Goal: Task Accomplishment & Management: Use online tool/utility

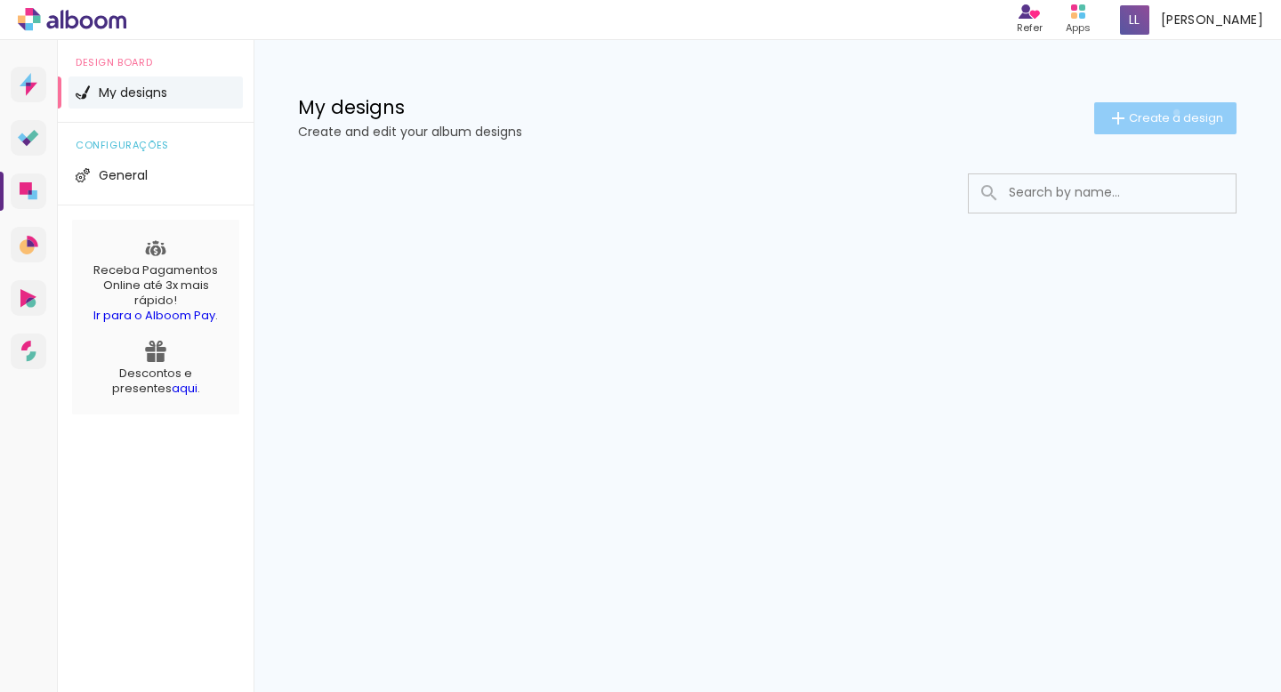
click at [1175, 112] on span "Create a design" at bounding box center [1176, 118] width 94 height 12
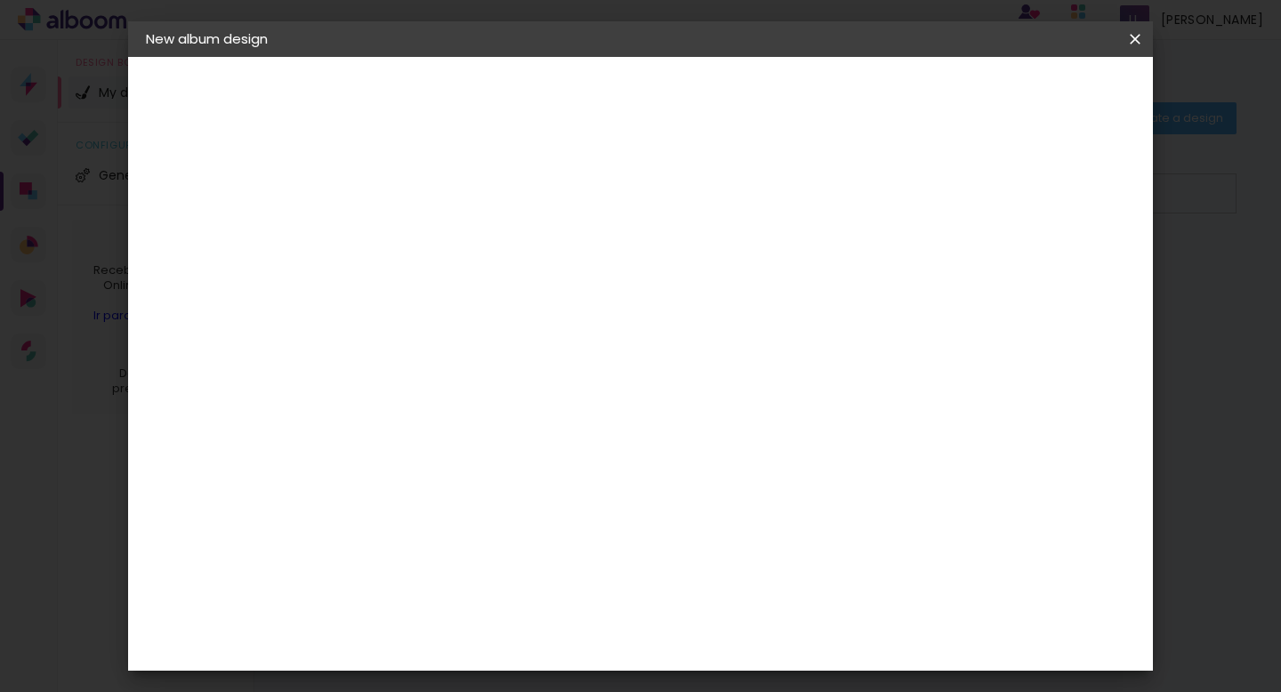
click at [437, 253] on div at bounding box center [437, 254] width 0 height 2
type input "Casamento"
type paper-input "Casamento"
click at [0, 0] on slot "Next" at bounding box center [0, 0] width 0 height 0
click at [478, 347] on input at bounding box center [471, 358] width 158 height 22
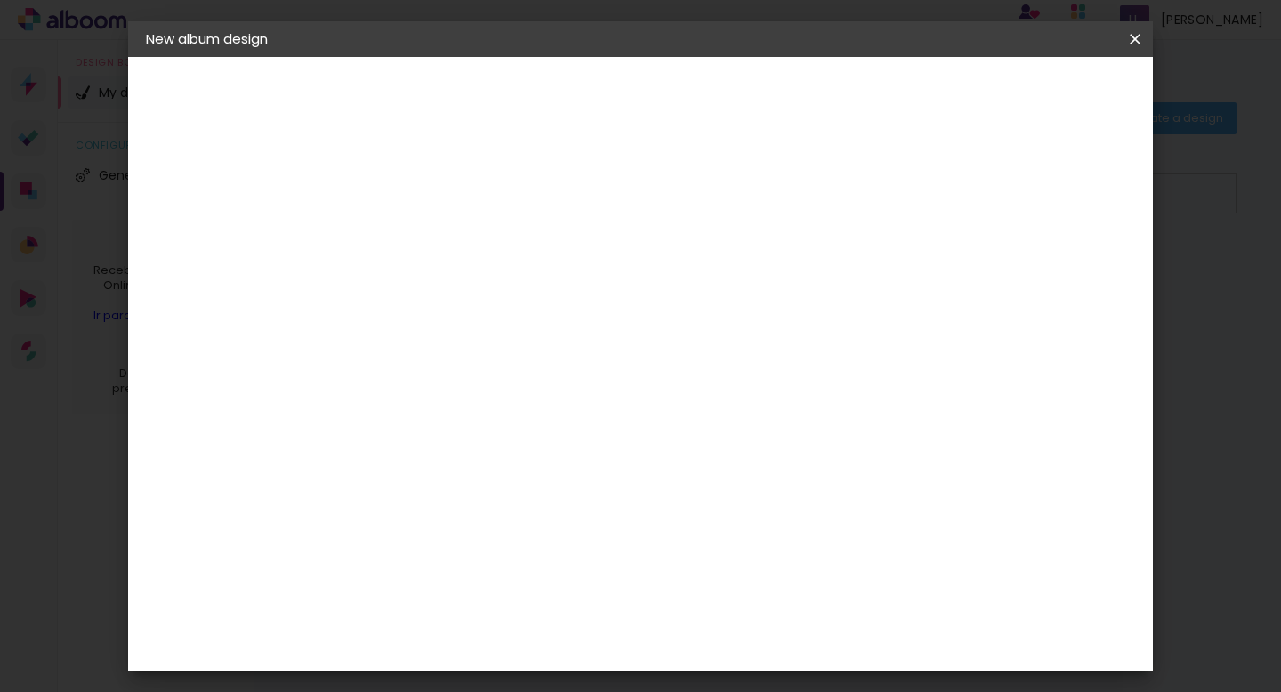
type input "f"
click at [557, 294] on paper-item "Álbum&Cia" at bounding box center [471, 313] width 171 height 39
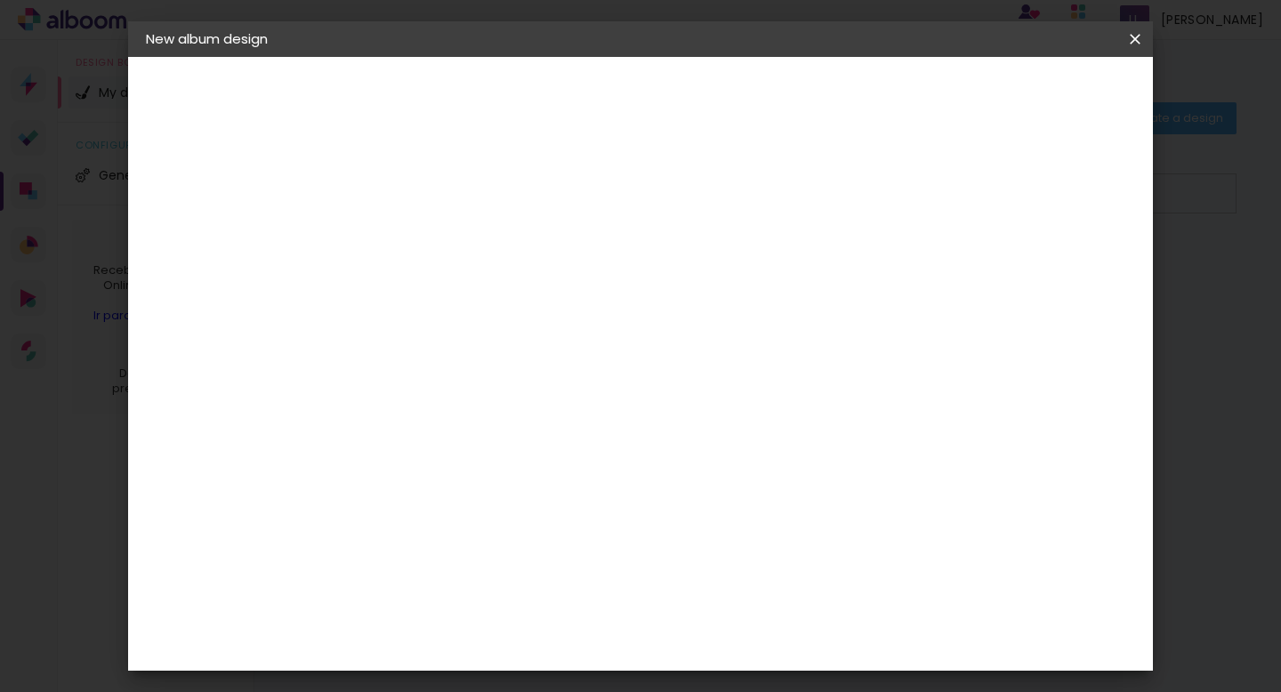
click at [551, 459] on div "Arte em Papel" at bounding box center [503, 473] width 157 height 28
click at [501, 485] on div "Conceitual Álbuns" at bounding box center [463, 499] width 76 height 28
click at [0, 0] on slot "Next" at bounding box center [0, 0] width 0 height 0
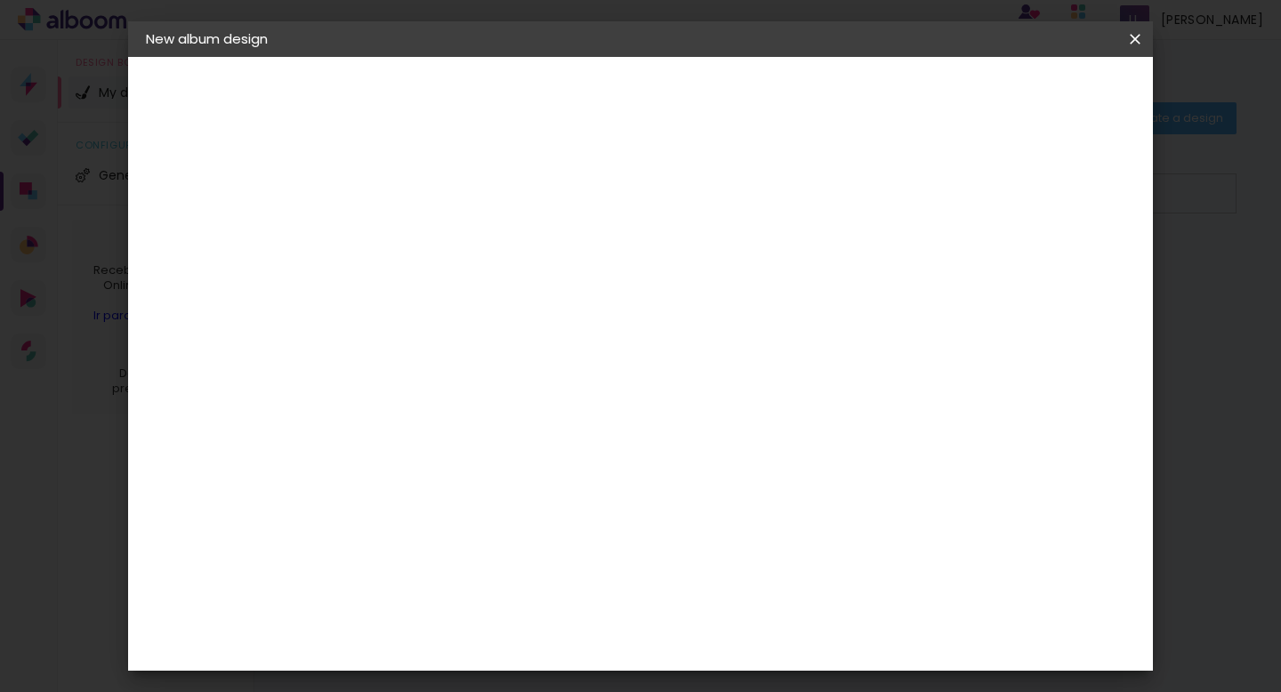
click at [670, 477] on span "20.3 × 61 cm" at bounding box center [641, 495] width 58 height 36
click at [0, 0] on slot "Next" at bounding box center [0, 0] width 0 height 0
click at [642, 459] on div at bounding box center [593, 440] width 100 height 66
click at [462, 187] on div "mm" at bounding box center [468, 191] width 28 height 14
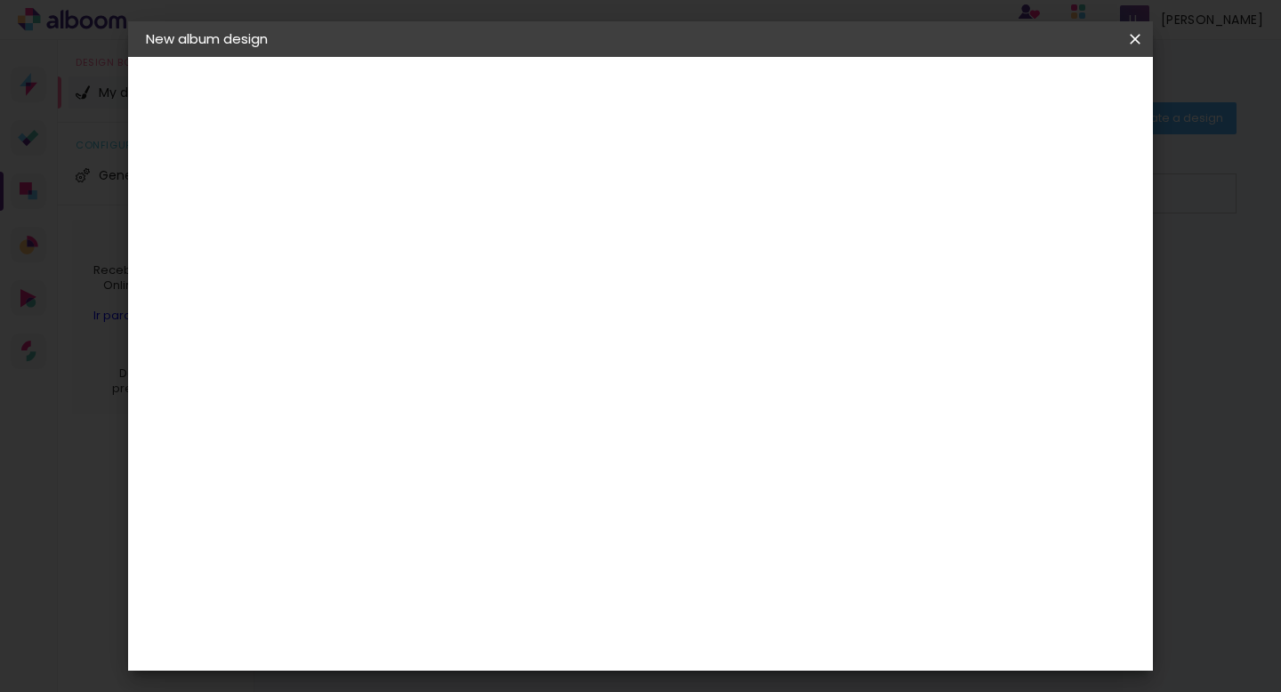
click at [516, 199] on div "mm Show bleed" at bounding box center [720, 193] width 669 height 40
click at [967, 192] on div at bounding box center [959, 192] width 16 height 16
type paper-checkbox "on"
click at [967, 192] on div at bounding box center [959, 192] width 16 height 16
click at [967, 190] on div at bounding box center [959, 192] width 16 height 16
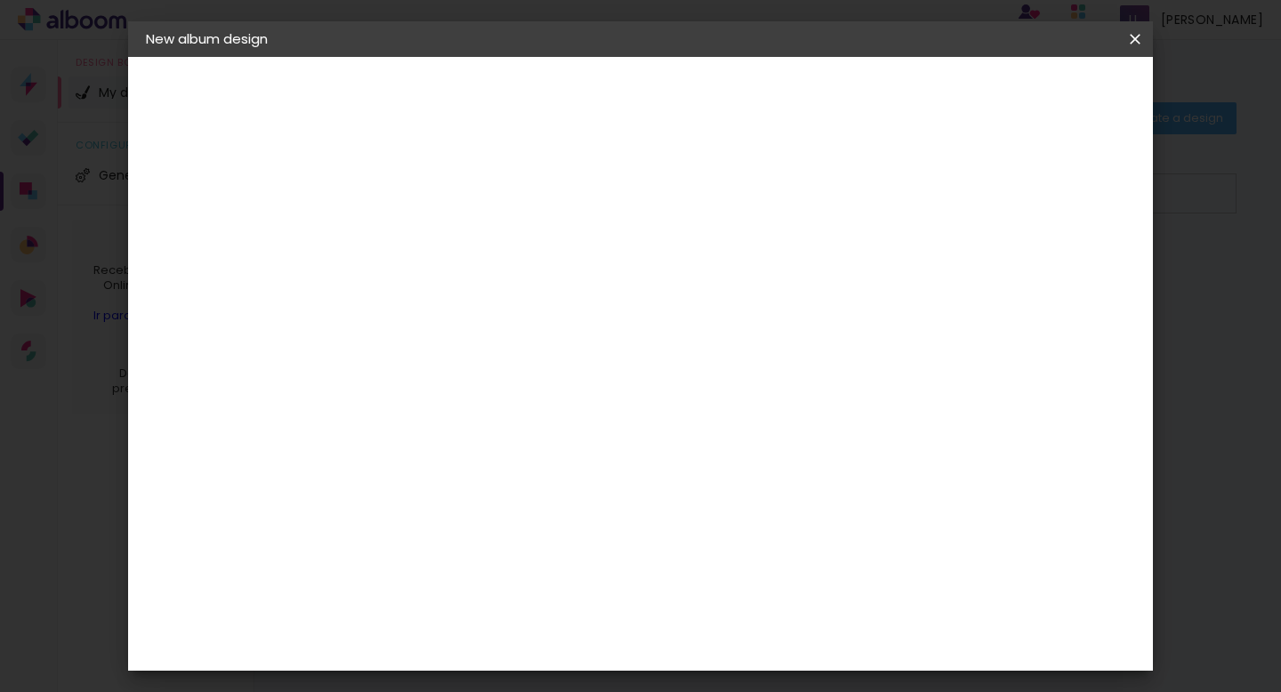
click at [967, 190] on div at bounding box center [959, 192] width 16 height 16
click at [1055, 85] on paper-button "Start design" at bounding box center [1000, 94] width 110 height 30
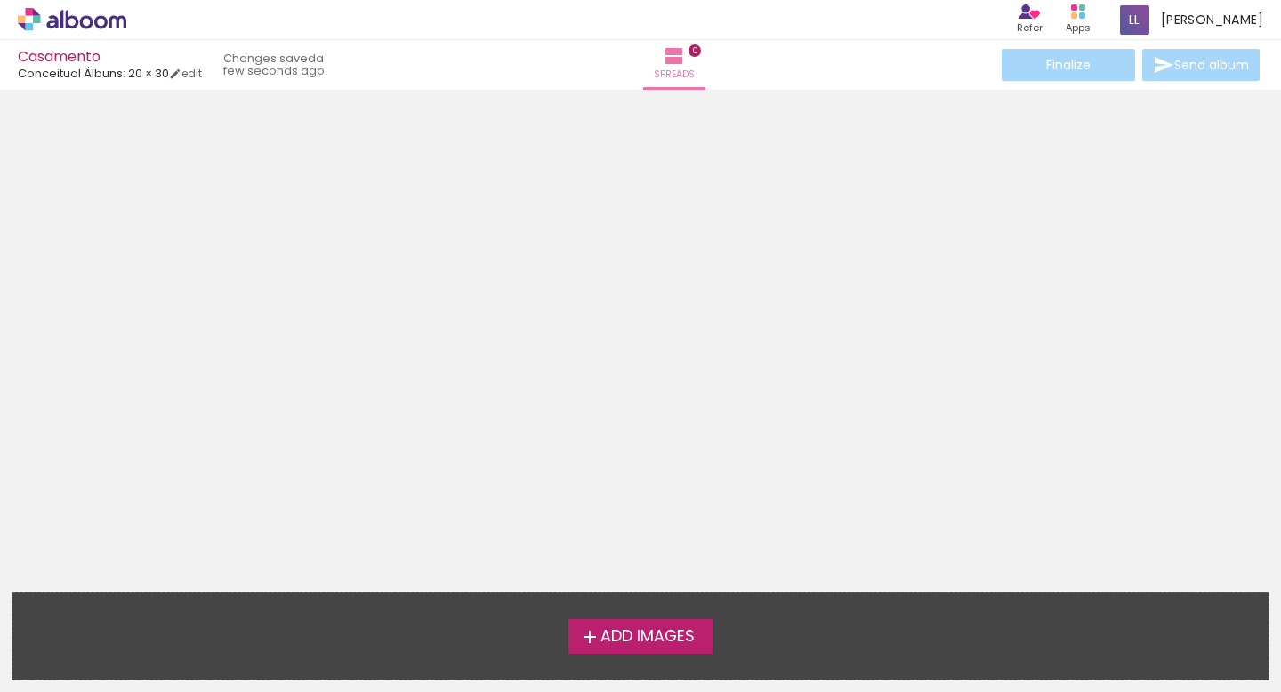
click at [640, 641] on span "Add Images" at bounding box center [647, 637] width 94 height 16
click at [0, 0] on input "file" at bounding box center [0, 0] width 0 height 0
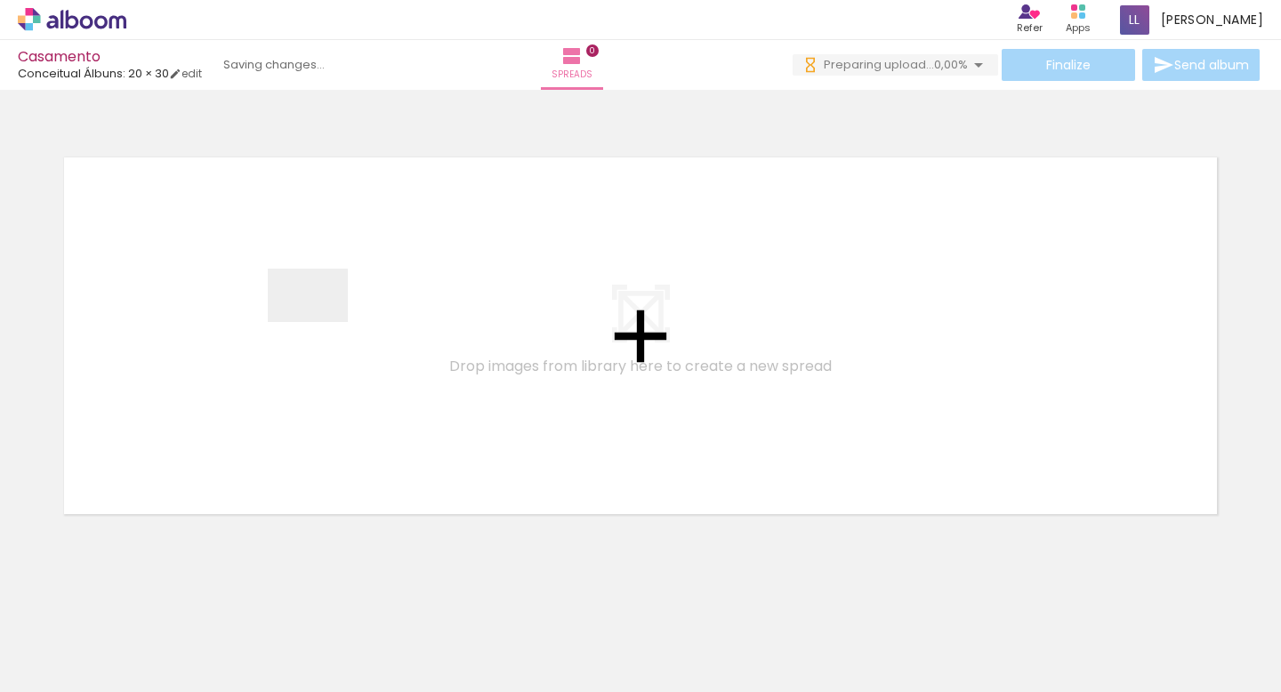
drag, startPoint x: 196, startPoint y: 631, endPoint x: 291, endPoint y: 308, distance: 336.7
click at [291, 308] on quentale-workspace at bounding box center [640, 346] width 1281 height 692
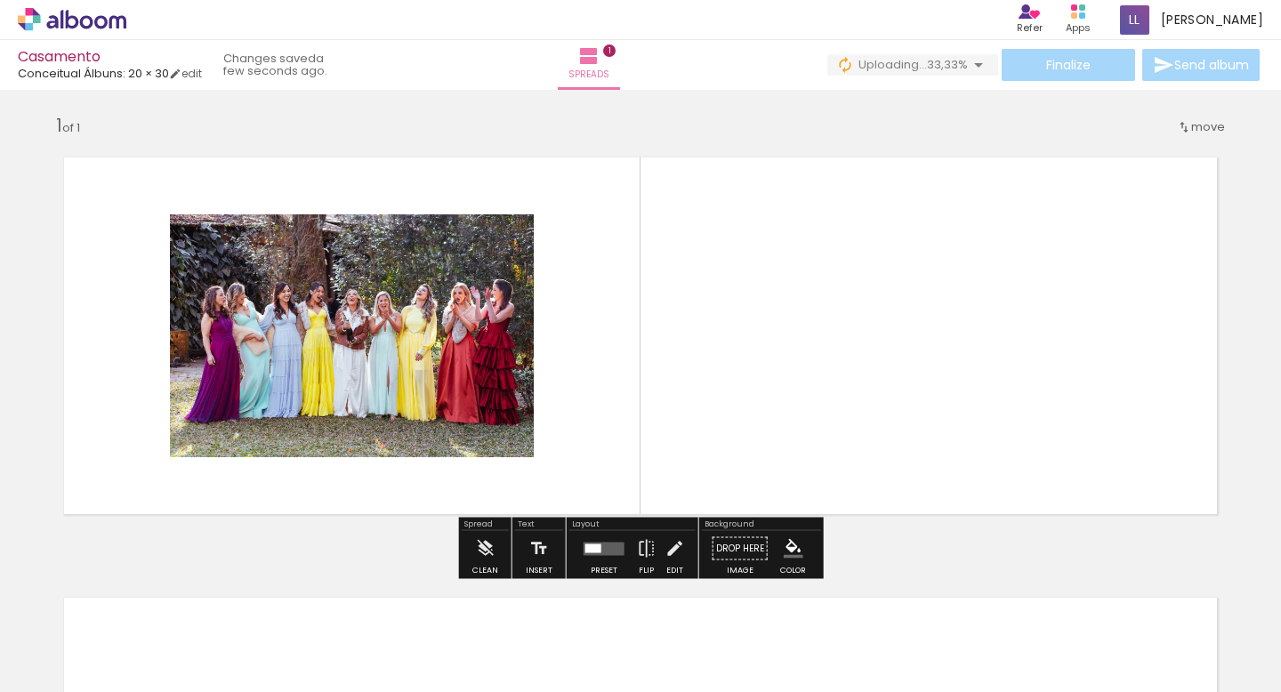
click at [498, 412] on quentale-photo at bounding box center [352, 335] width 364 height 243
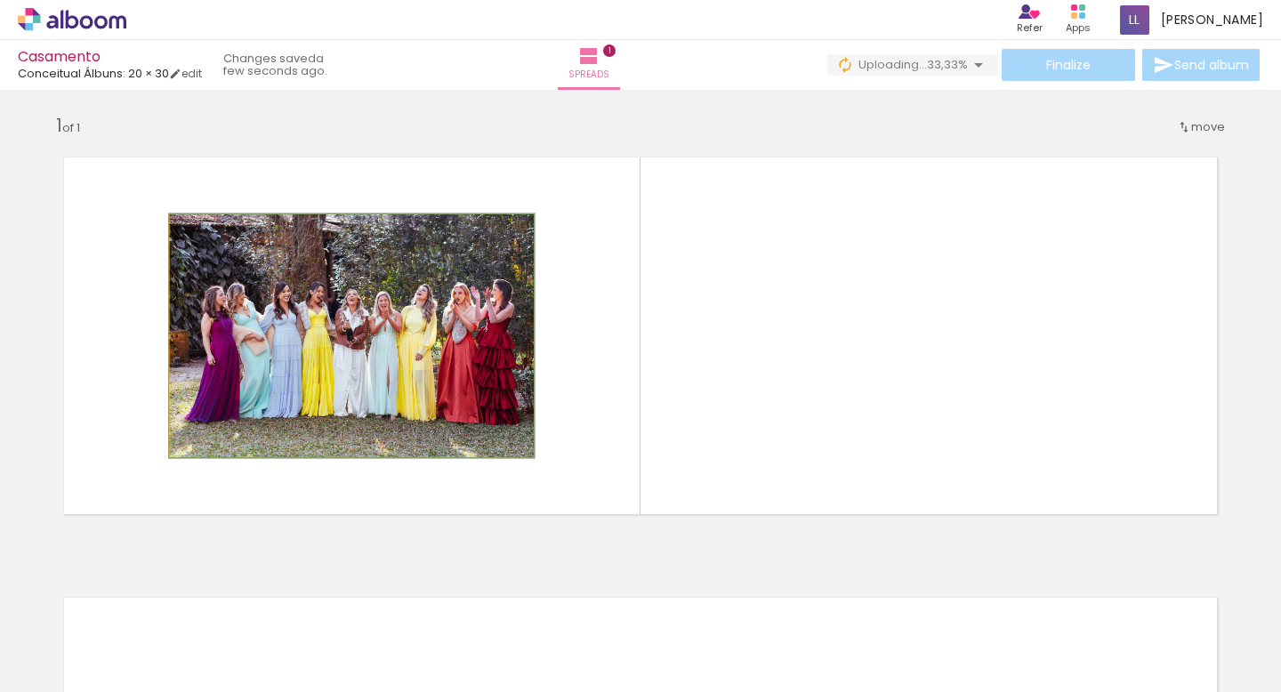
drag, startPoint x: 503, startPoint y: 428, endPoint x: 470, endPoint y: 399, distance: 44.1
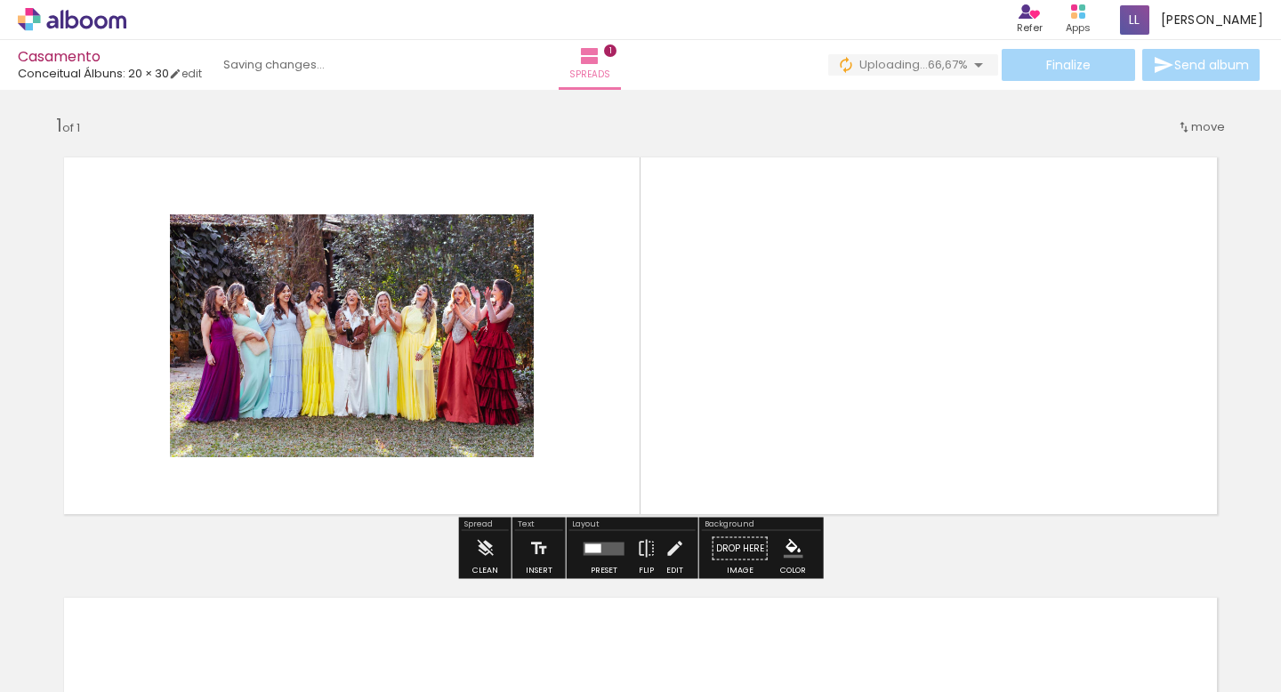
click at [0, 0] on slot "B&W" at bounding box center [0, 0] width 0 height 0
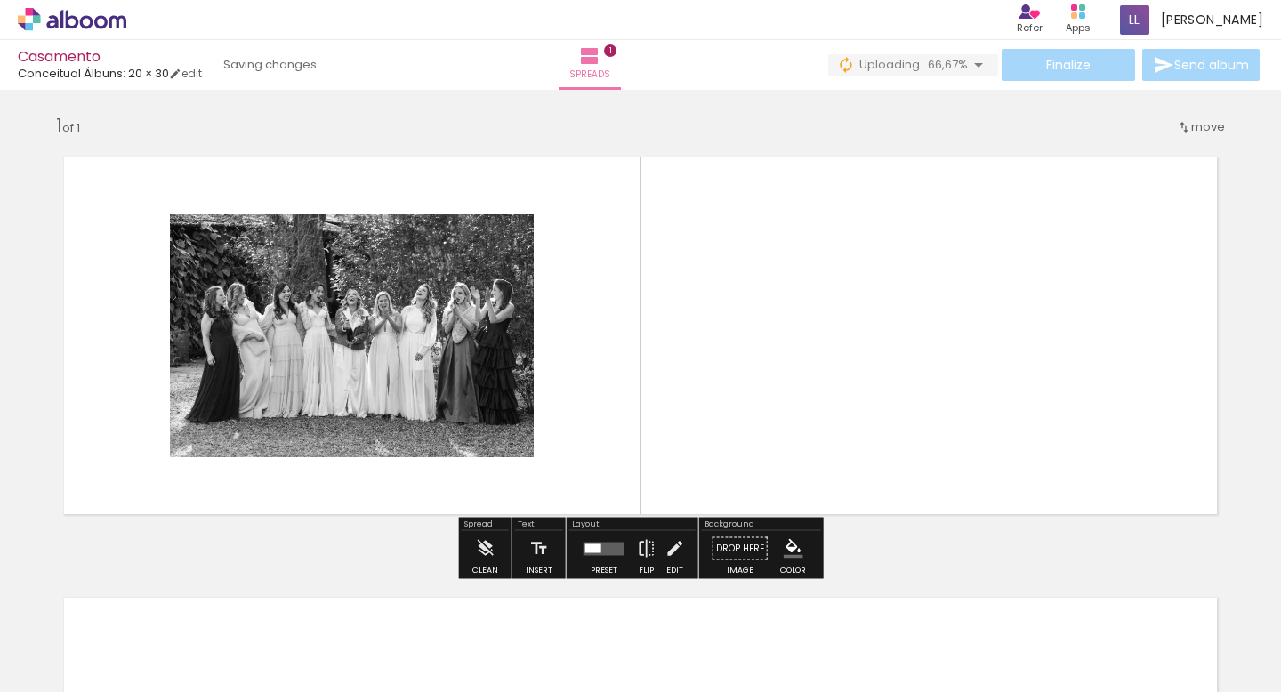
click at [0, 0] on slot "B&W" at bounding box center [0, 0] width 0 height 0
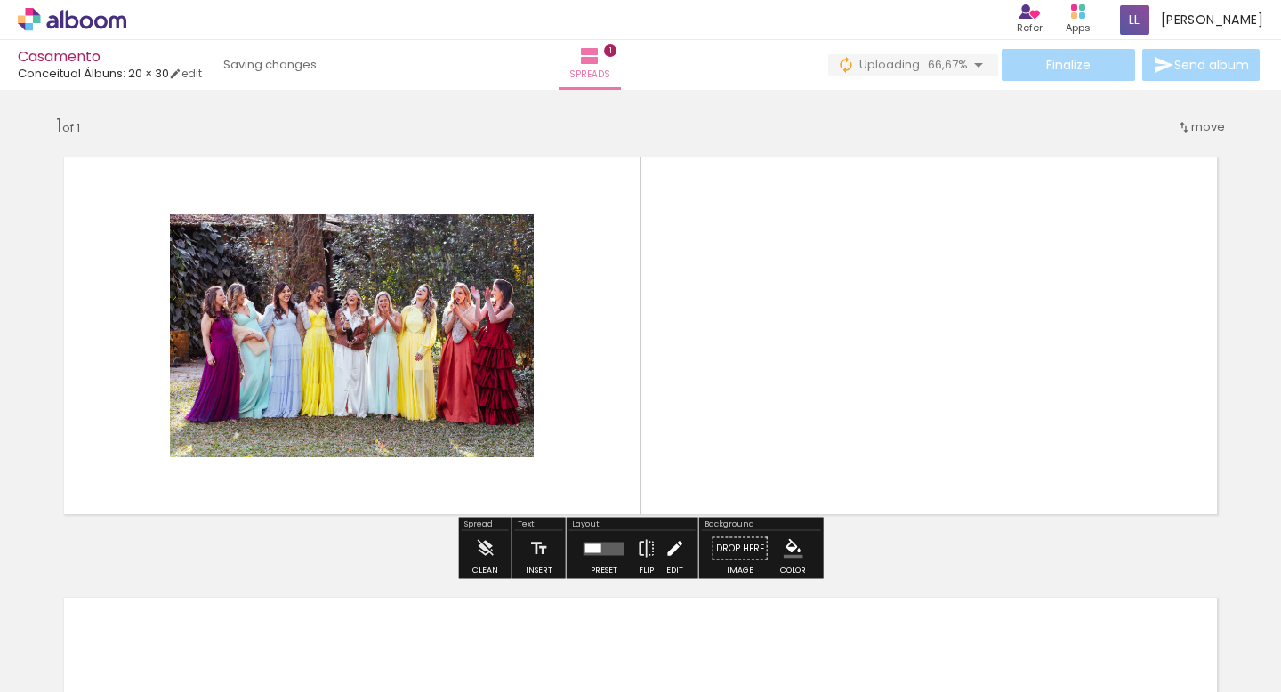
click at [678, 550] on iron-icon at bounding box center [675, 549] width 20 height 36
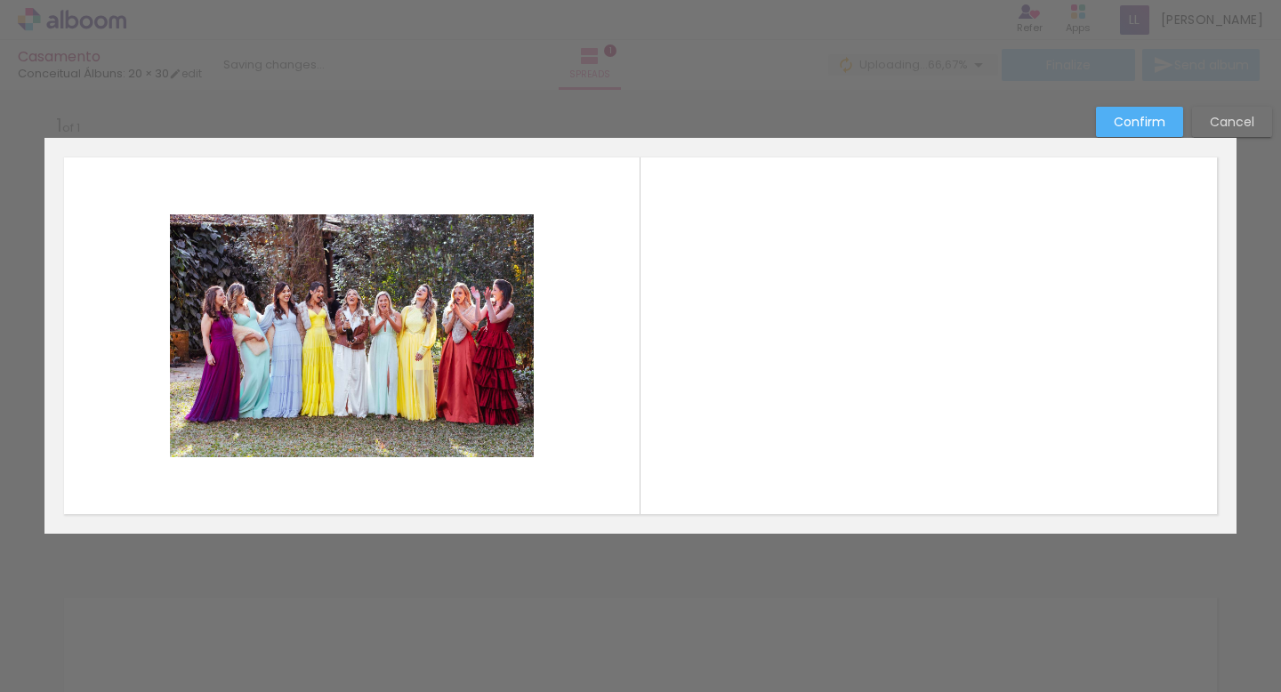
click at [506, 447] on quentale-photo at bounding box center [352, 335] width 364 height 243
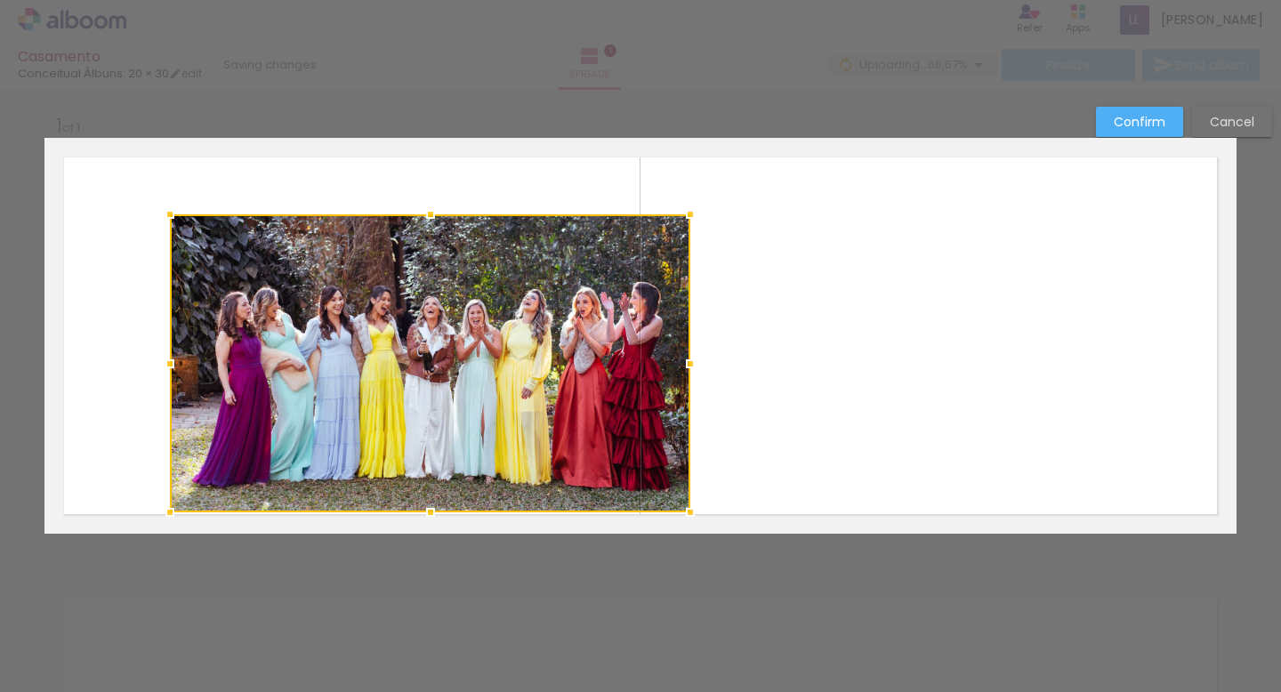
drag, startPoint x: 532, startPoint y: 455, endPoint x: 702, endPoint y: 513, distance: 179.5
click at [690, 512] on div at bounding box center [430, 363] width 520 height 298
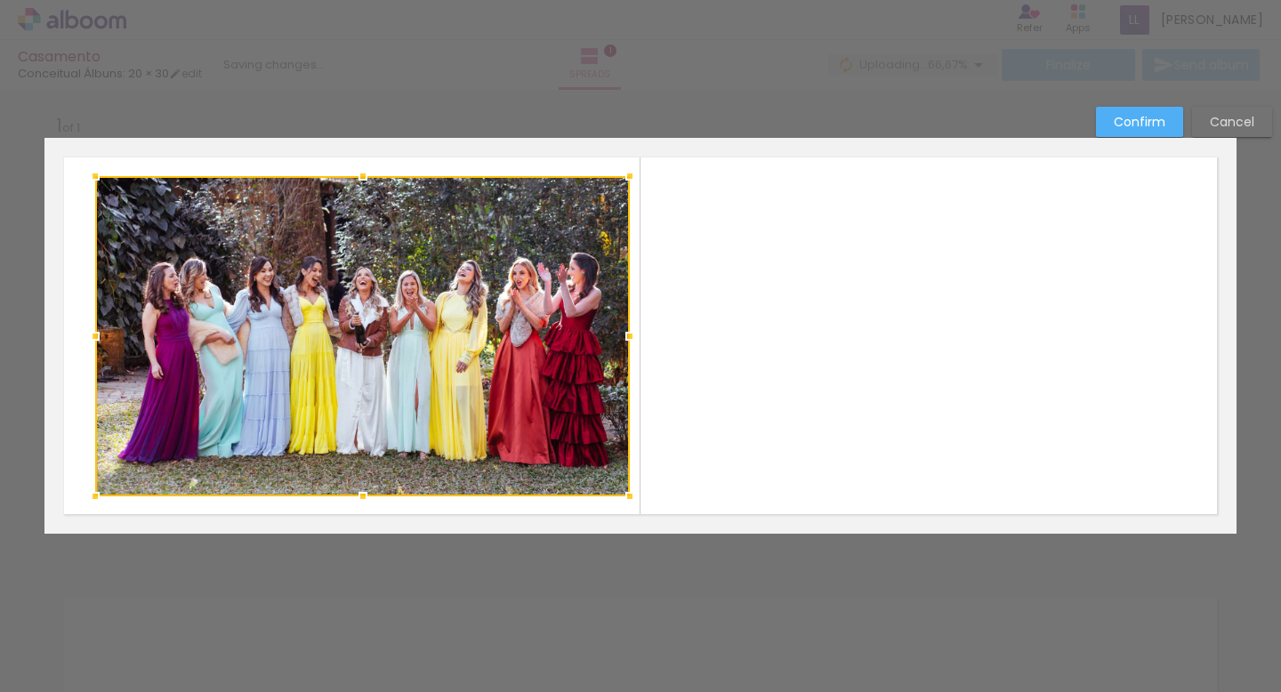
drag, startPoint x: 589, startPoint y: 445, endPoint x: 514, endPoint y: 407, distance: 83.5
click at [514, 407] on div at bounding box center [362, 336] width 535 height 320
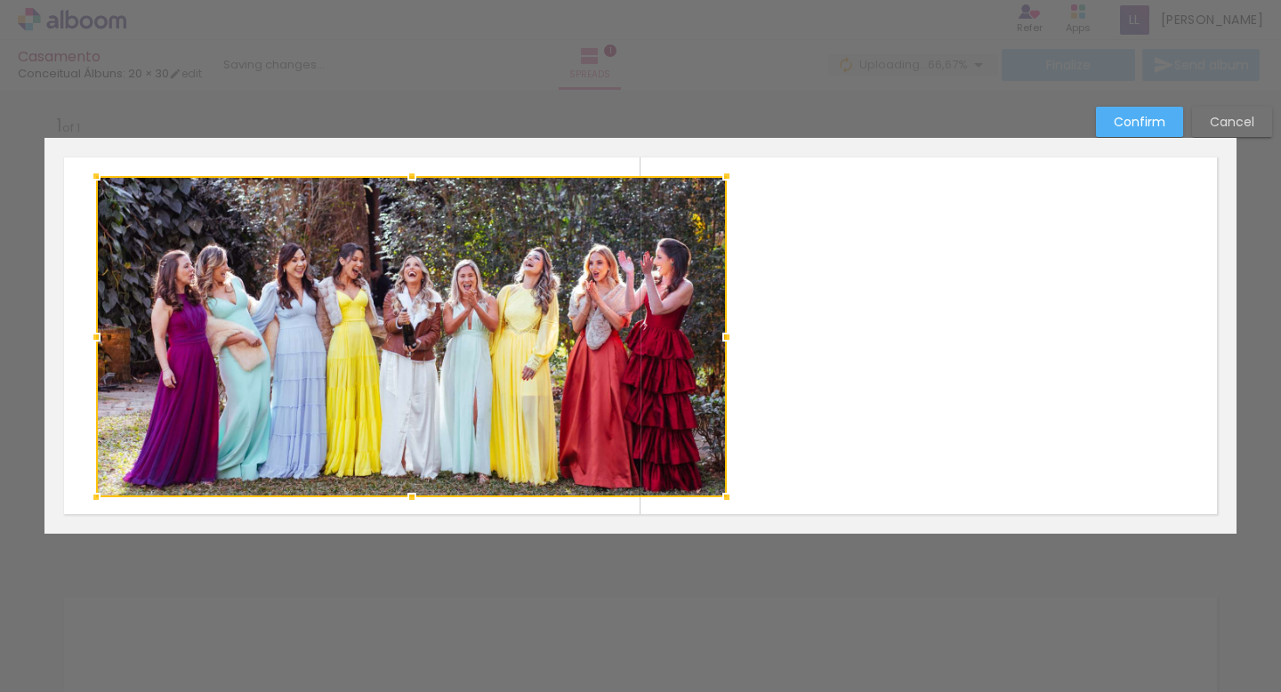
drag, startPoint x: 629, startPoint y: 495, endPoint x: 725, endPoint y: 495, distance: 96.1
click at [725, 495] on div at bounding box center [727, 497] width 36 height 36
click at [751, 595] on div "Confirm Cancel" at bounding box center [640, 547] width 1281 height 923
click at [0, 0] on slot "Confirm" at bounding box center [0, 0] width 0 height 0
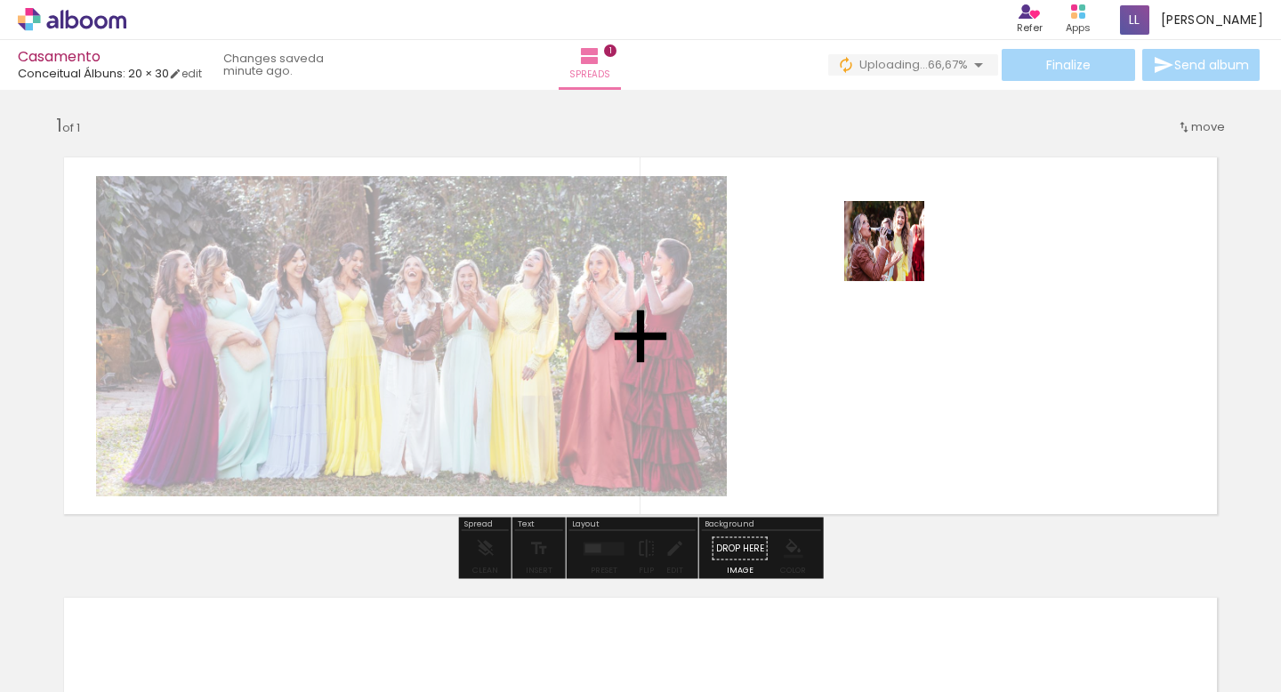
drag, startPoint x: 304, startPoint y: 642, endPoint x: 871, endPoint y: 252, distance: 688.2
click at [871, 252] on quentale-workspace at bounding box center [640, 346] width 1281 height 692
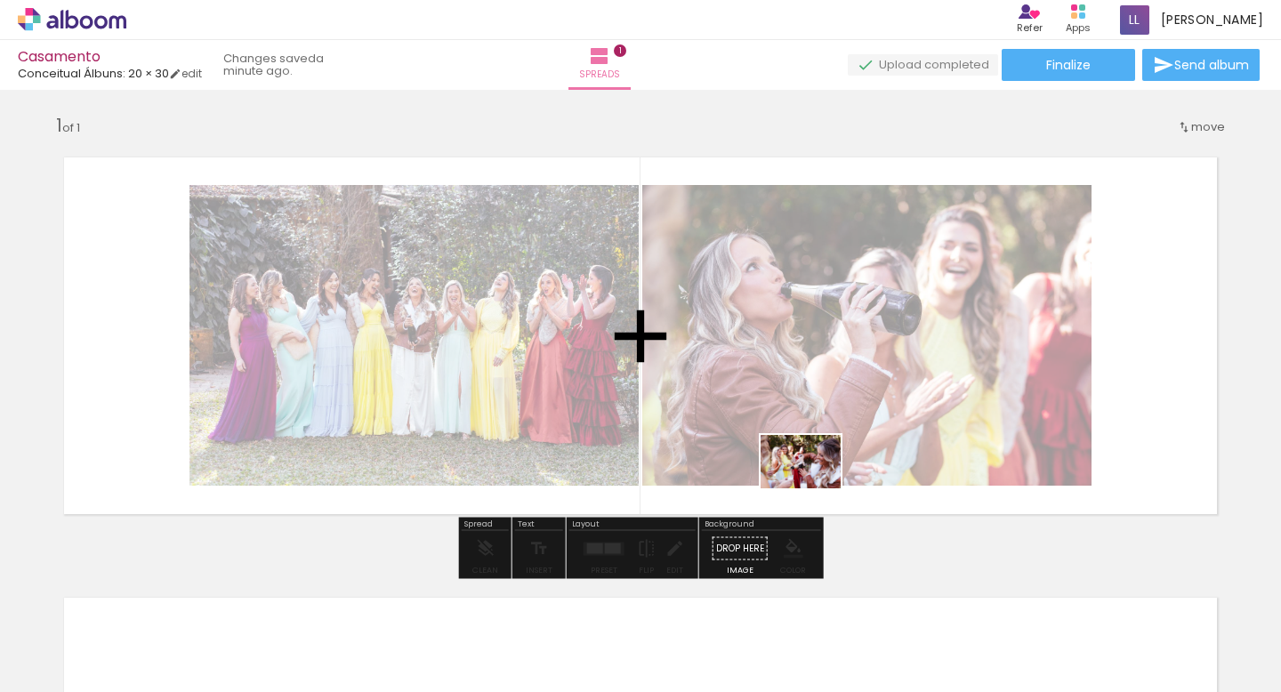
drag, startPoint x: 362, startPoint y: 631, endPoint x: 915, endPoint y: 505, distance: 566.5
click at [915, 505] on quentale-workspace at bounding box center [640, 346] width 1281 height 692
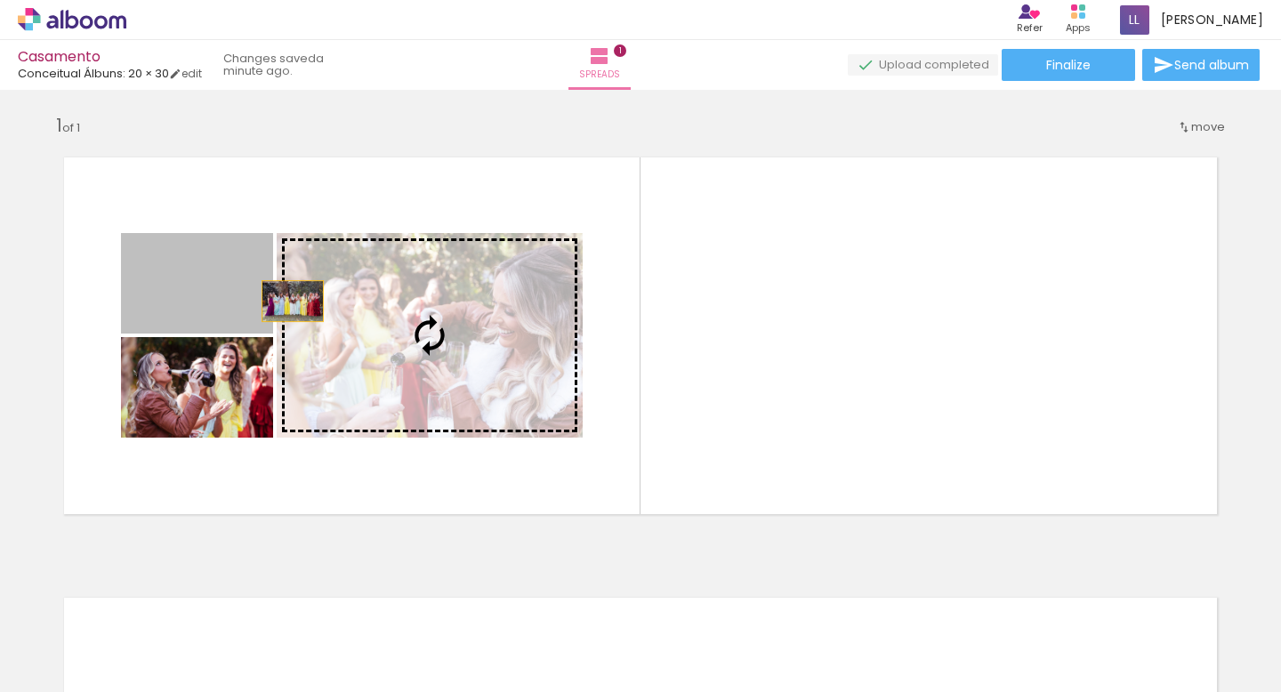
drag, startPoint x: 239, startPoint y: 266, endPoint x: 298, endPoint y: 302, distance: 69.1
click at [0, 0] on slot at bounding box center [0, 0] width 0 height 0
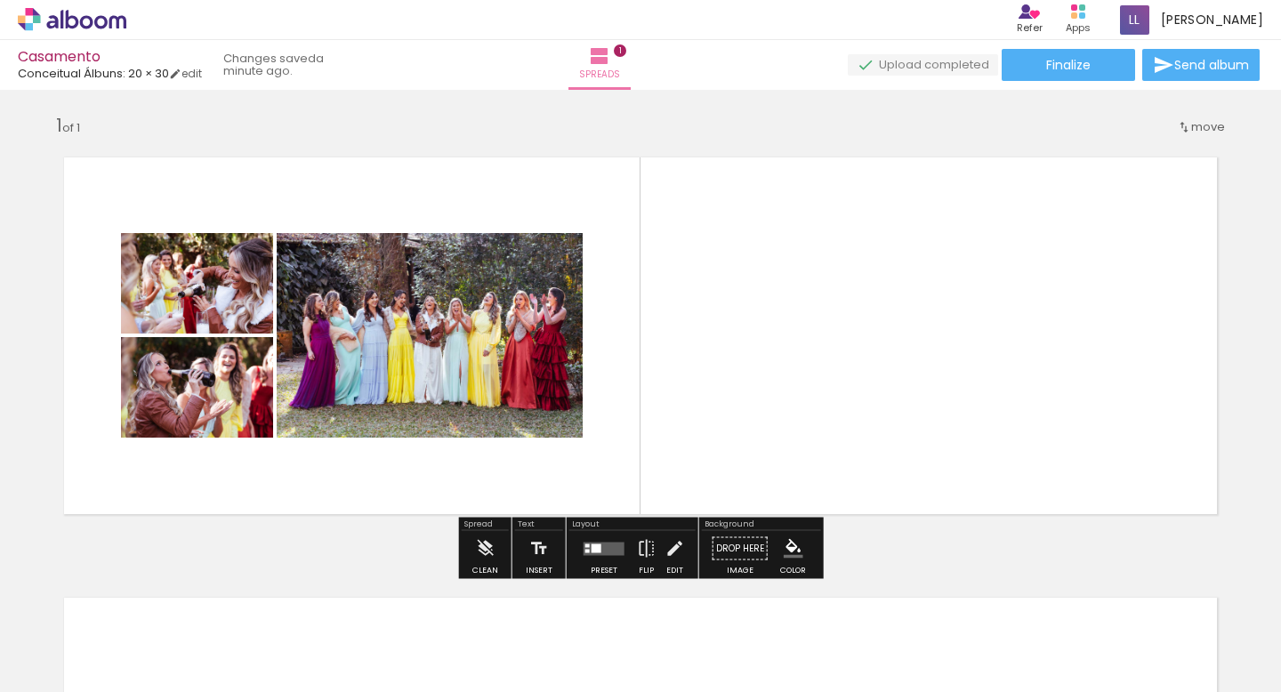
click at [667, 350] on quentale-layouter at bounding box center [640, 336] width 1192 height 396
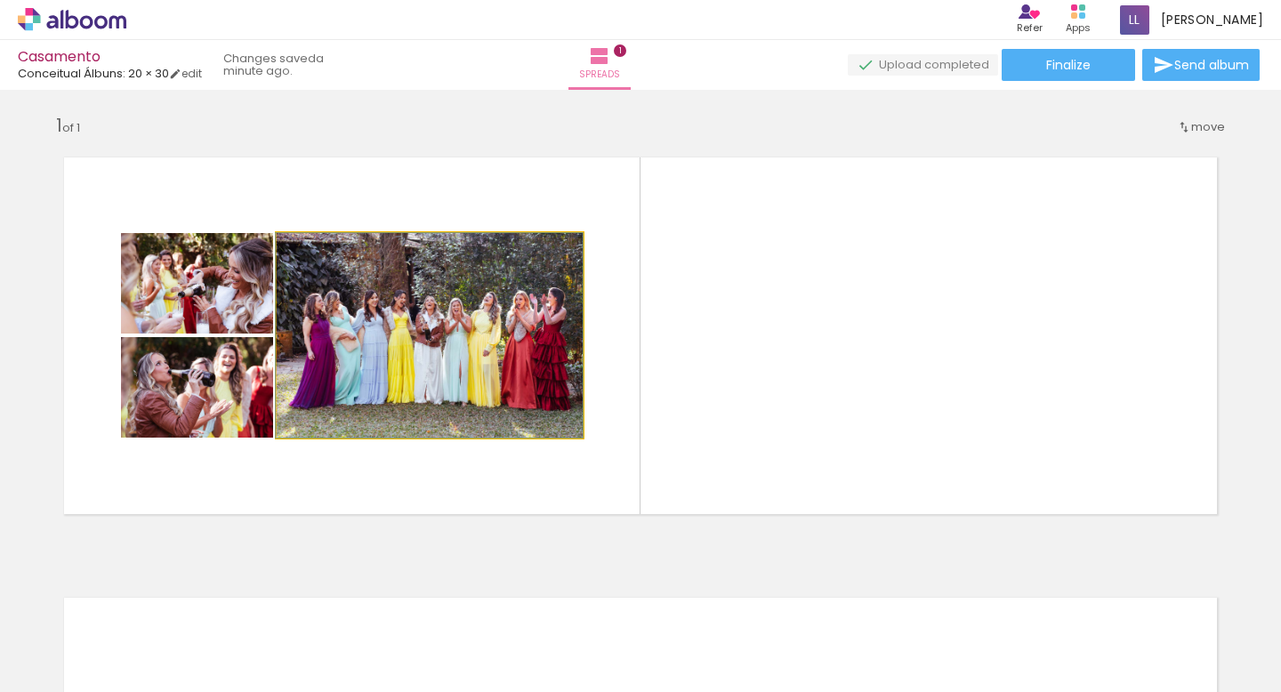
click at [504, 406] on quentale-photo at bounding box center [430, 335] width 306 height 205
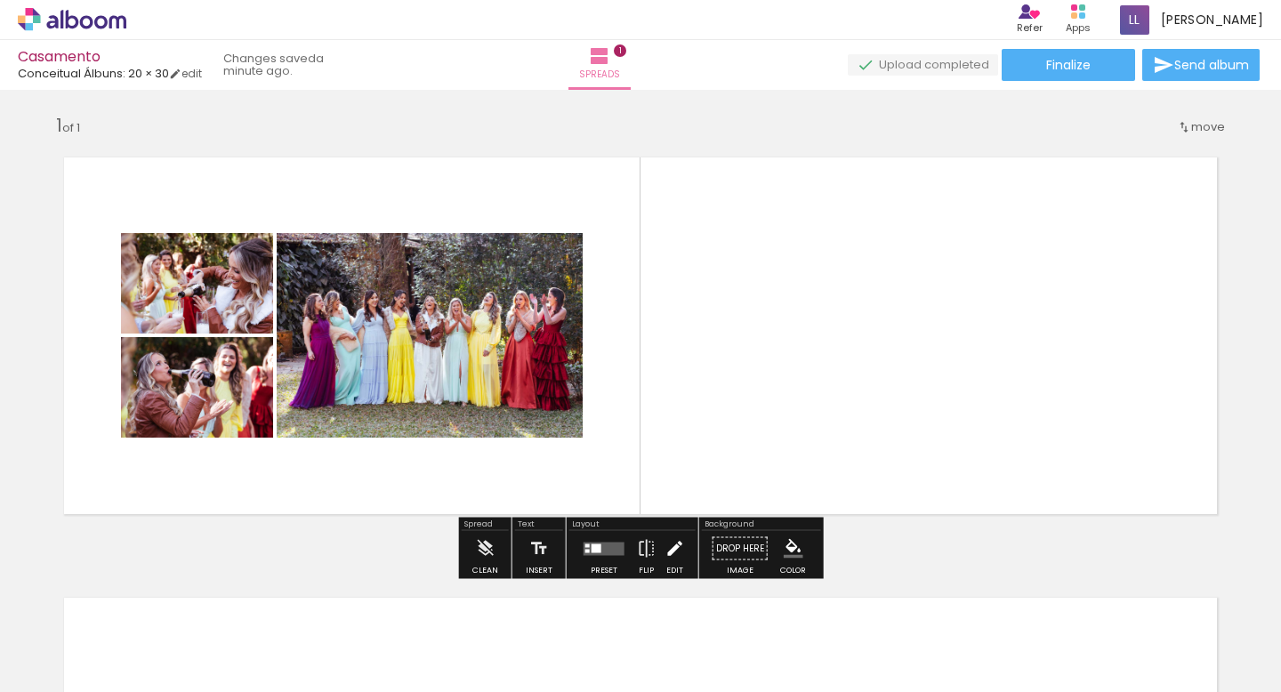
click at [674, 557] on iron-icon at bounding box center [675, 549] width 20 height 36
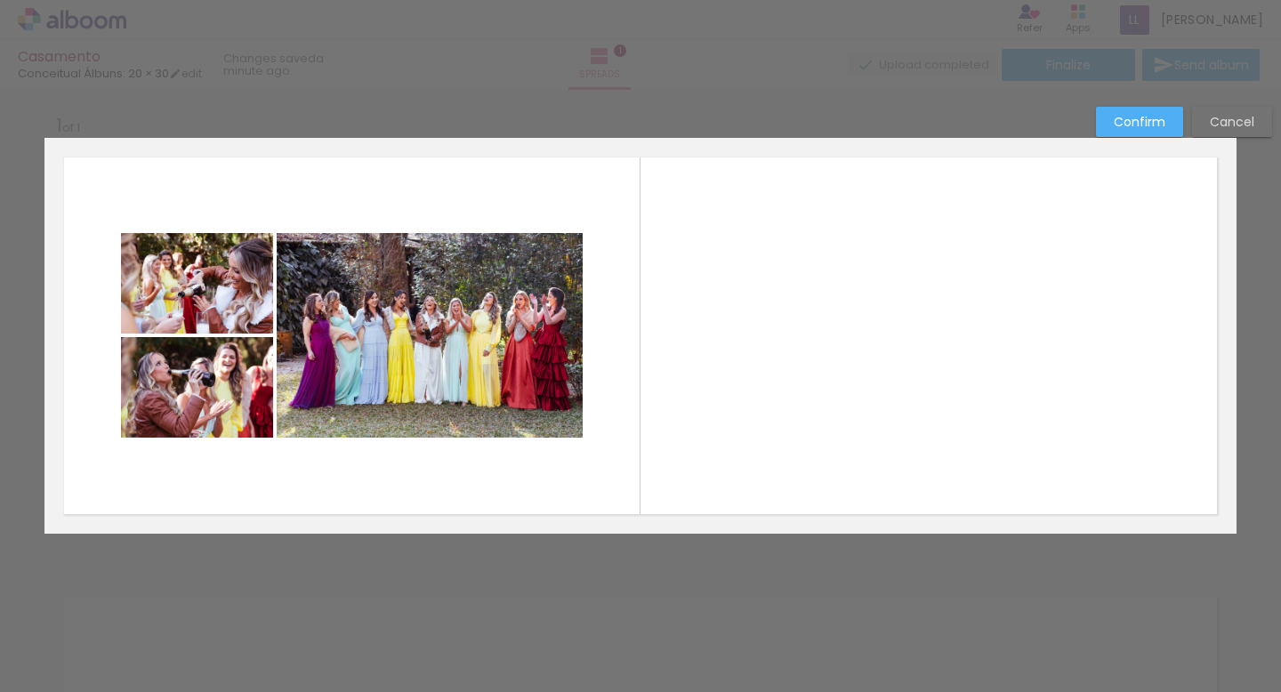
click at [566, 432] on quentale-photo at bounding box center [430, 335] width 306 height 205
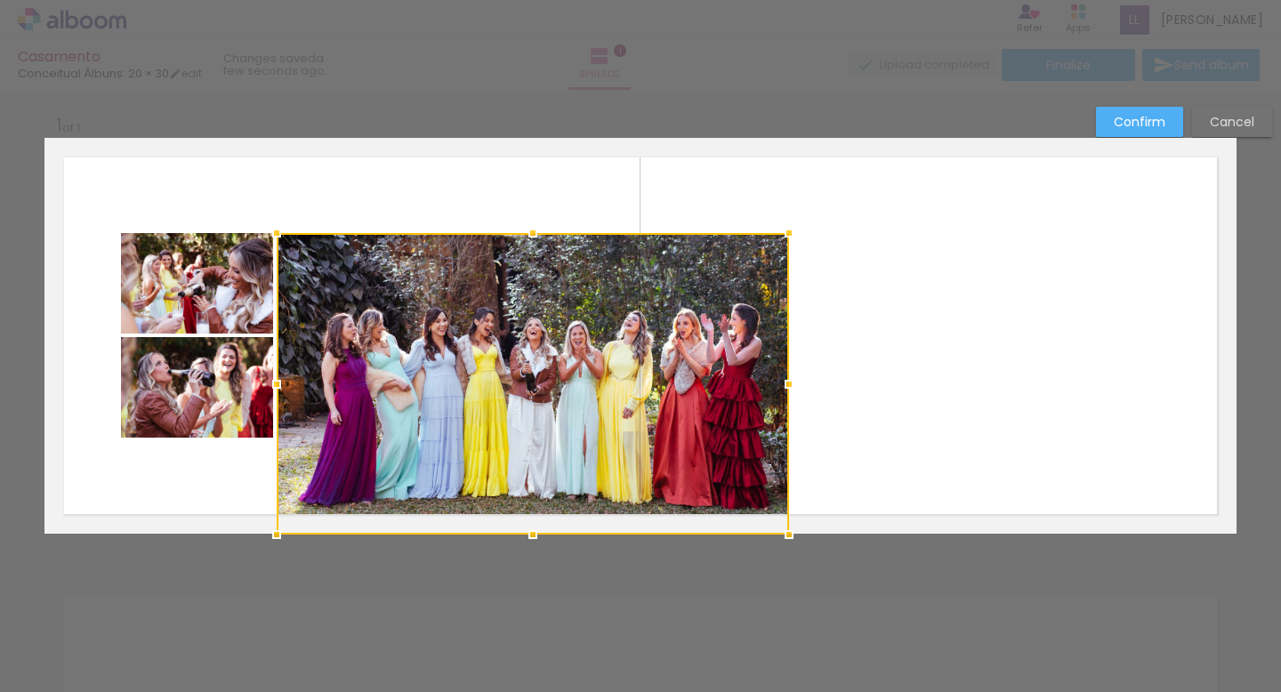
drag, startPoint x: 579, startPoint y: 436, endPoint x: 785, endPoint y: 552, distance: 235.8
click at [785, 552] on div at bounding box center [789, 535] width 36 height 36
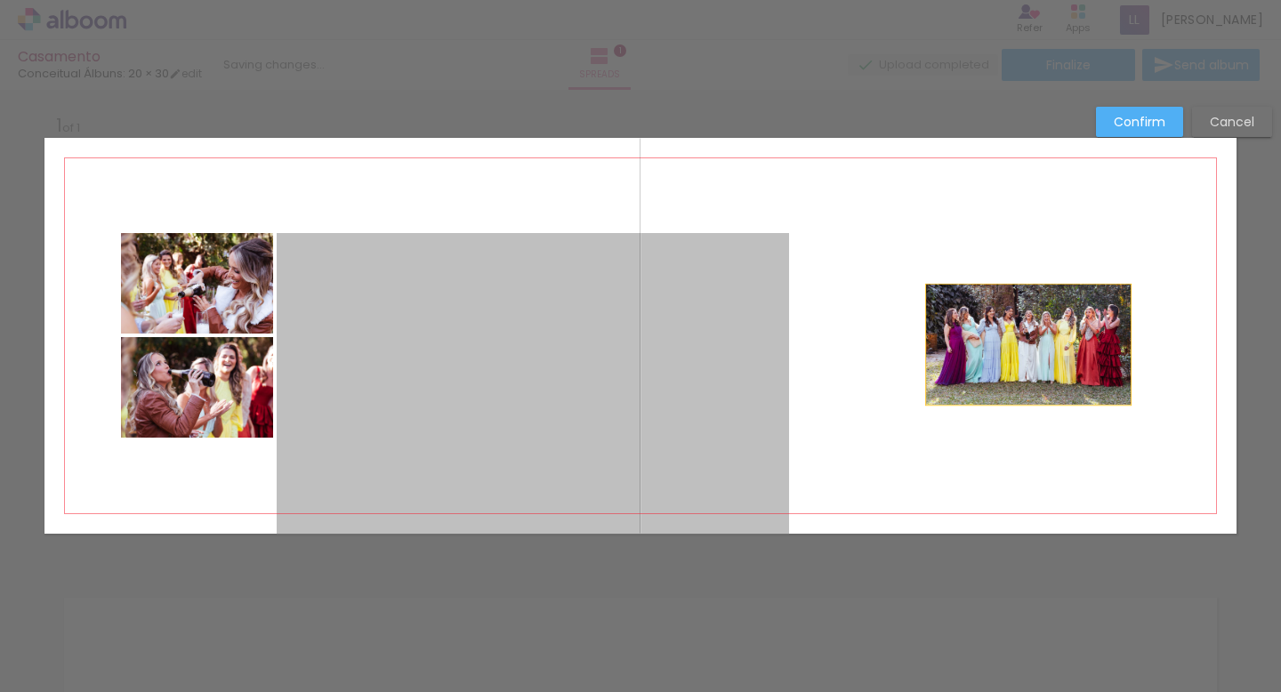
drag, startPoint x: 721, startPoint y: 444, endPoint x: 1027, endPoint y: 329, distance: 327.7
click at [1027, 329] on quentale-layouter at bounding box center [640, 336] width 1192 height 396
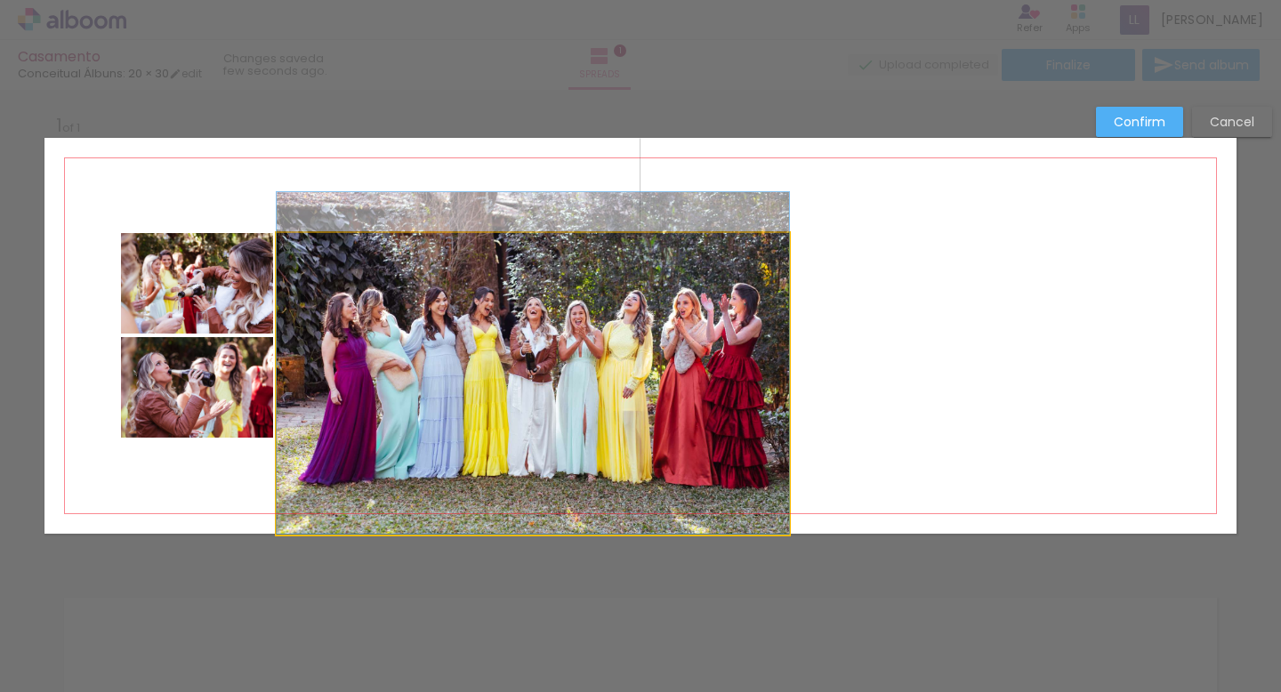
drag, startPoint x: 659, startPoint y: 332, endPoint x: 671, endPoint y: 239, distance: 93.2
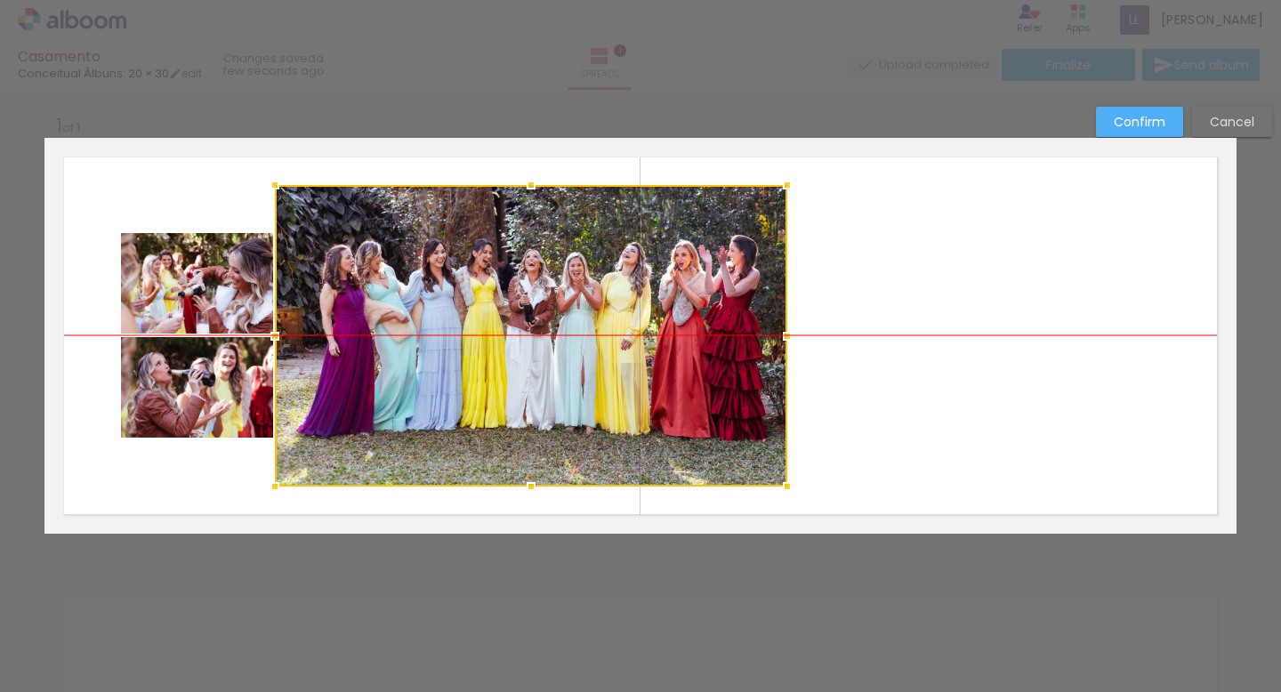
drag, startPoint x: 501, startPoint y: 346, endPoint x: 499, endPoint y: 299, distance: 47.2
click at [499, 299] on div at bounding box center [531, 336] width 512 height 302
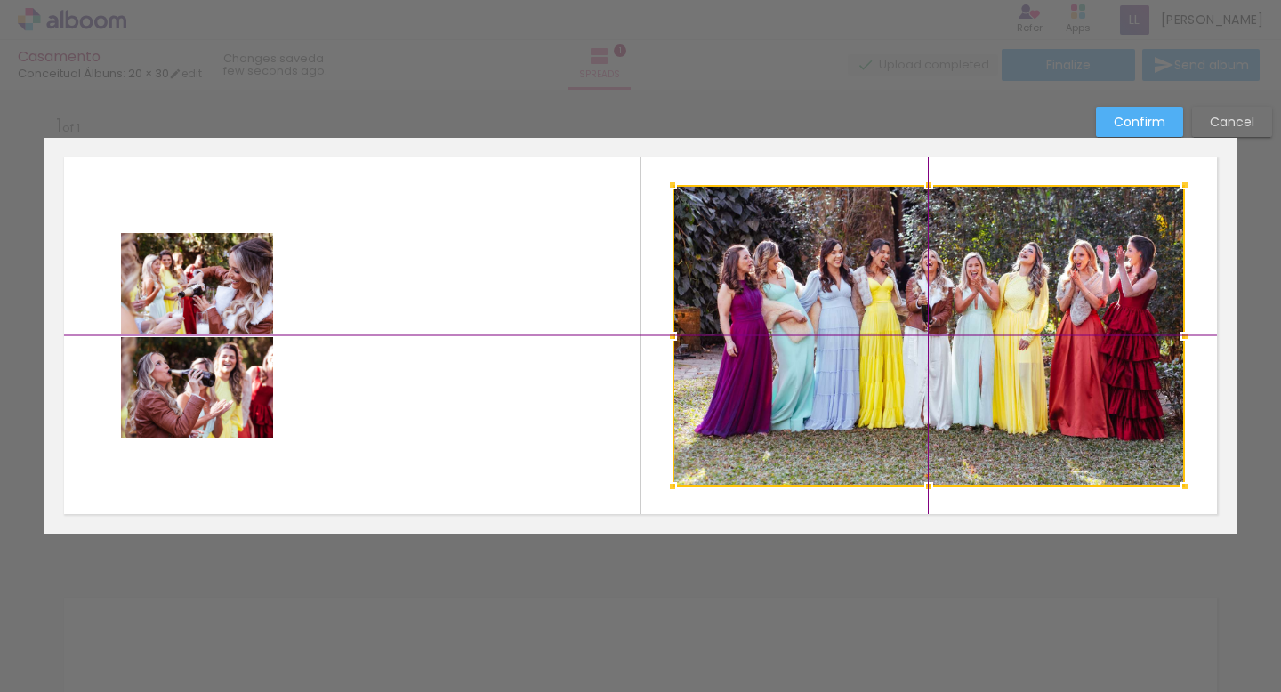
drag, startPoint x: 455, startPoint y: 347, endPoint x: 826, endPoint y: 333, distance: 370.3
click at [826, 333] on div at bounding box center [929, 336] width 512 height 302
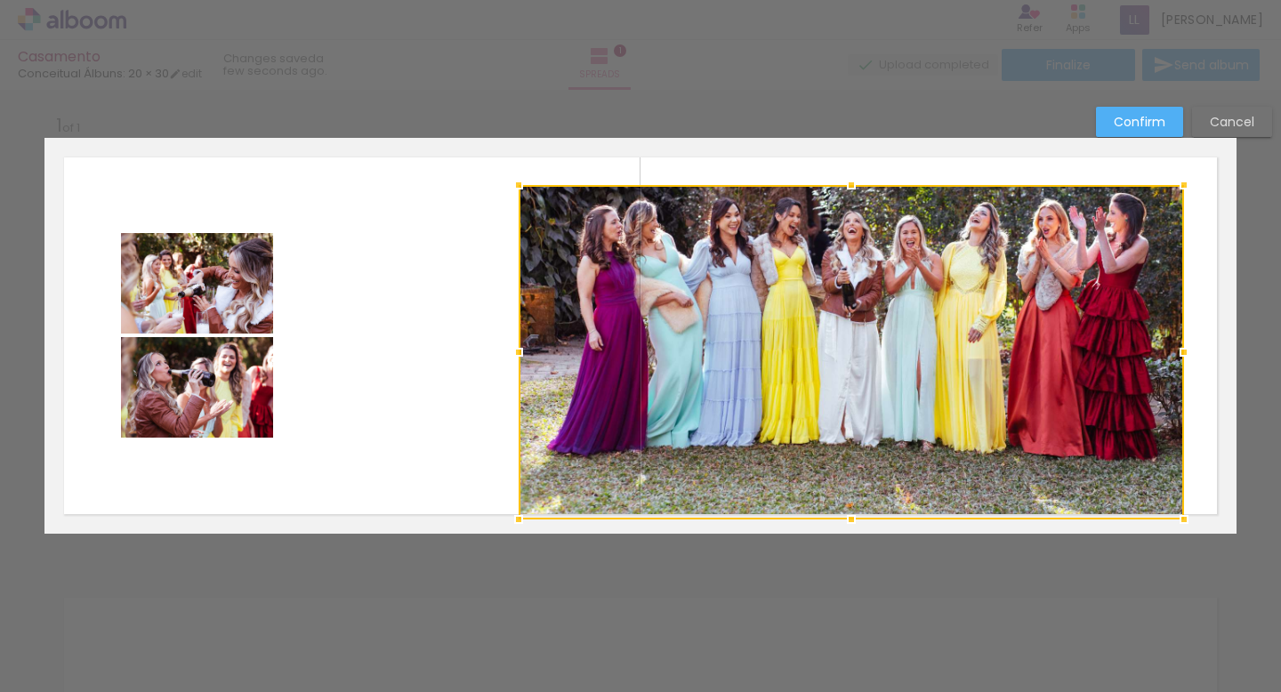
drag, startPoint x: 670, startPoint y: 485, endPoint x: 543, endPoint y: 548, distance: 142.0
click at [543, 548] on div "Add spread 1 of 1 Confirm Cancel" at bounding box center [640, 547] width 1281 height 923
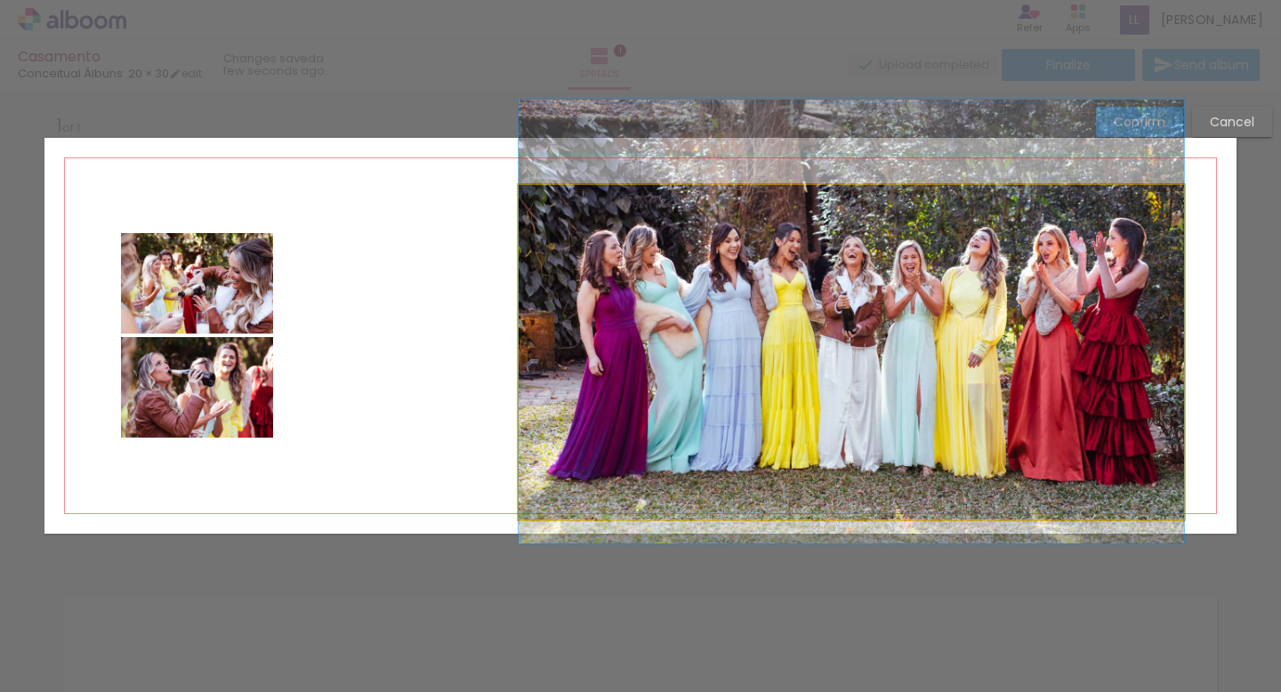
drag, startPoint x: 682, startPoint y: 352, endPoint x: 678, endPoint y: 377, distance: 25.3
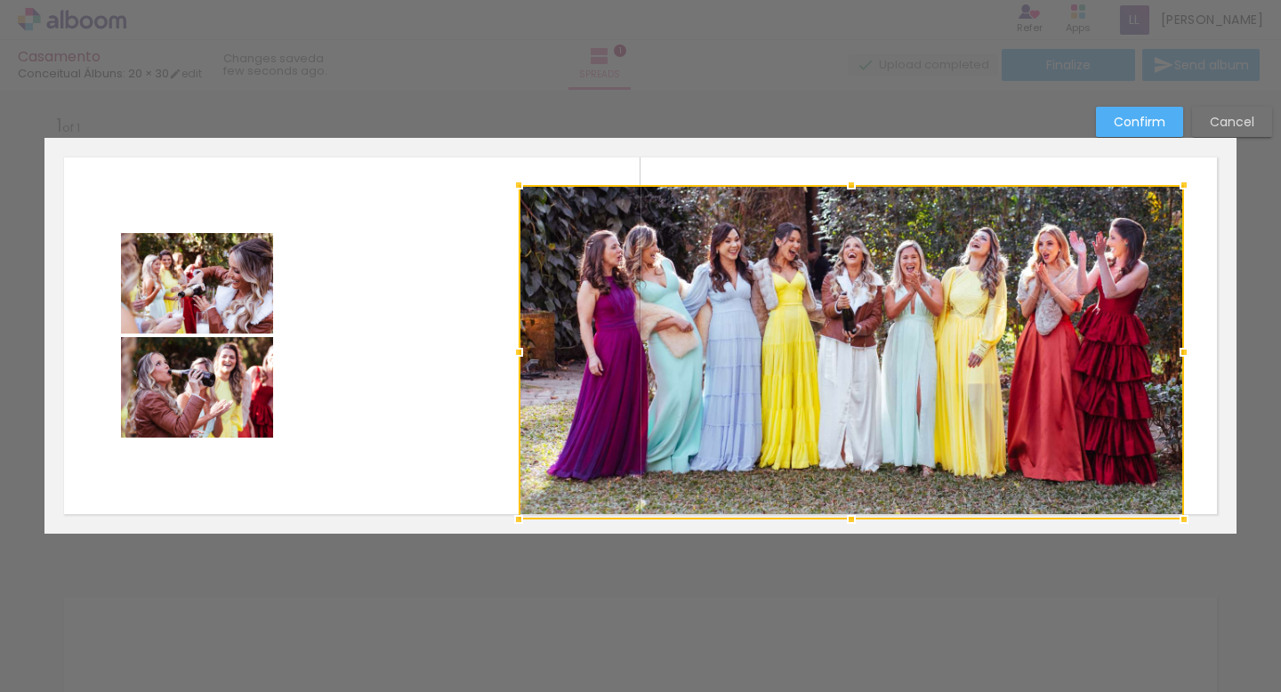
click at [531, 124] on div "Confirm Cancel" at bounding box center [640, 547] width 1281 height 923
click at [225, 284] on quentale-photo at bounding box center [197, 283] width 152 height 101
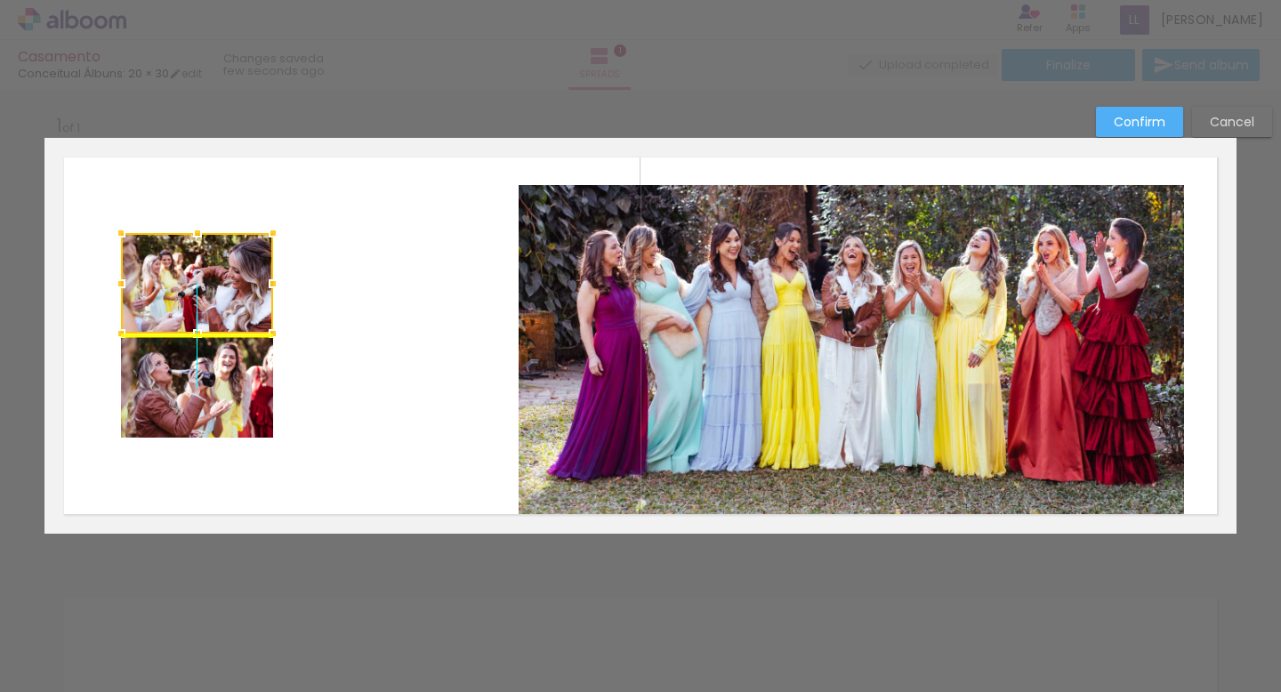
drag, startPoint x: 225, startPoint y: 284, endPoint x: 217, endPoint y: 245, distance: 40.0
click at [217, 245] on div at bounding box center [197, 283] width 152 height 101
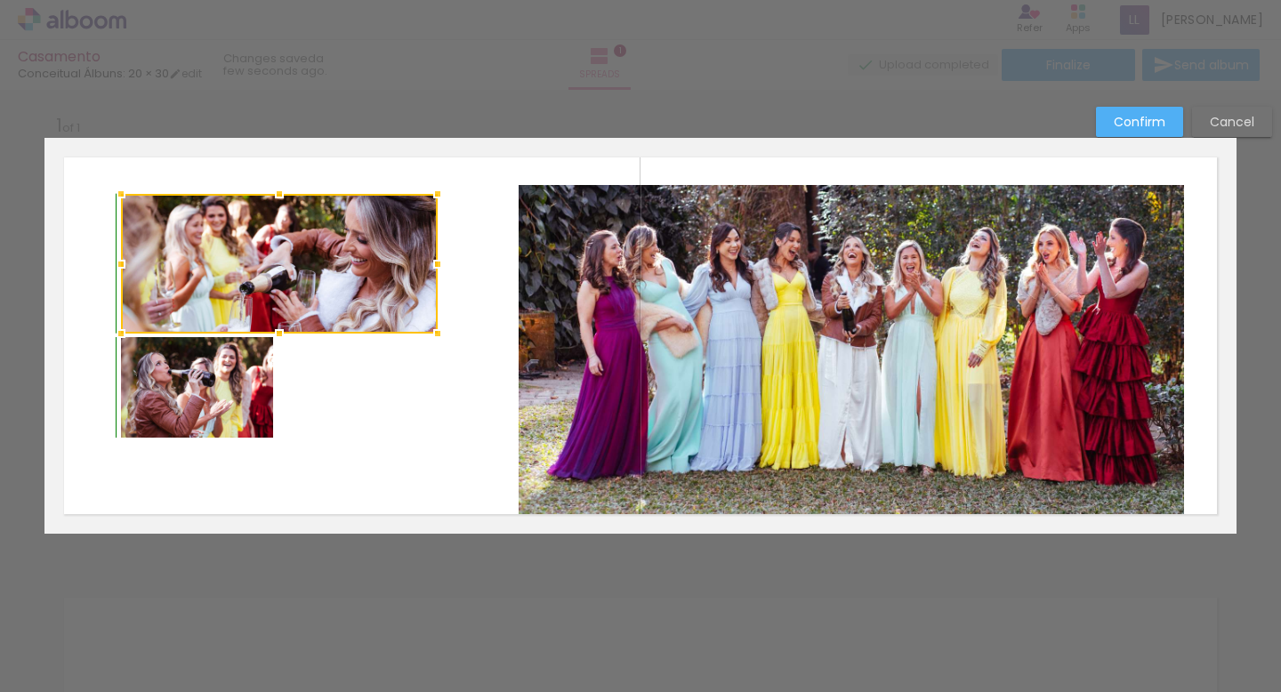
drag, startPoint x: 270, startPoint y: 236, endPoint x: 442, endPoint y: 227, distance: 171.9
click at [442, 227] on album-spread "1 of 1" at bounding box center [640, 336] width 1192 height 396
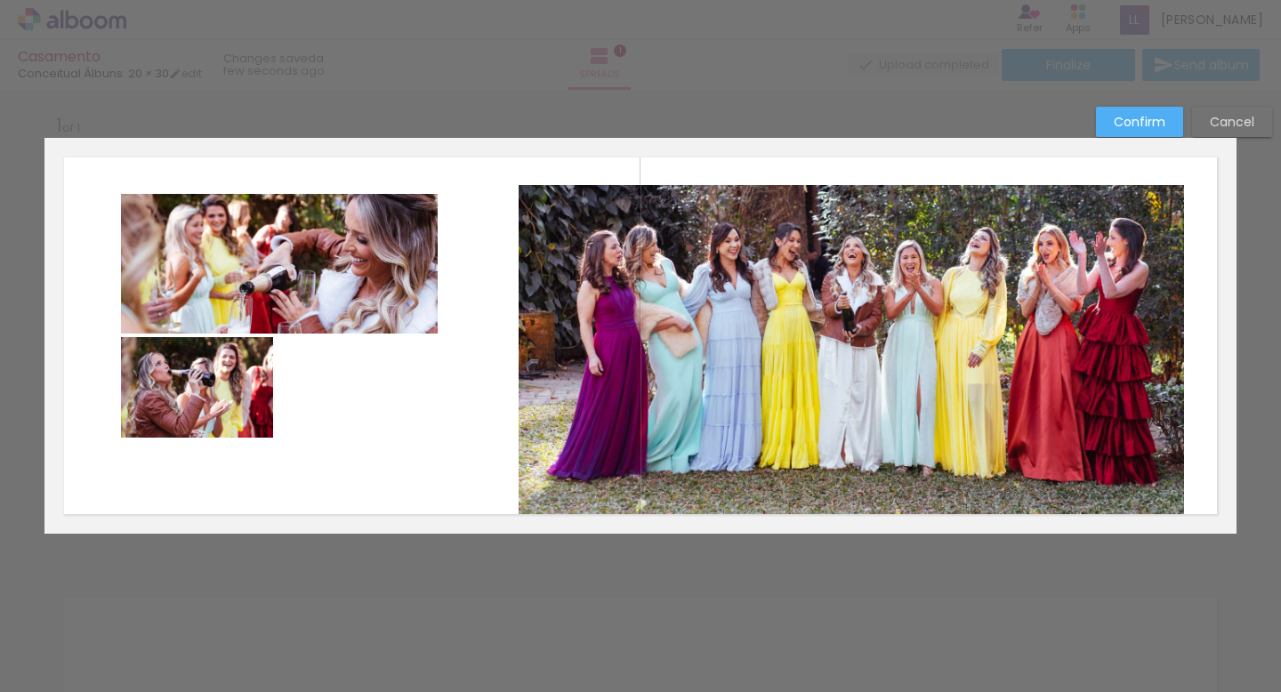
click at [448, 260] on quentale-layouter at bounding box center [640, 336] width 1192 height 396
click at [194, 374] on quentale-photo at bounding box center [197, 387] width 152 height 101
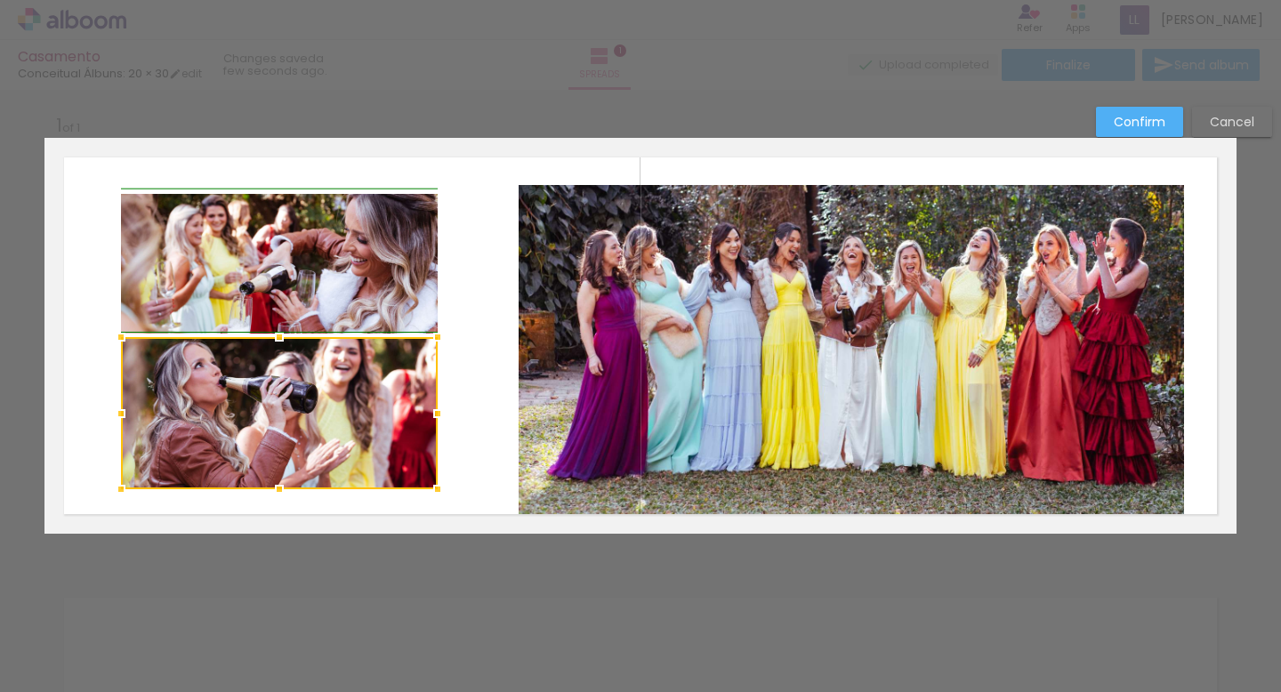
drag, startPoint x: 271, startPoint y: 436, endPoint x: 435, endPoint y: 496, distance: 174.5
click at [435, 496] on div at bounding box center [438, 489] width 36 height 36
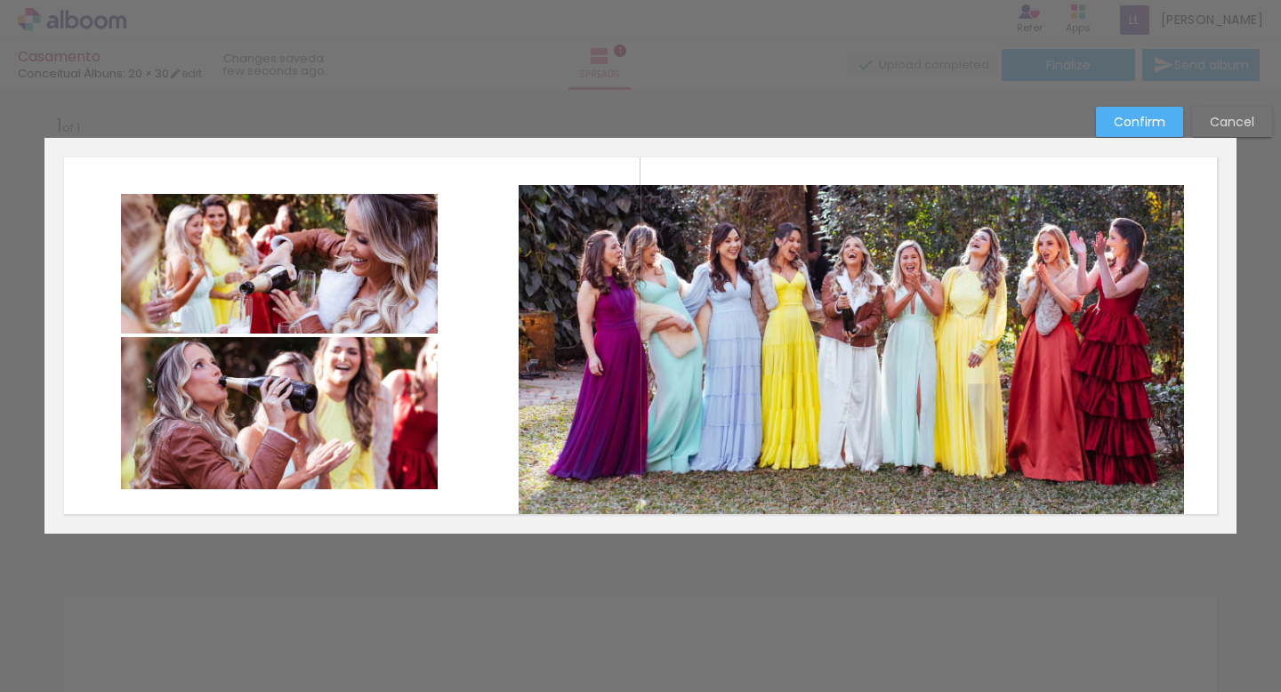
click at [487, 439] on quentale-layouter at bounding box center [640, 336] width 1192 height 396
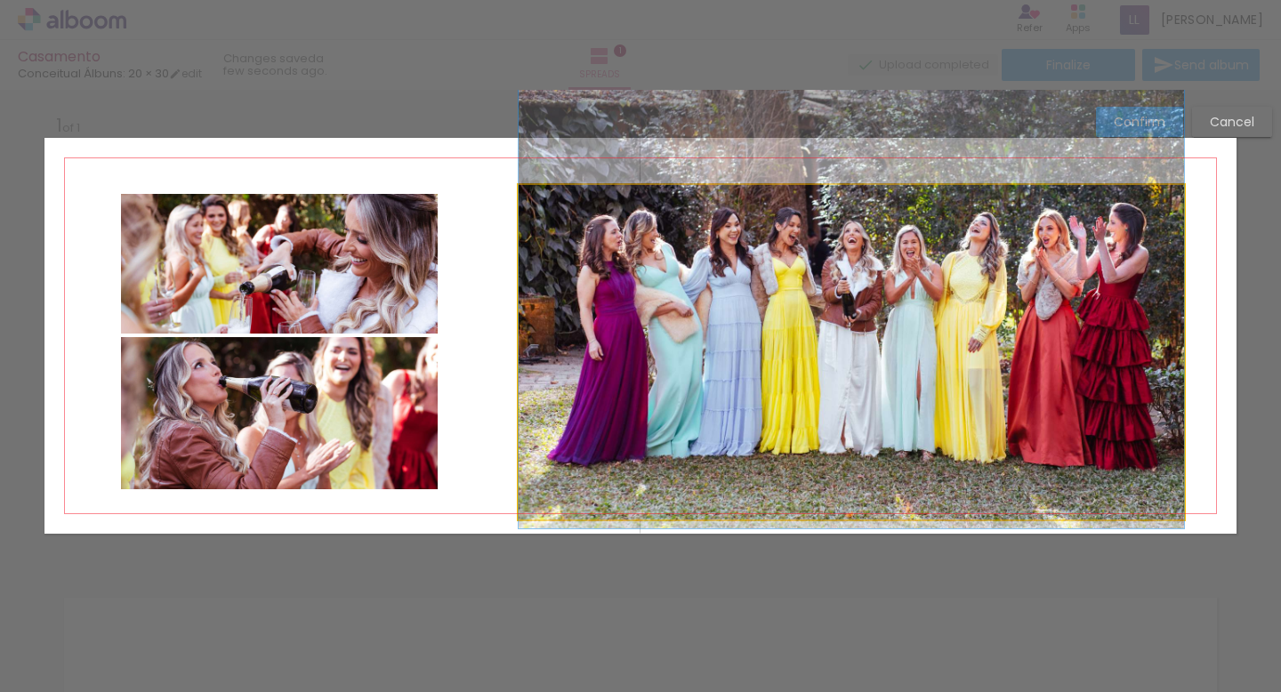
drag, startPoint x: 549, startPoint y: 301, endPoint x: 535, endPoint y: 282, distance: 23.5
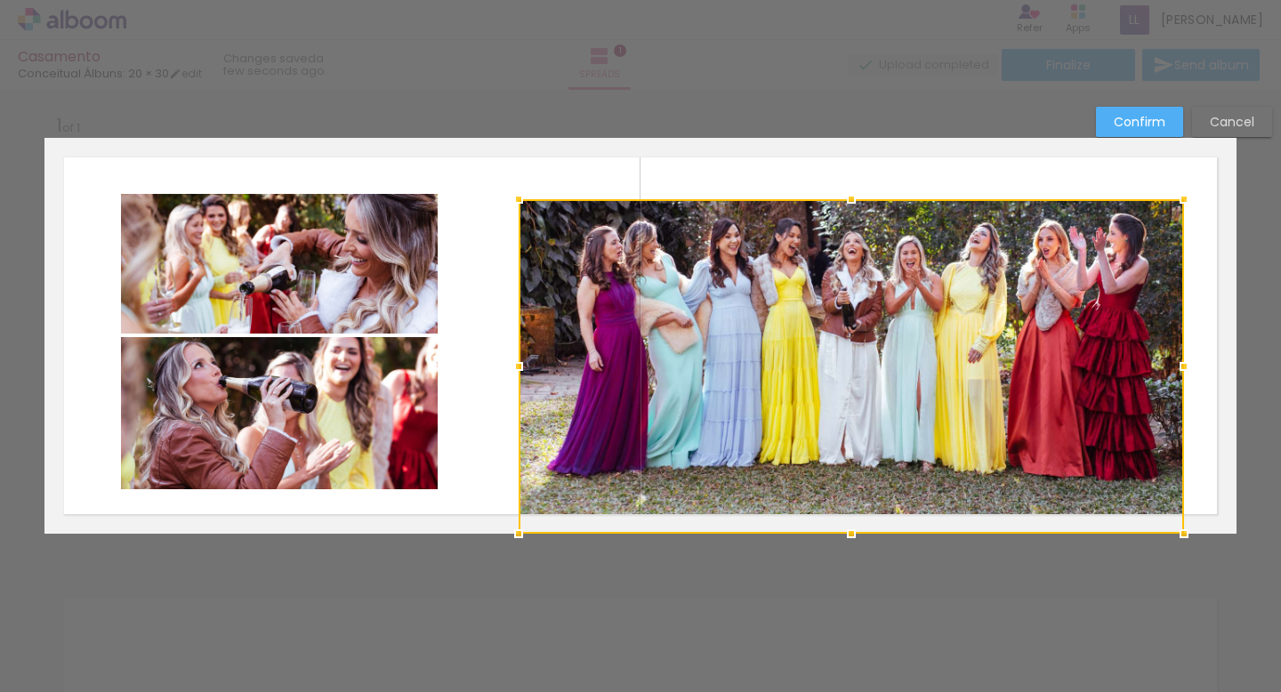
drag, startPoint x: 566, startPoint y: 321, endPoint x: 566, endPoint y: 337, distance: 16.0
click at [566, 337] on div at bounding box center [851, 366] width 665 height 334
click at [486, 359] on quentale-layouter at bounding box center [640, 336] width 1192 height 396
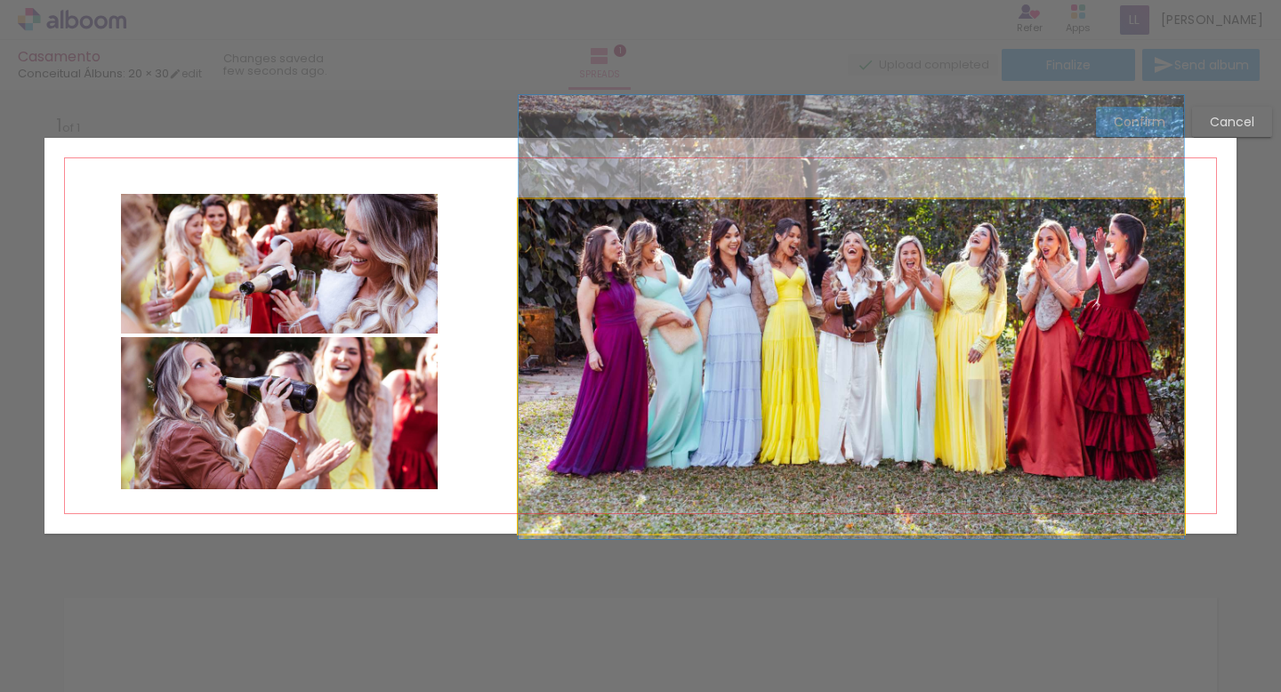
click at [607, 360] on quentale-photo at bounding box center [851, 366] width 665 height 334
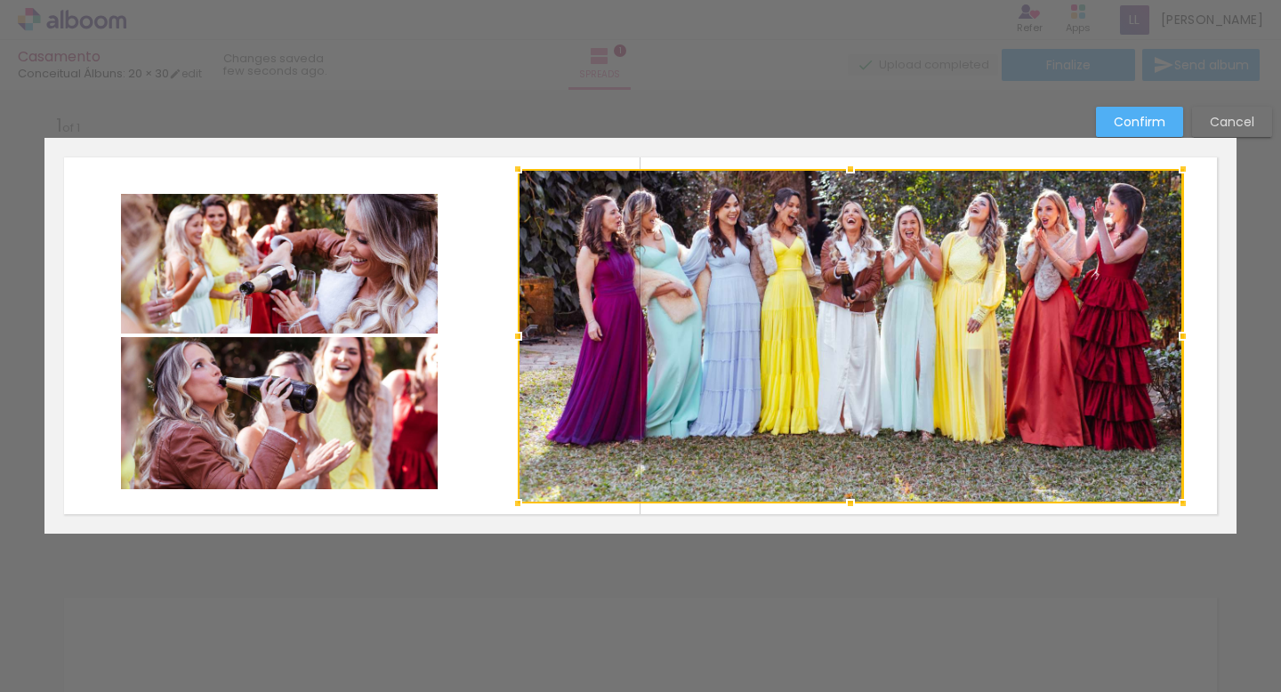
drag, startPoint x: 607, startPoint y: 360, endPoint x: 606, endPoint y: 341, distance: 19.6
click at [606, 341] on div at bounding box center [850, 336] width 665 height 334
click at [656, 107] on div "Confirm Cancel" at bounding box center [640, 547] width 1281 height 923
click at [565, 277] on div at bounding box center [850, 336] width 665 height 334
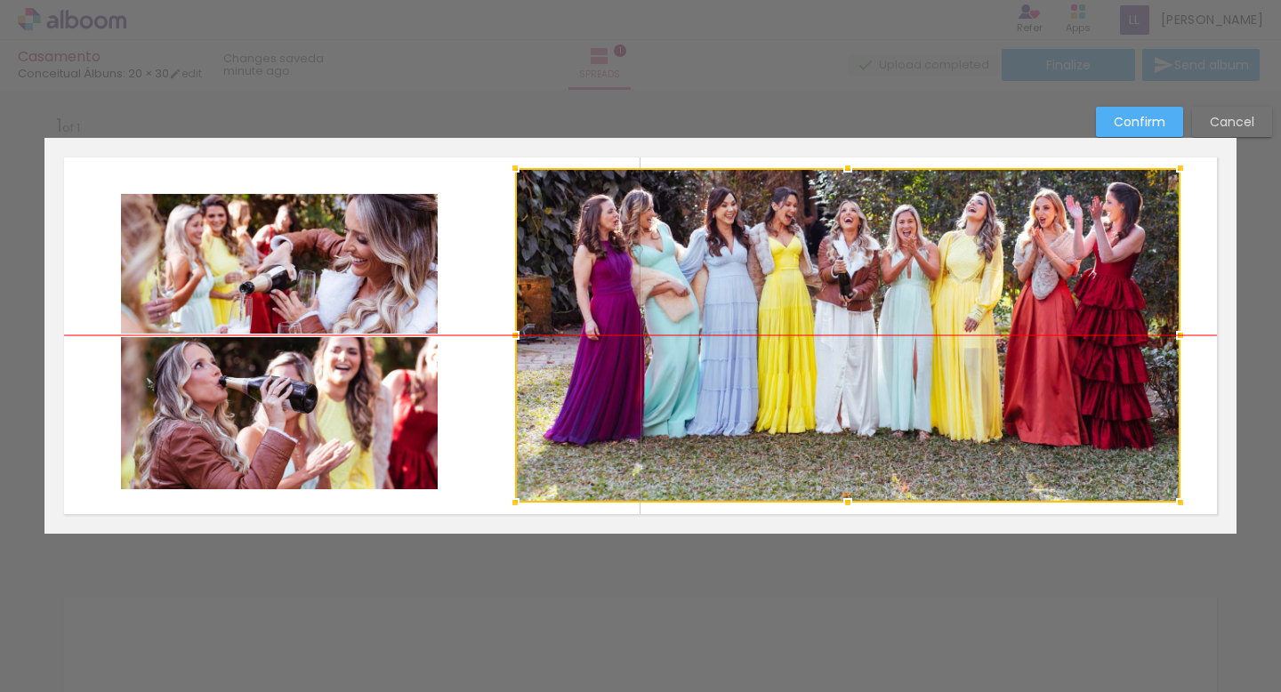
click at [629, 293] on div at bounding box center [847, 335] width 665 height 334
click at [635, 292] on div at bounding box center [847, 335] width 665 height 334
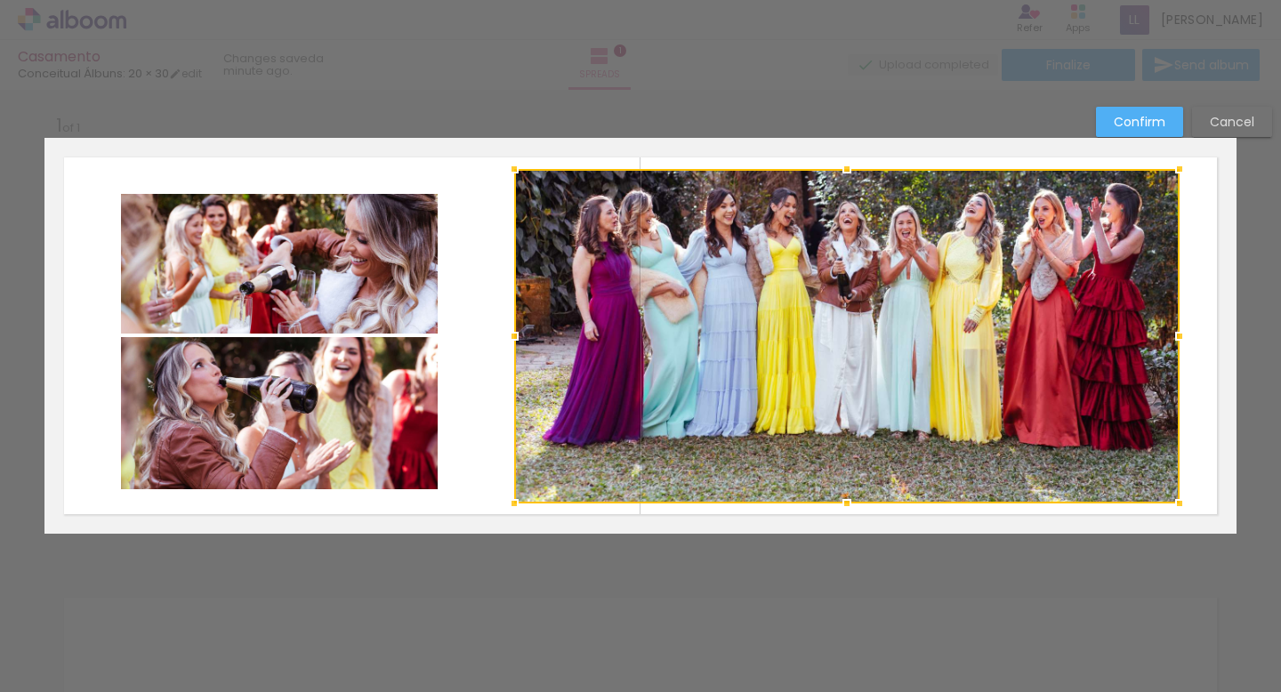
click at [613, 318] on div at bounding box center [846, 336] width 665 height 334
click at [842, 266] on div at bounding box center [846, 336] width 665 height 334
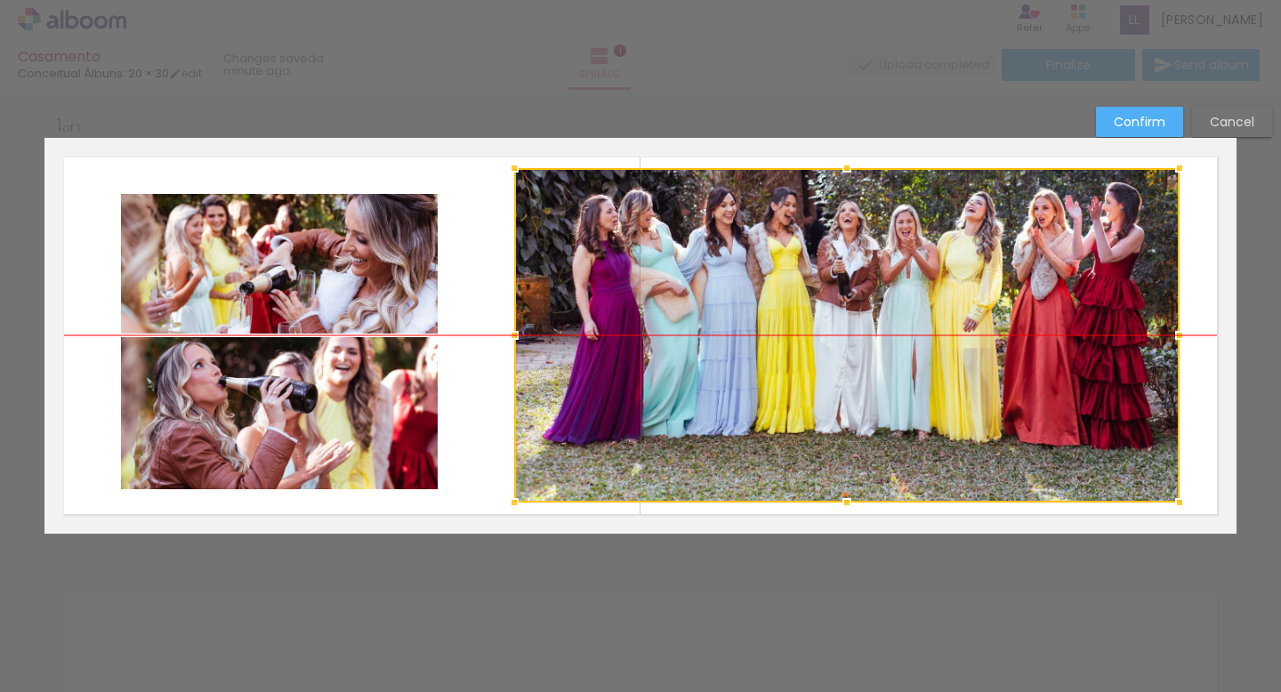
drag, startPoint x: 842, startPoint y: 266, endPoint x: 842, endPoint y: 280, distance: 14.2
click at [842, 280] on div at bounding box center [846, 335] width 665 height 334
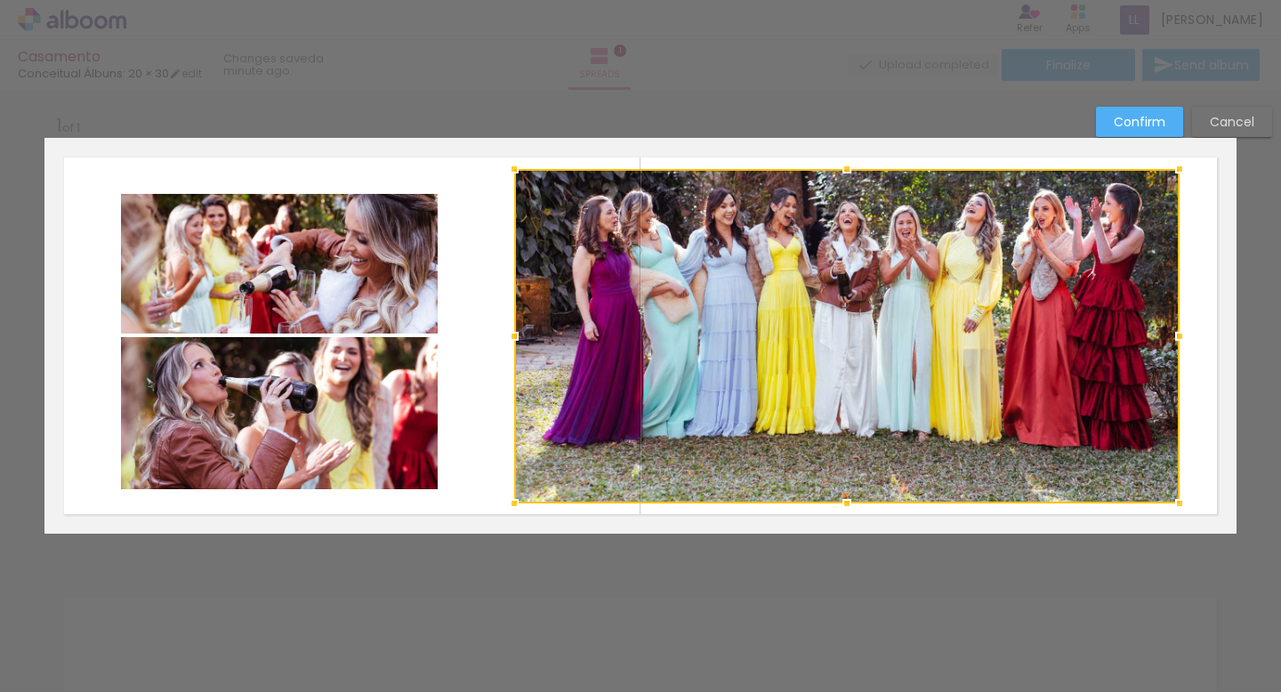
click at [843, 274] on div at bounding box center [846, 336] width 665 height 334
click at [945, 88] on div at bounding box center [640, 45] width 1281 height 90
click at [842, 253] on div at bounding box center [846, 336] width 665 height 334
click at [955, 308] on div at bounding box center [846, 336] width 665 height 334
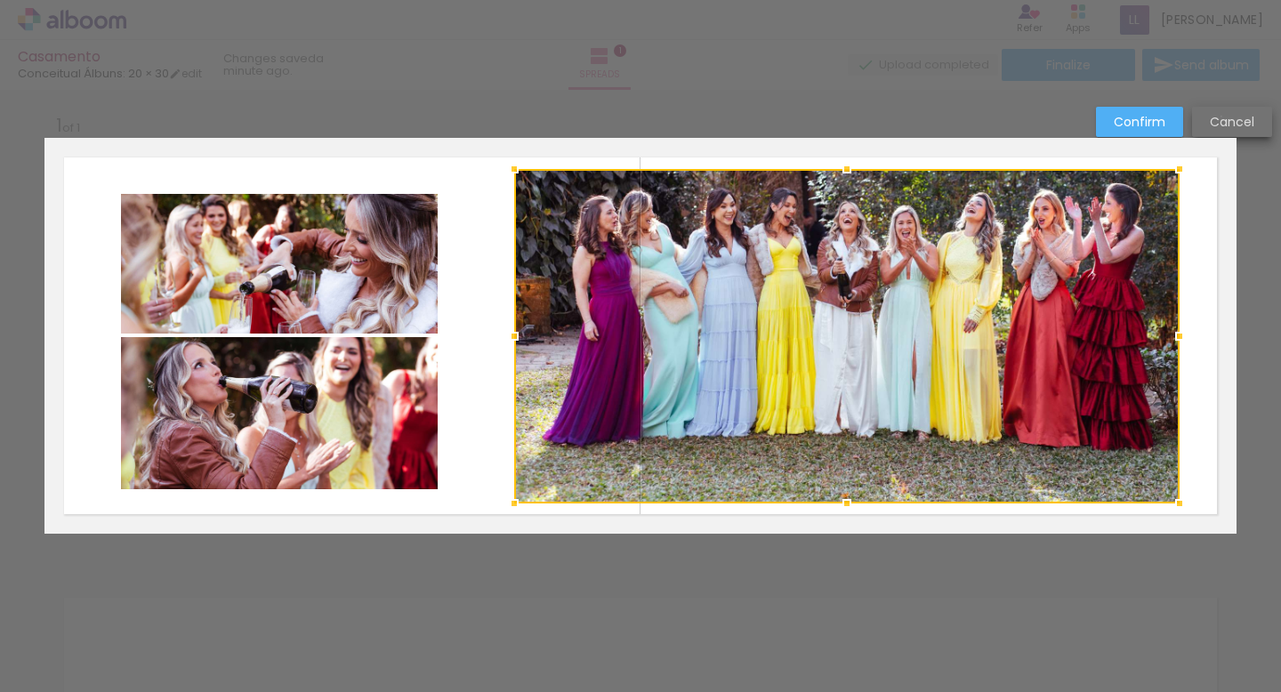
click at [0, 0] on slot "Cancel" at bounding box center [0, 0] width 0 height 0
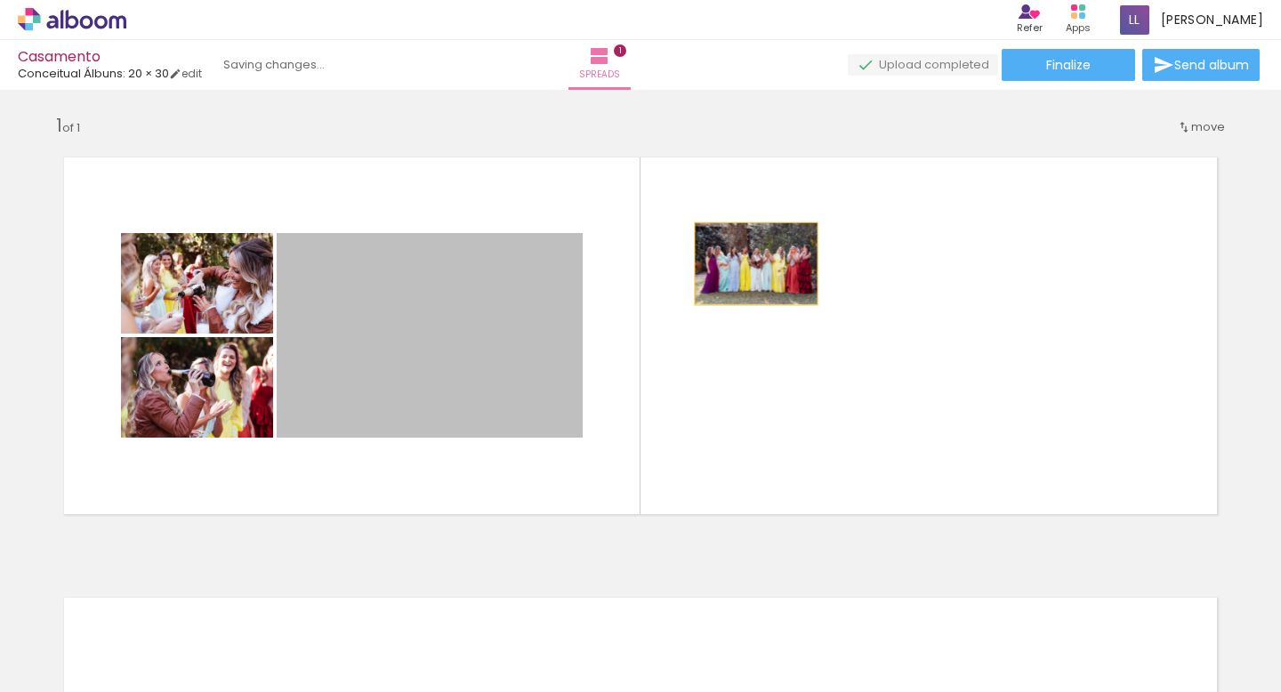
drag, startPoint x: 400, startPoint y: 375, endPoint x: 743, endPoint y: 257, distance: 362.4
click at [743, 257] on quentale-layouter at bounding box center [640, 336] width 1192 height 396
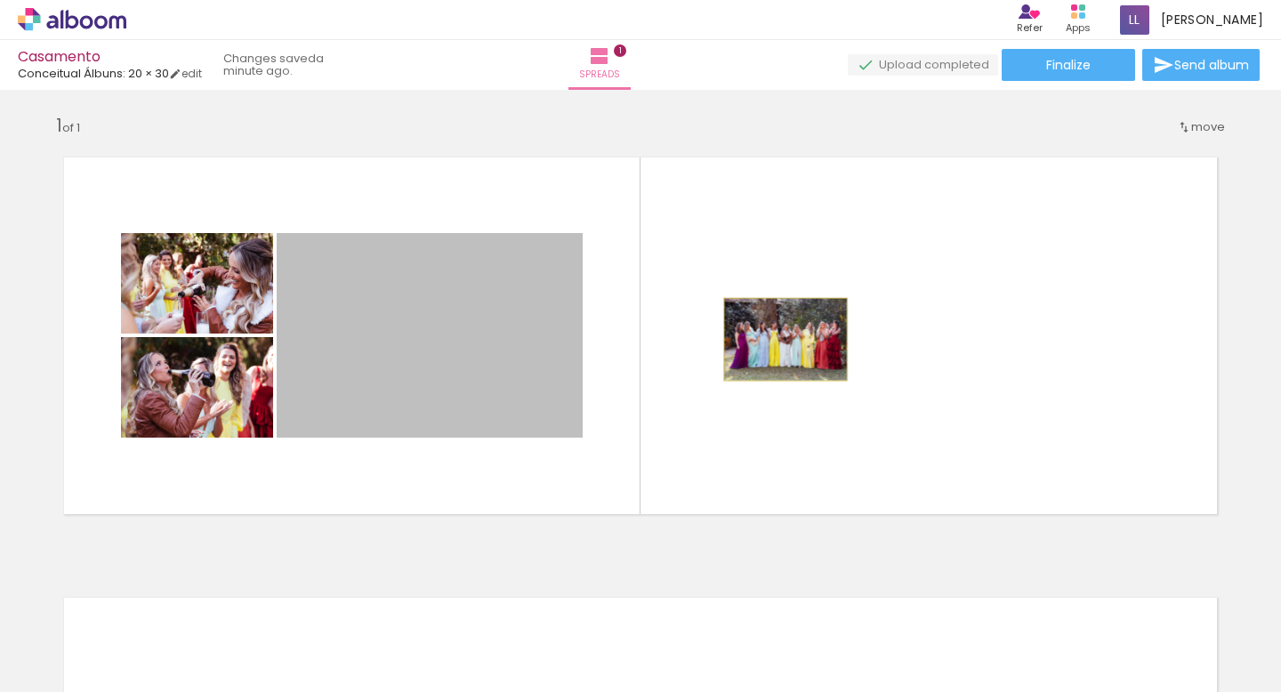
drag, startPoint x: 514, startPoint y: 352, endPoint x: 784, endPoint y: 335, distance: 270.1
click at [784, 335] on quentale-layouter at bounding box center [640, 336] width 1192 height 396
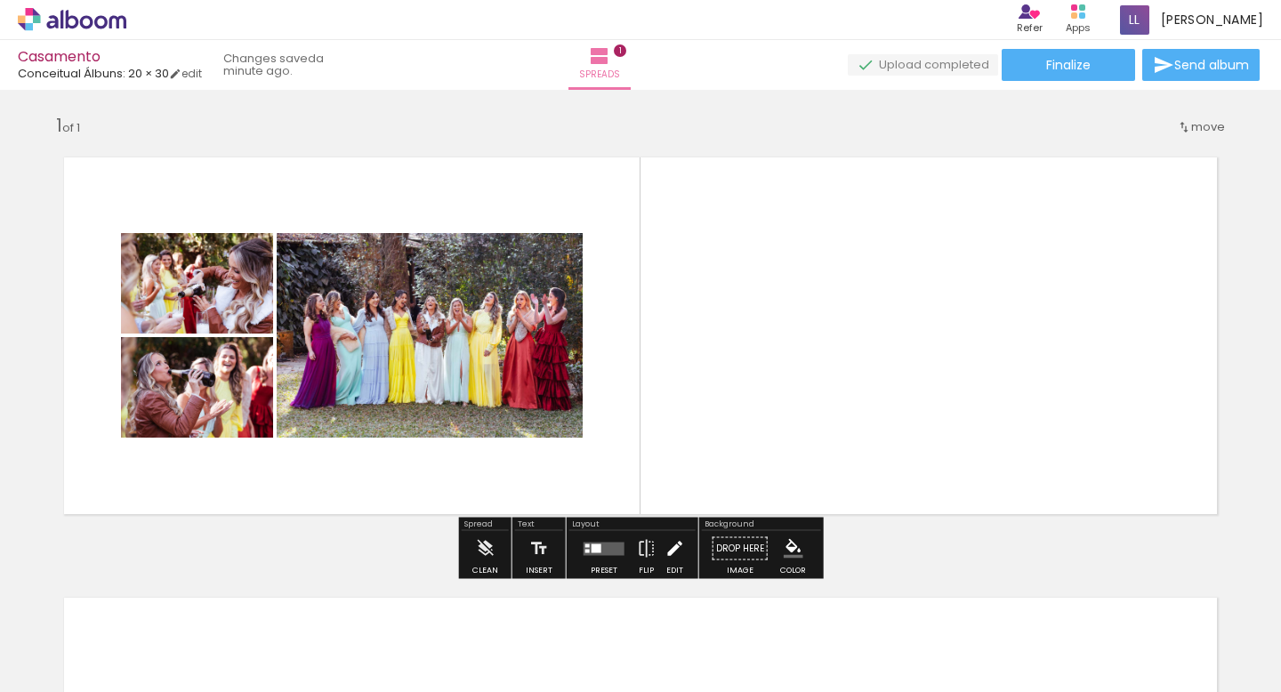
click at [669, 542] on iron-icon at bounding box center [675, 549] width 20 height 36
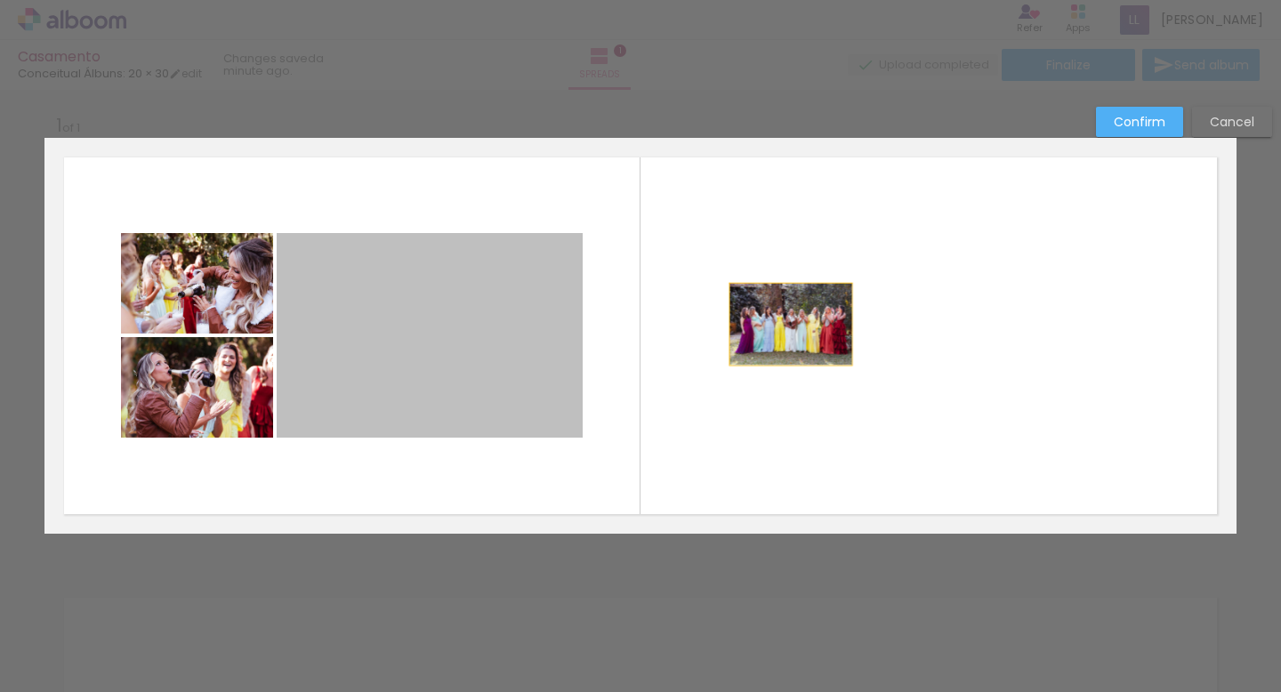
drag, startPoint x: 510, startPoint y: 358, endPoint x: 794, endPoint y: 324, distance: 285.8
click at [794, 324] on album-spread "1 of 1" at bounding box center [640, 336] width 1192 height 396
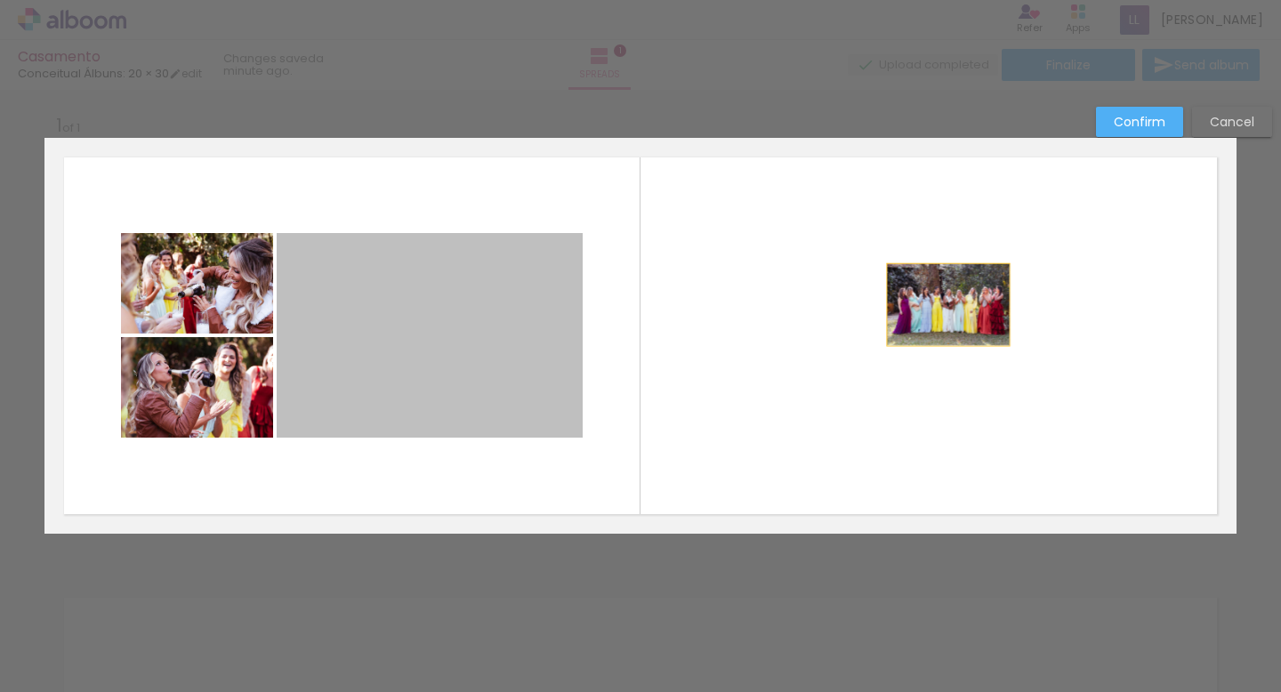
drag, startPoint x: 568, startPoint y: 334, endPoint x: 947, endPoint y: 299, distance: 381.5
click at [947, 299] on album-spread "1 of 1" at bounding box center [640, 336] width 1192 height 396
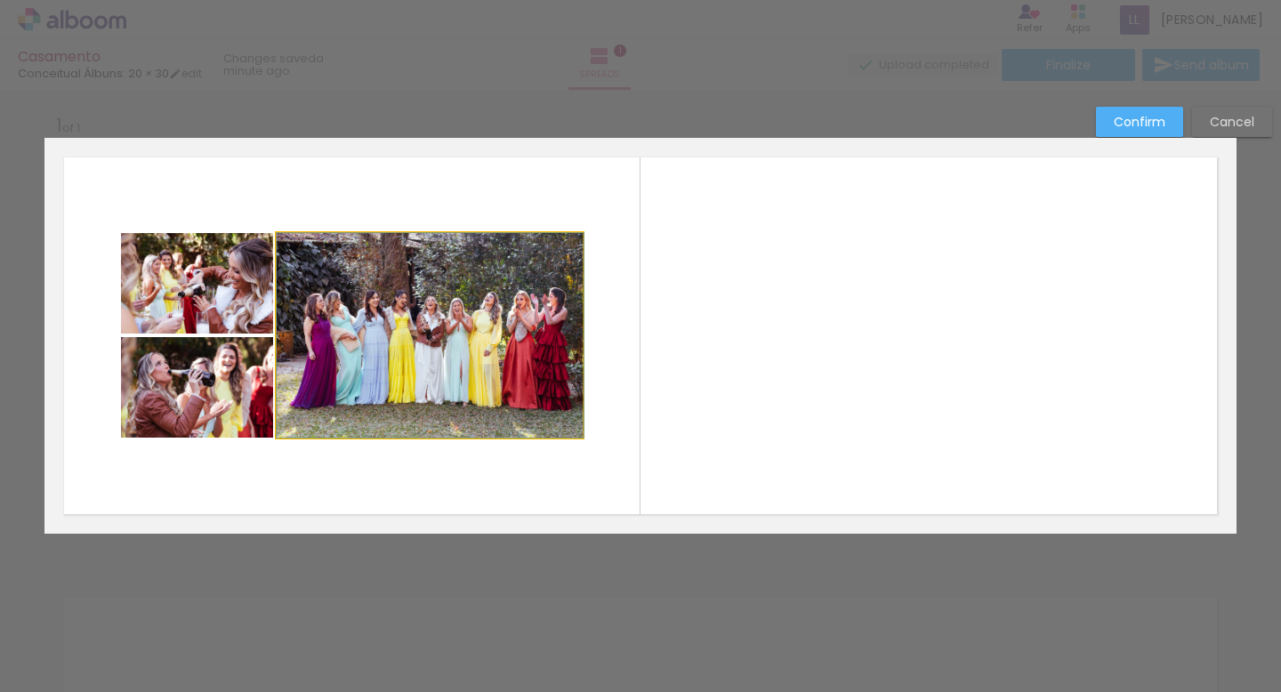
click at [399, 347] on quentale-photo at bounding box center [430, 335] width 306 height 205
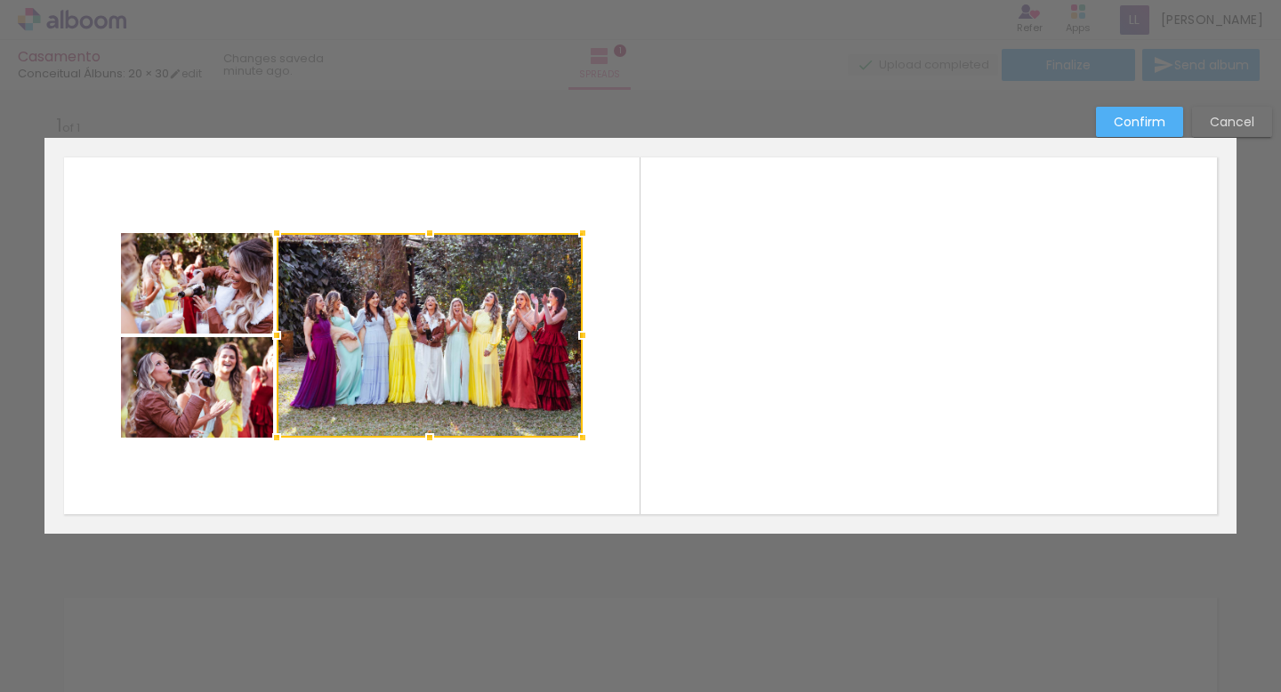
click at [399, 347] on div at bounding box center [430, 335] width 306 height 205
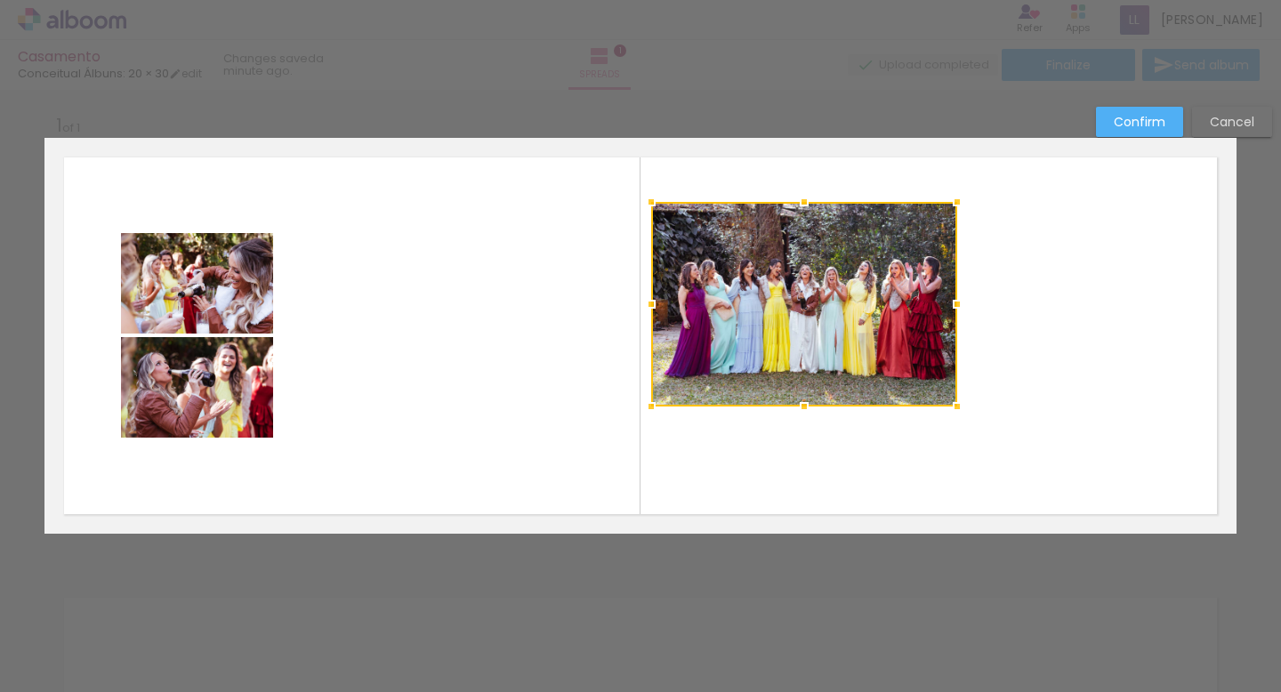
drag, startPoint x: 399, startPoint y: 347, endPoint x: 772, endPoint y: 316, distance: 374.9
click at [772, 316] on div at bounding box center [804, 304] width 306 height 205
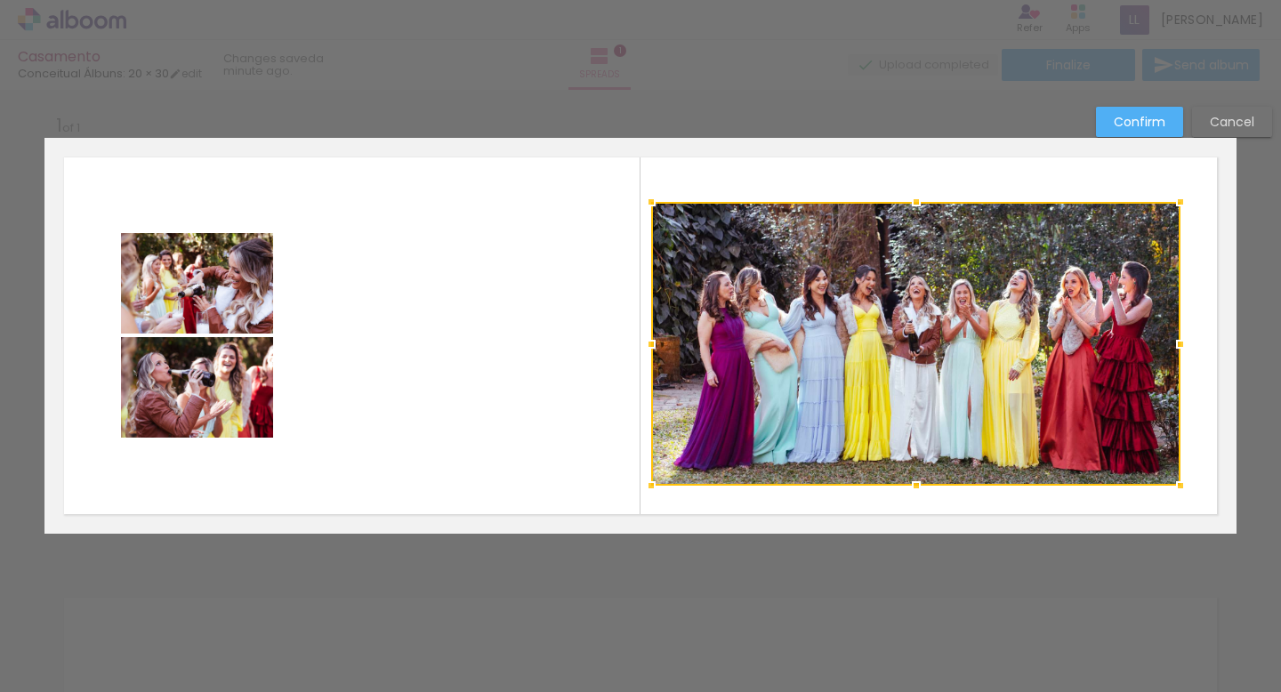
drag, startPoint x: 956, startPoint y: 405, endPoint x: 1180, endPoint y: 484, distance: 236.9
click at [1180, 484] on div at bounding box center [1181, 486] width 36 height 36
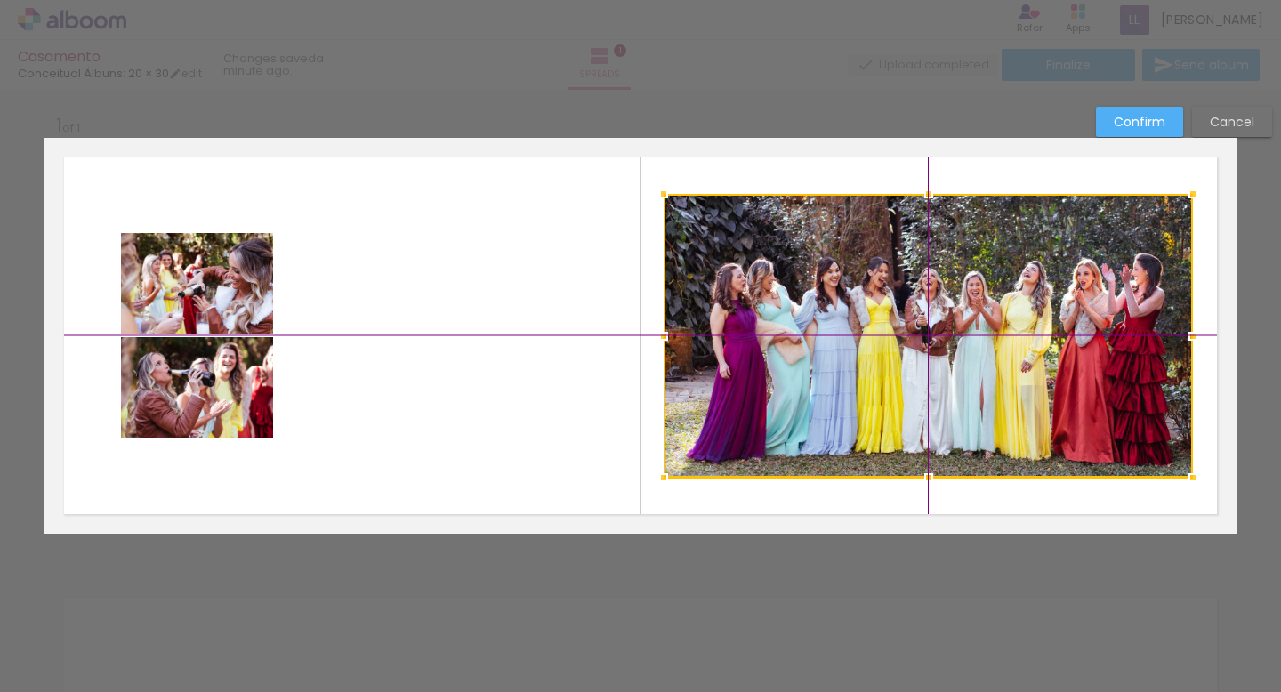
drag, startPoint x: 1084, startPoint y: 425, endPoint x: 1084, endPoint y: 409, distance: 16.0
click at [1084, 408] on div at bounding box center [928, 336] width 529 height 284
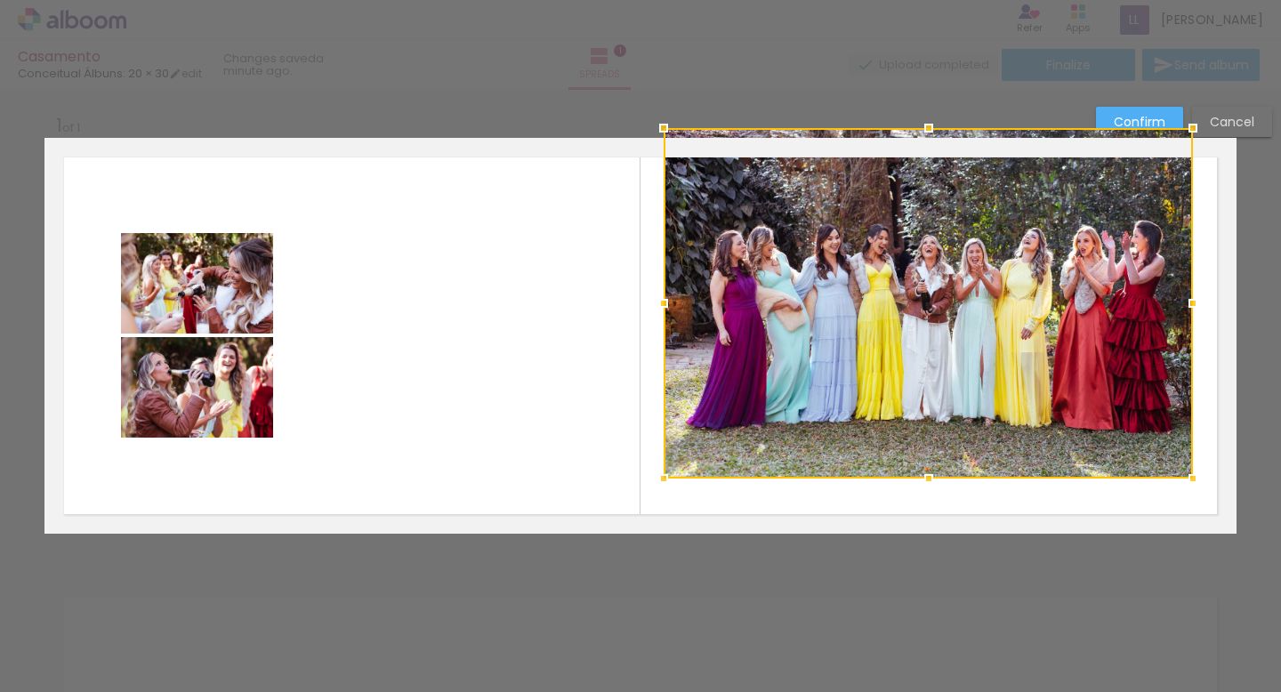
drag, startPoint x: 926, startPoint y: 195, endPoint x: 921, endPoint y: 108, distance: 87.3
click at [920, 108] on div "Add spread 1 of 1 Confirm Cancel" at bounding box center [640, 547] width 1281 height 923
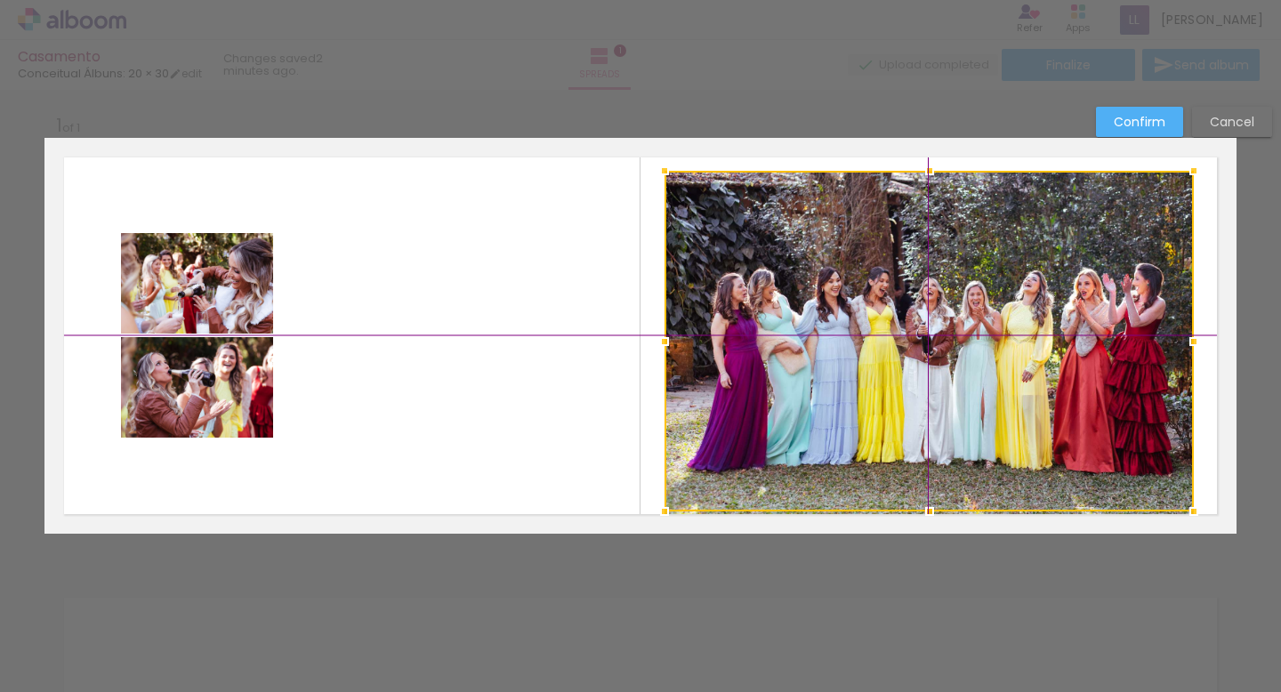
drag, startPoint x: 907, startPoint y: 284, endPoint x: 907, endPoint y: 315, distance: 31.1
click at [907, 315] on div at bounding box center [929, 341] width 529 height 341
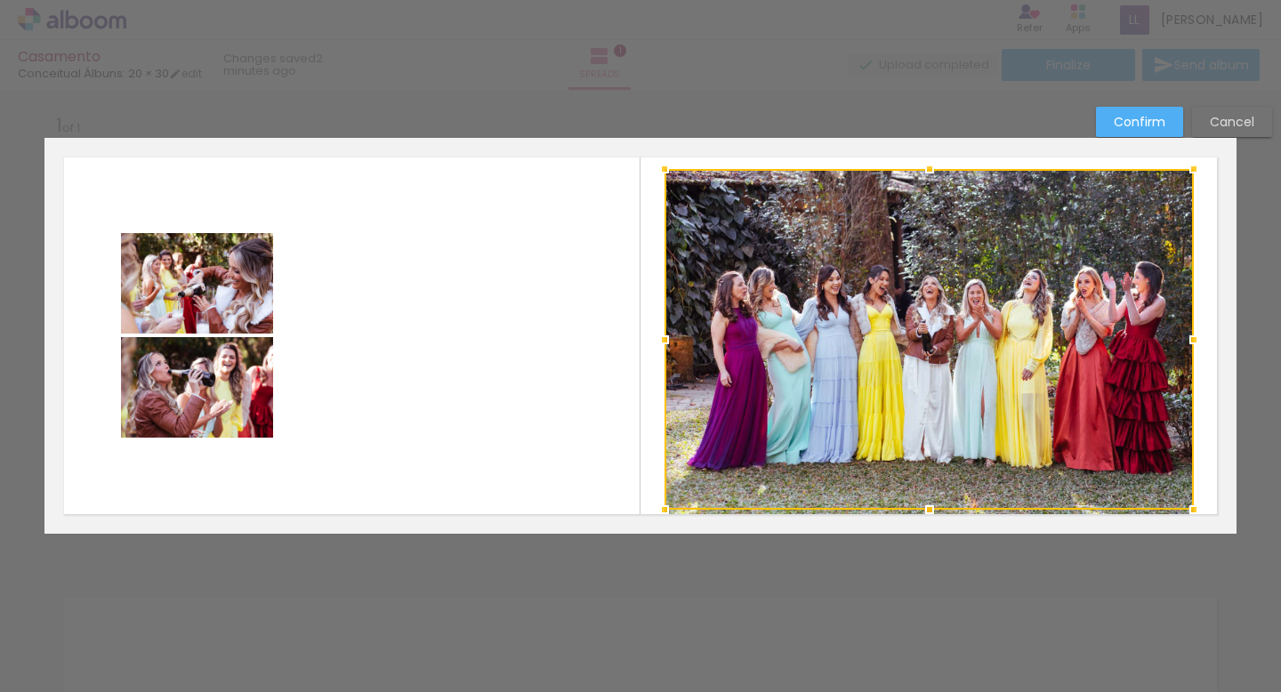
click at [854, 87] on div at bounding box center [640, 45] width 1281 height 90
click at [755, 122] on div "Confirm Cancel" at bounding box center [640, 547] width 1281 height 923
click at [247, 255] on quentale-photo at bounding box center [197, 283] width 152 height 101
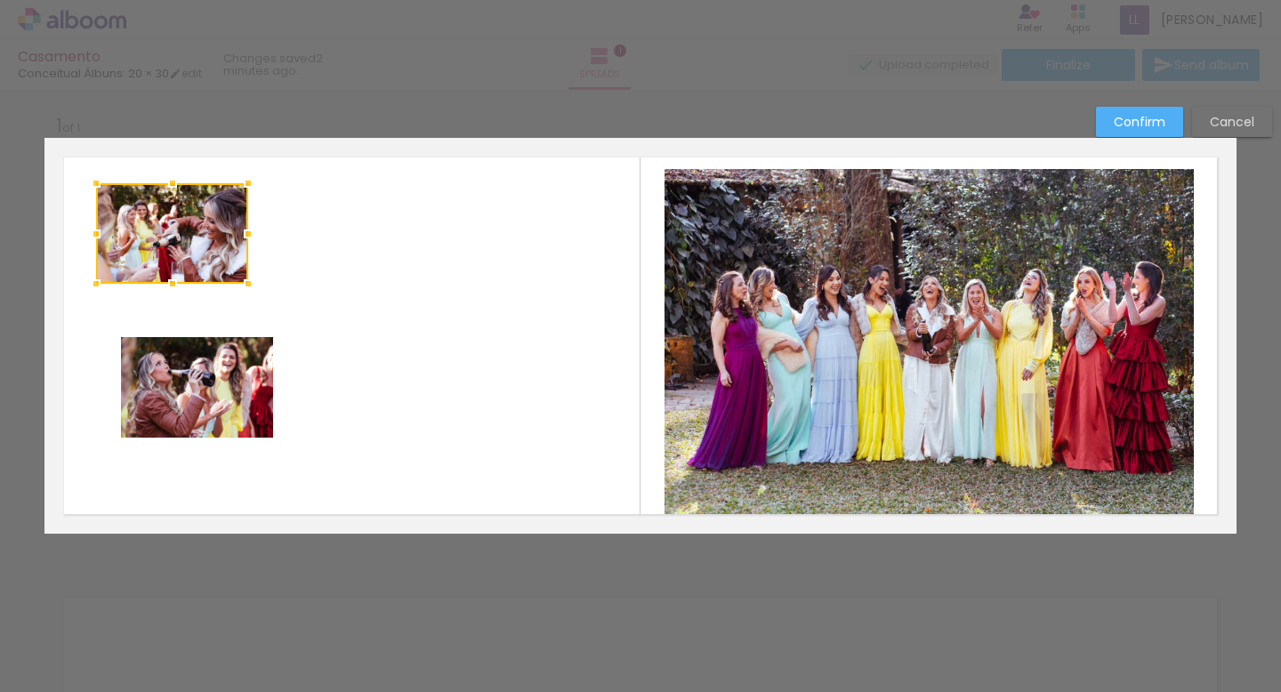
drag, startPoint x: 232, startPoint y: 283, endPoint x: 206, endPoint y: 233, distance: 56.1
click at [206, 233] on div at bounding box center [172, 233] width 152 height 101
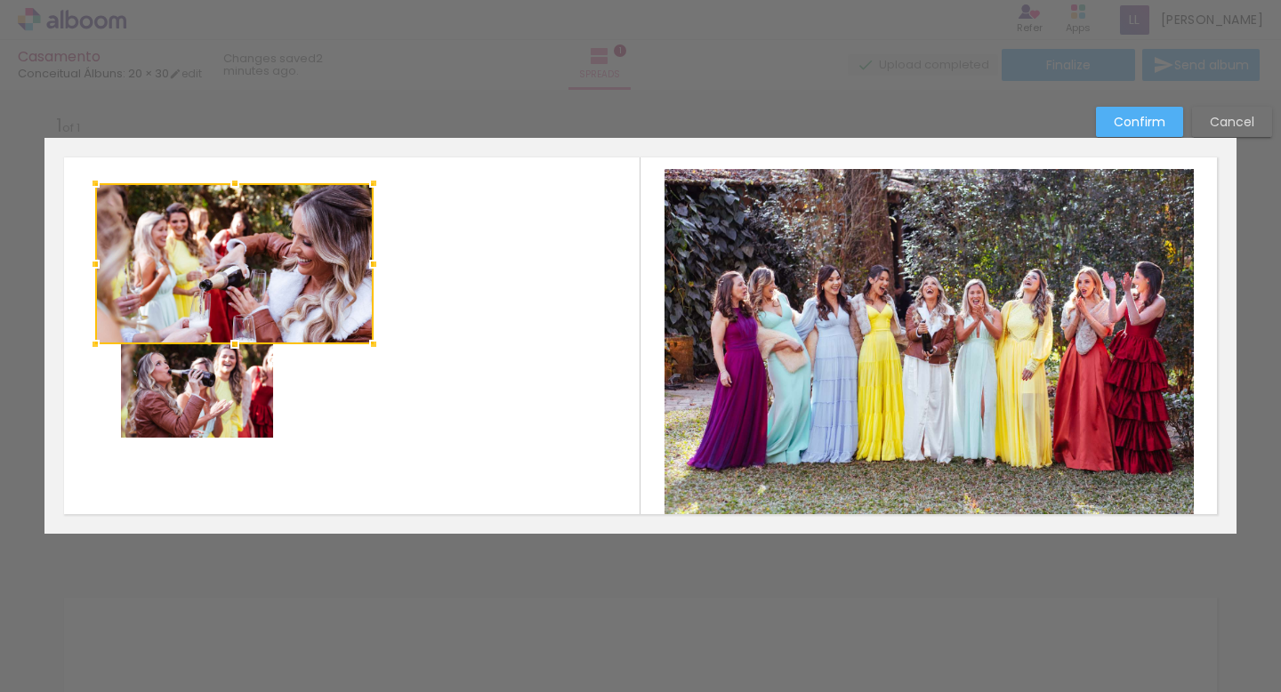
drag, startPoint x: 246, startPoint y: 282, endPoint x: 372, endPoint y: 342, distance: 140.1
click at [372, 342] on div at bounding box center [374, 344] width 36 height 36
click at [213, 414] on quentale-photo at bounding box center [197, 387] width 152 height 101
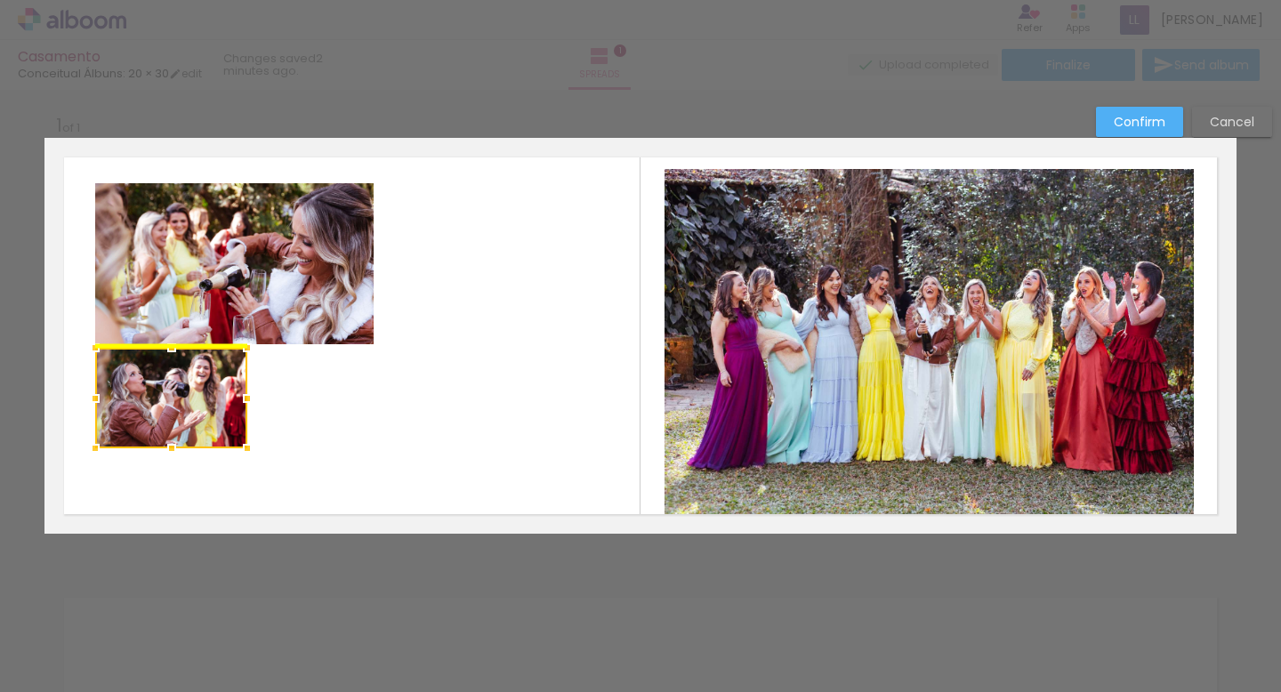
drag, startPoint x: 213, startPoint y: 414, endPoint x: 187, endPoint y: 434, distance: 32.9
click at [187, 434] on div at bounding box center [171, 398] width 152 height 101
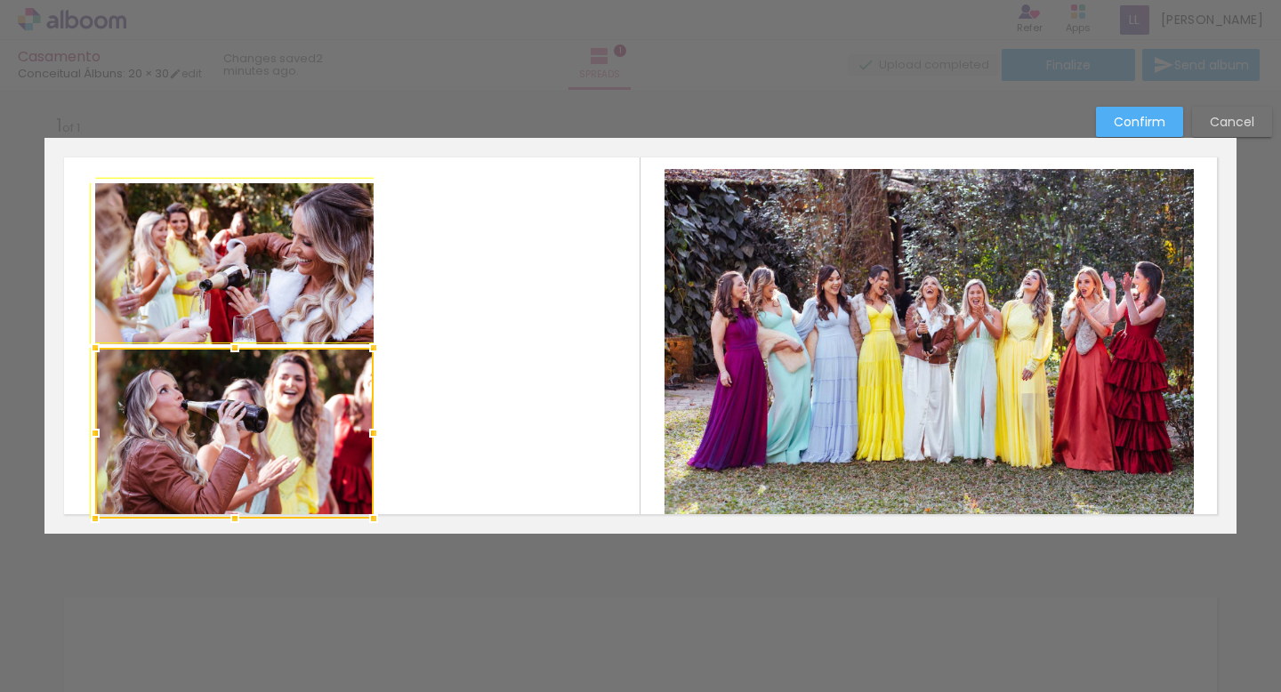
drag, startPoint x: 244, startPoint y: 446, endPoint x: 374, endPoint y: 496, distance: 139.1
click at [374, 496] on album-spread "1 of 1" at bounding box center [640, 336] width 1192 height 396
click at [410, 444] on quentale-layouter at bounding box center [640, 336] width 1192 height 396
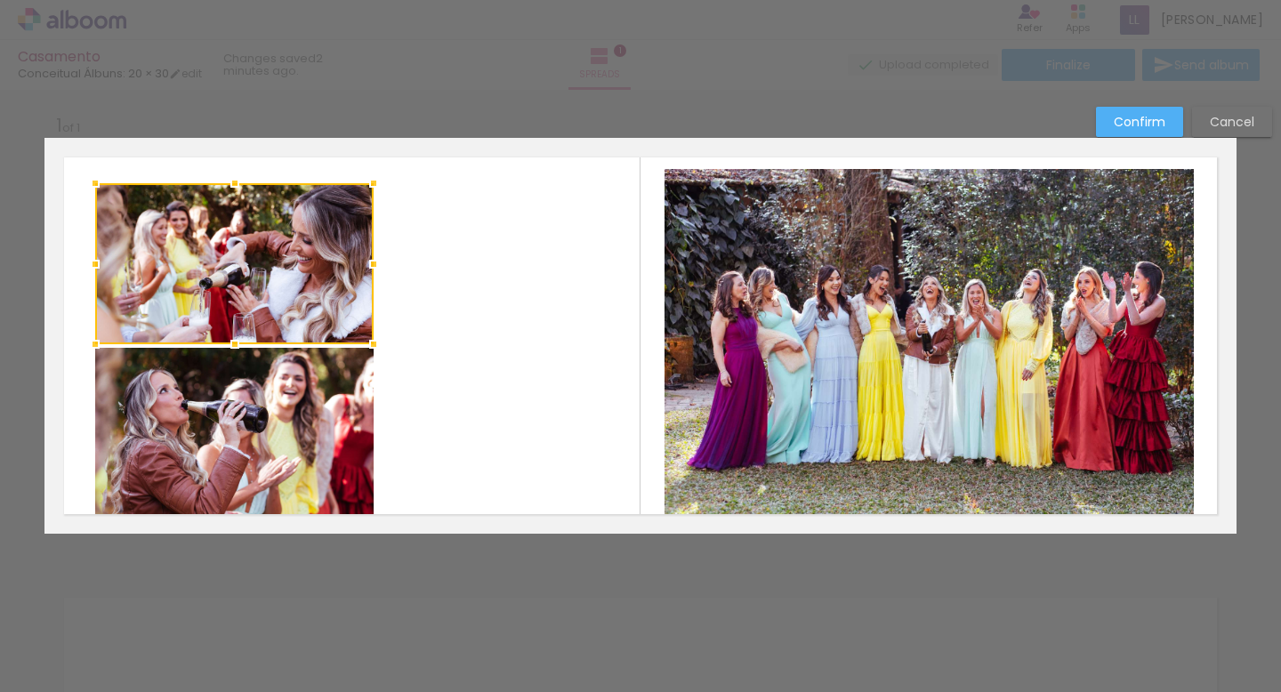
click at [402, 316] on quentale-layouter at bounding box center [640, 336] width 1192 height 396
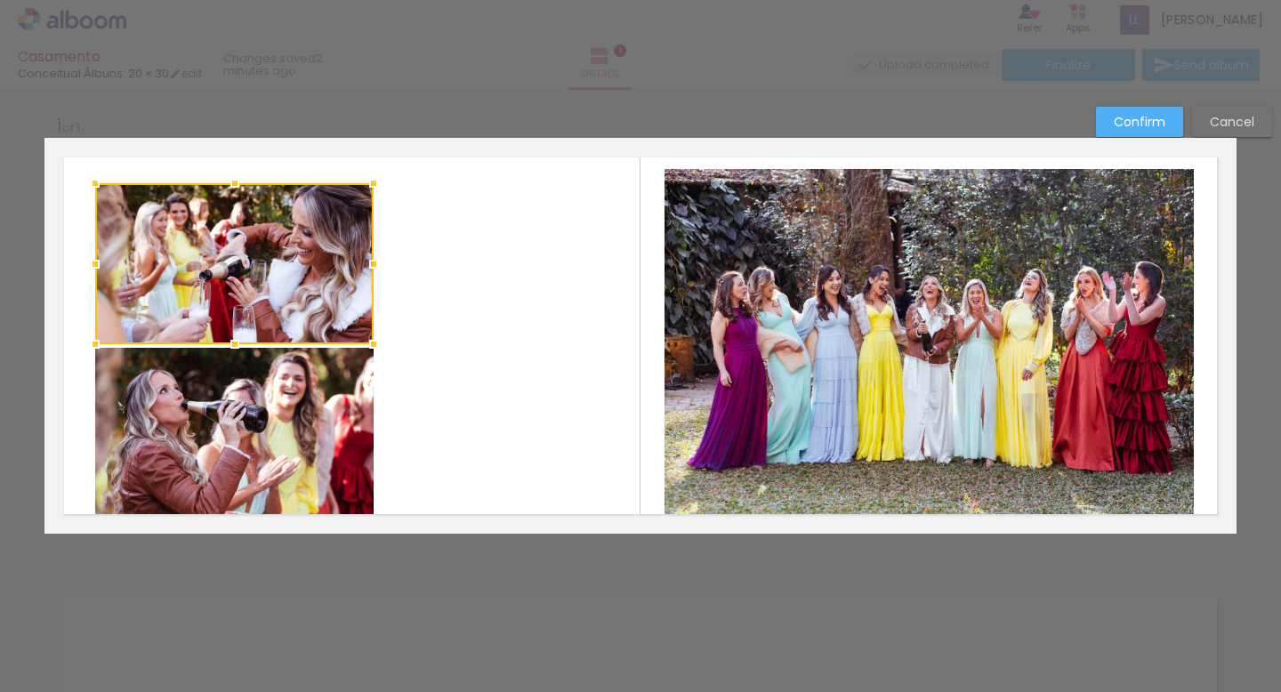
click at [469, 273] on quentale-layouter at bounding box center [640, 336] width 1192 height 396
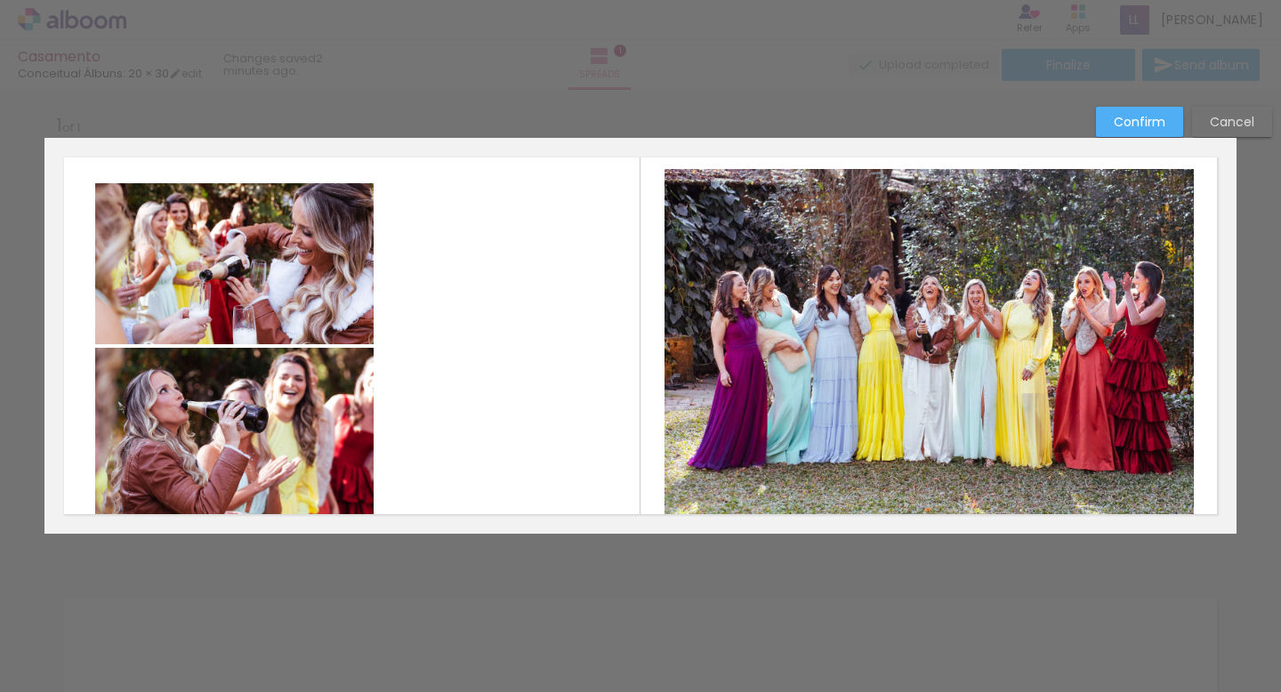
drag, startPoint x: 474, startPoint y: 423, endPoint x: 269, endPoint y: 249, distance: 268.9
click at [269, 249] on quentale-layouter at bounding box center [640, 336] width 1192 height 396
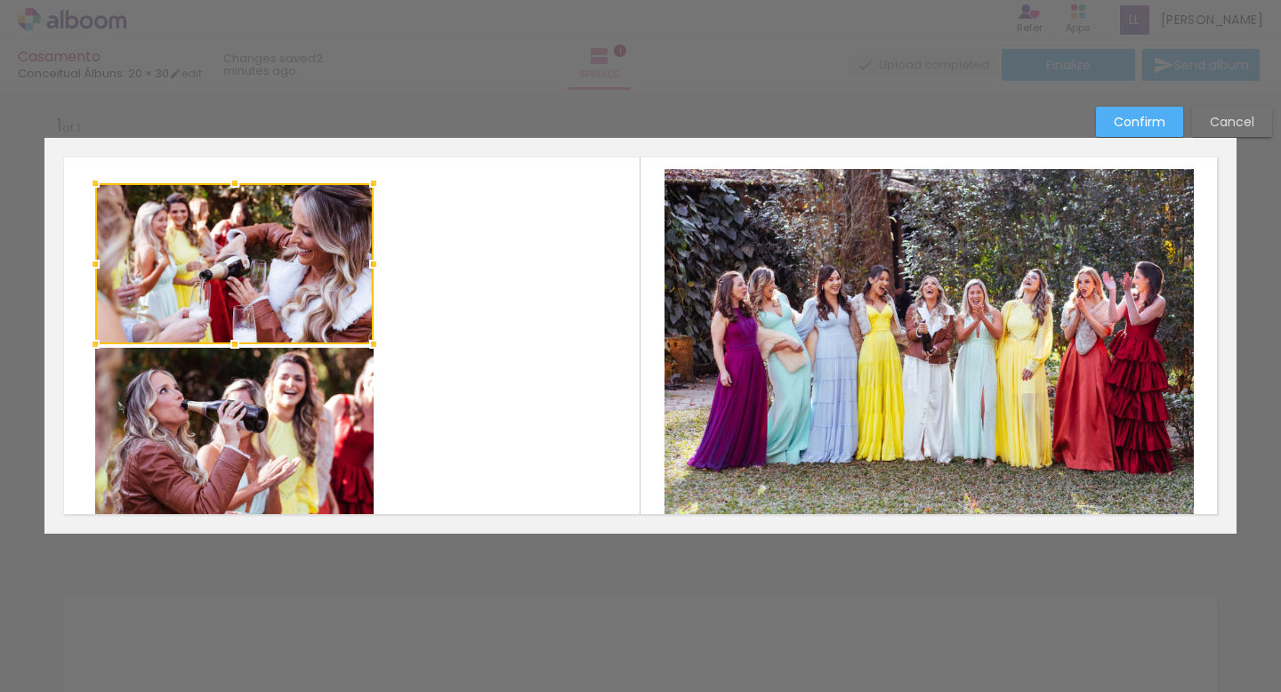
click at [430, 341] on quentale-layouter at bounding box center [640, 336] width 1192 height 396
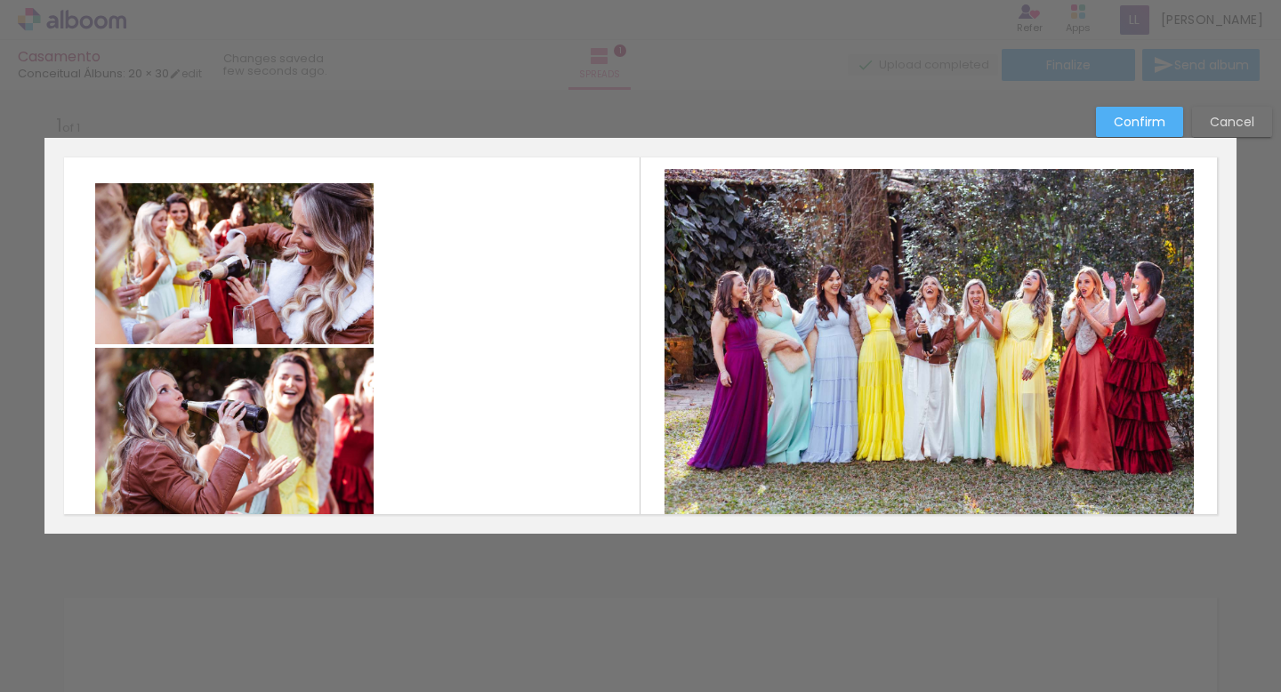
click at [727, 270] on quentale-photo at bounding box center [929, 344] width 529 height 351
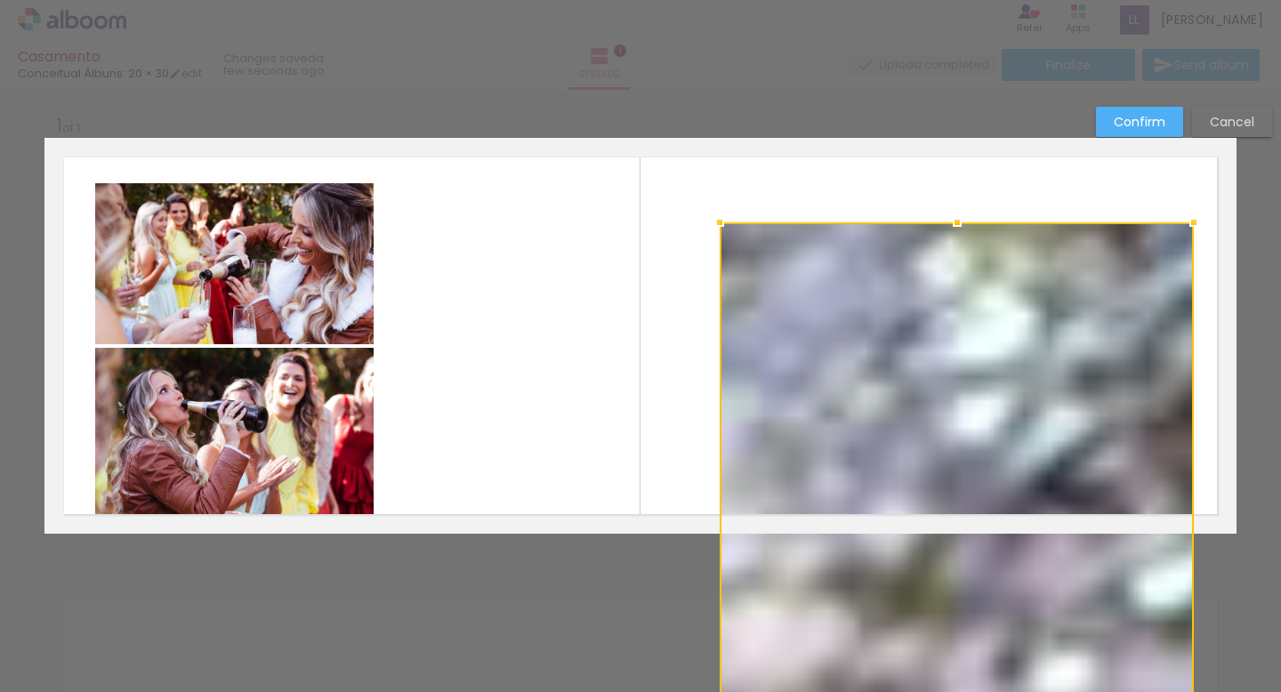
drag, startPoint x: 667, startPoint y: 173, endPoint x: 718, endPoint y: 238, distance: 82.4
click at [718, 238] on div at bounding box center [720, 223] width 36 height 36
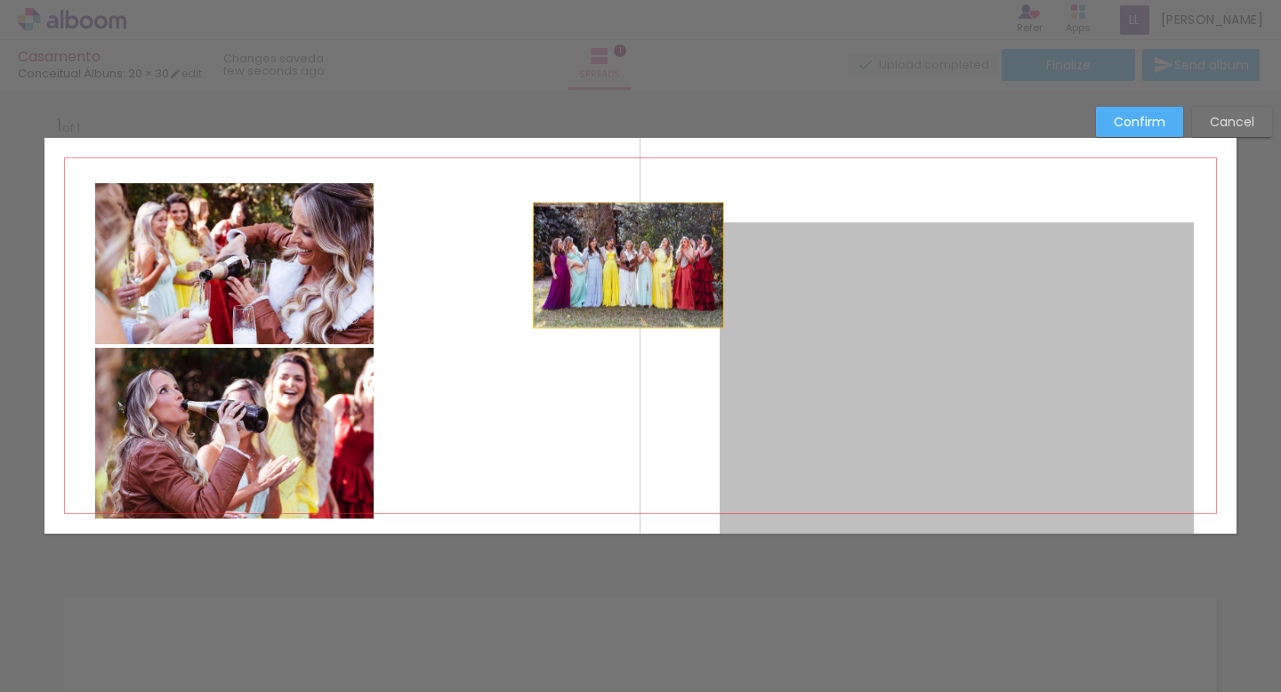
drag, startPoint x: 756, startPoint y: 277, endPoint x: 627, endPoint y: 263, distance: 129.7
click at [627, 263] on quentale-layouter at bounding box center [640, 336] width 1192 height 396
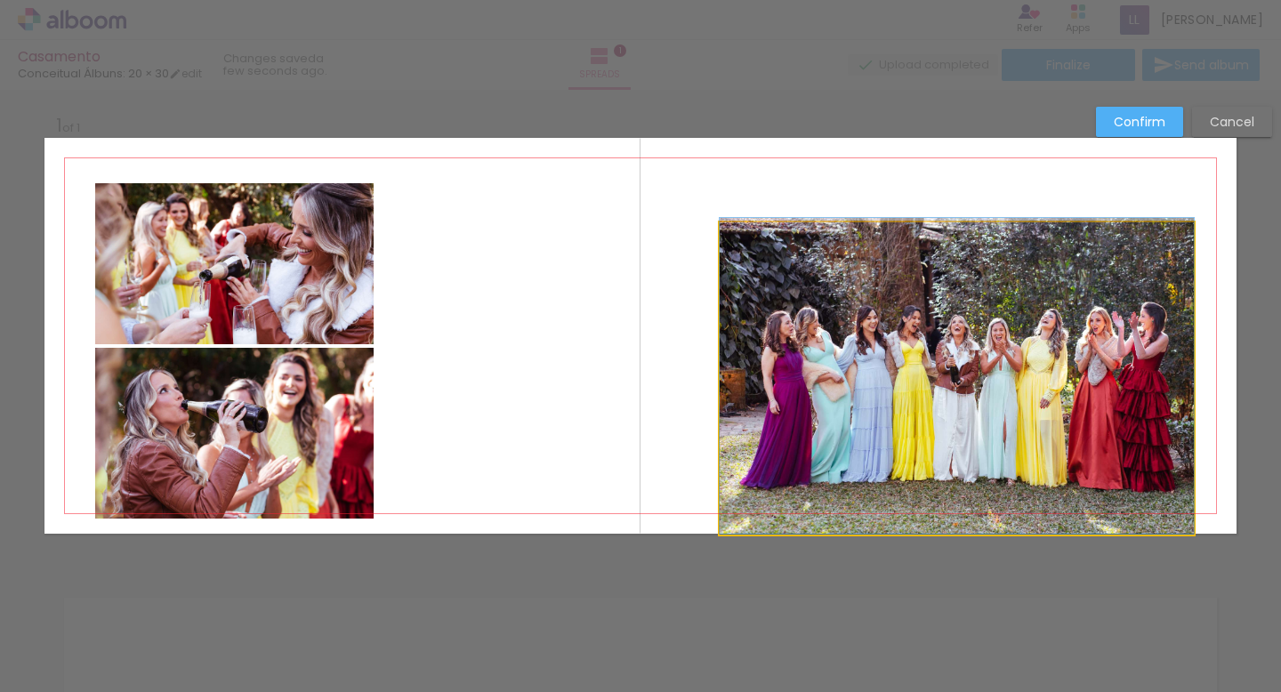
click at [777, 299] on quentale-photo at bounding box center [957, 378] width 474 height 312
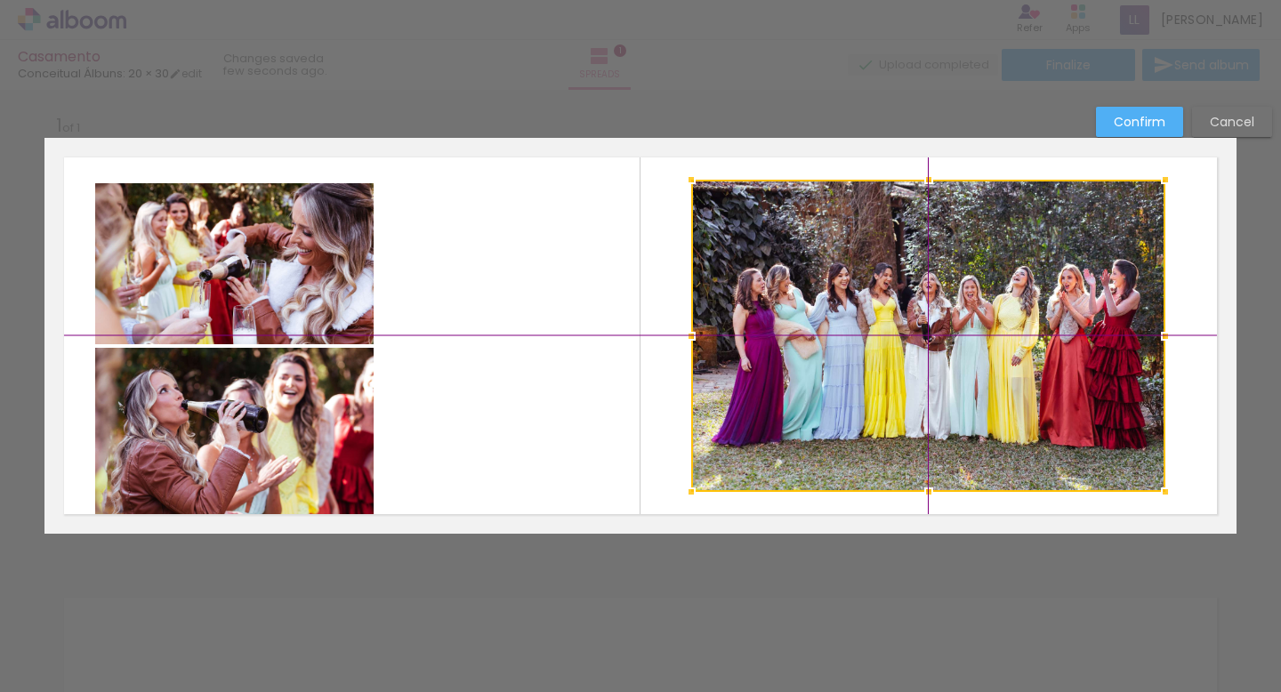
drag, startPoint x: 778, startPoint y: 321, endPoint x: 778, endPoint y: 291, distance: 30.3
click at [778, 291] on div at bounding box center [928, 336] width 474 height 312
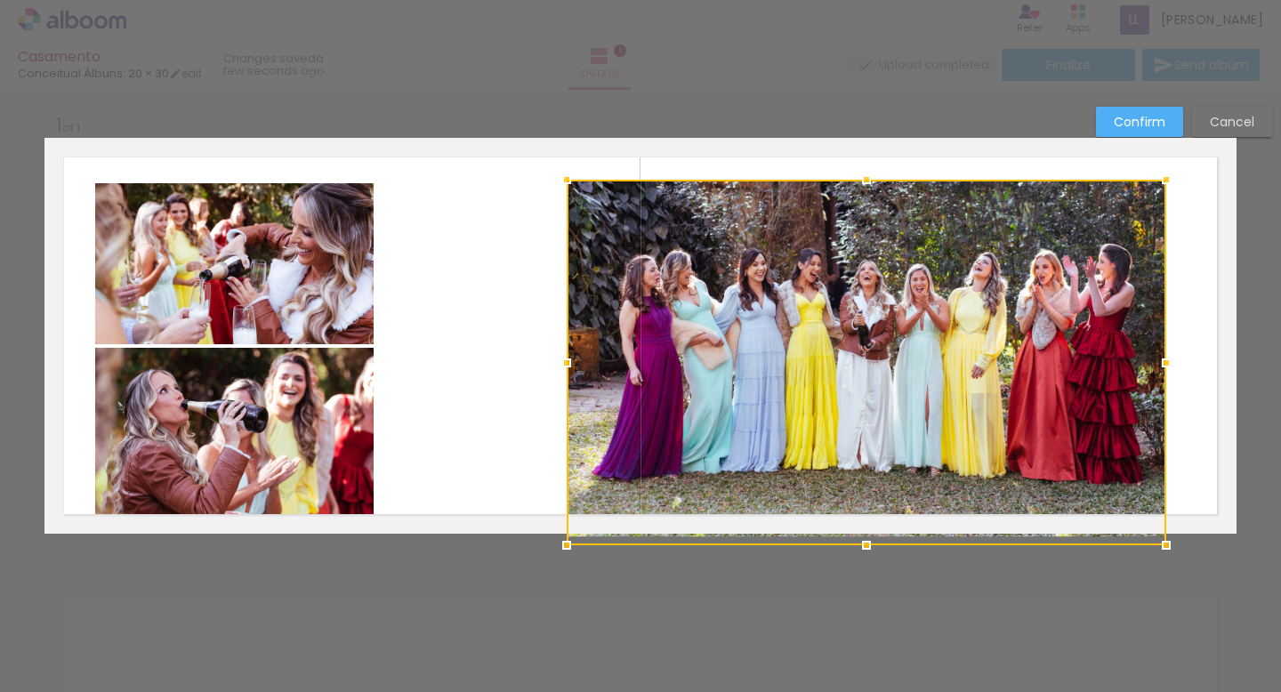
drag, startPoint x: 693, startPoint y: 492, endPoint x: 537, endPoint y: 562, distance: 170.8
click at [537, 562] on div "Add spread 1 of 1 Confirm Cancel" at bounding box center [640, 547] width 1281 height 923
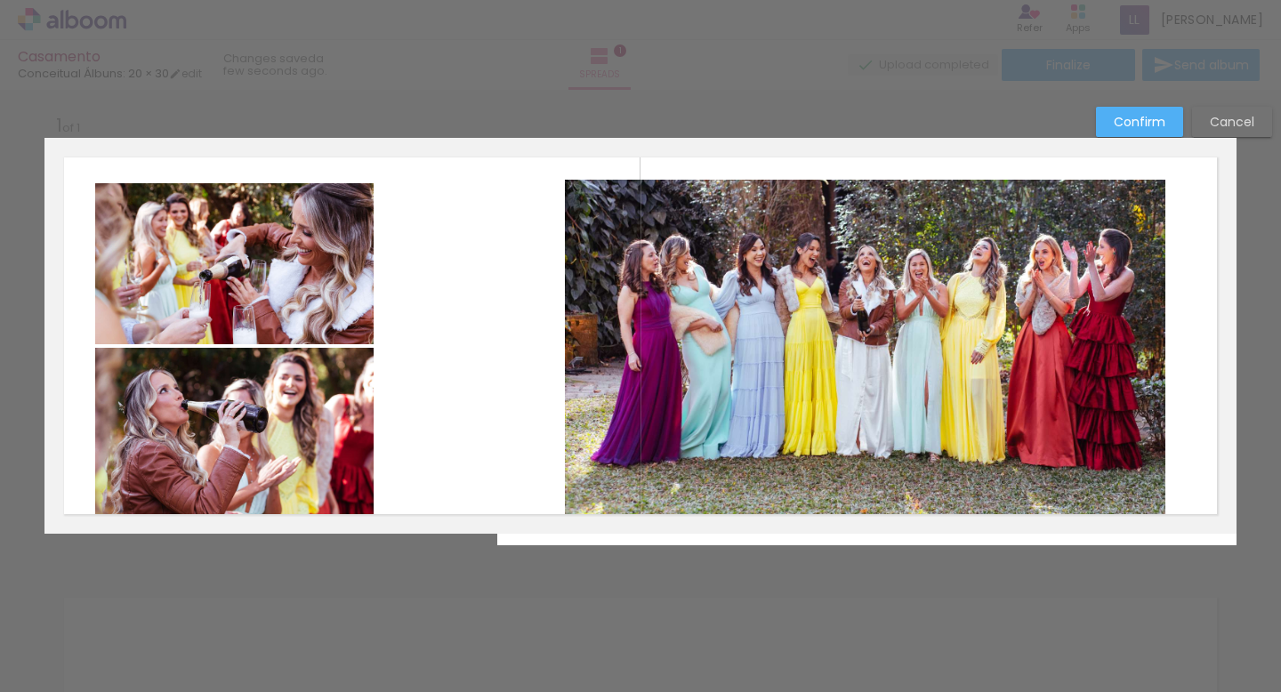
click at [629, 69] on div at bounding box center [640, 45] width 1281 height 90
click at [769, 313] on quentale-photo at bounding box center [865, 357] width 601 height 355
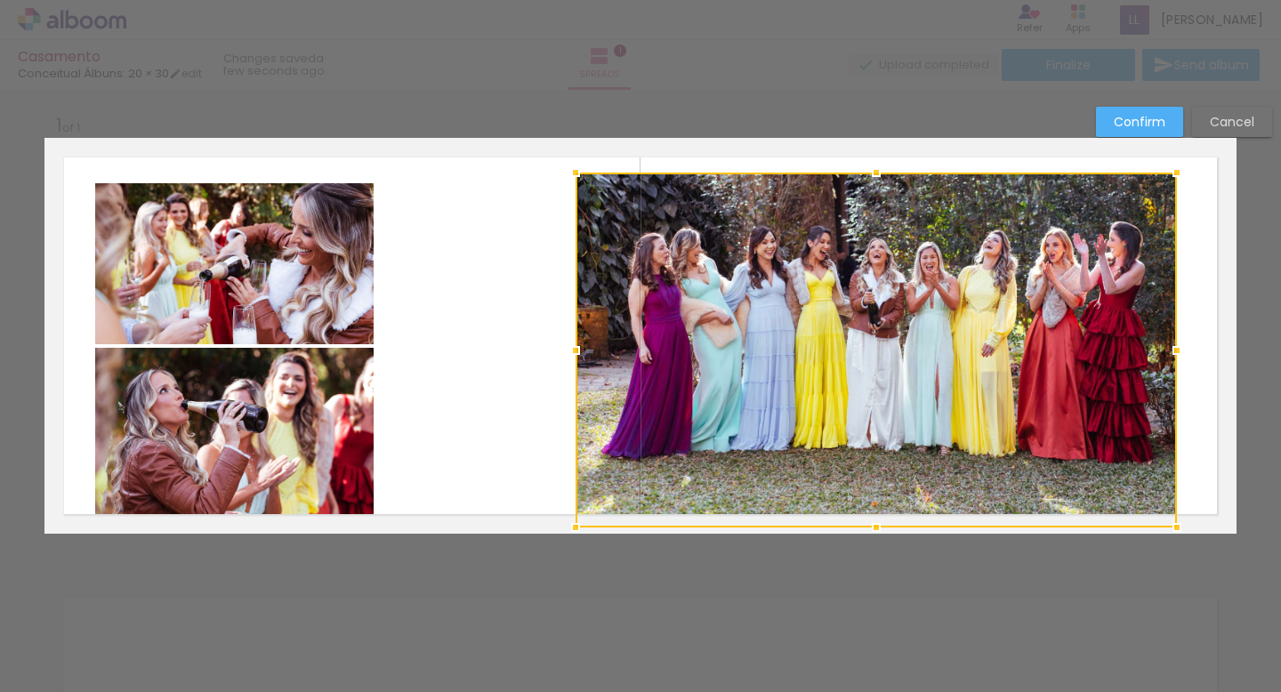
drag, startPoint x: 769, startPoint y: 313, endPoint x: 780, endPoint y: 306, distance: 13.6
click at [780, 306] on div at bounding box center [876, 350] width 601 height 355
click at [745, 559] on div "Confirm Cancel" at bounding box center [640, 547] width 1281 height 923
click at [506, 409] on quentale-layouter at bounding box center [640, 336] width 1192 height 396
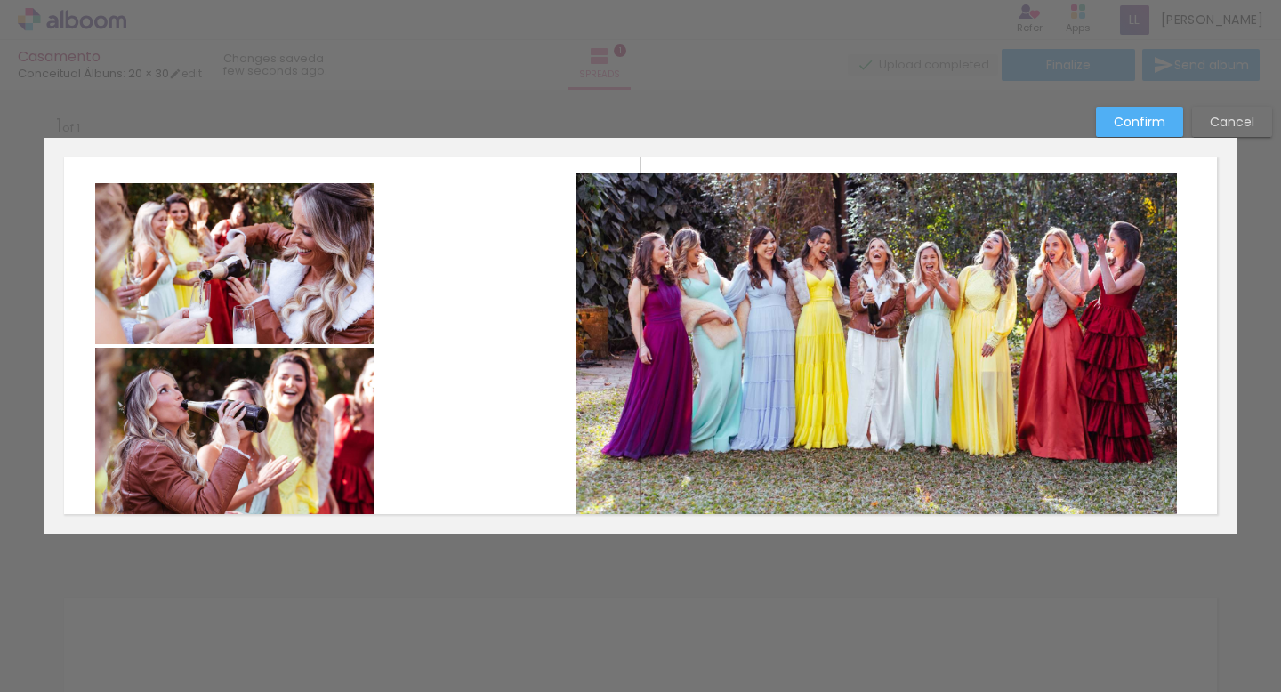
click at [277, 283] on quentale-photo at bounding box center [234, 263] width 278 height 161
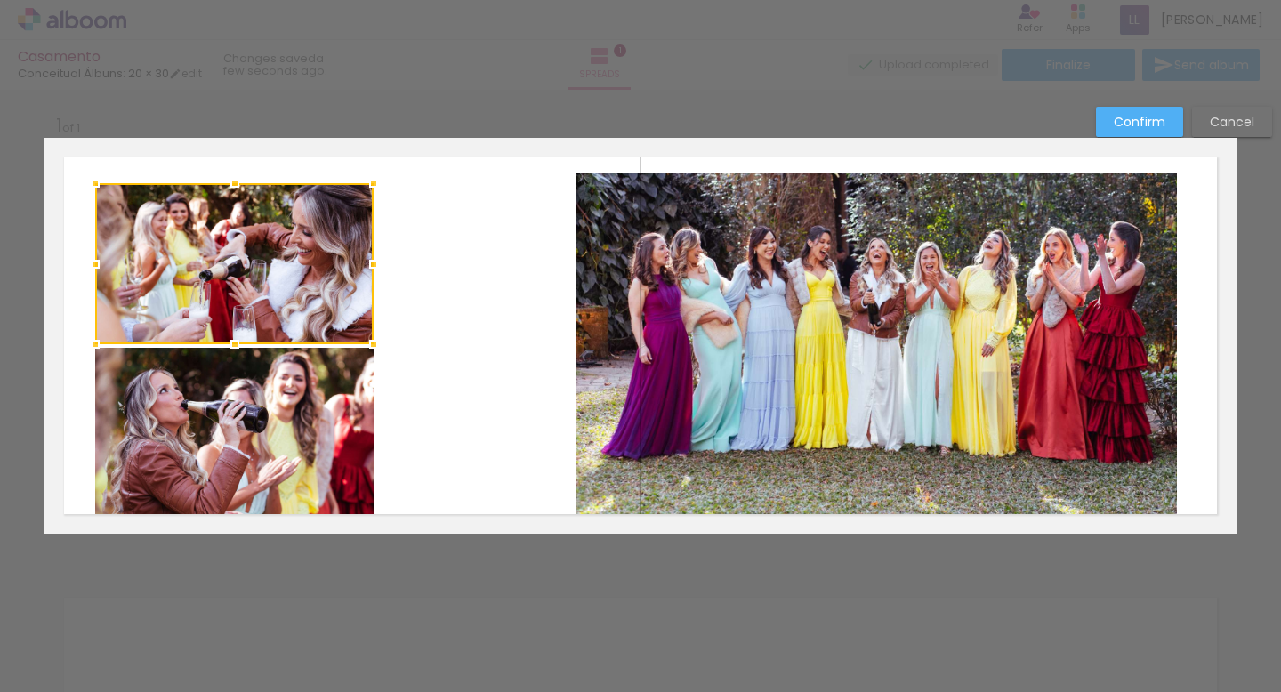
click at [835, 334] on quentale-photo at bounding box center [876, 350] width 601 height 355
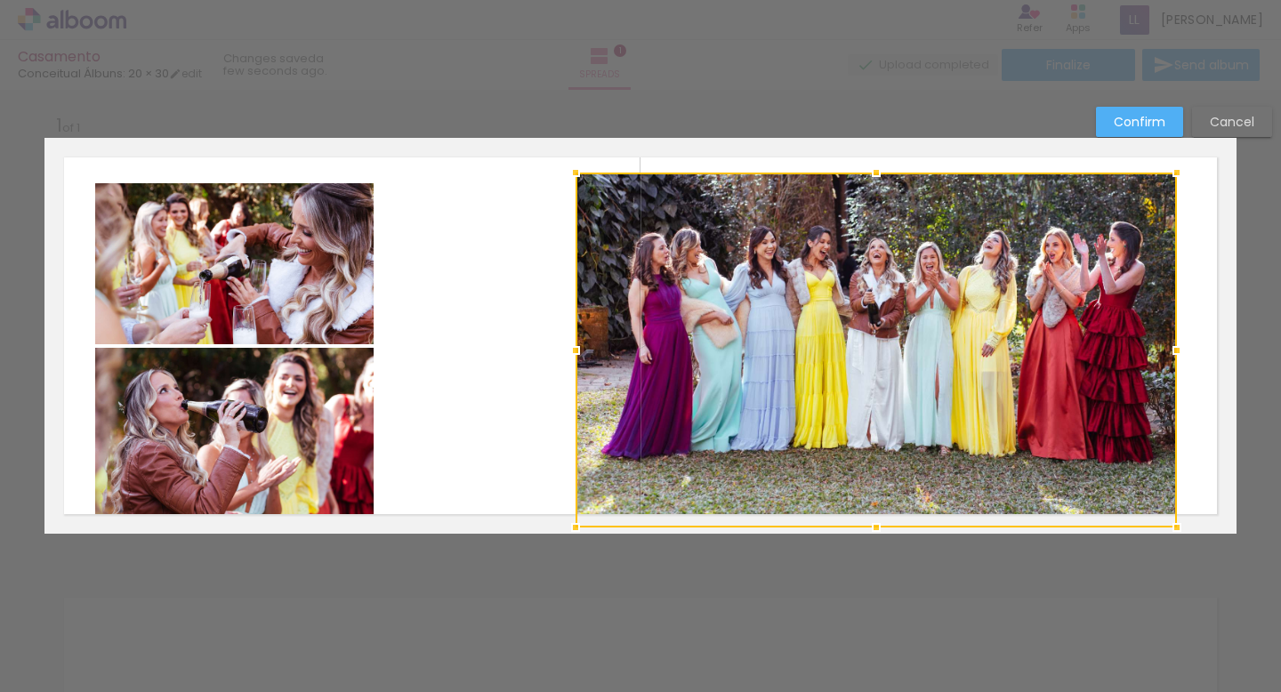
click at [835, 334] on div at bounding box center [876, 350] width 601 height 355
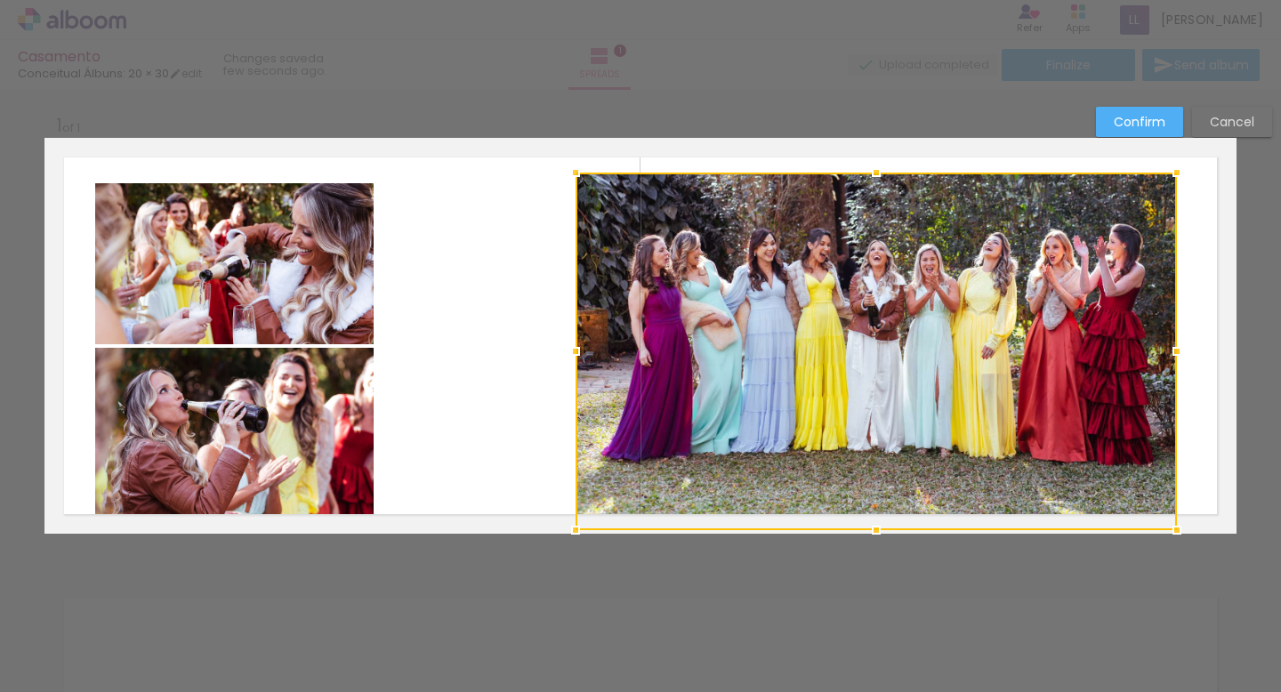
click at [882, 536] on div at bounding box center [876, 530] width 36 height 36
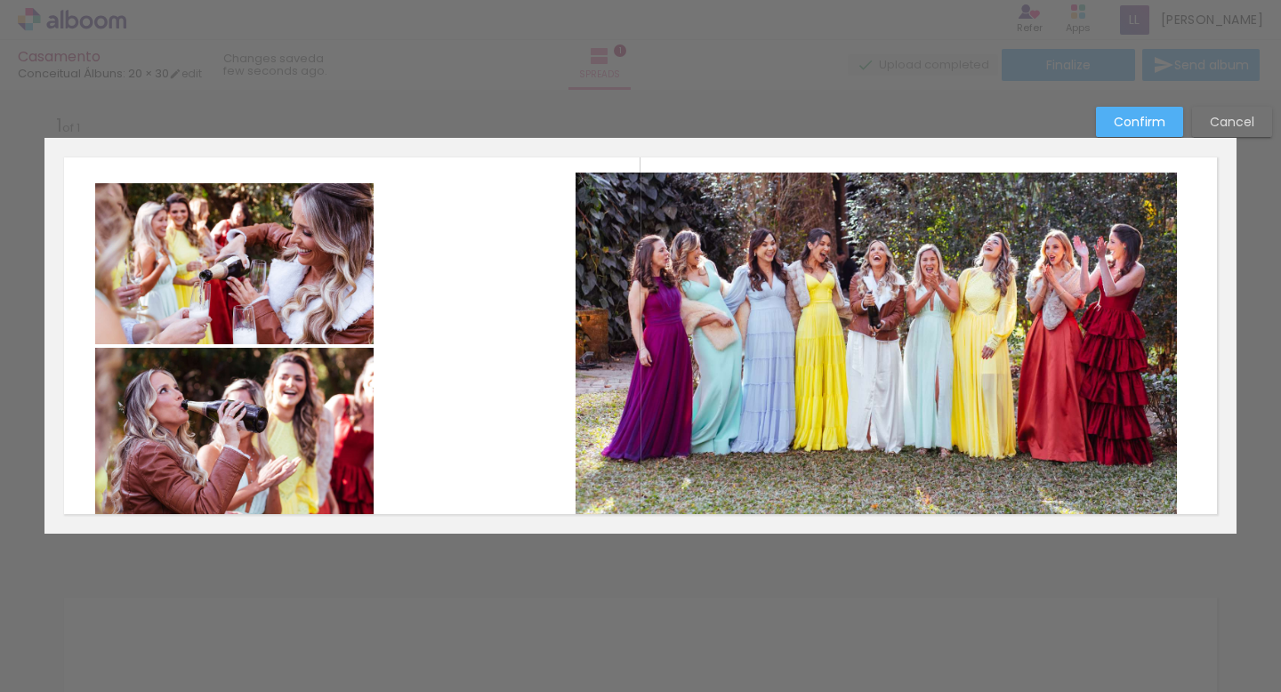
click at [874, 491] on quentale-photo at bounding box center [876, 352] width 601 height 358
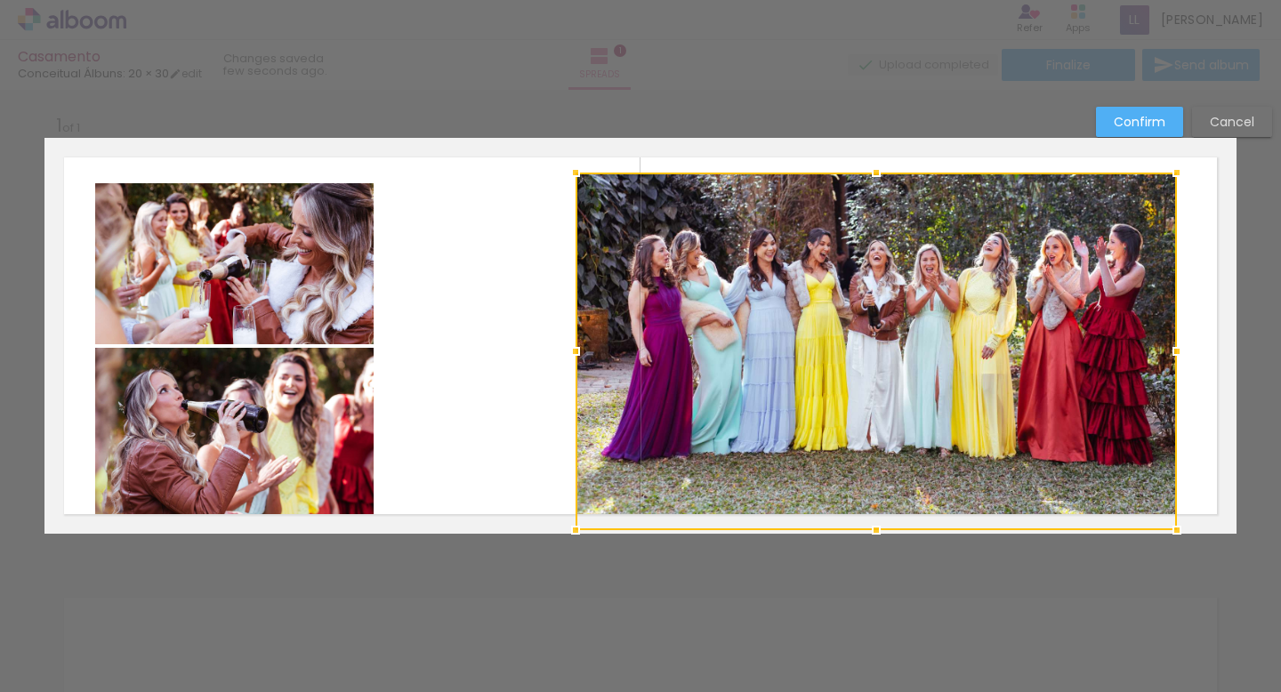
click at [874, 504] on div at bounding box center [876, 352] width 601 height 358
click at [853, 450] on div at bounding box center [876, 352] width 601 height 358
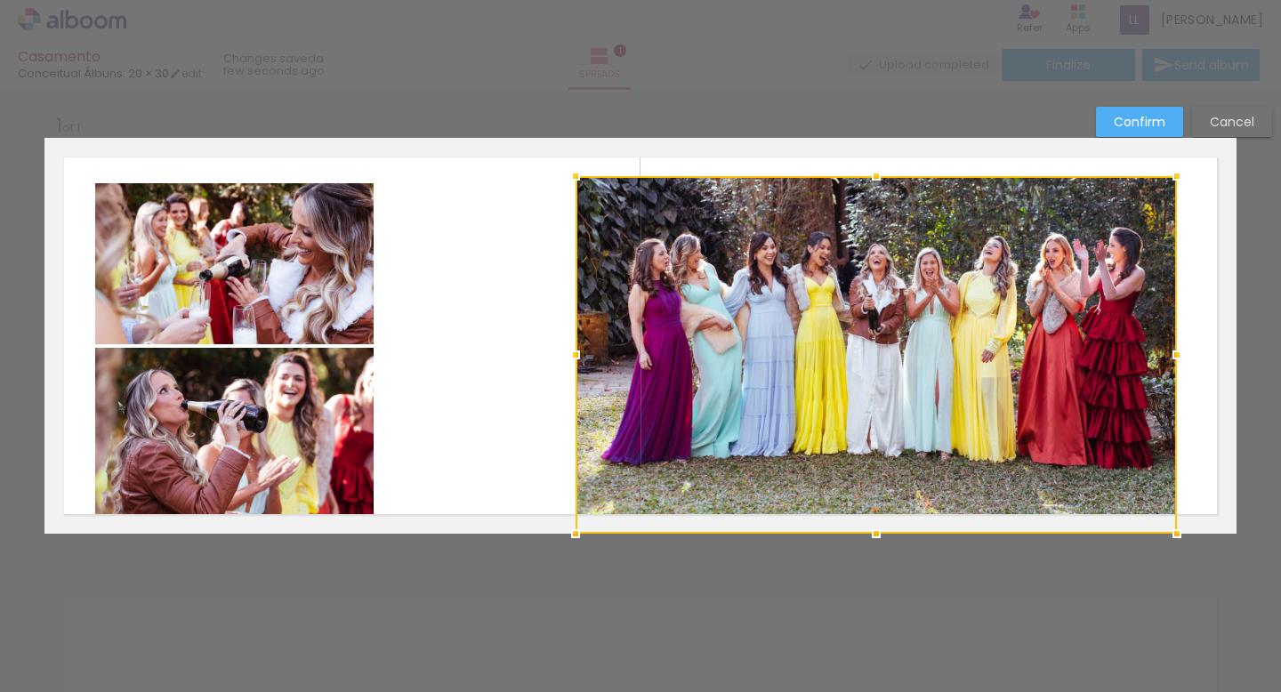
drag, startPoint x: 791, startPoint y: 429, endPoint x: 791, endPoint y: 446, distance: 16.9
click at [791, 446] on div at bounding box center [876, 355] width 601 height 358
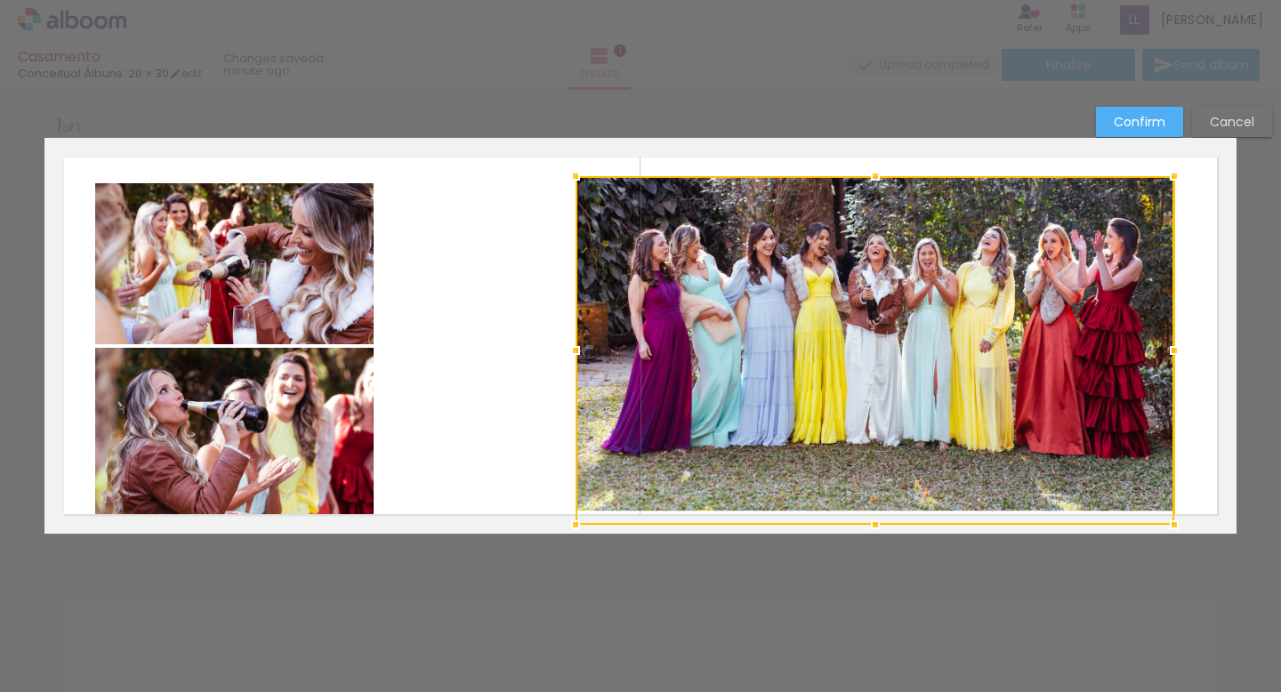
drag, startPoint x: 1176, startPoint y: 534, endPoint x: 1174, endPoint y: 512, distance: 22.3
click at [1174, 512] on div at bounding box center [1174, 525] width 36 height 36
click at [945, 98] on div "Confirm Cancel" at bounding box center [640, 547] width 1281 height 923
click at [820, 331] on div at bounding box center [875, 350] width 599 height 349
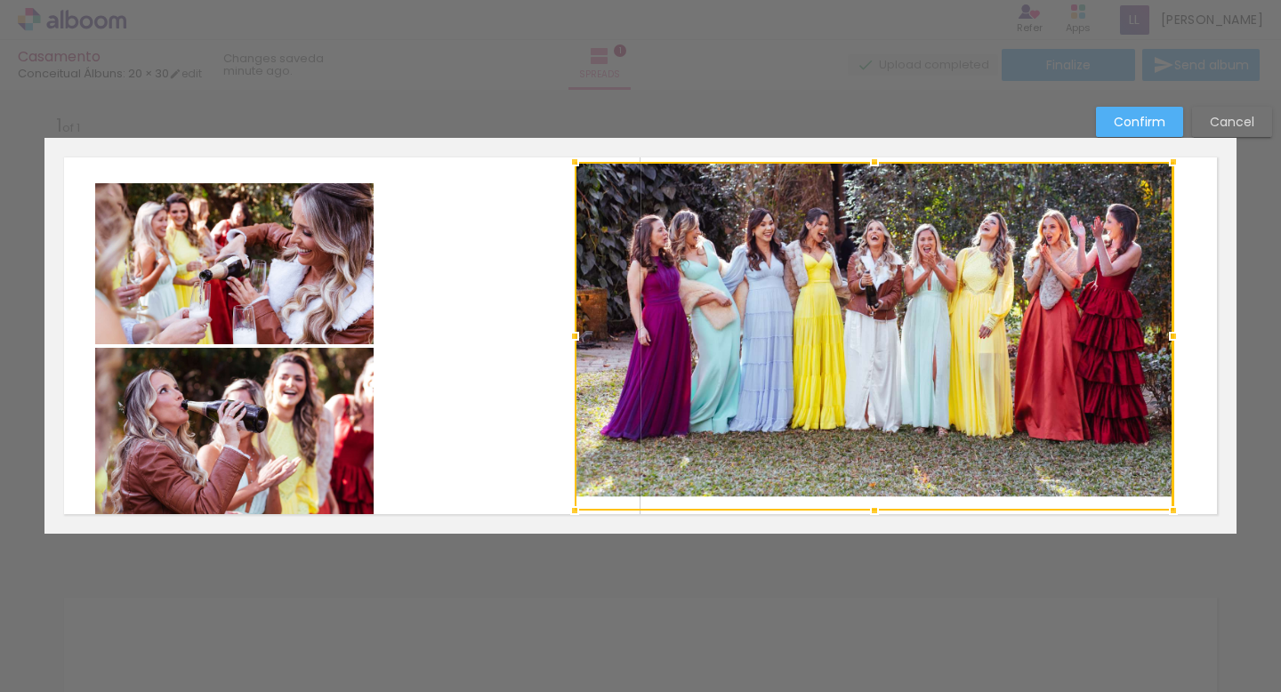
click at [702, 351] on div at bounding box center [874, 336] width 599 height 349
click at [500, 271] on quentale-layouter at bounding box center [640, 336] width 1192 height 396
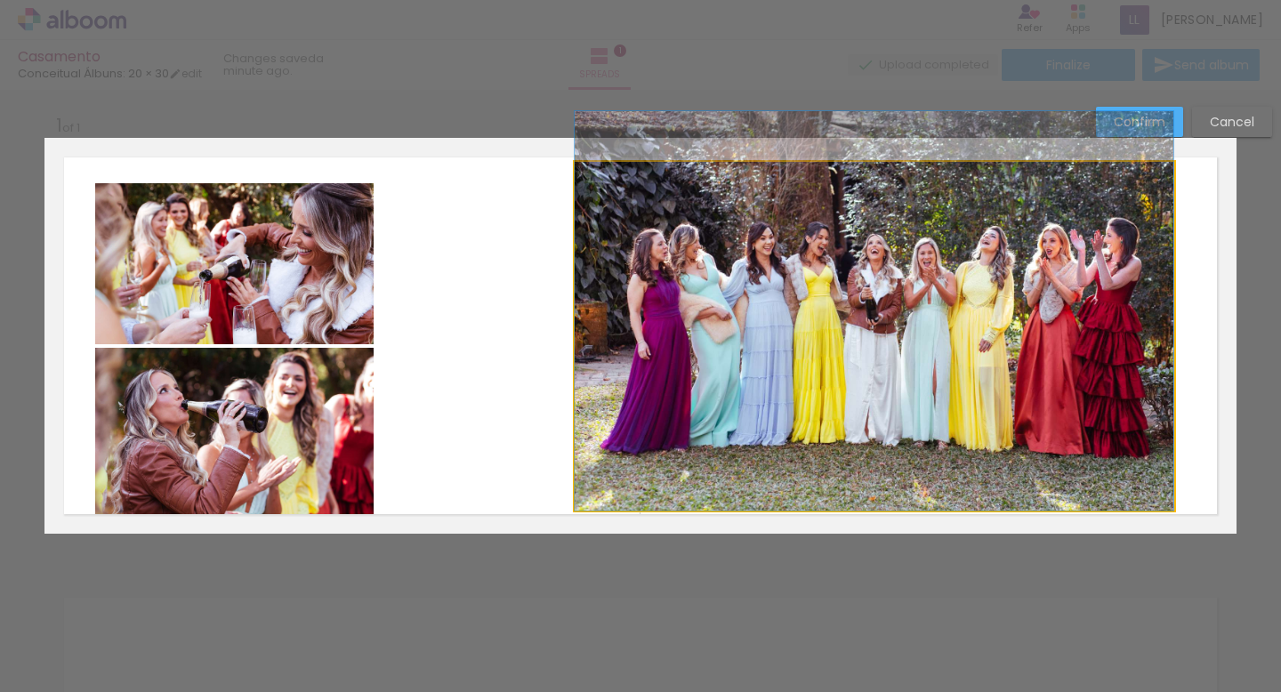
click at [830, 328] on album-spread "1 of 1" at bounding box center [640, 336] width 1192 height 396
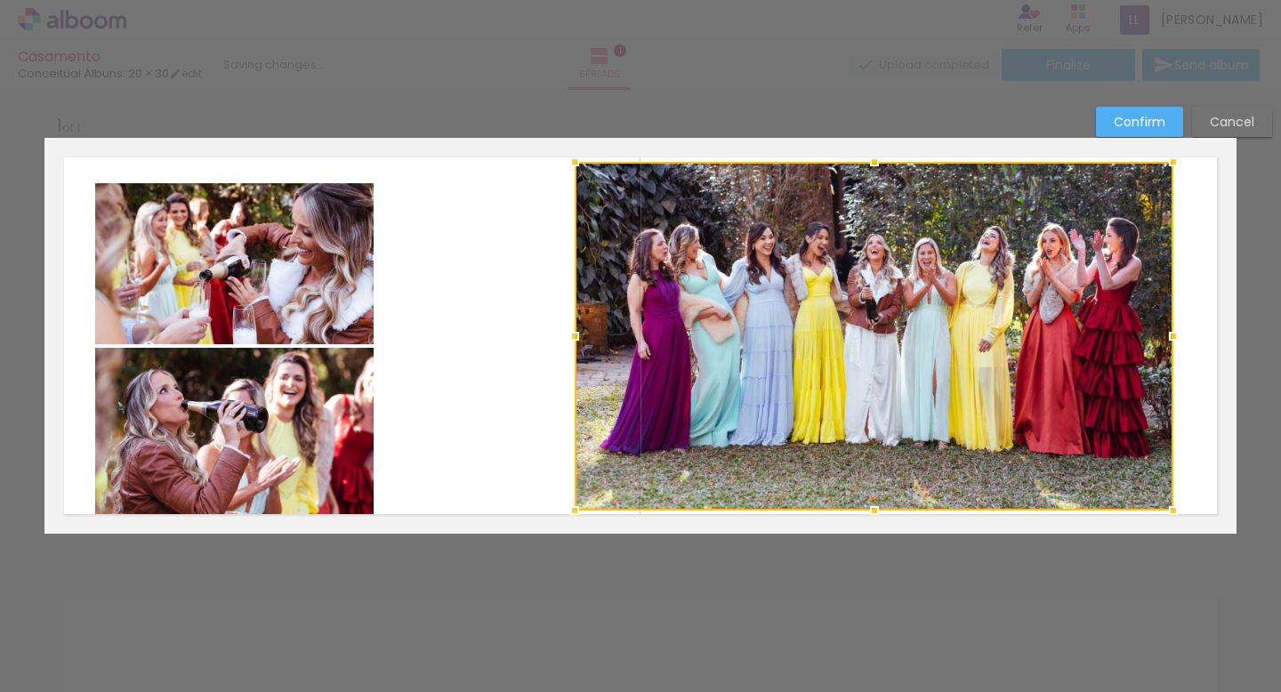
click at [886, 77] on div at bounding box center [640, 45] width 1281 height 90
click at [0, 0] on slot "Confirm" at bounding box center [0, 0] width 0 height 0
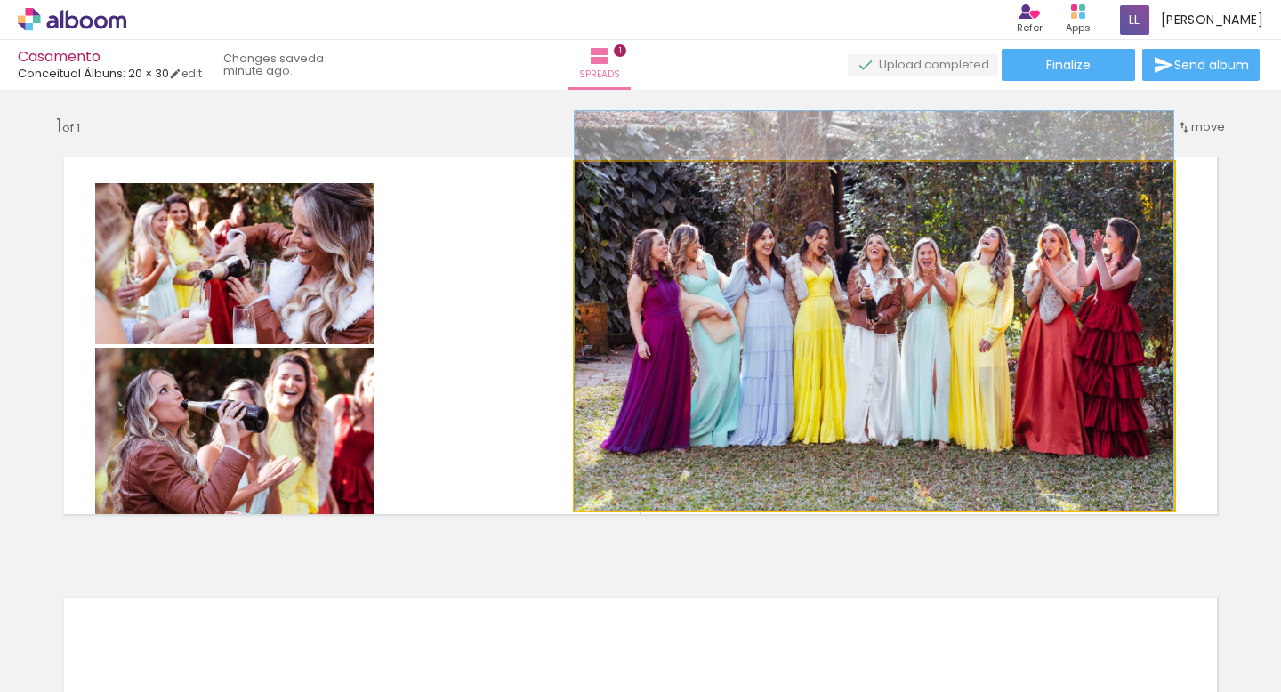
click at [1143, 346] on quentale-photo at bounding box center [874, 336] width 599 height 349
click at [1119, 364] on quentale-photo at bounding box center [874, 336] width 599 height 349
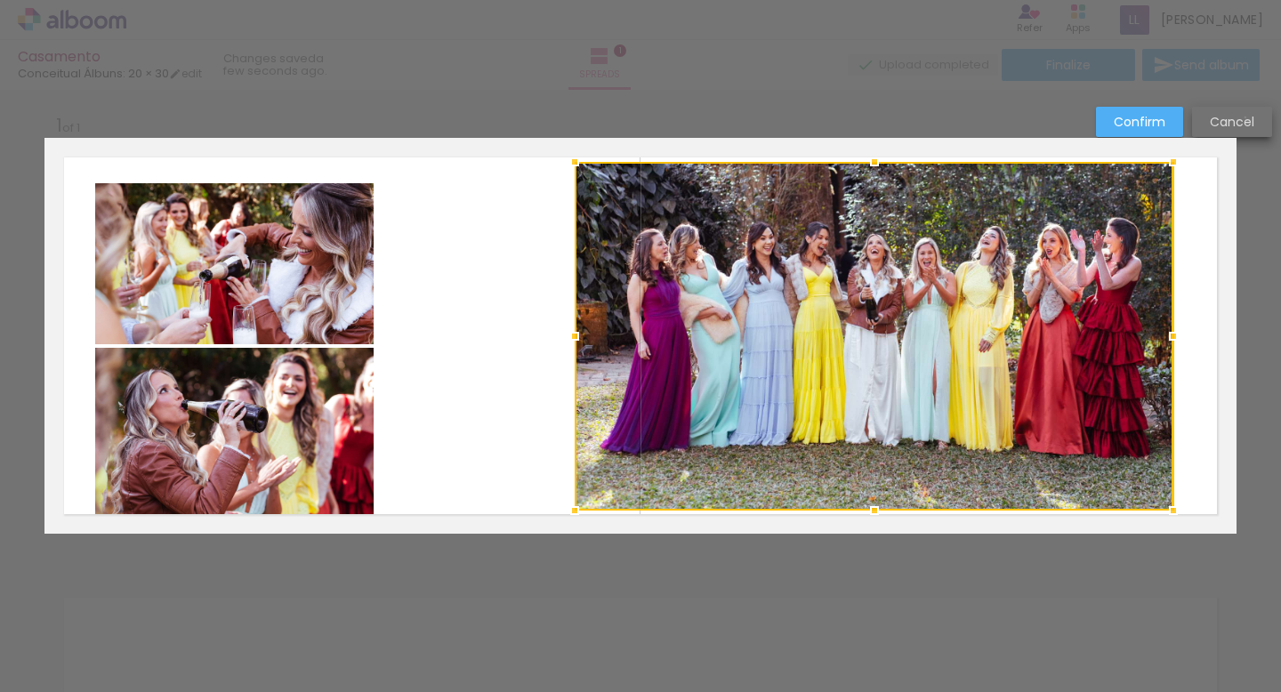
click at [0, 0] on slot "Cancel" at bounding box center [0, 0] width 0 height 0
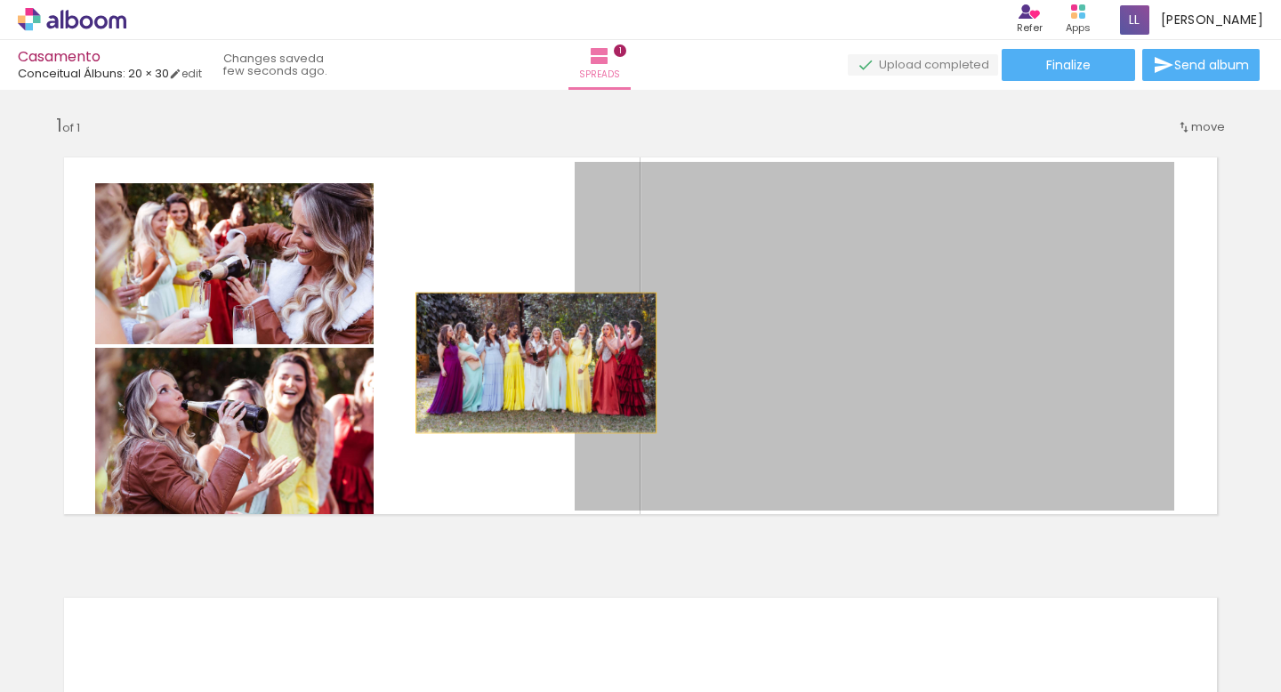
drag, startPoint x: 849, startPoint y: 345, endPoint x: 536, endPoint y: 361, distance: 313.5
click at [536, 361] on quentale-layouter at bounding box center [640, 336] width 1192 height 396
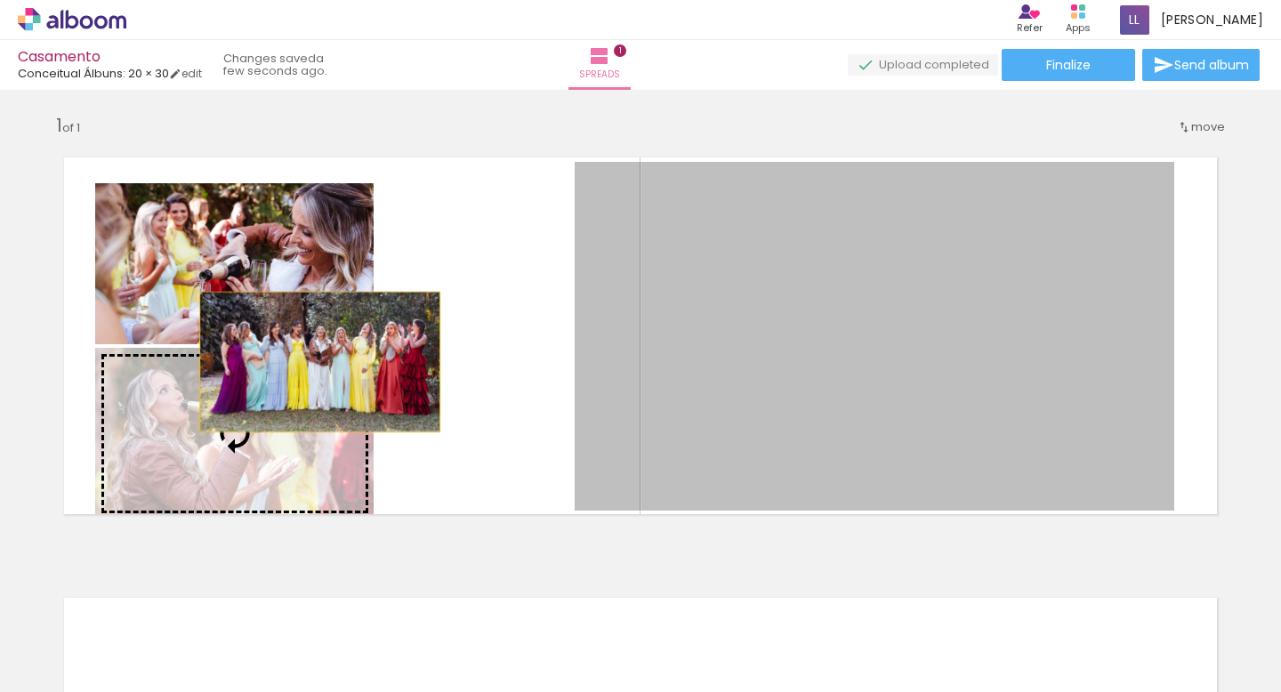
drag, startPoint x: 737, startPoint y: 345, endPoint x: 320, endPoint y: 361, distance: 417.5
click at [0, 0] on slot at bounding box center [0, 0] width 0 height 0
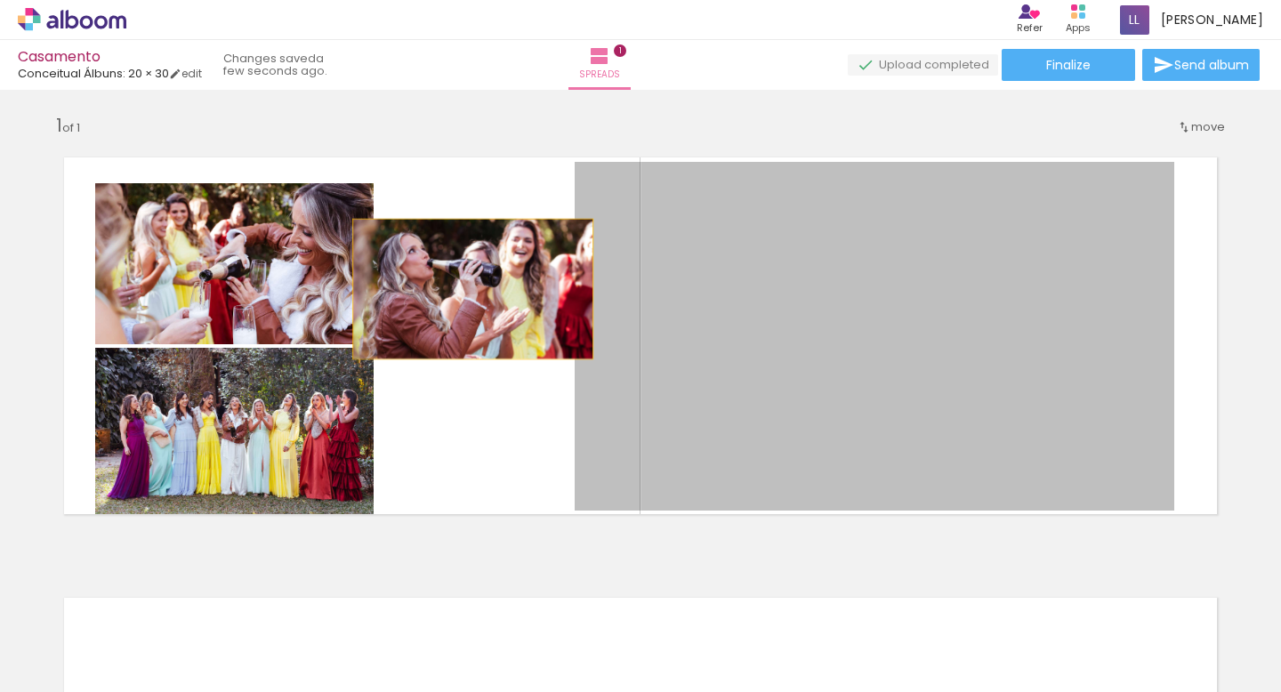
drag, startPoint x: 776, startPoint y: 288, endPoint x: 472, endPoint y: 287, distance: 303.4
click at [472, 287] on quentale-layouter at bounding box center [640, 336] width 1192 height 396
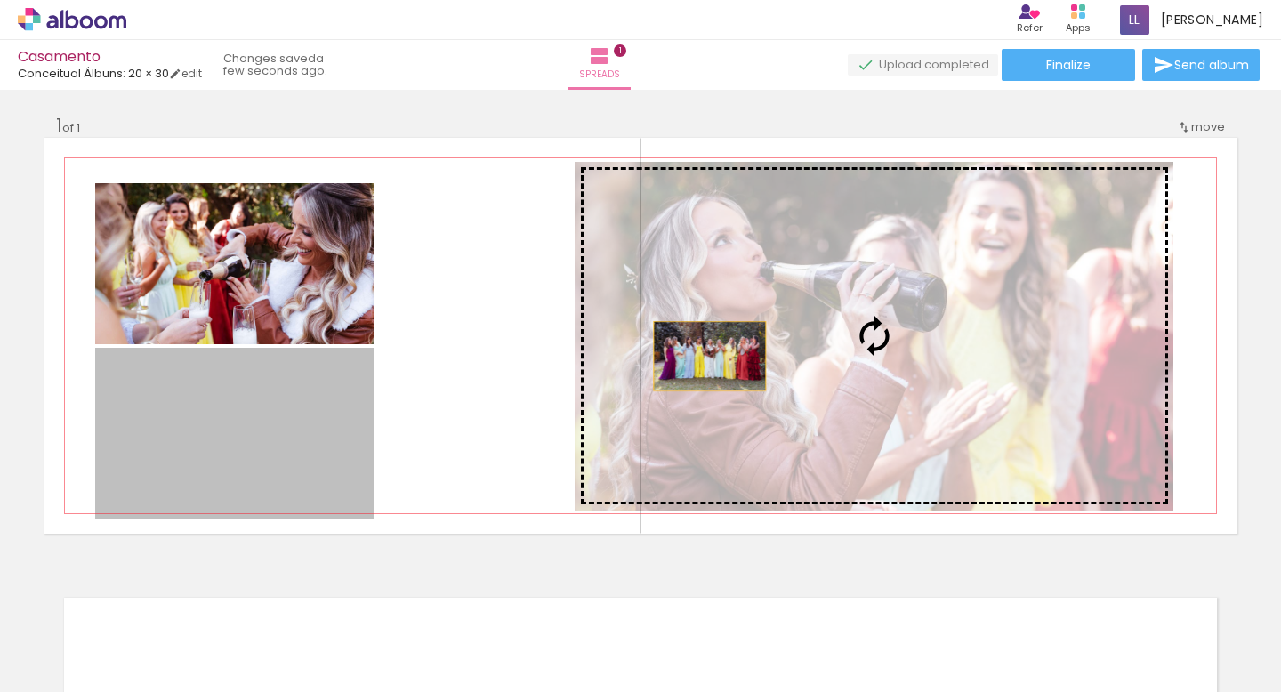
drag, startPoint x: 246, startPoint y: 447, endPoint x: 722, endPoint y: 353, distance: 485.9
click at [0, 0] on slot at bounding box center [0, 0] width 0 height 0
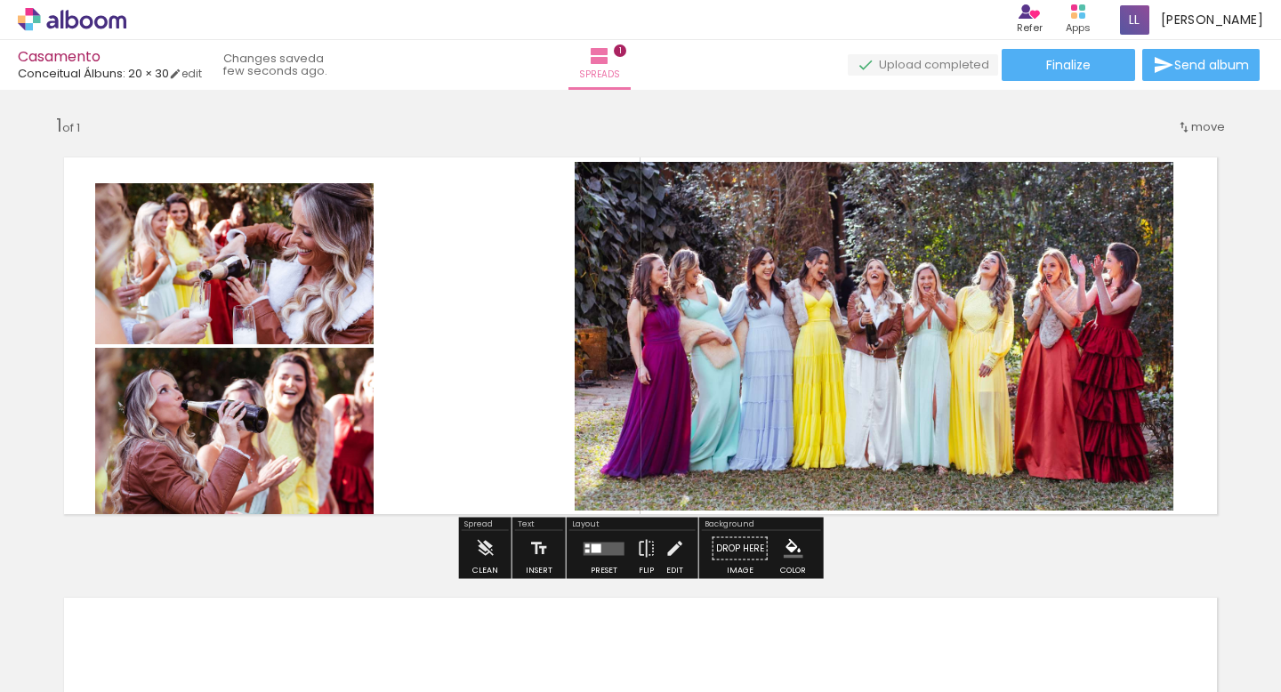
click at [732, 321] on quentale-photo at bounding box center [874, 336] width 599 height 349
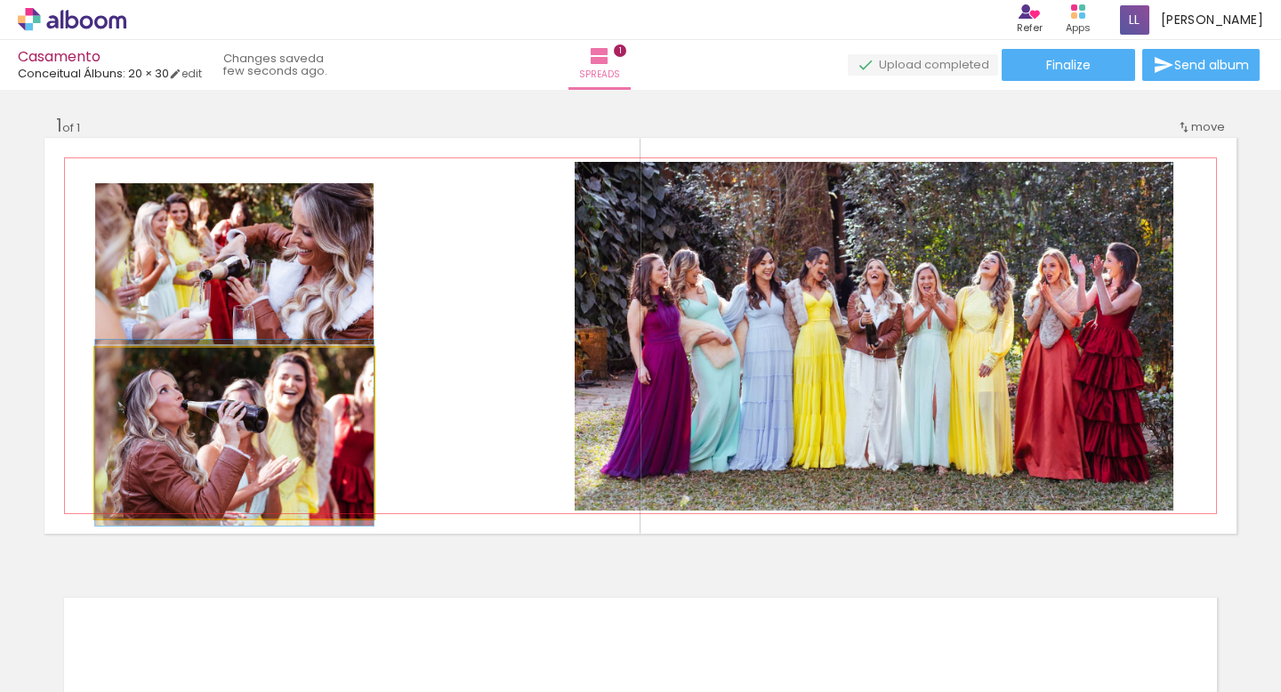
click at [287, 426] on quentale-photo at bounding box center [234, 433] width 278 height 171
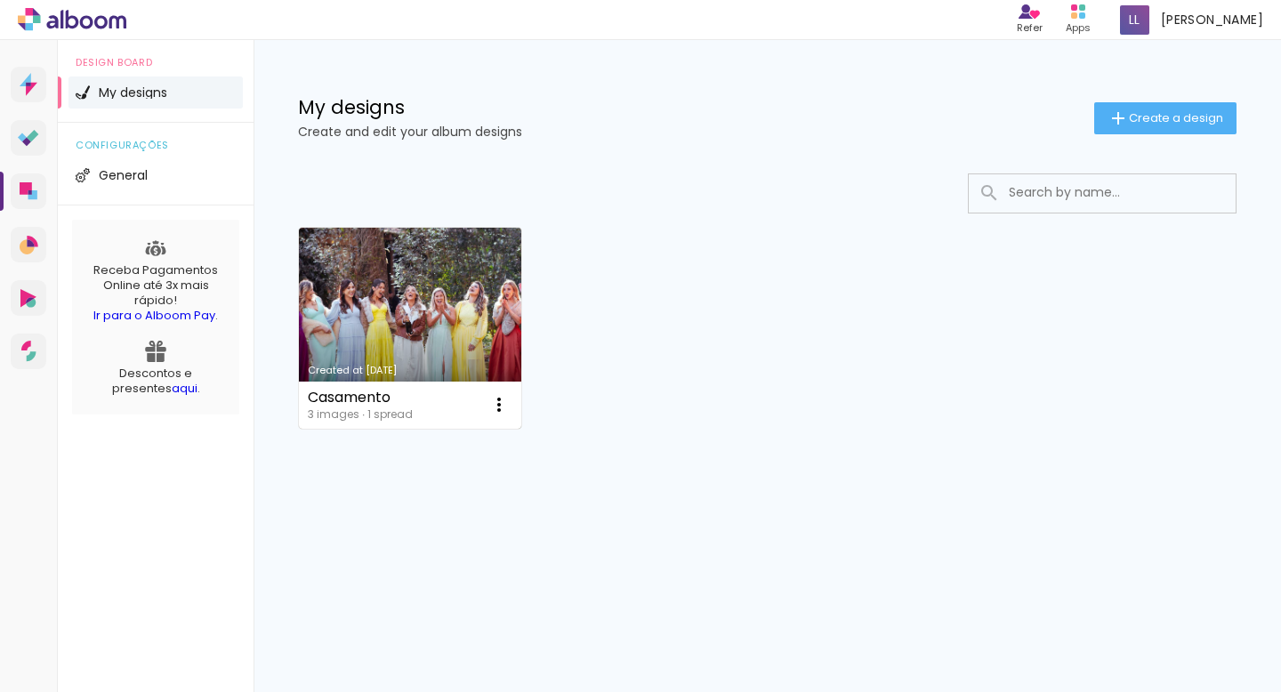
click at [421, 299] on link "Created at [DATE]" at bounding box center [410, 328] width 222 height 201
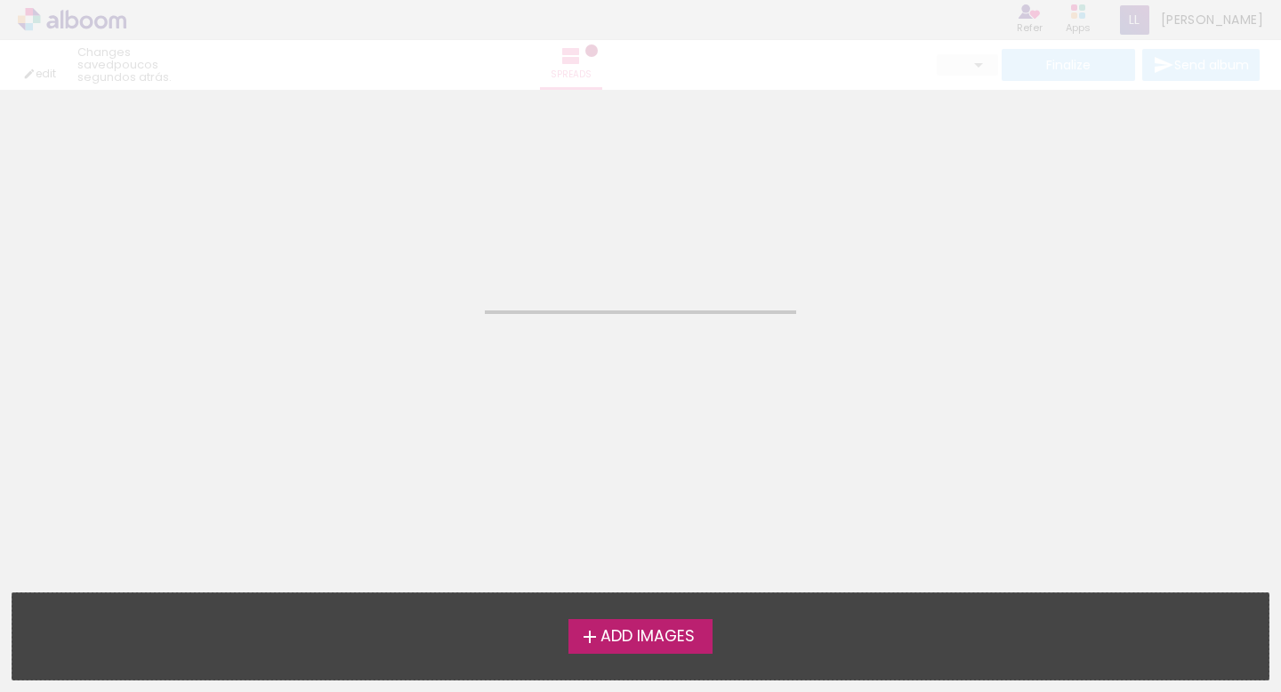
click at [421, 299] on neon-animated-pages "Confirm Cancel" at bounding box center [640, 391] width 1281 height 602
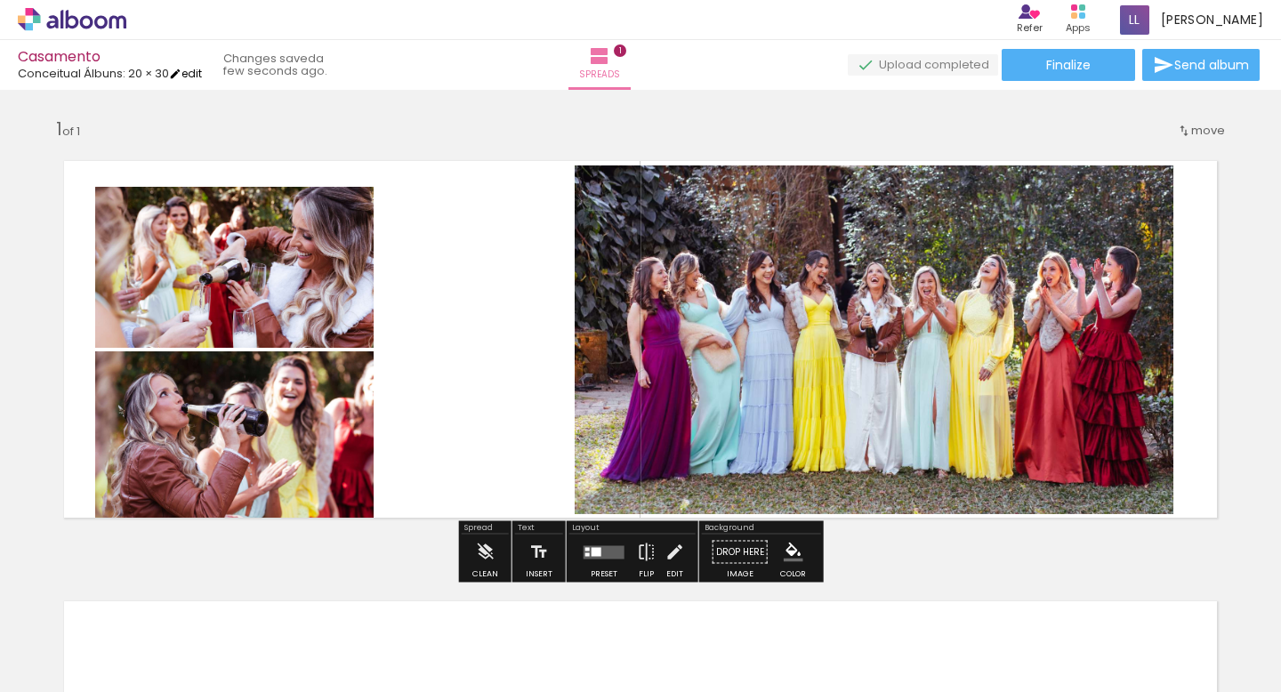
click at [202, 72] on link "edit" at bounding box center [185, 73] width 33 height 15
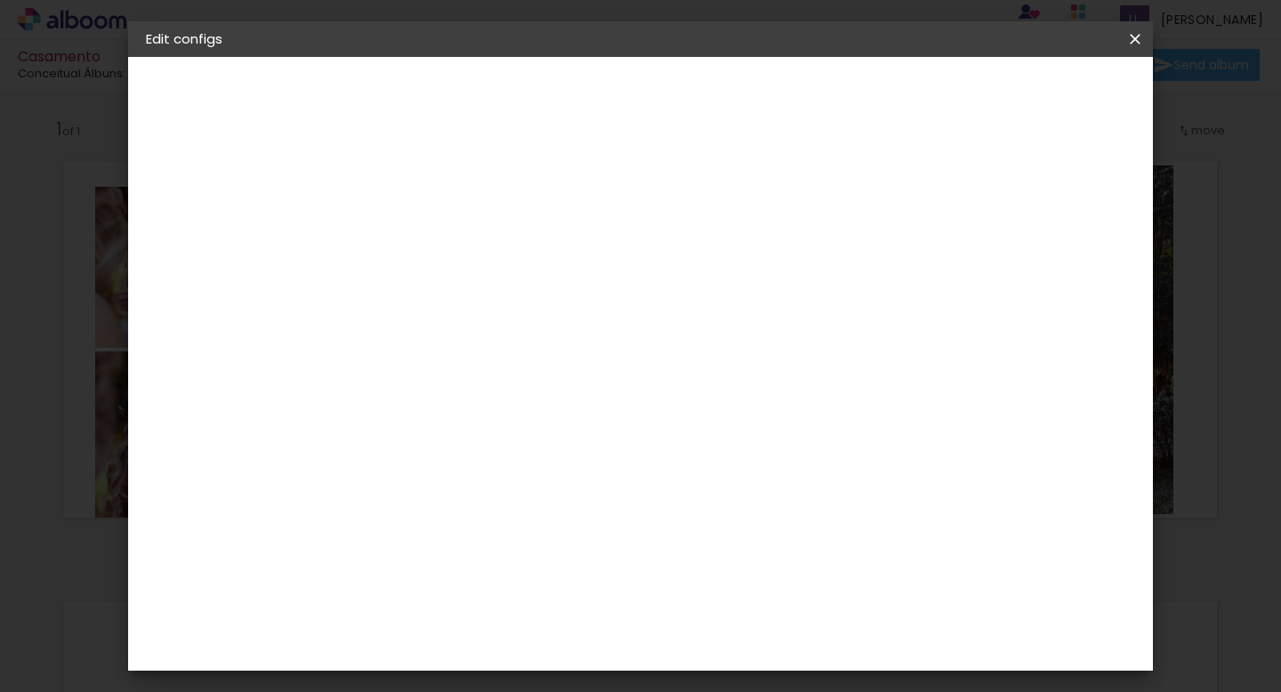
click at [239, 262] on small "20.3 × 61 cm" at bounding box center [232, 259] width 65 height 11
click at [513, 288] on div "Select size" at bounding box center [472, 318] width 83 height 60
click at [513, 308] on div "Select size" at bounding box center [472, 318] width 83 height 60
click at [513, 288] on div "Select size" at bounding box center [472, 318] width 83 height 60
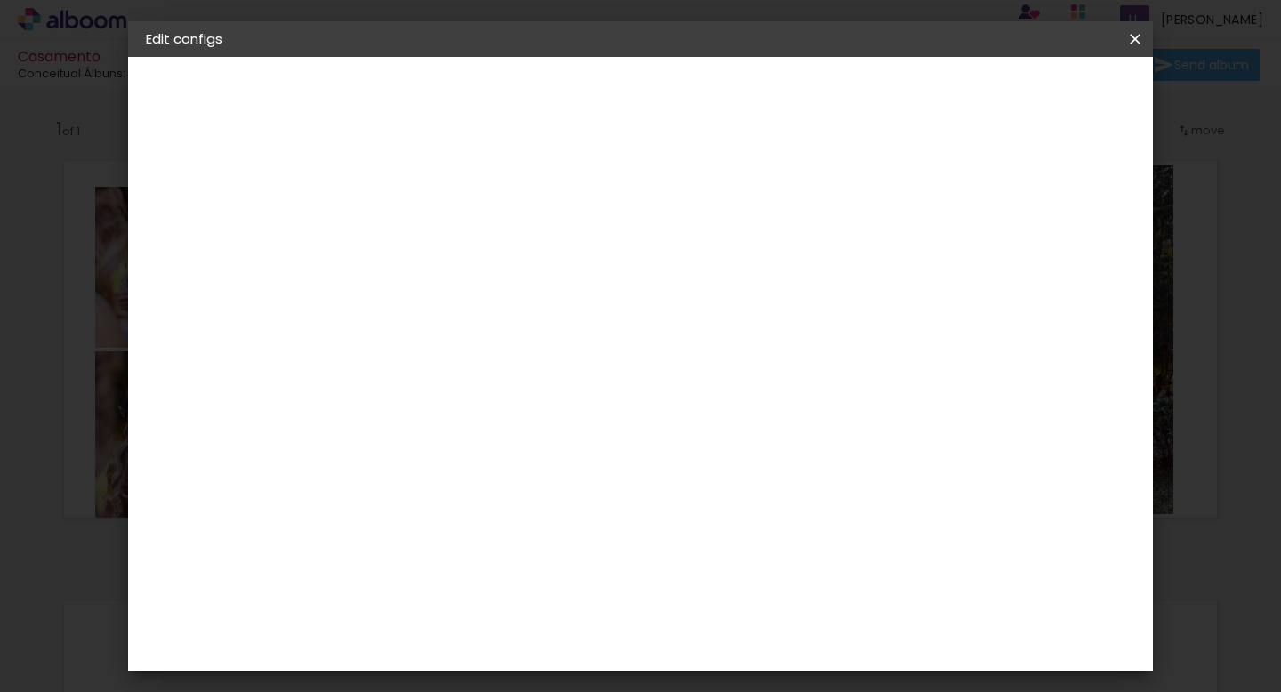
click at [205, 183] on div "2. Specs" at bounding box center [243, 182] width 195 height 21
click at [196, 273] on iron-pages "Model Choosing model... Free size" at bounding box center [243, 260] width 195 height 36
click at [196, 262] on iron-pages "Model Choosing model... Free size" at bounding box center [243, 260] width 195 height 36
click at [164, 214] on iron-icon at bounding box center [165, 219] width 21 height 21
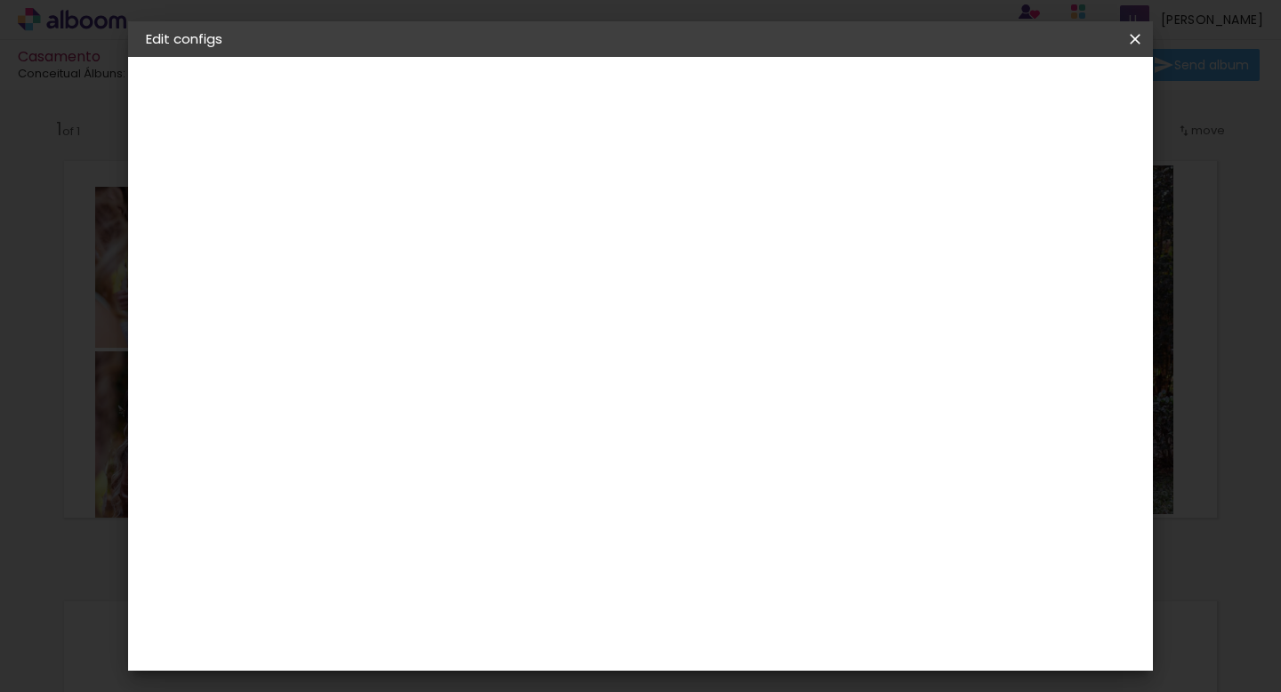
click at [451, 406] on div "Clic Pro" at bounding box center [438, 420] width 26 height 28
click at [727, 102] on paper-button "Next" at bounding box center [695, 94] width 64 height 30
click at [486, 296] on input "text" at bounding box center [461, 310] width 49 height 28
click at [472, 208] on div "Available options Luxo Estilo Vision Lapela Premium Size Select size Model Choo…" at bounding box center [471, 132] width 225 height 151
click at [513, 370] on div "Select size" at bounding box center [472, 395] width 83 height 60
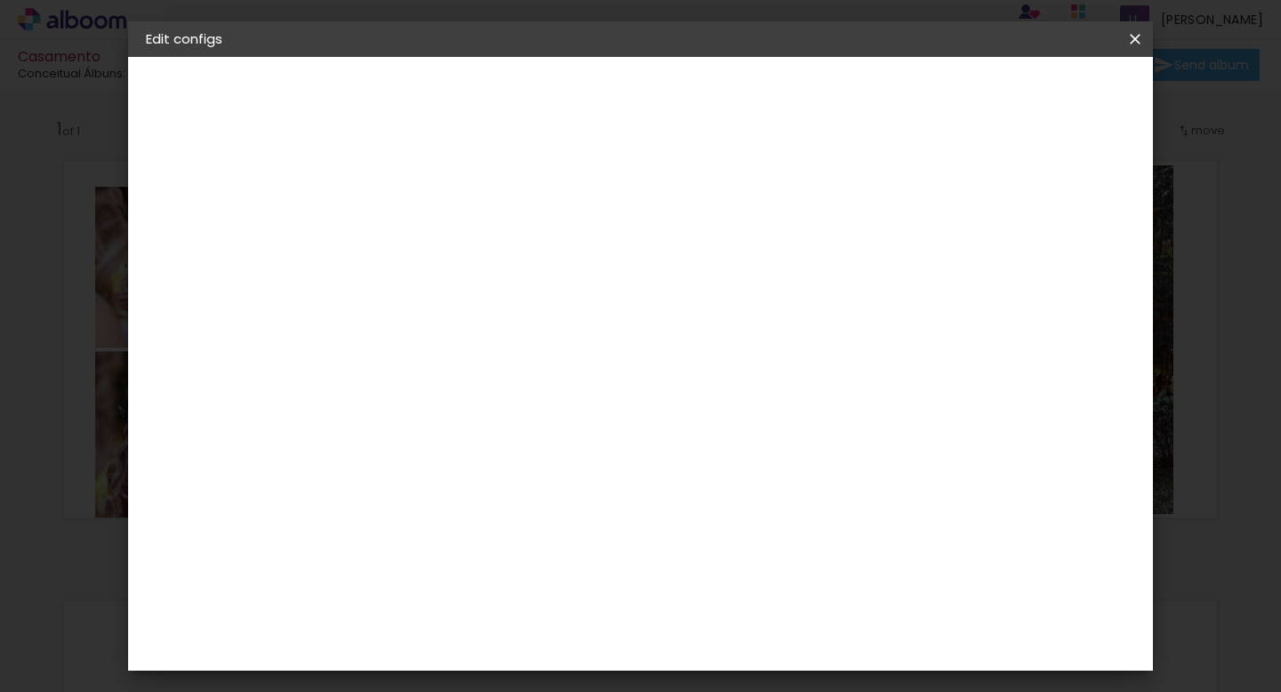
click at [486, 296] on input "text" at bounding box center [461, 310] width 49 height 28
click at [0, 0] on slot "Premium" at bounding box center [0, 0] width 0 height 0
type input "Premium"
click at [554, 521] on span "30 × 40" at bounding box center [514, 539] width 80 height 36
click at [0, 0] on slot "Next" at bounding box center [0, 0] width 0 height 0
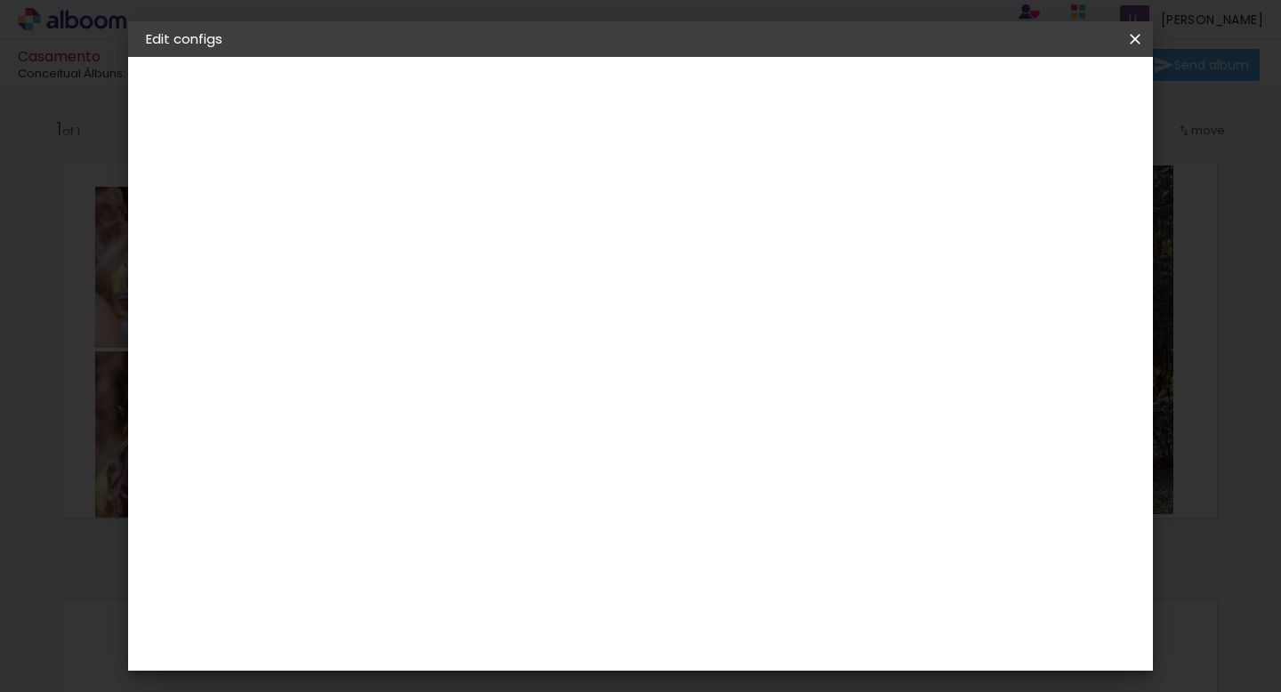
click at [851, 423] on div at bounding box center [850, 419] width 113 height 170
click at [466, 195] on div "mm" at bounding box center [468, 191] width 28 height 14
type input "1"
type input "2"
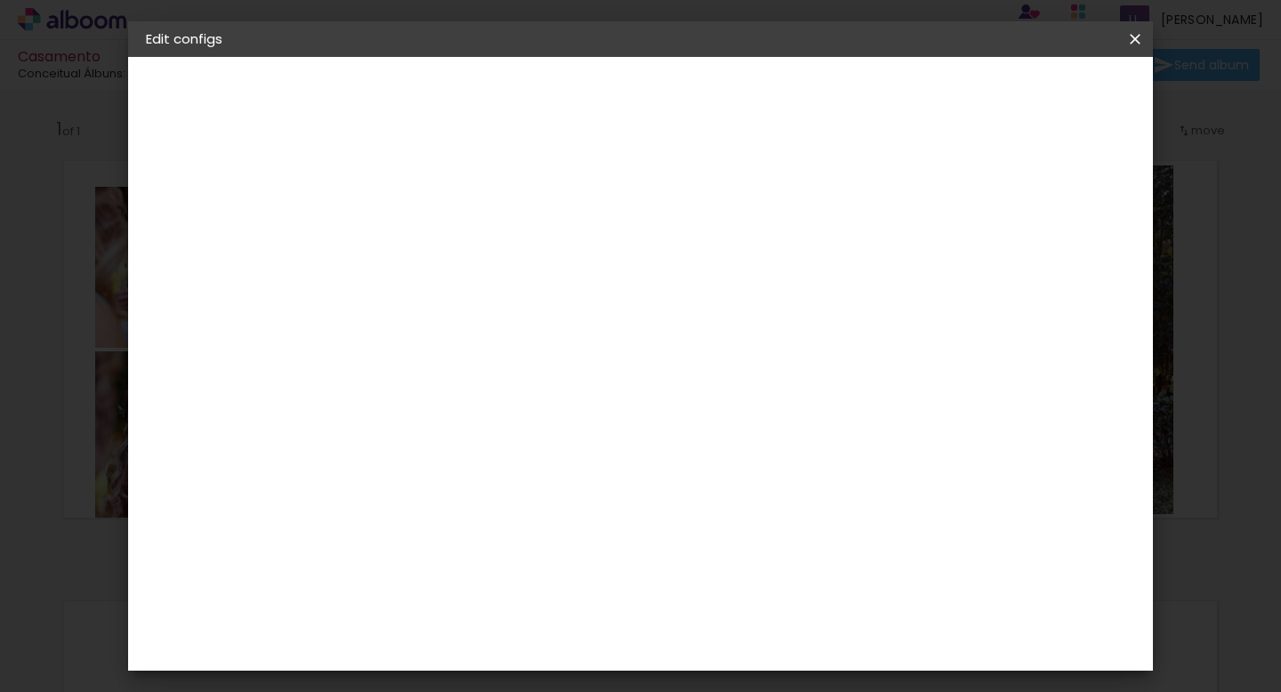
click at [555, 220] on div "40 cm Page width 30.5 cm Height 80 cm Spread width (2 pages) 3 mm Bleed" at bounding box center [720, 284] width 669 height 142
click at [411, 196] on input "2" at bounding box center [422, 192] width 61 height 22
type input "3"
type input "4"
type input "5"
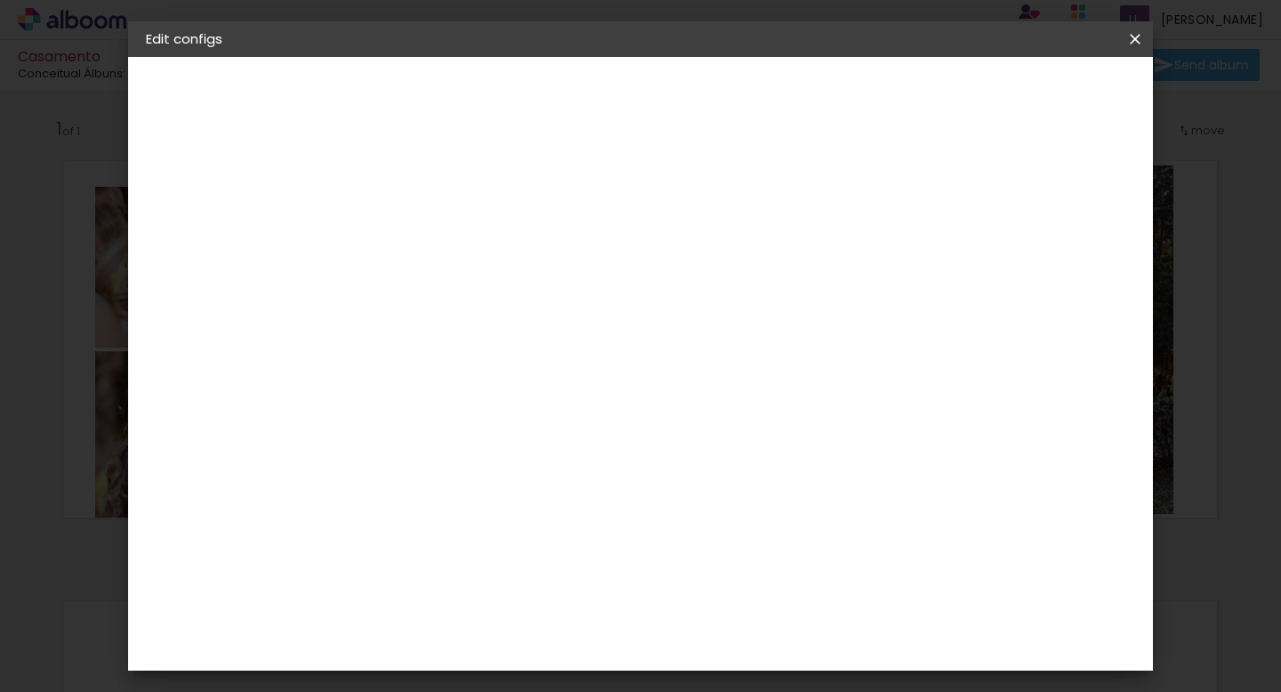
type input "4"
type input "6"
type input "10"
type paper-input "10"
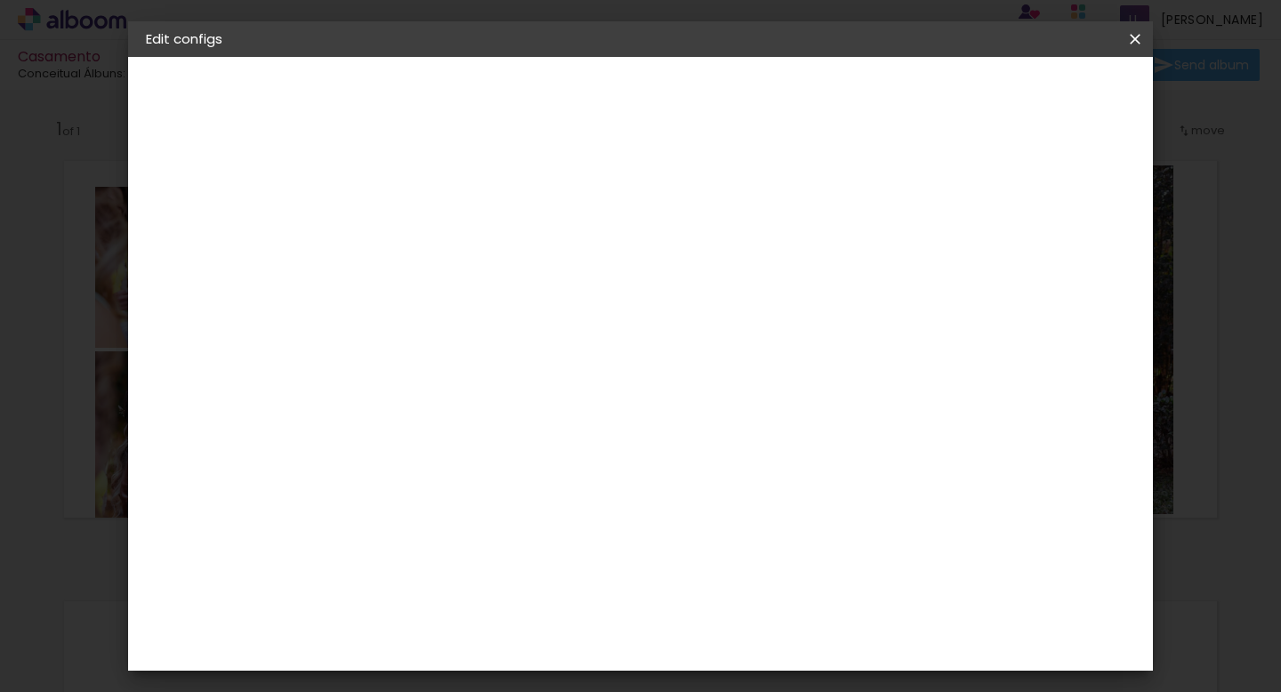
click at [967, 197] on div at bounding box center [959, 192] width 16 height 16
type paper-checkbox "on"
click at [1037, 92] on span "Save configs" at bounding box center [997, 94] width 80 height 12
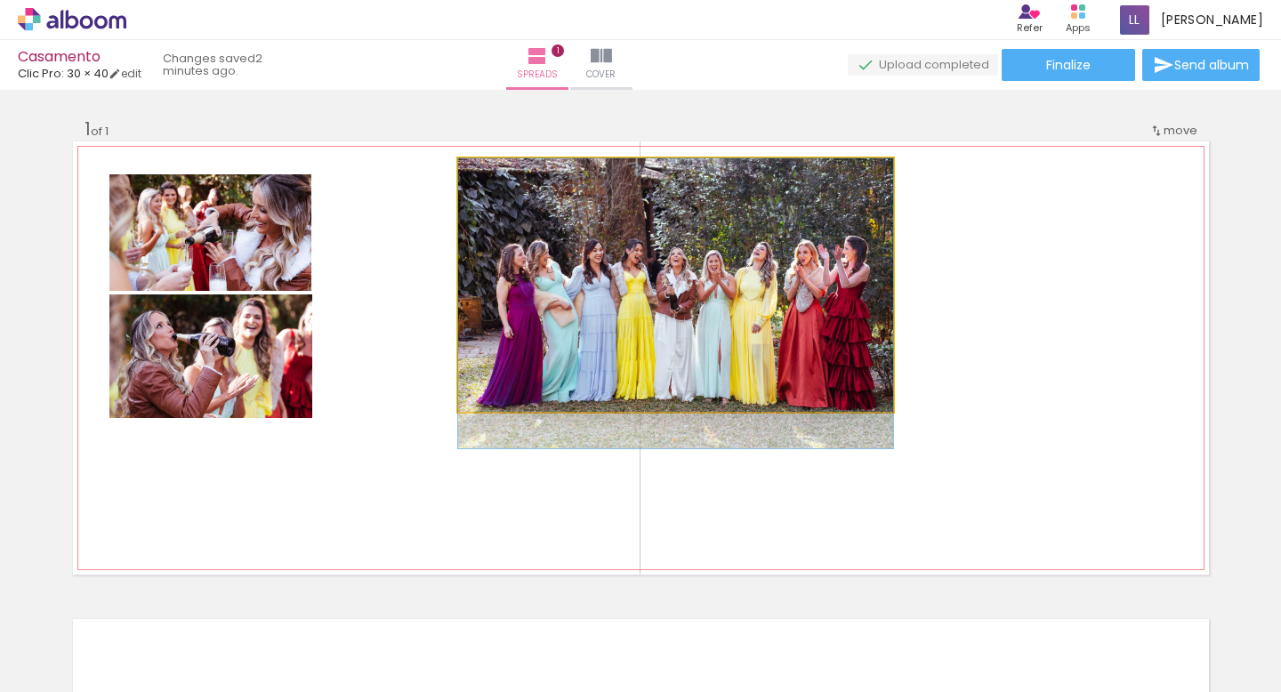
drag, startPoint x: 738, startPoint y: 353, endPoint x: 713, endPoint y: 394, distance: 47.9
click at [713, 395] on div at bounding box center [675, 303] width 435 height 290
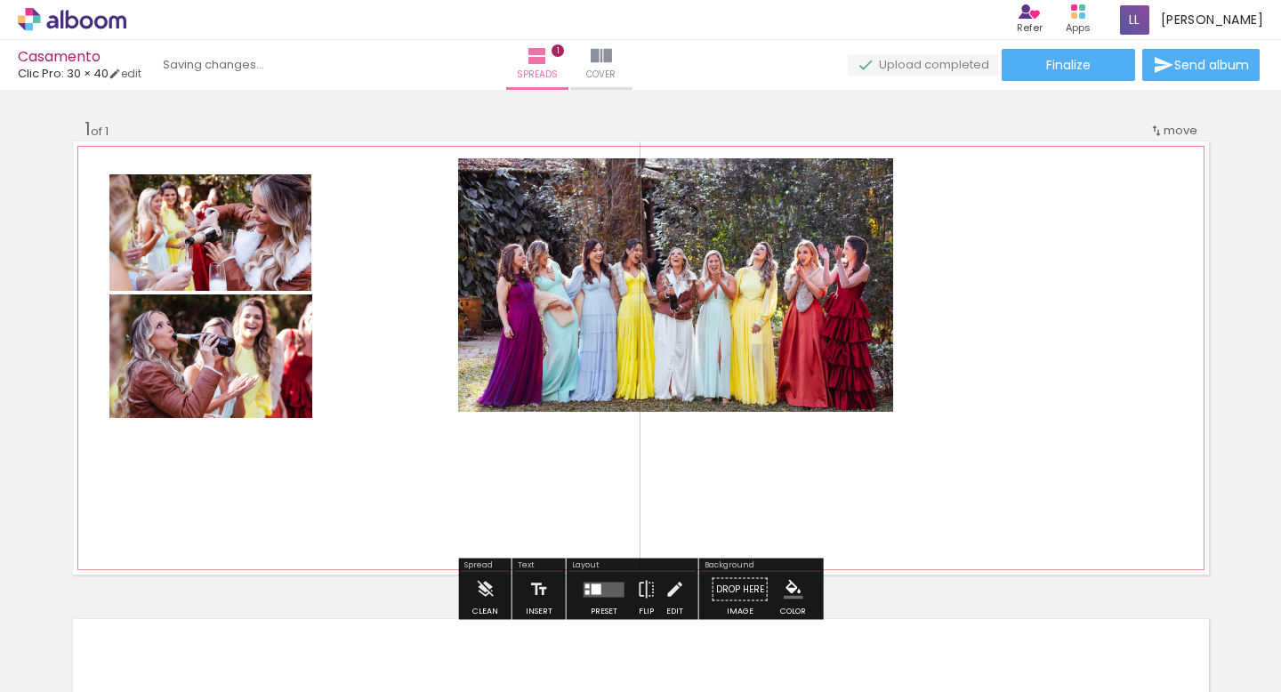
click at [825, 374] on quentale-photo at bounding box center [675, 285] width 435 height 254
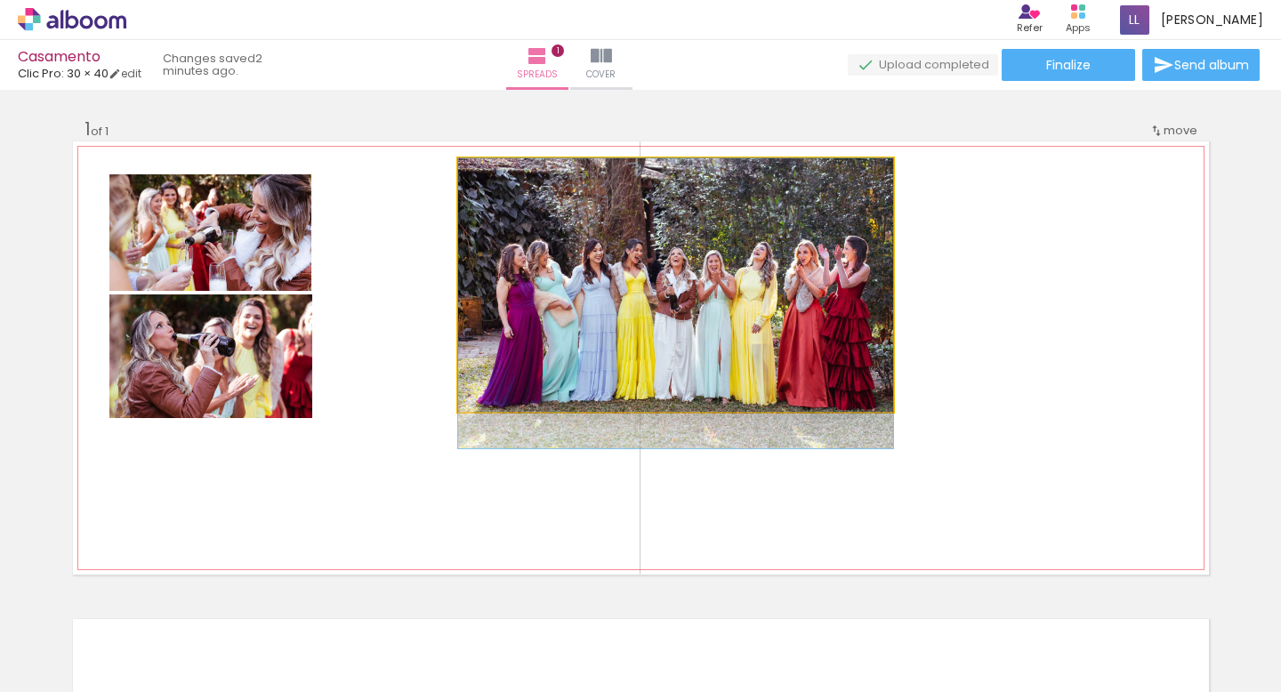
click at [860, 391] on quentale-photo at bounding box center [675, 285] width 435 height 254
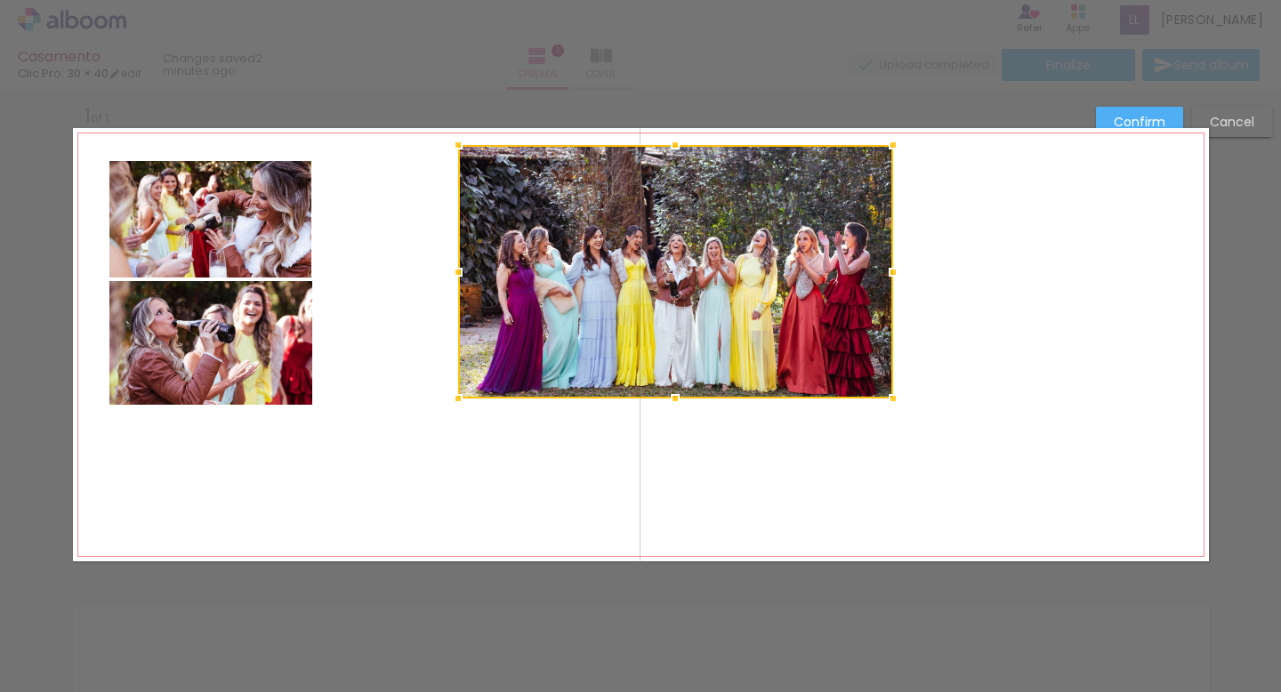
scroll to position [22, 0]
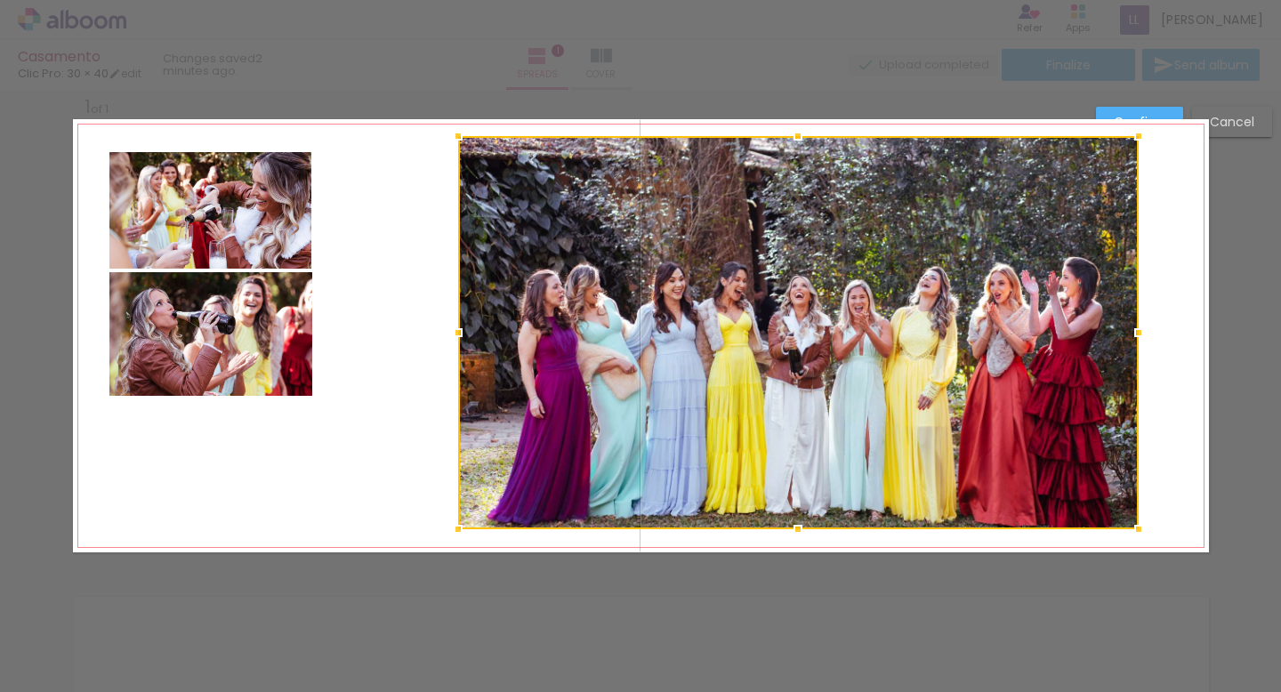
drag, startPoint x: 888, startPoint y: 390, endPoint x: 1133, endPoint y: 529, distance: 282.5
click at [1133, 529] on div at bounding box center [1139, 530] width 36 height 36
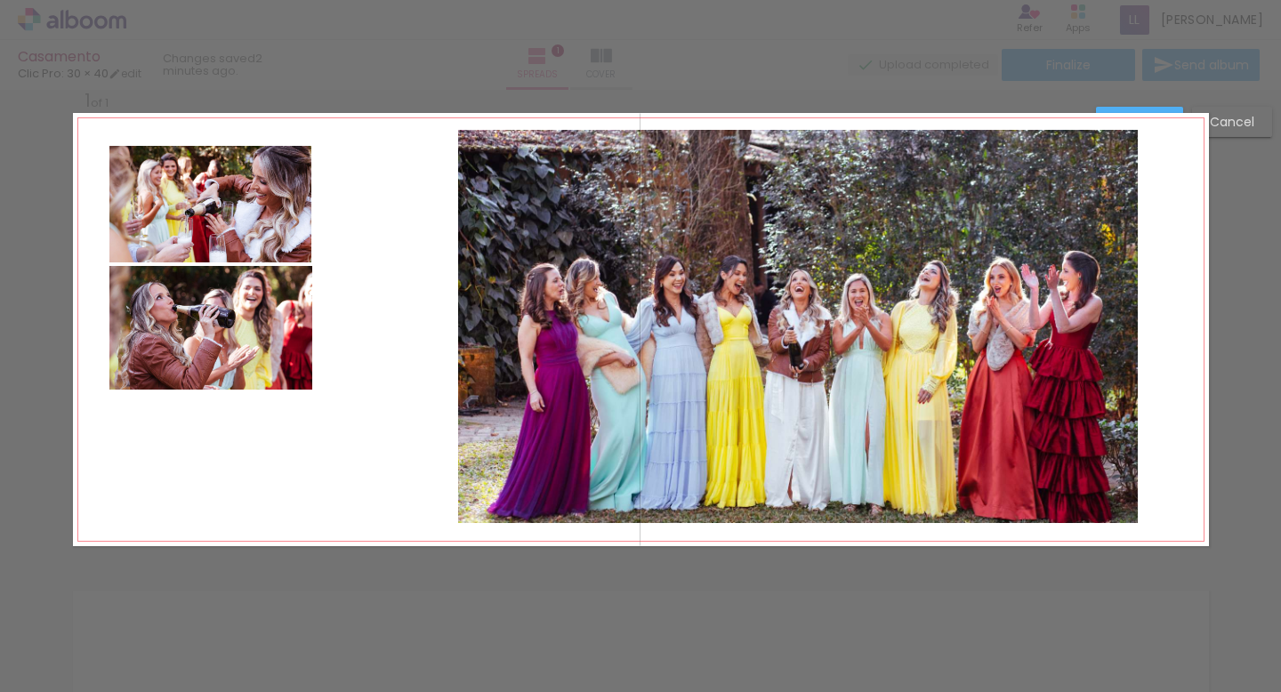
scroll to position [27, 0]
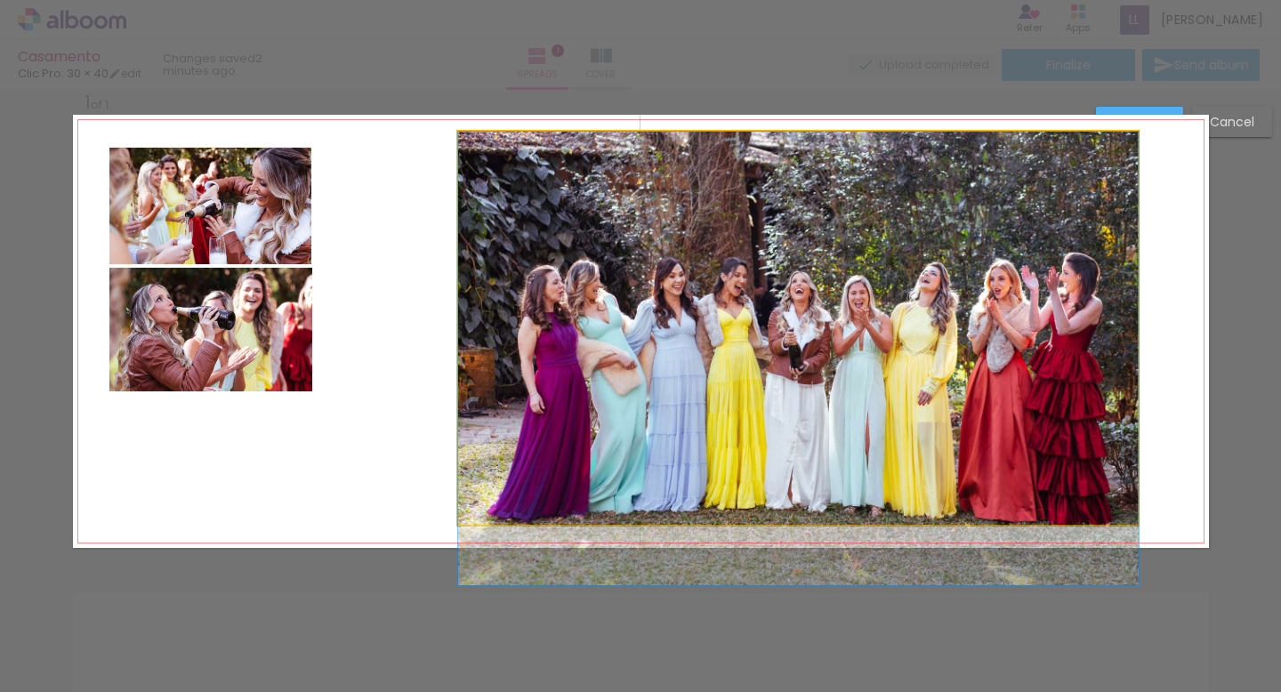
click at [1078, 459] on quentale-photo at bounding box center [798, 328] width 681 height 393
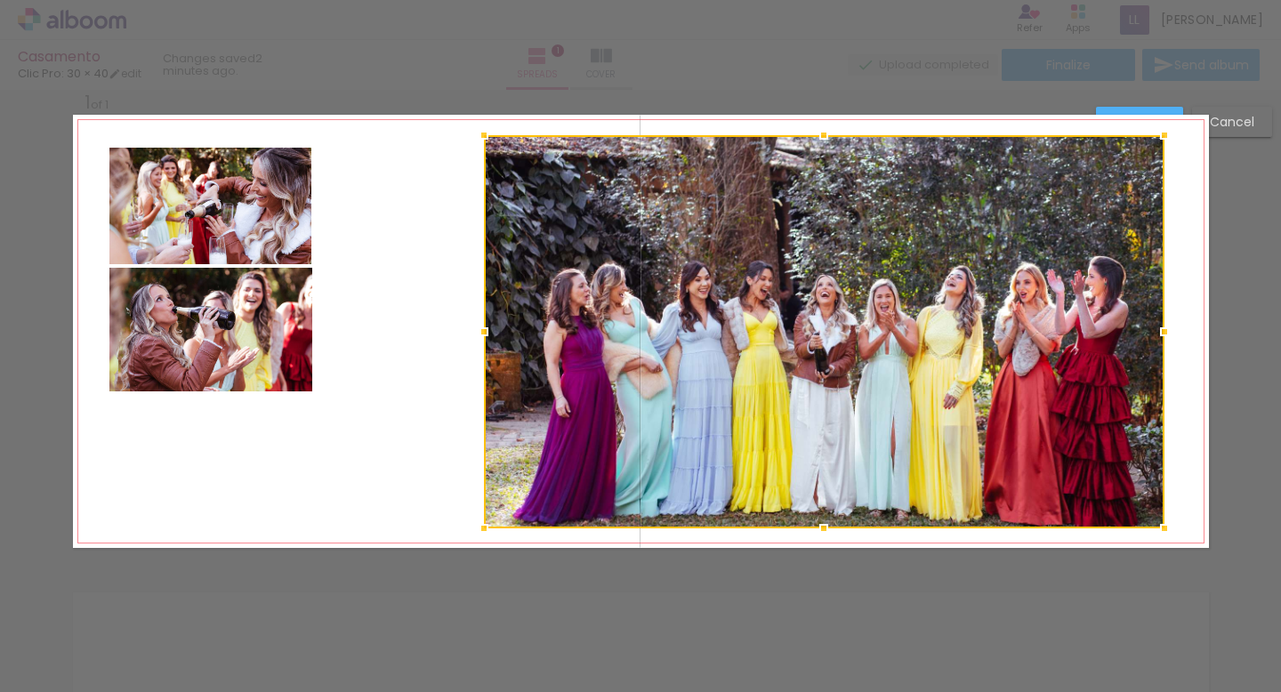
drag, startPoint x: 1078, startPoint y: 459, endPoint x: 1104, endPoint y: 458, distance: 25.8
click at [1104, 458] on div at bounding box center [824, 331] width 681 height 393
click at [1008, 315] on div at bounding box center [824, 331] width 681 height 393
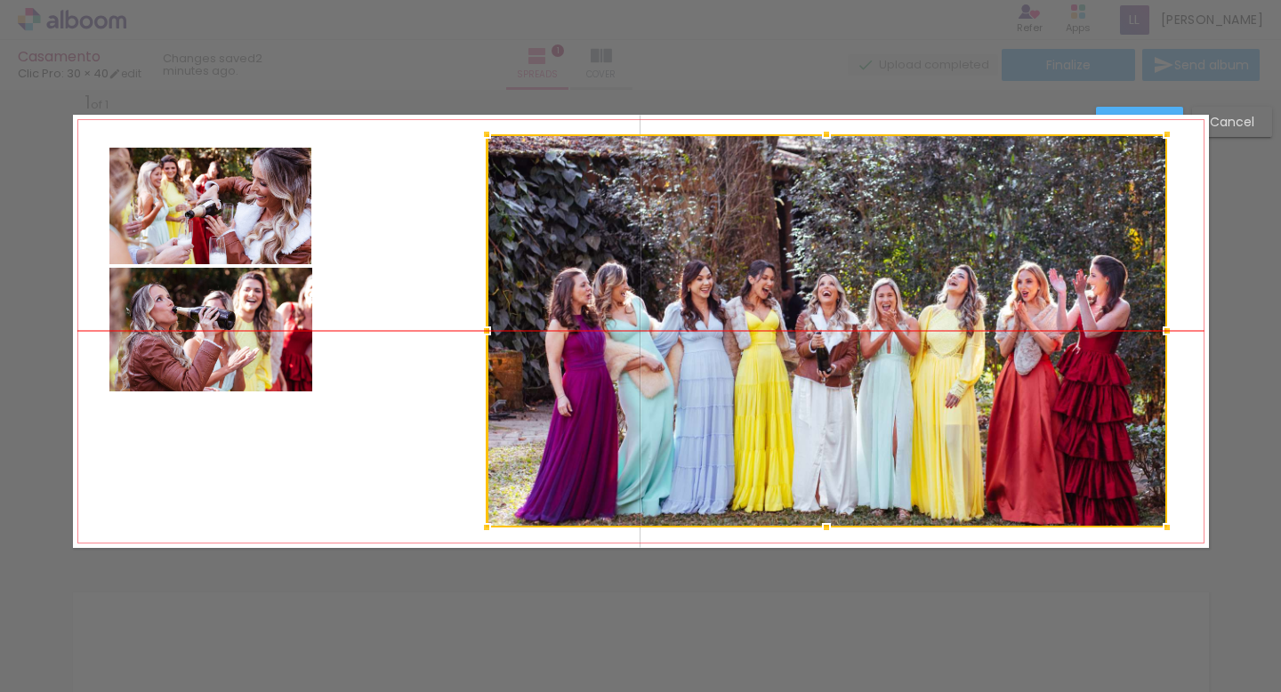
click at [937, 323] on div at bounding box center [827, 330] width 681 height 393
click at [253, 334] on quentale-photo at bounding box center [210, 330] width 203 height 125
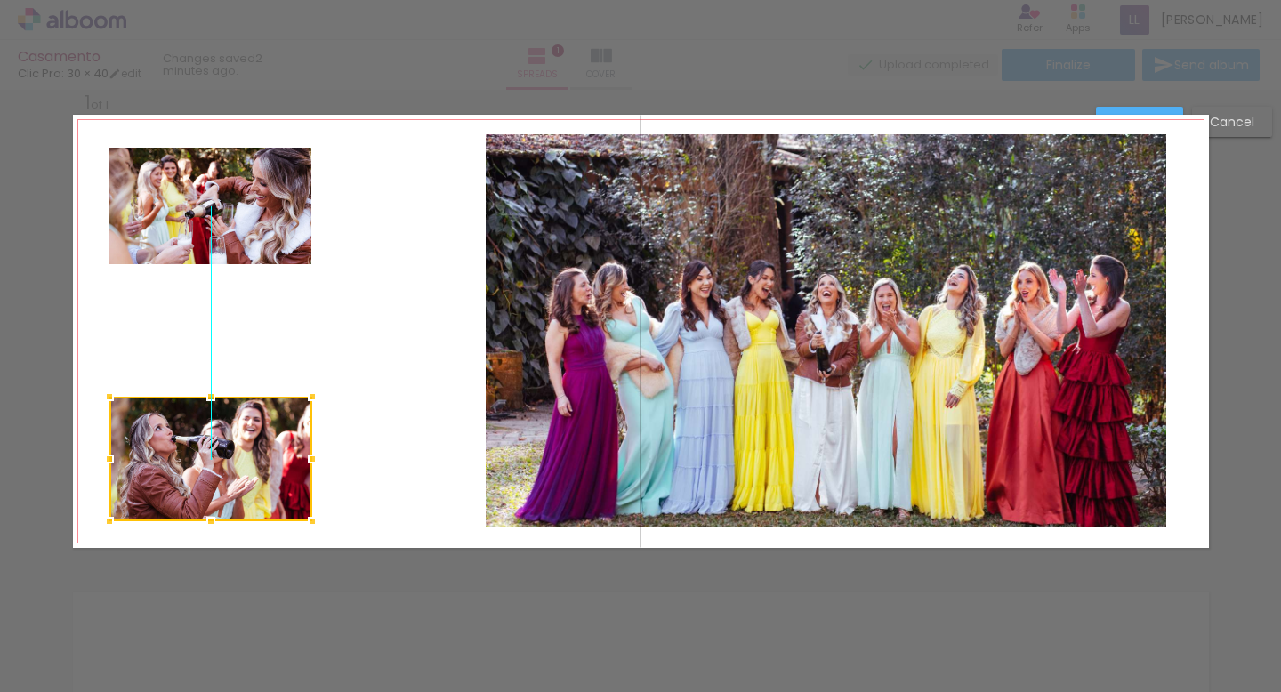
drag, startPoint x: 253, startPoint y: 334, endPoint x: 248, endPoint y: 460, distance: 126.4
click at [248, 460] on div at bounding box center [210, 459] width 203 height 125
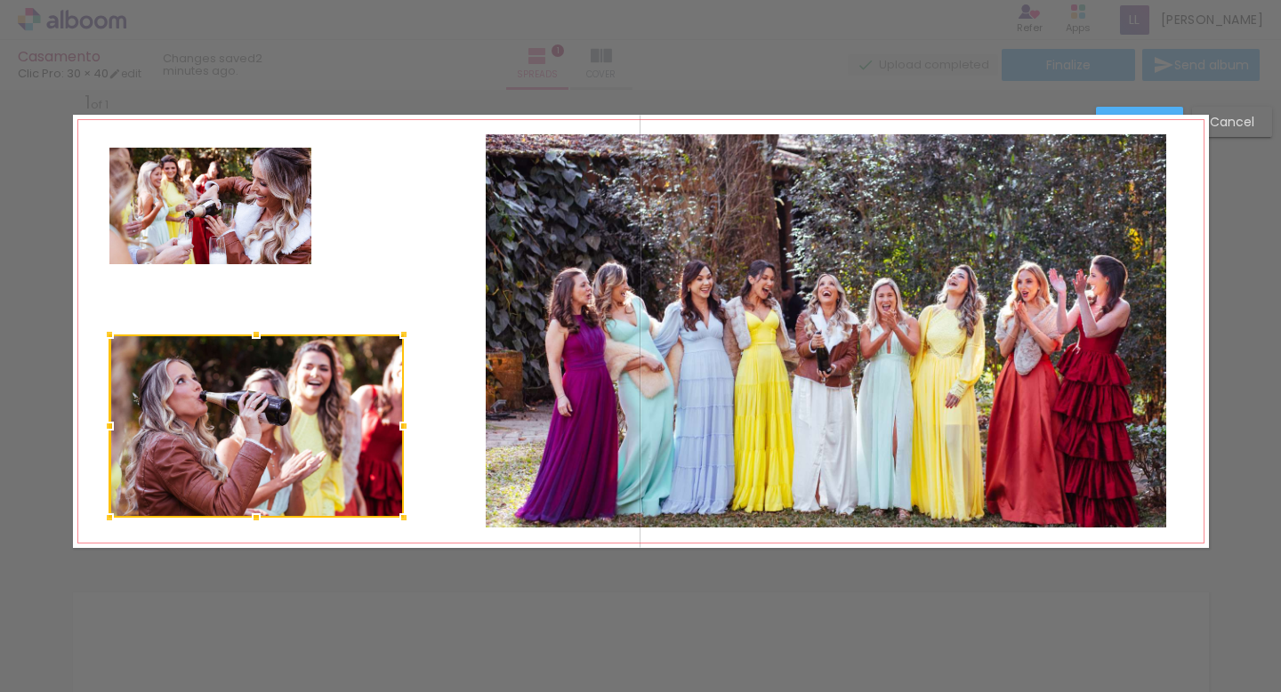
drag, startPoint x: 308, startPoint y: 395, endPoint x: 405, endPoint y: 335, distance: 113.8
click at [405, 335] on div at bounding box center [404, 335] width 36 height 36
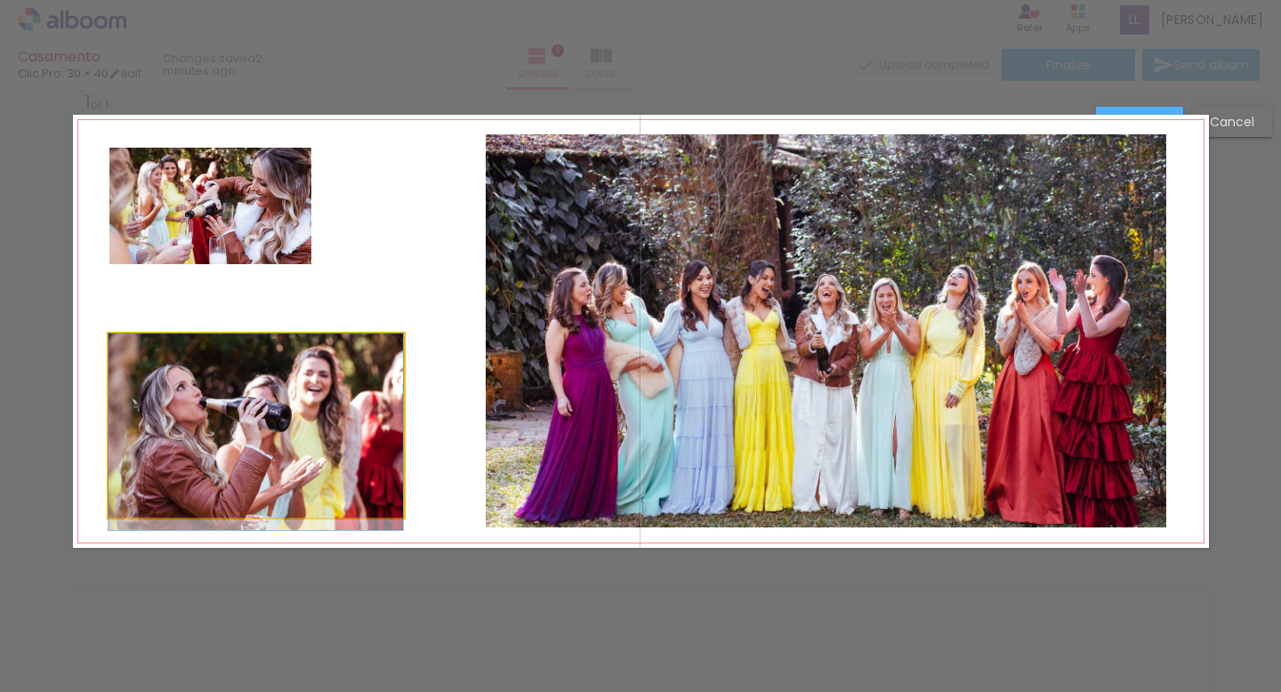
drag, startPoint x: 376, startPoint y: 407, endPoint x: 401, endPoint y: 444, distance: 44.9
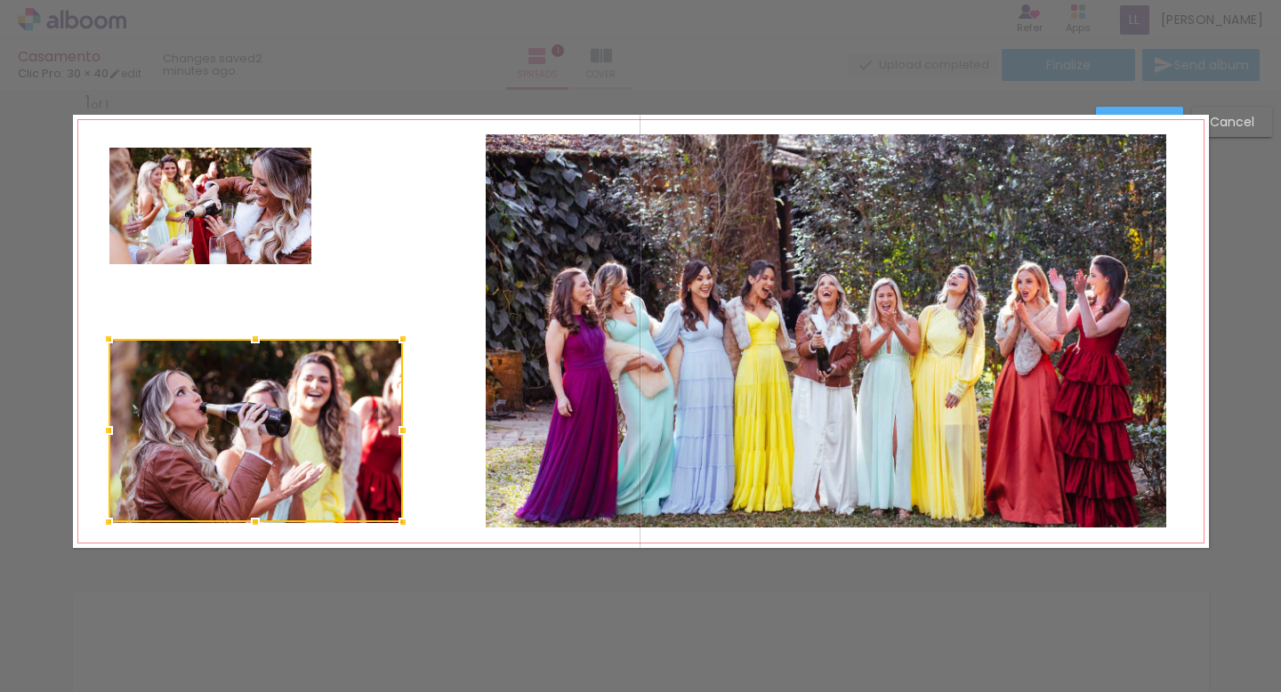
click at [324, 451] on div at bounding box center [256, 430] width 294 height 183
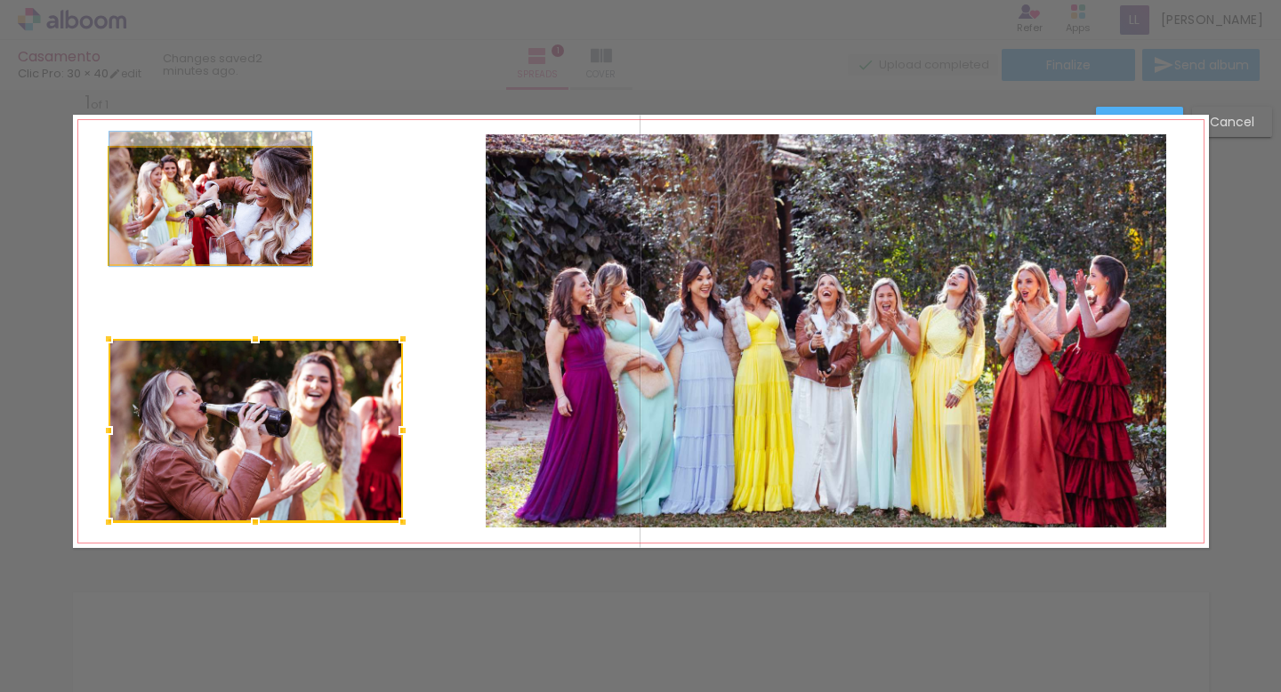
click at [270, 225] on quentale-photo at bounding box center [210, 206] width 202 height 117
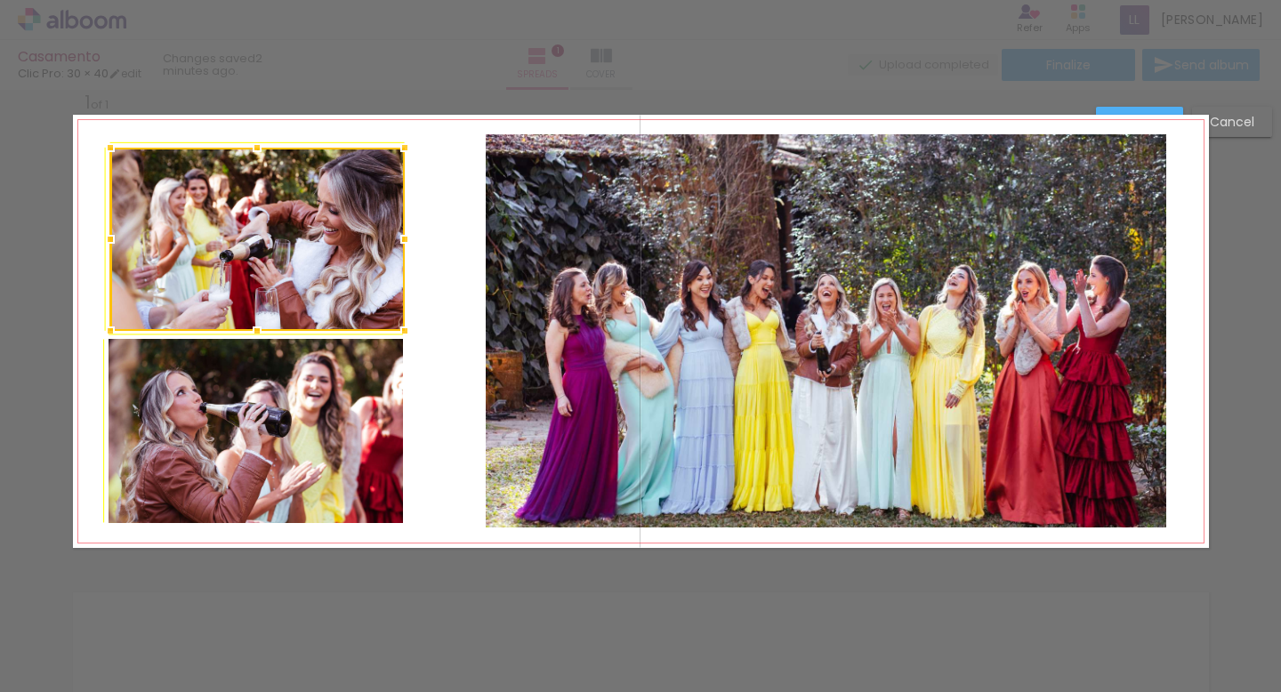
drag, startPoint x: 305, startPoint y: 264, endPoint x: 407, endPoint y: 323, distance: 117.2
click at [407, 323] on div at bounding box center [405, 331] width 36 height 36
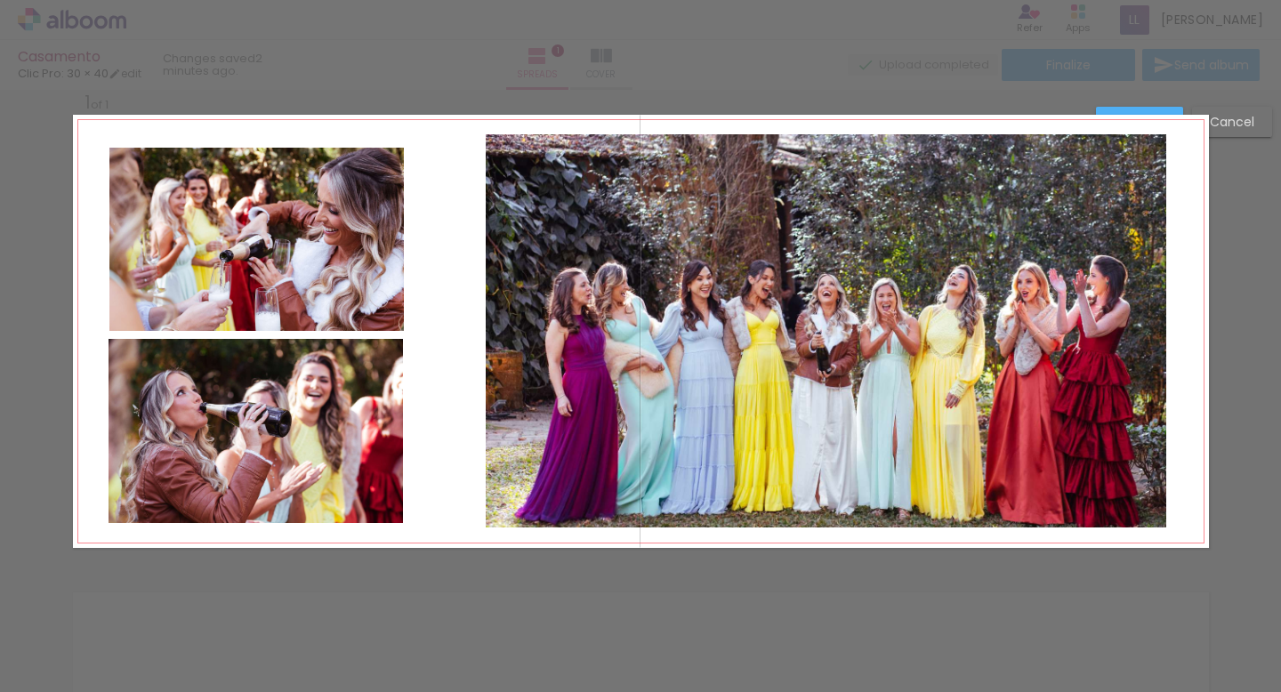
click at [422, 302] on quentale-layouter at bounding box center [641, 331] width 1136 height 433
click at [570, 311] on quentale-photo at bounding box center [826, 330] width 681 height 393
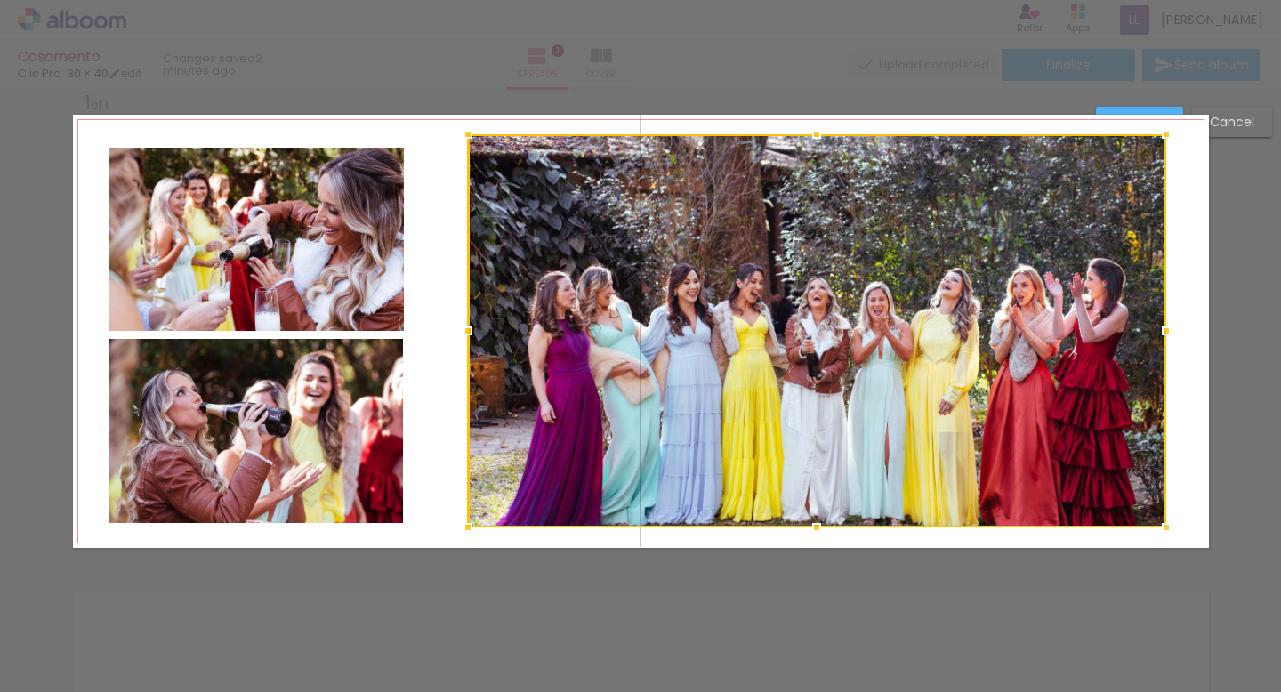
drag, startPoint x: 487, startPoint y: 329, endPoint x: 460, endPoint y: 317, distance: 29.5
click at [460, 317] on div at bounding box center [468, 331] width 36 height 36
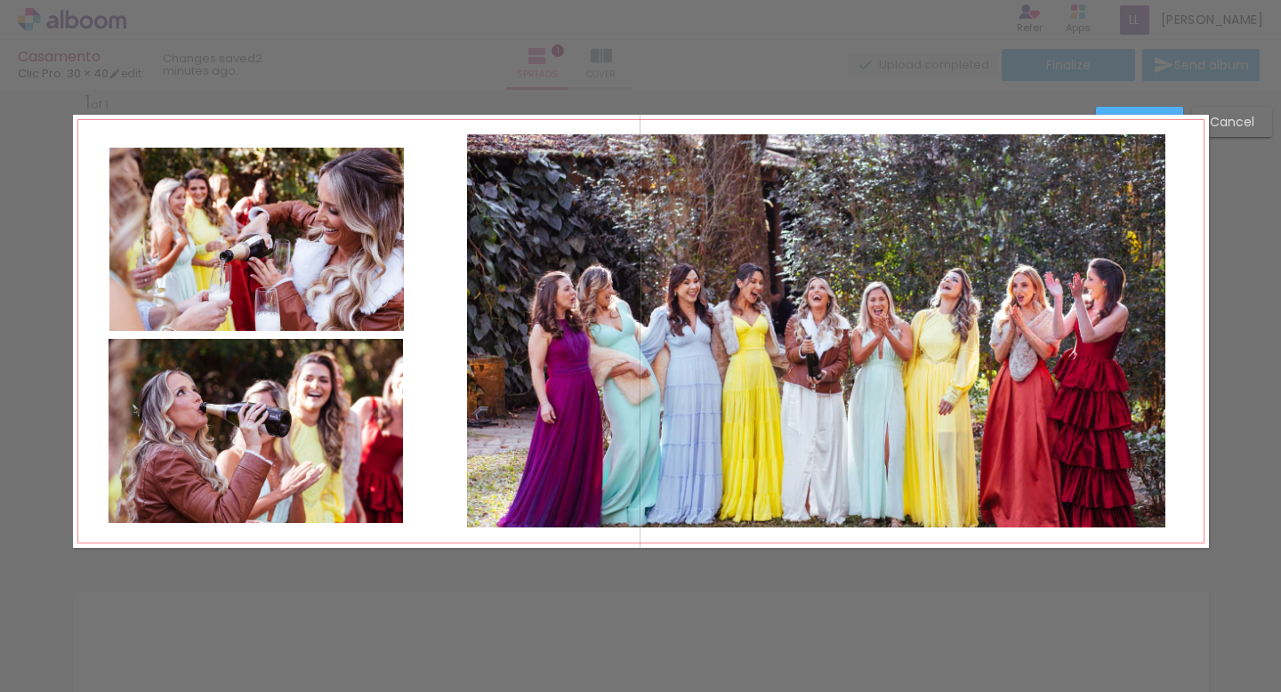
click at [512, 308] on quentale-photo at bounding box center [816, 330] width 698 height 393
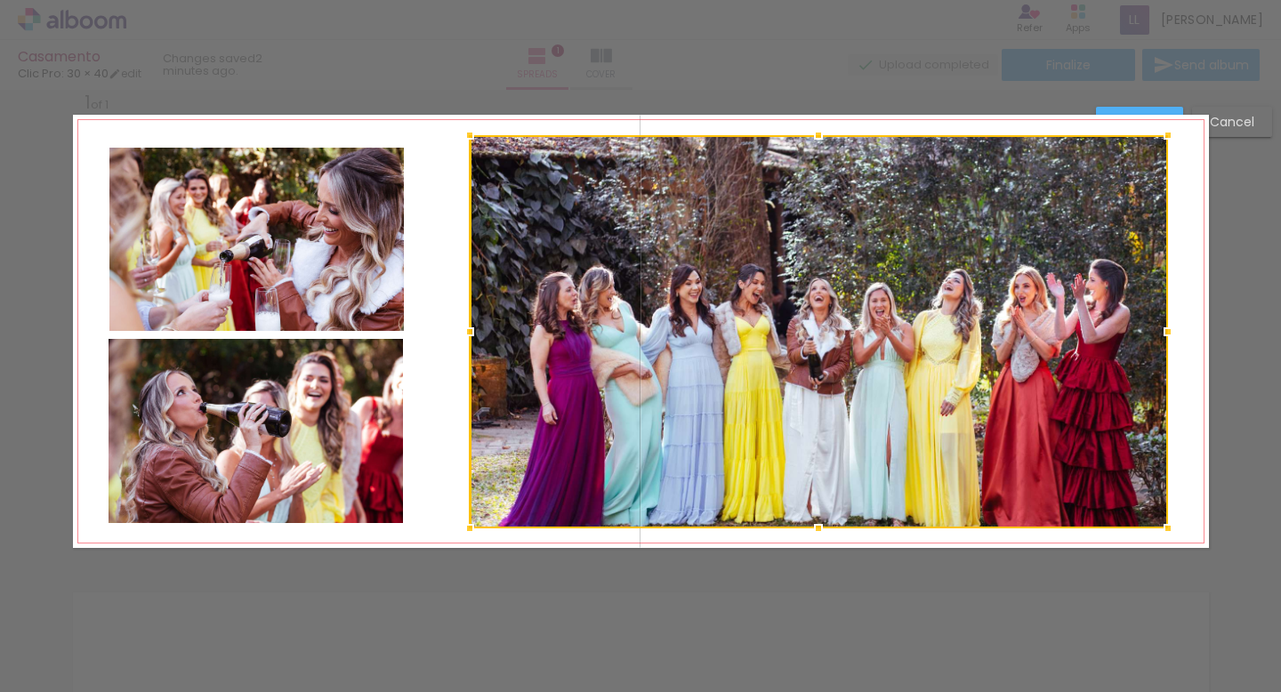
click at [513, 313] on div at bounding box center [819, 331] width 698 height 393
click at [798, 286] on div at bounding box center [819, 331] width 698 height 393
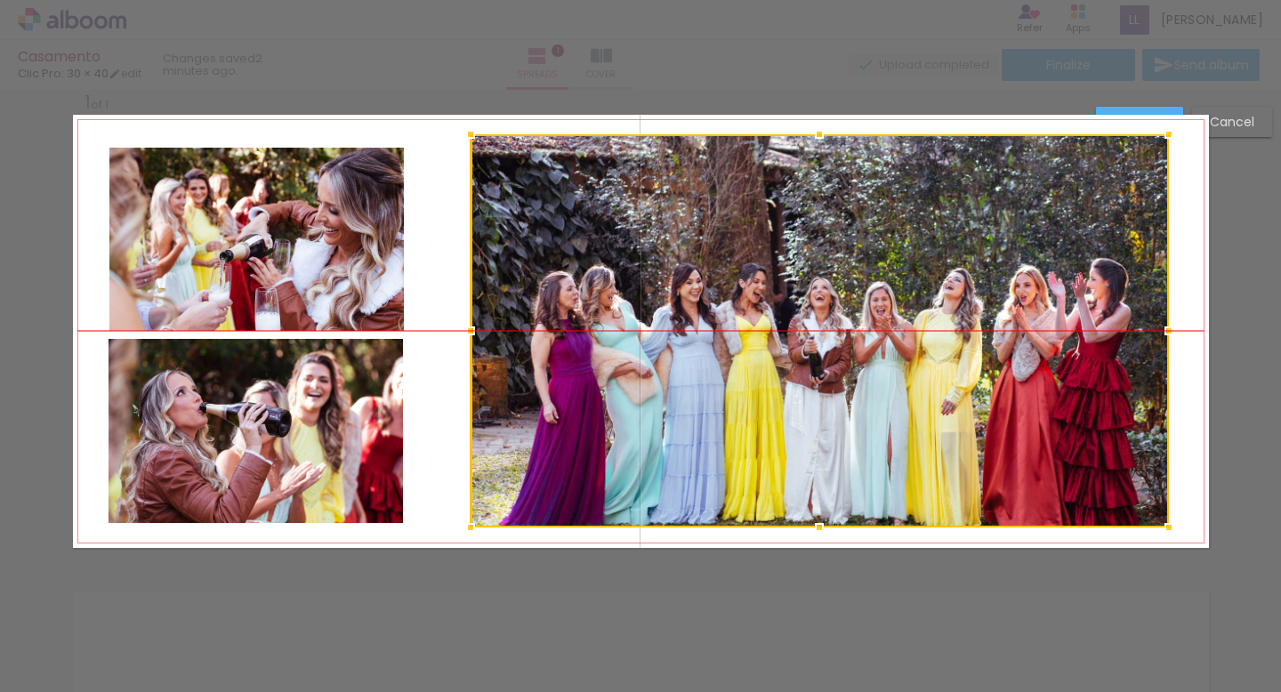
click at [803, 327] on div at bounding box center [820, 330] width 698 height 393
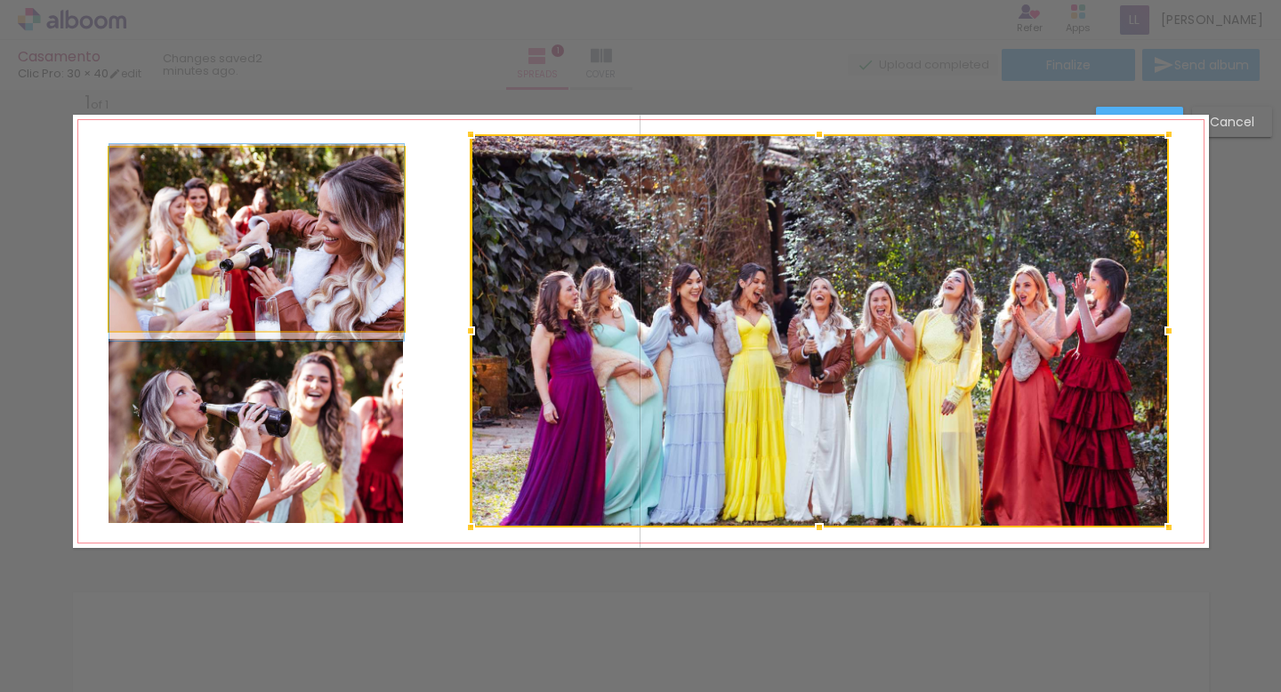
drag, startPoint x: 389, startPoint y: 235, endPoint x: 384, endPoint y: 244, distance: 9.9
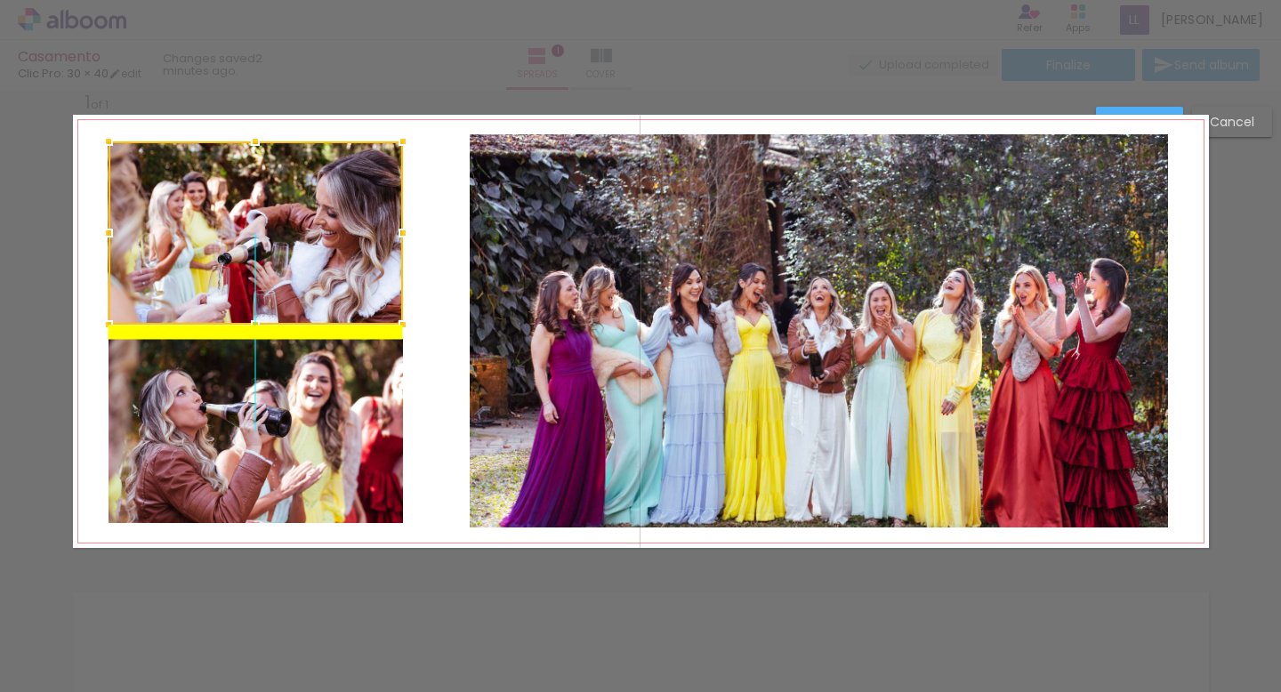
drag, startPoint x: 384, startPoint y: 244, endPoint x: 384, endPoint y: 225, distance: 18.7
click at [384, 225] on div at bounding box center [256, 232] width 294 height 183
drag, startPoint x: 428, startPoint y: 231, endPoint x: 254, endPoint y: 132, distance: 200.0
click at [254, 132] on album-spread "1 of 1" at bounding box center [641, 331] width 1136 height 433
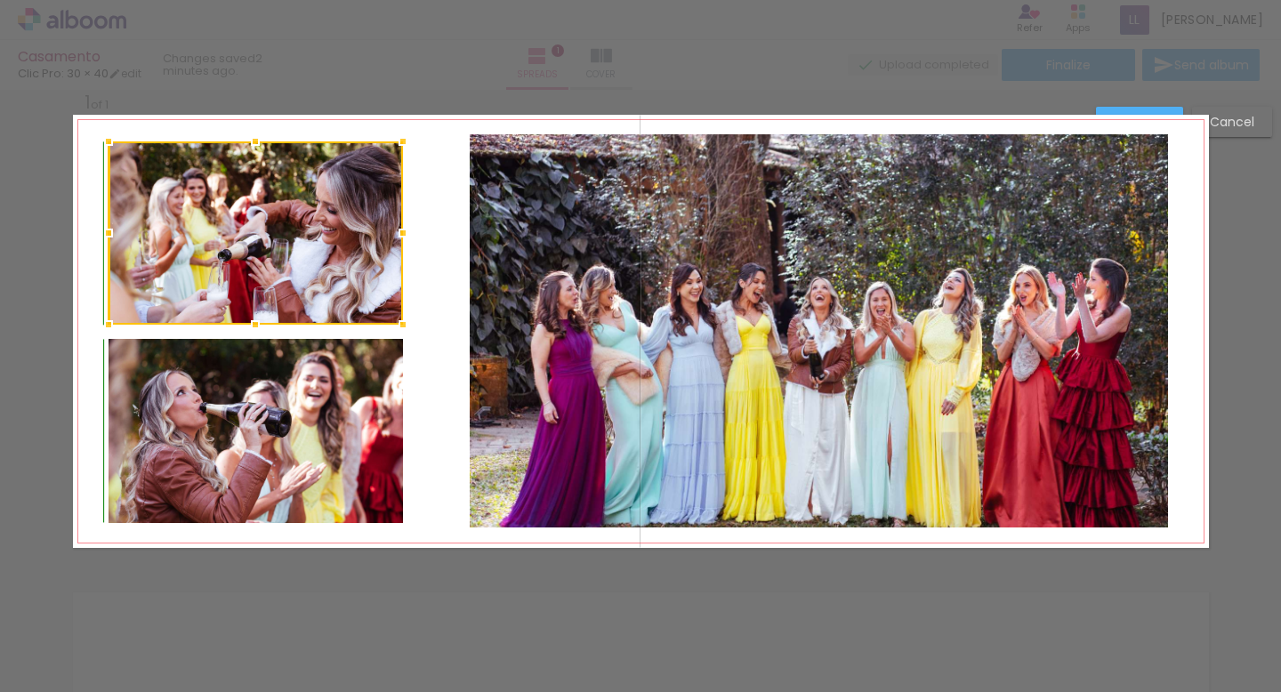
click at [254, 134] on div at bounding box center [256, 142] width 36 height 36
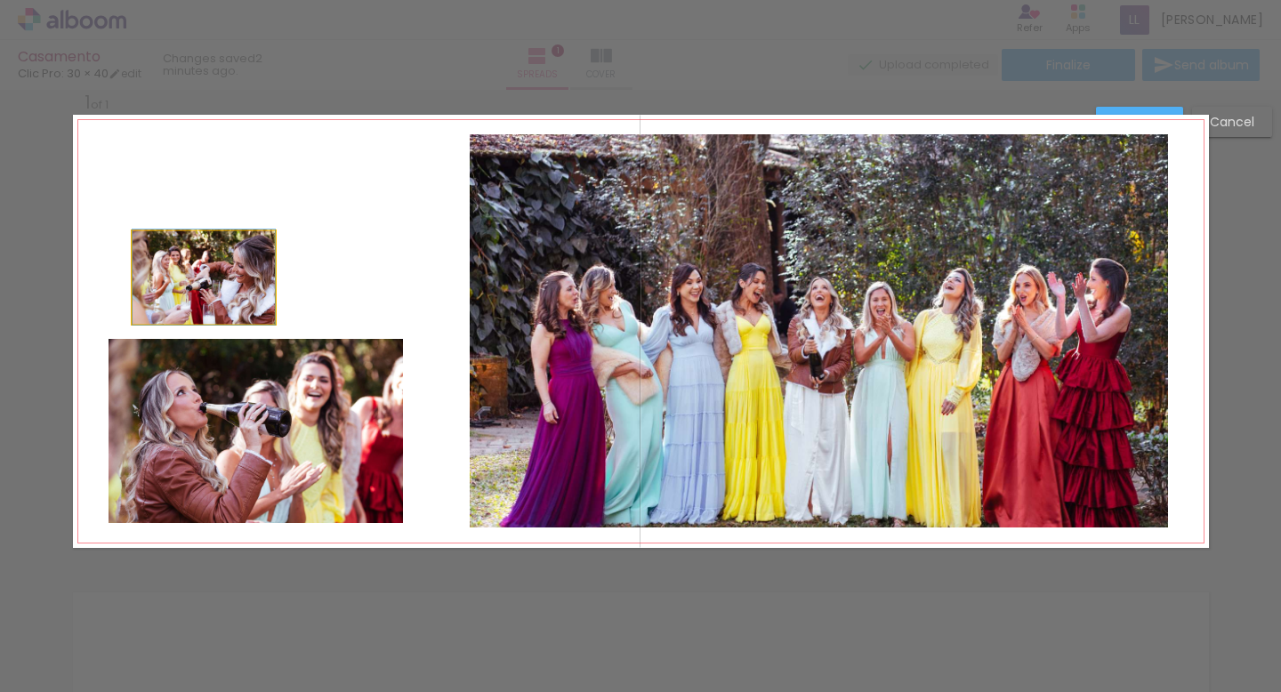
click at [210, 274] on quentale-photo at bounding box center [204, 277] width 142 height 93
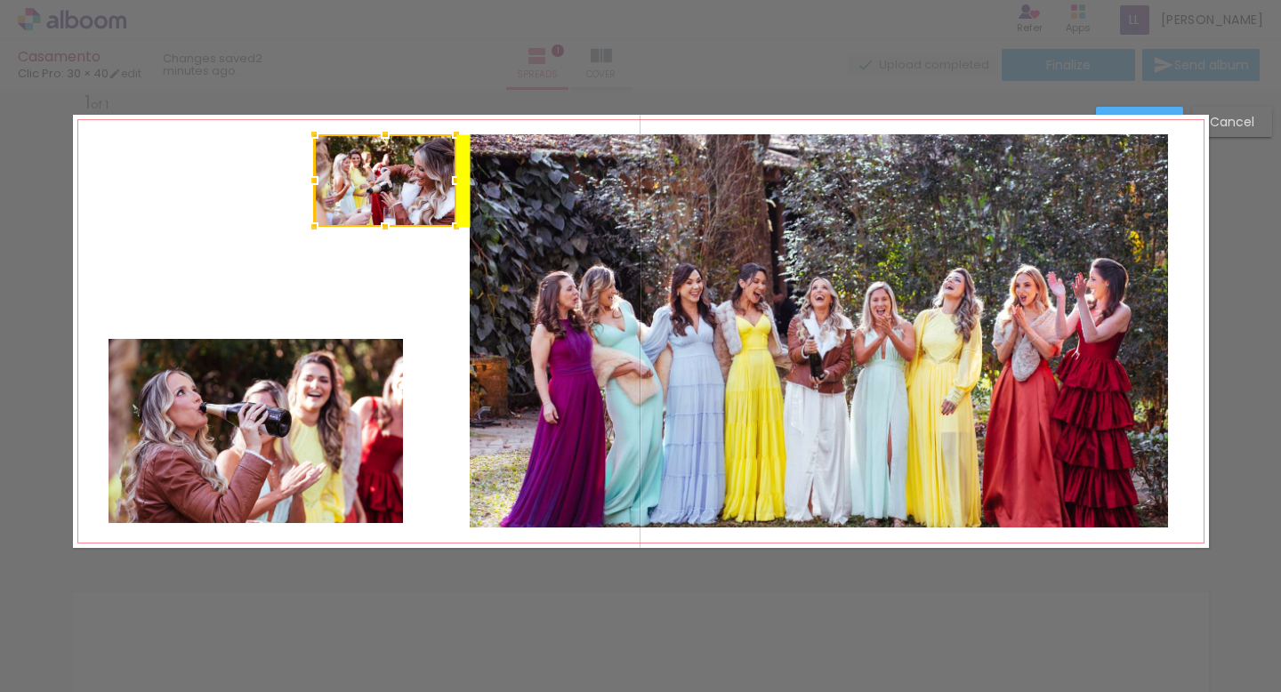
drag, startPoint x: 210, startPoint y: 274, endPoint x: 399, endPoint y: 177, distance: 212.9
click at [399, 177] on div at bounding box center [385, 180] width 142 height 93
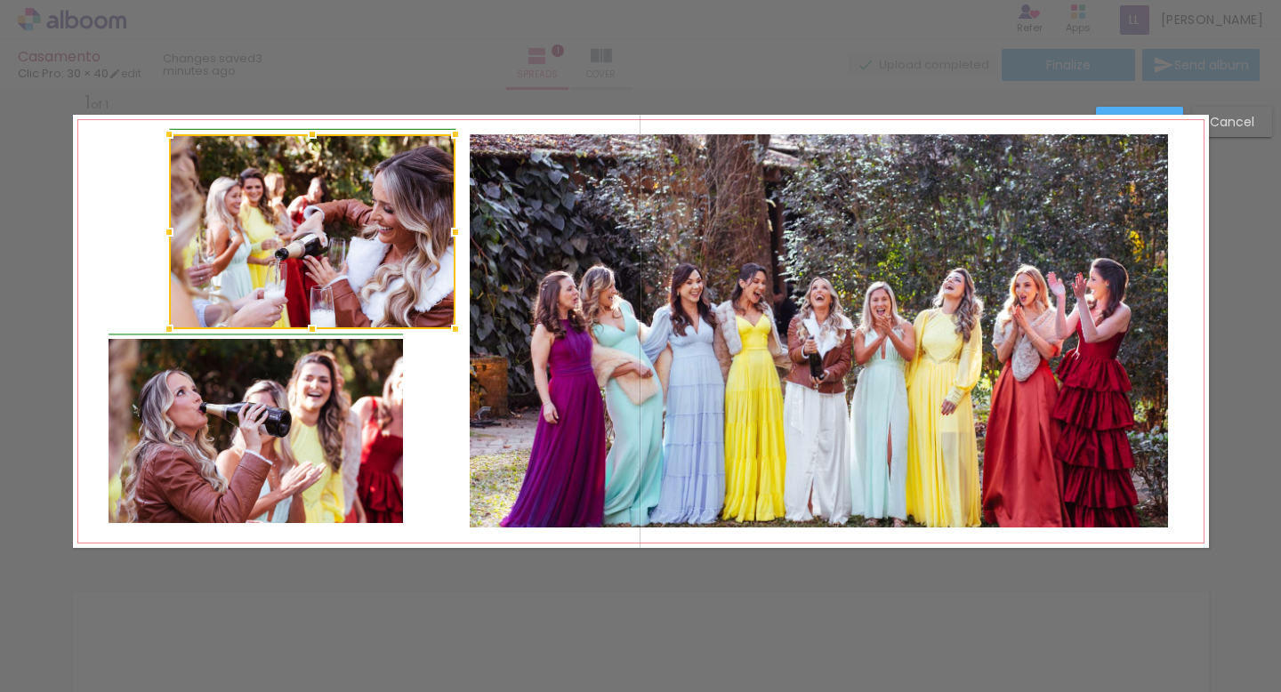
drag, startPoint x: 315, startPoint y: 226, endPoint x: 166, endPoint y: 328, distance: 180.4
click at [166, 328] on div at bounding box center [169, 329] width 36 height 36
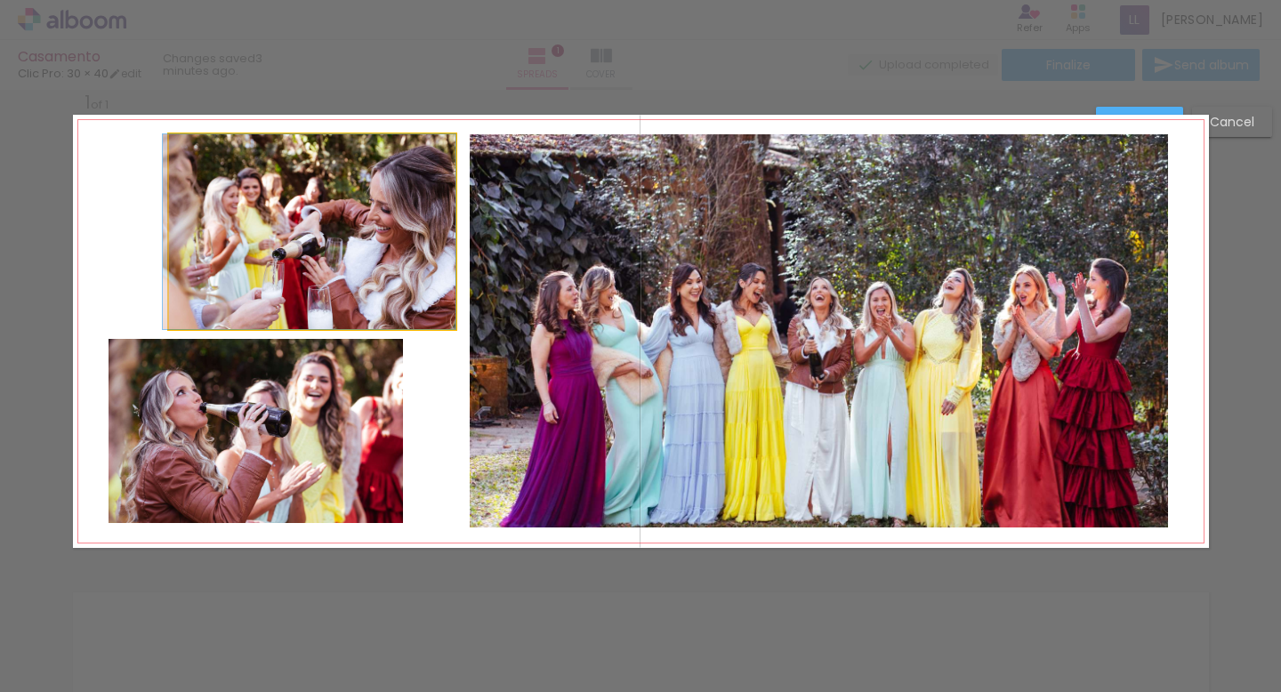
drag, startPoint x: 385, startPoint y: 282, endPoint x: 306, endPoint y: 282, distance: 79.2
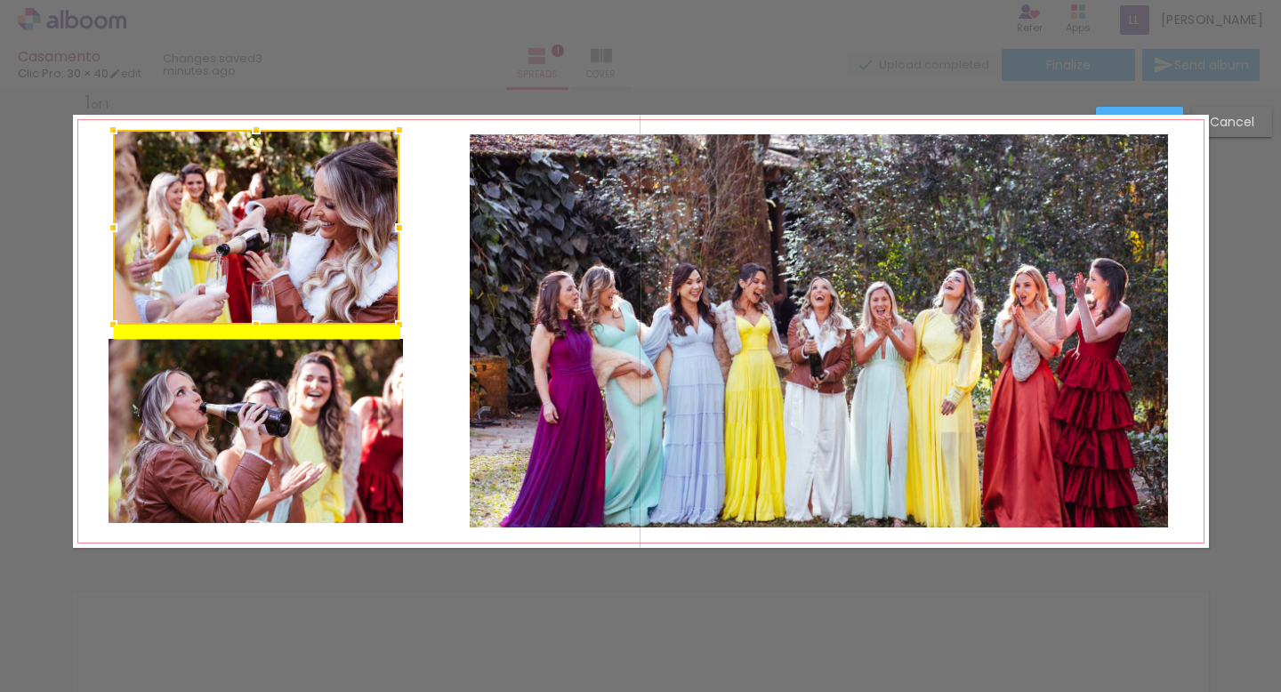
drag, startPoint x: 367, startPoint y: 281, endPoint x: 309, endPoint y: 290, distance: 59.4
click at [309, 290] on div at bounding box center [256, 227] width 286 height 195
click at [506, 550] on div "Confirm Cancel" at bounding box center [640, 562] width 1281 height 998
click at [0, 0] on slot "Cancel" at bounding box center [0, 0] width 0 height 0
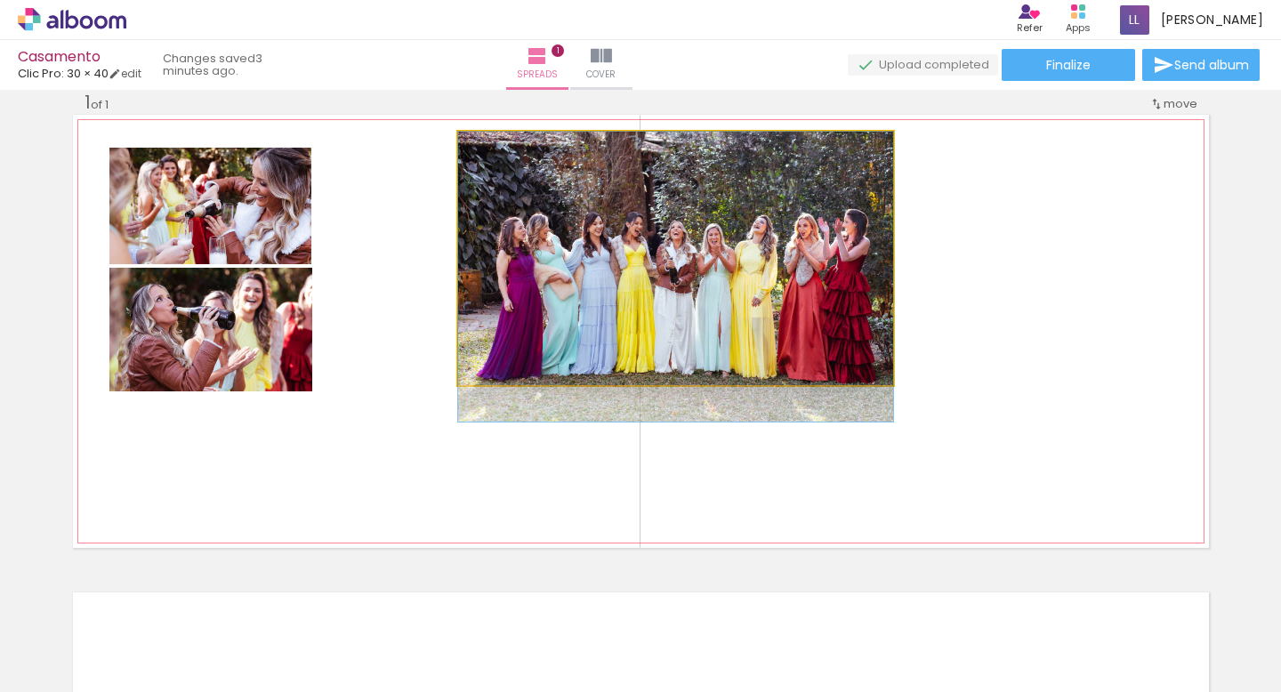
click at [823, 278] on quentale-photo at bounding box center [675, 259] width 435 height 254
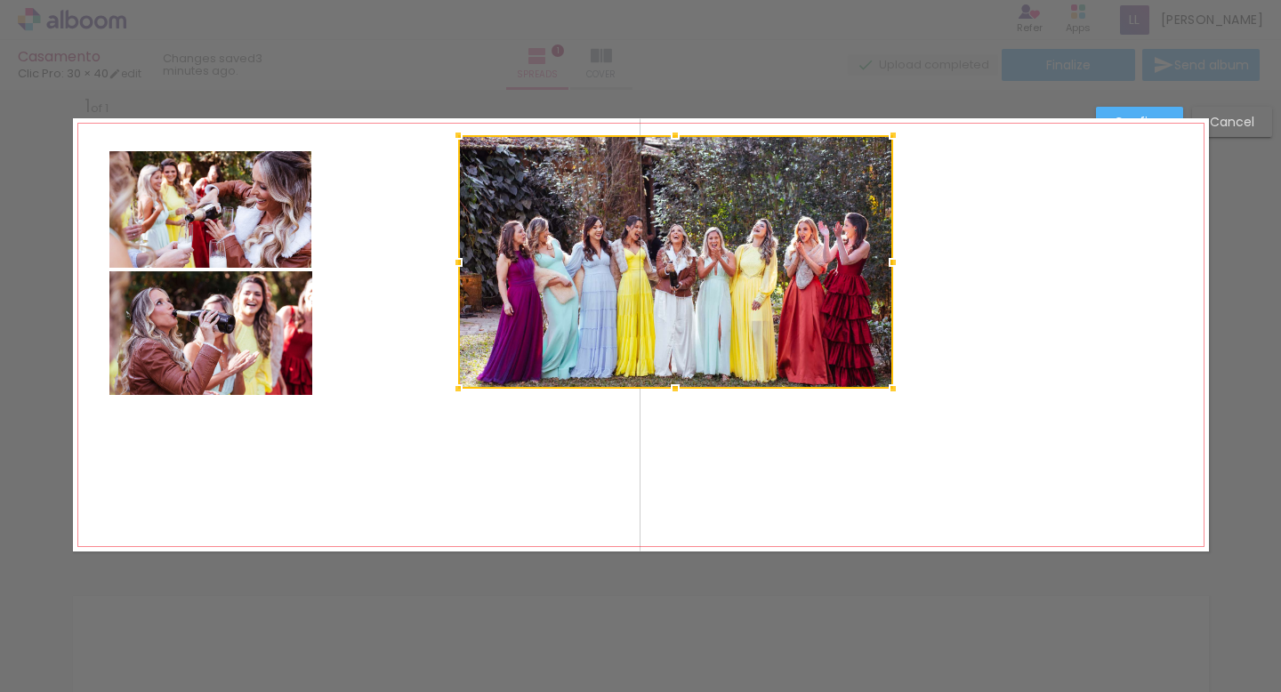
scroll to position [22, 0]
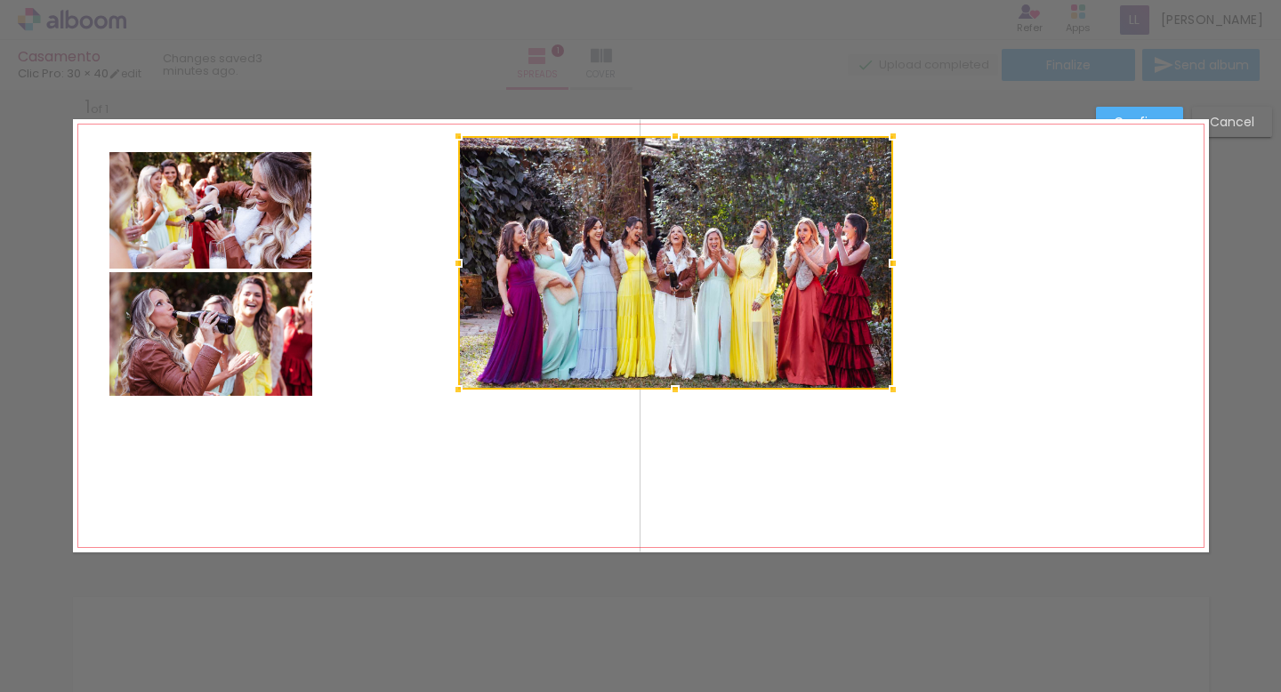
click at [802, 280] on div at bounding box center [675, 263] width 435 height 254
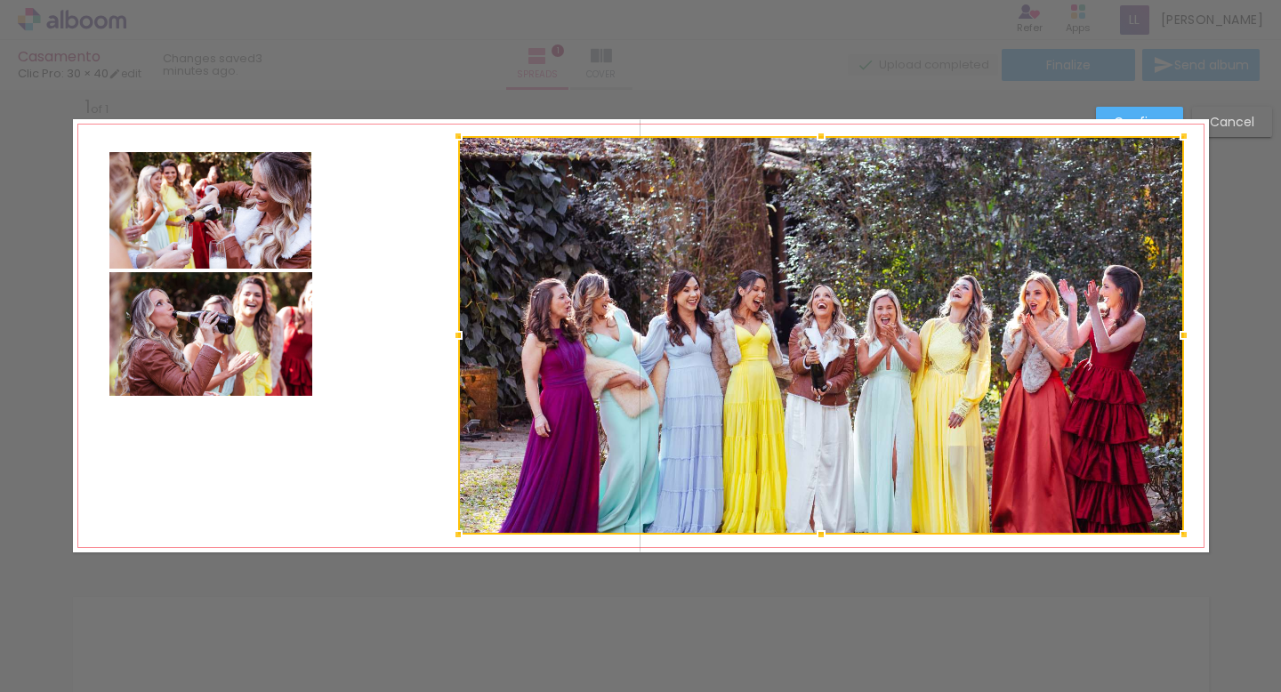
drag, startPoint x: 890, startPoint y: 386, endPoint x: 1183, endPoint y: 518, distance: 321.7
click at [1183, 518] on div at bounding box center [1184, 535] width 36 height 36
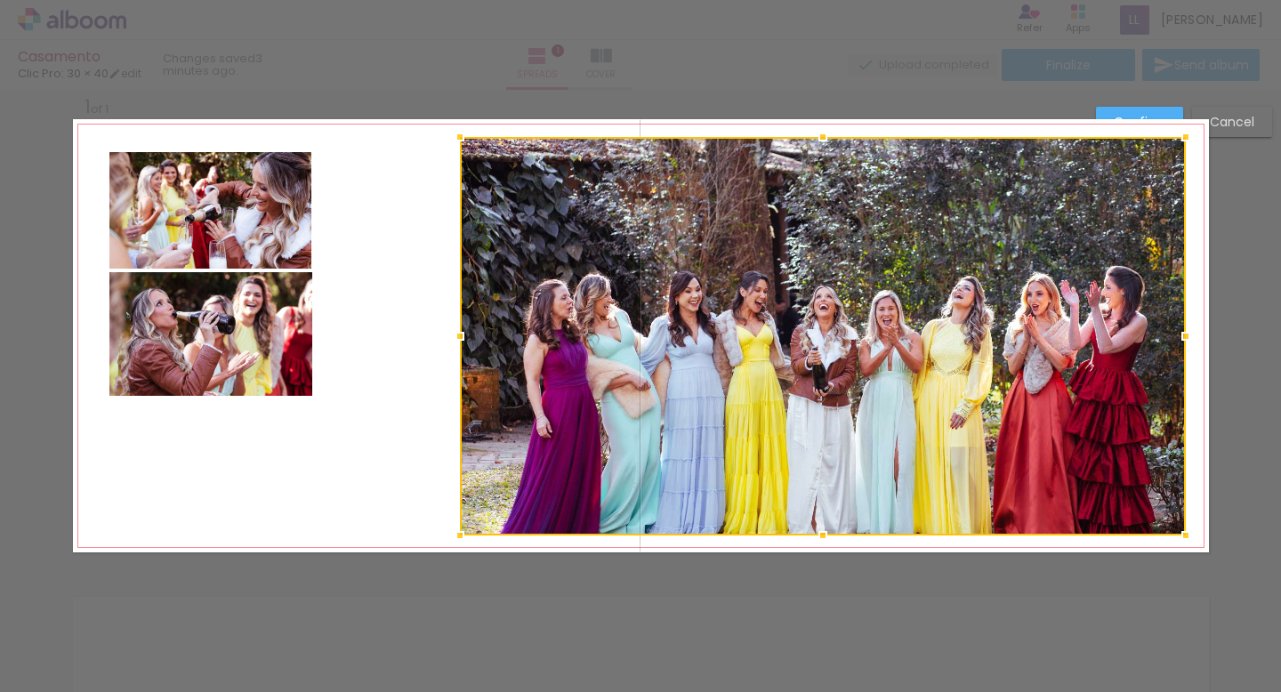
click at [932, 447] on div at bounding box center [823, 336] width 726 height 399
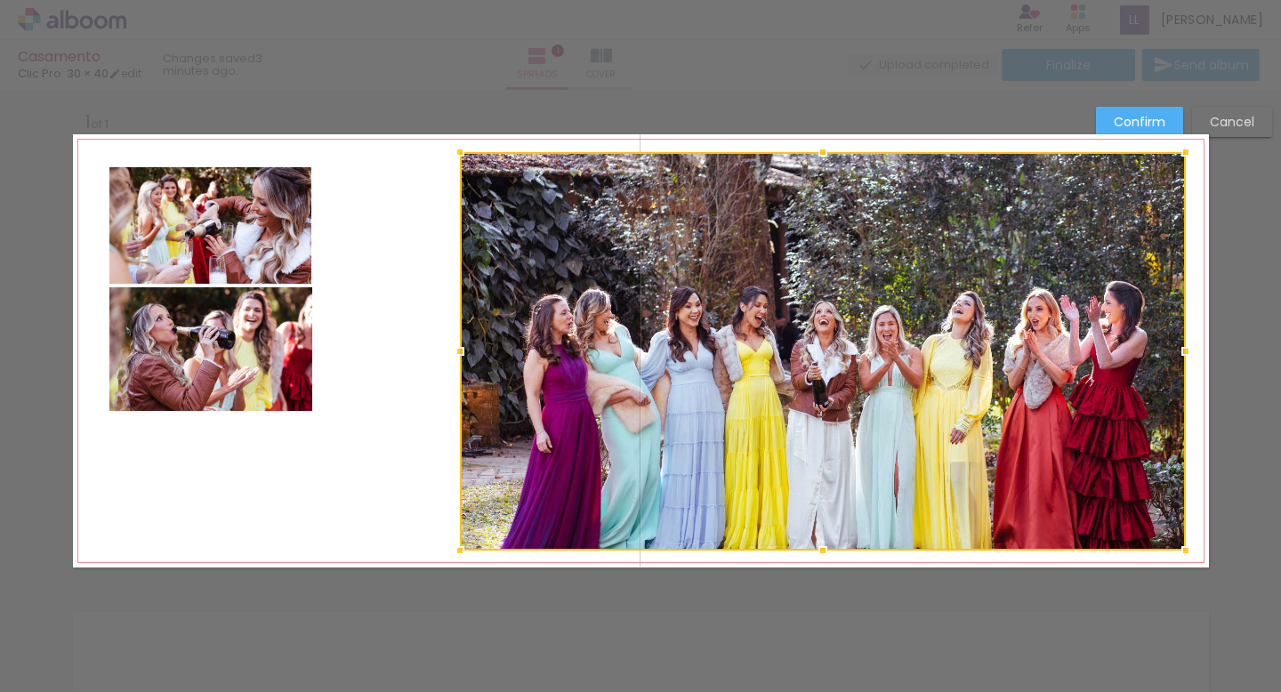
scroll to position [0, 0]
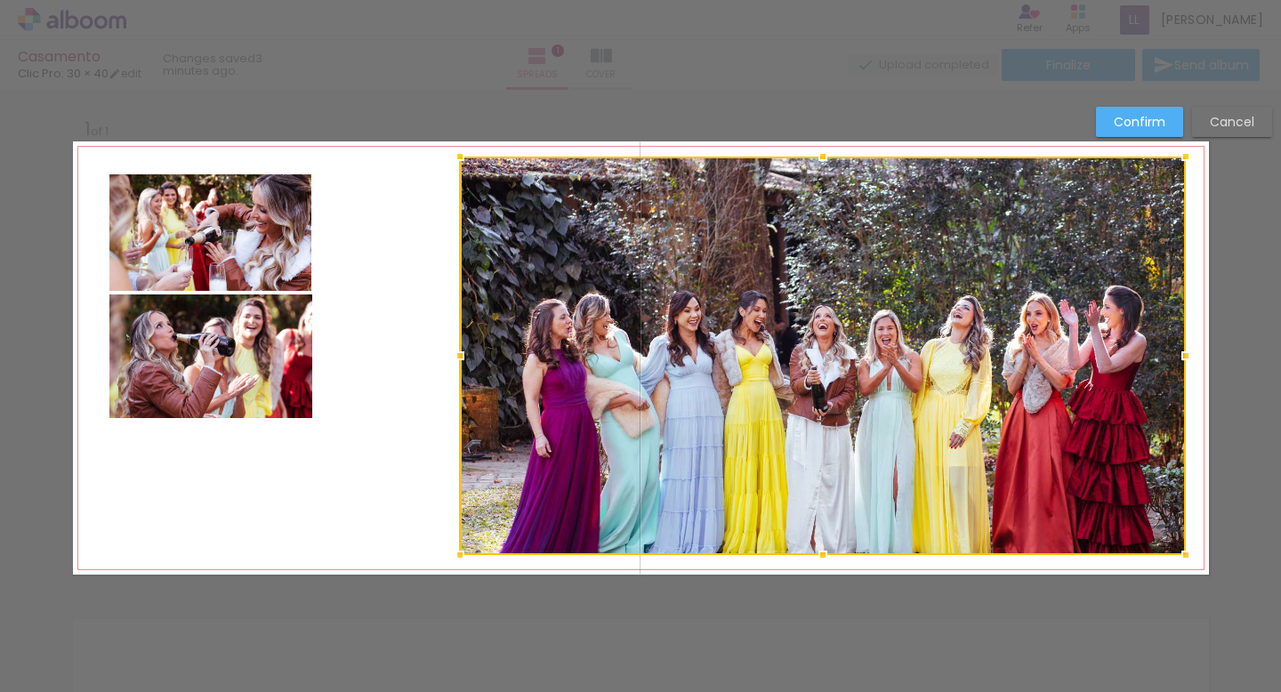
click at [864, 371] on div at bounding box center [823, 356] width 726 height 399
click at [278, 392] on quentale-photo at bounding box center [210, 356] width 203 height 125
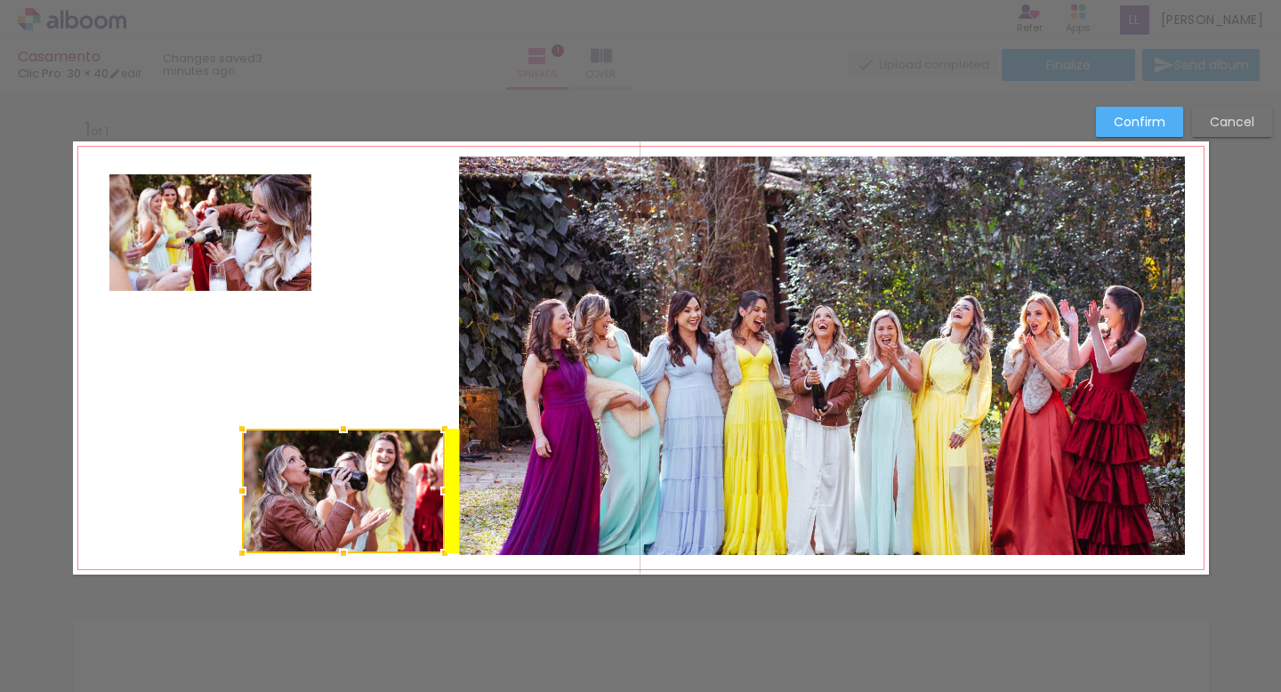
drag, startPoint x: 278, startPoint y: 392, endPoint x: 409, endPoint y: 527, distance: 187.5
click at [409, 527] on div at bounding box center [343, 491] width 203 height 125
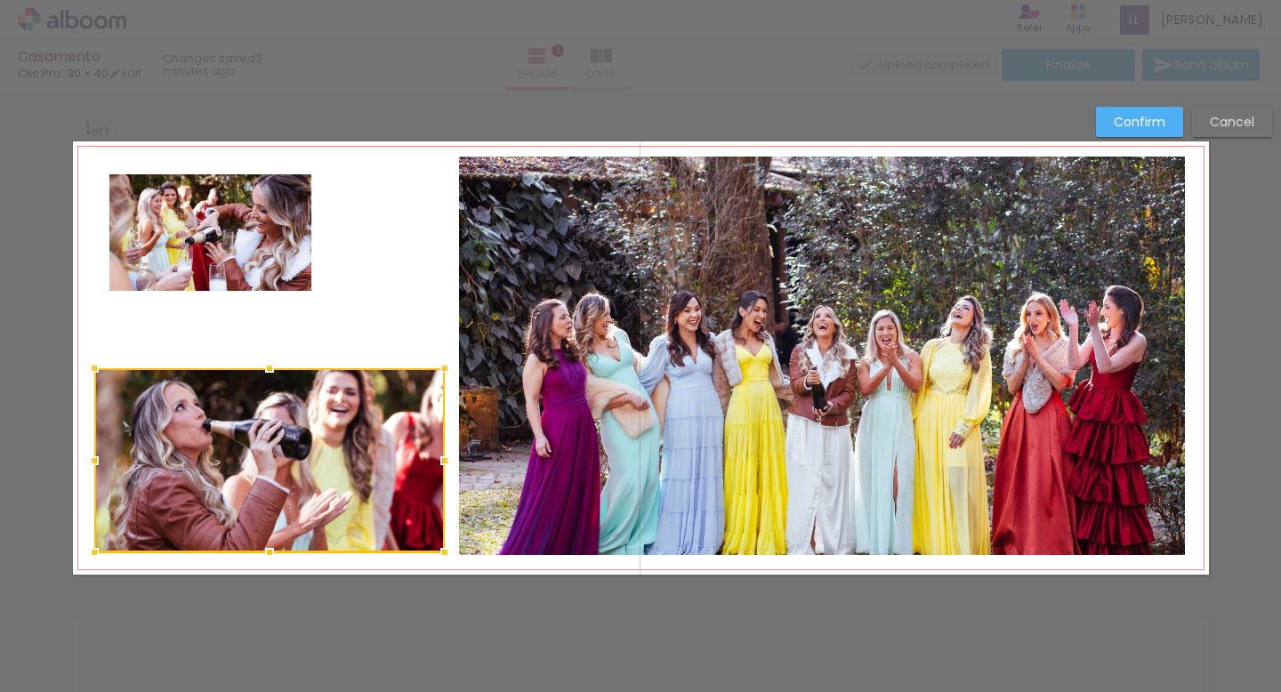
drag, startPoint x: 242, startPoint y: 431, endPoint x: 96, endPoint y: 371, distance: 157.9
click at [96, 371] on div at bounding box center [95, 369] width 36 height 36
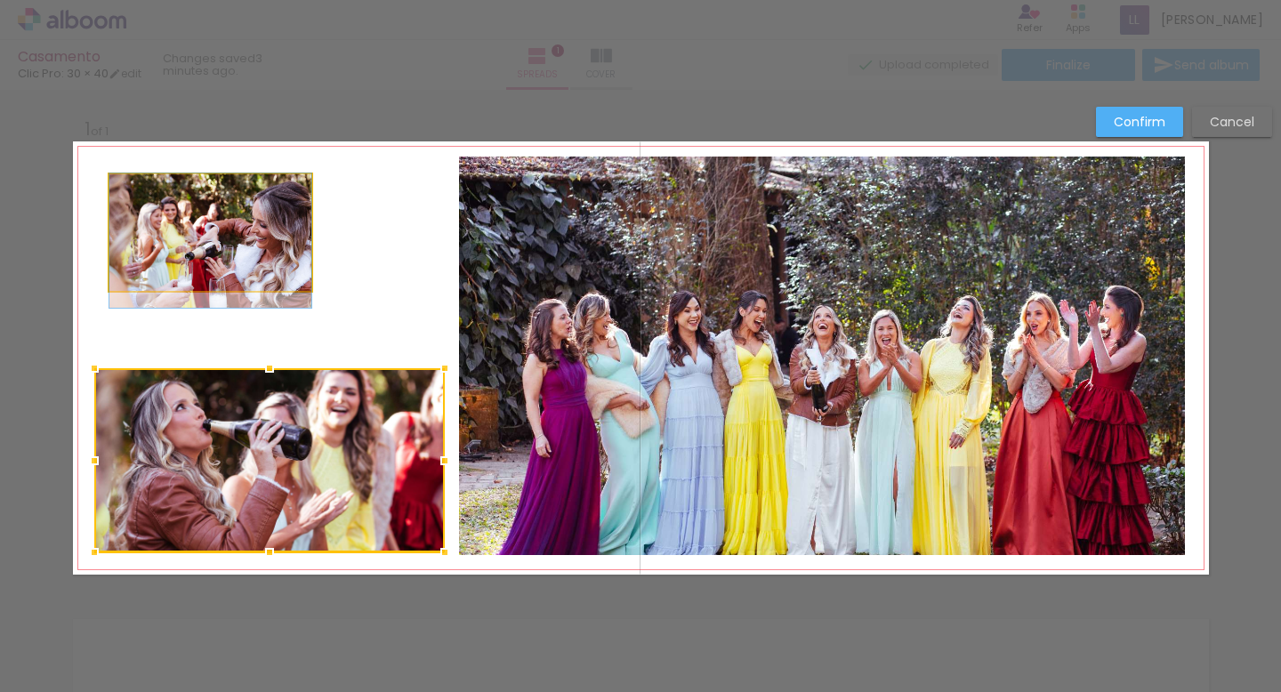
drag, startPoint x: 180, startPoint y: 261, endPoint x: 168, endPoint y: 277, distance: 19.8
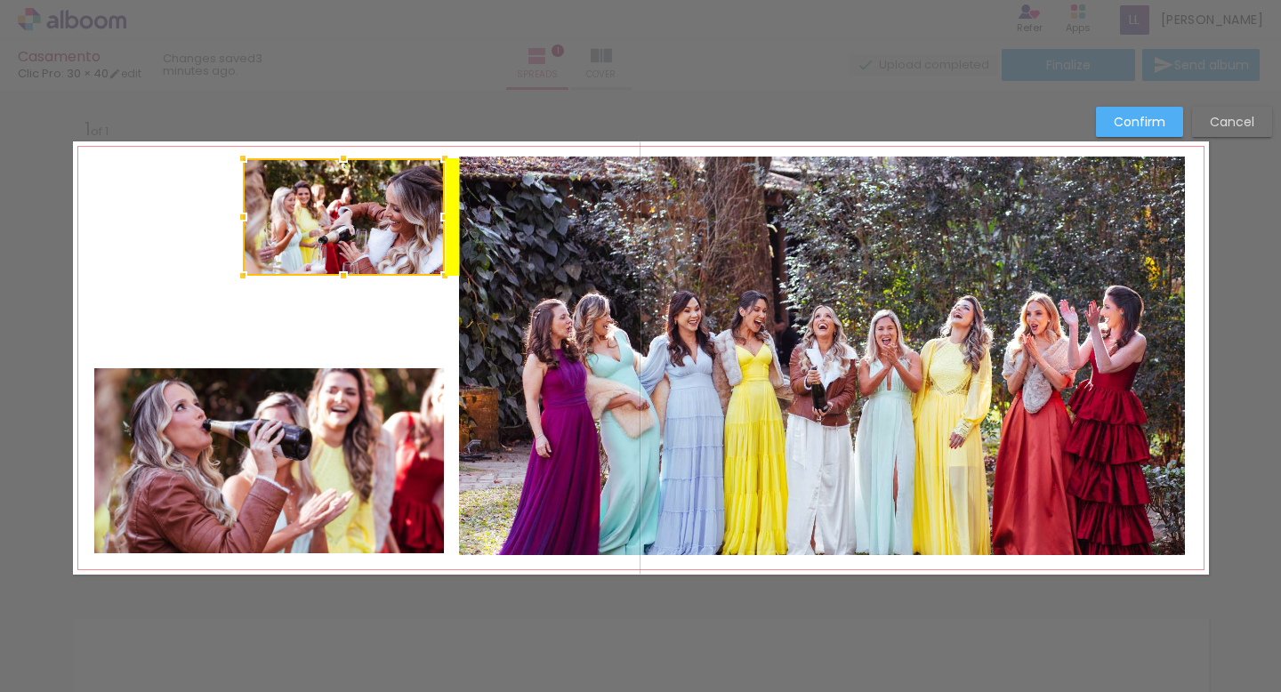
drag, startPoint x: 197, startPoint y: 257, endPoint x: 326, endPoint y: 241, distance: 130.0
click at [326, 241] on div at bounding box center [344, 216] width 202 height 117
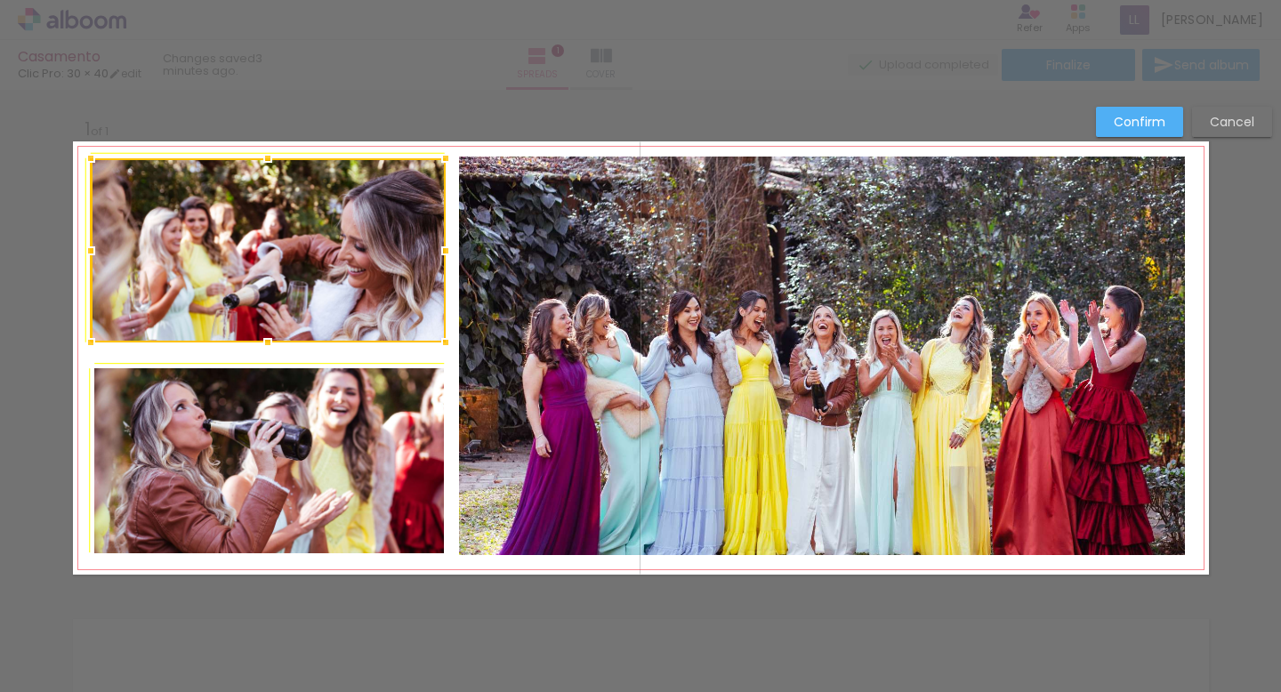
drag, startPoint x: 238, startPoint y: 275, endPoint x: 97, endPoint y: 345, distance: 157.9
click at [97, 345] on div at bounding box center [91, 343] width 36 height 36
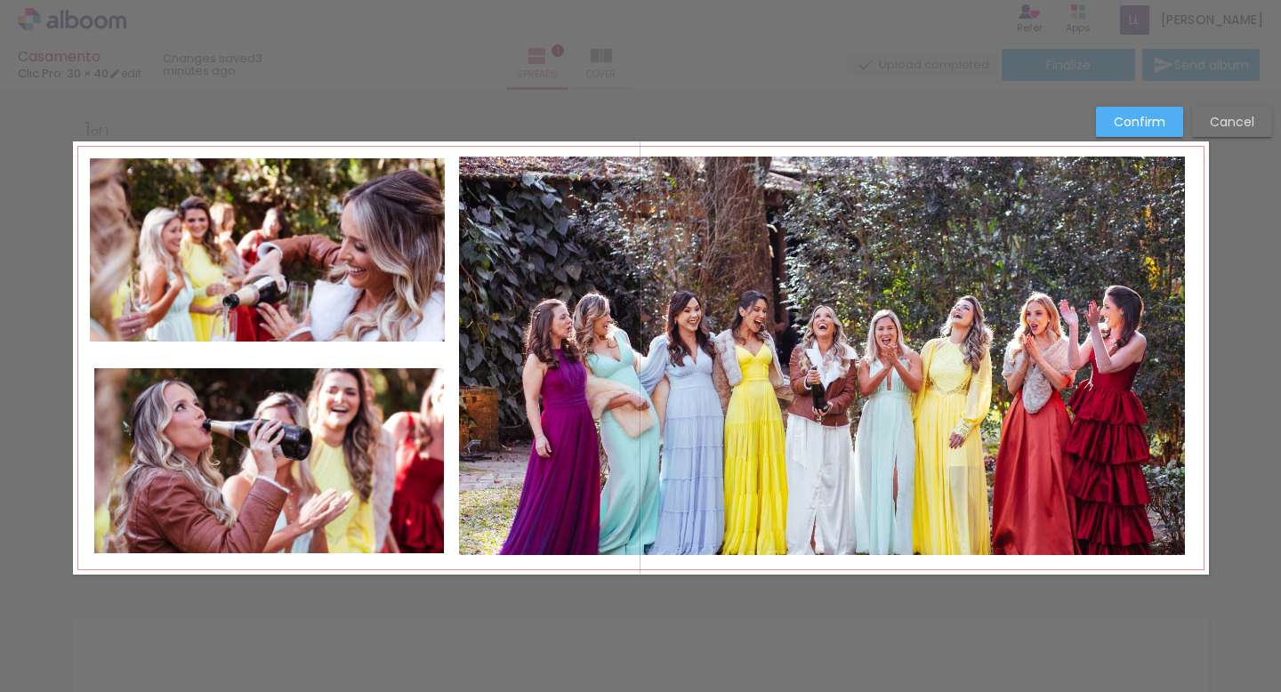
click at [258, 101] on div "Confirm Cancel" at bounding box center [640, 589] width 1281 height 998
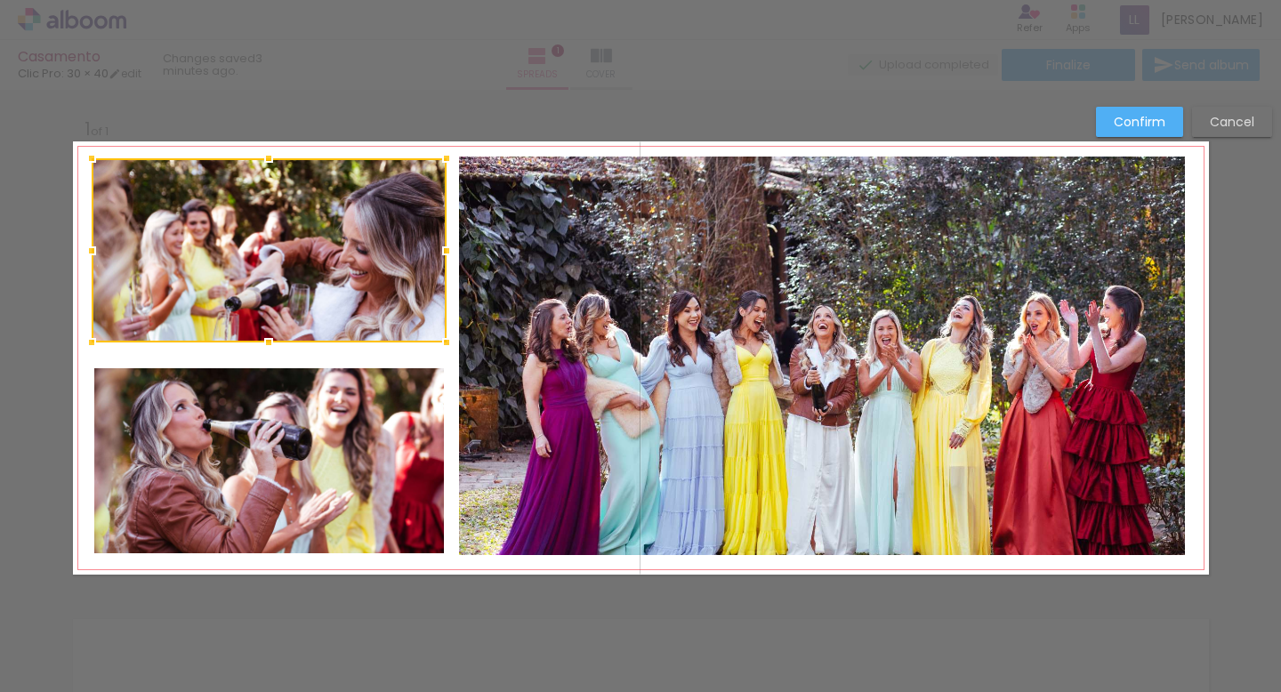
click at [278, 304] on div at bounding box center [269, 250] width 355 height 184
drag, startPoint x: 266, startPoint y: 340, endPoint x: 265, endPoint y: 351, distance: 10.7
click at [265, 351] on div at bounding box center [269, 352] width 36 height 36
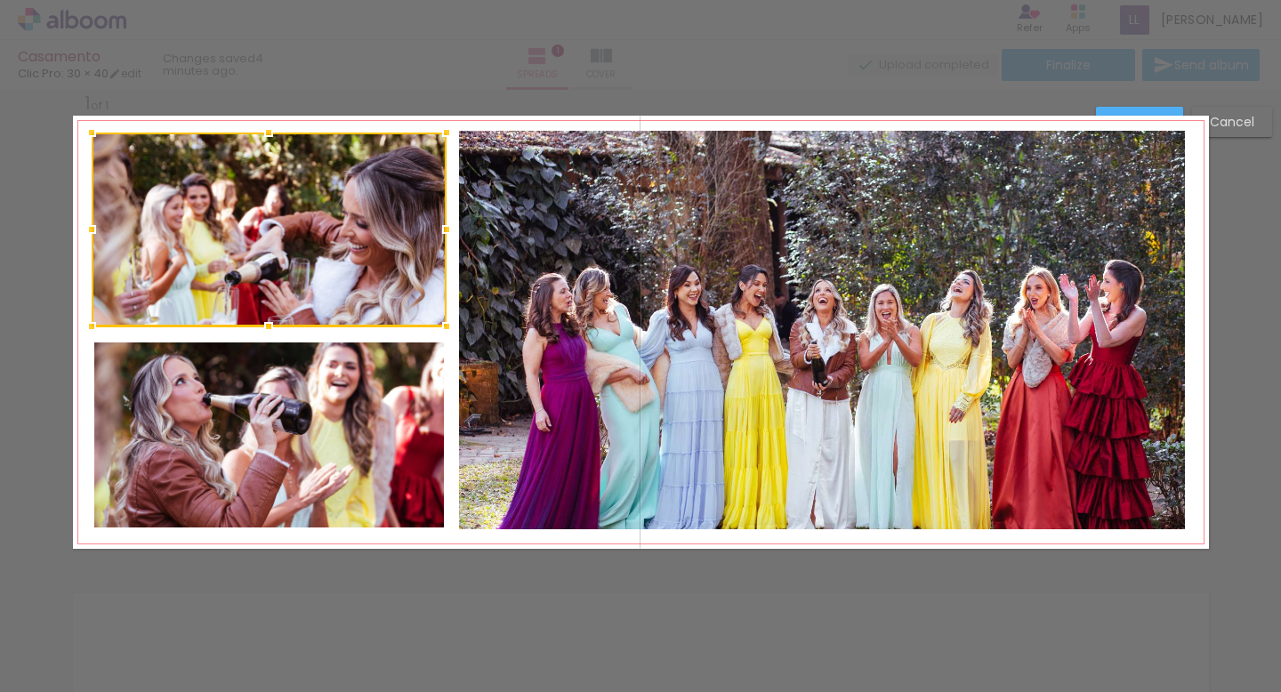
scroll to position [23, 0]
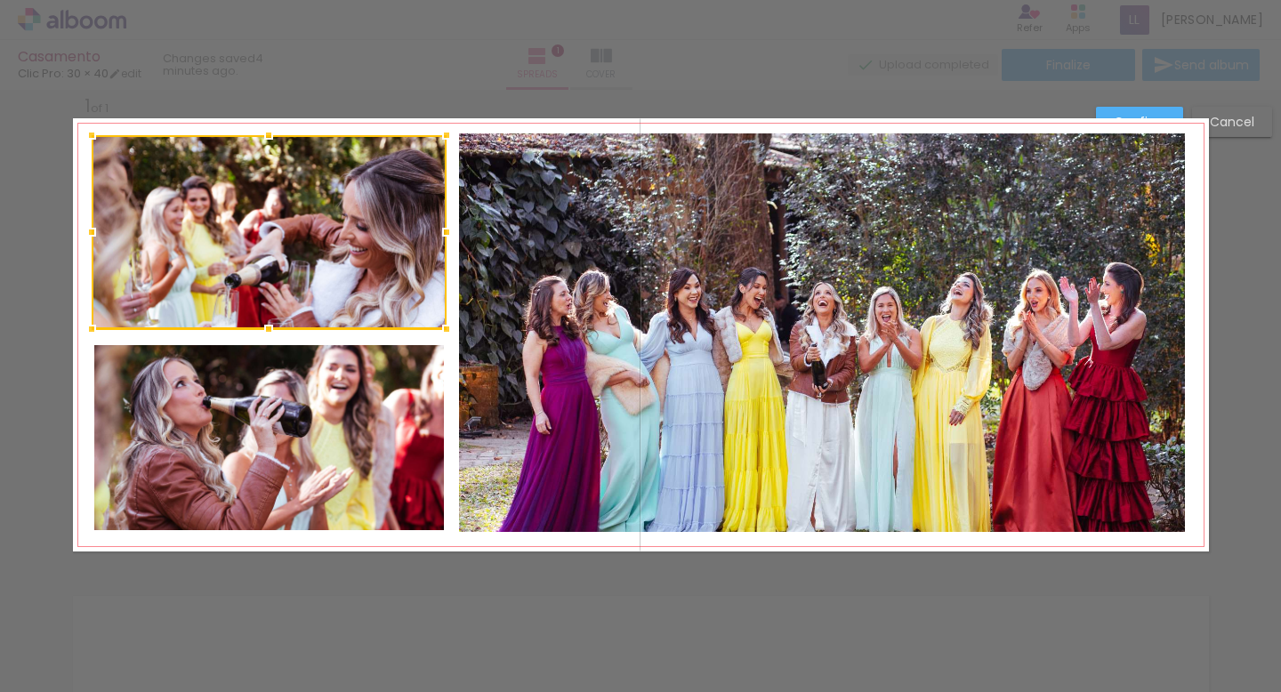
click at [269, 297] on div at bounding box center [269, 232] width 355 height 194
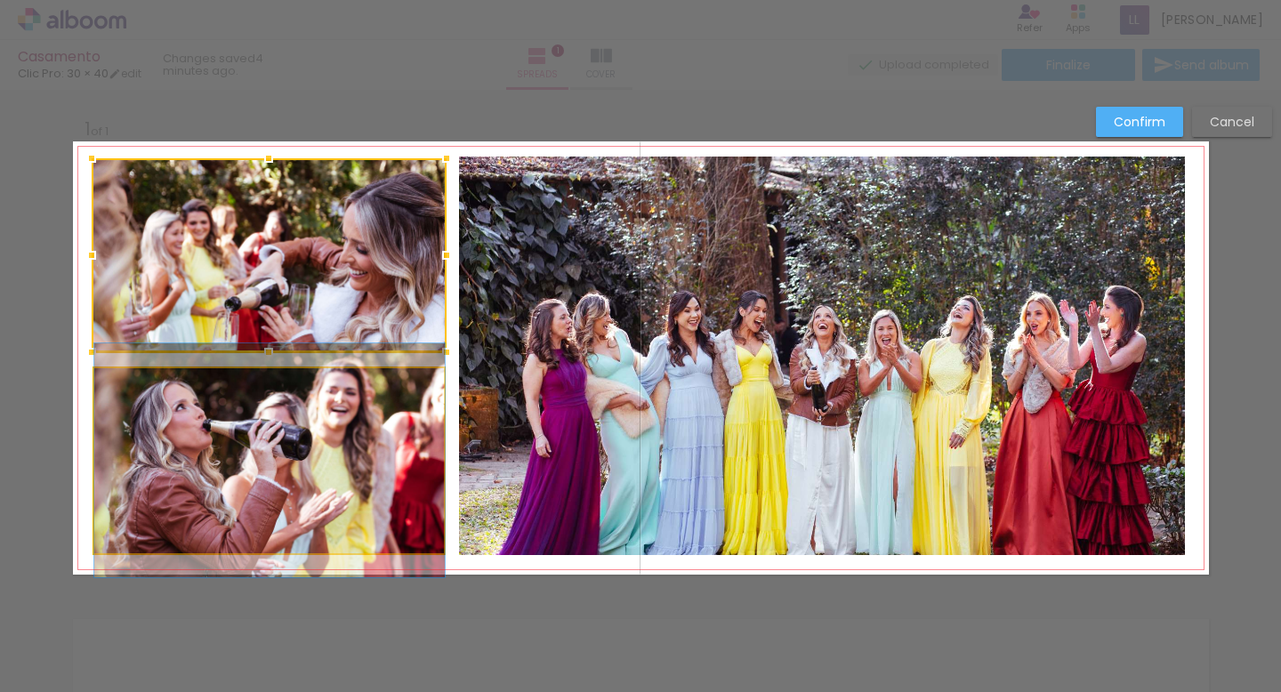
click at [262, 401] on quentale-photo at bounding box center [269, 460] width 351 height 184
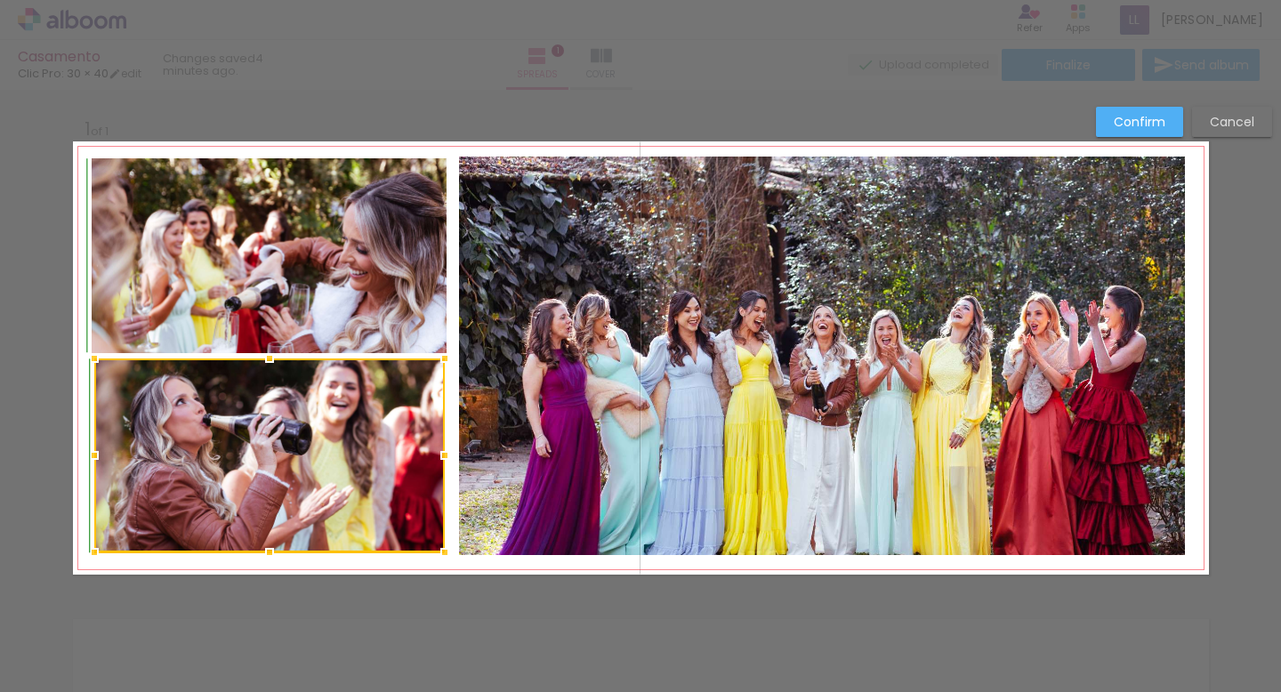
click at [269, 367] on div at bounding box center [270, 359] width 36 height 36
click at [401, 94] on div "Confirm Cancel" at bounding box center [640, 589] width 1281 height 998
click at [0, 0] on slot "Confirm" at bounding box center [0, 0] width 0 height 0
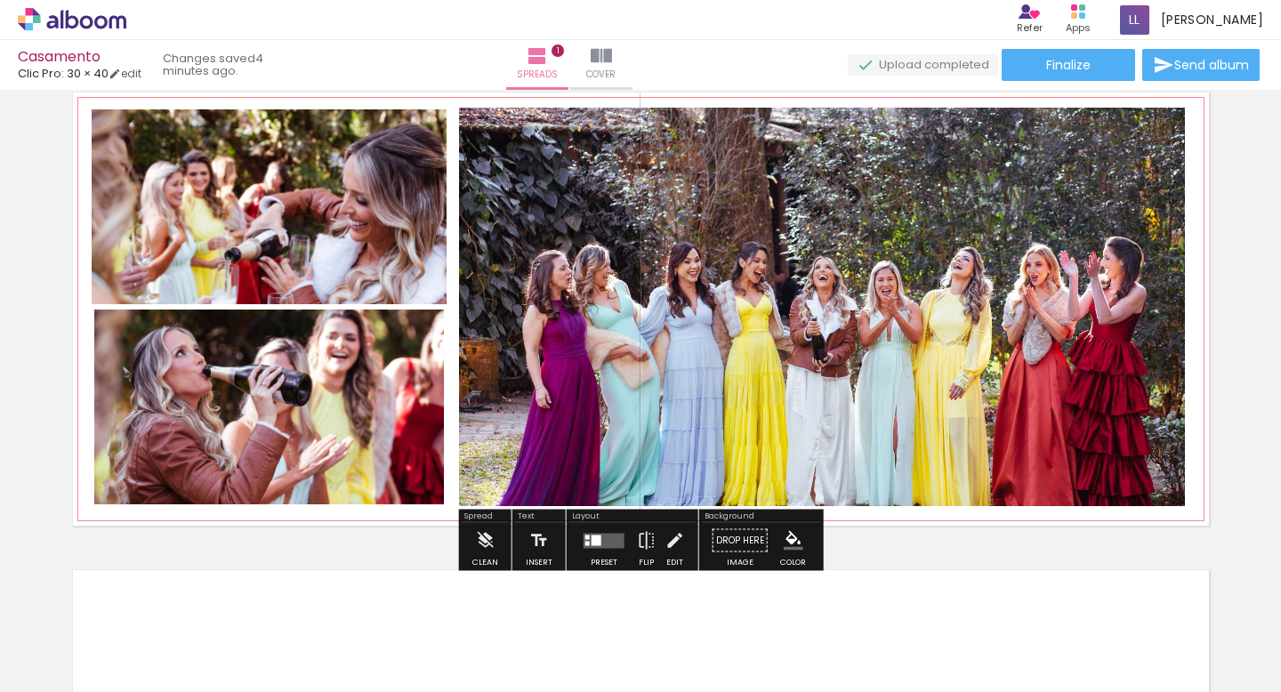
scroll to position [11, 0]
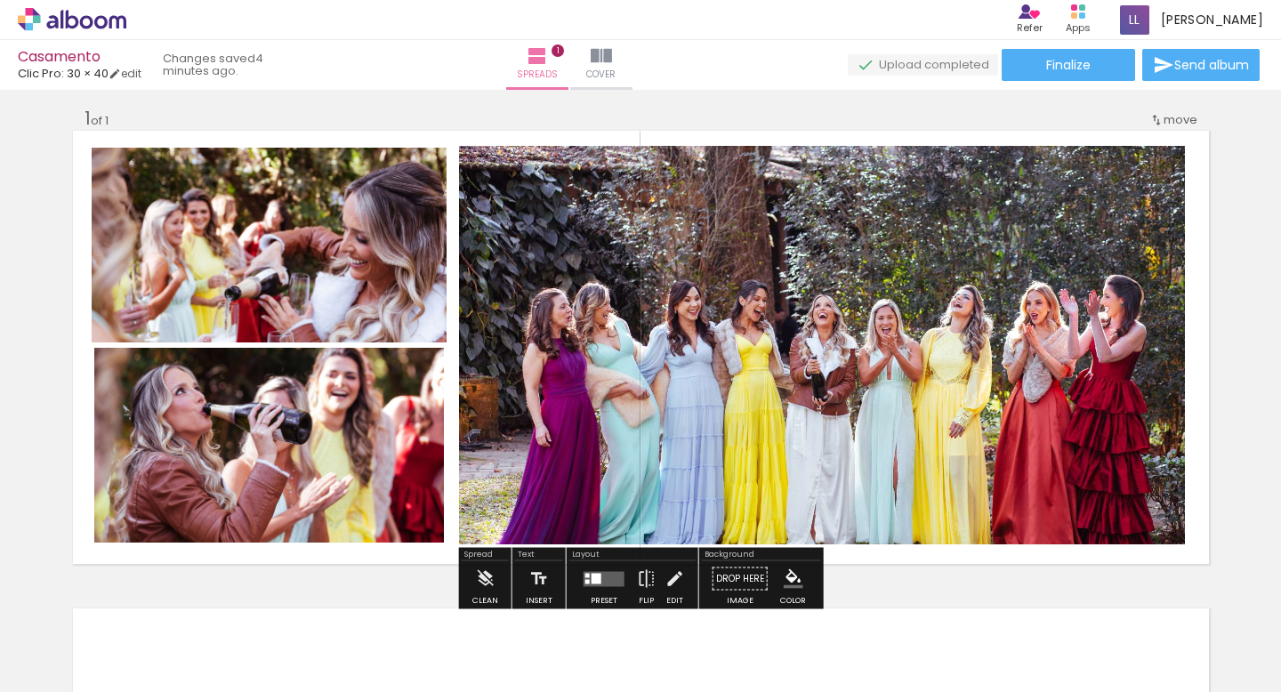
click at [1235, 216] on div "Add spread 1 of 1" at bounding box center [640, 563] width 1281 height 956
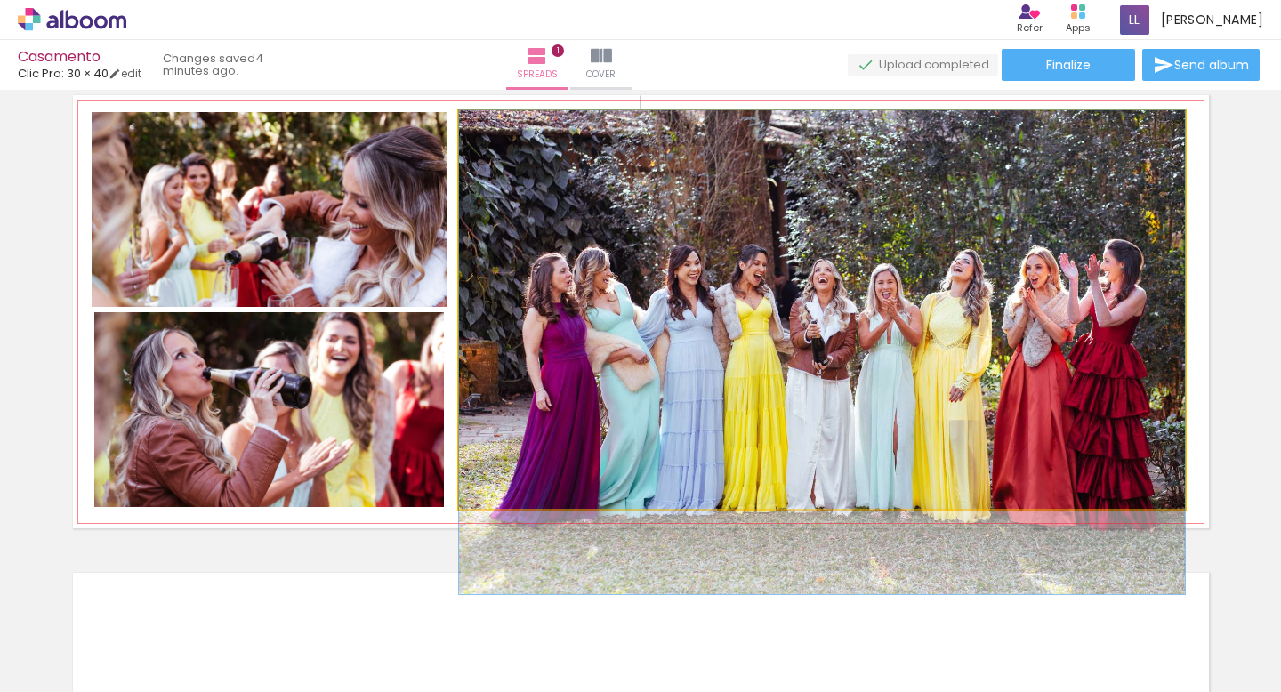
click at [1110, 285] on quentale-photo at bounding box center [822, 309] width 726 height 399
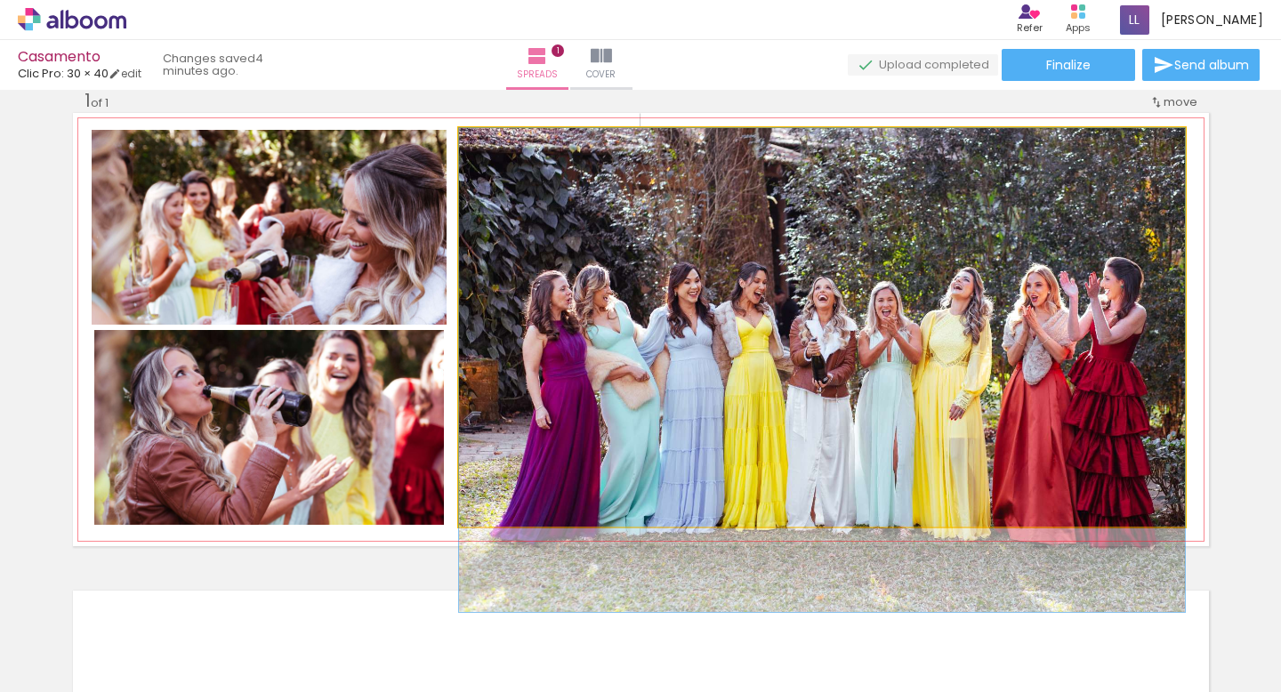
click at [1126, 204] on quentale-photo at bounding box center [822, 327] width 726 height 399
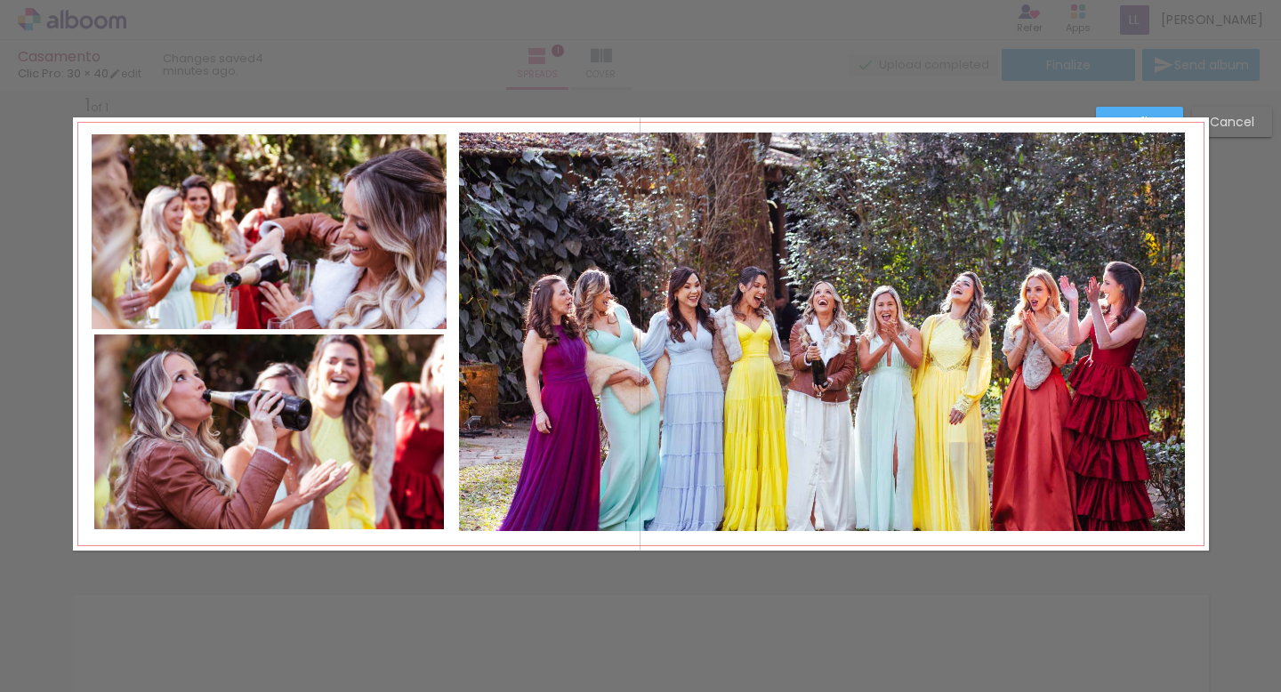
scroll to position [22, 0]
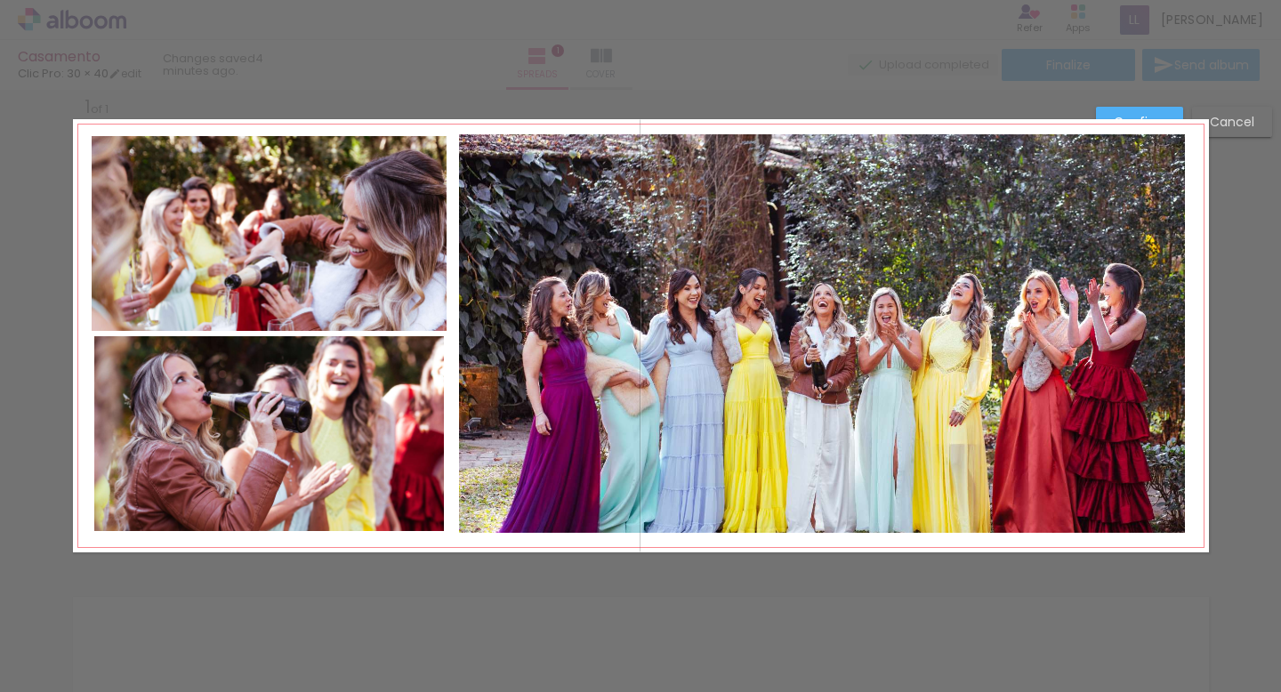
click at [1183, 148] on quentale-photo at bounding box center [822, 333] width 726 height 399
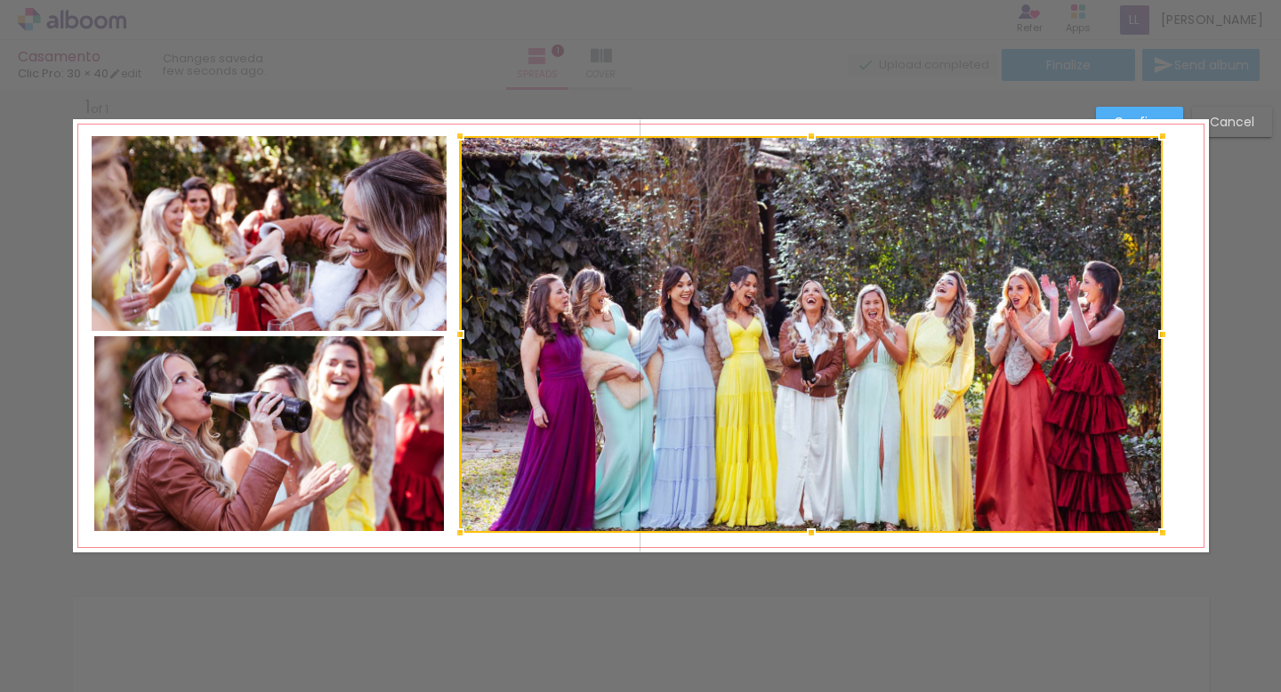
drag, startPoint x: 1183, startPoint y: 134, endPoint x: 1160, endPoint y: 130, distance: 23.6
click at [1160, 130] on div at bounding box center [1163, 136] width 36 height 36
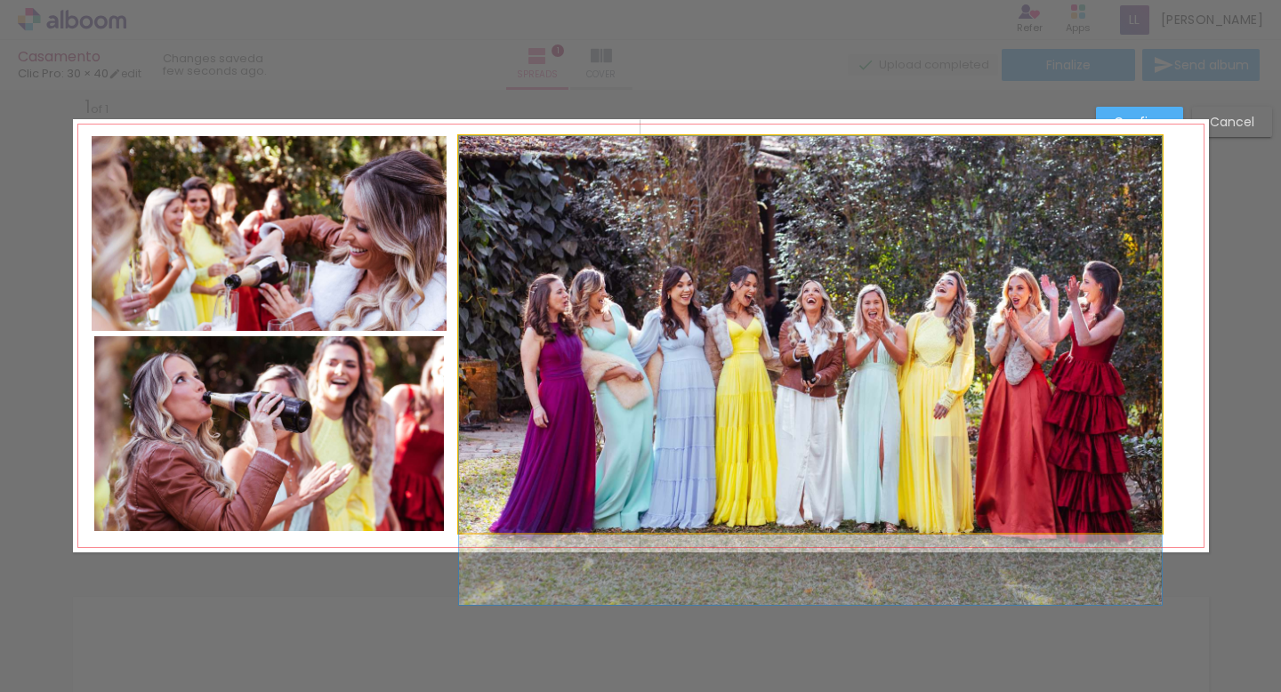
click at [955, 241] on quentale-photo at bounding box center [810, 334] width 703 height 397
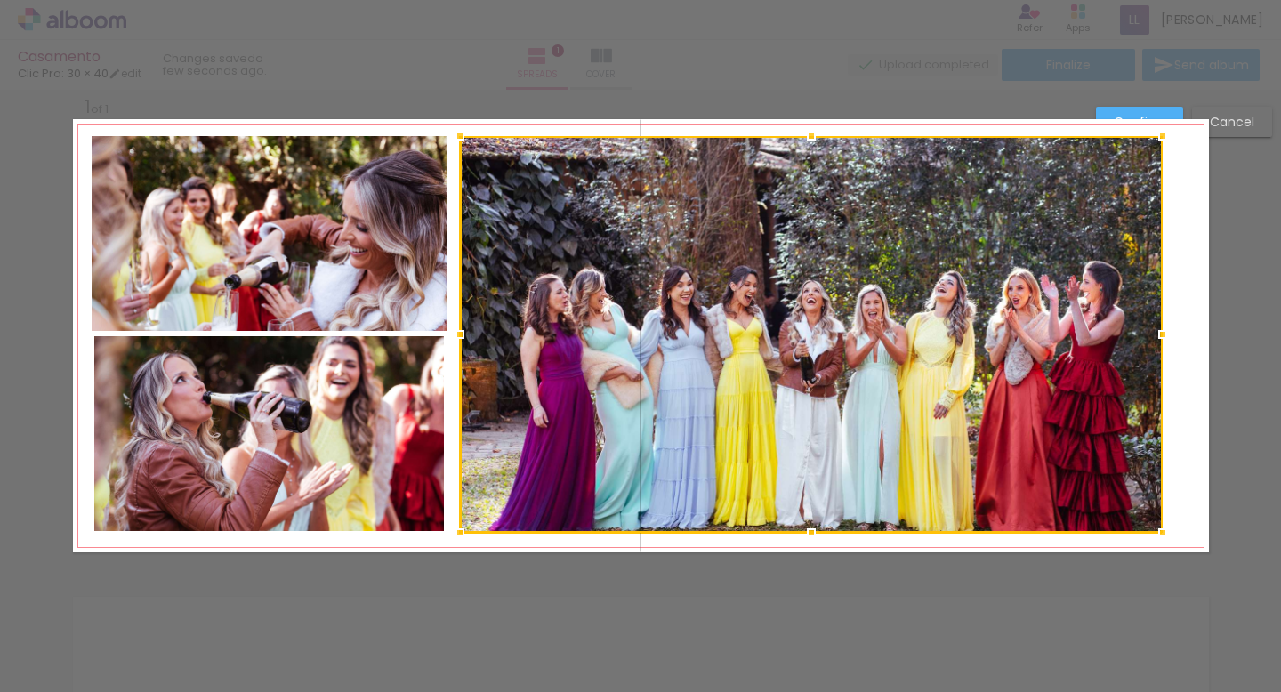
click at [810, 529] on div at bounding box center [812, 533] width 36 height 36
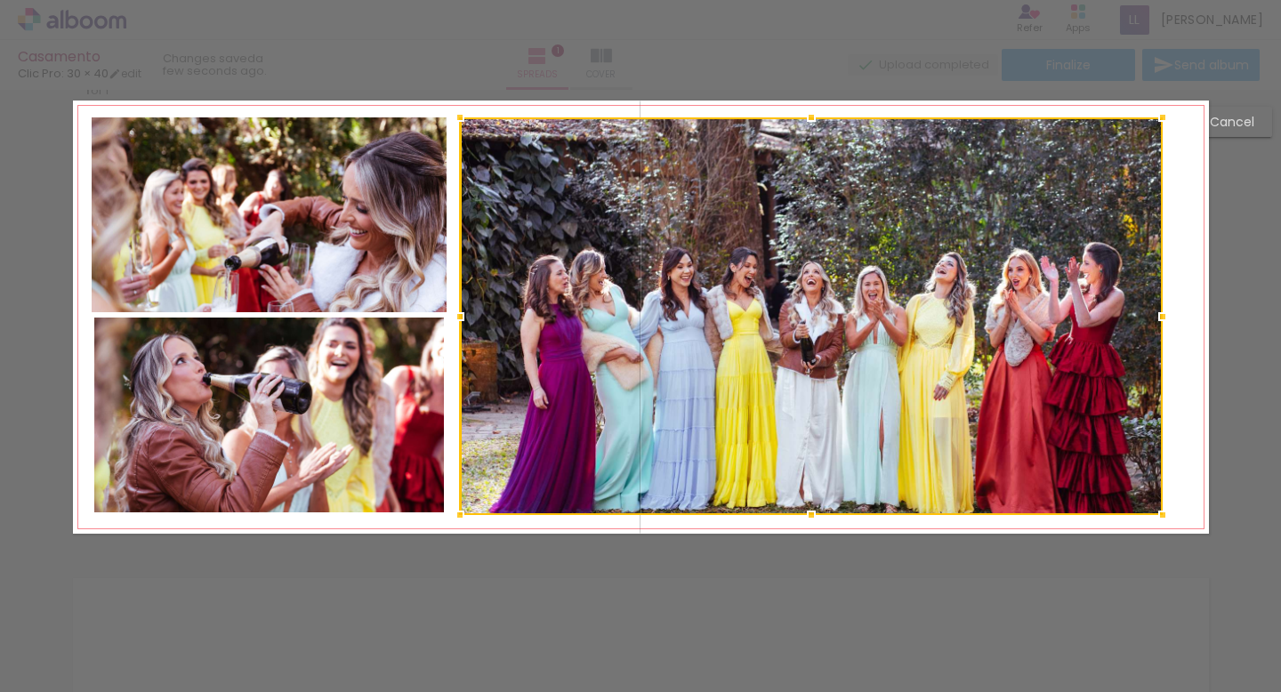
scroll to position [20, 0]
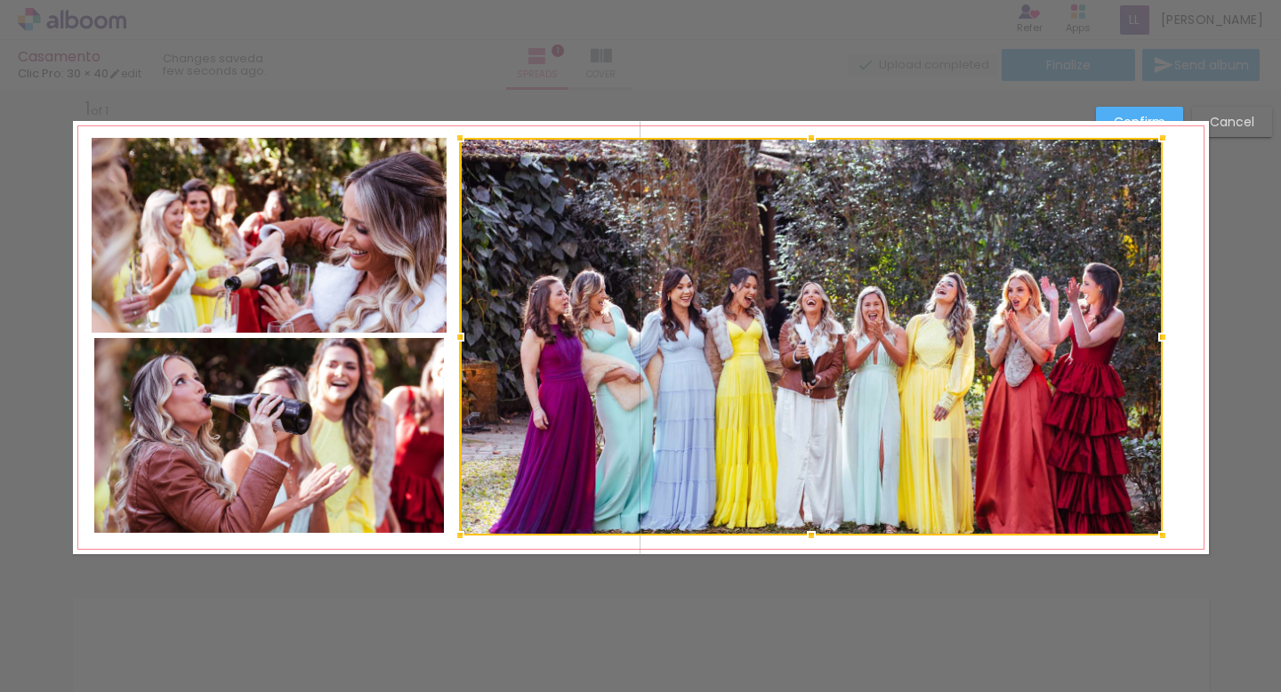
click at [806, 471] on div at bounding box center [811, 337] width 703 height 398
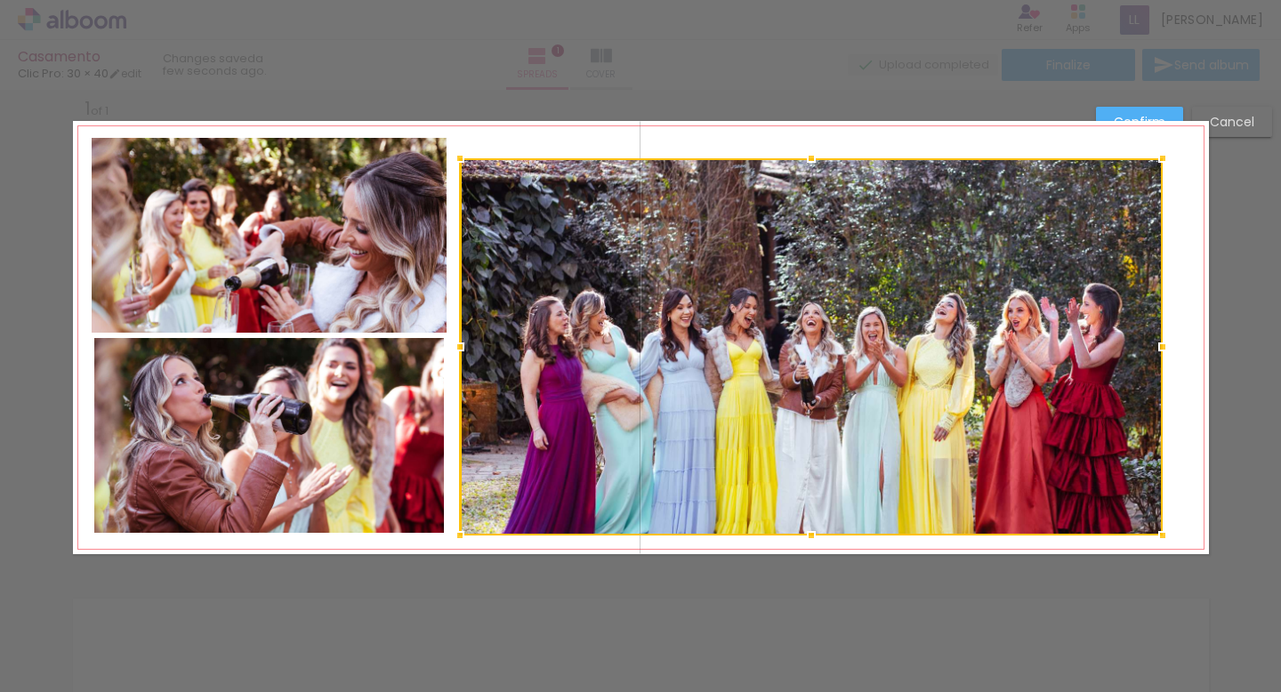
drag, startPoint x: 812, startPoint y: 140, endPoint x: 811, endPoint y: 160, distance: 20.5
click at [811, 160] on div at bounding box center [812, 159] width 36 height 36
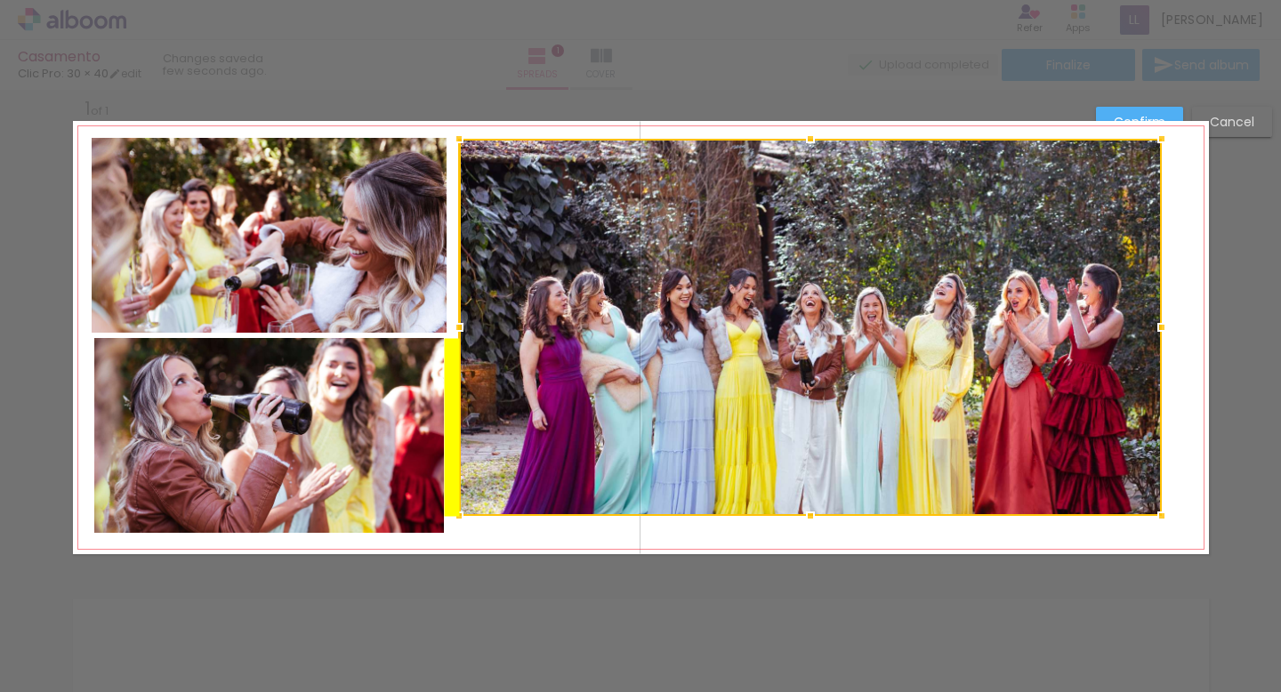
drag, startPoint x: 809, startPoint y: 240, endPoint x: 809, endPoint y: 221, distance: 19.6
click at [809, 221] on div at bounding box center [810, 327] width 703 height 377
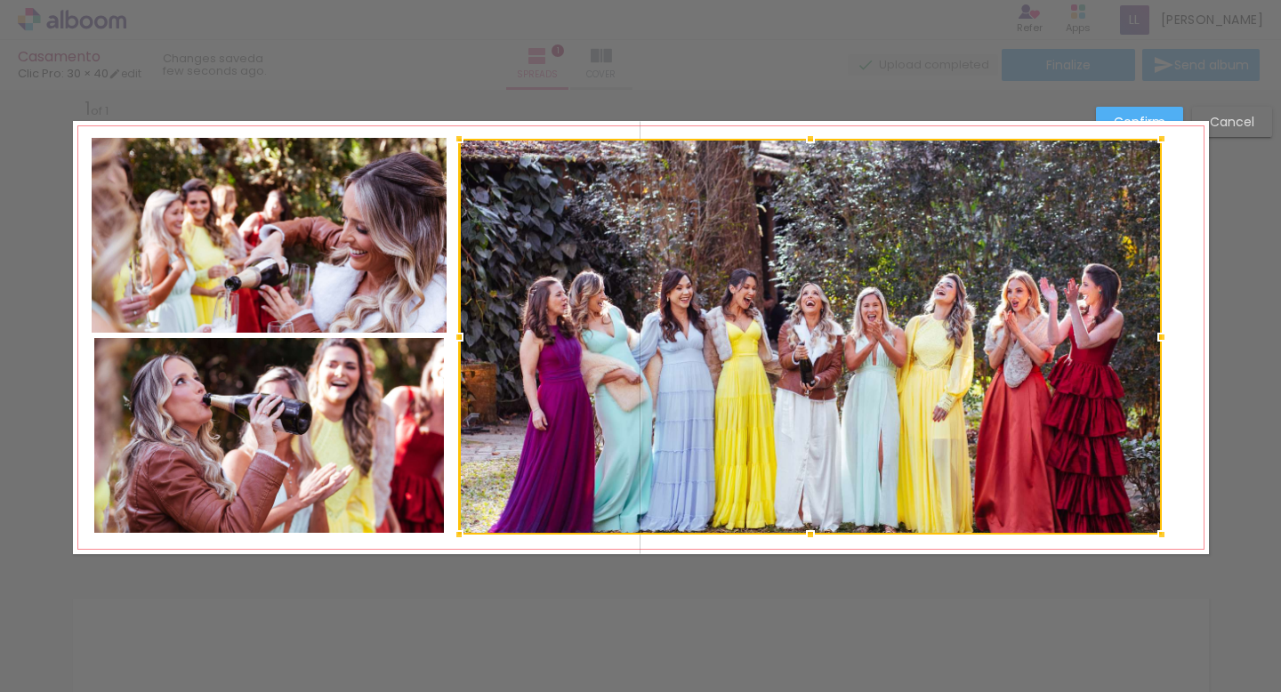
drag, startPoint x: 807, startPoint y: 513, endPoint x: 805, endPoint y: 531, distance: 17.9
click at [805, 531] on div at bounding box center [811, 535] width 36 height 36
click at [895, 386] on div at bounding box center [810, 337] width 703 height 396
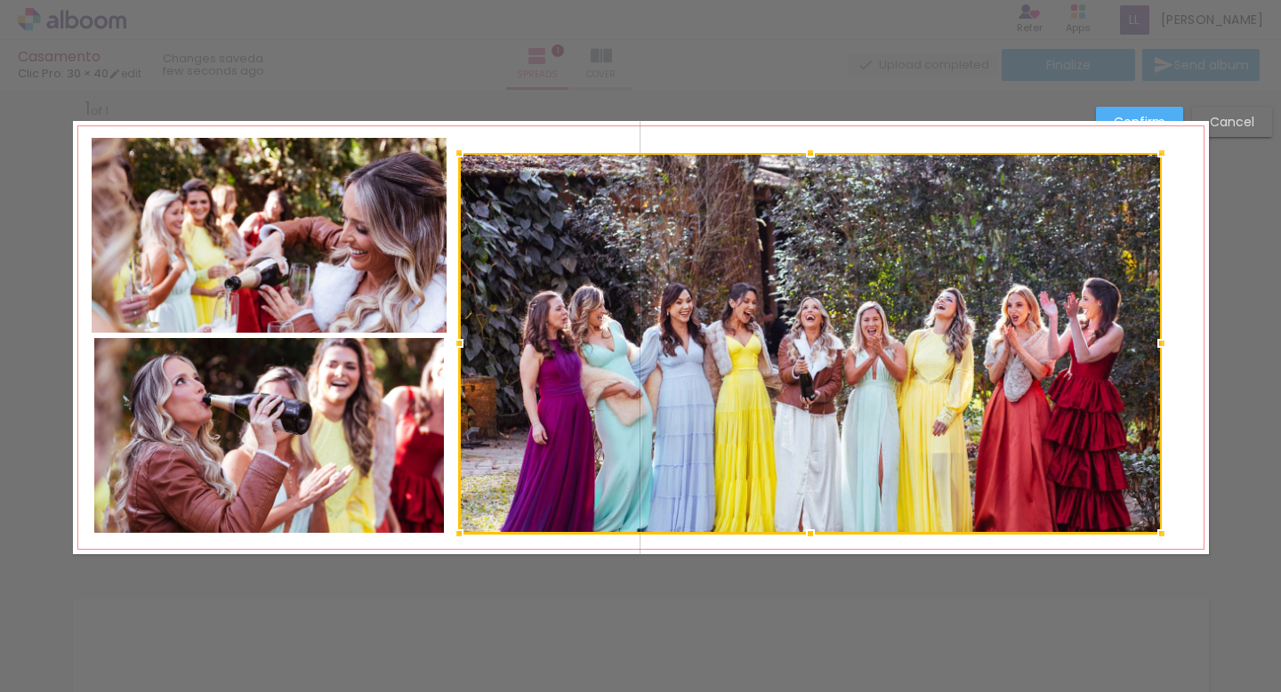
drag, startPoint x: 809, startPoint y: 140, endPoint x: 807, endPoint y: 155, distance: 15.2
click at [807, 155] on div at bounding box center [811, 153] width 36 height 36
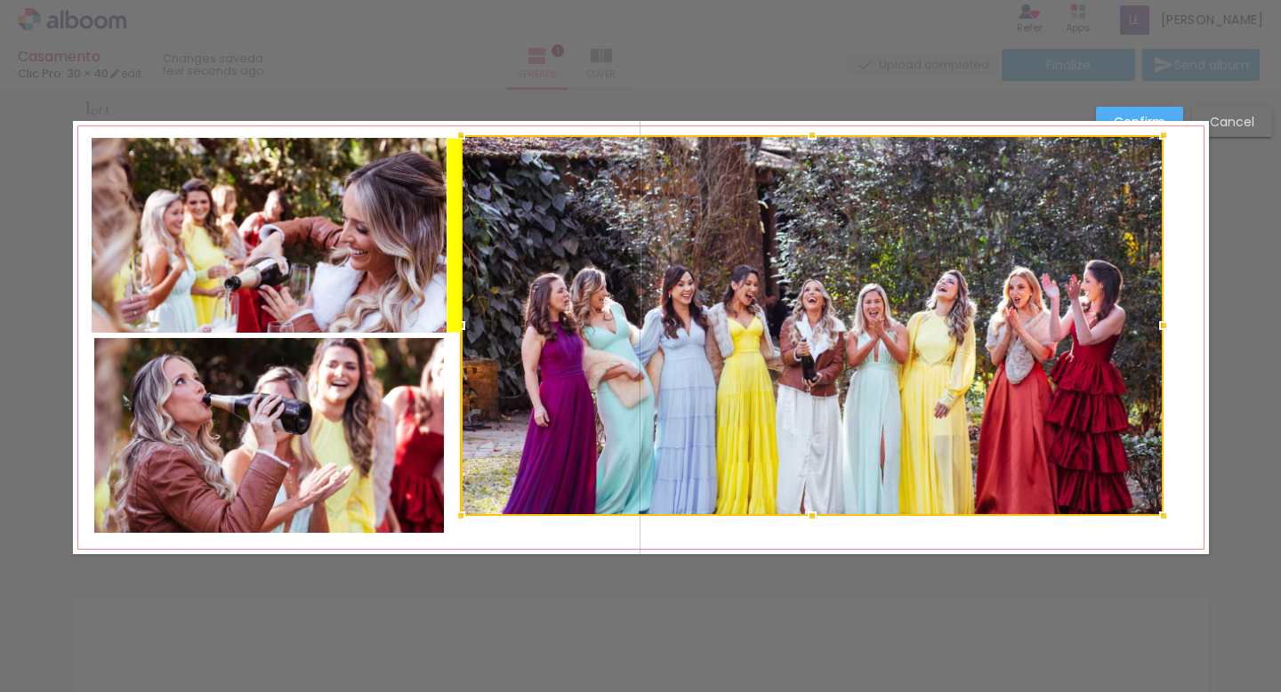
drag, startPoint x: 810, startPoint y: 241, endPoint x: 822, endPoint y: 222, distance: 22.5
click at [822, 222] on div at bounding box center [812, 325] width 703 height 381
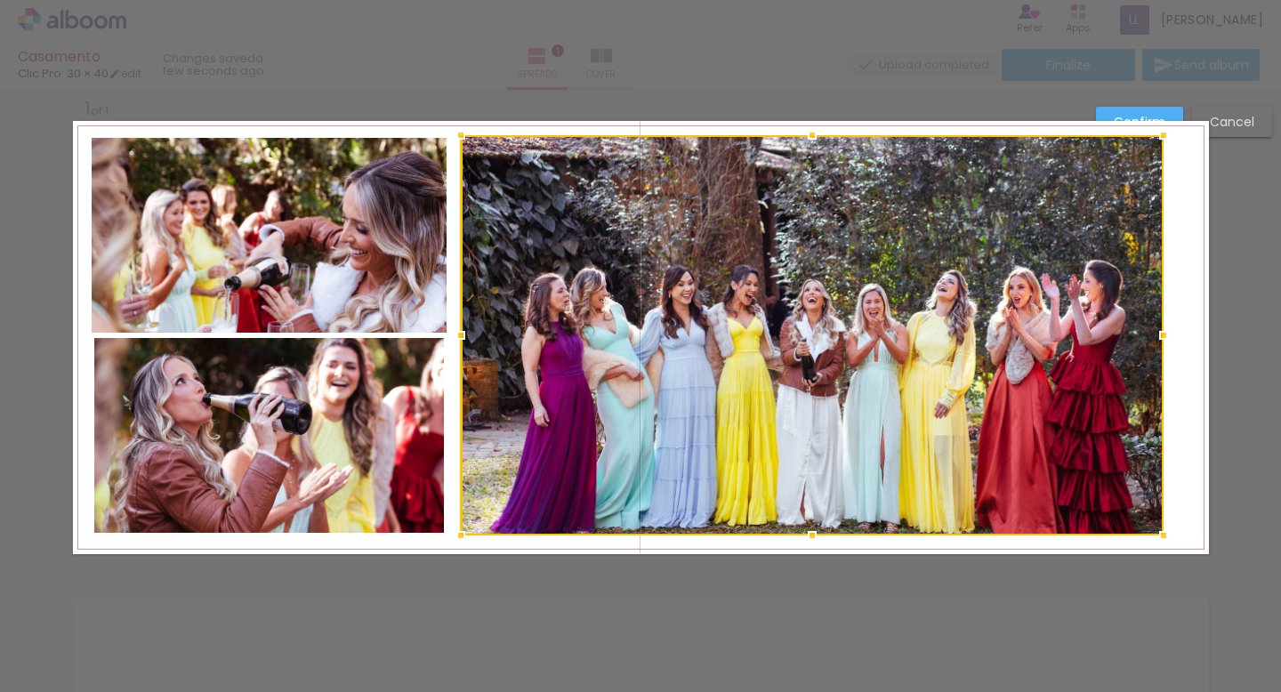
drag, startPoint x: 808, startPoint y: 512, endPoint x: 807, endPoint y: 532, distance: 19.6
click at [807, 532] on div at bounding box center [812, 536] width 36 height 36
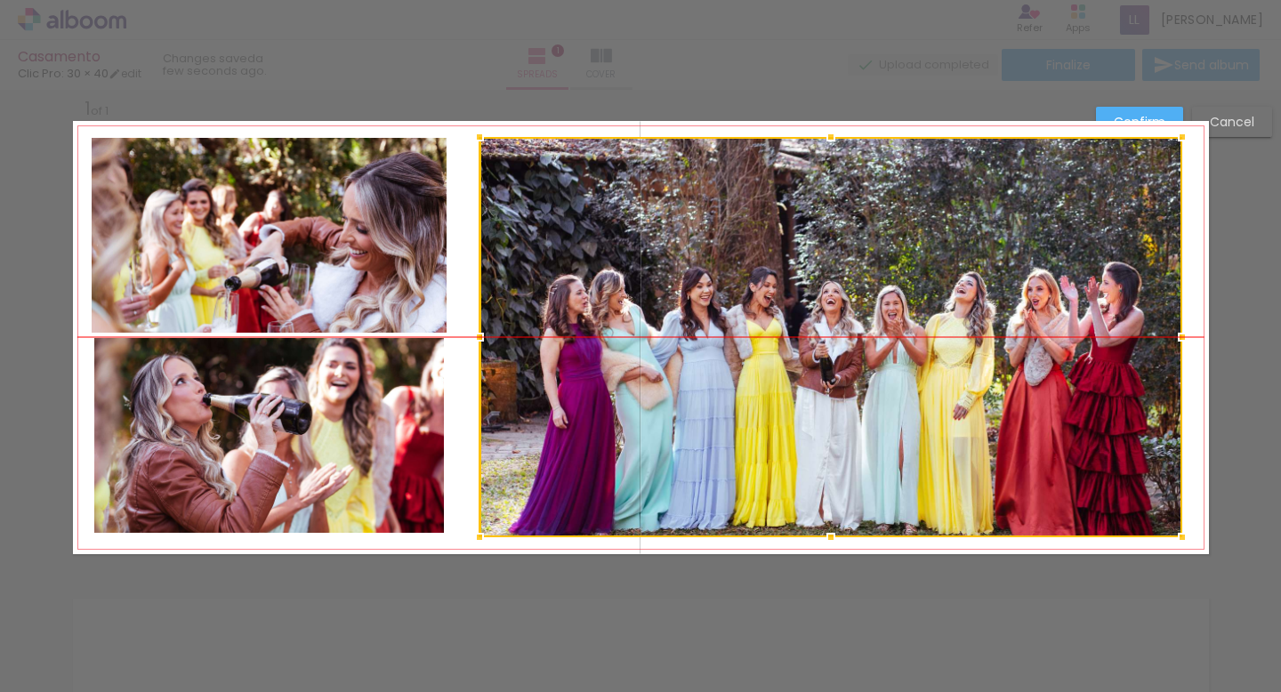
drag, startPoint x: 827, startPoint y: 455, endPoint x: 846, endPoint y: 457, distance: 18.8
click at [846, 457] on div at bounding box center [830, 337] width 703 height 400
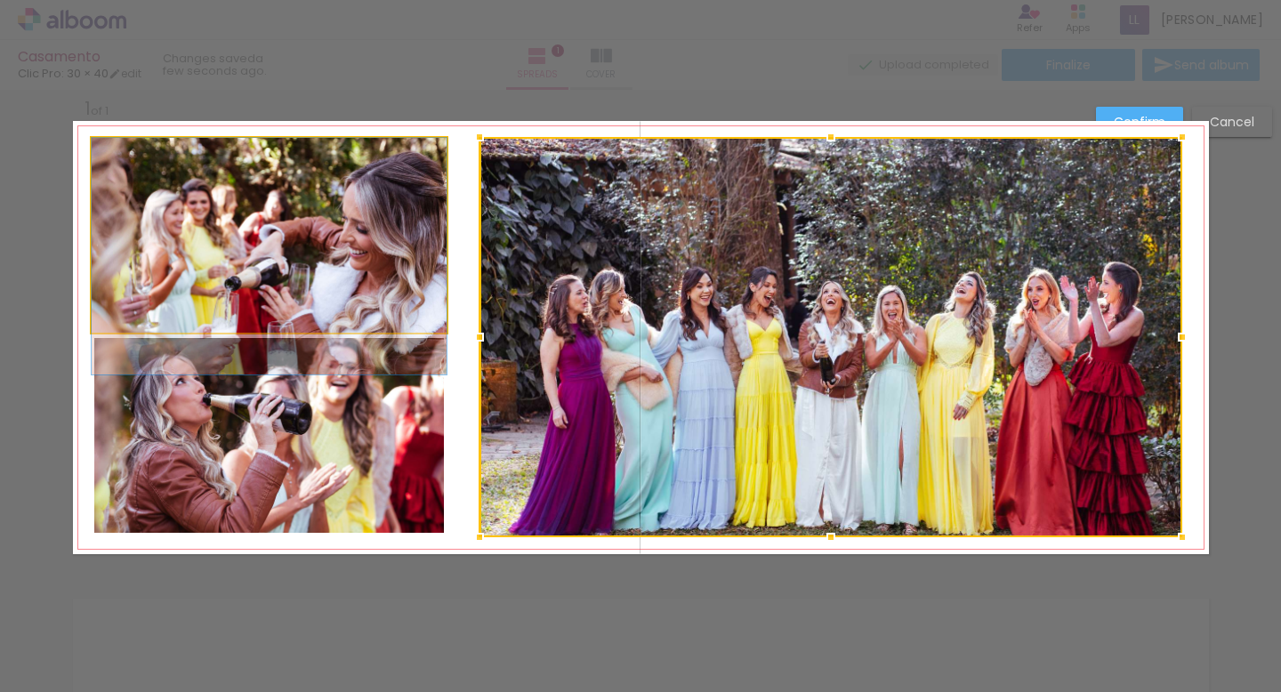
click at [373, 288] on quentale-photo at bounding box center [269, 235] width 355 height 194
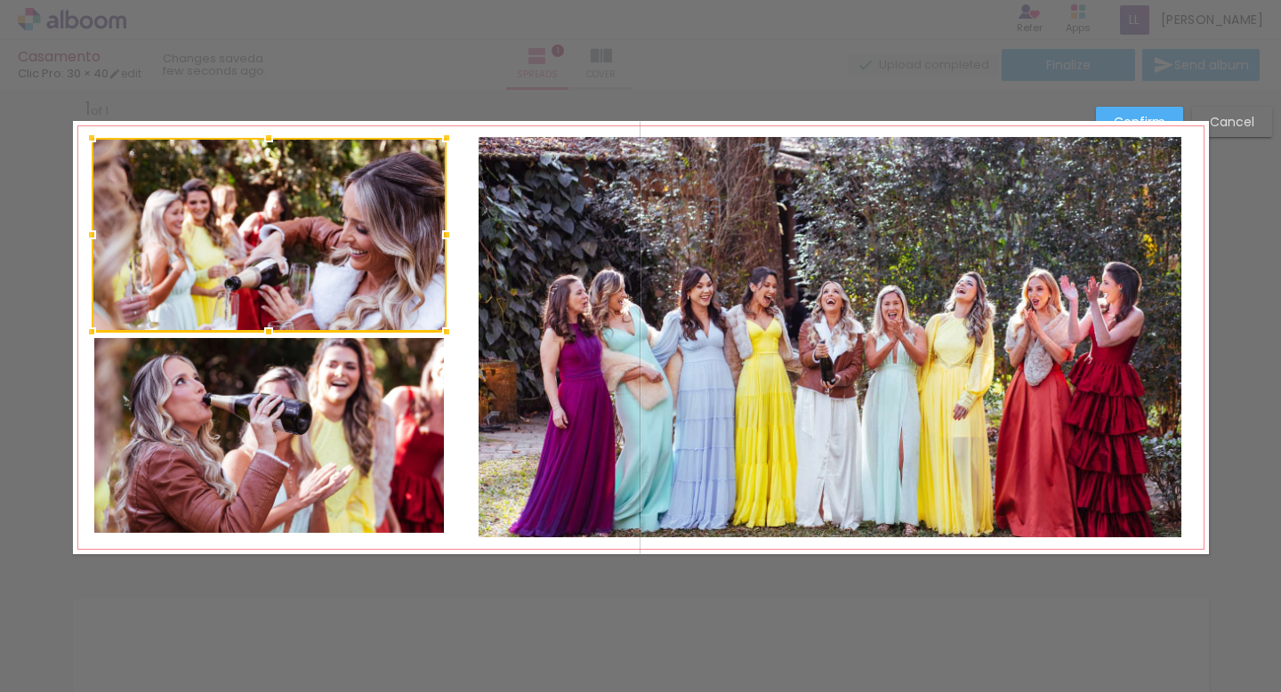
click at [384, 442] on quentale-photo at bounding box center [269, 435] width 351 height 194
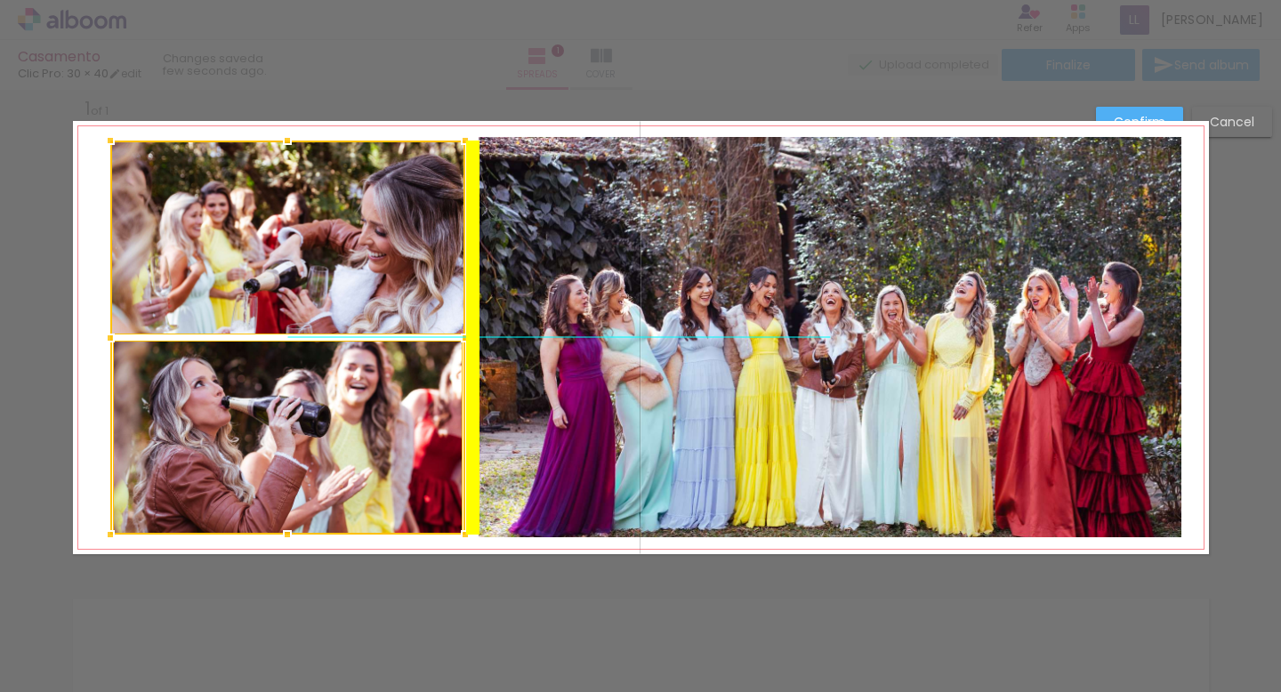
click at [391, 440] on div at bounding box center [287, 338] width 355 height 394
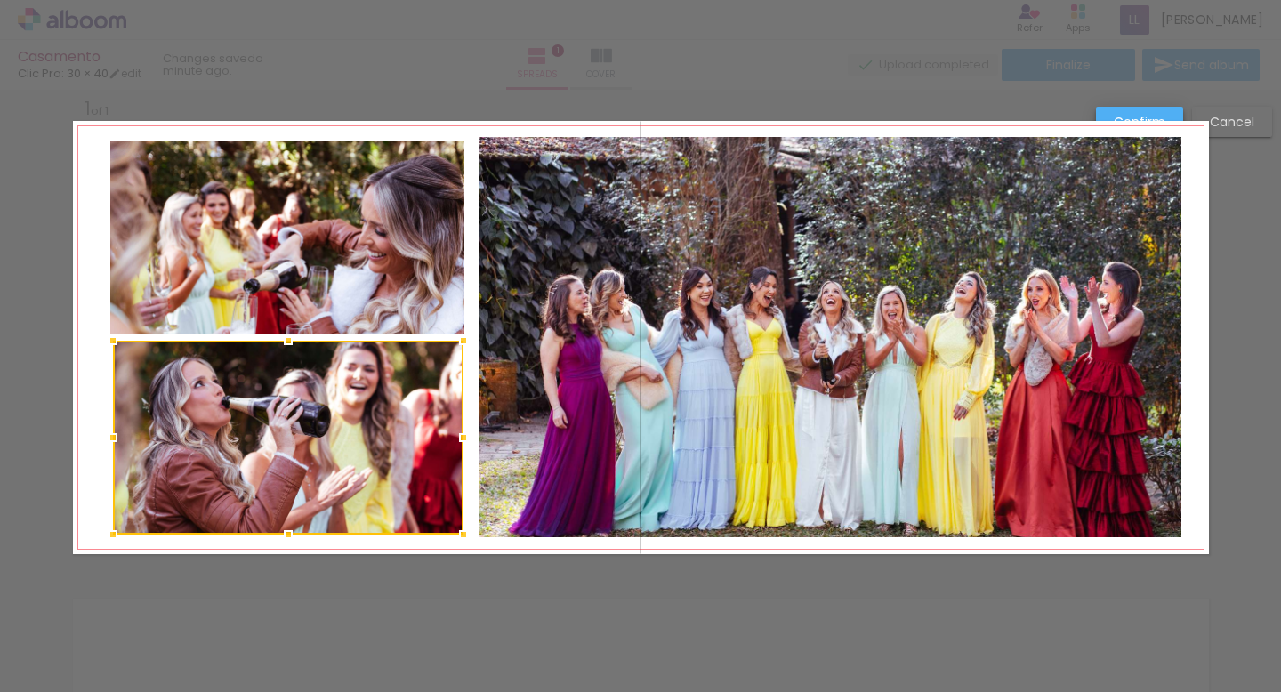
click at [0, 0] on slot "Confirm" at bounding box center [0, 0] width 0 height 0
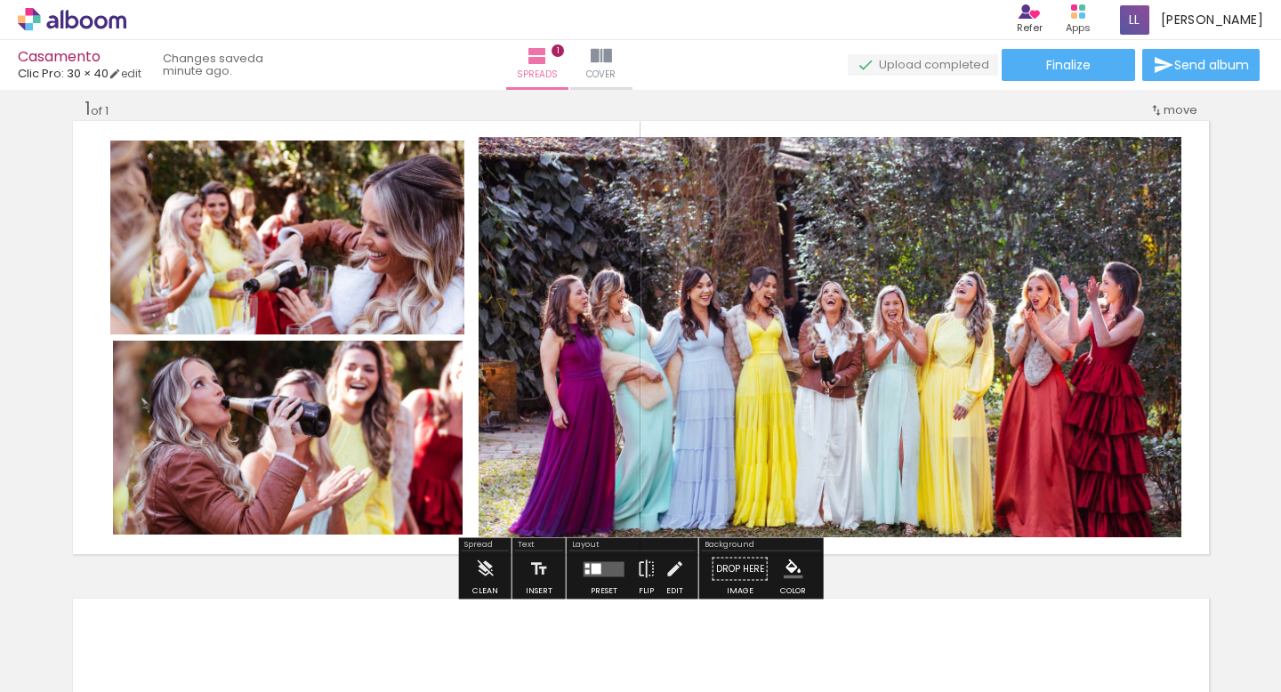
click at [1249, 249] on div "Add spread 1 of 1" at bounding box center [640, 554] width 1281 height 956
click at [973, 297] on quentale-photo at bounding box center [830, 337] width 703 height 400
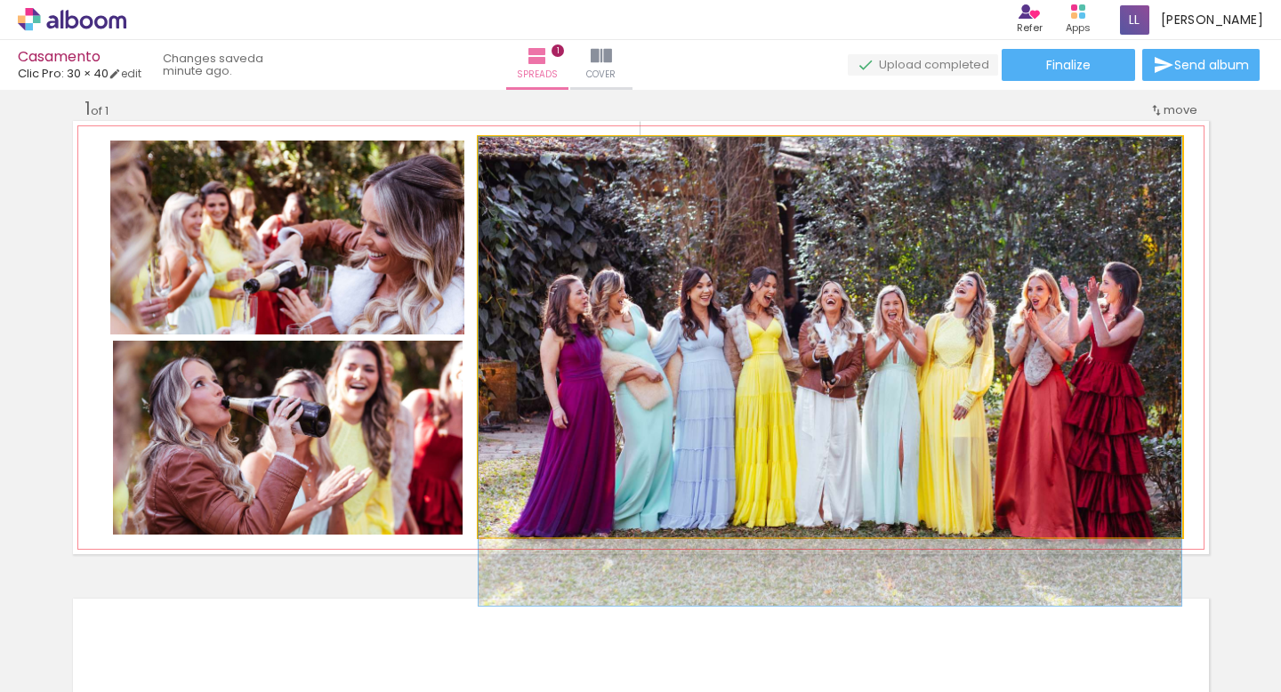
click at [973, 297] on quentale-photo at bounding box center [830, 337] width 703 height 400
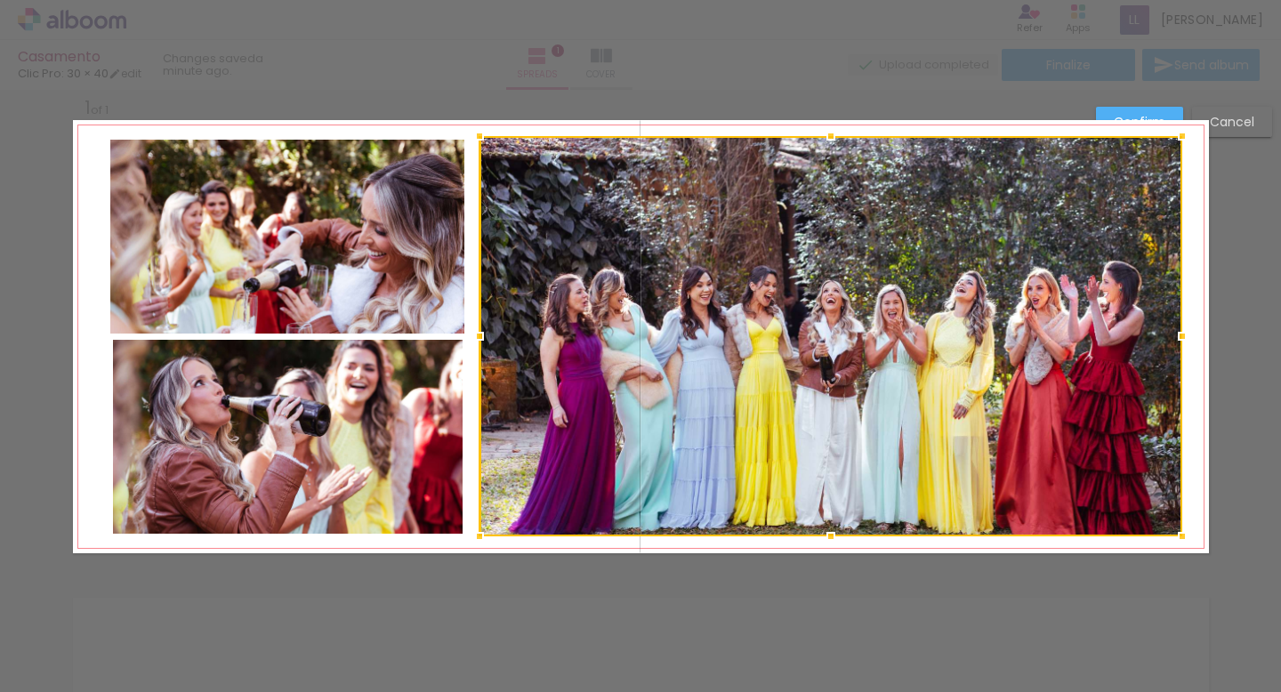
scroll to position [22, 0]
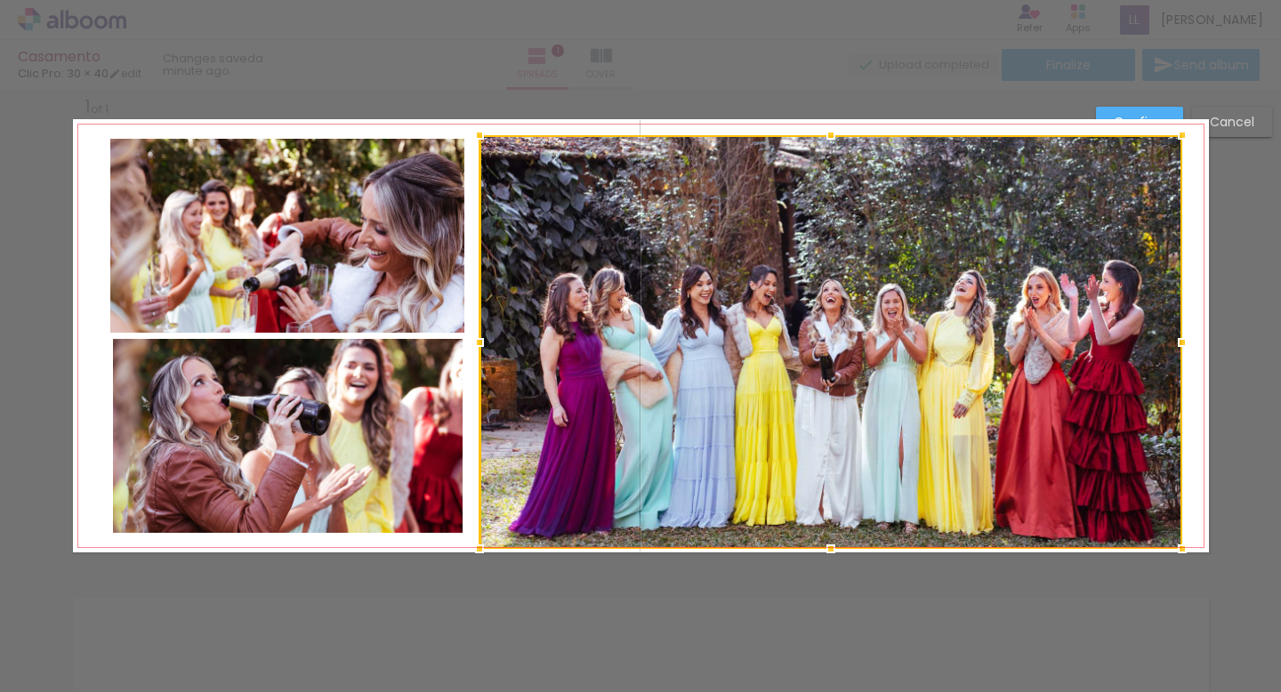
drag, startPoint x: 828, startPoint y: 535, endPoint x: 827, endPoint y: 558, distance: 23.1
click at [827, 558] on div at bounding box center [831, 549] width 36 height 36
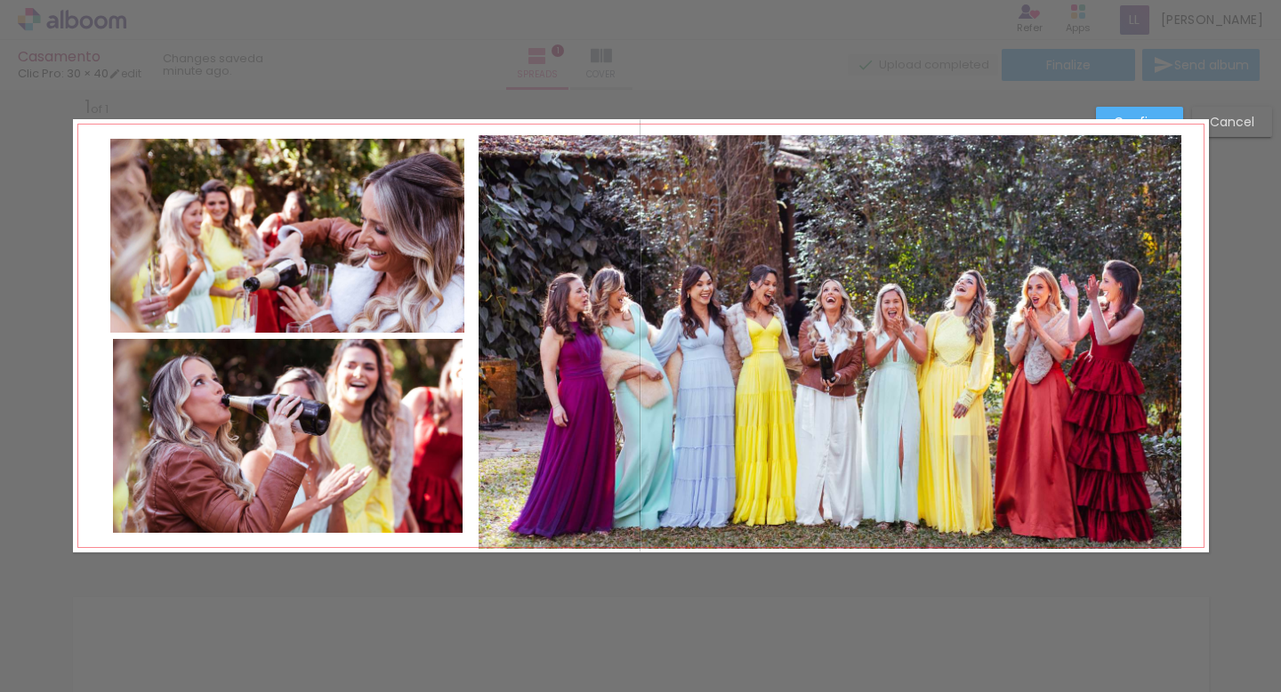
click at [847, 162] on quentale-photo at bounding box center [830, 342] width 703 height 414
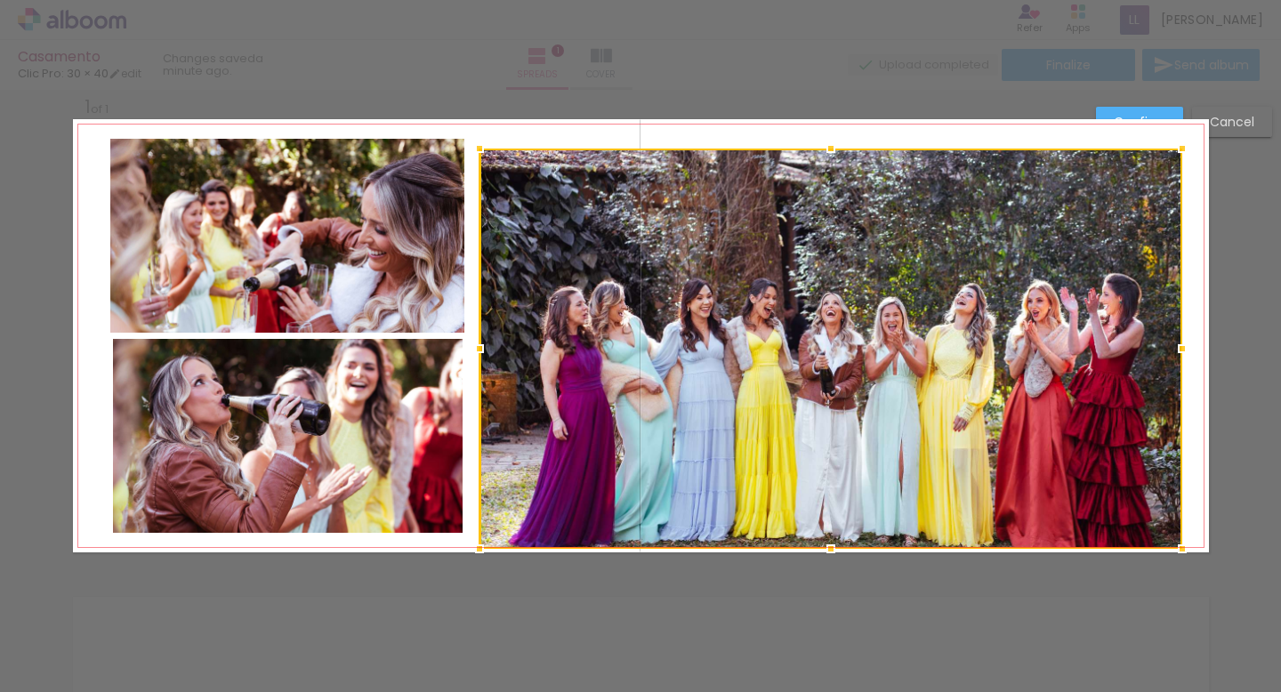
click at [829, 143] on div at bounding box center [831, 149] width 36 height 36
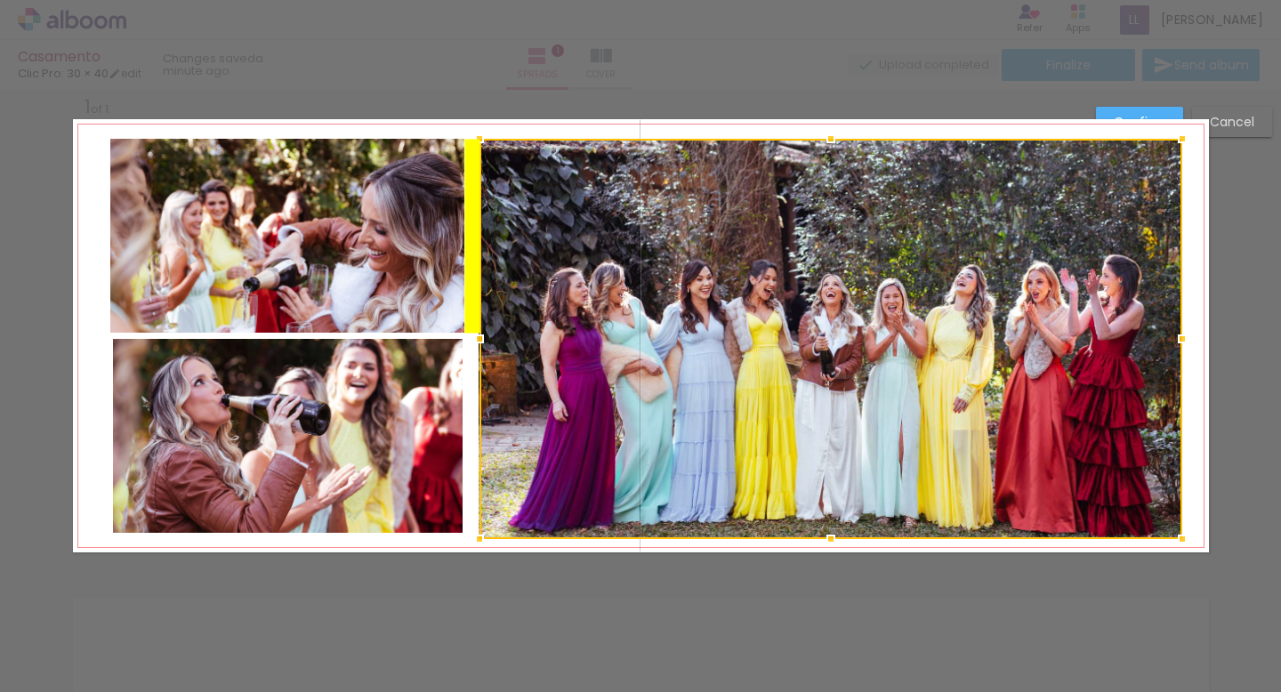
drag, startPoint x: 834, startPoint y: 198, endPoint x: 834, endPoint y: 188, distance: 10.7
click at [834, 188] on div at bounding box center [830, 339] width 703 height 400
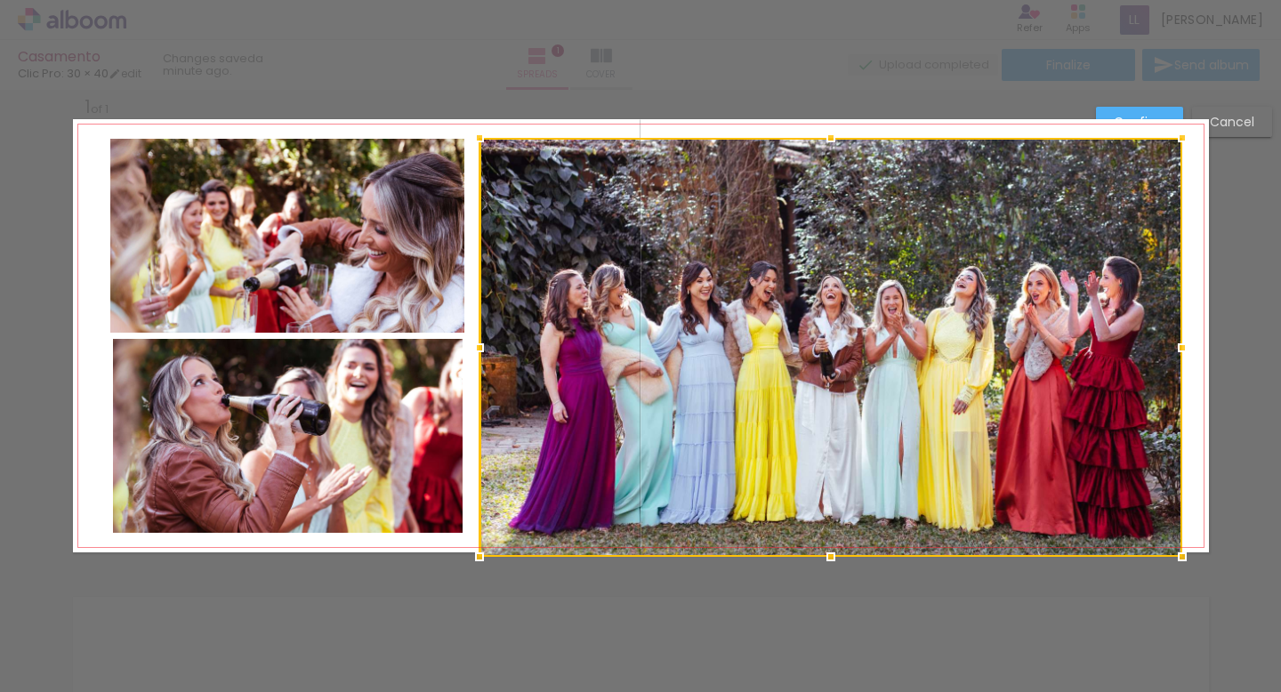
drag, startPoint x: 827, startPoint y: 534, endPoint x: 826, endPoint y: 549, distance: 15.2
click at [826, 549] on div at bounding box center [831, 557] width 36 height 36
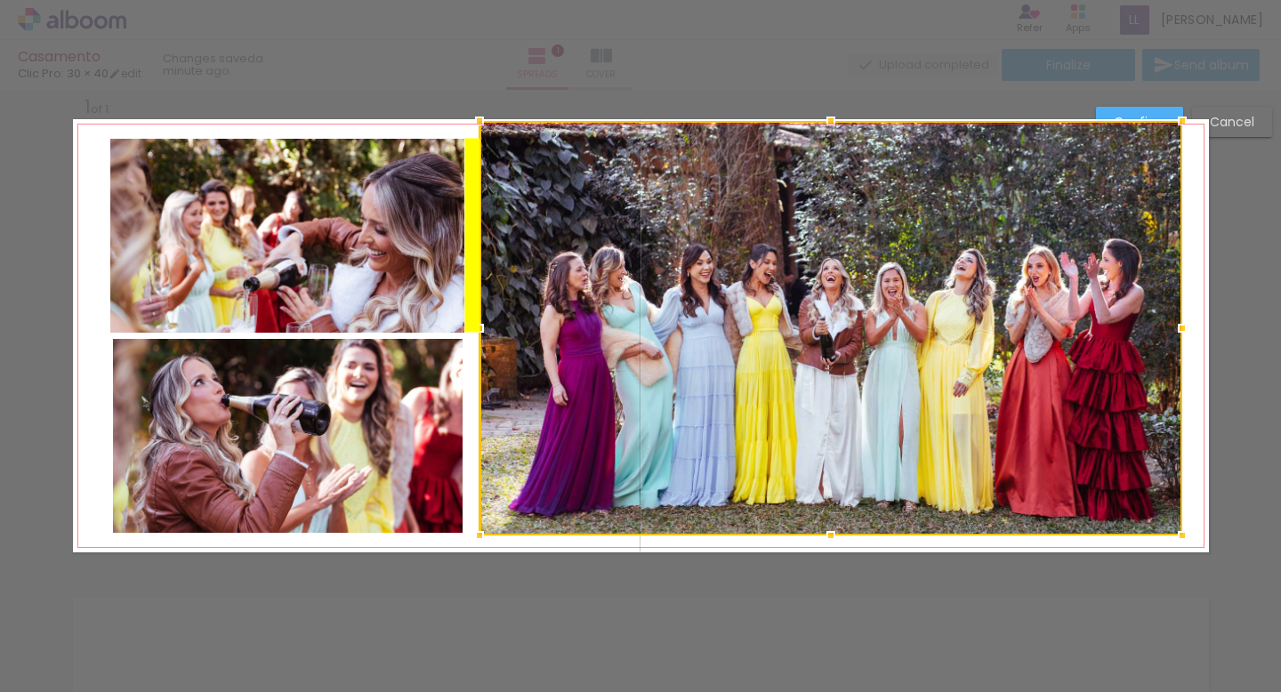
drag, startPoint x: 846, startPoint y: 481, endPoint x: 846, endPoint y: 464, distance: 16.9
click at [846, 464] on div at bounding box center [830, 328] width 703 height 415
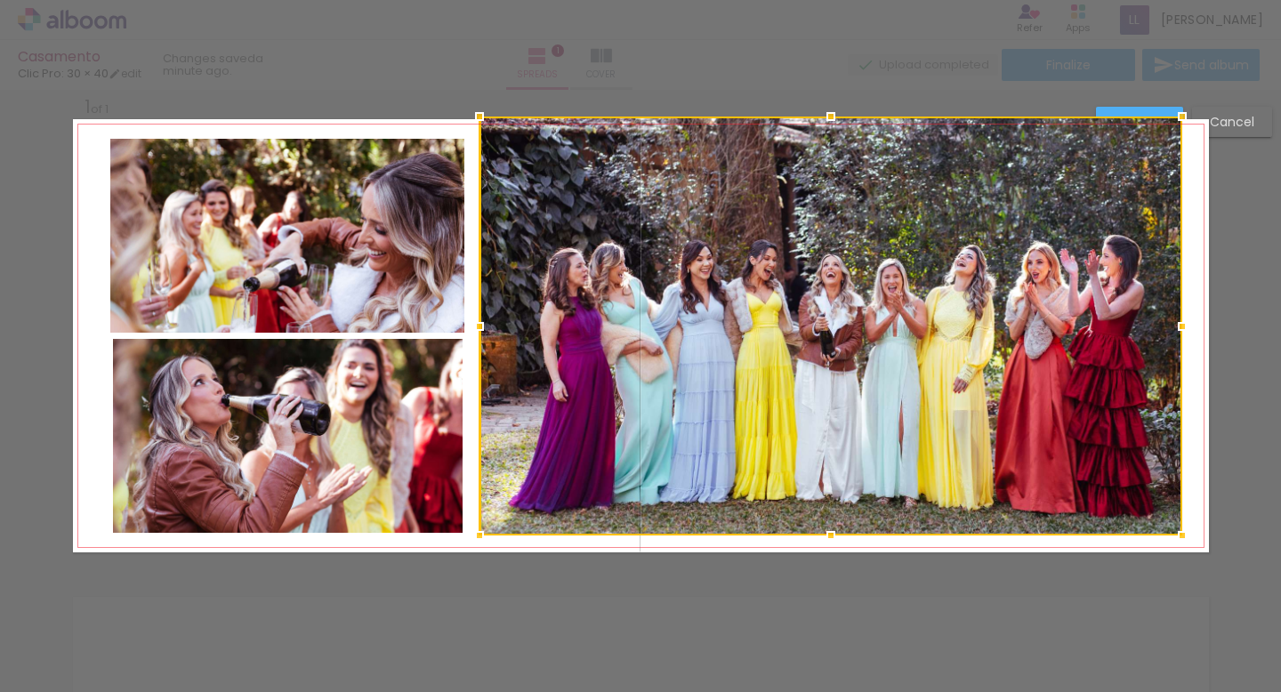
click at [827, 123] on div at bounding box center [831, 117] width 36 height 36
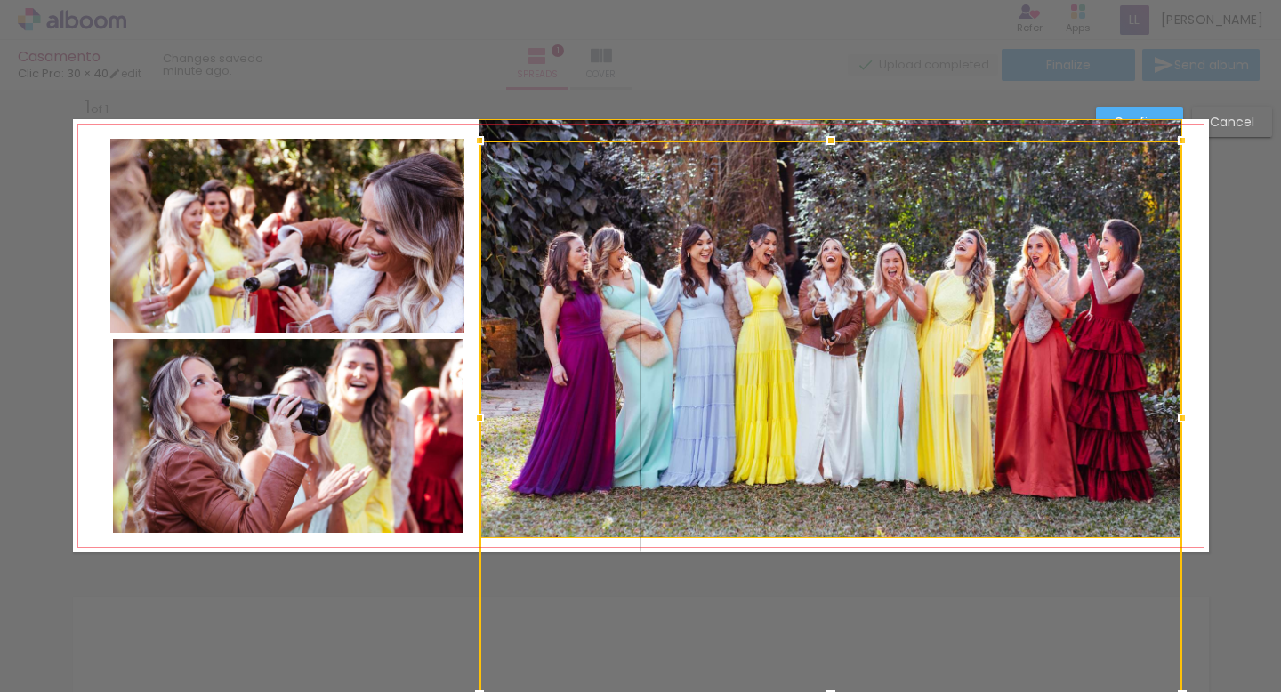
drag, startPoint x: 828, startPoint y: 121, endPoint x: 824, endPoint y: 156, distance: 35.0
click at [824, 156] on div at bounding box center [831, 141] width 36 height 36
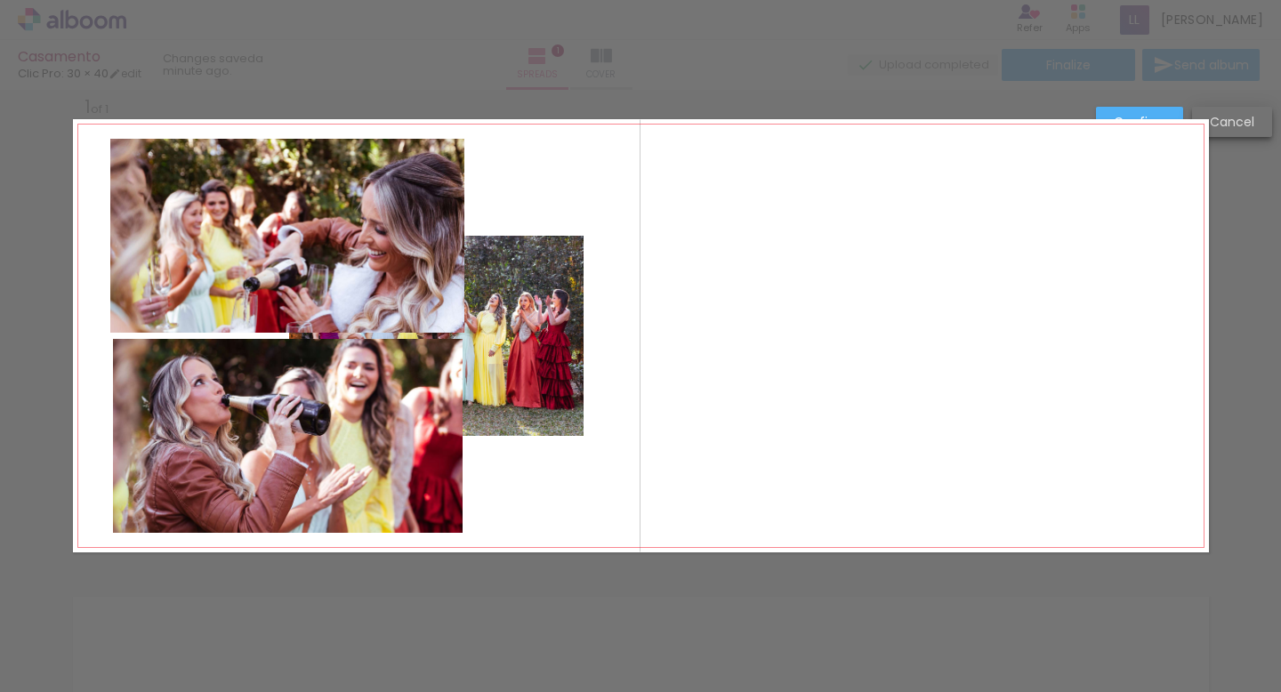
click at [0, 0] on slot "Cancel" at bounding box center [0, 0] width 0 height 0
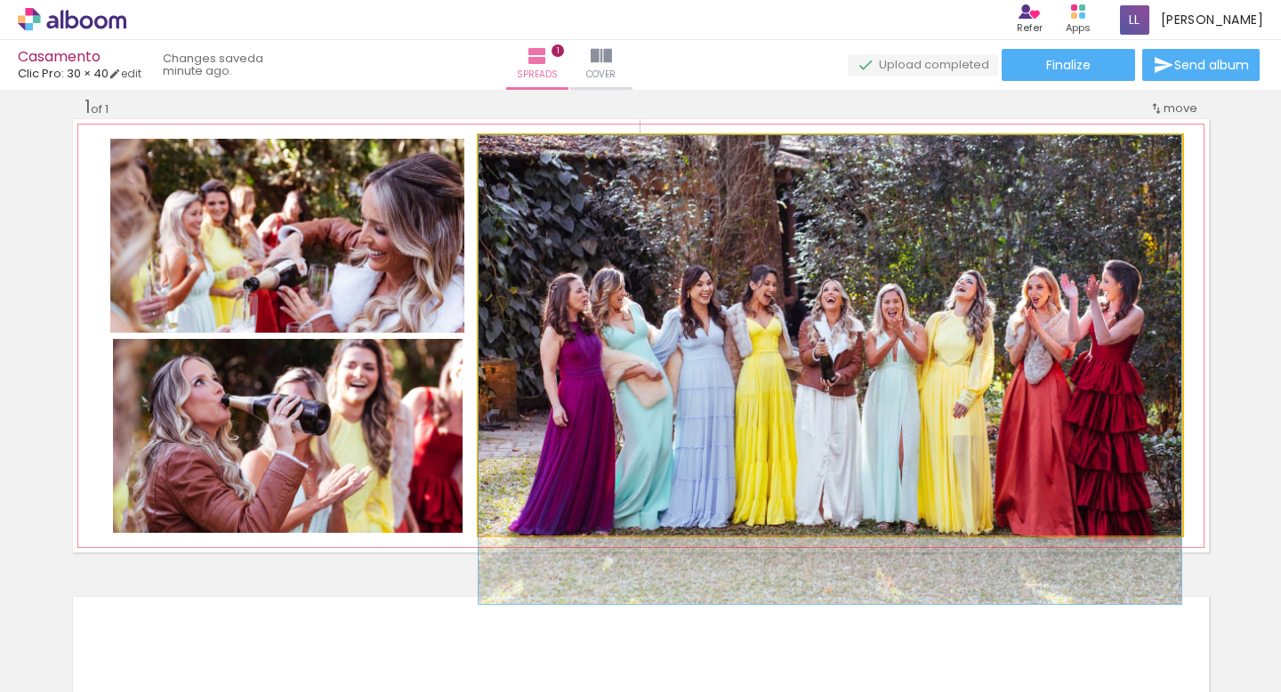
click at [958, 322] on quentale-photo at bounding box center [830, 335] width 703 height 400
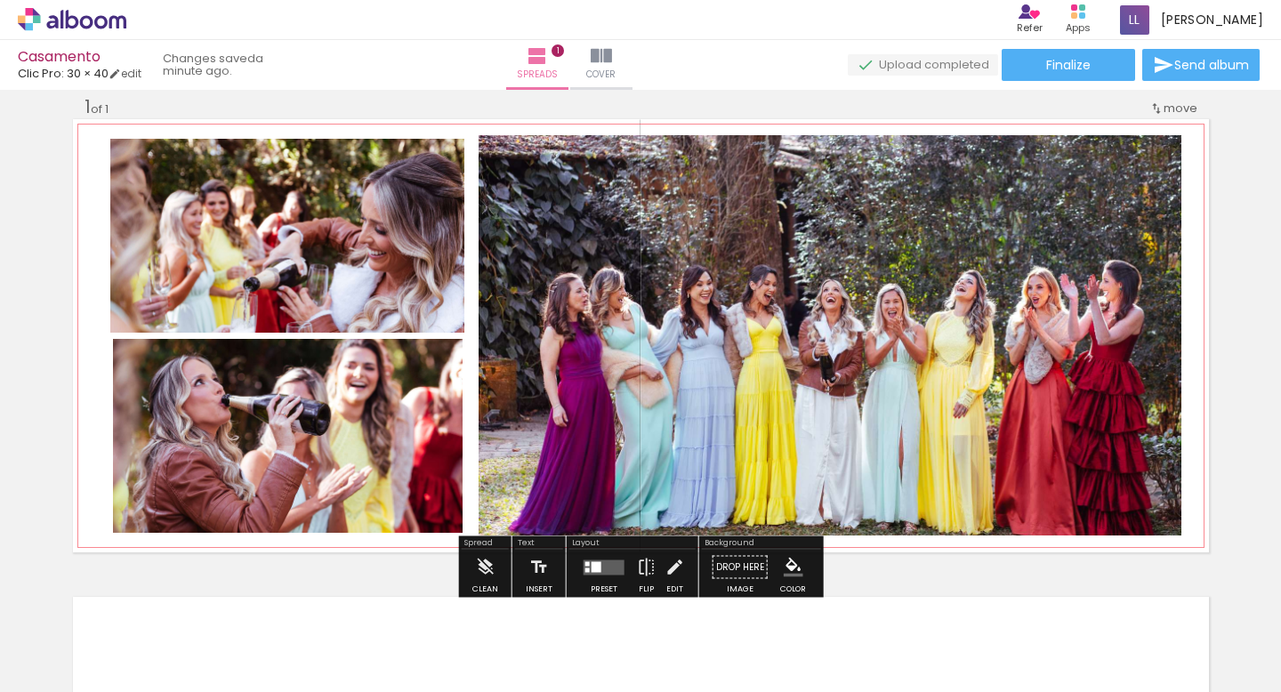
click at [958, 322] on quentale-photo at bounding box center [830, 335] width 703 height 400
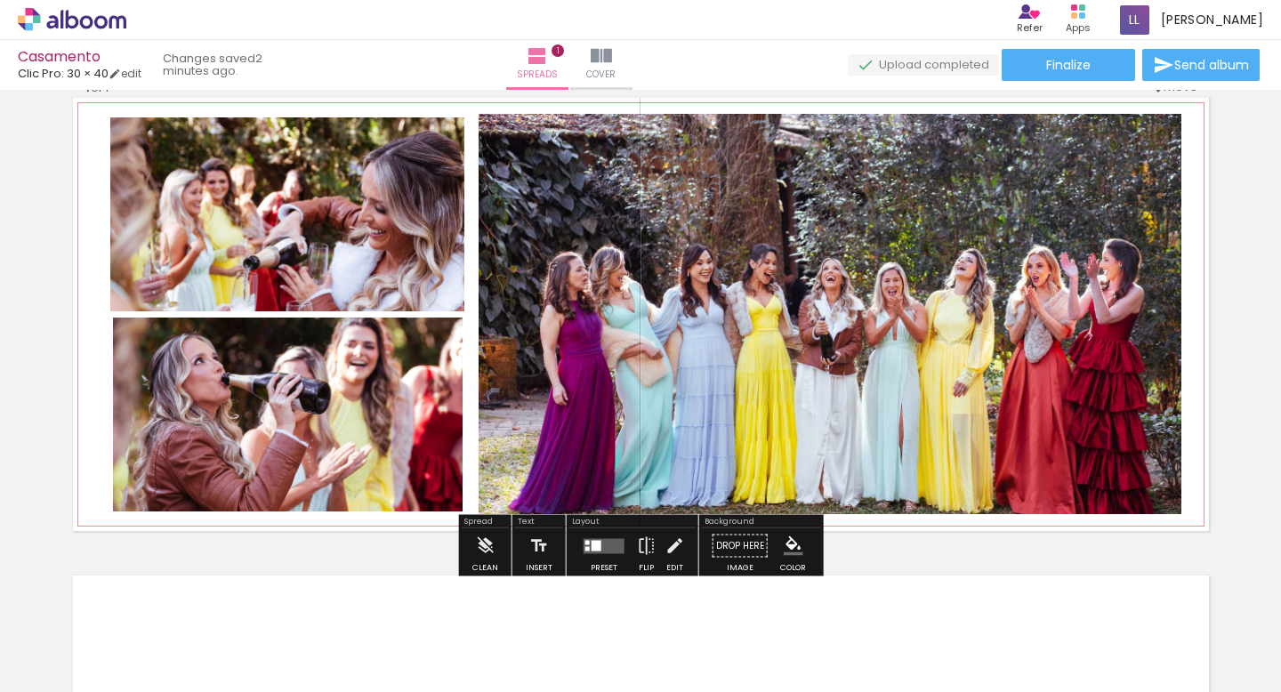
scroll to position [39, 0]
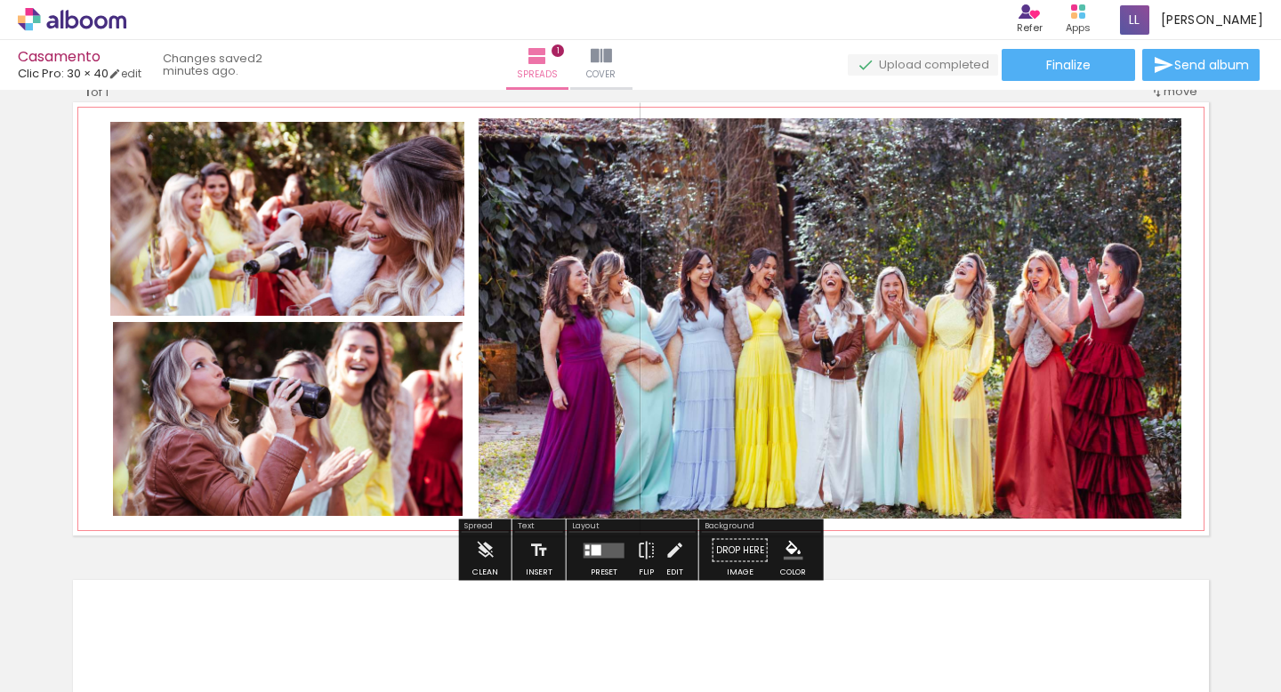
click at [987, 218] on quentale-photo at bounding box center [830, 318] width 703 height 400
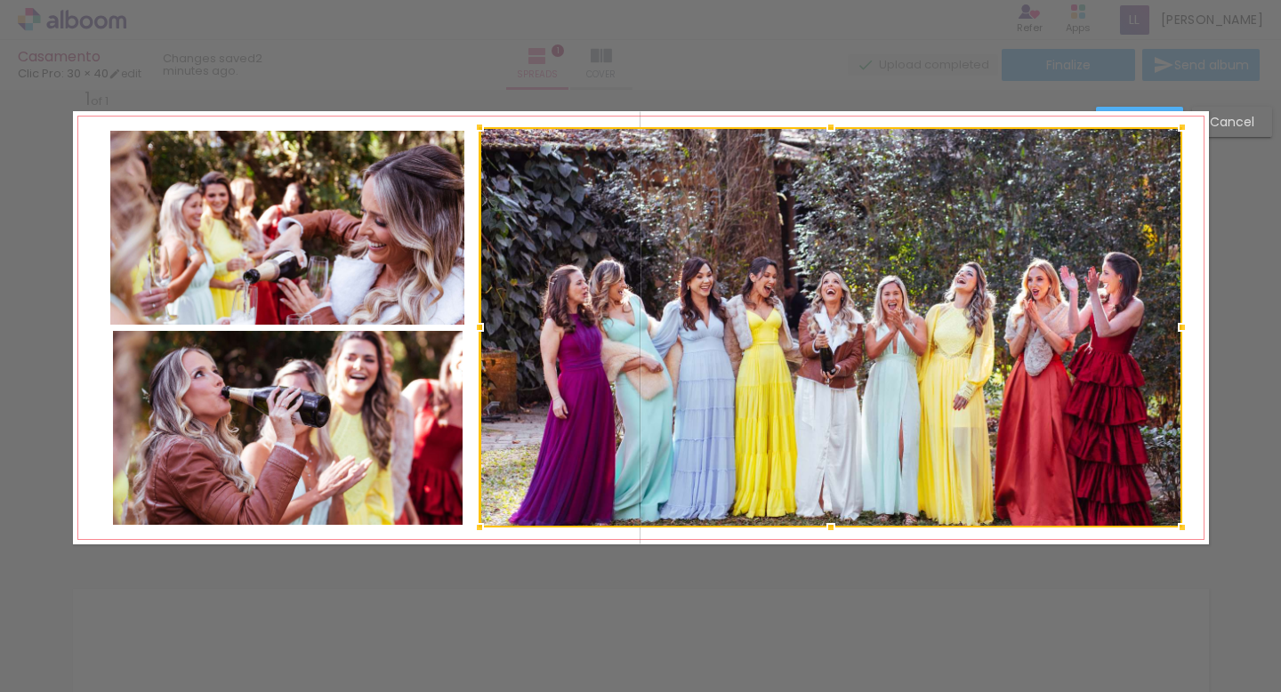
scroll to position [22, 0]
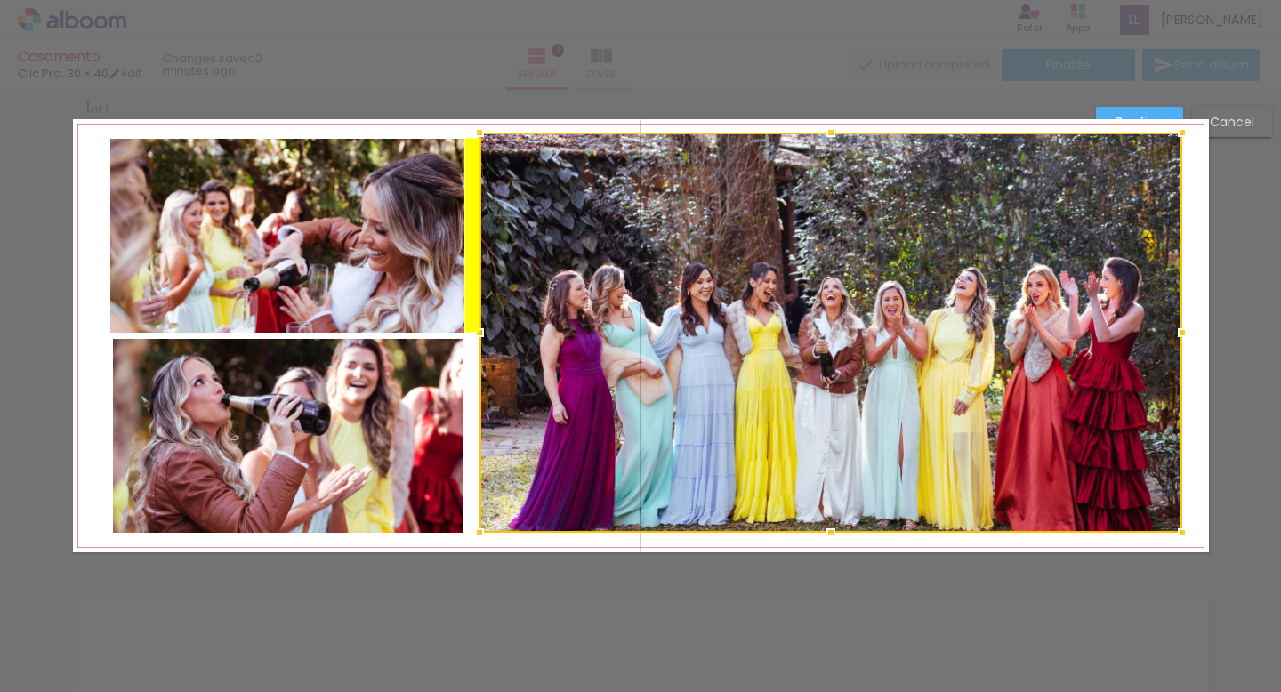
click at [830, 255] on div at bounding box center [830, 333] width 703 height 400
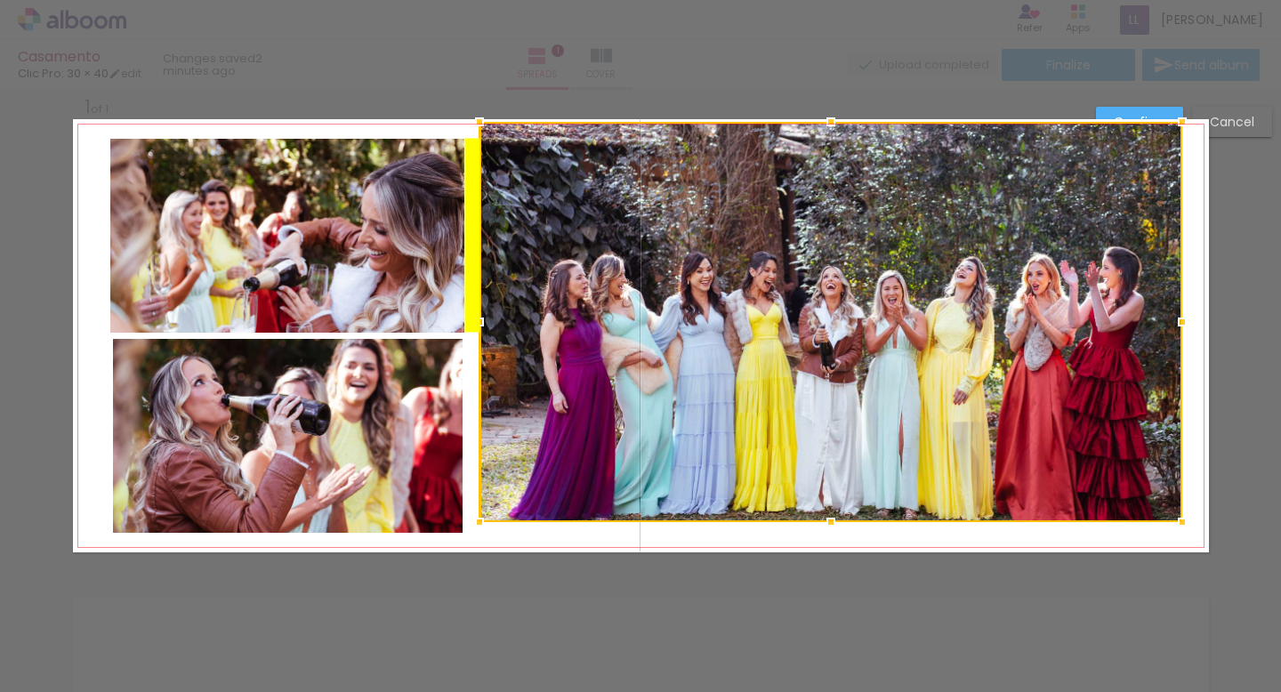
drag, startPoint x: 834, startPoint y: 436, endPoint x: 834, endPoint y: 425, distance: 10.7
click at [834, 425] on div at bounding box center [830, 322] width 703 height 400
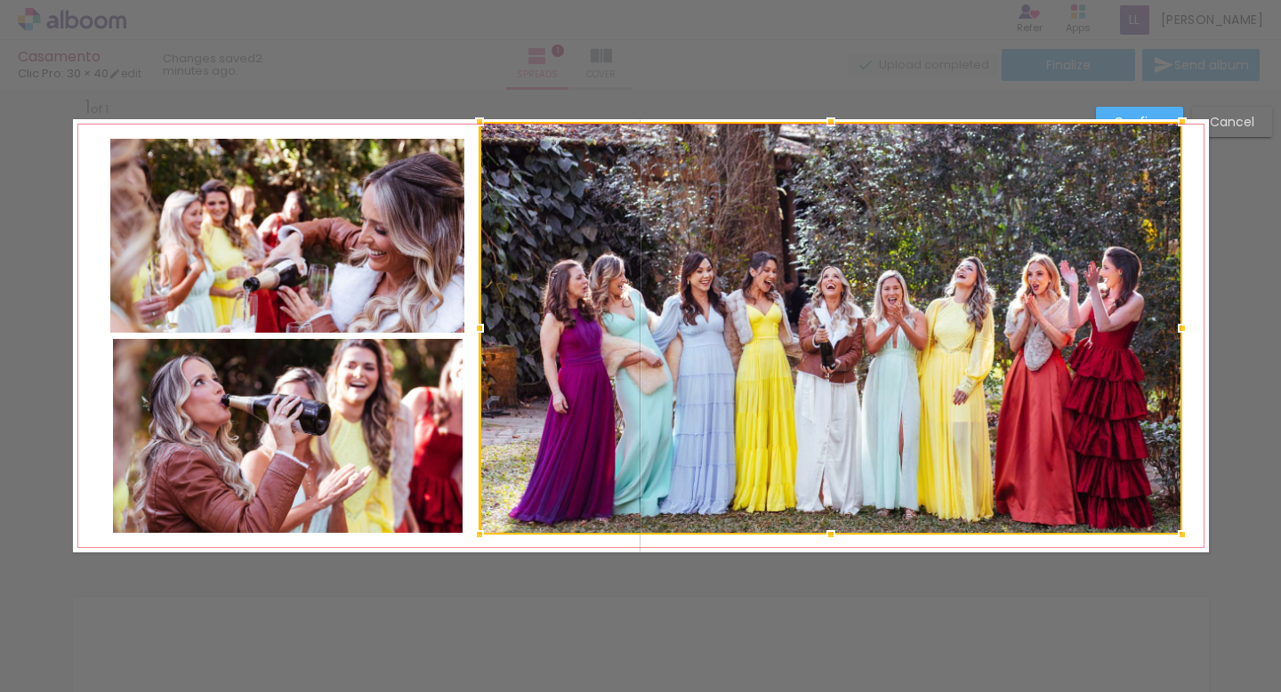
drag, startPoint x: 830, startPoint y: 518, endPoint x: 830, endPoint y: 531, distance: 13.3
click at [830, 531] on div at bounding box center [831, 535] width 36 height 36
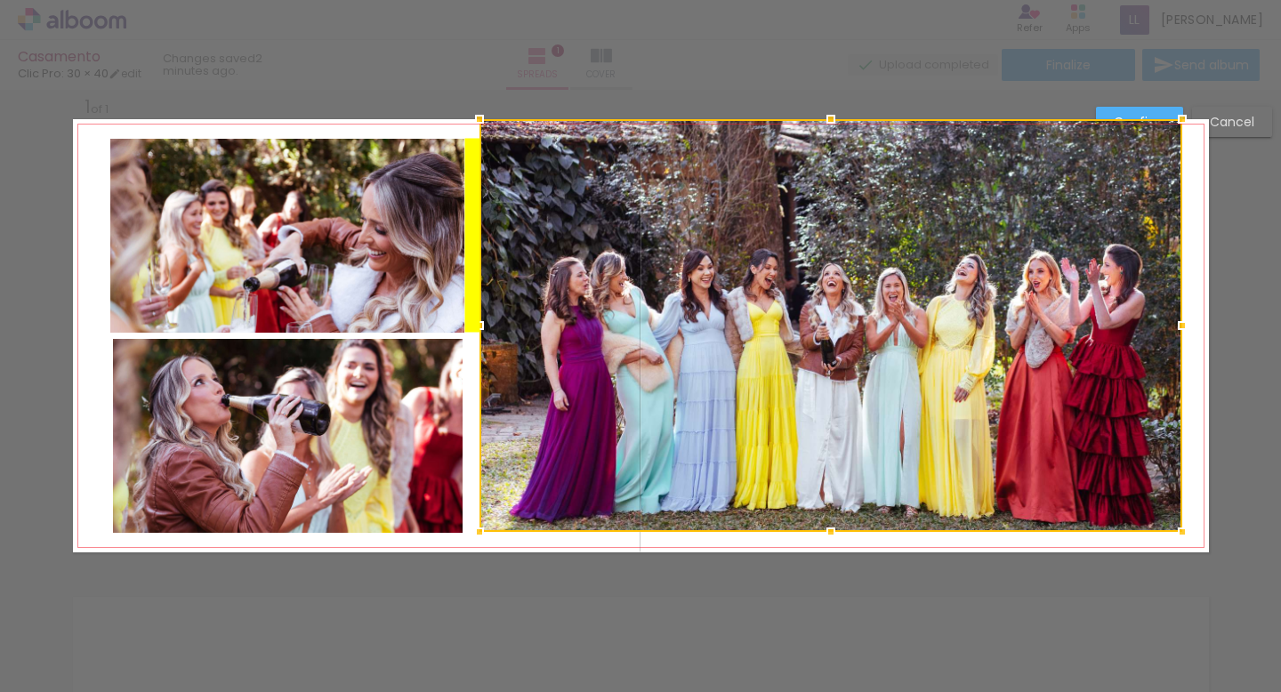
click at [827, 478] on div at bounding box center [830, 325] width 703 height 413
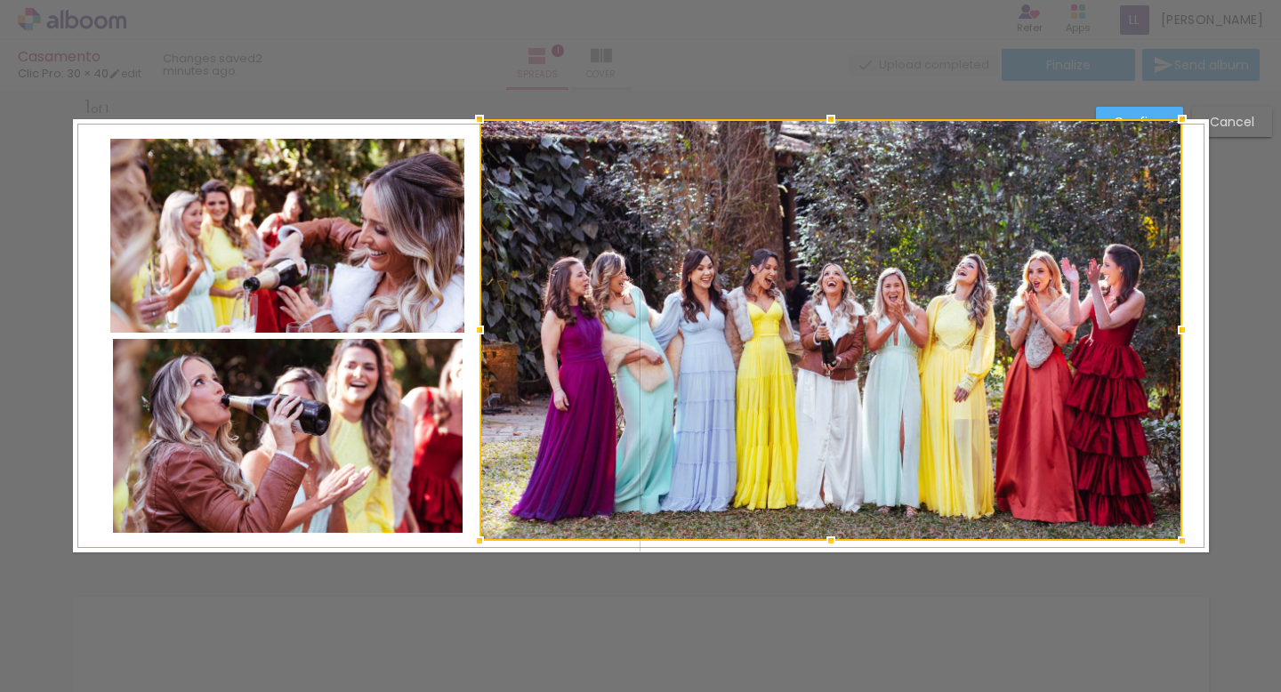
click at [829, 537] on div at bounding box center [831, 541] width 36 height 36
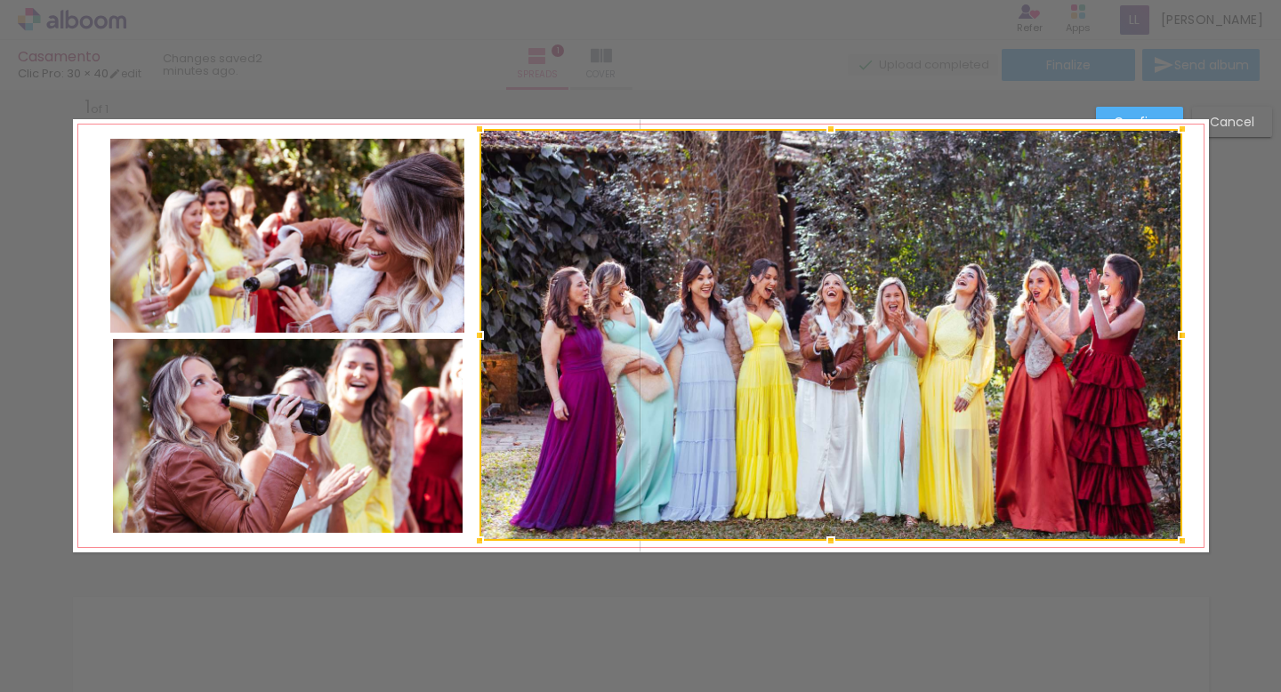
click at [827, 125] on div at bounding box center [831, 129] width 36 height 36
click at [829, 144] on div at bounding box center [831, 128] width 36 height 36
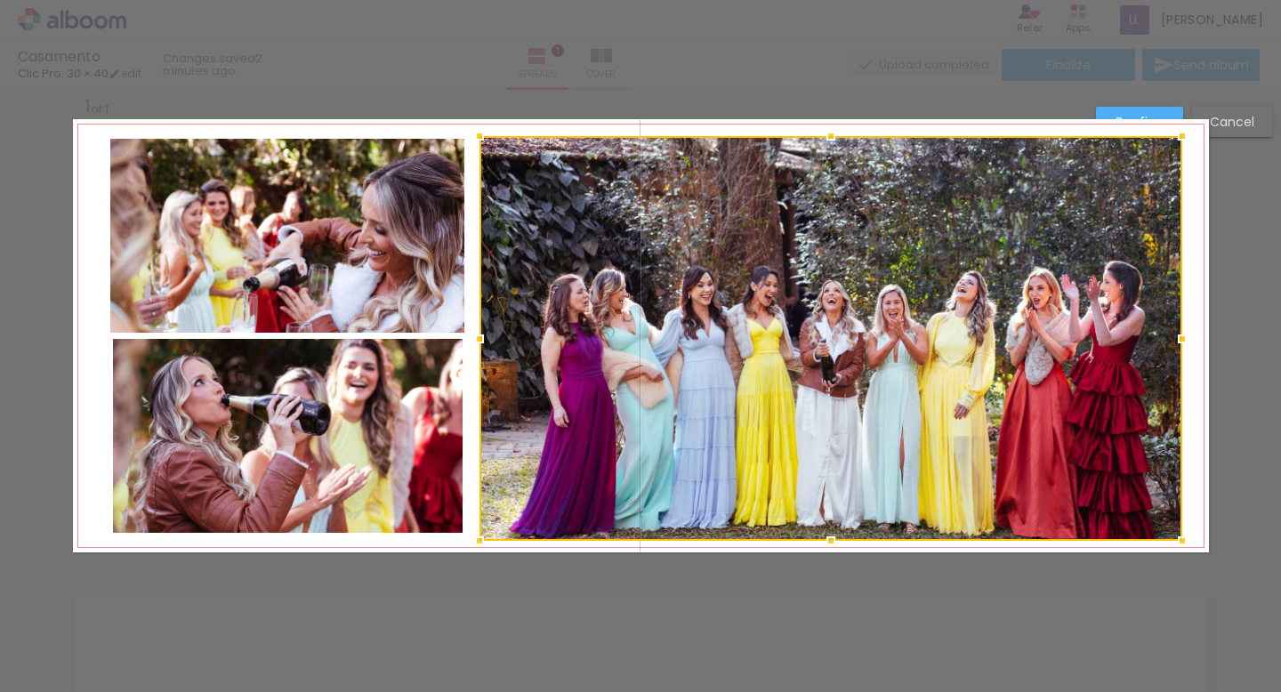
click at [830, 136] on div at bounding box center [831, 136] width 36 height 36
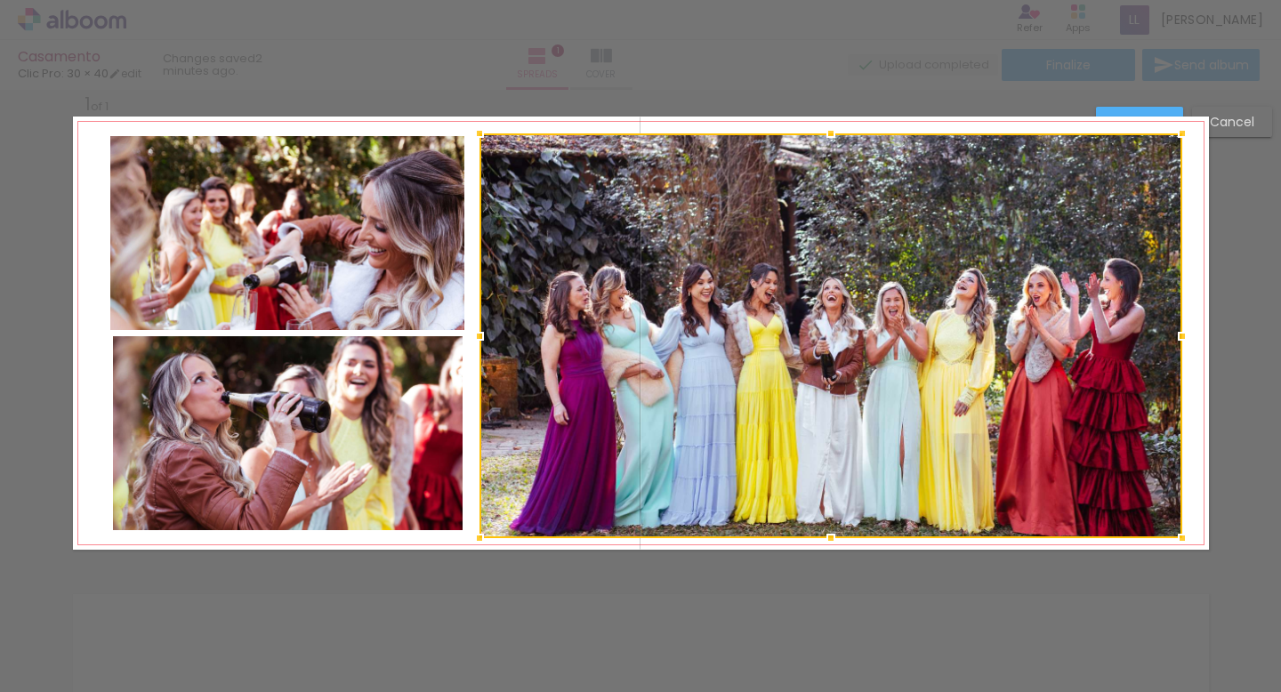
scroll to position [24, 0]
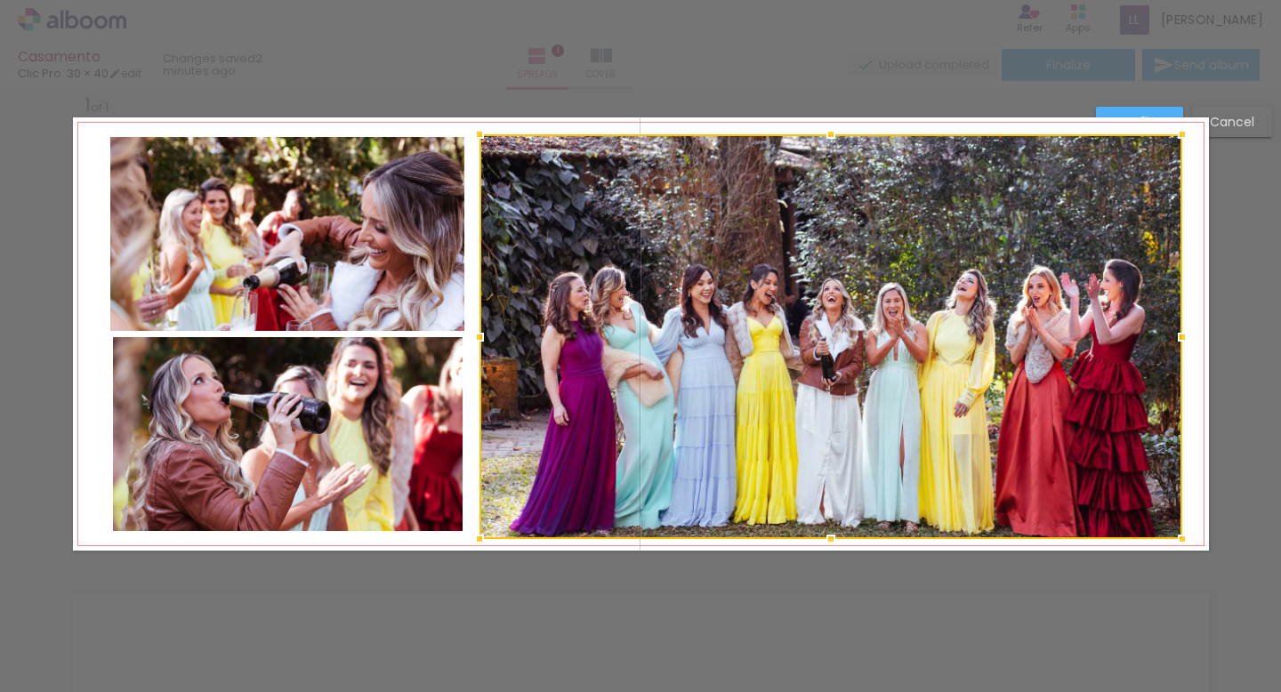
click at [840, 467] on div at bounding box center [830, 336] width 703 height 405
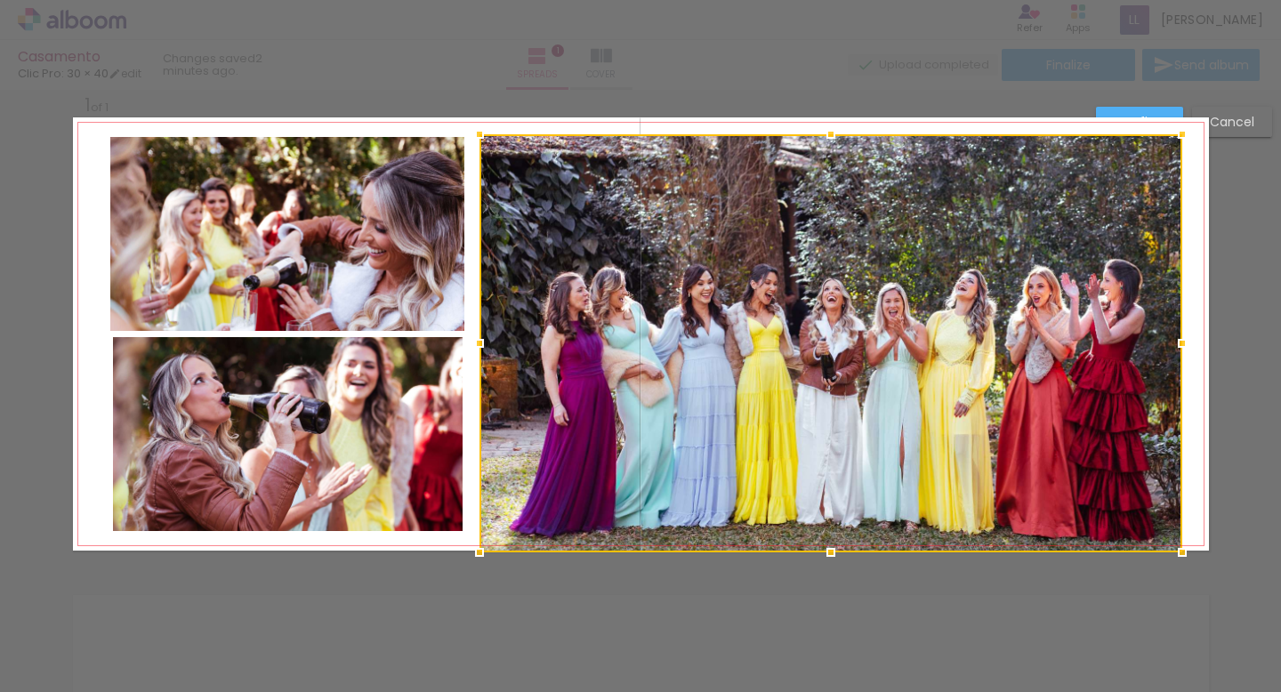
drag, startPoint x: 831, startPoint y: 536, endPoint x: 831, endPoint y: 556, distance: 20.5
click at [831, 556] on div at bounding box center [831, 553] width 36 height 36
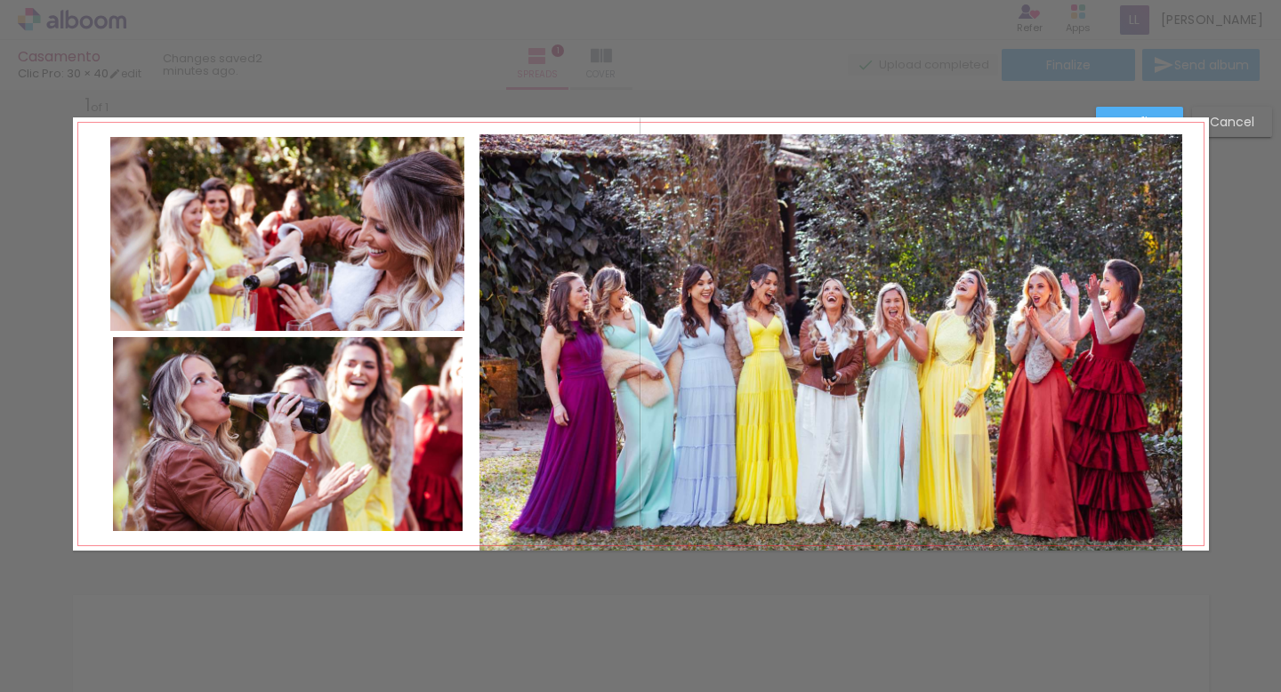
click at [821, 574] on div "Confirm Cancel" at bounding box center [640, 565] width 1281 height 998
click at [834, 463] on quentale-photo at bounding box center [830, 342] width 703 height 416
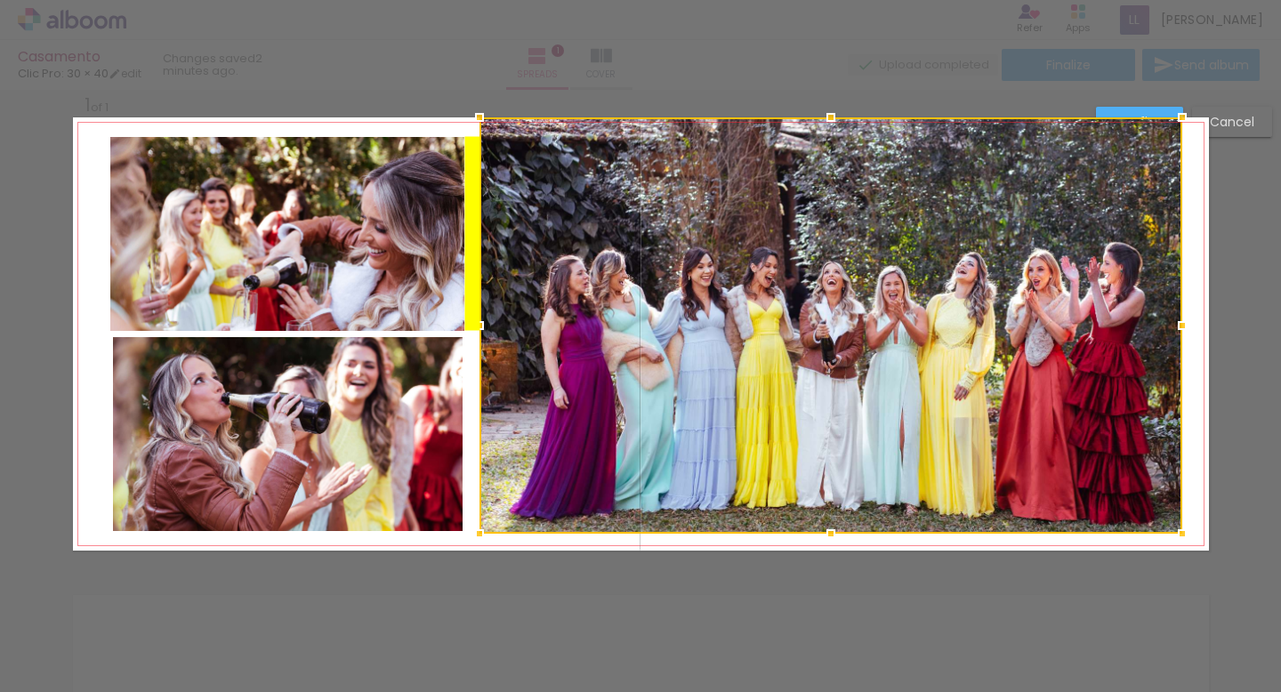
drag, startPoint x: 834, startPoint y: 463, endPoint x: 833, endPoint y: 444, distance: 18.7
click at [833, 444] on div at bounding box center [830, 325] width 703 height 416
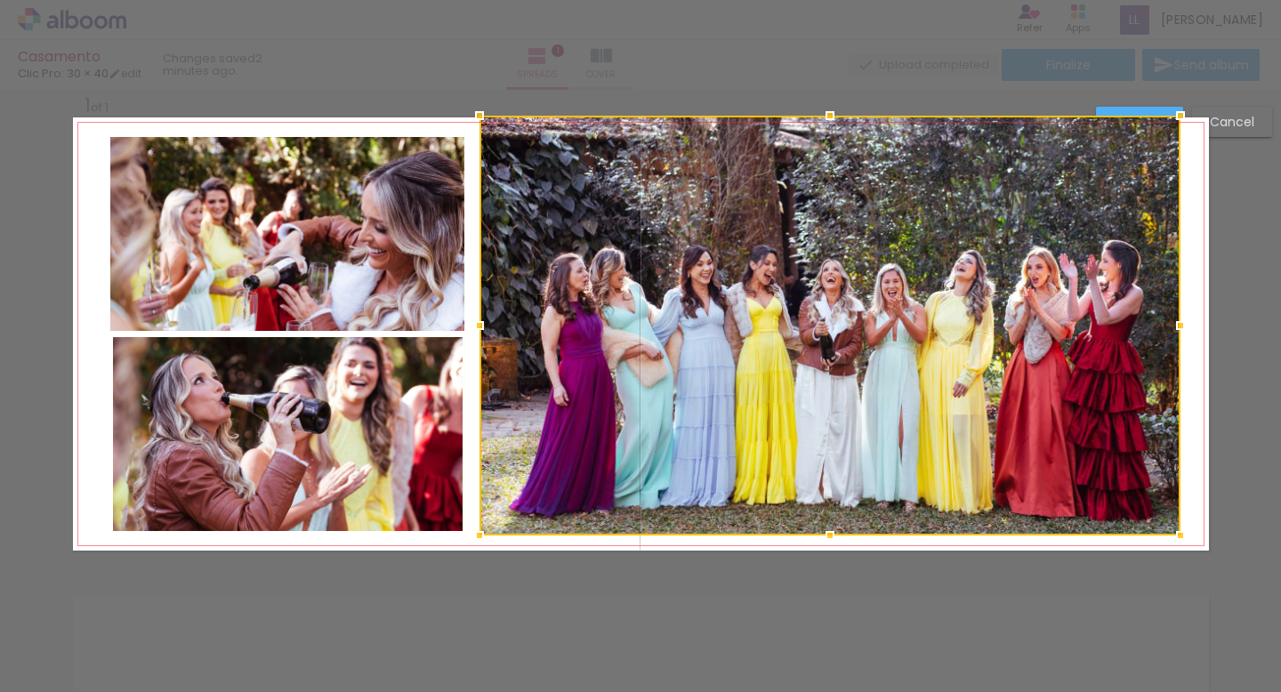
drag, startPoint x: 1180, startPoint y: 117, endPoint x: 1179, endPoint y: 102, distance: 14.3
click at [1179, 102] on div at bounding box center [1181, 116] width 36 height 36
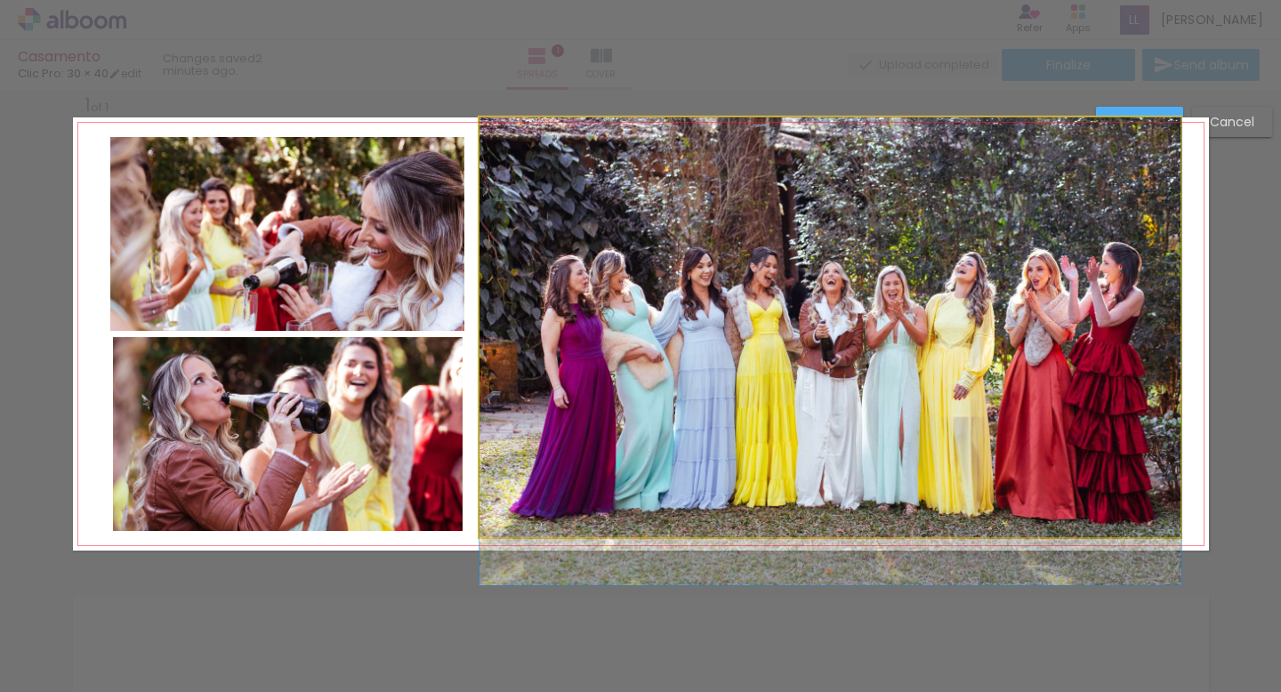
click at [858, 183] on quentale-photo at bounding box center [830, 327] width 702 height 420
click at [858, 183] on div at bounding box center [830, 326] width 702 height 420
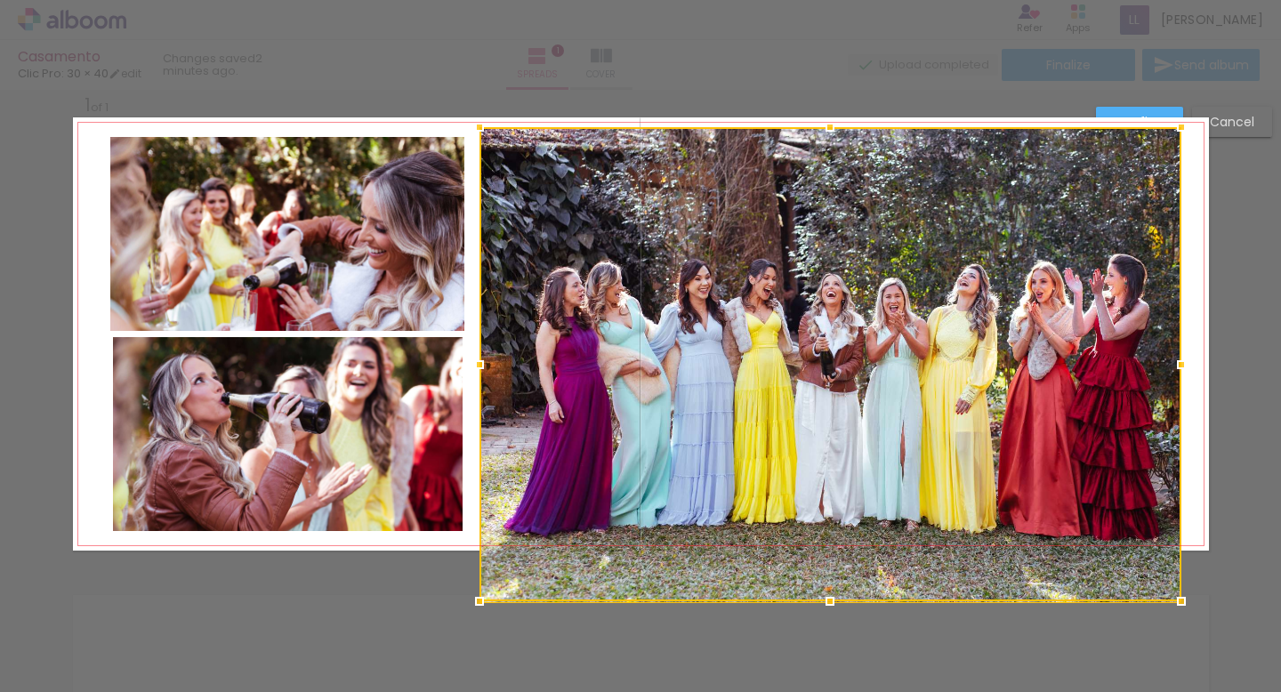
drag, startPoint x: 827, startPoint y: 116, endPoint x: 826, endPoint y: 140, distance: 24.1
click at [826, 140] on div at bounding box center [830, 127] width 36 height 36
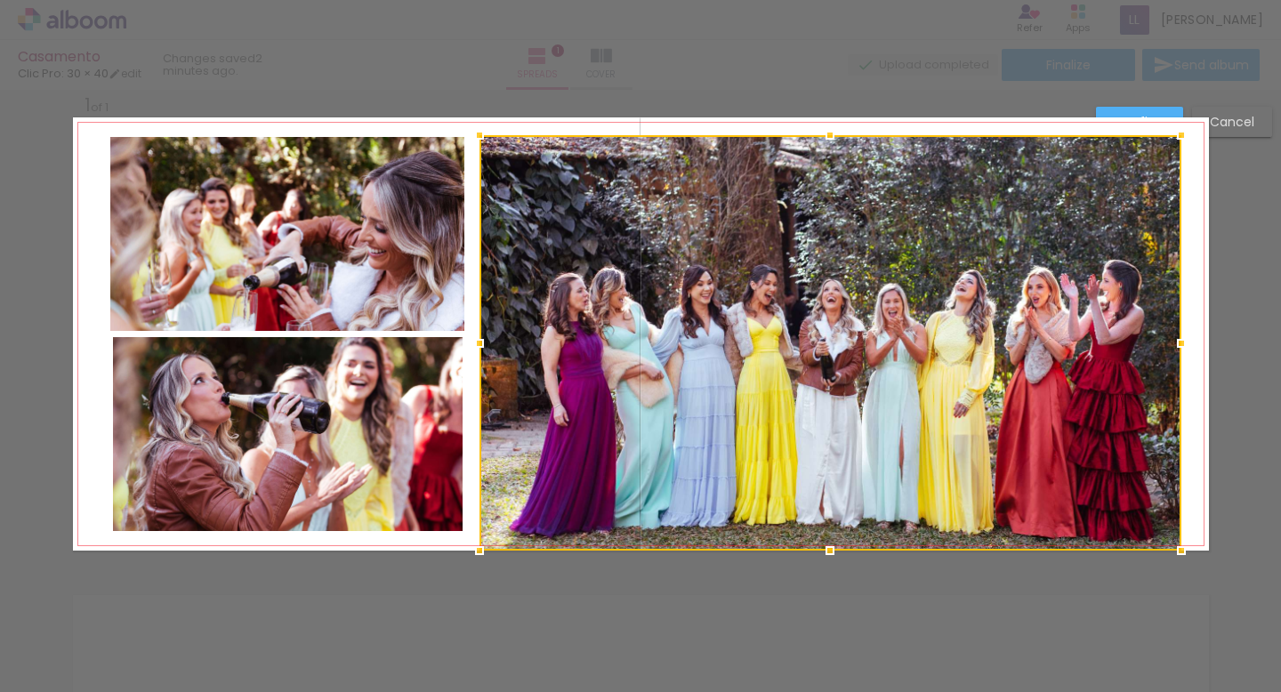
click at [828, 133] on div at bounding box center [830, 135] width 36 height 36
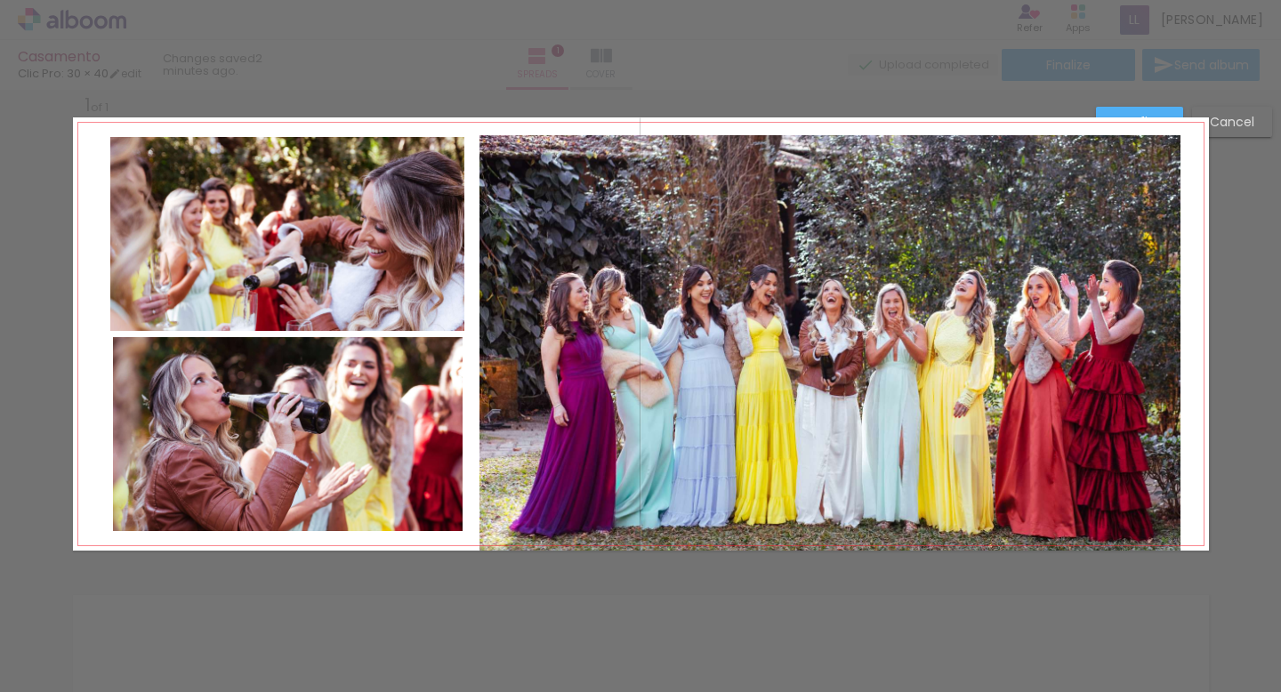
click at [827, 465] on quentale-photo at bounding box center [830, 342] width 702 height 415
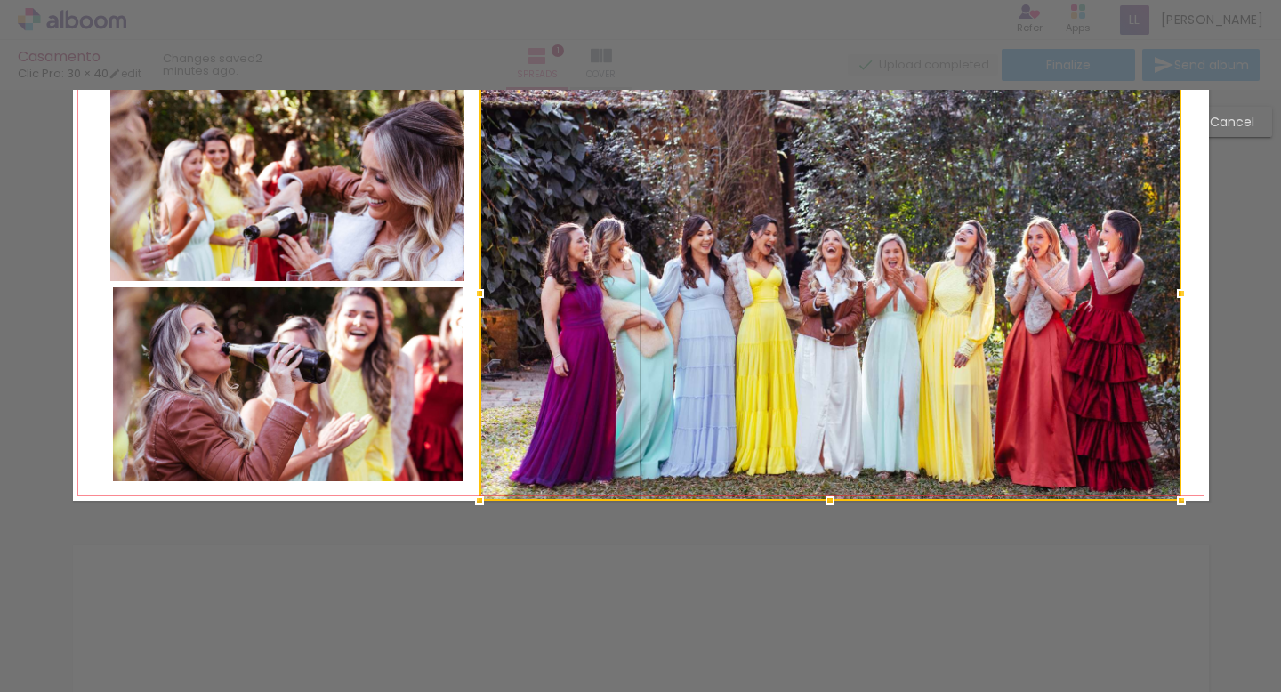
scroll to position [50, 0]
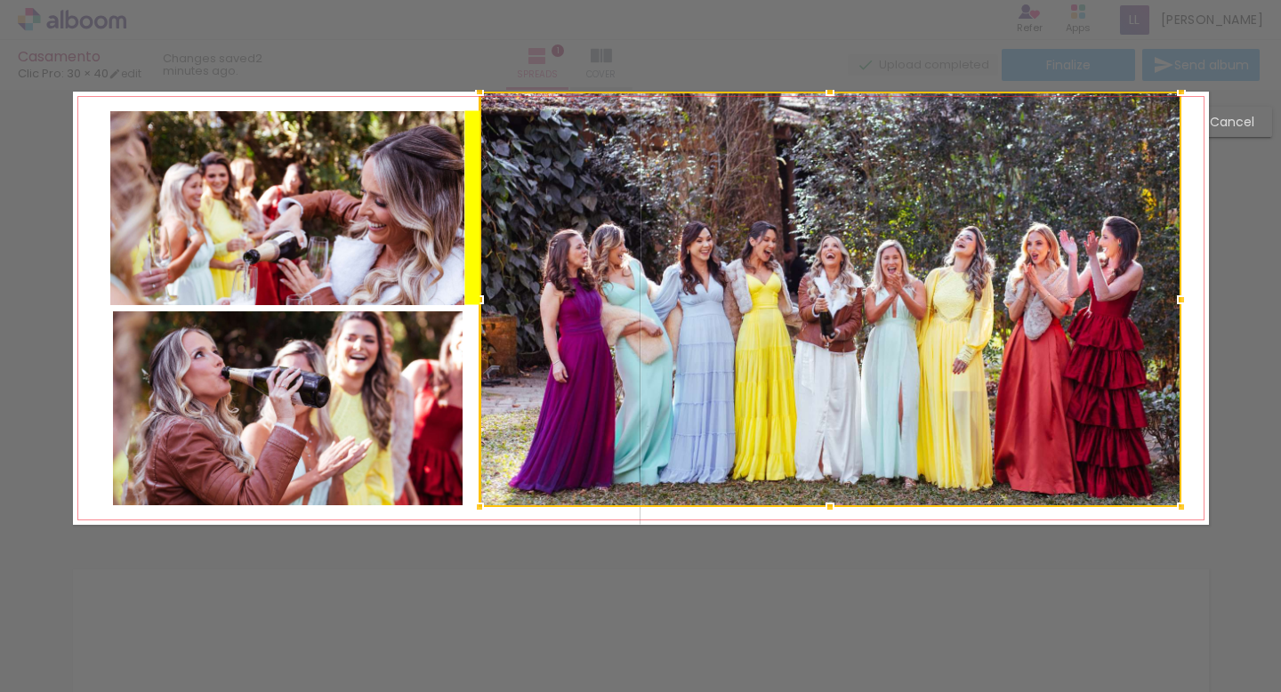
drag, startPoint x: 827, startPoint y: 426, endPoint x: 828, endPoint y: 378, distance: 48.0
click at [828, 378] on div at bounding box center [830, 299] width 702 height 415
click at [855, 592] on div "Confirm Cancel" at bounding box center [640, 539] width 1281 height 998
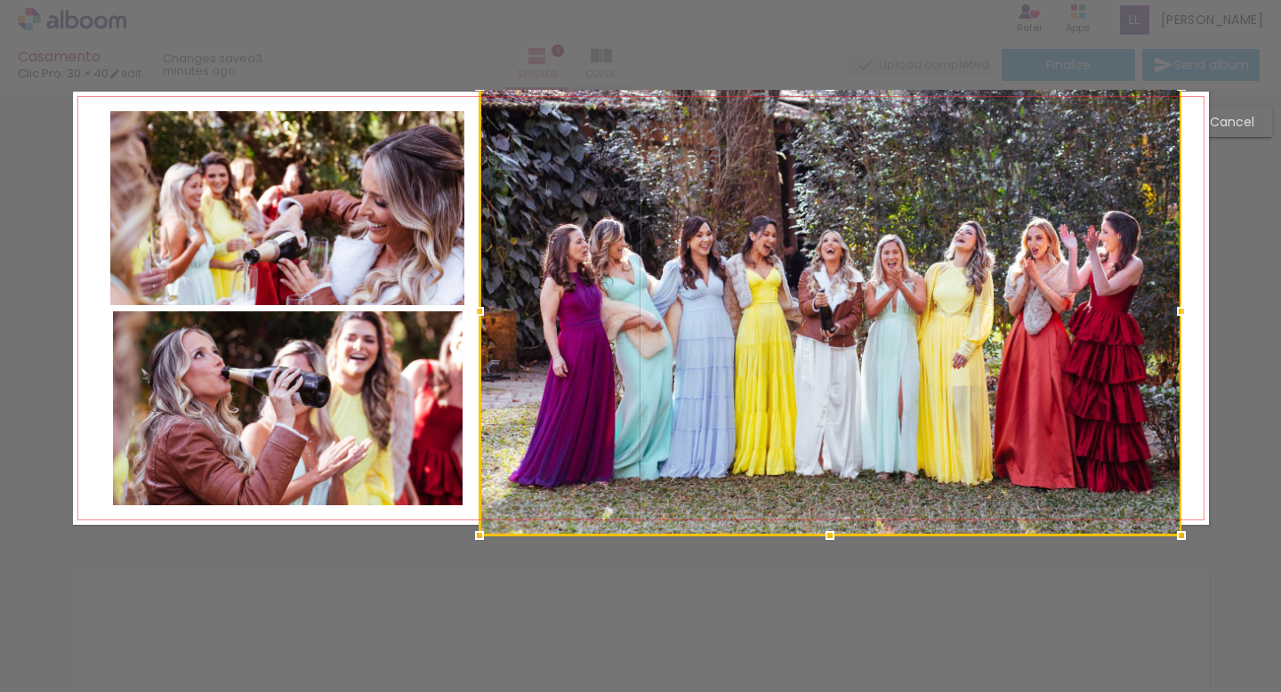
drag, startPoint x: 827, startPoint y: 95, endPoint x: 825, endPoint y: 121, distance: 25.9
click at [825, 121] on div at bounding box center [830, 310] width 702 height 449
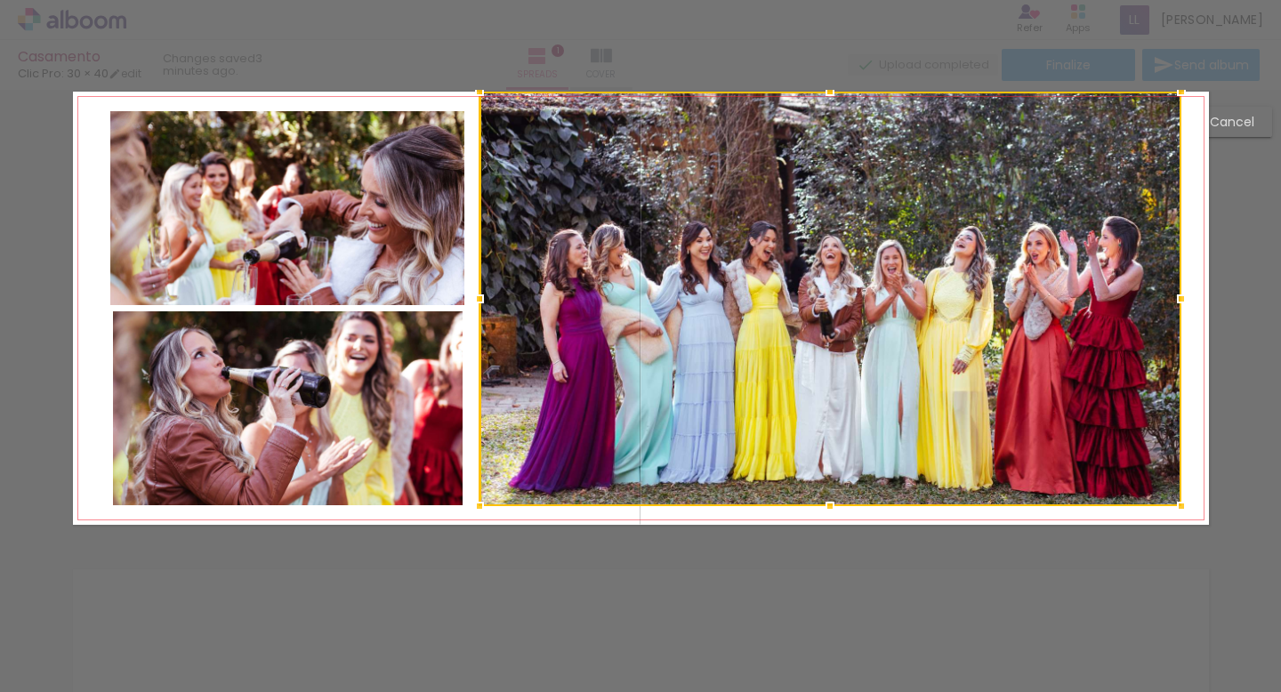
drag, startPoint x: 831, startPoint y: 522, endPoint x: 828, endPoint y: 505, distance: 17.1
click at [828, 505] on div at bounding box center [830, 506] width 36 height 36
click at [829, 91] on div at bounding box center [830, 92] width 36 height 36
click at [829, 92] on quentale-photo at bounding box center [830, 300] width 702 height 416
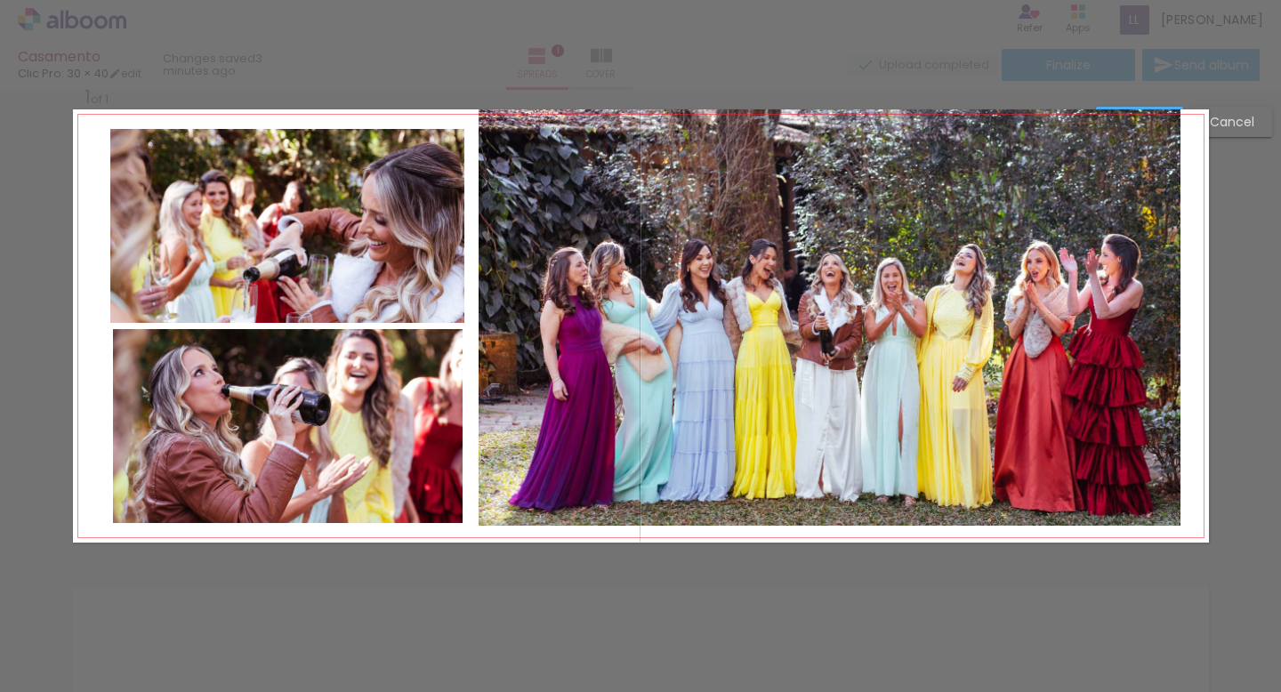
scroll to position [22, 0]
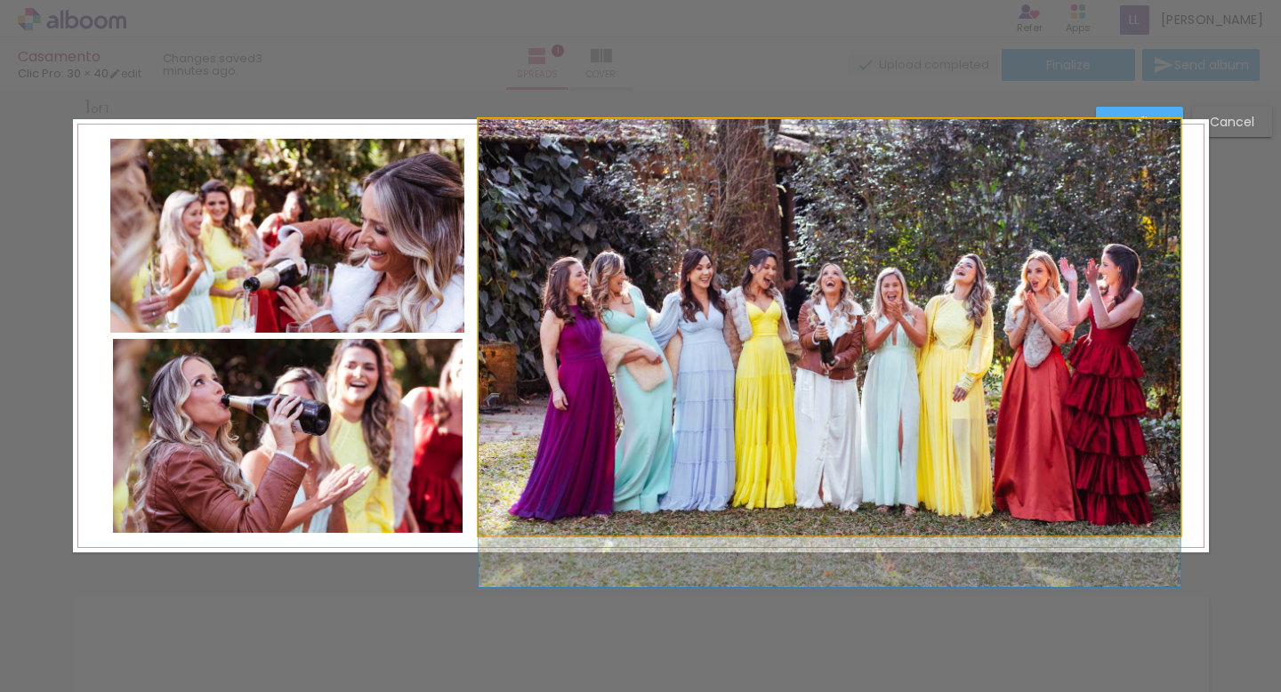
click at [831, 186] on quentale-photo at bounding box center [830, 327] width 702 height 416
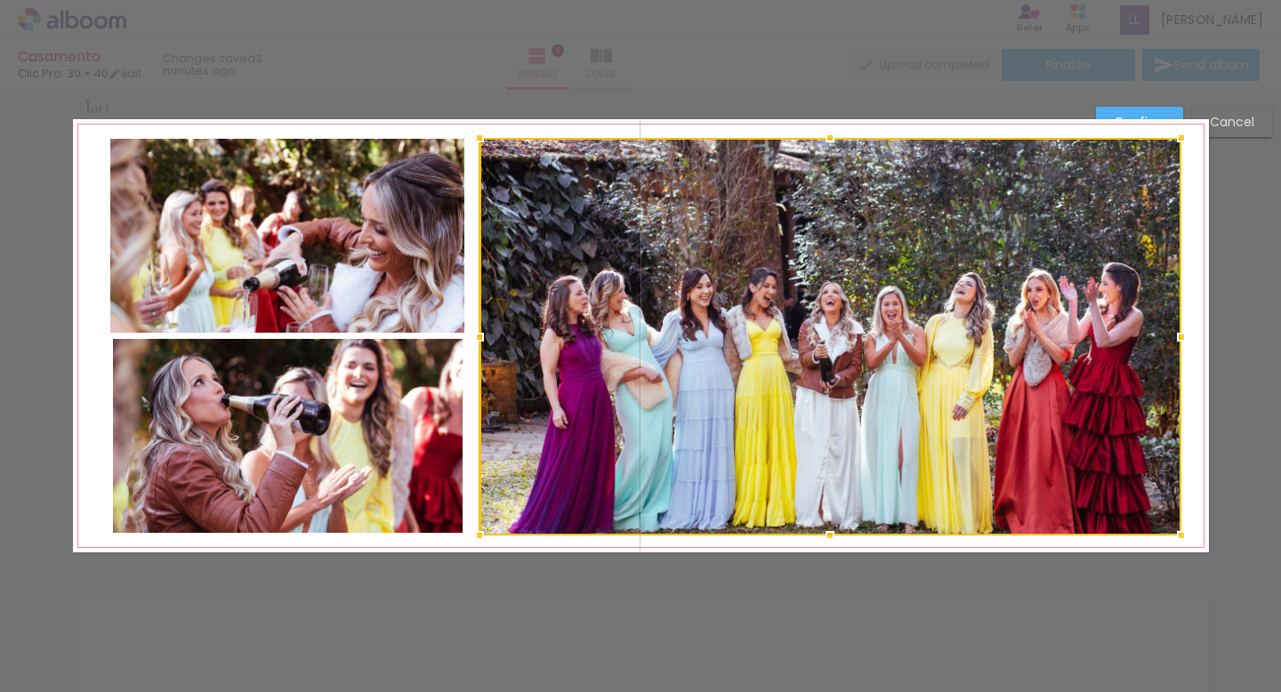
drag, startPoint x: 829, startPoint y: 117, endPoint x: 827, endPoint y: 136, distance: 18.8
click at [827, 136] on div at bounding box center [830, 138] width 36 height 36
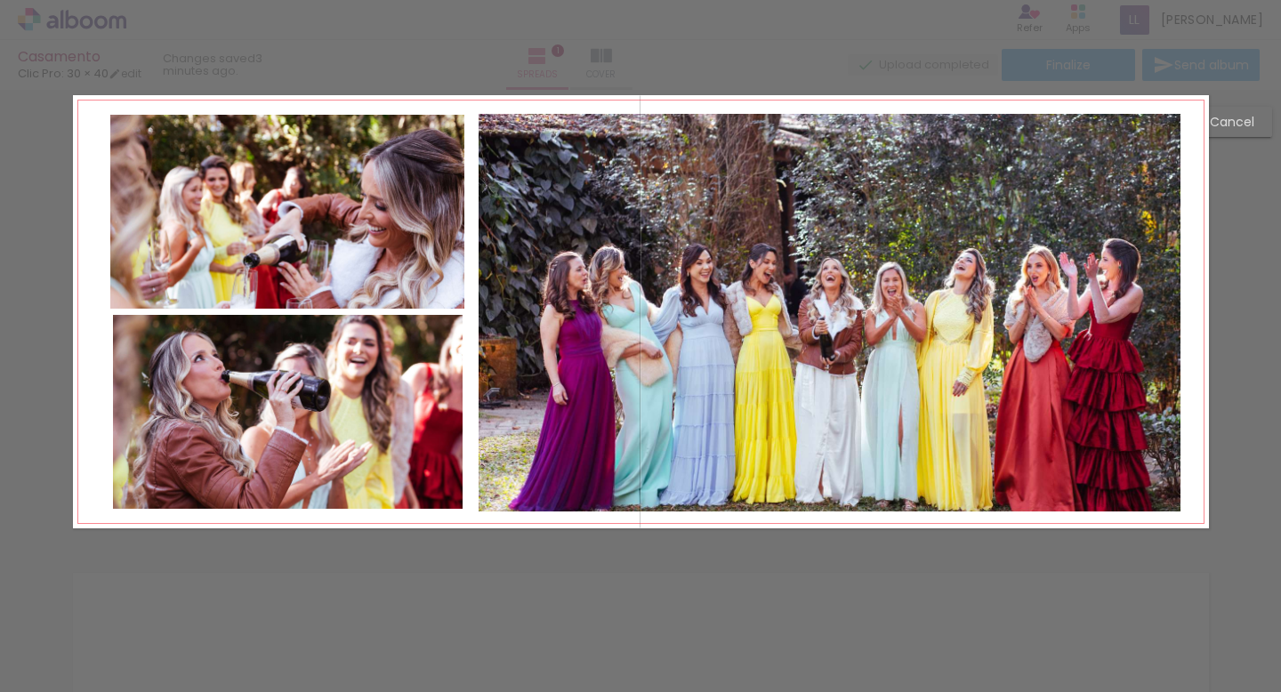
scroll to position [43, 0]
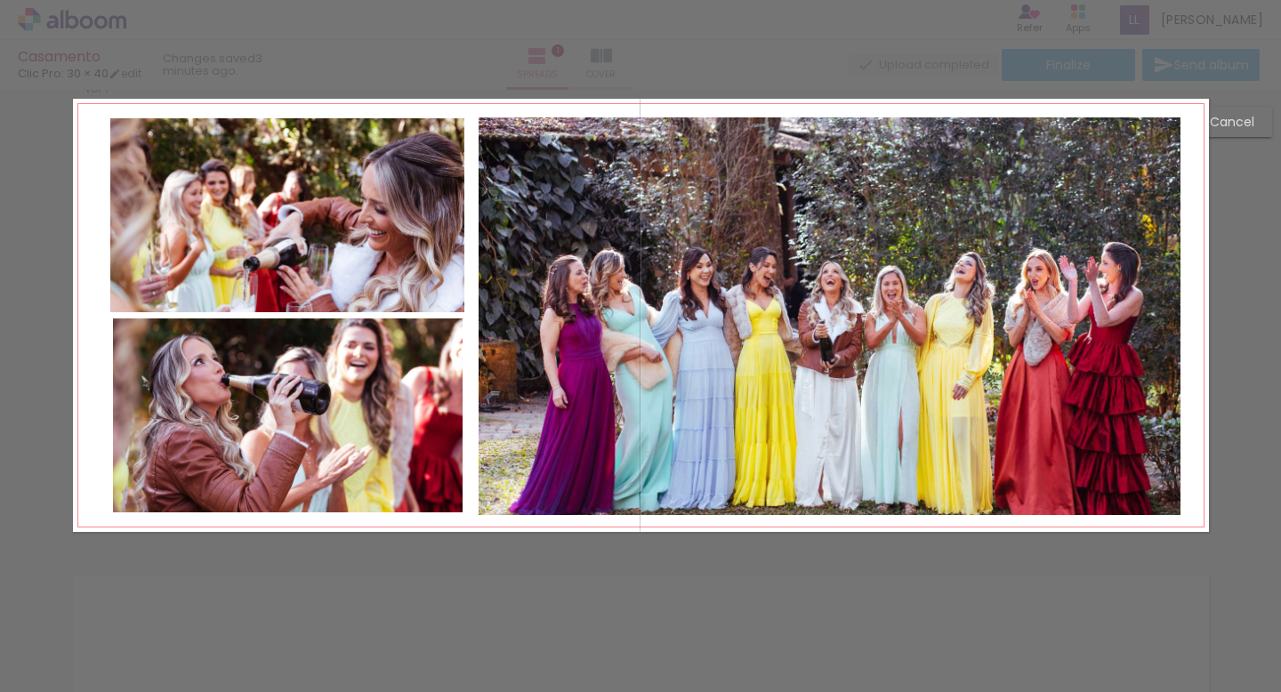
click at [829, 170] on quentale-photo at bounding box center [830, 316] width 702 height 398
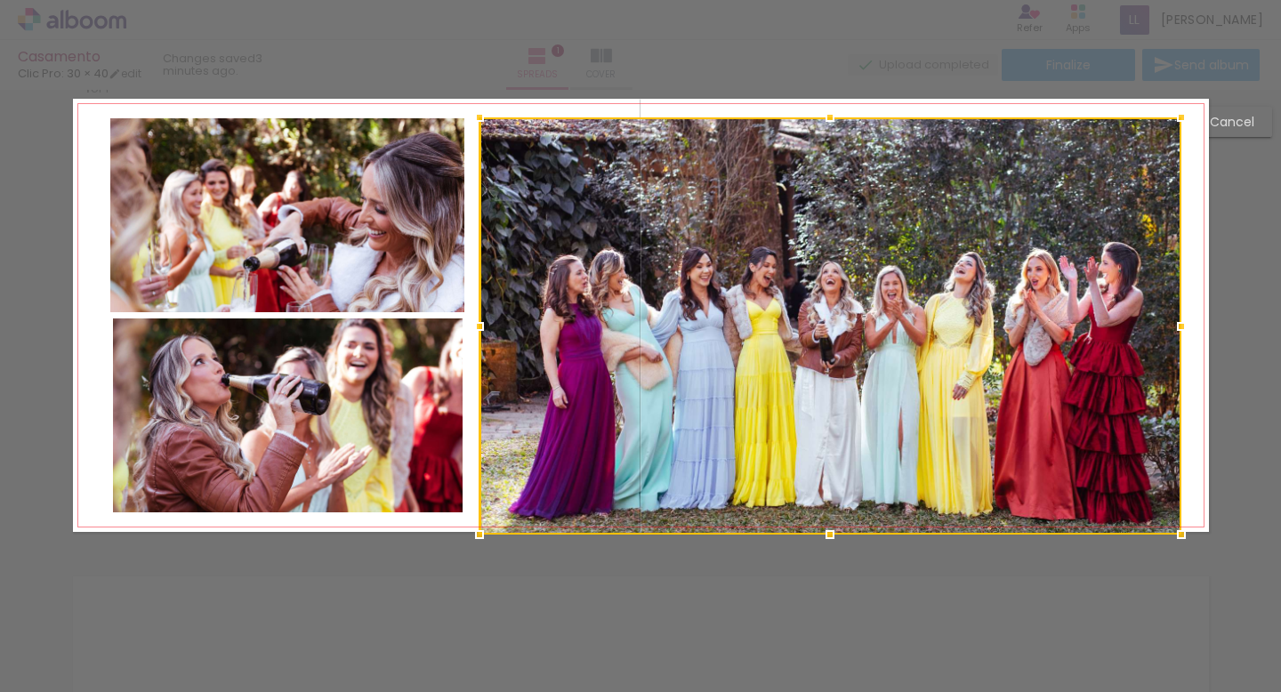
drag, startPoint x: 828, startPoint y: 512, endPoint x: 828, endPoint y: 550, distance: 38.3
click at [828, 550] on div at bounding box center [830, 535] width 36 height 36
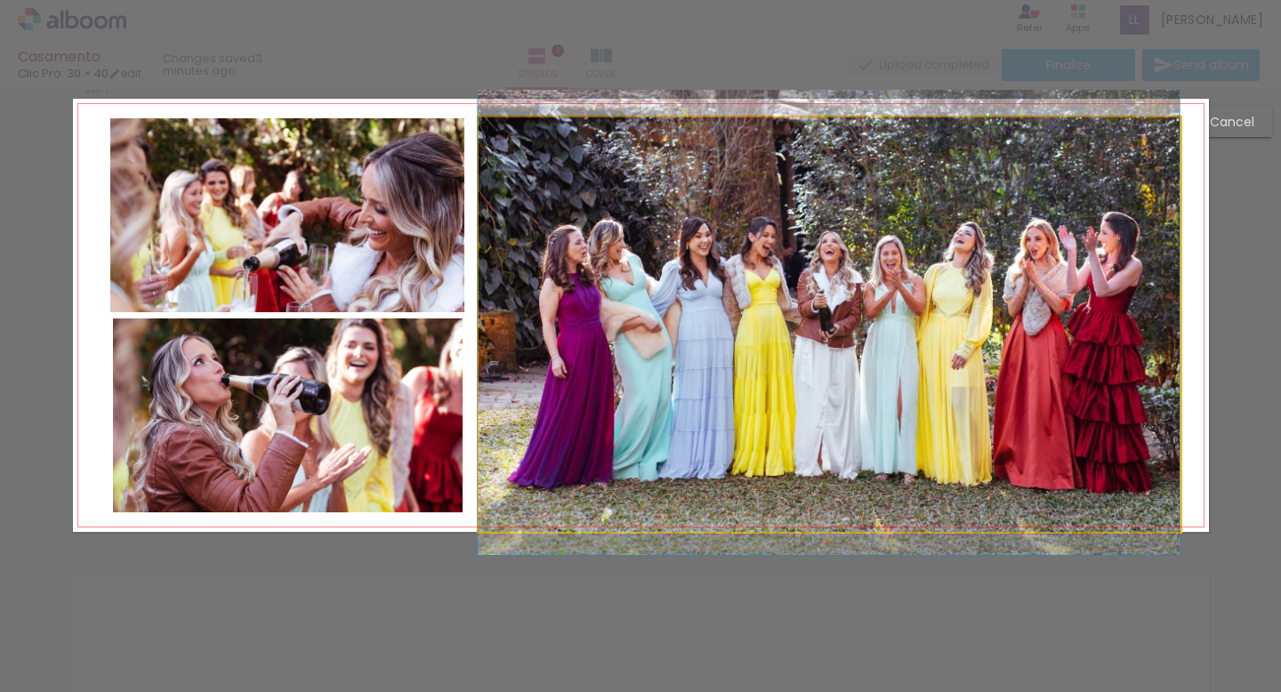
drag, startPoint x: 826, startPoint y: 426, endPoint x: 826, endPoint y: 396, distance: 30.3
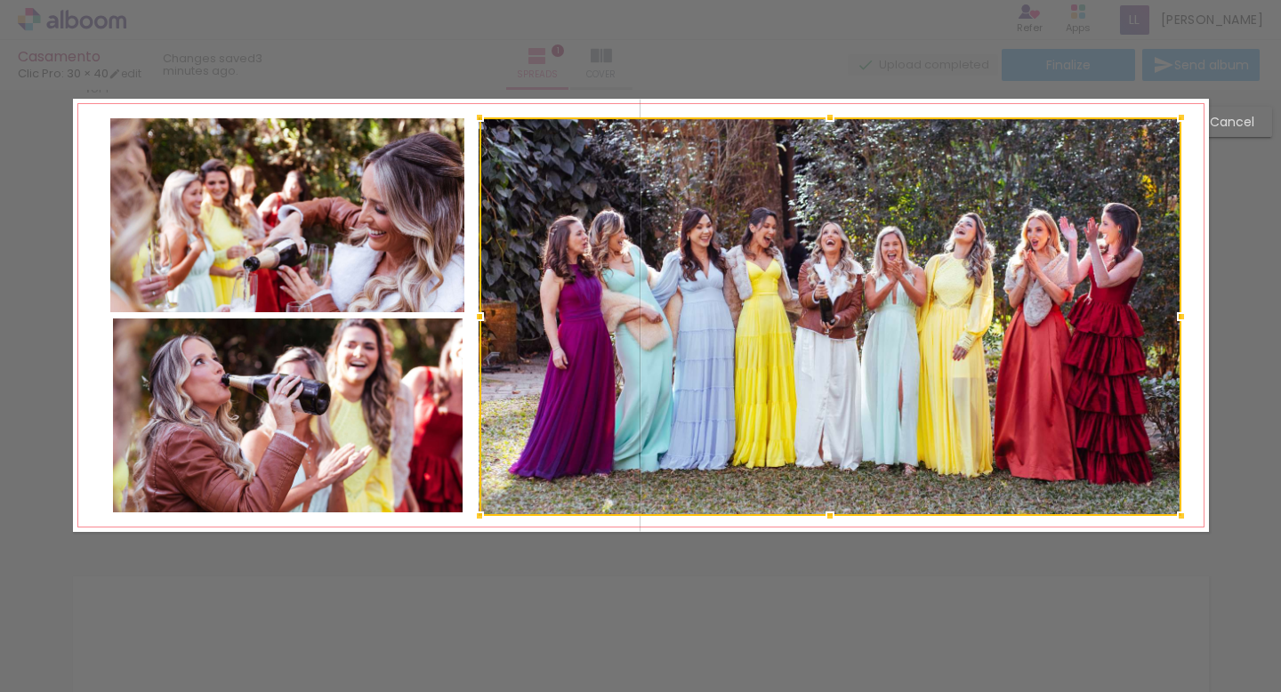
drag, startPoint x: 829, startPoint y: 527, endPoint x: 828, endPoint y: 491, distance: 35.6
click at [828, 491] on div at bounding box center [830, 316] width 702 height 399
click at [812, 632] on div "Confirm Cancel" at bounding box center [640, 546] width 1281 height 998
click at [1199, 171] on quentale-layouter at bounding box center [641, 315] width 1136 height 433
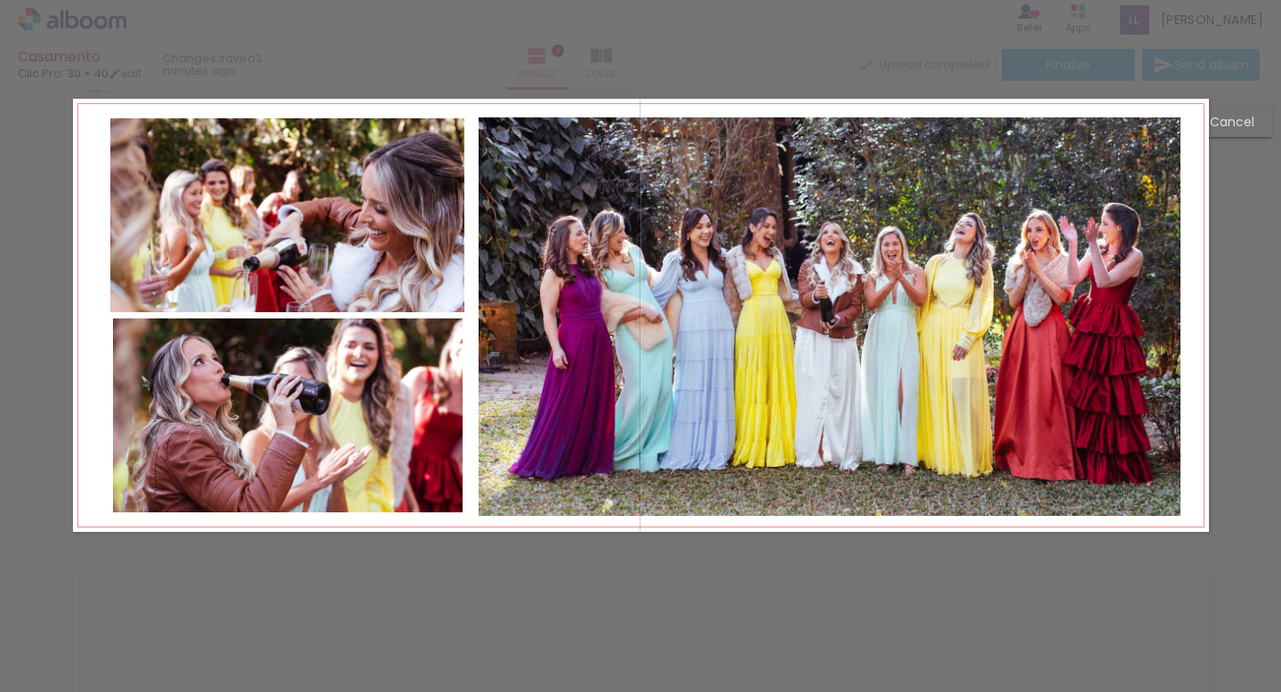
scroll to position [0, 0]
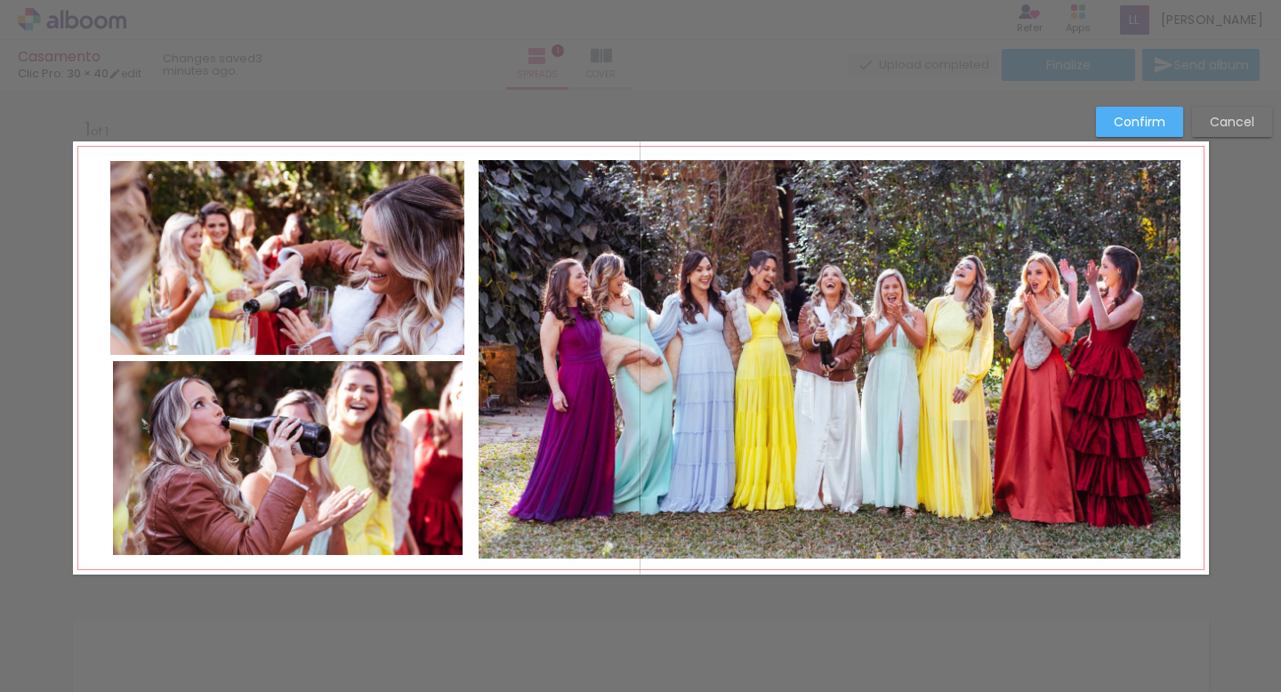
click at [0, 0] on slot "Confirm" at bounding box center [0, 0] width 0 height 0
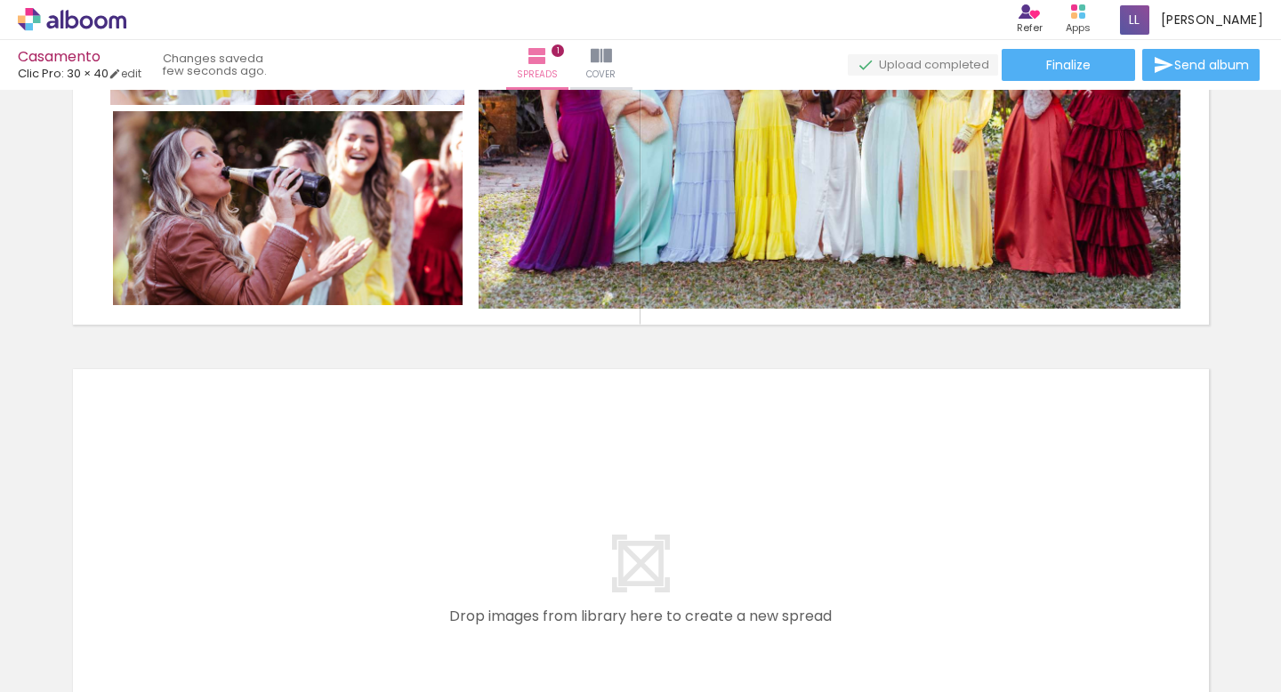
scroll to position [338, 0]
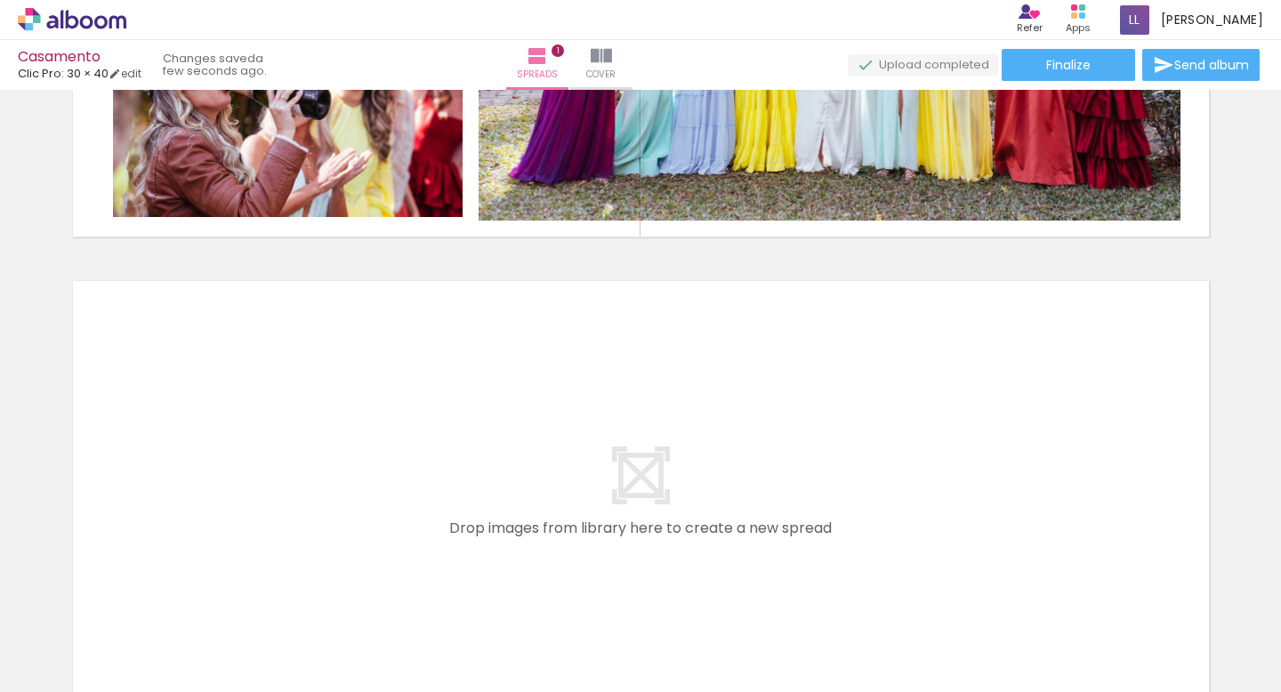
click at [0, 683] on div "Library 3 images All images Unused Add Images" at bounding box center [0, 636] width 0 height 111
click at [68, 665] on span "Add Images" at bounding box center [54, 668] width 37 height 20
click at [0, 0] on input "file" at bounding box center [0, 0] width 0 height 0
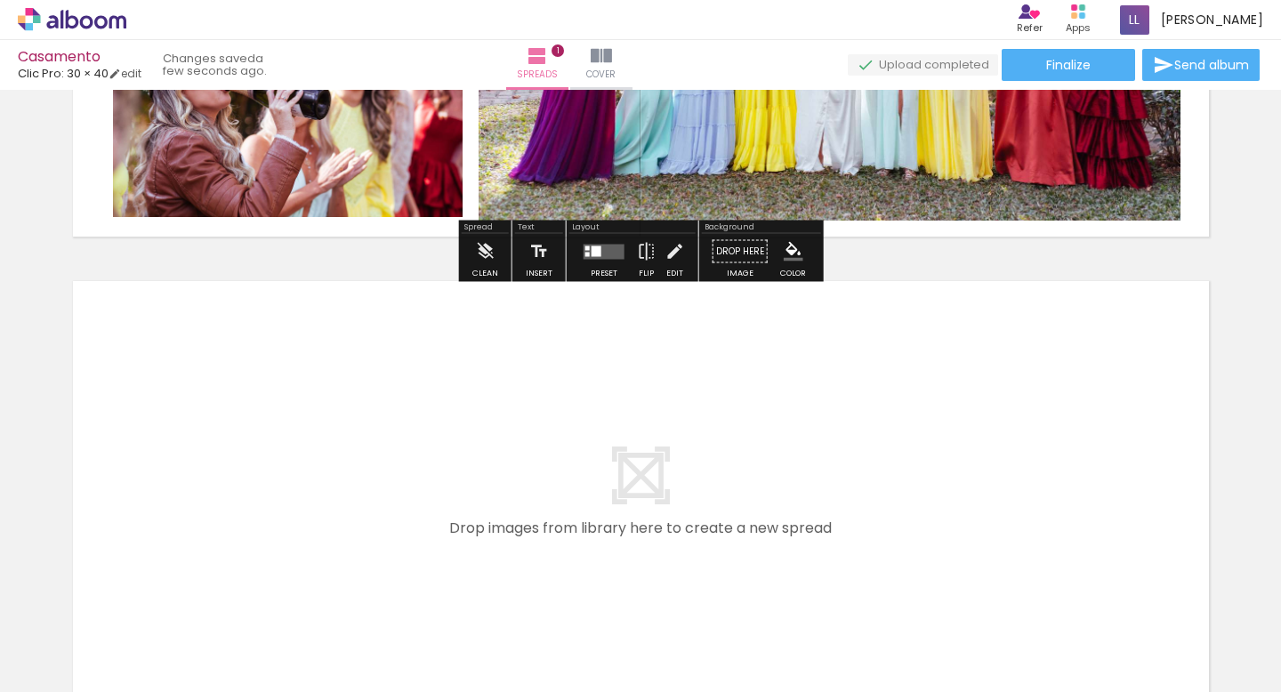
click at [55, 671] on span "Add Images" at bounding box center [54, 668] width 37 height 20
click at [0, 0] on input "file" at bounding box center [0, 0] width 0 height 0
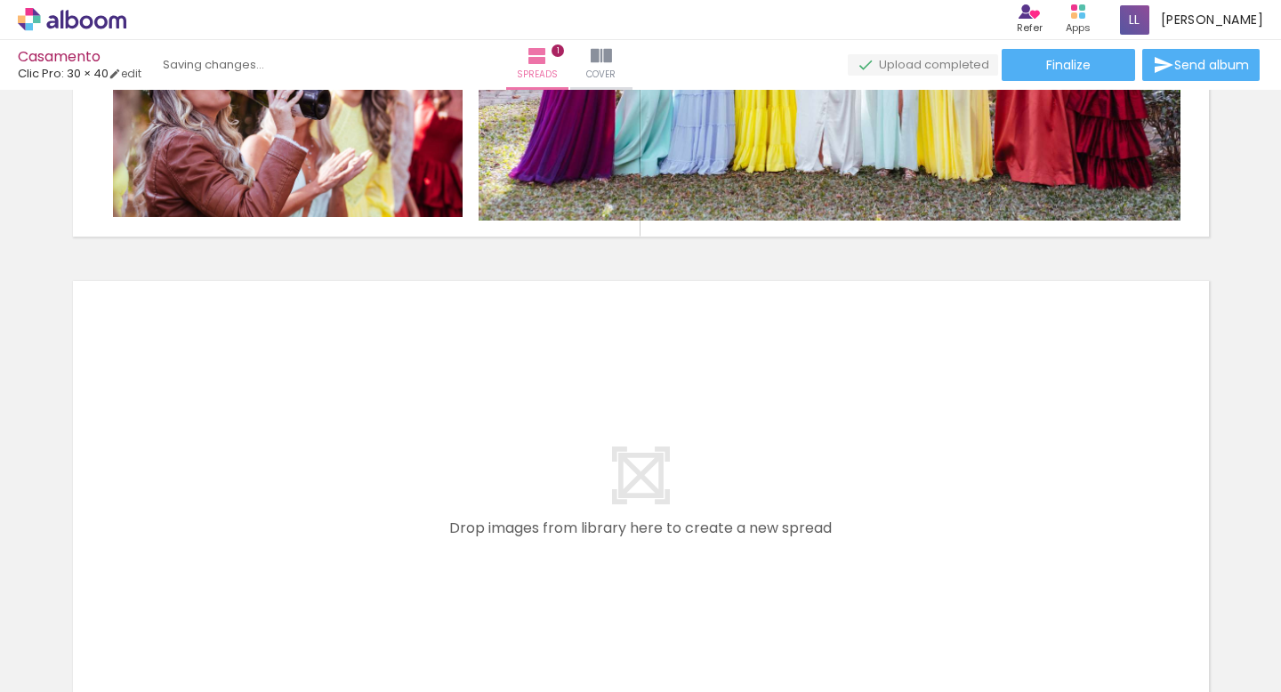
scroll to position [0, 0]
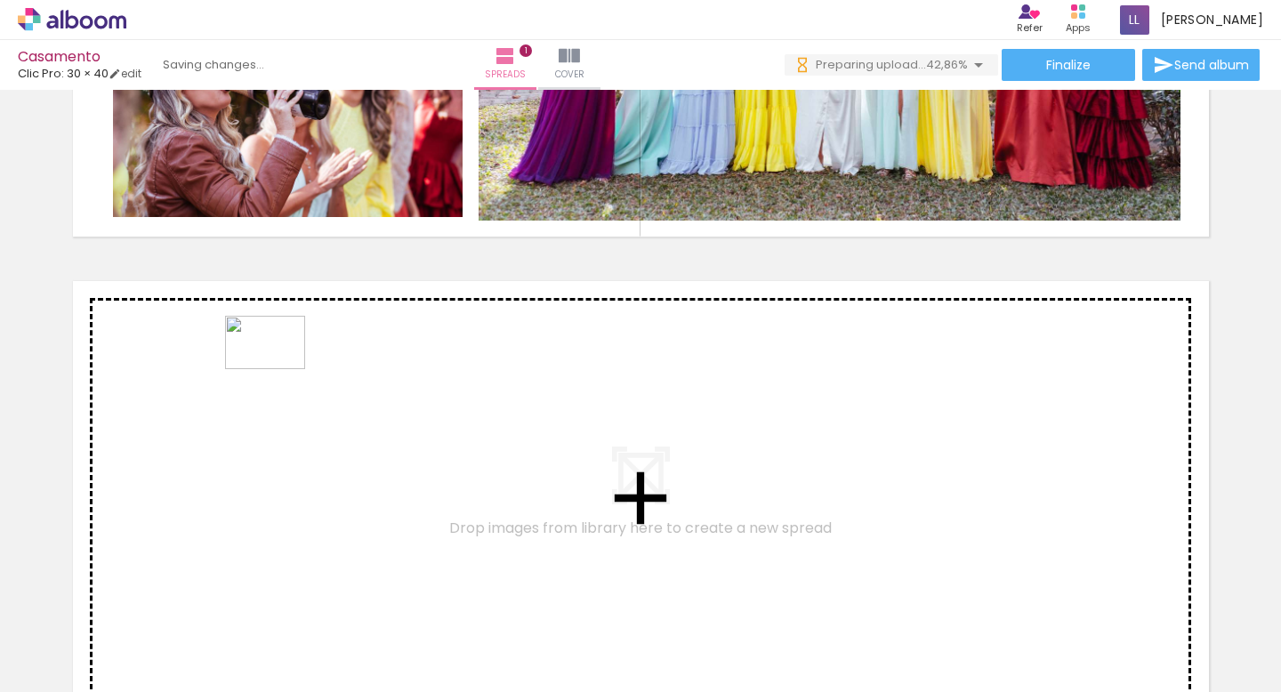
drag, startPoint x: 681, startPoint y: 636, endPoint x: 277, endPoint y: 372, distance: 482.6
click at [277, 372] on quentale-workspace at bounding box center [640, 346] width 1281 height 692
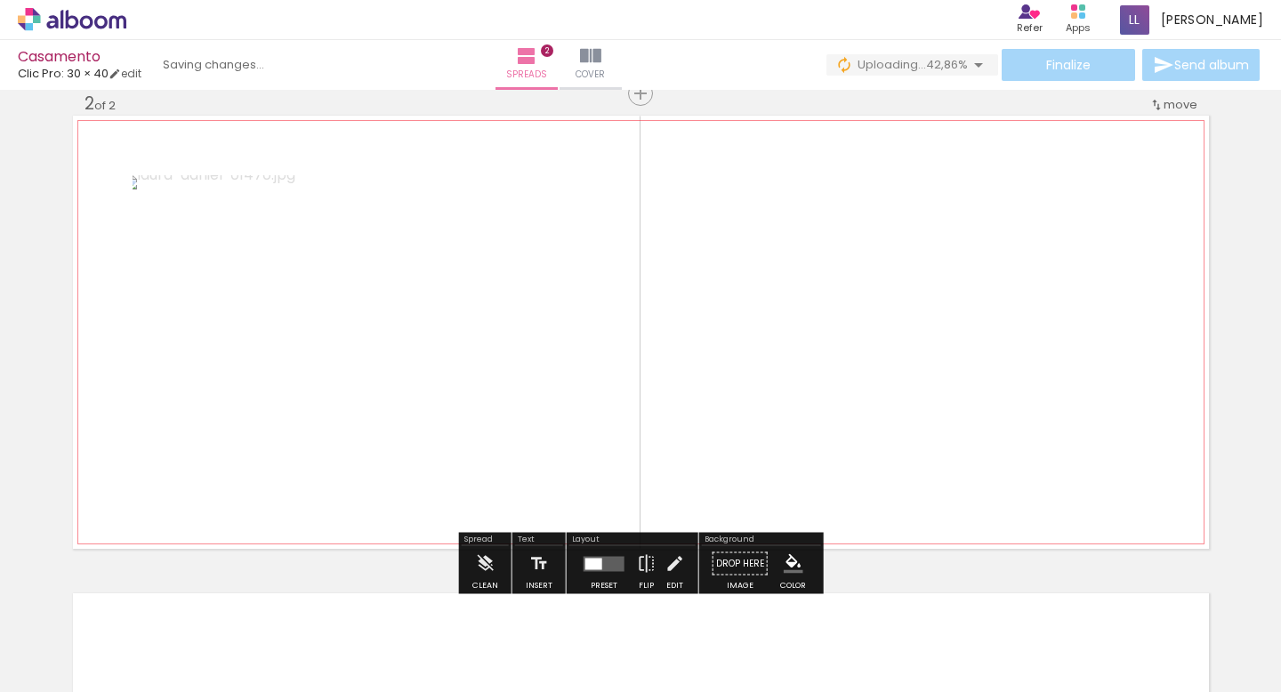
scroll to position [520, 0]
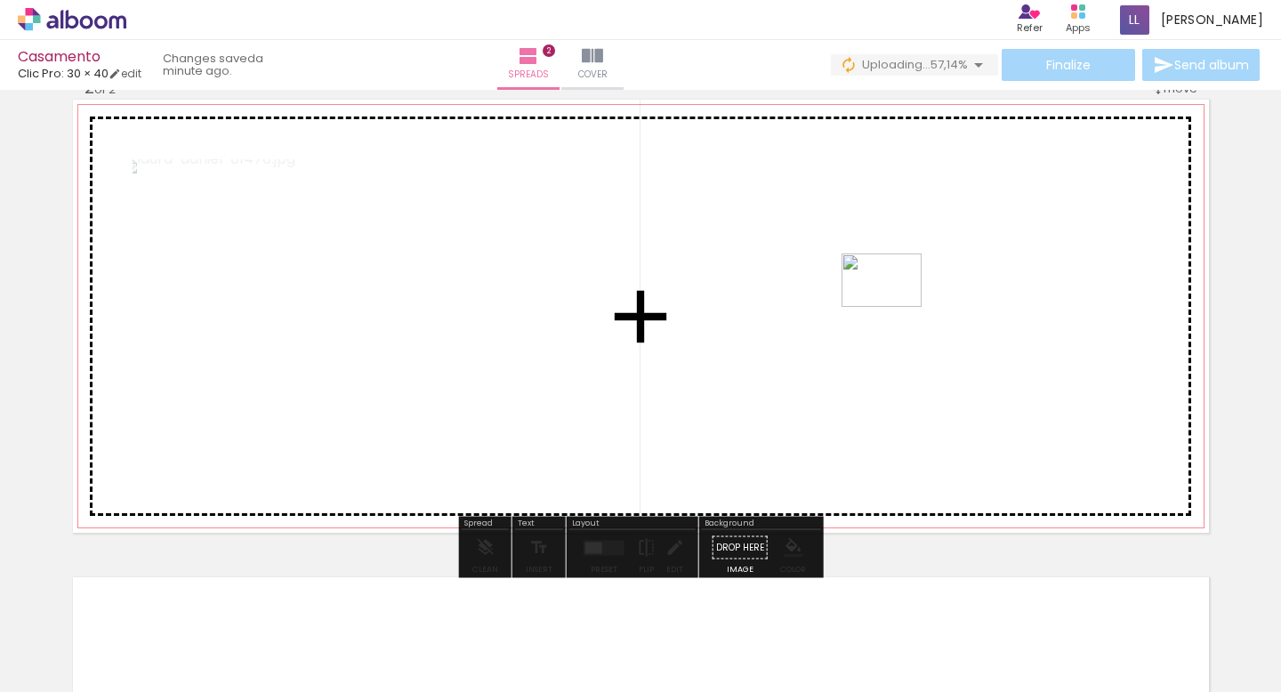
drag, startPoint x: 787, startPoint y: 641, endPoint x: 895, endPoint y: 310, distance: 348.0
click at [895, 310] on quentale-workspace at bounding box center [640, 346] width 1281 height 692
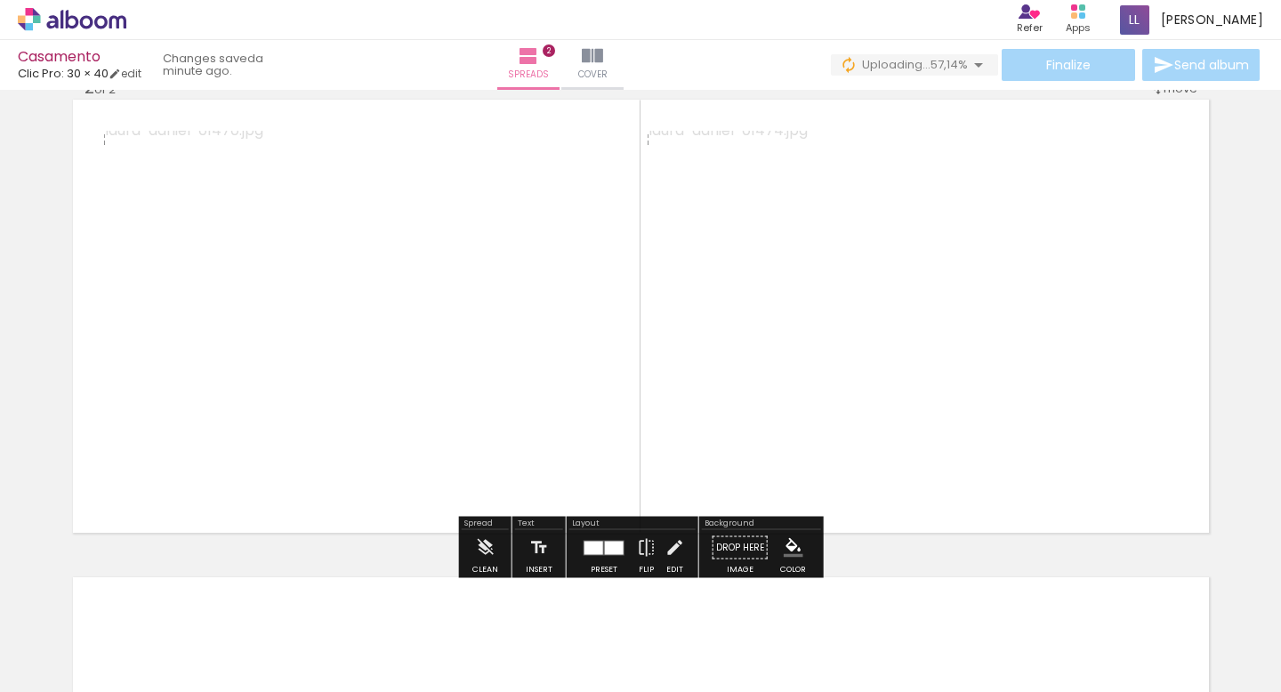
click at [1234, 369] on div "Add spread 1 of 2 Add spread 2 of 2" at bounding box center [640, 294] width 1281 height 1434
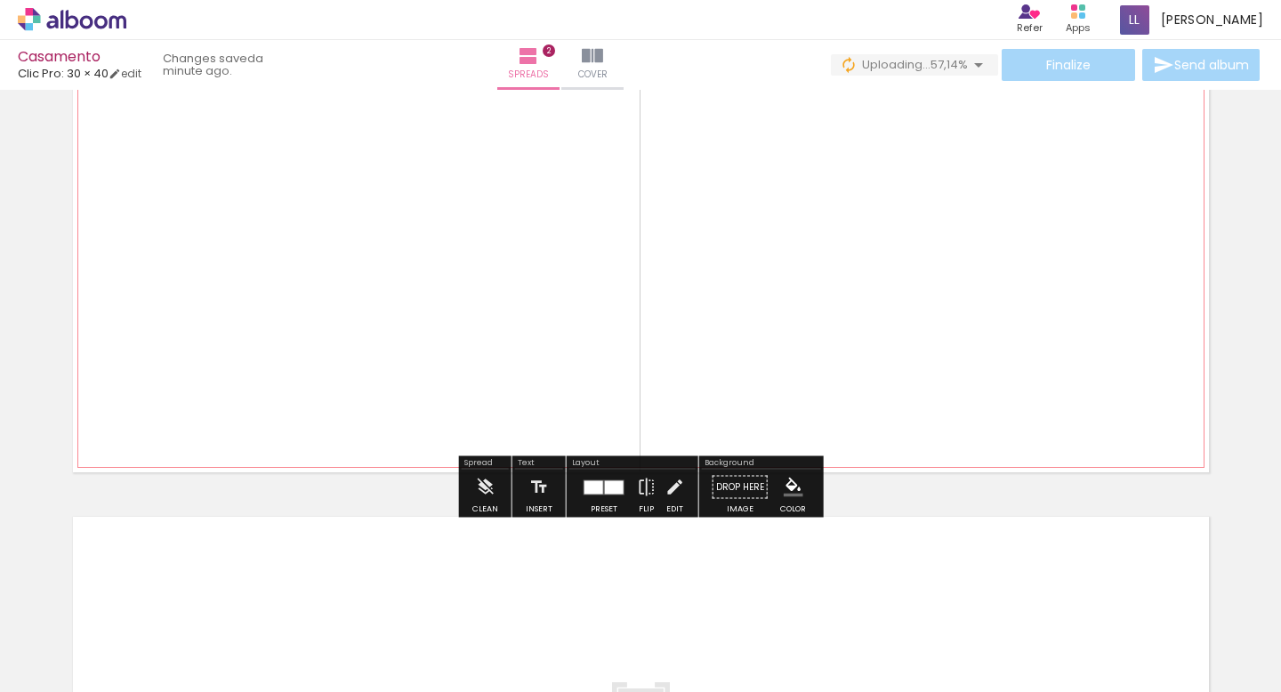
scroll to position [577, 0]
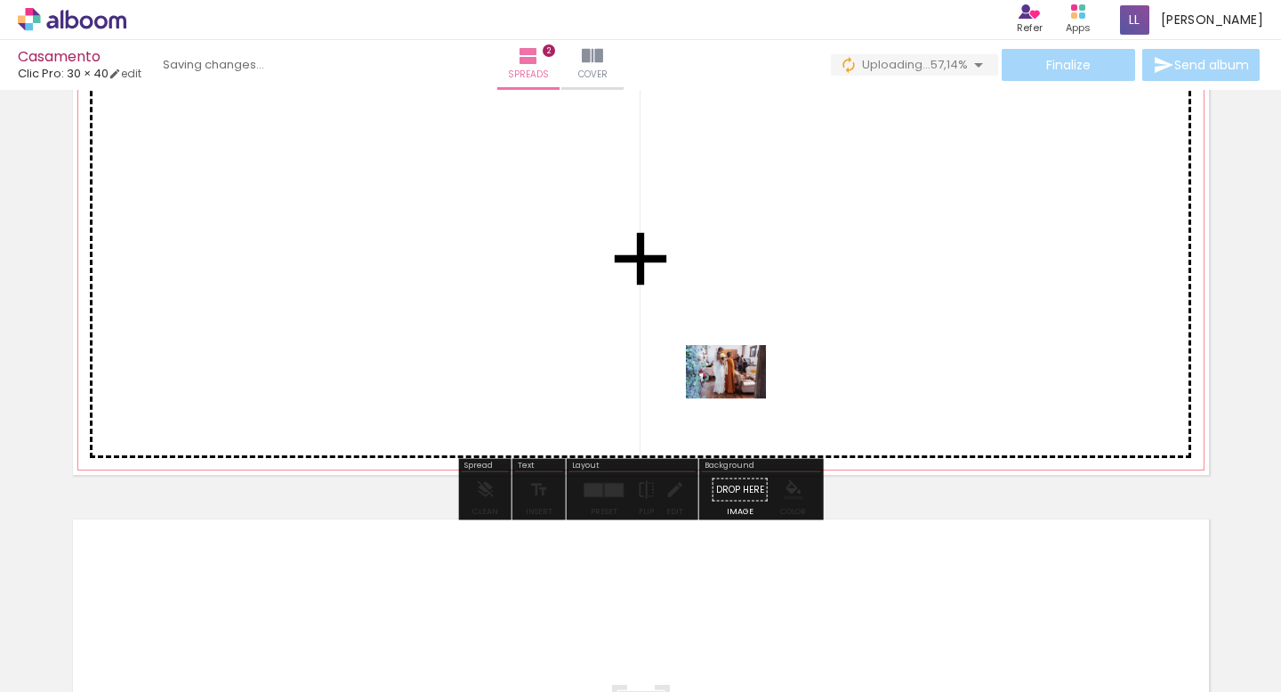
drag, startPoint x: 489, startPoint y: 650, endPoint x: 756, endPoint y: 384, distance: 376.8
click at [756, 384] on quentale-workspace at bounding box center [640, 346] width 1281 height 692
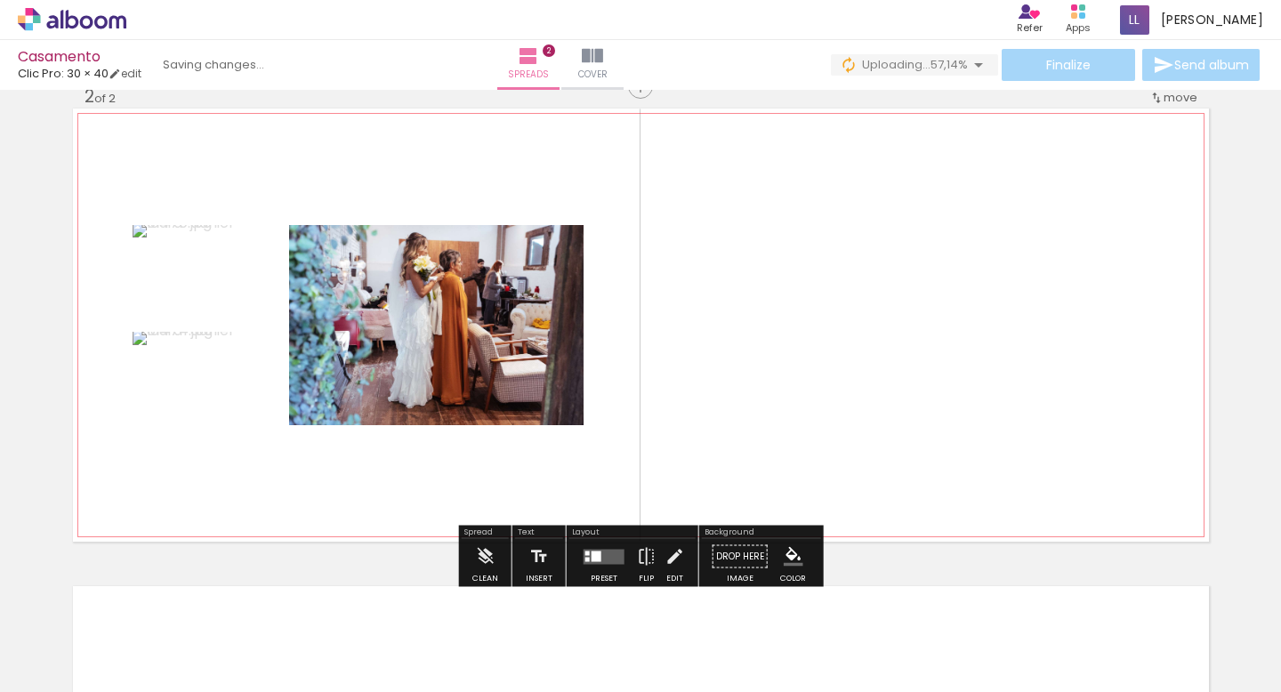
scroll to position [509, 0]
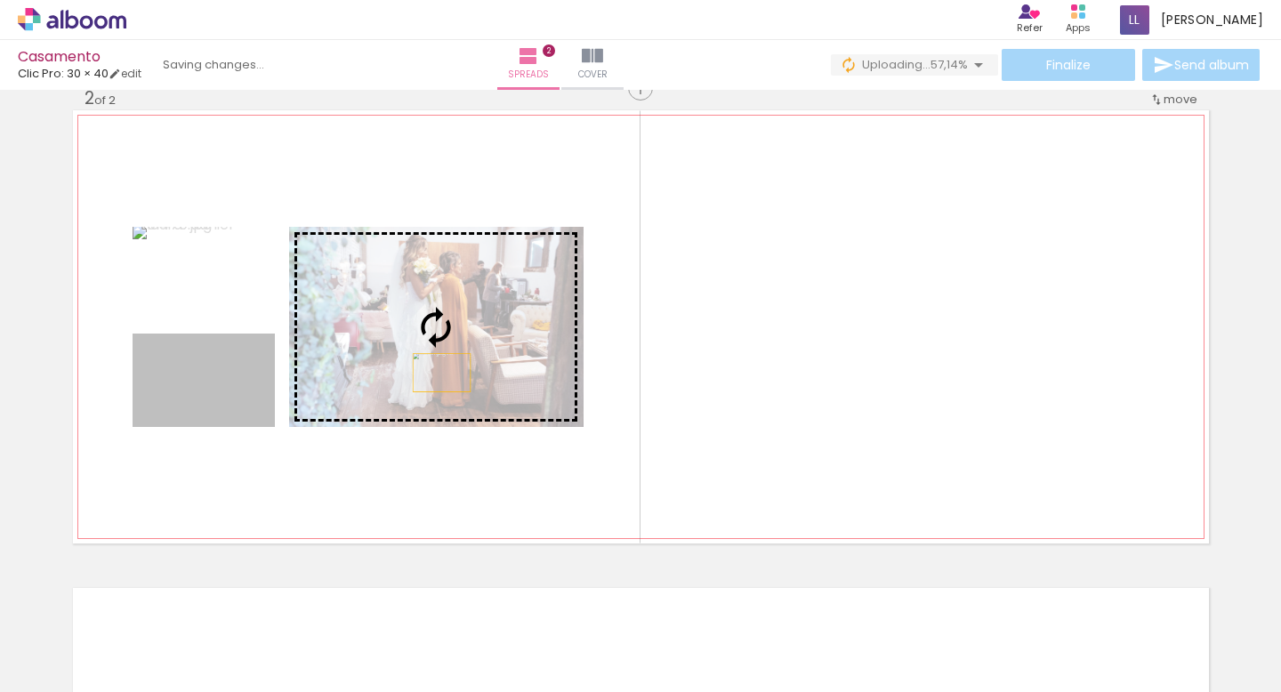
drag, startPoint x: 223, startPoint y: 414, endPoint x: 441, endPoint y: 373, distance: 221.8
click at [0, 0] on slot at bounding box center [0, 0] width 0 height 0
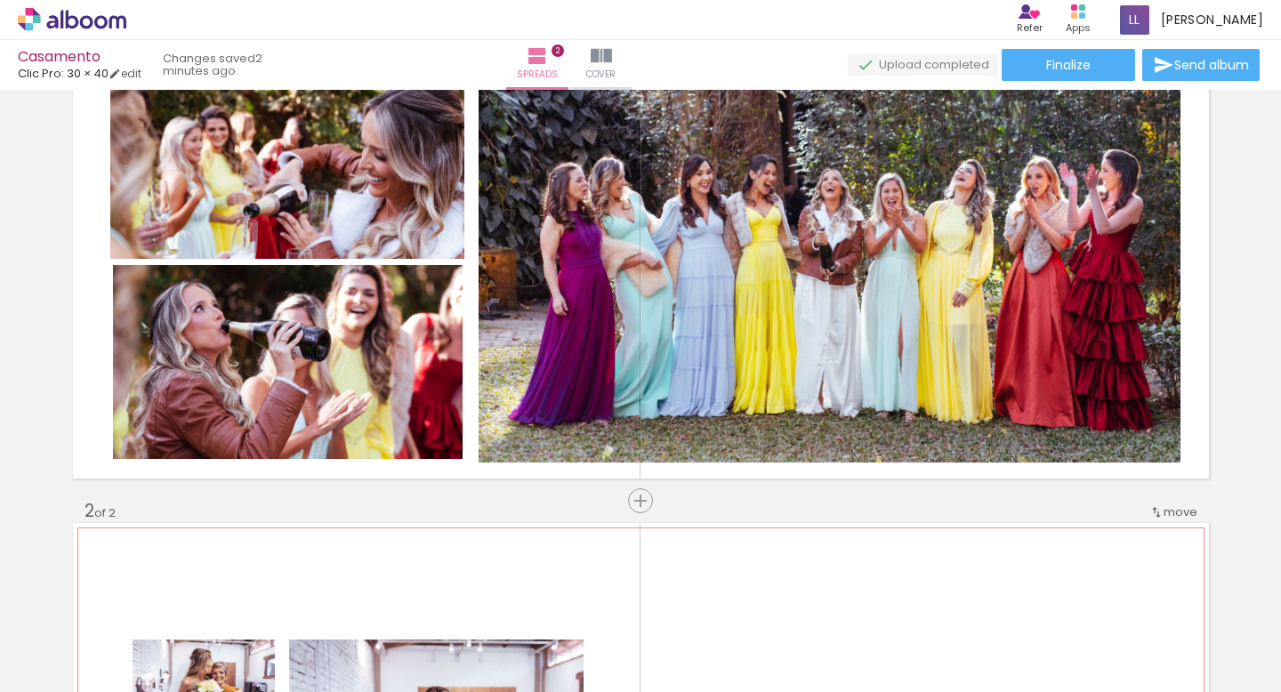
scroll to position [85, 0]
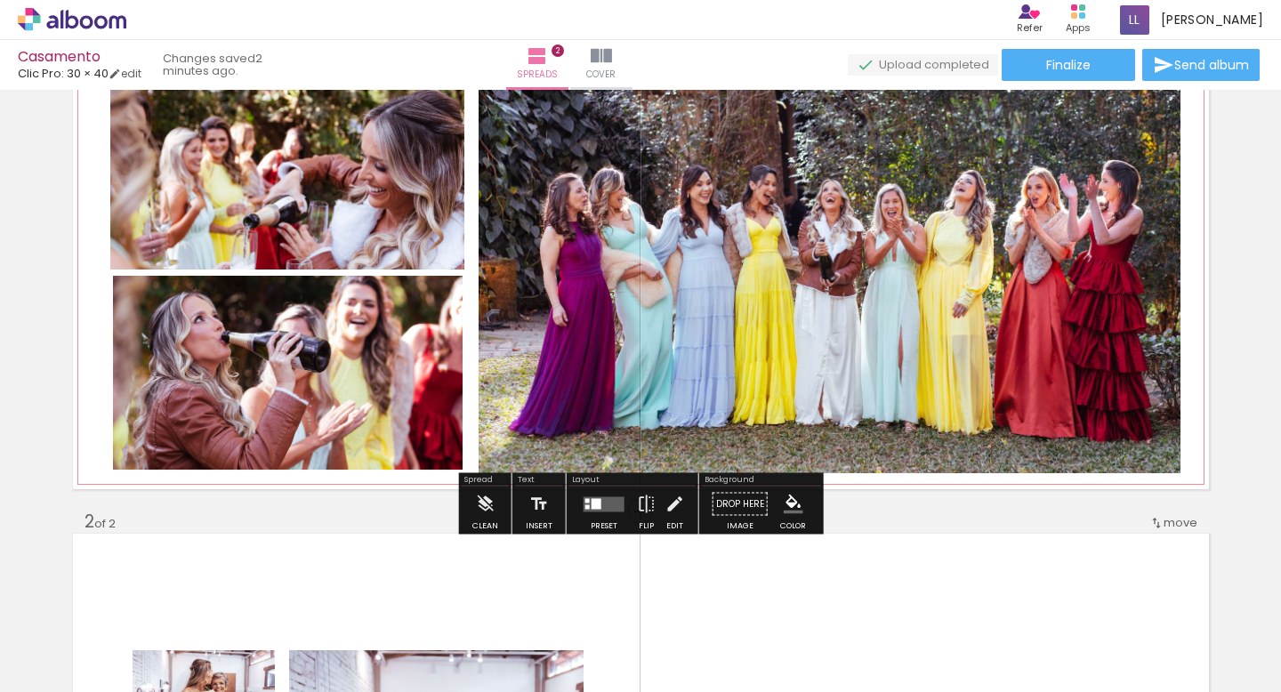
click at [599, 391] on quentale-photo at bounding box center [830, 274] width 702 height 399
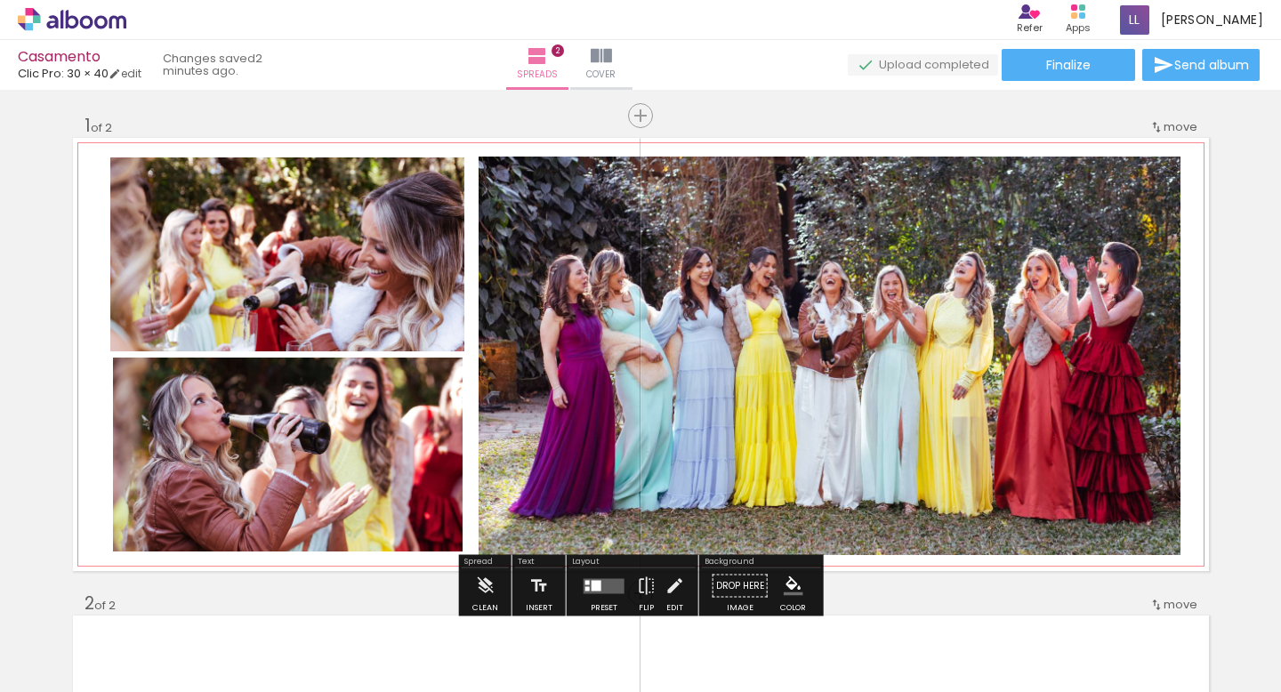
click at [1138, 168] on quentale-photo at bounding box center [830, 356] width 702 height 399
click at [1150, 186] on quentale-photo at bounding box center [830, 356] width 702 height 399
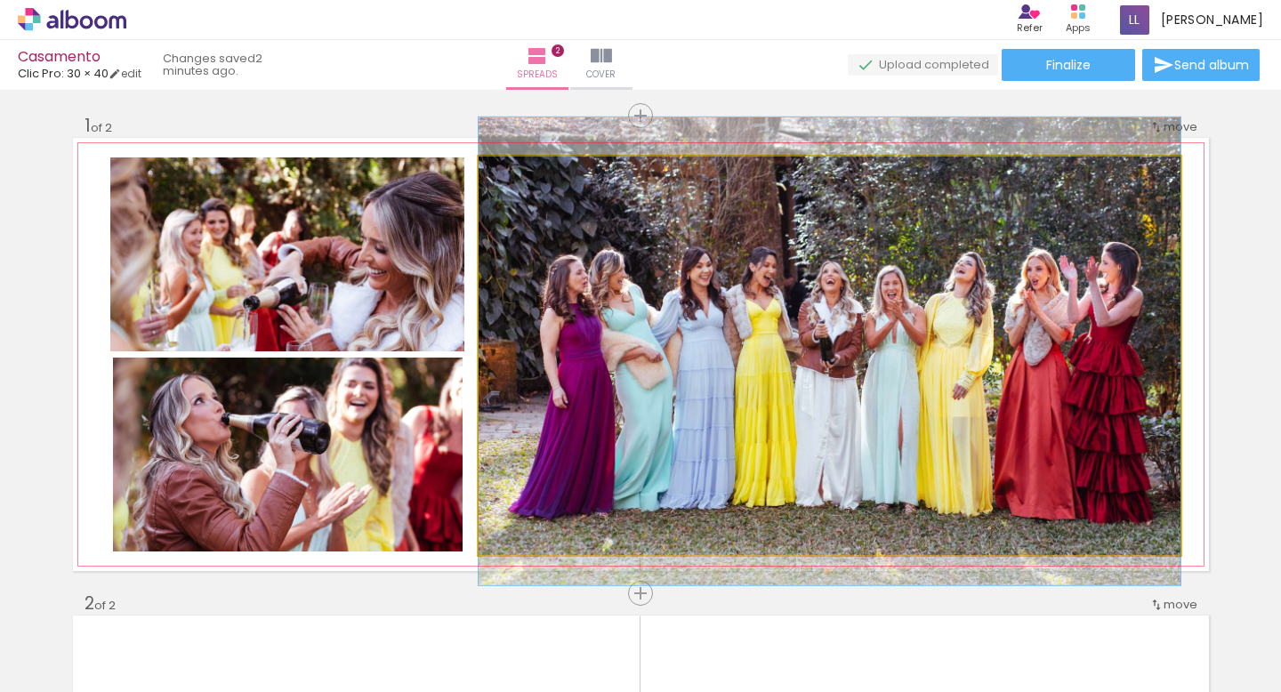
click at [1150, 186] on quentale-photo at bounding box center [830, 356] width 702 height 399
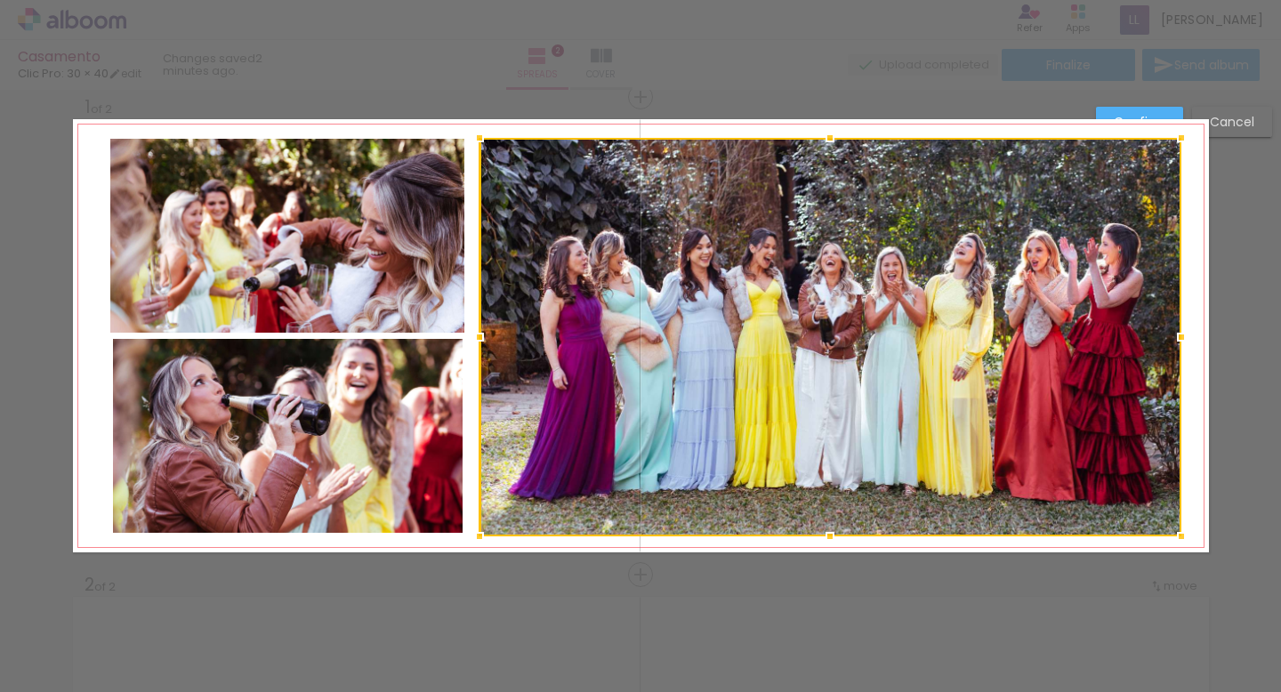
scroll to position [22, 0]
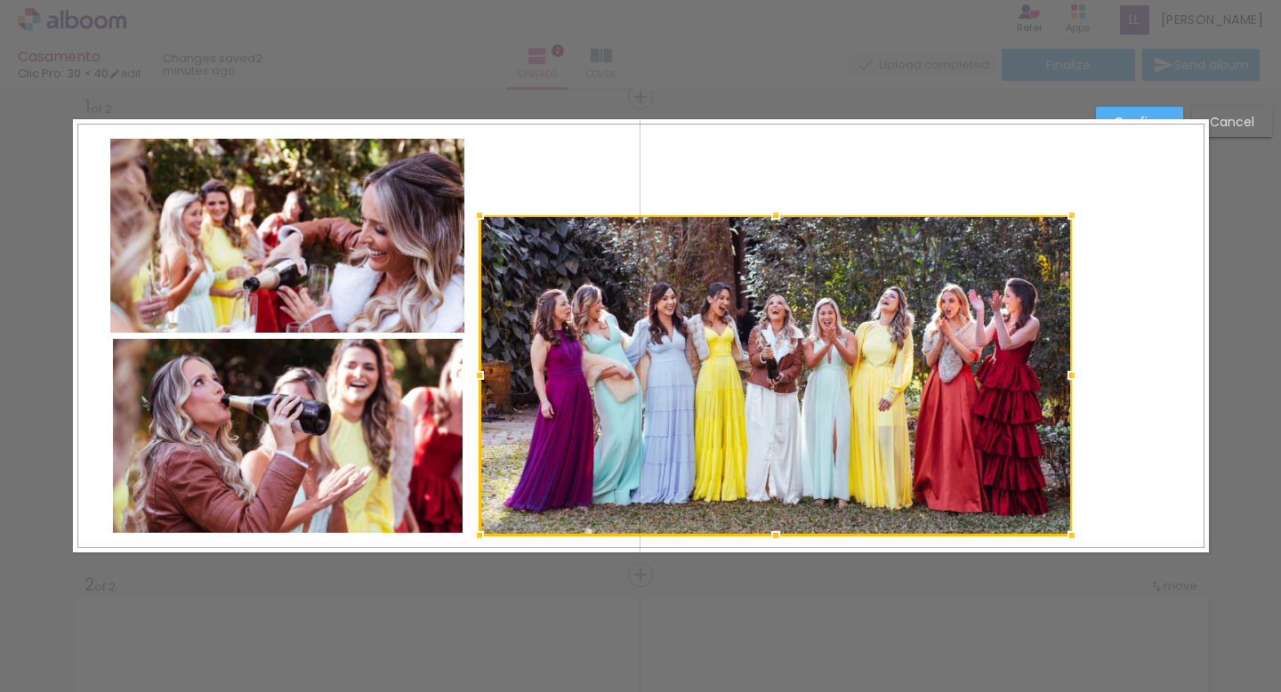
drag, startPoint x: 1179, startPoint y: 141, endPoint x: 1066, endPoint y: 222, distance: 139.0
click at [1066, 222] on div at bounding box center [1072, 215] width 36 height 36
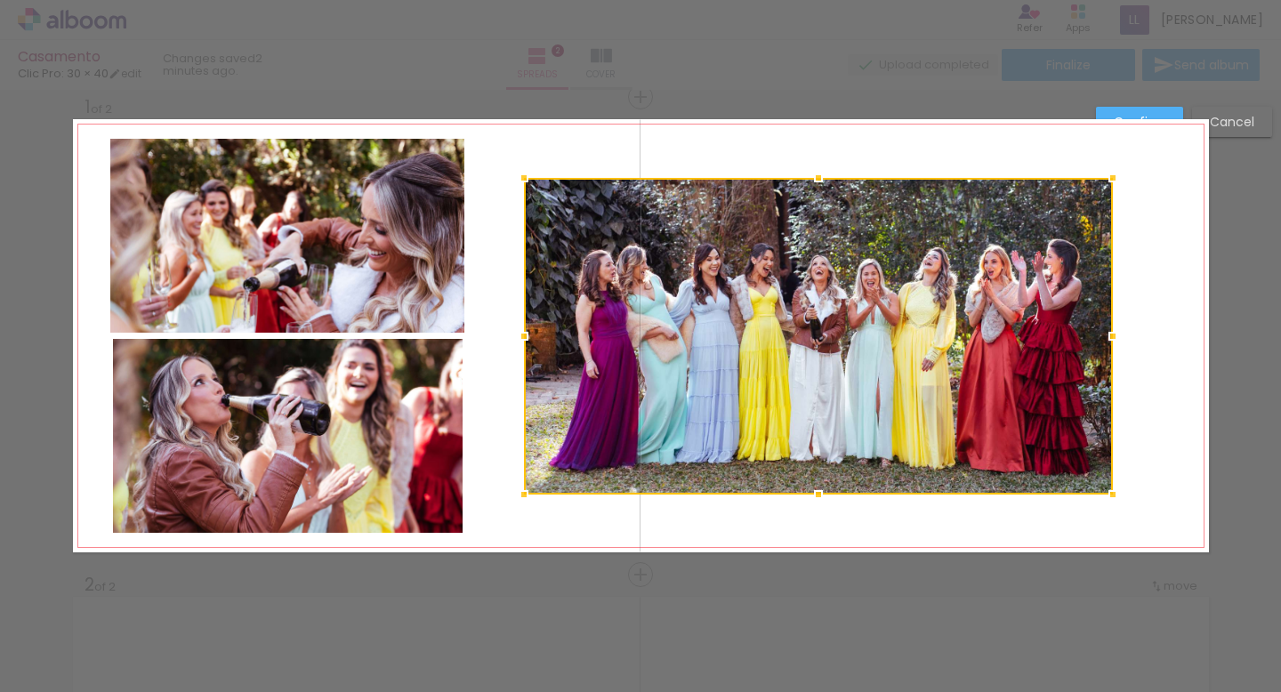
drag, startPoint x: 1008, startPoint y: 334, endPoint x: 1054, endPoint y: 294, distance: 61.8
click at [1054, 294] on div at bounding box center [818, 336] width 589 height 317
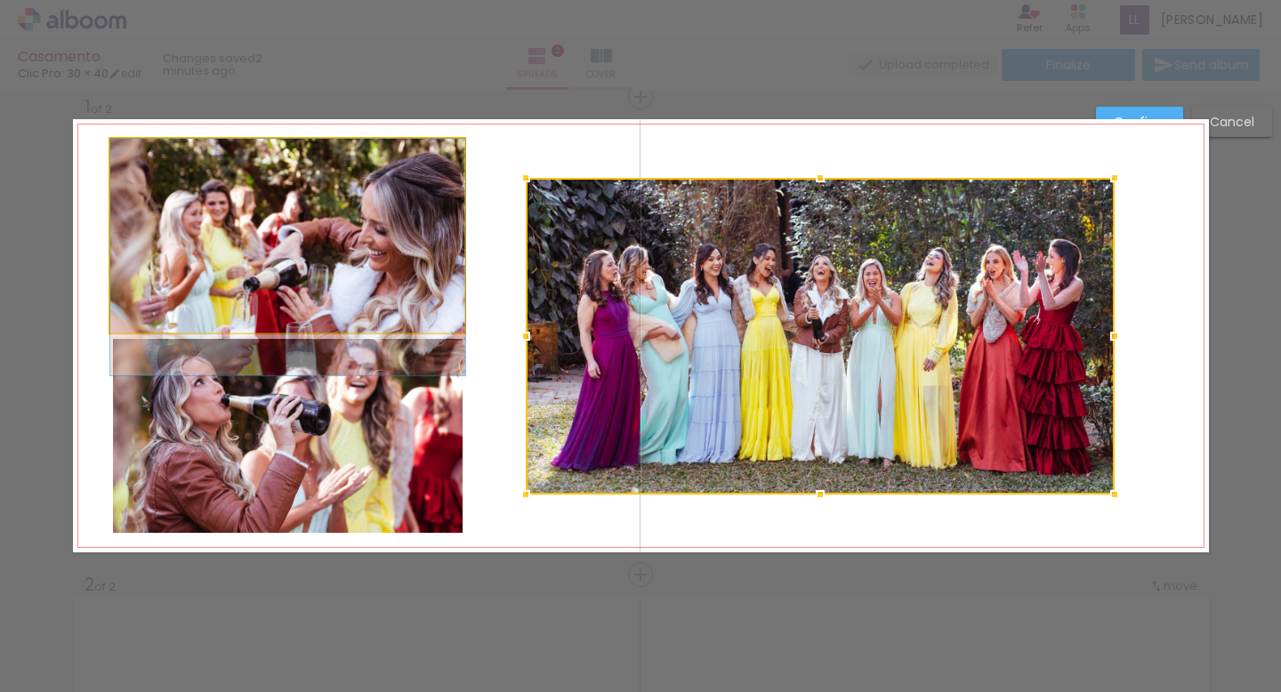
click at [424, 263] on quentale-photo at bounding box center [287, 236] width 355 height 194
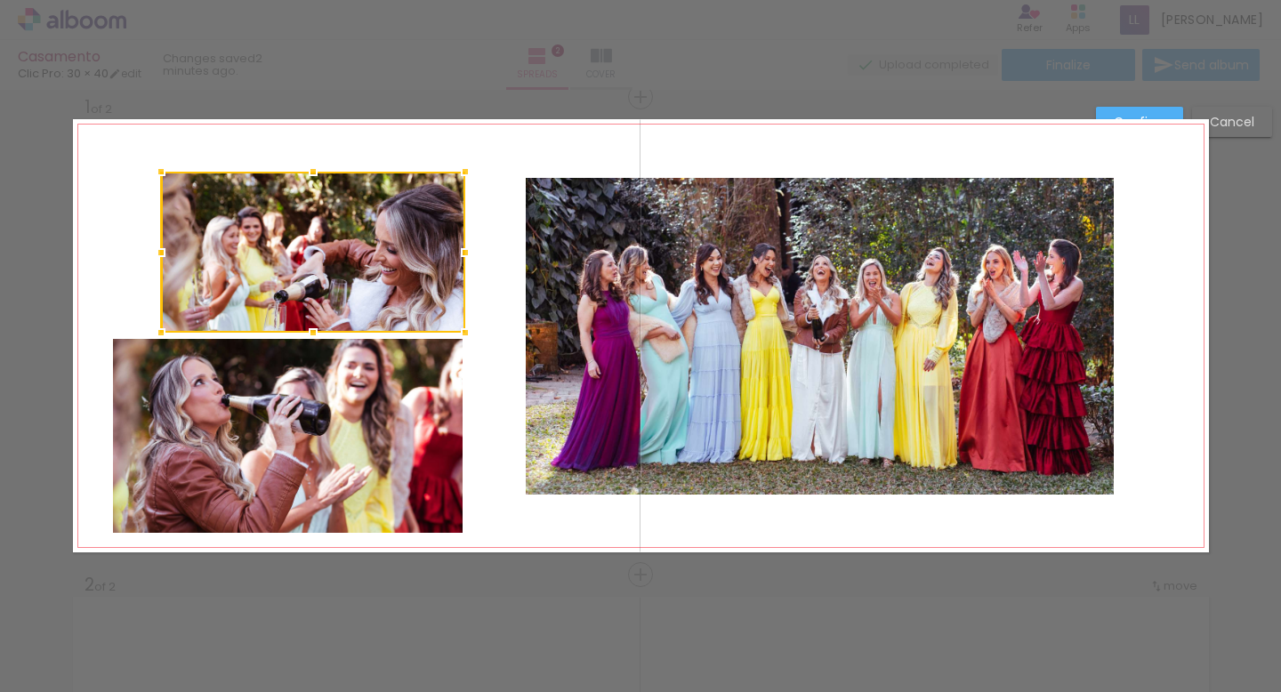
drag, startPoint x: 111, startPoint y: 139, endPoint x: 161, endPoint y: 172, distance: 59.7
click at [161, 172] on div at bounding box center [161, 172] width 36 height 36
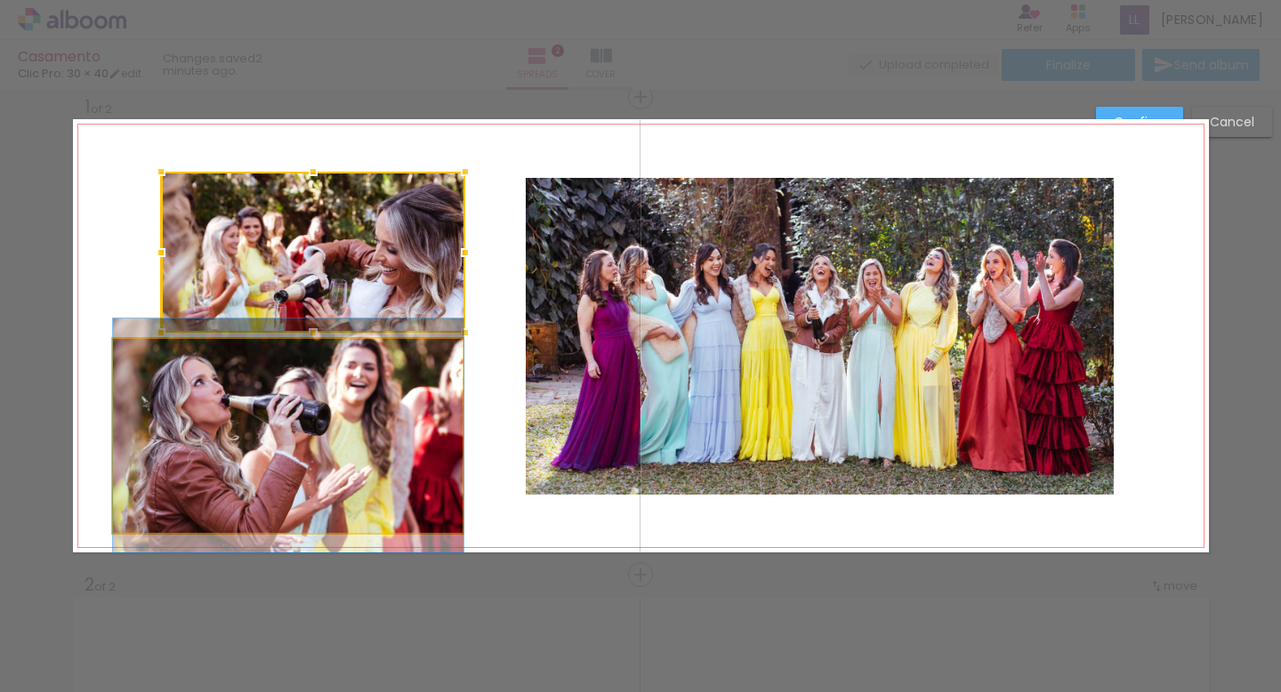
click at [154, 446] on quentale-photo at bounding box center [288, 436] width 351 height 194
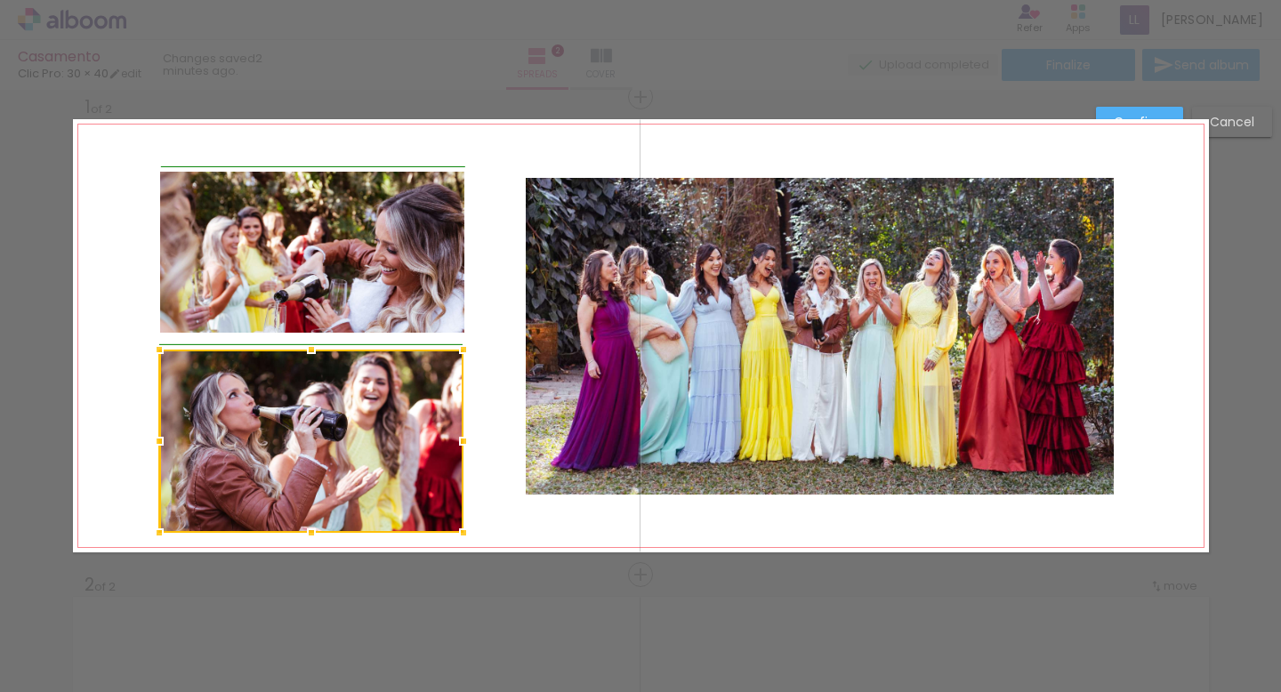
drag, startPoint x: 112, startPoint y: 342, endPoint x: 161, endPoint y: 352, distance: 50.1
click at [161, 352] on div at bounding box center [159, 350] width 36 height 36
click at [698, 433] on quentale-photo at bounding box center [820, 336] width 589 height 317
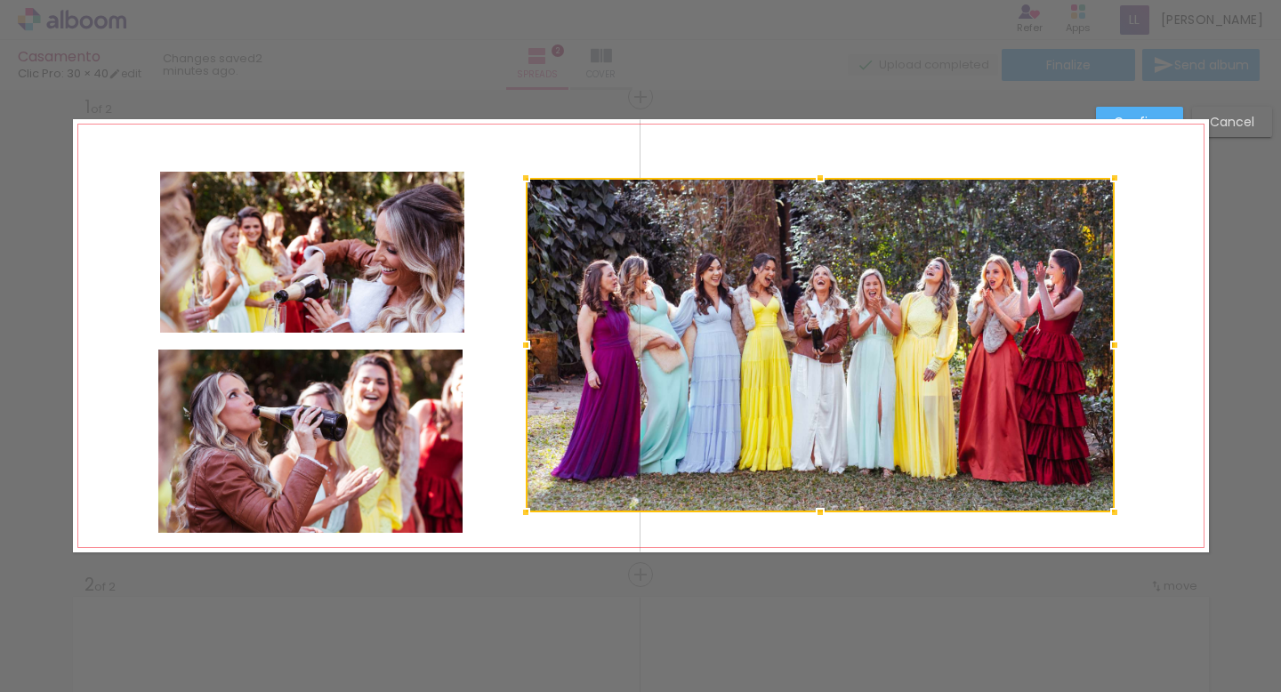
drag, startPoint x: 818, startPoint y: 495, endPoint x: 816, endPoint y: 512, distance: 17.9
click at [816, 512] on div at bounding box center [820, 513] width 36 height 36
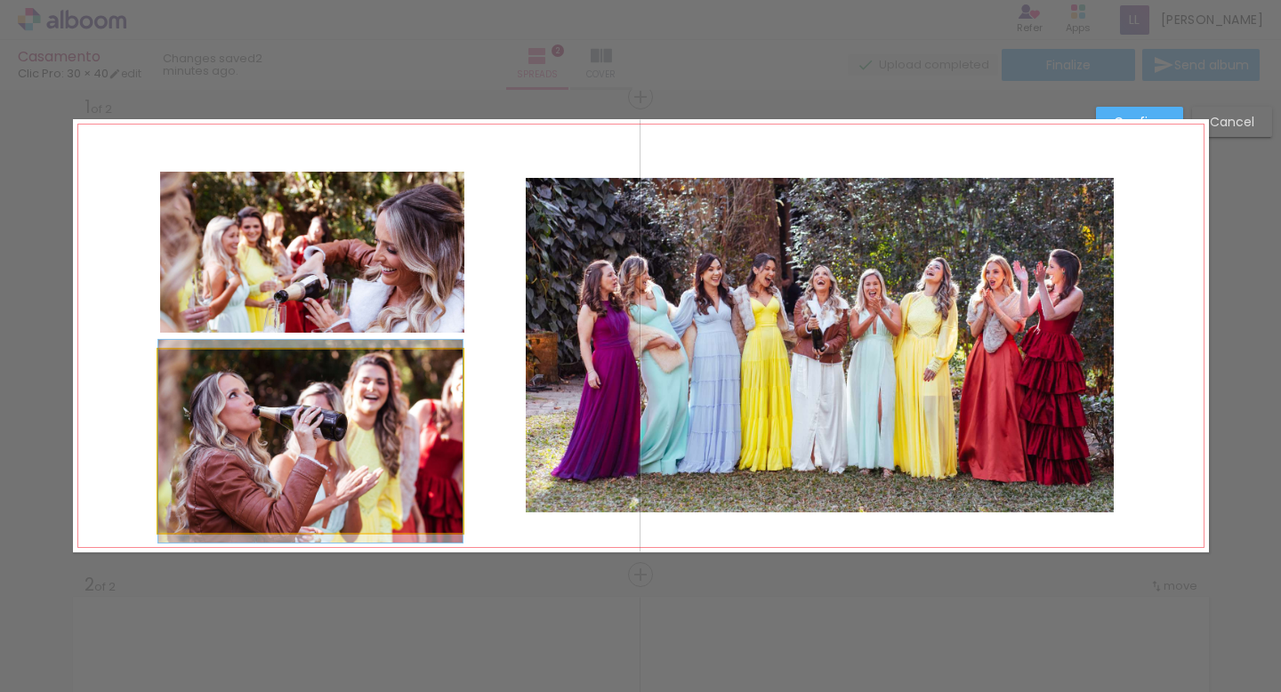
click at [426, 477] on quentale-photo at bounding box center [310, 441] width 304 height 183
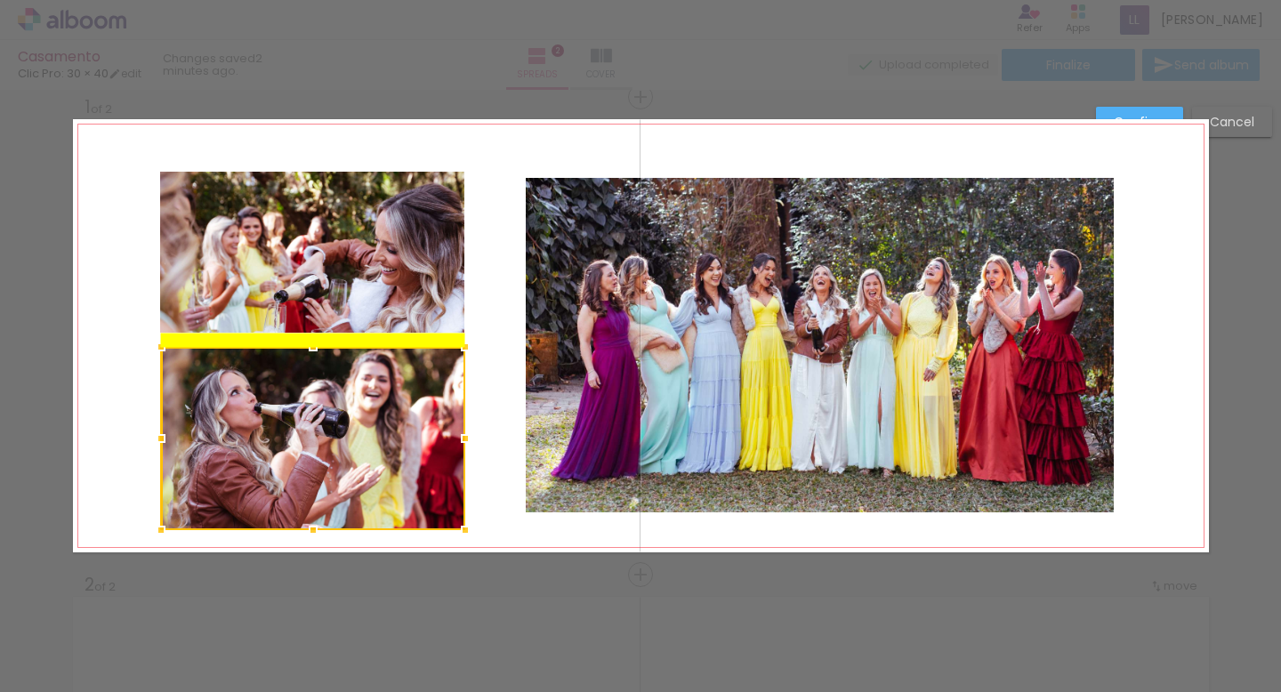
click at [328, 498] on div at bounding box center [313, 438] width 304 height 183
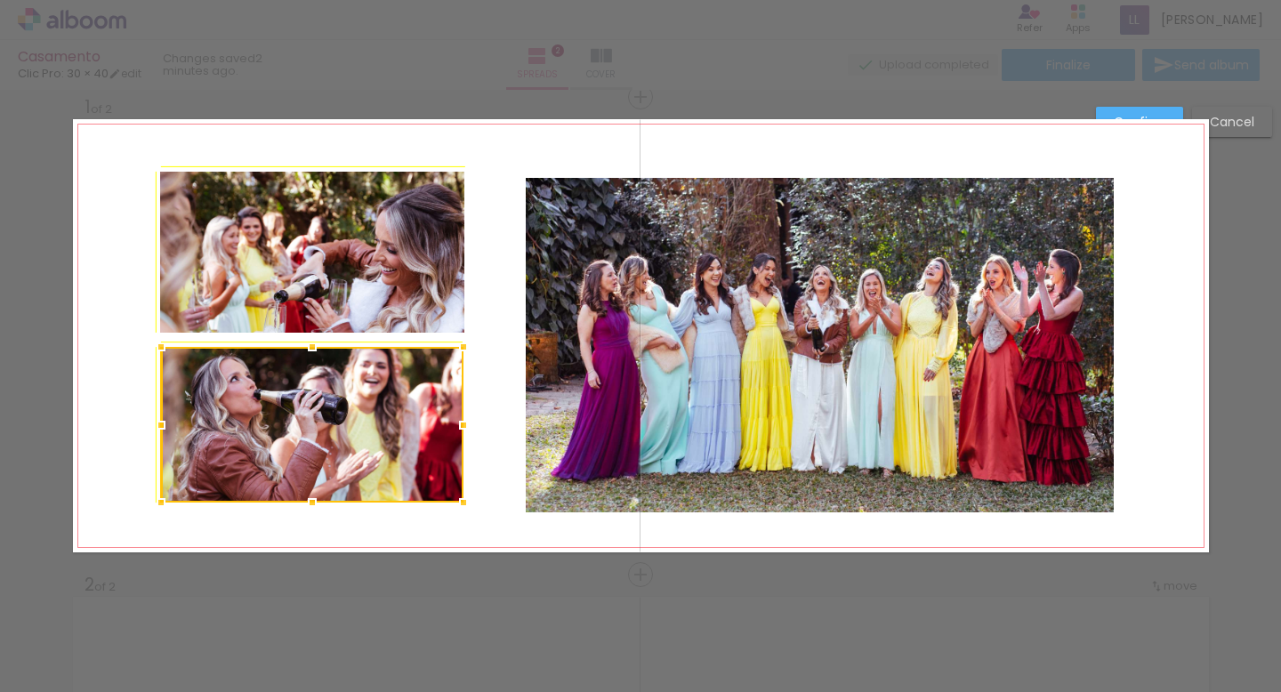
drag, startPoint x: 460, startPoint y: 525, endPoint x: 447, endPoint y: 515, distance: 16.5
click at [447, 515] on div at bounding box center [464, 503] width 36 height 36
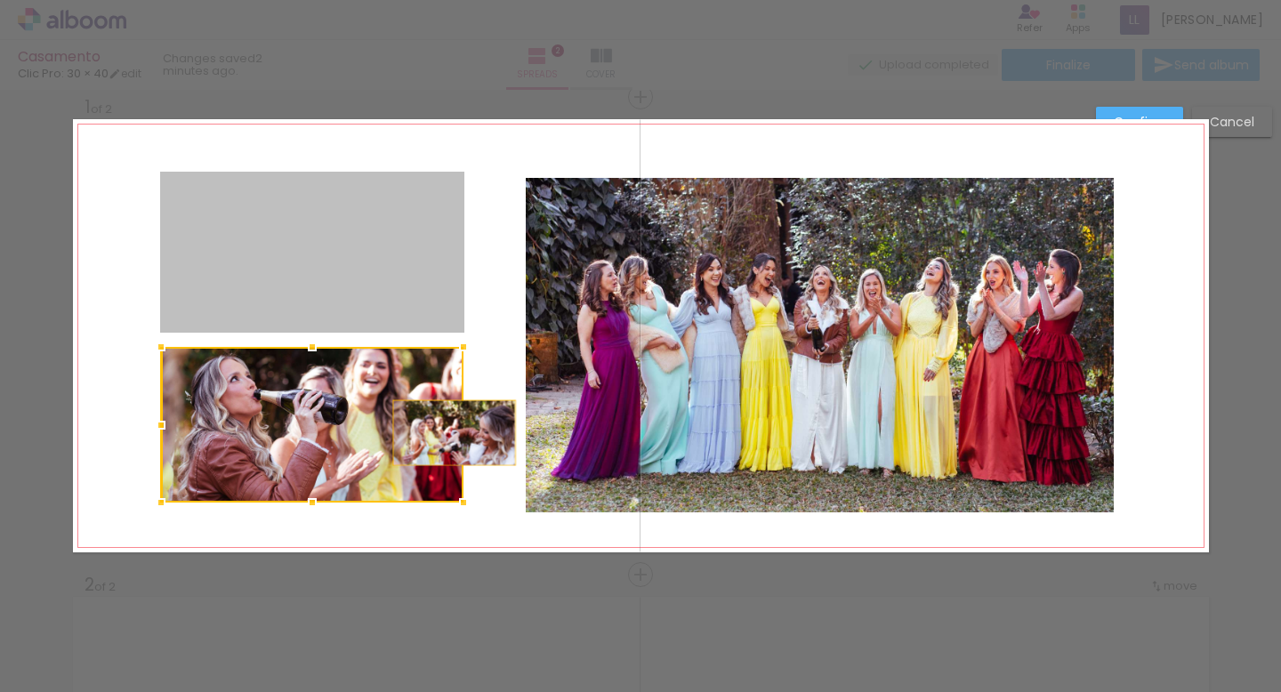
drag, startPoint x: 421, startPoint y: 286, endPoint x: 455, endPoint y: 431, distance: 149.8
click at [455, 431] on album-spread "1 of 2" at bounding box center [641, 335] width 1136 height 433
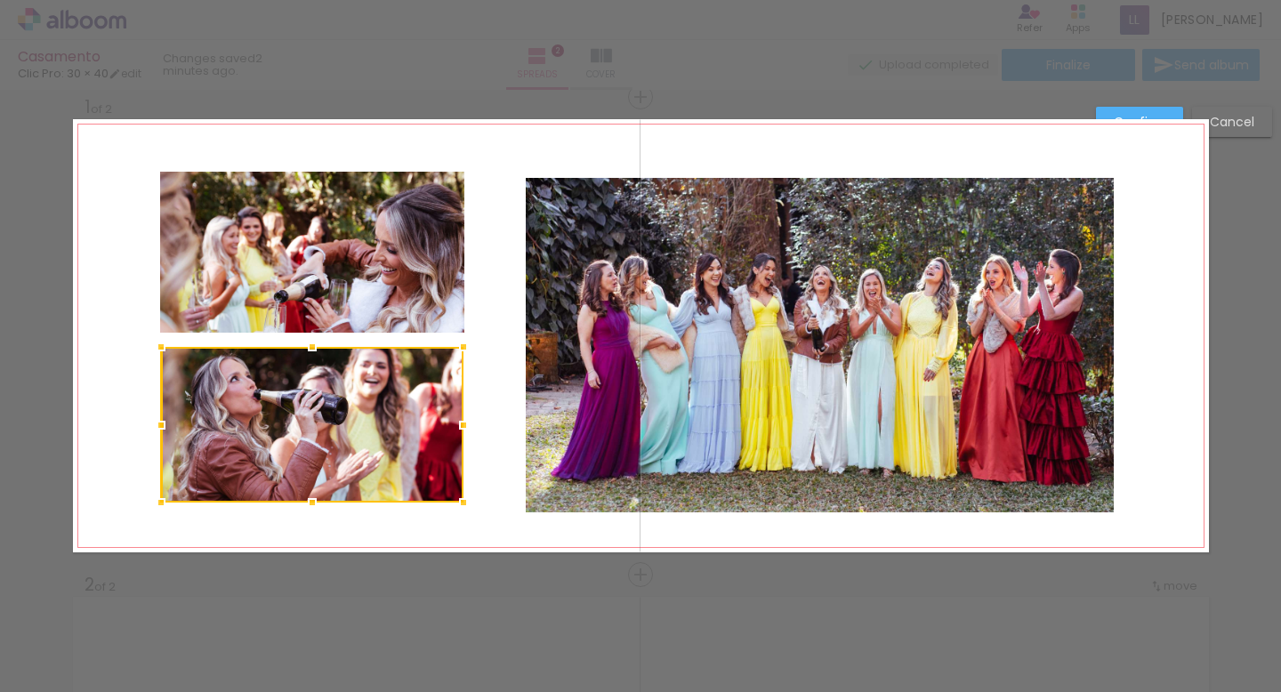
click at [431, 208] on quentale-photo at bounding box center [312, 252] width 304 height 161
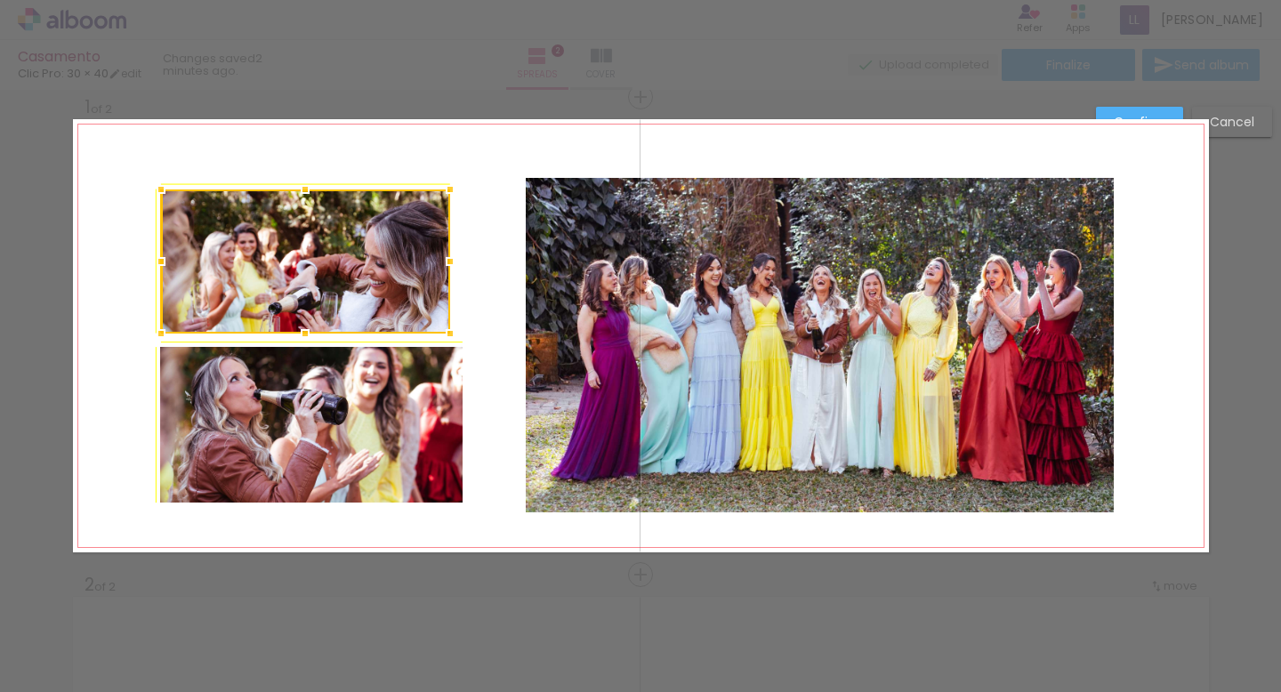
drag, startPoint x: 459, startPoint y: 173, endPoint x: 470, endPoint y: 167, distance: 11.9
click at [470, 167] on album-spread "1 of 2" at bounding box center [641, 335] width 1136 height 433
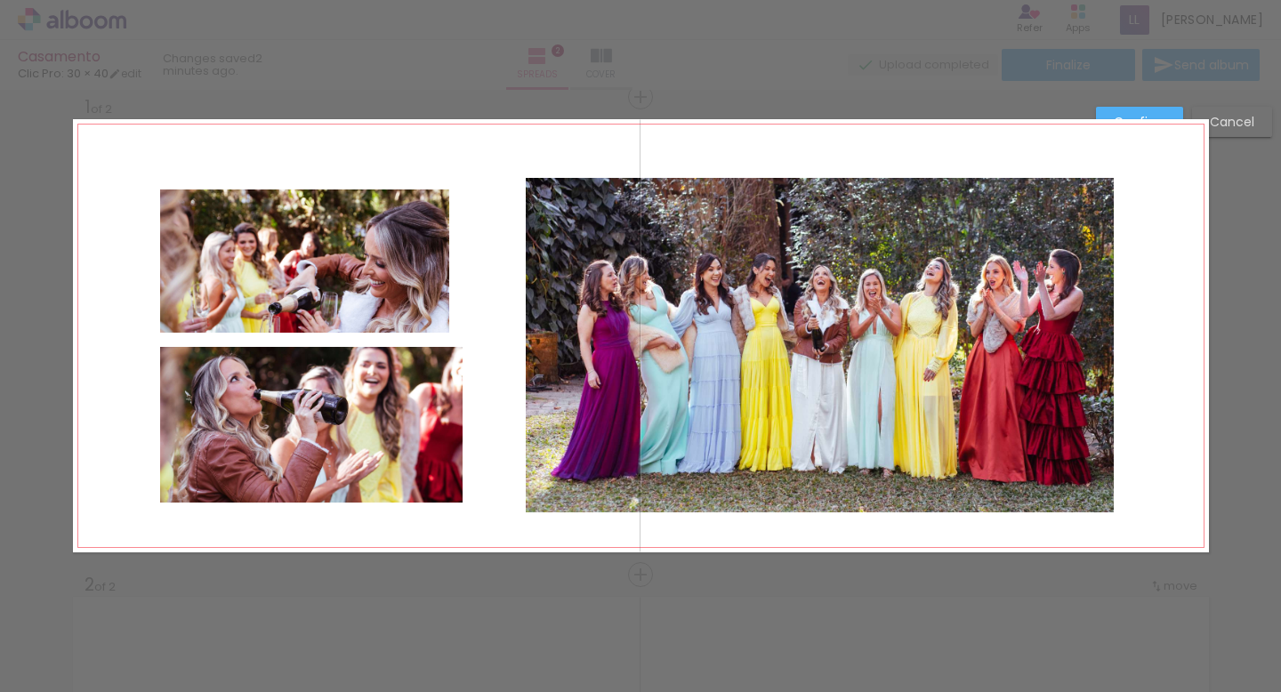
click at [295, 194] on quentale-photo at bounding box center [304, 261] width 289 height 144
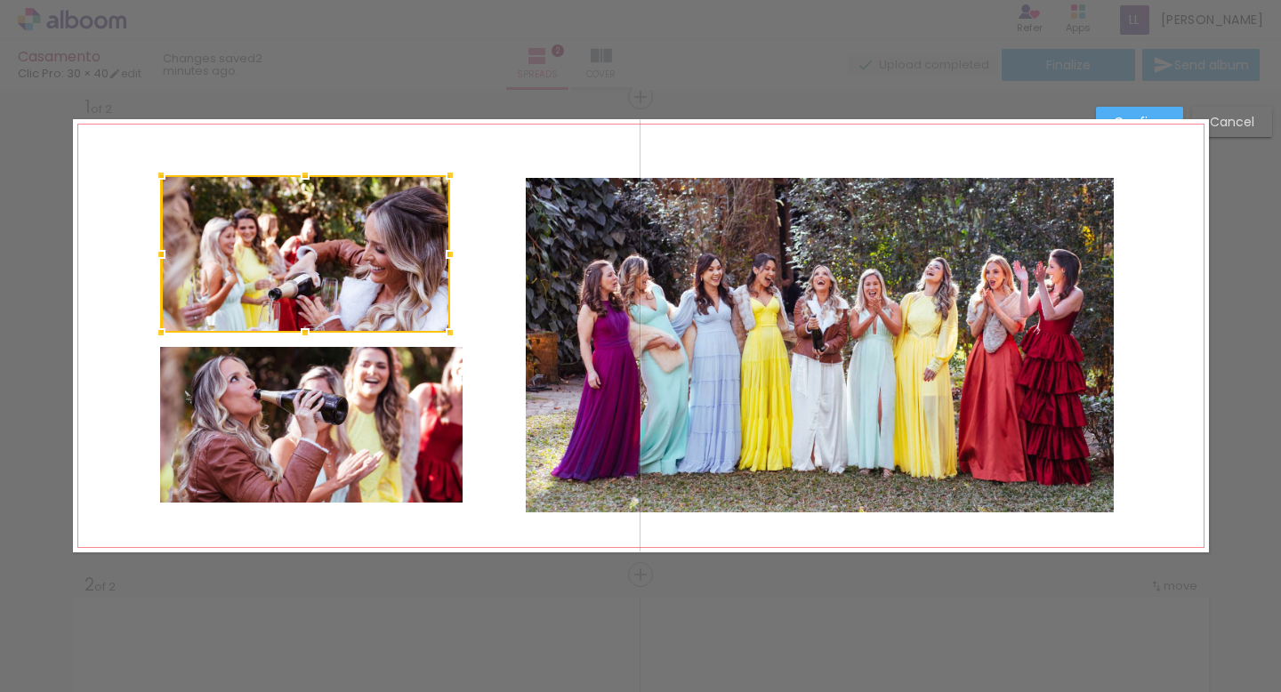
click at [302, 190] on div at bounding box center [305, 175] width 36 height 36
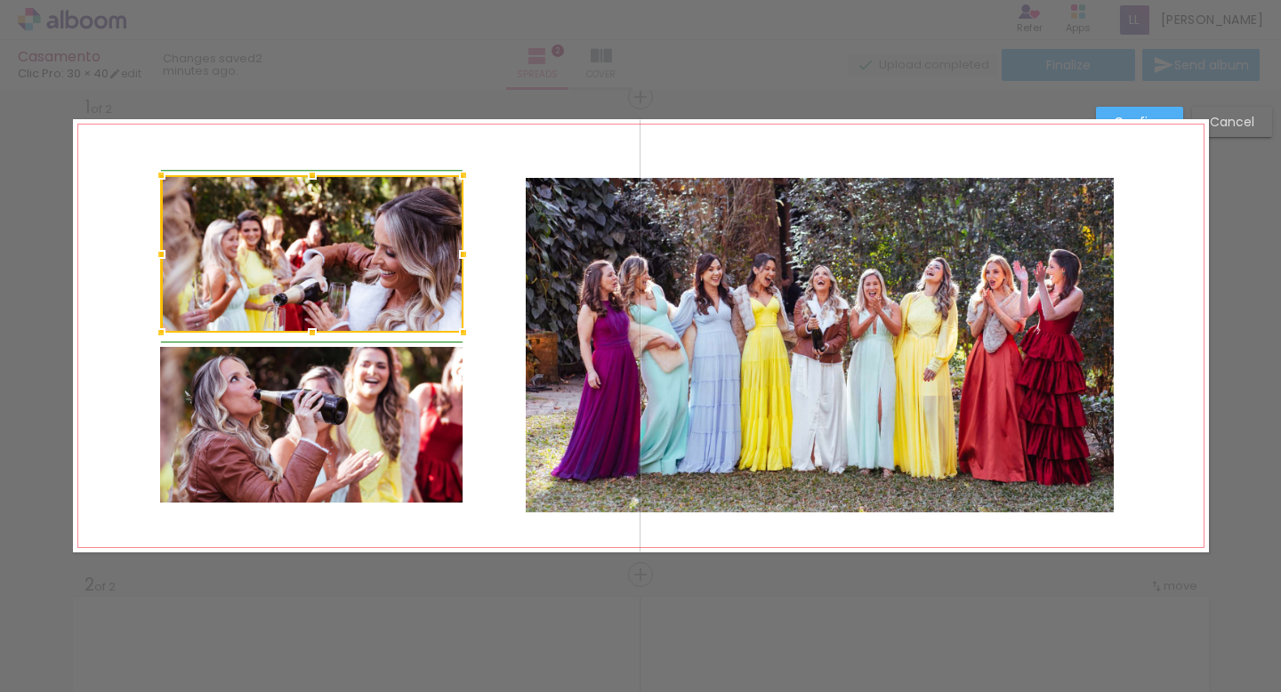
drag, startPoint x: 447, startPoint y: 254, endPoint x: 460, endPoint y: 254, distance: 12.5
click at [460, 254] on div at bounding box center [464, 255] width 36 height 36
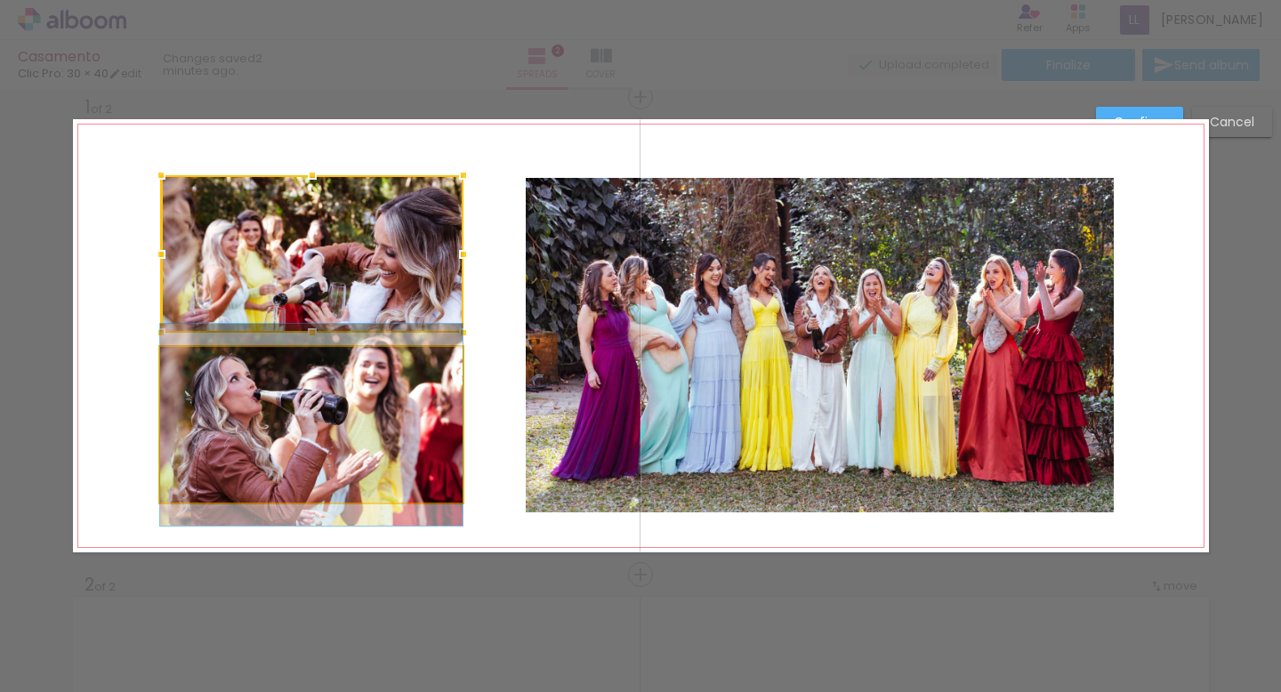
click at [391, 410] on quentale-photo at bounding box center [311, 425] width 302 height 156
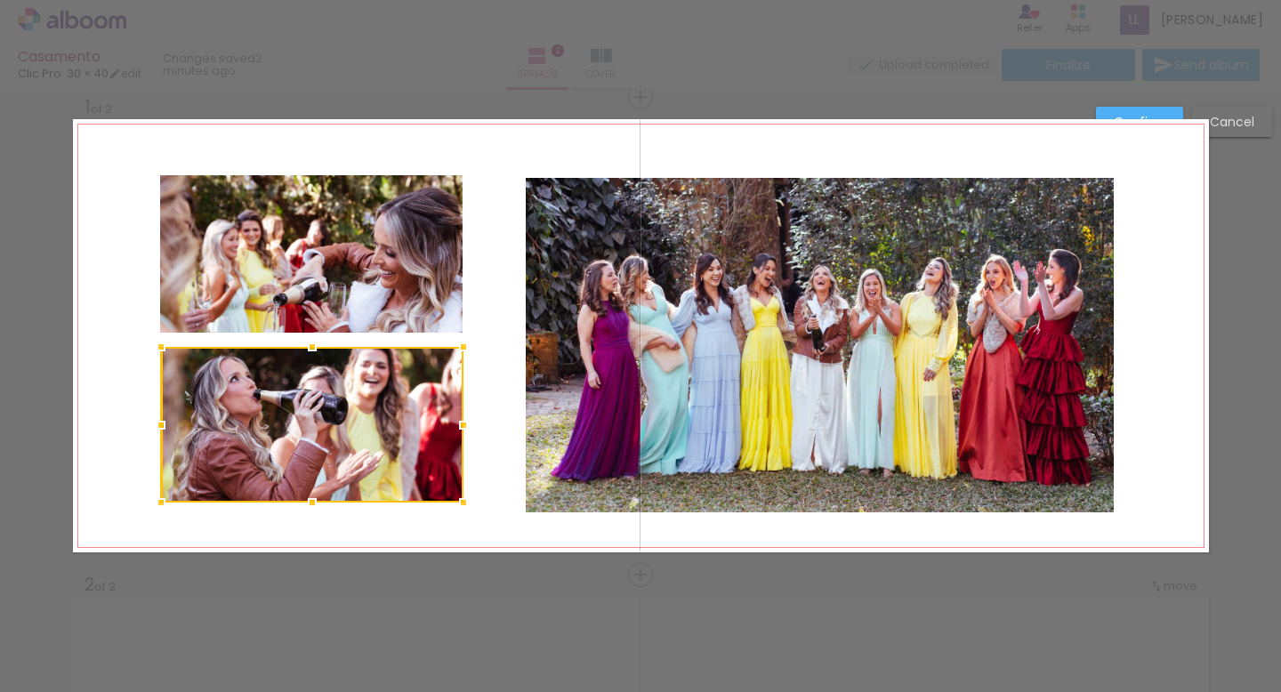
click at [323, 288] on quentale-photo at bounding box center [311, 253] width 302 height 157
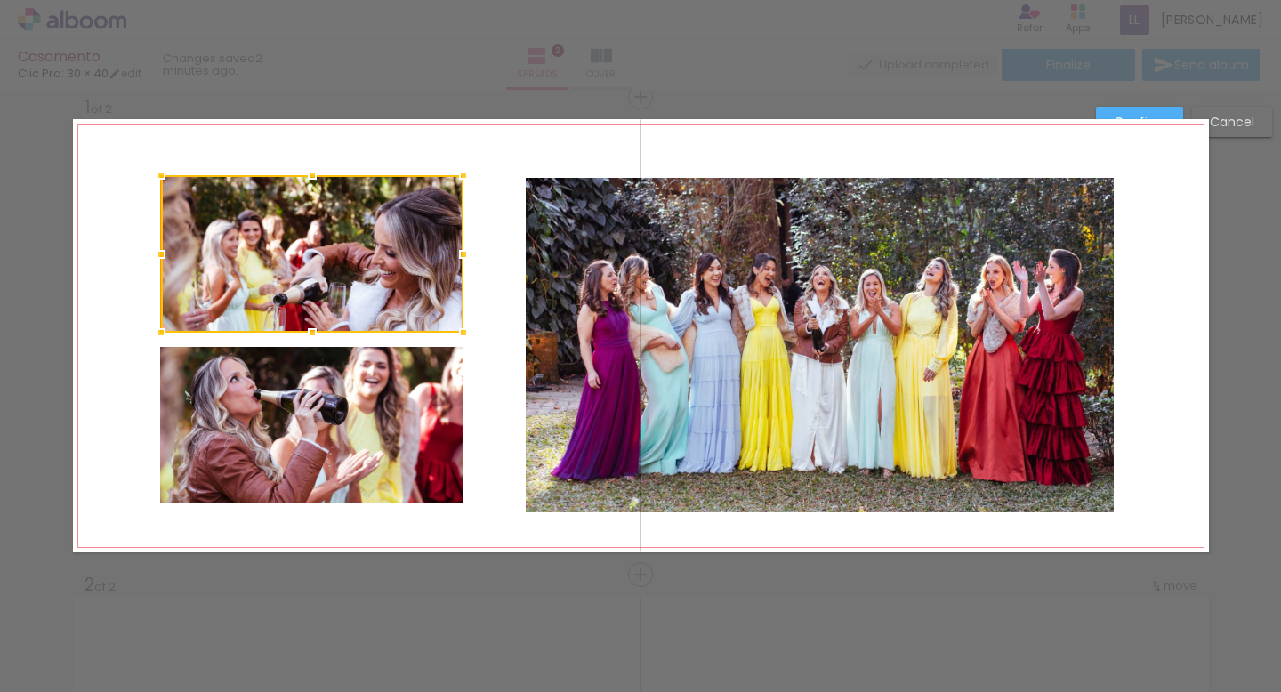
click at [323, 288] on div at bounding box center [312, 253] width 302 height 157
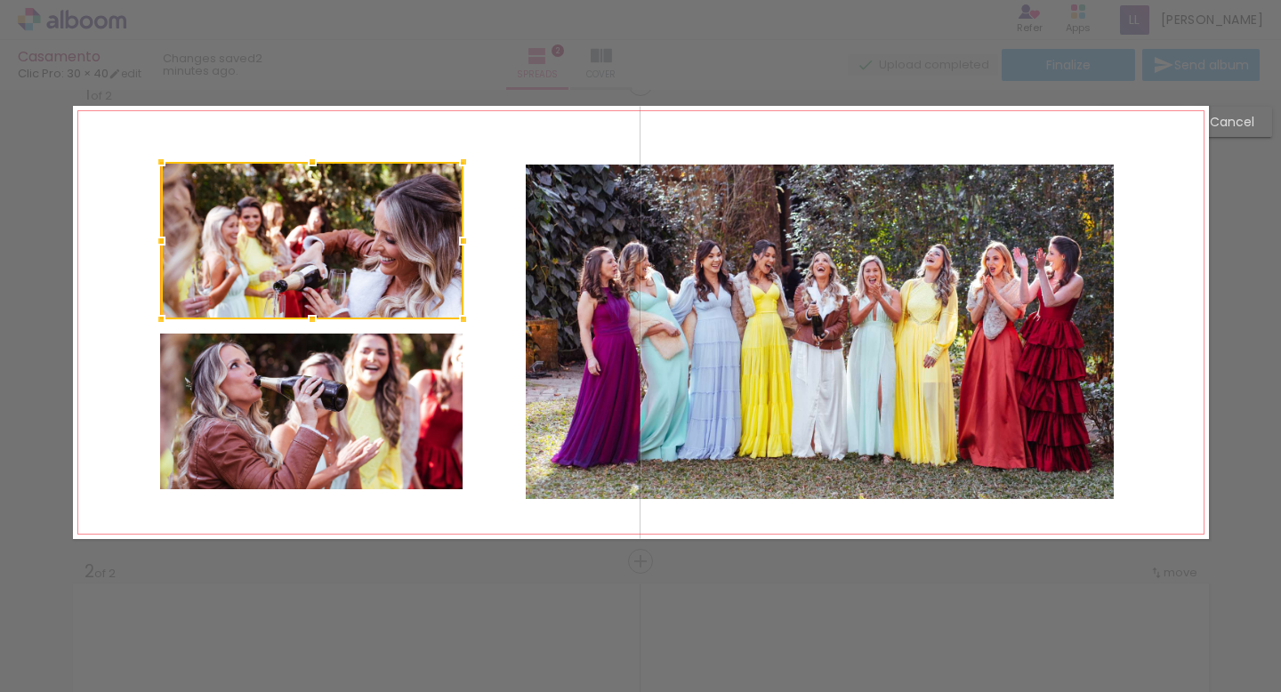
scroll to position [33, 0]
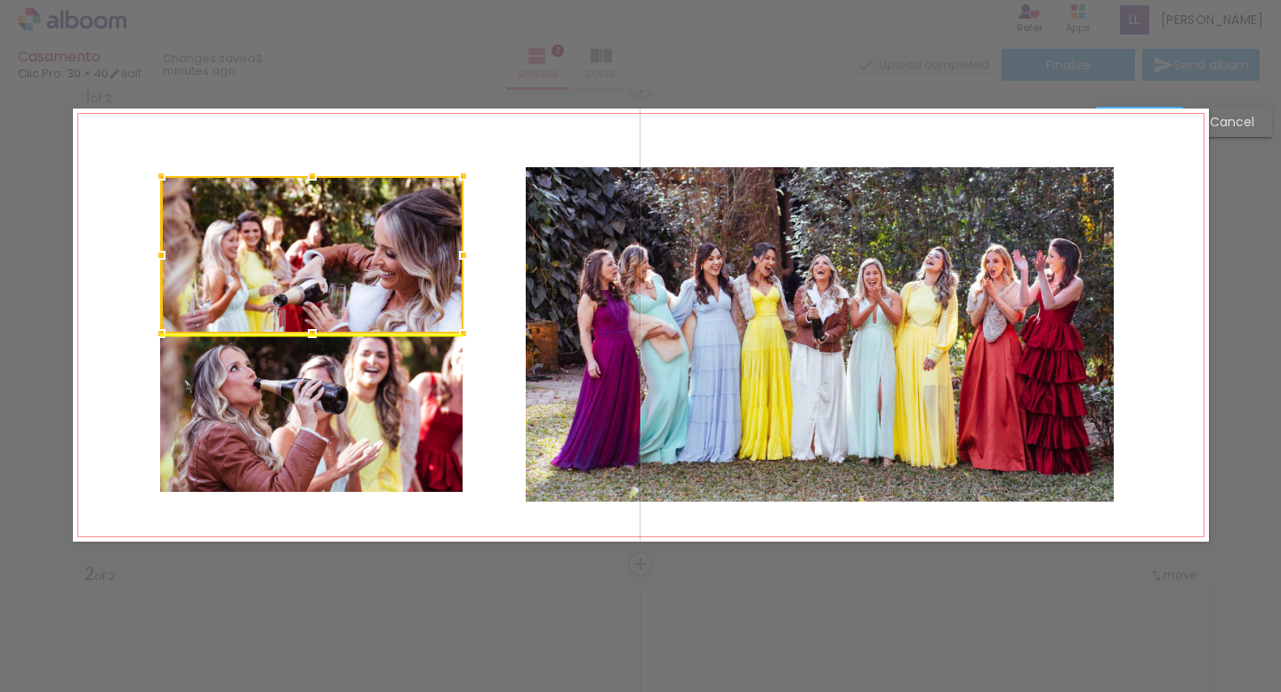
drag, startPoint x: 323, startPoint y: 288, endPoint x: 330, endPoint y: 265, distance: 24.2
click at [330, 265] on div at bounding box center [312, 254] width 302 height 157
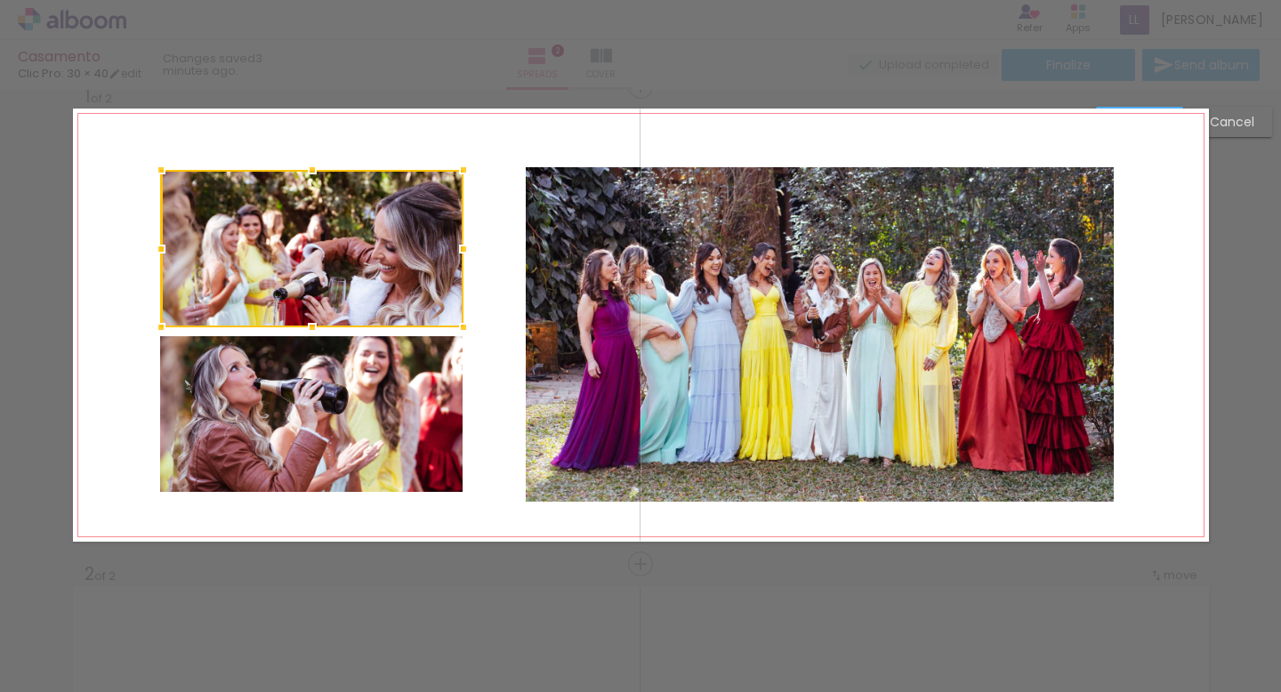
click at [334, 231] on div at bounding box center [312, 248] width 302 height 157
click at [485, 334] on quentale-layouter at bounding box center [641, 325] width 1136 height 433
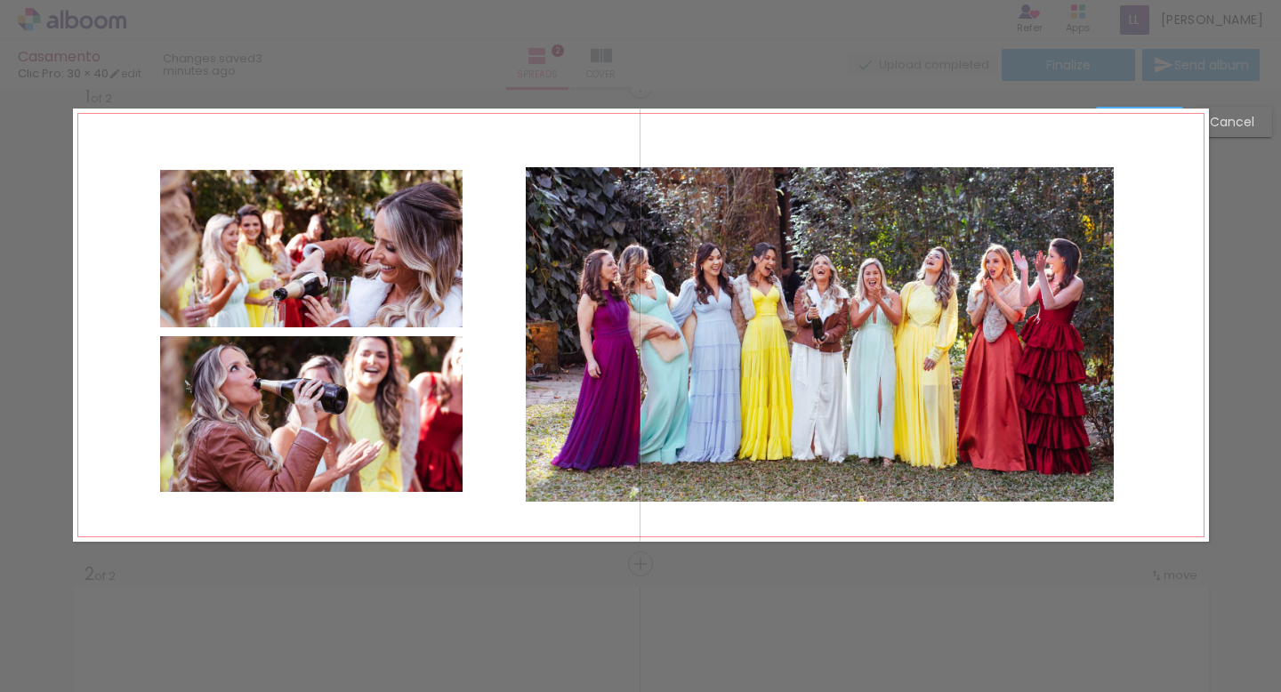
click at [367, 412] on quentale-photo at bounding box center [311, 414] width 302 height 156
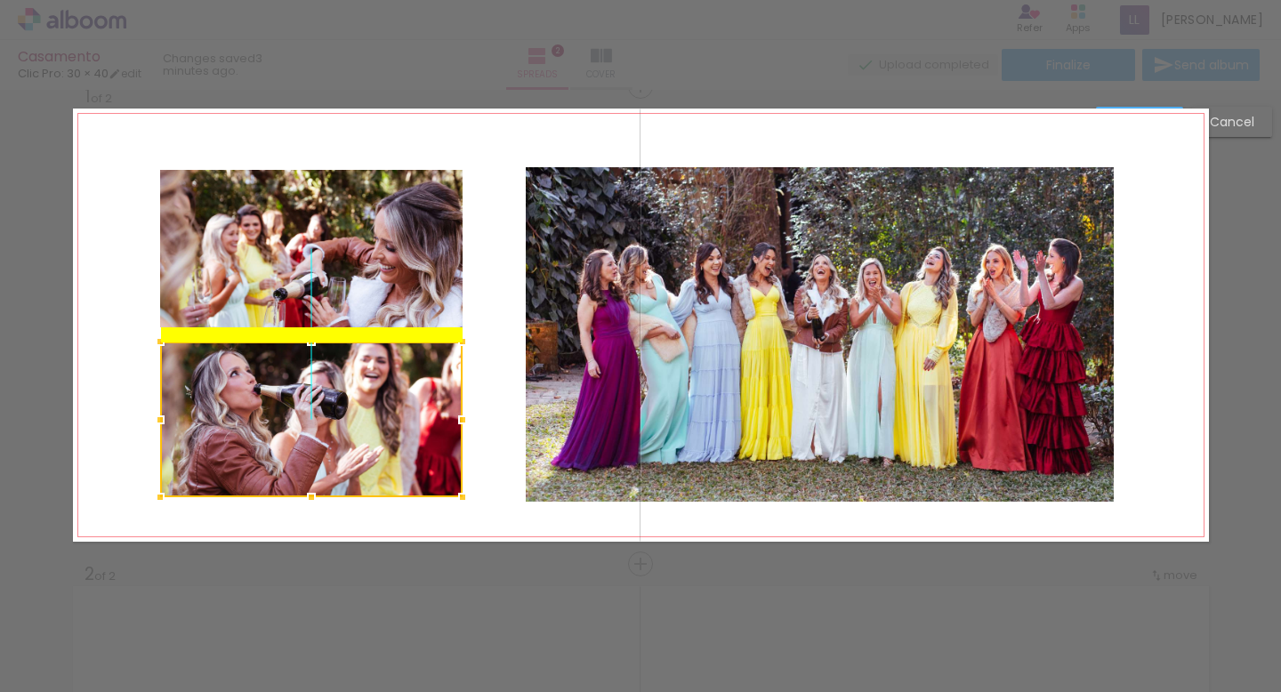
click at [367, 418] on div at bounding box center [311, 420] width 302 height 156
click at [474, 402] on div at bounding box center [463, 420] width 36 height 36
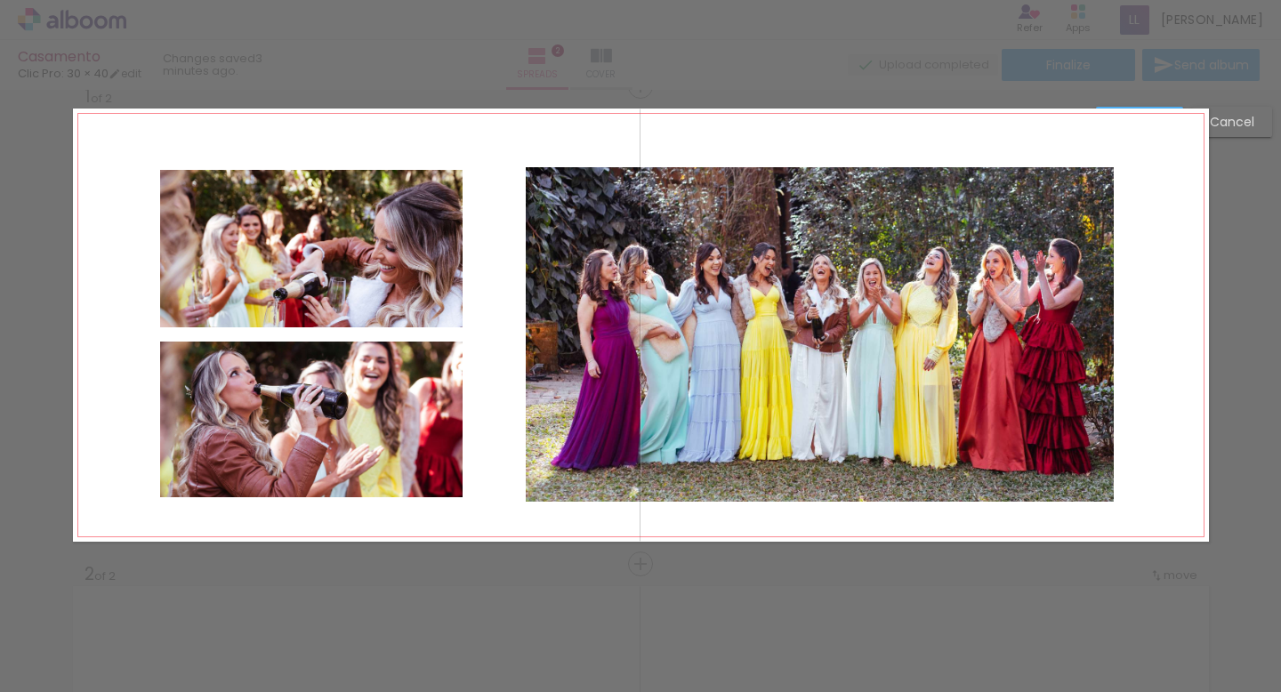
click at [1072, 60] on div at bounding box center [640, 45] width 1281 height 90
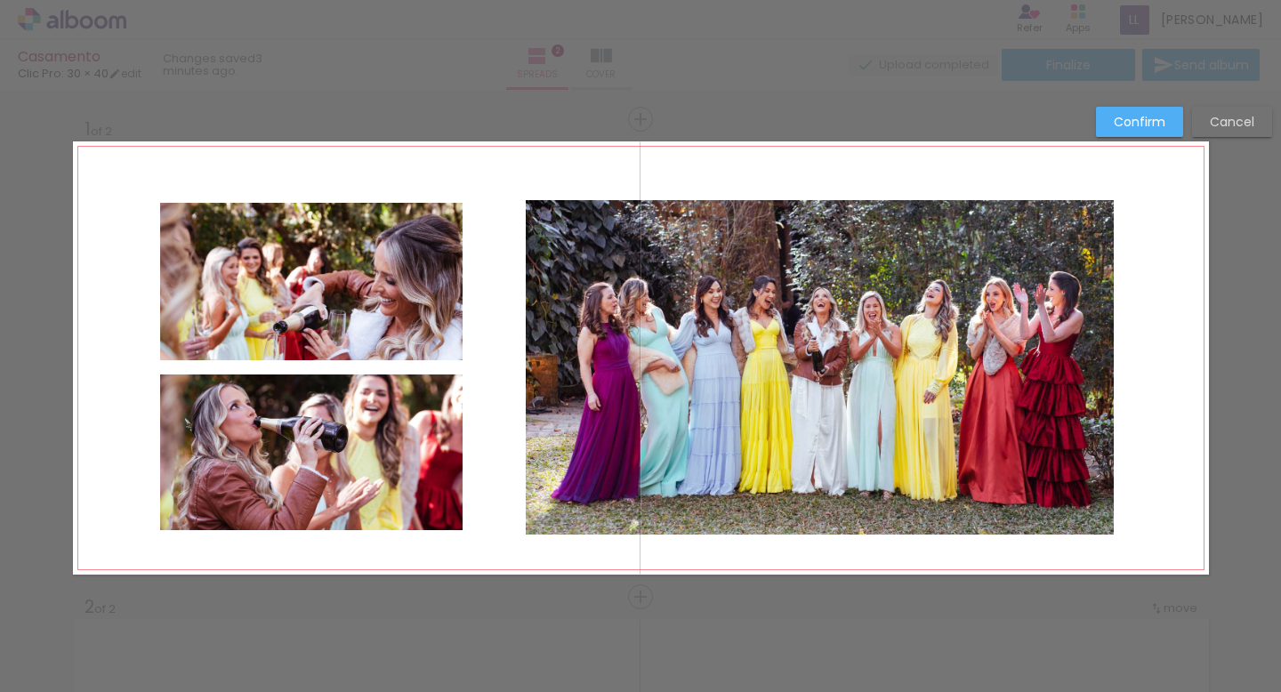
click at [0, 0] on slot "Confirm" at bounding box center [0, 0] width 0 height 0
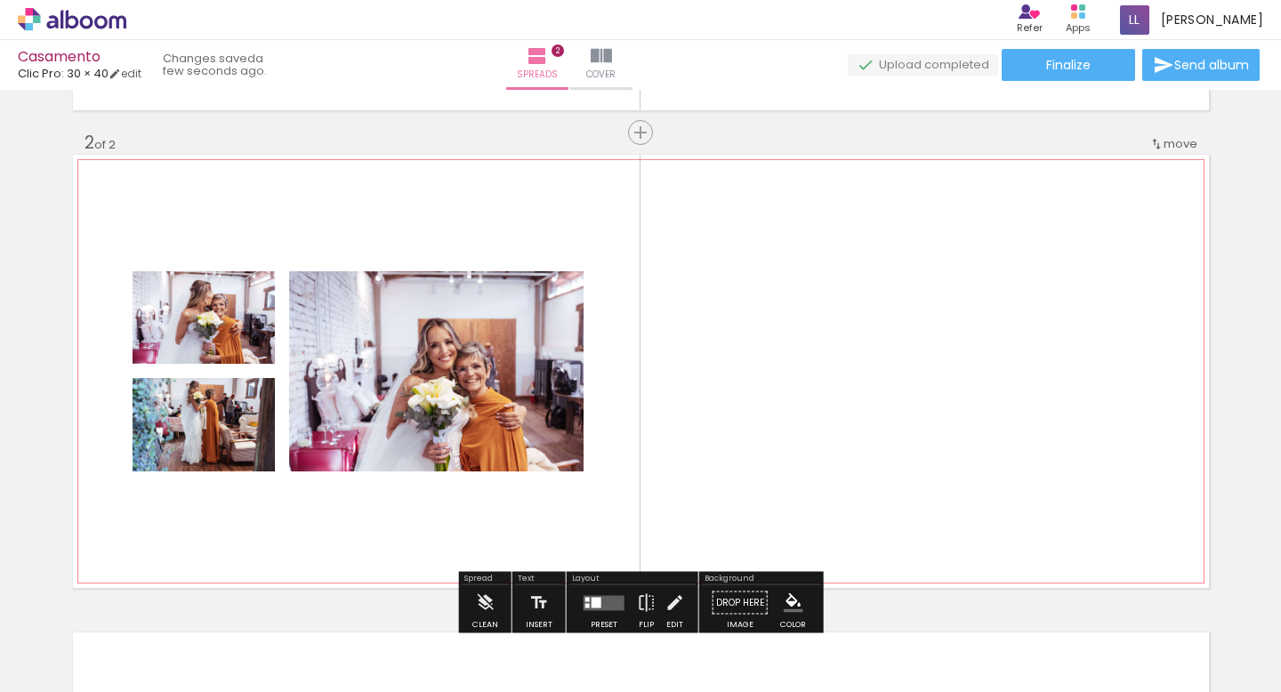
scroll to position [509, 0]
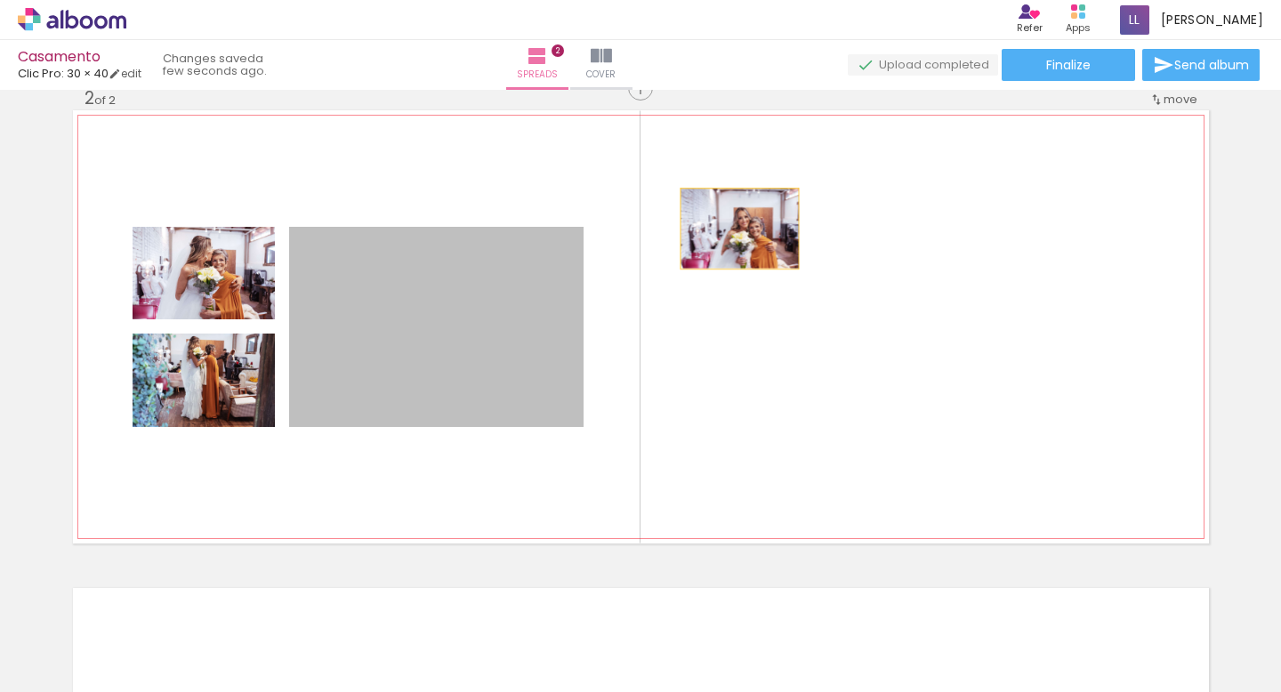
drag, startPoint x: 520, startPoint y: 392, endPoint x: 601, endPoint y: 277, distance: 141.2
click at [603, 276] on quentale-layouter at bounding box center [641, 326] width 1136 height 433
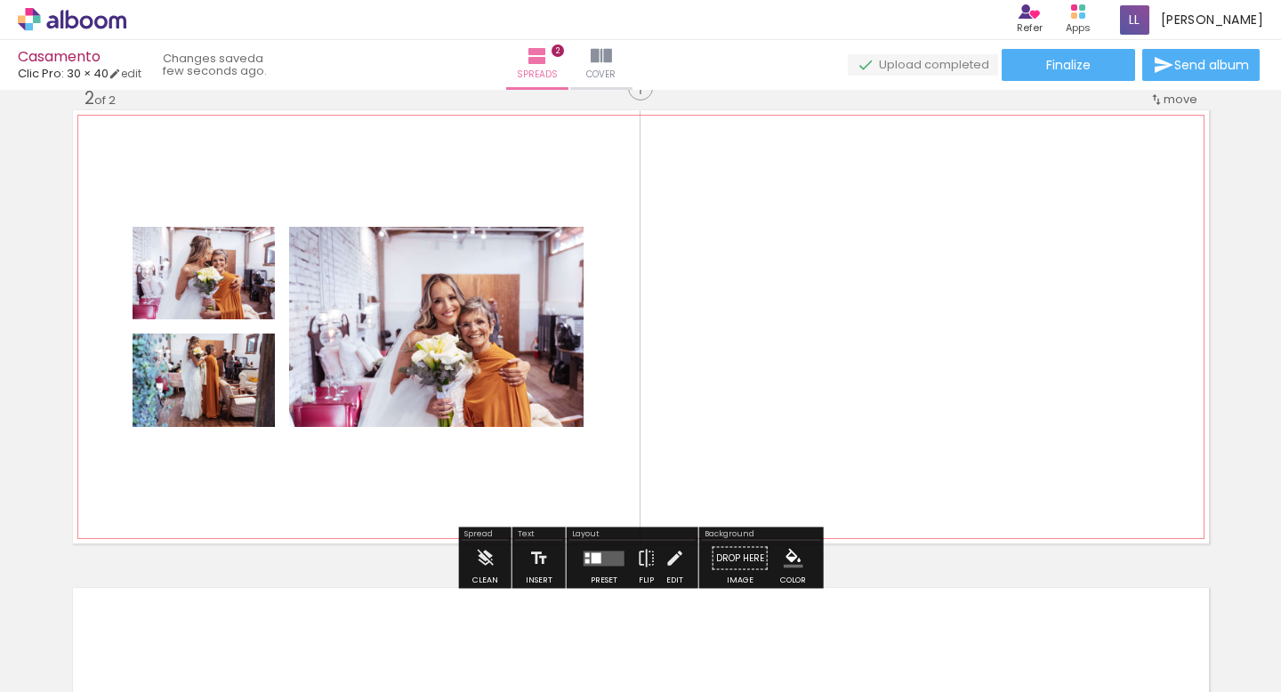
click at [483, 321] on quentale-photo at bounding box center [436, 327] width 294 height 200
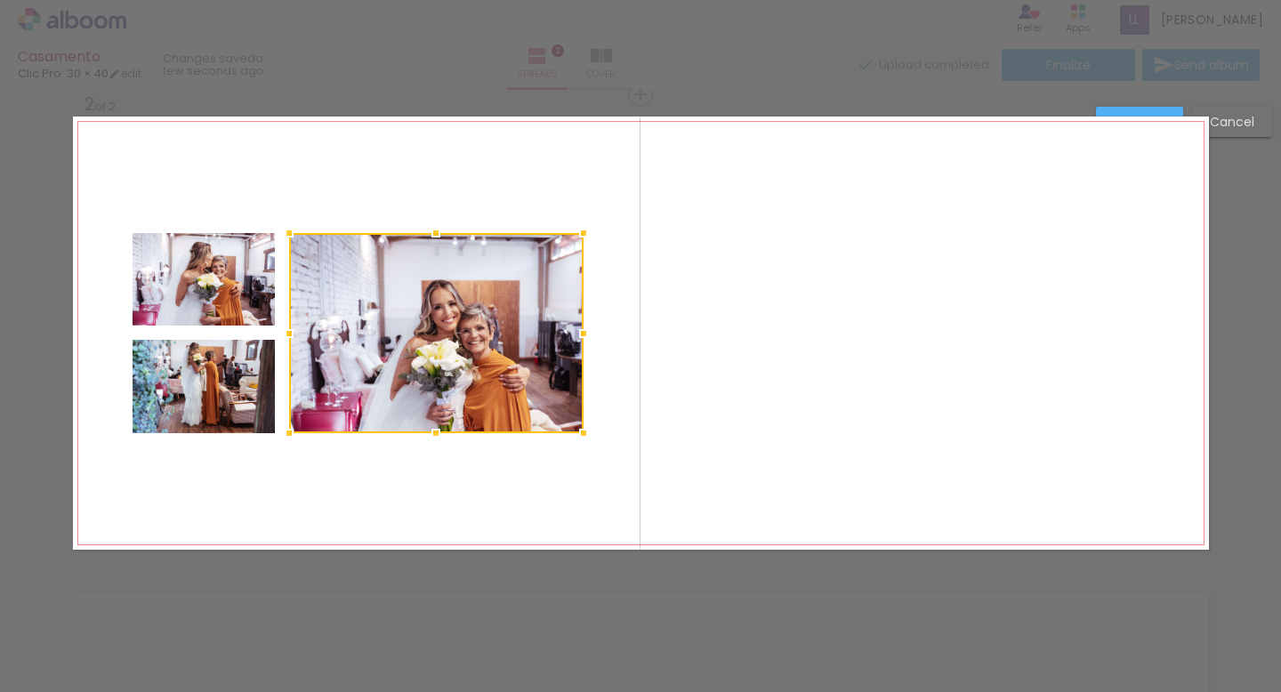
scroll to position [500, 0]
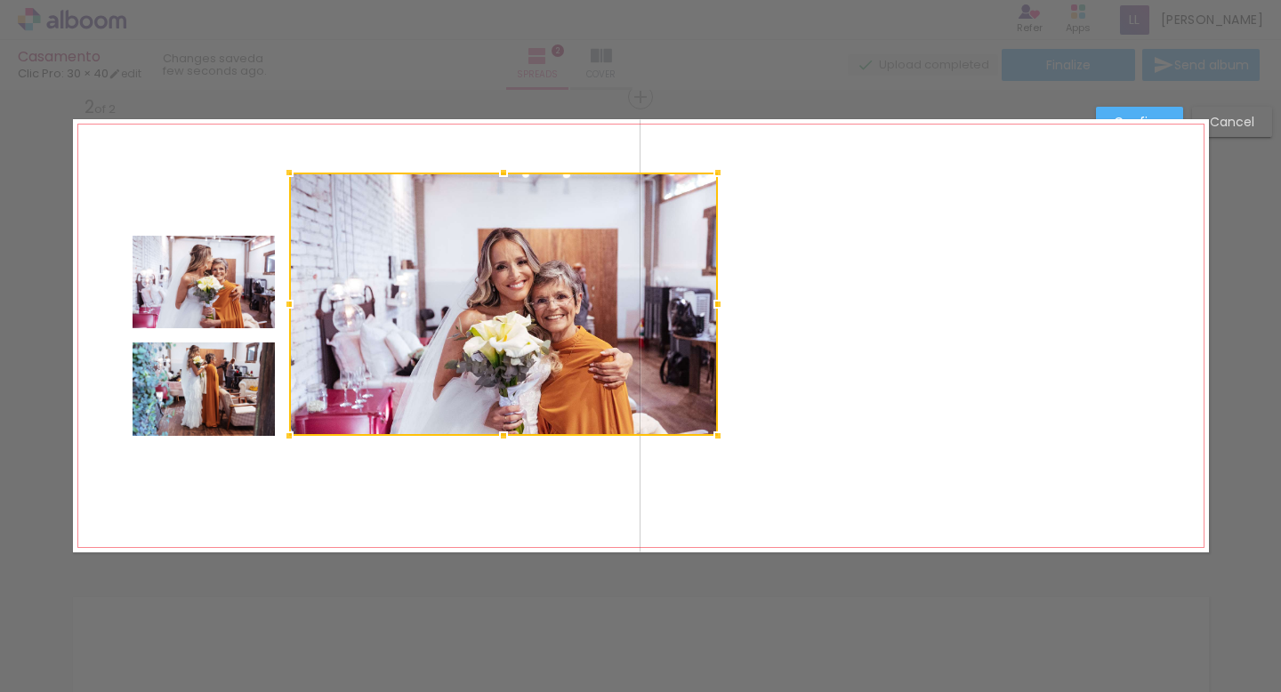
drag, startPoint x: 582, startPoint y: 238, endPoint x: 714, endPoint y: 176, distance: 146.4
click at [717, 174] on div at bounding box center [718, 173] width 36 height 36
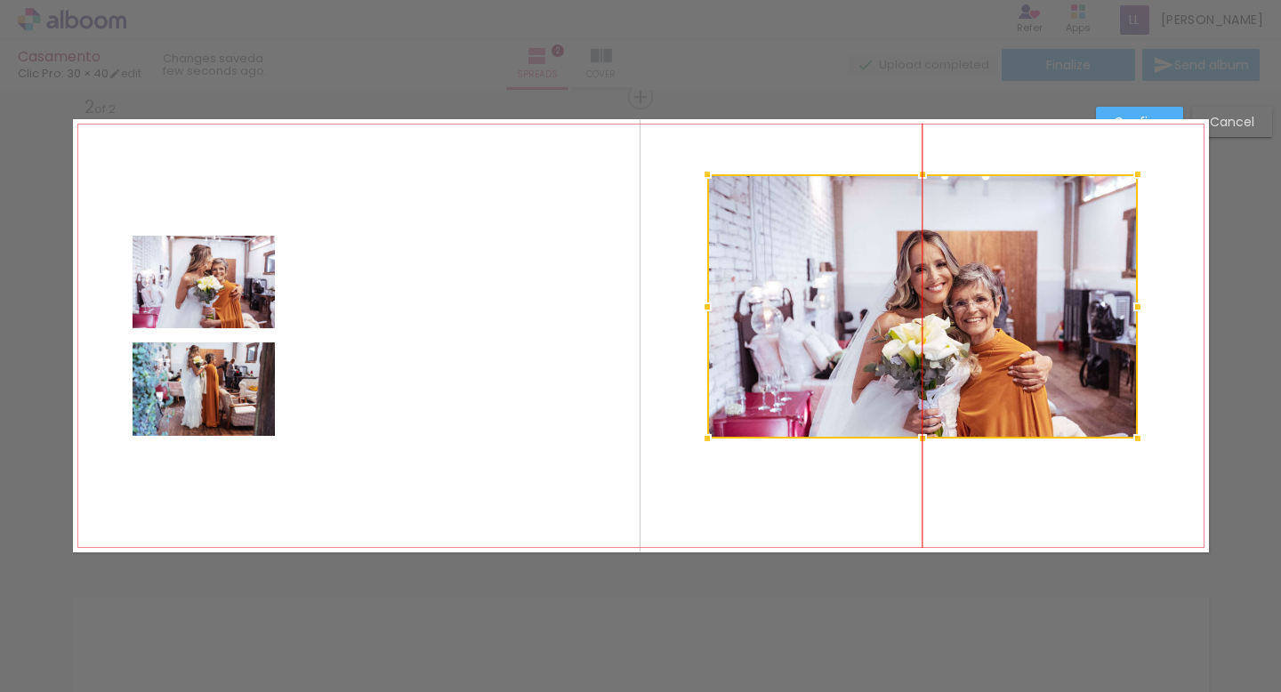
drag, startPoint x: 644, startPoint y: 306, endPoint x: 1068, endPoint y: 311, distance: 423.5
click at [1068, 311] on div at bounding box center [922, 306] width 431 height 264
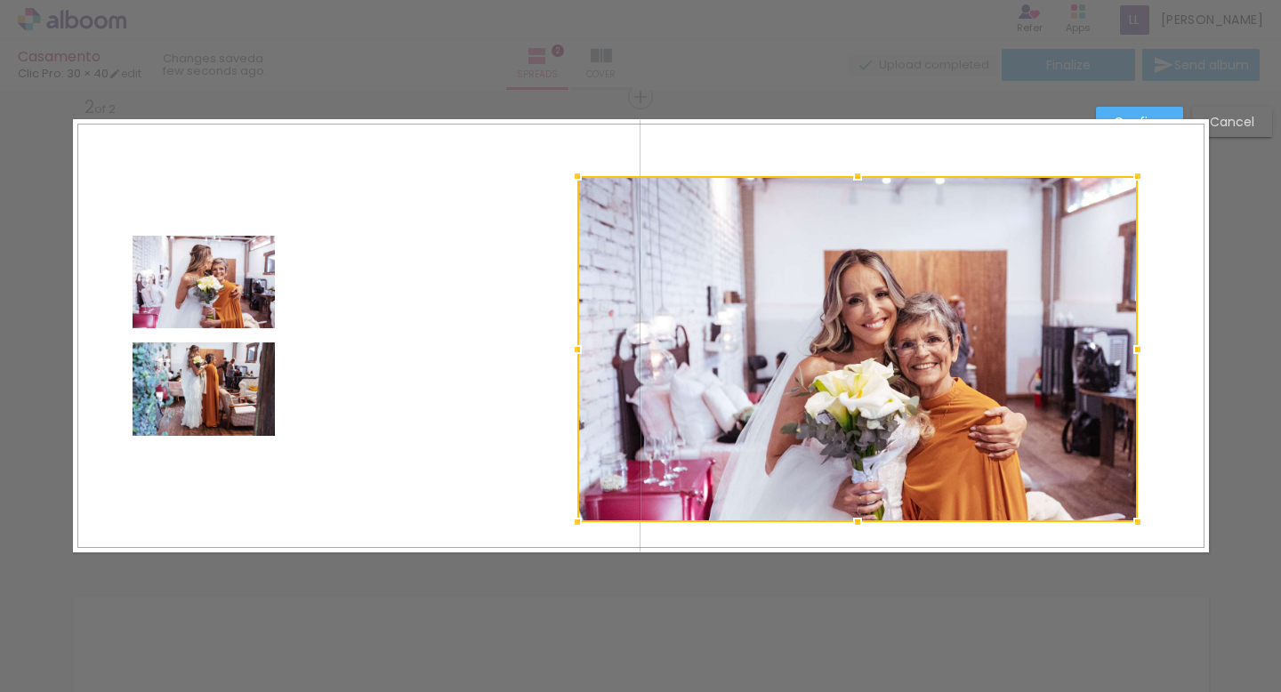
drag, startPoint x: 709, startPoint y: 439, endPoint x: 574, endPoint y: 521, distance: 158.1
click at [574, 521] on div at bounding box center [578, 522] width 36 height 36
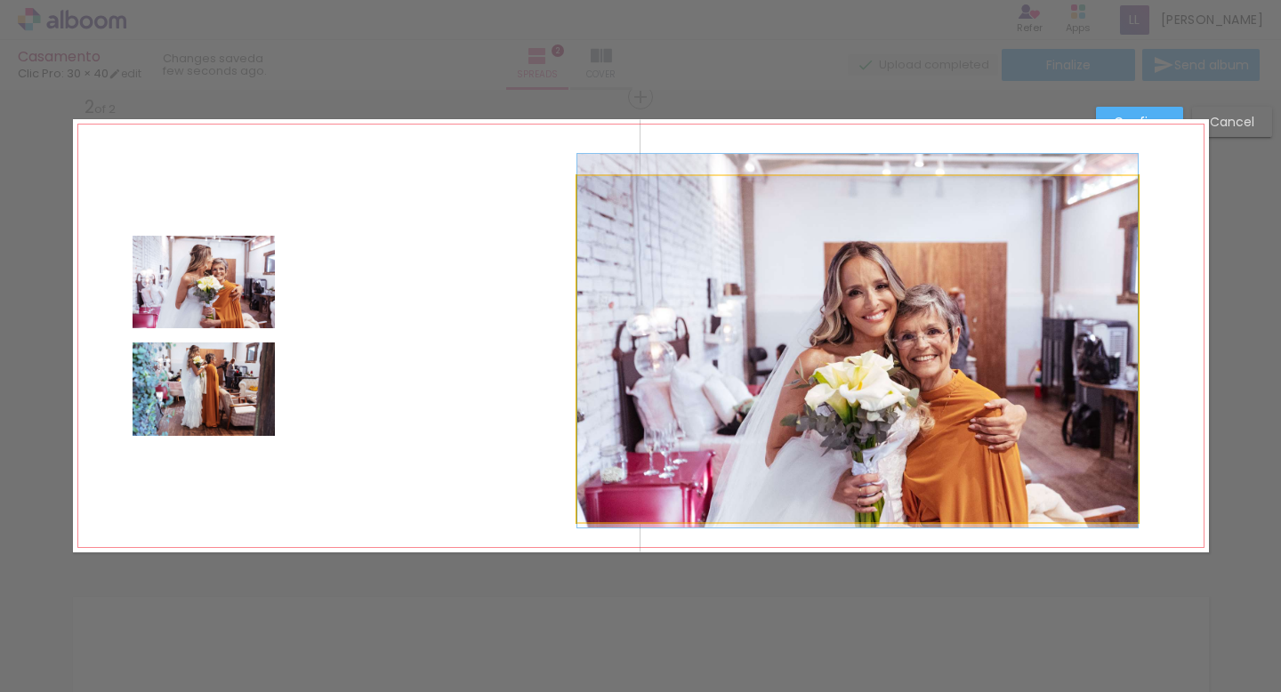
drag, startPoint x: 874, startPoint y: 414, endPoint x: 882, endPoint y: 406, distance: 12.0
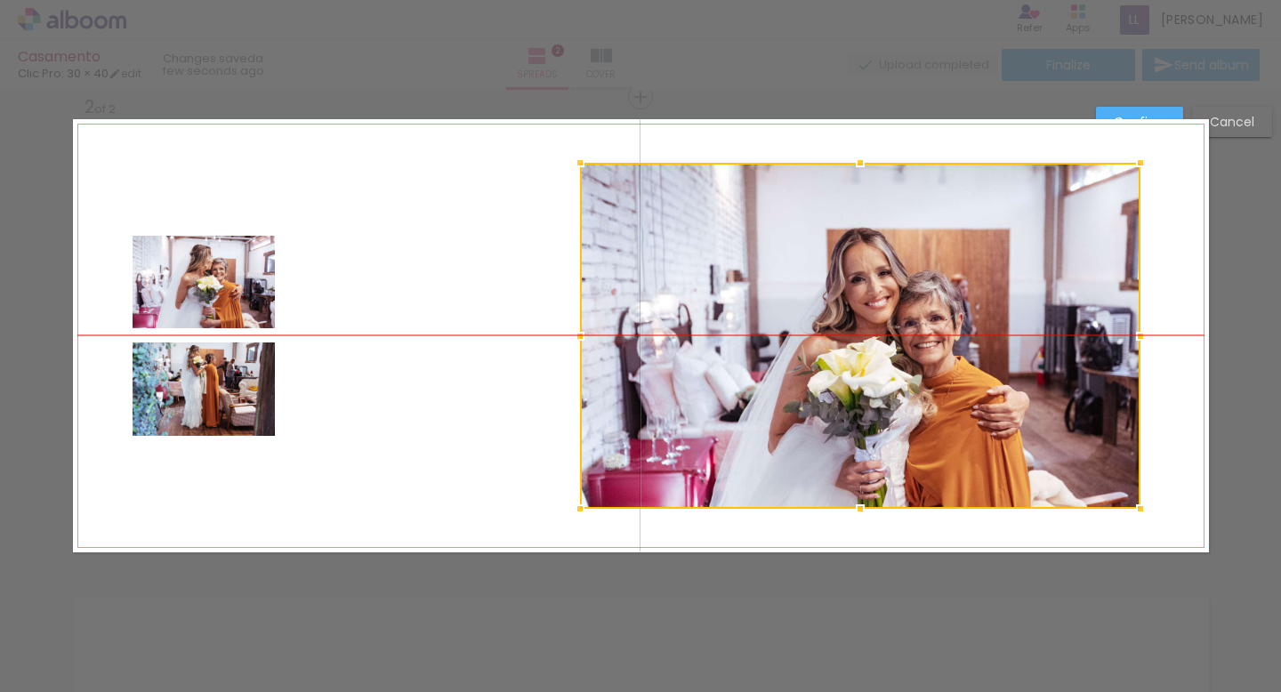
click at [885, 404] on div at bounding box center [860, 336] width 560 height 346
click at [238, 294] on quentale-photo at bounding box center [204, 282] width 142 height 93
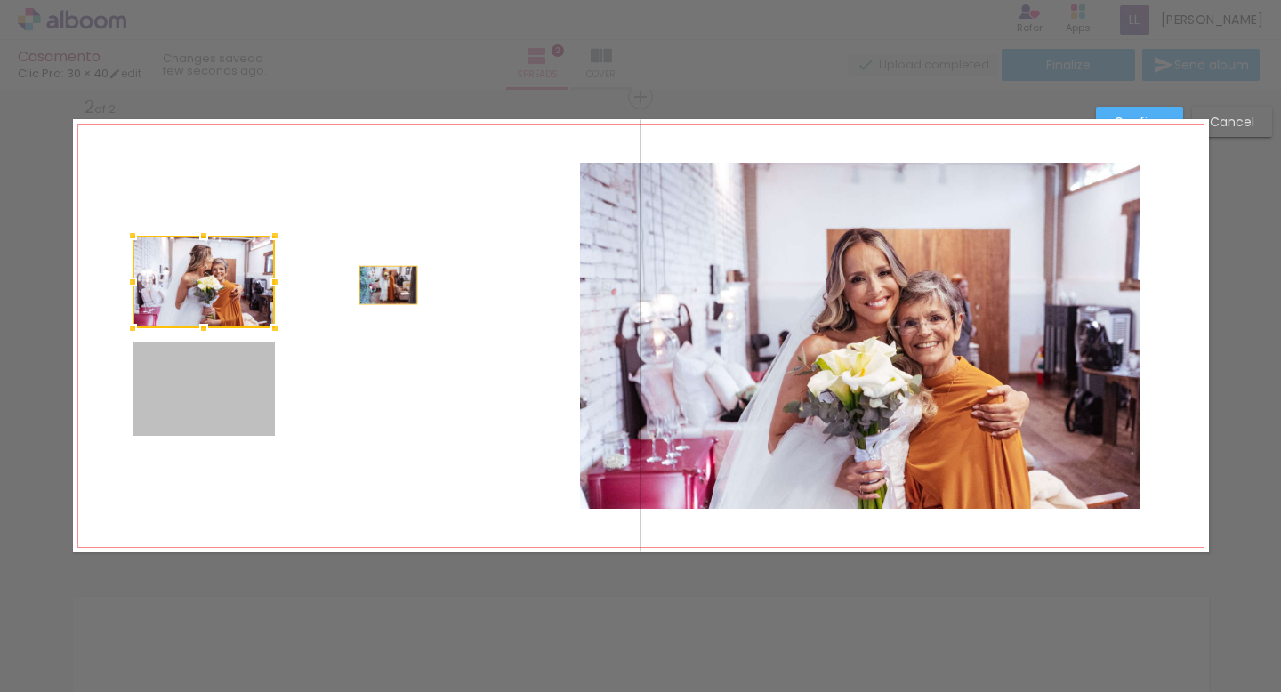
drag, startPoint x: 238, startPoint y: 423, endPoint x: 381, endPoint y: 280, distance: 202.6
click at [381, 280] on quentale-layouter at bounding box center [641, 335] width 1136 height 433
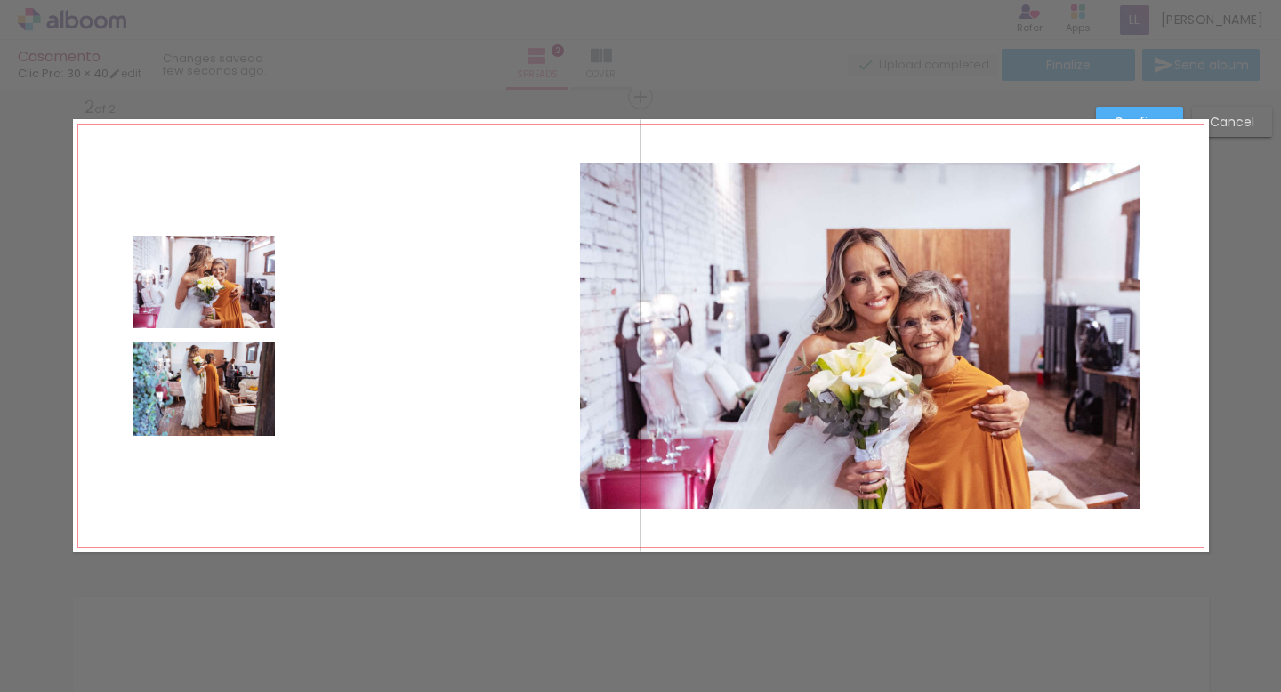
click at [253, 415] on quentale-photo at bounding box center [204, 388] width 142 height 93
click at [247, 269] on quentale-photo at bounding box center [204, 282] width 142 height 93
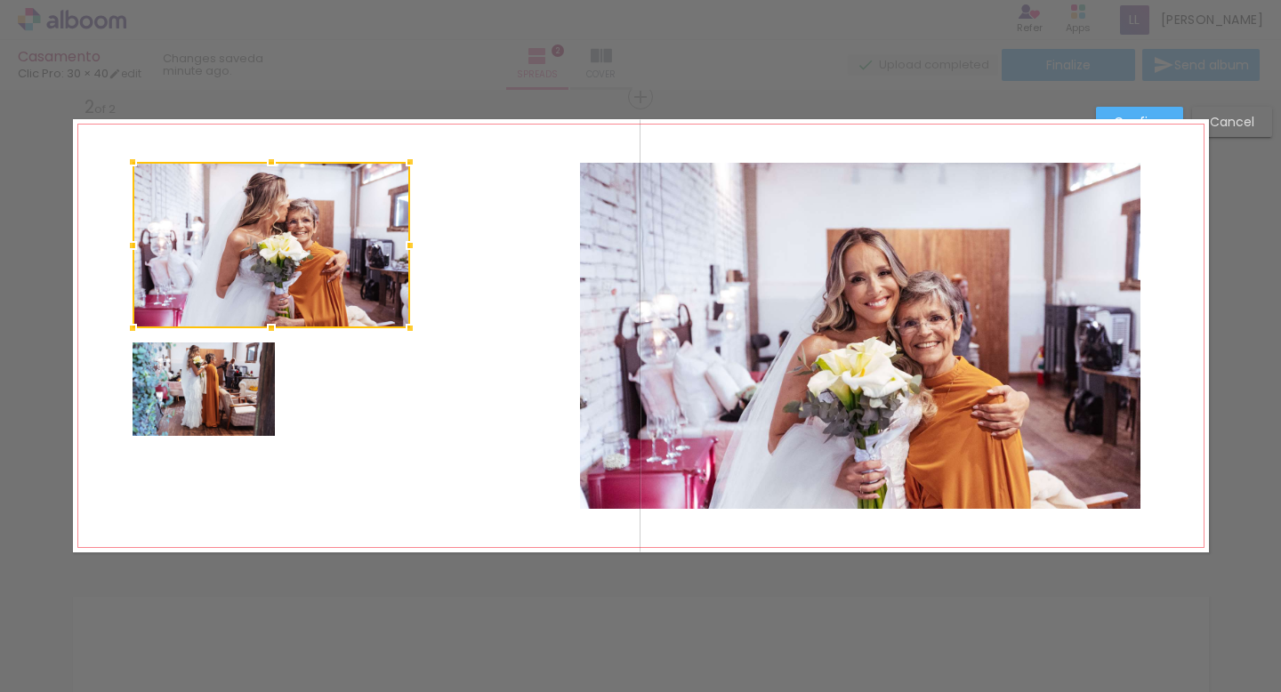
drag, startPoint x: 271, startPoint y: 236, endPoint x: 401, endPoint y: 155, distance: 153.0
click at [401, 155] on div at bounding box center [410, 162] width 36 height 36
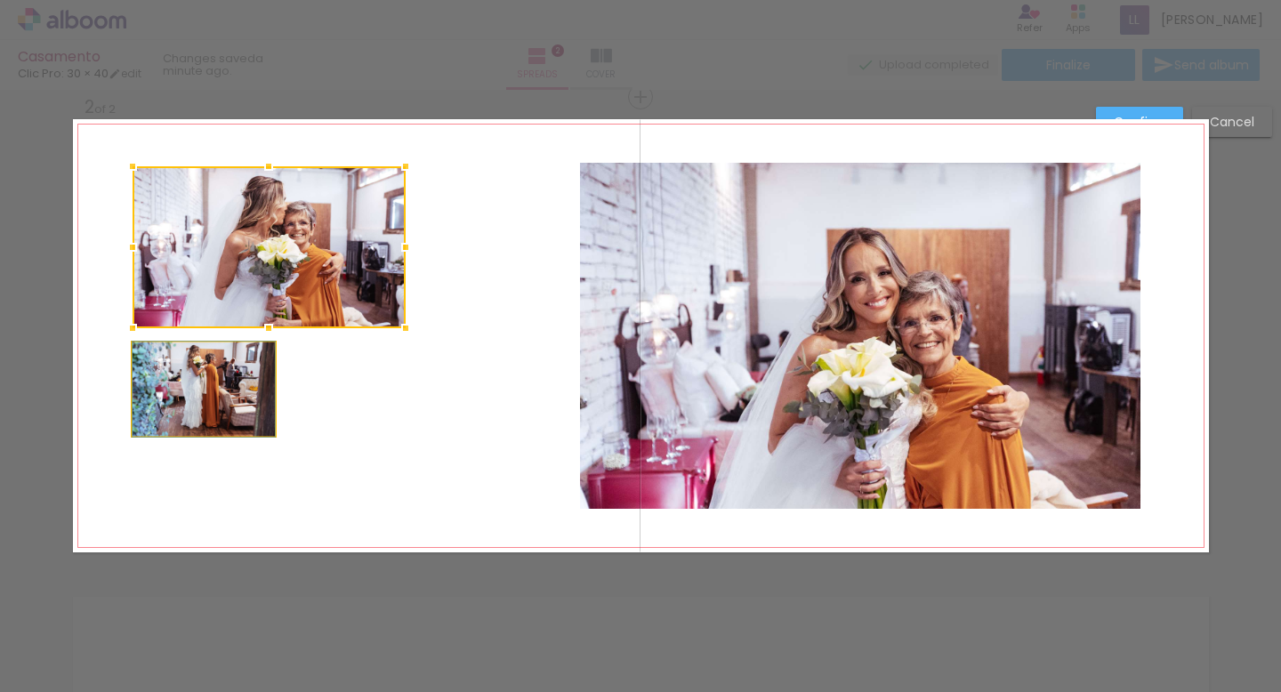
click at [199, 434] on quentale-photo at bounding box center [204, 388] width 142 height 93
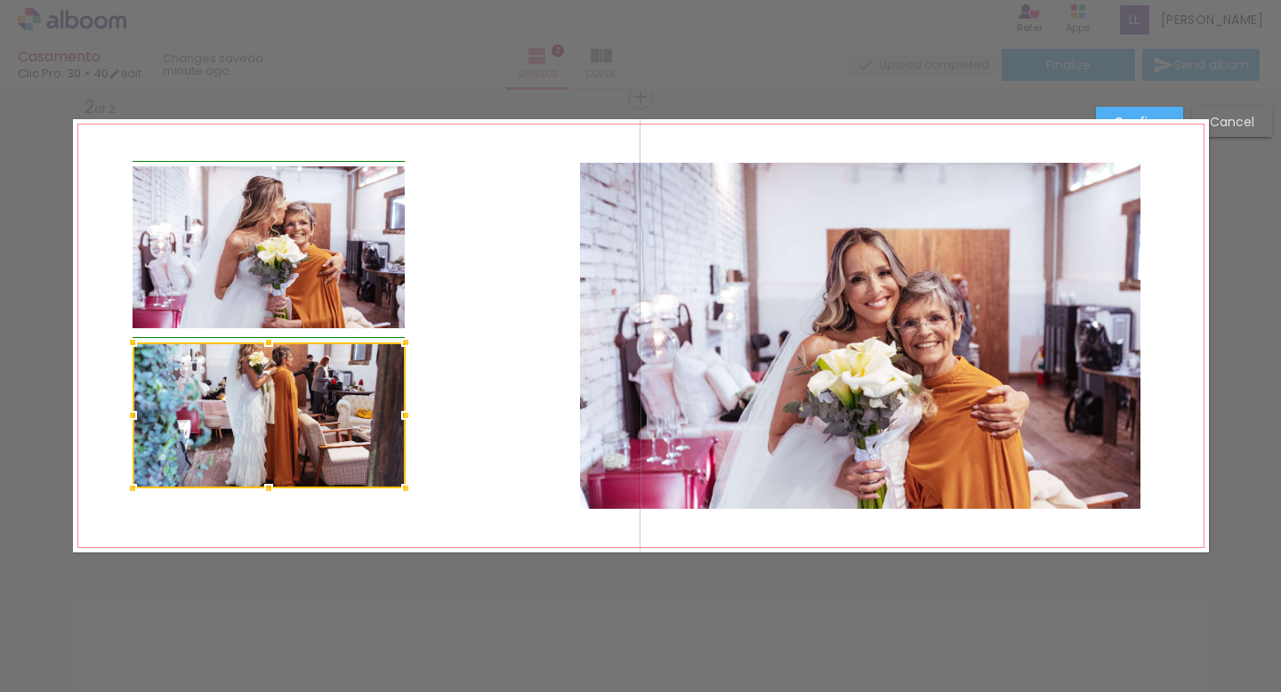
drag, startPoint x: 270, startPoint y: 432, endPoint x: 397, endPoint y: 486, distance: 138.0
click at [397, 486] on div at bounding box center [406, 489] width 36 height 36
click at [444, 451] on quentale-layouter at bounding box center [641, 335] width 1136 height 433
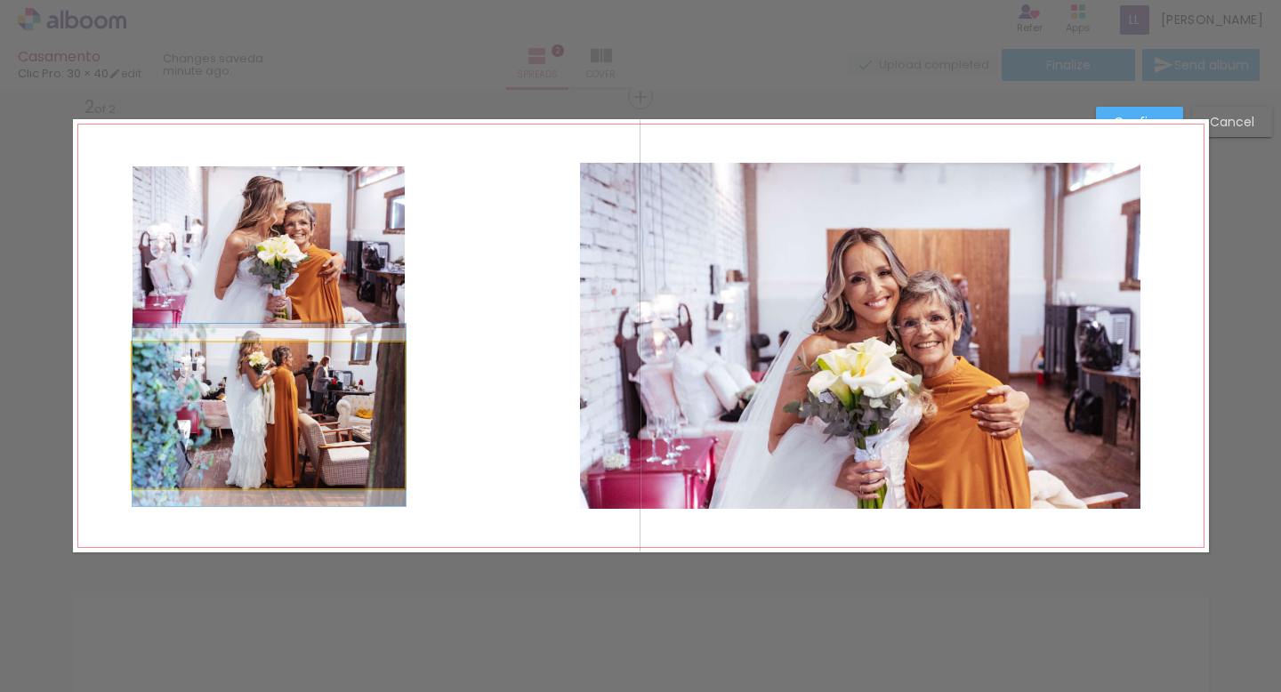
click at [320, 449] on quentale-photo at bounding box center [269, 415] width 273 height 146
click at [320, 449] on div at bounding box center [269, 415] width 273 height 146
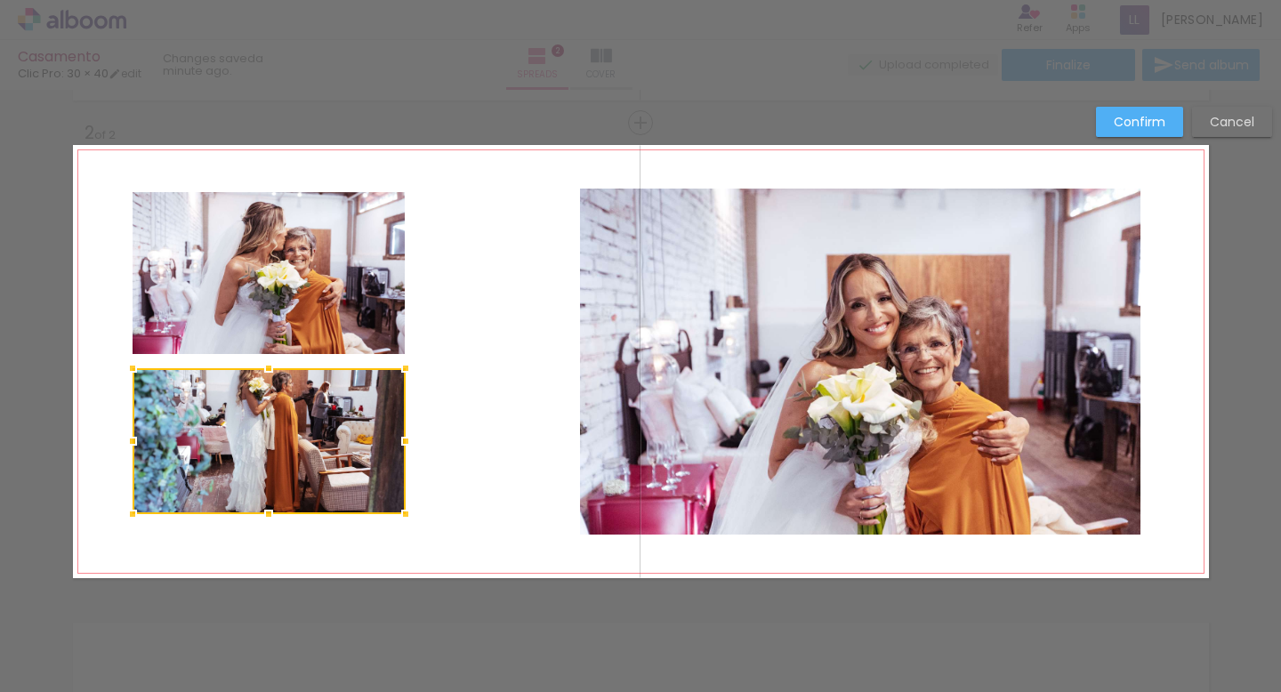
scroll to position [479, 0]
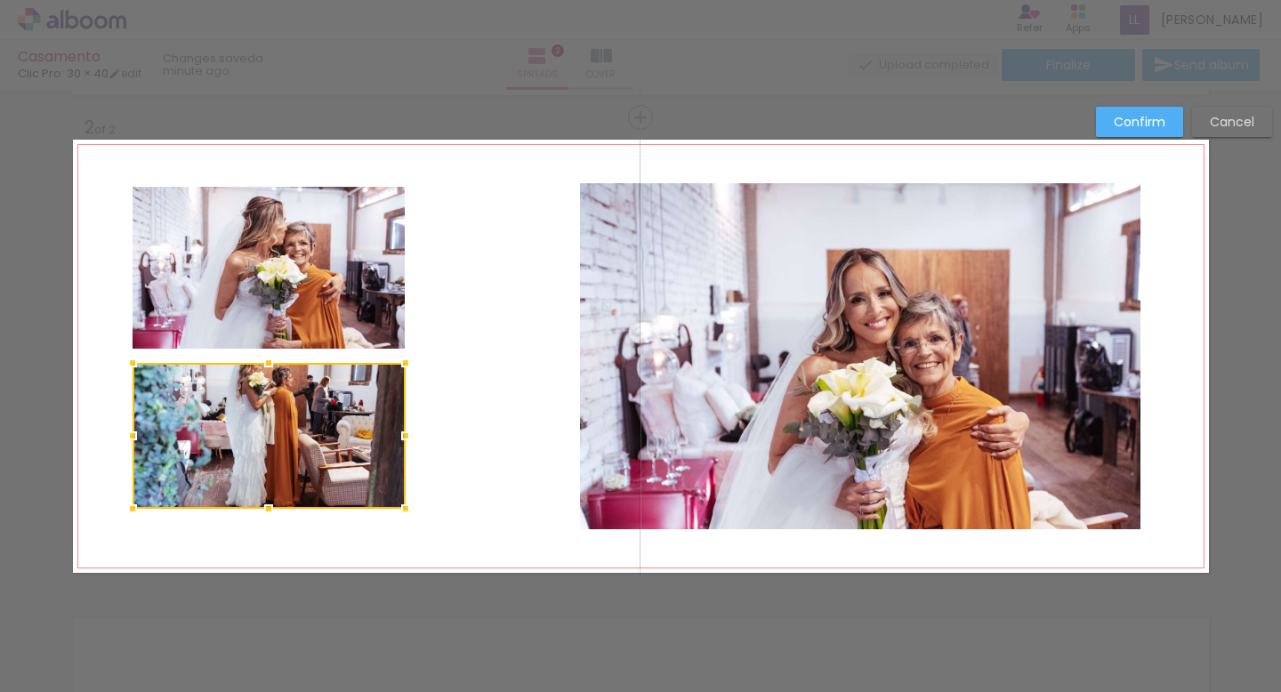
click at [439, 420] on quentale-layouter at bounding box center [641, 356] width 1136 height 433
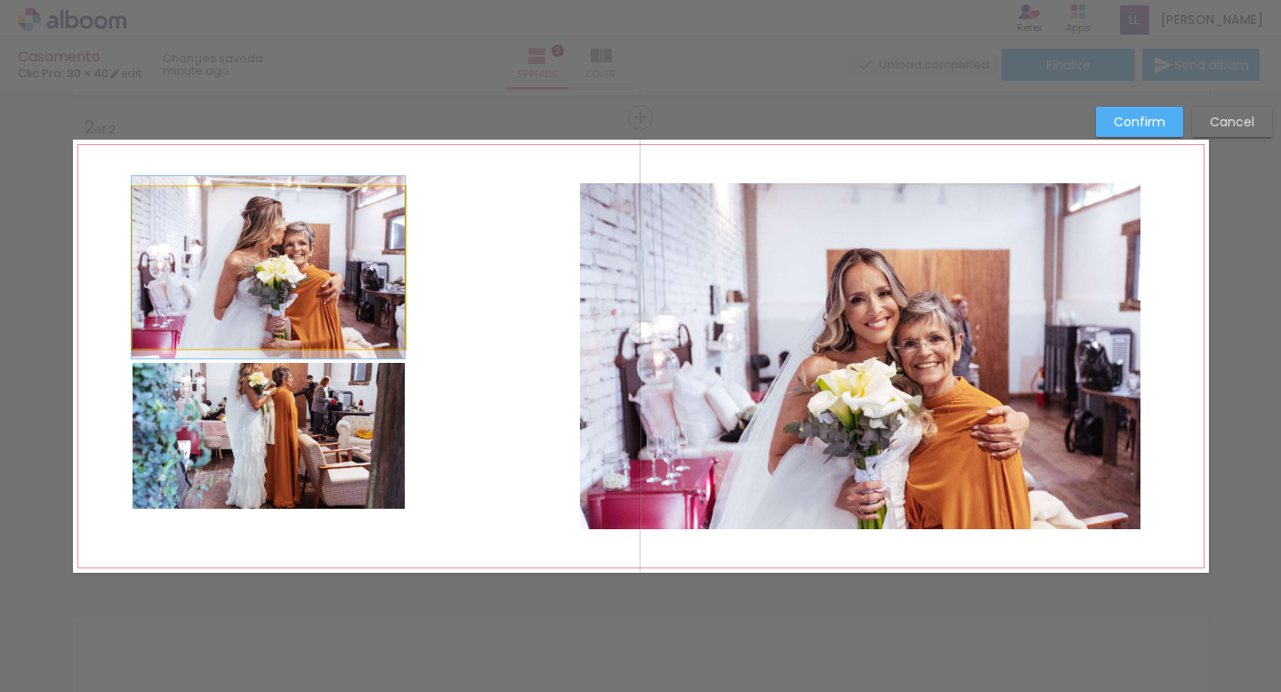
drag, startPoint x: 311, startPoint y: 276, endPoint x: 296, endPoint y: 276, distance: 15.1
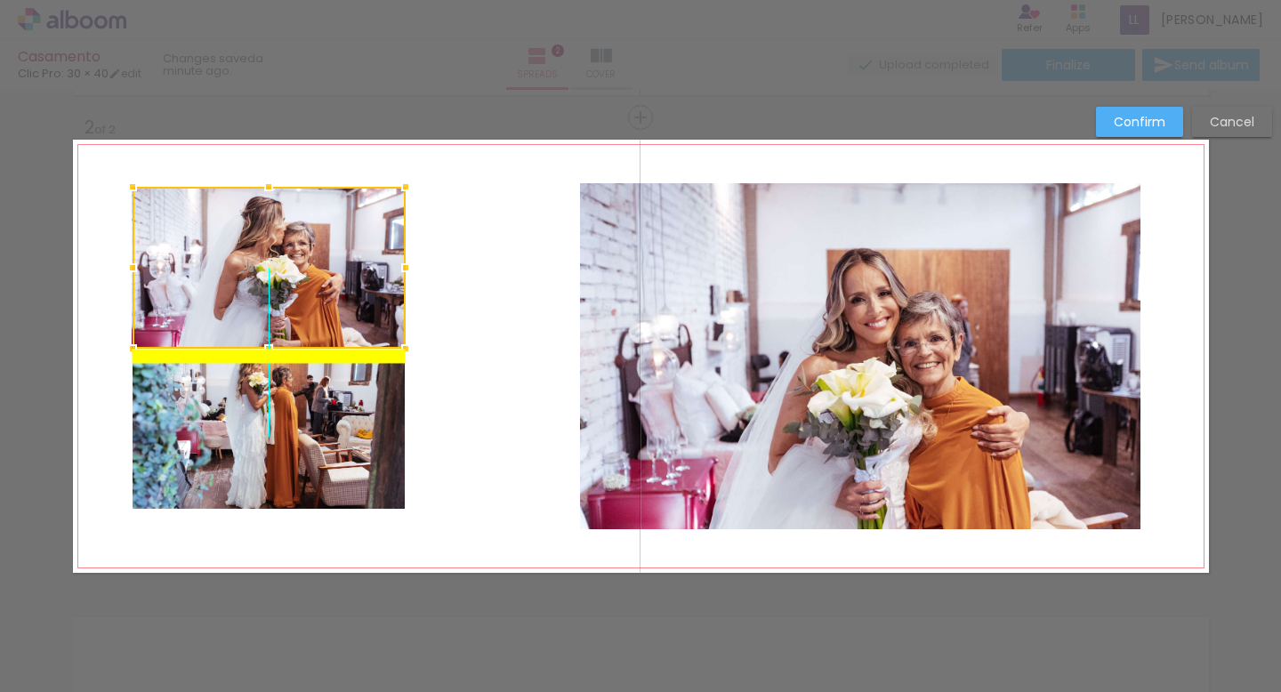
click at [333, 246] on div at bounding box center [269, 268] width 273 height 162
click at [488, 258] on quentale-layouter at bounding box center [641, 356] width 1136 height 433
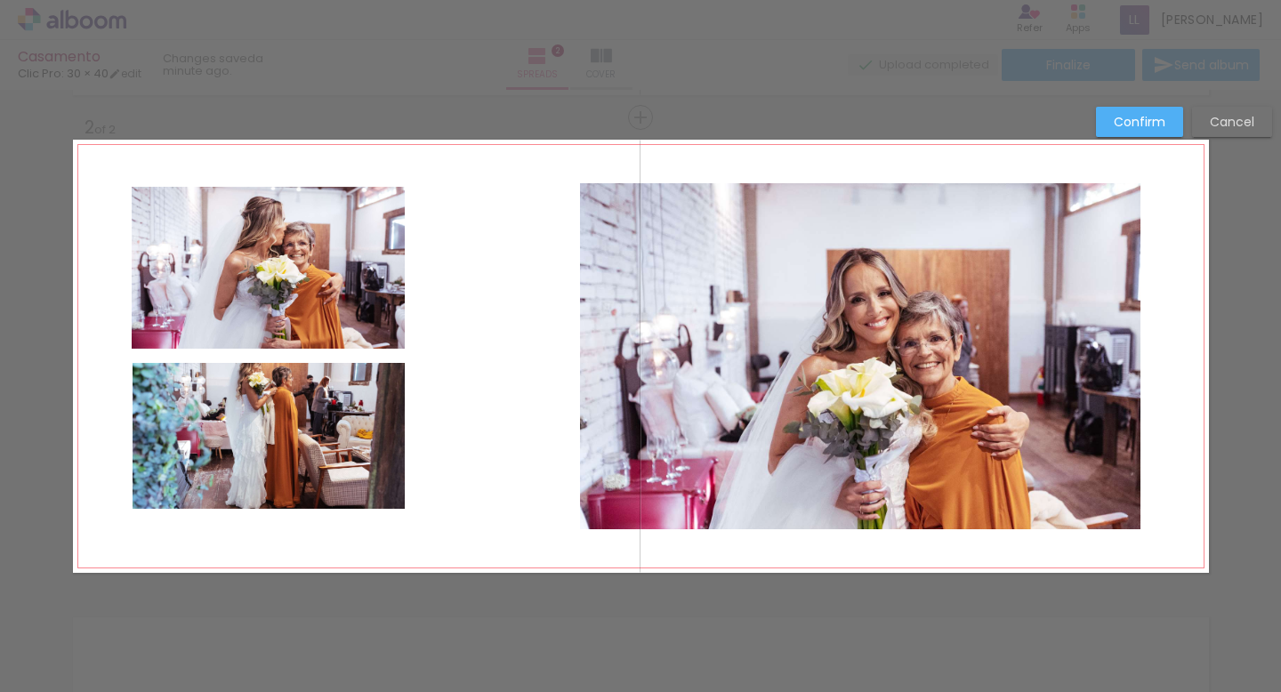
click at [1148, 112] on paper-button "Confirm" at bounding box center [1139, 122] width 87 height 30
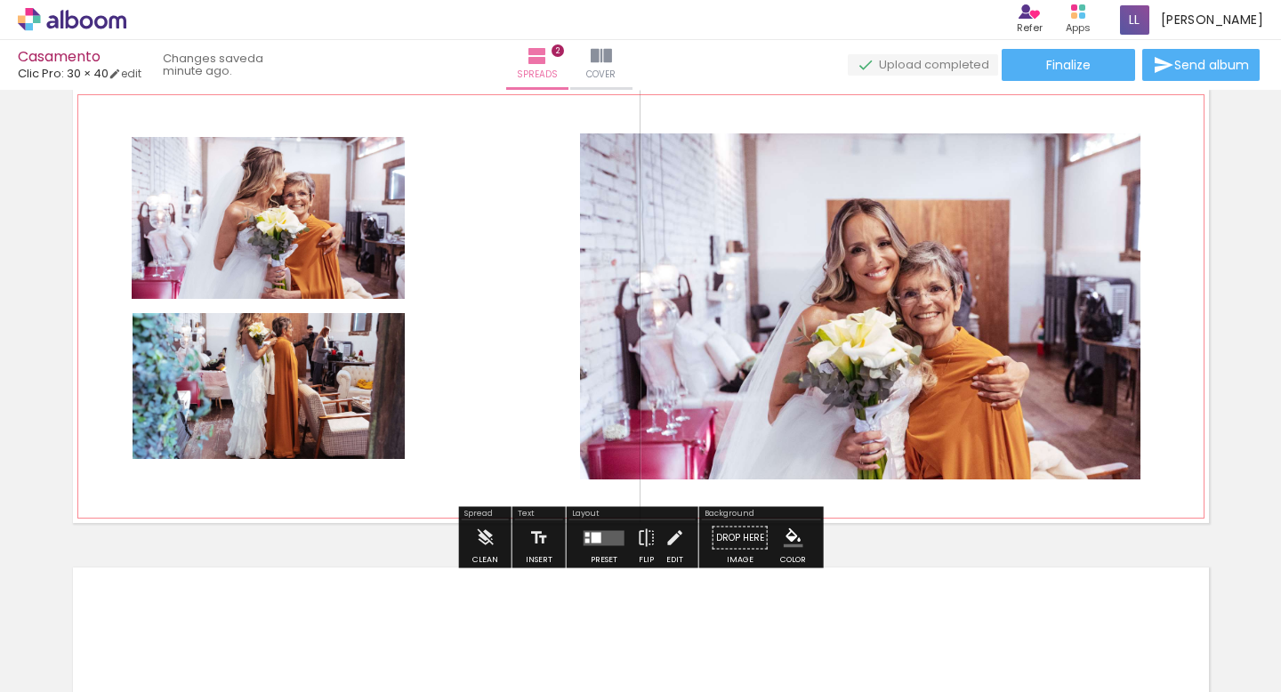
scroll to position [498, 0]
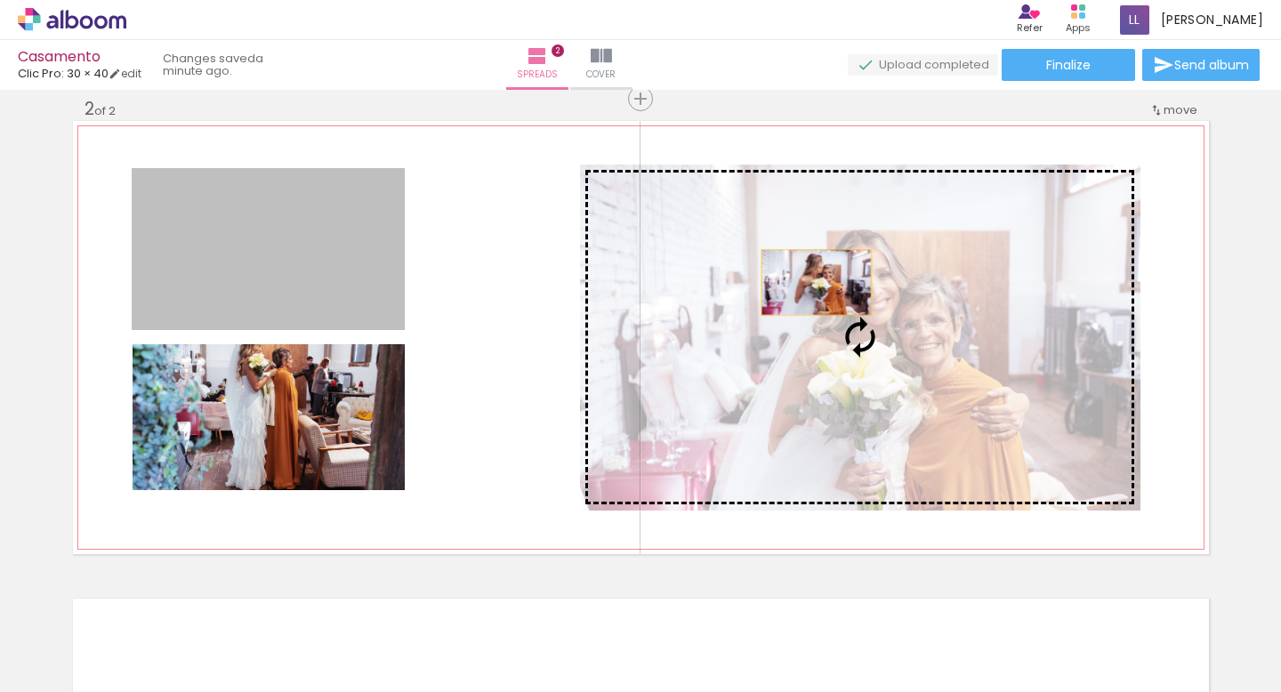
drag, startPoint x: 348, startPoint y: 280, endPoint x: 818, endPoint y: 283, distance: 470.6
click at [0, 0] on slot at bounding box center [0, 0] width 0 height 0
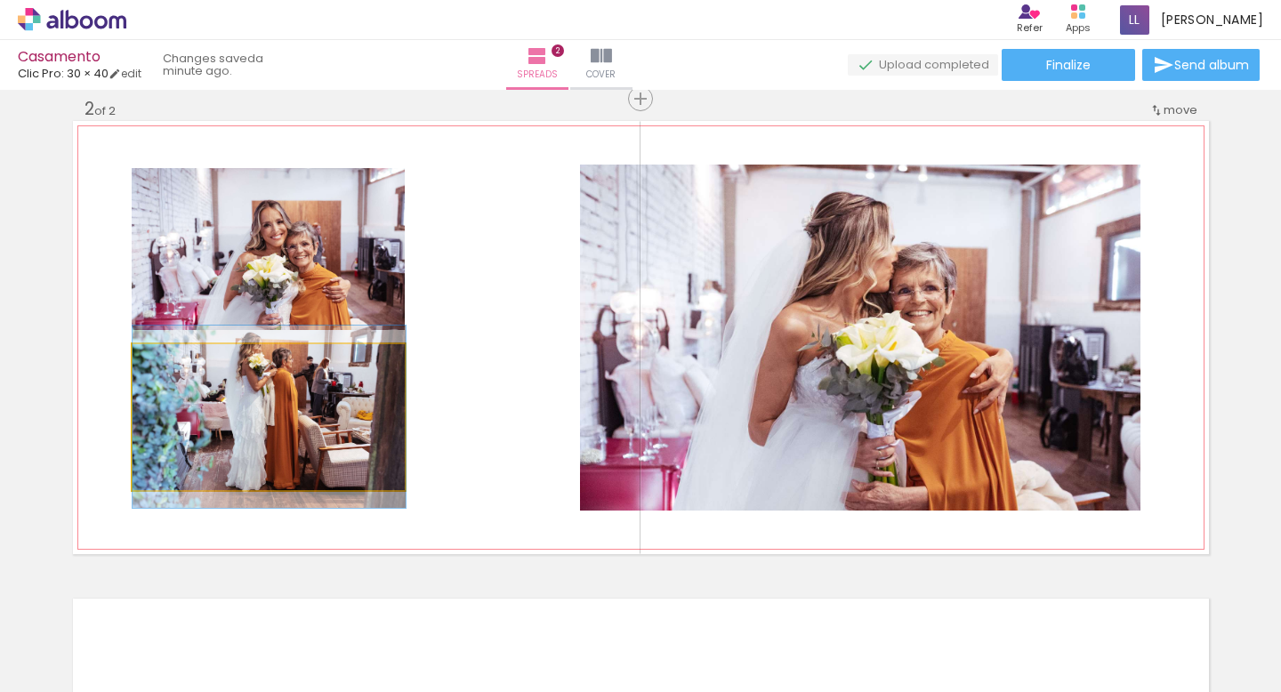
click at [358, 426] on quentale-photo at bounding box center [269, 417] width 273 height 146
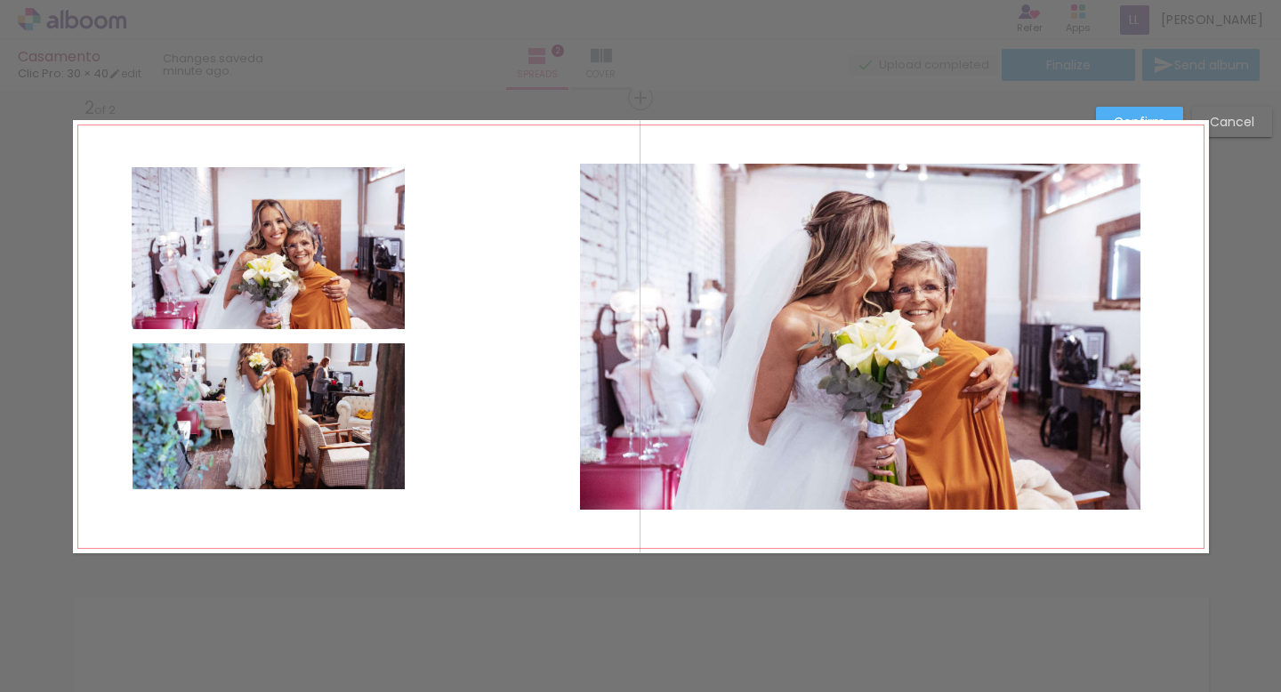
scroll to position [500, 0]
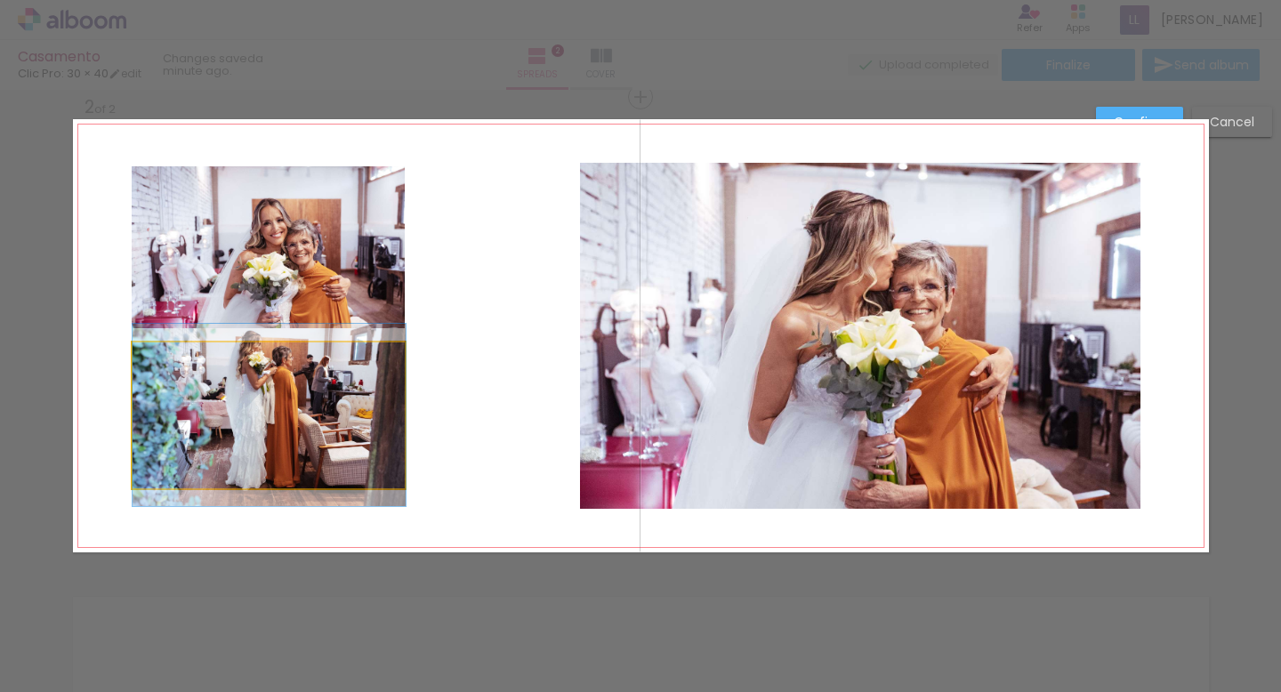
click at [311, 429] on quentale-photo at bounding box center [269, 415] width 273 height 146
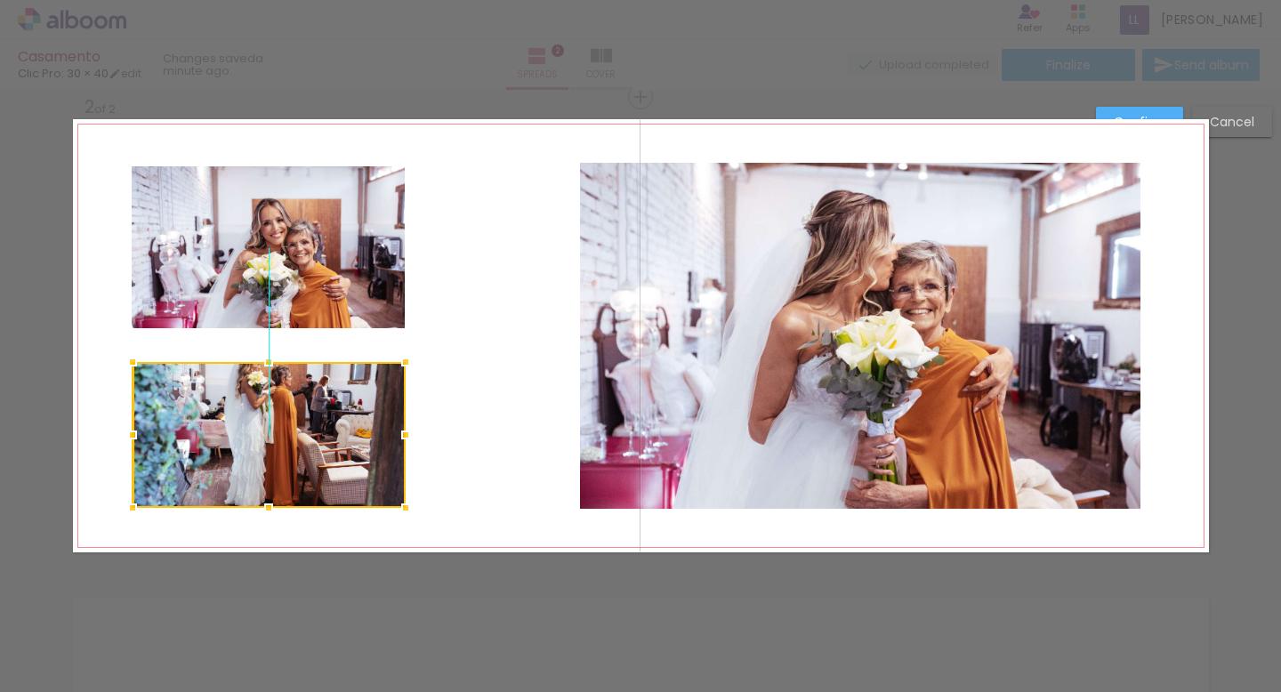
drag, startPoint x: 311, startPoint y: 429, endPoint x: 310, endPoint y: 447, distance: 17.9
click at [310, 447] on div at bounding box center [269, 435] width 273 height 146
click at [277, 418] on div at bounding box center [269, 433] width 273 height 146
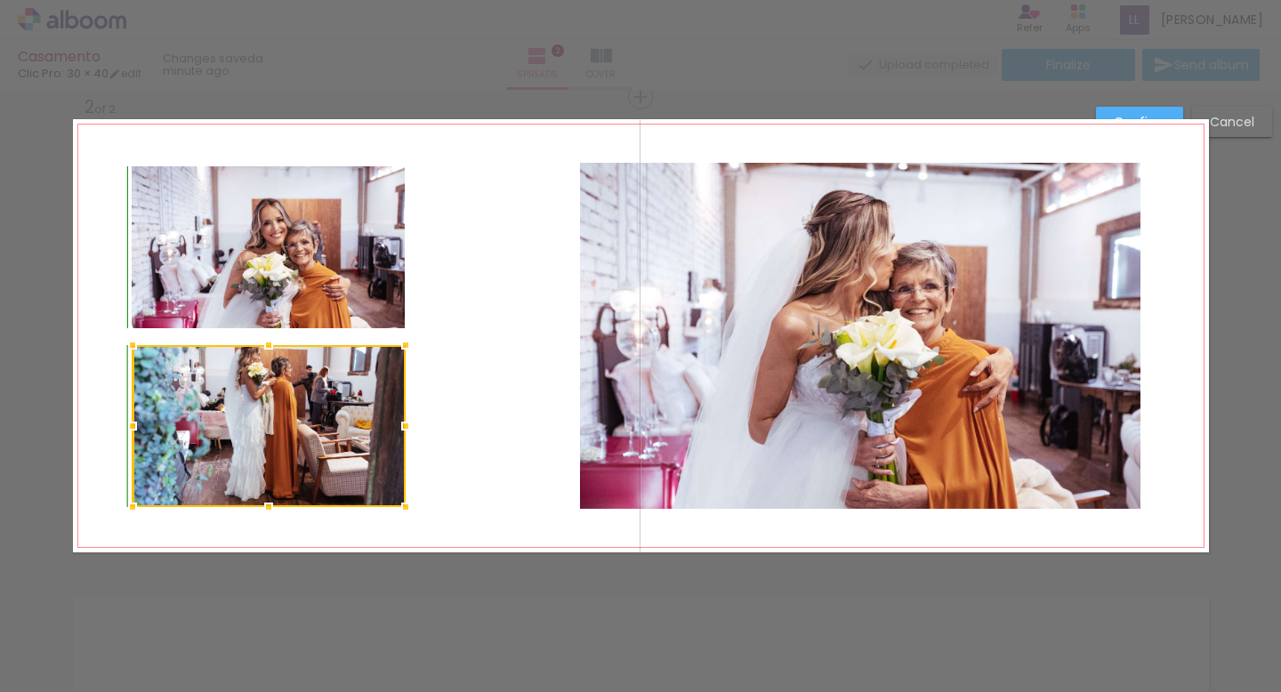
drag, startPoint x: 269, startPoint y: 362, endPoint x: 269, endPoint y: 338, distance: 24.0
click at [269, 338] on div at bounding box center [269, 345] width 36 height 36
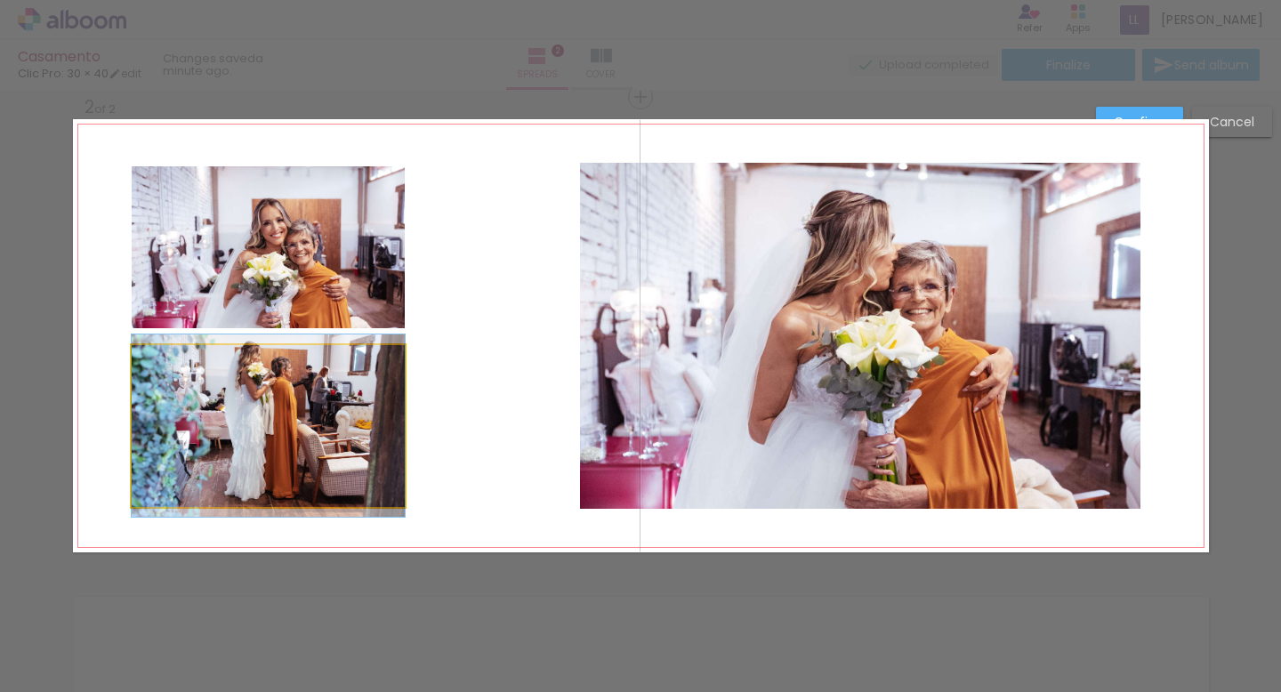
click at [262, 479] on quentale-photo at bounding box center [268, 426] width 273 height 162
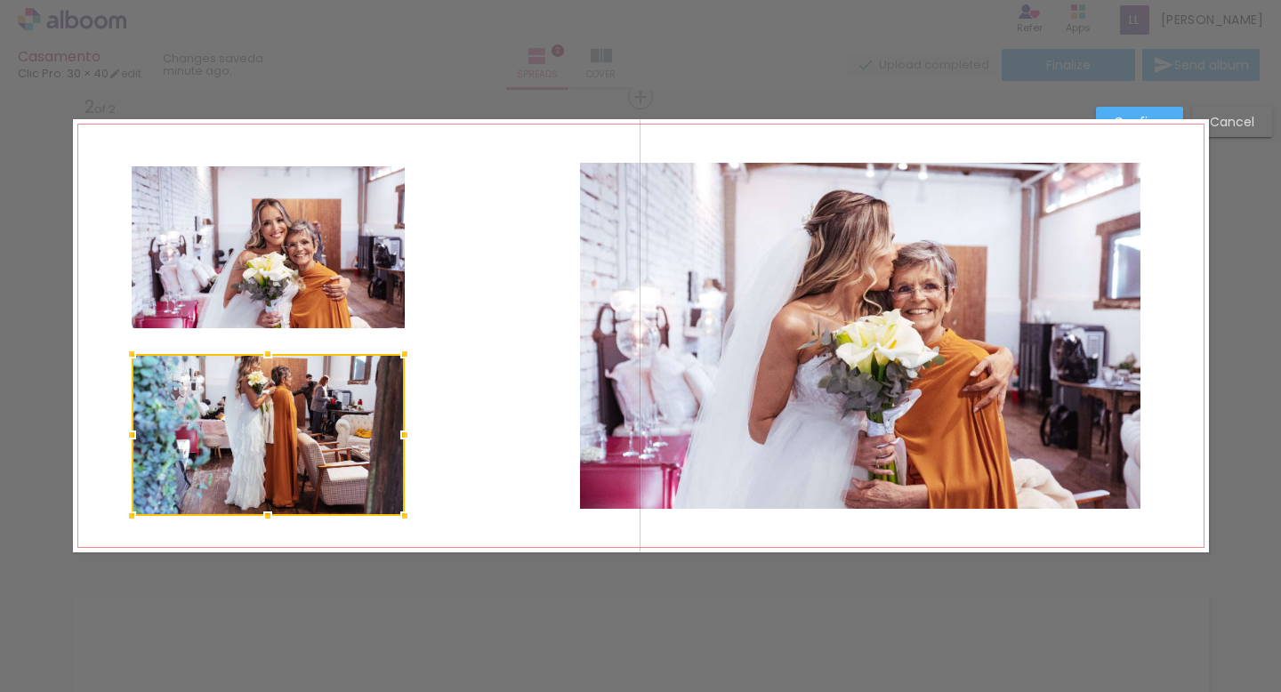
click at [270, 462] on div at bounding box center [268, 435] width 273 height 162
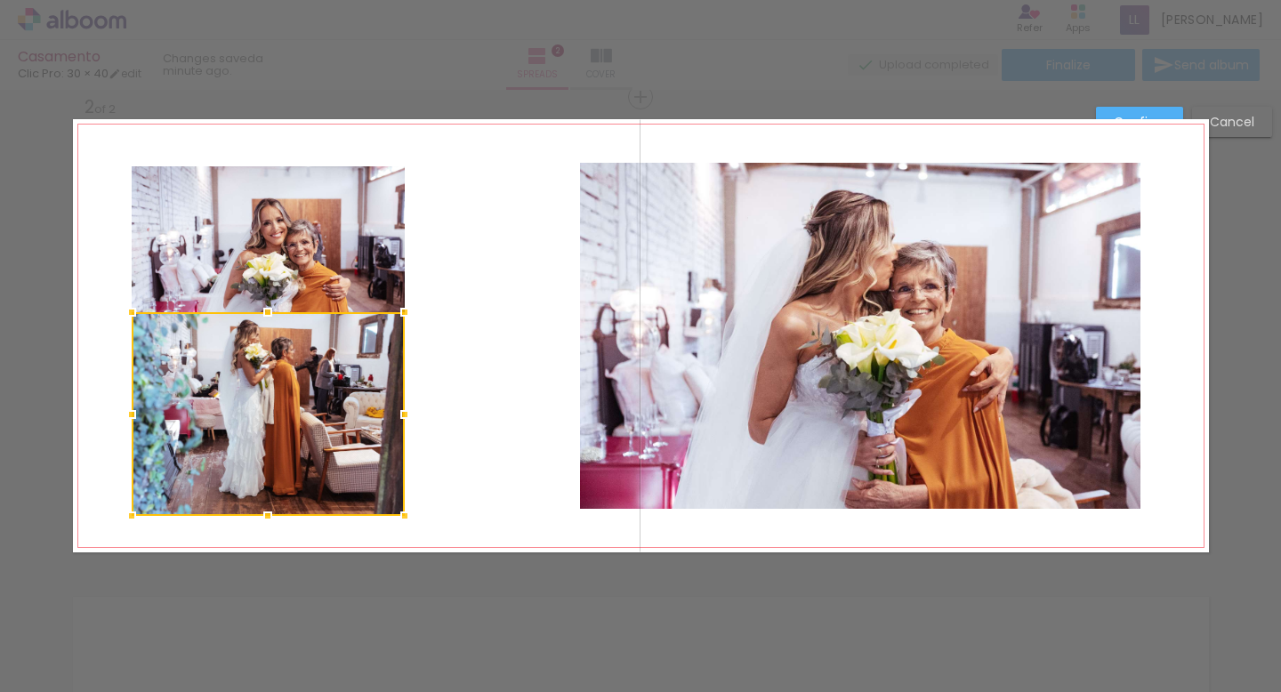
drag, startPoint x: 268, startPoint y: 355, endPoint x: 270, endPoint y: 313, distance: 41.9
click at [270, 313] on div at bounding box center [268, 312] width 36 height 36
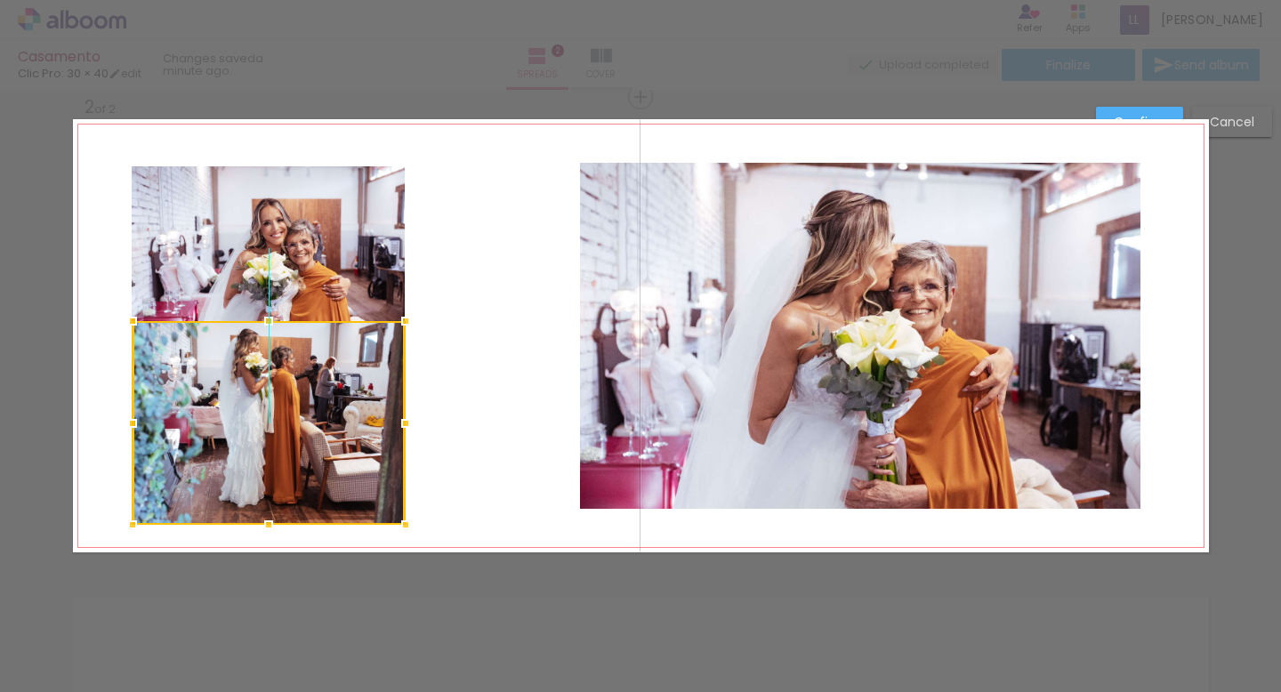
drag, startPoint x: 268, startPoint y: 376, endPoint x: 268, endPoint y: 386, distance: 9.8
click at [268, 386] on div at bounding box center [269, 423] width 273 height 204
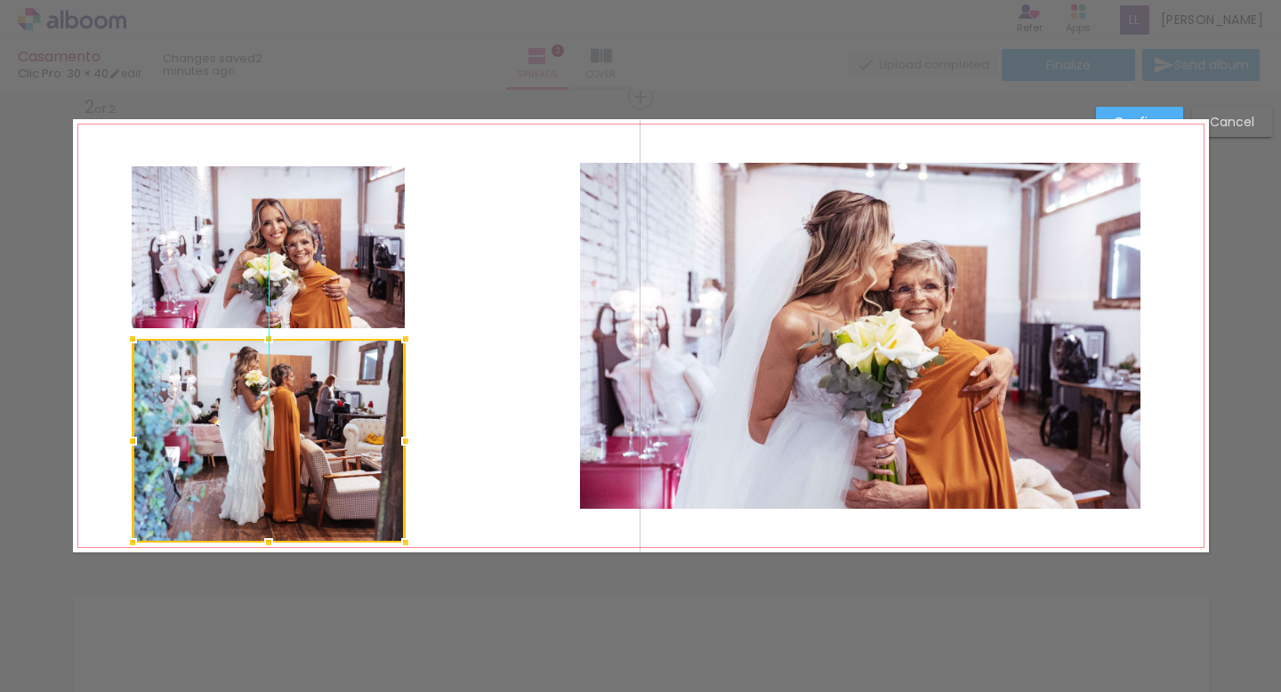
drag, startPoint x: 268, startPoint y: 386, endPoint x: 268, endPoint y: 403, distance: 16.9
click at [268, 403] on div at bounding box center [269, 441] width 273 height 204
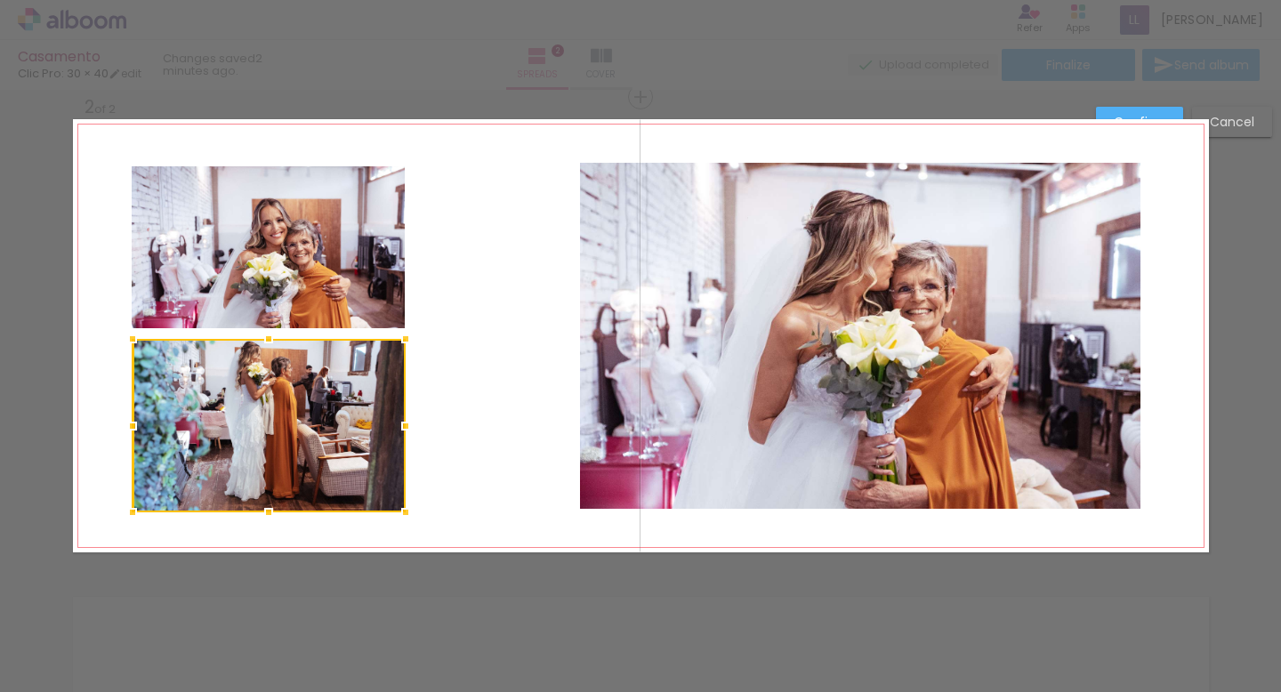
drag, startPoint x: 267, startPoint y: 541, endPoint x: 264, endPoint y: 512, distance: 29.5
click at [264, 512] on div at bounding box center [269, 513] width 36 height 36
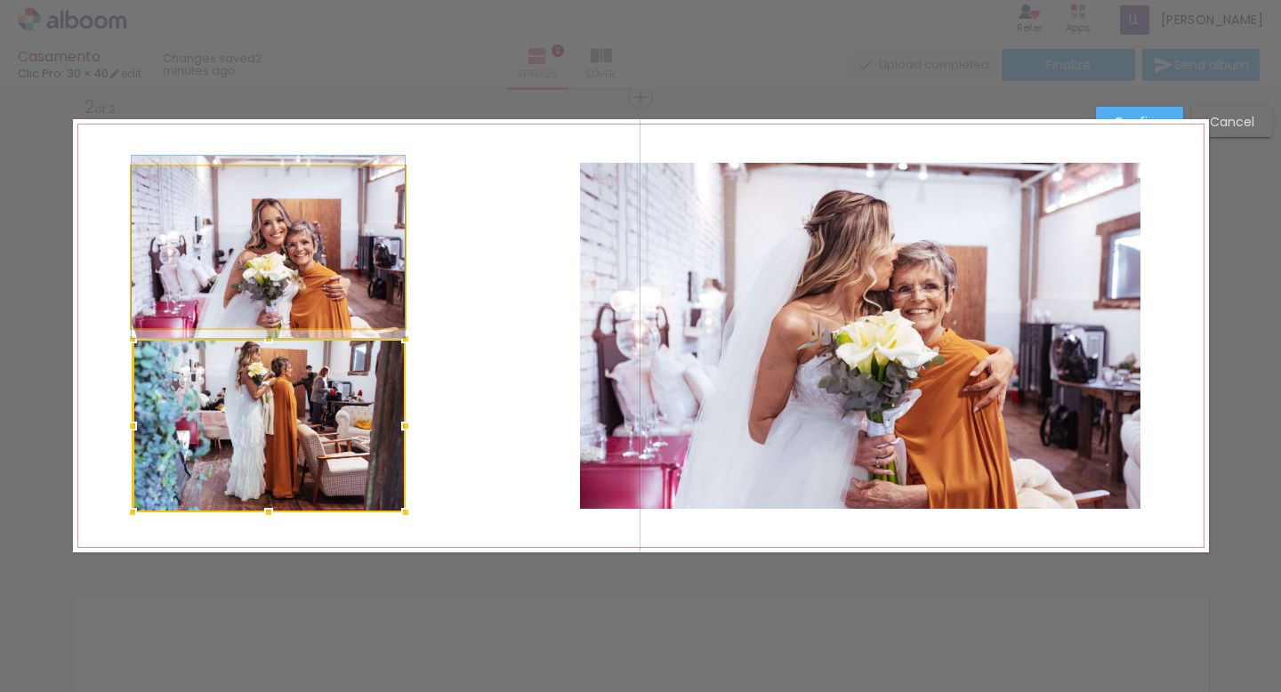
click at [314, 270] on quentale-photo at bounding box center [268, 247] width 273 height 162
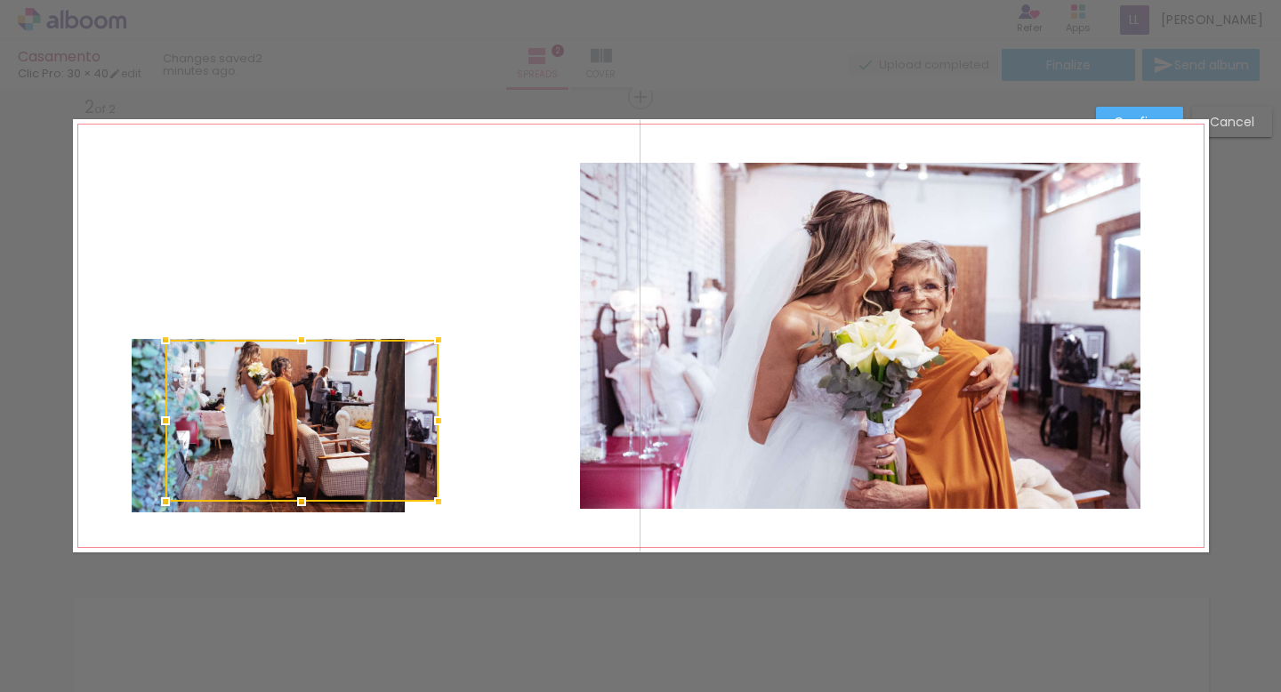
drag, startPoint x: 314, startPoint y: 270, endPoint x: 346, endPoint y: 442, distance: 174.7
click at [346, 442] on div at bounding box center [301, 421] width 273 height 162
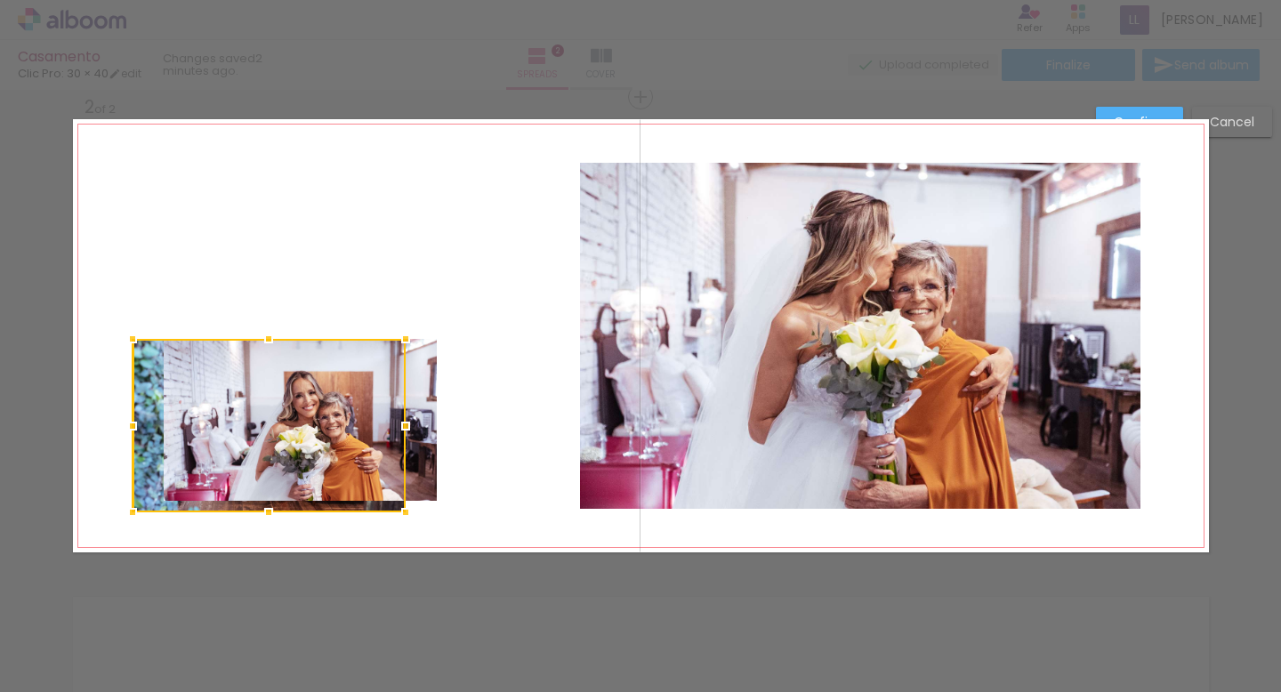
click at [424, 489] on quentale-photo at bounding box center [300, 420] width 273 height 162
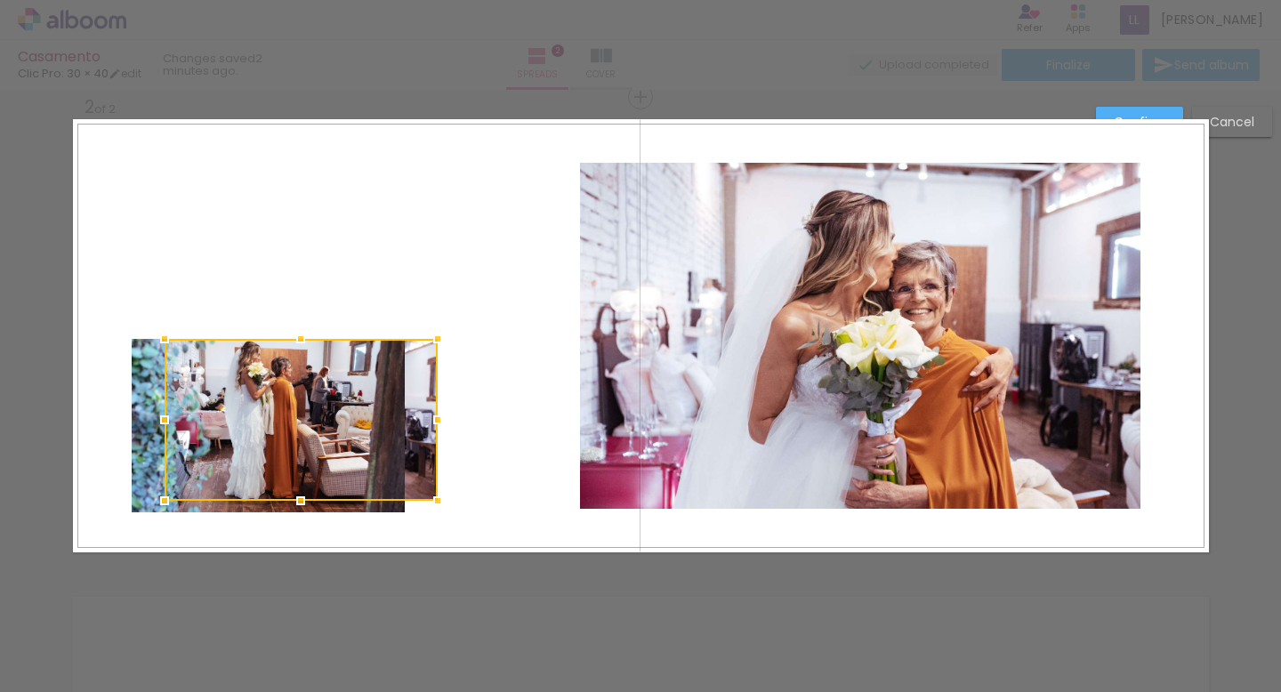
click at [325, 515] on quentale-layouter at bounding box center [641, 335] width 1136 height 433
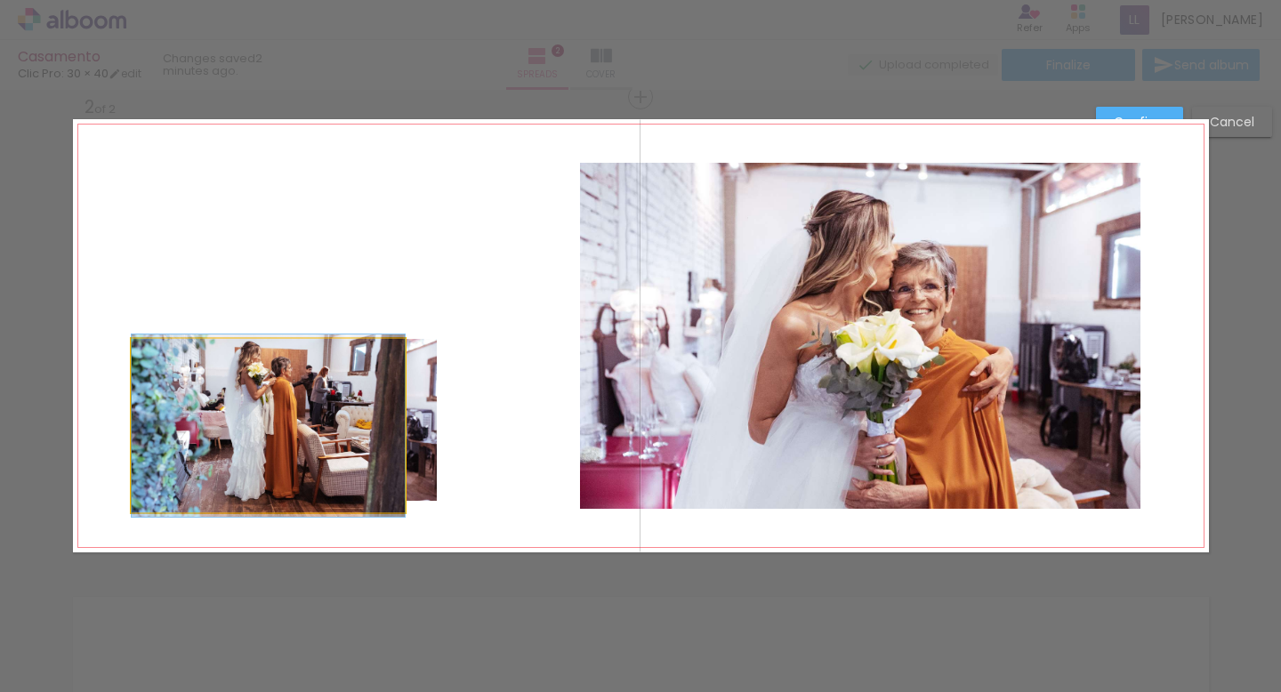
click at [153, 467] on quentale-photo at bounding box center [268, 425] width 273 height 173
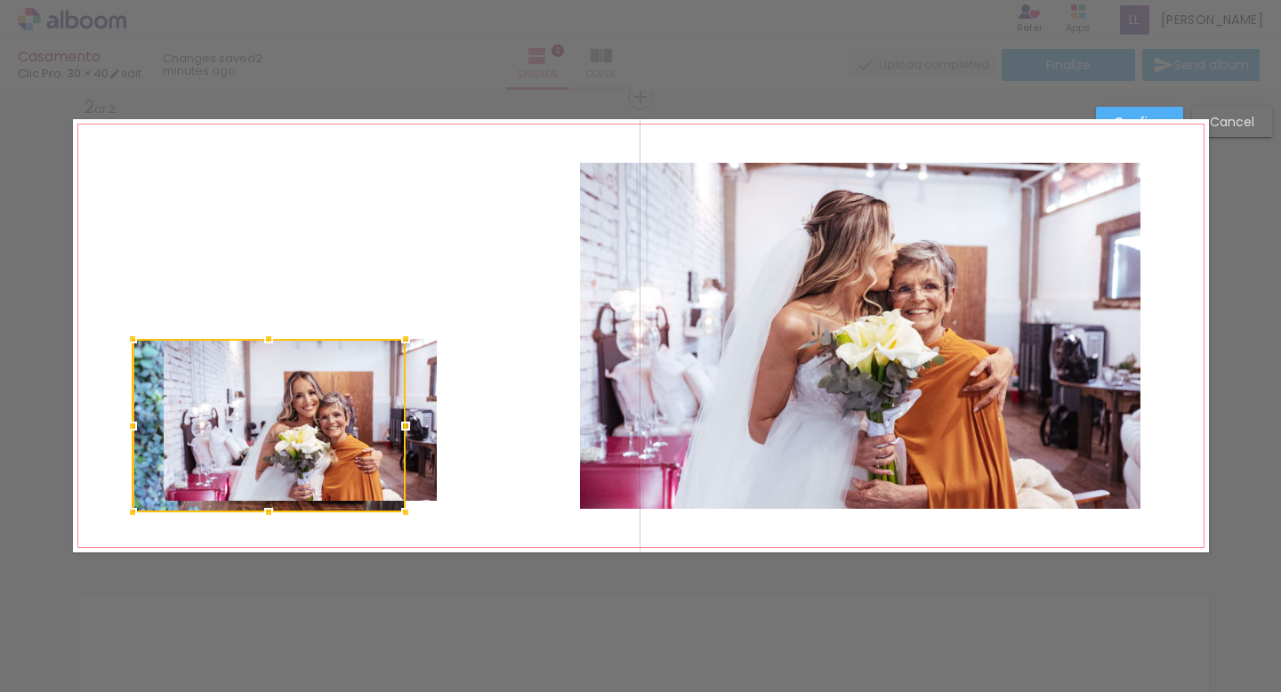
click at [423, 467] on quentale-photo at bounding box center [300, 420] width 273 height 162
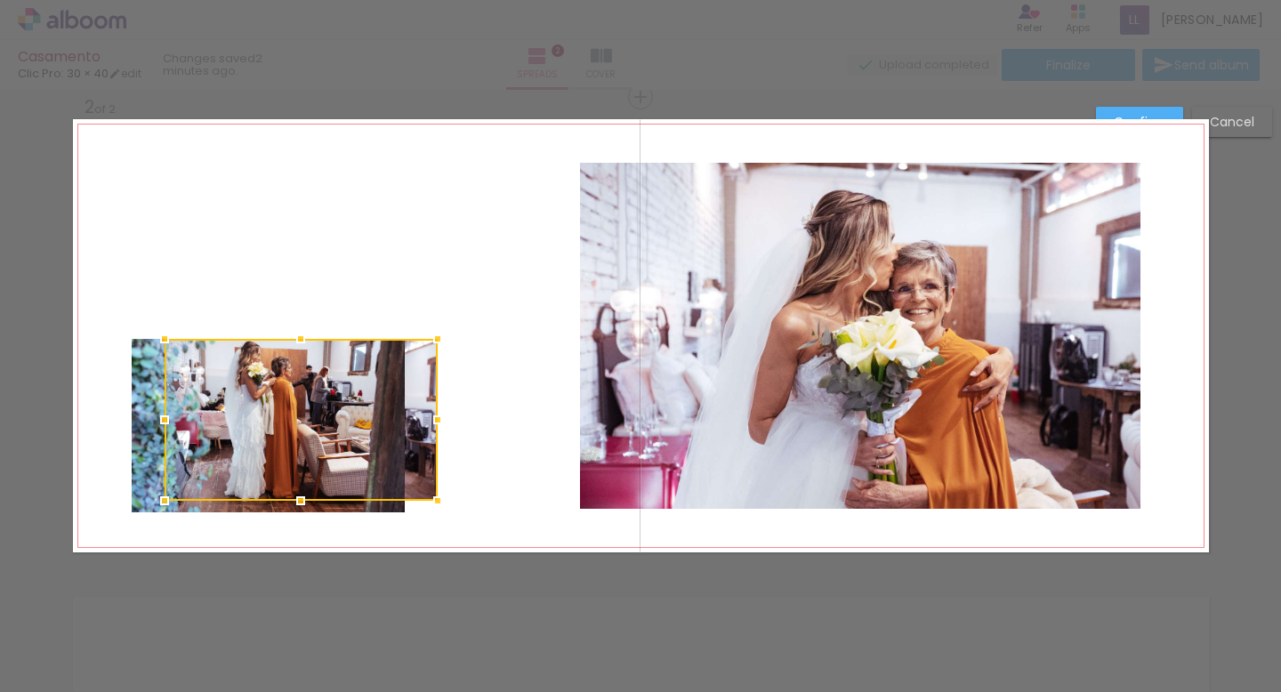
drag, startPoint x: 423, startPoint y: 467, endPoint x: 418, endPoint y: 291, distance: 176.2
click at [418, 291] on album-spread "2 of 2" at bounding box center [641, 335] width 1136 height 433
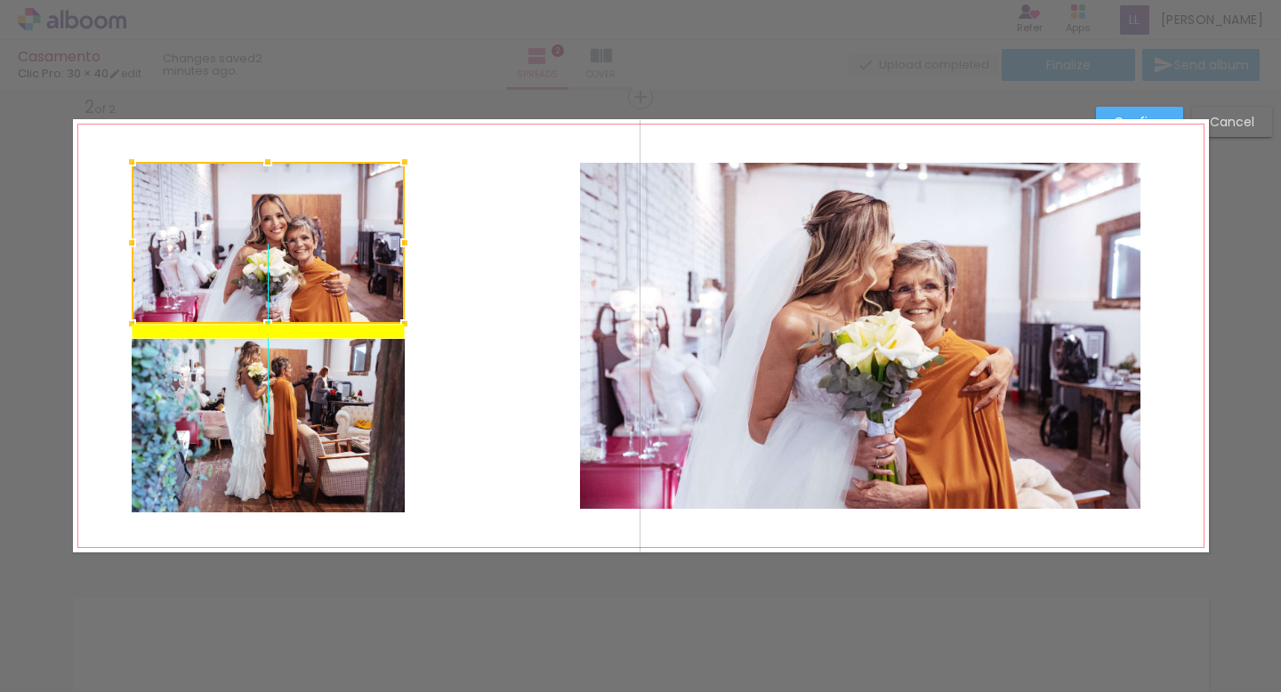
drag, startPoint x: 373, startPoint y: 402, endPoint x: 345, endPoint y: 222, distance: 182.7
click at [345, 222] on div at bounding box center [268, 243] width 273 height 162
click at [440, 319] on quentale-layouter at bounding box center [641, 335] width 1136 height 433
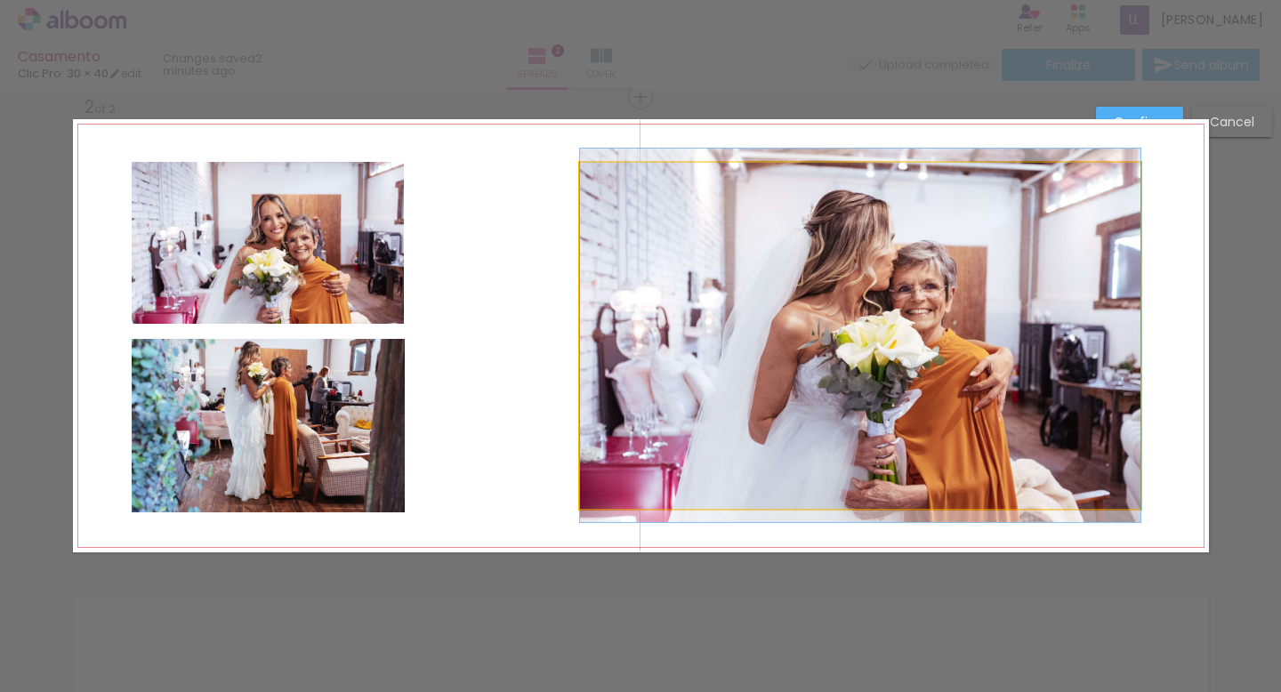
click at [611, 404] on quentale-photo at bounding box center [860, 336] width 560 height 346
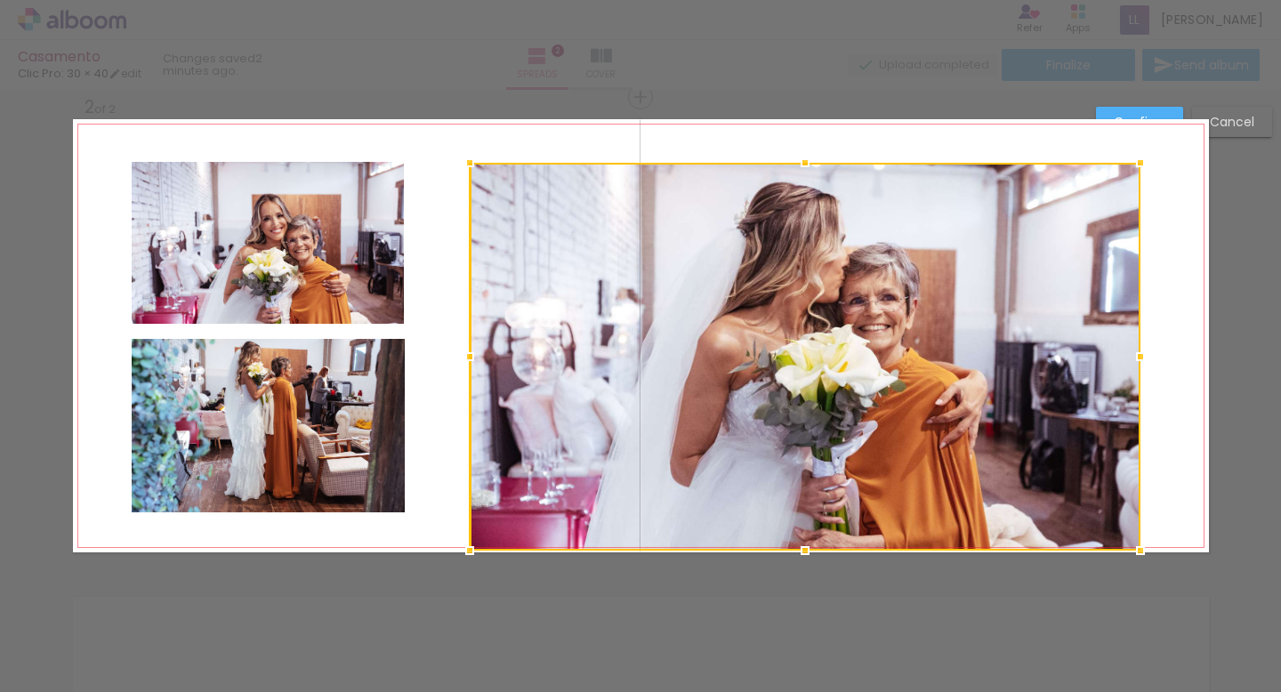
drag, startPoint x: 581, startPoint y: 505, endPoint x: 465, endPoint y: 576, distance: 135.8
click at [465, 576] on div "Add spread 1 of 2 Add spread 2 of 2 Confirm Cancel" at bounding box center [640, 328] width 1281 height 1476
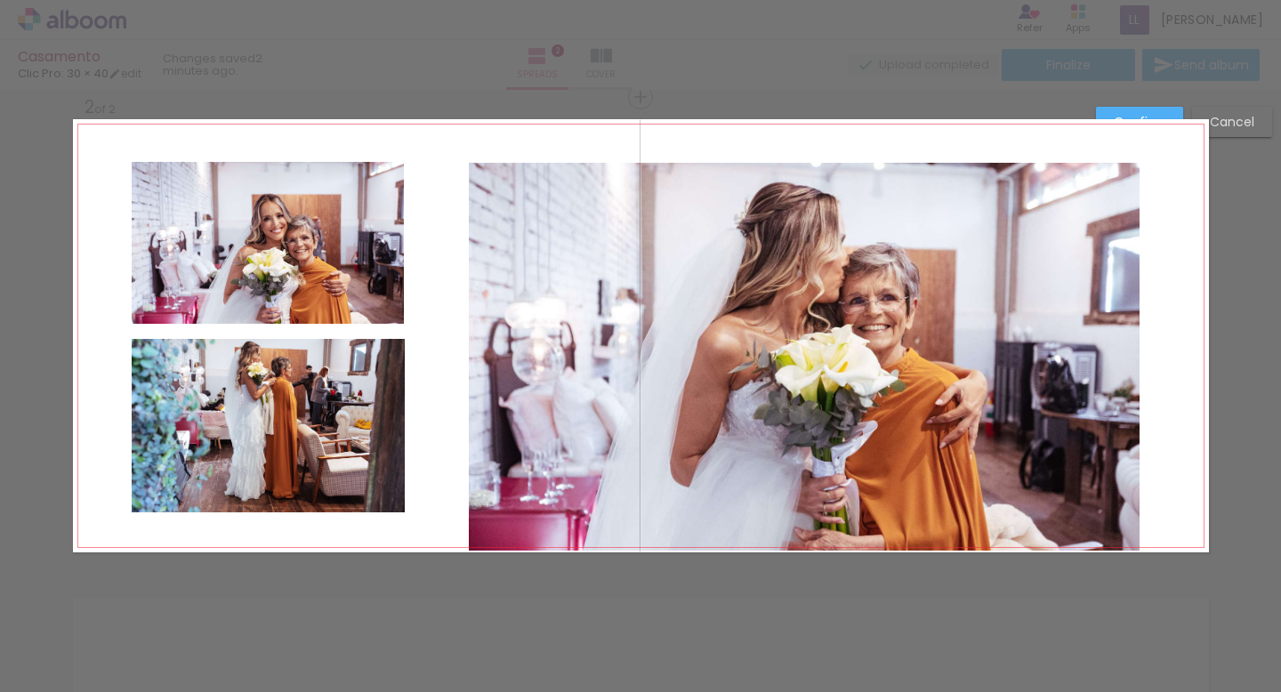
click at [784, 469] on quentale-photo at bounding box center [804, 357] width 671 height 388
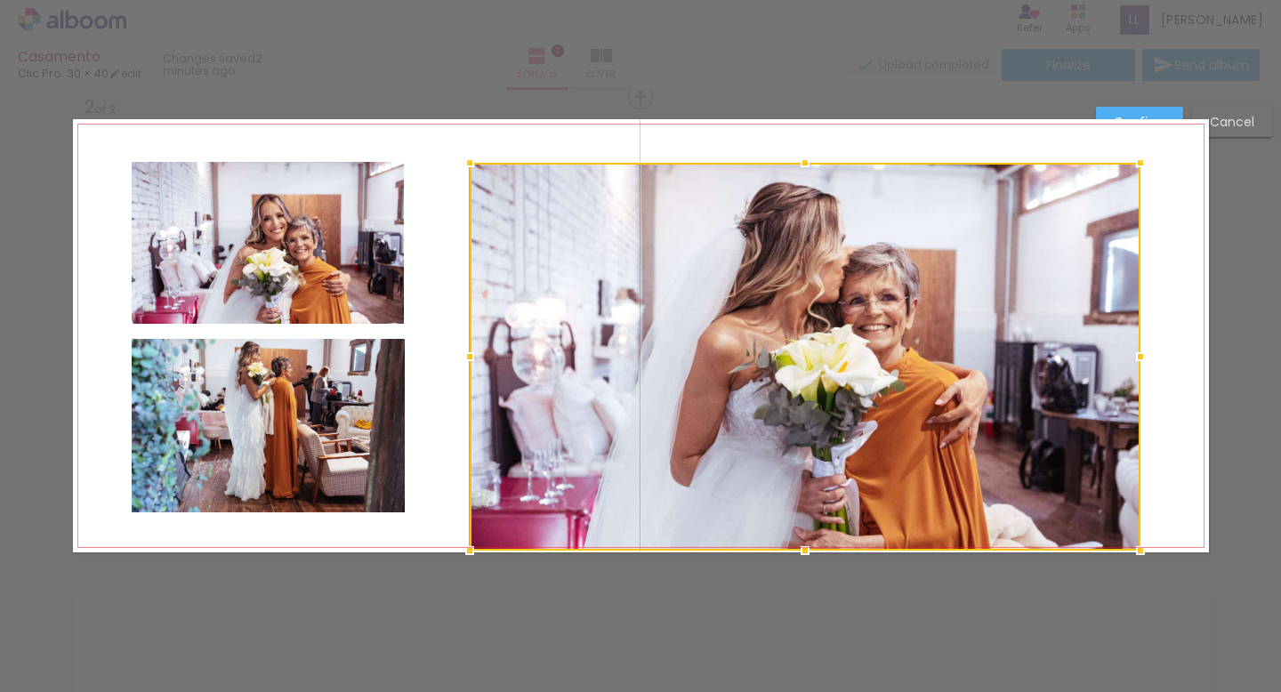
click at [784, 469] on div at bounding box center [805, 357] width 671 height 388
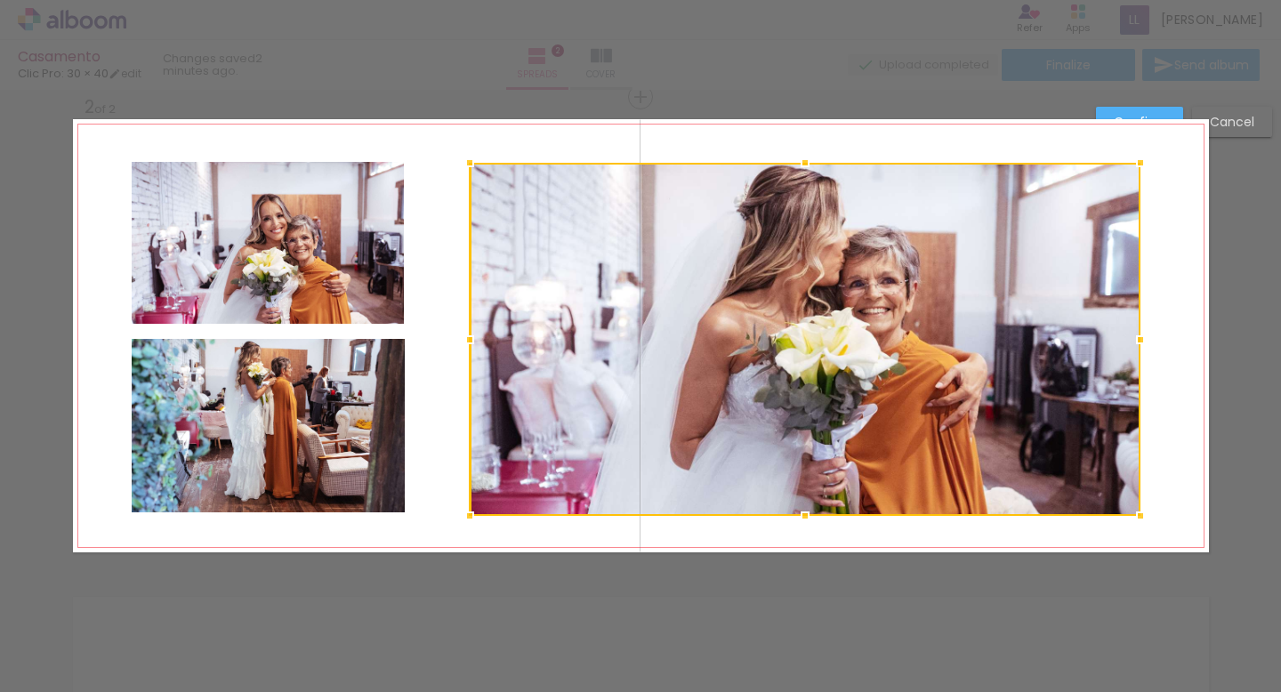
drag, startPoint x: 805, startPoint y: 549, endPoint x: 795, endPoint y: 489, distance: 60.4
click at [795, 489] on div at bounding box center [805, 339] width 671 height 353
click at [827, 378] on div at bounding box center [805, 339] width 671 height 353
click at [1225, 192] on div "Confirm Cancel" at bounding box center [640, 328] width 1281 height 1476
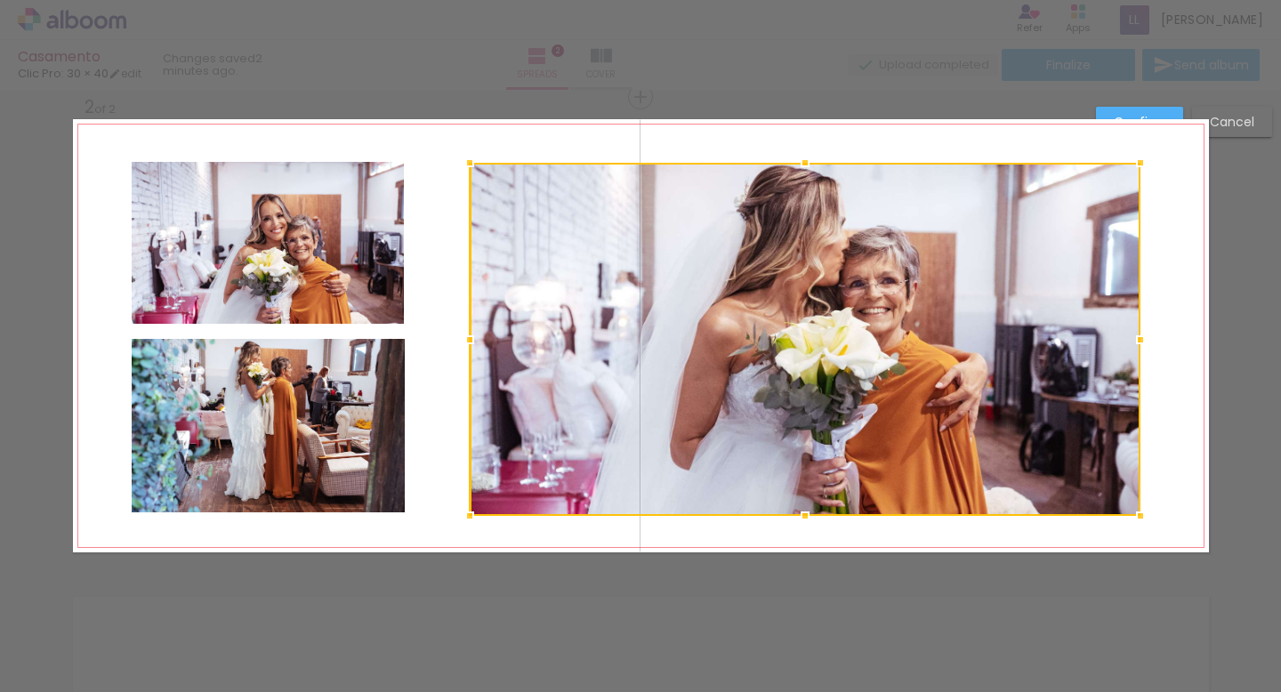
click at [0, 0] on slot "Confirm" at bounding box center [0, 0] width 0 height 0
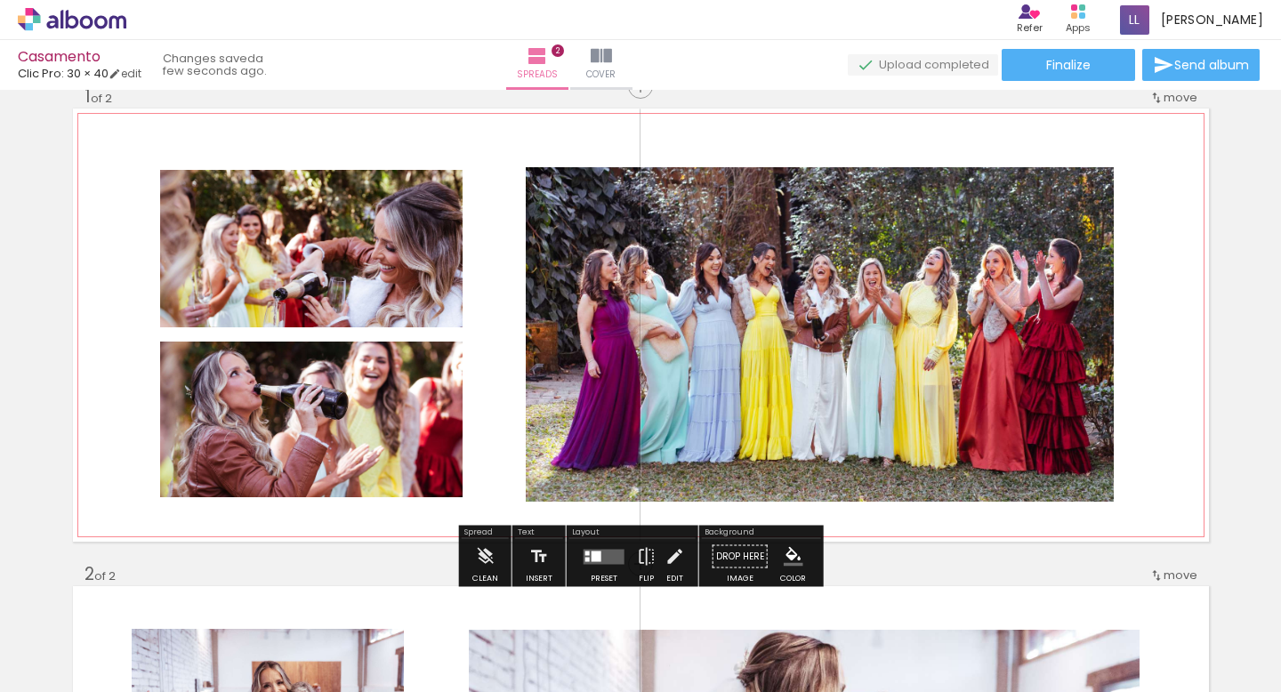
scroll to position [273, 0]
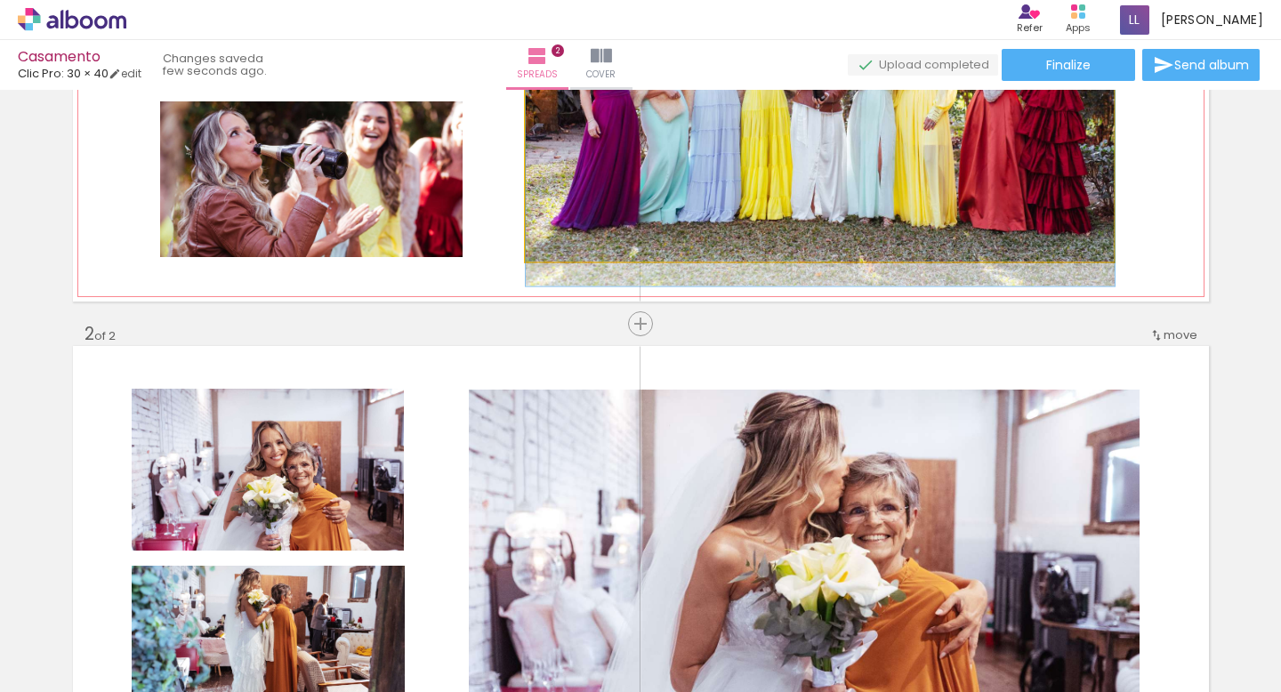
click at [931, 205] on quentale-photo at bounding box center [820, 94] width 589 height 334
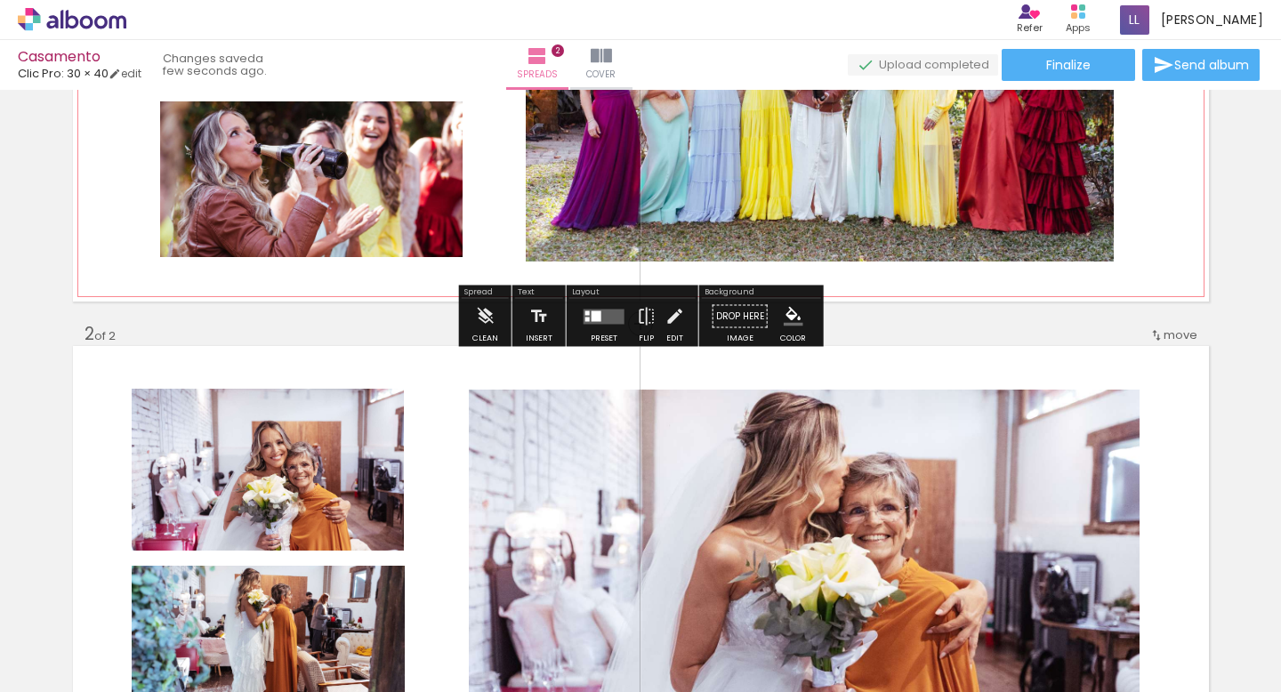
click at [557, 173] on quentale-photo at bounding box center [820, 94] width 589 height 334
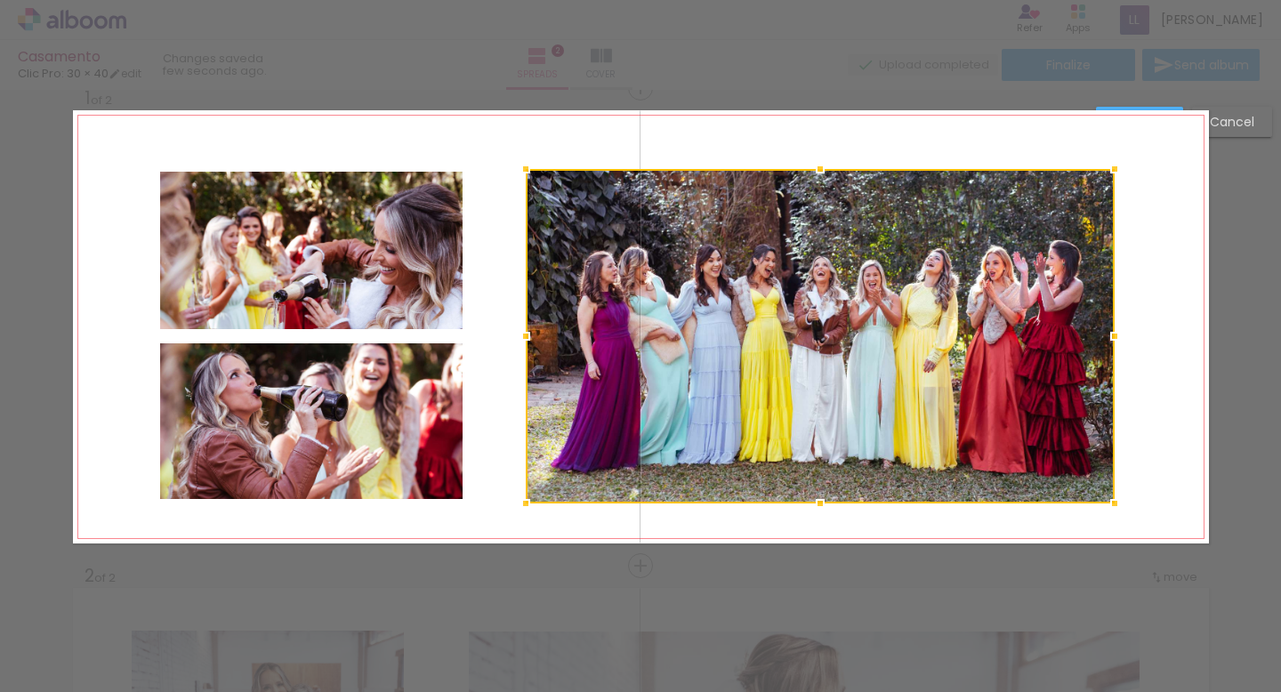
scroll to position [22, 0]
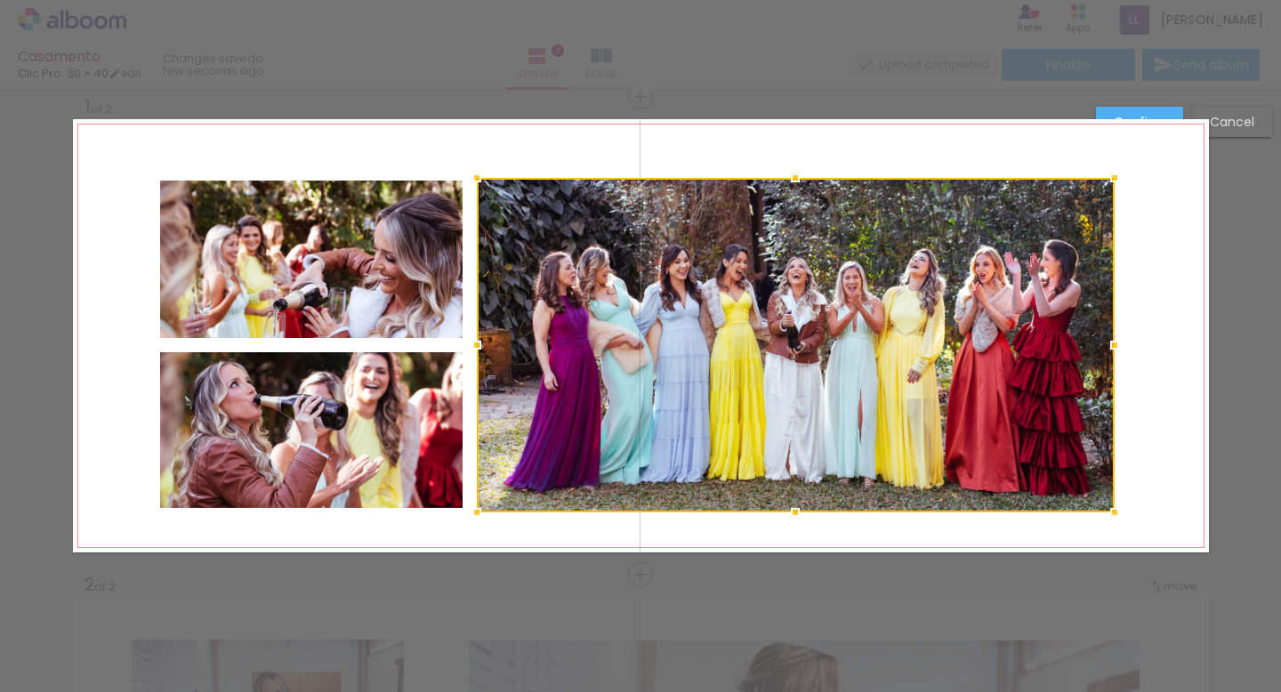
drag, startPoint x: 528, startPoint y: 346, endPoint x: 479, endPoint y: 347, distance: 48.9
click at [479, 347] on div at bounding box center [477, 345] width 36 height 36
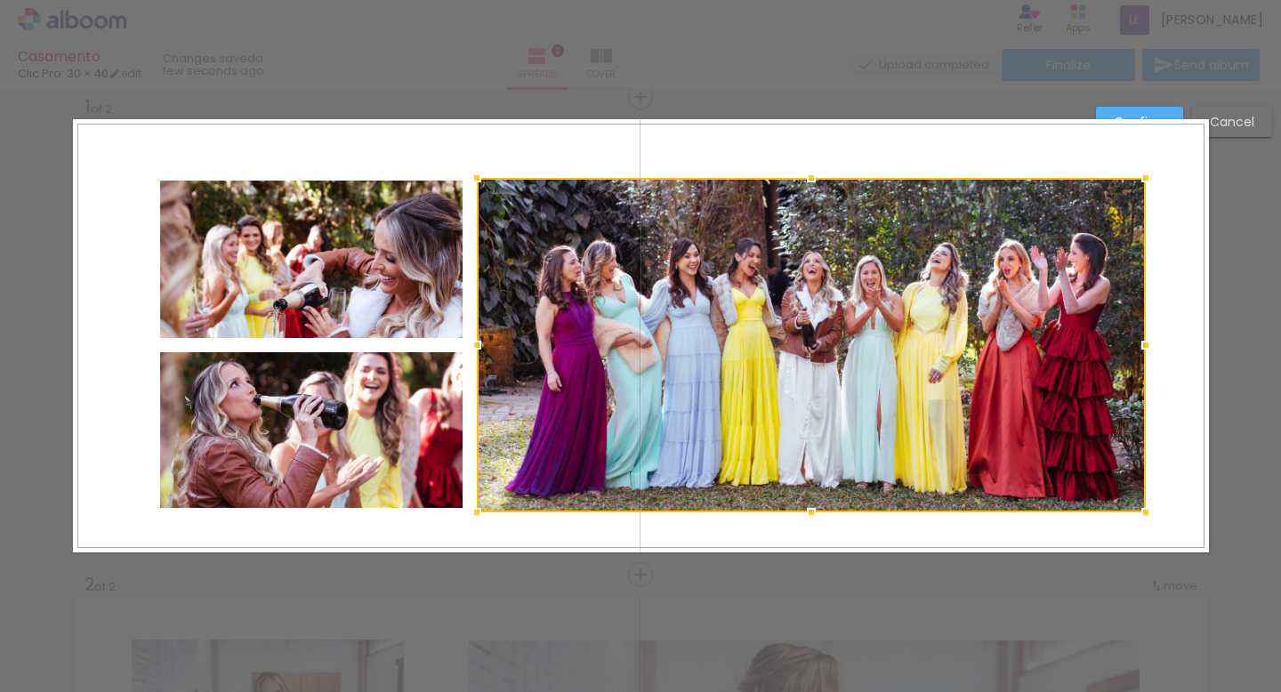
drag, startPoint x: 1110, startPoint y: 342, endPoint x: 1141, endPoint y: 342, distance: 31.1
click at [1141, 342] on div at bounding box center [1146, 345] width 36 height 36
click at [864, 318] on div at bounding box center [811, 345] width 669 height 334
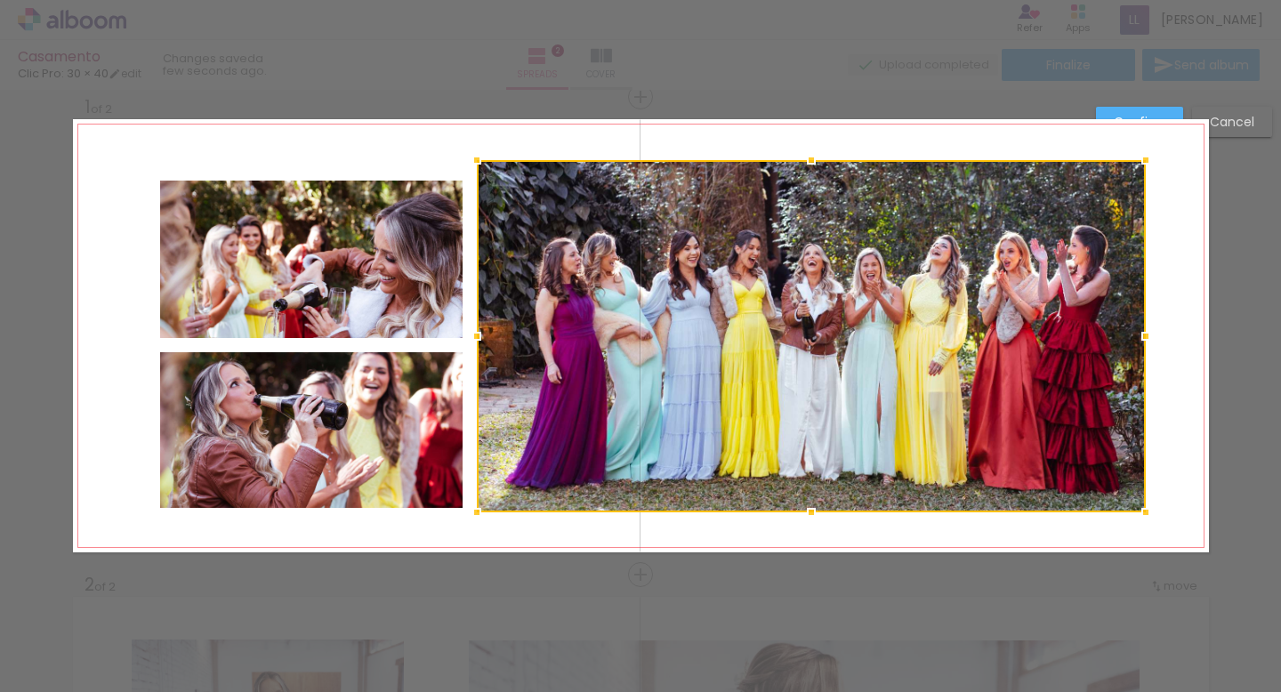
drag, startPoint x: 810, startPoint y: 180, endPoint x: 810, endPoint y: 163, distance: 16.9
click at [810, 163] on div at bounding box center [812, 160] width 36 height 36
click at [360, 292] on quentale-photo at bounding box center [311, 259] width 302 height 157
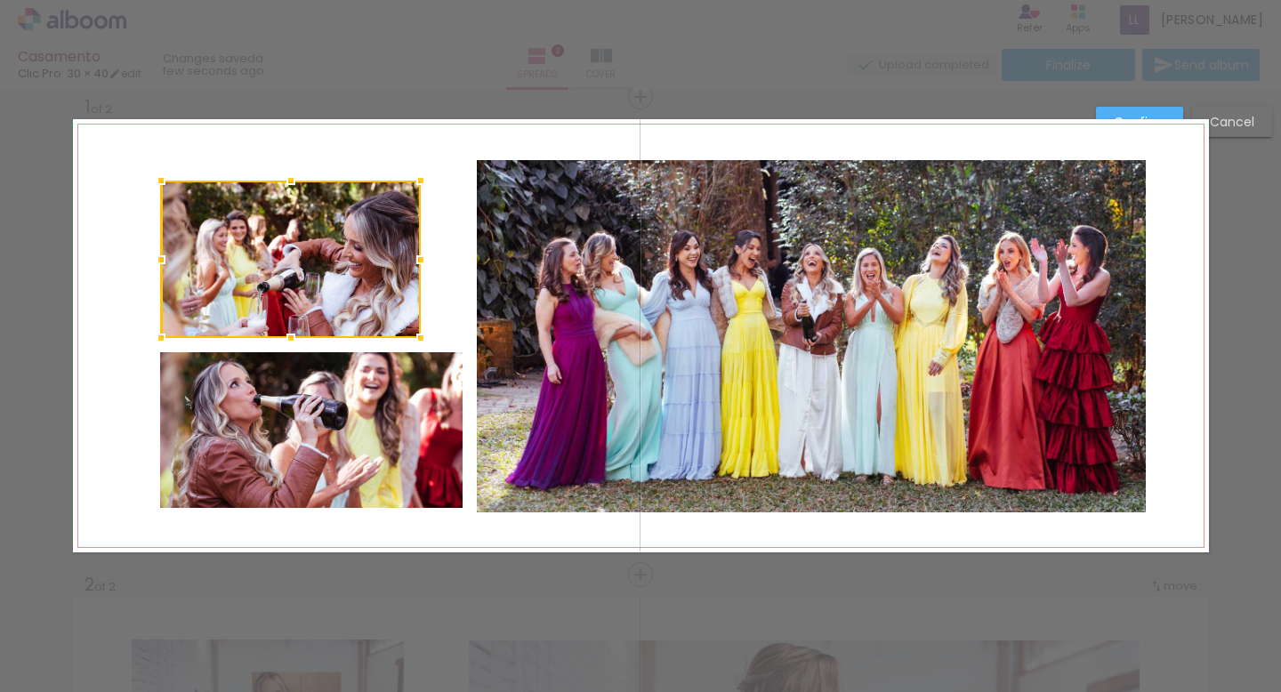
drag, startPoint x: 459, startPoint y: 262, endPoint x: 417, endPoint y: 266, distance: 42.0
click at [417, 266] on div at bounding box center [421, 260] width 36 height 36
click at [414, 462] on quentale-photo at bounding box center [311, 430] width 302 height 156
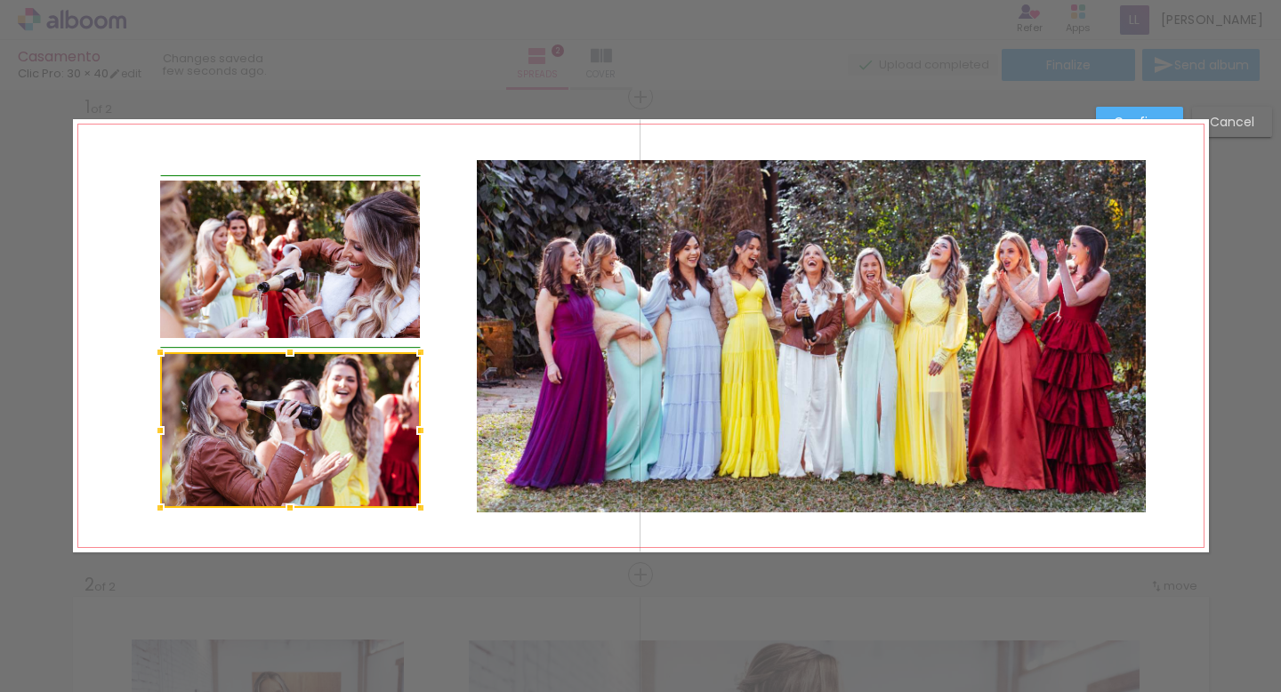
drag, startPoint x: 460, startPoint y: 426, endPoint x: 413, endPoint y: 424, distance: 47.2
click at [413, 424] on div at bounding box center [421, 431] width 36 height 36
click at [0, 0] on slot "Confirm" at bounding box center [0, 0] width 0 height 0
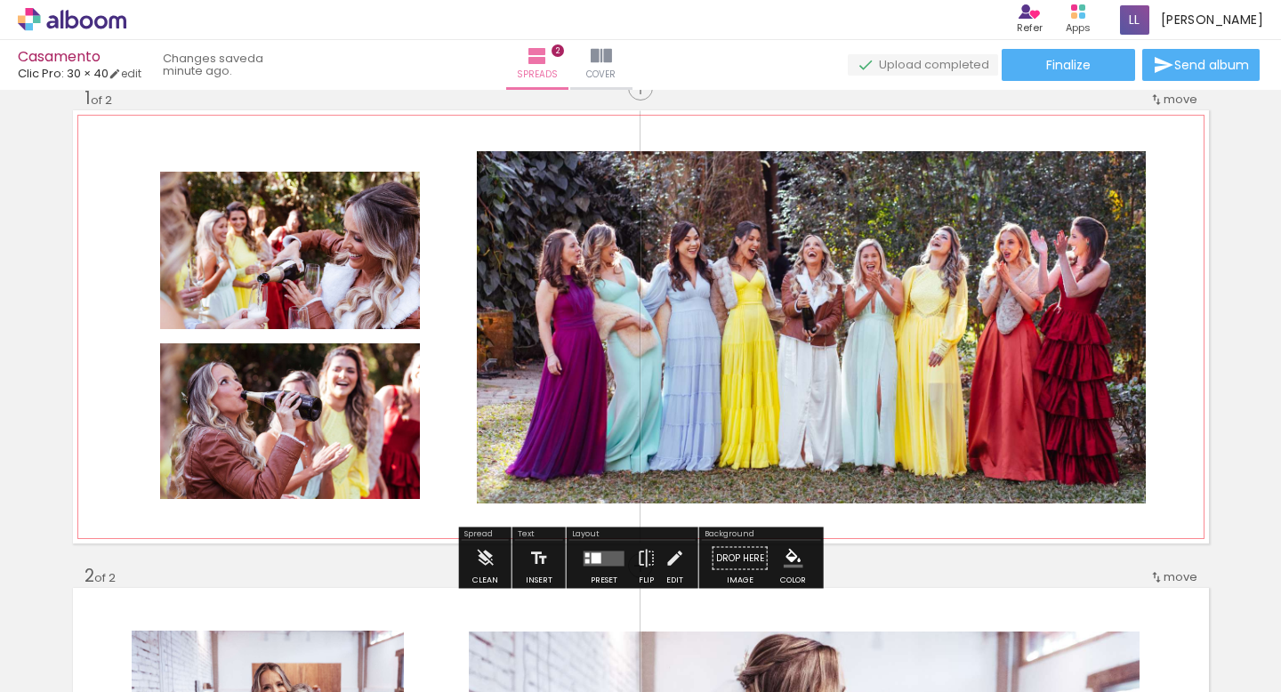
scroll to position [0, 0]
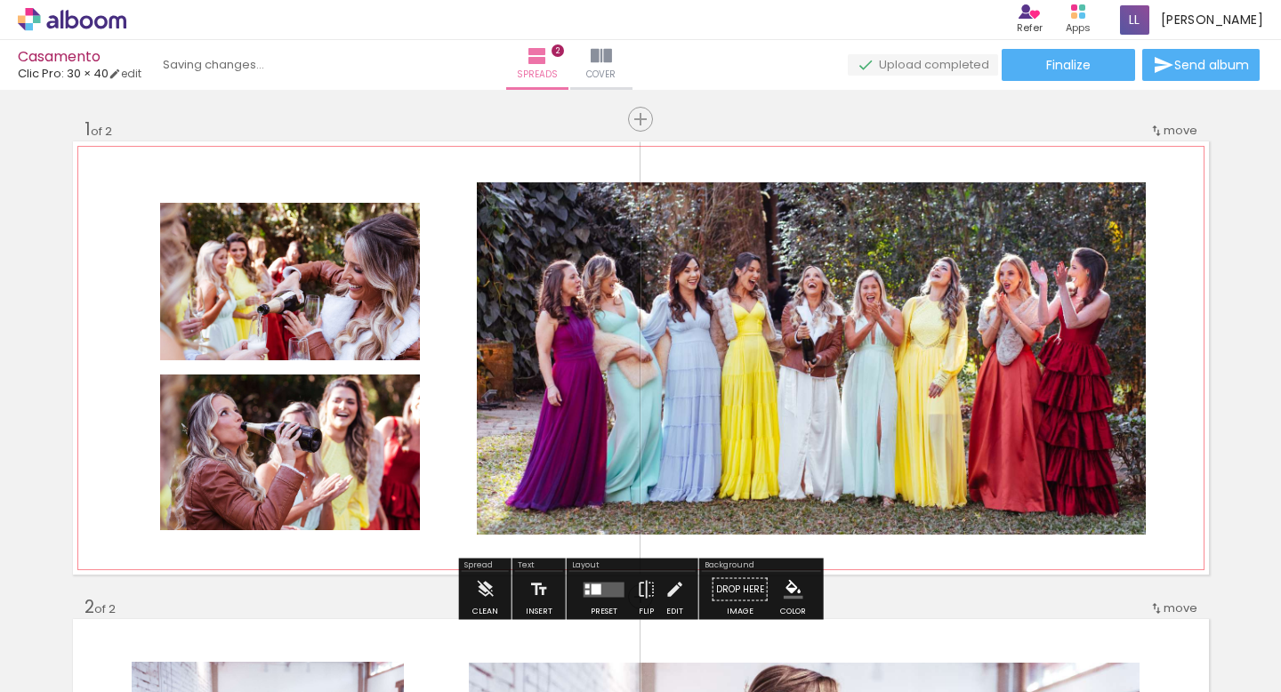
click at [322, 279] on quentale-photo at bounding box center [290, 281] width 260 height 157
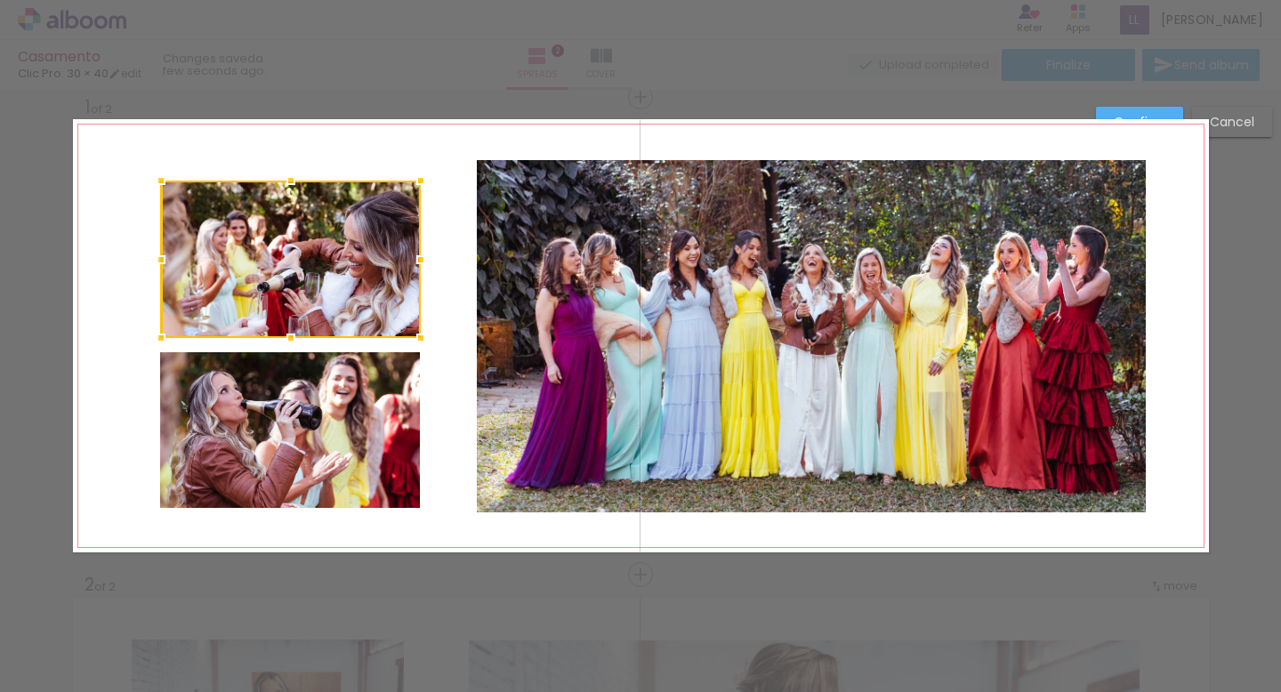
scroll to position [22, 0]
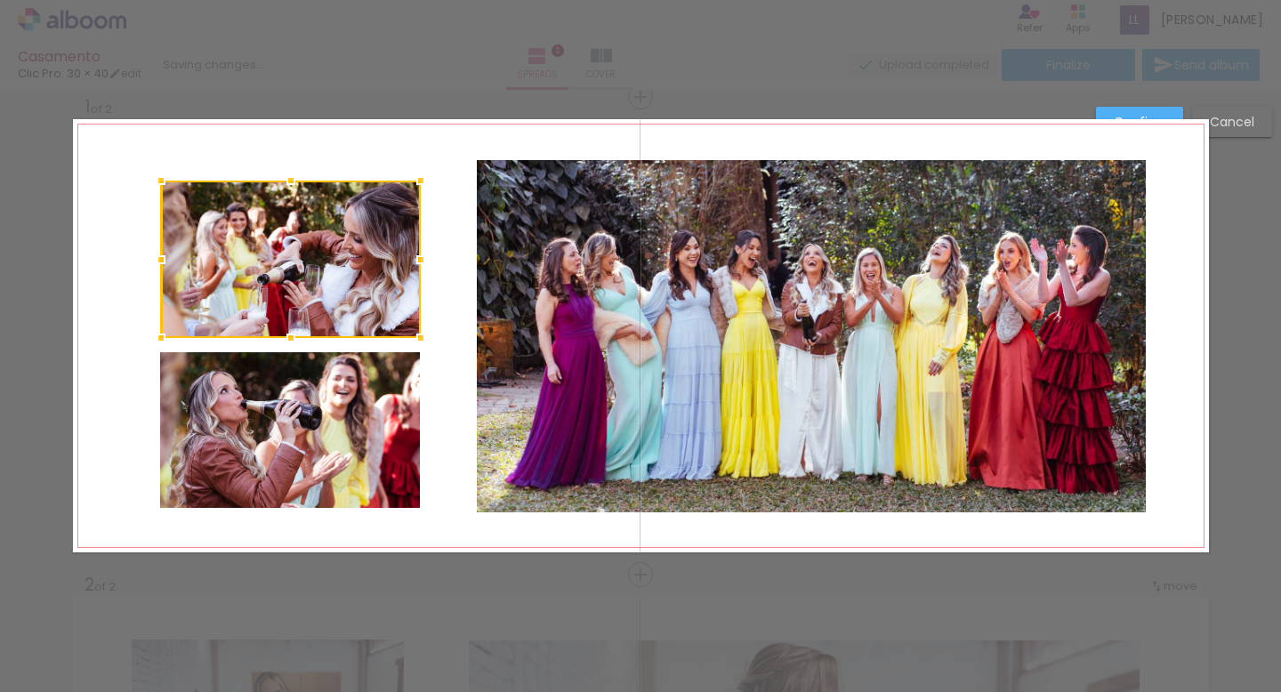
drag, startPoint x: 287, startPoint y: 180, endPoint x: 287, endPoint y: 161, distance: 18.7
click at [287, 161] on album-spread "1 of 2" at bounding box center [641, 335] width 1136 height 433
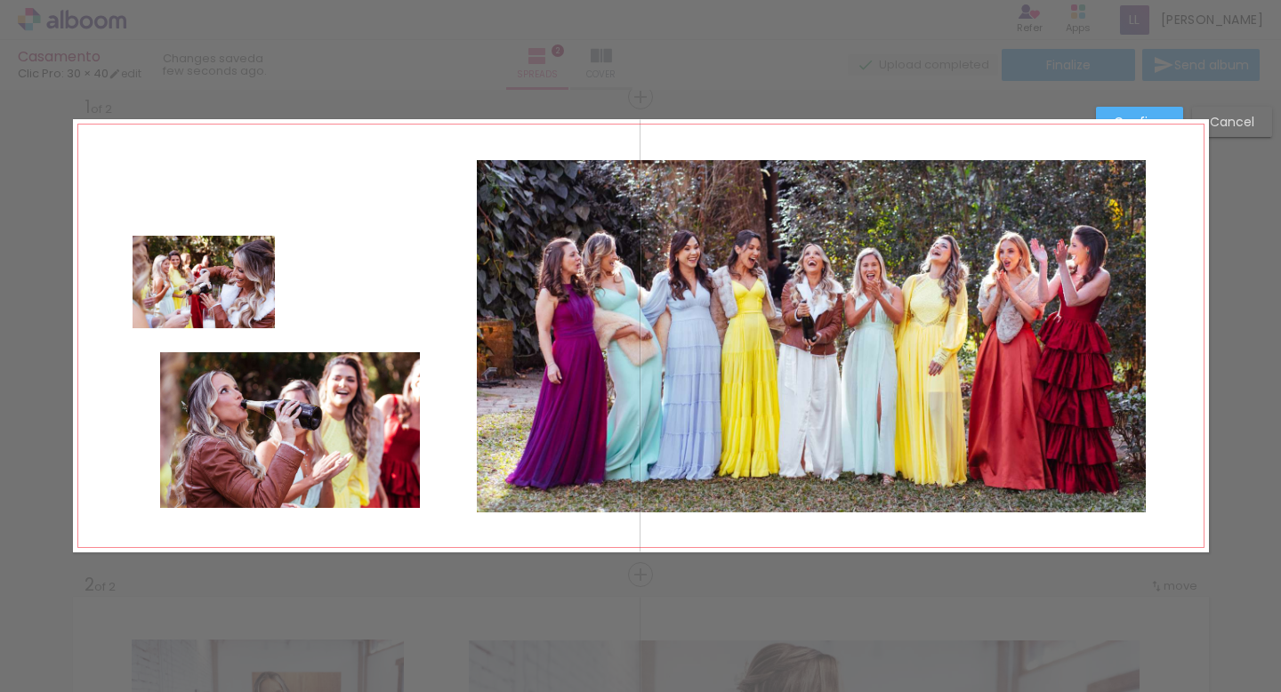
click at [252, 290] on quentale-photo at bounding box center [204, 282] width 142 height 93
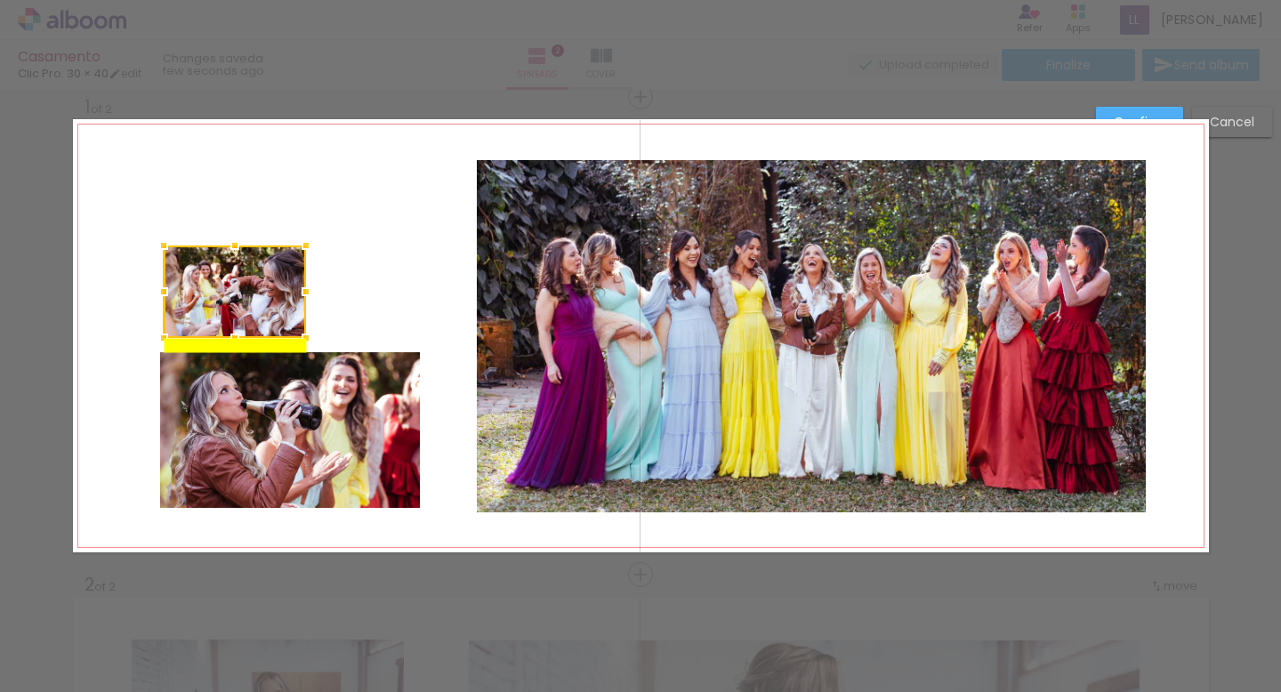
drag, startPoint x: 252, startPoint y: 290, endPoint x: 283, endPoint y: 286, distance: 31.3
click at [283, 286] on div at bounding box center [235, 292] width 142 height 93
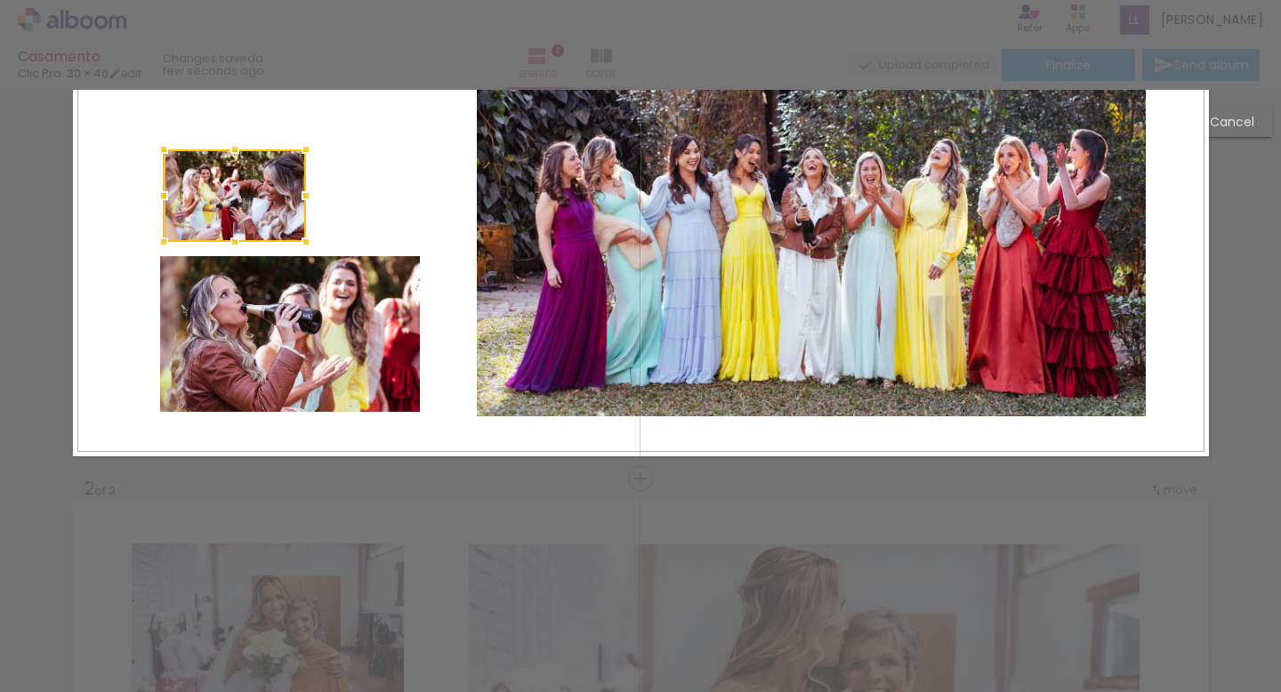
scroll to position [149, 0]
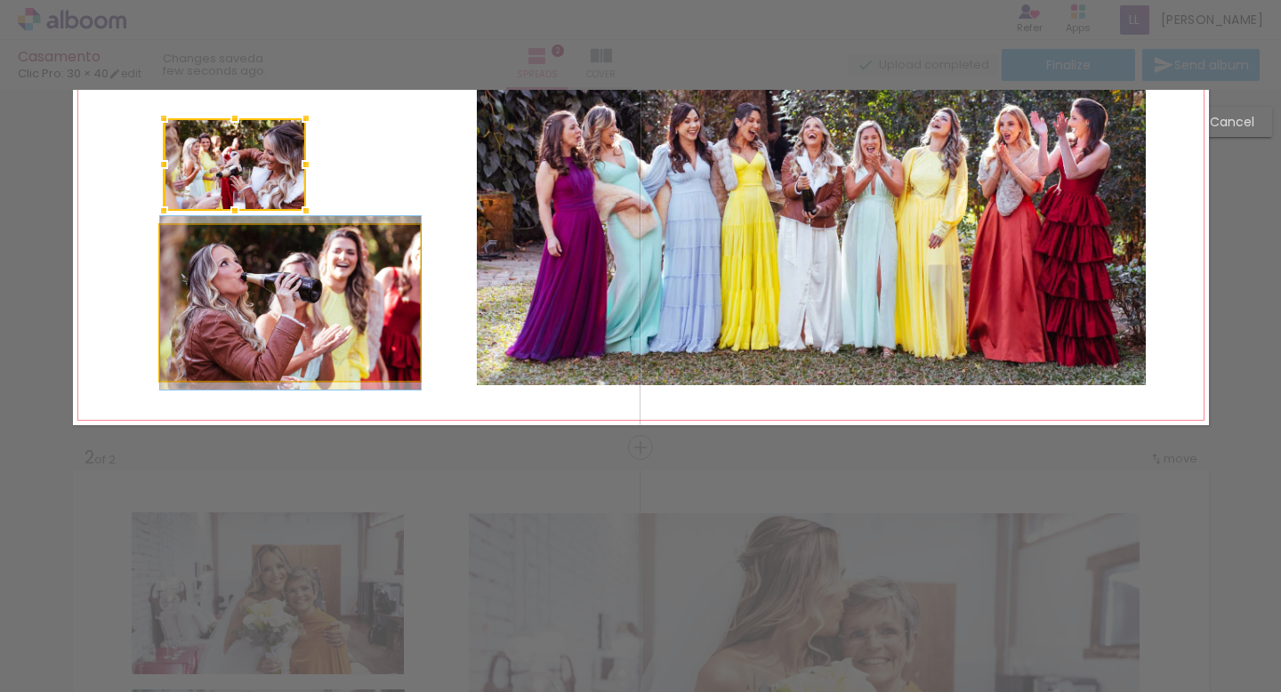
click at [177, 316] on quentale-photo at bounding box center [290, 303] width 261 height 156
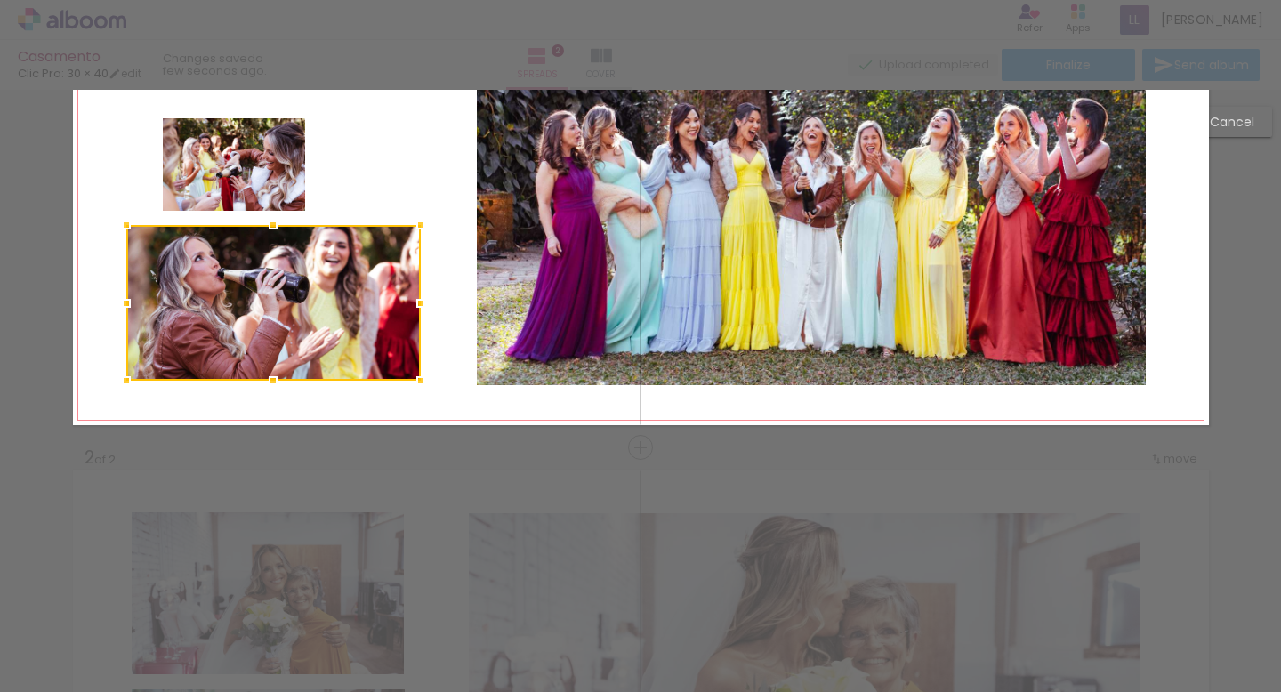
drag, startPoint x: 157, startPoint y: 302, endPoint x: 124, endPoint y: 302, distance: 33.8
click at [124, 302] on div at bounding box center [127, 304] width 36 height 36
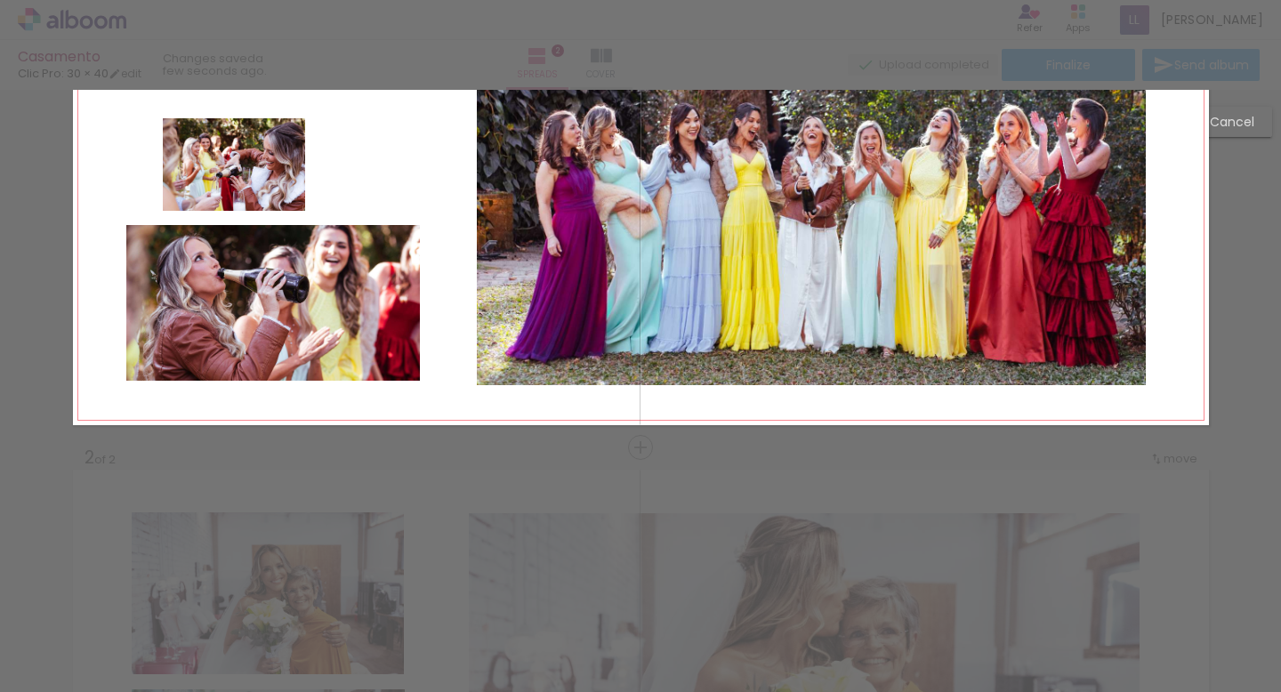
click at [246, 251] on quentale-photo at bounding box center [273, 303] width 294 height 156
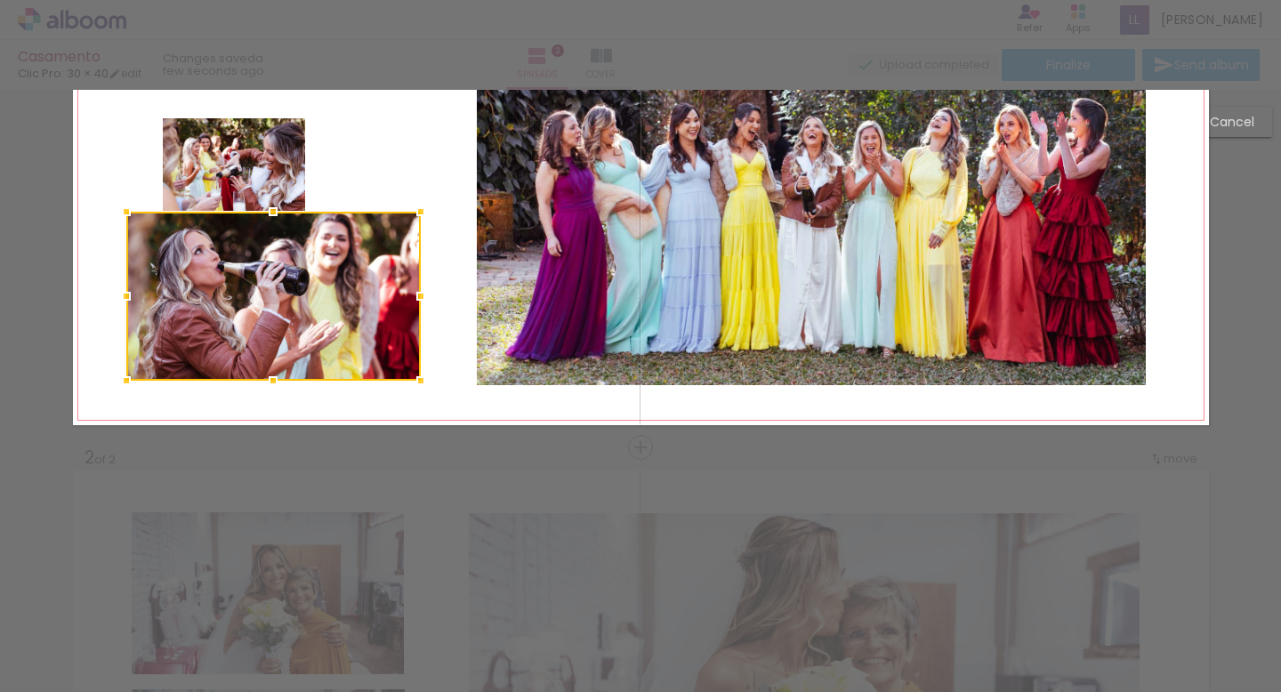
drag, startPoint x: 273, startPoint y: 227, endPoint x: 273, endPoint y: 213, distance: 14.2
click at [273, 213] on div at bounding box center [273, 212] width 36 height 36
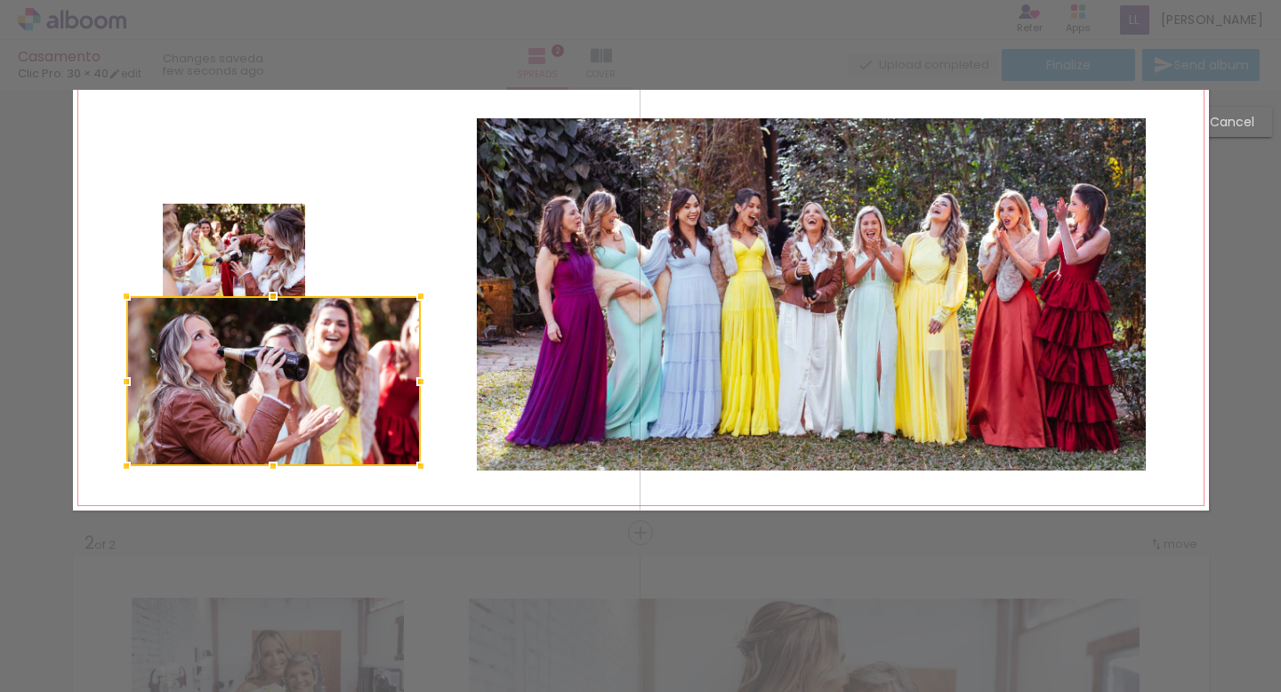
scroll to position [52, 0]
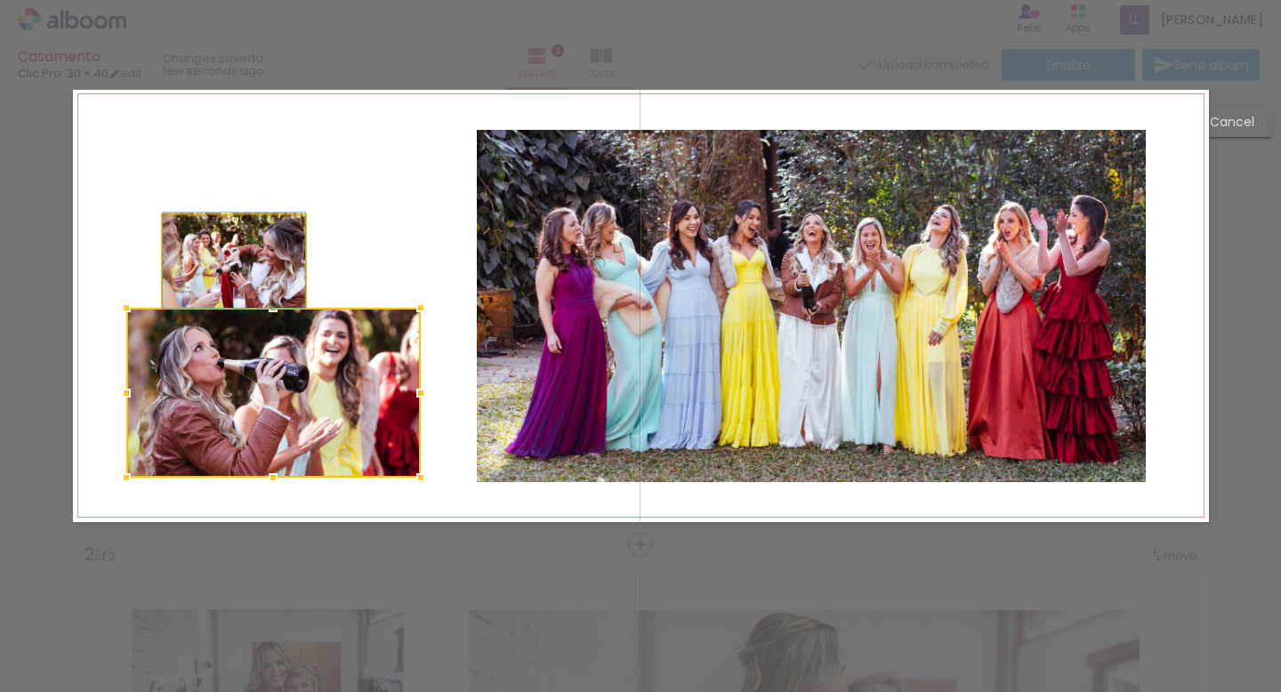
drag, startPoint x: 238, startPoint y: 254, endPoint x: 236, endPoint y: 243, distance: 10.8
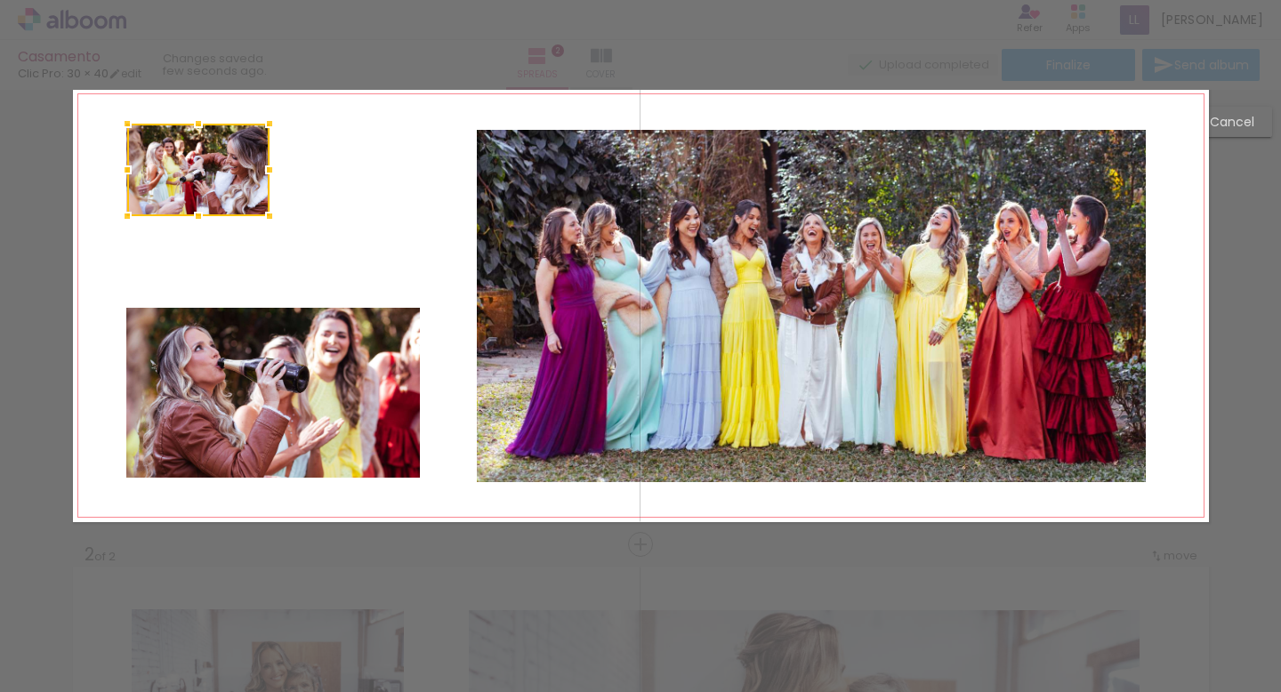
drag, startPoint x: 230, startPoint y: 241, endPoint x: 194, endPoint y: 149, distance: 98.6
click at [194, 149] on div at bounding box center [198, 170] width 142 height 93
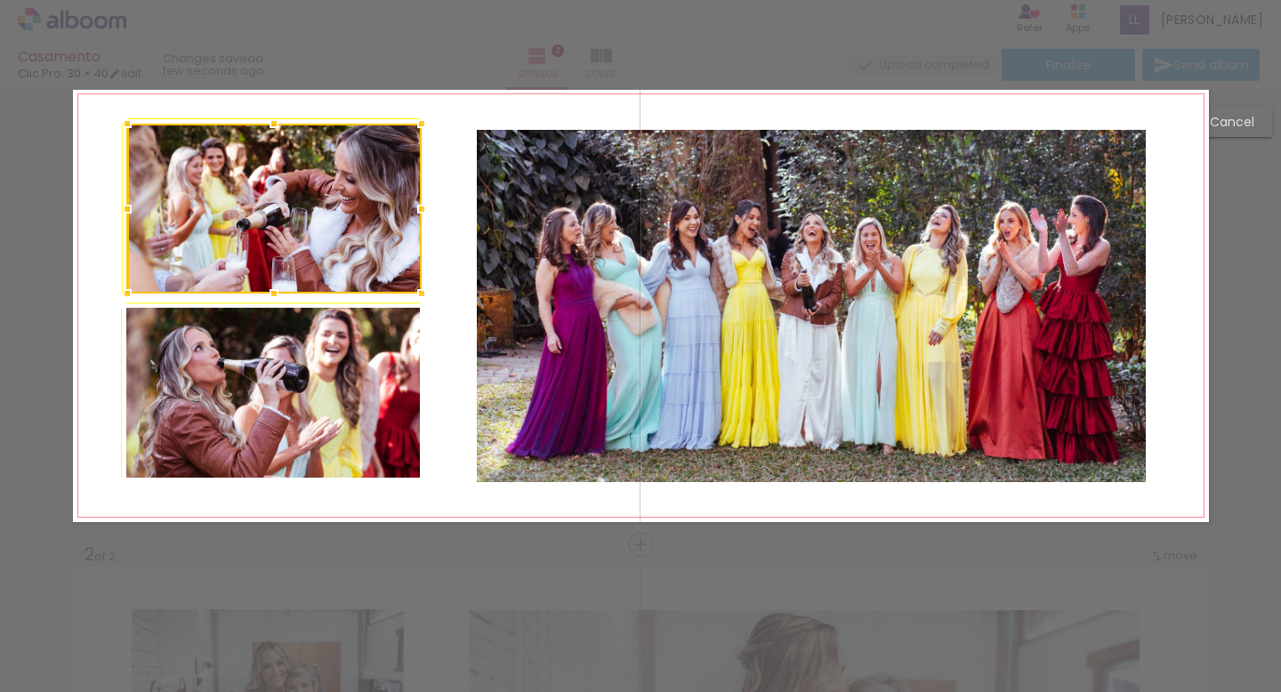
drag, startPoint x: 268, startPoint y: 213, endPoint x: 416, endPoint y: 289, distance: 167.1
click at [416, 289] on div at bounding box center [422, 294] width 36 height 36
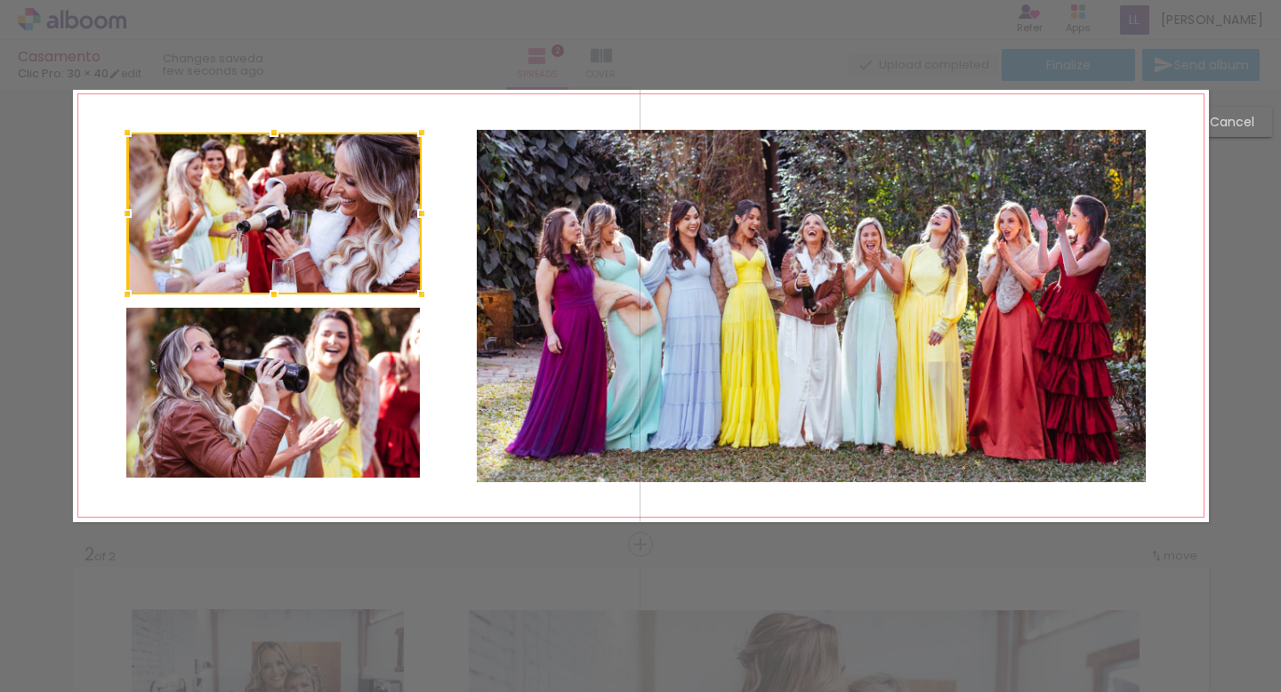
drag, startPoint x: 271, startPoint y: 124, endPoint x: 271, endPoint y: 133, distance: 9.8
click at [271, 133] on div at bounding box center [274, 133] width 36 height 36
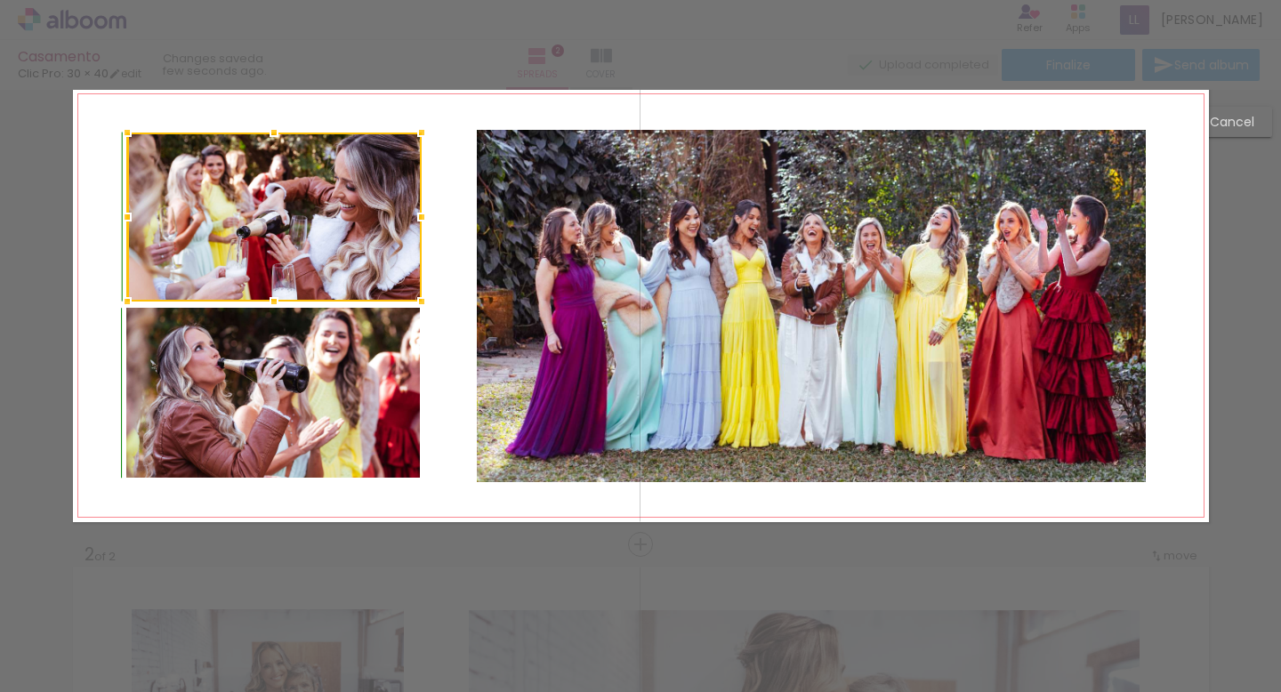
click at [270, 299] on div at bounding box center [274, 302] width 36 height 36
click at [447, 363] on quentale-layouter at bounding box center [641, 305] width 1136 height 433
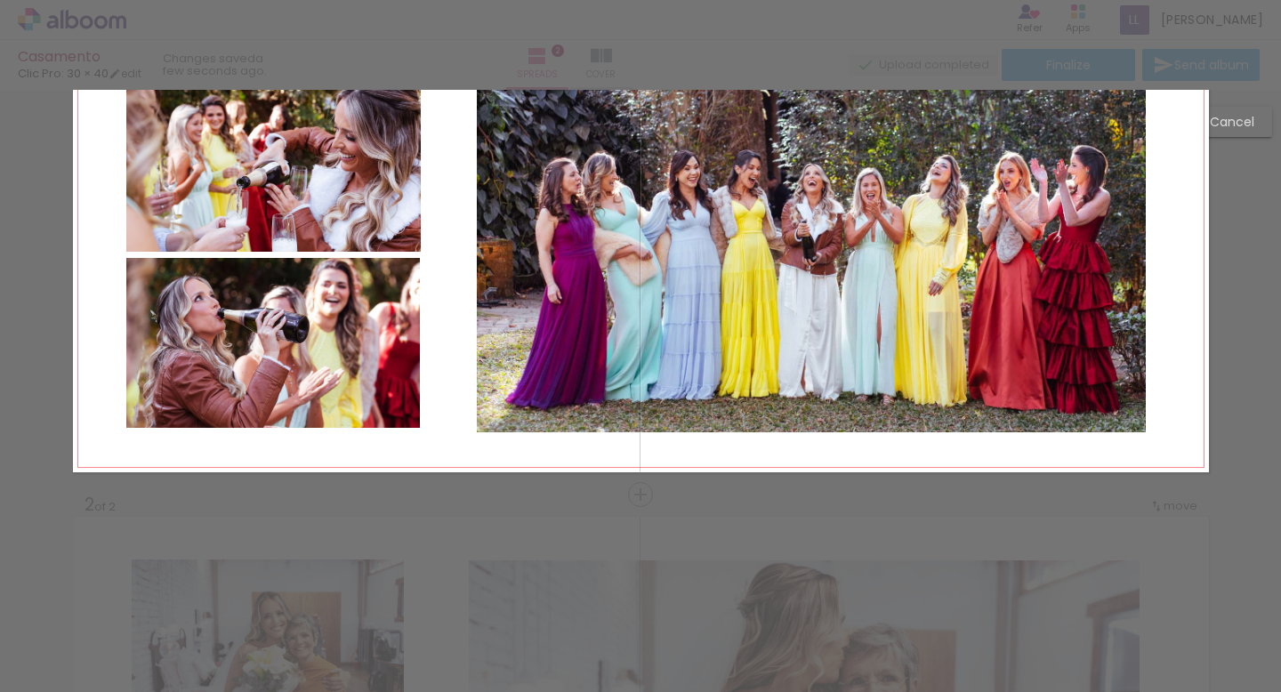
scroll to position [0, 0]
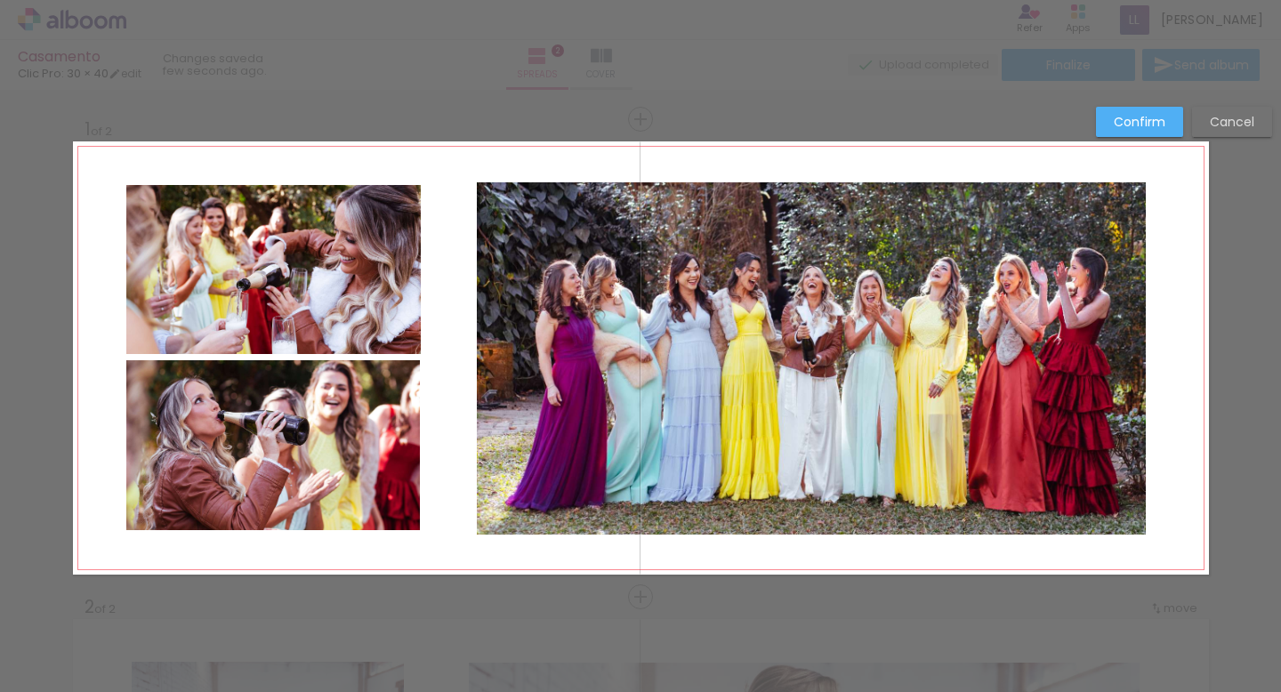
click at [1133, 132] on paper-button "Confirm" at bounding box center [1139, 122] width 87 height 30
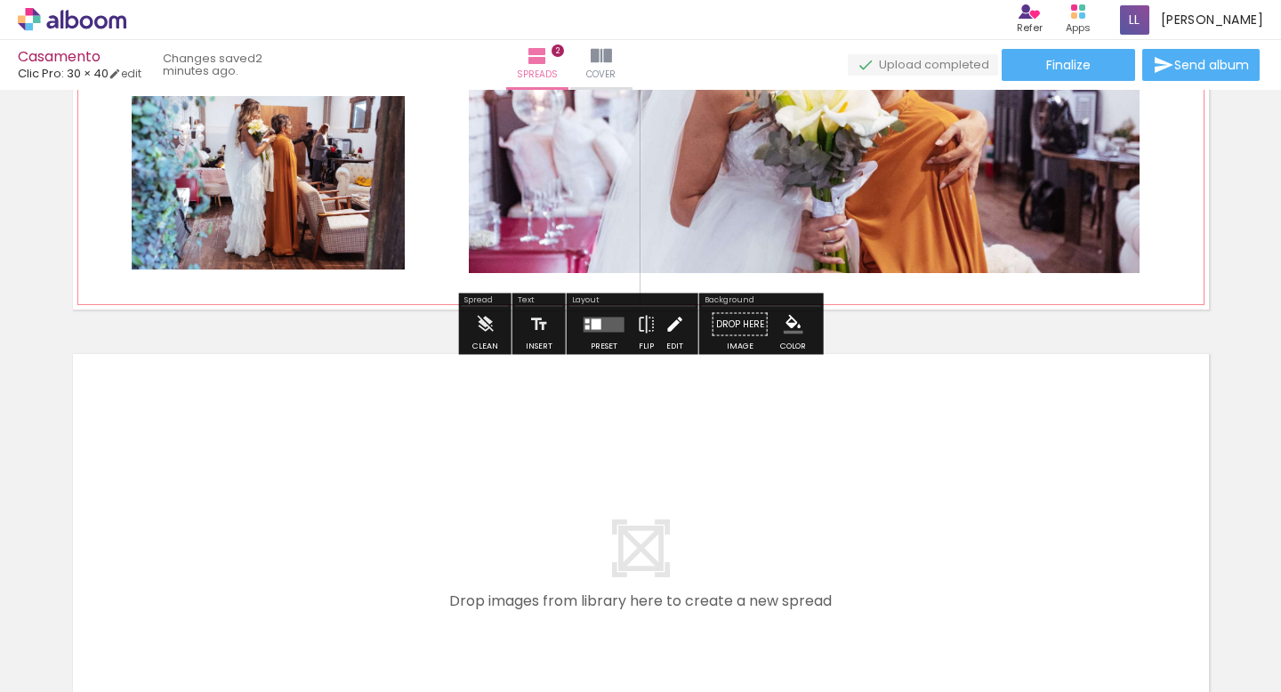
scroll to position [938, 0]
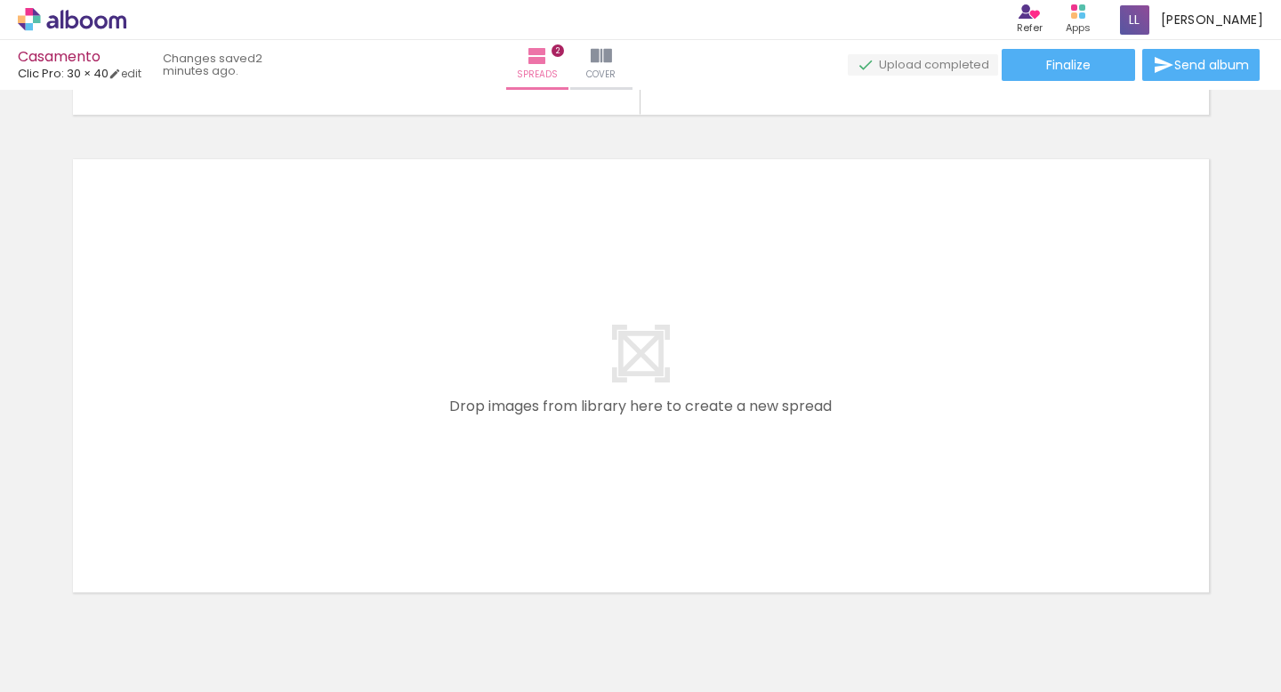
click at [61, 678] on span "Add Images" at bounding box center [54, 668] width 37 height 20
click at [0, 0] on input "file" at bounding box center [0, 0] width 0 height 0
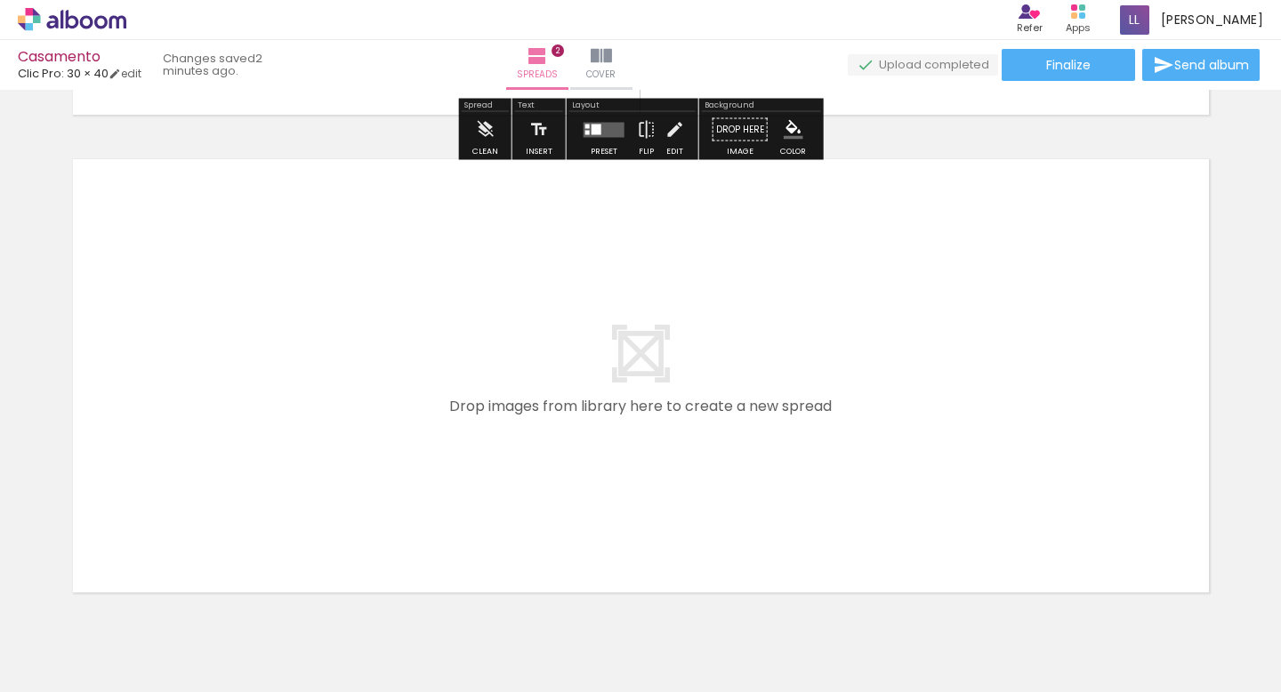
click at [74, 666] on span "Add Images" at bounding box center [54, 668] width 37 height 20
click at [0, 0] on input "file" at bounding box center [0, 0] width 0 height 0
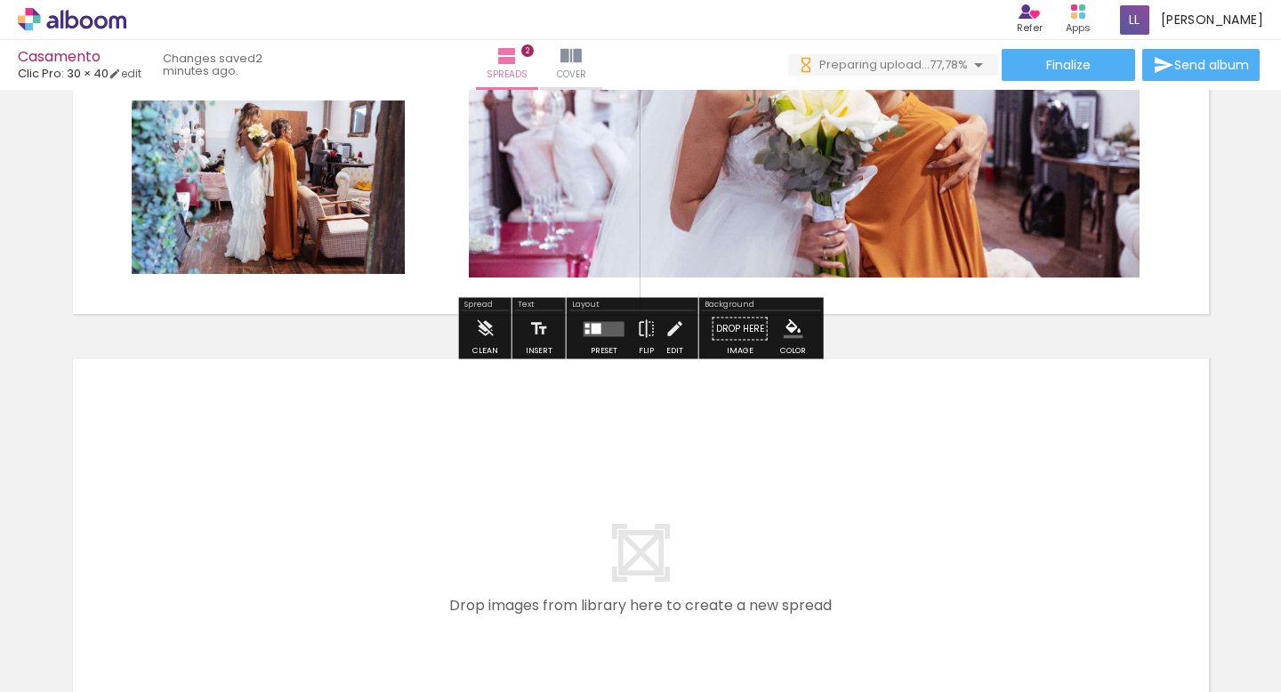
scroll to position [929, 0]
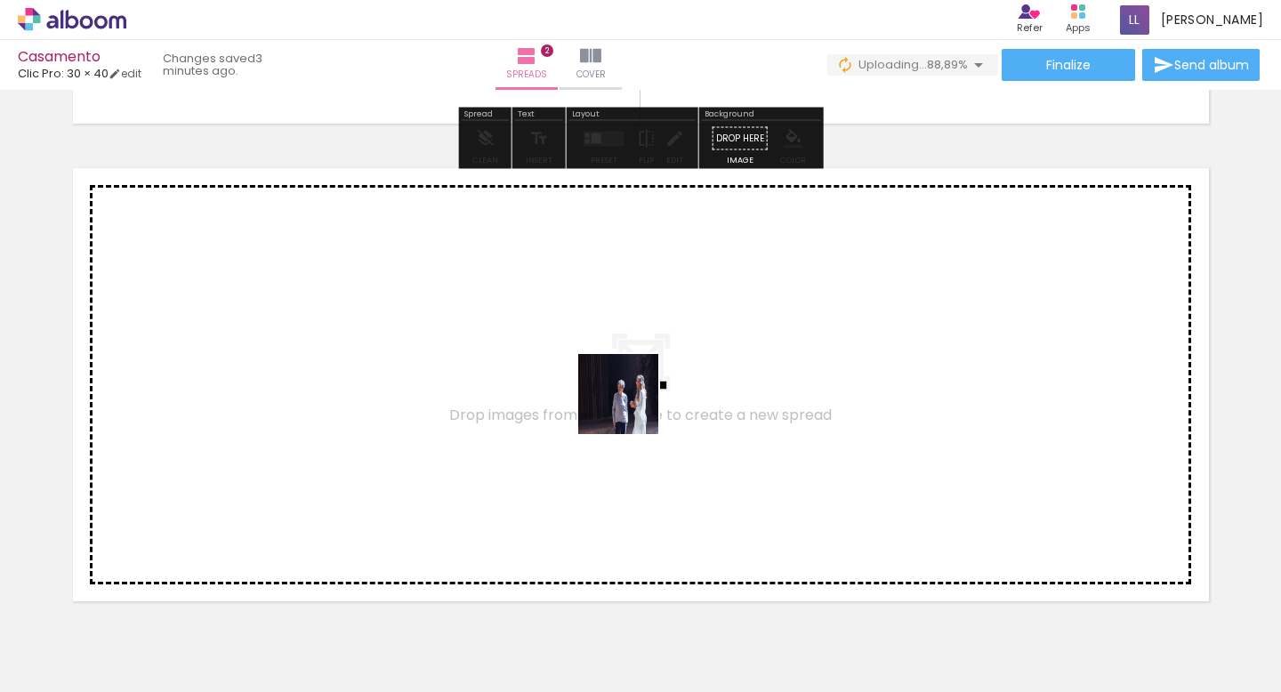
drag, startPoint x: 881, startPoint y: 641, endPoint x: 584, endPoint y: 403, distance: 380.4
click at [584, 403] on quentale-workspace at bounding box center [640, 346] width 1281 height 692
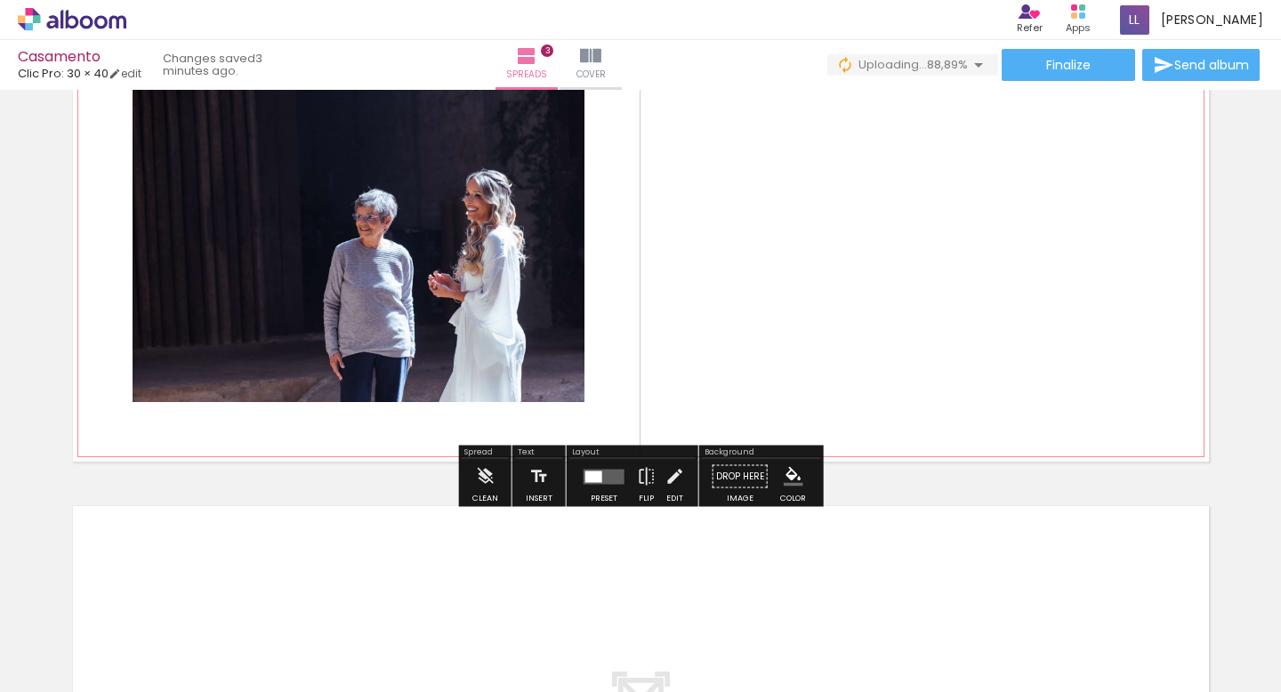
scroll to position [1125, 0]
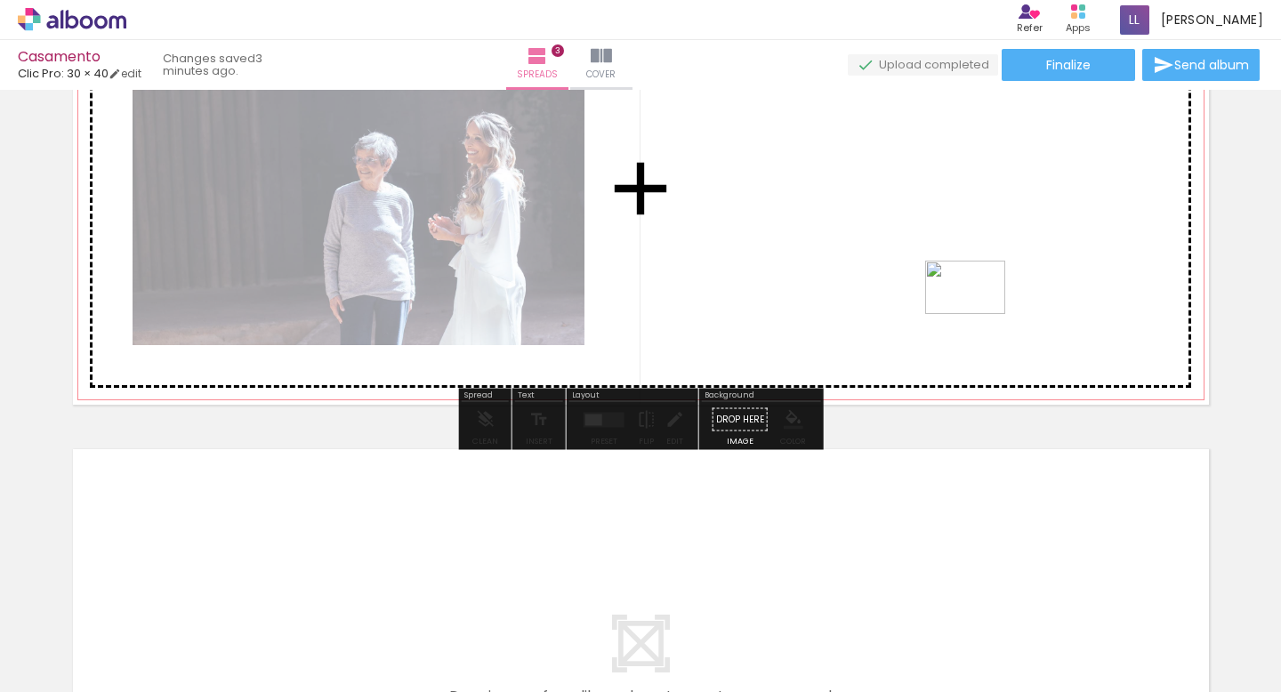
drag, startPoint x: 993, startPoint y: 624, endPoint x: 979, endPoint y: 314, distance: 310.8
click at [979, 314] on quentale-workspace at bounding box center [640, 346] width 1281 height 692
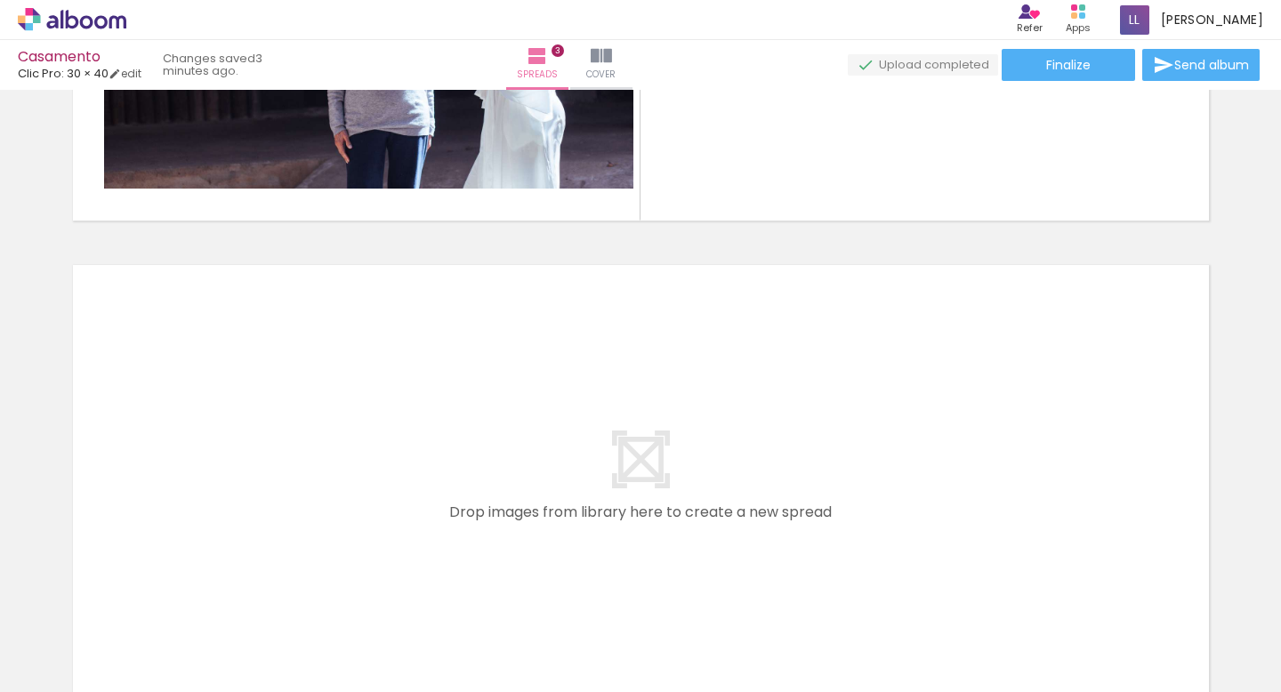
scroll to position [1464, 0]
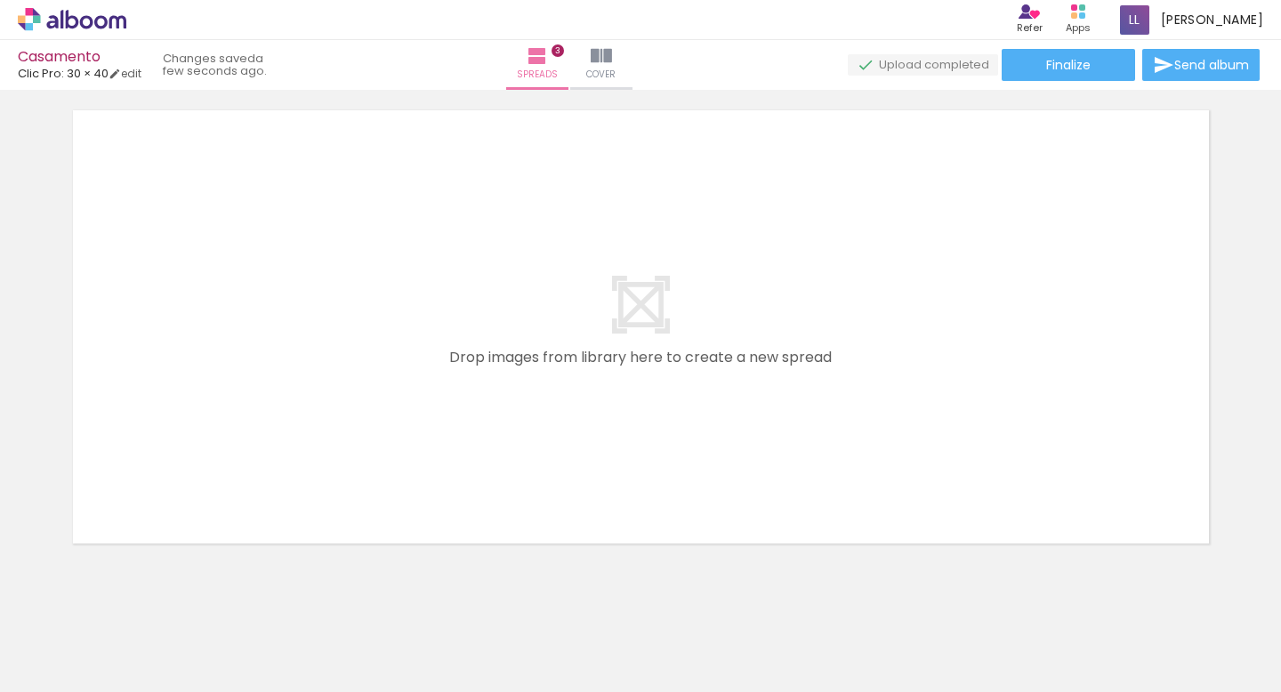
click at [61, 675] on span "Add Images" at bounding box center [54, 668] width 37 height 20
click at [0, 0] on input "file" at bounding box center [0, 0] width 0 height 0
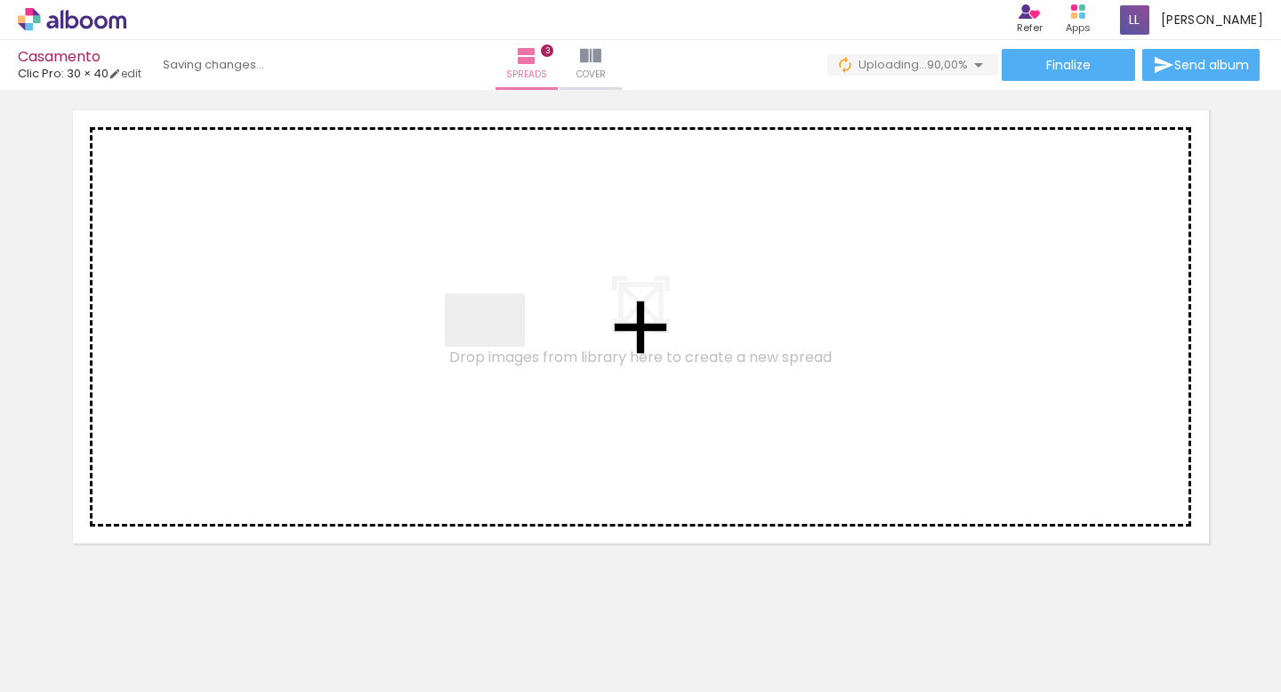
drag, startPoint x: 1076, startPoint y: 632, endPoint x: 498, endPoint y: 347, distance: 644.5
click at [498, 347] on quentale-workspace at bounding box center [640, 346] width 1281 height 692
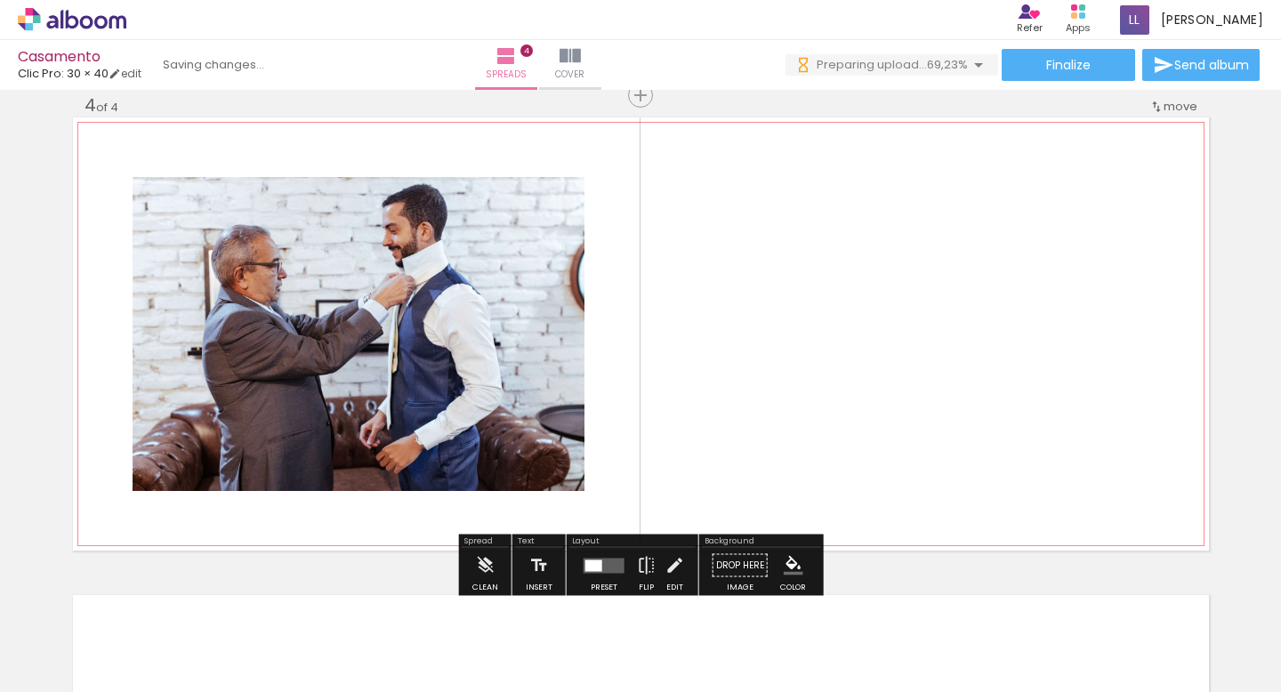
scroll to position [1455, 0]
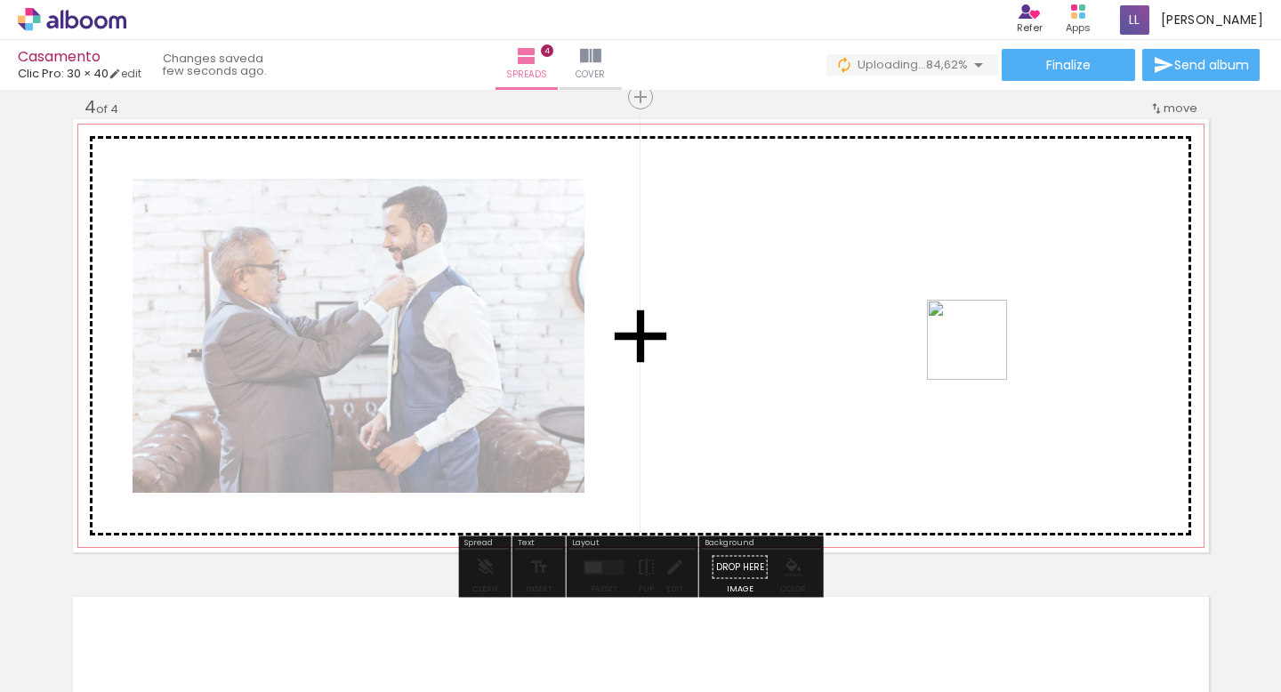
drag, startPoint x: 1183, startPoint y: 644, endPoint x: 971, endPoint y: 342, distance: 369.0
click at [971, 342] on quentale-workspace at bounding box center [640, 346] width 1281 height 692
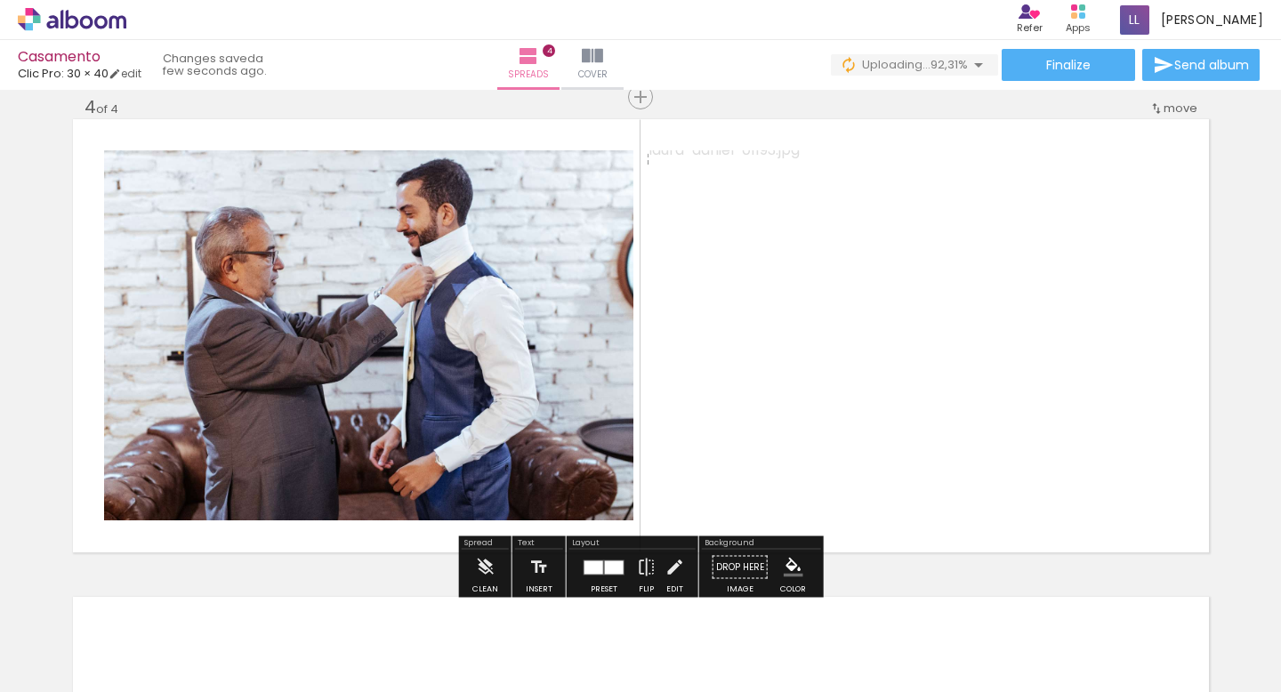
scroll to position [0, 109]
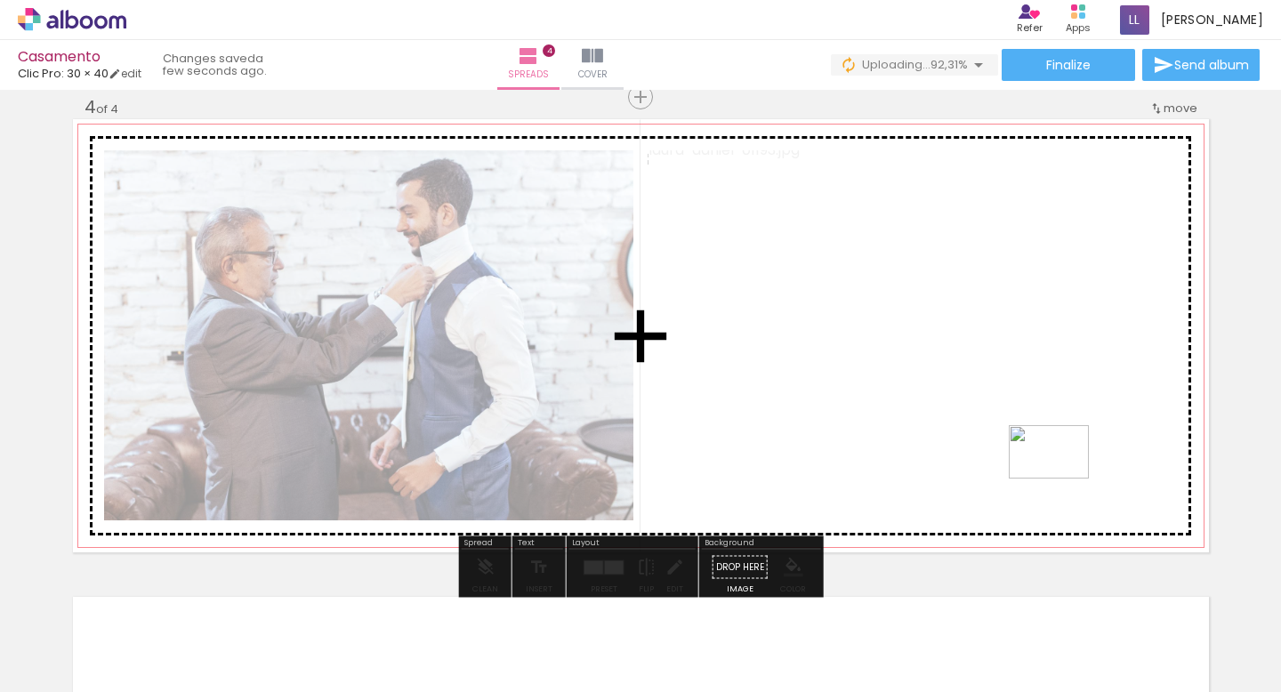
drag, startPoint x: 1167, startPoint y: 651, endPoint x: 1062, endPoint y: 479, distance: 202.0
click at [1062, 479] on quentale-workspace at bounding box center [640, 346] width 1281 height 692
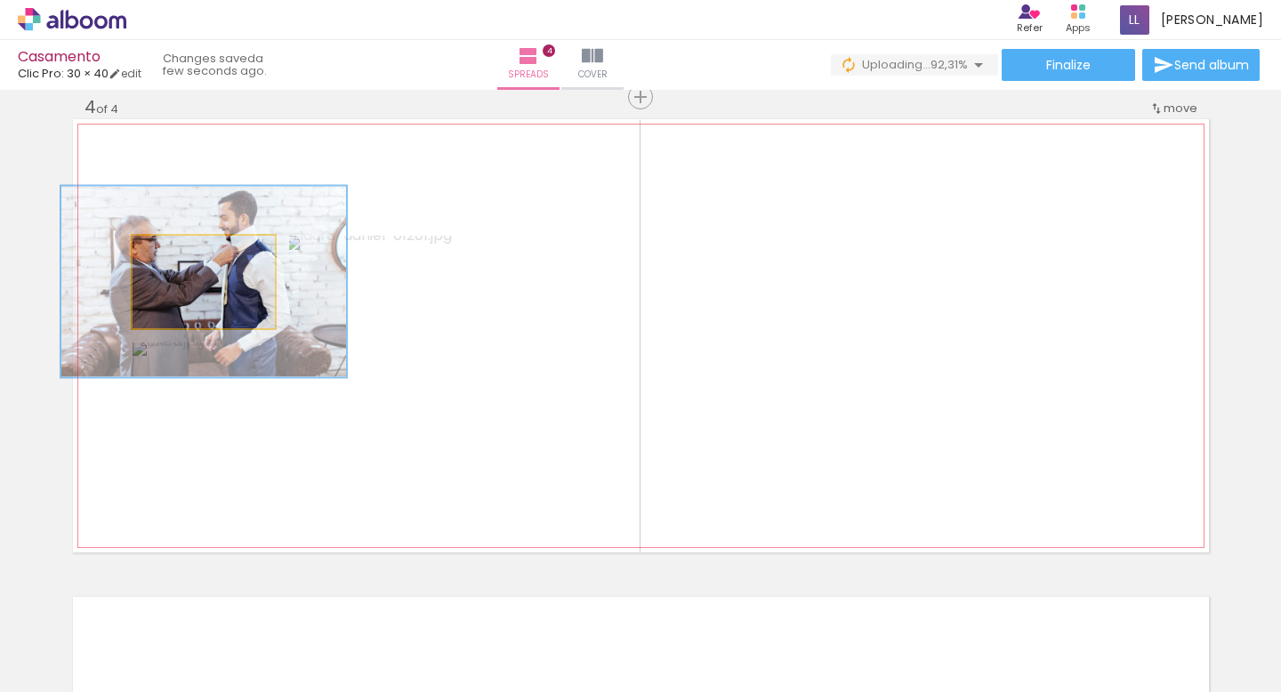
drag, startPoint x: 207, startPoint y: 266, endPoint x: 438, endPoint y: 323, distance: 237.3
type paper-slider "200"
click at [0, 0] on slot at bounding box center [0, 0] width 0 height 0
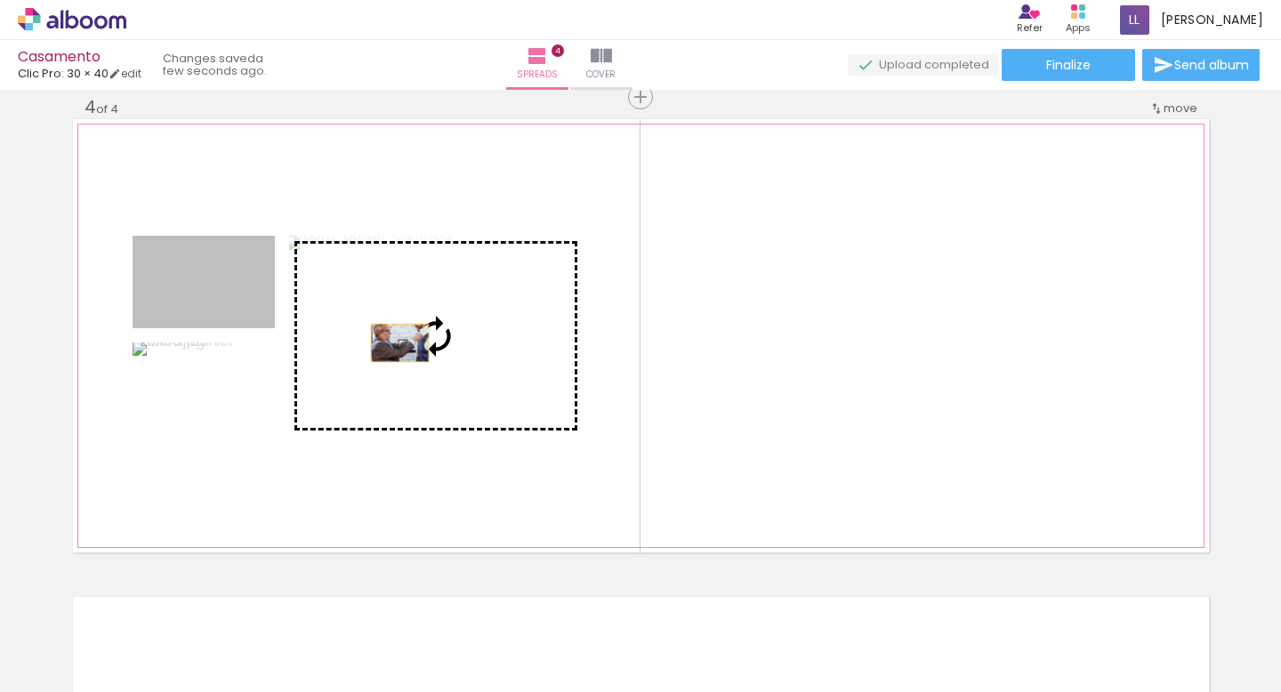
drag, startPoint x: 246, startPoint y: 298, endPoint x: 402, endPoint y: 342, distance: 161.7
click at [0, 0] on slot at bounding box center [0, 0] width 0 height 0
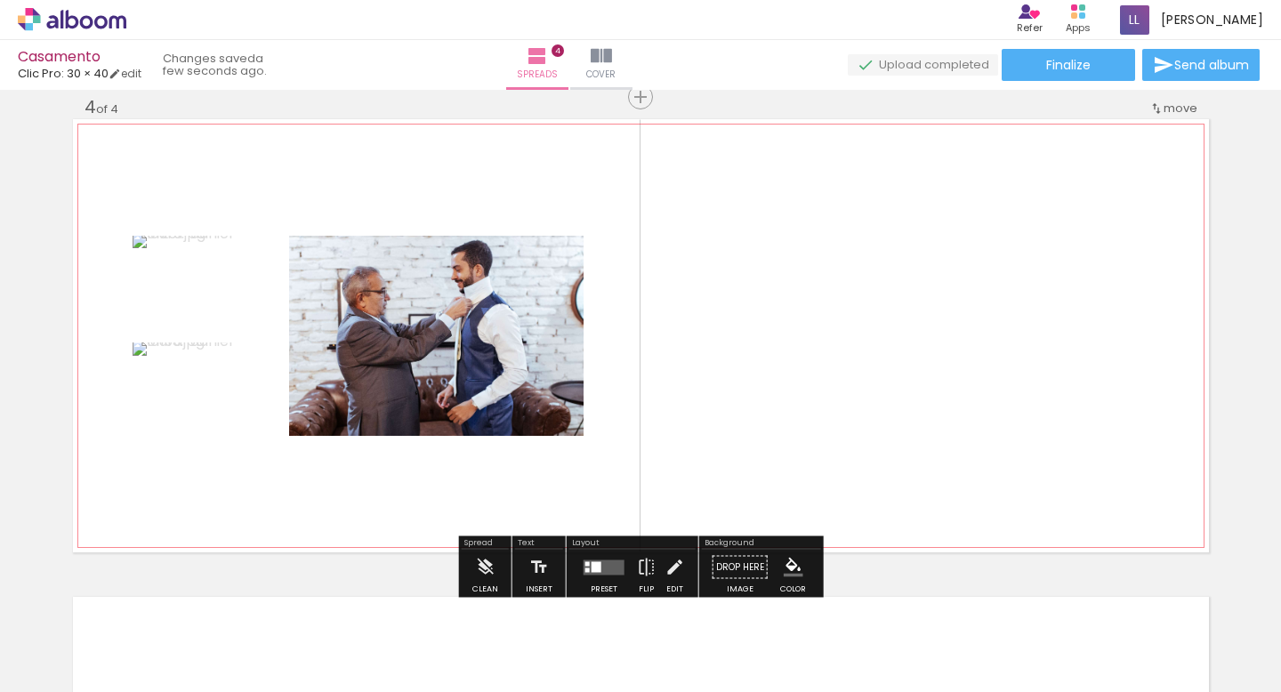
click at [812, 377] on quentale-layouter at bounding box center [641, 335] width 1136 height 433
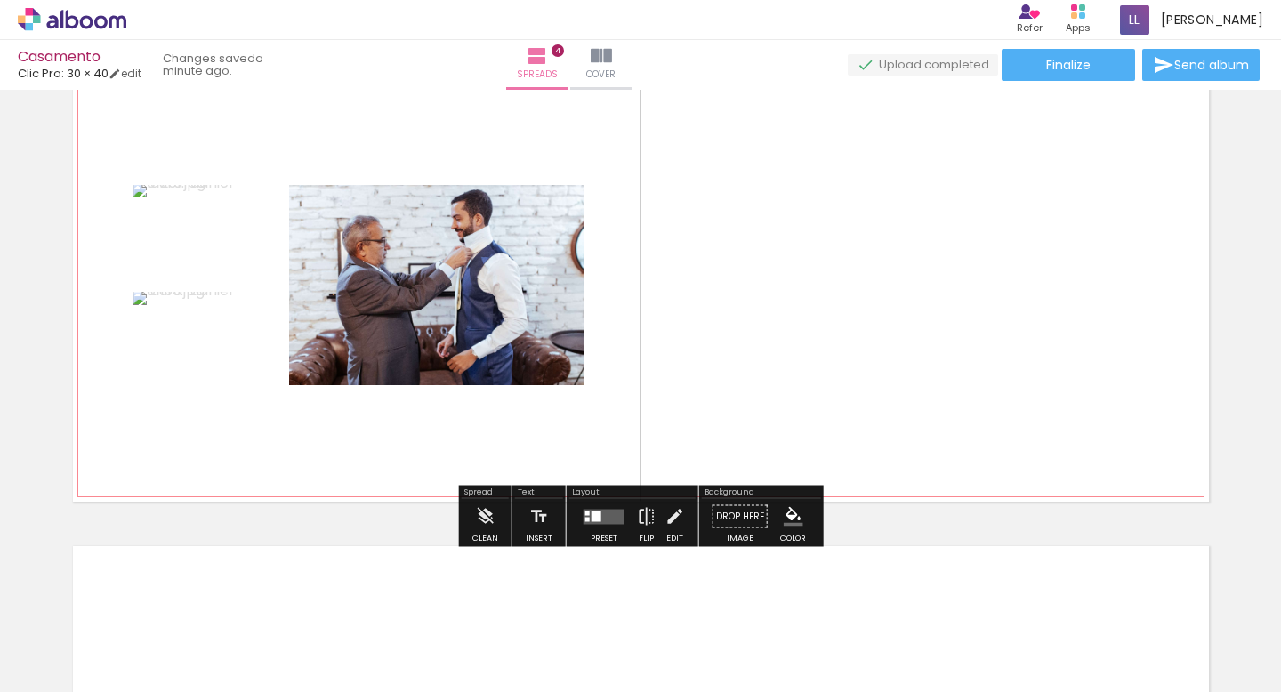
scroll to position [1508, 0]
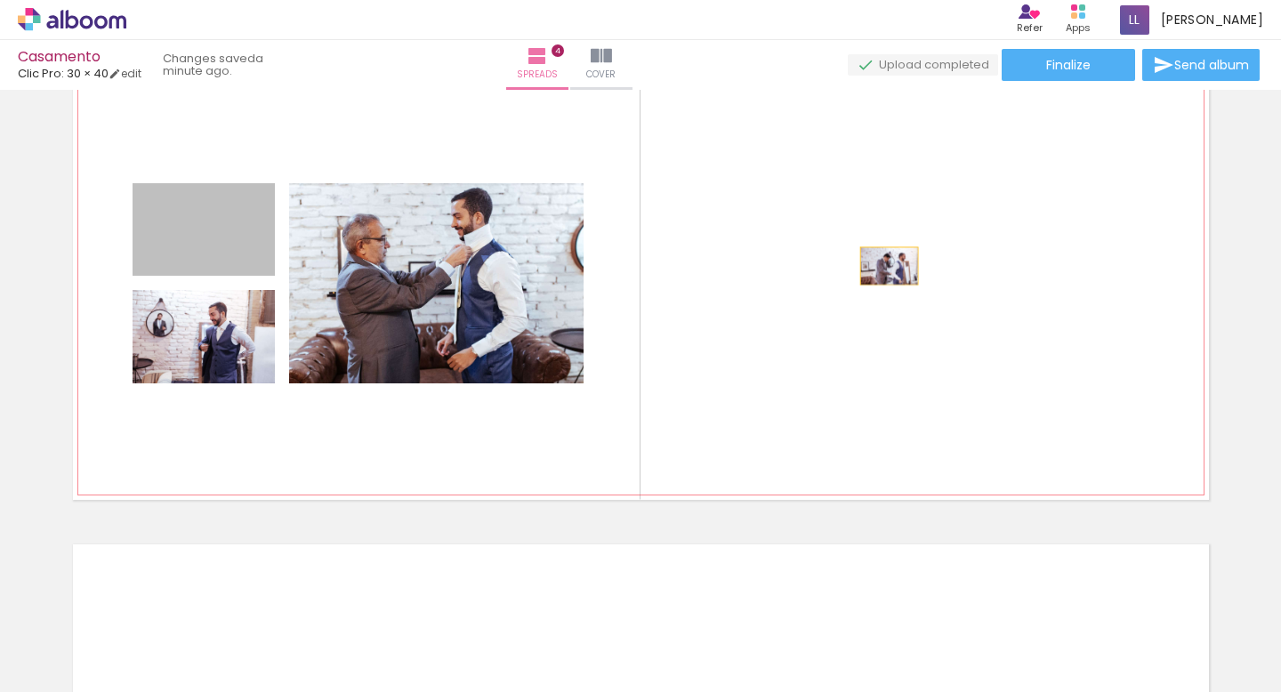
drag, startPoint x: 232, startPoint y: 238, endPoint x: 890, endPoint y: 264, distance: 658.8
click at [890, 264] on quentale-layouter at bounding box center [641, 283] width 1136 height 433
drag, startPoint x: 247, startPoint y: 250, endPoint x: 781, endPoint y: 256, distance: 533.8
click at [781, 256] on quentale-layouter at bounding box center [641, 283] width 1136 height 433
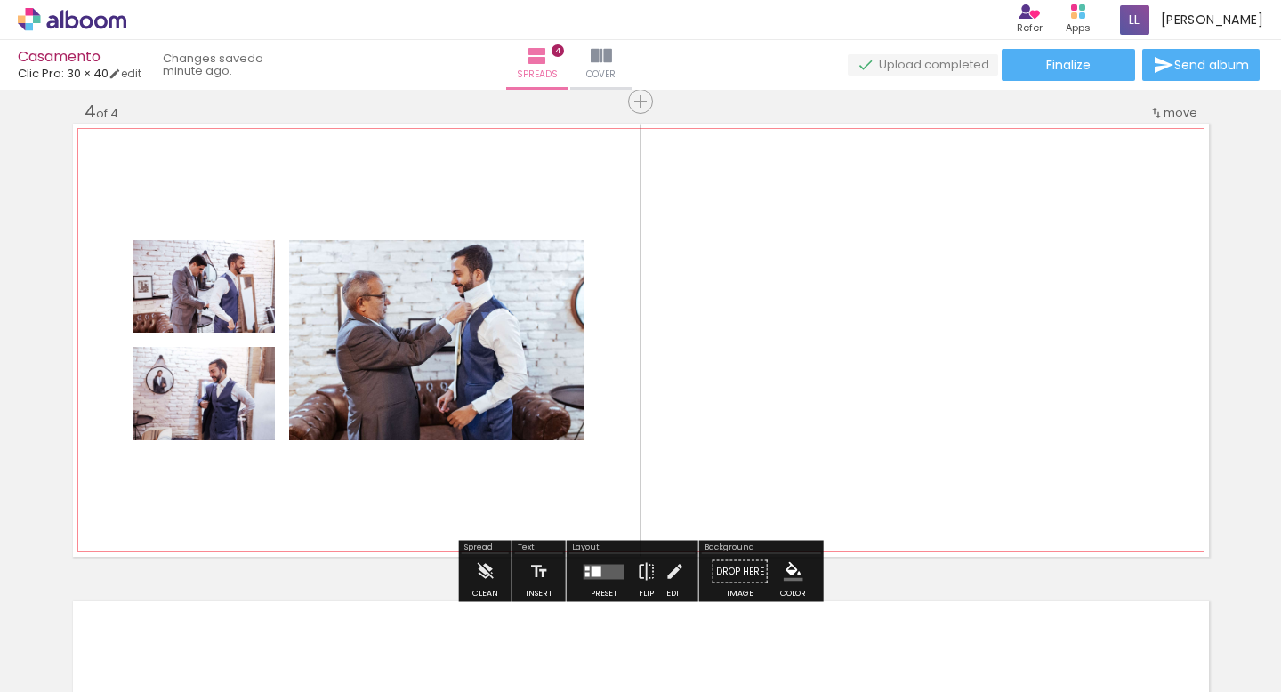
scroll to position [1444, 0]
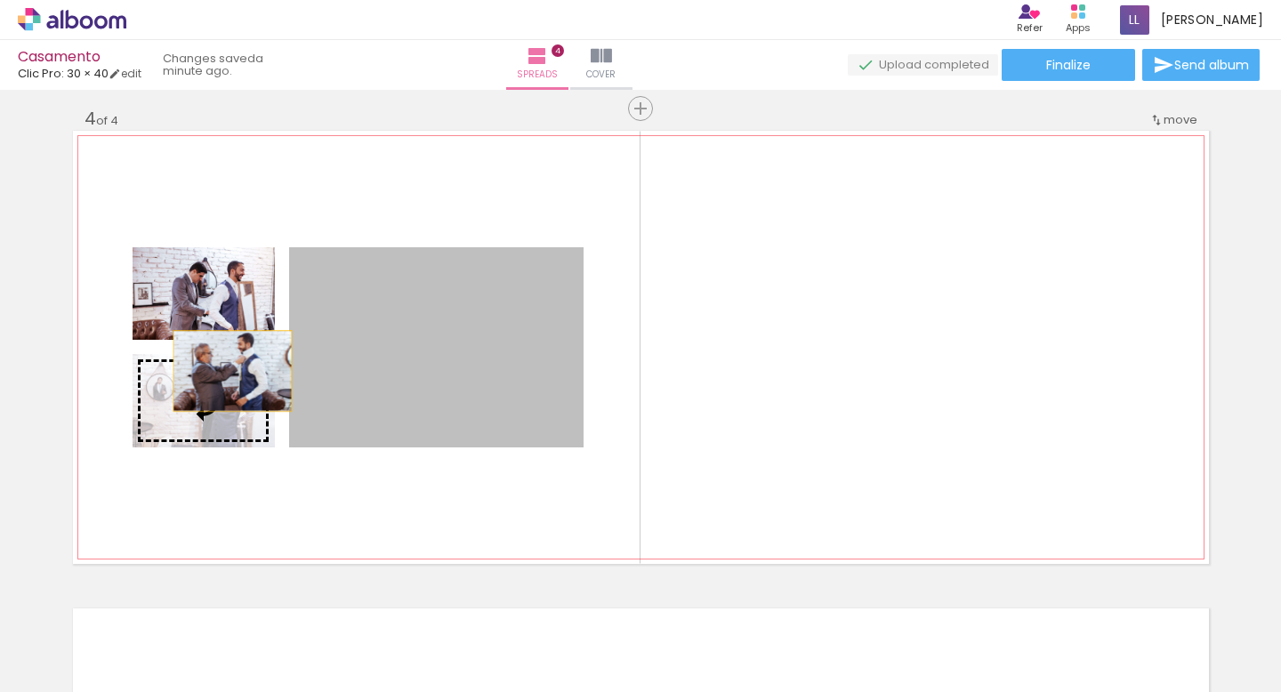
drag, startPoint x: 455, startPoint y: 398, endPoint x: 229, endPoint y: 360, distance: 229.9
click at [0, 0] on slot at bounding box center [0, 0] width 0 height 0
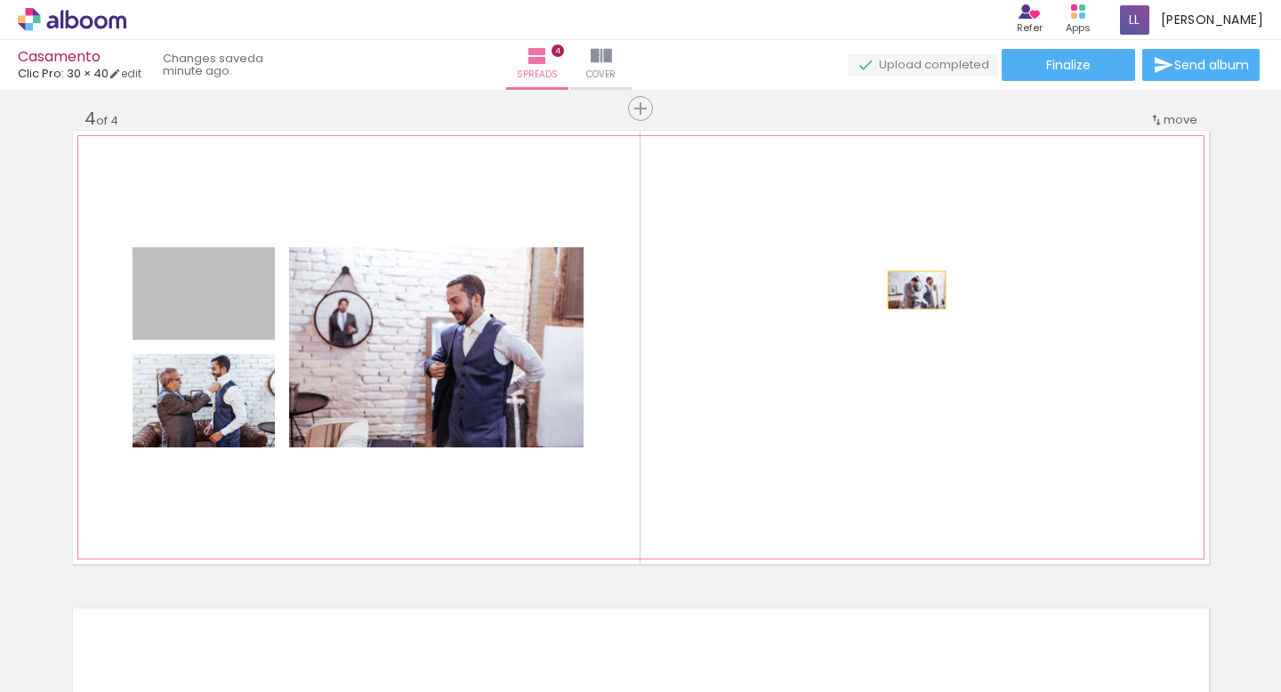
drag, startPoint x: 230, startPoint y: 293, endPoint x: 916, endPoint y: 290, distance: 686.8
click at [916, 290] on quentale-layouter at bounding box center [641, 347] width 1136 height 433
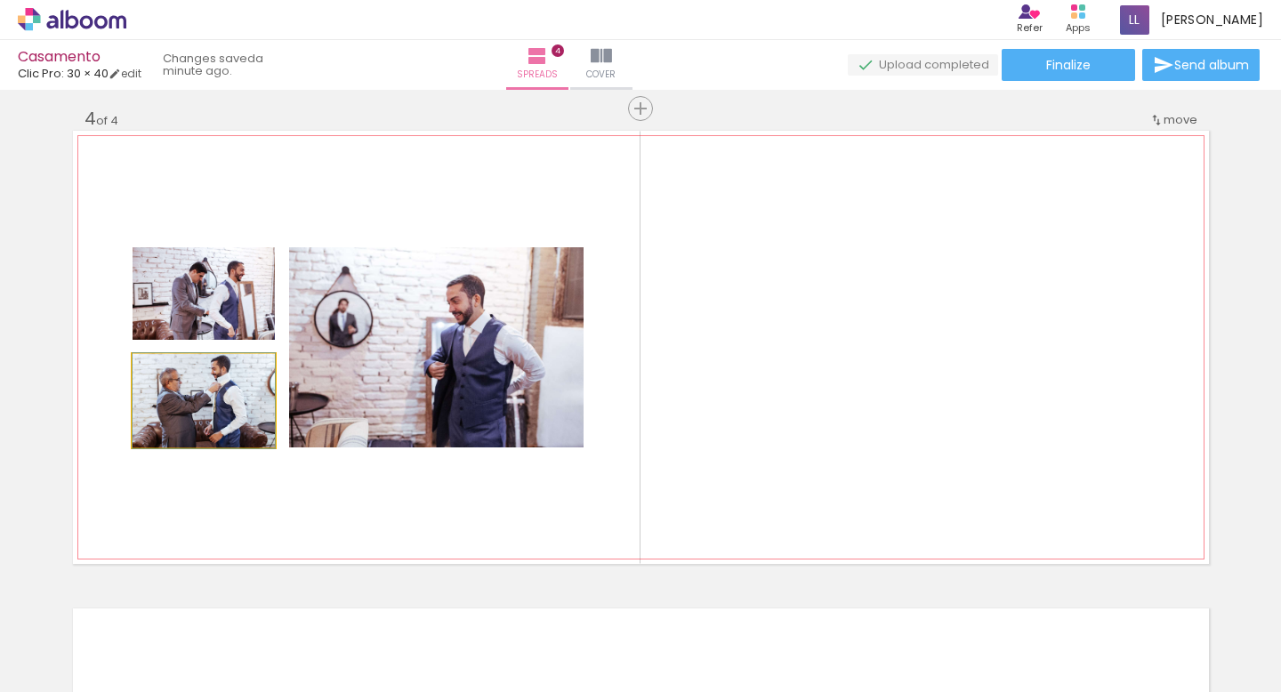
click at [210, 431] on quentale-photo at bounding box center [204, 400] width 142 height 93
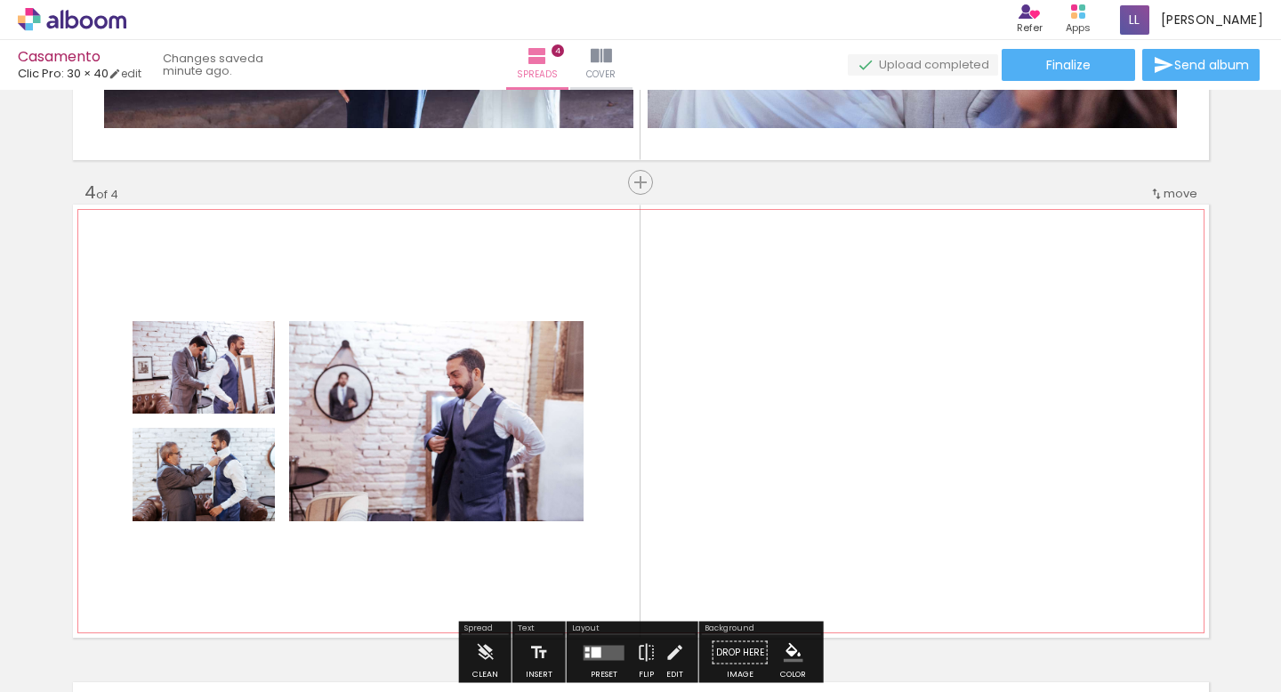
click at [239, 492] on quentale-photo at bounding box center [204, 474] width 142 height 93
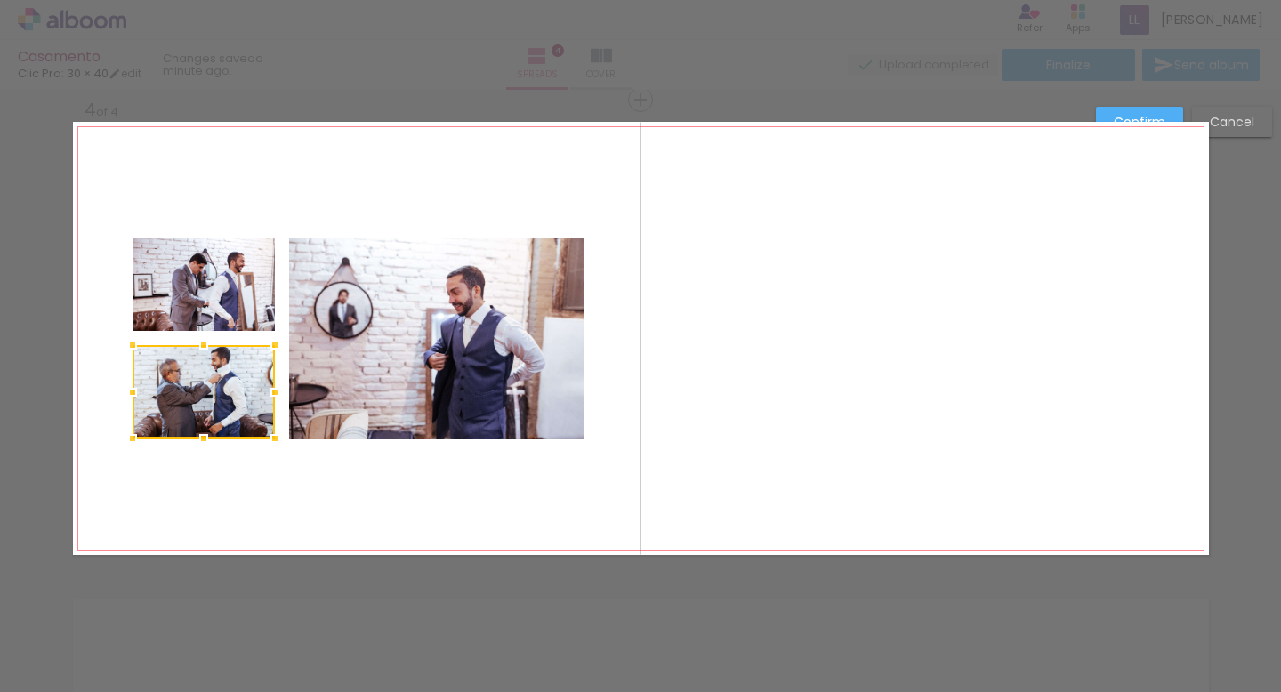
scroll to position [1455, 0]
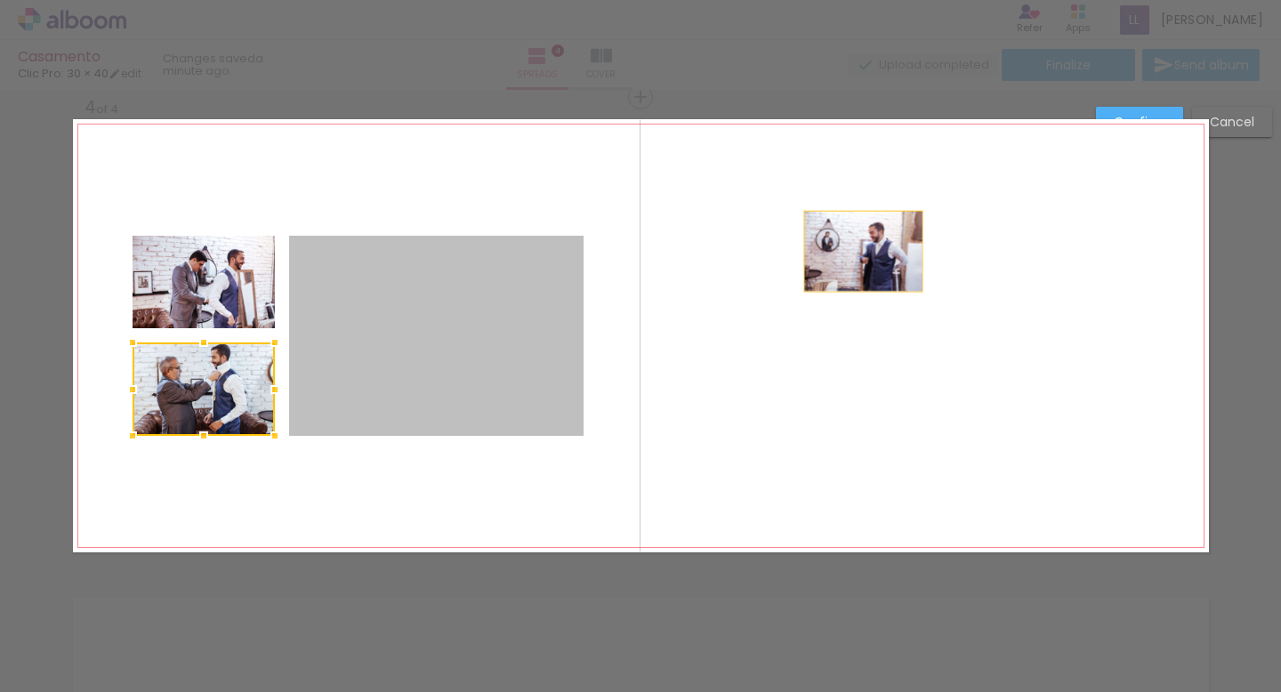
drag, startPoint x: 371, startPoint y: 338, endPoint x: 863, endPoint y: 250, distance: 499.8
click at [863, 250] on quentale-layouter at bounding box center [641, 335] width 1136 height 433
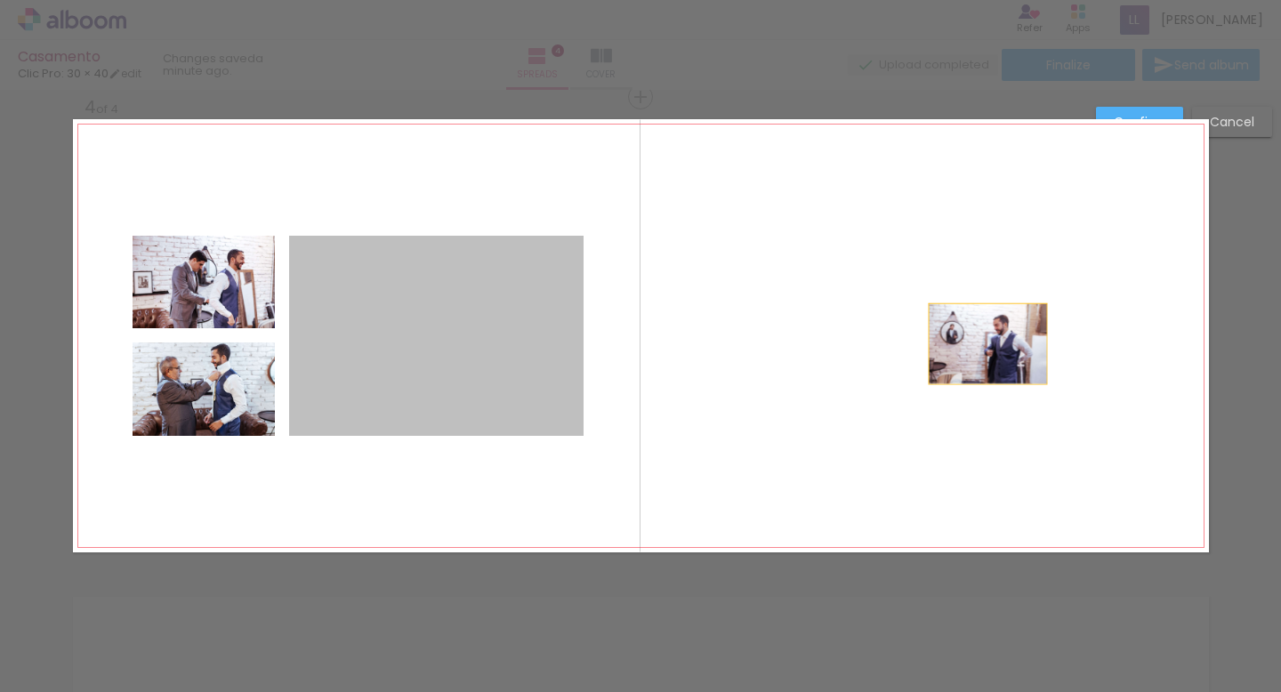
drag, startPoint x: 481, startPoint y: 343, endPoint x: 992, endPoint y: 341, distance: 510.6
click at [992, 341] on quentale-layouter at bounding box center [641, 335] width 1136 height 433
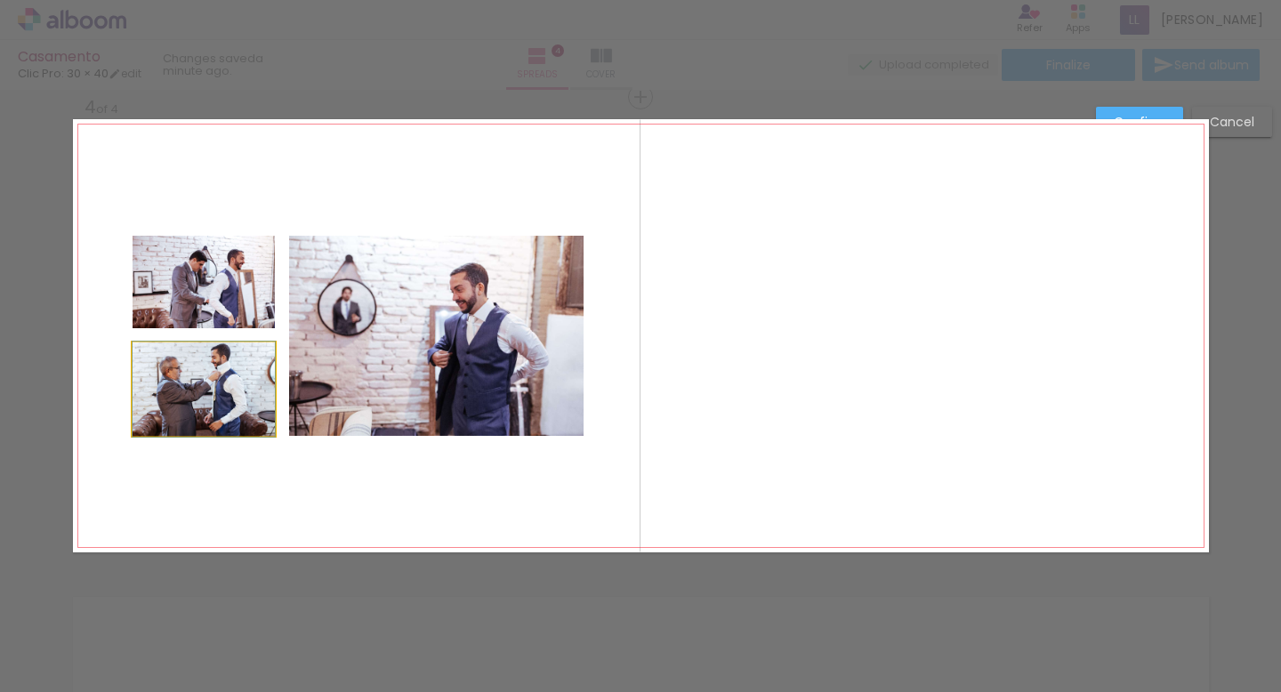
click at [238, 396] on quentale-photo at bounding box center [204, 388] width 142 height 93
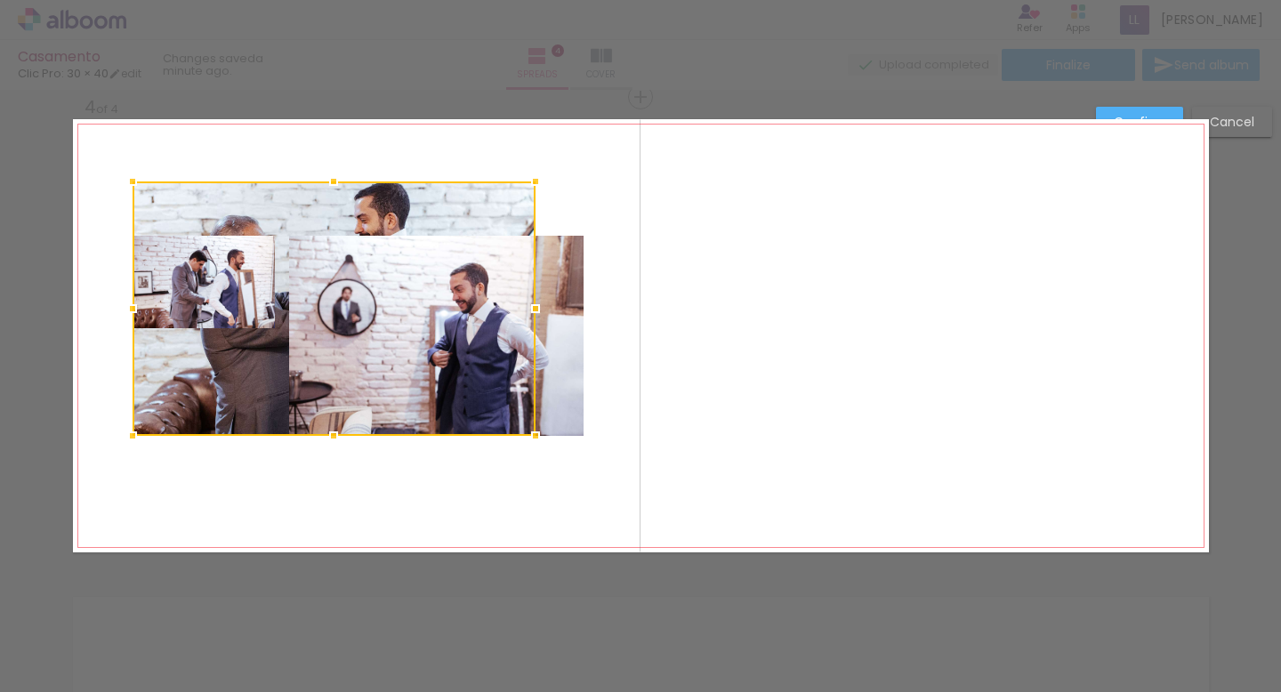
drag, startPoint x: 270, startPoint y: 344, endPoint x: 536, endPoint y: 180, distance: 312.0
click at [536, 180] on div at bounding box center [536, 182] width 36 height 36
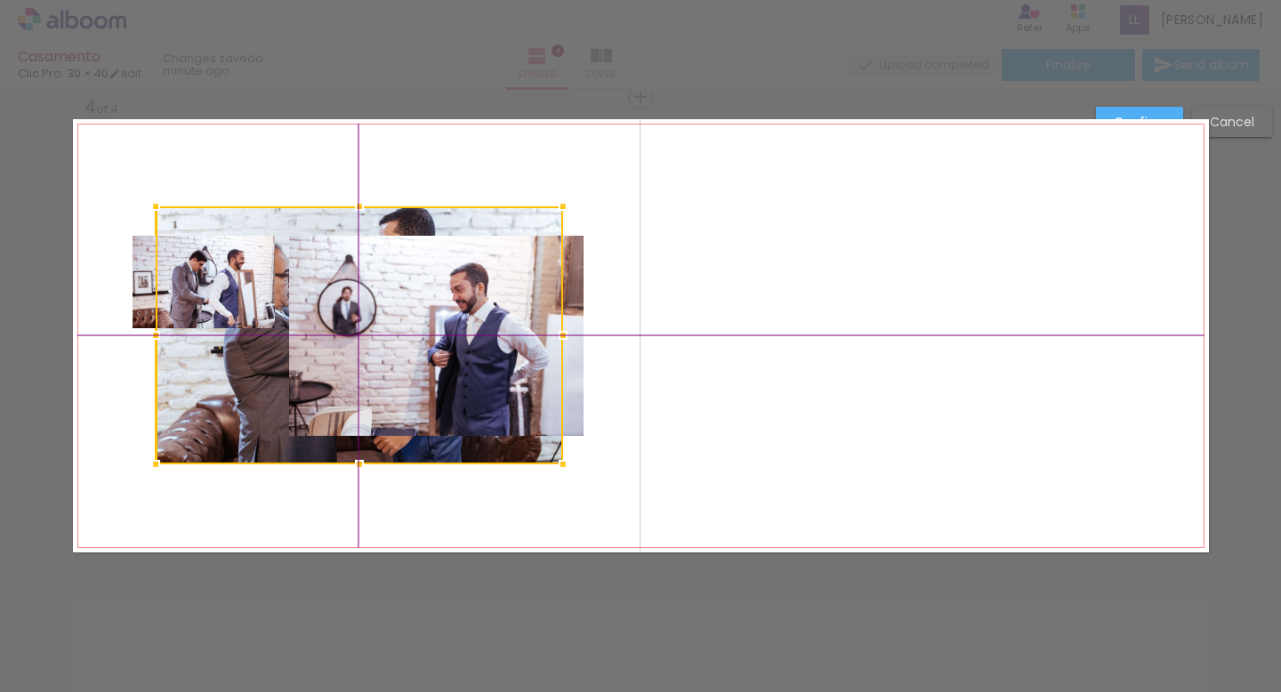
drag, startPoint x: 460, startPoint y: 199, endPoint x: 458, endPoint y: 220, distance: 20.5
click at [458, 220] on div at bounding box center [359, 335] width 407 height 258
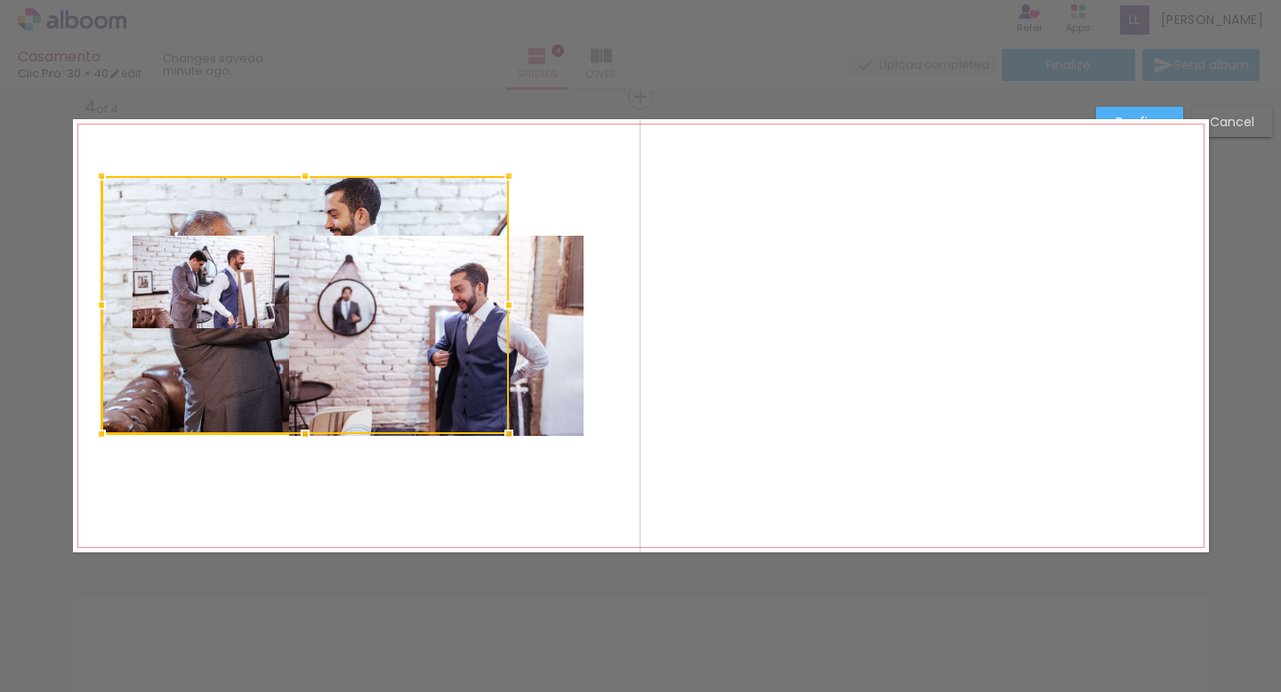
drag, startPoint x: 457, startPoint y: 224, endPoint x: 404, endPoint y: 195, distance: 60.9
click at [404, 195] on div at bounding box center [304, 305] width 407 height 258
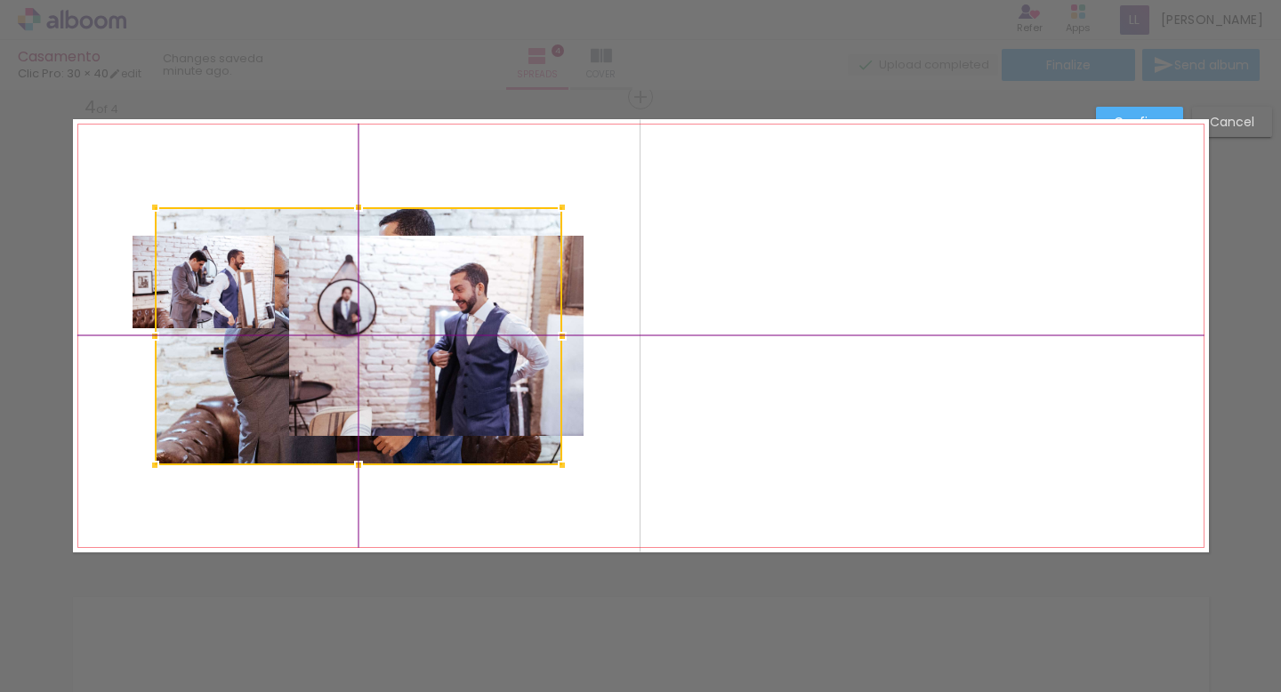
drag, startPoint x: 422, startPoint y: 211, endPoint x: 432, endPoint y: 222, distance: 15.1
click at [432, 222] on div at bounding box center [358, 336] width 407 height 258
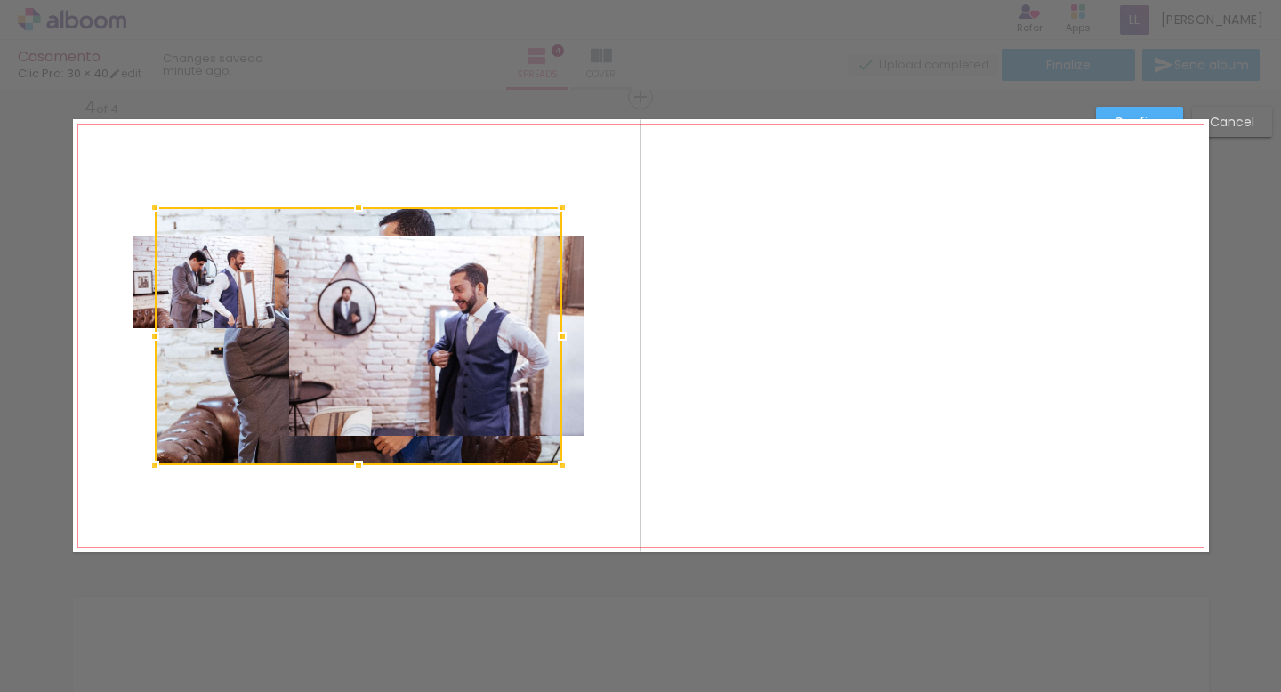
click at [133, 289] on quentale-photo at bounding box center [204, 282] width 142 height 93
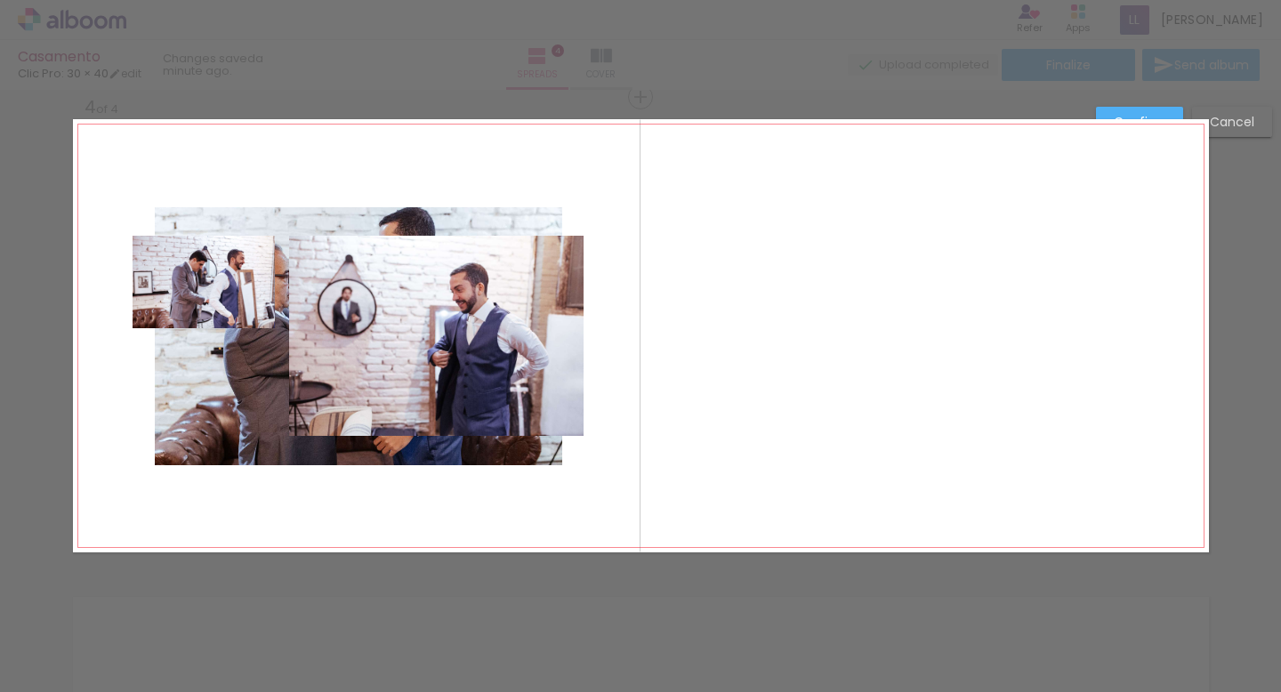
click at [141, 289] on quentale-photo at bounding box center [204, 282] width 142 height 93
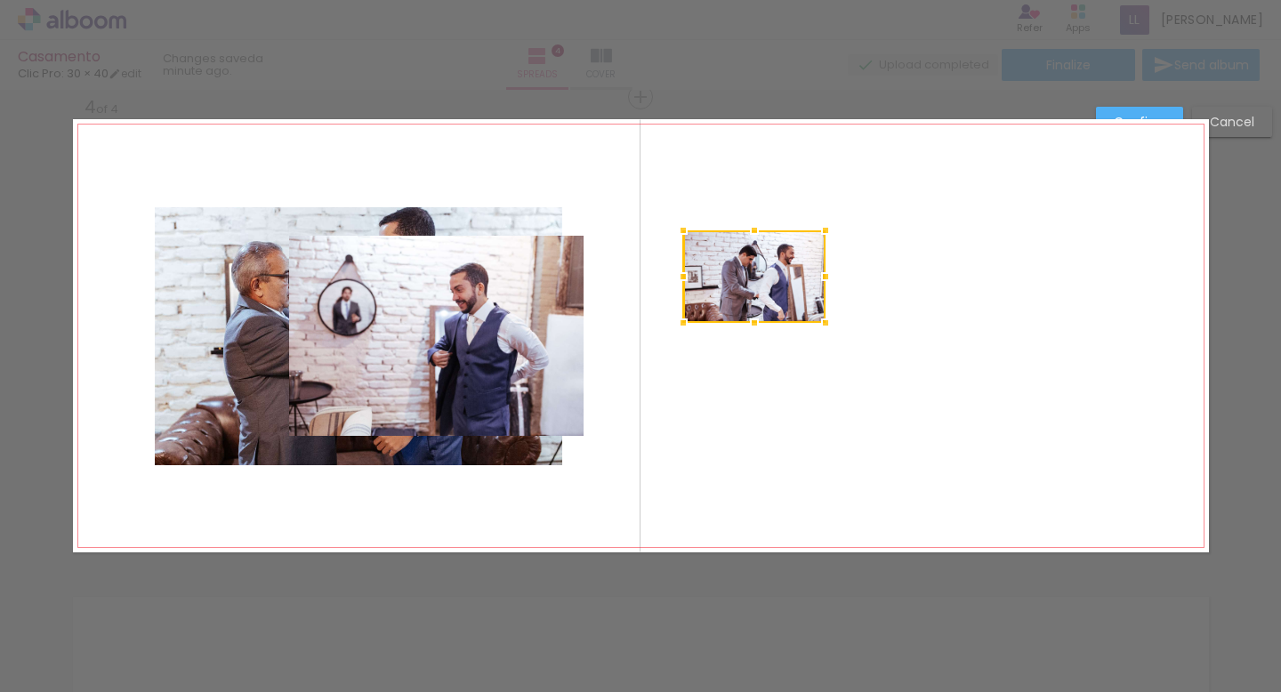
drag, startPoint x: 161, startPoint y: 289, endPoint x: 712, endPoint y: 284, distance: 550.7
click at [712, 284] on div at bounding box center [754, 276] width 142 height 93
click at [446, 380] on quentale-photo at bounding box center [436, 336] width 294 height 200
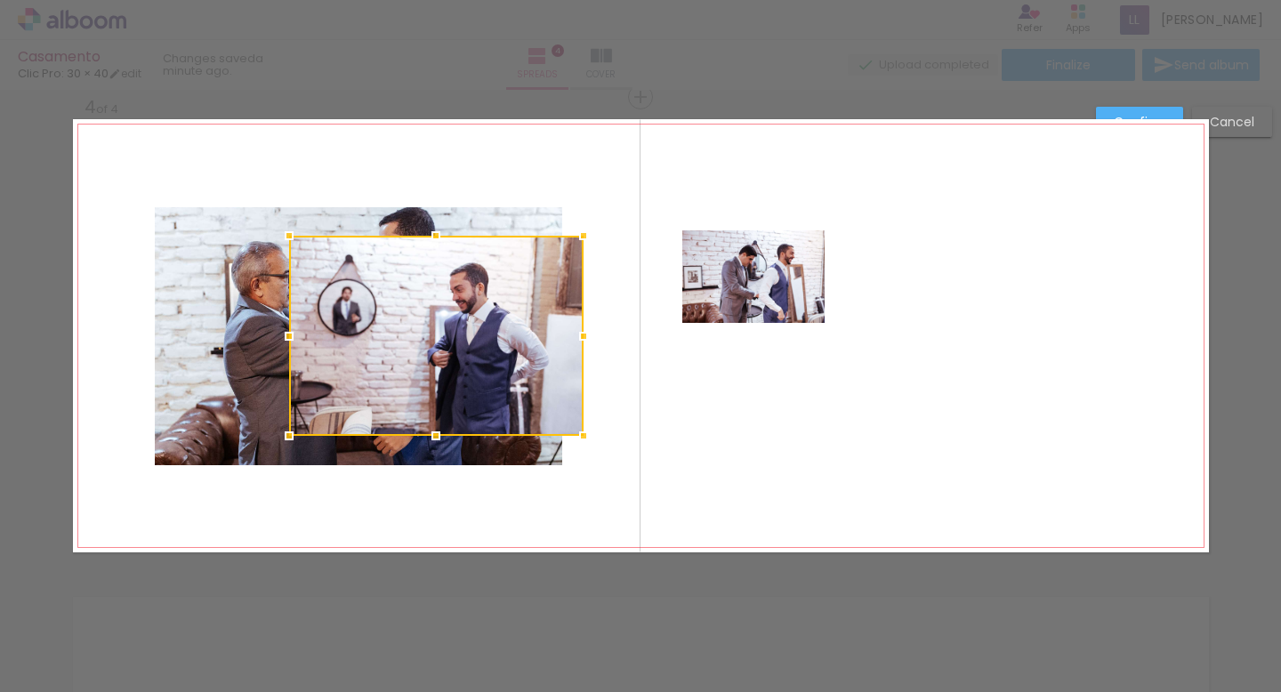
click at [446, 380] on div at bounding box center [436, 336] width 294 height 200
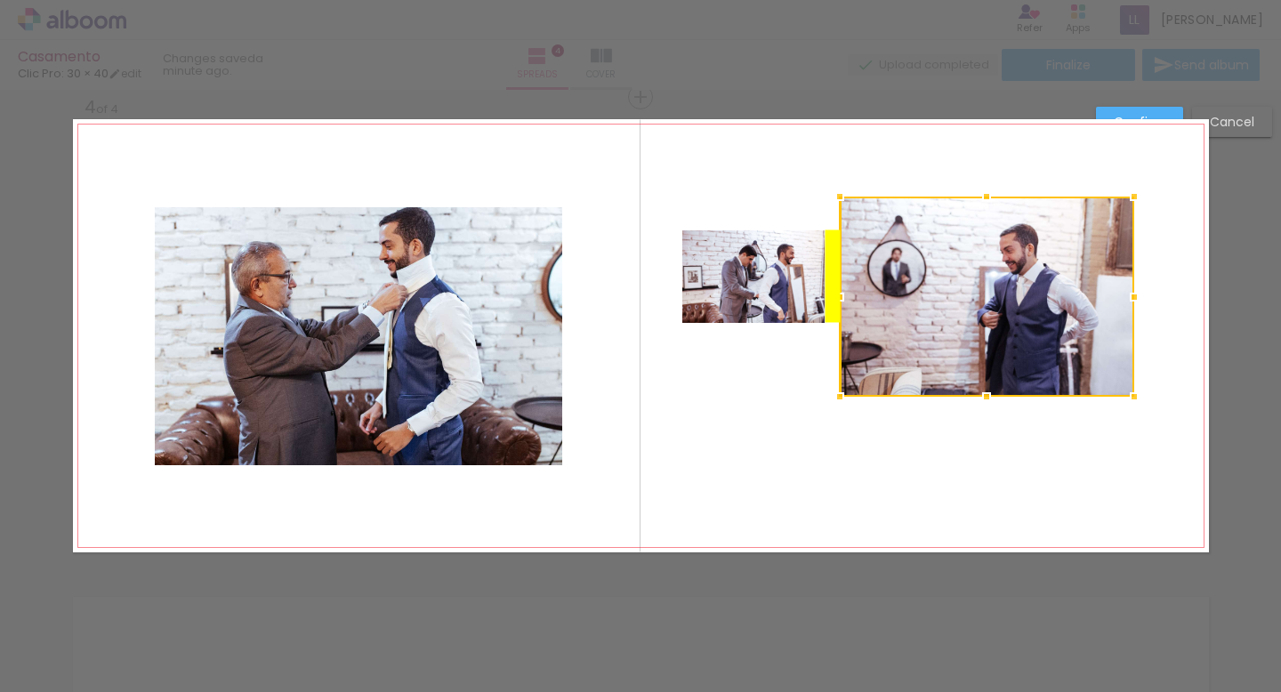
drag, startPoint x: 455, startPoint y: 377, endPoint x: 1007, endPoint y: 353, distance: 552.1
click at [1007, 353] on div at bounding box center [987, 297] width 294 height 200
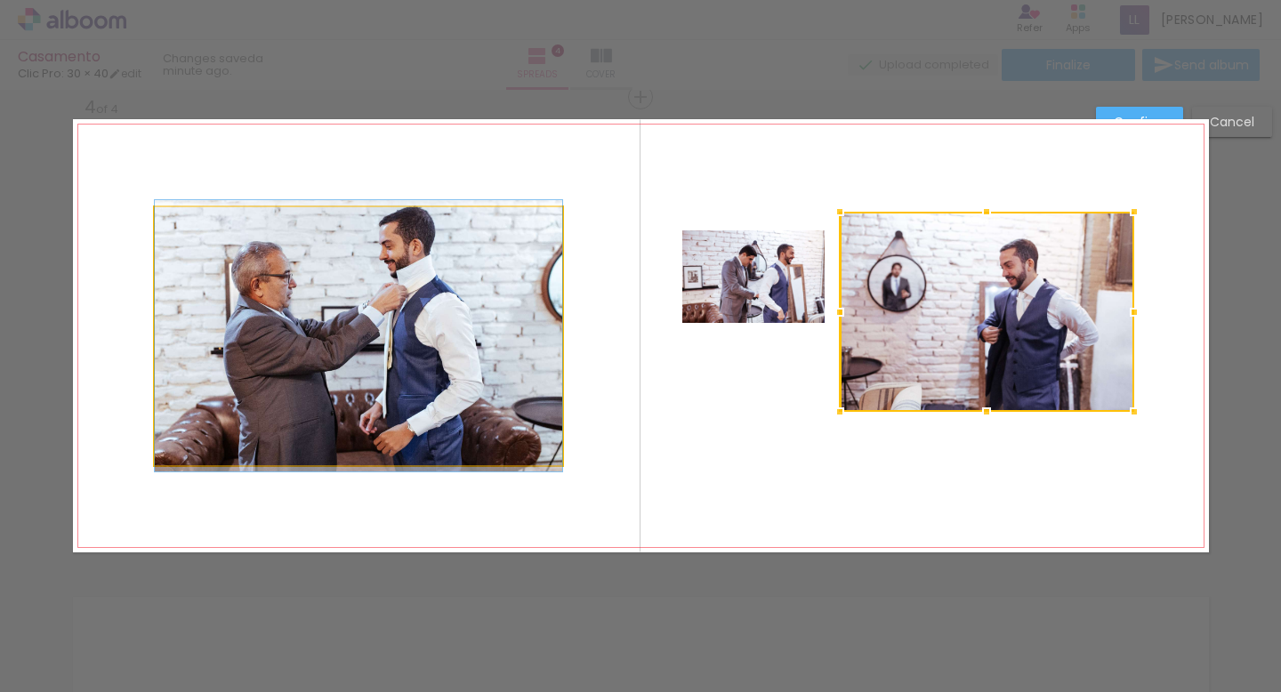
click at [409, 389] on quentale-photo at bounding box center [358, 336] width 407 height 258
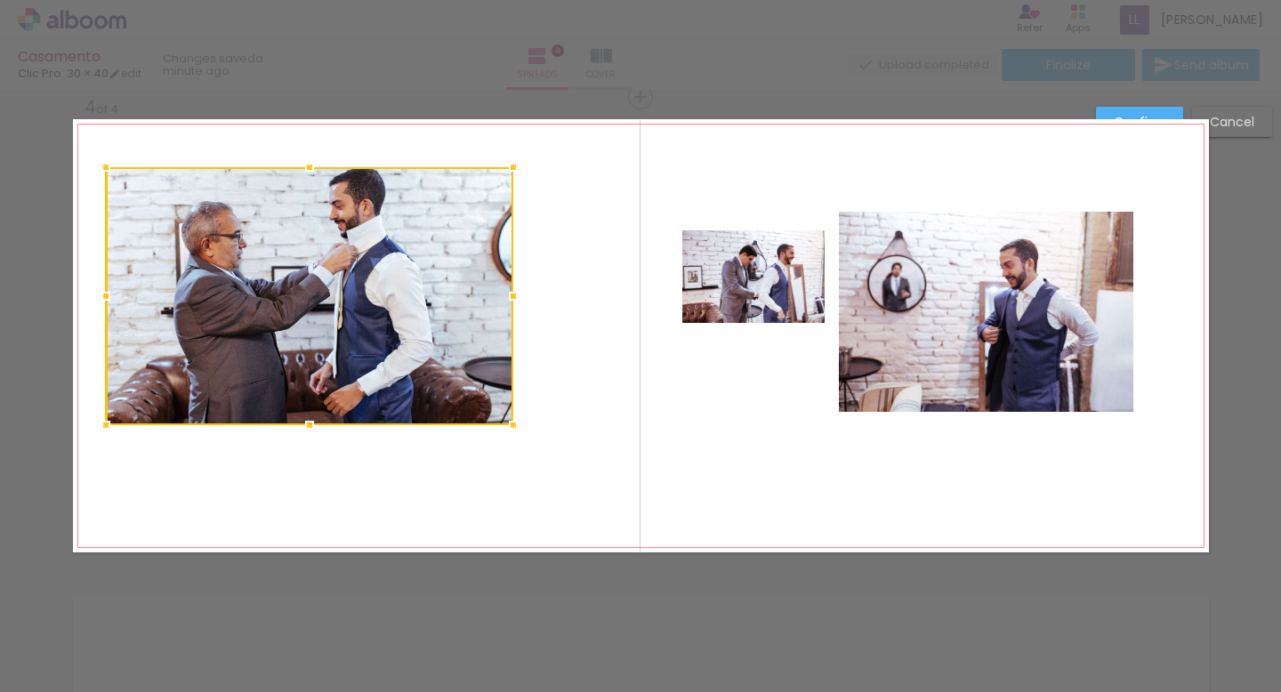
drag, startPoint x: 461, startPoint y: 397, endPoint x: 412, endPoint y: 356, distance: 63.8
click at [412, 356] on div at bounding box center [309, 296] width 407 height 258
click at [420, 363] on div at bounding box center [309, 296] width 407 height 258
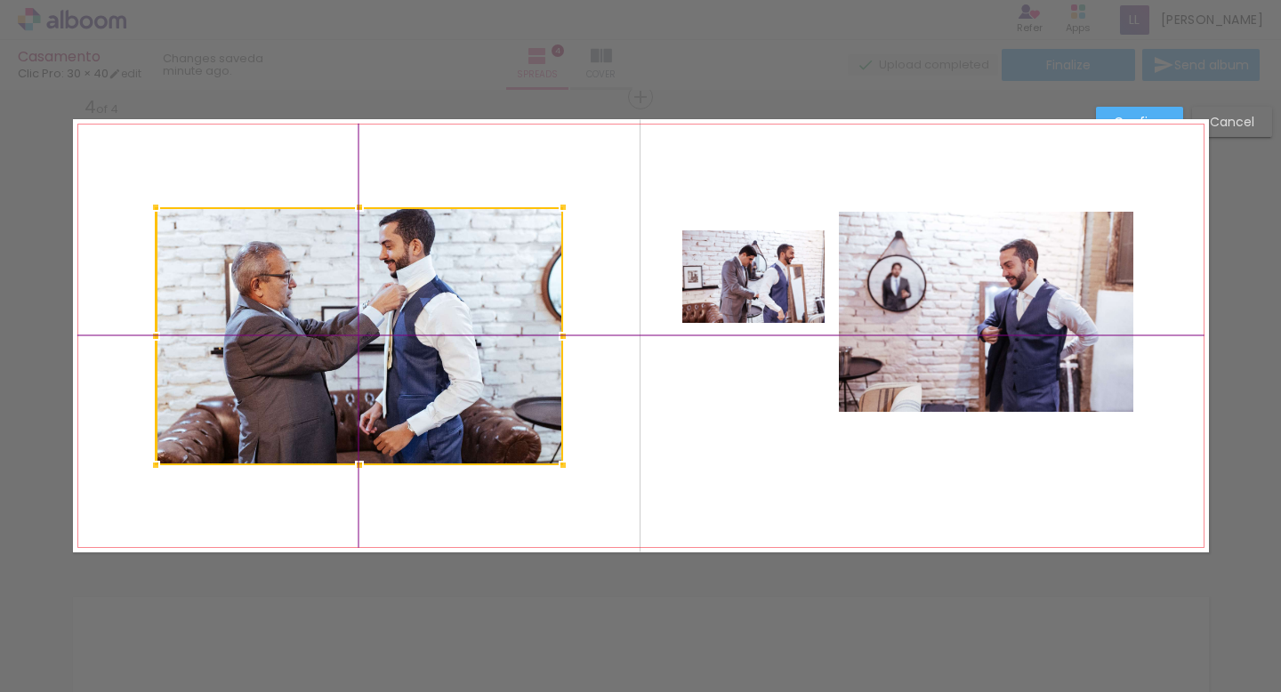
drag, startPoint x: 420, startPoint y: 363, endPoint x: 433, endPoint y: 387, distance: 27.5
click at [433, 387] on div at bounding box center [359, 336] width 407 height 258
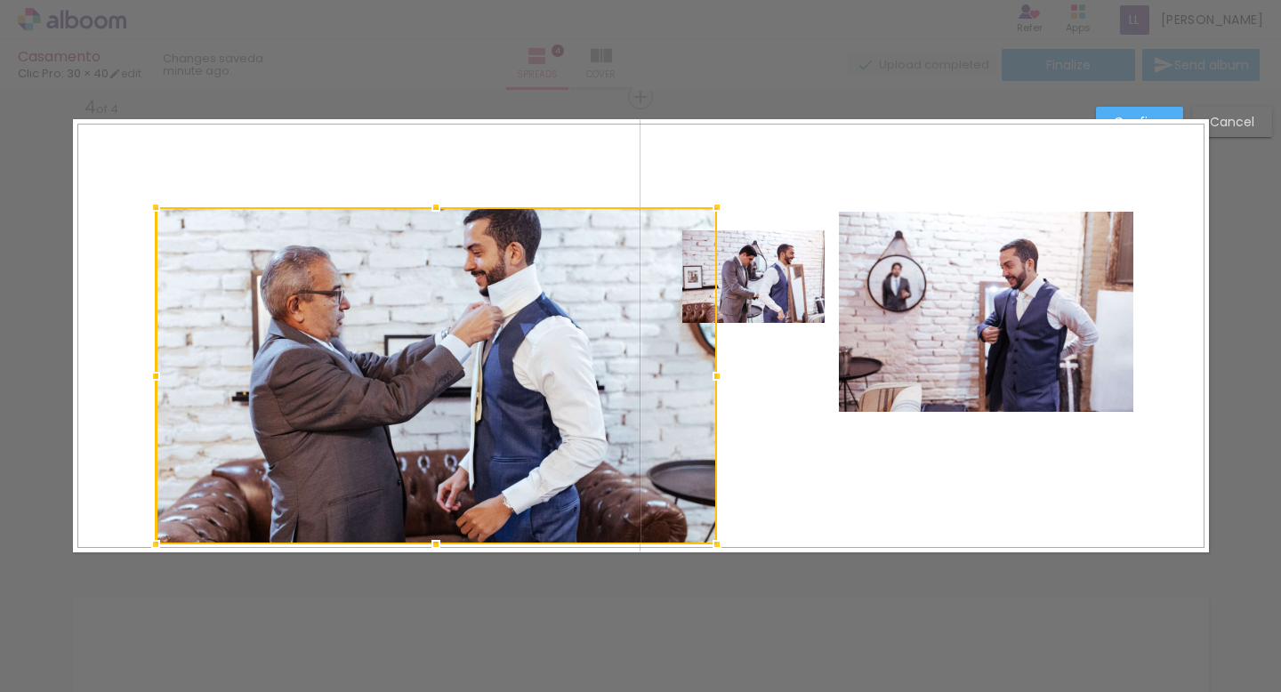
drag, startPoint x: 558, startPoint y: 460, endPoint x: 744, endPoint y: 560, distance: 210.9
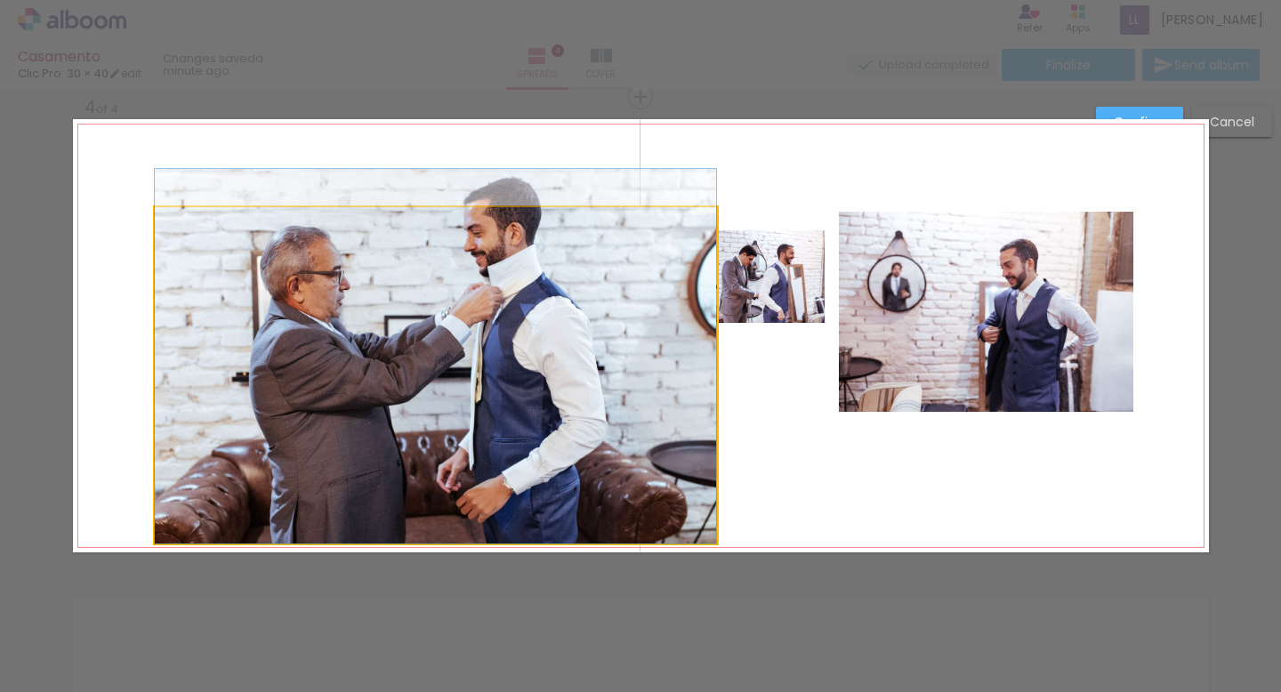
drag, startPoint x: 680, startPoint y: 432, endPoint x: 681, endPoint y: 357, distance: 75.6
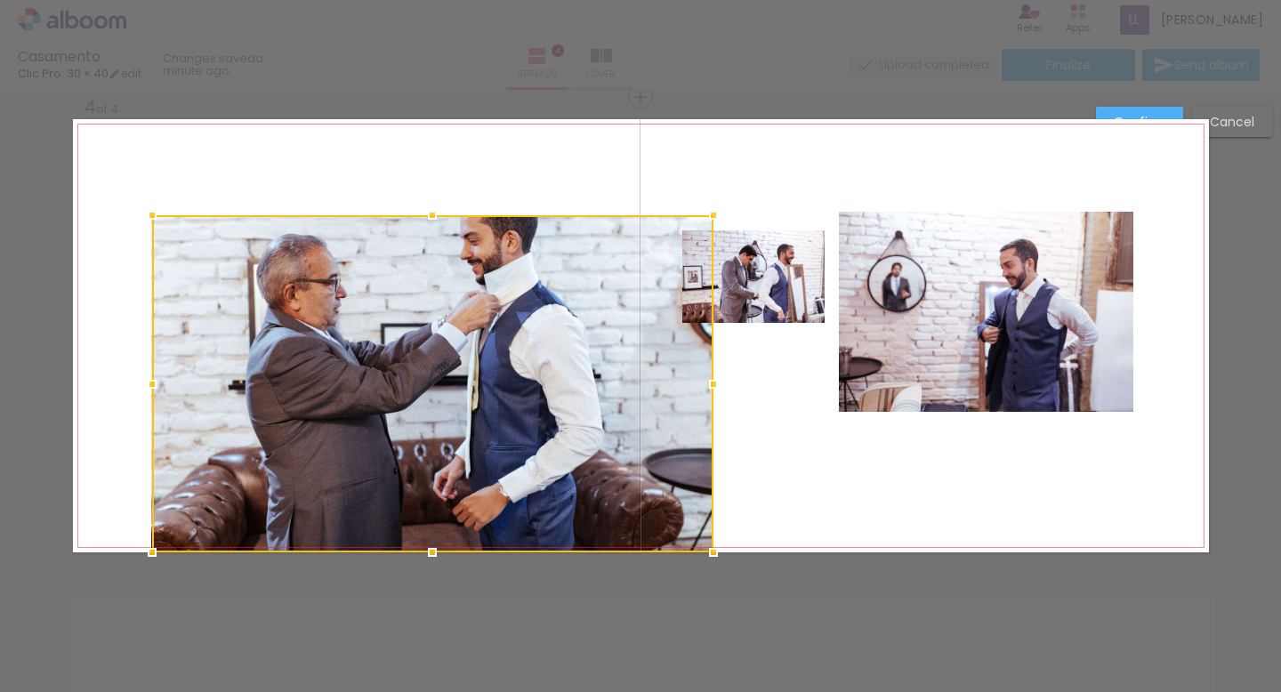
drag, startPoint x: 482, startPoint y: 358, endPoint x: 478, endPoint y: 428, distance: 70.4
click at [478, 428] on div at bounding box center [432, 383] width 561 height 337
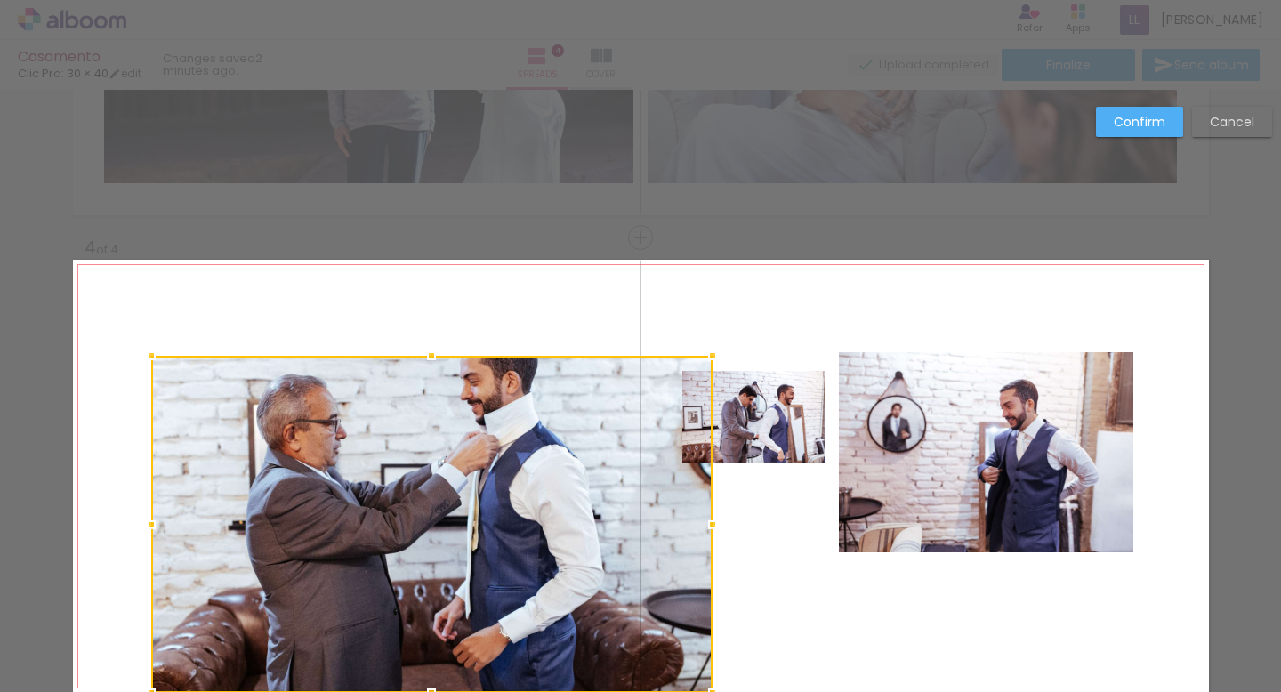
scroll to position [1308, 0]
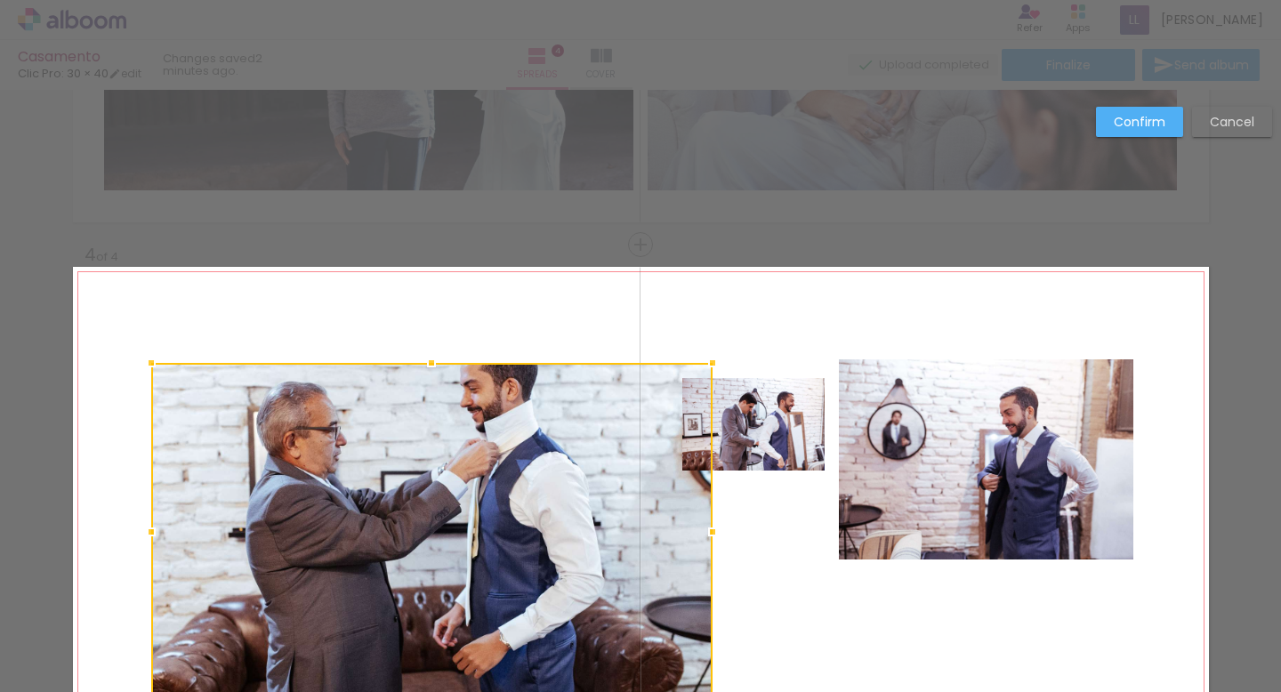
click at [446, 383] on div at bounding box center [431, 531] width 561 height 337
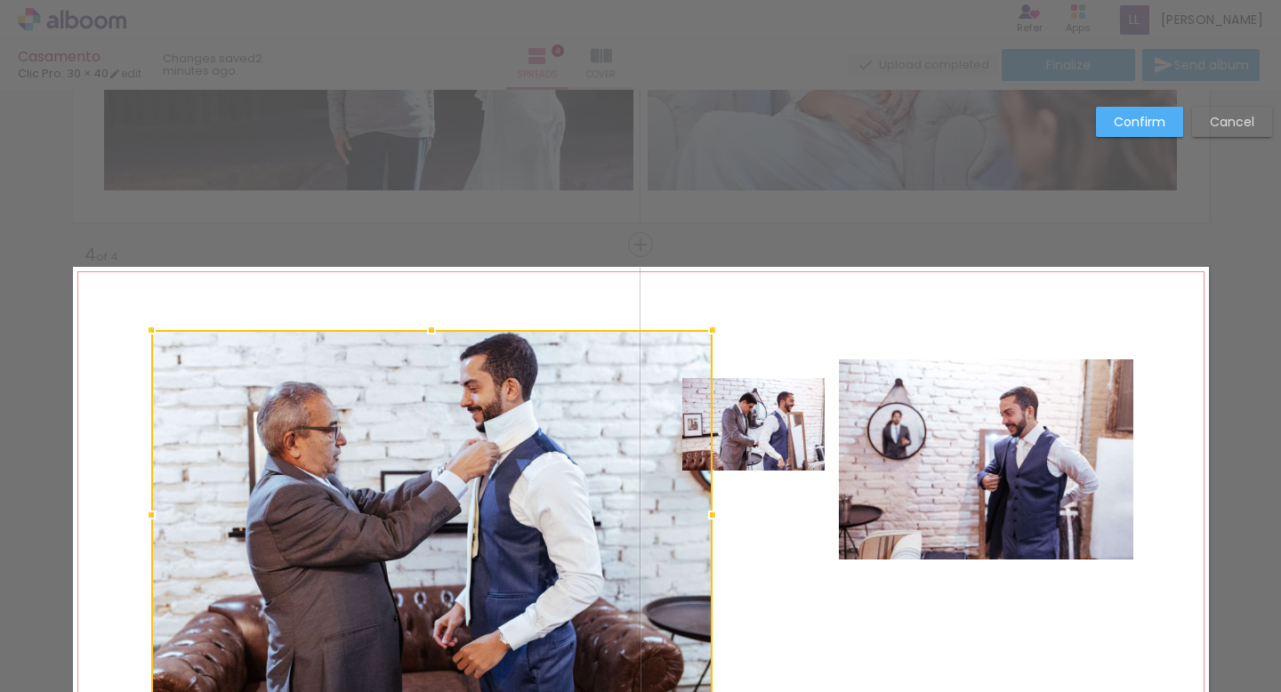
drag, startPoint x: 431, startPoint y: 361, endPoint x: 441, endPoint y: 247, distance: 114.3
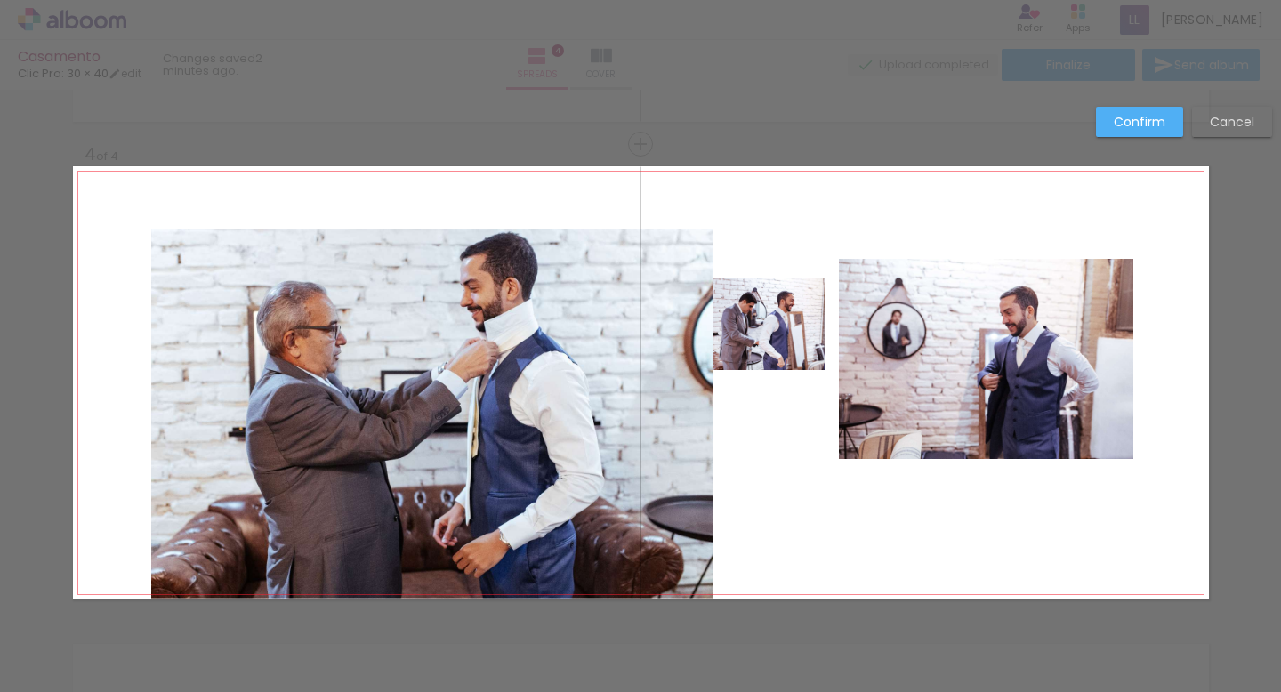
scroll to position [1422, 0]
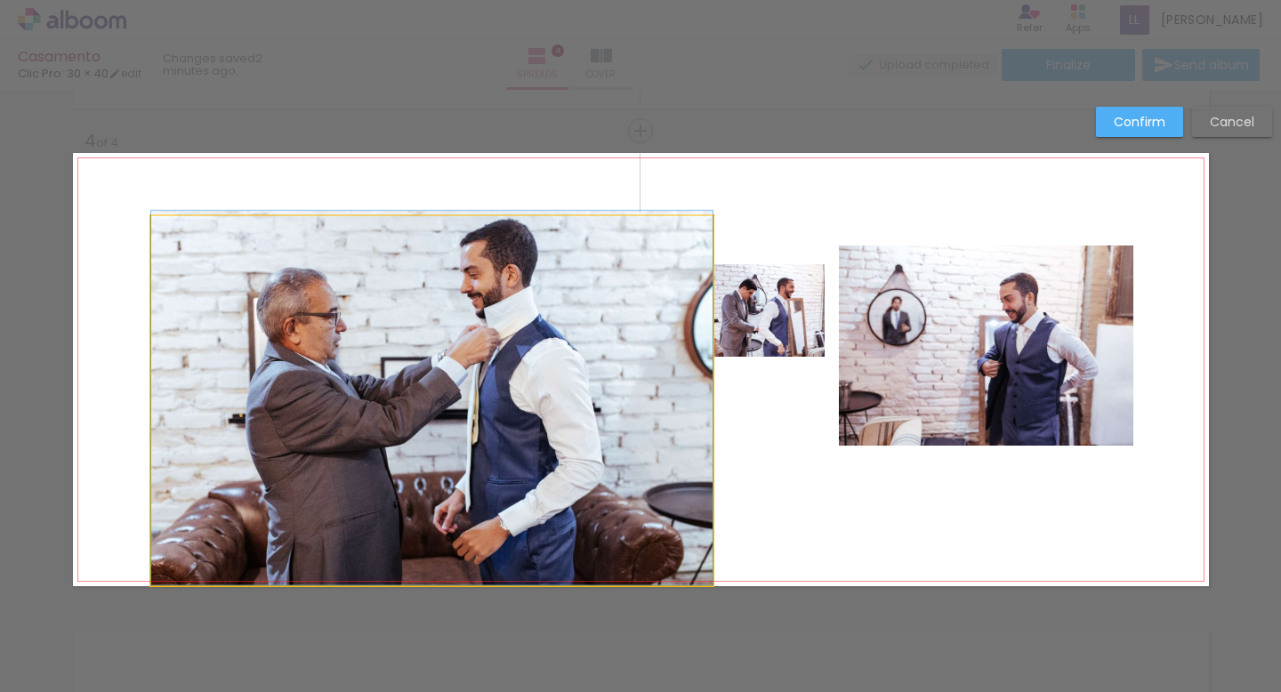
click at [435, 420] on quentale-photo at bounding box center [431, 400] width 561 height 369
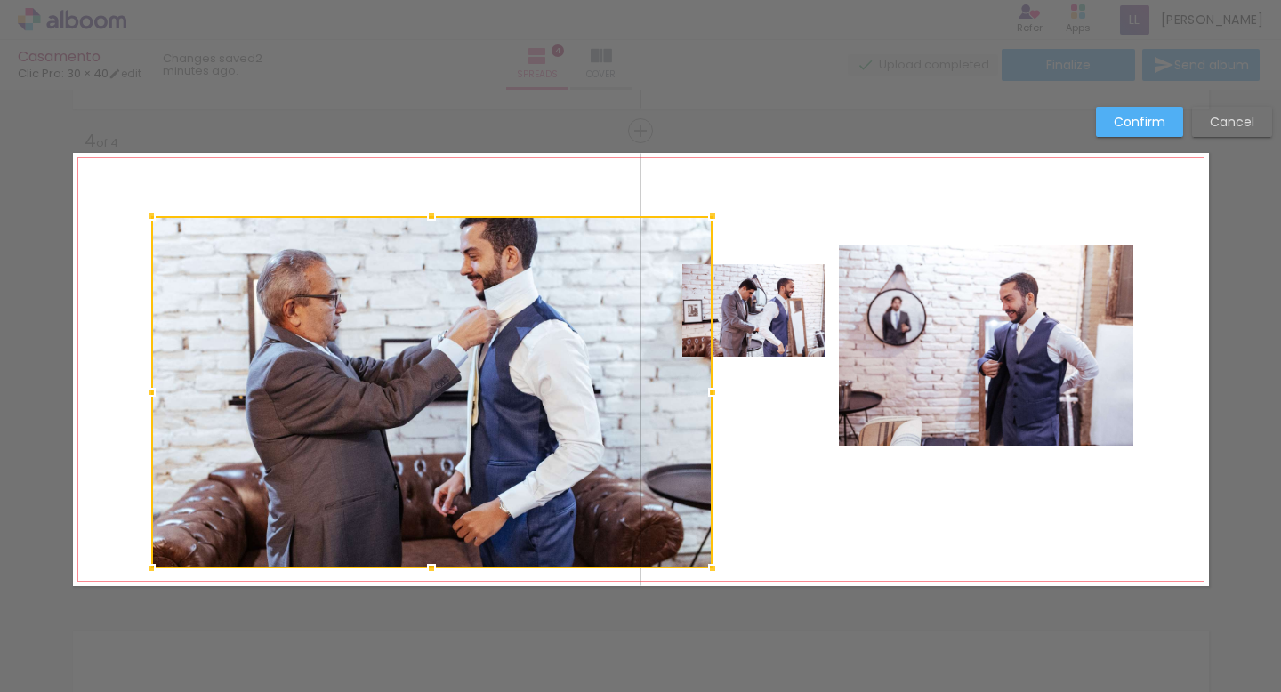
click at [429, 585] on div at bounding box center [432, 569] width 36 height 36
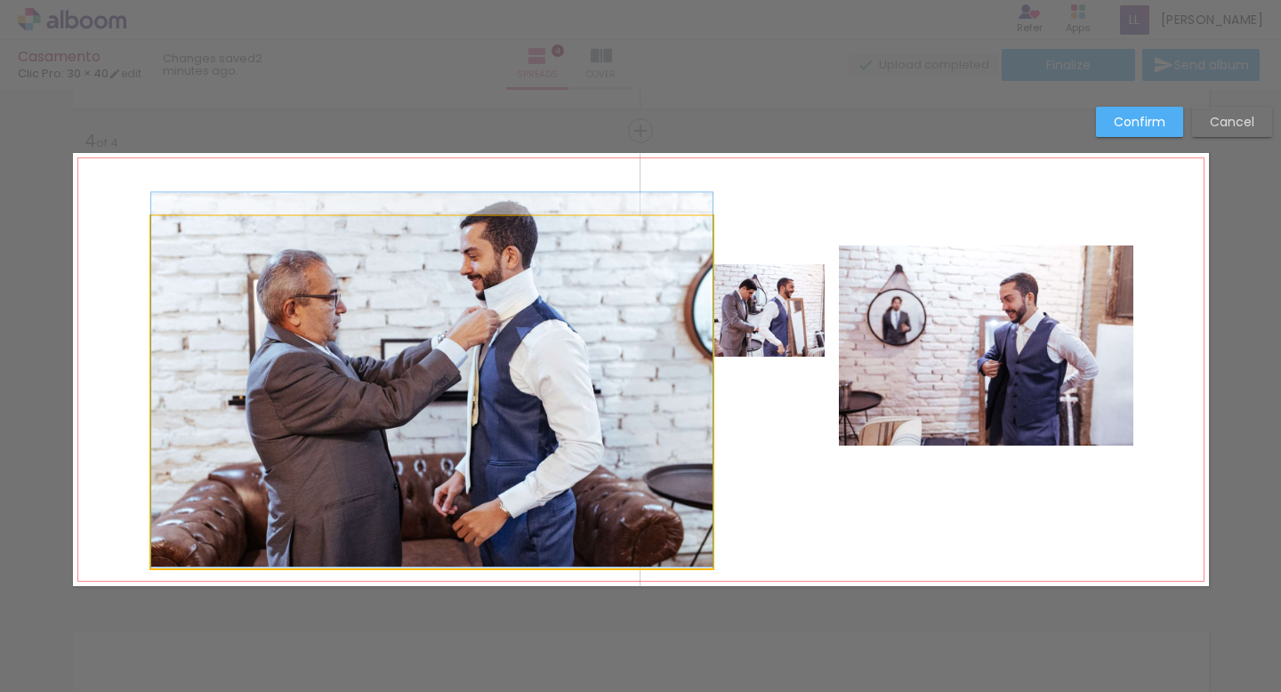
click at [434, 246] on quentale-photo at bounding box center [431, 392] width 561 height 352
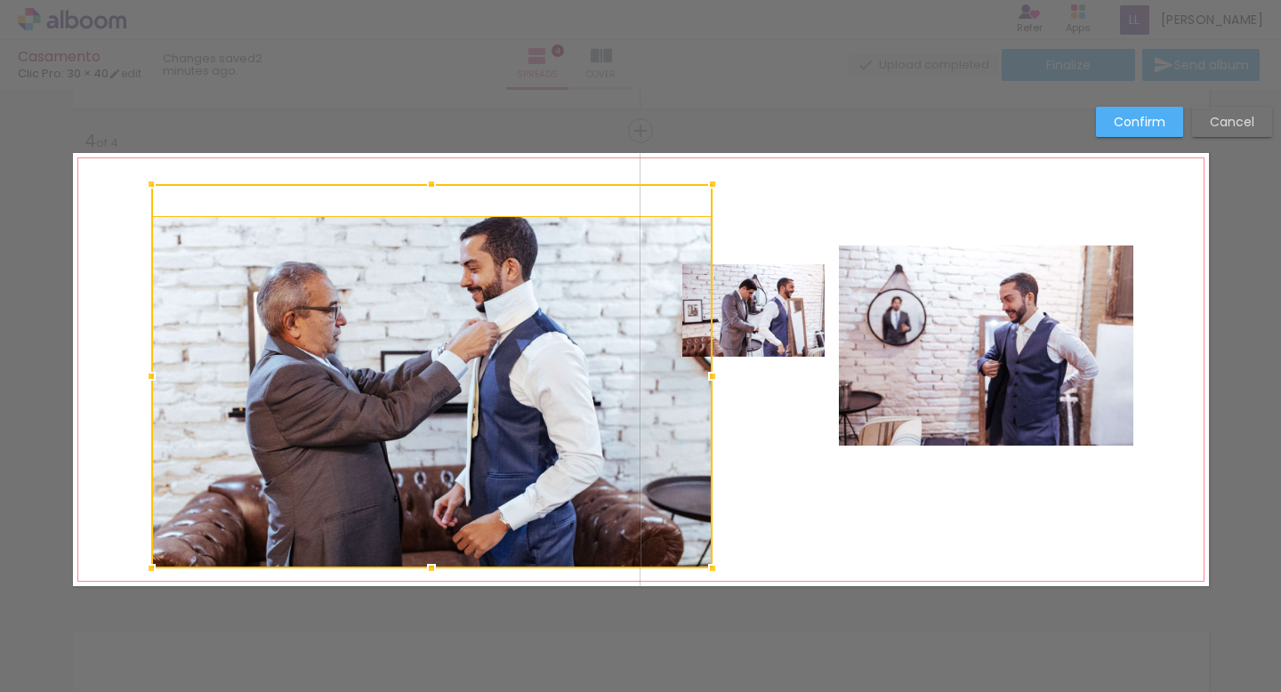
drag, startPoint x: 431, startPoint y: 215, endPoint x: 432, endPoint y: 183, distance: 32.0
click at [432, 183] on div at bounding box center [432, 184] width 36 height 36
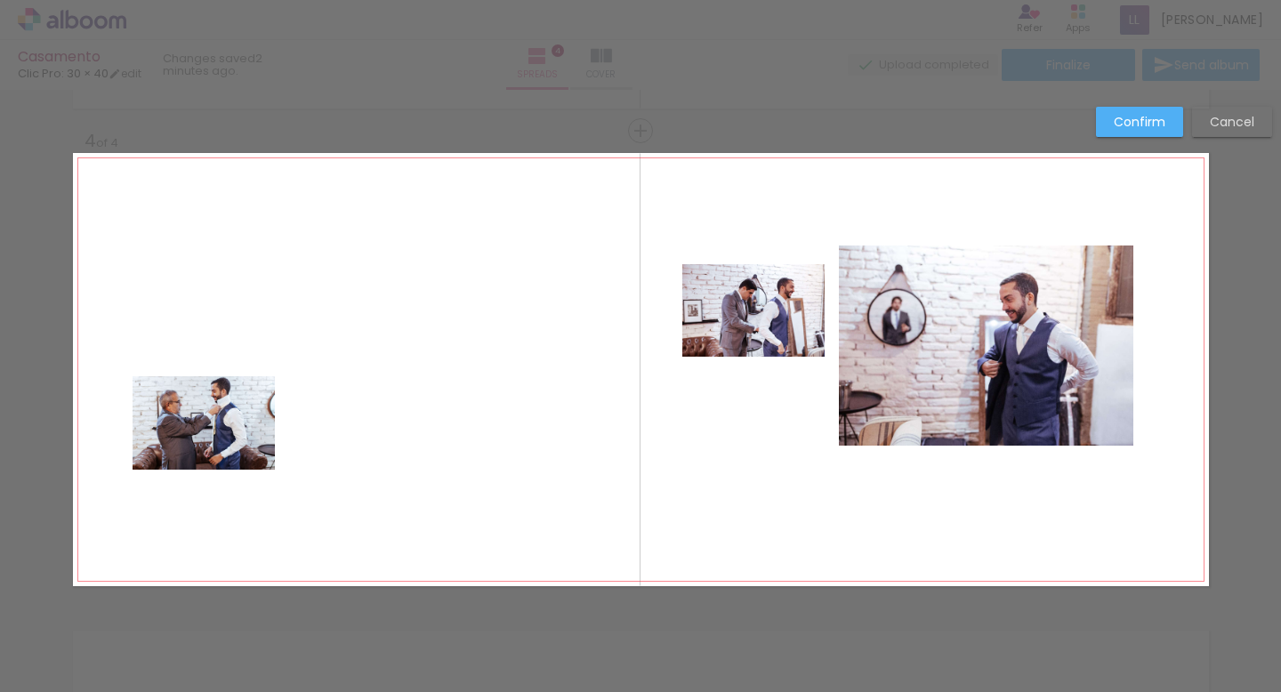
click at [242, 436] on quentale-photo at bounding box center [204, 422] width 142 height 93
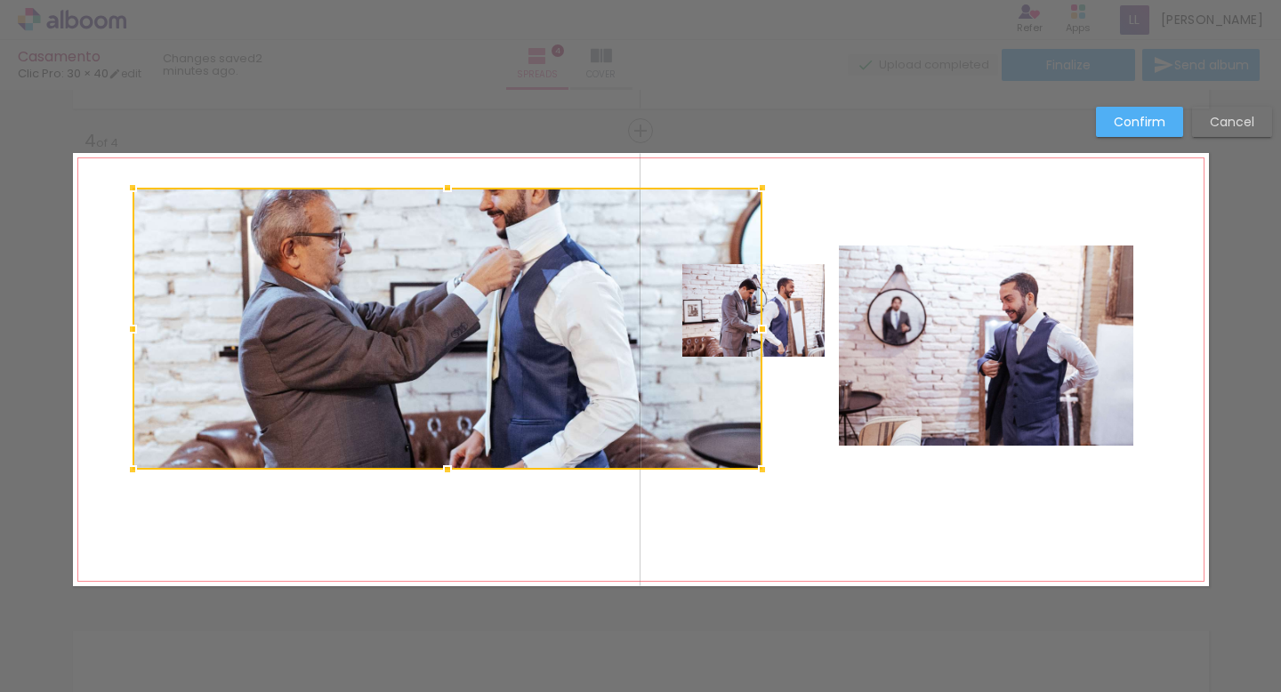
drag, startPoint x: 273, startPoint y: 377, endPoint x: 761, endPoint y: 189, distance: 523.5
click at [761, 189] on div at bounding box center [763, 188] width 36 height 36
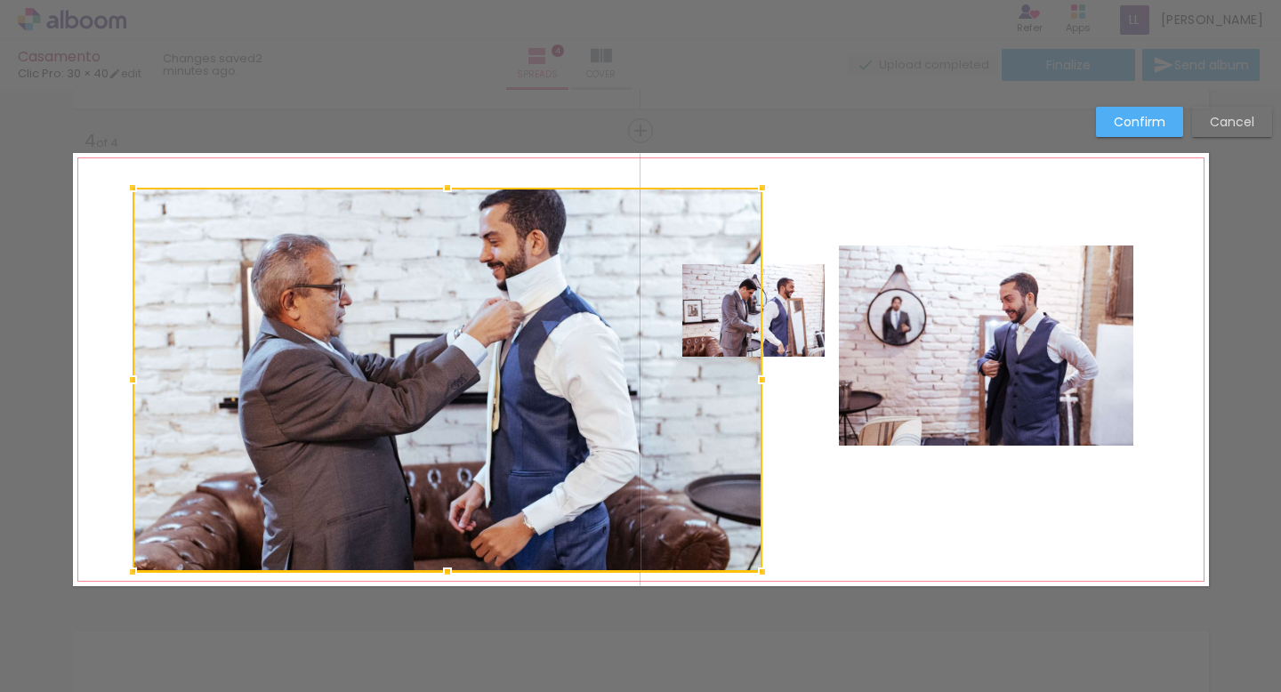
drag, startPoint x: 446, startPoint y: 464, endPoint x: 446, endPoint y: 568, distance: 103.2
click at [446, 568] on div at bounding box center [448, 572] width 36 height 36
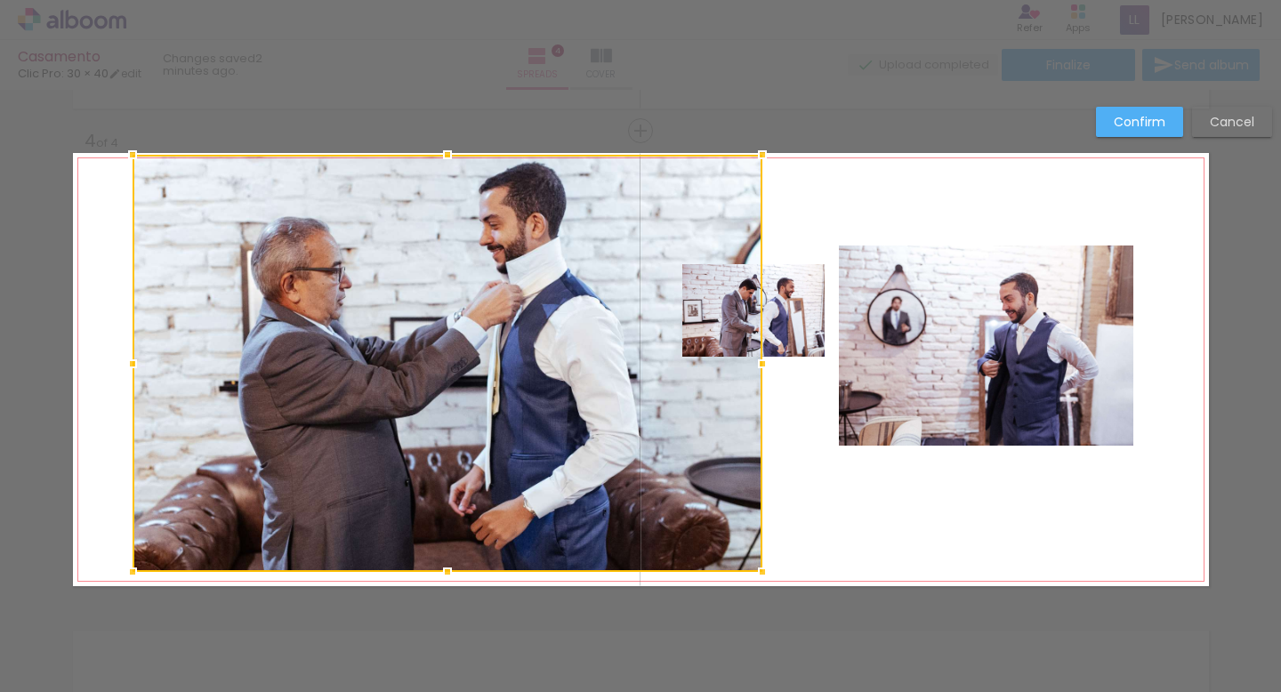
drag, startPoint x: 446, startPoint y: 185, endPoint x: 447, endPoint y: 130, distance: 55.2
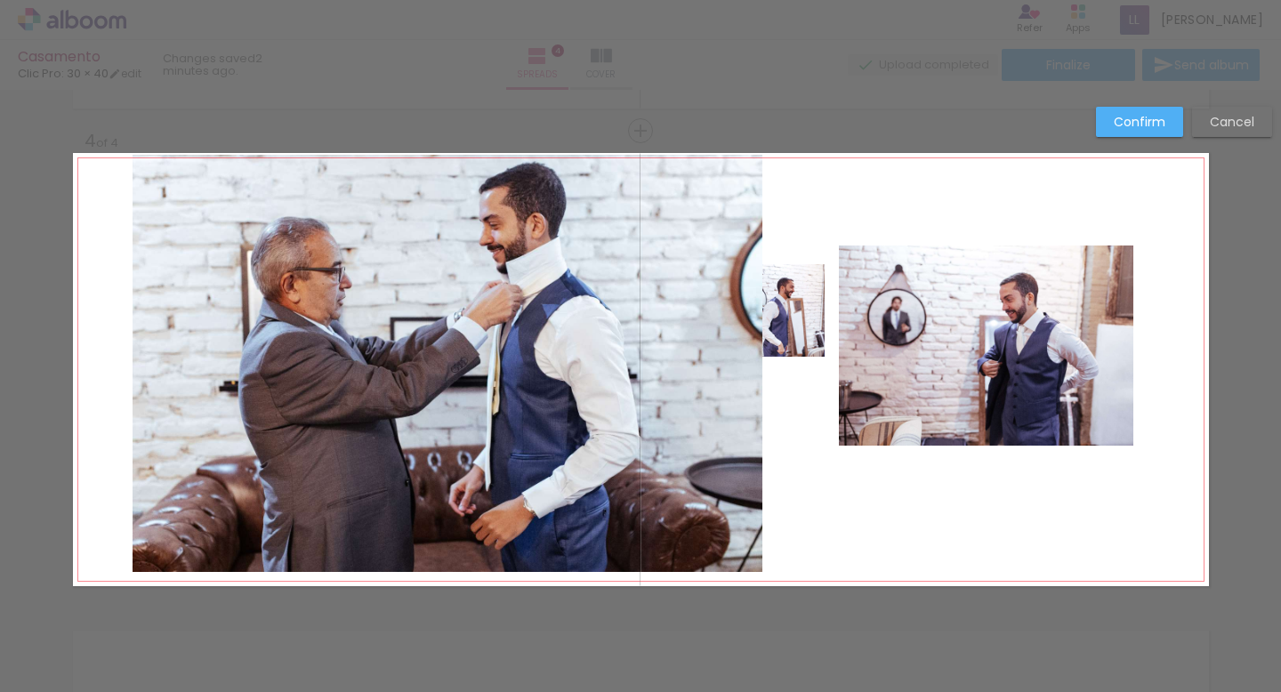
click at [446, 315] on quentale-photo at bounding box center [448, 363] width 630 height 417
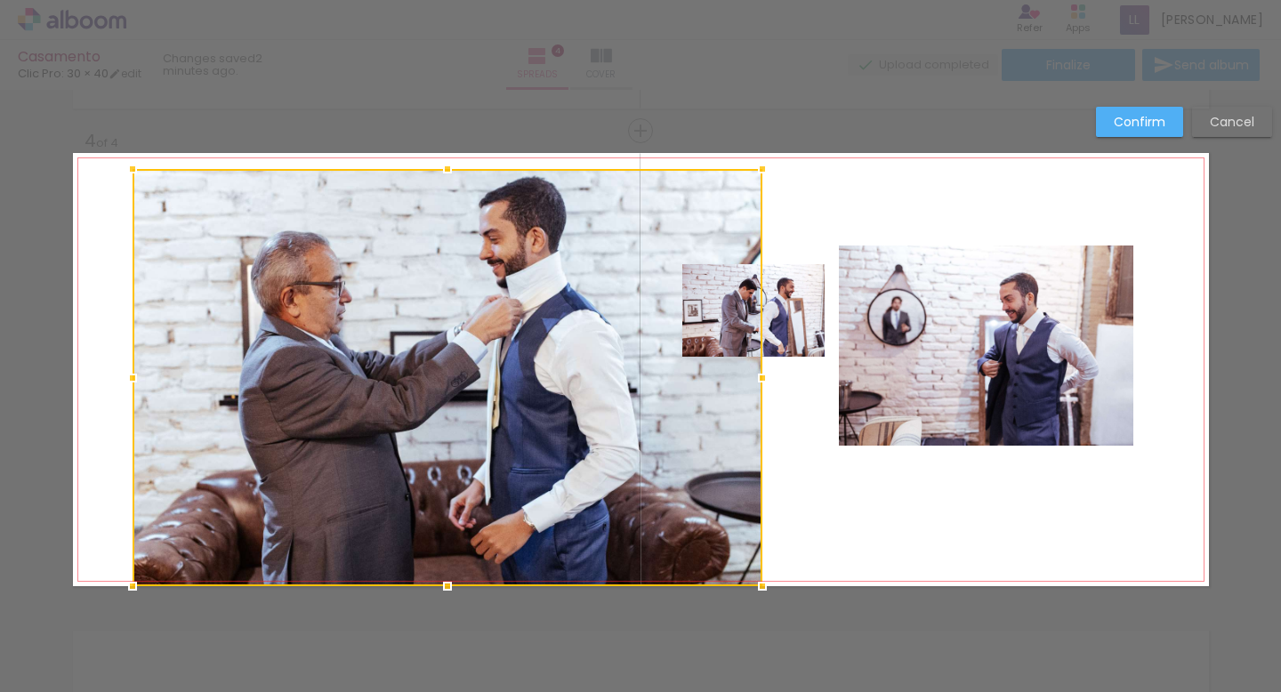
drag, startPoint x: 446, startPoint y: 271, endPoint x: 446, endPoint y: 307, distance: 35.6
click at [446, 307] on div at bounding box center [448, 377] width 630 height 417
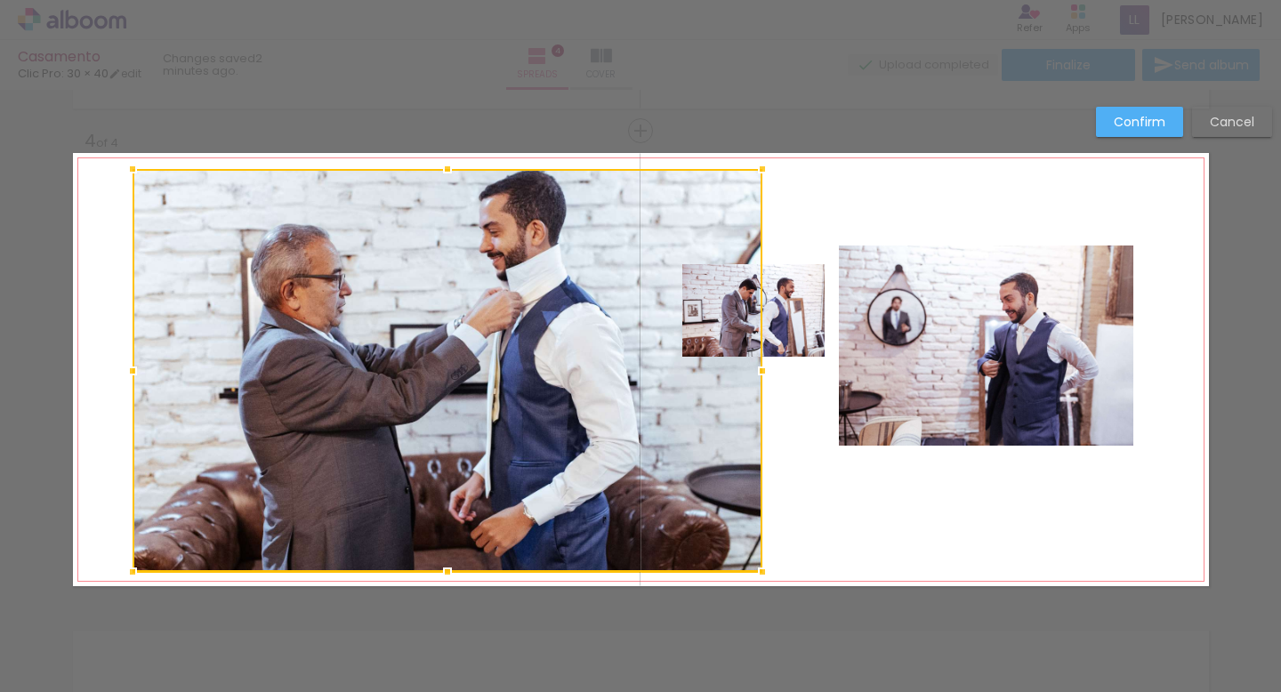
drag, startPoint x: 447, startPoint y: 585, endPoint x: 447, endPoint y: 551, distance: 34.7
click at [447, 551] on div at bounding box center [448, 370] width 630 height 403
click at [448, 232] on div at bounding box center [448, 370] width 630 height 403
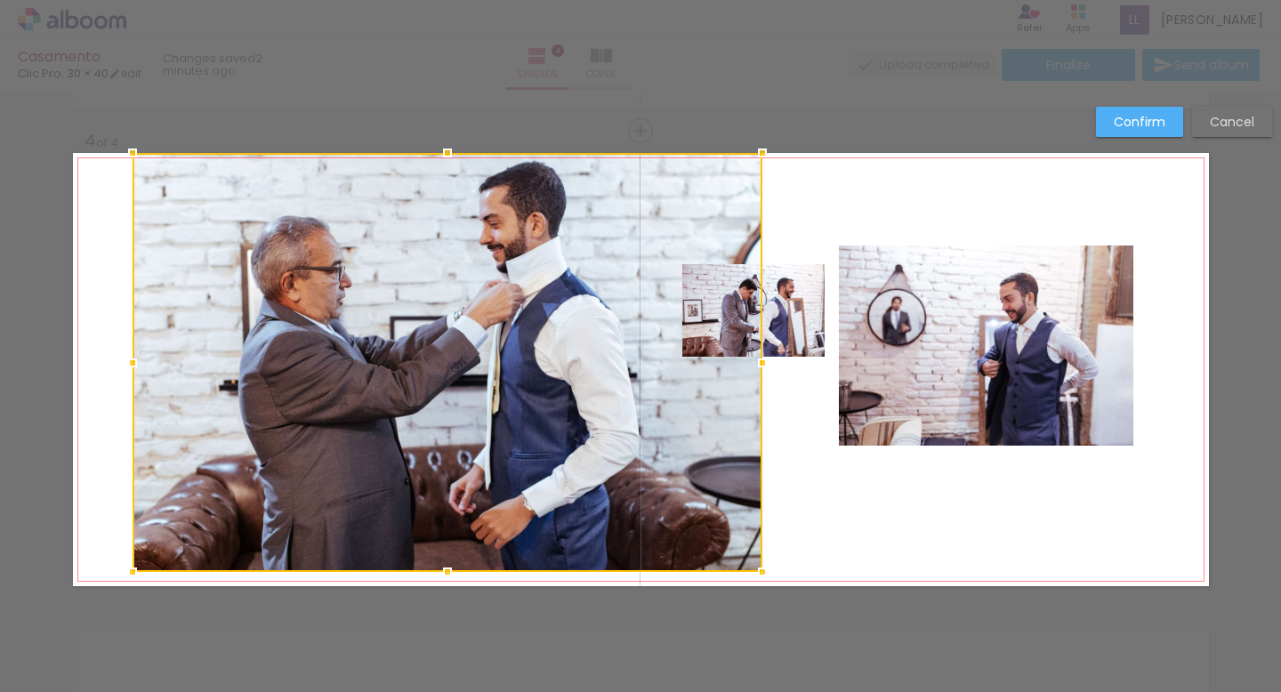
drag, startPoint x: 447, startPoint y: 168, endPoint x: 447, endPoint y: 108, distance: 60.5
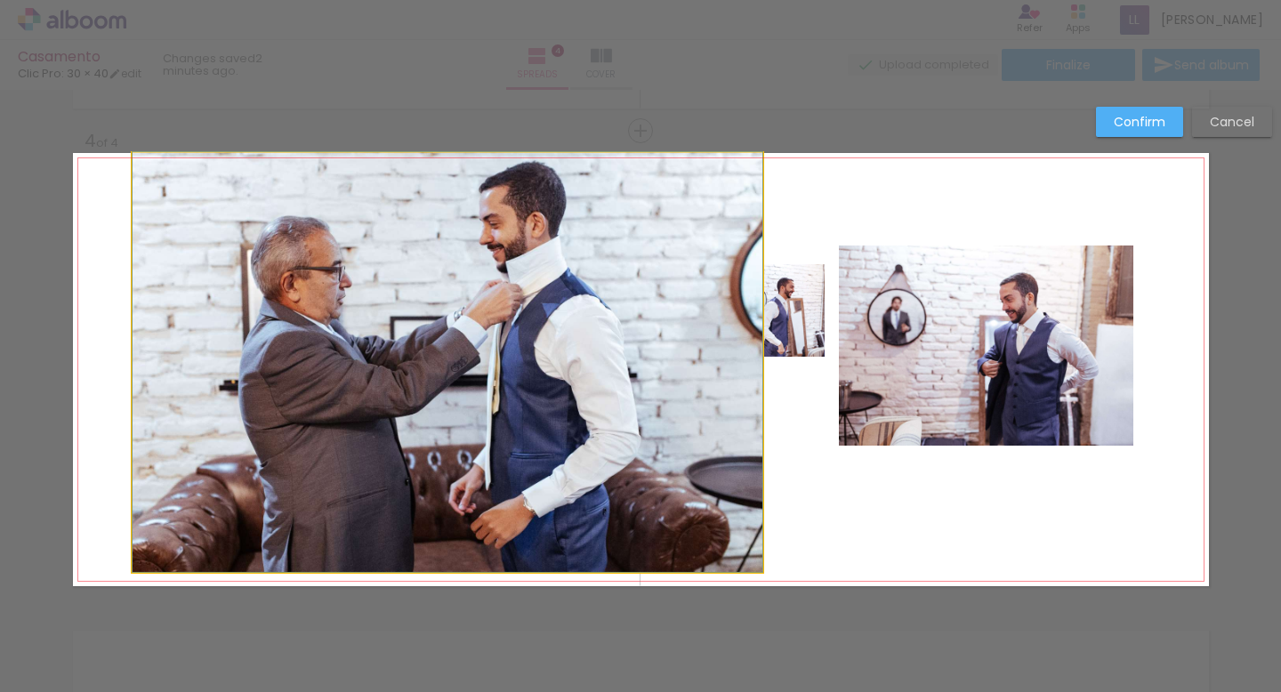
click at [449, 535] on quentale-photo at bounding box center [448, 362] width 630 height 419
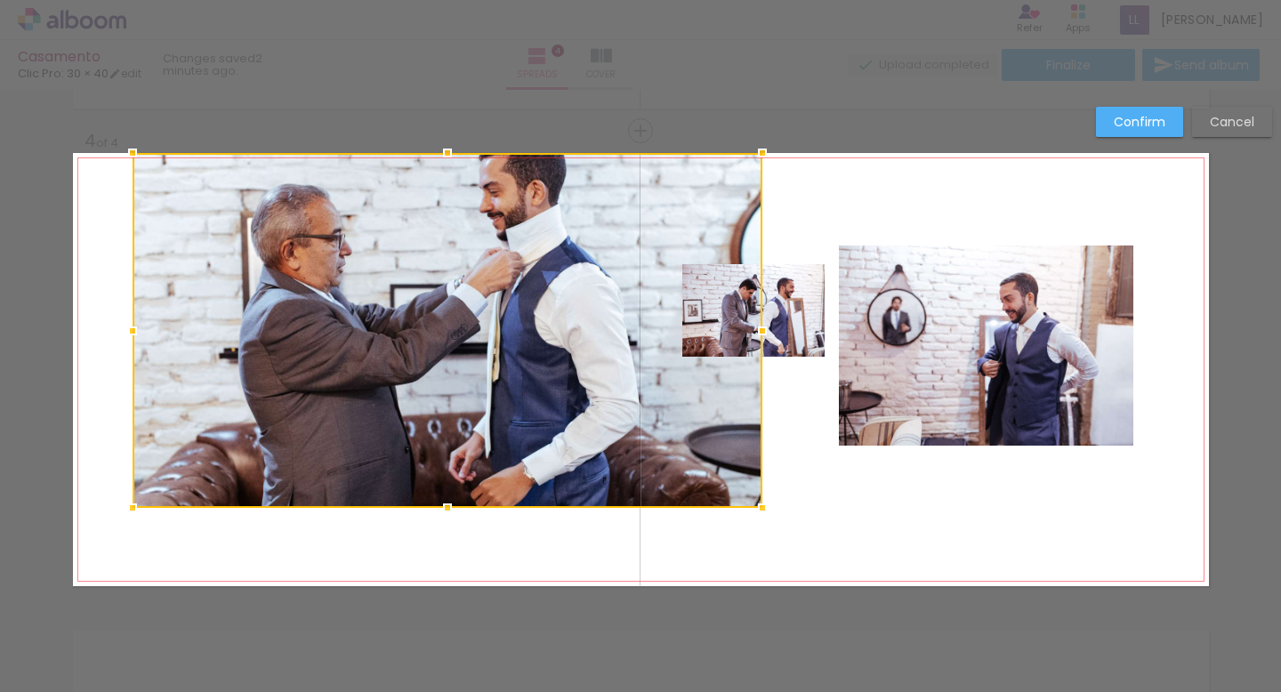
drag, startPoint x: 450, startPoint y: 569, endPoint x: 449, endPoint y: 551, distance: 18.7
click at [449, 551] on album-spread "4 of 4" at bounding box center [641, 369] width 1136 height 433
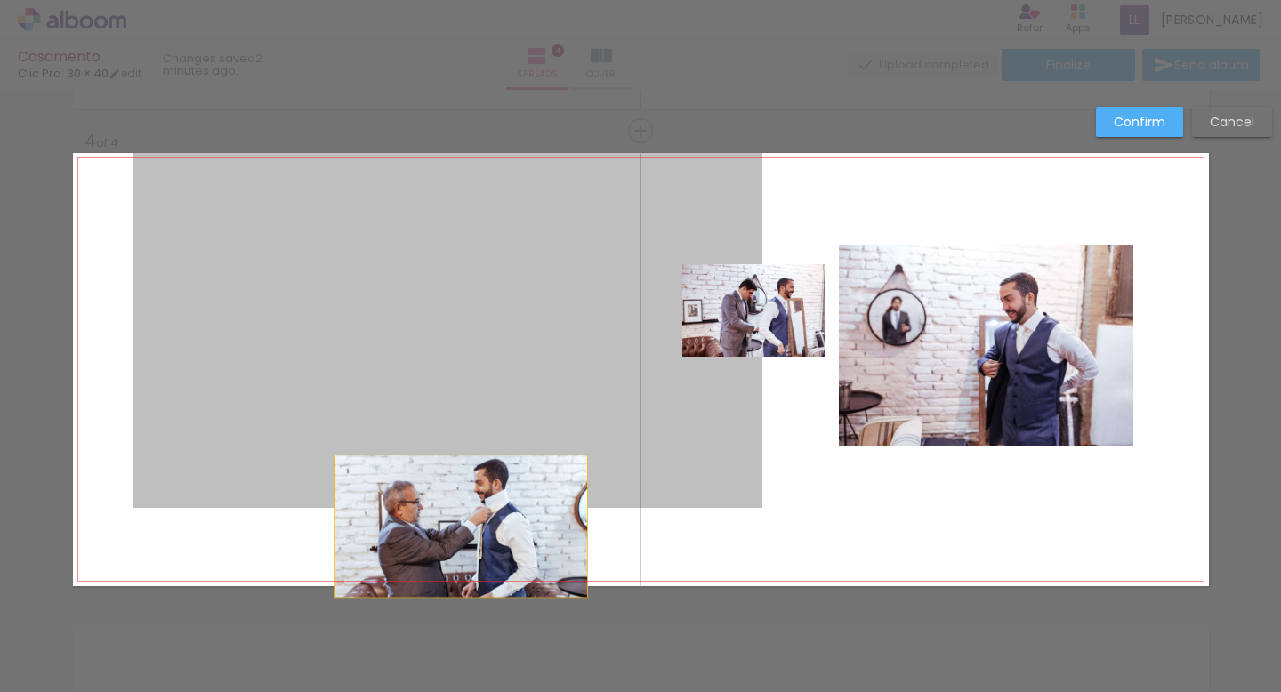
drag, startPoint x: 464, startPoint y: 459, endPoint x: 461, endPoint y: 528, distance: 68.6
click at [461, 528] on quentale-layouter at bounding box center [641, 369] width 1136 height 433
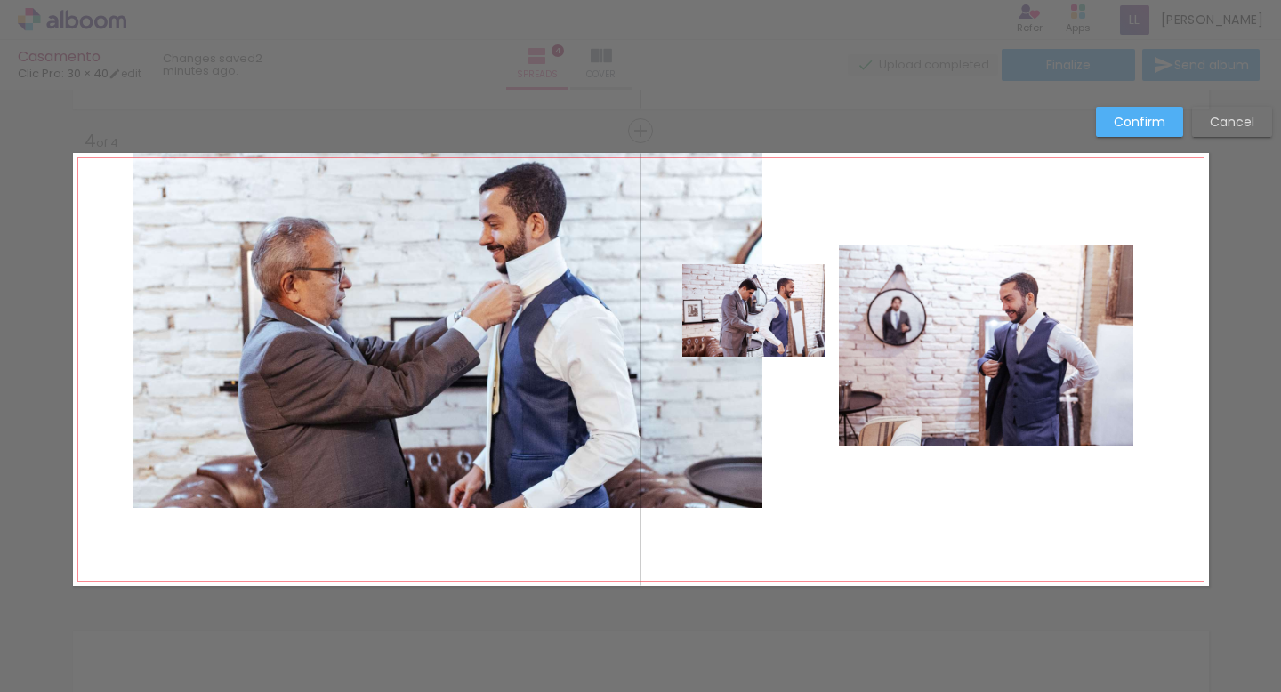
click at [461, 527] on quentale-layouter at bounding box center [641, 369] width 1136 height 433
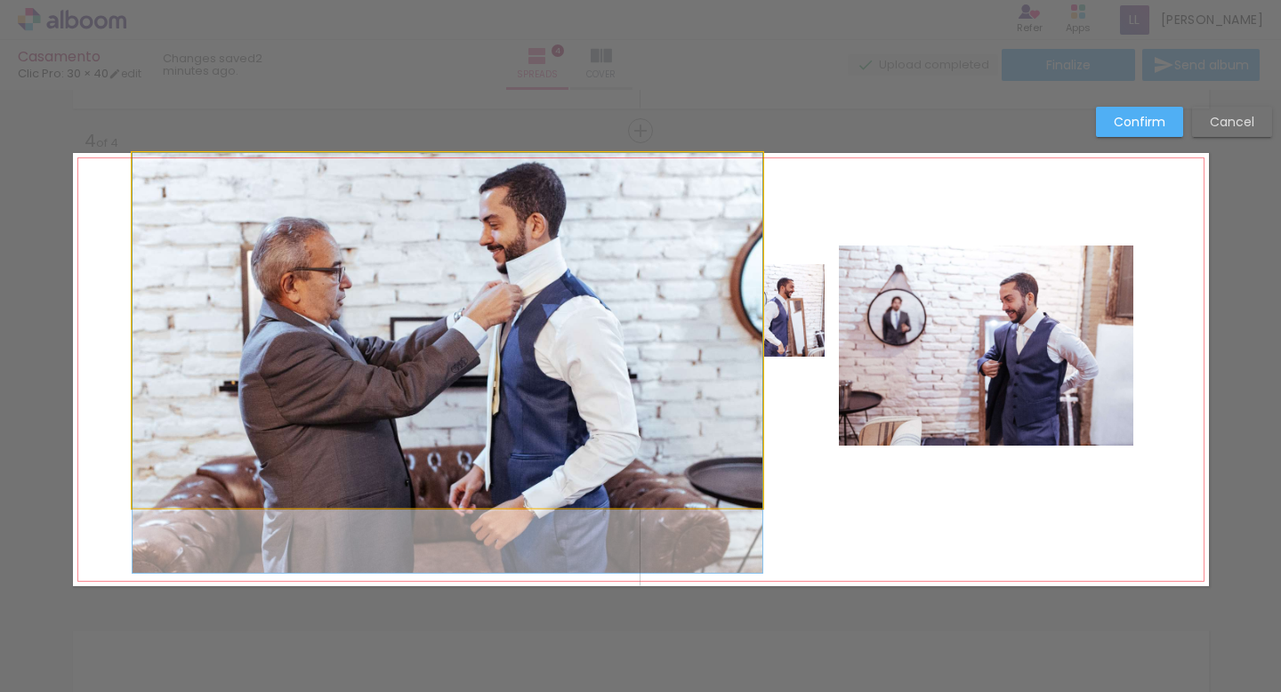
drag, startPoint x: 490, startPoint y: 345, endPoint x: 489, endPoint y: 381, distance: 35.6
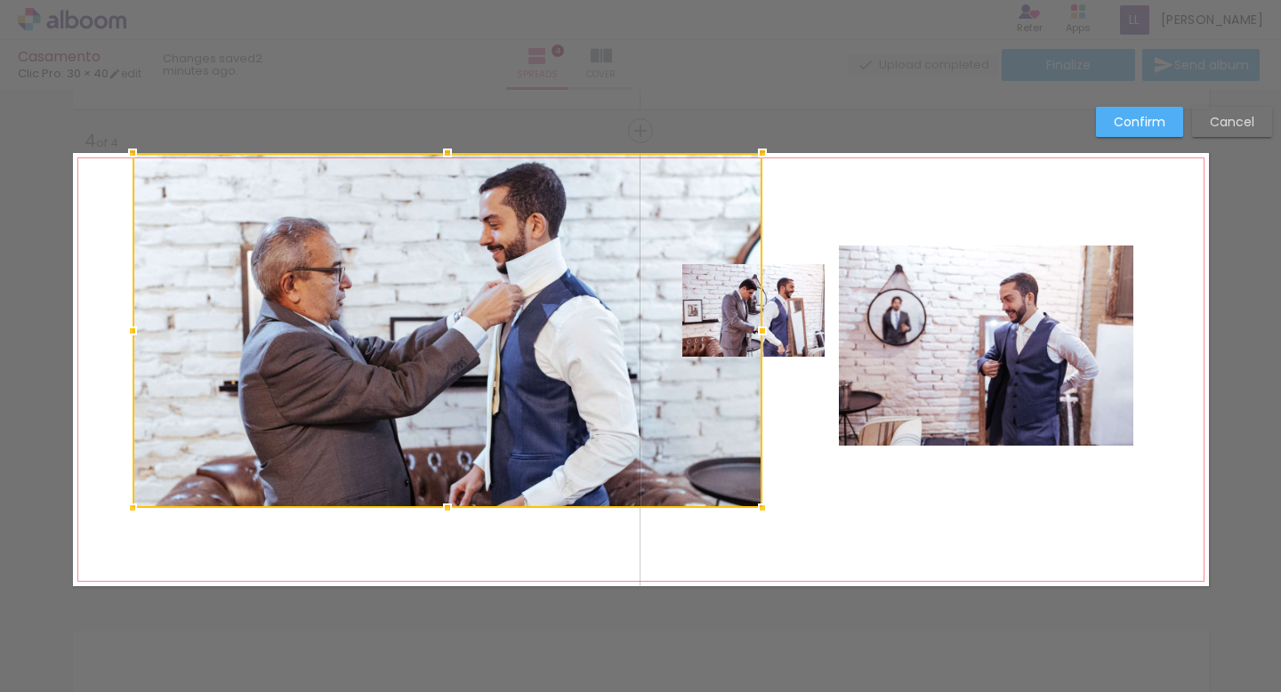
click at [599, 77] on div at bounding box center [640, 45] width 1281 height 90
drag, startPoint x: 515, startPoint y: 288, endPoint x: 579, endPoint y: 295, distance: 64.4
click at [516, 288] on div at bounding box center [448, 330] width 630 height 355
click at [807, 223] on quentale-layouter at bounding box center [641, 369] width 1136 height 433
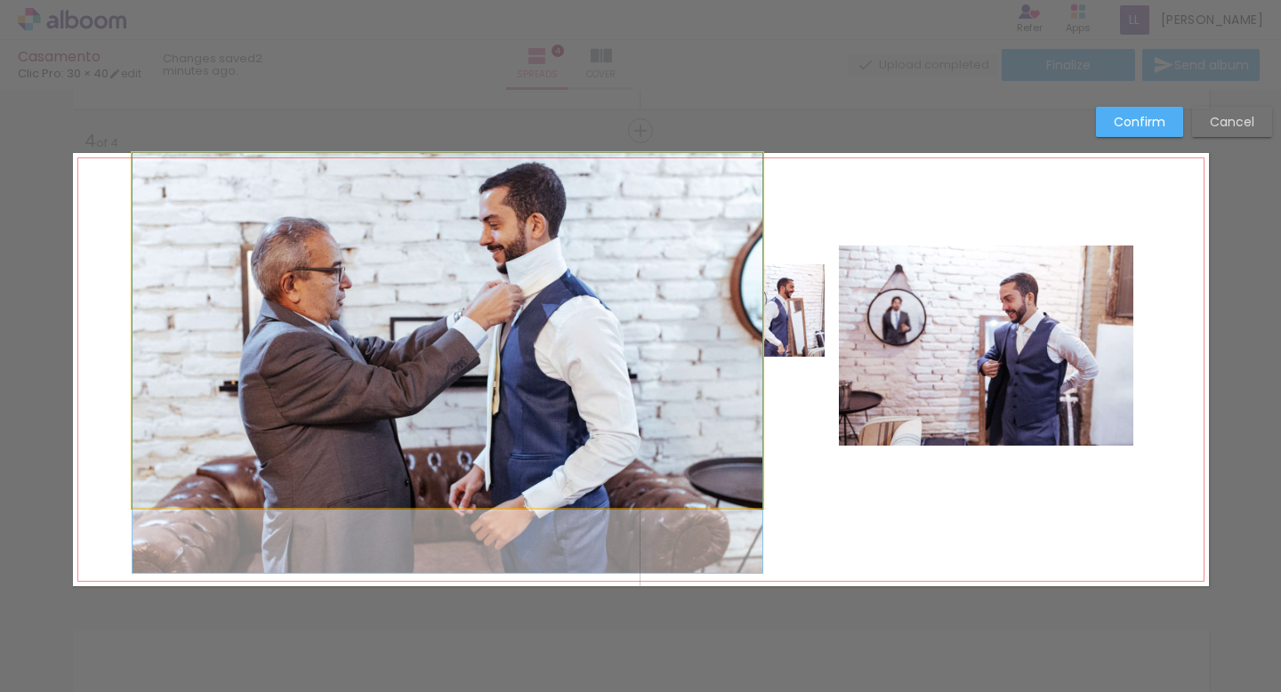
drag, startPoint x: 604, startPoint y: 302, endPoint x: 604, endPoint y: 334, distance: 32.0
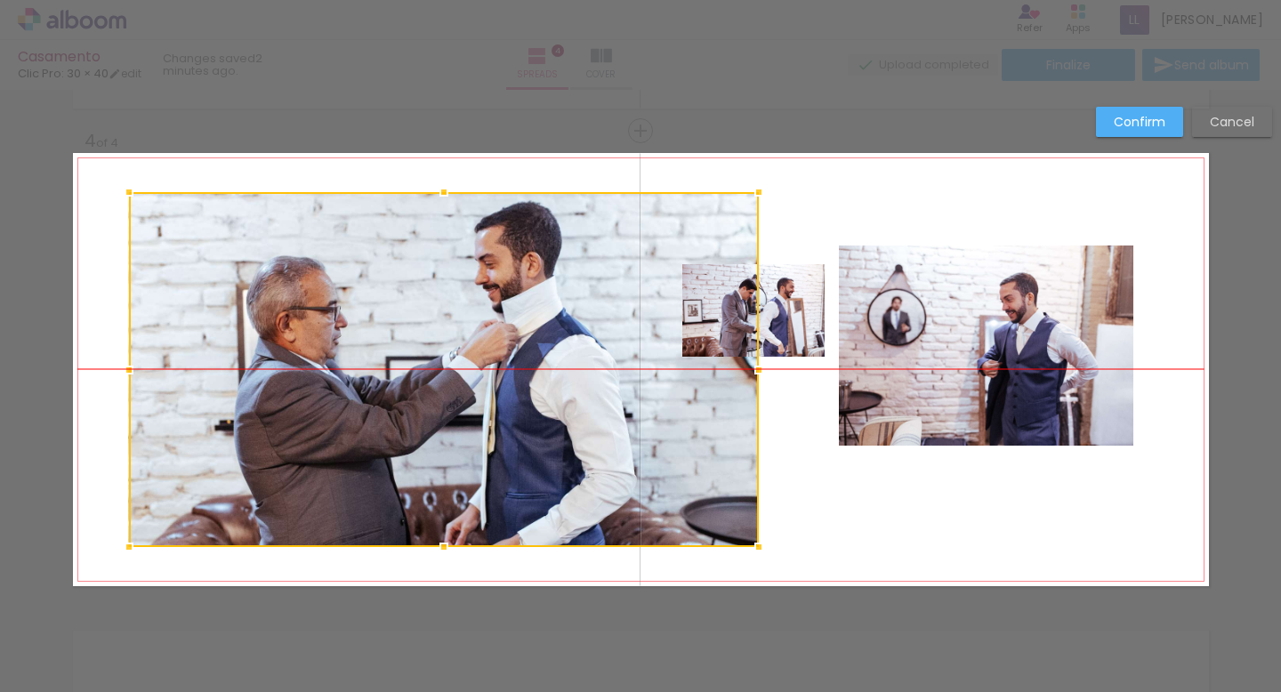
drag, startPoint x: 515, startPoint y: 348, endPoint x: 511, endPoint y: 375, distance: 27.1
click at [511, 375] on div at bounding box center [444, 369] width 630 height 355
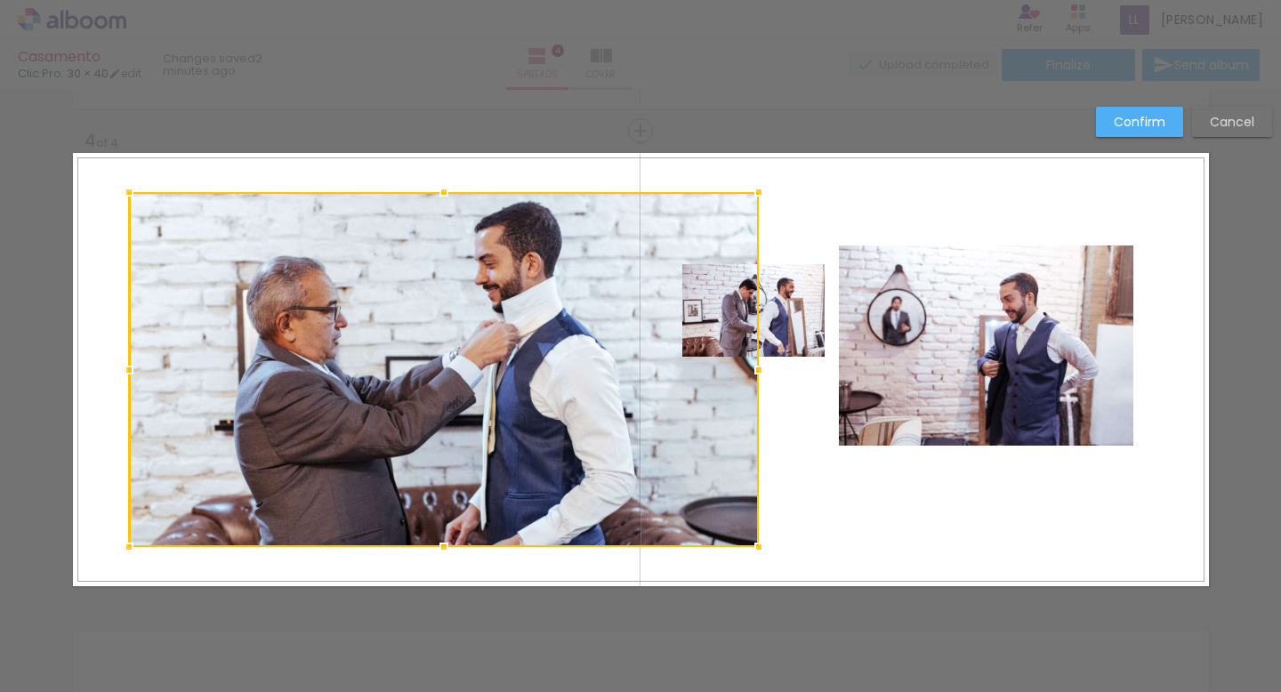
click at [641, 79] on div at bounding box center [640, 45] width 1281 height 90
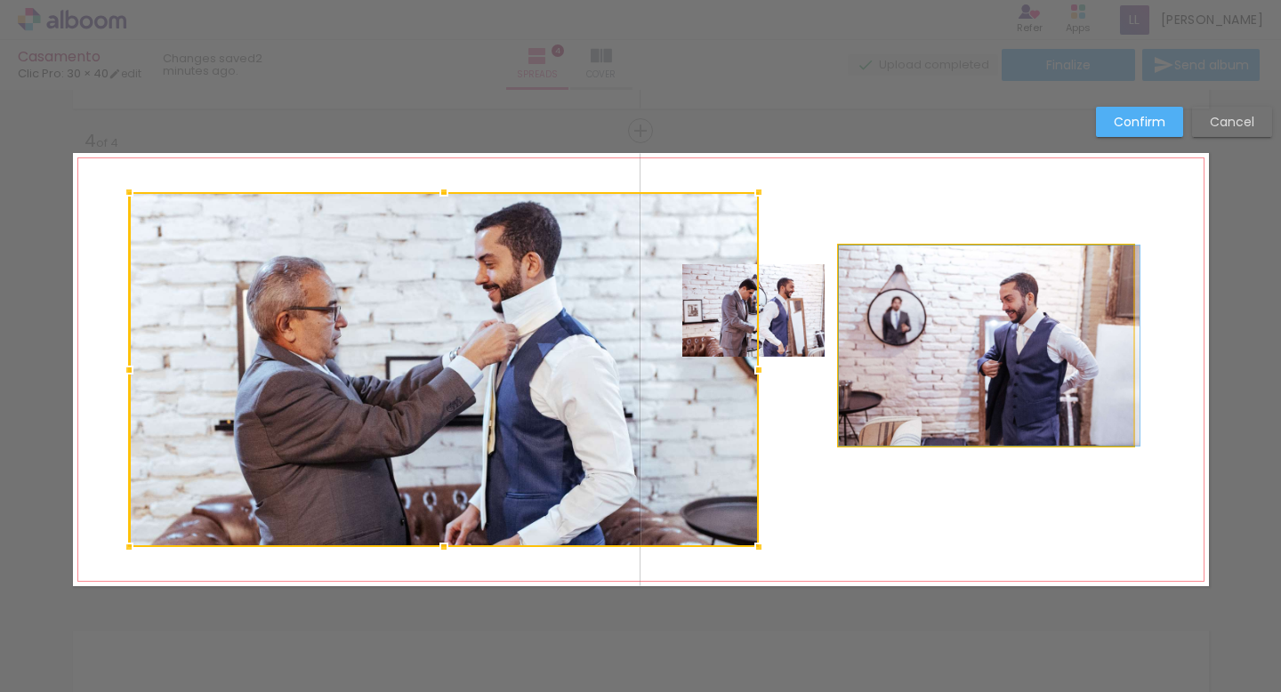
click at [926, 308] on quentale-photo at bounding box center [986, 346] width 294 height 200
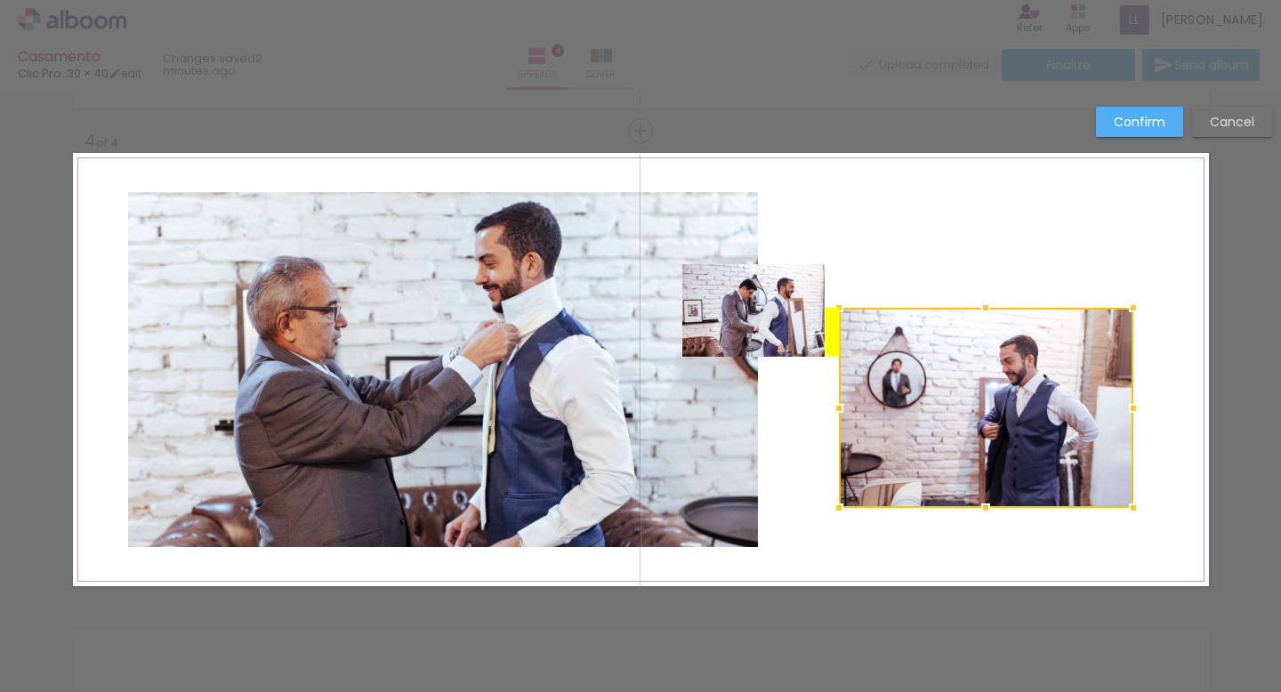
drag, startPoint x: 995, startPoint y: 339, endPoint x: 995, endPoint y: 402, distance: 63.2
click at [995, 402] on div at bounding box center [986, 408] width 294 height 200
click at [809, 308] on quentale-photo at bounding box center [753, 310] width 142 height 93
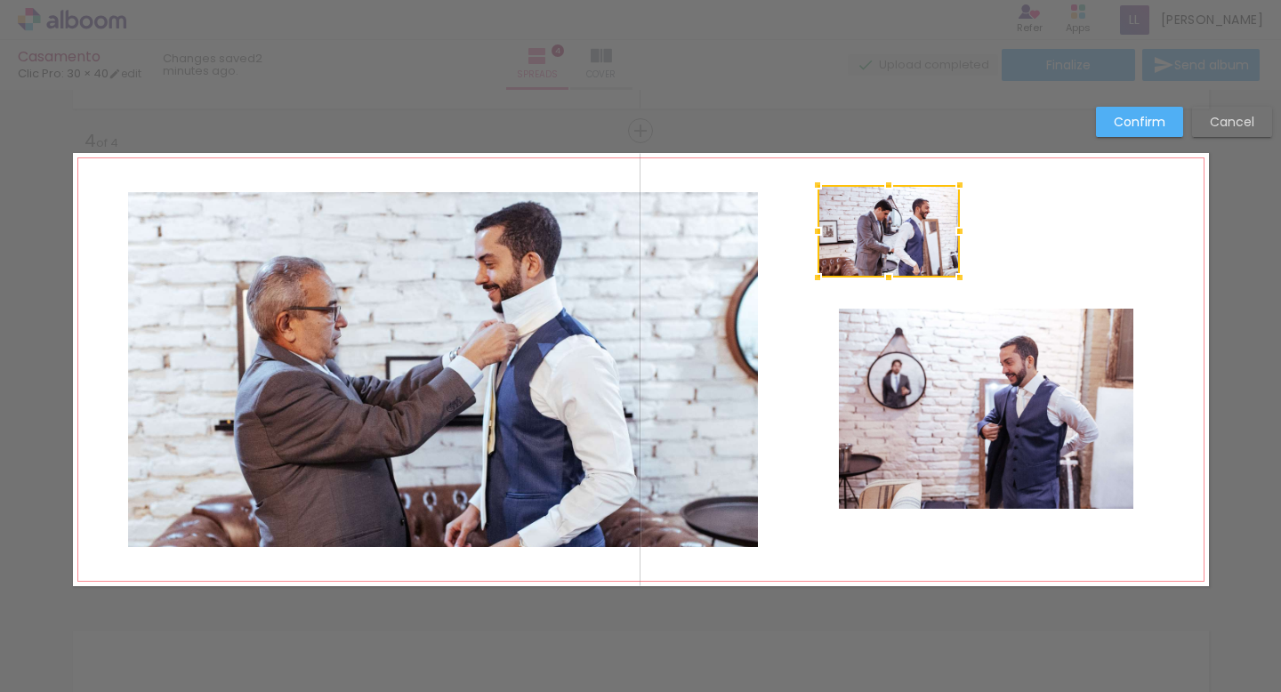
drag, startPoint x: 799, startPoint y: 317, endPoint x: 940, endPoint y: 256, distance: 153.8
click at [934, 238] on div at bounding box center [889, 231] width 142 height 93
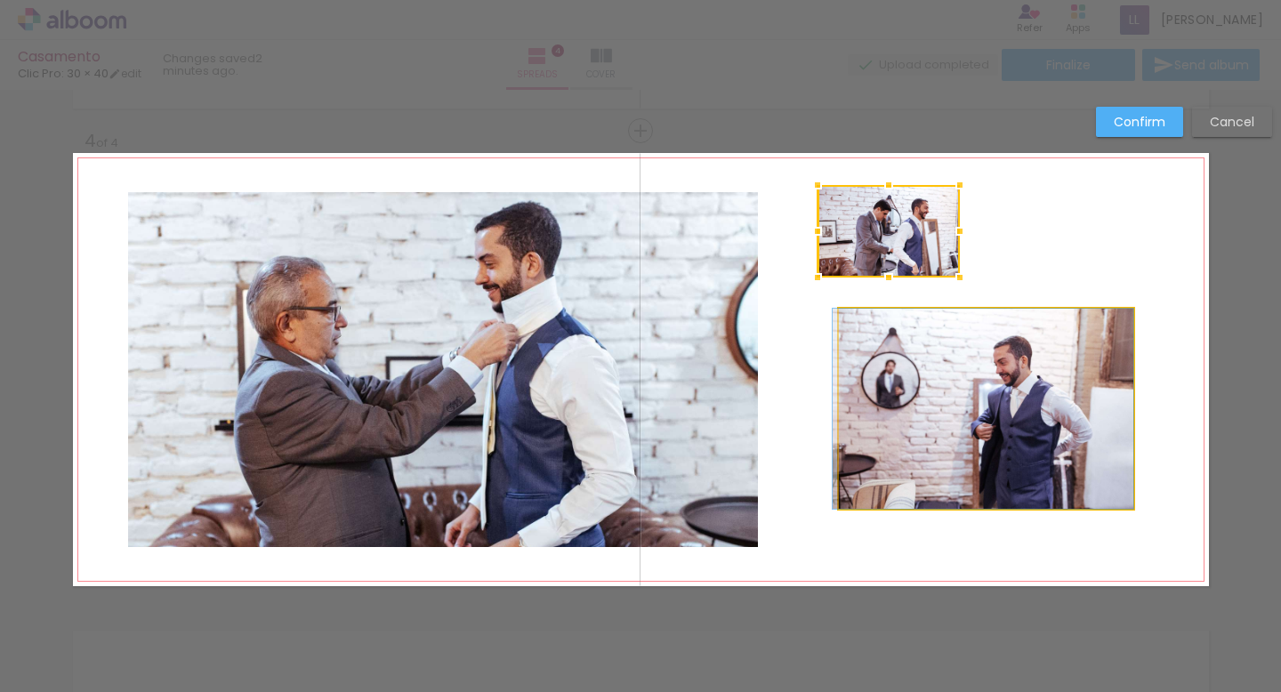
drag, startPoint x: 979, startPoint y: 378, endPoint x: 926, endPoint y: 467, distance: 103.3
click at [926, 467] on album-spread "4 of 4" at bounding box center [641, 369] width 1136 height 433
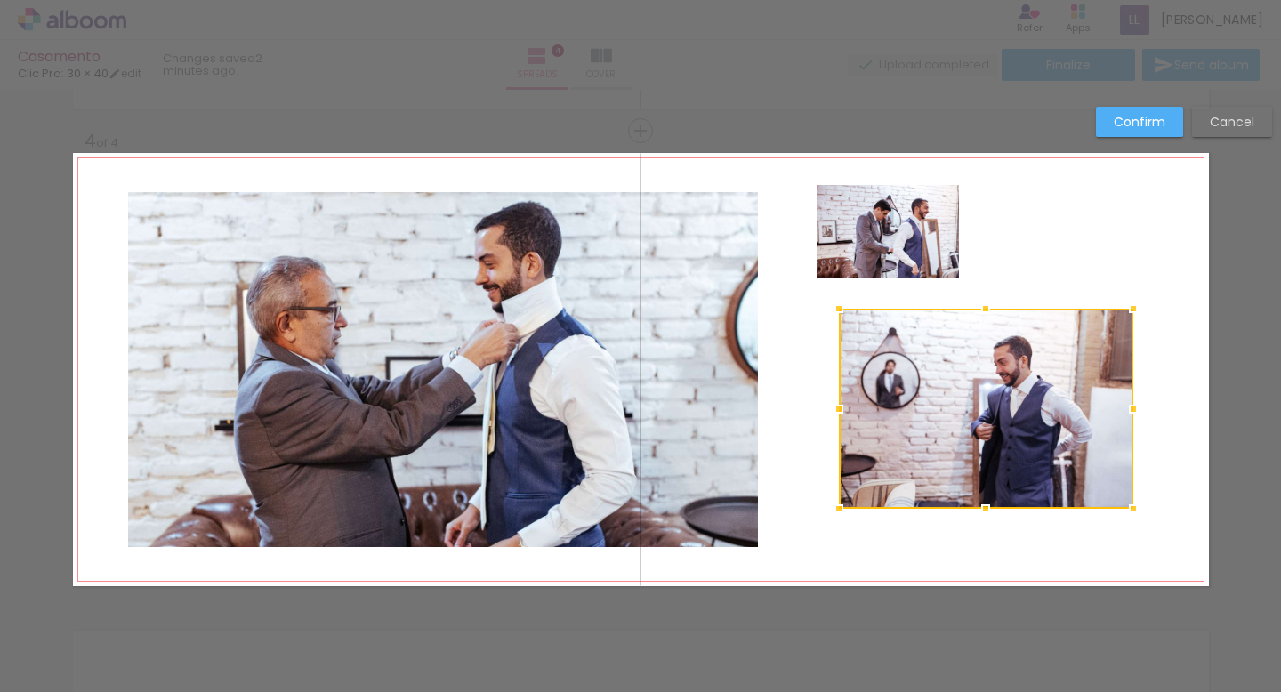
click at [976, 455] on div at bounding box center [986, 409] width 294 height 200
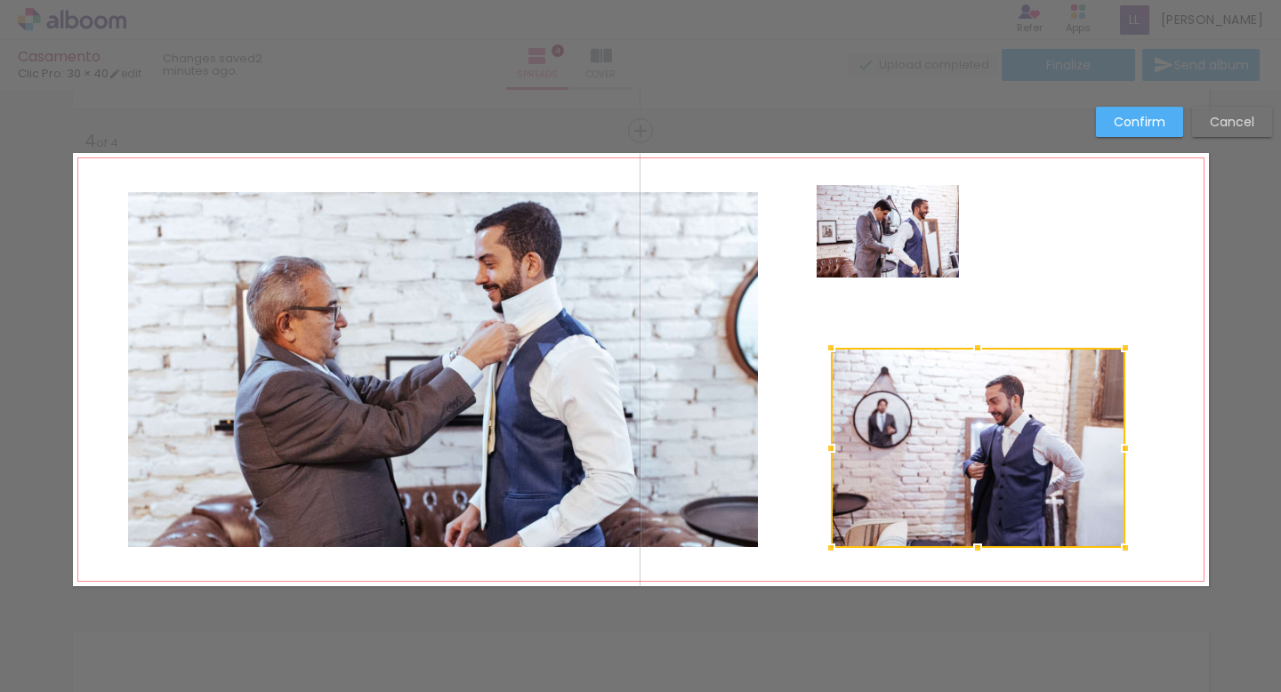
drag, startPoint x: 962, startPoint y: 471, endPoint x: 955, endPoint y: 510, distance: 39.8
click at [955, 510] on div at bounding box center [978, 448] width 294 height 200
click at [916, 254] on quentale-photo at bounding box center [888, 231] width 142 height 93
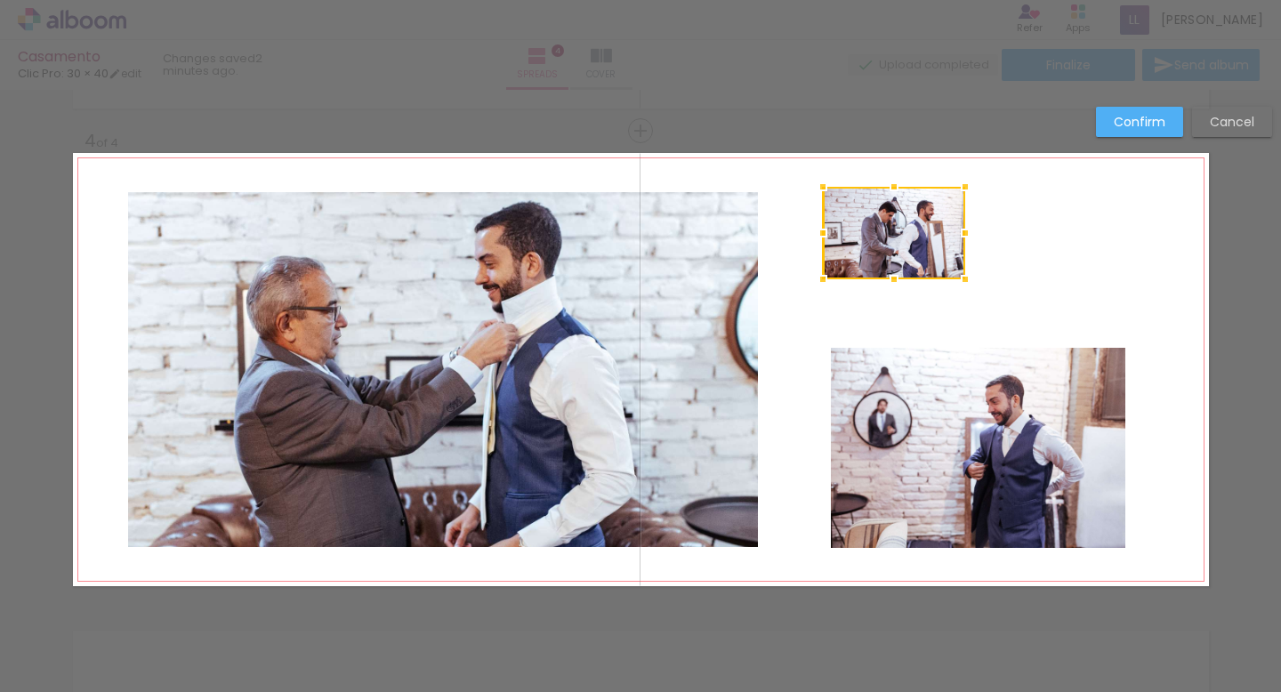
click at [933, 260] on div at bounding box center [894, 233] width 142 height 93
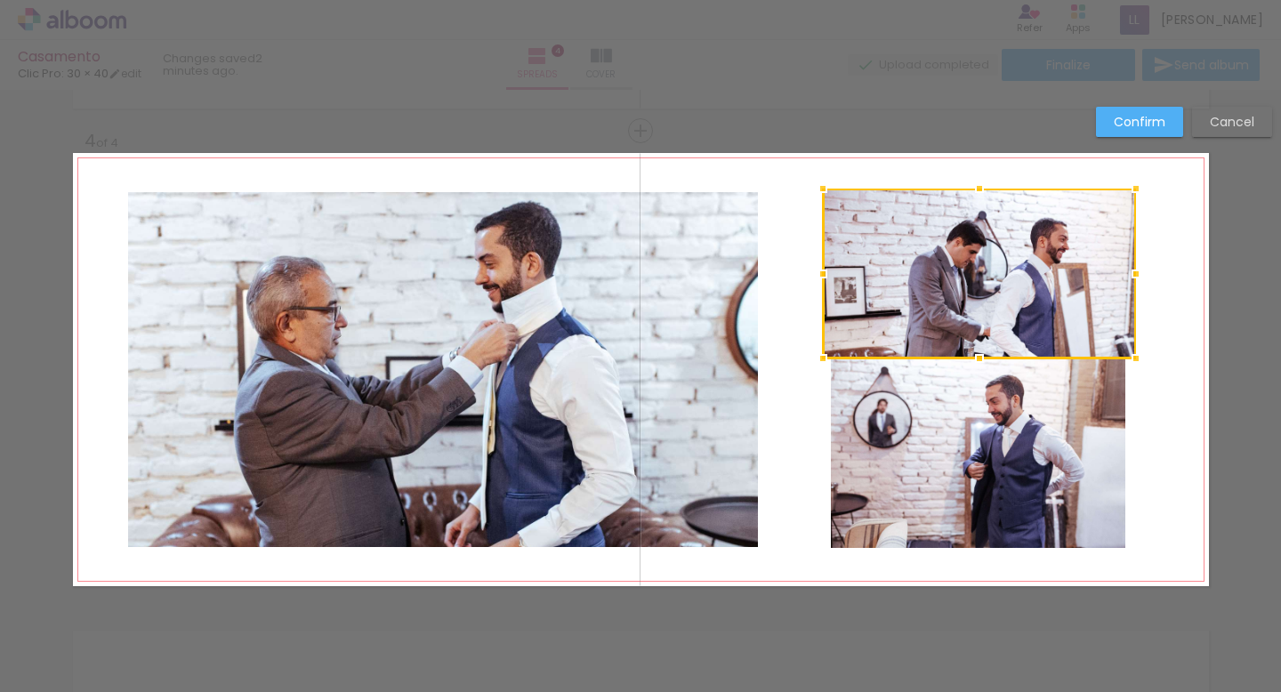
drag, startPoint x: 963, startPoint y: 283, endPoint x: 1135, endPoint y: 360, distance: 188.3
click at [1135, 360] on div at bounding box center [1136, 359] width 36 height 36
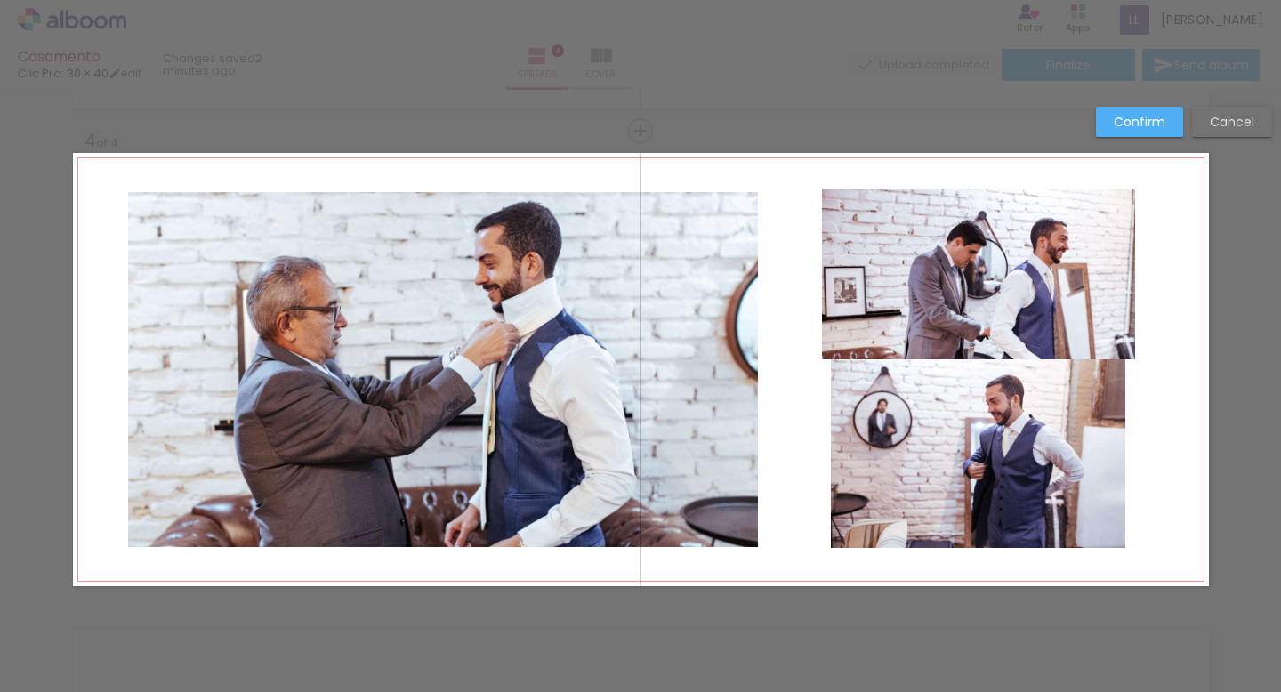
click at [859, 326] on quentale-photo at bounding box center [978, 274] width 313 height 171
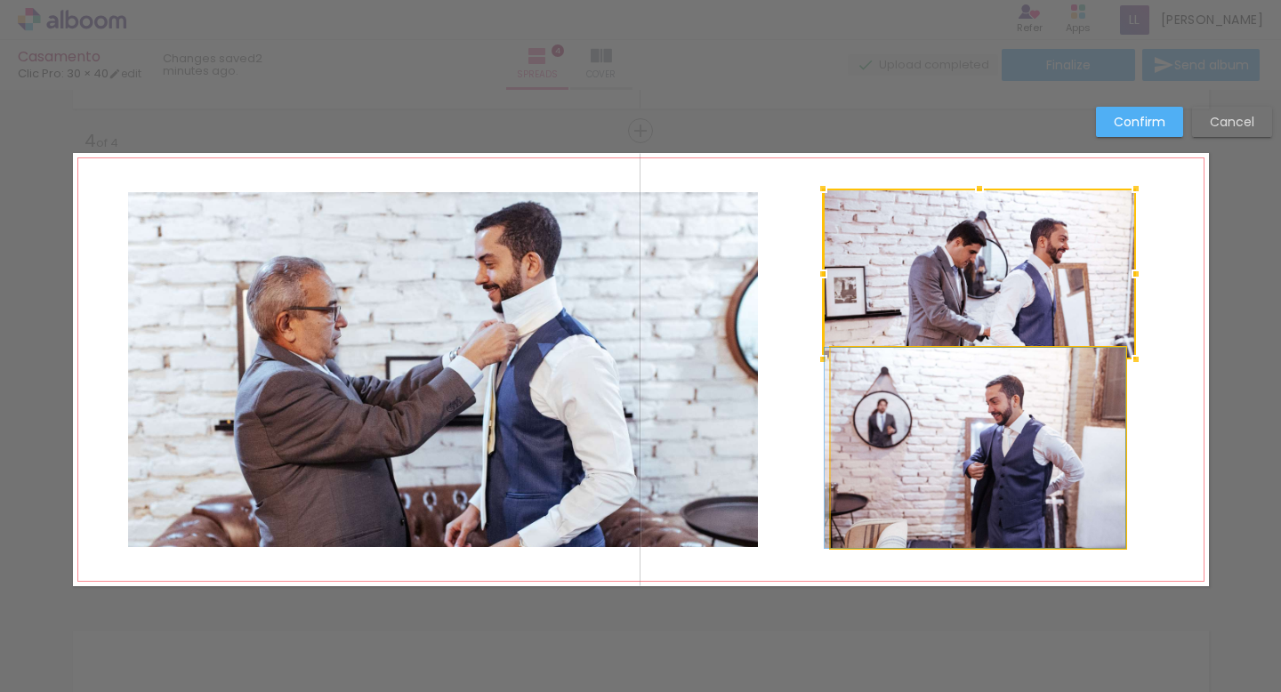
click at [863, 393] on quentale-photo at bounding box center [978, 448] width 294 height 200
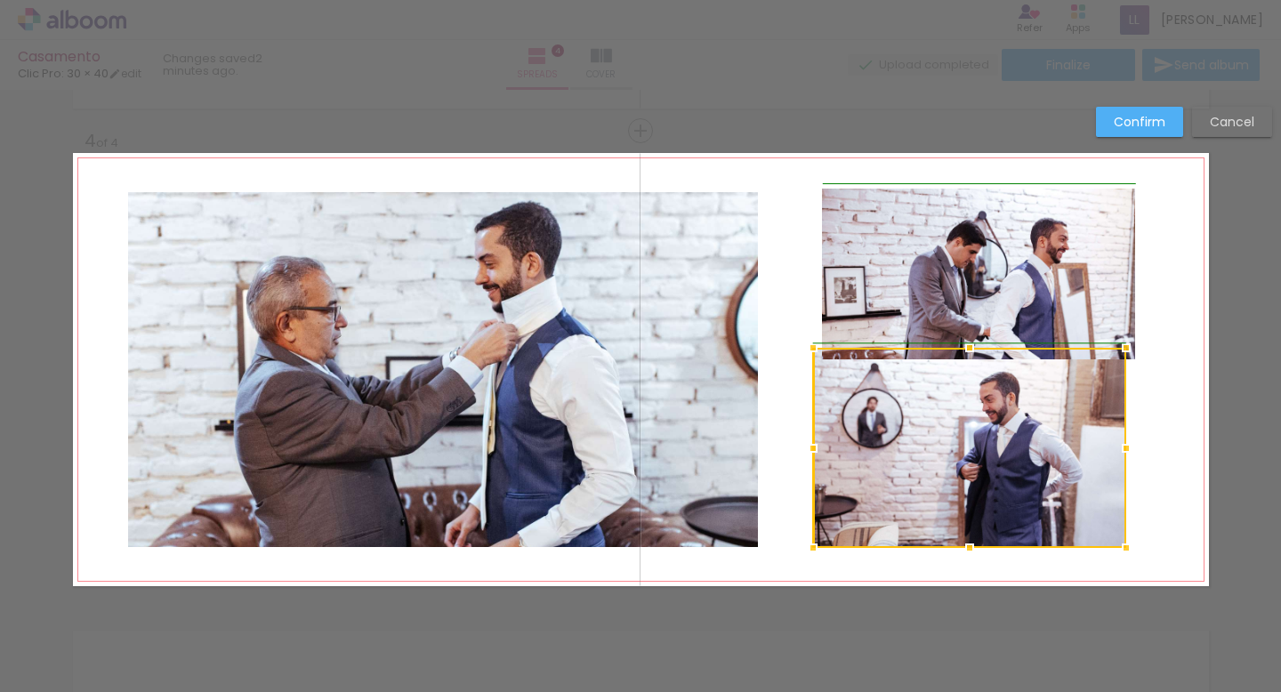
drag, startPoint x: 832, startPoint y: 447, endPoint x: 817, endPoint y: 447, distance: 15.1
click at [817, 447] on div at bounding box center [813, 449] width 36 height 36
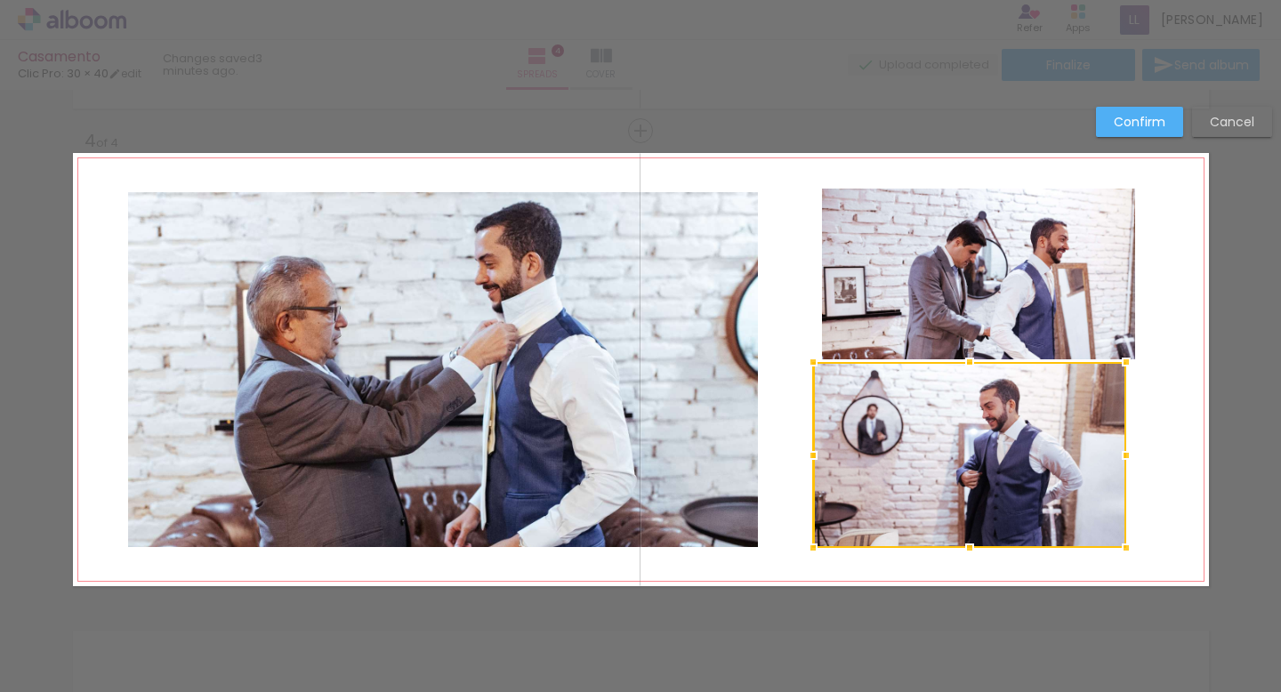
drag, startPoint x: 968, startPoint y: 345, endPoint x: 968, endPoint y: 359, distance: 13.3
click at [968, 359] on div at bounding box center [970, 362] width 36 height 36
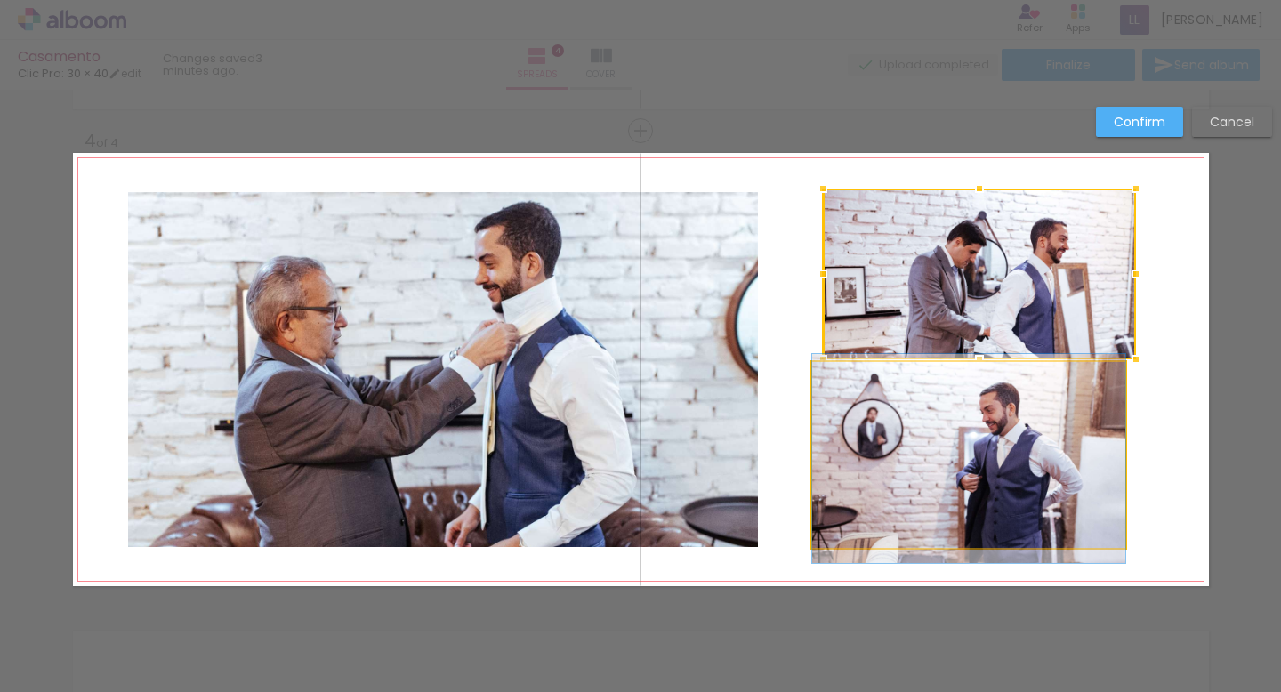
drag, startPoint x: 962, startPoint y: 421, endPoint x: 988, endPoint y: 423, distance: 26.8
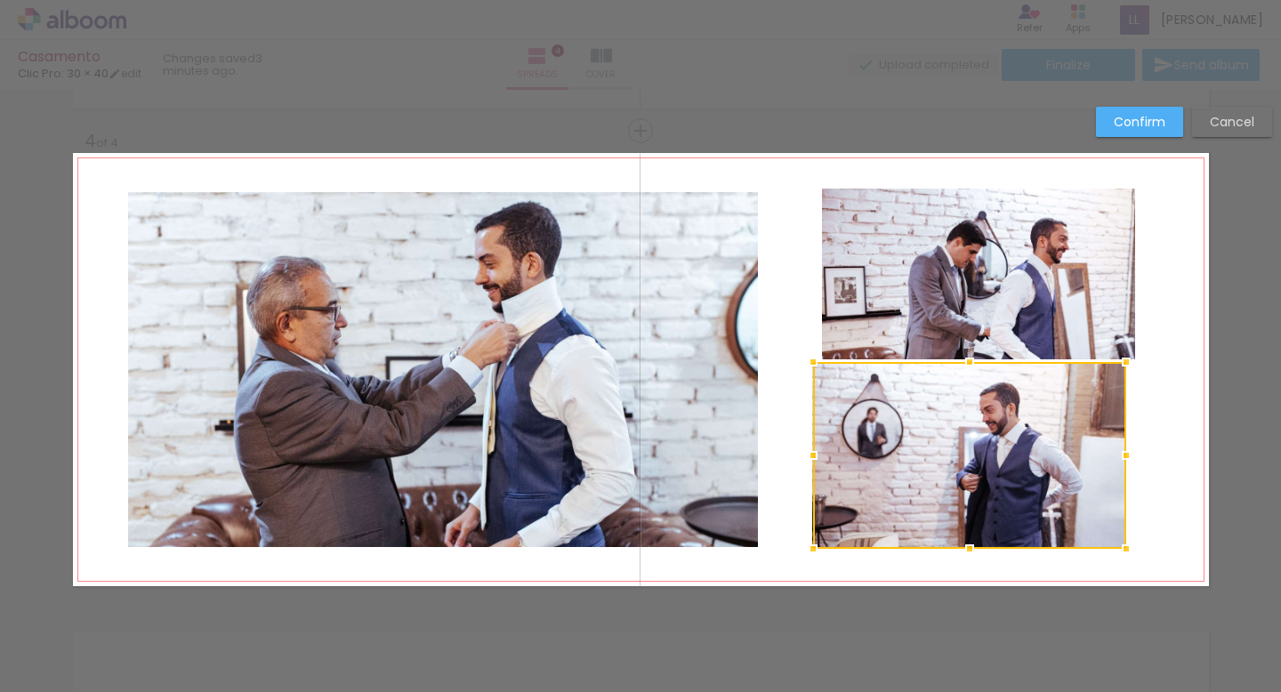
click at [1157, 404] on quentale-layouter at bounding box center [641, 369] width 1136 height 433
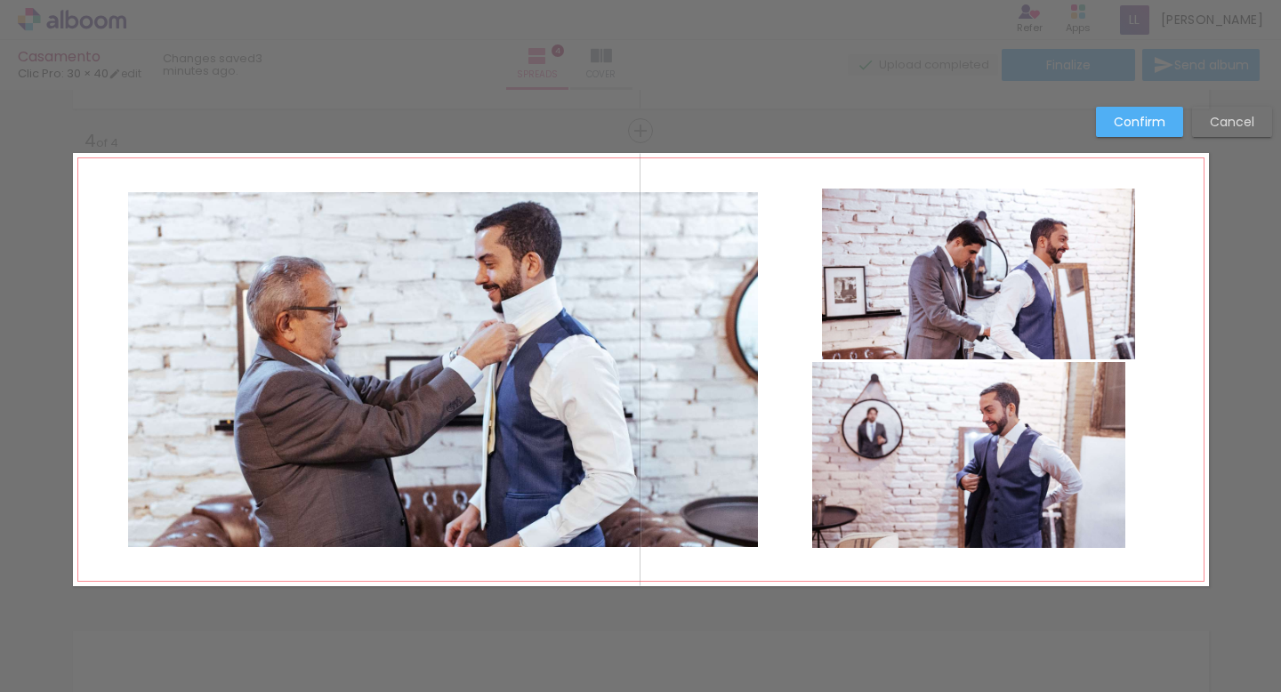
click at [0, 0] on slot "Confirm" at bounding box center [0, 0] width 0 height 0
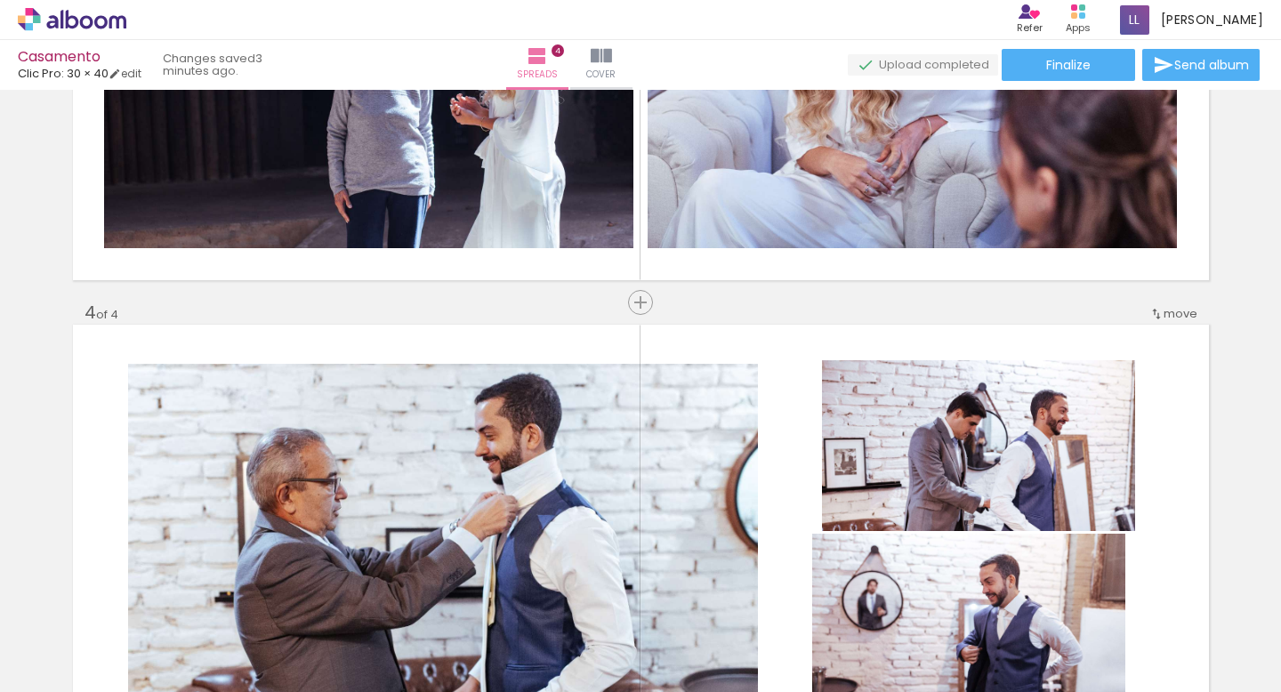
scroll to position [1285, 0]
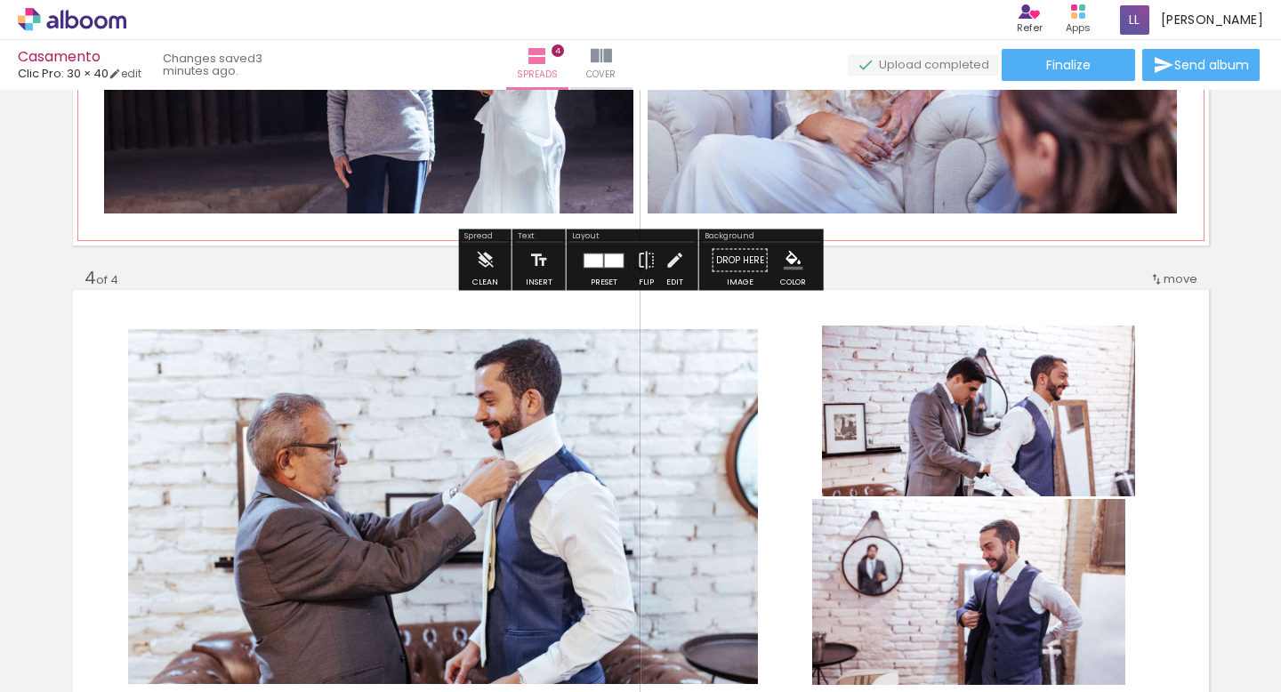
drag, startPoint x: 94, startPoint y: 331, endPoint x: 104, endPoint y: 166, distance: 164.9
click at [102, 153] on div "Add spread 1 of 4 Add spread 2 of 4 Add spread 3 of 4 Add spread 4 of 4" at bounding box center [640, 5] width 1281 height 2389
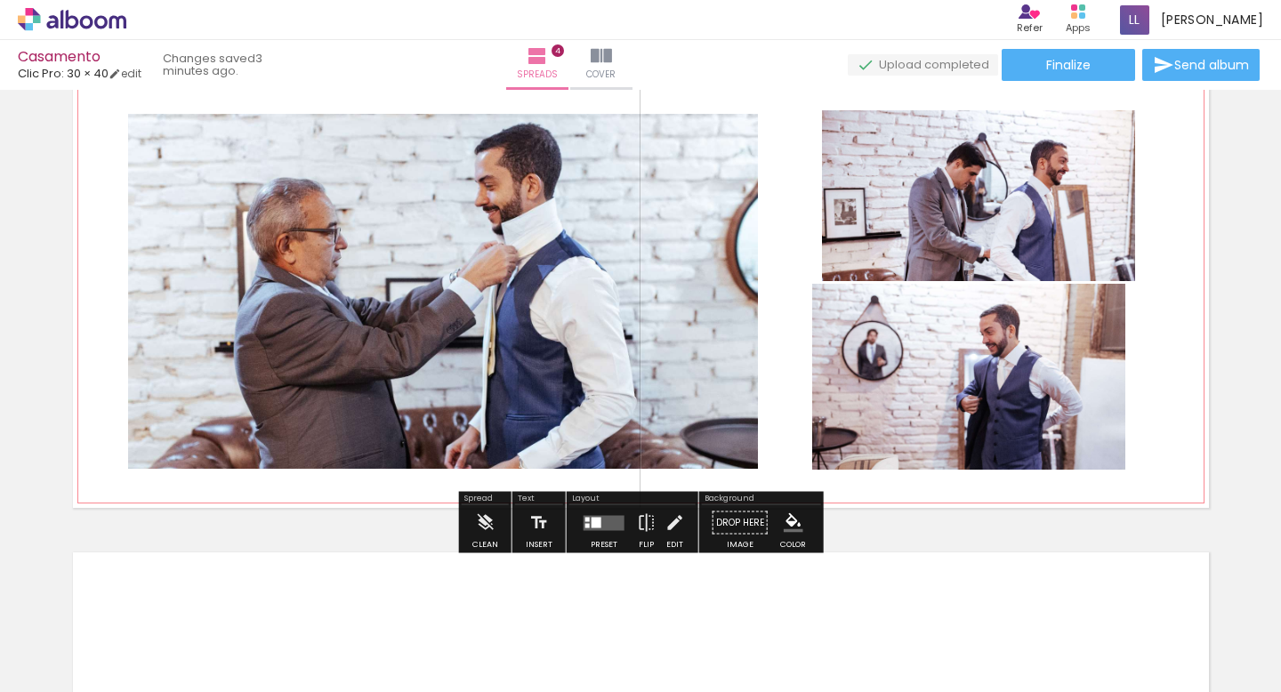
scroll to position [1525, 0]
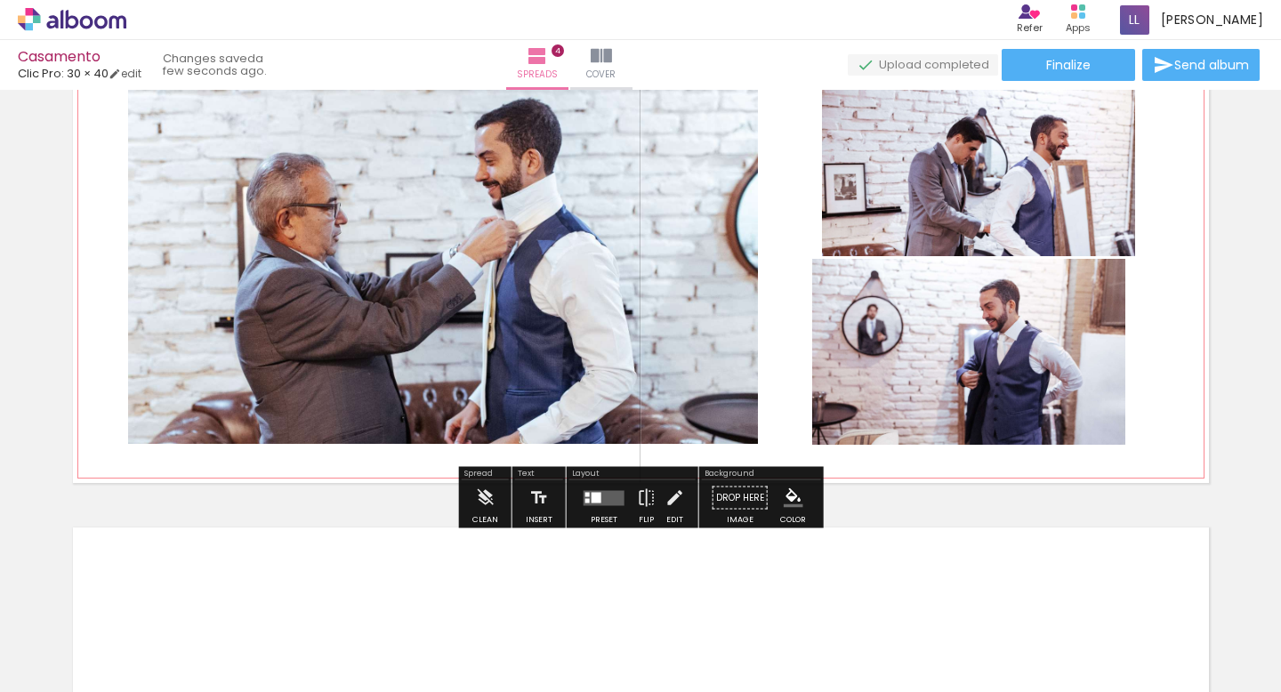
click at [939, 379] on quentale-photo at bounding box center [968, 352] width 313 height 187
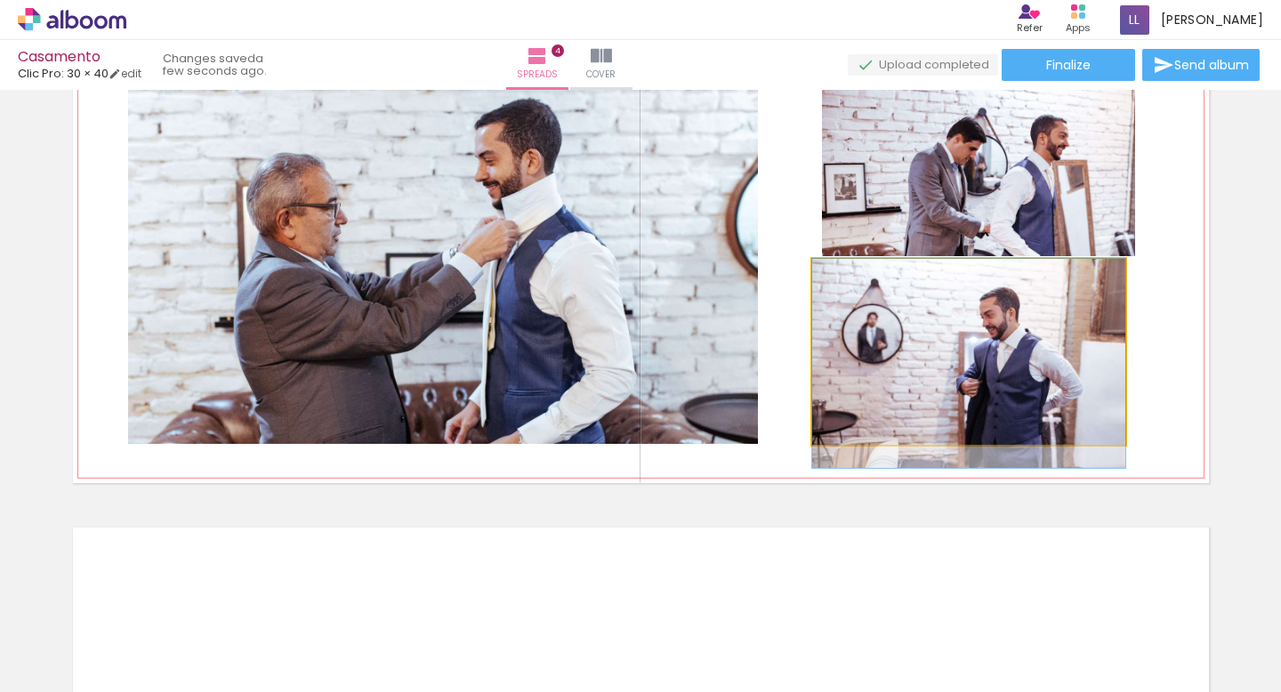
drag, startPoint x: 941, startPoint y: 381, endPoint x: 988, endPoint y: 395, distance: 49.3
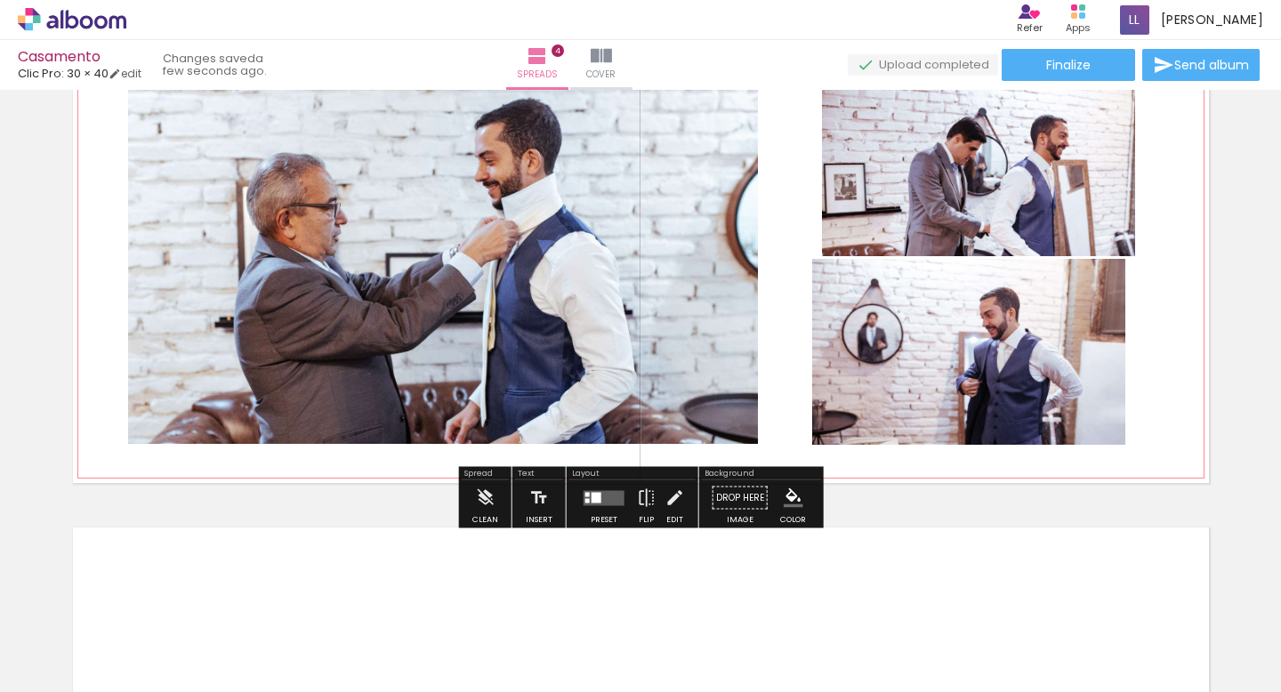
click at [840, 362] on quentale-photo at bounding box center [968, 352] width 313 height 187
click at [852, 354] on quentale-photo at bounding box center [968, 352] width 313 height 187
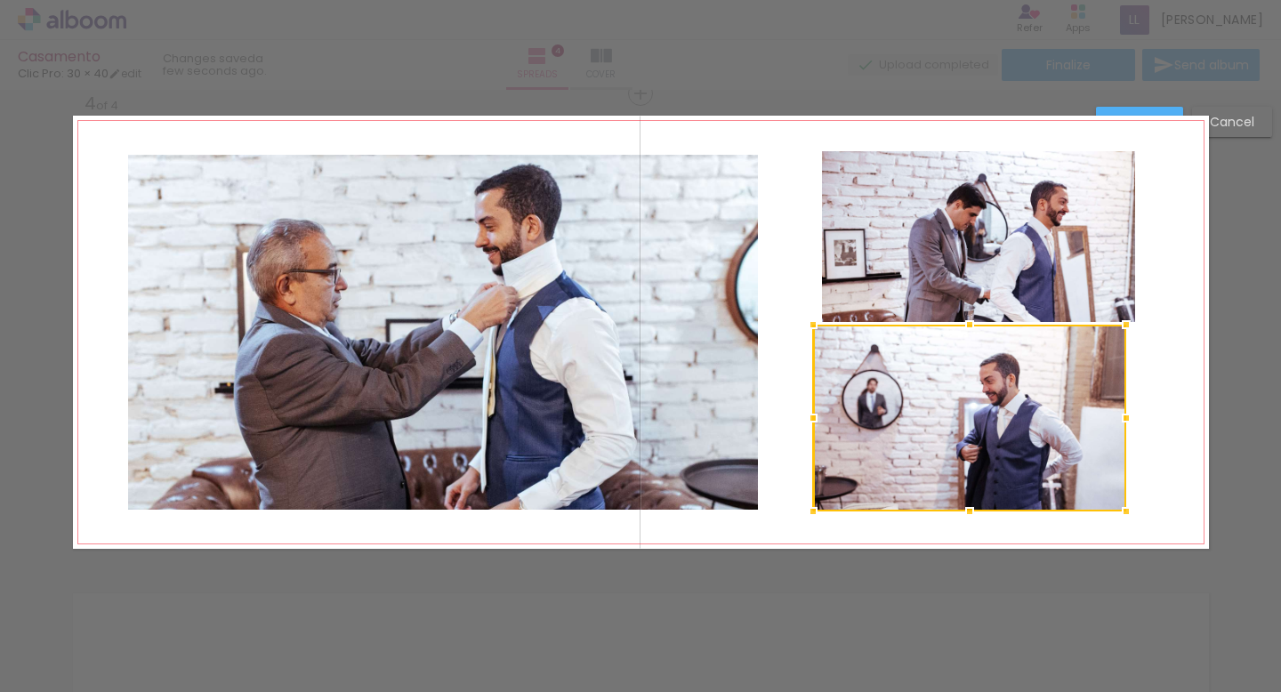
scroll to position [1455, 0]
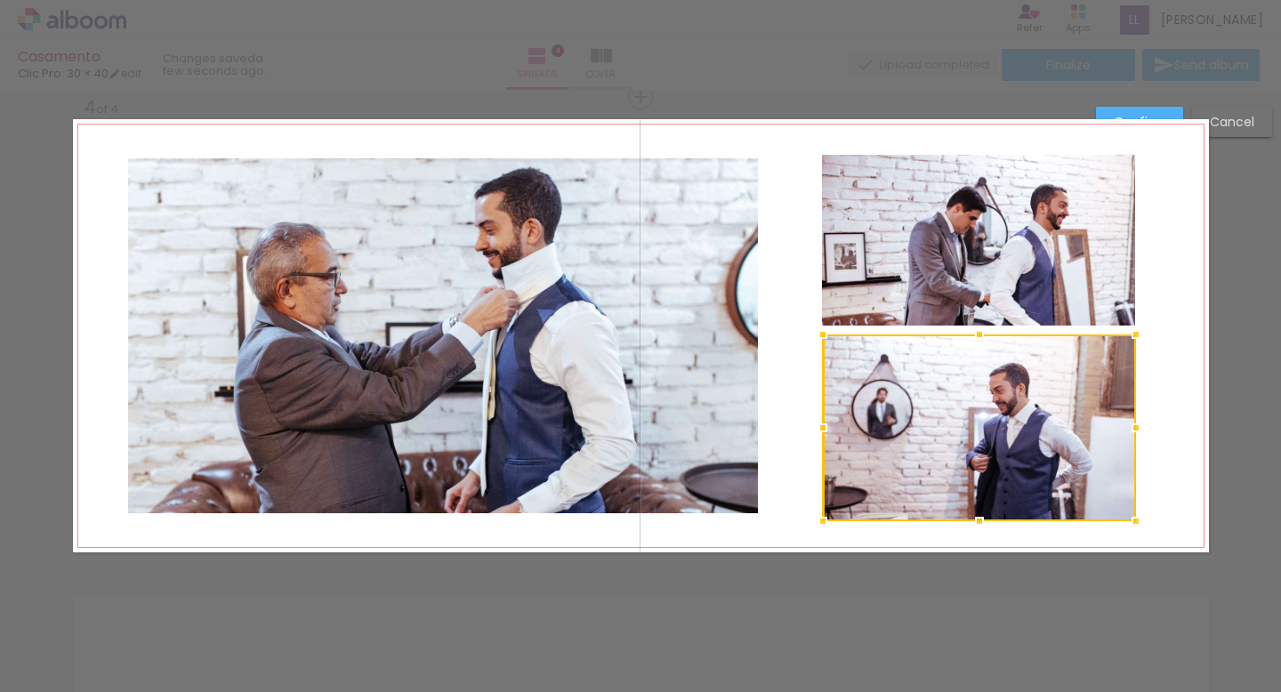
drag, startPoint x: 893, startPoint y: 398, endPoint x: 902, endPoint y: 405, distance: 11.4
click at [902, 405] on div at bounding box center [979, 427] width 313 height 187
click at [1174, 274] on quentale-layouter at bounding box center [641, 335] width 1136 height 433
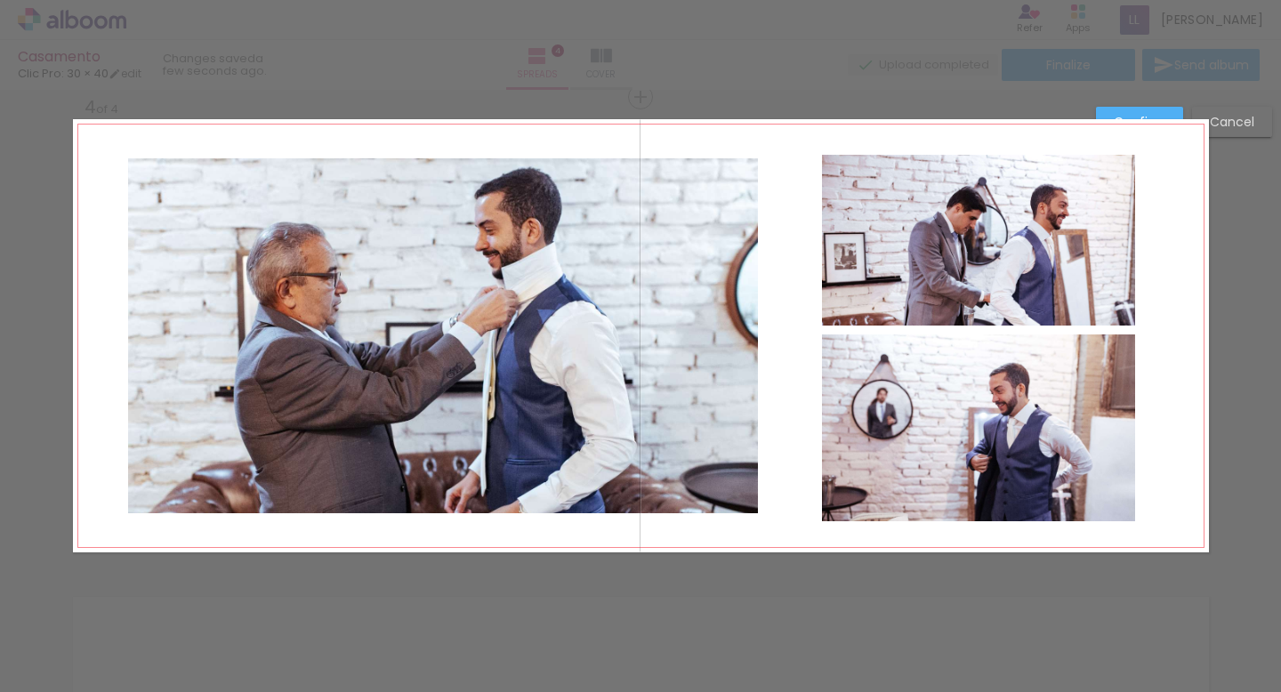
click at [1058, 244] on quentale-photo at bounding box center [978, 240] width 313 height 171
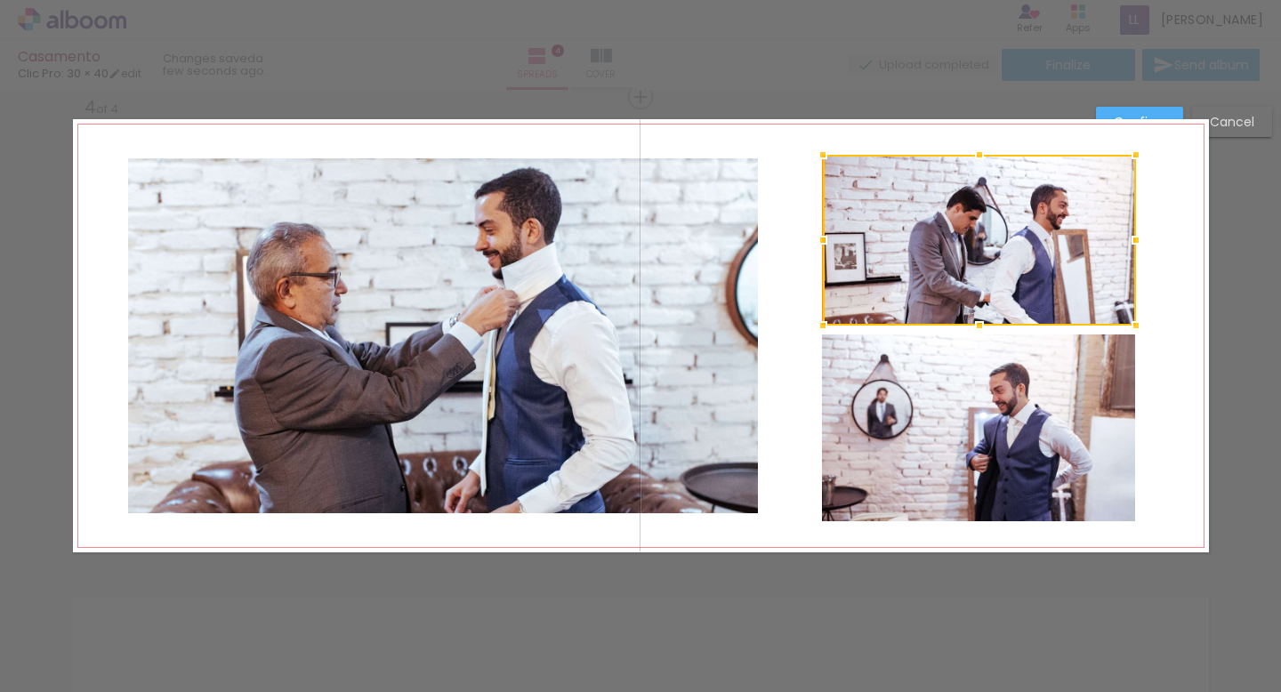
click at [1058, 244] on div at bounding box center [979, 240] width 313 height 171
click at [981, 288] on div at bounding box center [979, 240] width 313 height 171
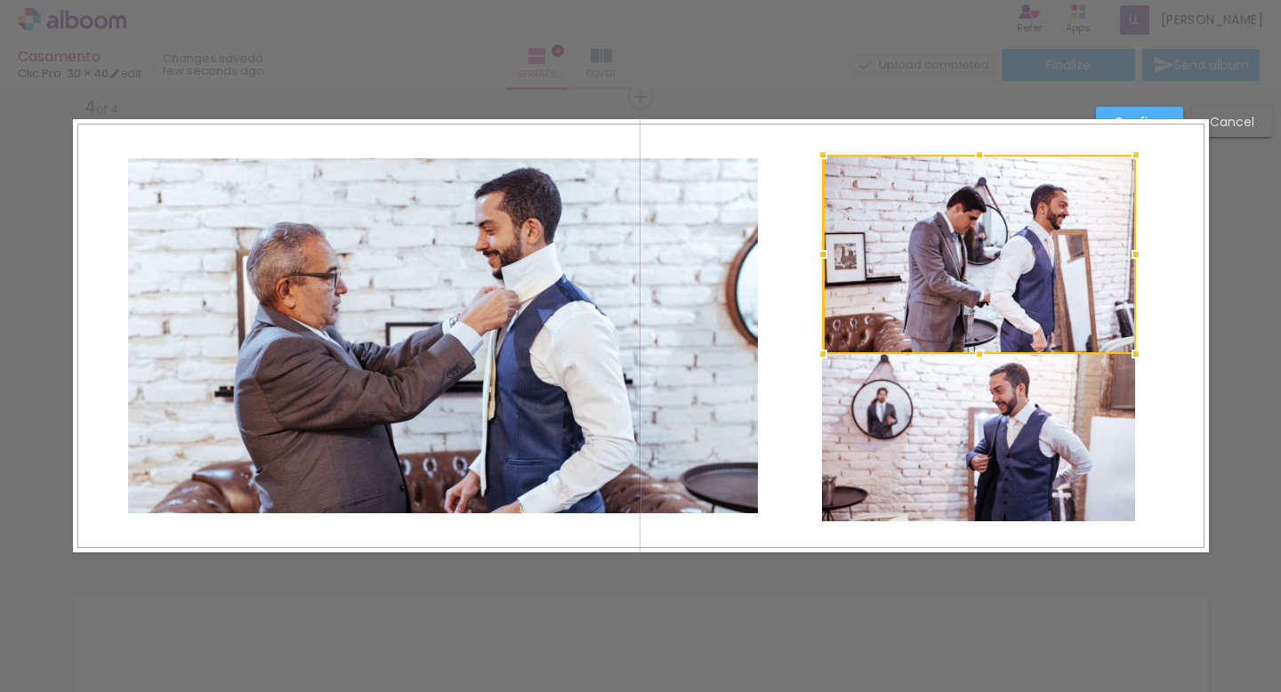
drag, startPoint x: 979, startPoint y: 324, endPoint x: 979, endPoint y: 352, distance: 28.5
click at [979, 352] on div at bounding box center [980, 354] width 36 height 36
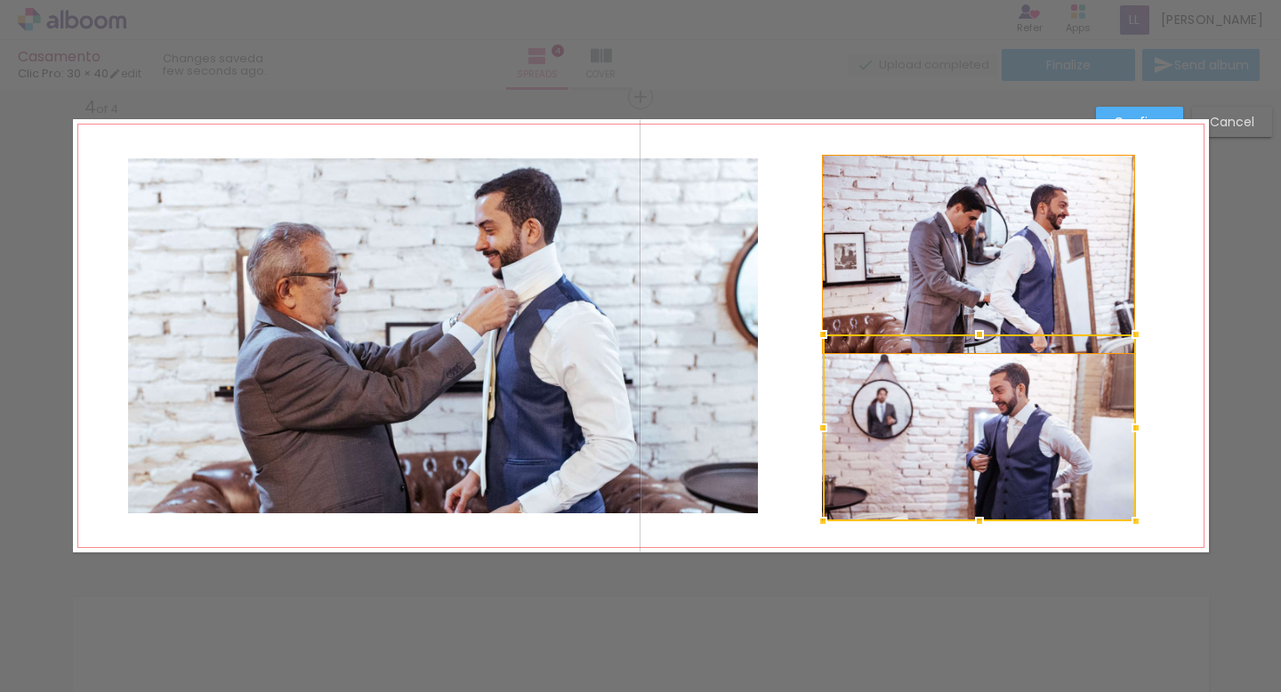
click at [988, 290] on quentale-photo at bounding box center [978, 254] width 313 height 199
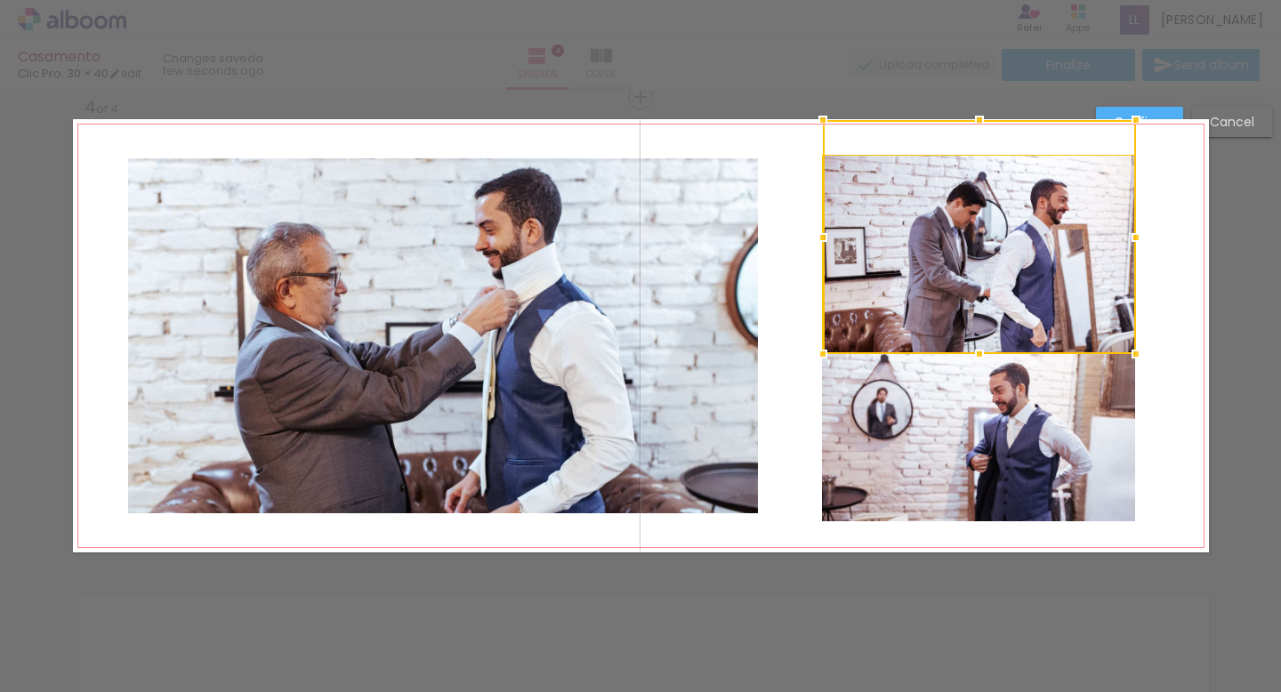
drag, startPoint x: 979, startPoint y: 154, endPoint x: 980, endPoint y: 117, distance: 37.4
click at [980, 117] on div at bounding box center [980, 120] width 36 height 36
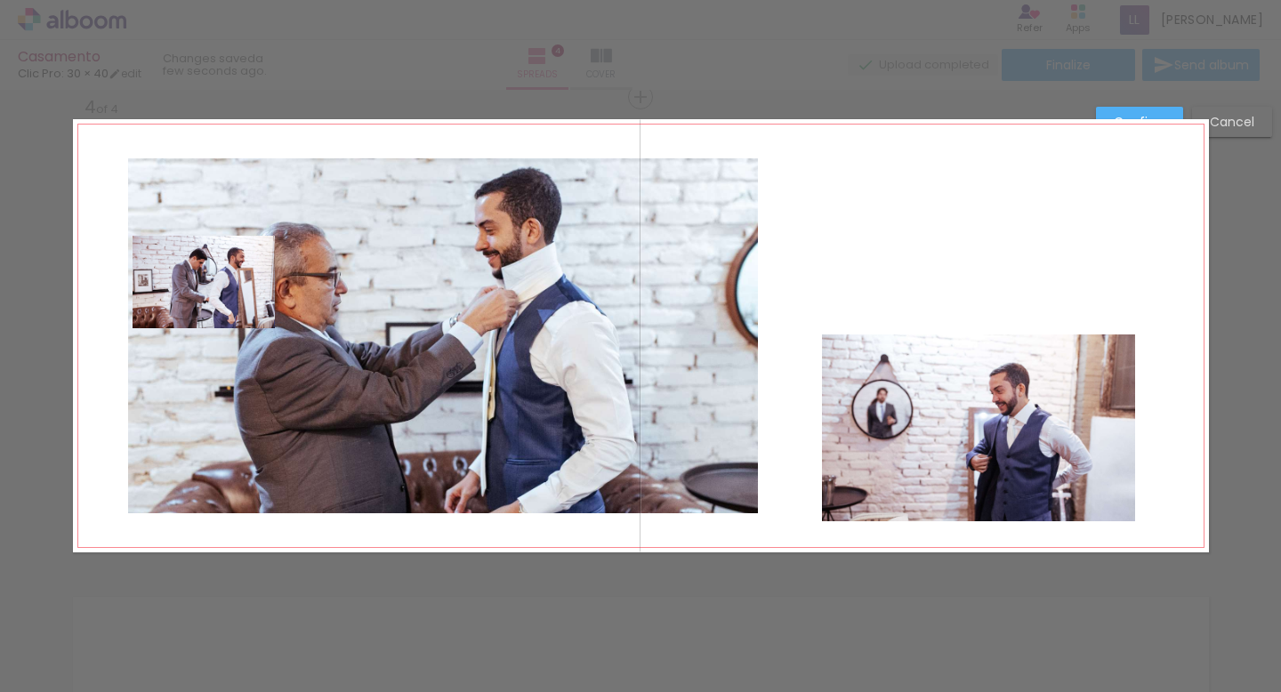
click at [861, 279] on div at bounding box center [979, 237] width 313 height 234
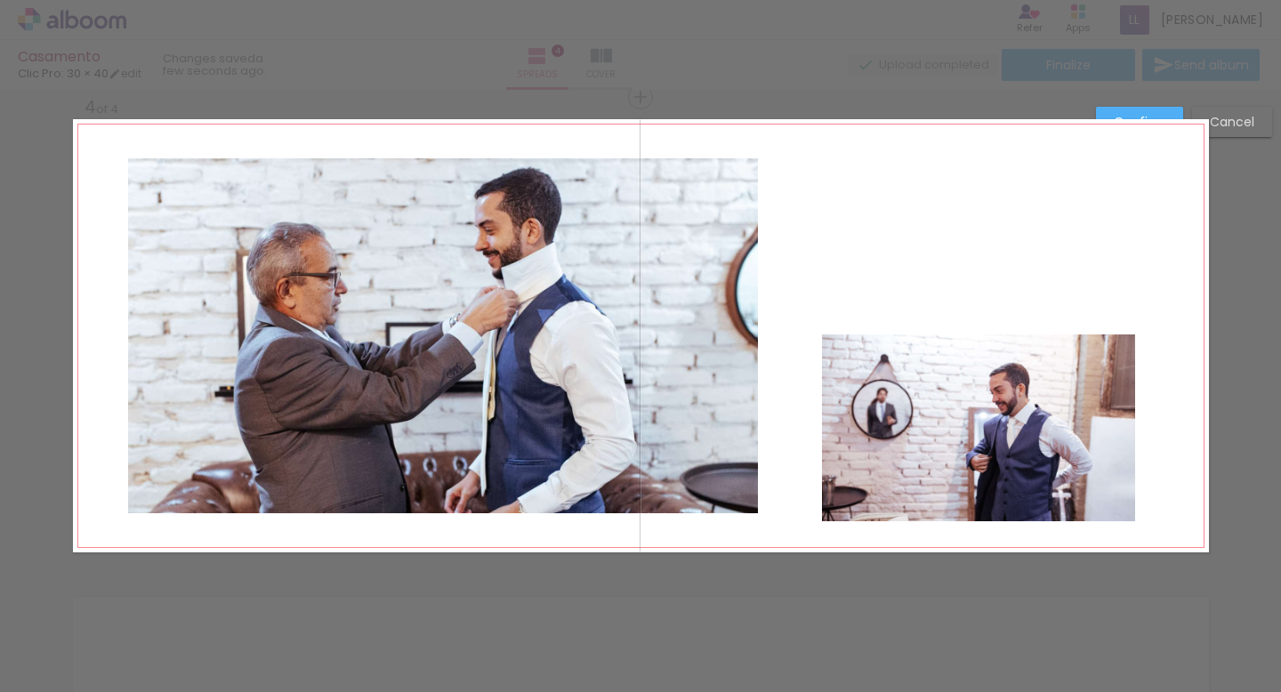
click at [222, 287] on quentale-photo at bounding box center [443, 335] width 630 height 355
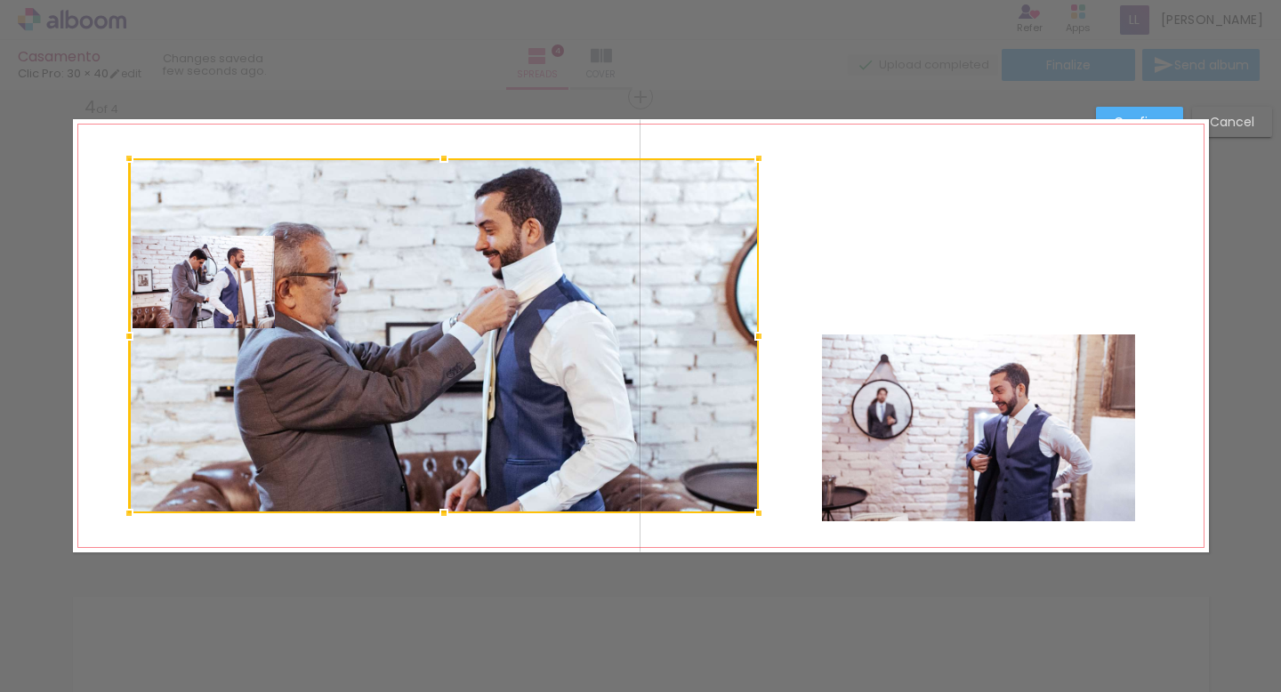
click at [197, 294] on div at bounding box center [444, 335] width 630 height 355
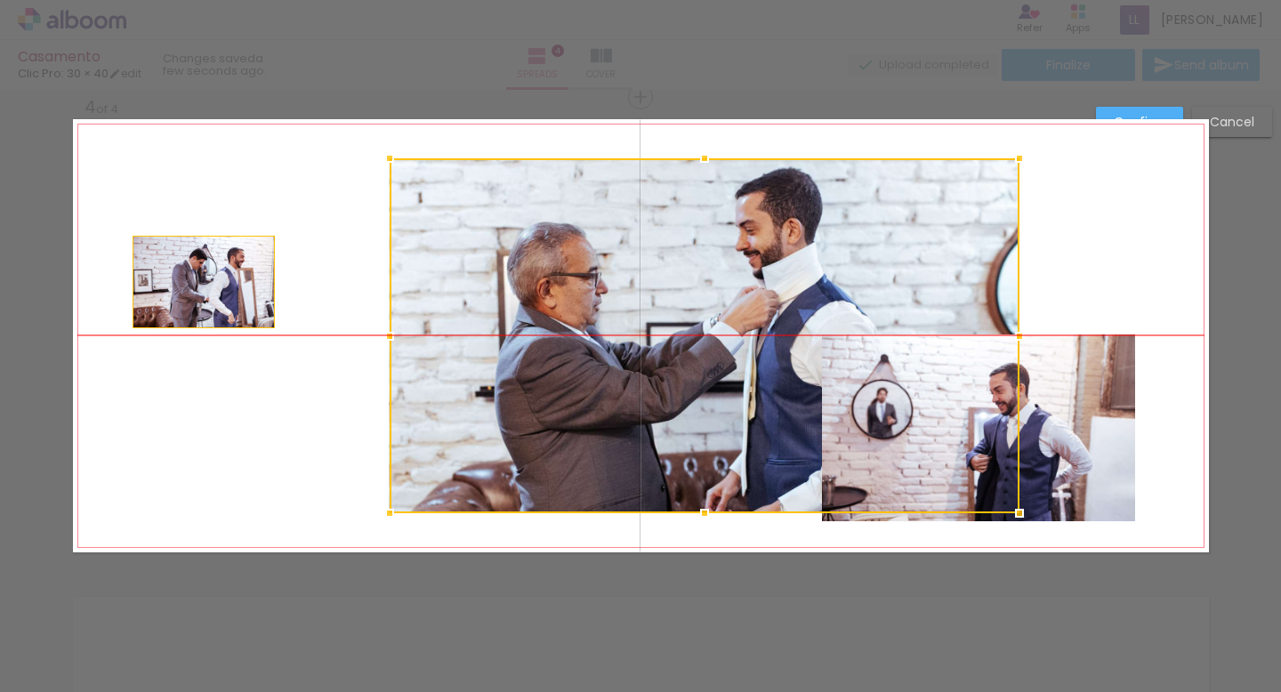
drag, startPoint x: 231, startPoint y: 287, endPoint x: 457, endPoint y: 294, distance: 226.0
click at [457, 294] on div at bounding box center [705, 335] width 630 height 355
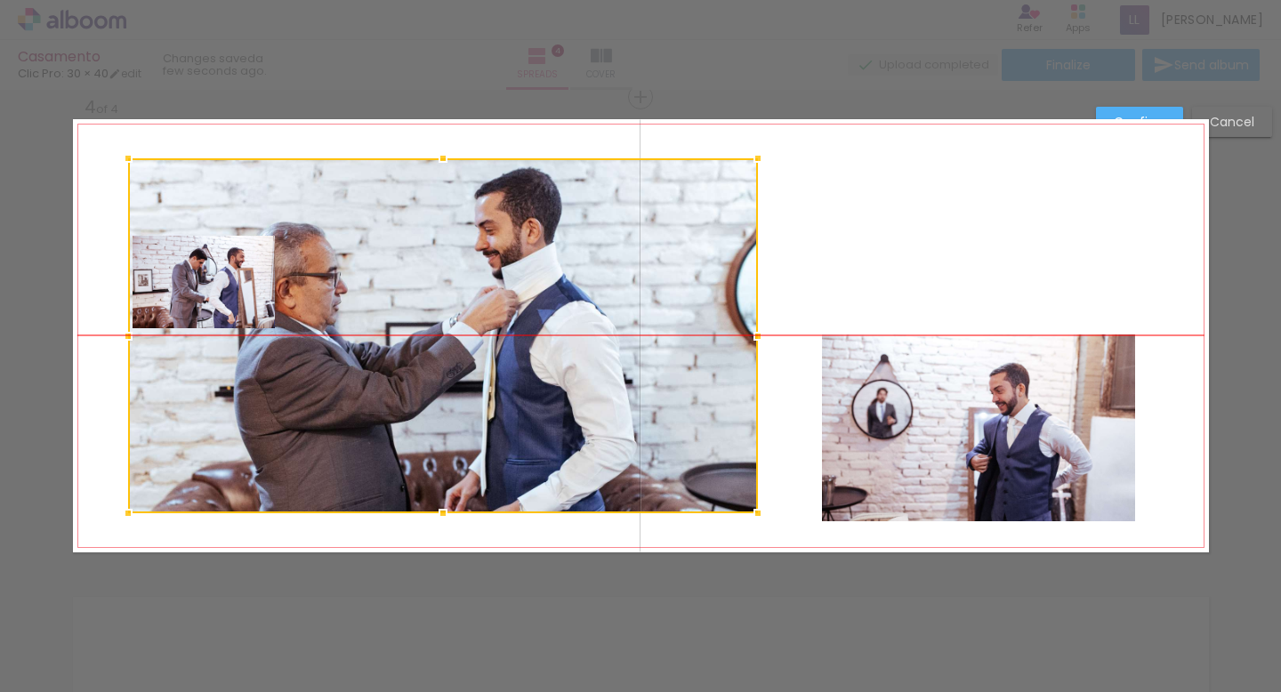
drag, startPoint x: 559, startPoint y: 300, endPoint x: 333, endPoint y: 309, distance: 226.1
click at [333, 309] on div at bounding box center [443, 335] width 630 height 355
click at [159, 312] on div at bounding box center [443, 335] width 630 height 355
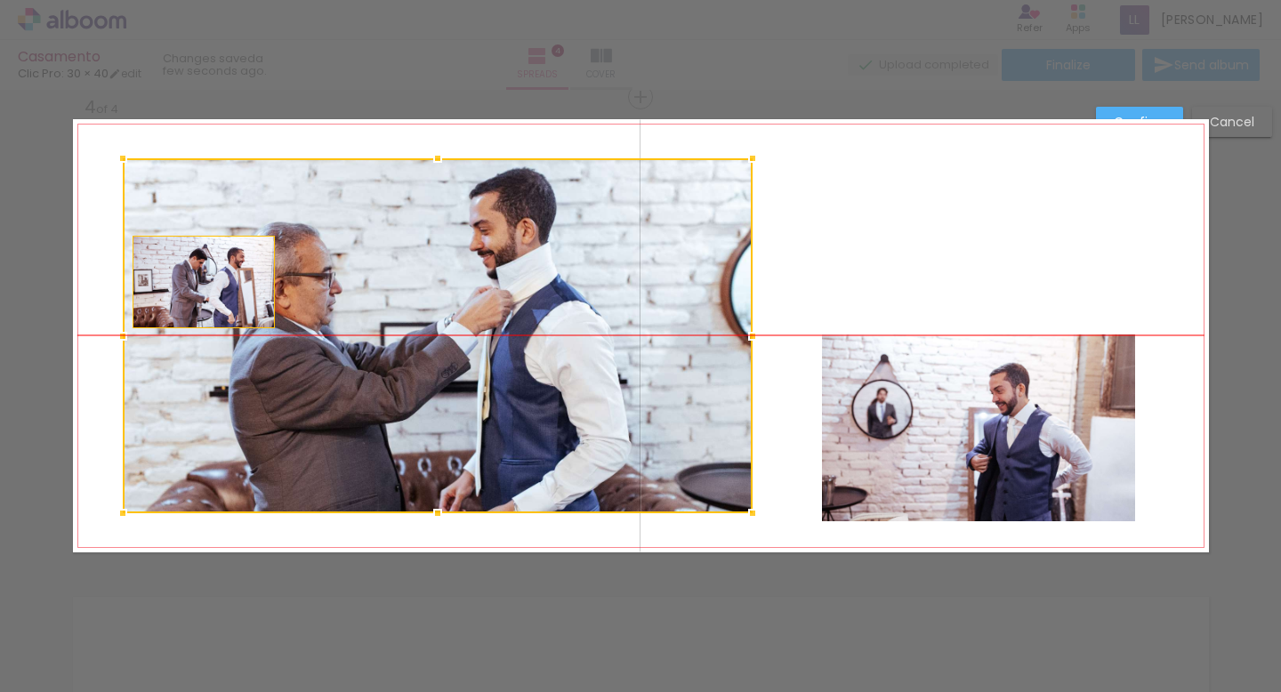
drag, startPoint x: 197, startPoint y: 286, endPoint x: 192, endPoint y: 295, distance: 10.7
click at [192, 295] on div at bounding box center [438, 335] width 630 height 355
click at [876, 190] on quentale-layouter at bounding box center [641, 335] width 1136 height 433
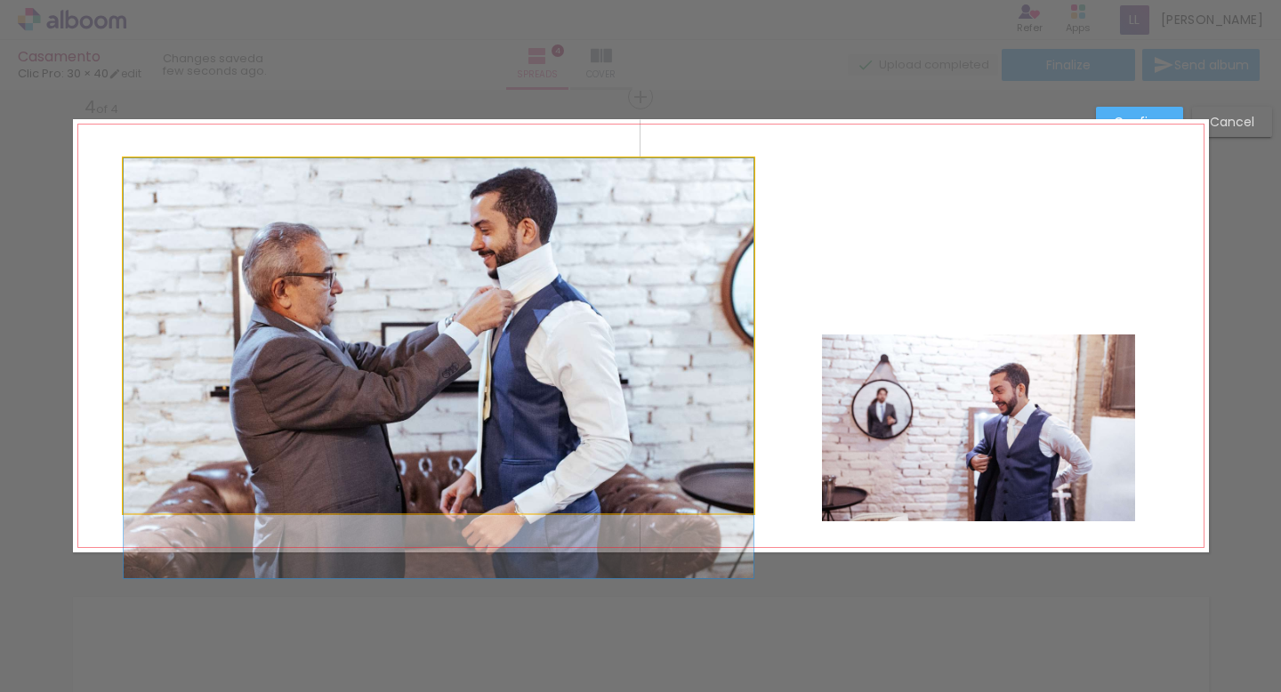
click at [192, 283] on quentale-photo at bounding box center [439, 335] width 630 height 355
click at [192, 283] on div at bounding box center [439, 335] width 630 height 355
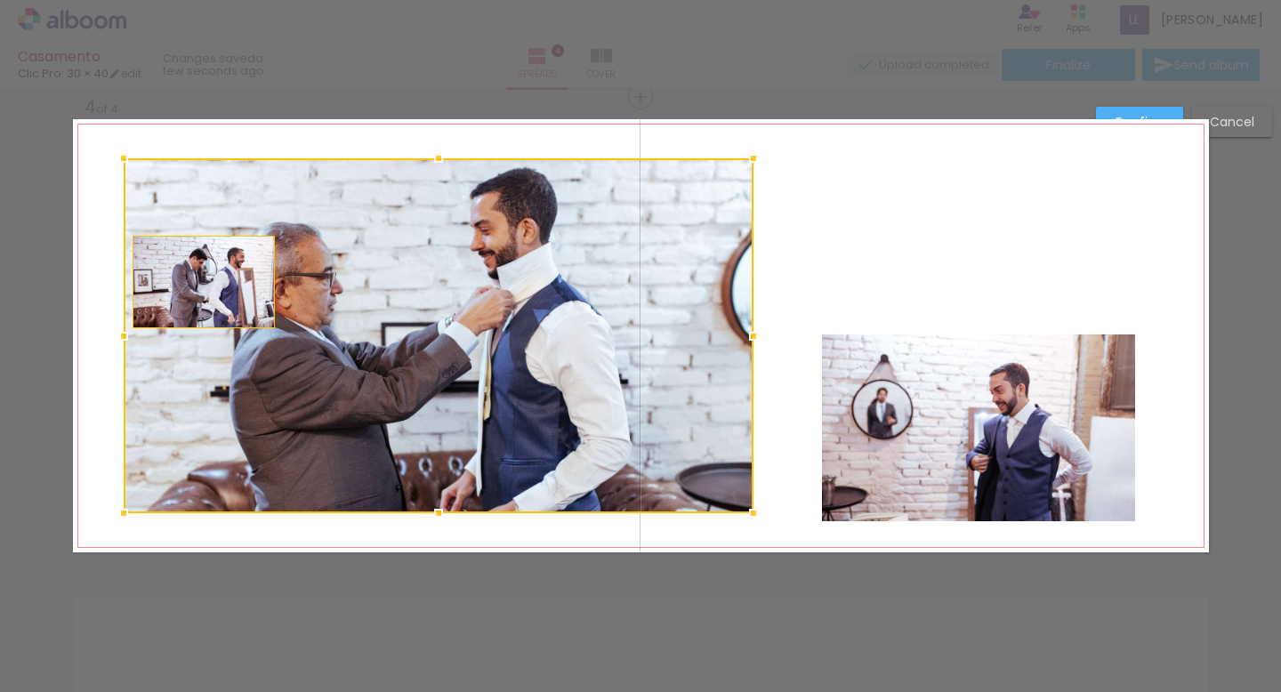
click at [226, 280] on div at bounding box center [439, 335] width 630 height 355
click at [260, 284] on div at bounding box center [439, 335] width 630 height 355
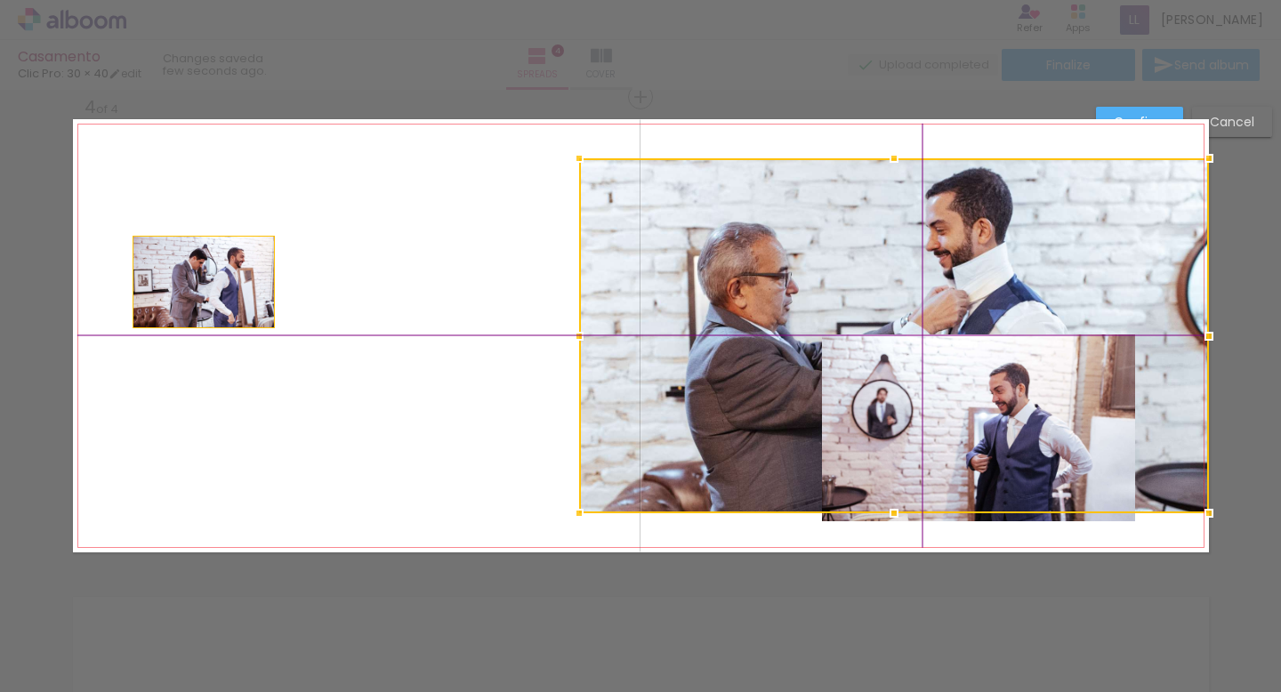
drag, startPoint x: 232, startPoint y: 283, endPoint x: 699, endPoint y: 257, distance: 467.8
click at [701, 257] on div at bounding box center [894, 335] width 630 height 355
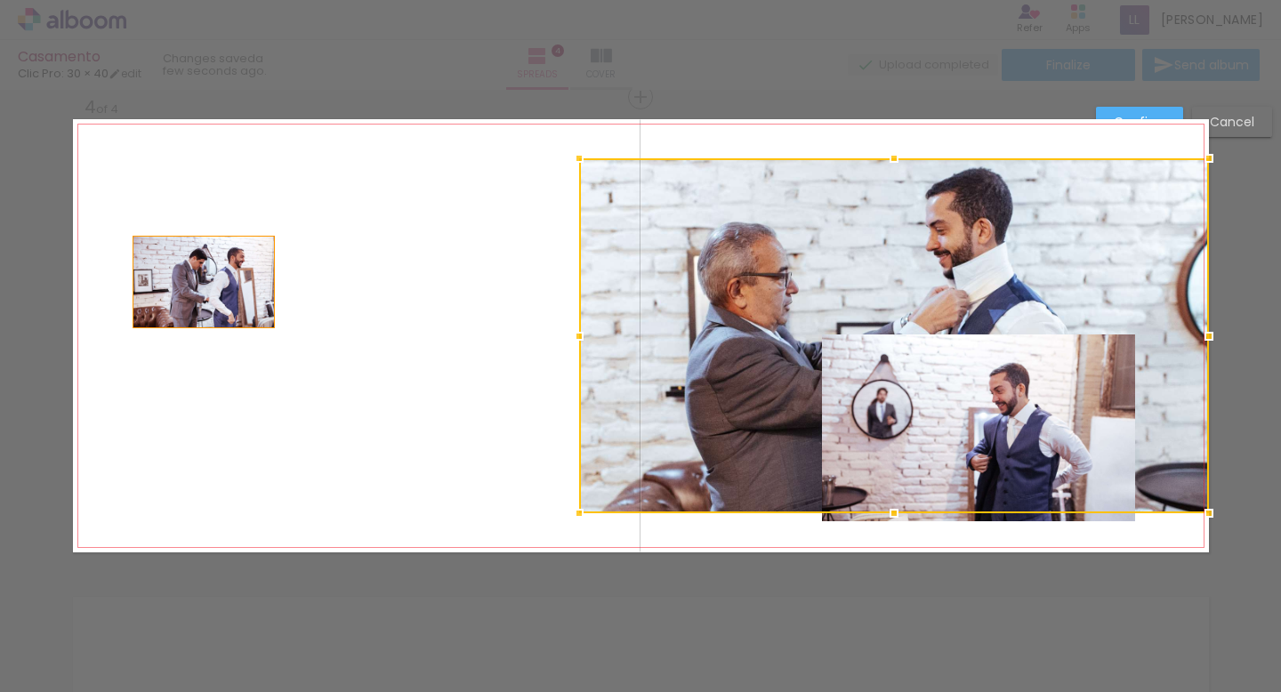
scroll to position [1448, 0]
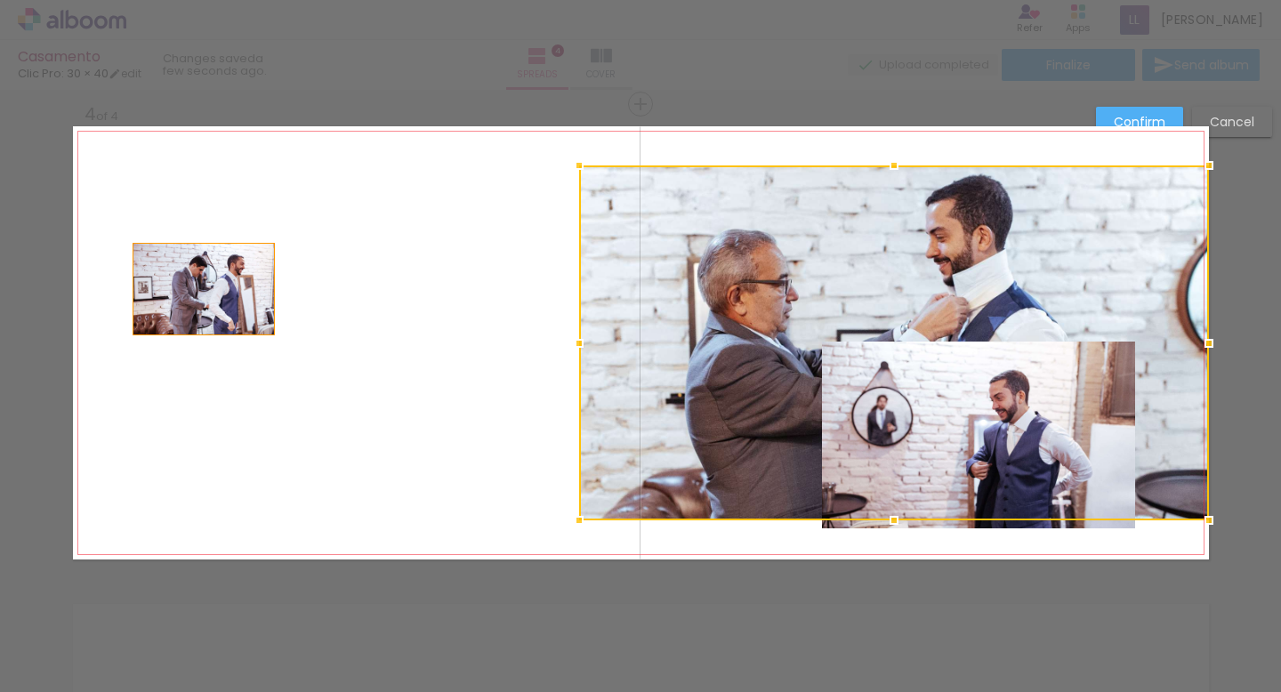
click at [227, 260] on quentale-photo at bounding box center [204, 289] width 142 height 93
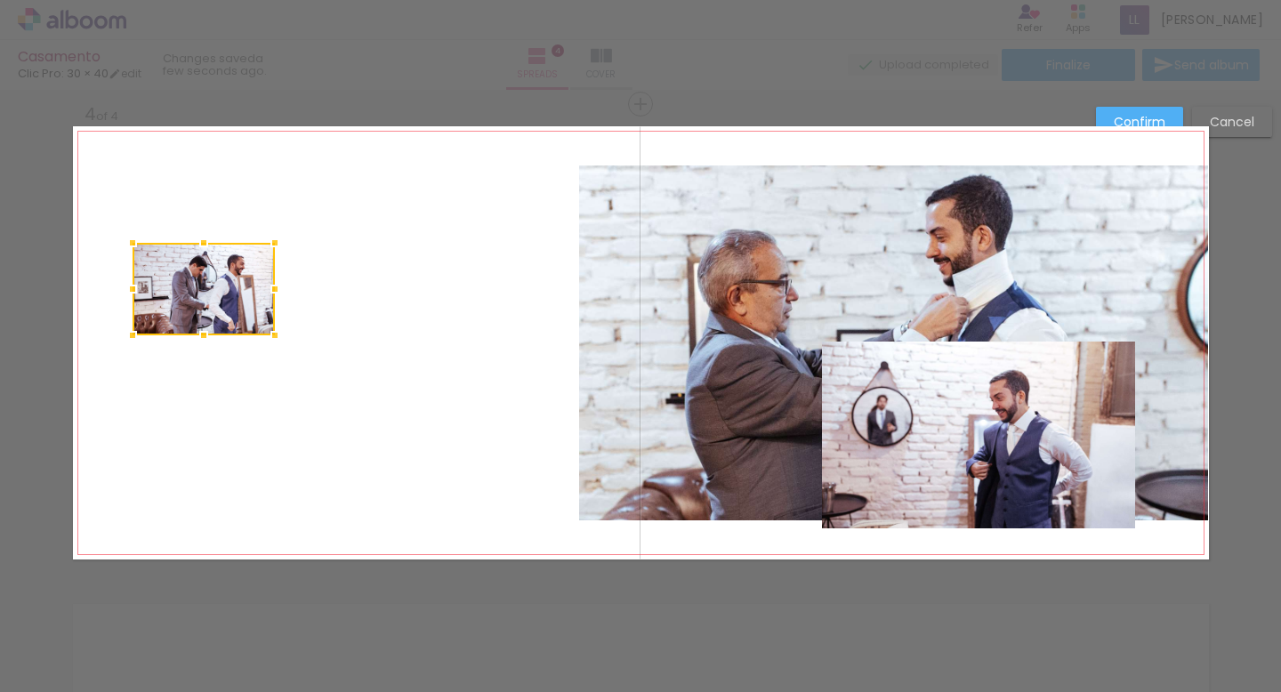
click at [228, 294] on div at bounding box center [204, 289] width 142 height 93
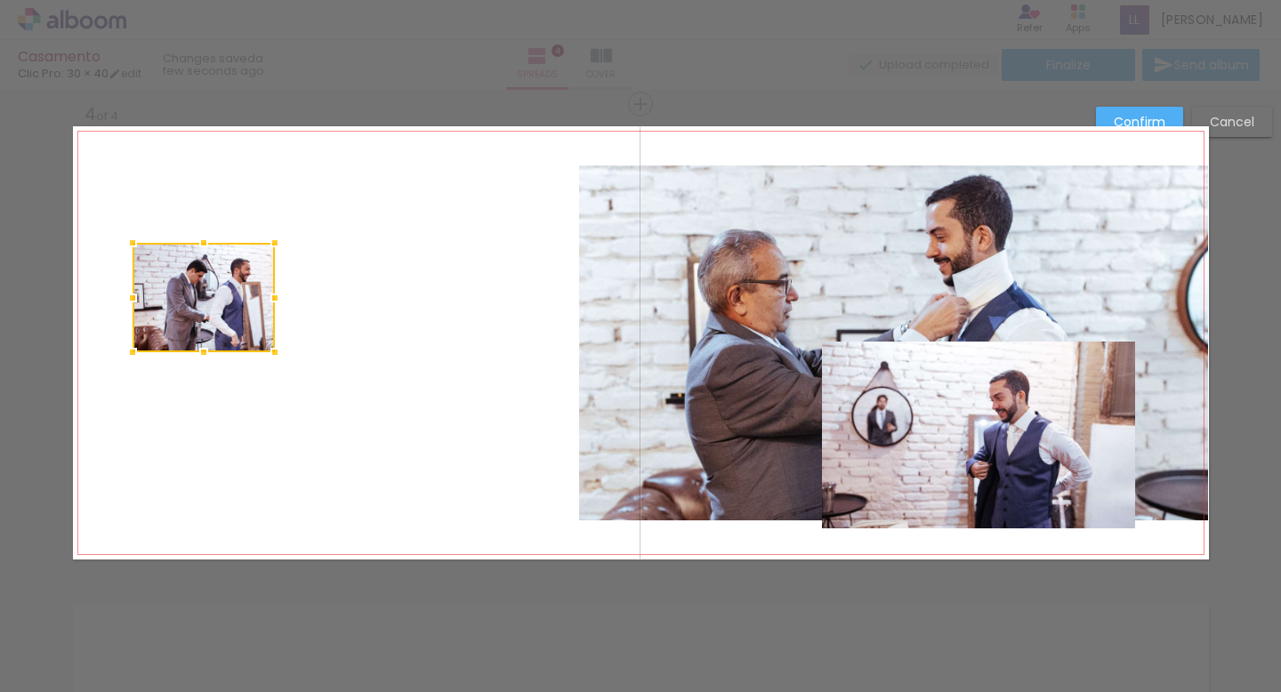
drag, startPoint x: 185, startPoint y: 326, endPoint x: 515, endPoint y: 369, distance: 332.9
click at [516, 369] on album-spread "4 of 4" at bounding box center [641, 342] width 1136 height 433
click at [215, 316] on div at bounding box center [204, 297] width 142 height 109
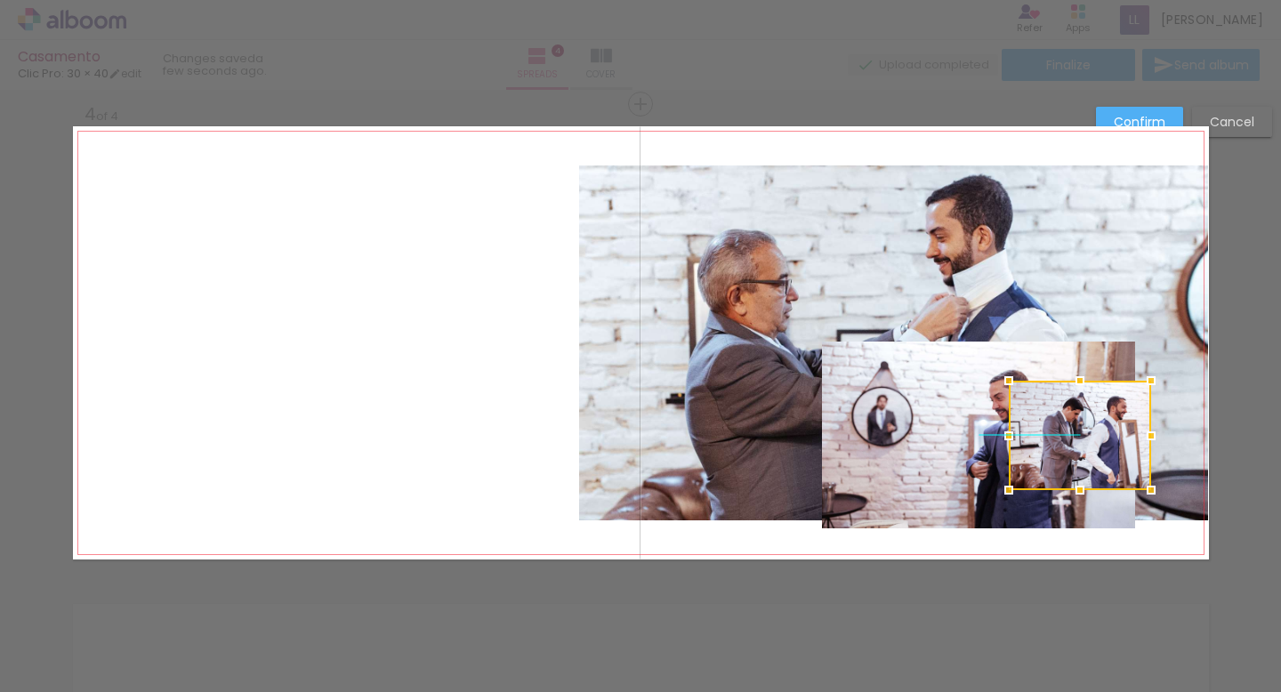
drag, startPoint x: 215, startPoint y: 316, endPoint x: 1108, endPoint y: 460, distance: 903.8
click at [1108, 460] on div at bounding box center [1080, 435] width 142 height 109
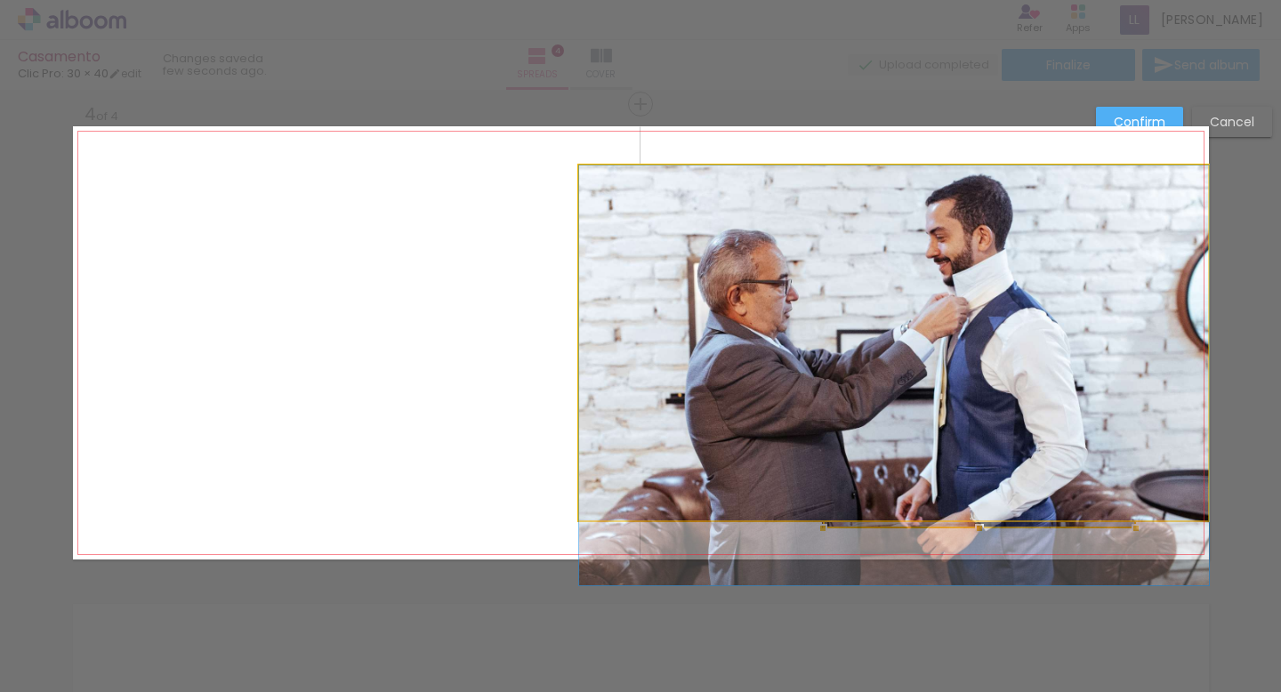
click at [853, 234] on quentale-photo at bounding box center [894, 342] width 630 height 355
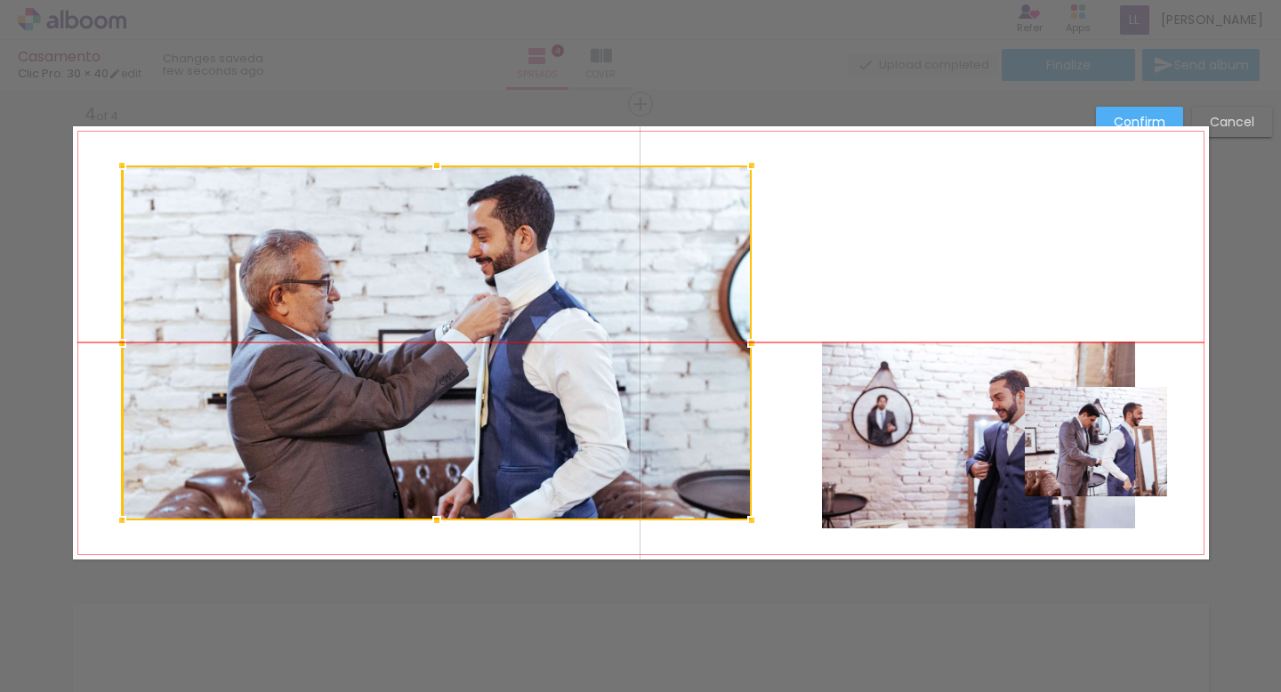
drag, startPoint x: 906, startPoint y: 246, endPoint x: 448, endPoint y: 238, distance: 457.3
click at [448, 238] on div at bounding box center [437, 342] width 630 height 355
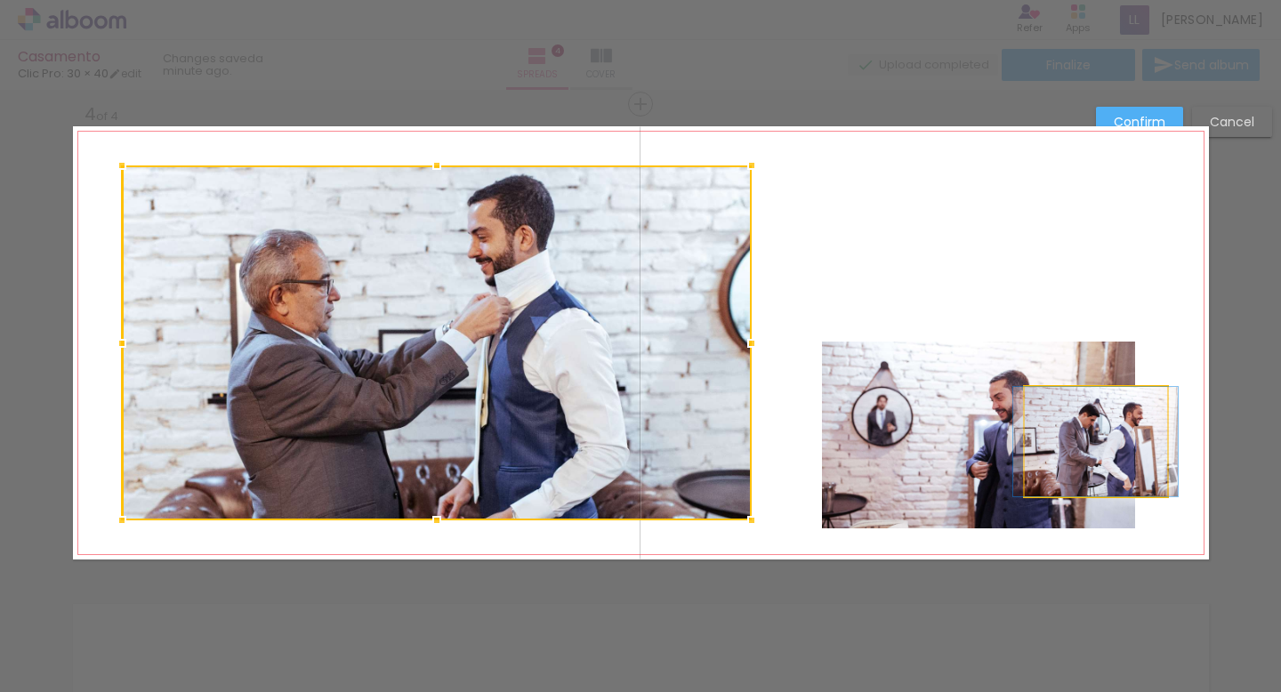
click at [1152, 429] on quentale-photo at bounding box center [1096, 441] width 142 height 109
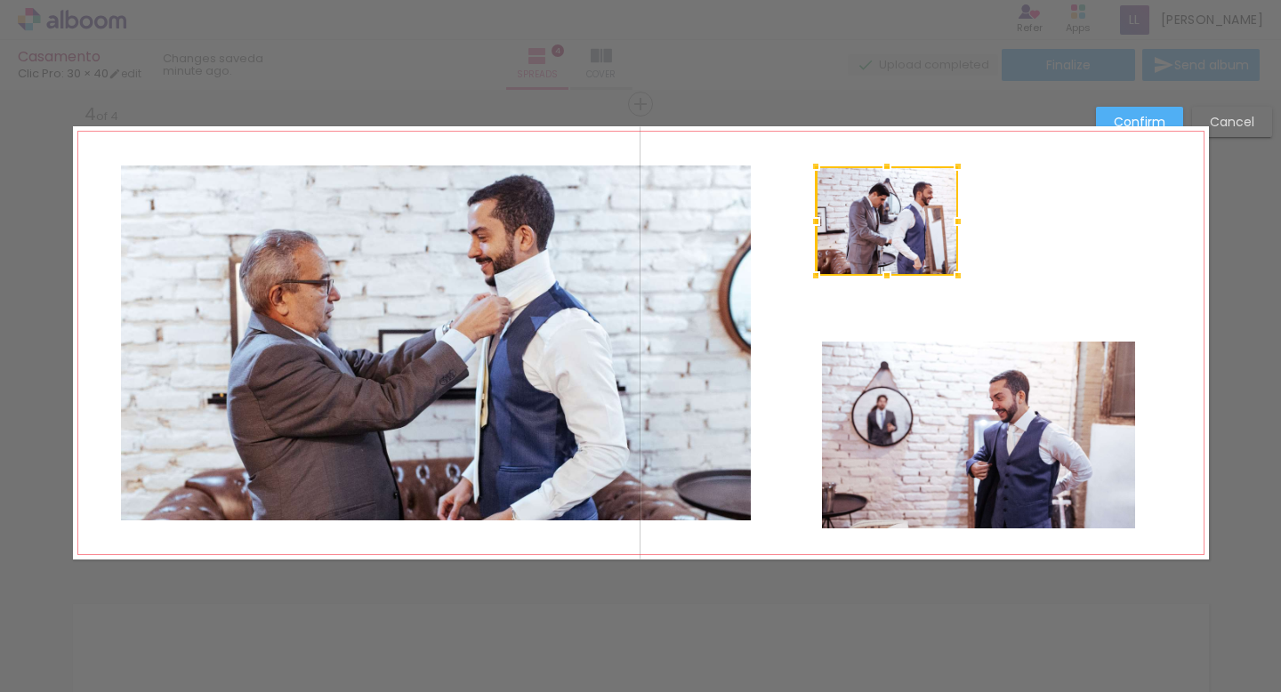
drag, startPoint x: 1143, startPoint y: 449, endPoint x: 933, endPoint y: 229, distance: 304.5
click at [933, 229] on div at bounding box center [887, 220] width 142 height 109
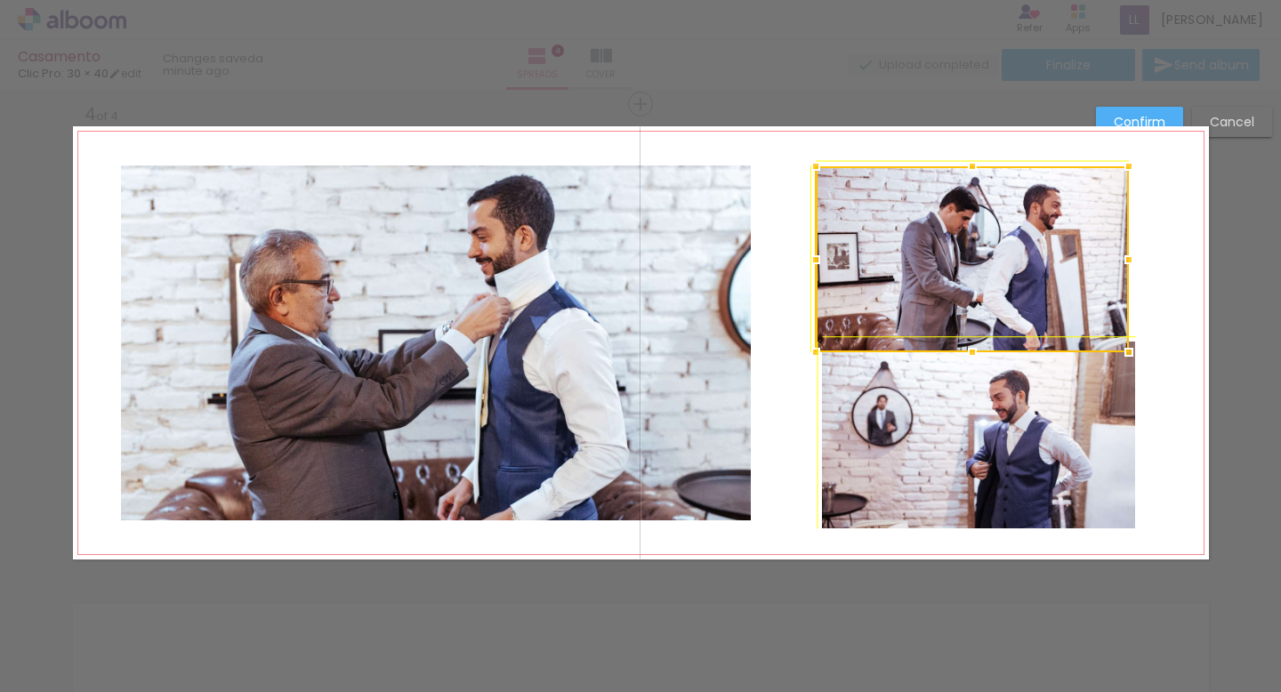
drag, startPoint x: 959, startPoint y: 279, endPoint x: 1143, endPoint y: 340, distance: 193.8
click at [1143, 340] on div at bounding box center [1129, 352] width 36 height 36
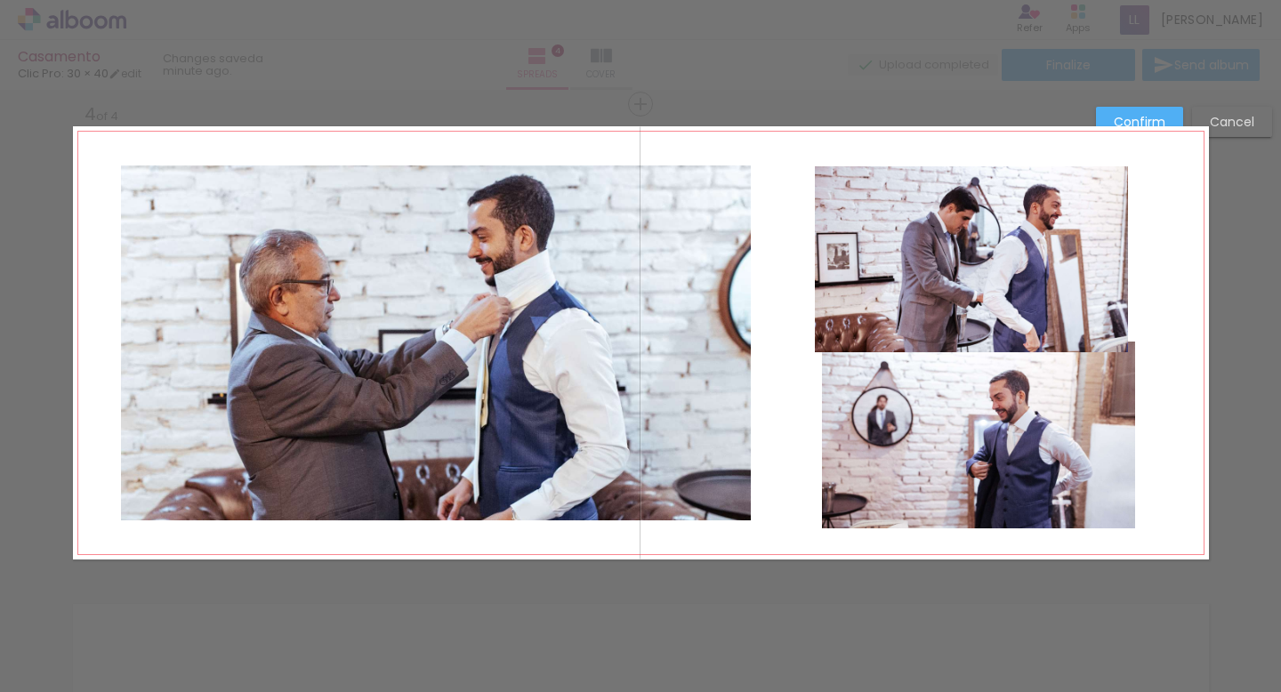
click at [1123, 276] on quentale-photo at bounding box center [971, 259] width 313 height 186
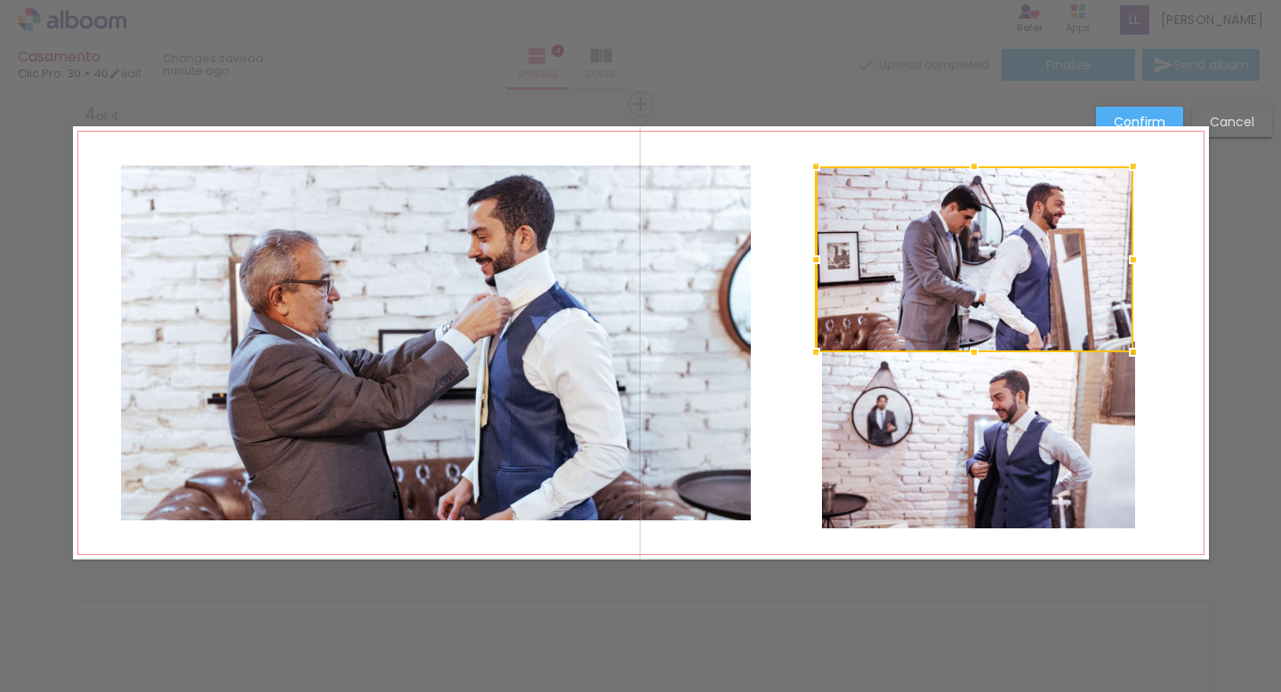
drag, startPoint x: 1125, startPoint y: 258, endPoint x: 1116, endPoint y: 262, distance: 9.6
click at [1116, 262] on div at bounding box center [1134, 260] width 36 height 36
click at [1031, 282] on div at bounding box center [975, 259] width 318 height 186
click at [979, 343] on div at bounding box center [974, 352] width 36 height 36
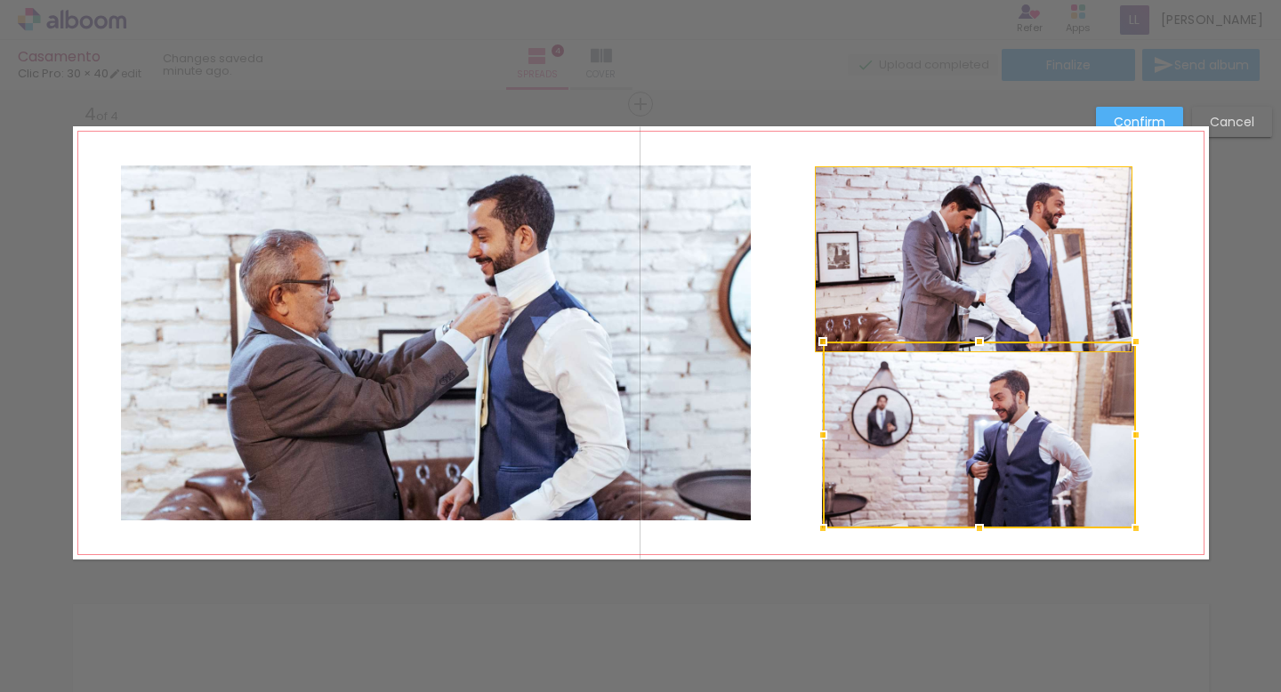
click at [814, 258] on quentale-layouter at bounding box center [641, 342] width 1136 height 433
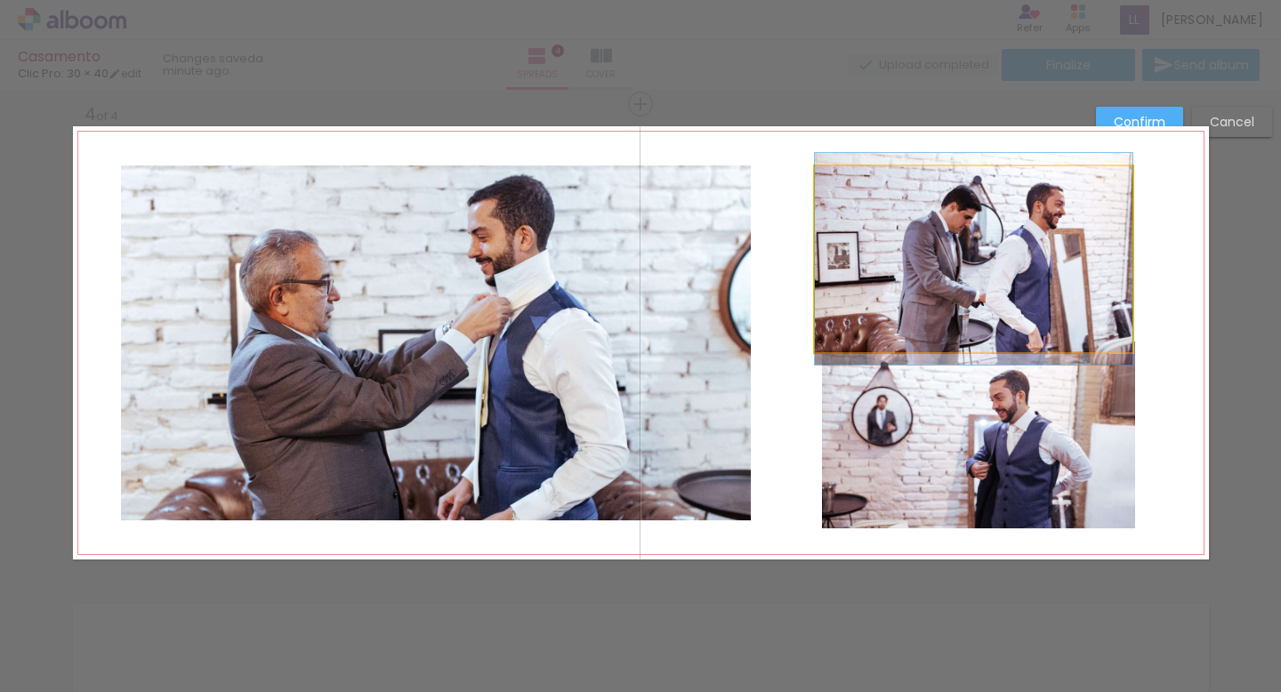
click at [839, 261] on quentale-photo at bounding box center [974, 259] width 318 height 186
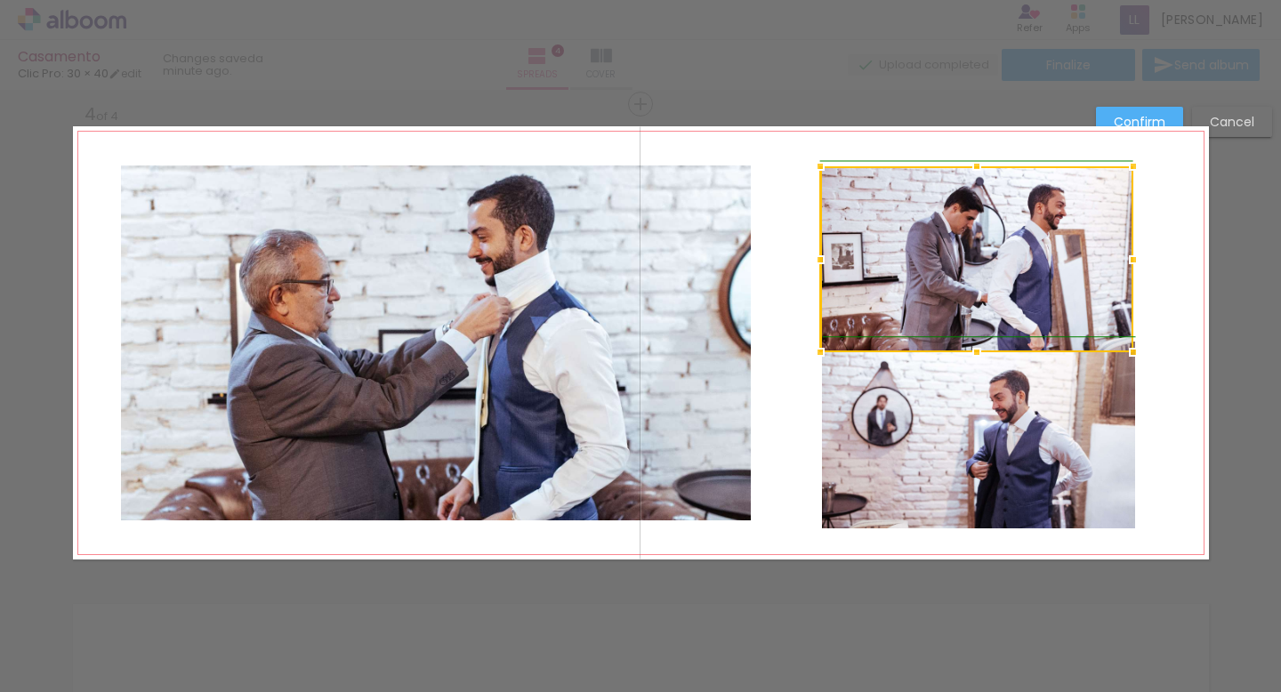
drag, startPoint x: 818, startPoint y: 259, endPoint x: 827, endPoint y: 260, distance: 9.8
click at [827, 260] on div at bounding box center [820, 260] width 36 height 36
click at [947, 439] on quentale-photo at bounding box center [978, 435] width 313 height 187
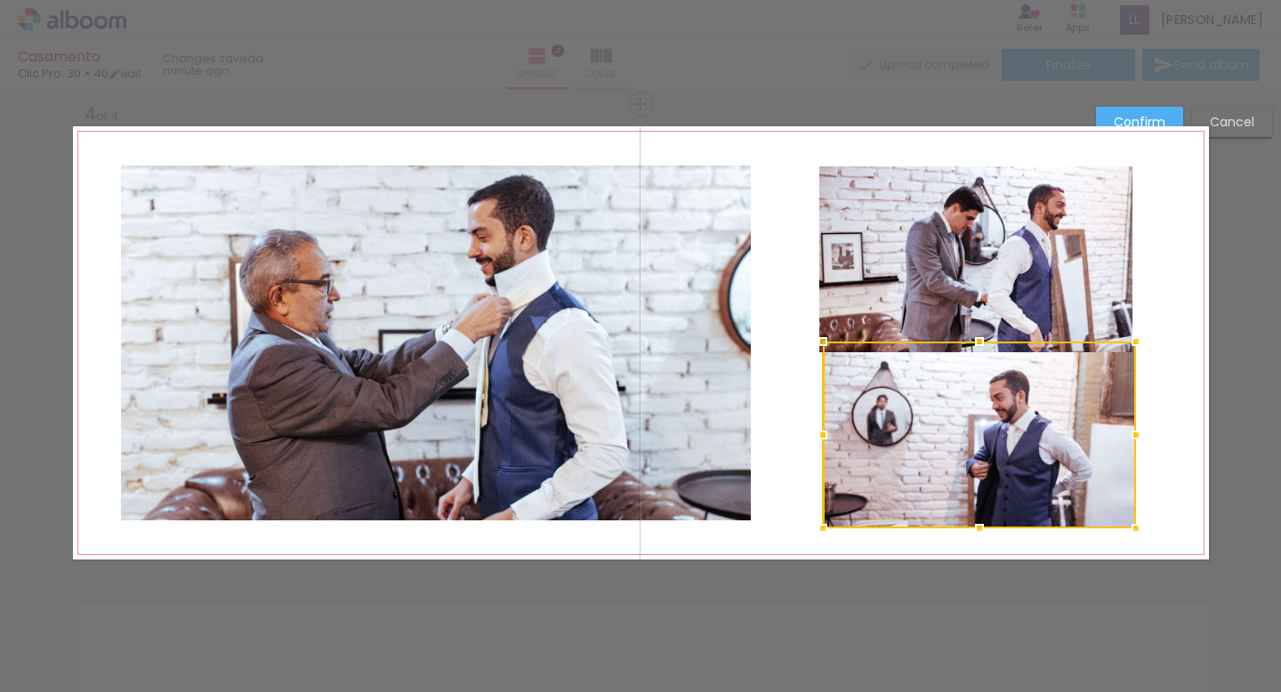
click at [1188, 415] on quentale-layouter at bounding box center [641, 342] width 1136 height 433
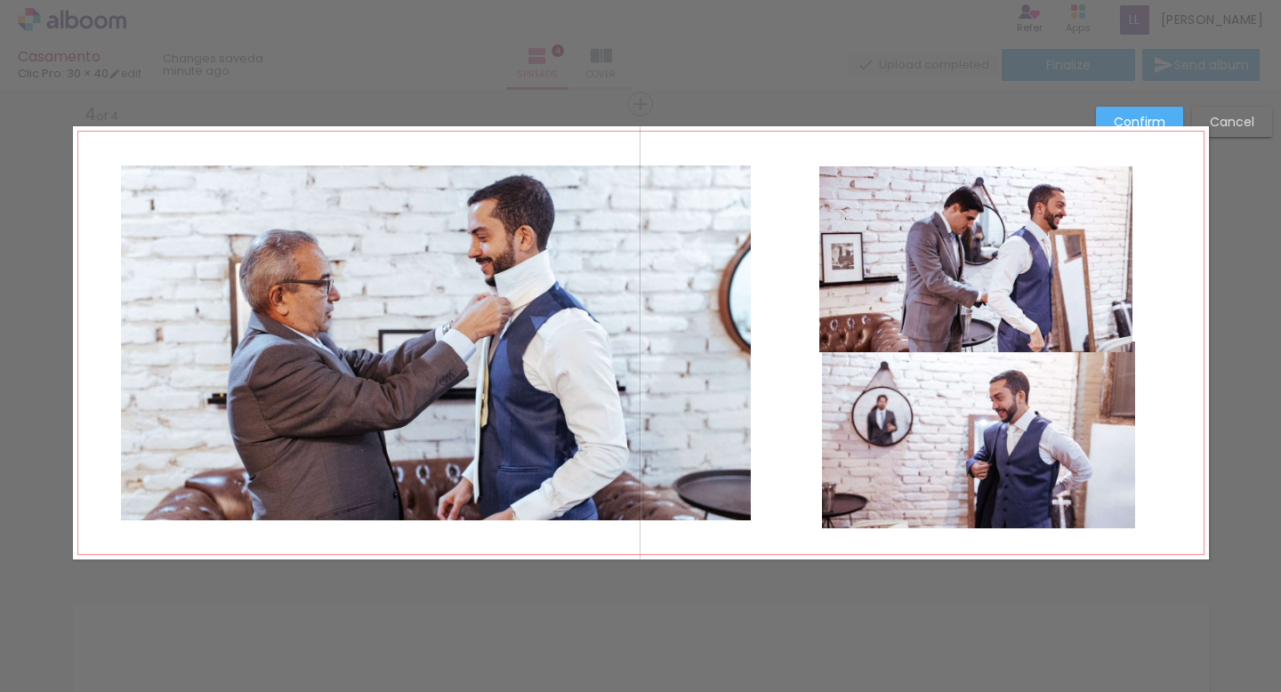
click at [1066, 313] on quentale-photo at bounding box center [975, 259] width 313 height 186
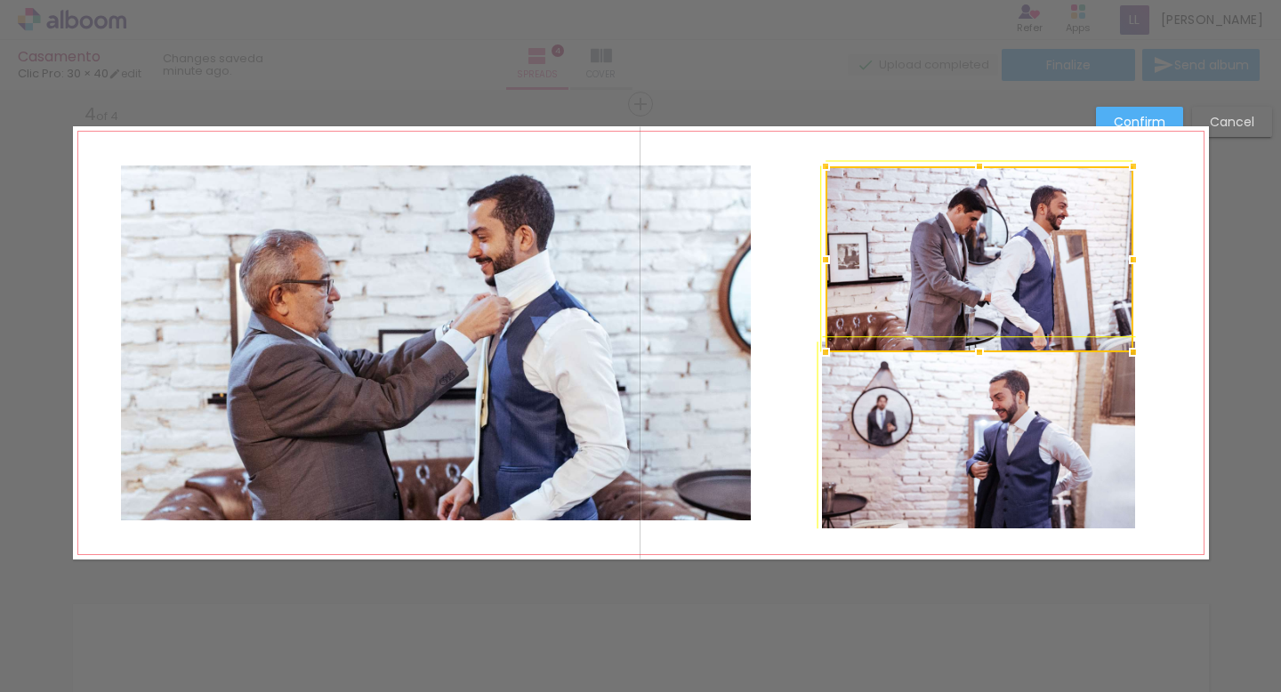
drag, startPoint x: 820, startPoint y: 351, endPoint x: 828, endPoint y: 341, distance: 12.6
click at [828, 341] on div at bounding box center [826, 352] width 36 height 36
click at [1186, 407] on quentale-layouter at bounding box center [641, 342] width 1136 height 433
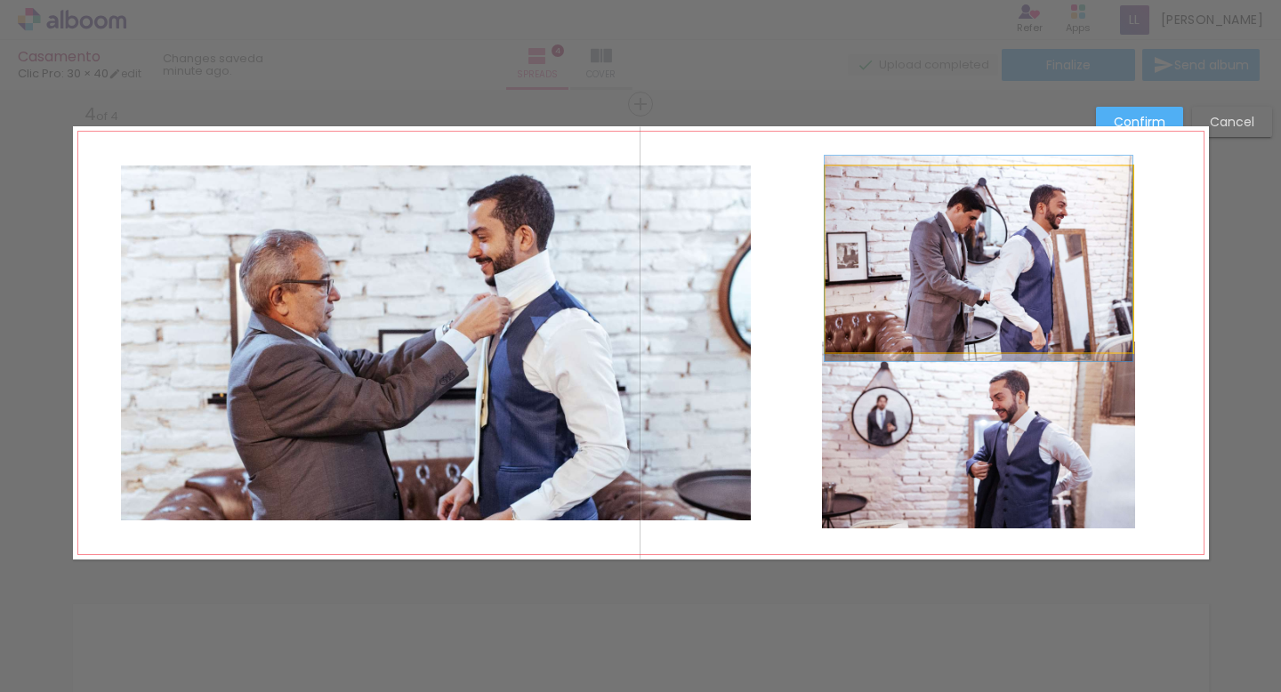
drag, startPoint x: 1094, startPoint y: 297, endPoint x: 1085, endPoint y: 296, distance: 8.9
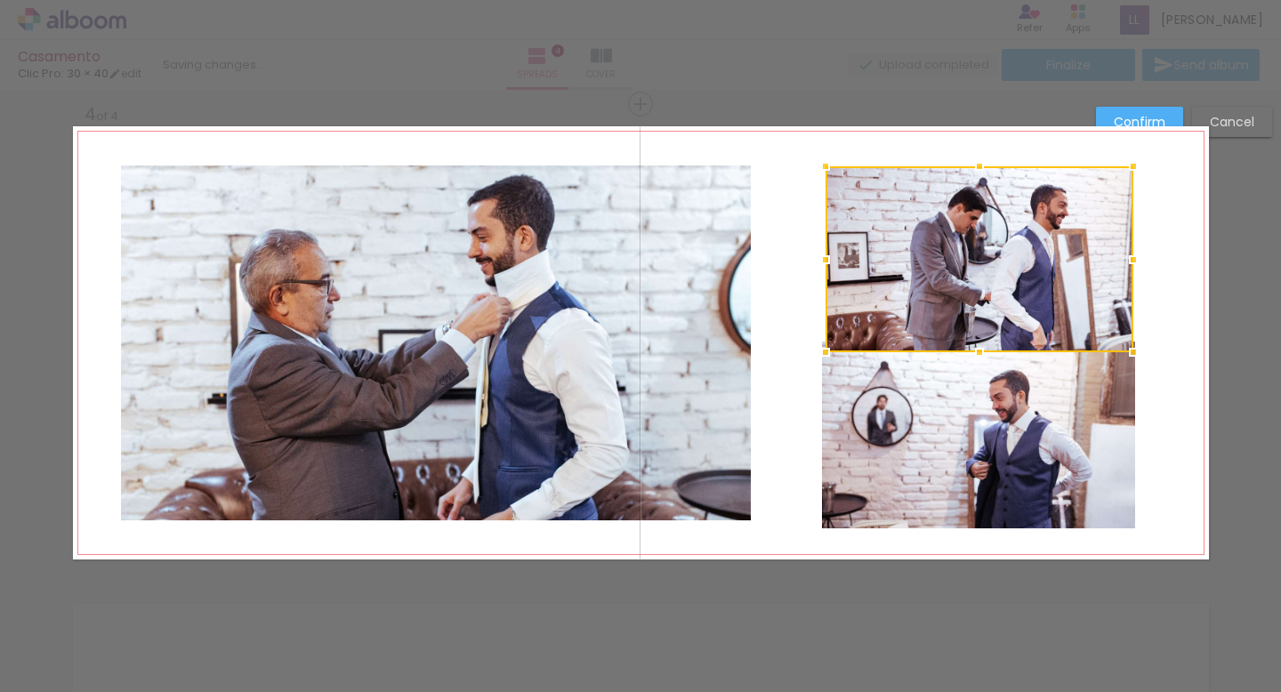
click at [1172, 304] on quentale-layouter at bounding box center [641, 342] width 1136 height 433
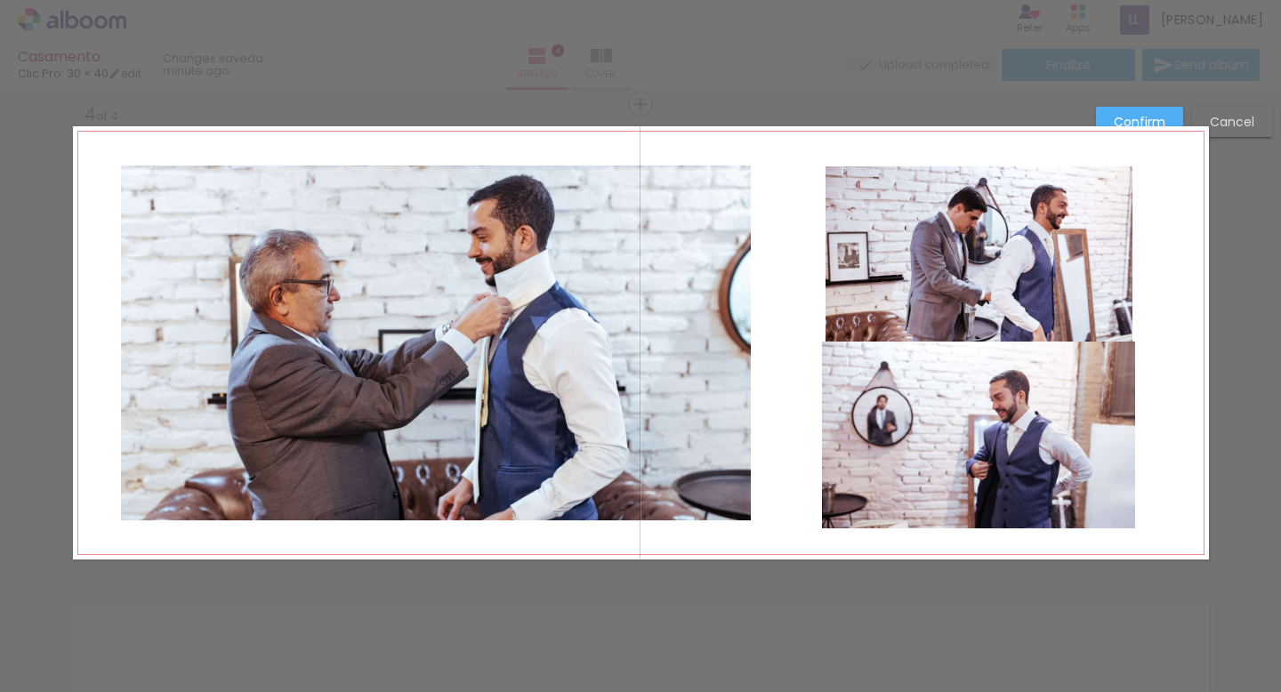
click at [1110, 377] on quentale-photo at bounding box center [978, 435] width 313 height 187
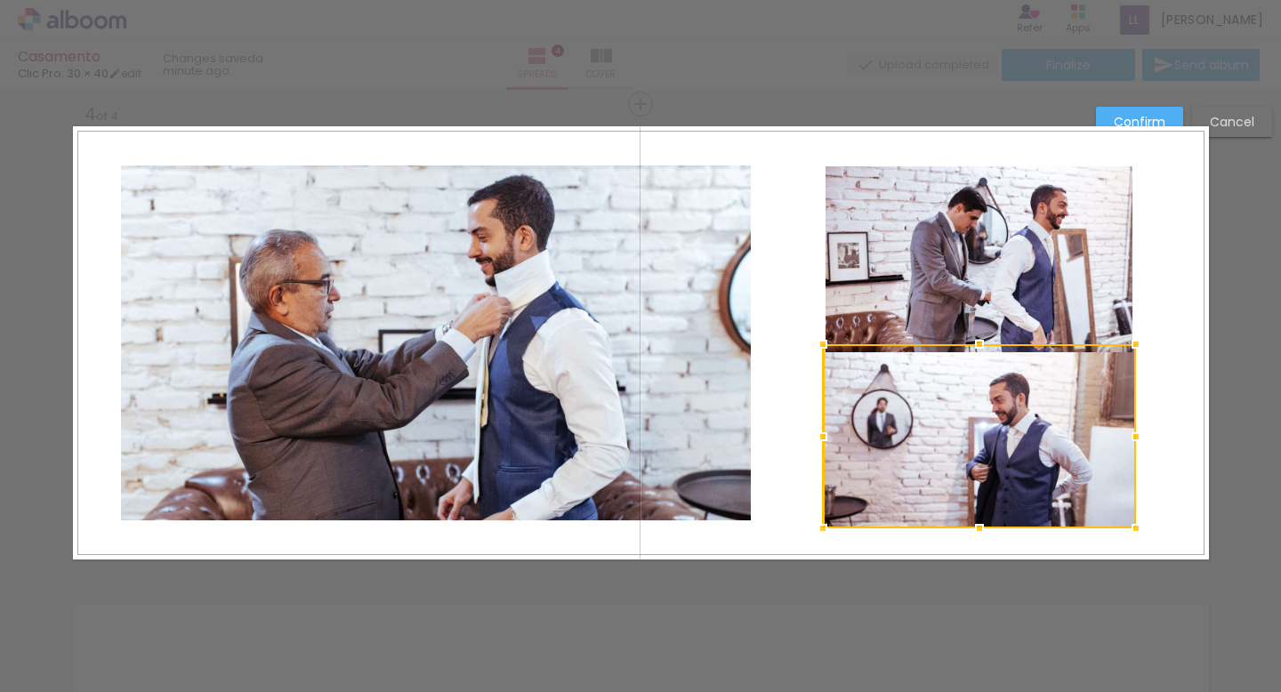
drag, startPoint x: 978, startPoint y: 341, endPoint x: 975, endPoint y: 353, distance: 12.7
click at [975, 353] on div at bounding box center [980, 344] width 36 height 36
click at [1190, 344] on quentale-layouter at bounding box center [641, 342] width 1136 height 433
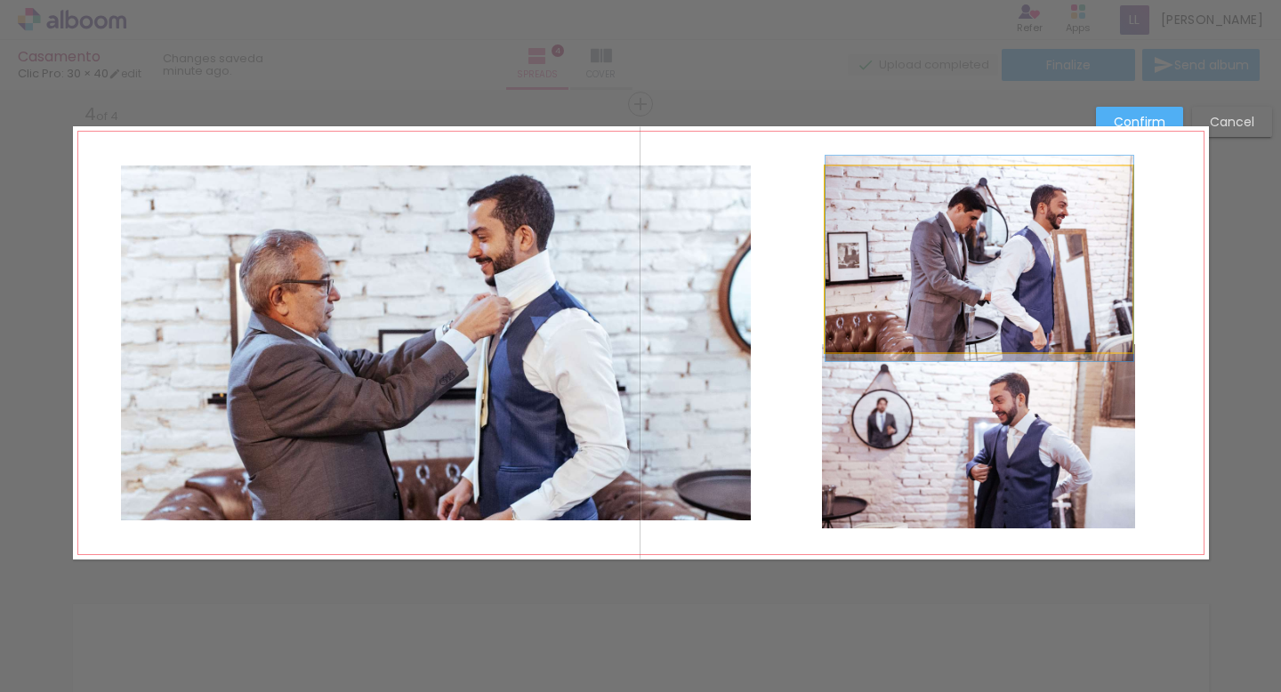
click at [1069, 294] on quentale-photo at bounding box center [980, 259] width 308 height 186
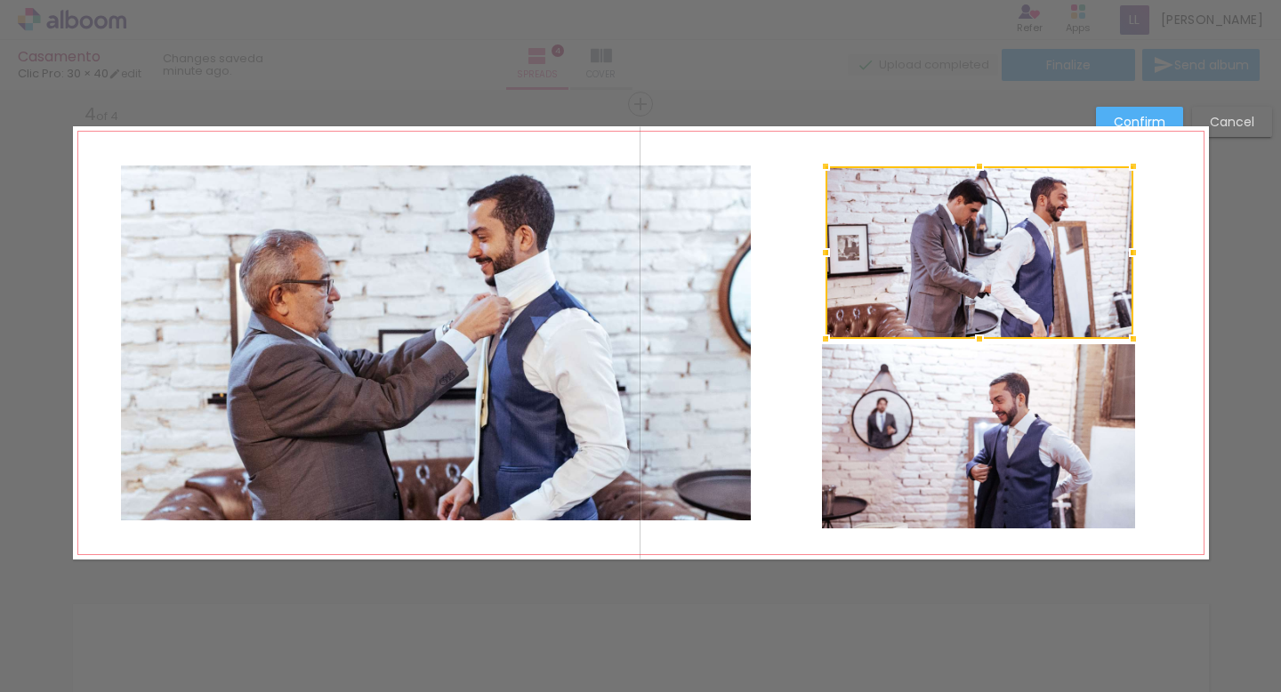
drag, startPoint x: 978, startPoint y: 349, endPoint x: 975, endPoint y: 335, distance: 13.6
click at [975, 335] on div at bounding box center [980, 339] width 36 height 36
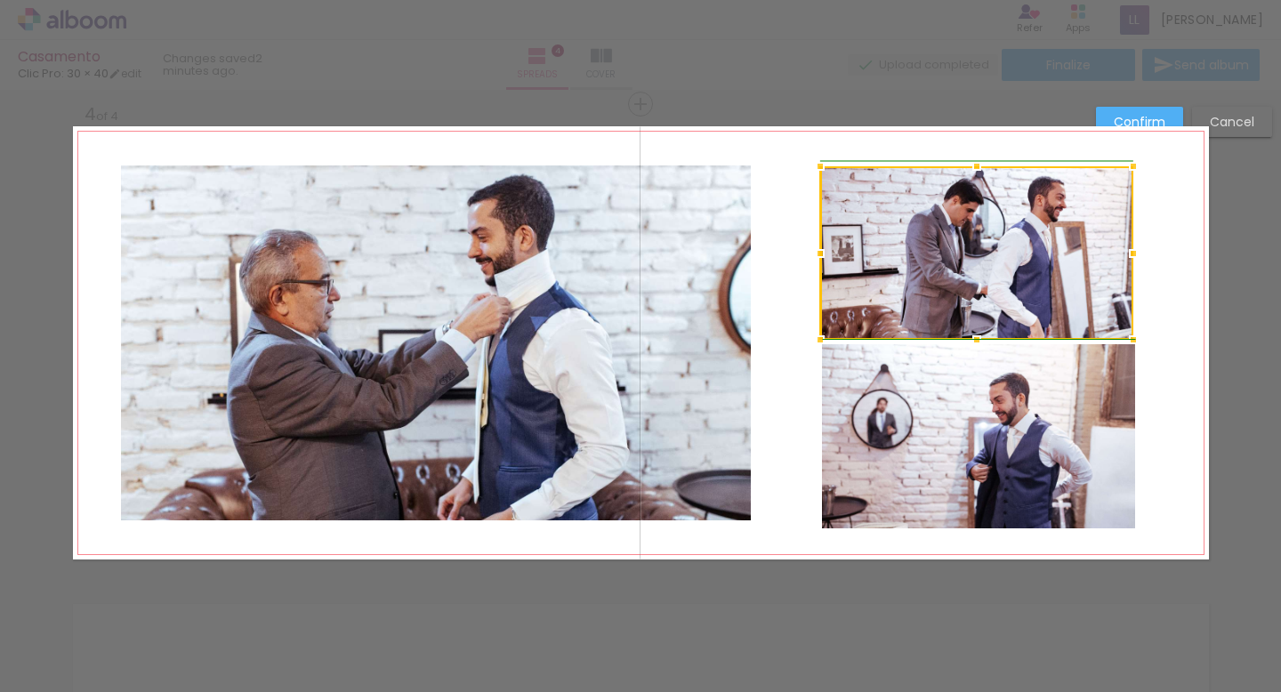
click at [824, 252] on div at bounding box center [820, 254] width 36 height 36
click at [802, 306] on quentale-layouter at bounding box center [641, 342] width 1136 height 433
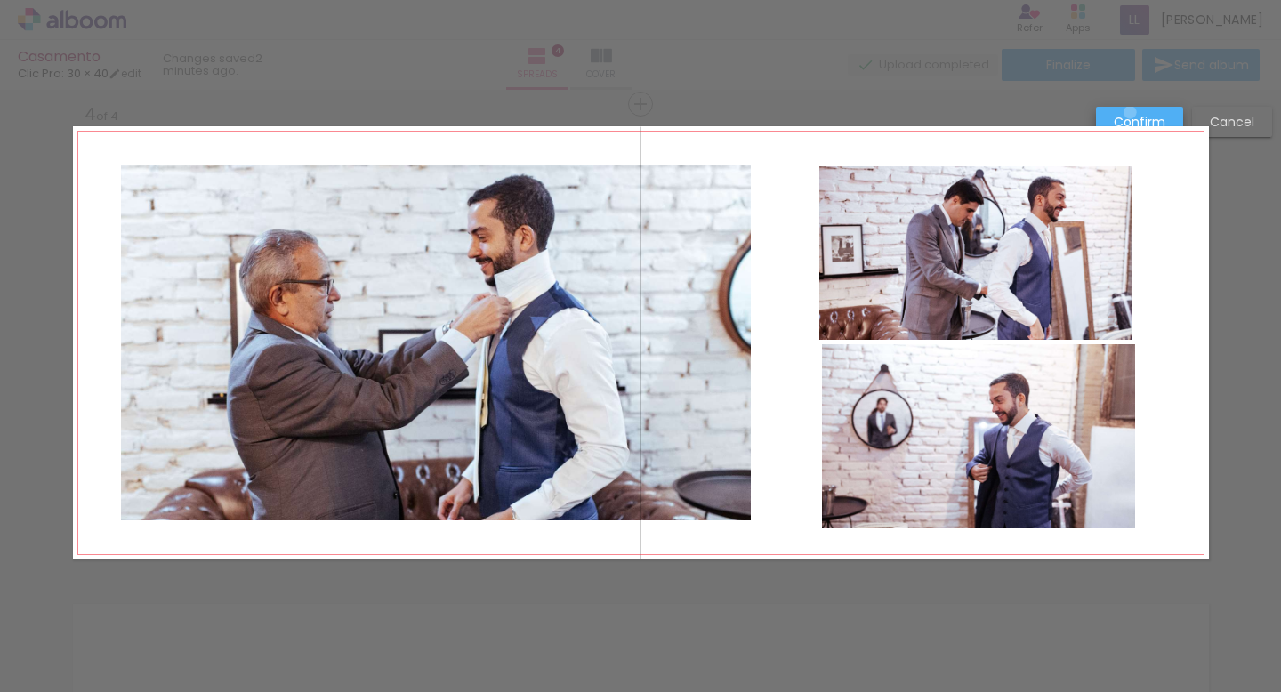
click at [0, 0] on slot "Confirm" at bounding box center [0, 0] width 0 height 0
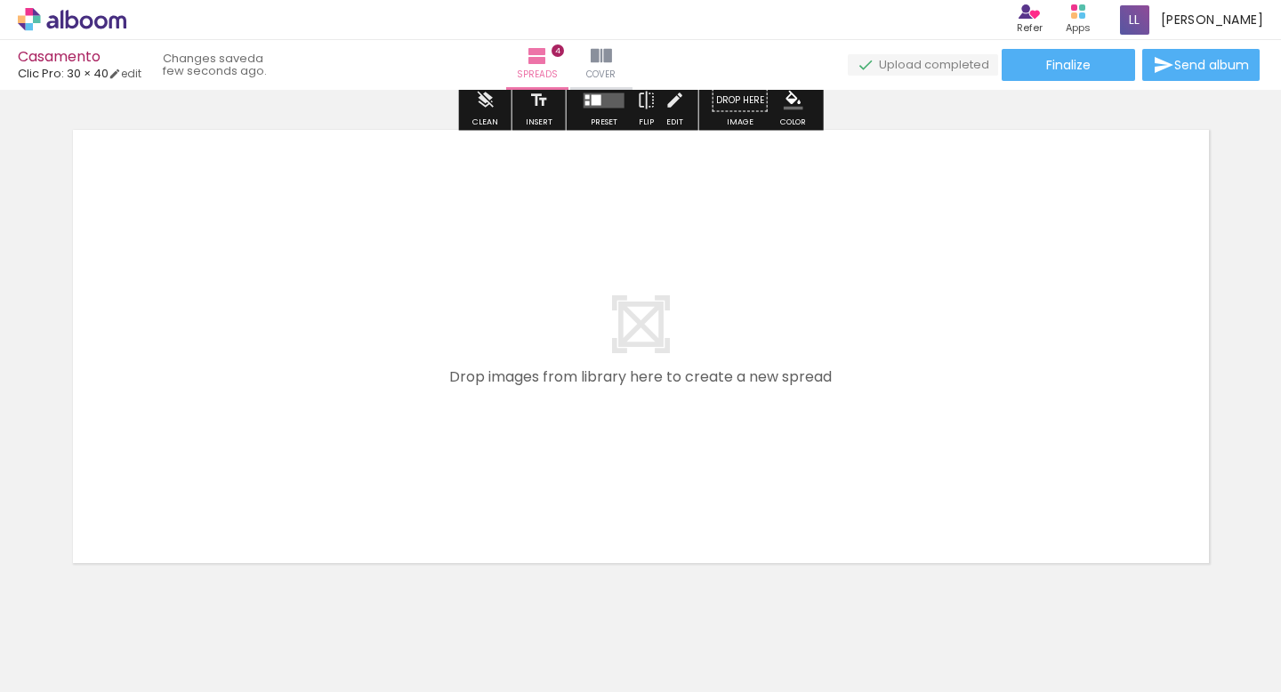
scroll to position [1967, 0]
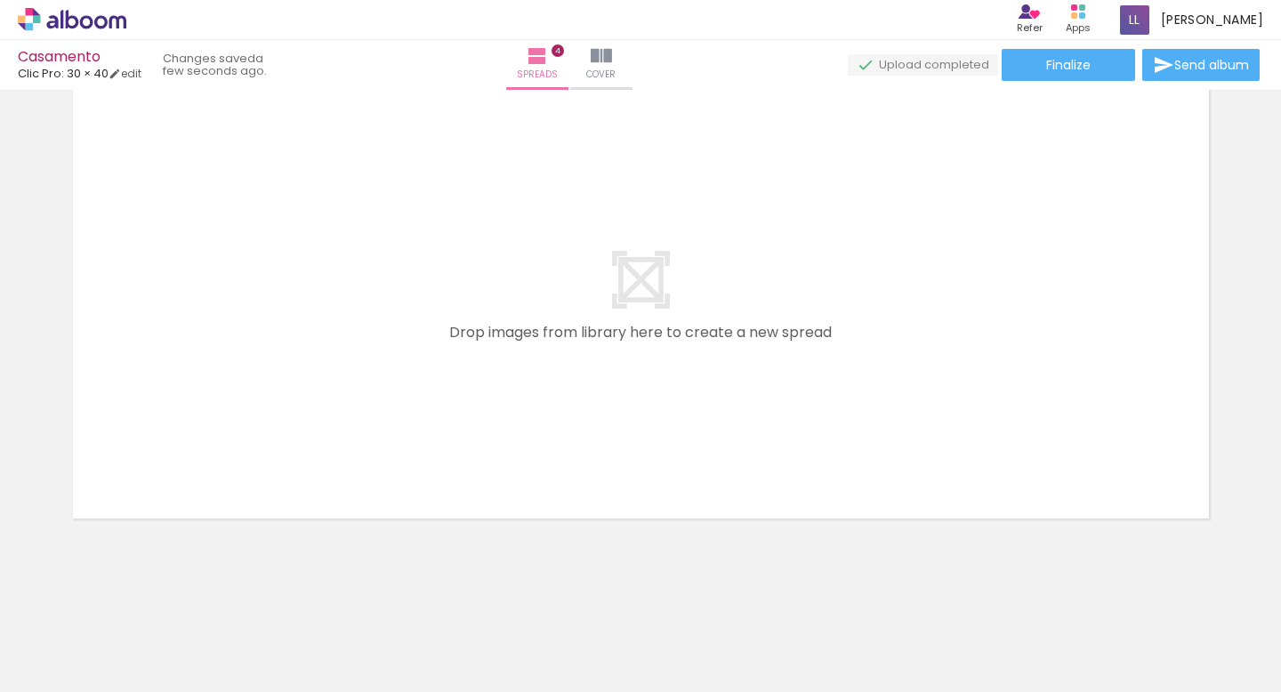
click at [68, 679] on paper-button "Add Images" at bounding box center [47, 668] width 70 height 28
click at [0, 0] on input "file" at bounding box center [0, 0] width 0 height 0
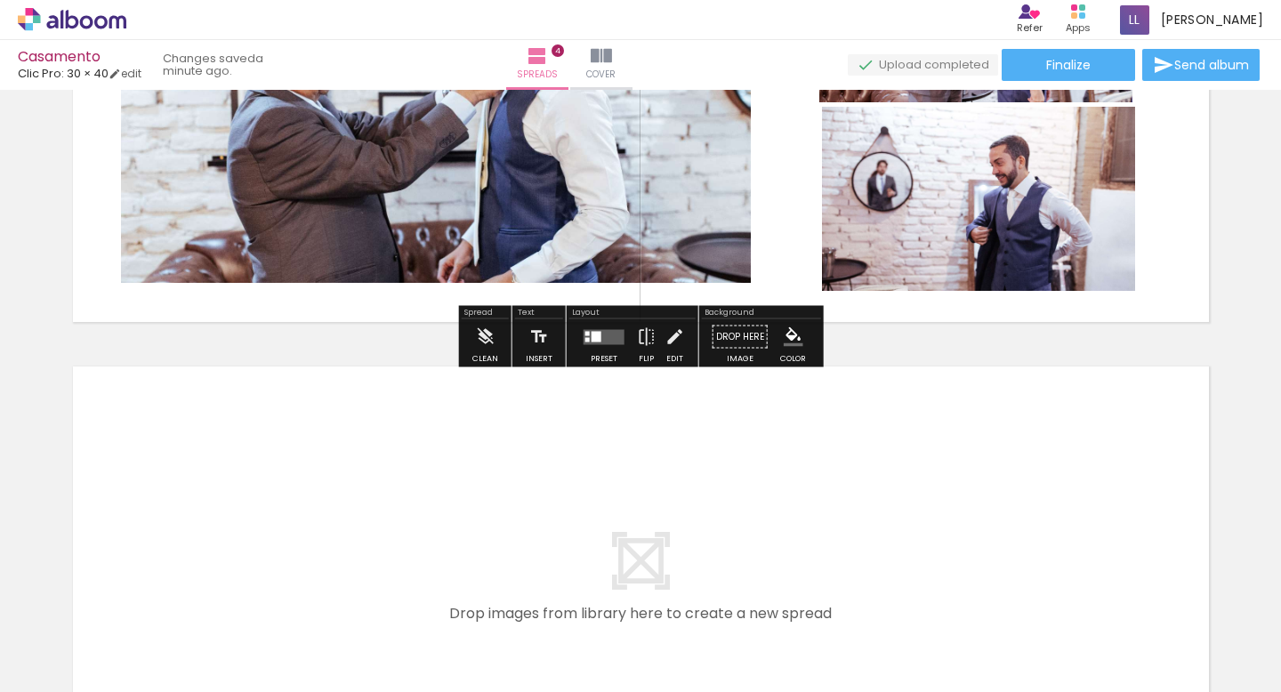
scroll to position [1582, 0]
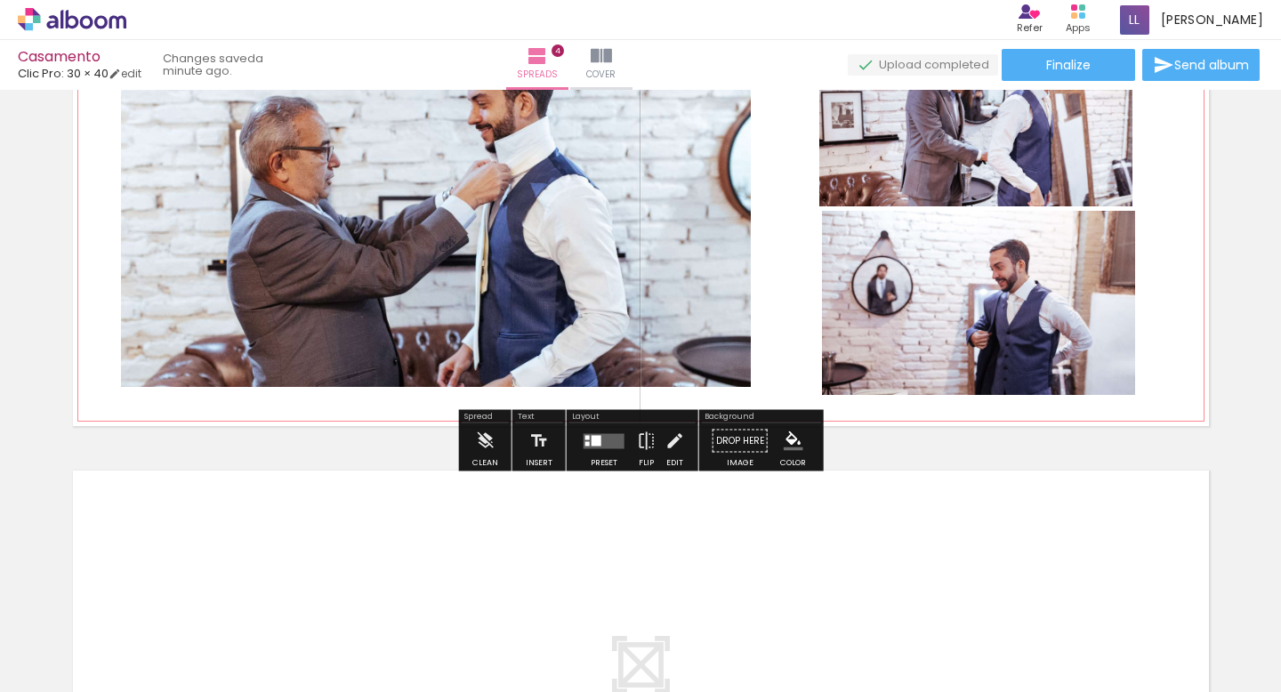
click at [947, 311] on quentale-photo at bounding box center [978, 303] width 313 height 184
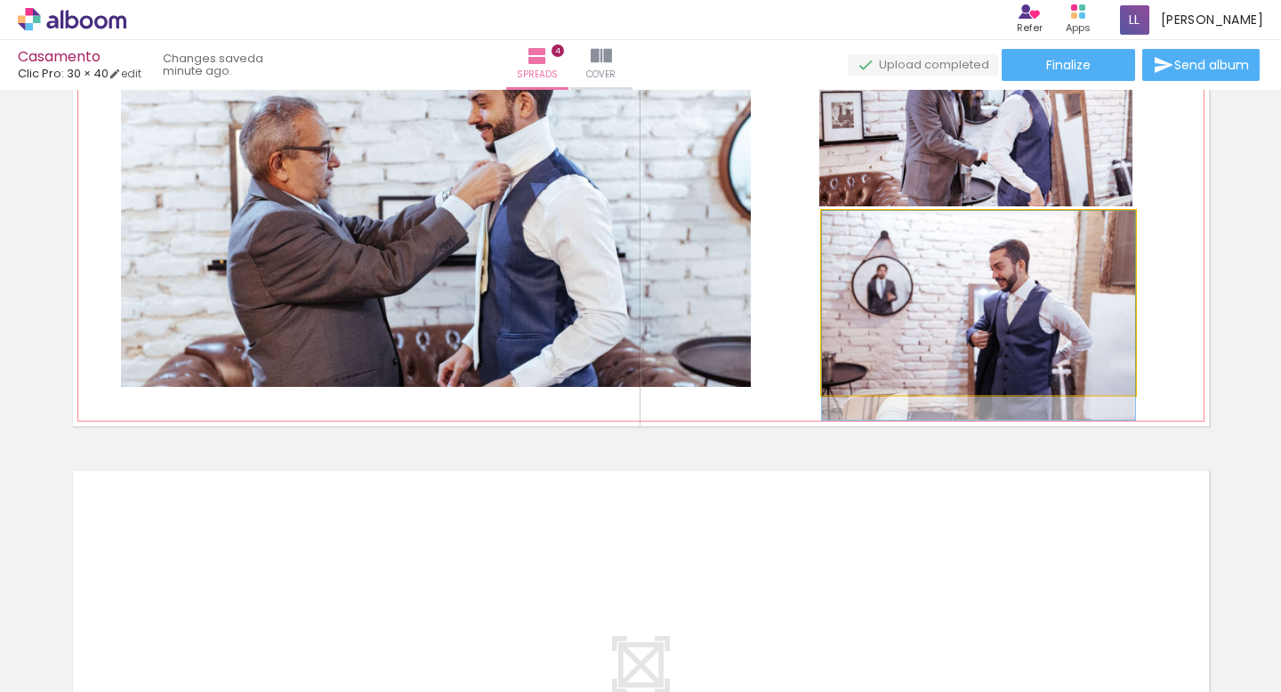
click at [983, 367] on quentale-photo at bounding box center [978, 303] width 313 height 184
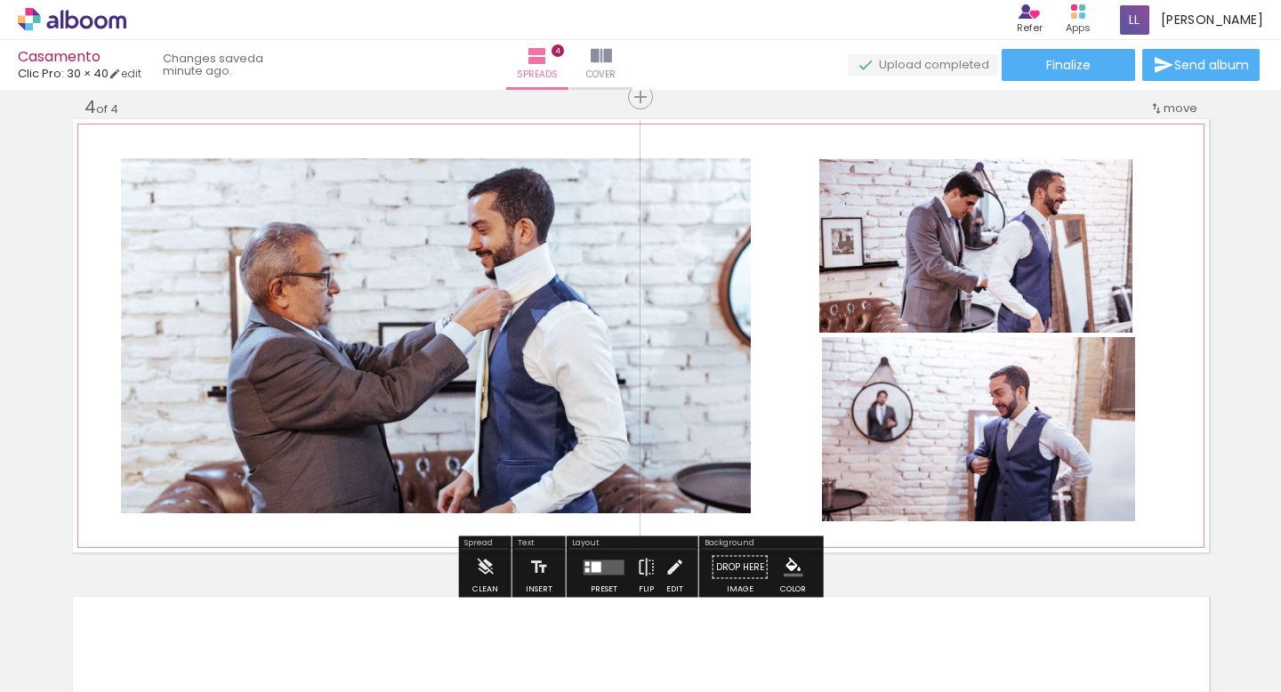
scroll to position [1461, 0]
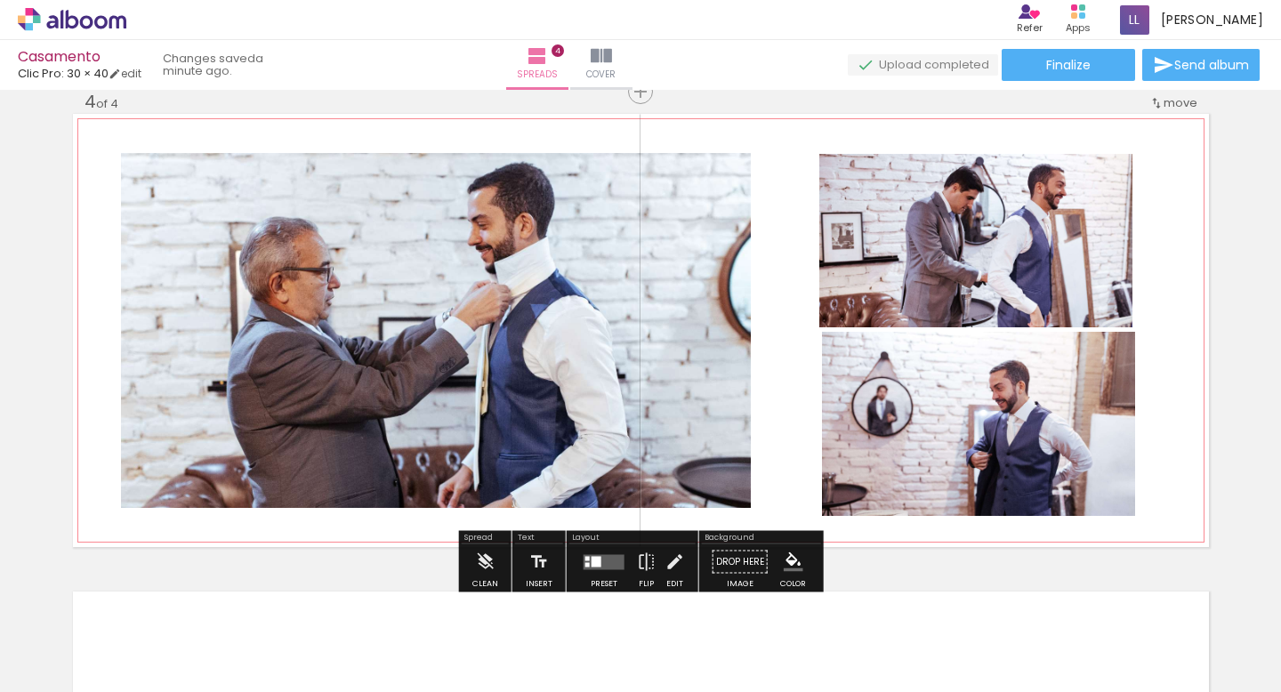
click at [898, 228] on quentale-photo at bounding box center [975, 240] width 313 height 173
click at [978, 308] on quentale-photo at bounding box center [975, 240] width 313 height 173
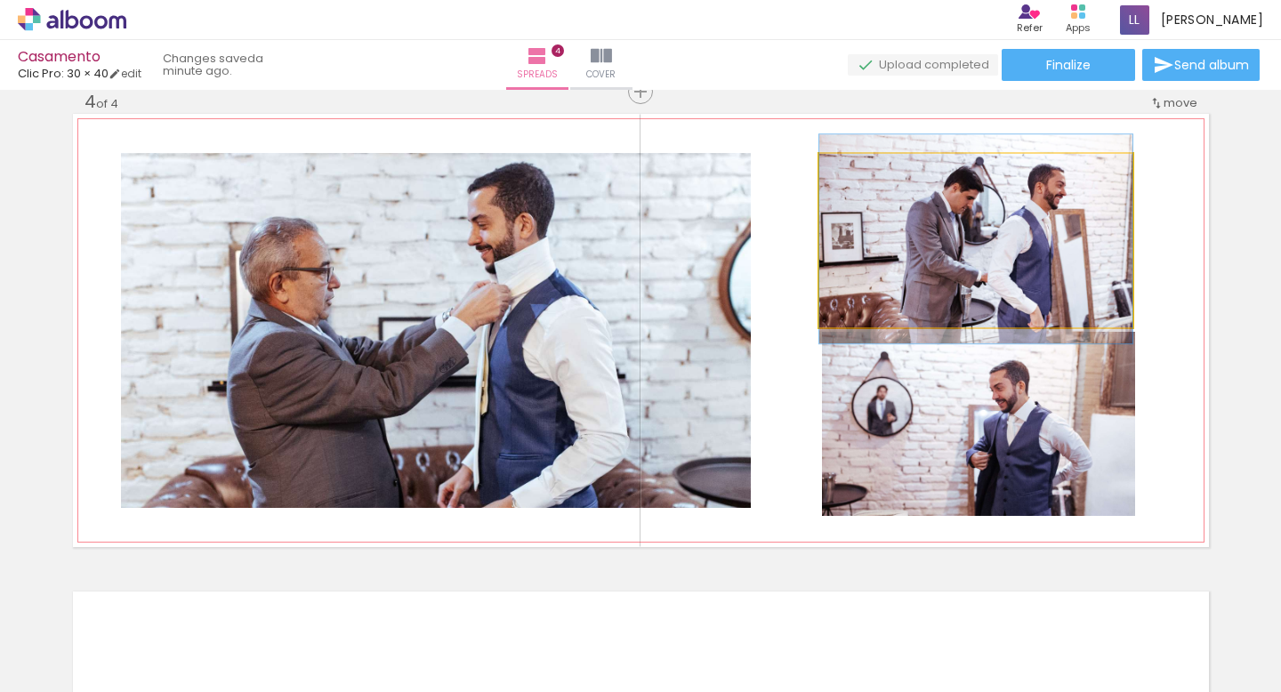
click at [858, 246] on quentale-photo at bounding box center [975, 240] width 313 height 173
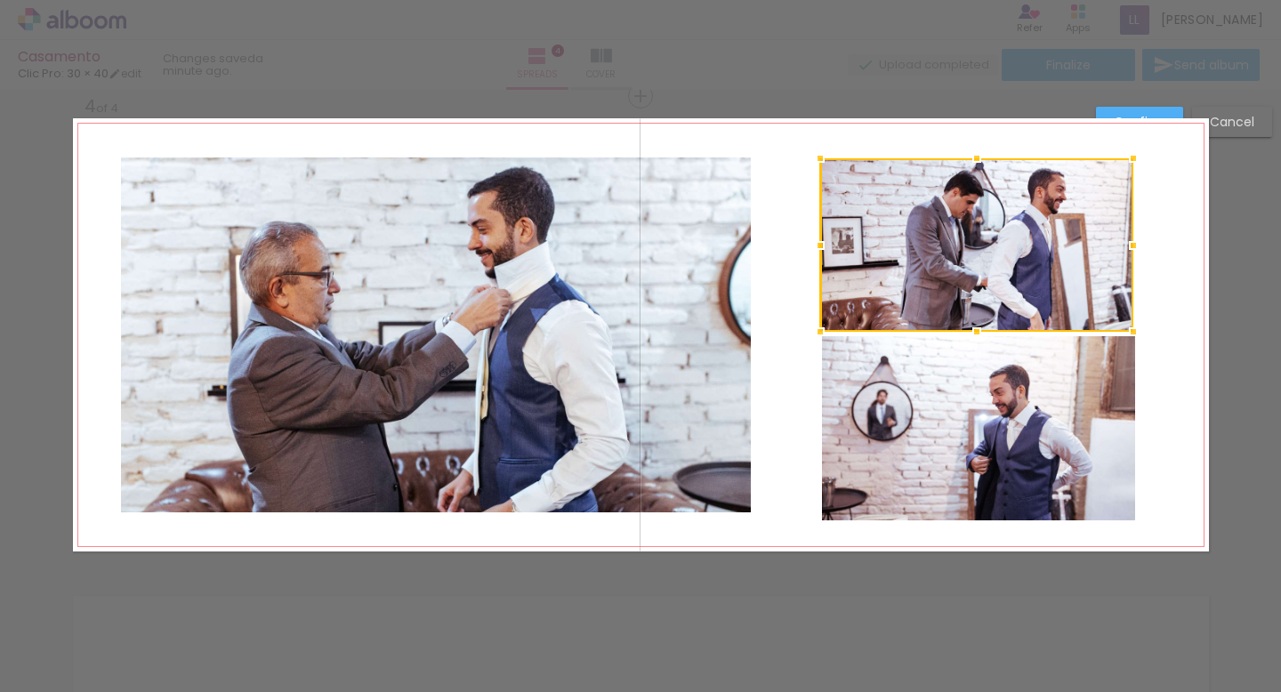
scroll to position [1455, 0]
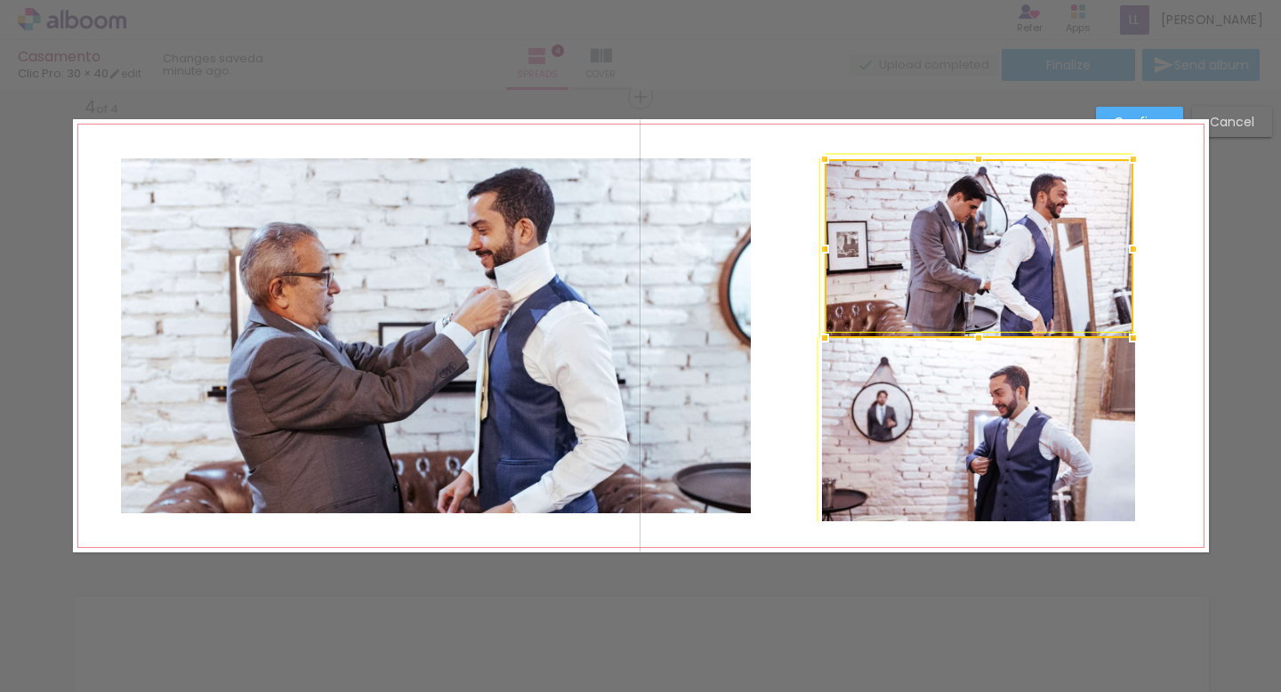
drag, startPoint x: 821, startPoint y: 330, endPoint x: 838, endPoint y: 317, distance: 21.5
click at [838, 317] on div at bounding box center [979, 248] width 309 height 179
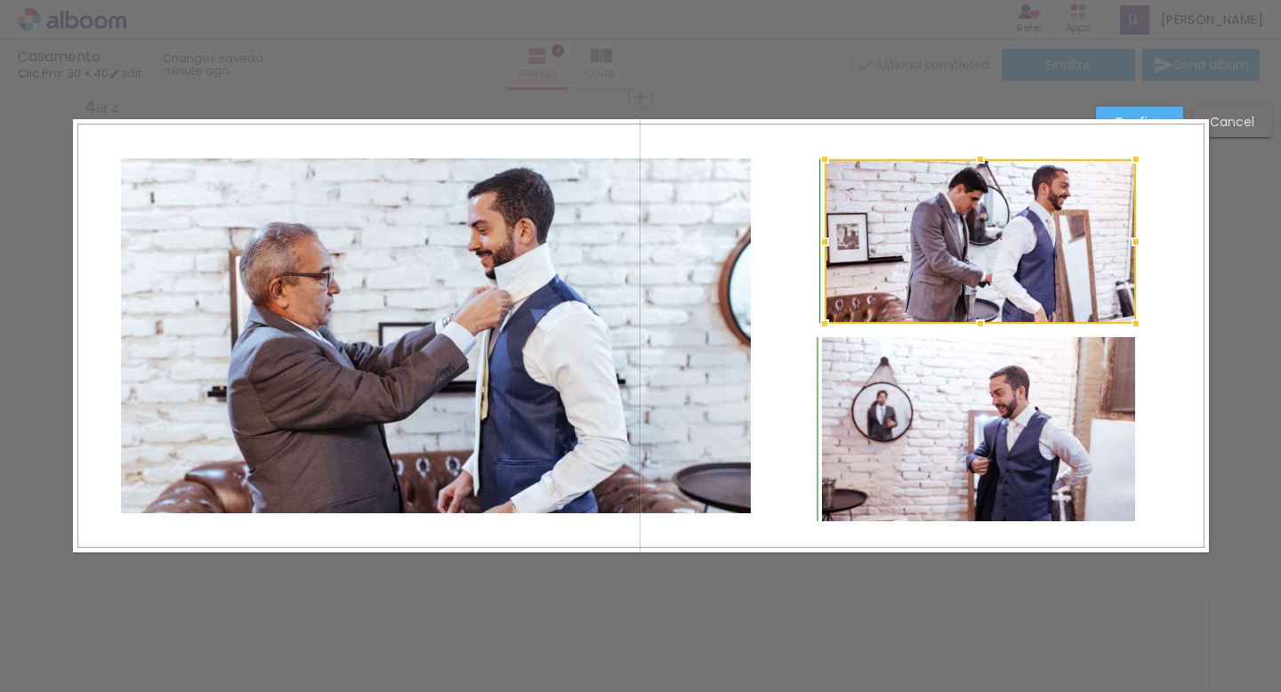
drag, startPoint x: 1128, startPoint y: 334, endPoint x: 1113, endPoint y: 342, distance: 17.1
click at [1113, 342] on album-spread "4 of 4" at bounding box center [641, 335] width 1136 height 433
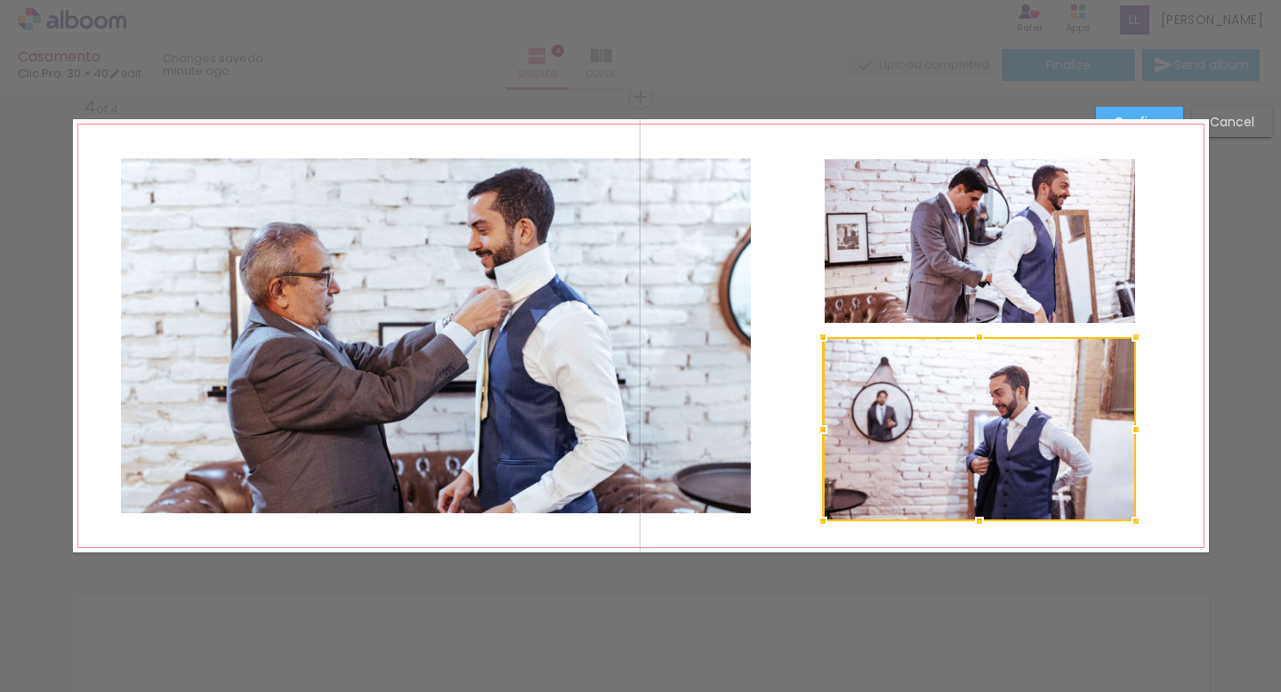
click at [1075, 393] on div at bounding box center [979, 429] width 313 height 184
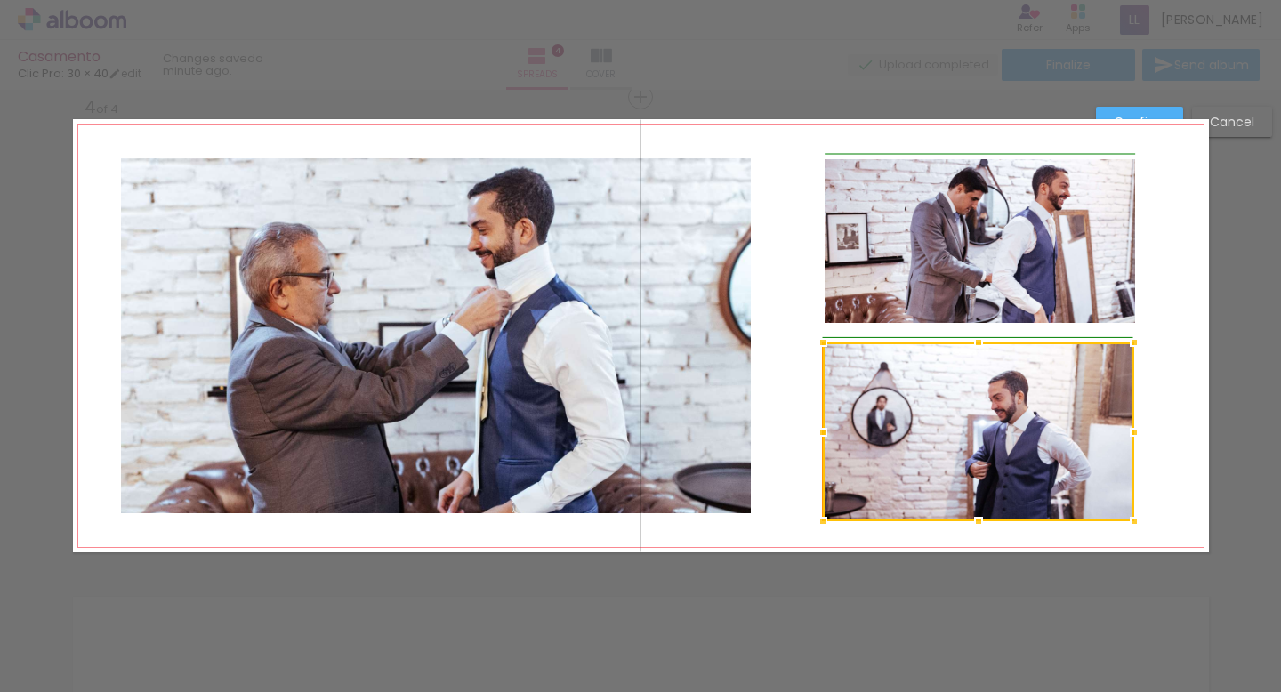
click at [1125, 342] on div at bounding box center [1134, 343] width 36 height 36
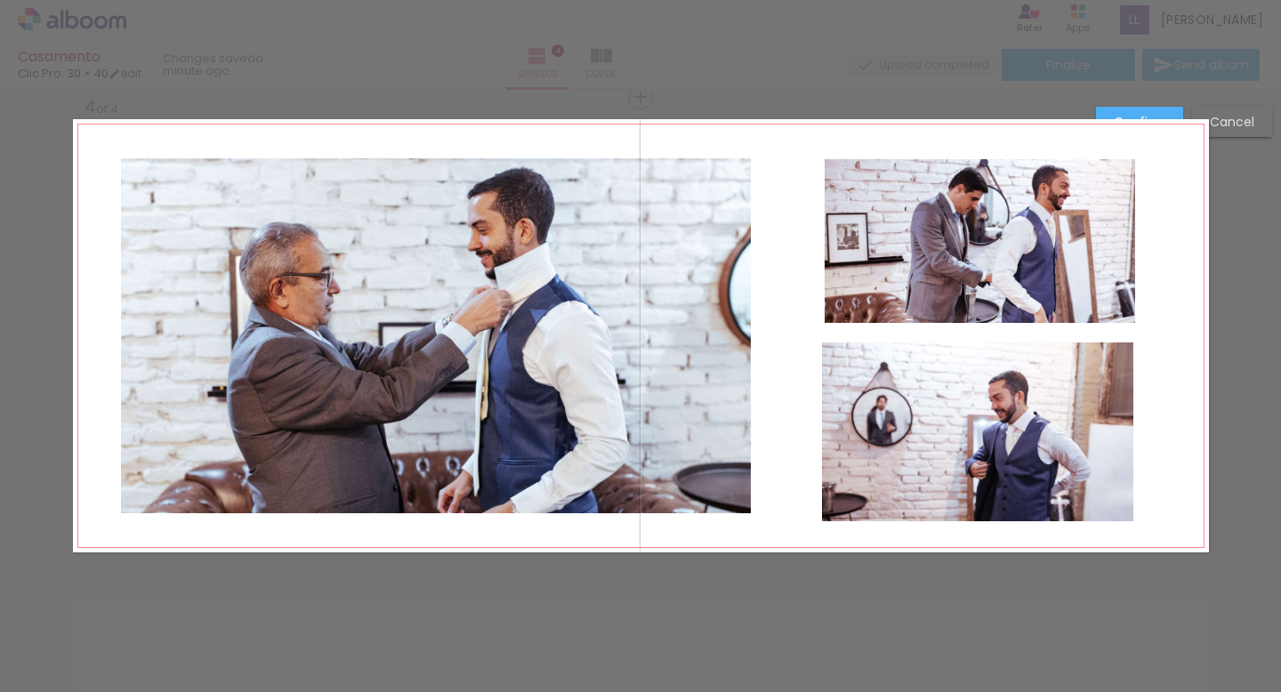
click at [1176, 397] on quentale-layouter at bounding box center [641, 335] width 1136 height 433
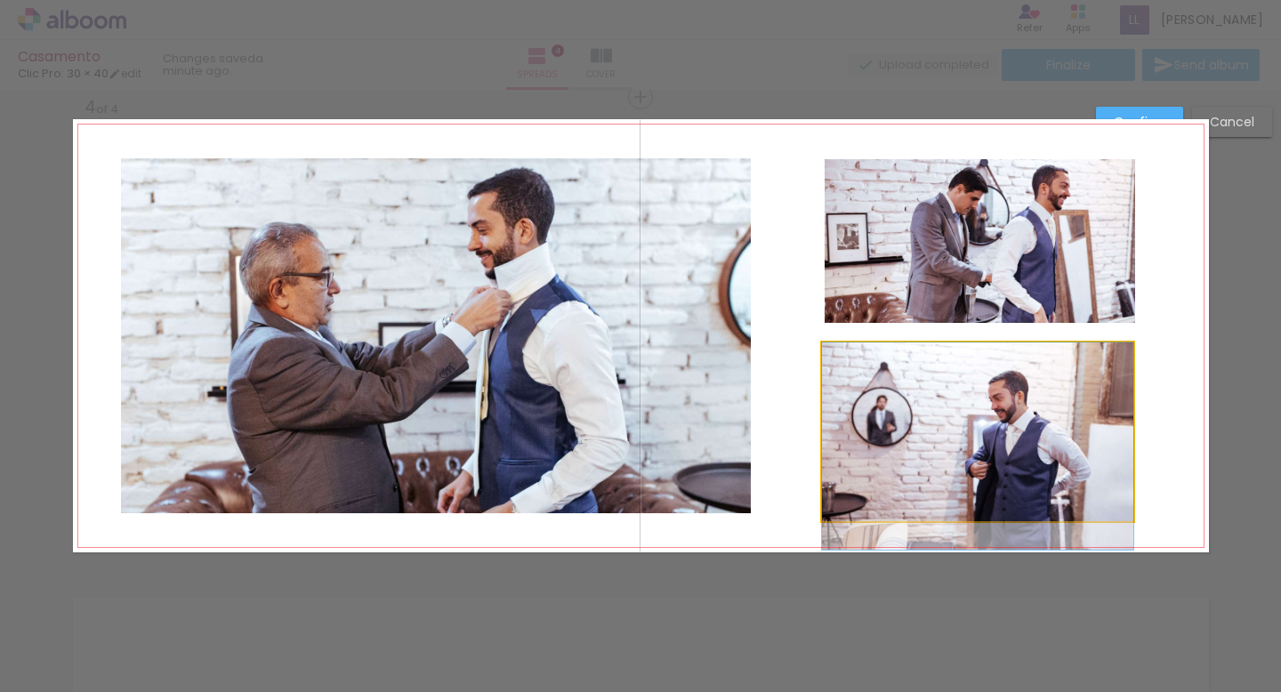
click at [1066, 438] on quentale-photo at bounding box center [977, 431] width 311 height 179
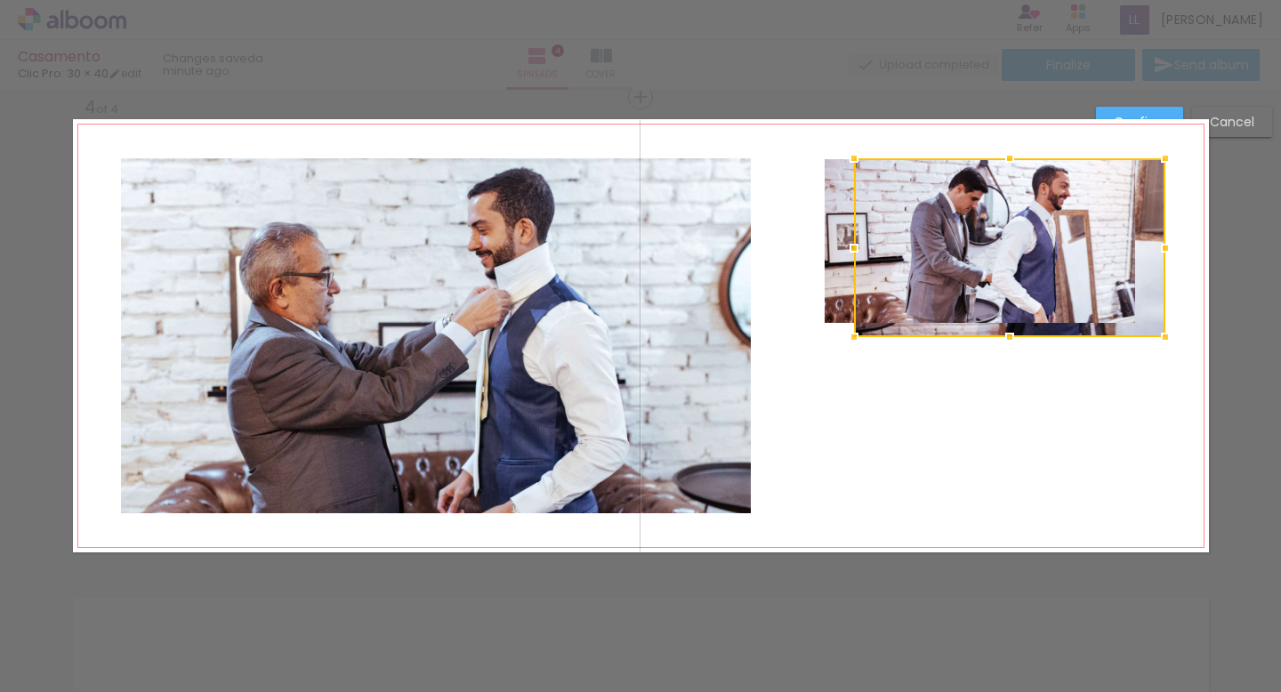
drag, startPoint x: 1066, startPoint y: 438, endPoint x: 1098, endPoint y: 254, distance: 186.9
click at [1098, 254] on div at bounding box center [1009, 247] width 311 height 179
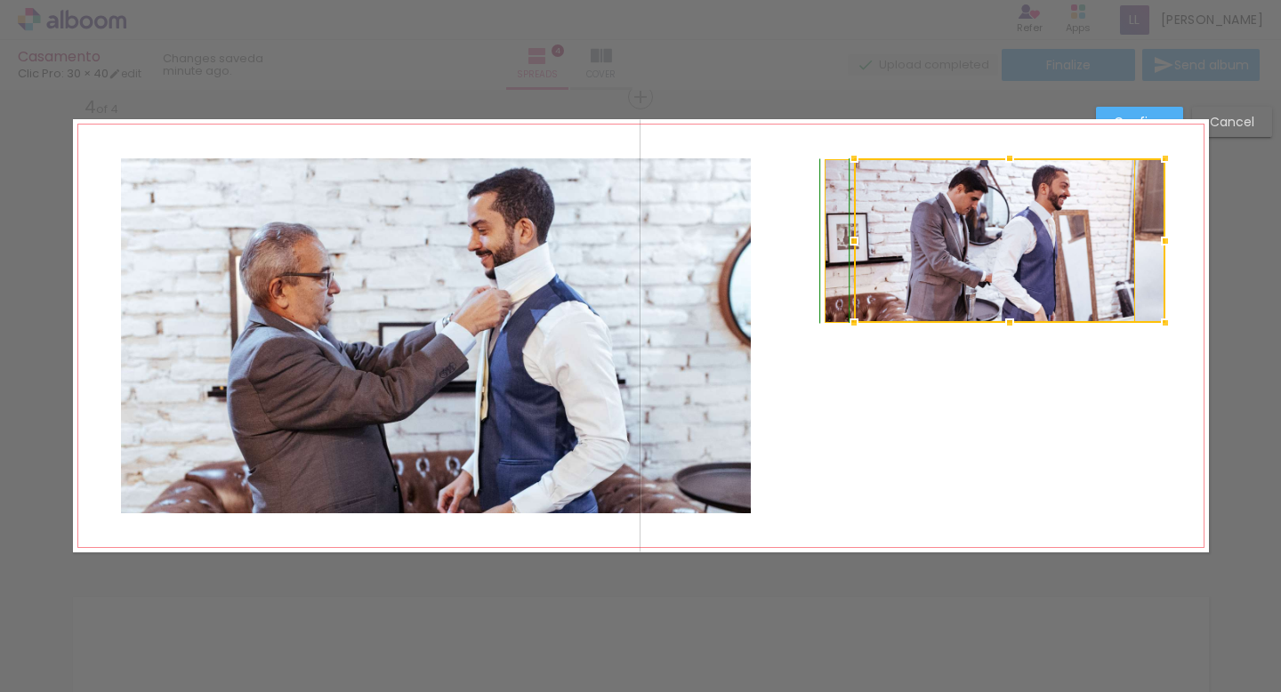
click at [1007, 327] on div at bounding box center [1010, 323] width 36 height 36
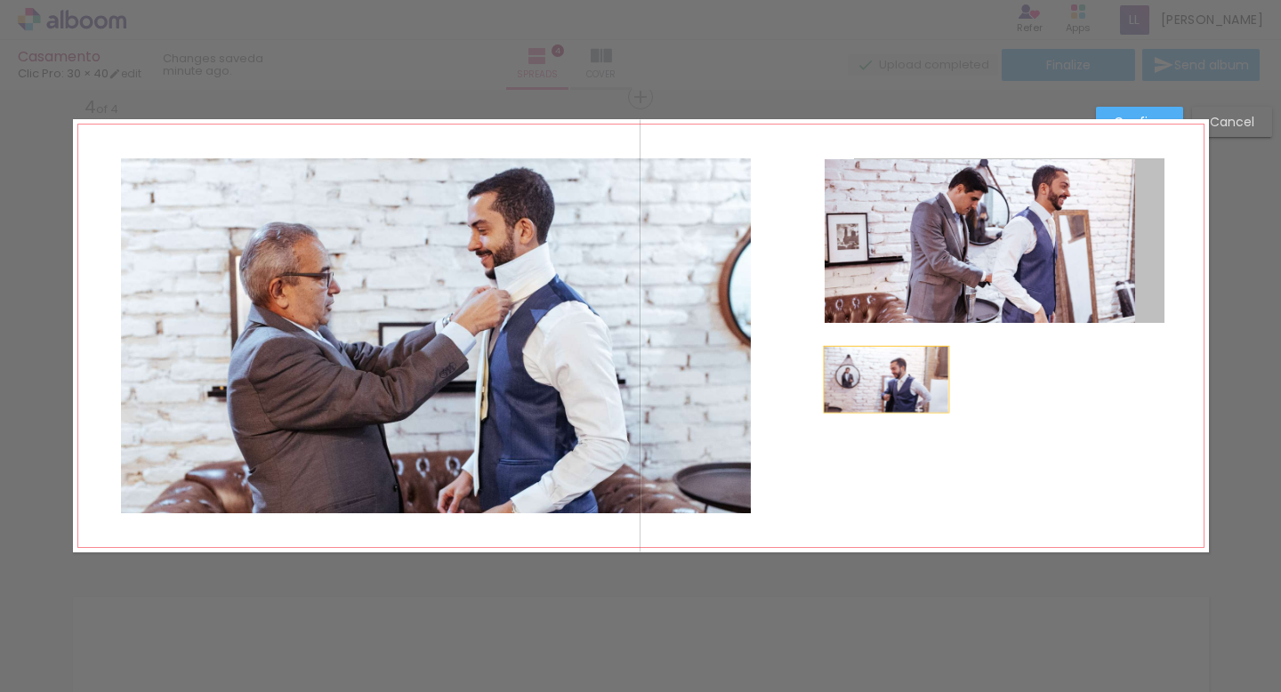
drag, startPoint x: 1151, startPoint y: 268, endPoint x: 886, endPoint y: 379, distance: 287.5
click at [886, 379] on quentale-layouter at bounding box center [641, 335] width 1136 height 433
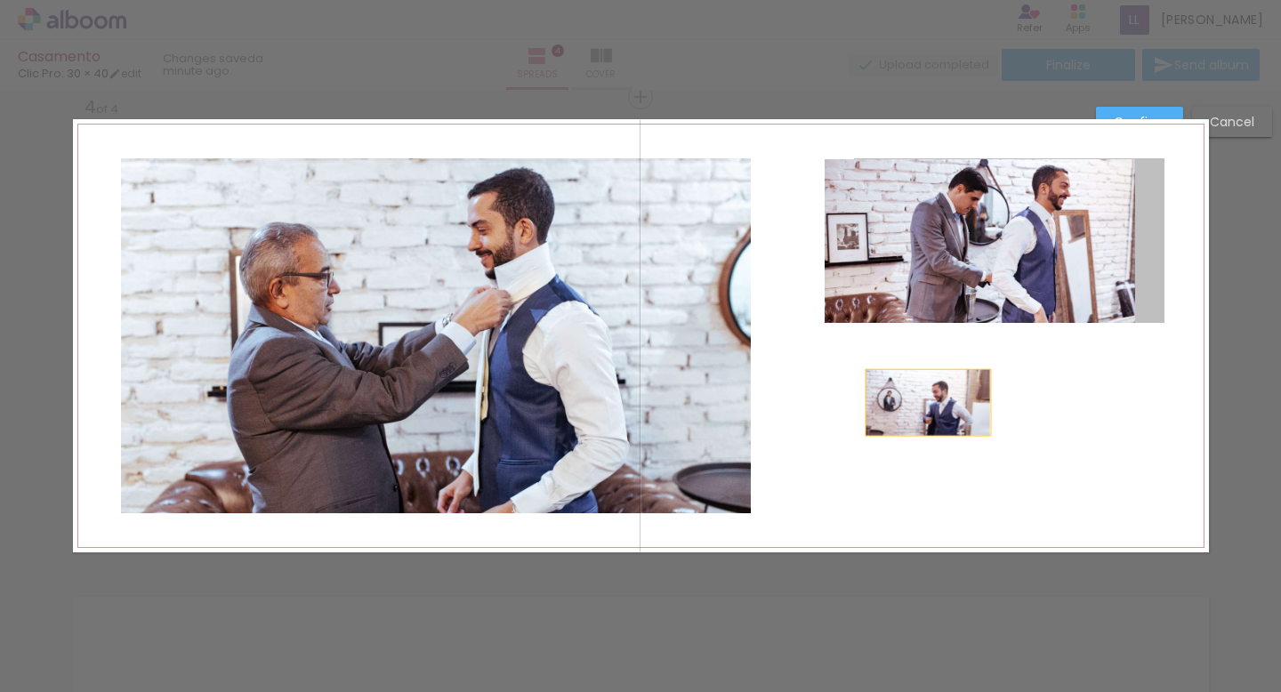
drag, startPoint x: 1144, startPoint y: 255, endPoint x: 925, endPoint y: 401, distance: 263.0
click at [925, 401] on quentale-layouter at bounding box center [641, 335] width 1136 height 433
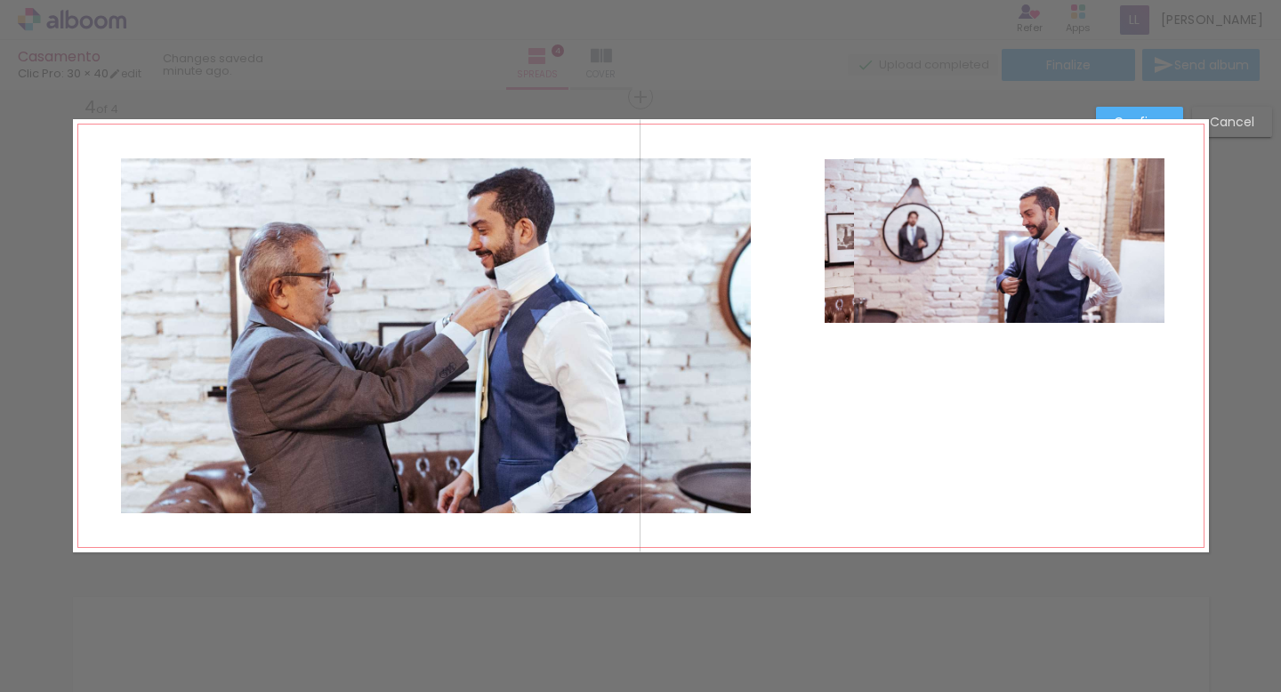
click at [1146, 233] on quentale-photo at bounding box center [1009, 240] width 311 height 165
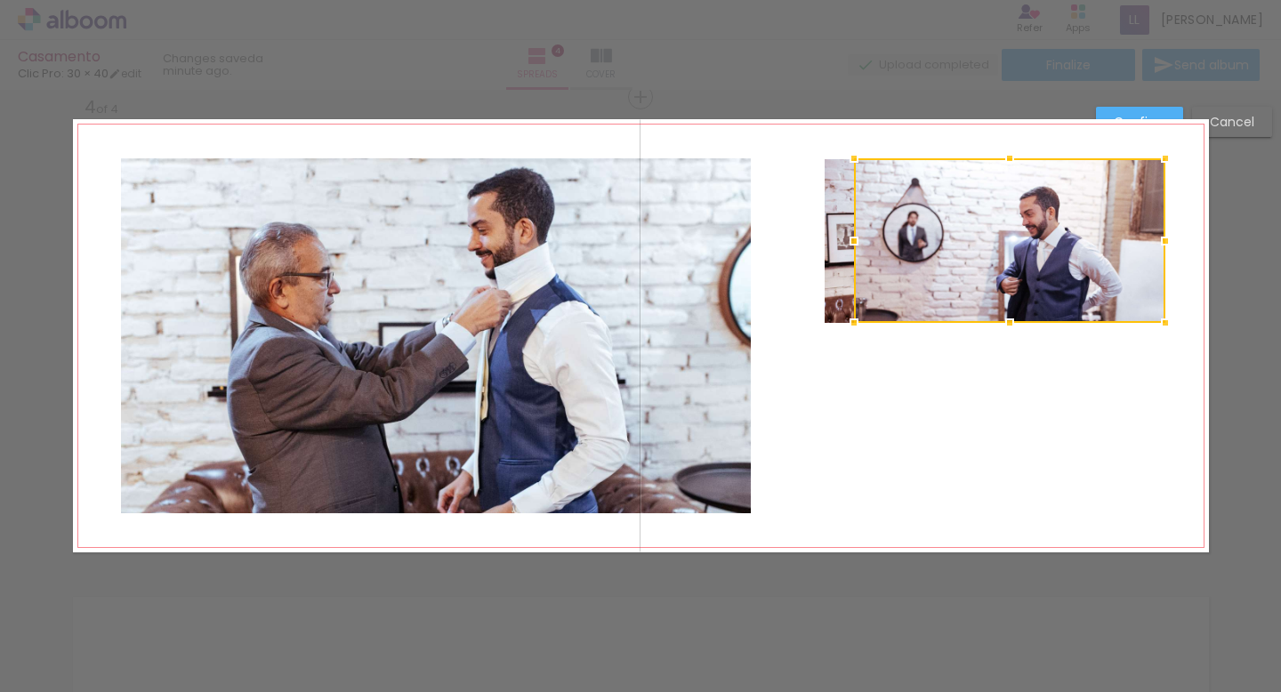
click at [1146, 233] on div at bounding box center [1009, 240] width 311 height 165
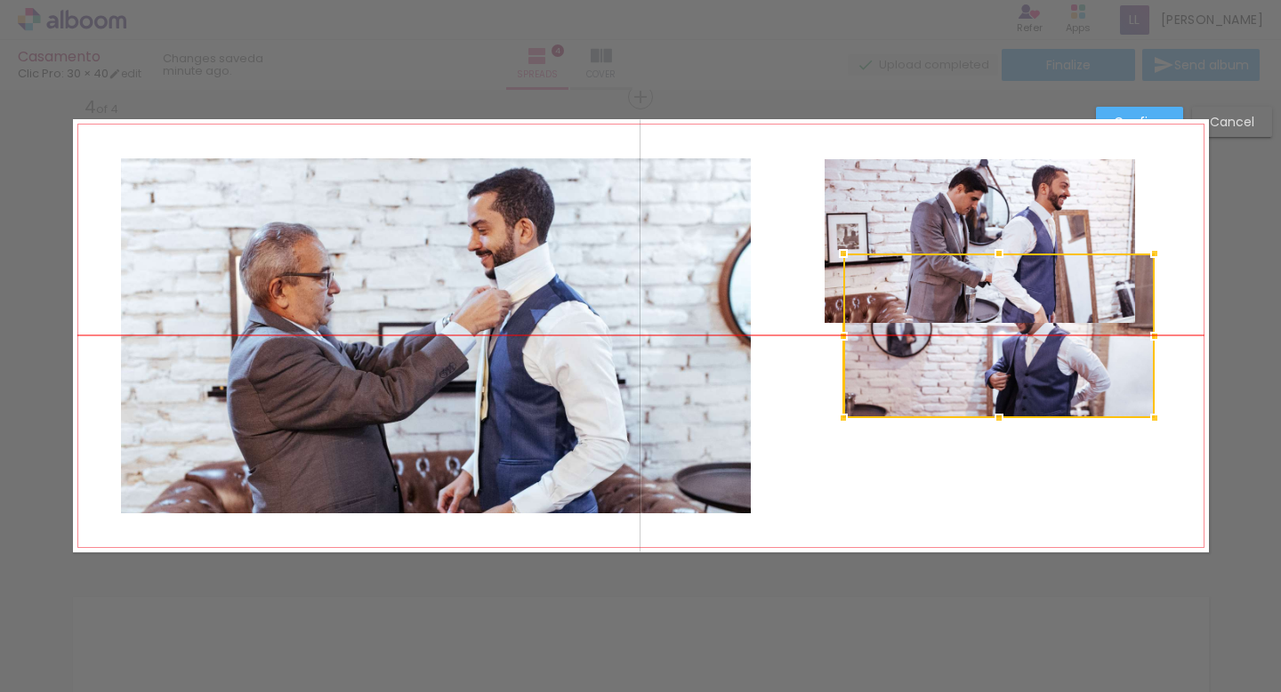
drag, startPoint x: 1026, startPoint y: 252, endPoint x: 998, endPoint y: 399, distance: 150.2
click at [998, 399] on div at bounding box center [998, 336] width 311 height 165
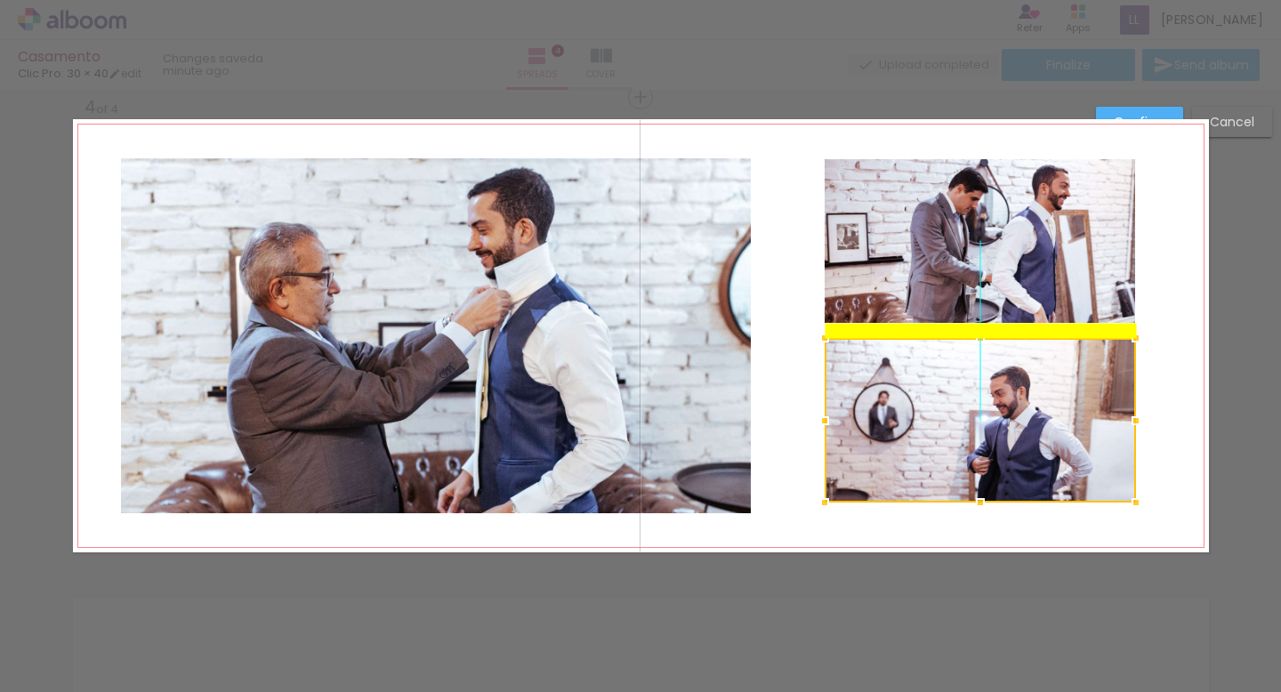
drag, startPoint x: 998, startPoint y: 399, endPoint x: 987, endPoint y: 454, distance: 55.3
click at [988, 455] on div at bounding box center [980, 420] width 311 height 165
click at [1028, 430] on div at bounding box center [980, 420] width 311 height 165
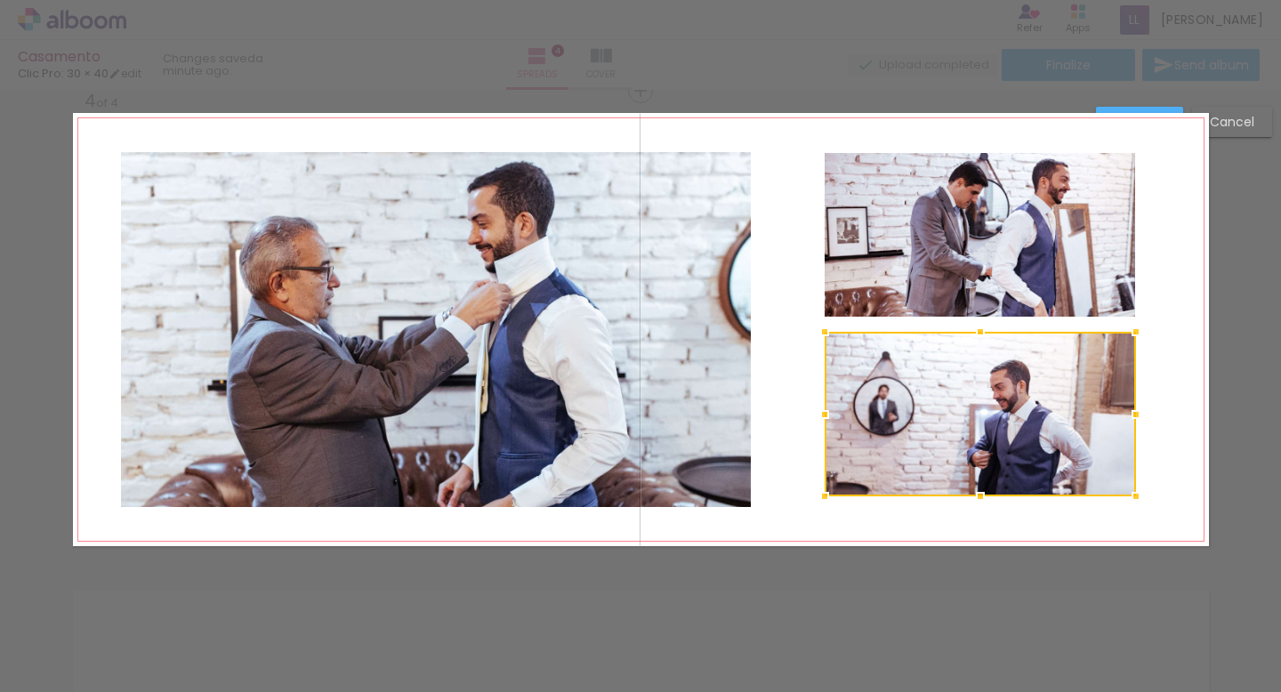
scroll to position [1446, 0]
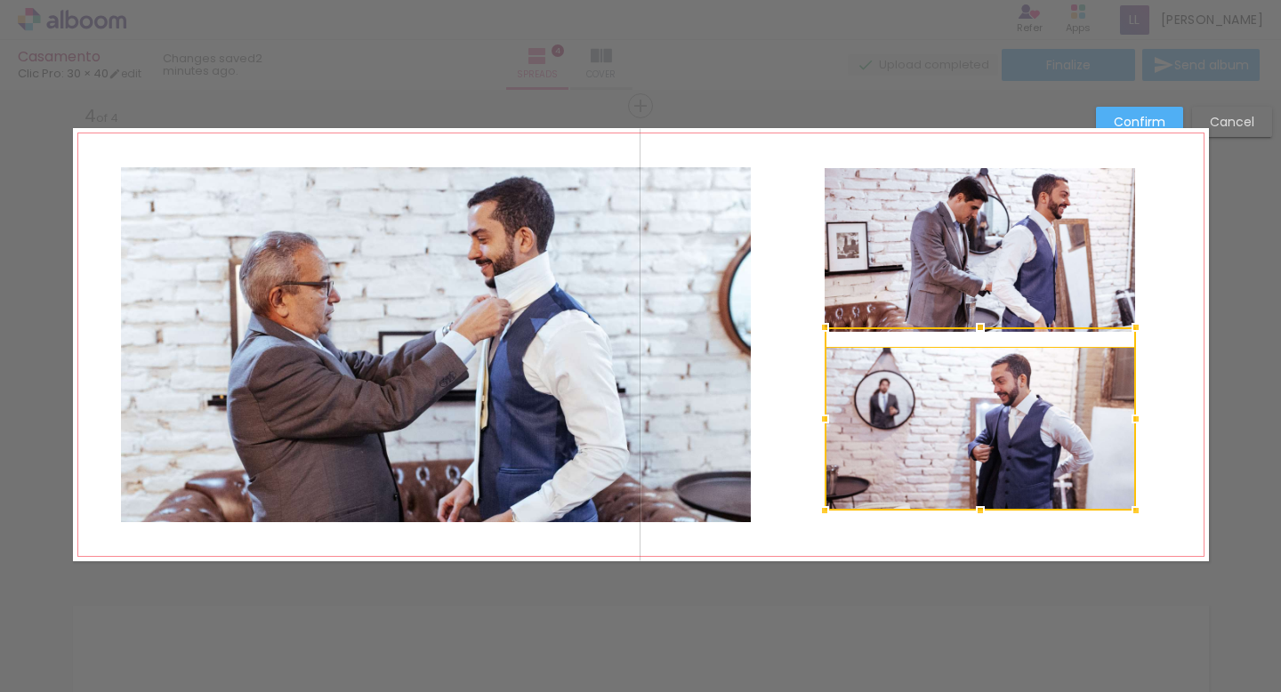
drag, startPoint x: 979, startPoint y: 345, endPoint x: 981, endPoint y: 258, distance: 87.2
click at [981, 258] on album-spread "4 of 4" at bounding box center [641, 344] width 1136 height 433
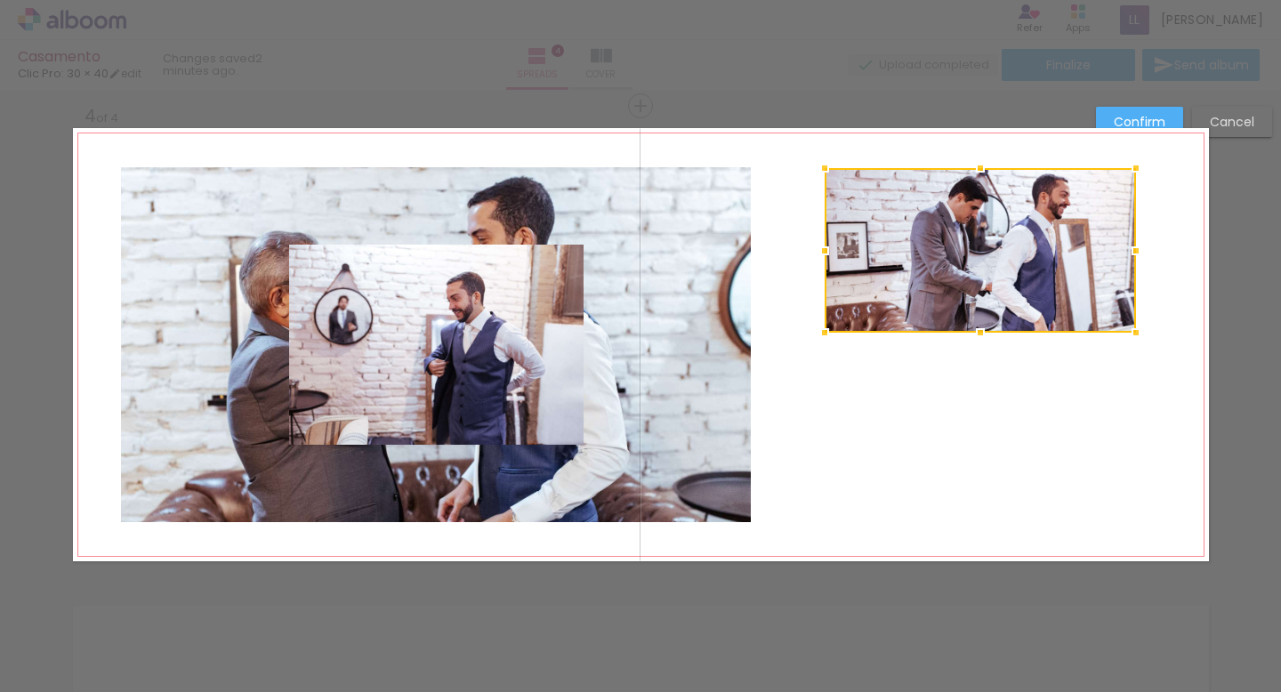
click at [866, 404] on quentale-layouter at bounding box center [641, 344] width 1136 height 433
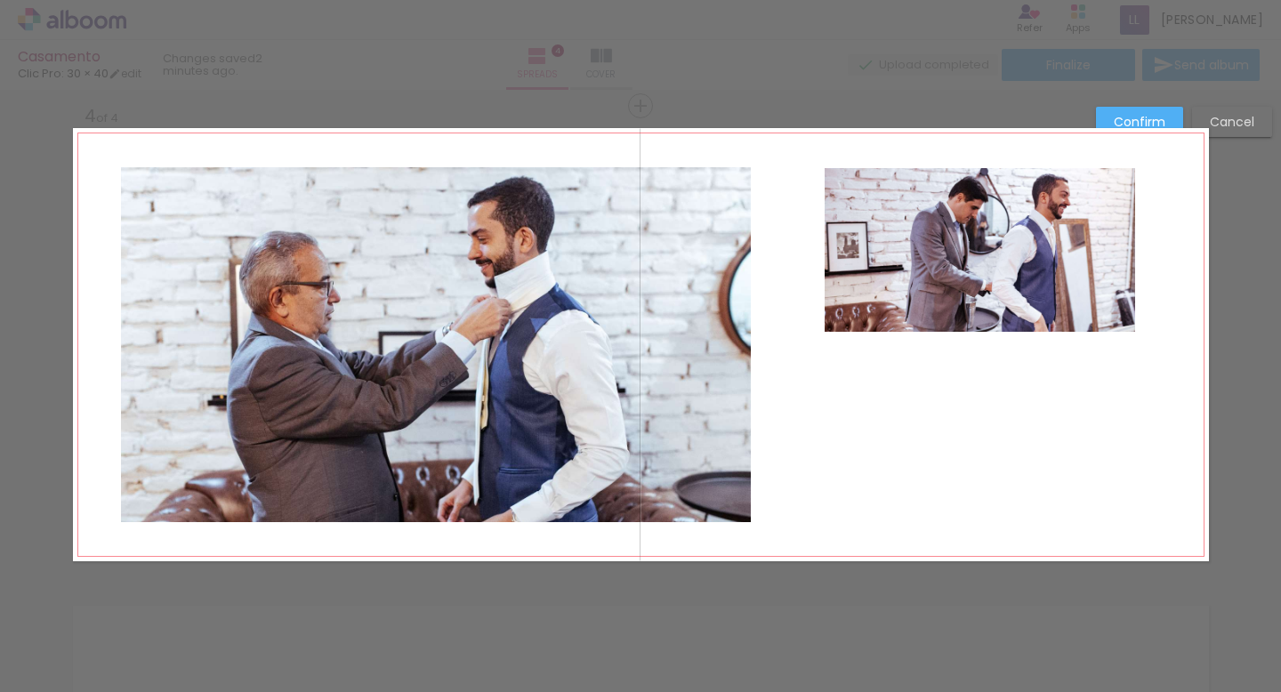
click at [556, 347] on quentale-photo at bounding box center [436, 344] width 630 height 355
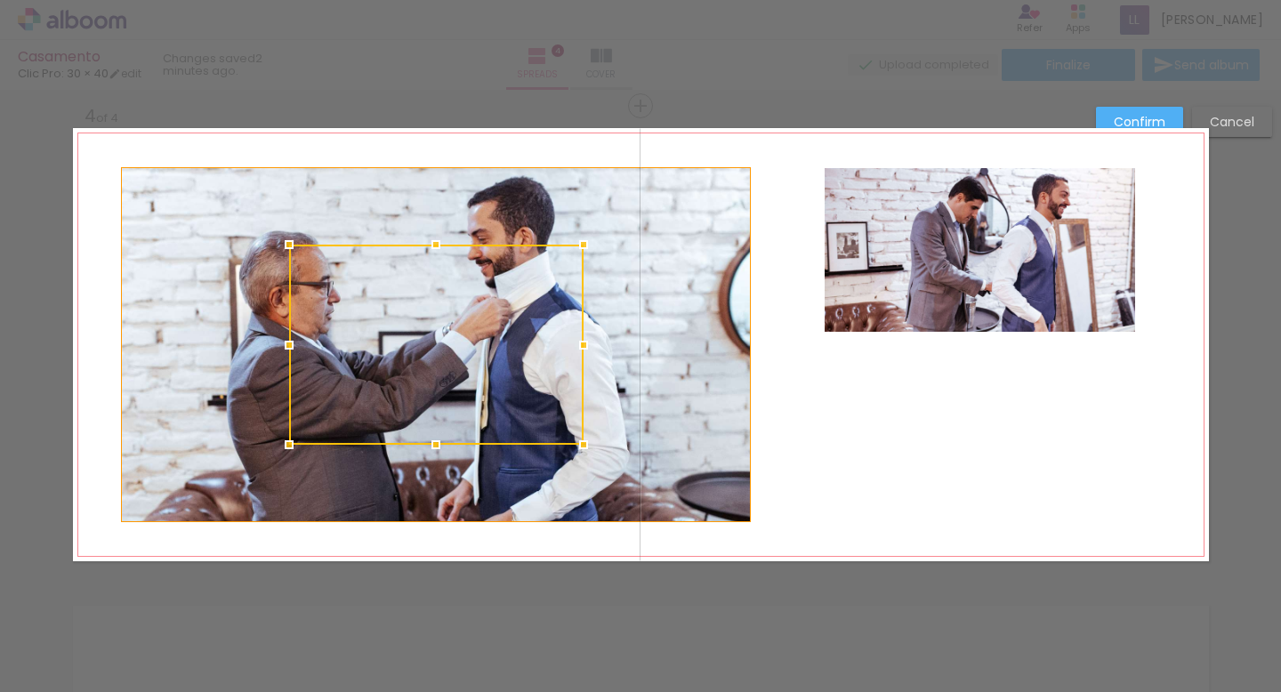
click at [556, 347] on div at bounding box center [436, 345] width 294 height 200
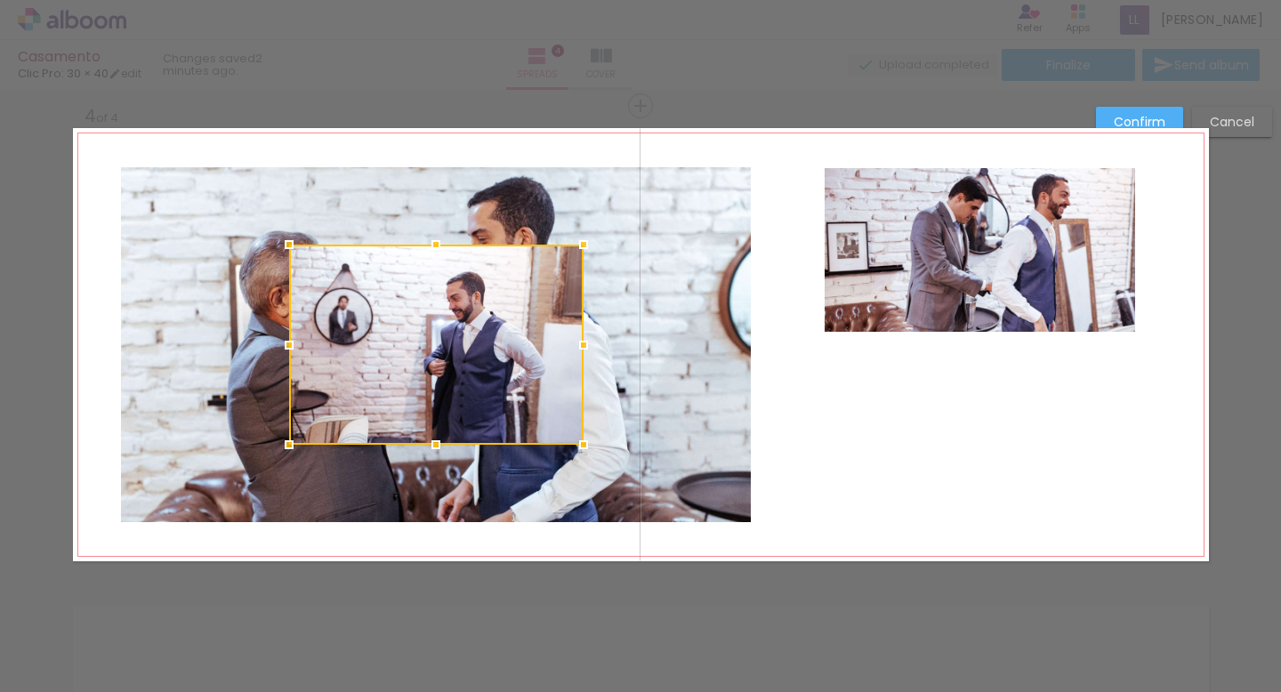
click at [513, 349] on div at bounding box center [436, 345] width 294 height 200
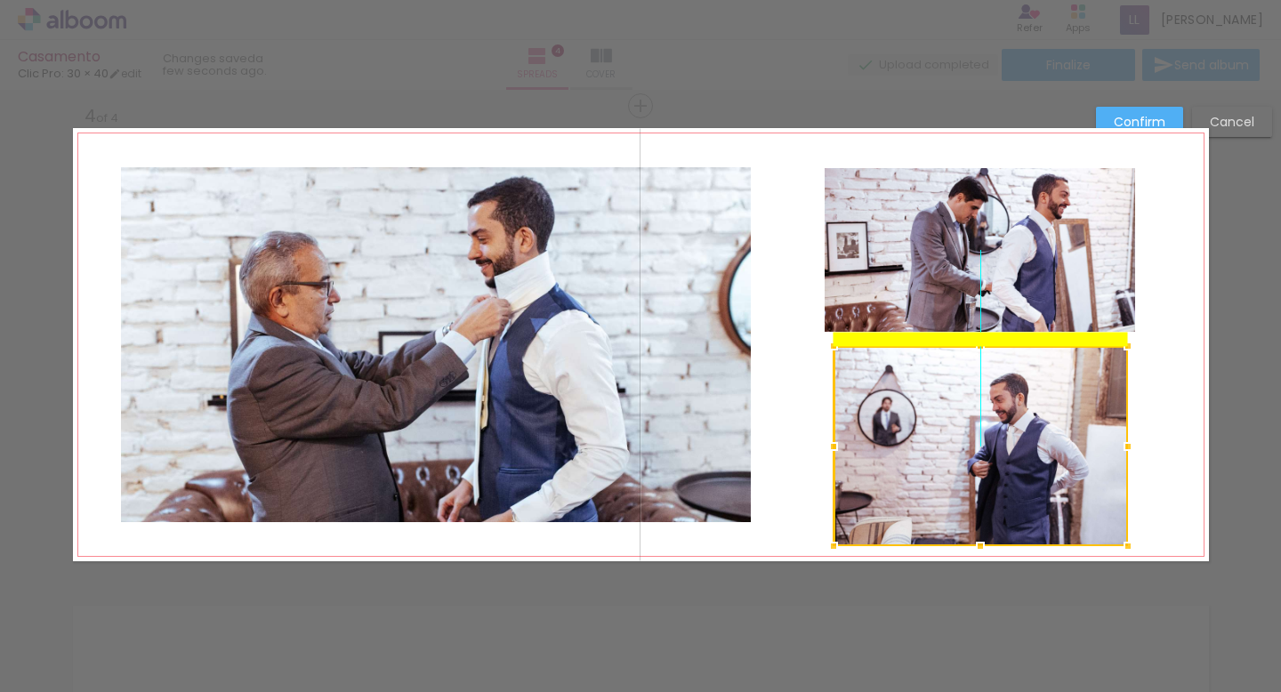
drag, startPoint x: 513, startPoint y: 349, endPoint x: 1036, endPoint y: 427, distance: 528.9
click at [1036, 427] on div at bounding box center [981, 446] width 294 height 200
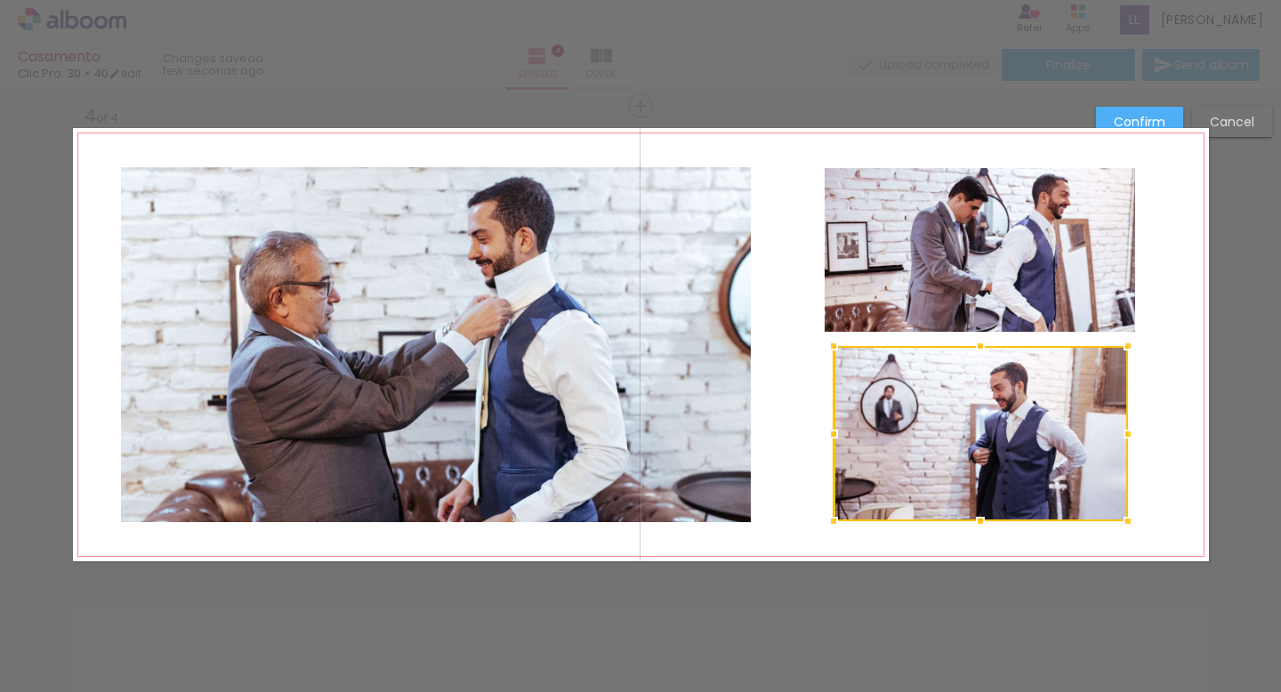
click at [979, 543] on album-spread "4 of 4" at bounding box center [641, 344] width 1136 height 433
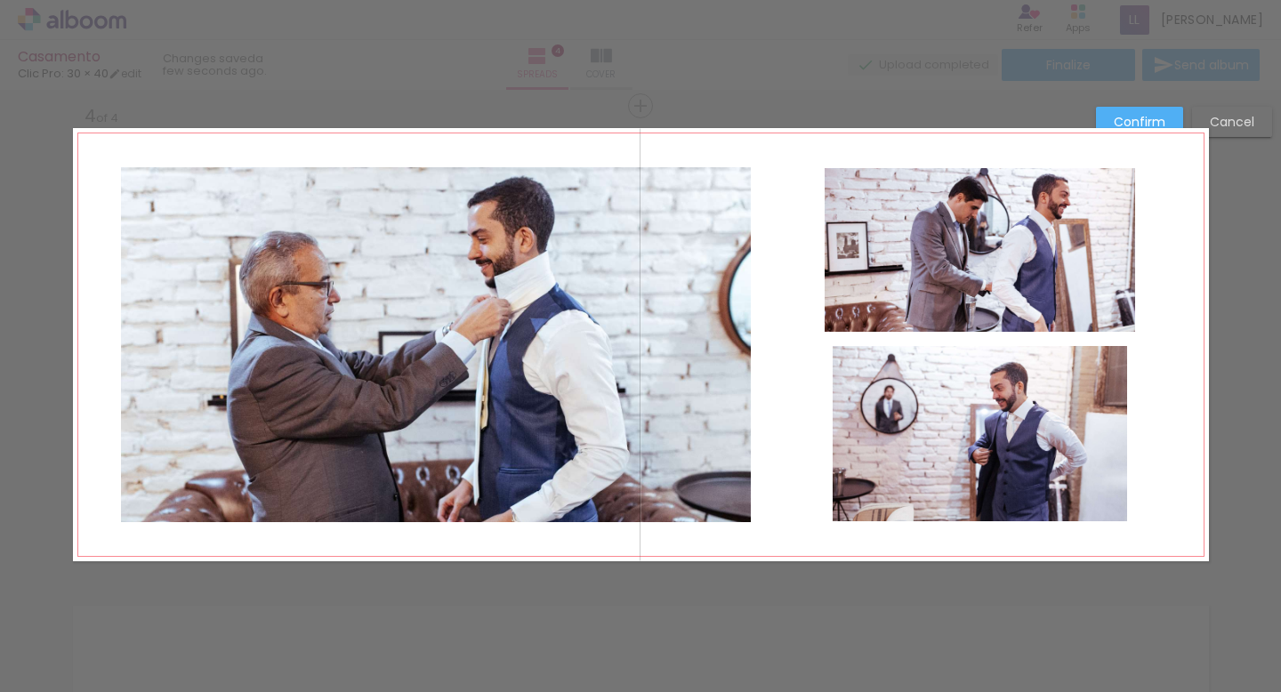
click at [848, 448] on quentale-photo at bounding box center [980, 433] width 294 height 175
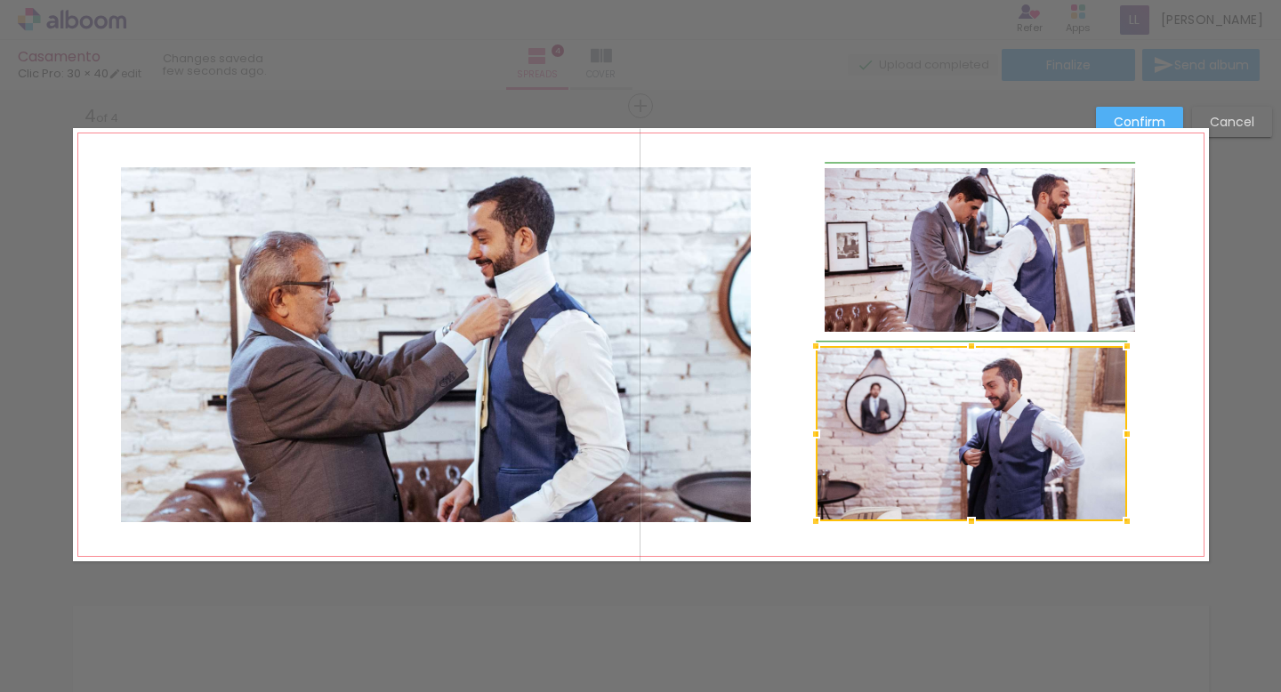
drag, startPoint x: 834, startPoint y: 433, endPoint x: 823, endPoint y: 433, distance: 10.7
click at [823, 433] on div at bounding box center [816, 434] width 36 height 36
click at [1113, 271] on quentale-photo at bounding box center [980, 250] width 311 height 165
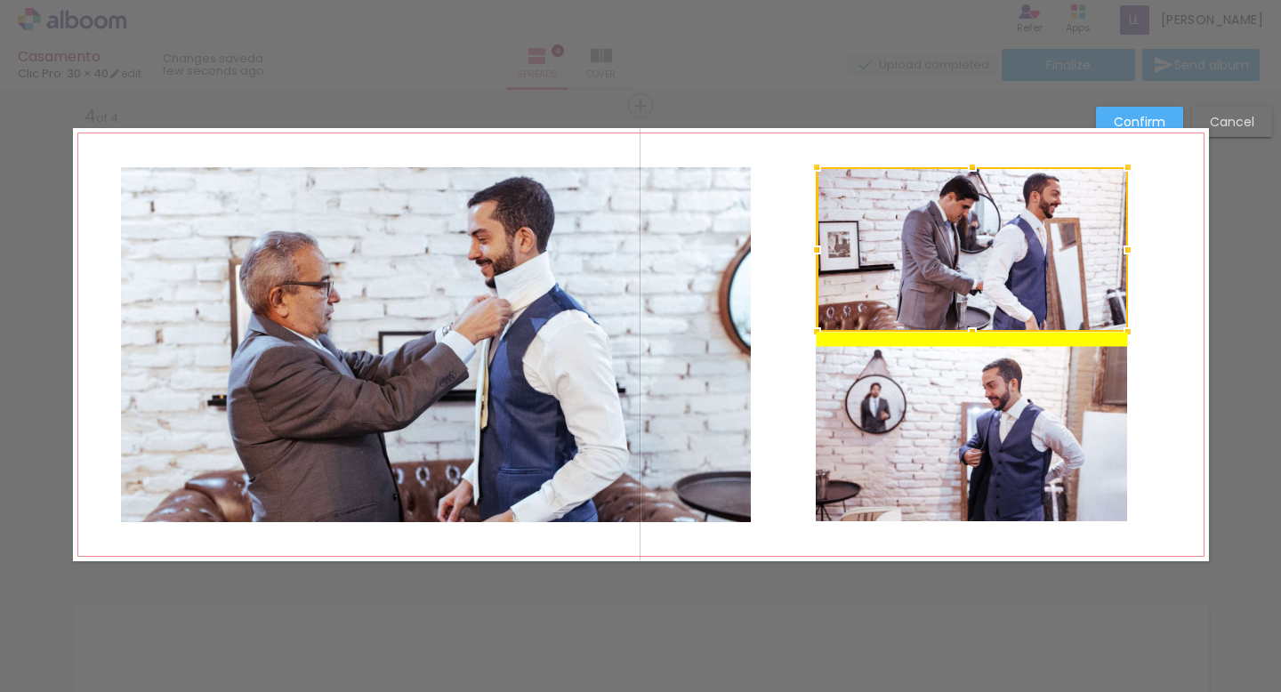
click at [1105, 272] on div at bounding box center [972, 249] width 311 height 165
click at [1206, 309] on quentale-layouter at bounding box center [641, 344] width 1136 height 433
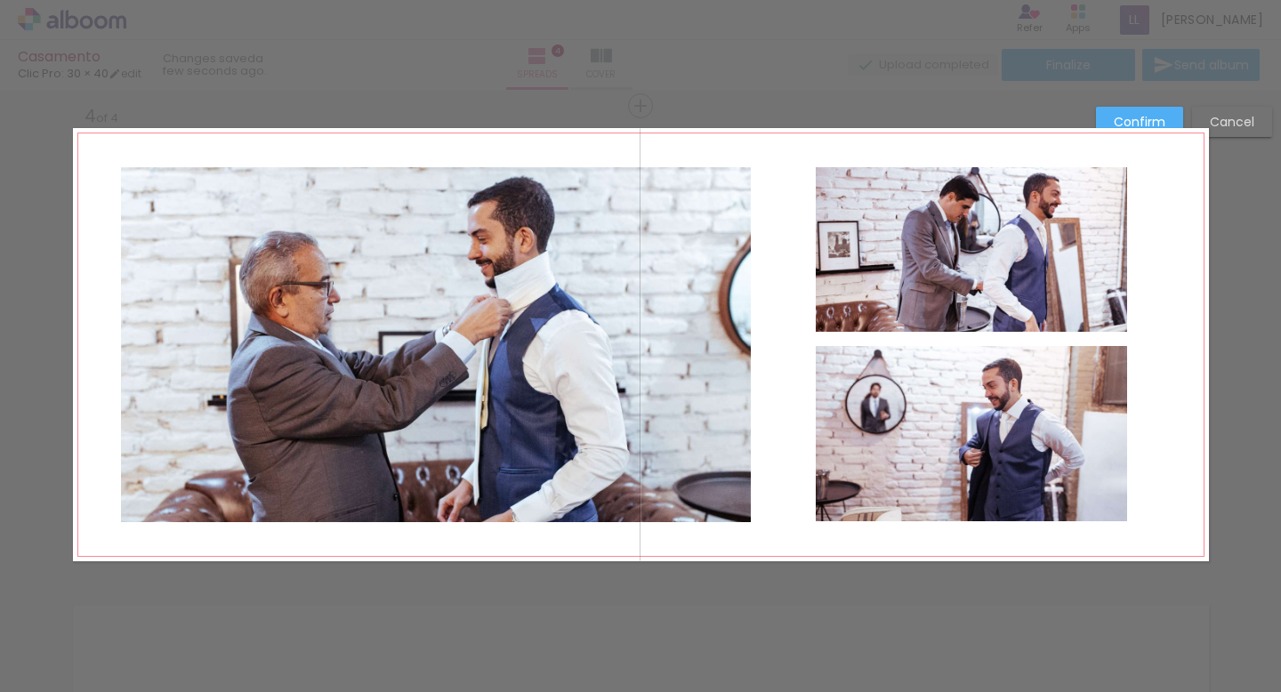
click at [0, 0] on slot "Confirm" at bounding box center [0, 0] width 0 height 0
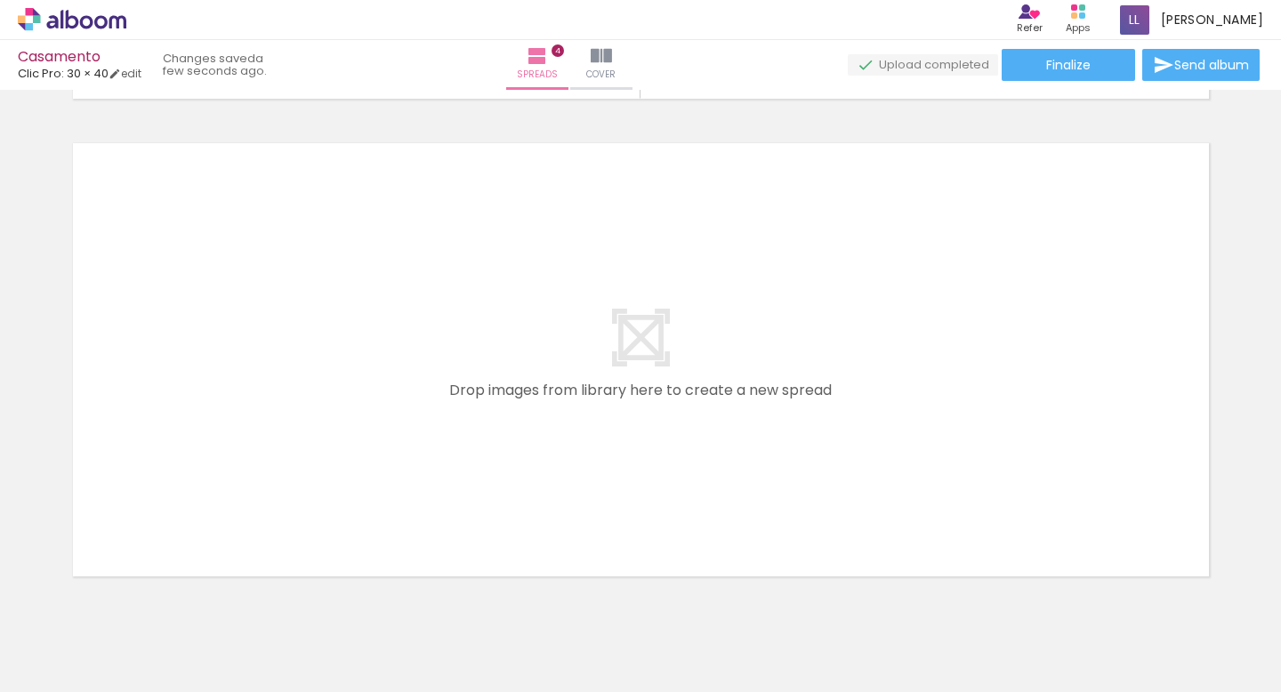
scroll to position [0, 165]
click at [1222, 648] on div at bounding box center [1192, 632] width 88 height 59
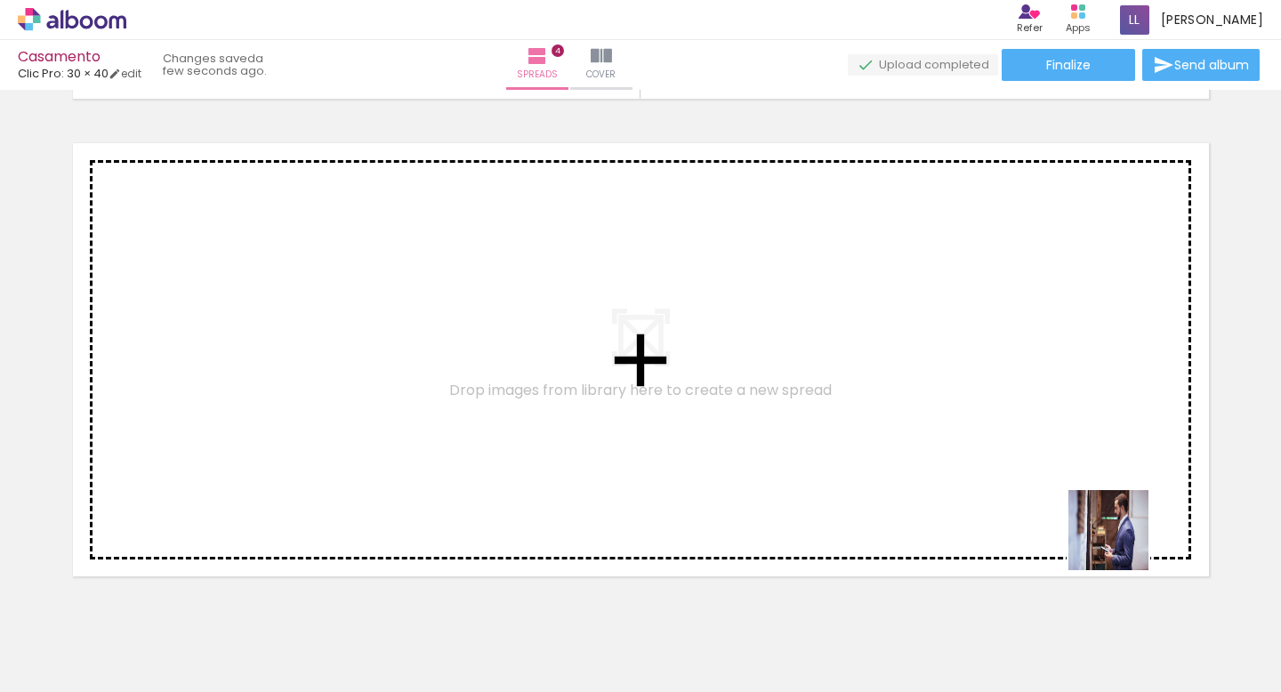
drag, startPoint x: 1202, startPoint y: 634, endPoint x: 939, endPoint y: 391, distance: 358.2
click at [939, 391] on quentale-workspace at bounding box center [640, 346] width 1281 height 692
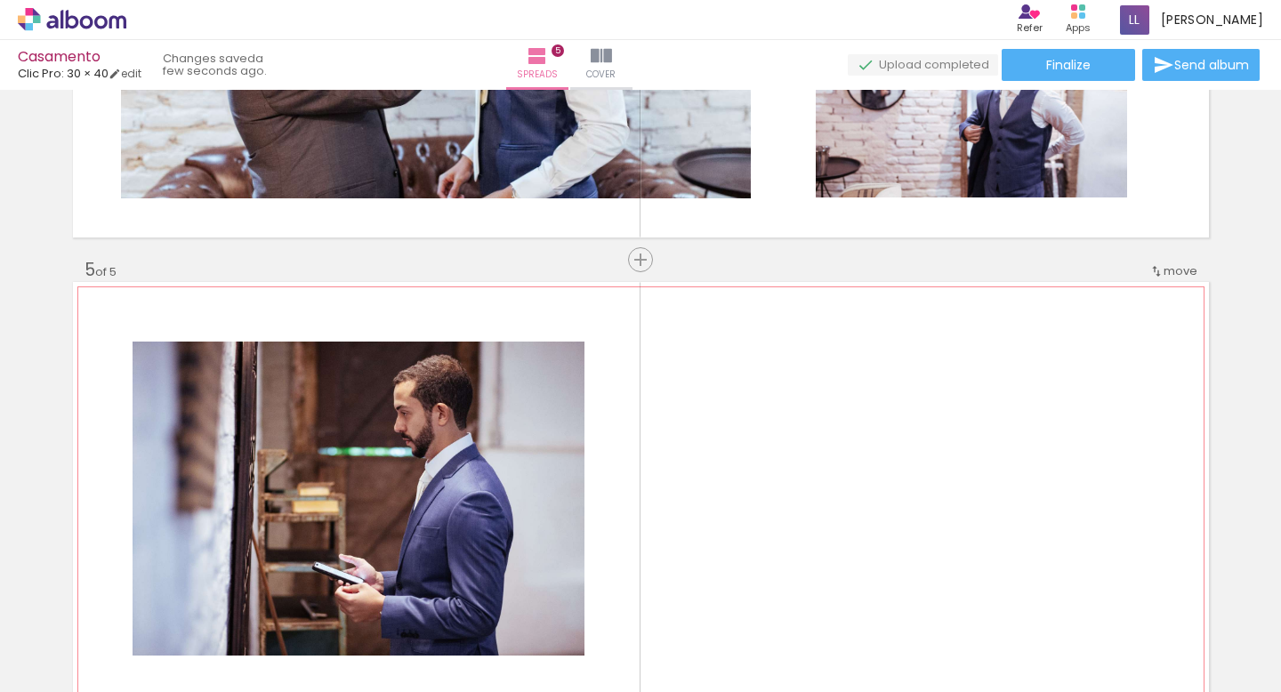
scroll to position [1629, 0]
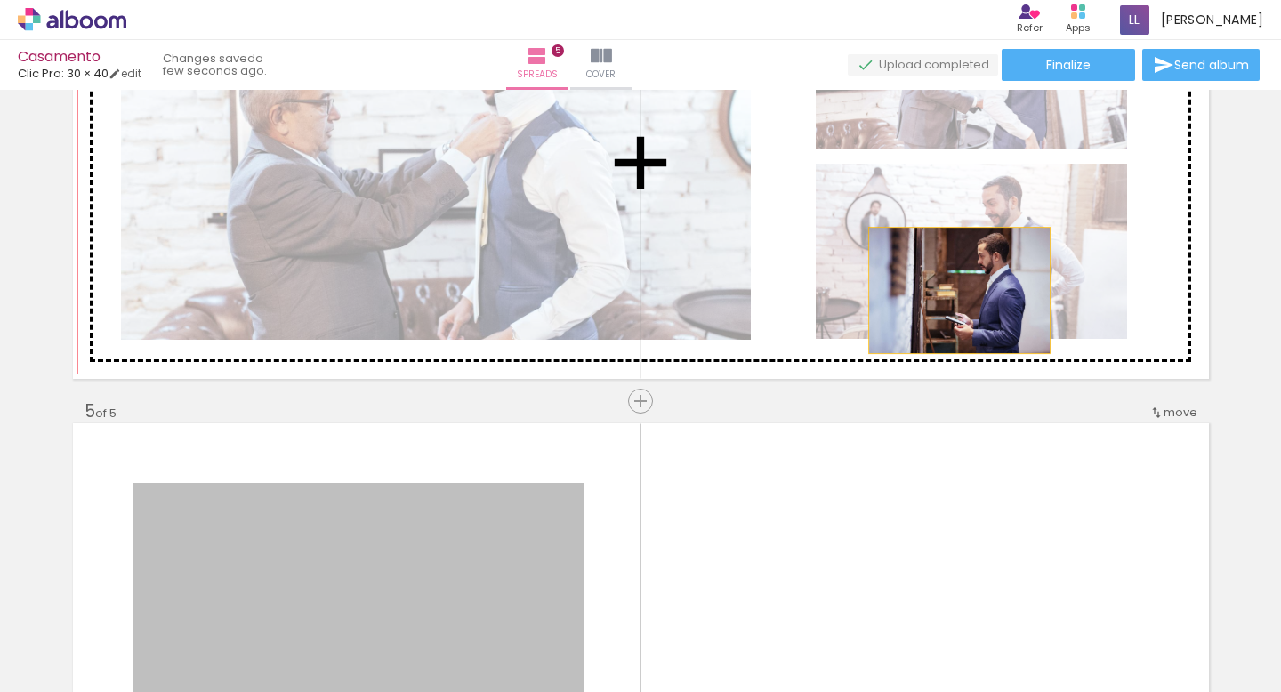
drag, startPoint x: 485, startPoint y: 561, endPoint x: 996, endPoint y: 281, distance: 583.2
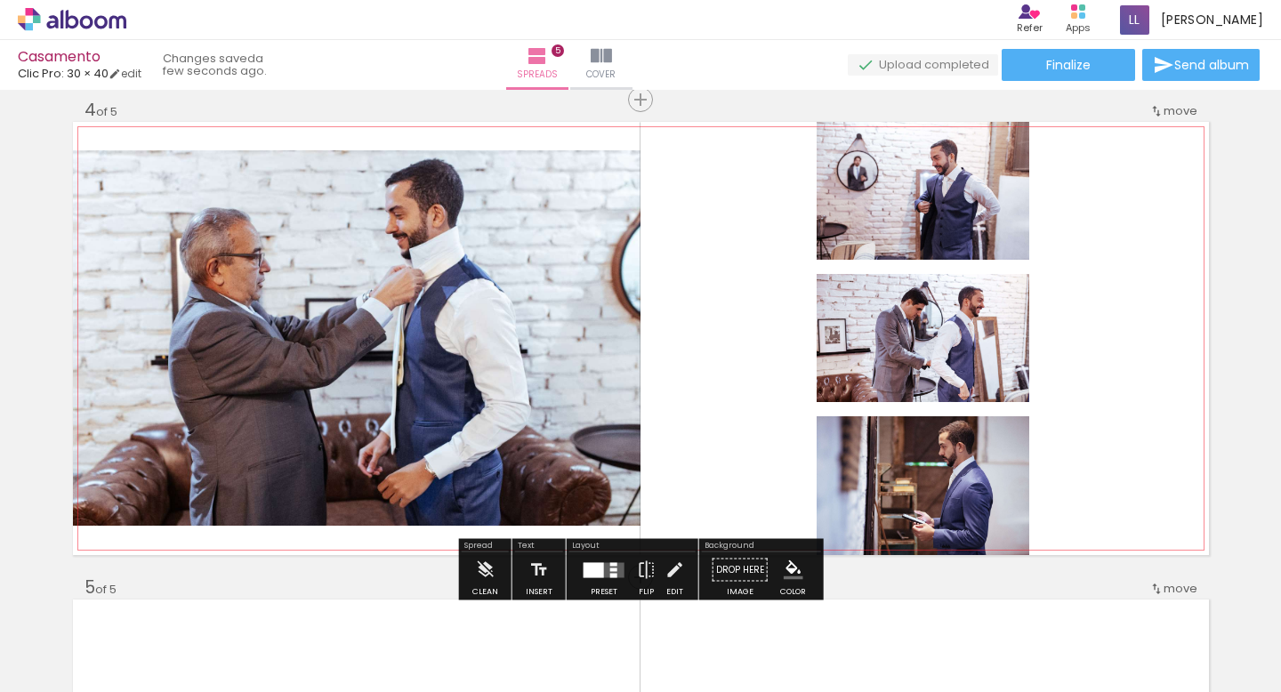
scroll to position [1454, 0]
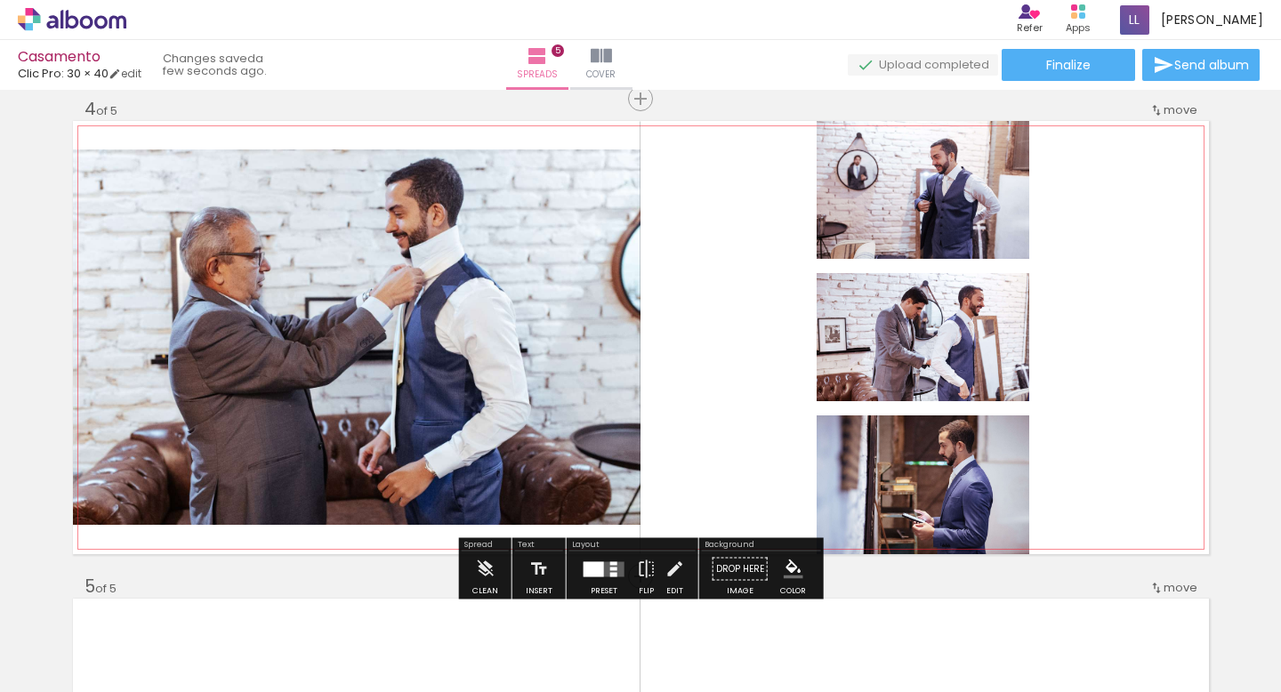
click at [979, 337] on quentale-photo at bounding box center [923, 337] width 213 height 128
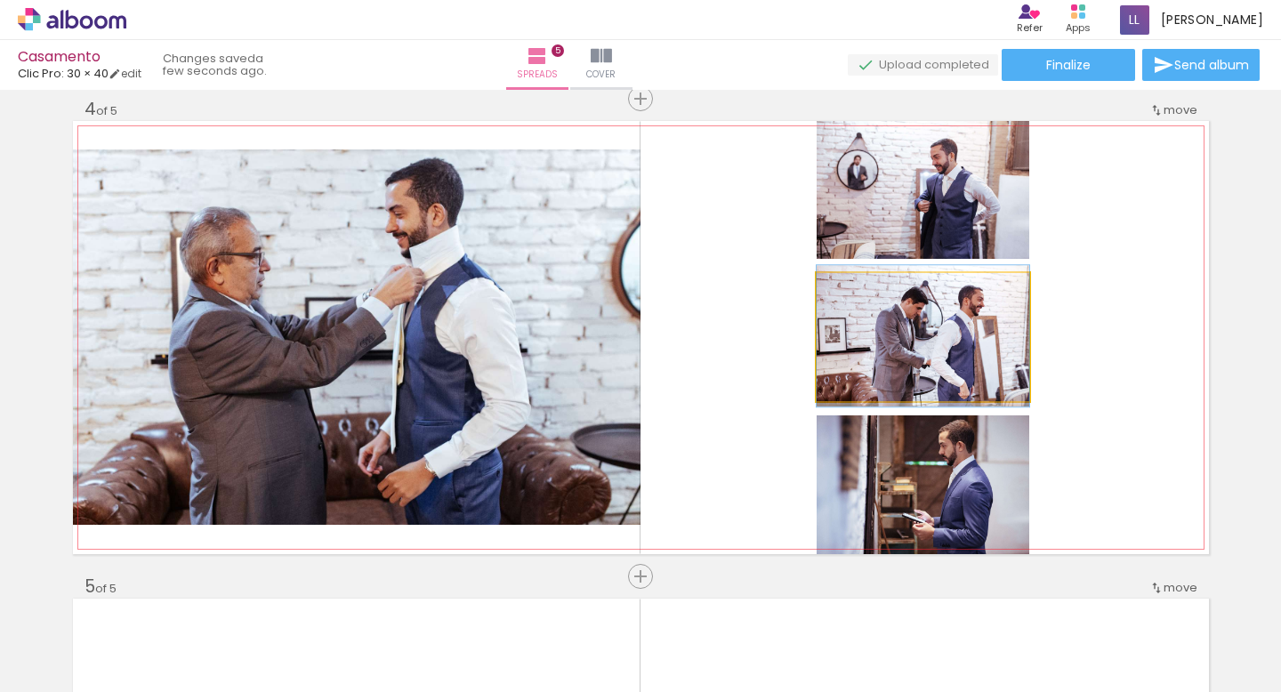
click at [956, 345] on div at bounding box center [923, 335] width 213 height 141
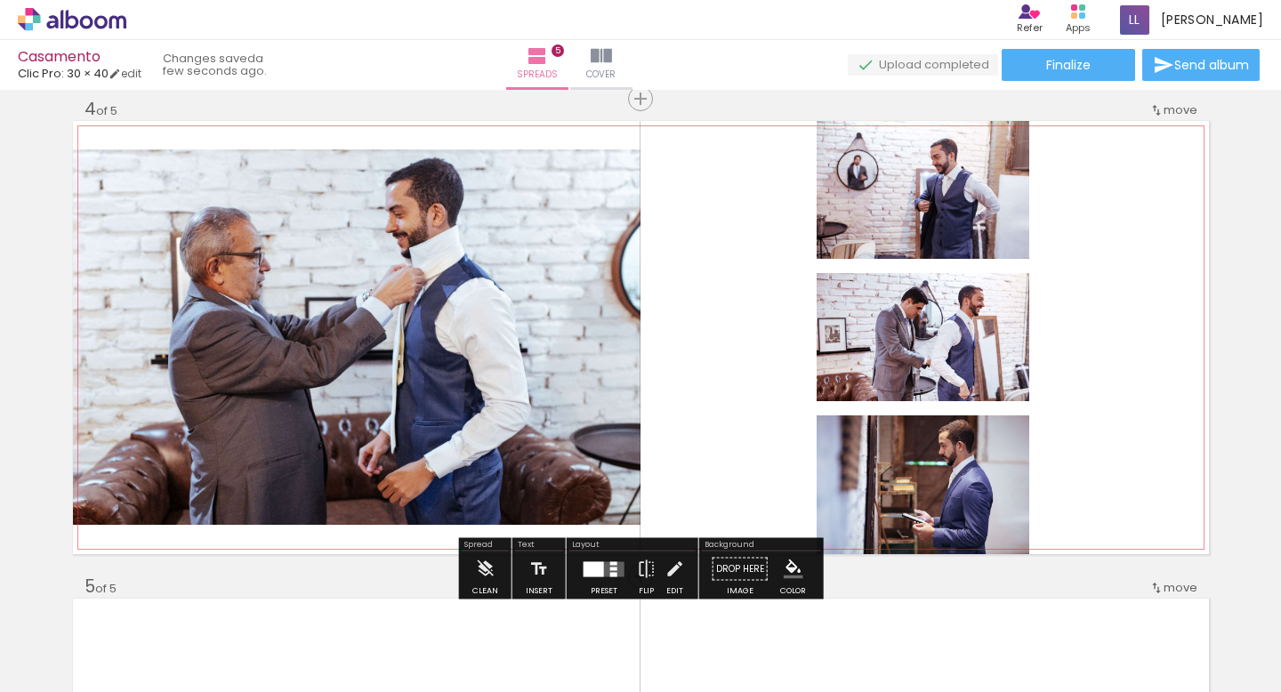
click at [1086, 359] on quentale-layouter at bounding box center [641, 337] width 1136 height 433
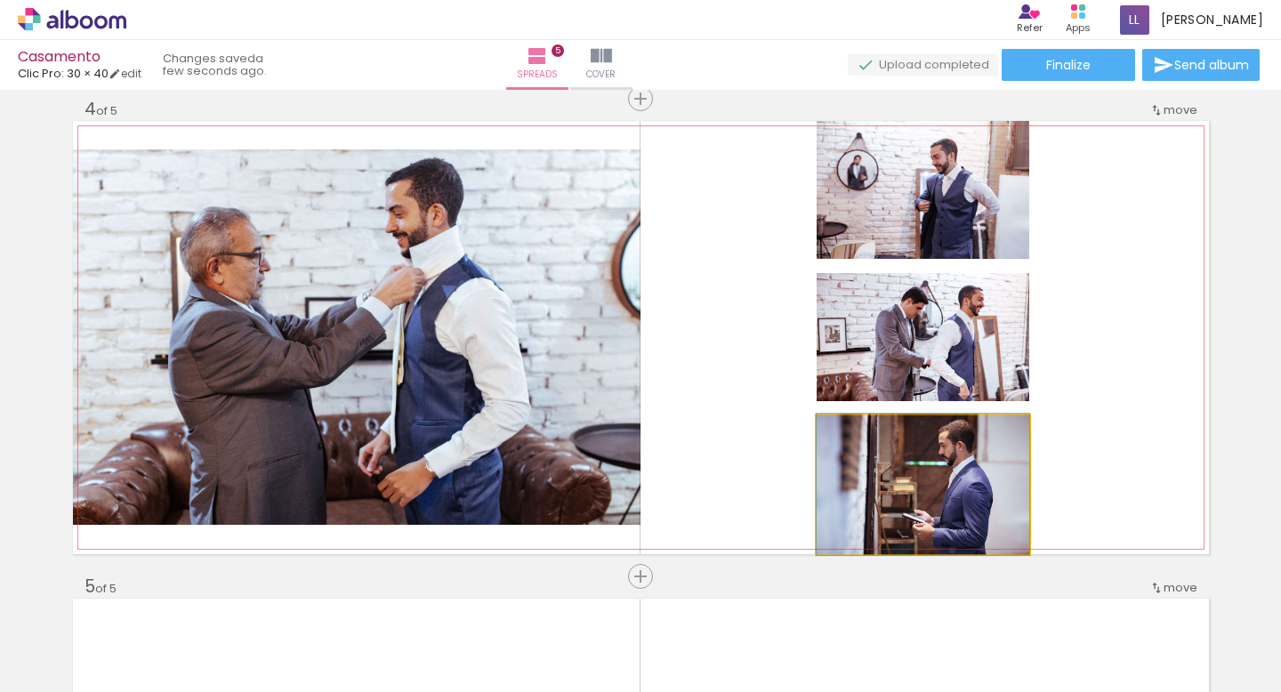
click at [937, 488] on quentale-photo at bounding box center [923, 484] width 213 height 139
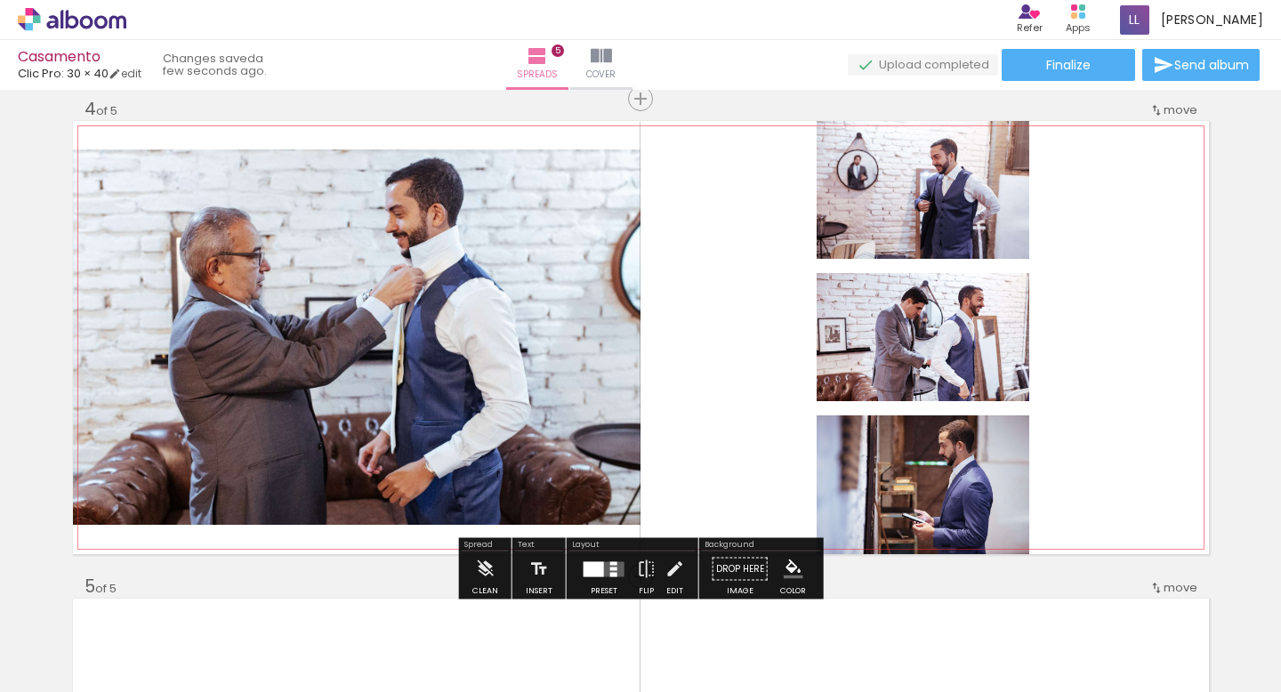
click at [954, 351] on quentale-photo at bounding box center [923, 337] width 213 height 128
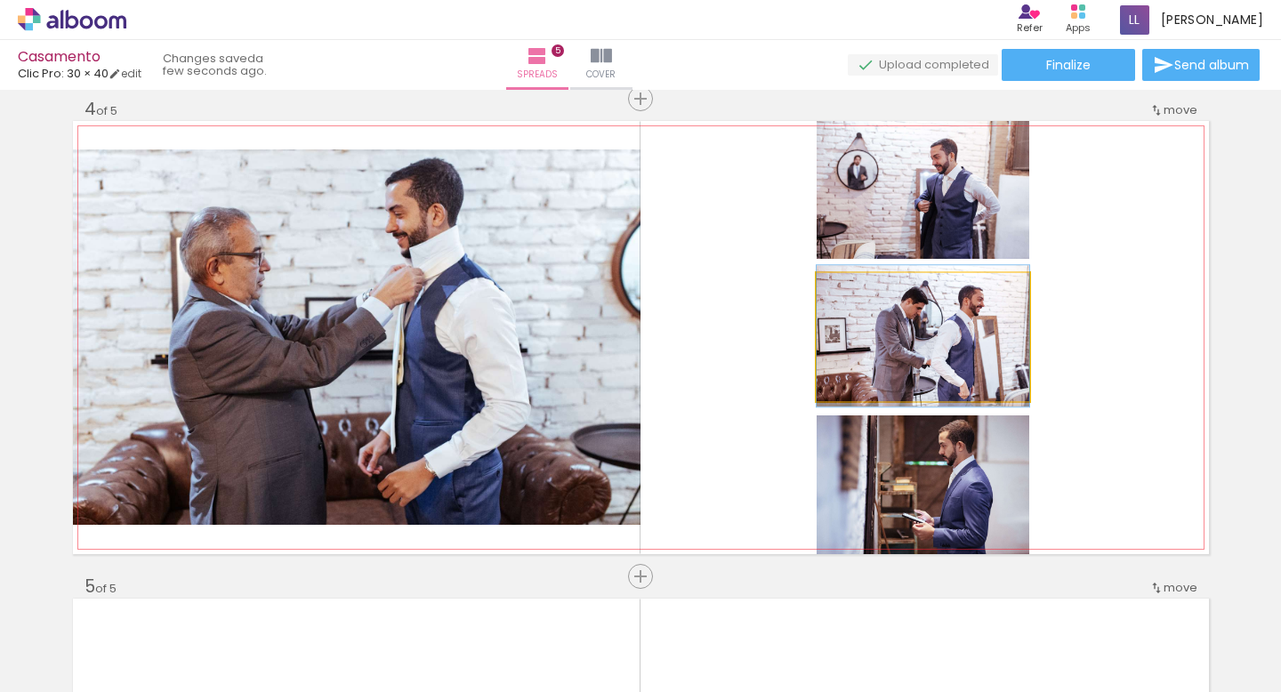
click at [954, 351] on quentale-photo at bounding box center [923, 337] width 213 height 128
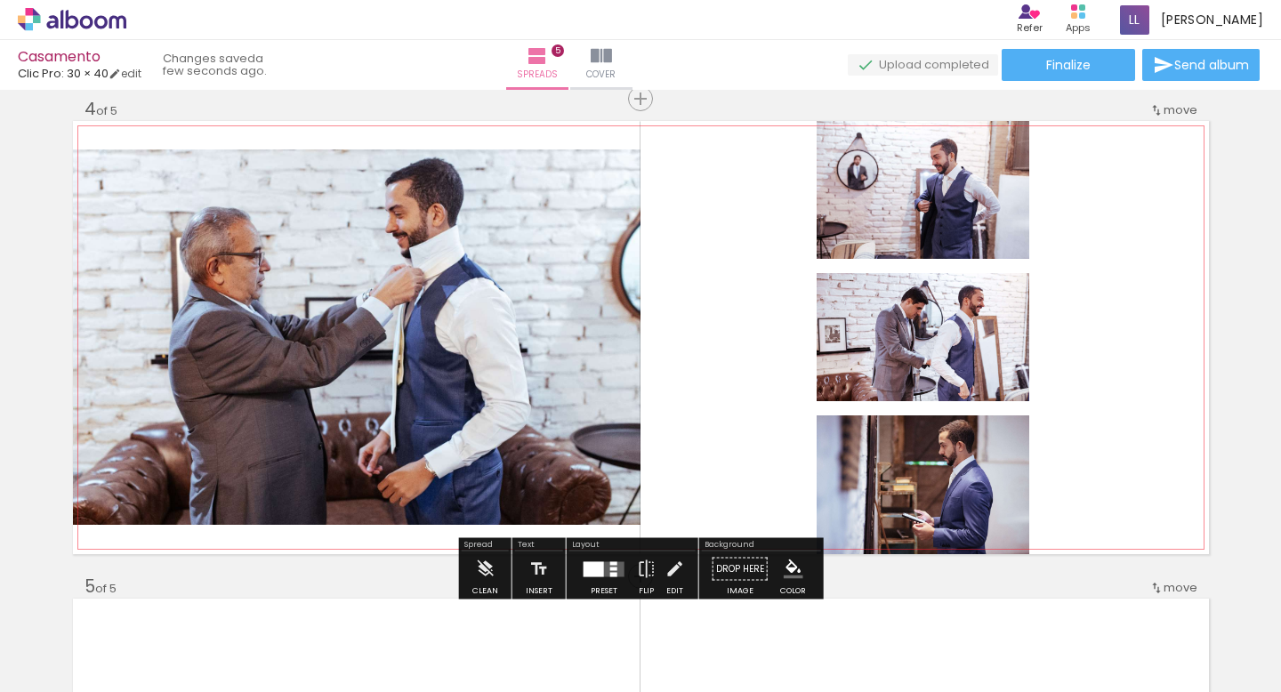
click at [954, 351] on quentale-photo at bounding box center [923, 337] width 213 height 128
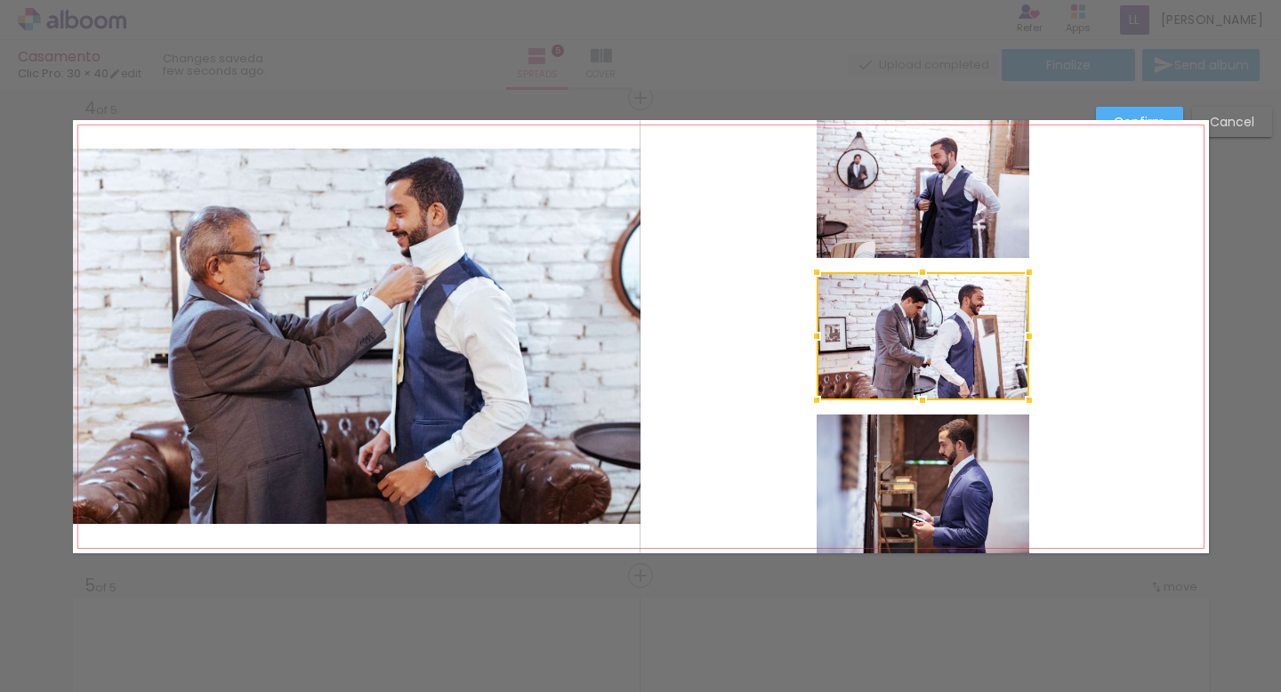
scroll to position [1455, 0]
click at [952, 310] on div at bounding box center [923, 335] width 213 height 128
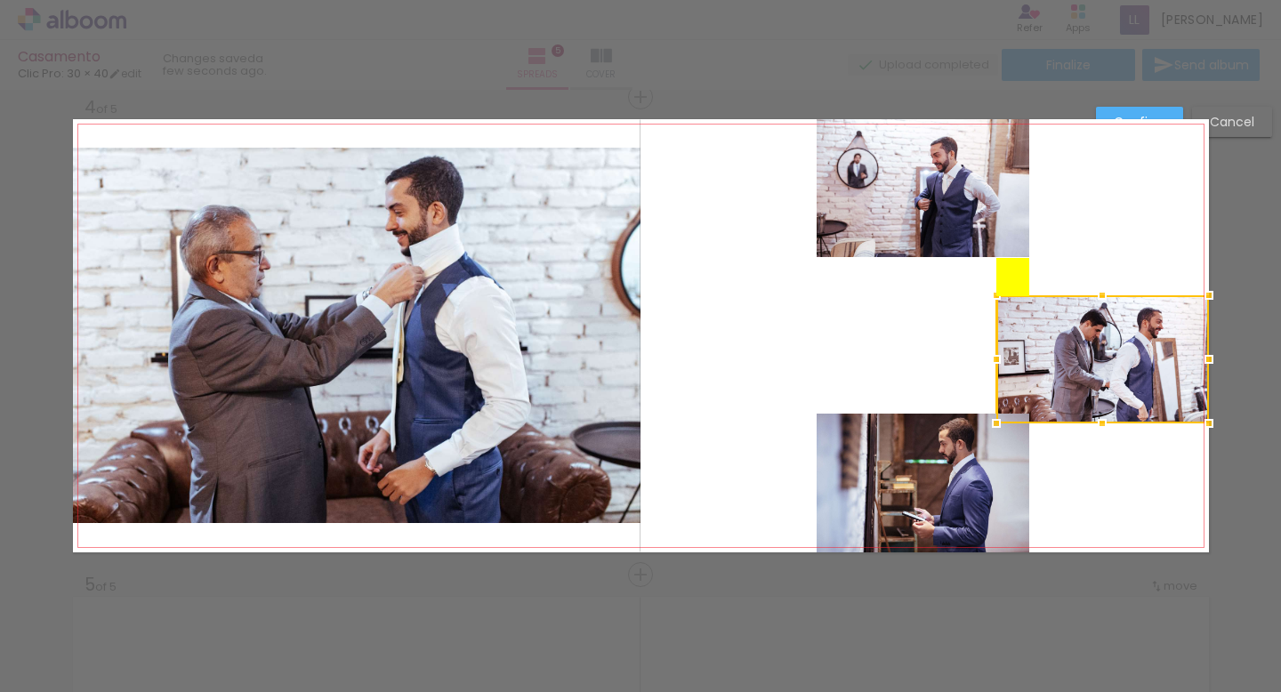
drag, startPoint x: 952, startPoint y: 311, endPoint x: 1156, endPoint y: 379, distance: 215.5
click at [1157, 379] on div at bounding box center [1102, 359] width 213 height 128
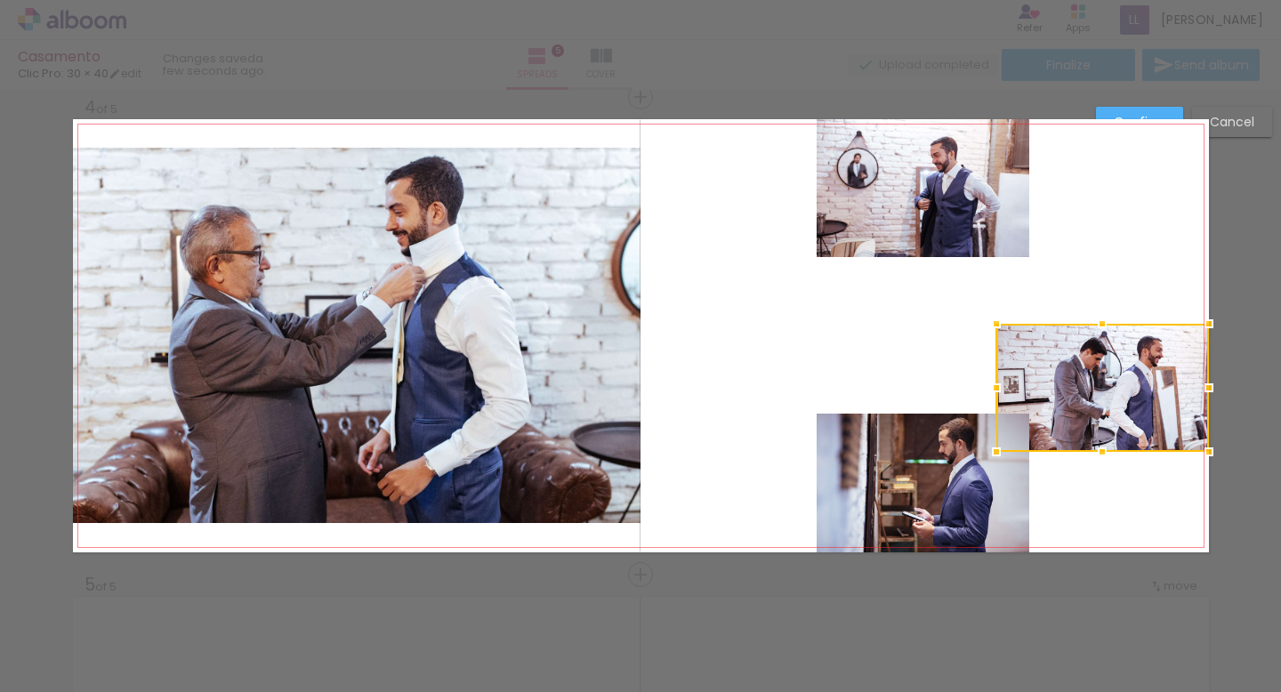
drag, startPoint x: 1109, startPoint y: 369, endPoint x: 1126, endPoint y: 398, distance: 33.1
click at [1126, 398] on div at bounding box center [1102, 388] width 213 height 128
click at [1149, 105] on div "Confirm Cancel" at bounding box center [640, 88] width 1281 height 2909
click at [1141, 119] on quentale-layouter at bounding box center [641, 335] width 1136 height 433
click at [1141, 108] on paper-button "Confirm" at bounding box center [1139, 122] width 87 height 30
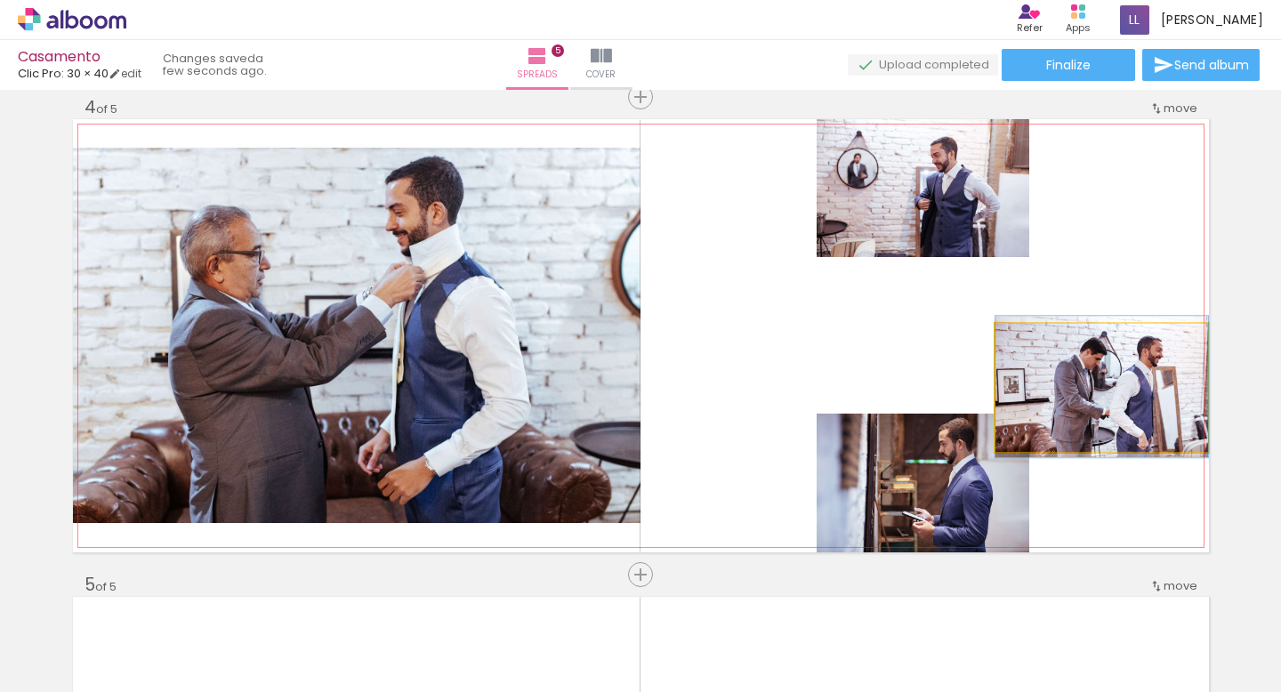
click at [1119, 431] on quentale-photo at bounding box center [1101, 388] width 213 height 128
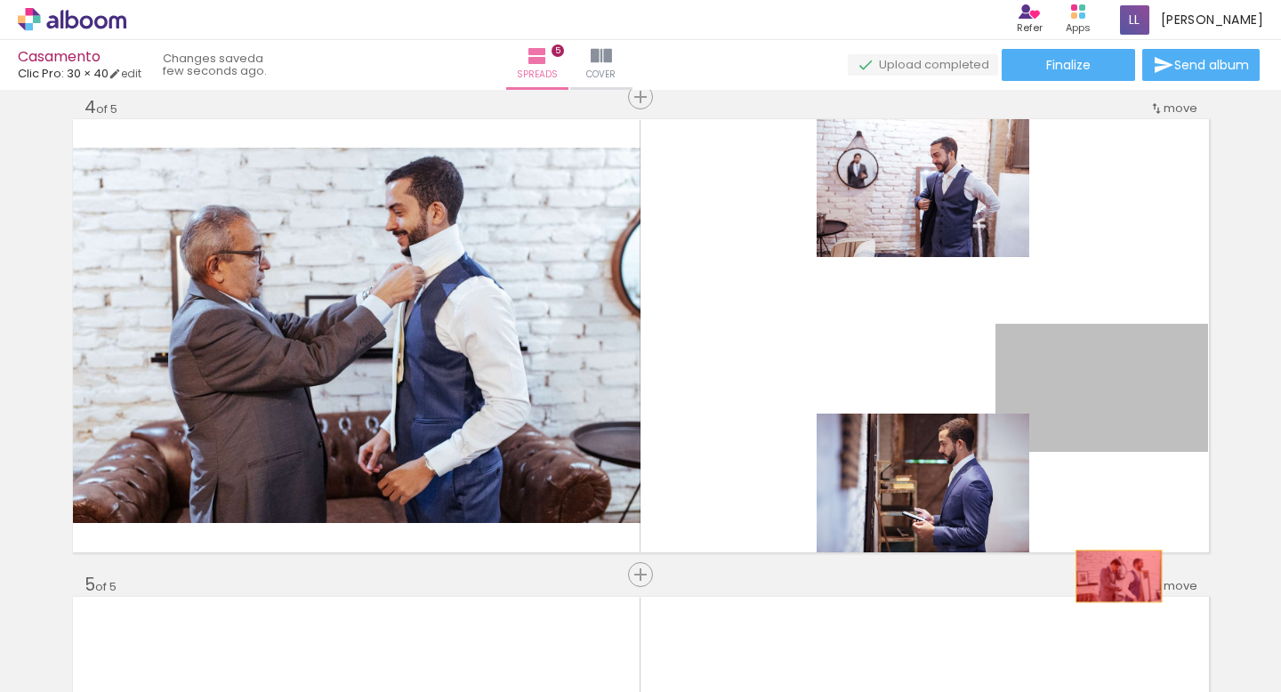
drag, startPoint x: 1140, startPoint y: 399, endPoint x: 1116, endPoint y: 576, distance: 179.5
click at [1116, 577] on div "Add spread 1 of 5 Add spread 2 of 5 Add spread 3 of 5 Add spread 4 of 5 Add spr…" at bounding box center [640, 74] width 1281 height 2867
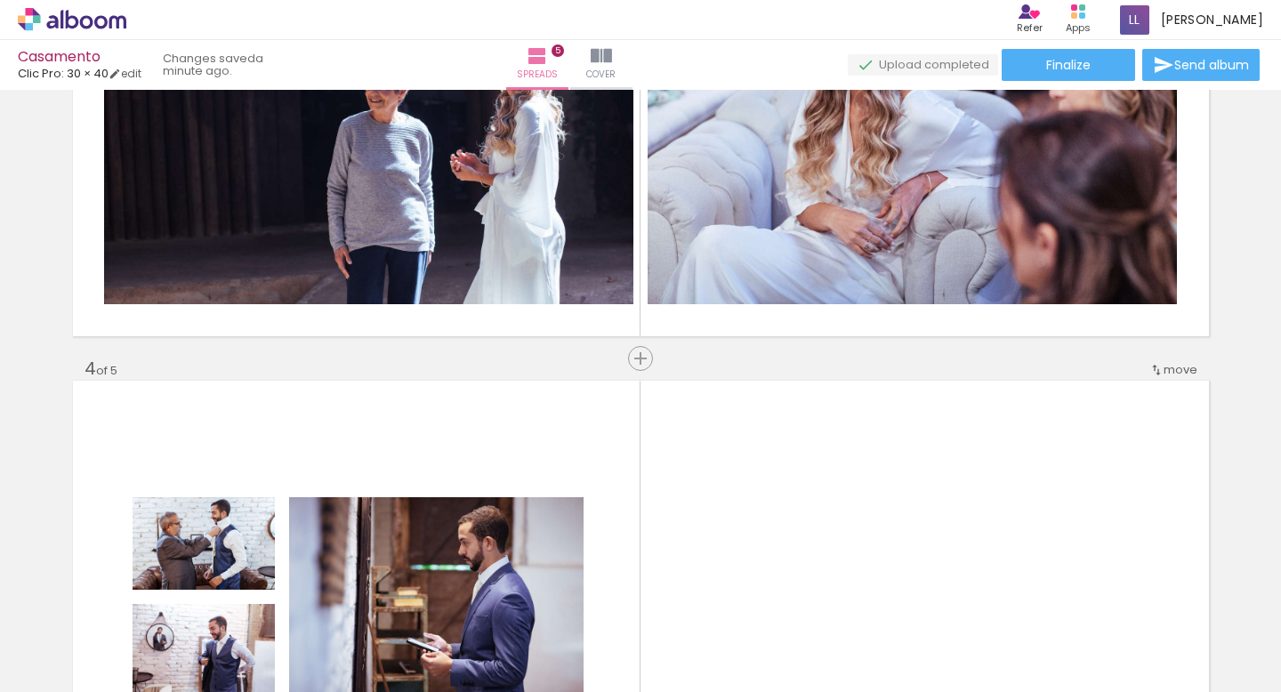
scroll to position [1440, 0]
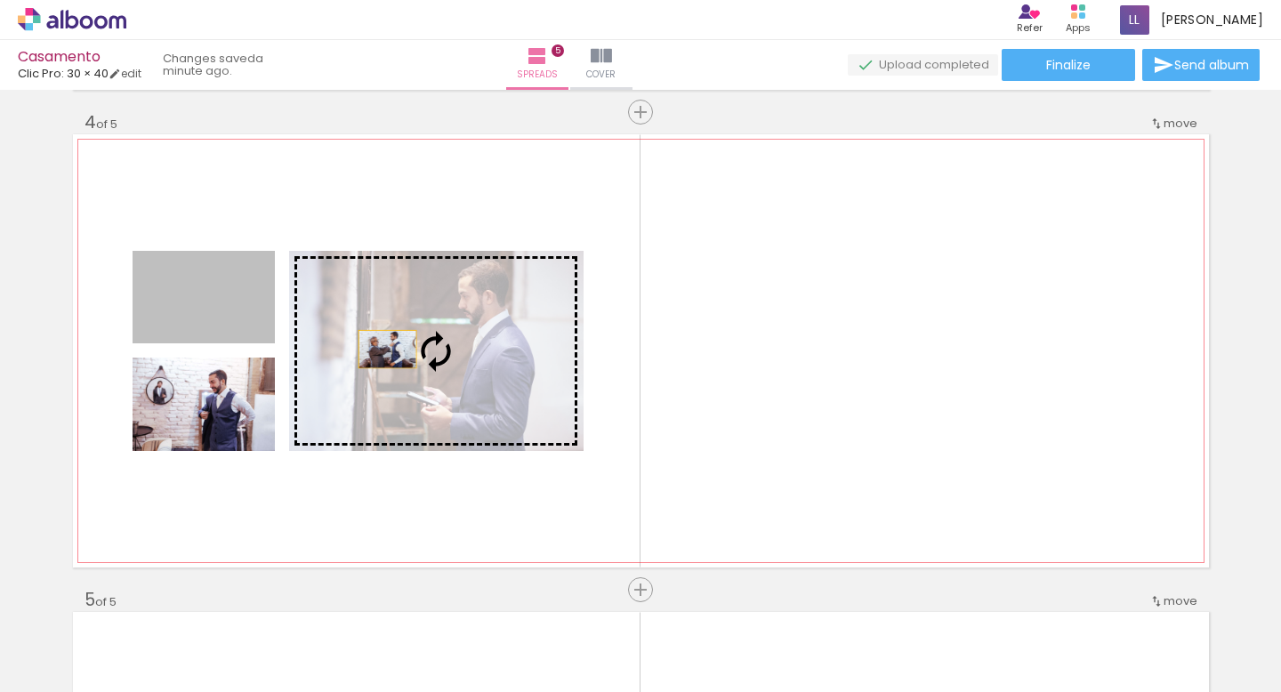
drag, startPoint x: 246, startPoint y: 314, endPoint x: 388, endPoint y: 348, distance: 146.3
click at [0, 0] on slot at bounding box center [0, 0] width 0 height 0
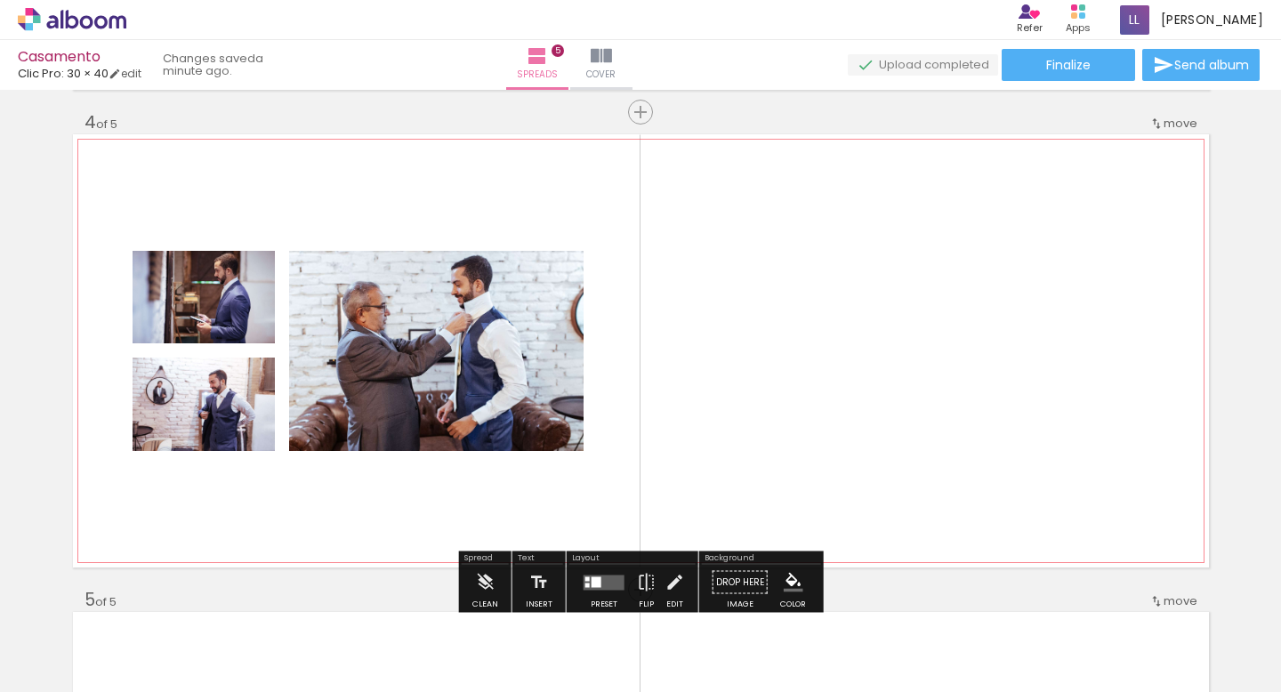
click at [791, 407] on quentale-layouter at bounding box center [641, 350] width 1136 height 433
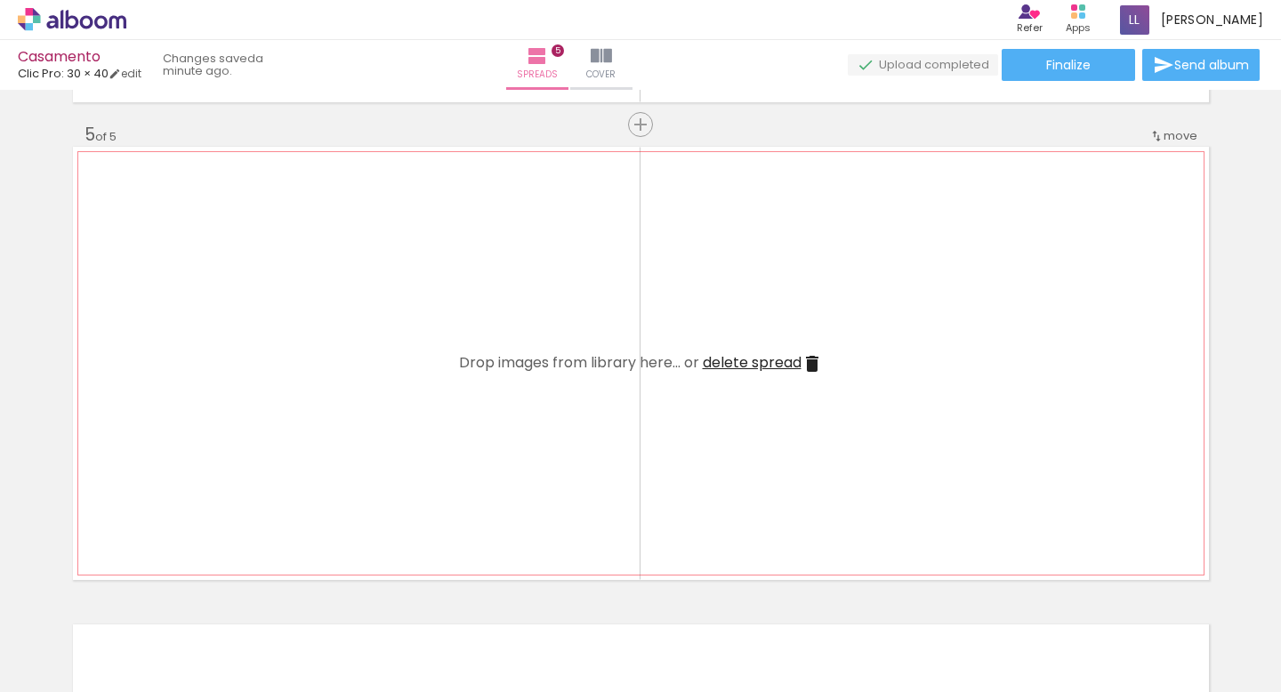
scroll to position [1930, 0]
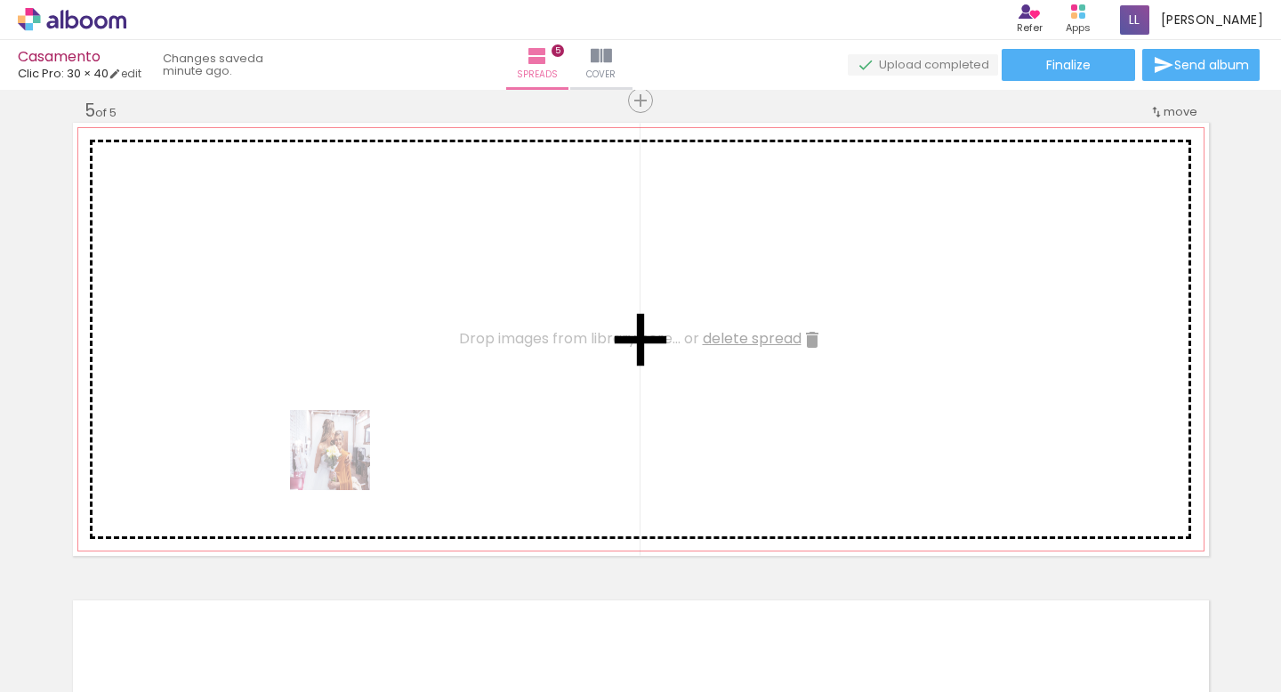
drag, startPoint x: 494, startPoint y: 646, endPoint x: 308, endPoint y: 435, distance: 281.1
click at [308, 435] on quentale-workspace at bounding box center [640, 346] width 1281 height 692
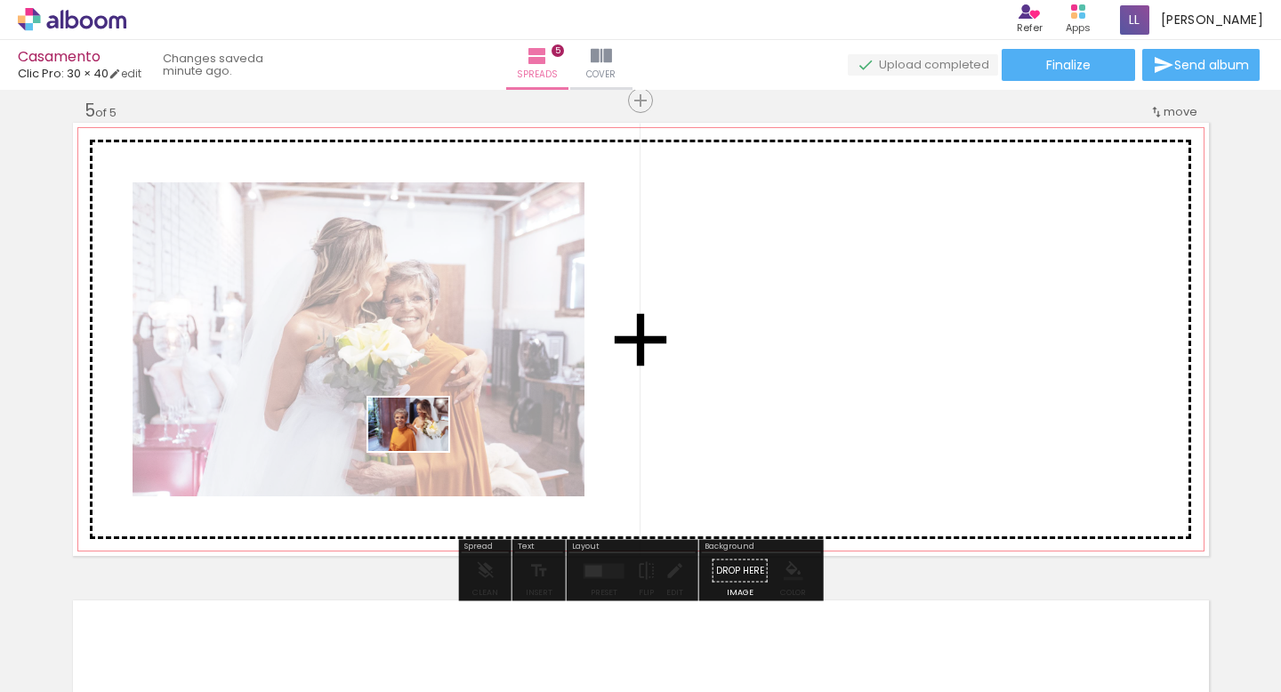
drag, startPoint x: 419, startPoint y: 642, endPoint x: 422, endPoint y: 451, distance: 191.3
click at [422, 451] on quentale-workspace at bounding box center [640, 346] width 1281 height 692
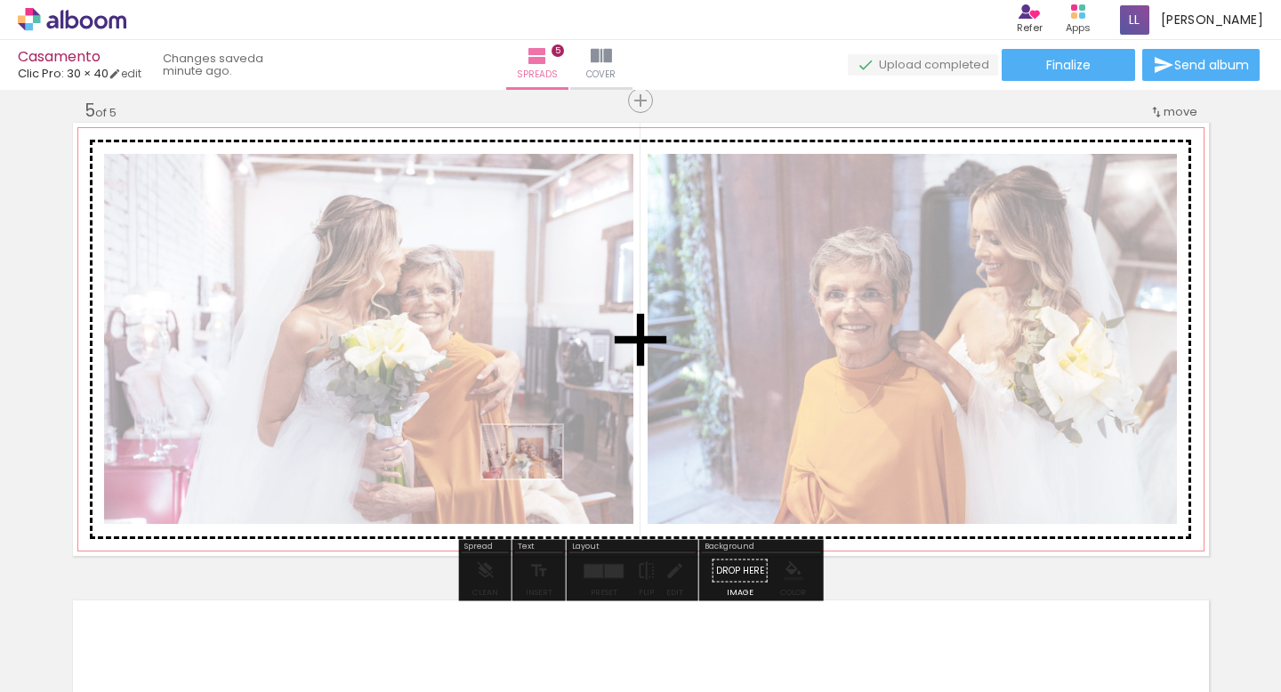
drag, startPoint x: 631, startPoint y: 641, endPoint x: 536, endPoint y: 479, distance: 188.6
click at [536, 479] on quentale-workspace at bounding box center [640, 346] width 1281 height 692
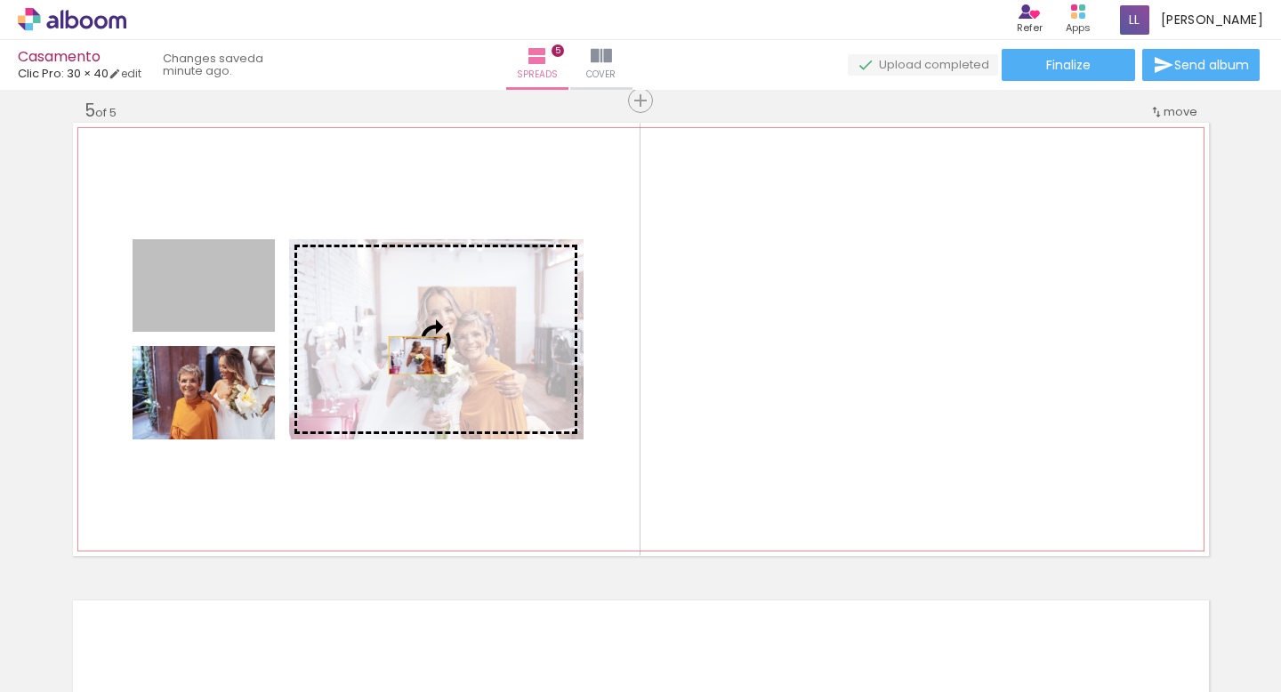
drag, startPoint x: 256, startPoint y: 318, endPoint x: 417, endPoint y: 355, distance: 165.1
click at [0, 0] on slot at bounding box center [0, 0] width 0 height 0
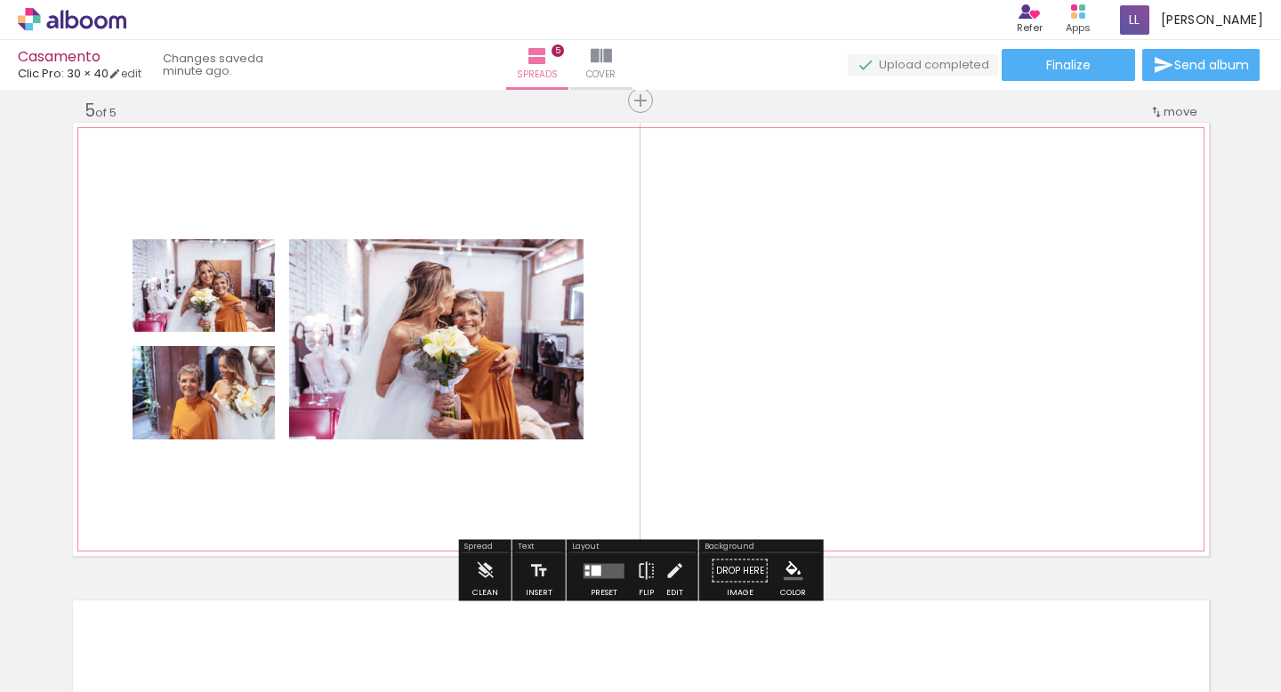
click at [736, 383] on quentale-layouter at bounding box center [641, 339] width 1136 height 433
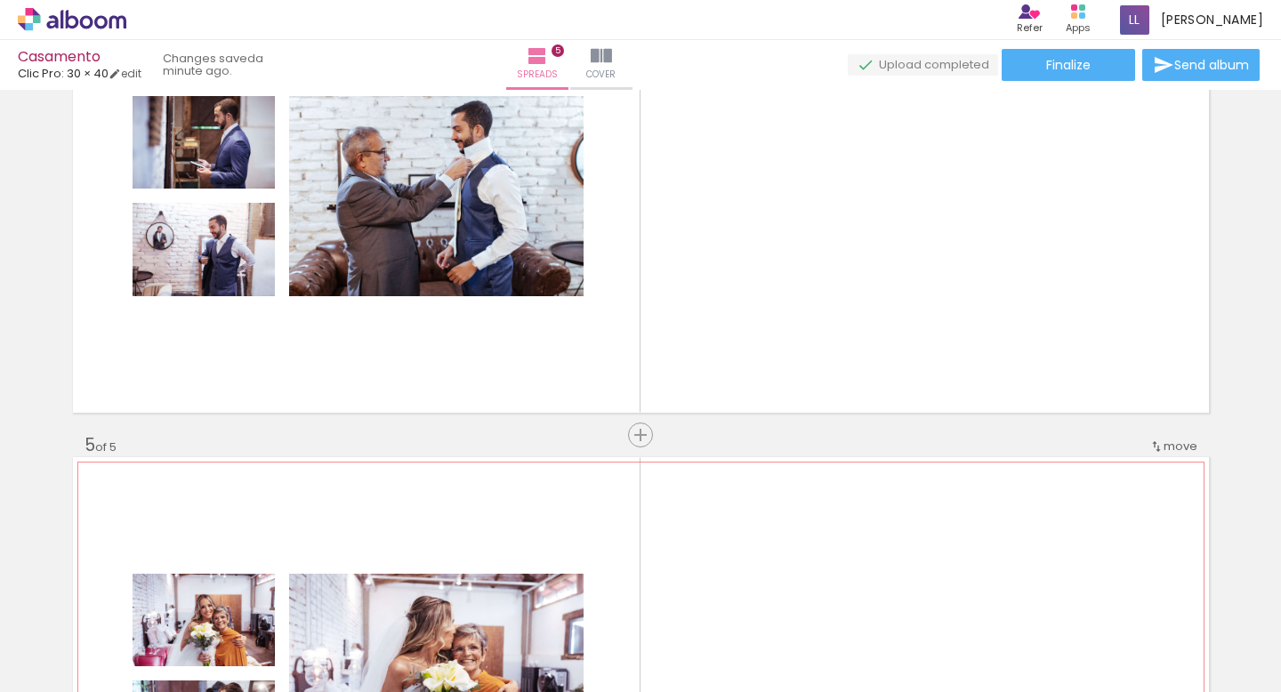
scroll to position [1428, 0]
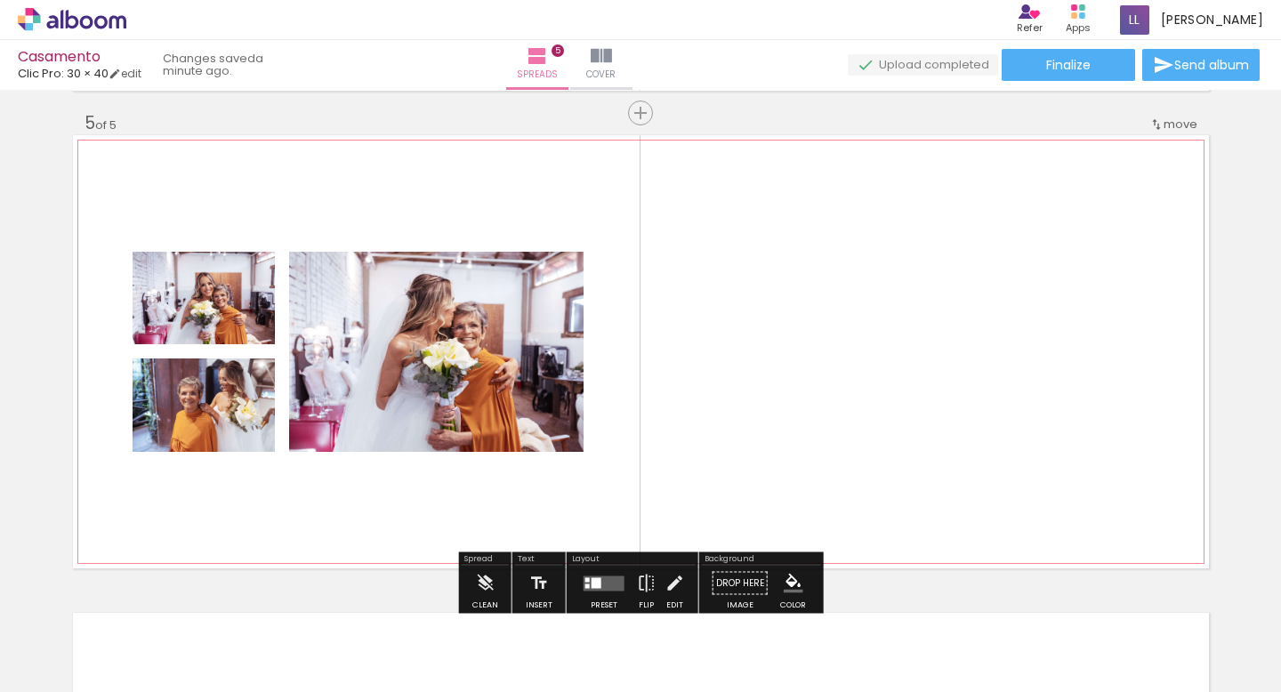
scroll to position [1922, 0]
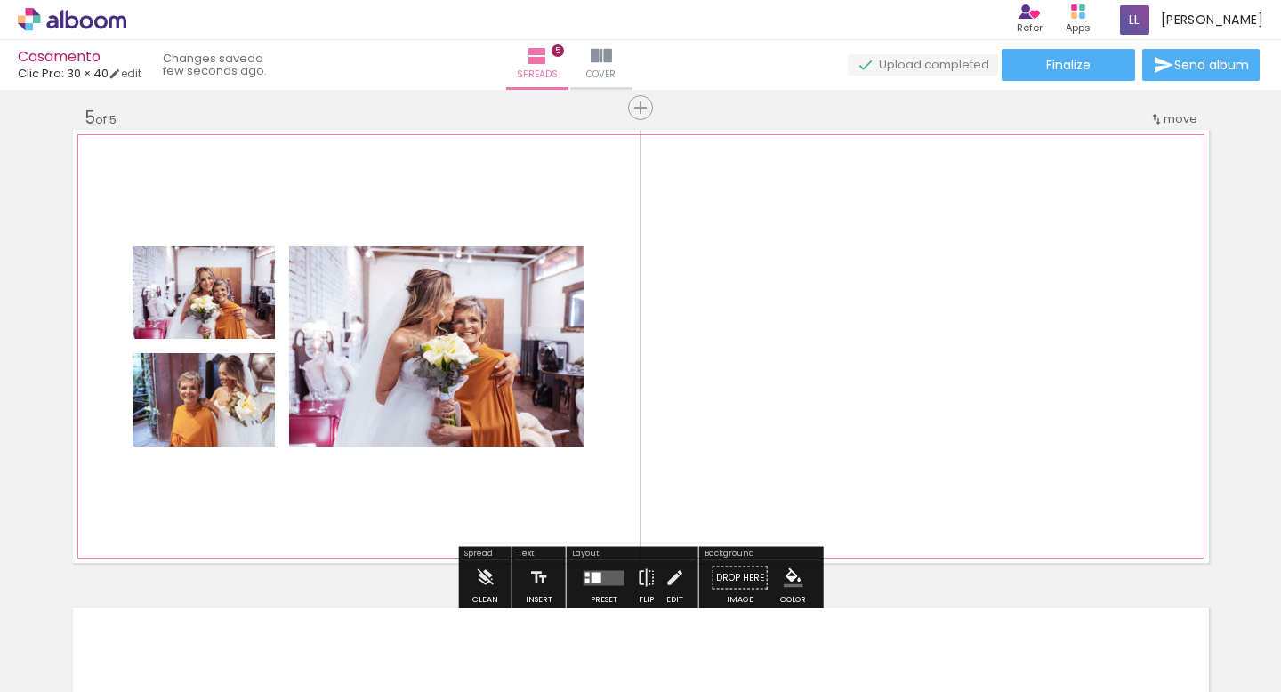
click at [747, 388] on quentale-layouter at bounding box center [641, 346] width 1136 height 433
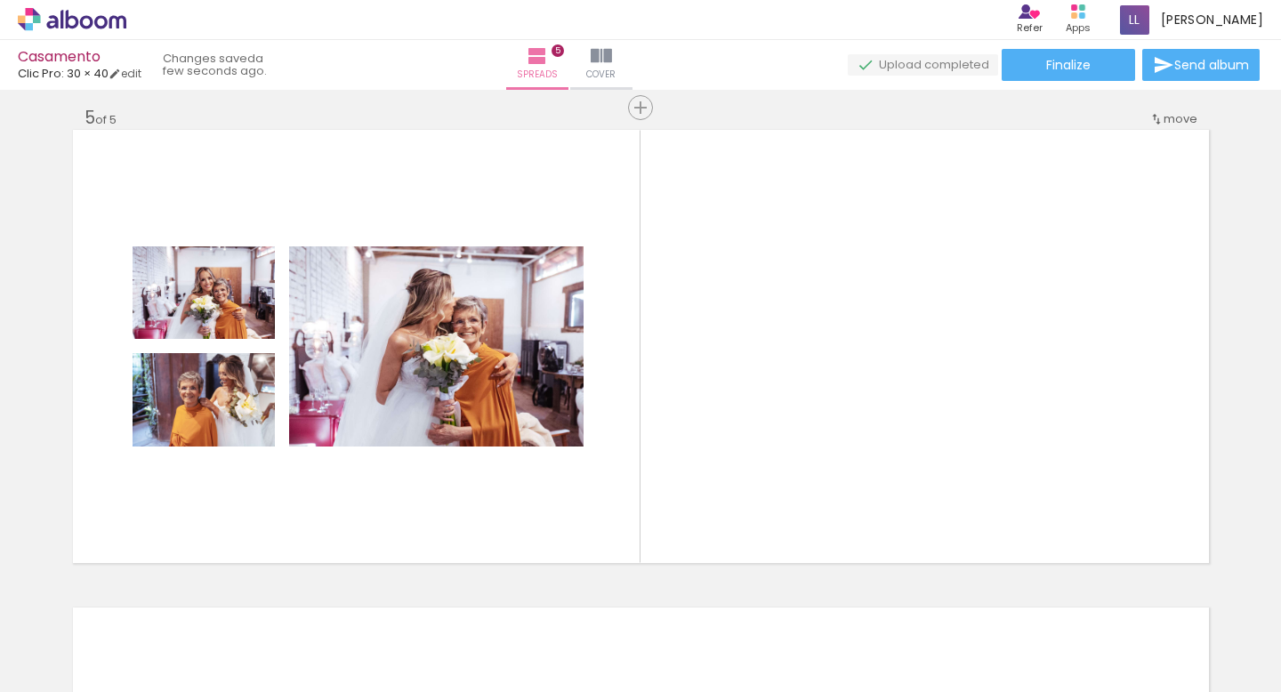
scroll to position [0, 0]
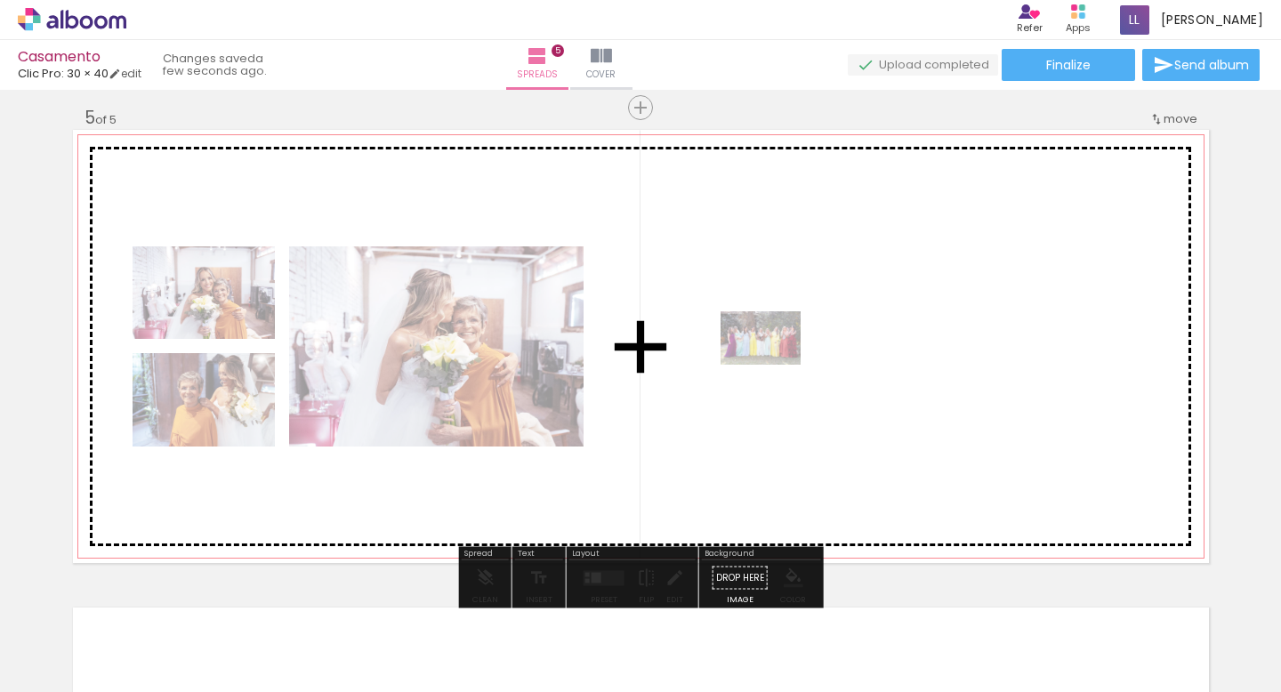
drag, startPoint x: 203, startPoint y: 636, endPoint x: 774, endPoint y: 364, distance: 632.7
click at [774, 364] on quentale-workspace at bounding box center [640, 346] width 1281 height 692
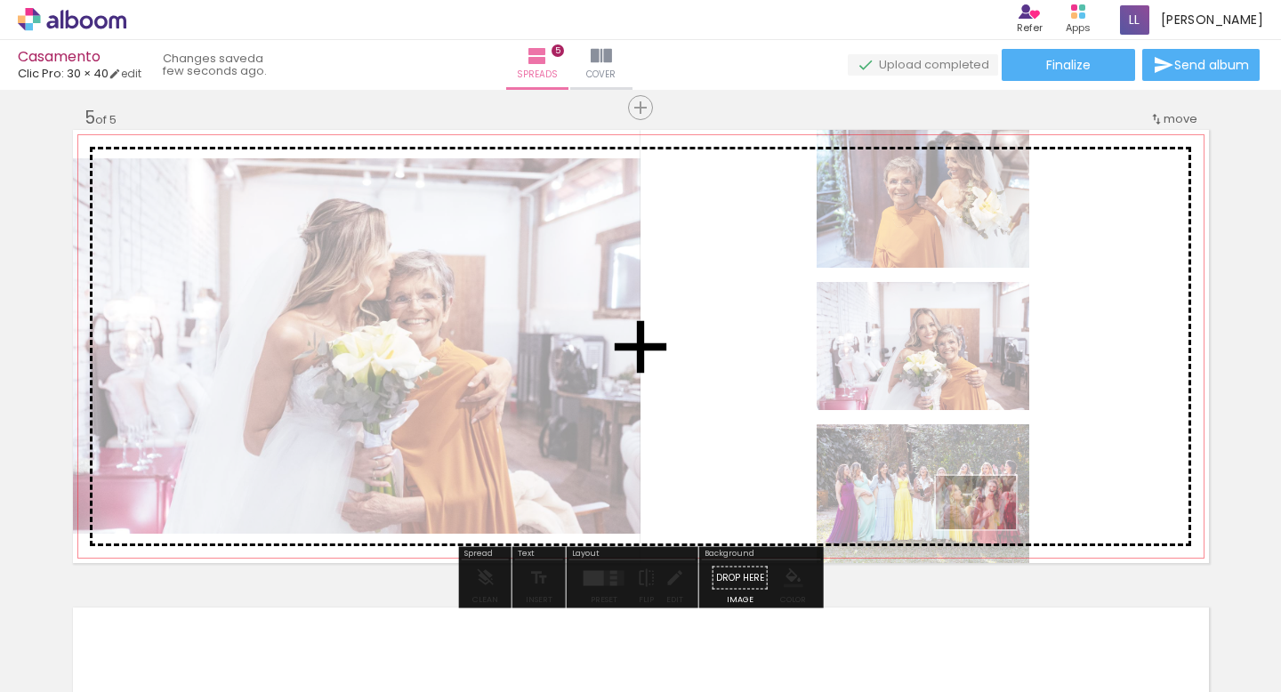
drag, startPoint x: 304, startPoint y: 646, endPoint x: 989, endPoint y: 529, distance: 694.8
click at [989, 529] on quentale-workspace at bounding box center [640, 346] width 1281 height 692
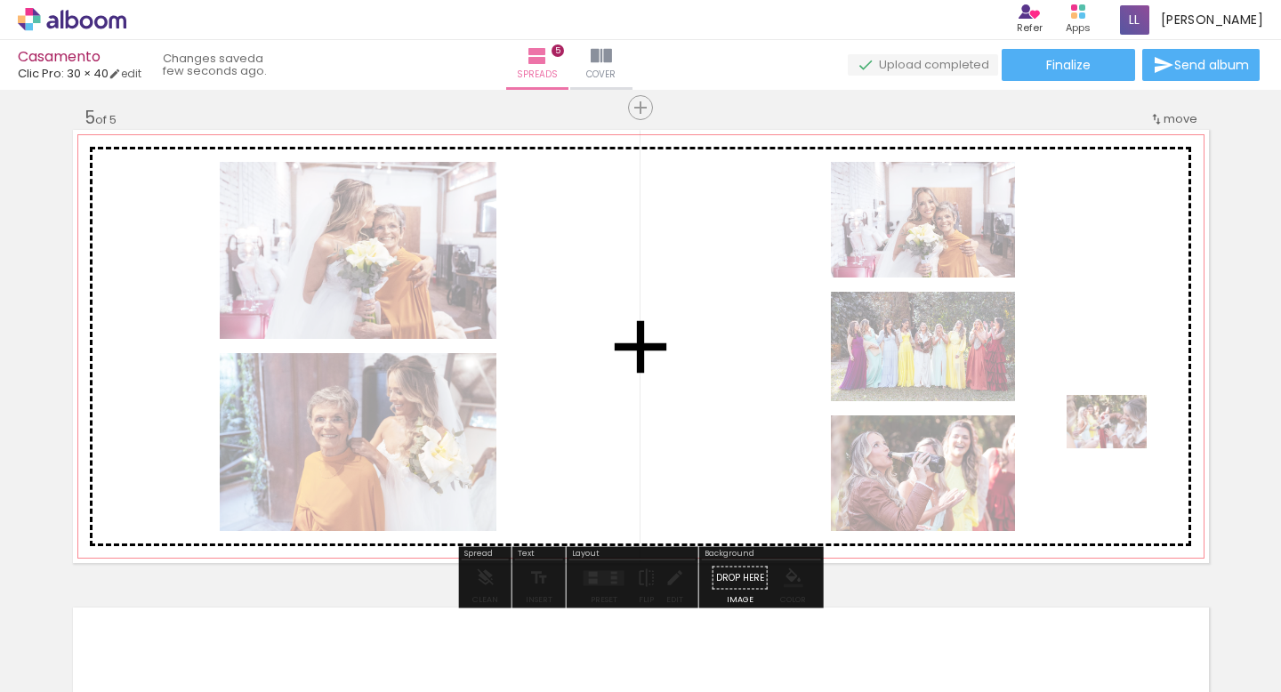
drag, startPoint x: 389, startPoint y: 640, endPoint x: 1116, endPoint y: 448, distance: 752.4
click at [1116, 448] on quentale-workspace at bounding box center [640, 346] width 1281 height 692
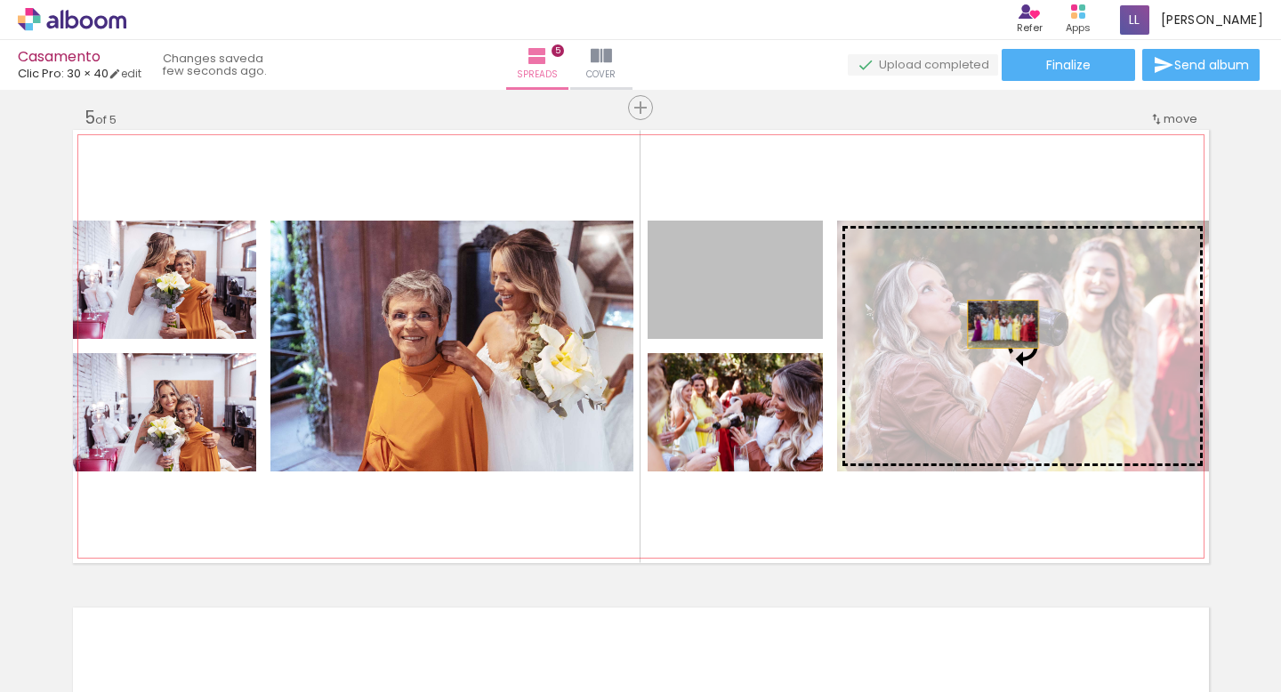
drag, startPoint x: 754, startPoint y: 302, endPoint x: 1003, endPoint y: 325, distance: 250.2
click at [0, 0] on slot at bounding box center [0, 0] width 0 height 0
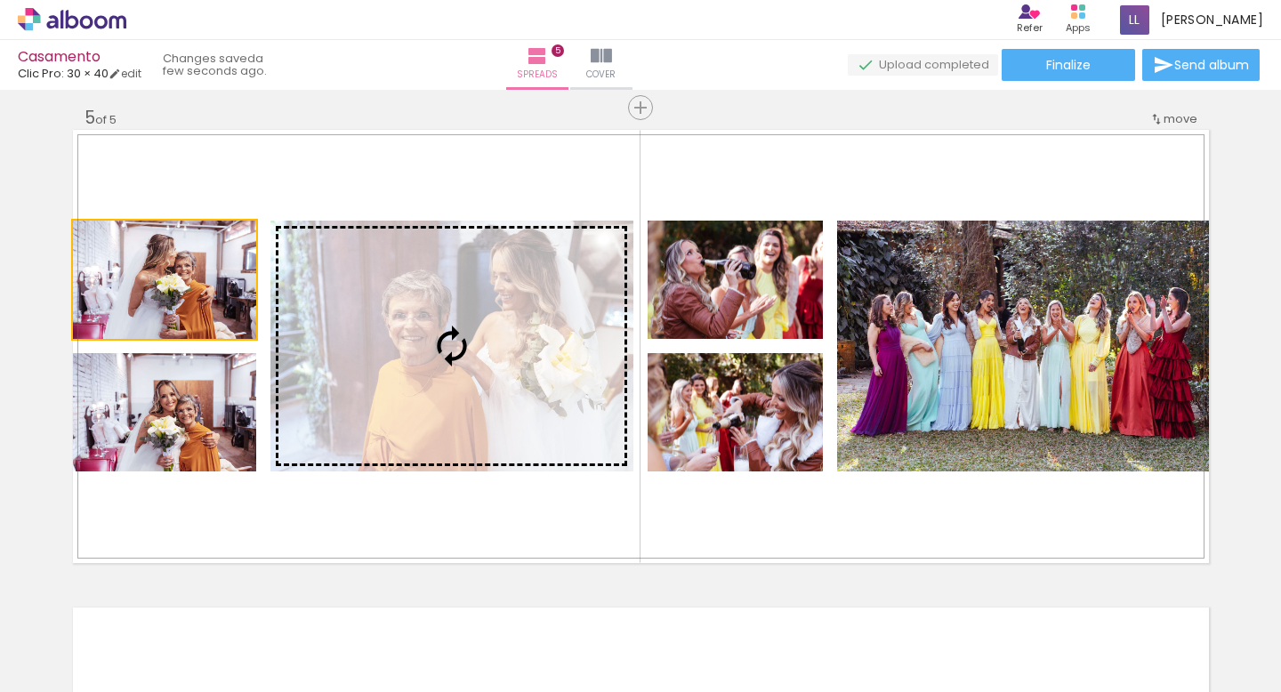
drag, startPoint x: 210, startPoint y: 280, endPoint x: 410, endPoint y: 306, distance: 201.8
click at [0, 0] on slot at bounding box center [0, 0] width 0 height 0
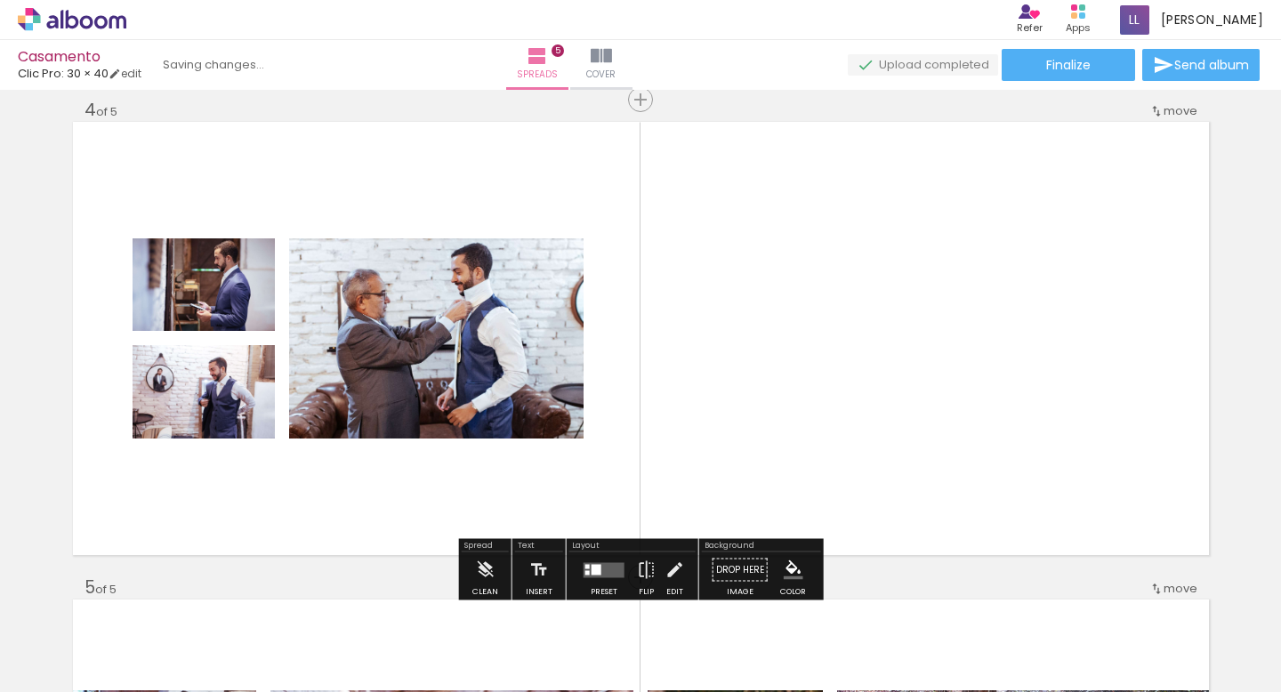
scroll to position [1452, 0]
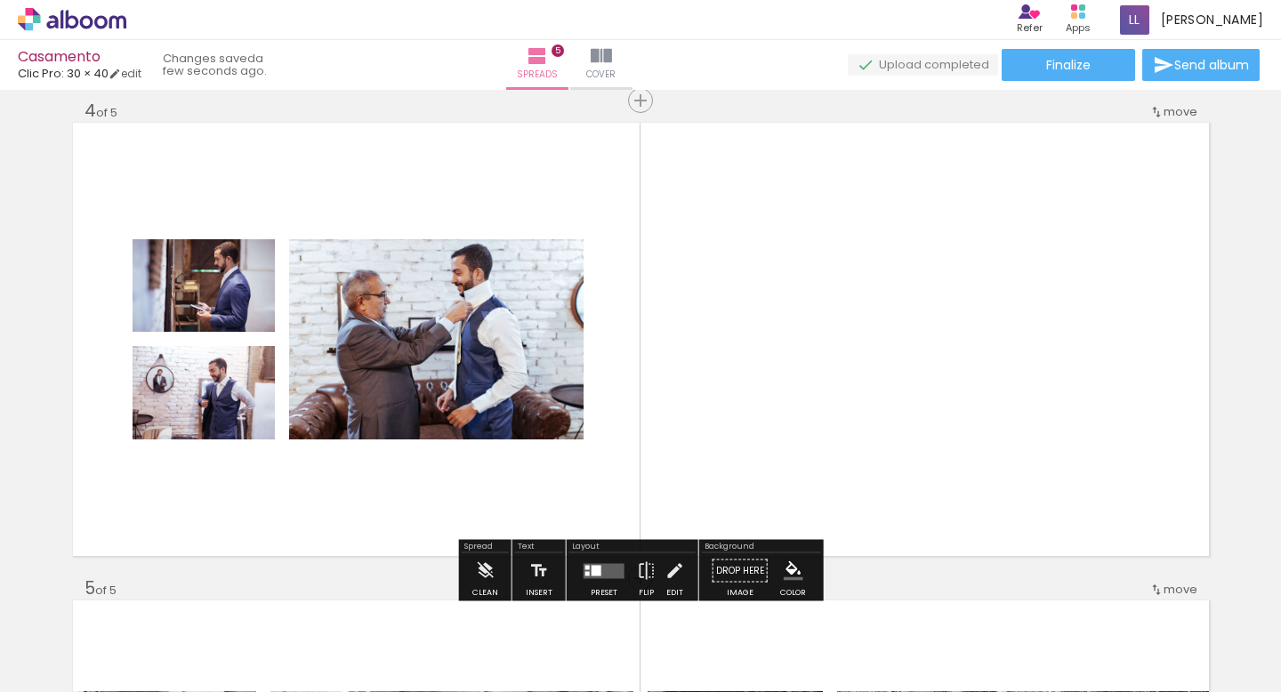
click at [82, 672] on paper-button "Add Images" at bounding box center [47, 668] width 70 height 28
click at [0, 0] on input "file" at bounding box center [0, 0] width 0 height 0
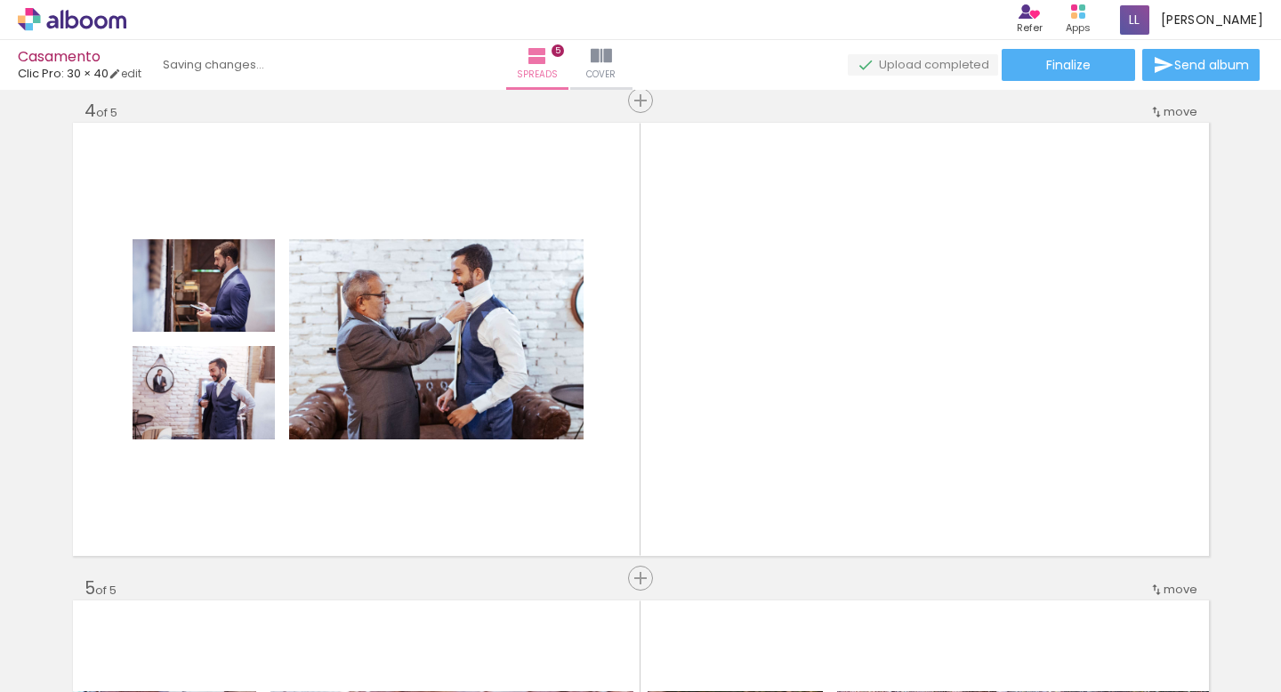
scroll to position [0, 464]
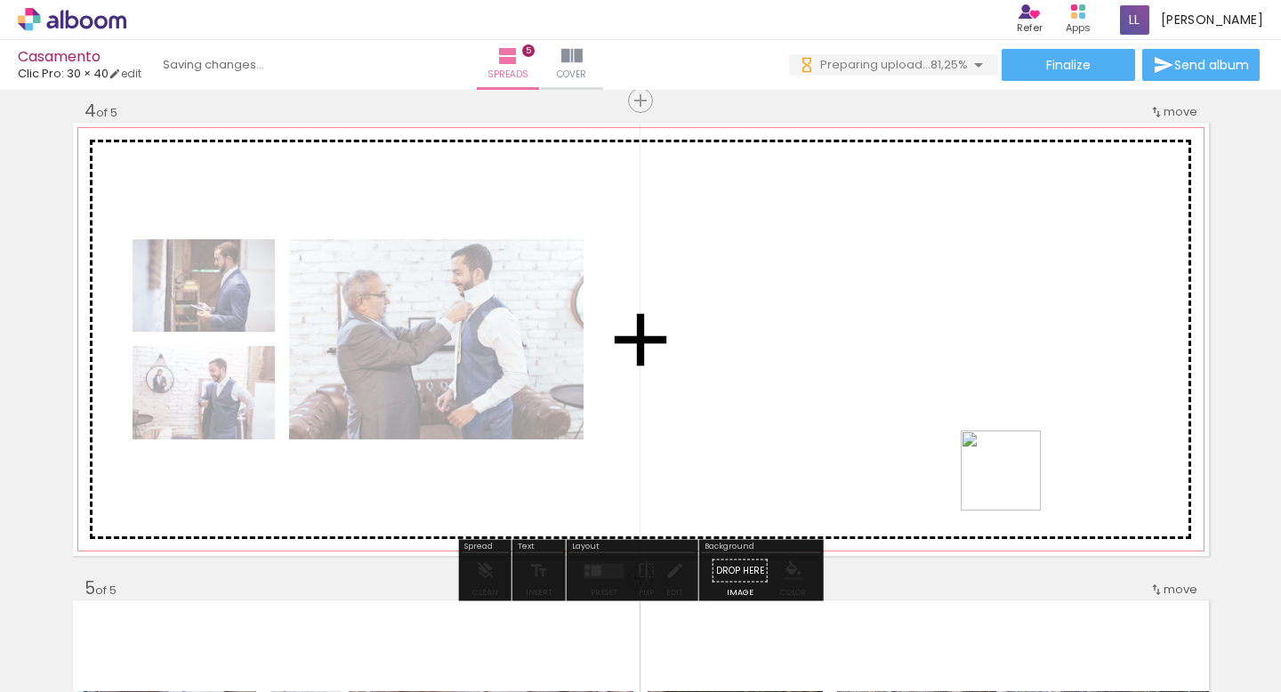
drag, startPoint x: 1209, startPoint y: 643, endPoint x: 910, endPoint y: 407, distance: 380.7
click at [910, 407] on quentale-workspace at bounding box center [640, 346] width 1281 height 692
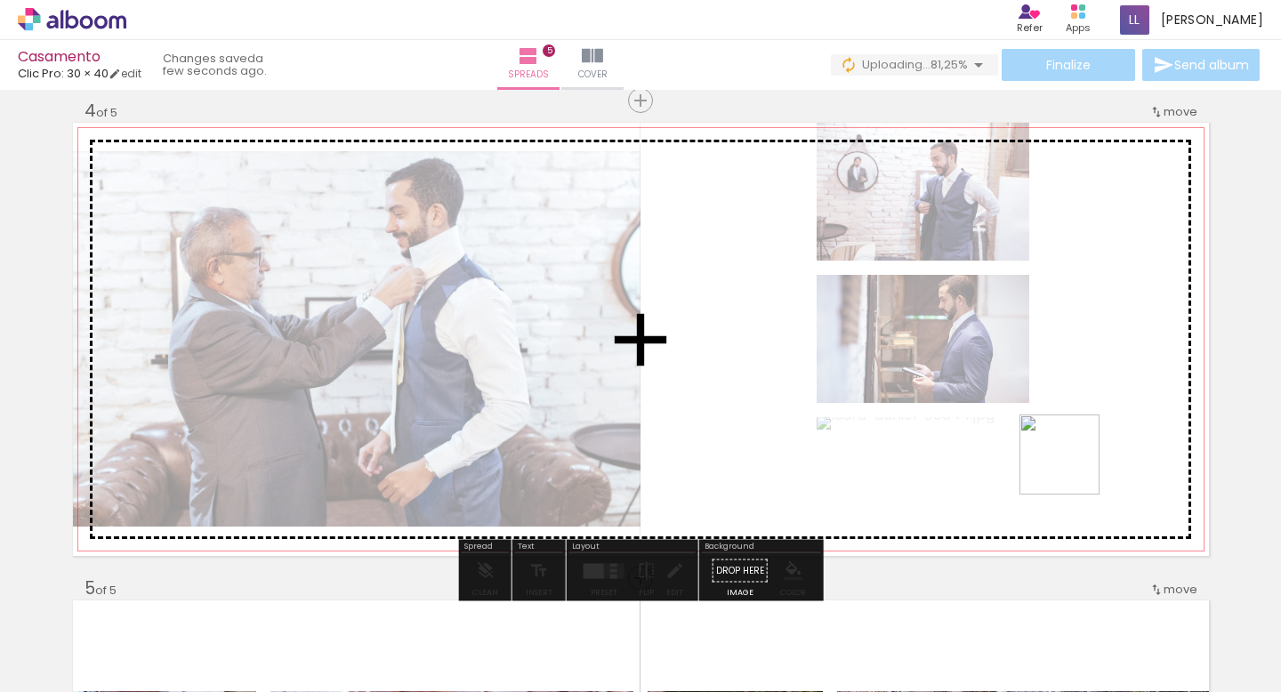
drag, startPoint x: 1108, startPoint y: 626, endPoint x: 1072, endPoint y: 463, distance: 166.6
click at [1072, 463] on quentale-workspace at bounding box center [640, 346] width 1281 height 692
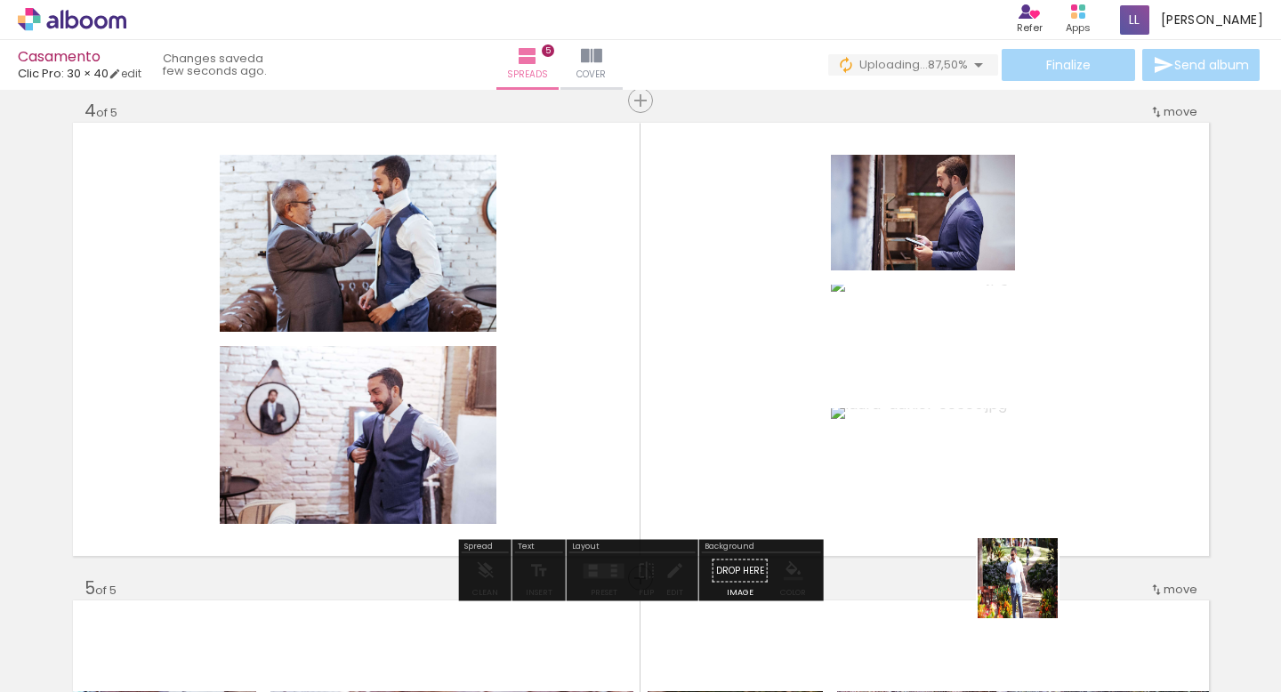
drag, startPoint x: 1028, startPoint y: 630, endPoint x: 1047, endPoint y: 423, distance: 207.2
click at [1047, 423] on quentale-workspace at bounding box center [640, 346] width 1281 height 692
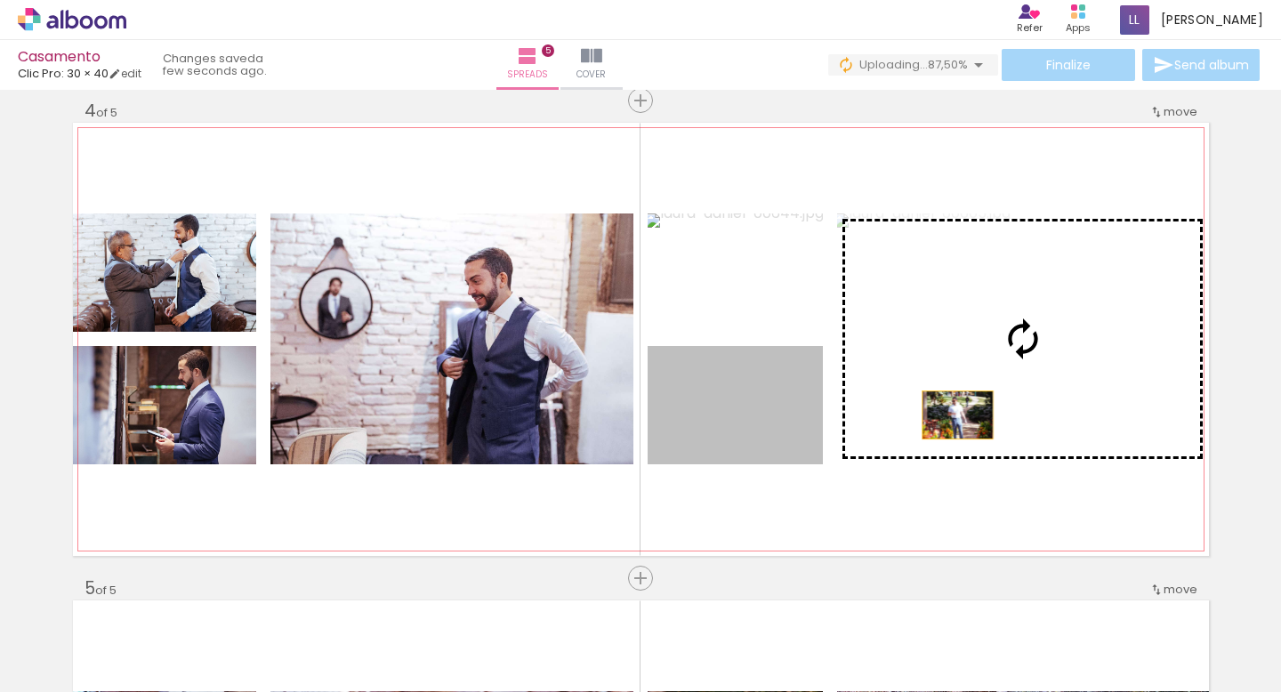
drag, startPoint x: 744, startPoint y: 441, endPoint x: 959, endPoint y: 415, distance: 216.9
click at [0, 0] on slot at bounding box center [0, 0] width 0 height 0
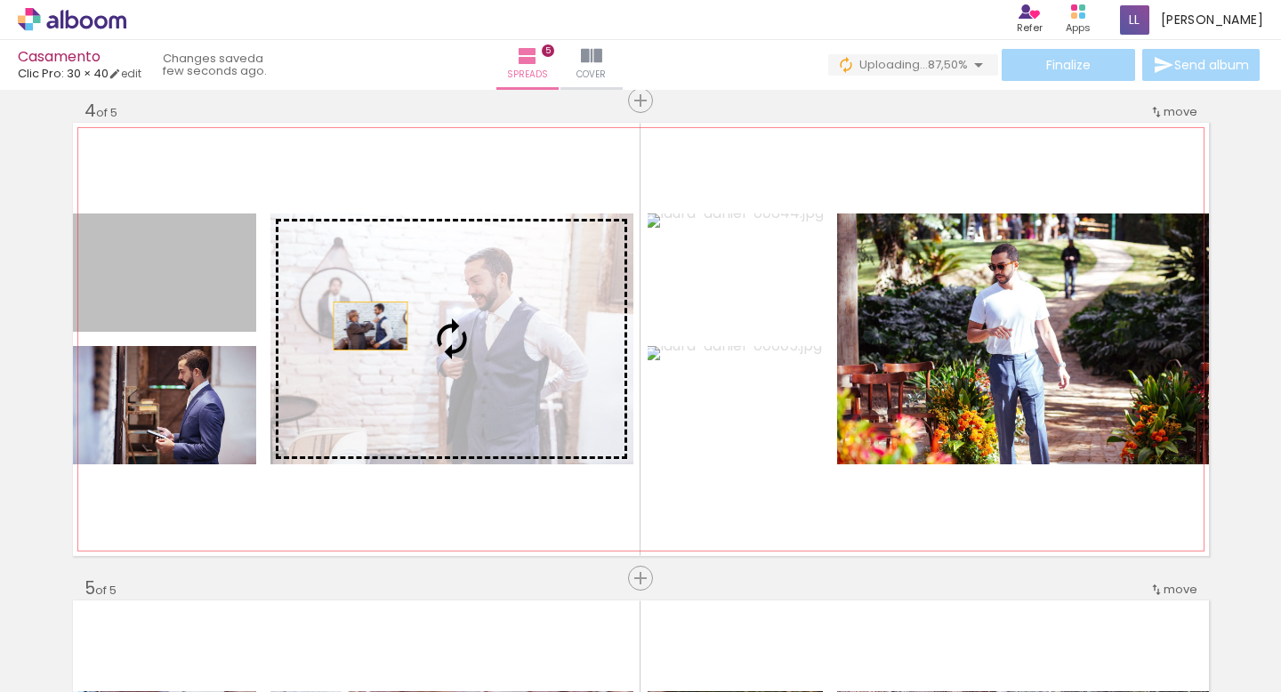
drag, startPoint x: 197, startPoint y: 295, endPoint x: 379, endPoint y: 328, distance: 184.4
click at [0, 0] on slot at bounding box center [0, 0] width 0 height 0
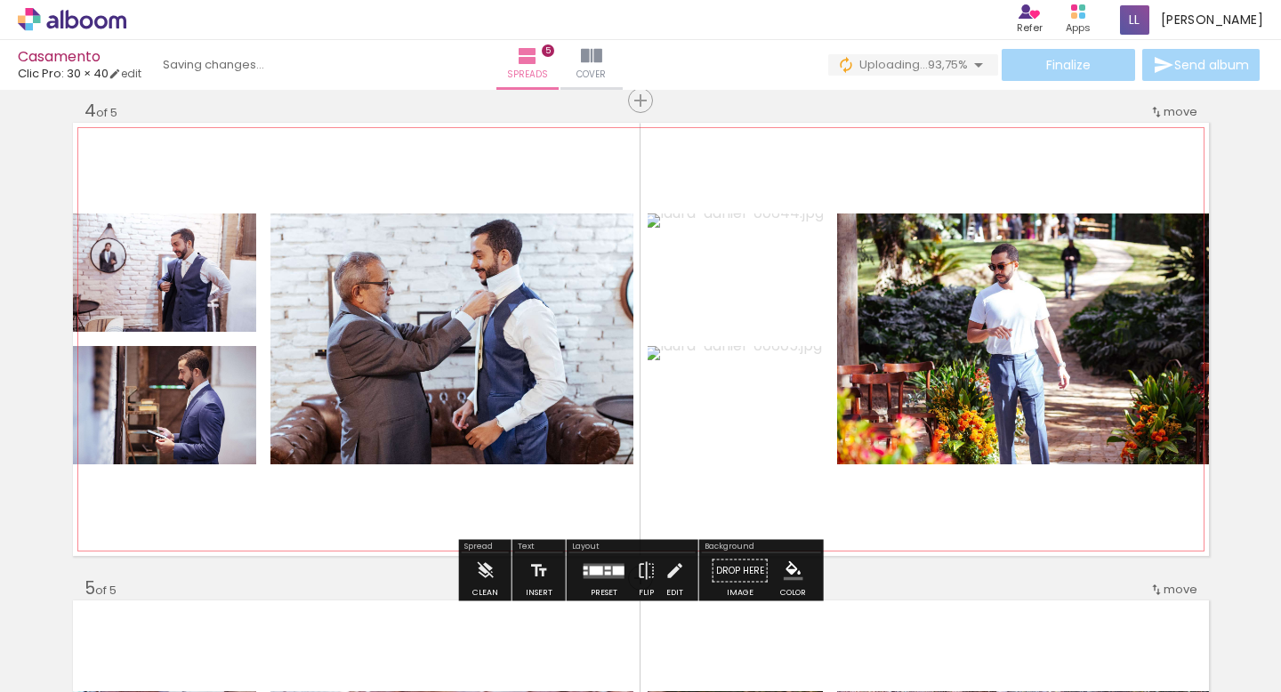
click at [387, 497] on quentale-layouter at bounding box center [641, 339] width 1136 height 433
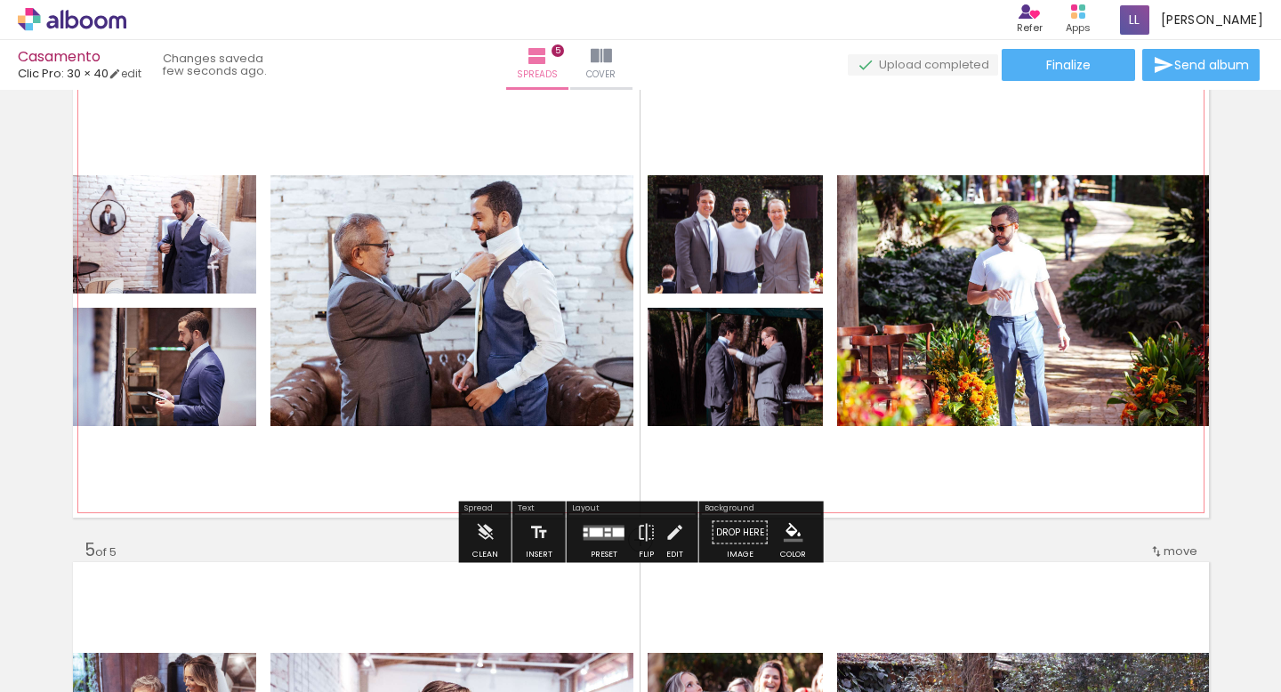
scroll to position [1491, 0]
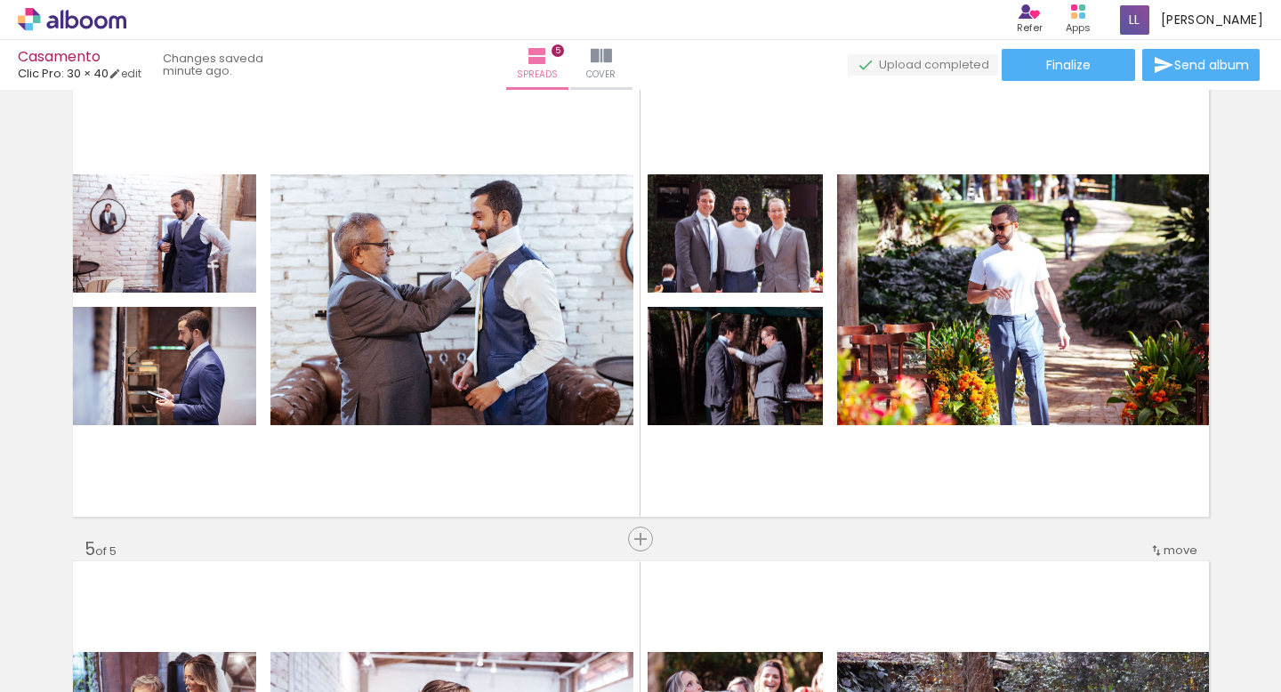
click at [82, 661] on paper-button "Add Images" at bounding box center [47, 668] width 70 height 28
click at [0, 0] on input "file" at bounding box center [0, 0] width 0 height 0
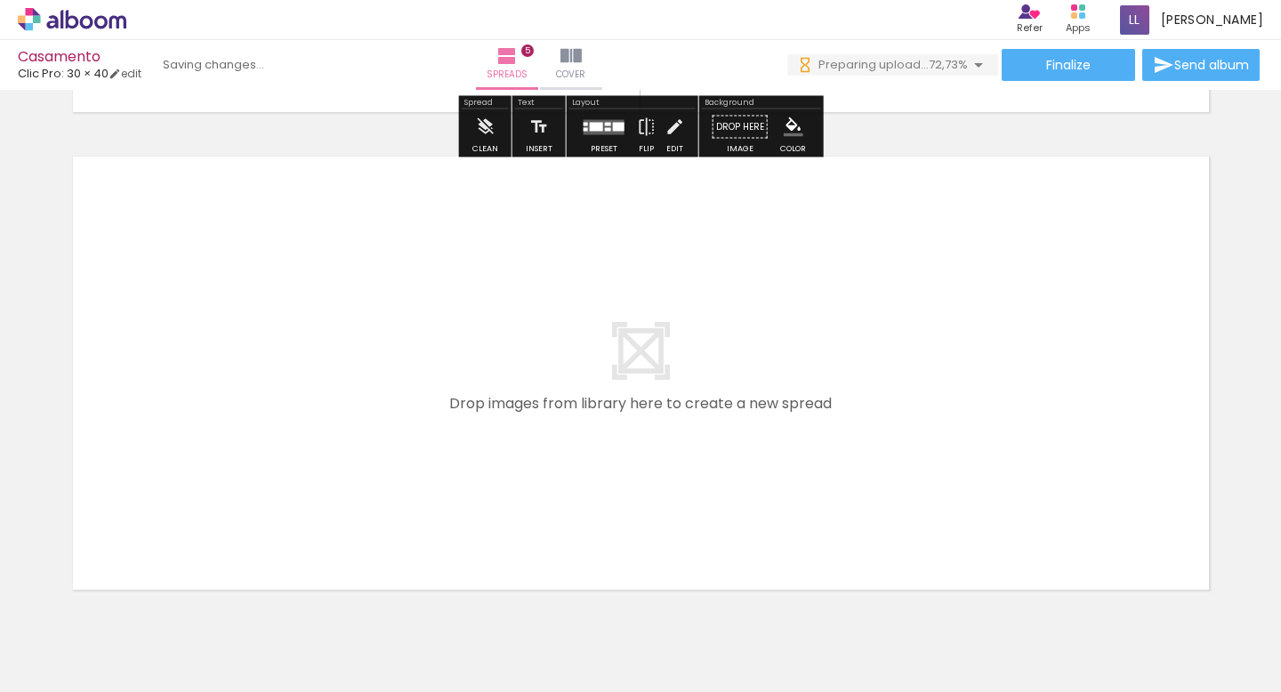
scroll to position [0, 1062]
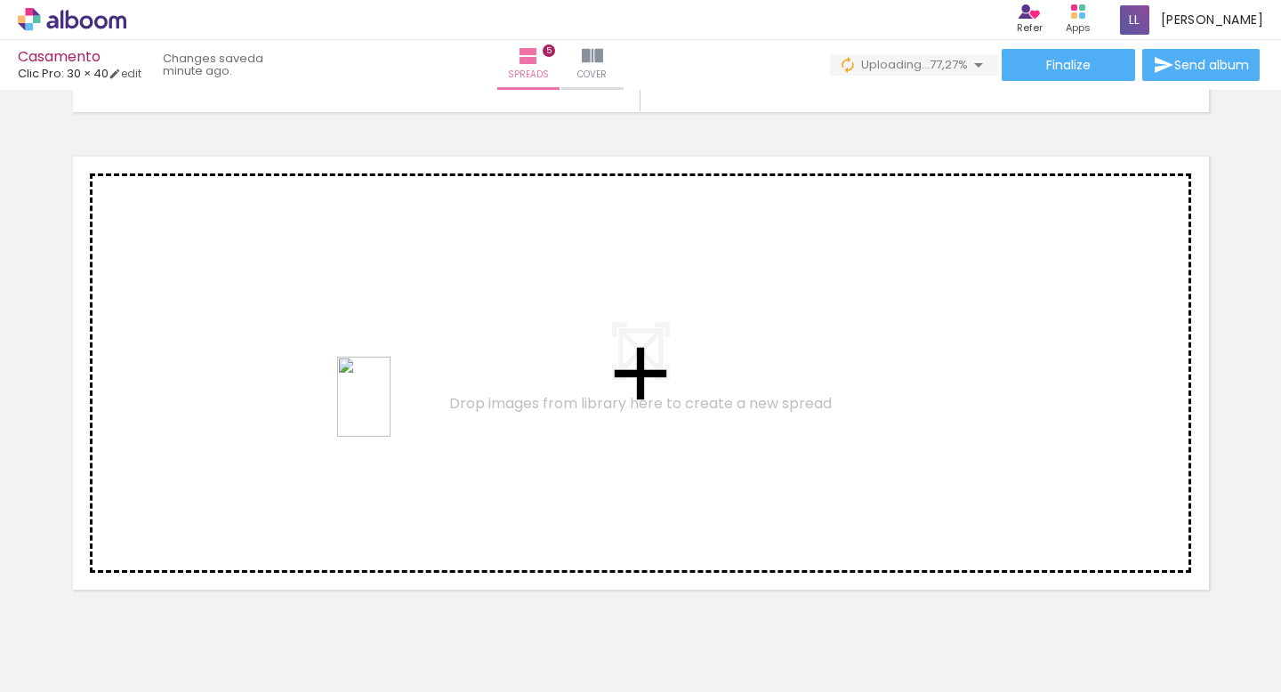
drag, startPoint x: 1033, startPoint y: 644, endPoint x: 390, endPoint y: 410, distance: 684.4
click at [390, 410] on quentale-workspace at bounding box center [640, 346] width 1281 height 692
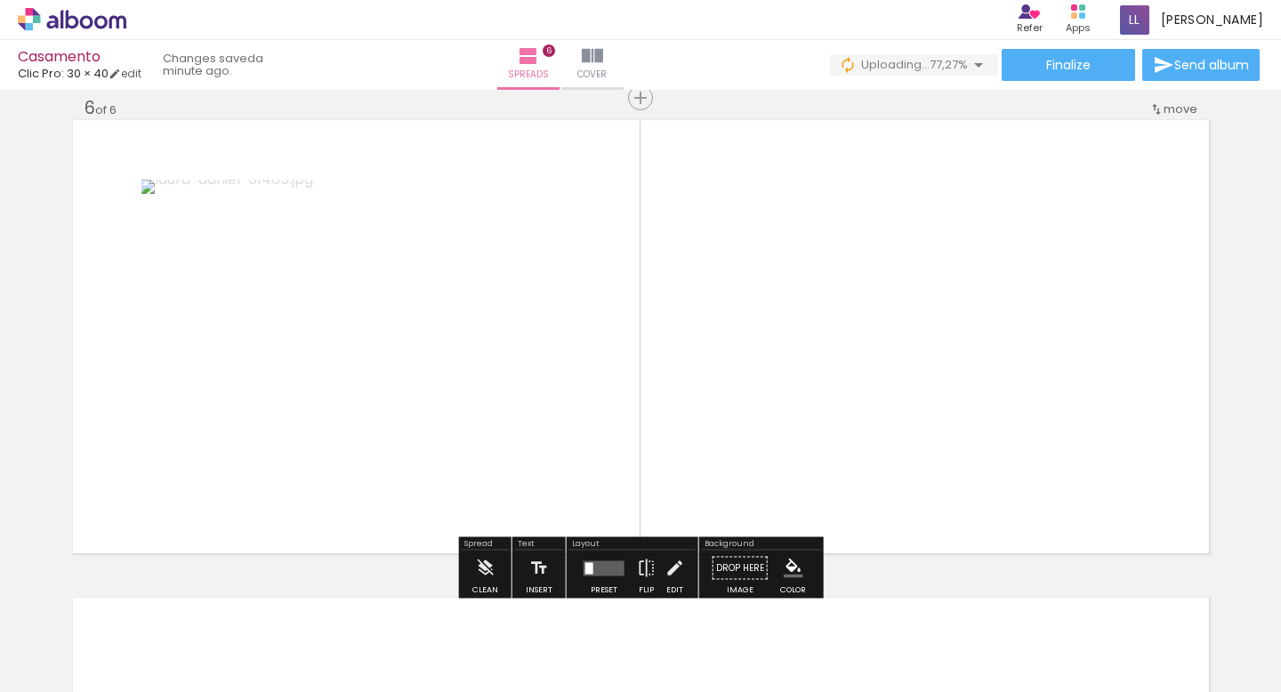
scroll to position [2411, 0]
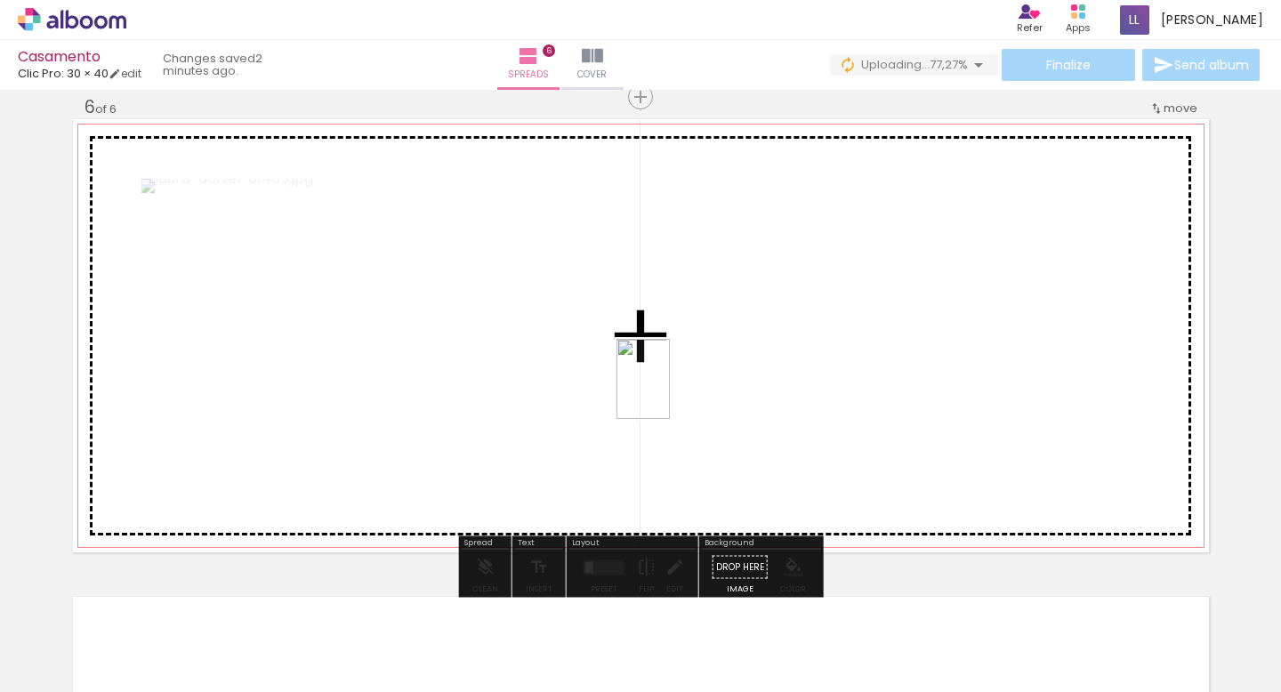
drag, startPoint x: 1128, startPoint y: 649, endPoint x: 668, endPoint y: 391, distance: 527.3
click at [668, 391] on quentale-workspace at bounding box center [640, 346] width 1281 height 692
drag, startPoint x: 1219, startPoint y: 638, endPoint x: 825, endPoint y: 378, distance: 472.0
click at [825, 378] on quentale-workspace at bounding box center [640, 346] width 1281 height 692
drag, startPoint x: 908, startPoint y: 641, endPoint x: 537, endPoint y: 419, distance: 432.5
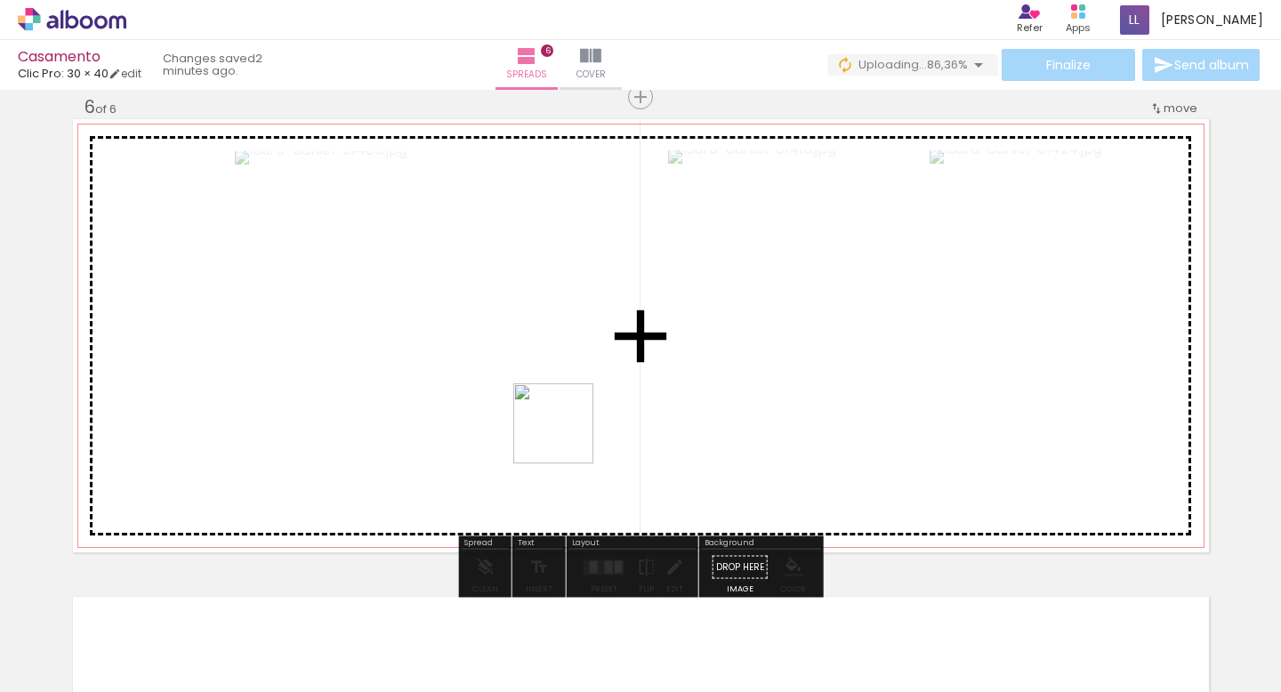
click at [537, 419] on quentale-workspace at bounding box center [640, 346] width 1281 height 692
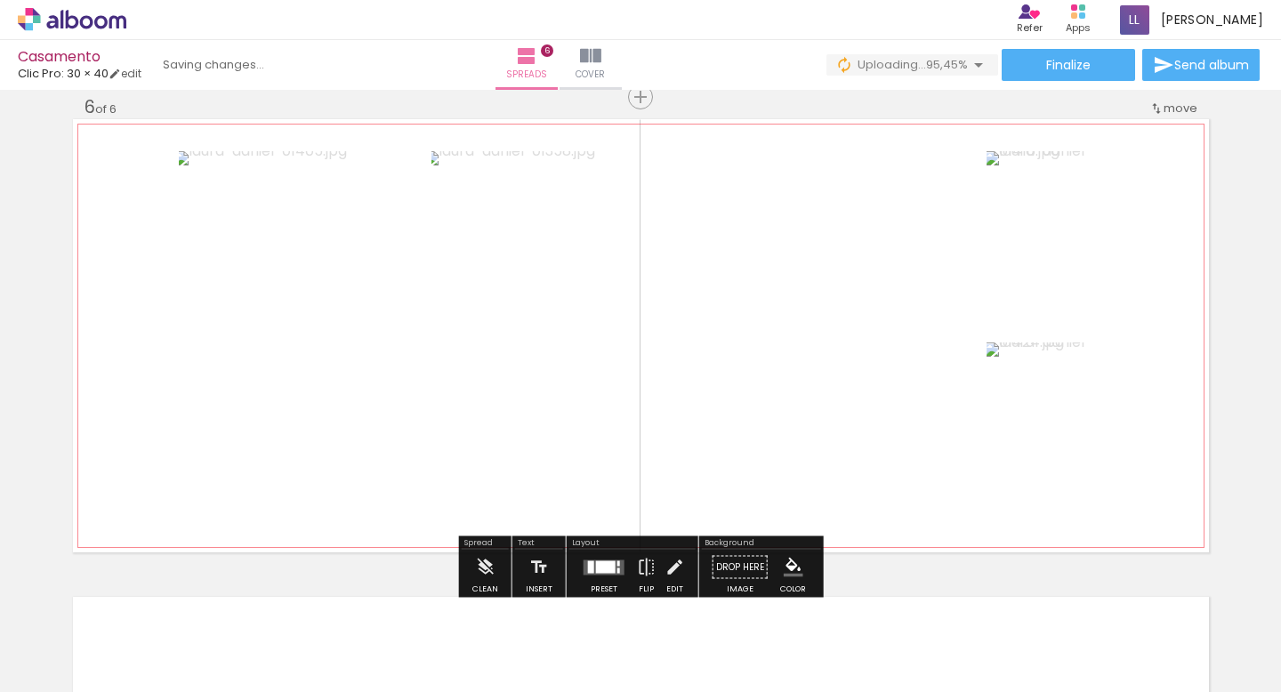
click at [818, 328] on quentale-photo at bounding box center [701, 335] width 541 height 369
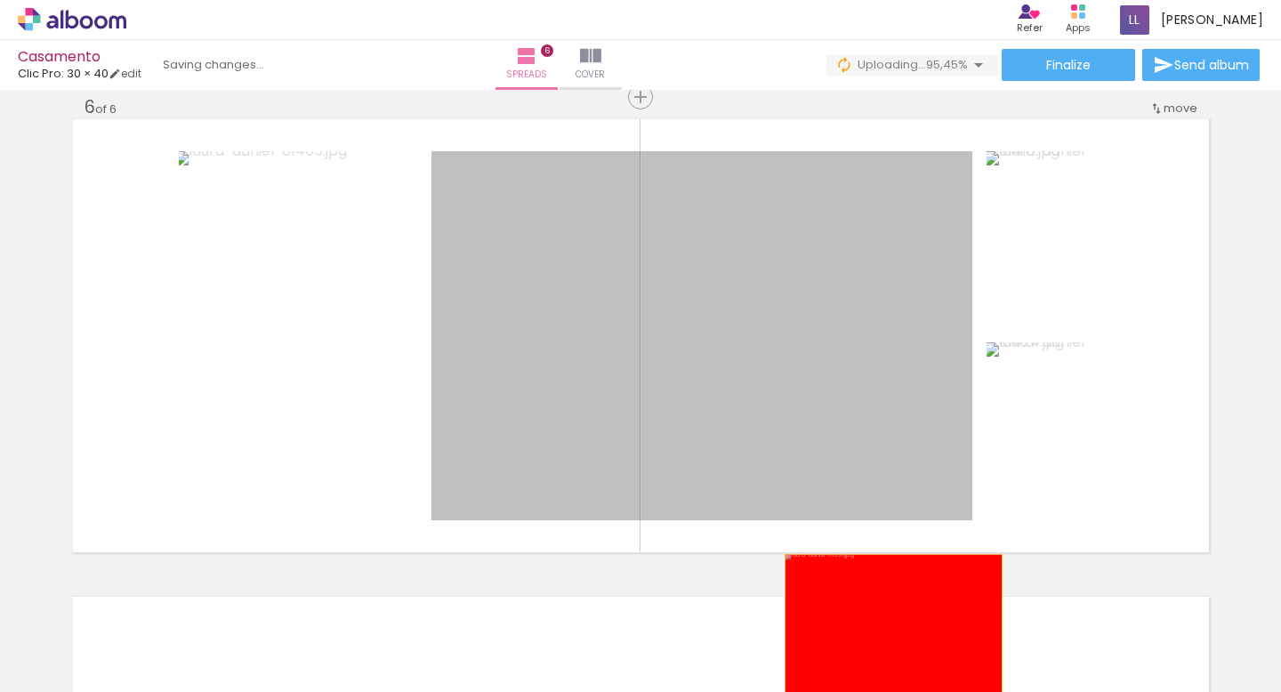
drag, startPoint x: 822, startPoint y: 306, endPoint x: 893, endPoint y: 628, distance: 329.8
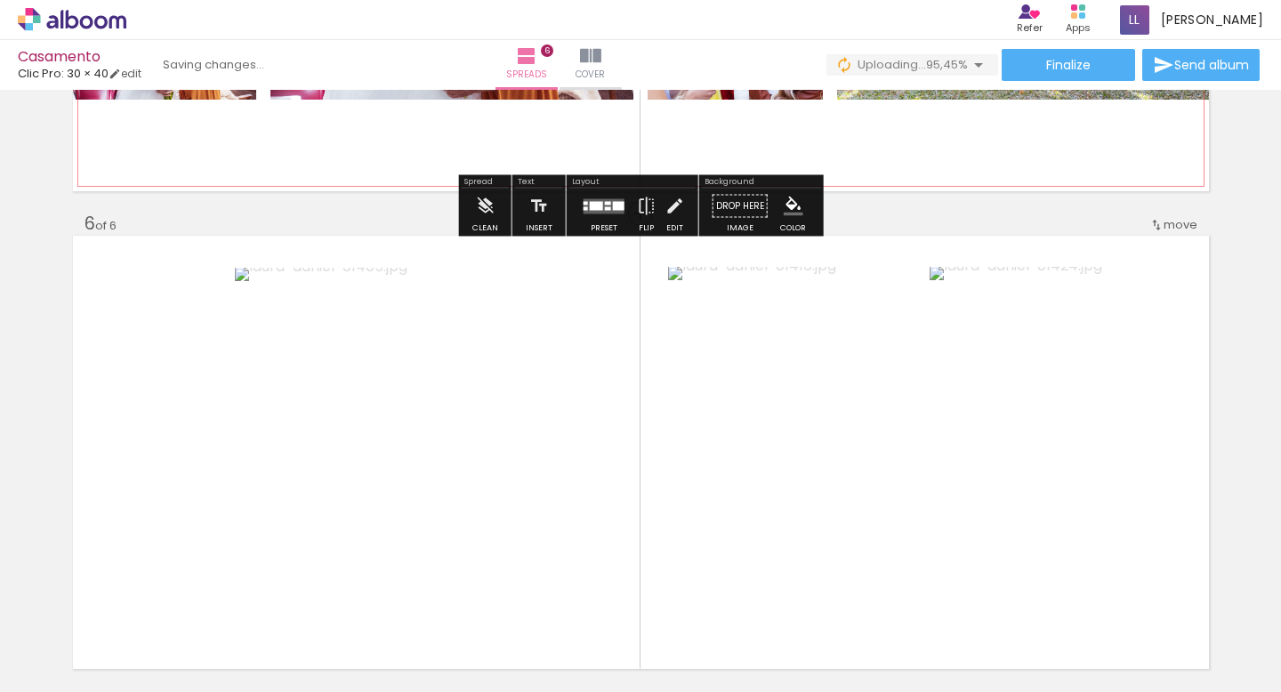
scroll to position [2445, 0]
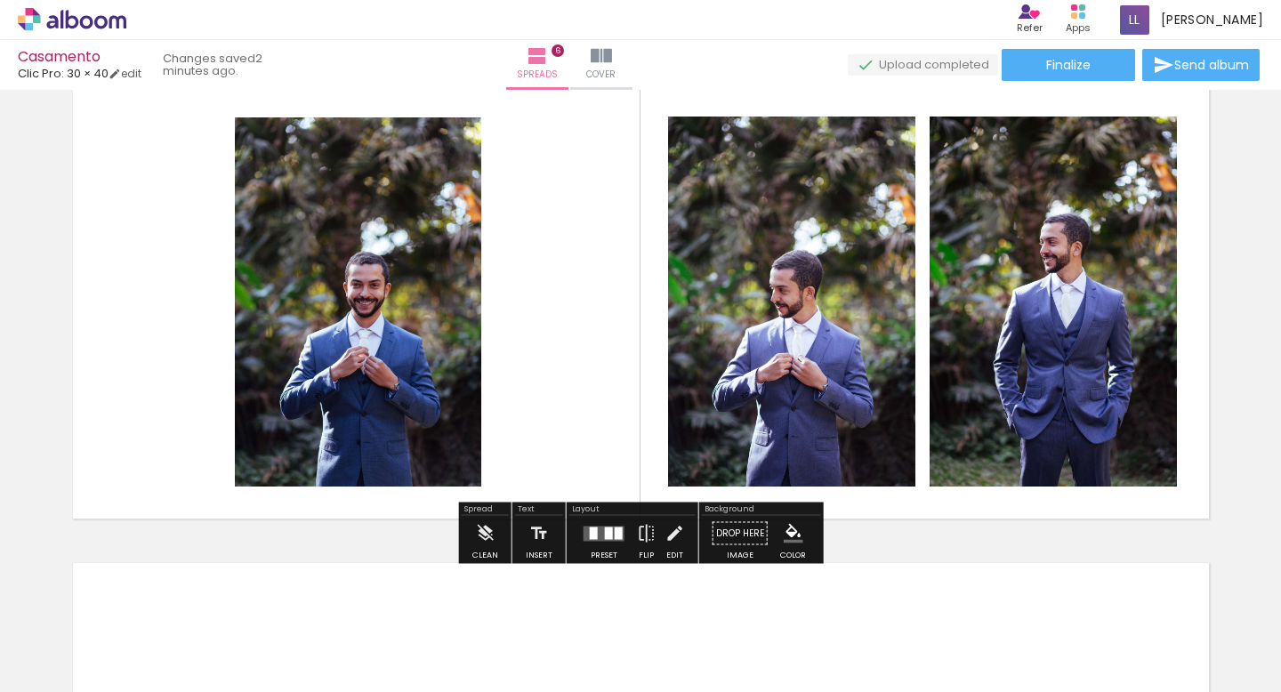
click at [817, 650] on div at bounding box center [794, 632] width 88 height 59
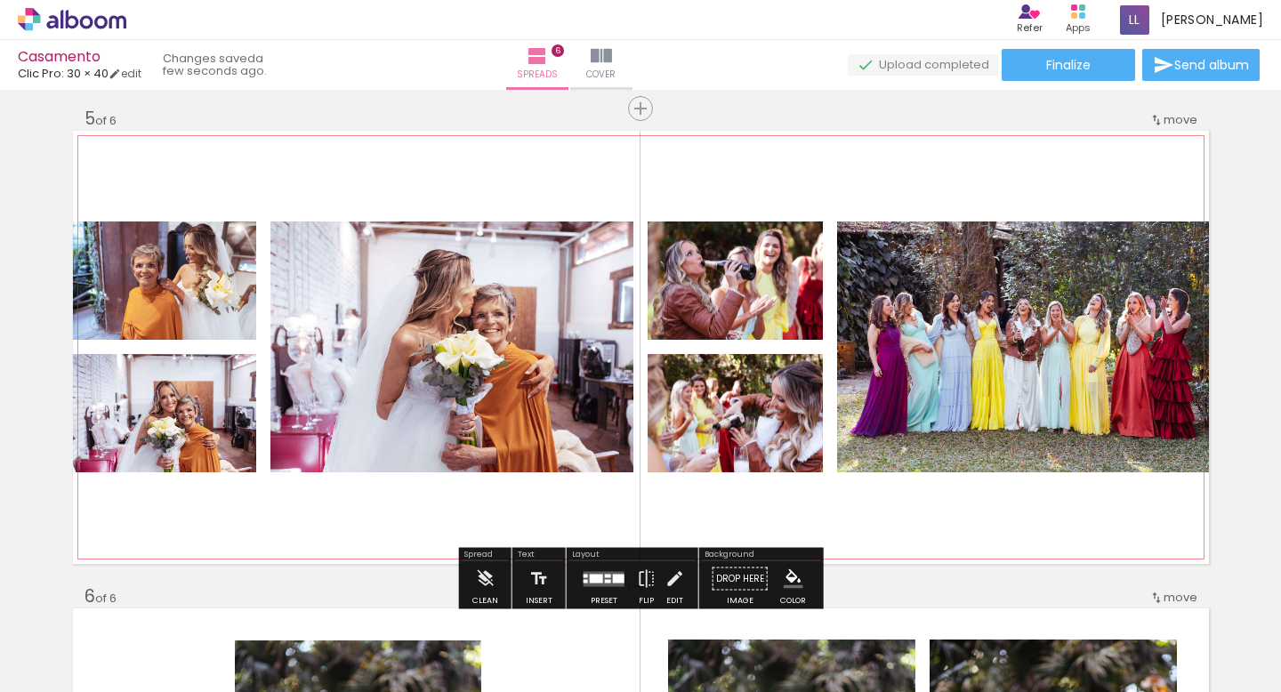
scroll to position [2430, 0]
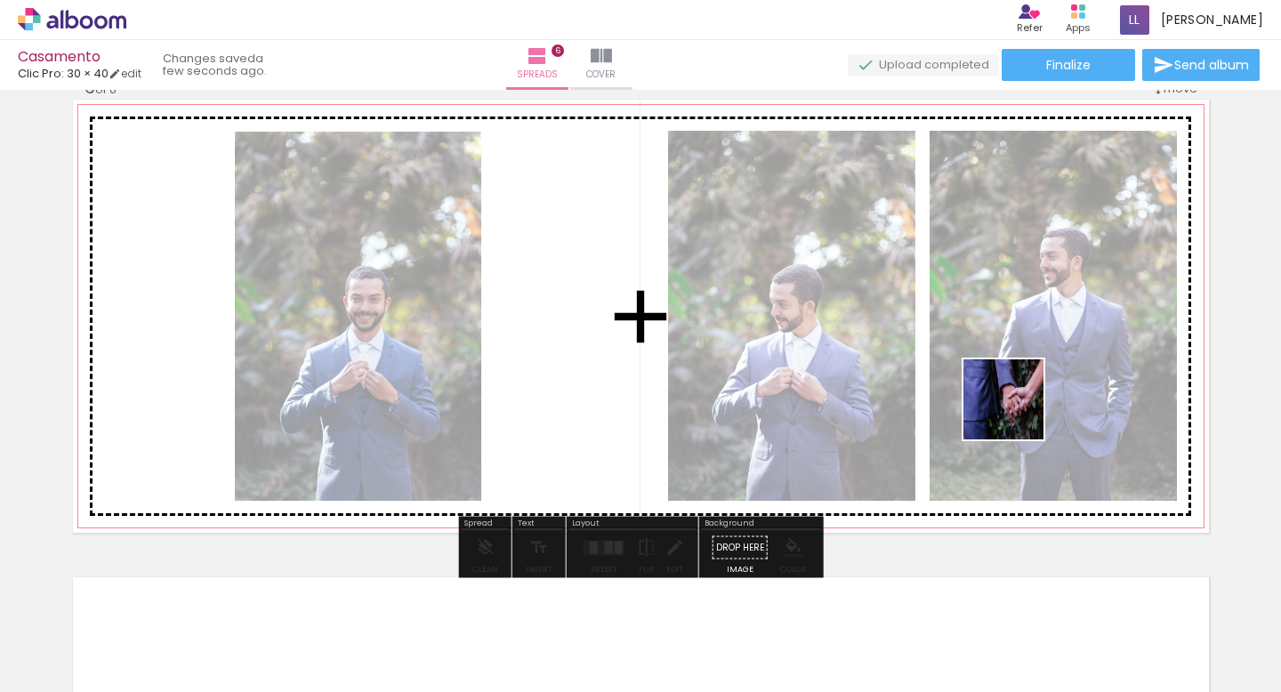
drag, startPoint x: 921, startPoint y: 617, endPoint x: 1035, endPoint y: 375, distance: 268.6
click at [1035, 375] on quentale-workspace at bounding box center [640, 346] width 1281 height 692
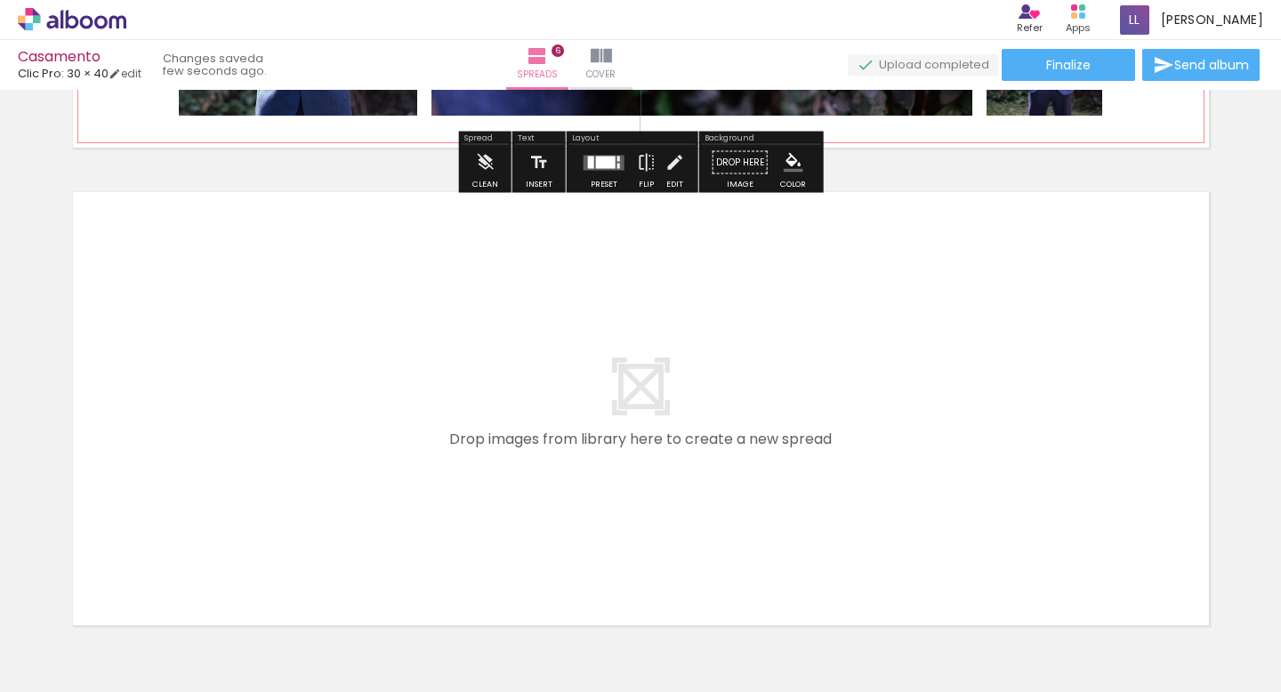
scroll to position [2898, 0]
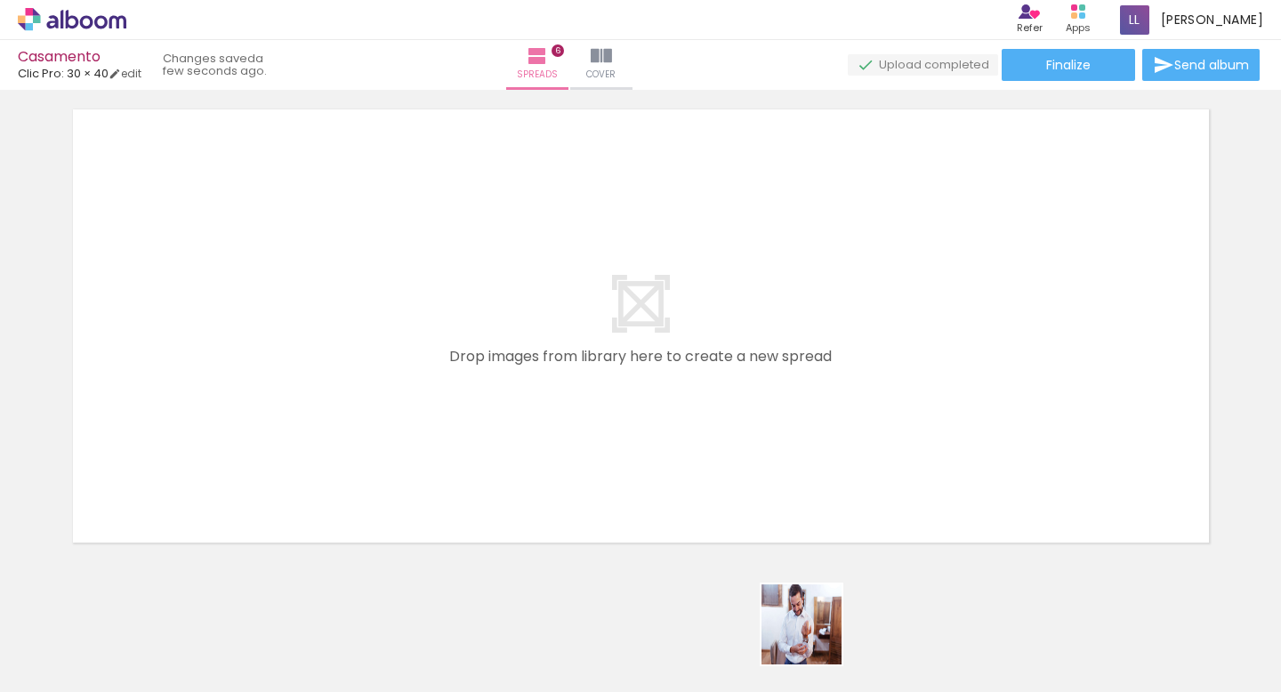
drag, startPoint x: 821, startPoint y: 641, endPoint x: 391, endPoint y: 389, distance: 499.2
click at [391, 389] on quentale-workspace at bounding box center [640, 346] width 1281 height 692
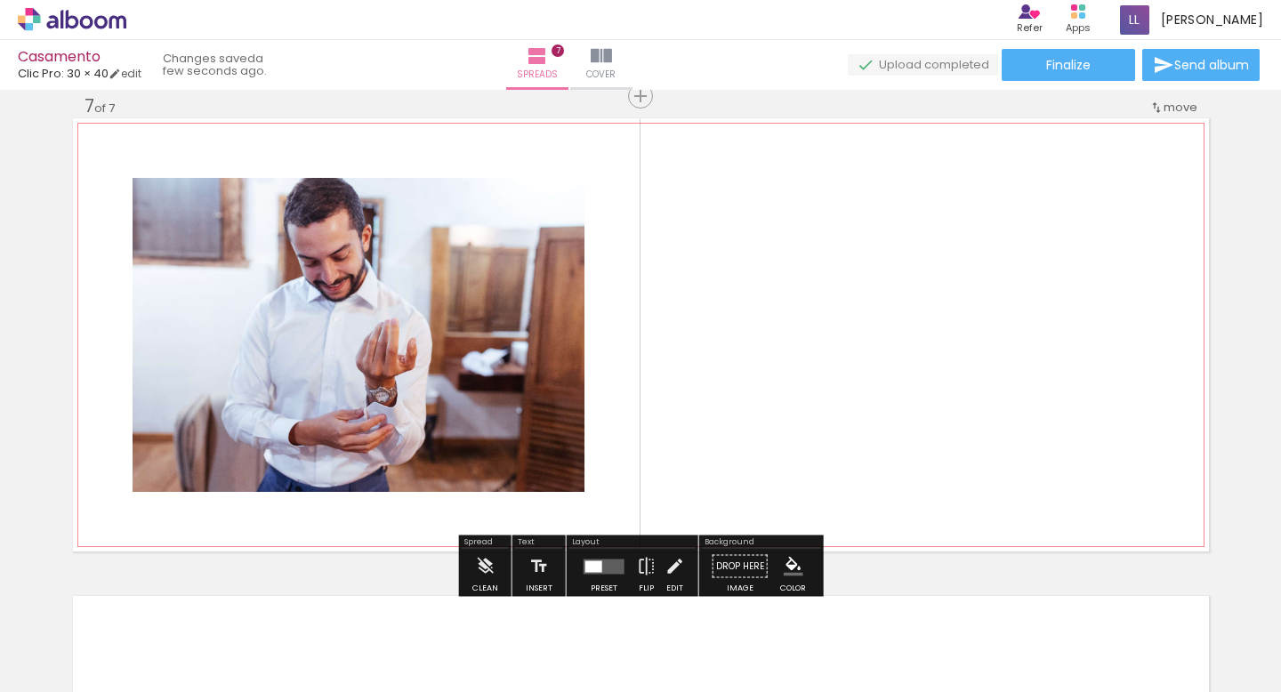
scroll to position [2889, 0]
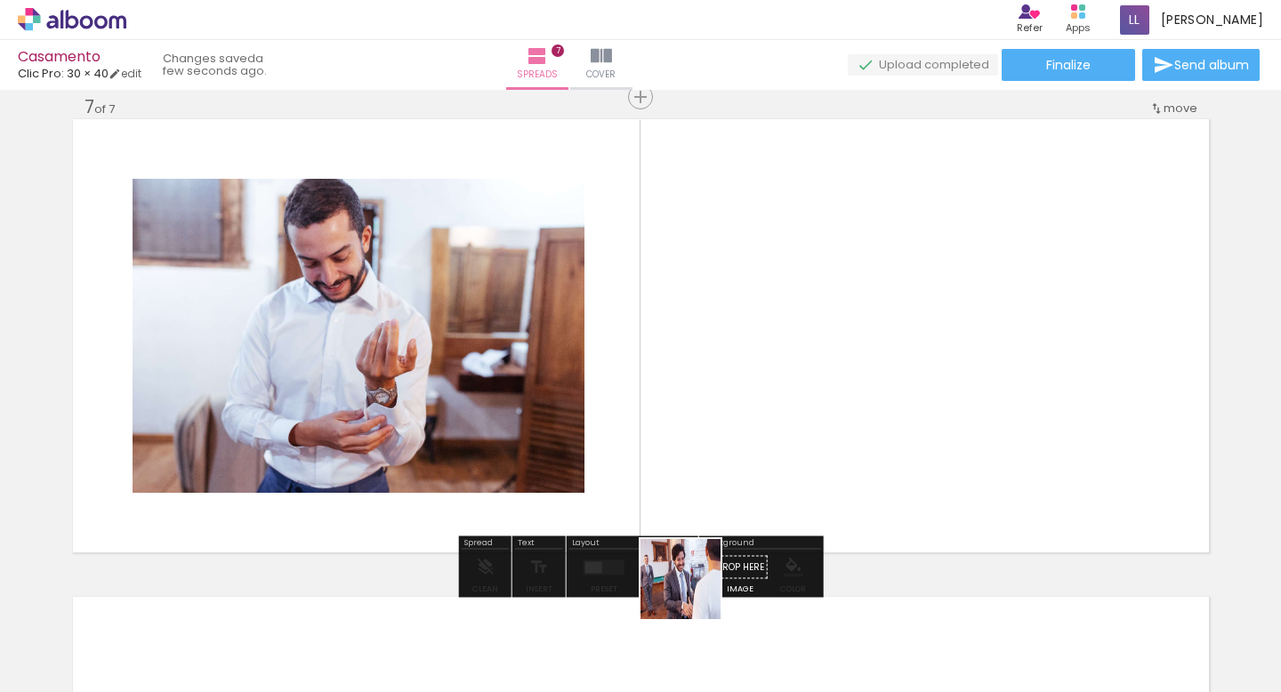
drag, startPoint x: 737, startPoint y: 641, endPoint x: 571, endPoint y: 450, distance: 252.2
click at [571, 450] on quentale-workspace at bounding box center [640, 346] width 1281 height 692
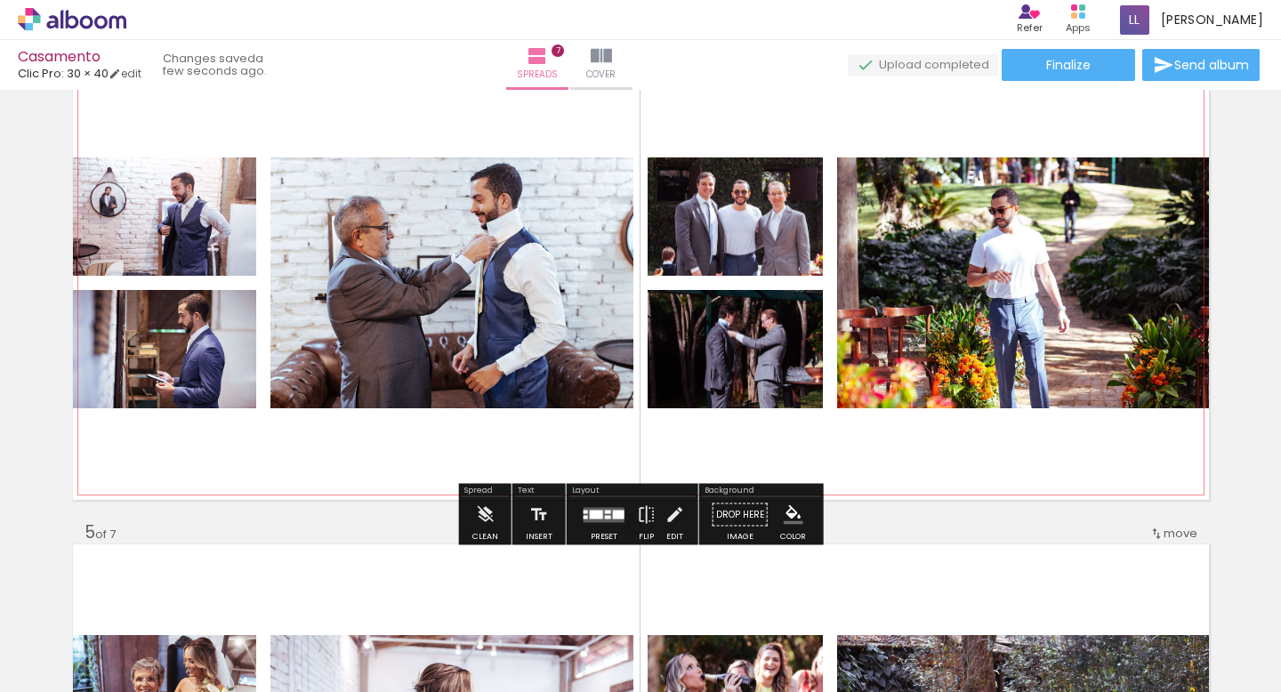
scroll to position [1506, 0]
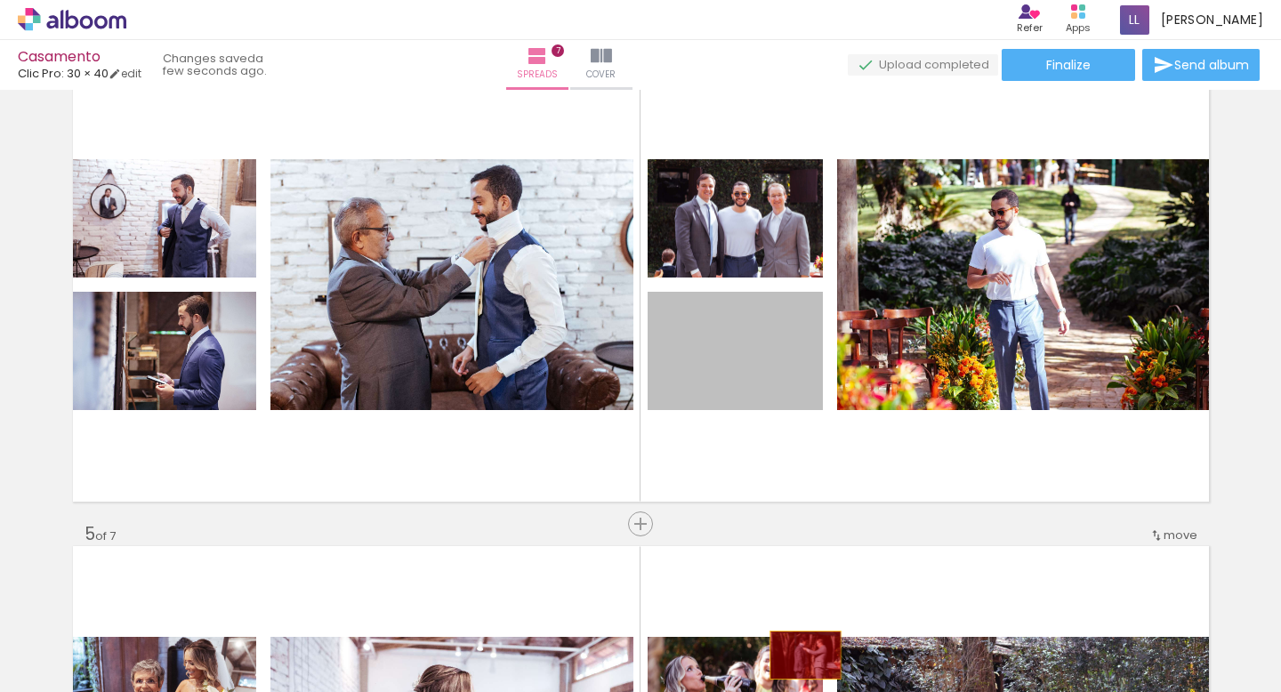
drag, startPoint x: 753, startPoint y: 361, endPoint x: 804, endPoint y: 654, distance: 297.2
click at [804, 654] on quentale-workspace at bounding box center [640, 346] width 1281 height 692
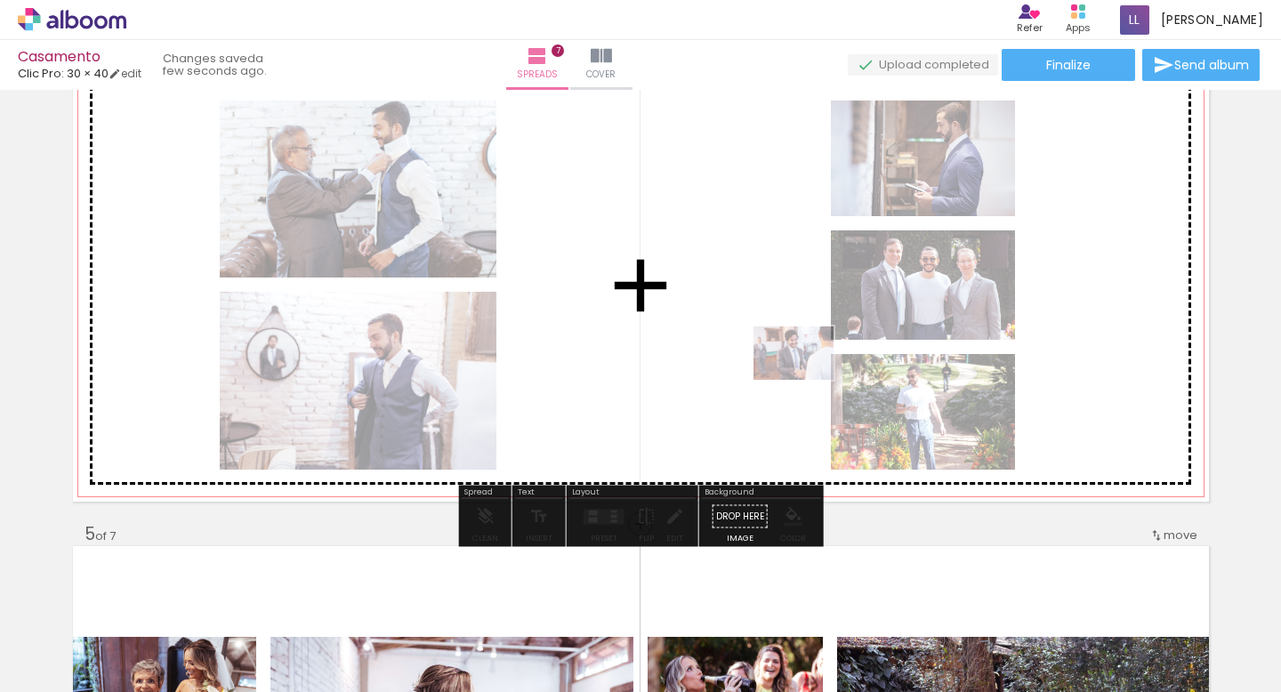
drag, startPoint x: 724, startPoint y: 649, endPoint x: 802, endPoint y: 375, distance: 285.0
click at [802, 375] on quentale-workspace at bounding box center [640, 346] width 1281 height 692
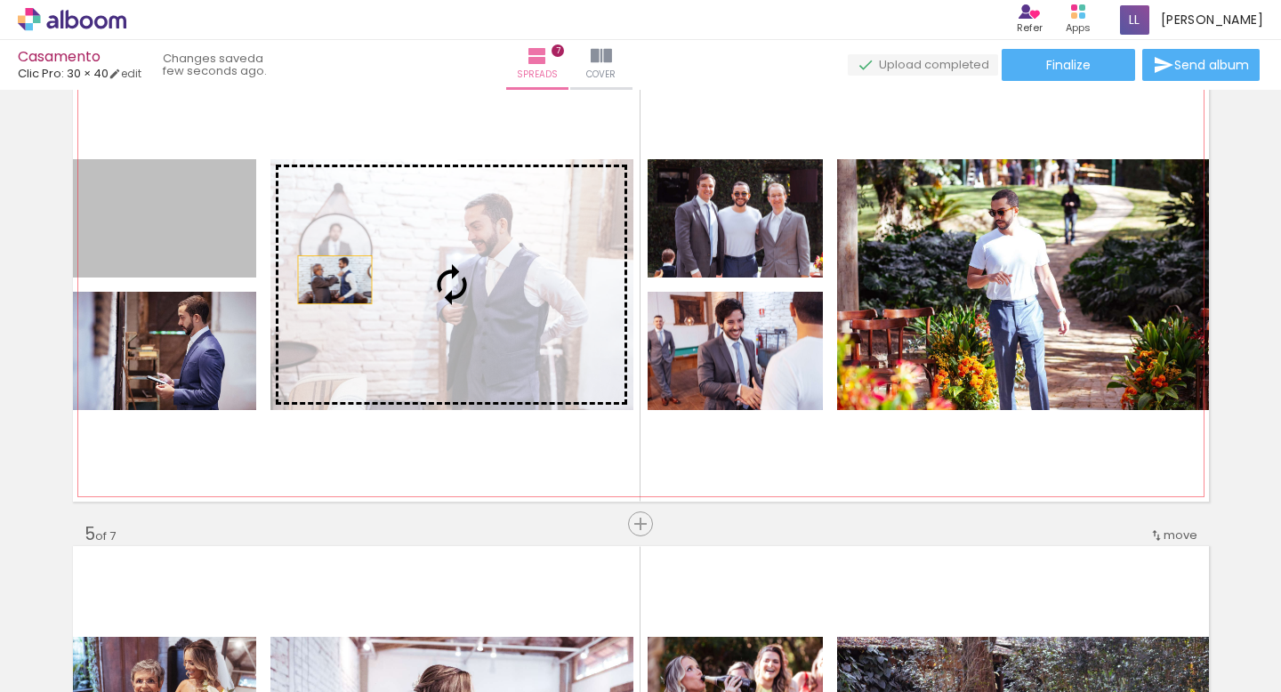
drag, startPoint x: 151, startPoint y: 218, endPoint x: 351, endPoint y: 283, distance: 210.4
click at [0, 0] on slot at bounding box center [0, 0] width 0 height 0
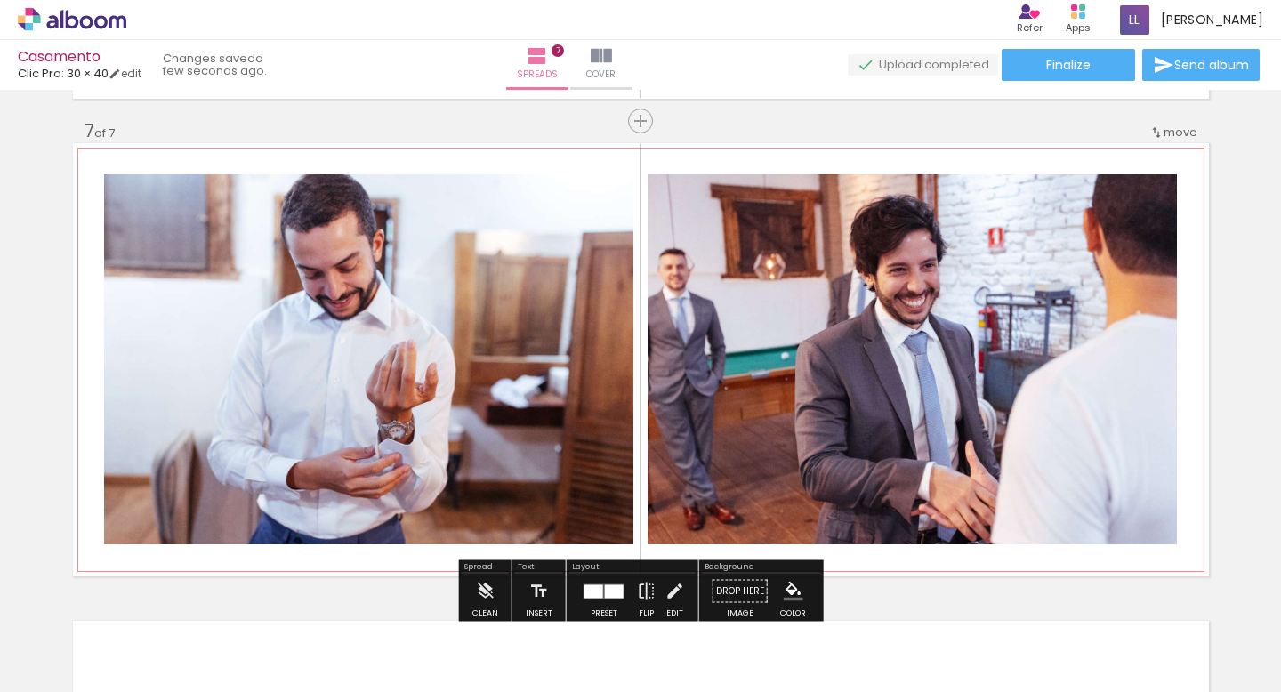
scroll to position [2879, 0]
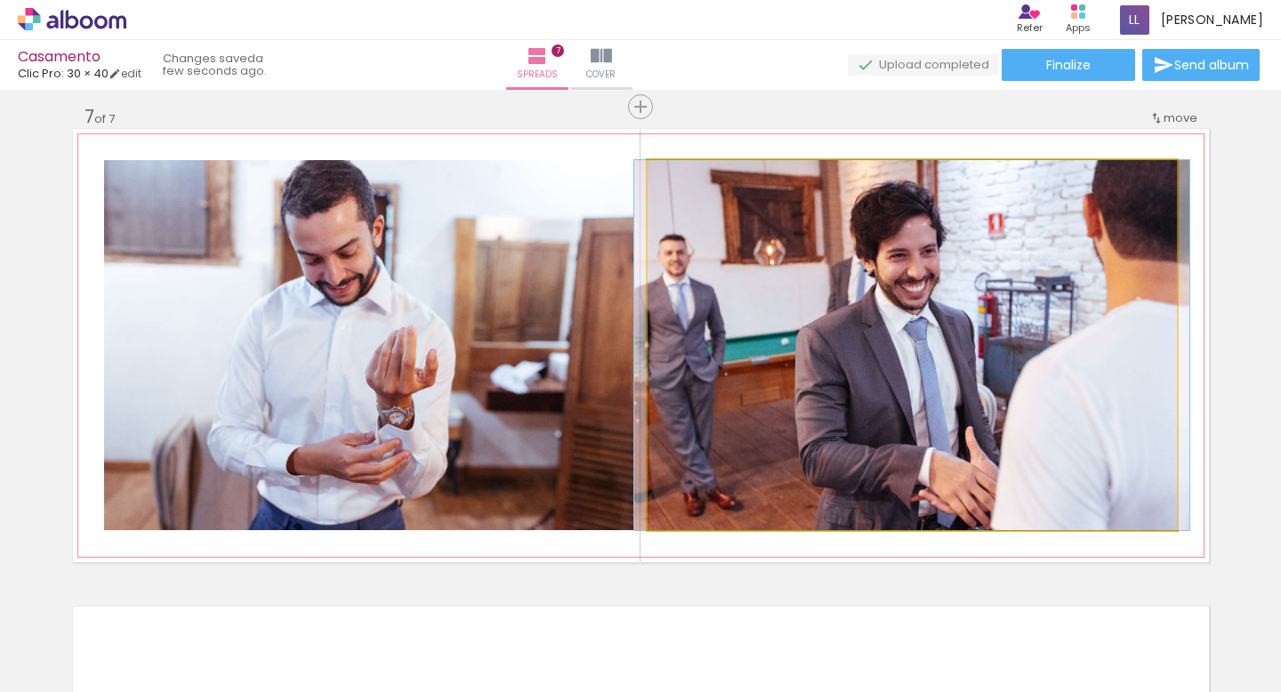
click at [868, 413] on quentale-photo at bounding box center [912, 345] width 529 height 370
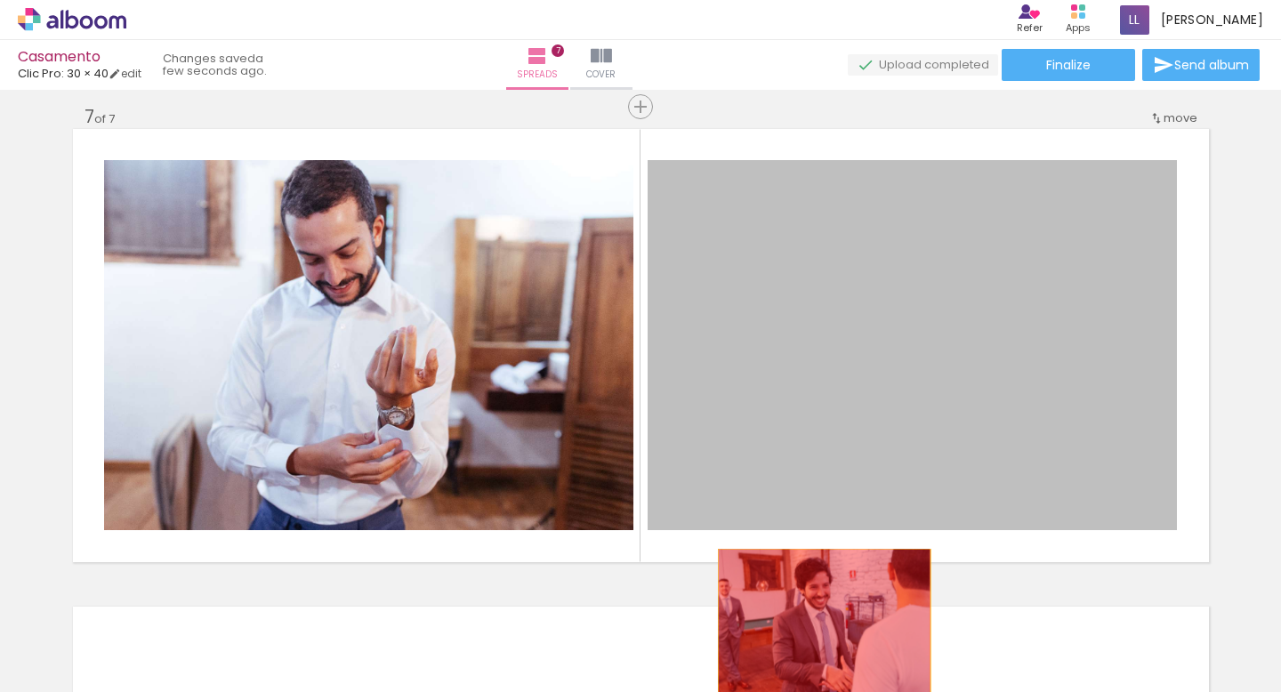
drag, startPoint x: 877, startPoint y: 402, endPoint x: 817, endPoint y: 641, distance: 246.0
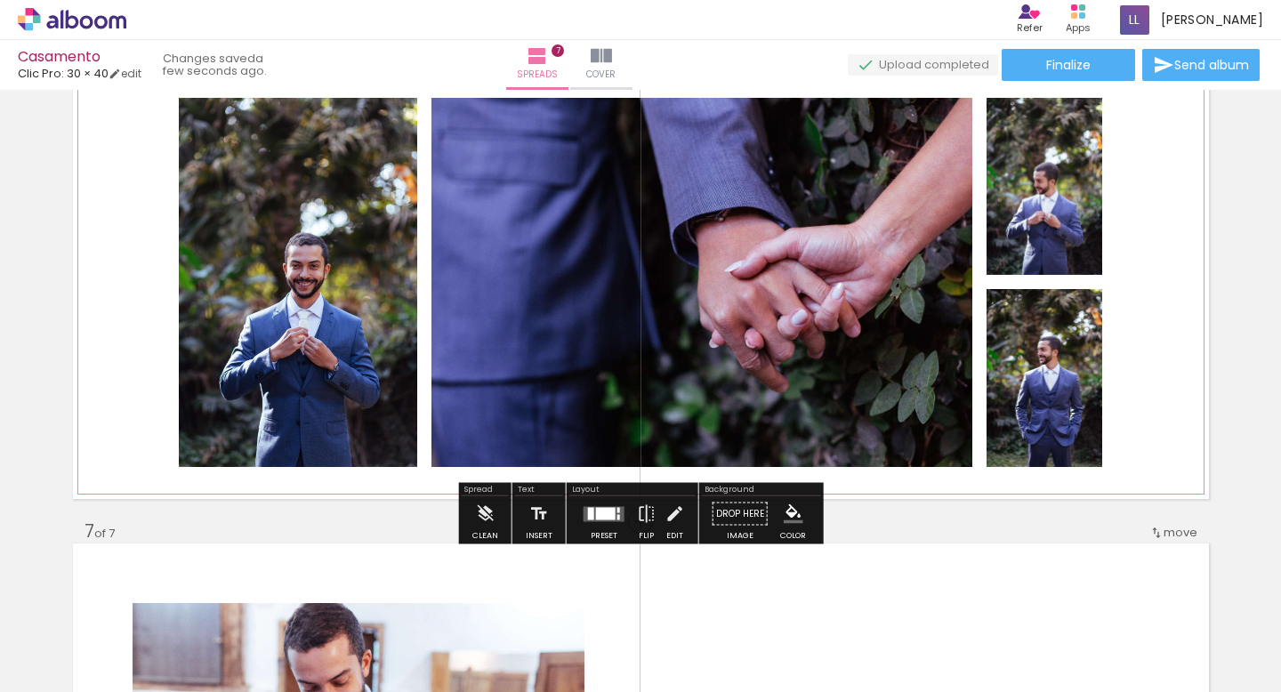
scroll to position [2474, 0]
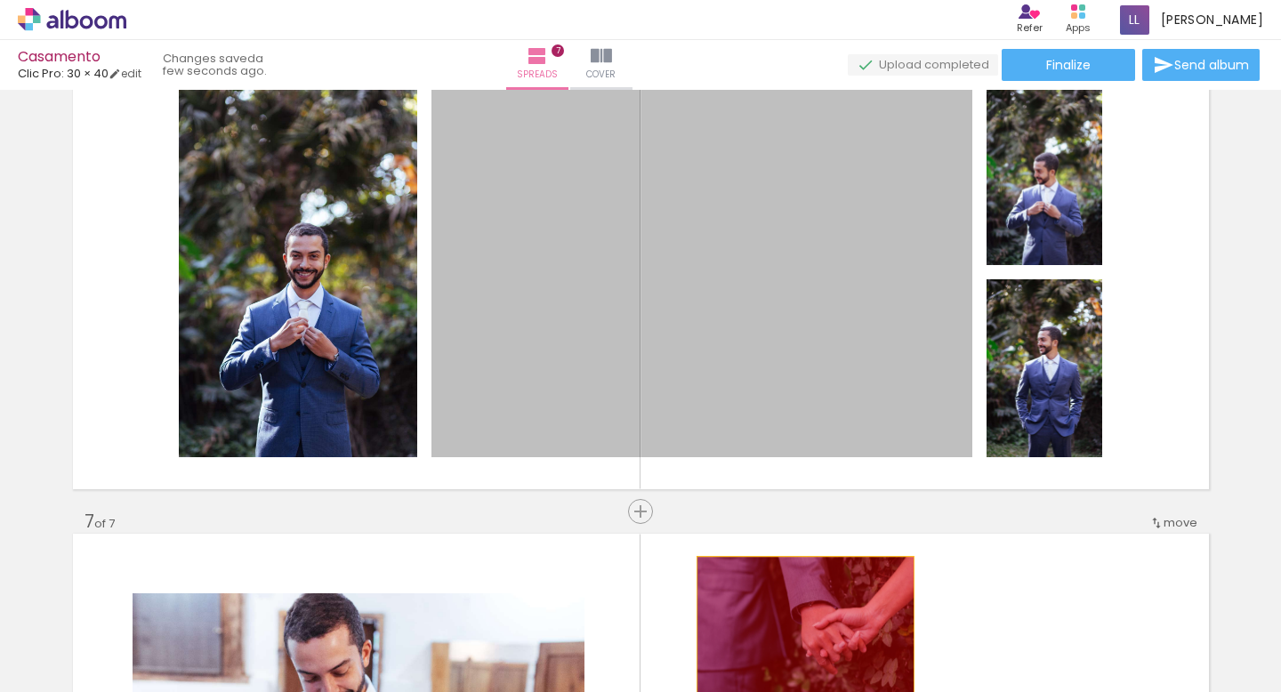
drag, startPoint x: 820, startPoint y: 309, endPoint x: 805, endPoint y: 631, distance: 322.4
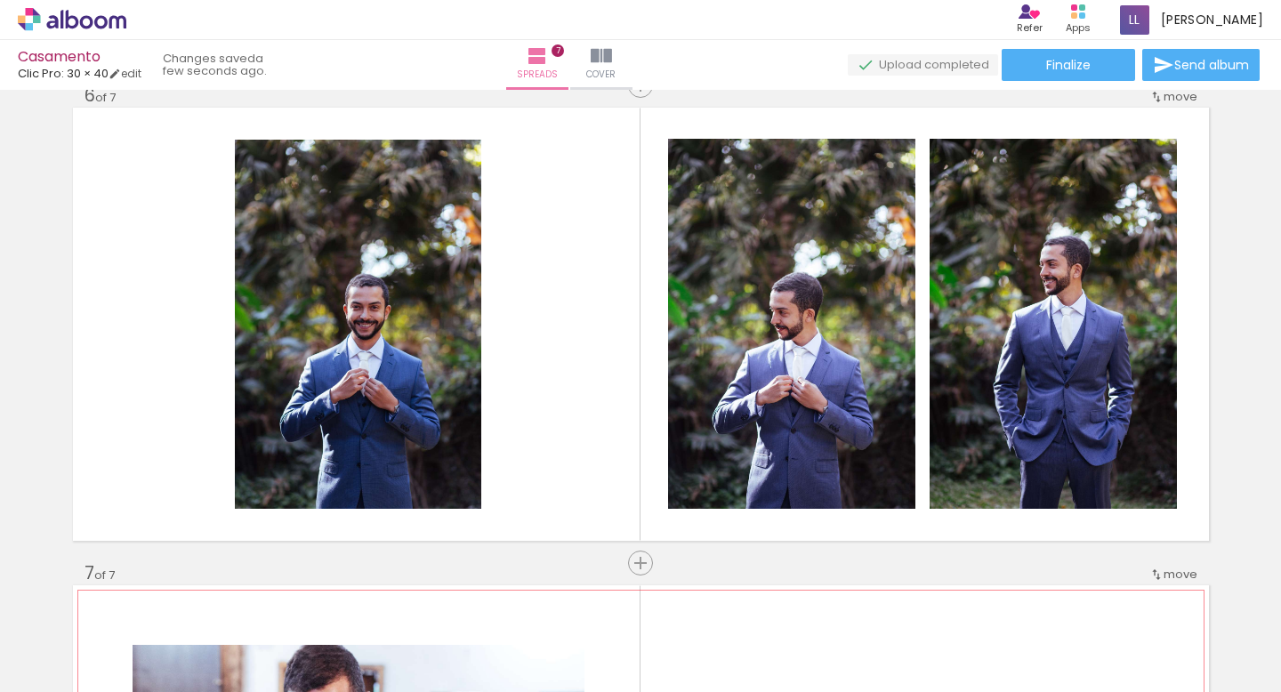
scroll to position [2421, 0]
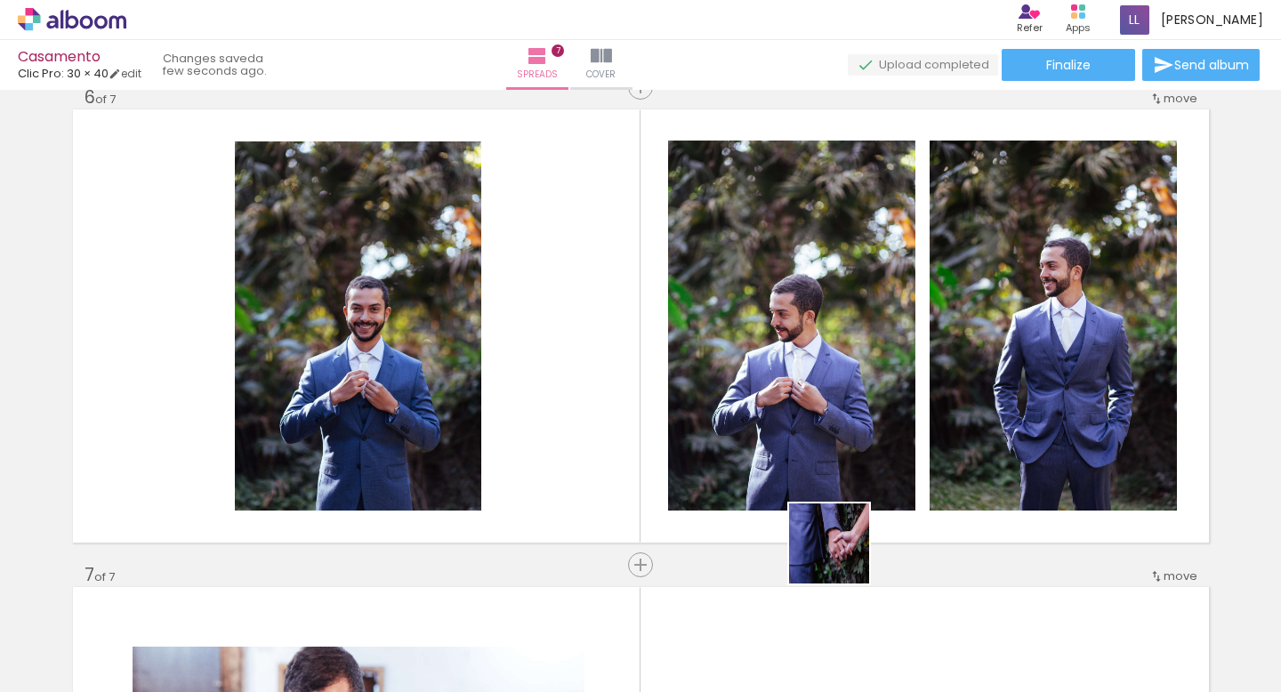
drag, startPoint x: 915, startPoint y: 649, endPoint x: 742, endPoint y: 432, distance: 276.6
click at [742, 432] on quentale-workspace at bounding box center [640, 346] width 1281 height 692
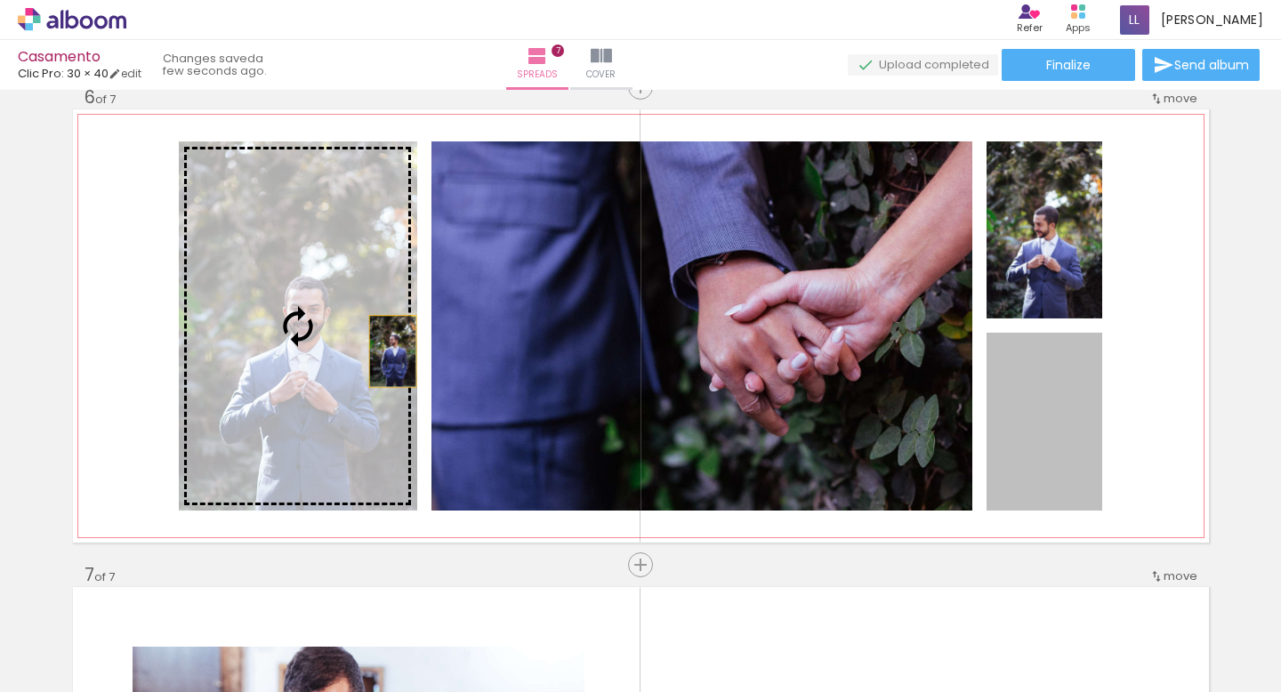
drag, startPoint x: 1050, startPoint y: 437, endPoint x: 392, endPoint y: 351, distance: 662.9
click at [0, 0] on slot at bounding box center [0, 0] width 0 height 0
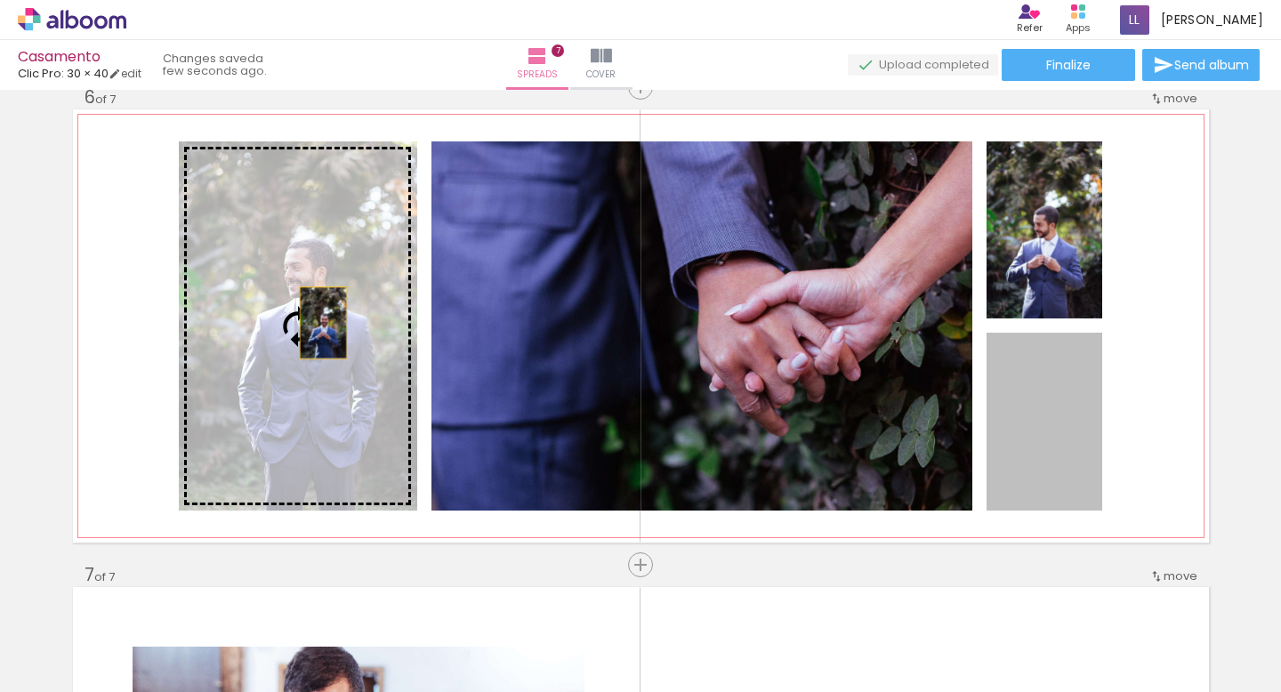
drag, startPoint x: 1032, startPoint y: 425, endPoint x: 321, endPoint y: 322, distance: 718.2
click at [0, 0] on slot at bounding box center [0, 0] width 0 height 0
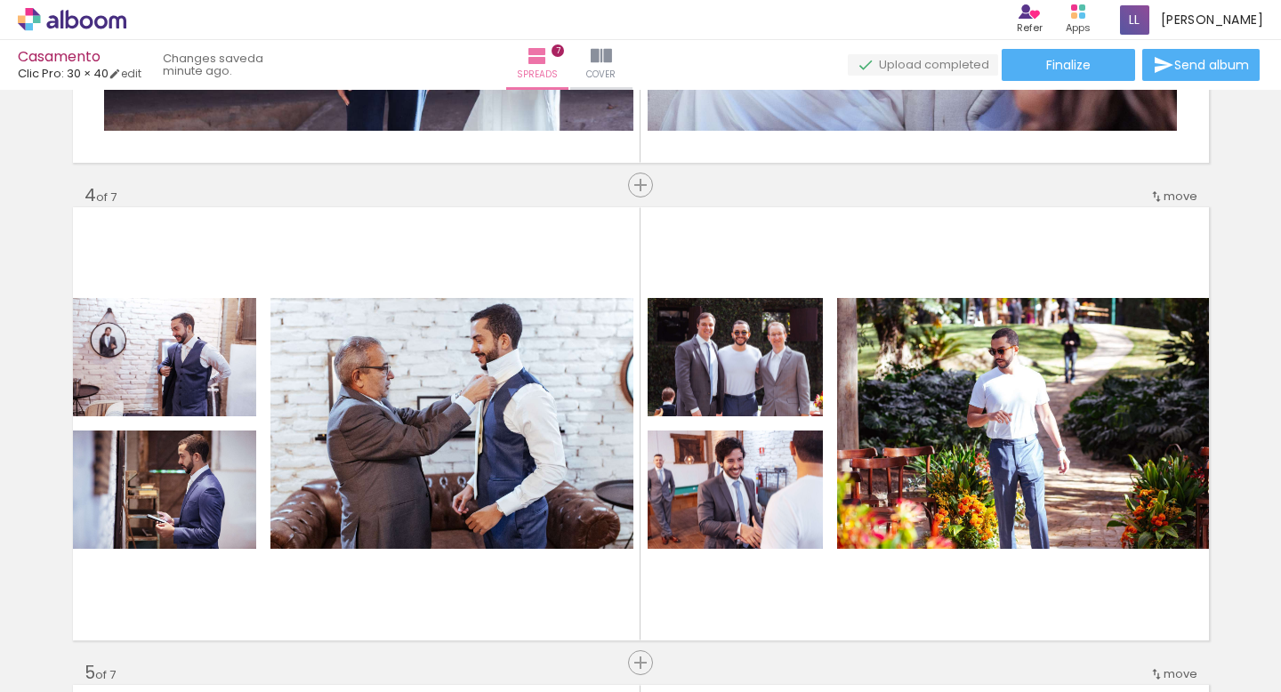
scroll to position [1428, 0]
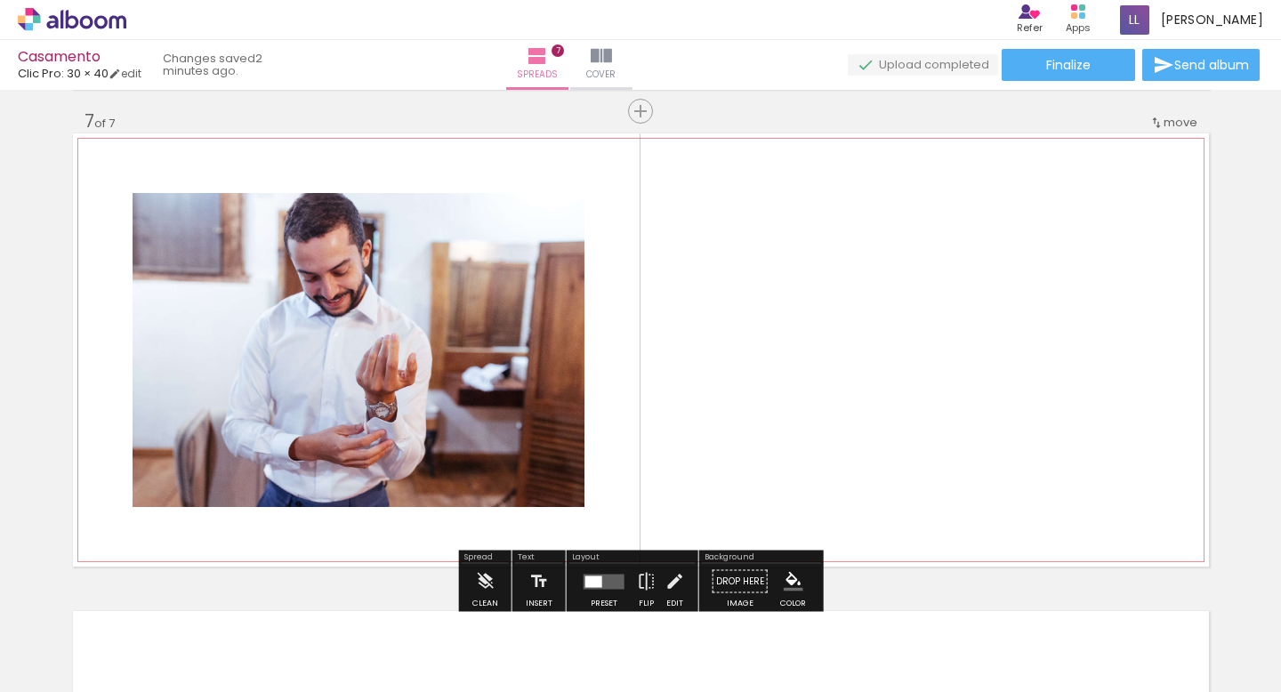
scroll to position [2876, 0]
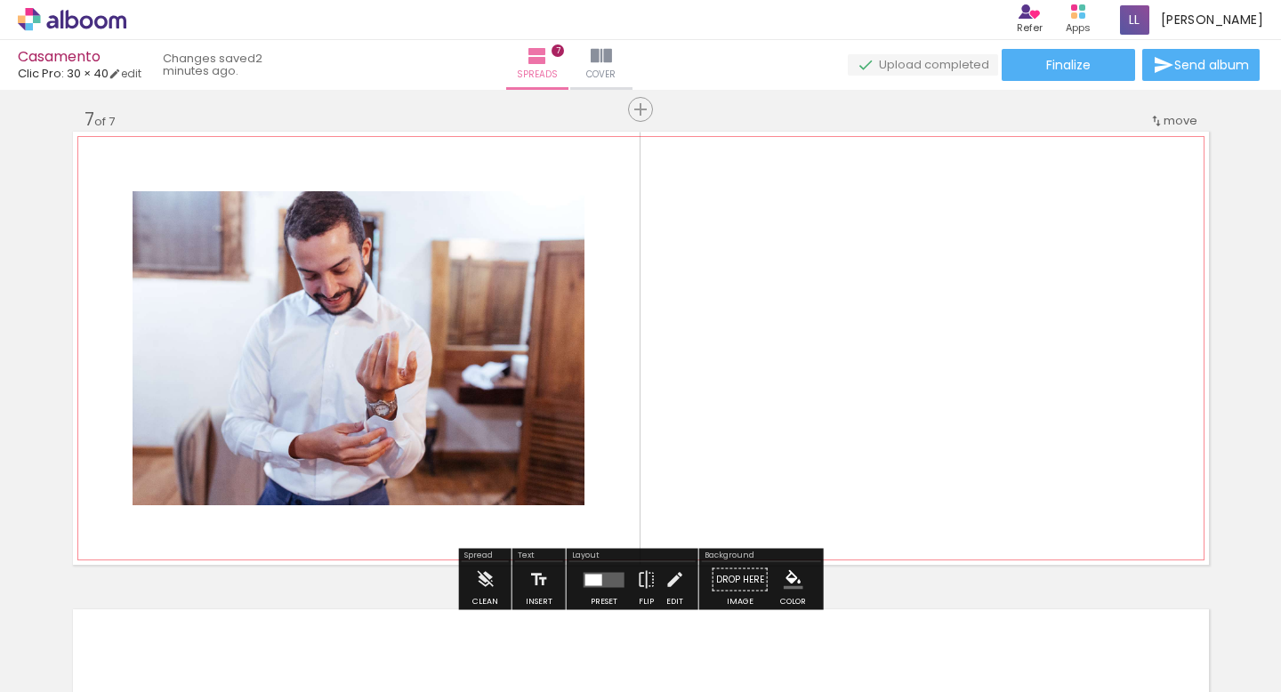
click at [493, 451] on quentale-photo at bounding box center [359, 348] width 452 height 314
click at [66, 658] on span "Add Images" at bounding box center [54, 668] width 37 height 20
click at [0, 0] on input "file" at bounding box center [0, 0] width 0 height 0
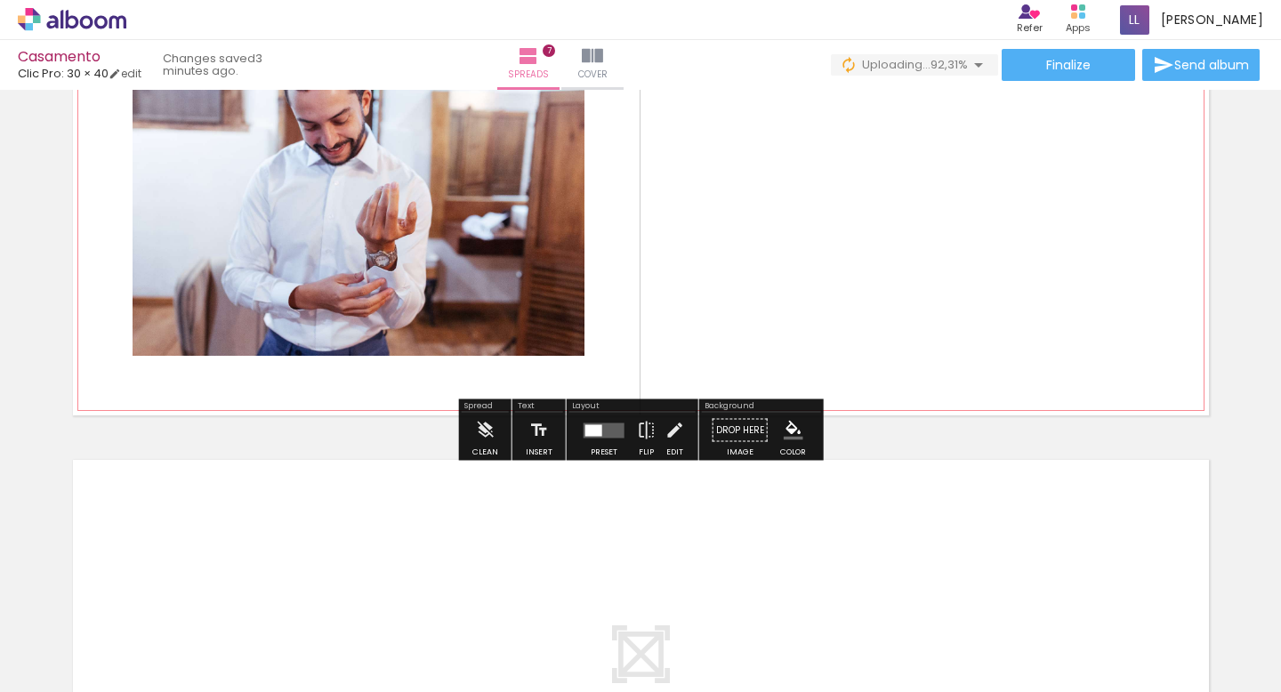
scroll to position [3022, 0]
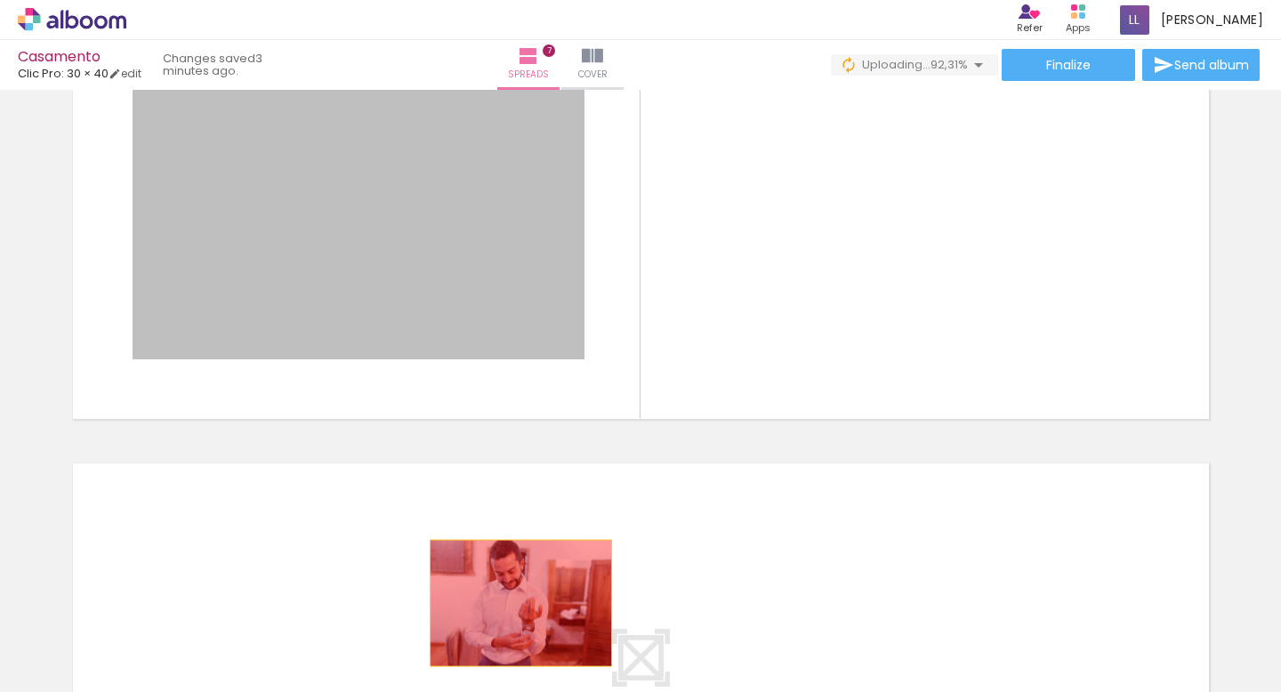
drag, startPoint x: 523, startPoint y: 225, endPoint x: 520, endPoint y: 600, distance: 375.4
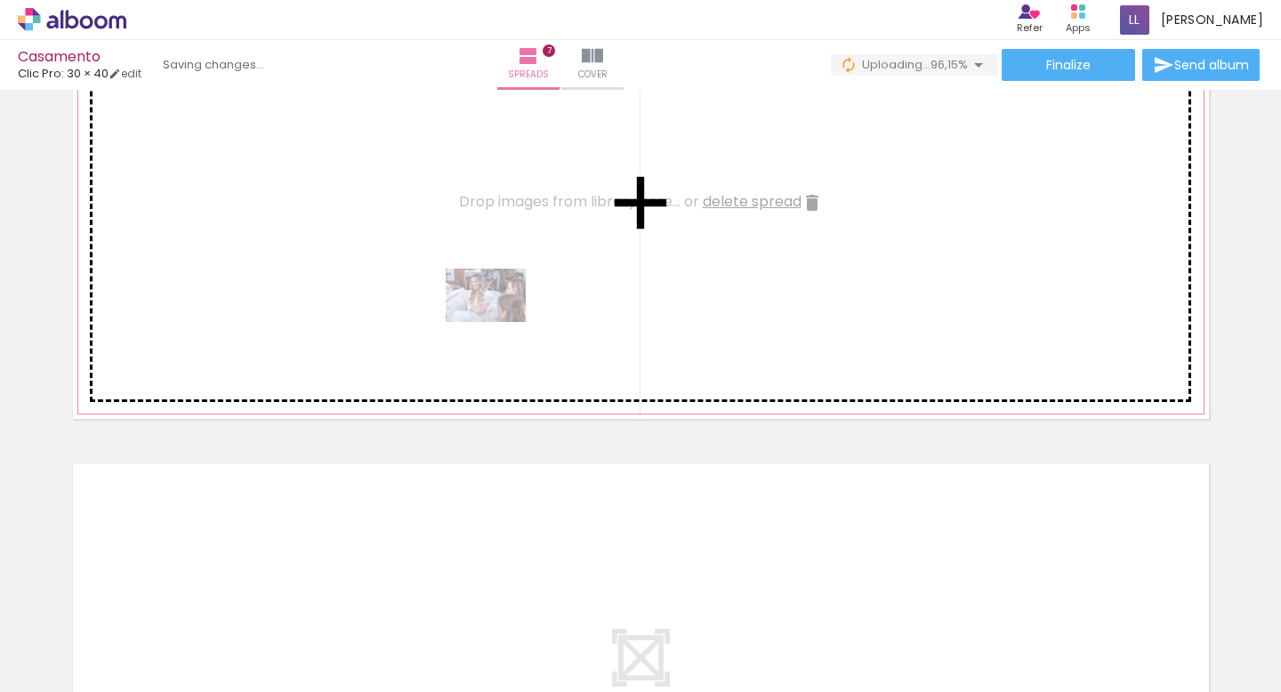
drag, startPoint x: 957, startPoint y: 644, endPoint x: 499, endPoint y: 322, distance: 560.0
click at [499, 322] on quentale-workspace at bounding box center [640, 346] width 1281 height 692
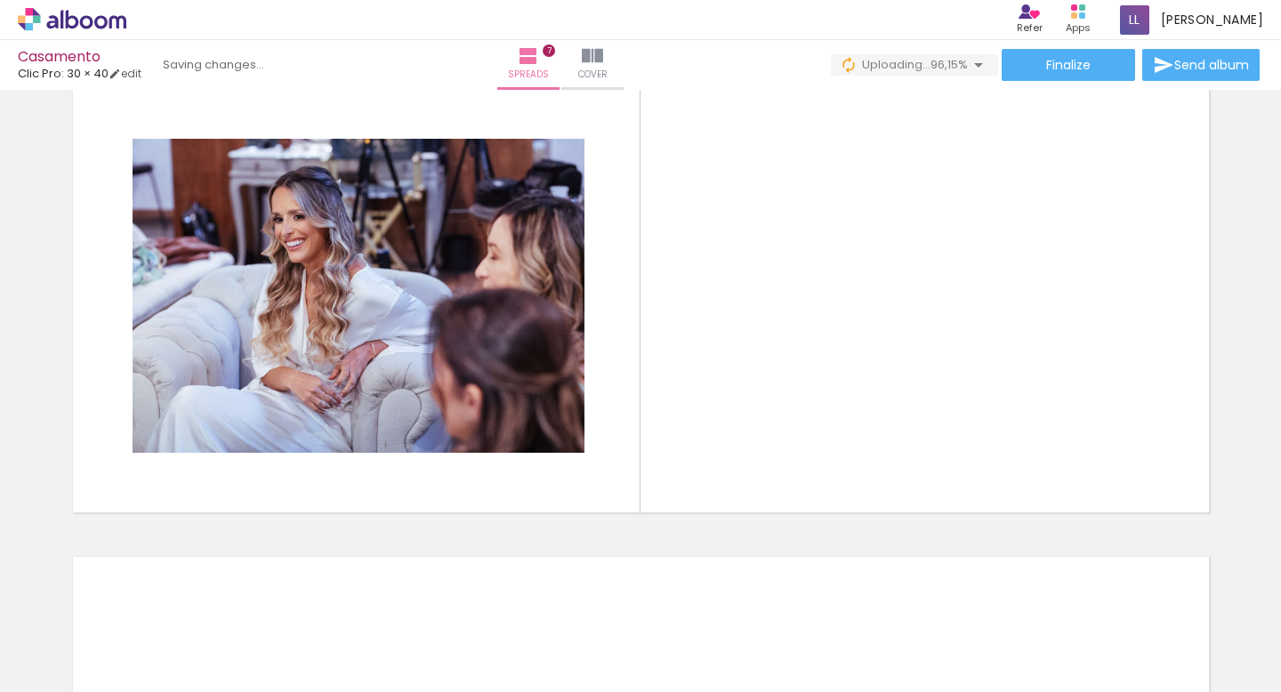
scroll to position [0, 1461]
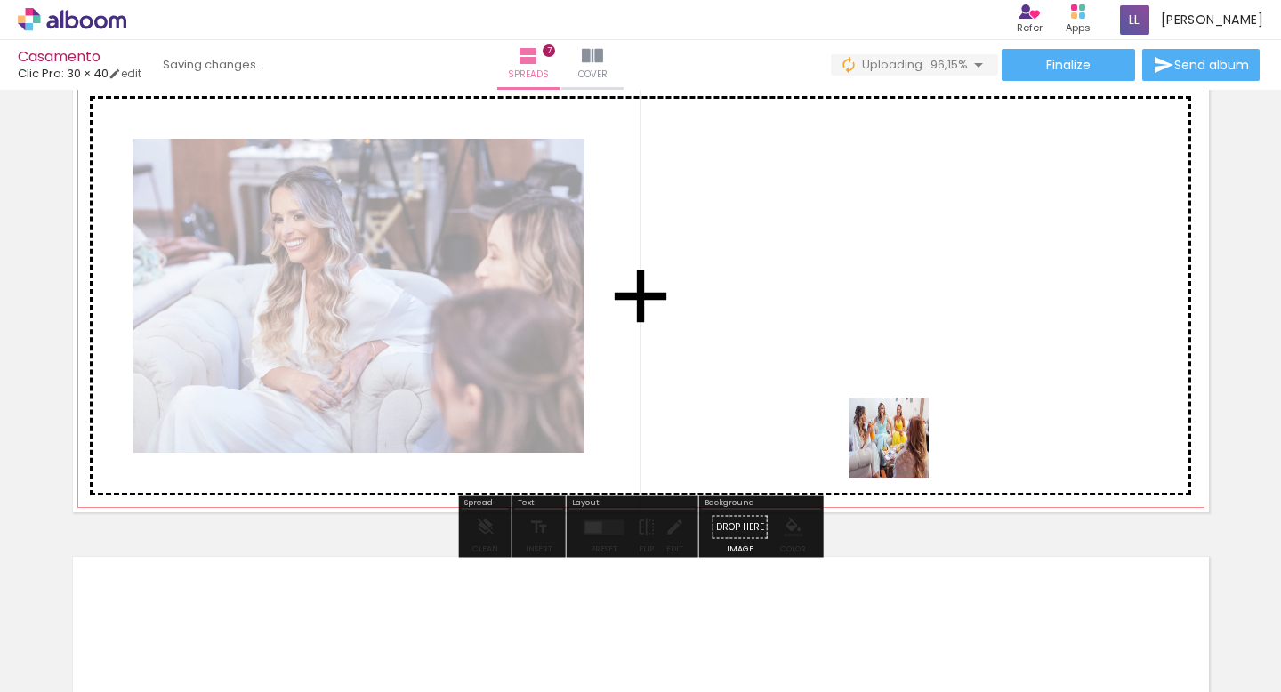
drag, startPoint x: 902, startPoint y: 639, endPoint x: 902, endPoint y: 416, distance: 222.4
click at [902, 416] on quentale-workspace at bounding box center [640, 346] width 1281 height 692
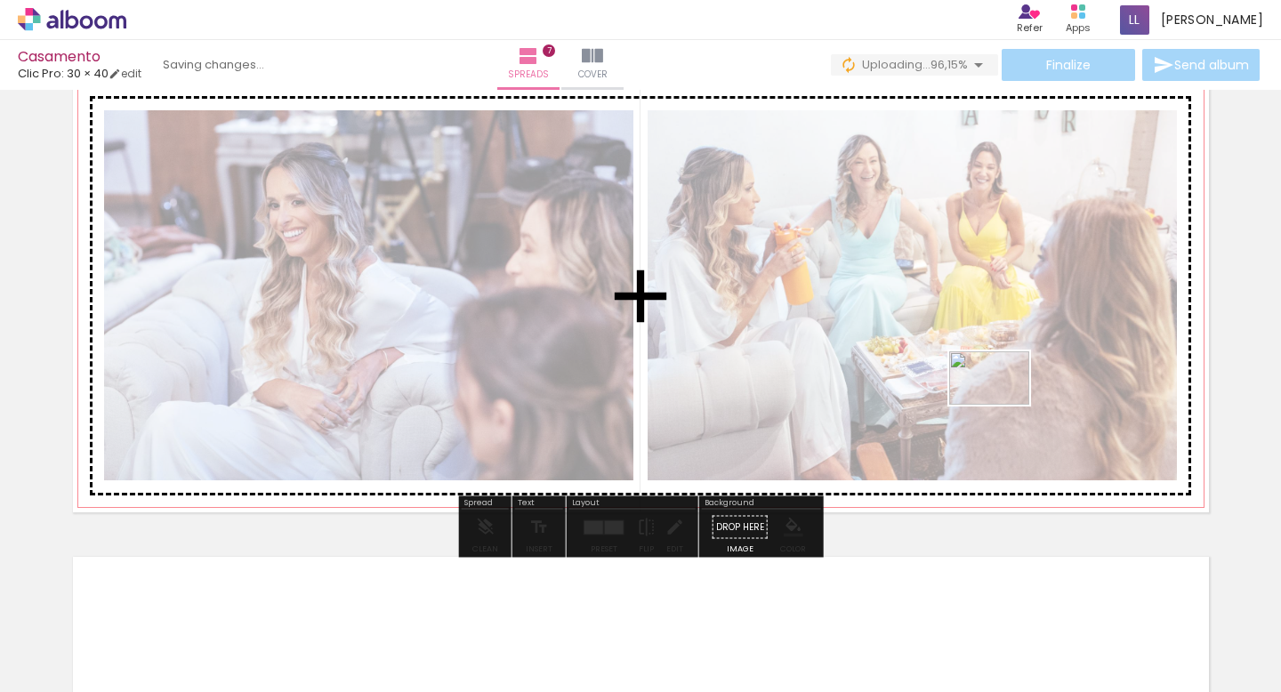
drag, startPoint x: 1027, startPoint y: 636, endPoint x: 1003, endPoint y: 405, distance: 232.6
click at [1003, 405] on quentale-workspace at bounding box center [640, 346] width 1281 height 692
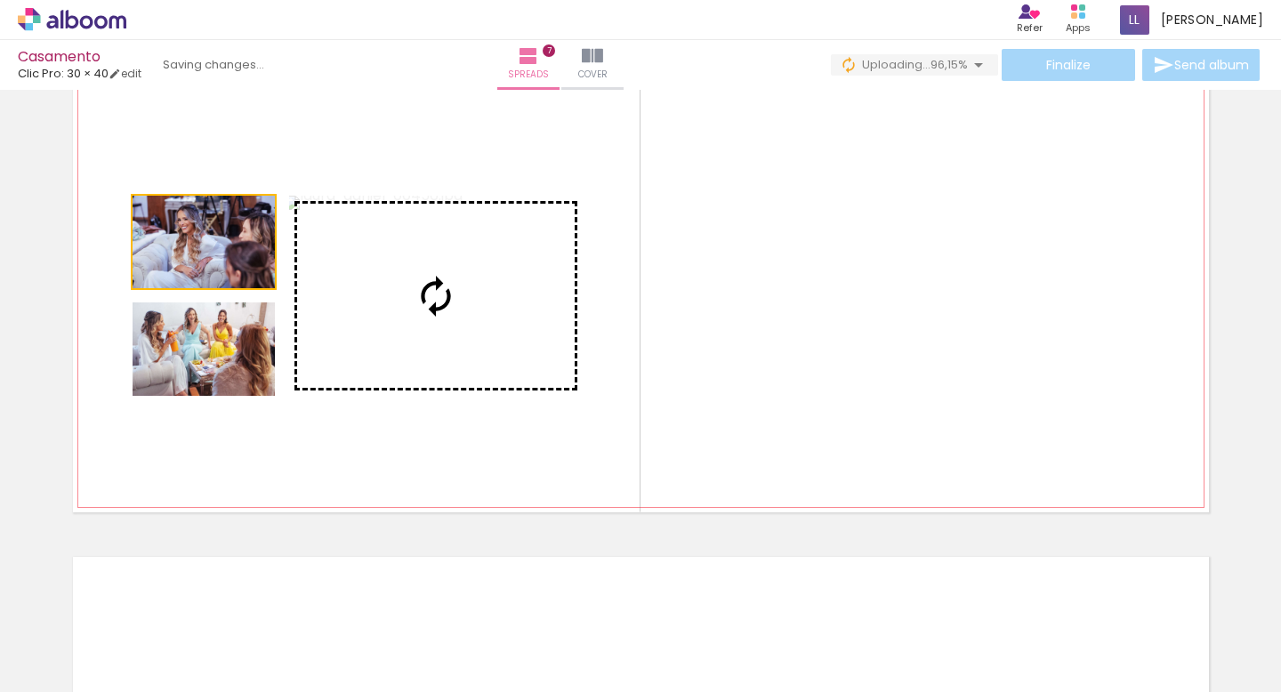
drag, startPoint x: 230, startPoint y: 255, endPoint x: 420, endPoint y: 308, distance: 196.6
click at [0, 0] on slot at bounding box center [0, 0] width 0 height 0
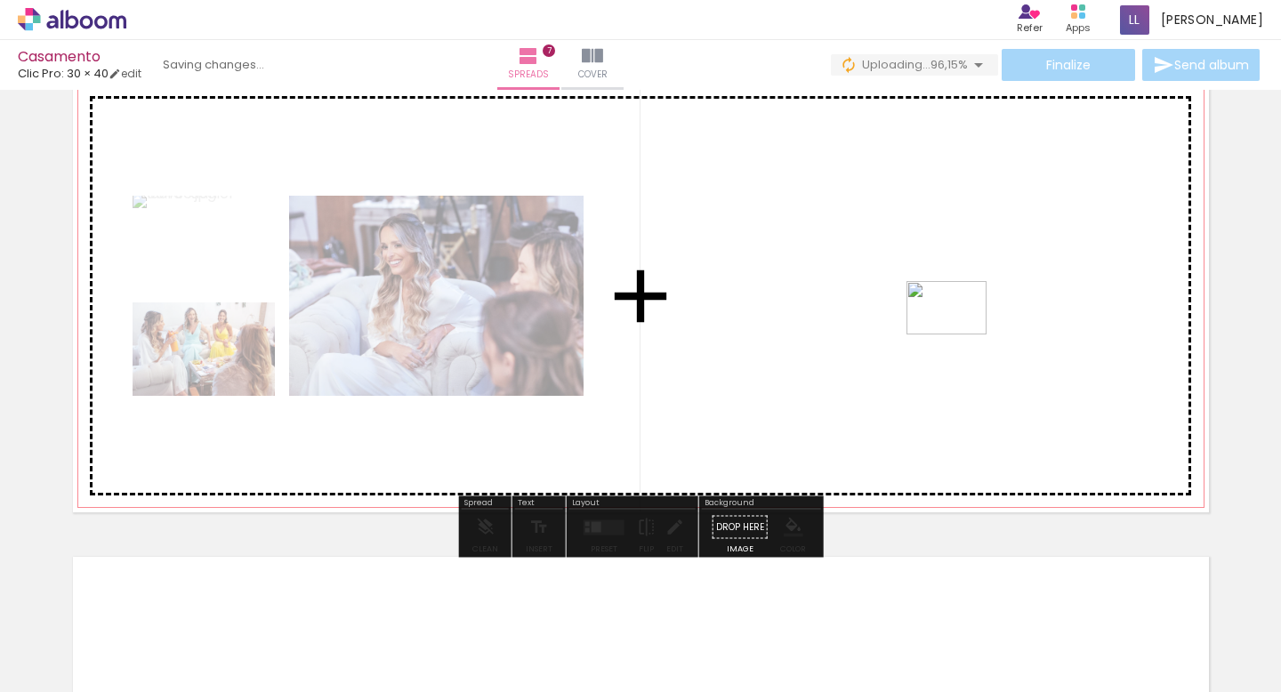
drag, startPoint x: 1130, startPoint y: 648, endPoint x: 960, endPoint y: 334, distance: 356.3
click at [960, 334] on quentale-workspace at bounding box center [640, 346] width 1281 height 692
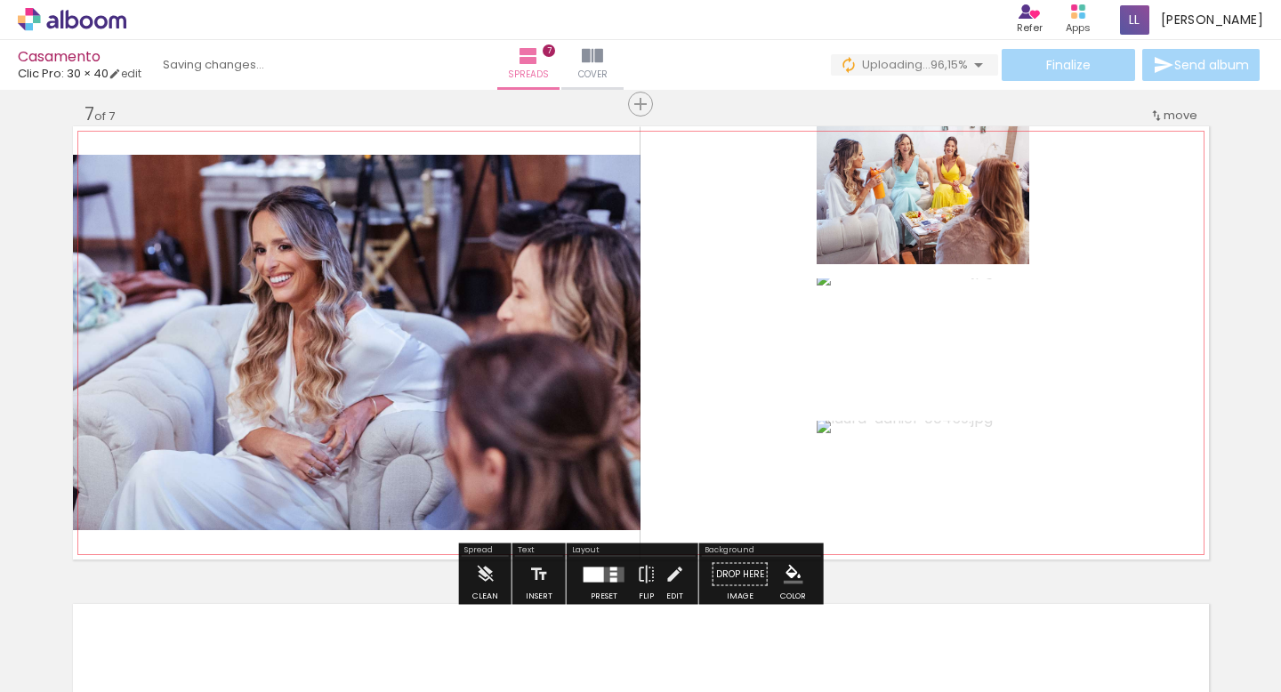
scroll to position [2885, 0]
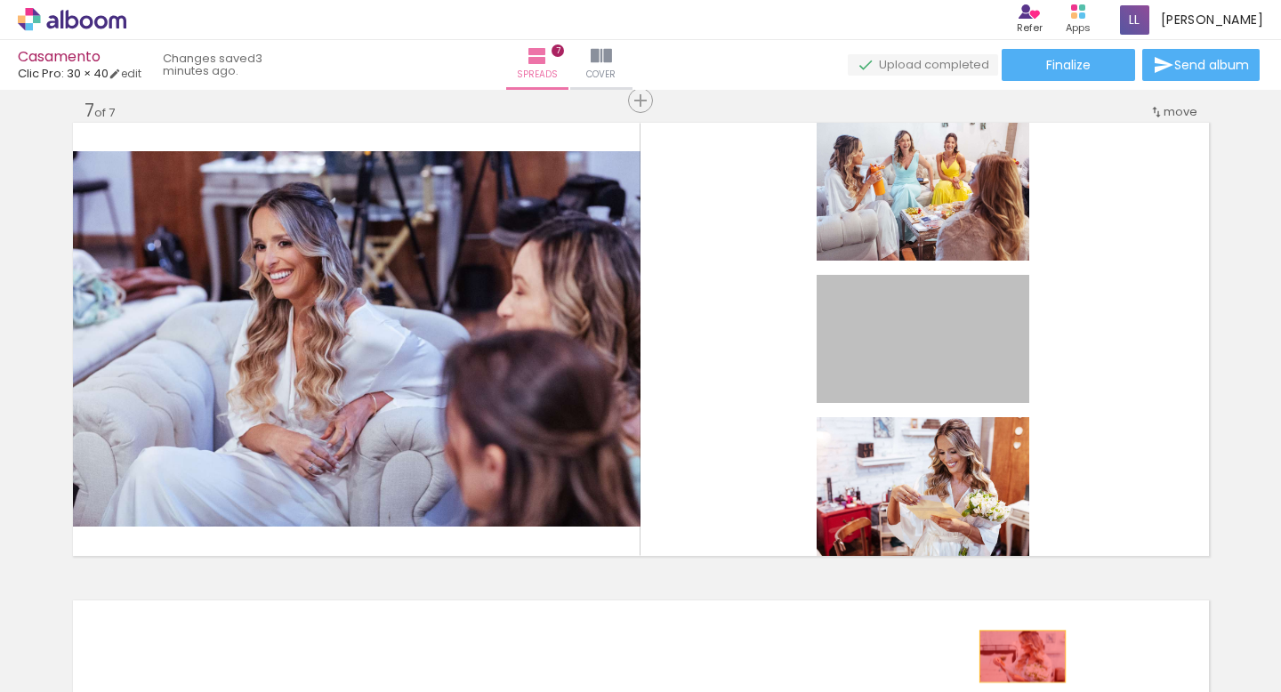
drag, startPoint x: 929, startPoint y: 341, endPoint x: 1020, endPoint y: 651, distance: 323.7
click at [1020, 651] on quentale-workspace at bounding box center [640, 346] width 1281 height 692
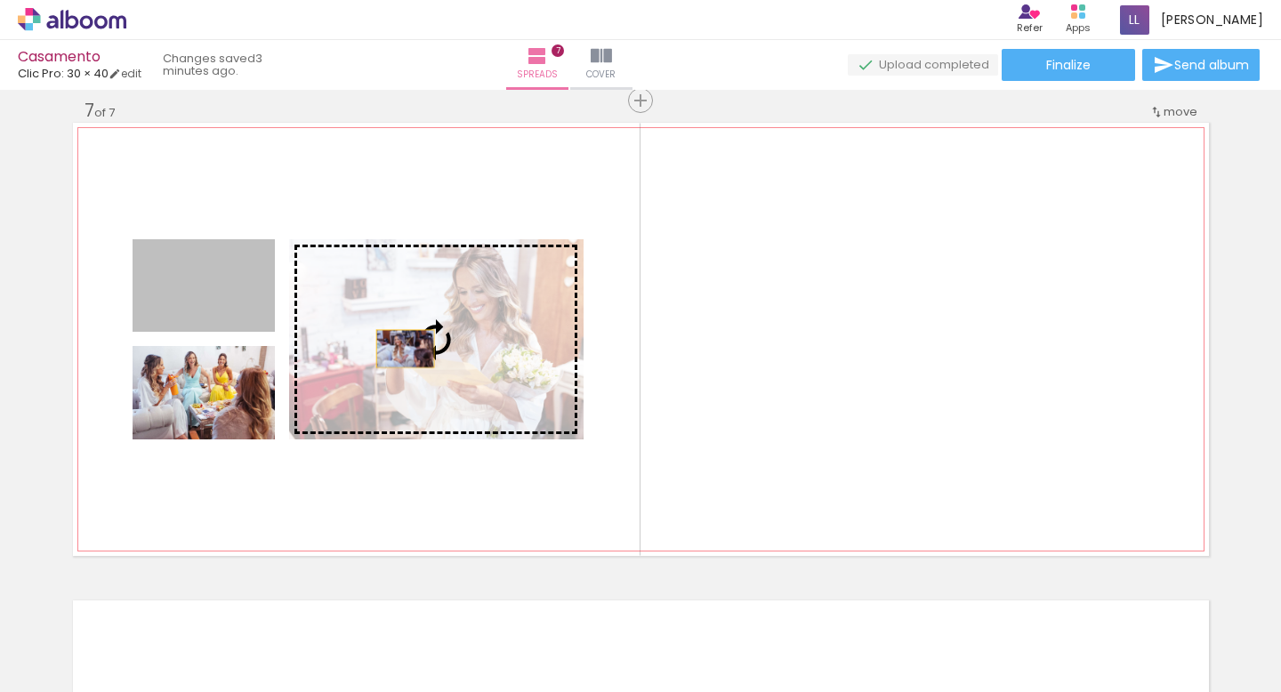
drag, startPoint x: 260, startPoint y: 310, endPoint x: 405, endPoint y: 348, distance: 149.7
click at [0, 0] on slot at bounding box center [0, 0] width 0 height 0
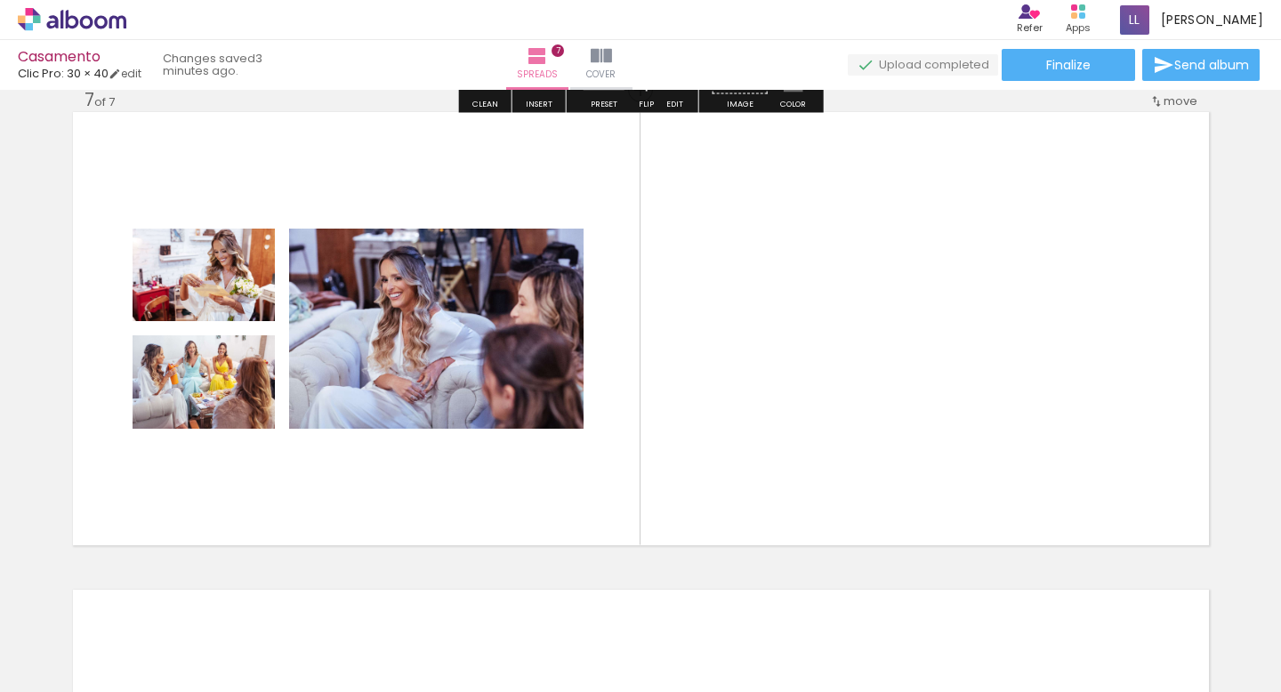
scroll to position [2932, 0]
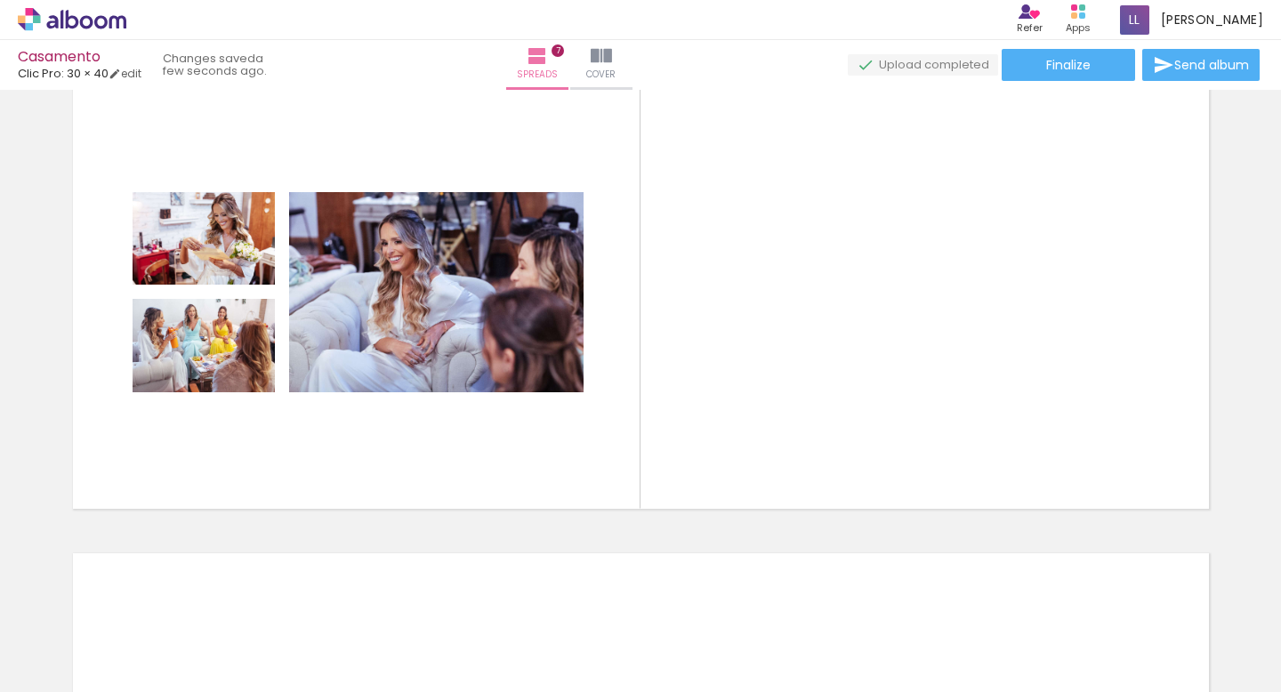
click at [82, 668] on paper-button "Add Images" at bounding box center [47, 682] width 70 height 28
click at [0, 0] on input "file" at bounding box center [0, 0] width 0 height 0
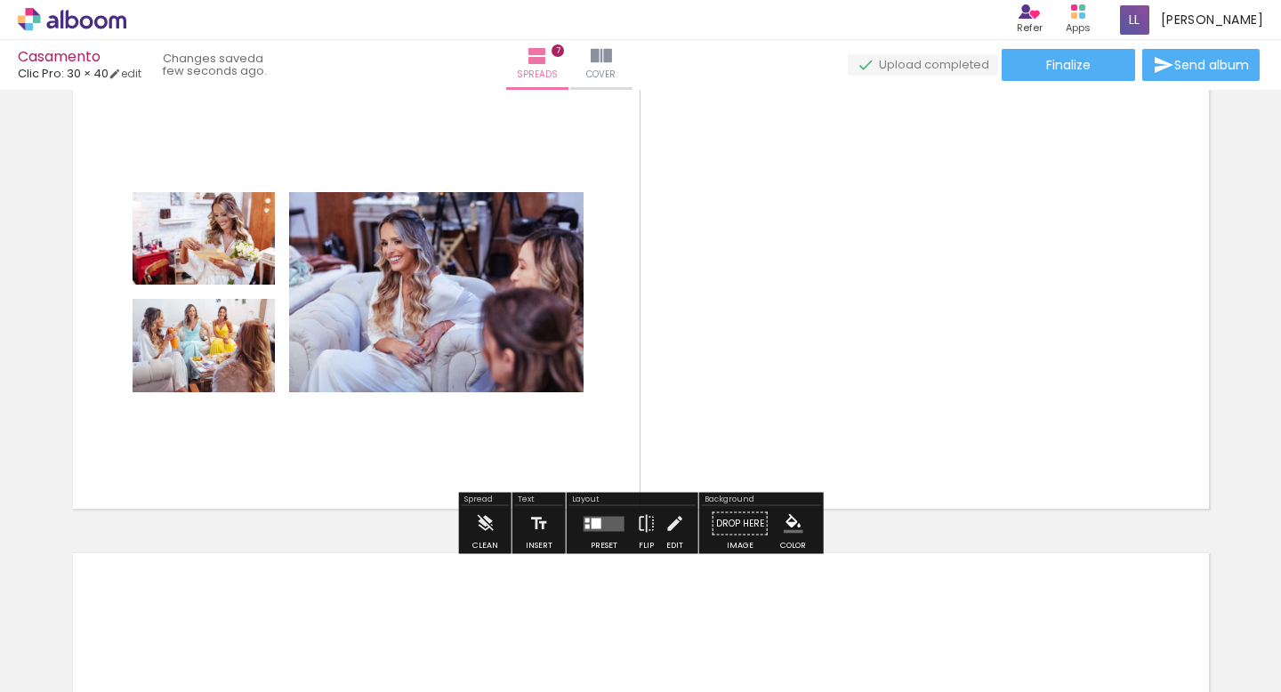
click at [53, 673] on span "Add Images" at bounding box center [54, 683] width 37 height 20
click at [0, 0] on input "file" at bounding box center [0, 0] width 0 height 0
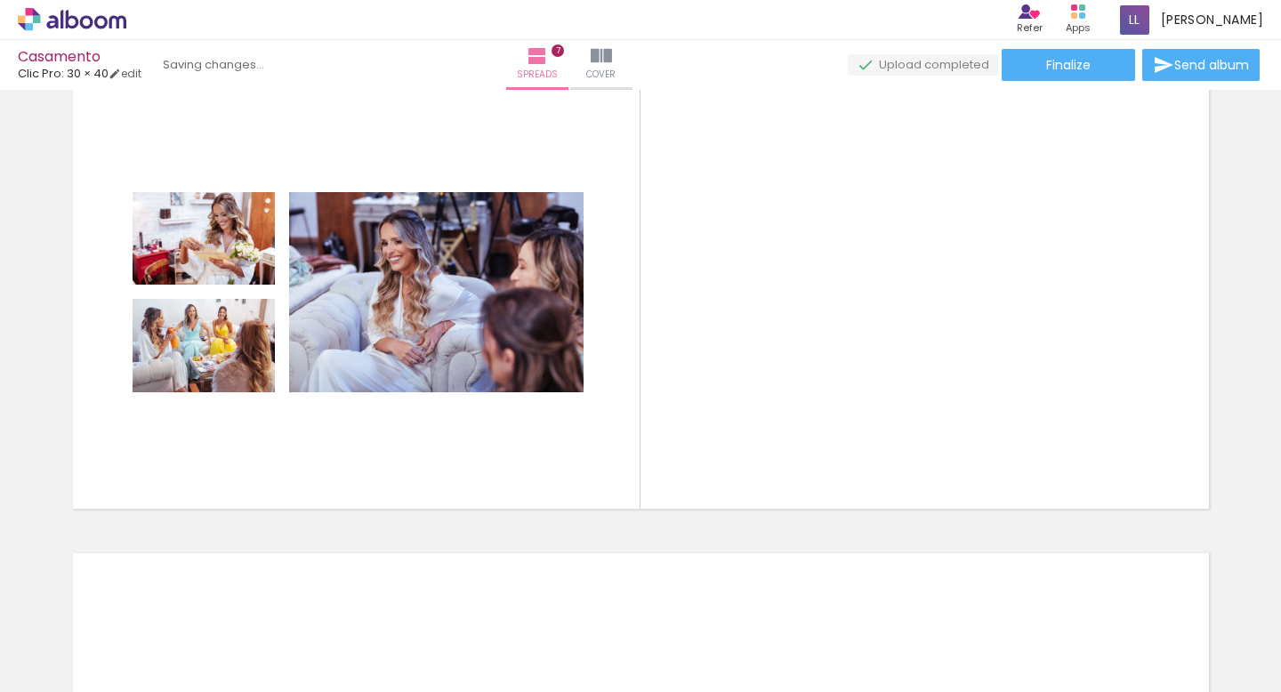
scroll to position [0, 1560]
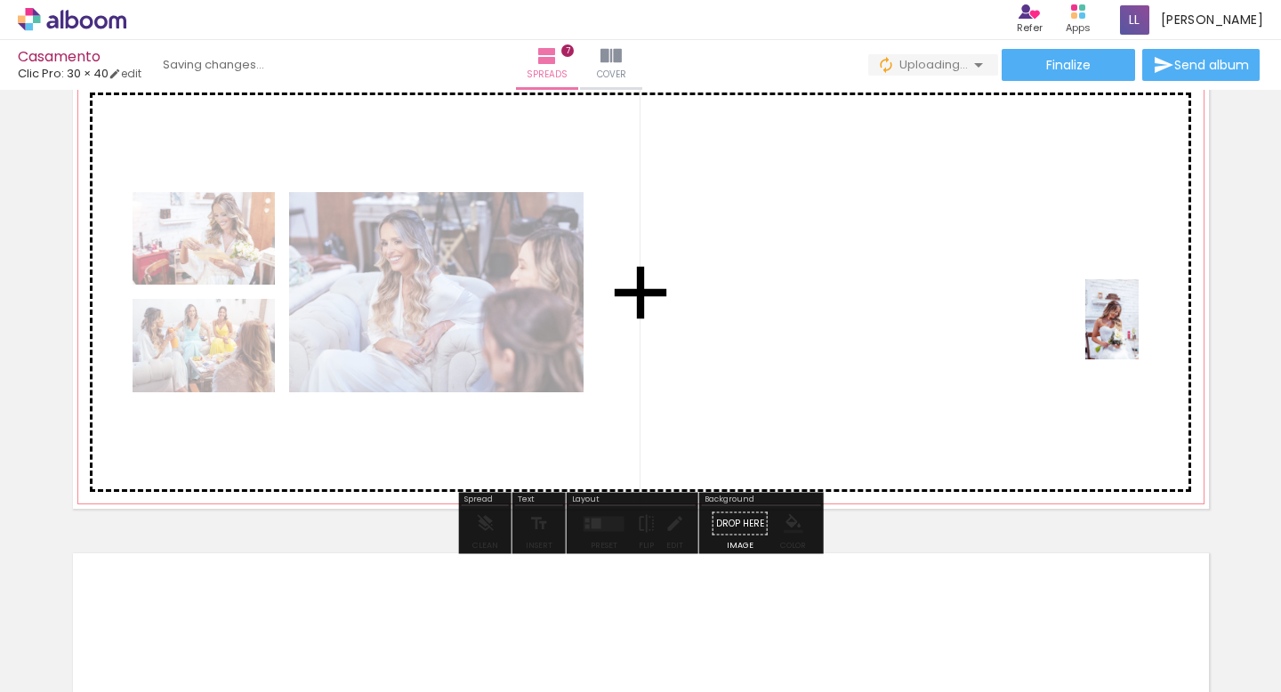
drag, startPoint x: 1237, startPoint y: 649, endPoint x: 1140, endPoint y: 331, distance: 332.9
click at [1140, 331] on quentale-workspace at bounding box center [640, 346] width 1281 height 692
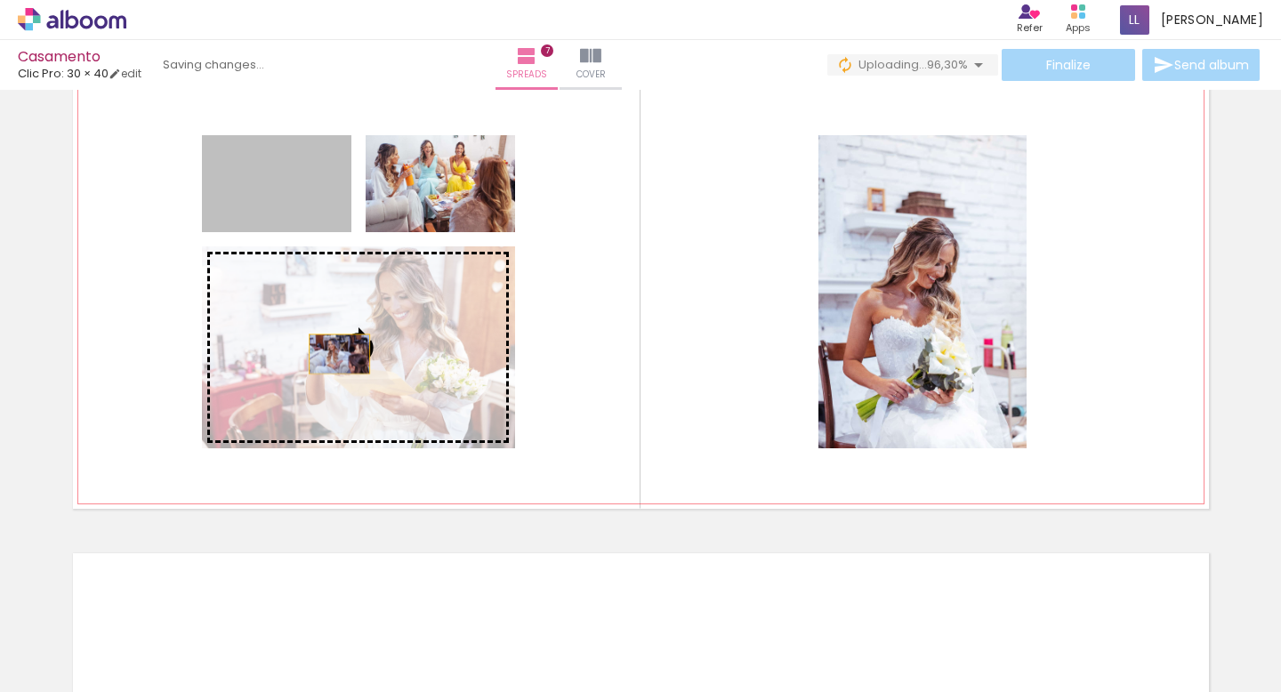
drag, startPoint x: 277, startPoint y: 201, endPoint x: 339, endPoint y: 354, distance: 165.2
click at [0, 0] on slot at bounding box center [0, 0] width 0 height 0
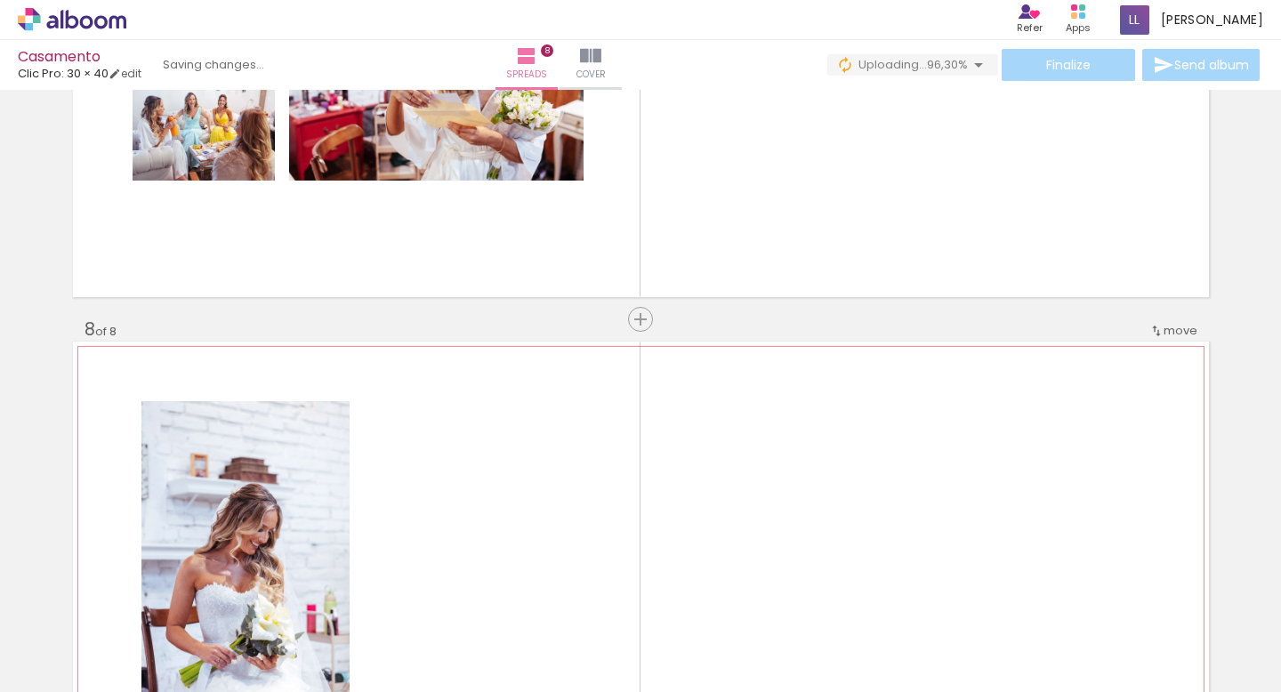
scroll to position [2950, 0]
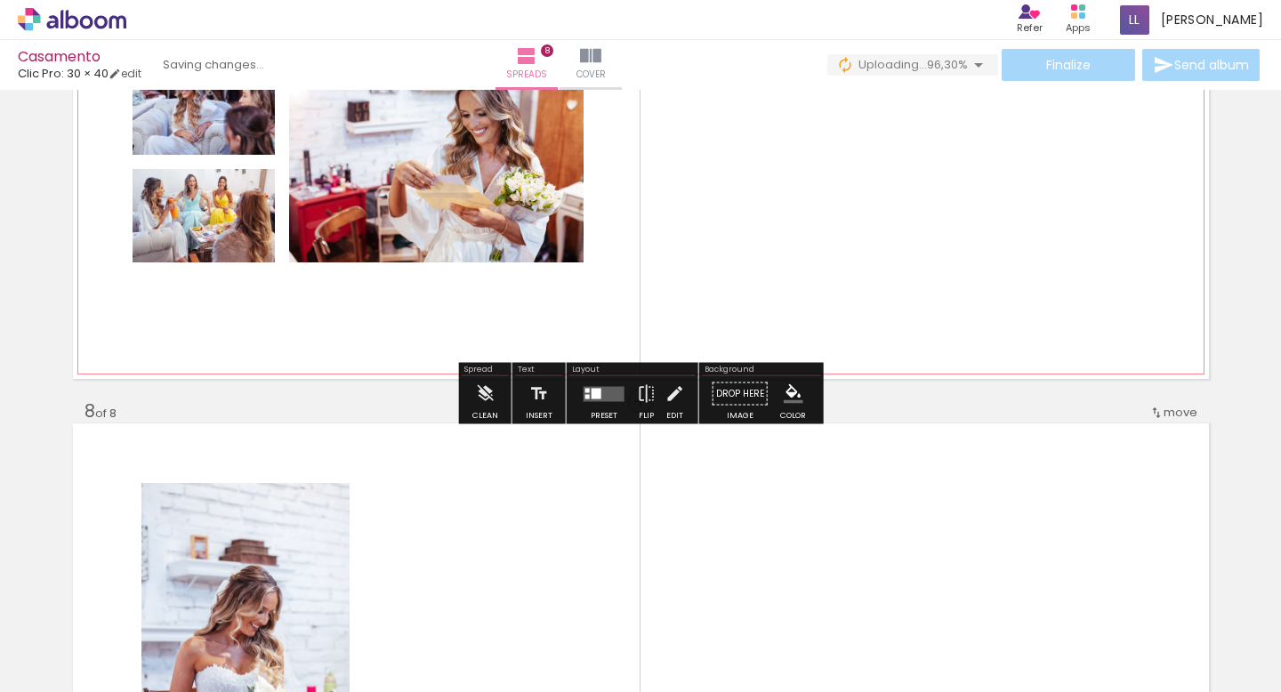
scroll to position [3134, 0]
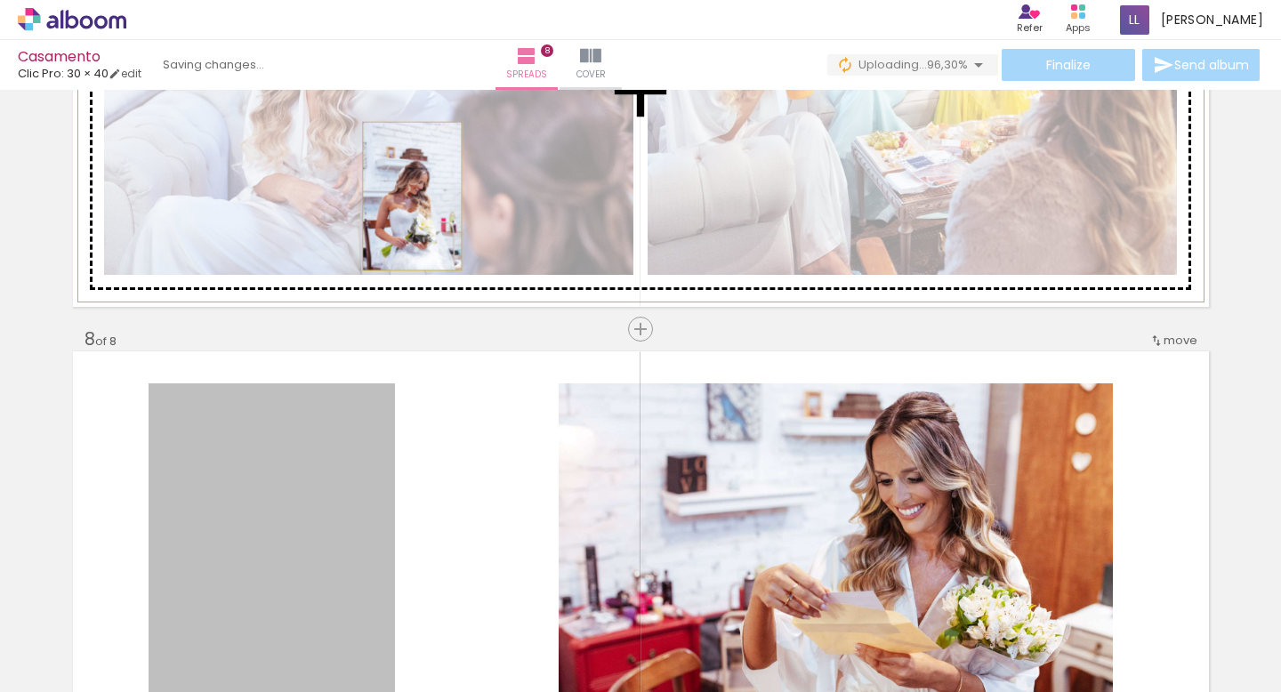
drag, startPoint x: 299, startPoint y: 485, endPoint x: 412, endPoint y: 196, distance: 310.4
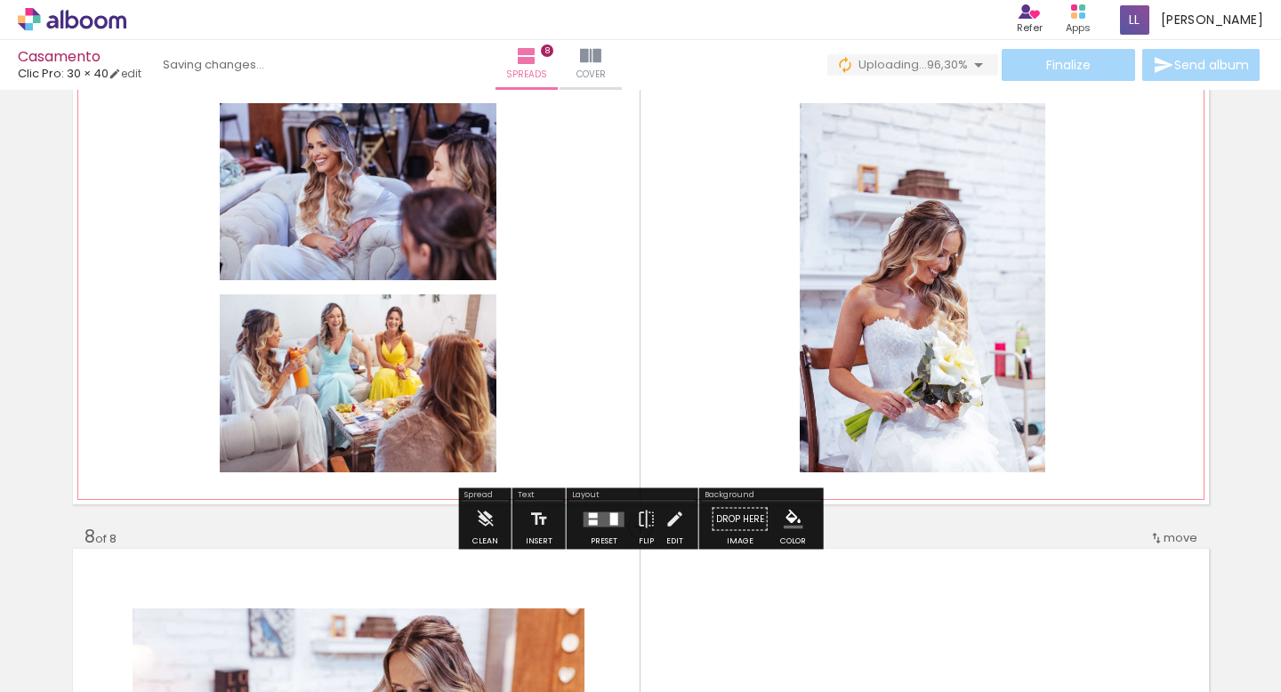
scroll to position [2873, 0]
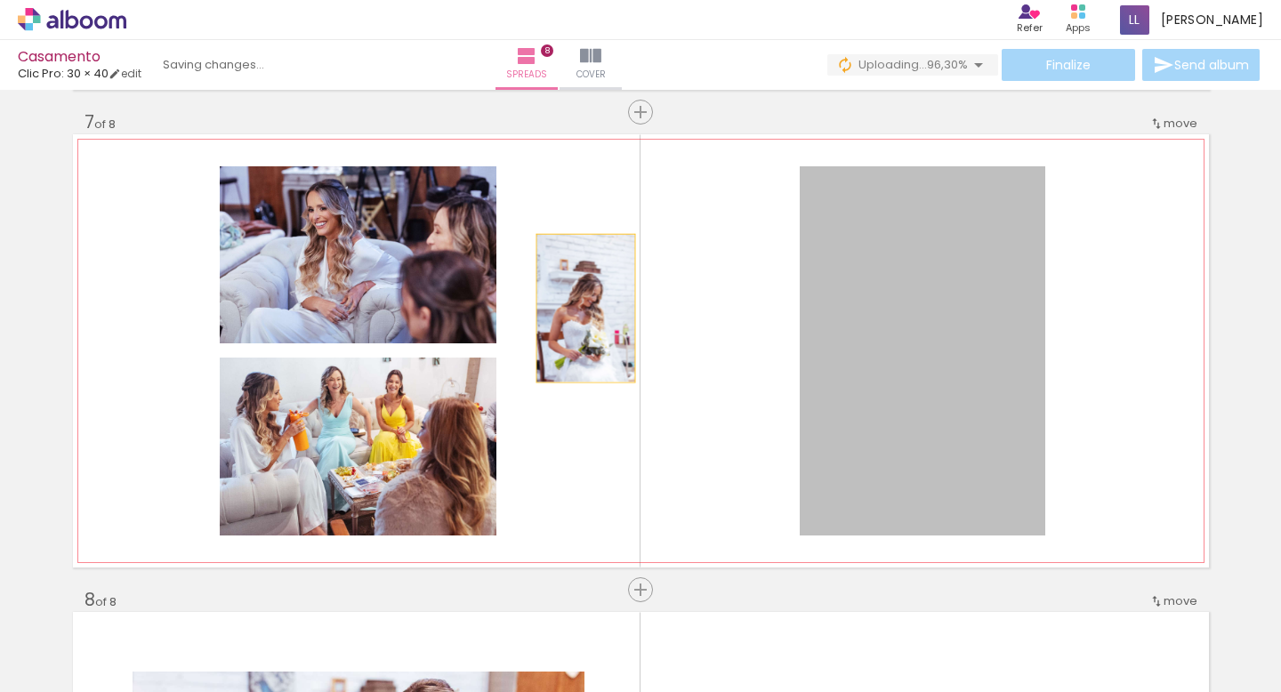
drag, startPoint x: 884, startPoint y: 318, endPoint x: 559, endPoint y: 307, distance: 325.8
click at [559, 307] on quentale-layouter at bounding box center [641, 350] width 1136 height 433
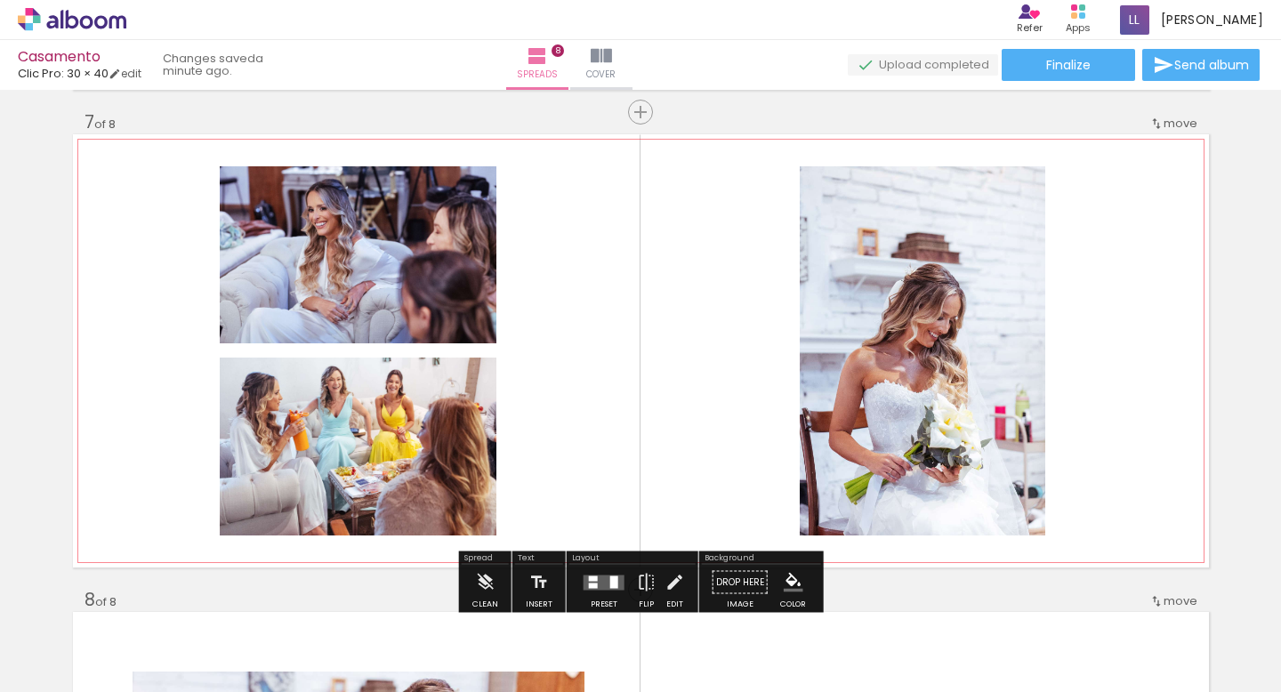
click at [1123, 351] on quentale-layouter at bounding box center [641, 350] width 1136 height 433
click at [57, 673] on span "Add Images" at bounding box center [54, 683] width 37 height 20
click at [0, 0] on input "file" at bounding box center [0, 0] width 0 height 0
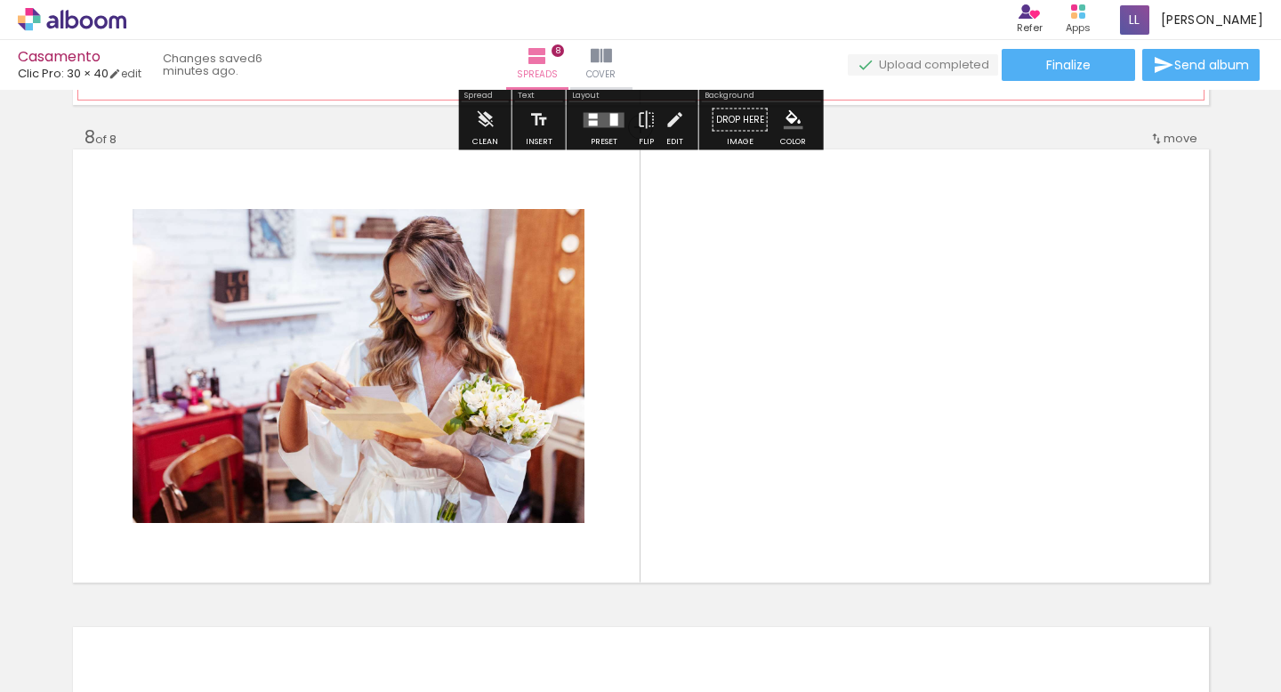
scroll to position [3380, 0]
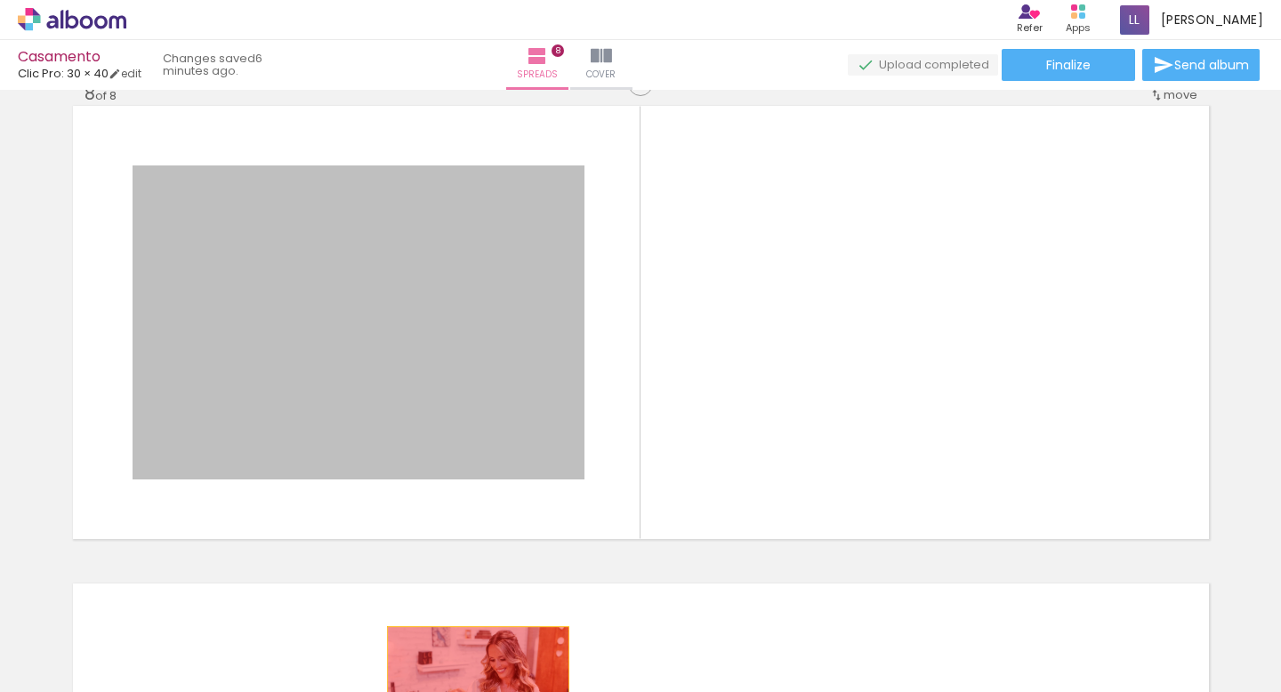
drag, startPoint x: 478, startPoint y: 311, endPoint x: 478, endPoint y: 689, distance: 378.1
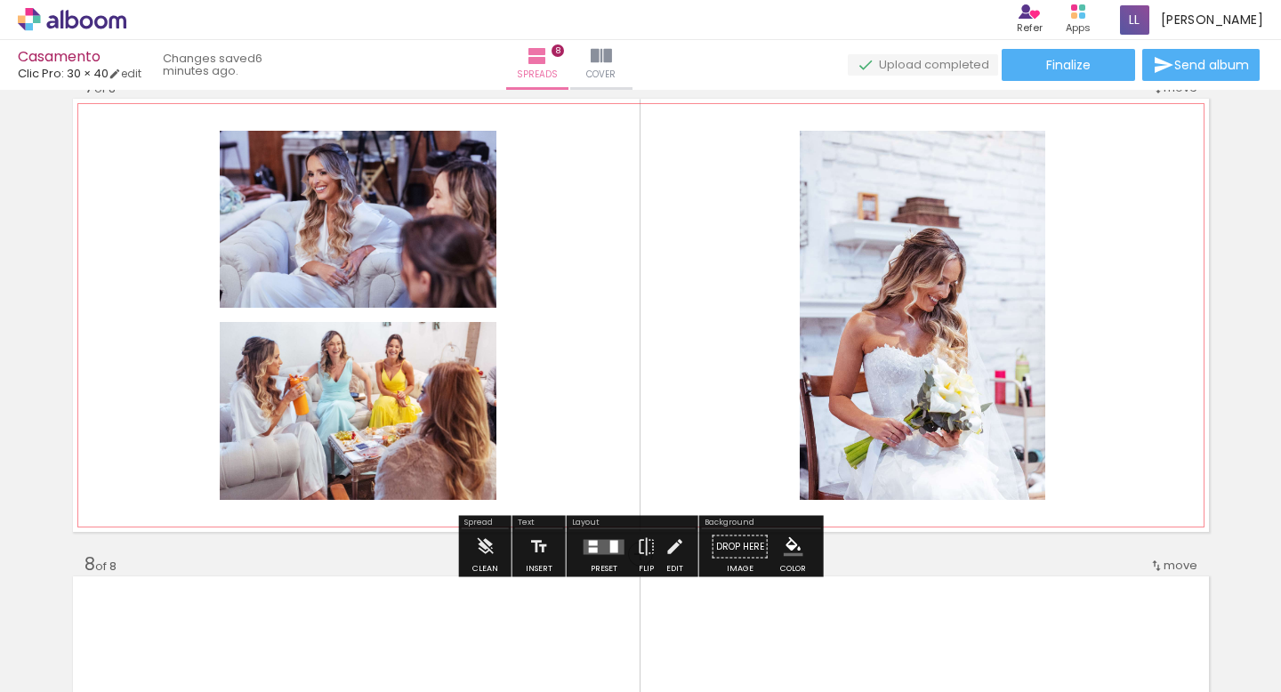
scroll to position [2908, 0]
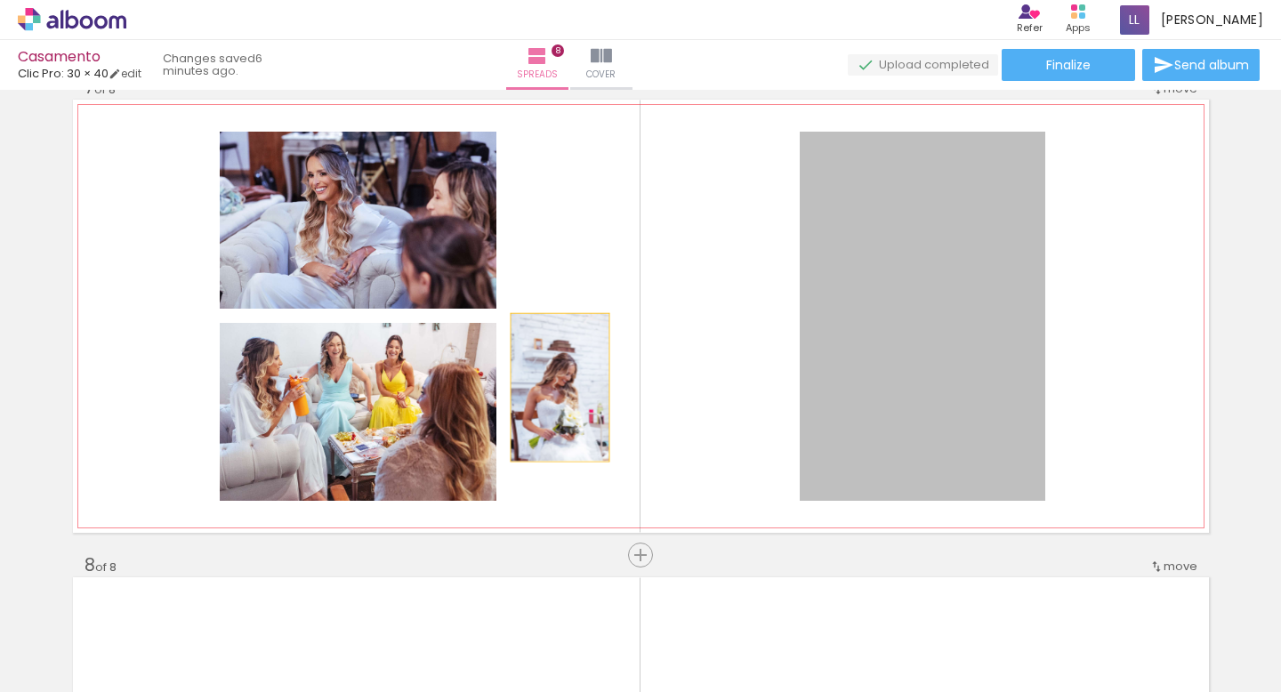
drag, startPoint x: 914, startPoint y: 399, endPoint x: 560, endPoint y: 385, distance: 354.3
click at [560, 385] on quentale-layouter at bounding box center [641, 316] width 1136 height 433
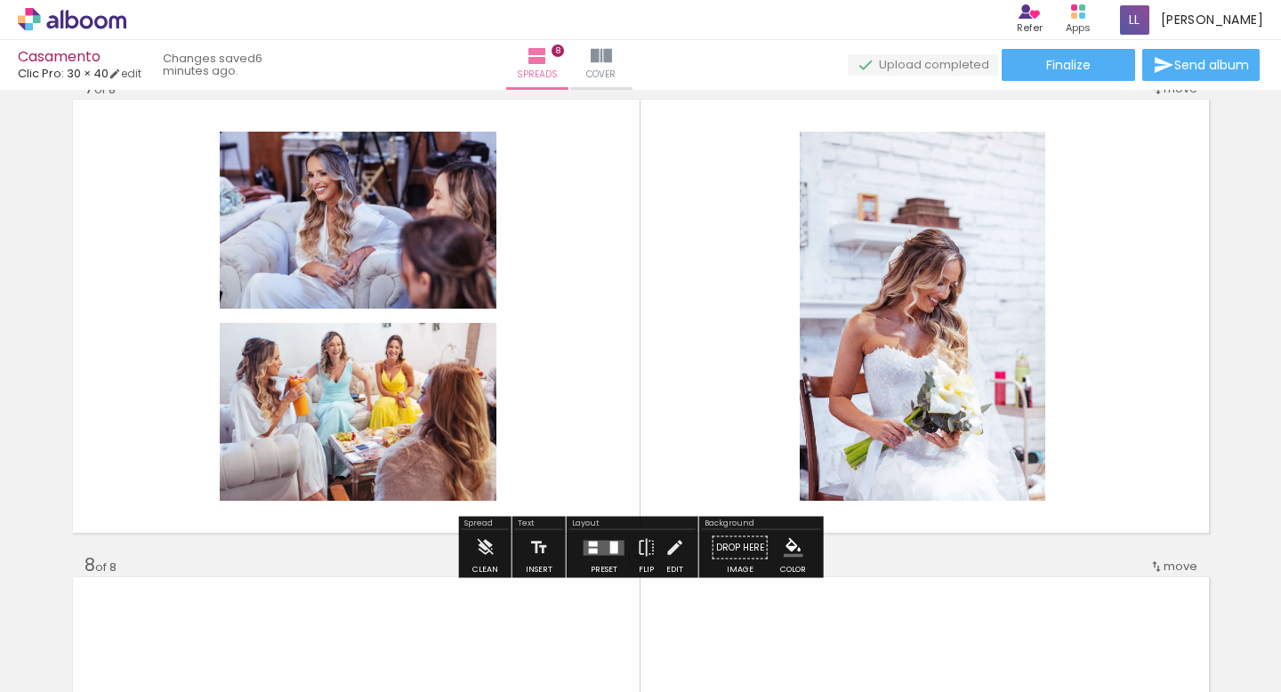
click at [36, 672] on iron-icon at bounding box center [25, 682] width 21 height 21
click at [0, 0] on input "file" at bounding box center [0, 0] width 0 height 0
click at [0, 684] on div "Library 27 images All images Unused Add Images" at bounding box center [0, 636] width 0 height 111
click at [74, 673] on span "Add Images" at bounding box center [54, 683] width 37 height 20
click at [0, 0] on input "file" at bounding box center [0, 0] width 0 height 0
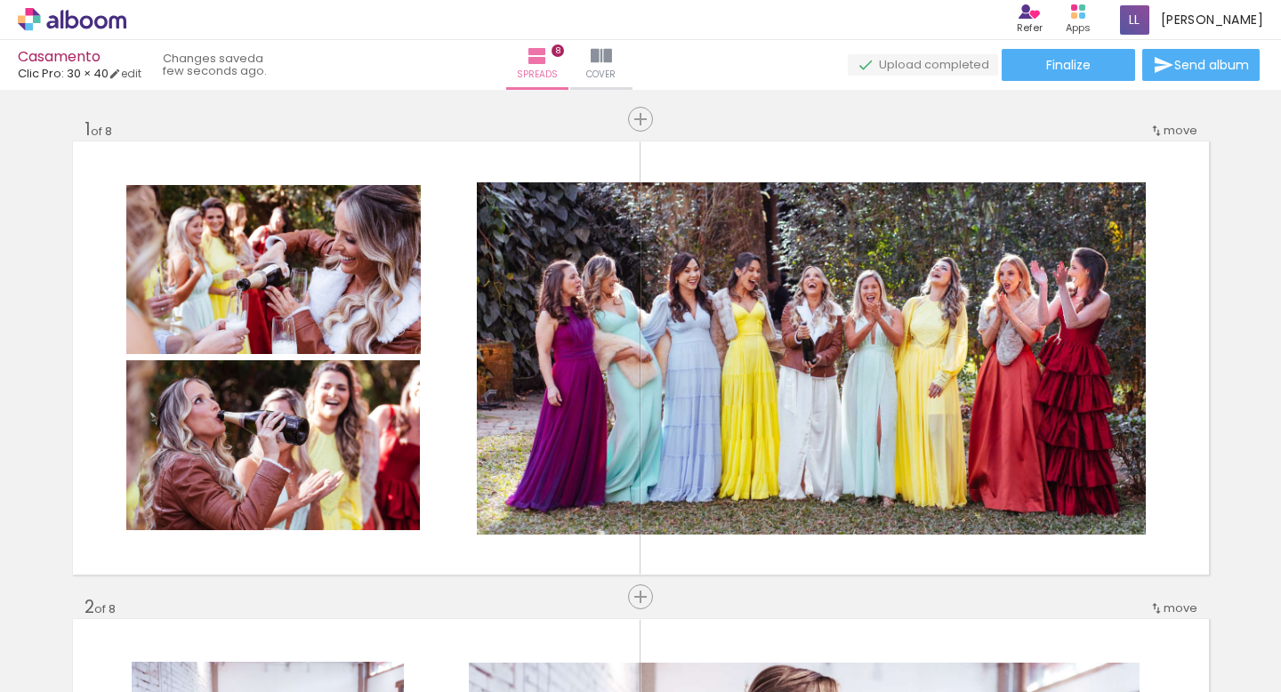
scroll to position [0, 1560]
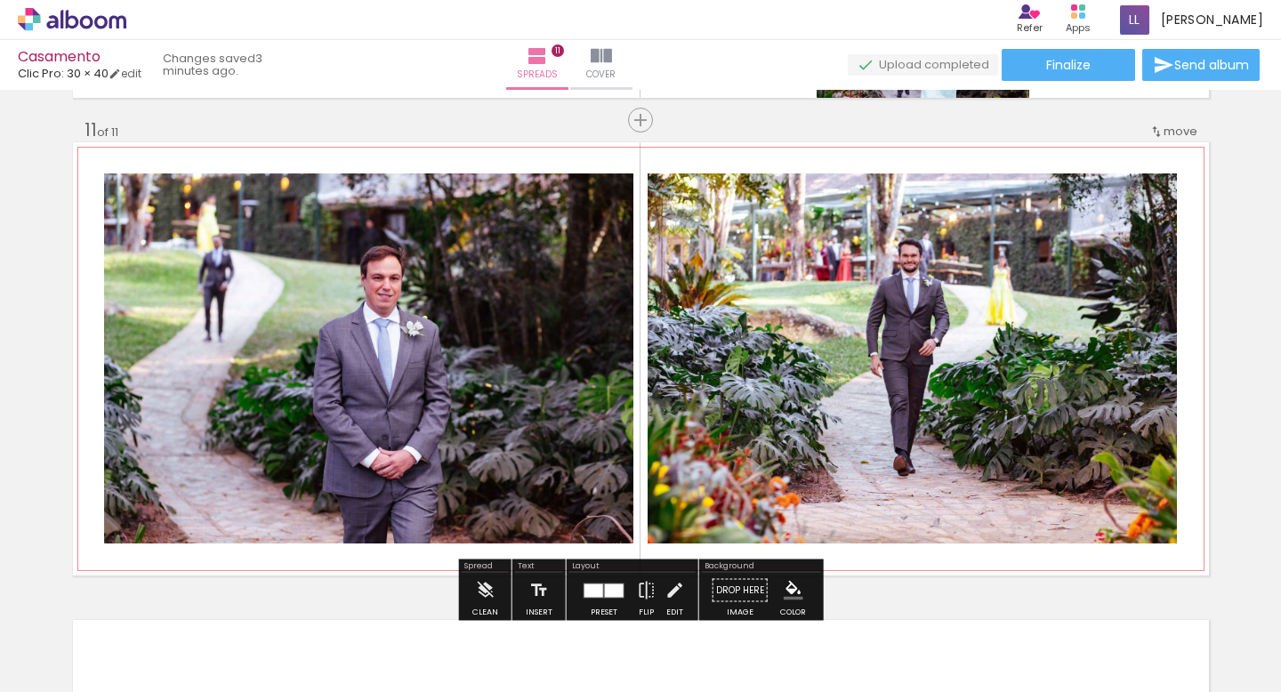
scroll to position [4847, 0]
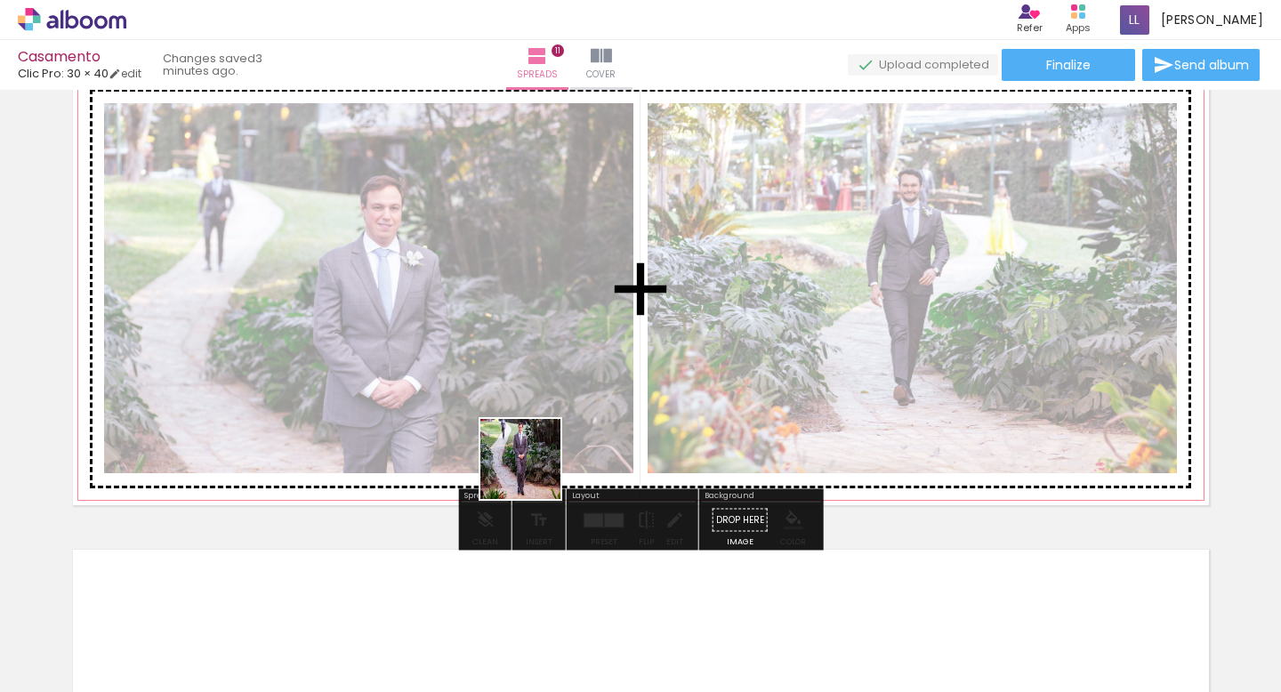
drag, startPoint x: 534, startPoint y: 650, endPoint x: 534, endPoint y: 453, distance: 197.5
click at [534, 453] on quentale-workspace at bounding box center [640, 346] width 1281 height 692
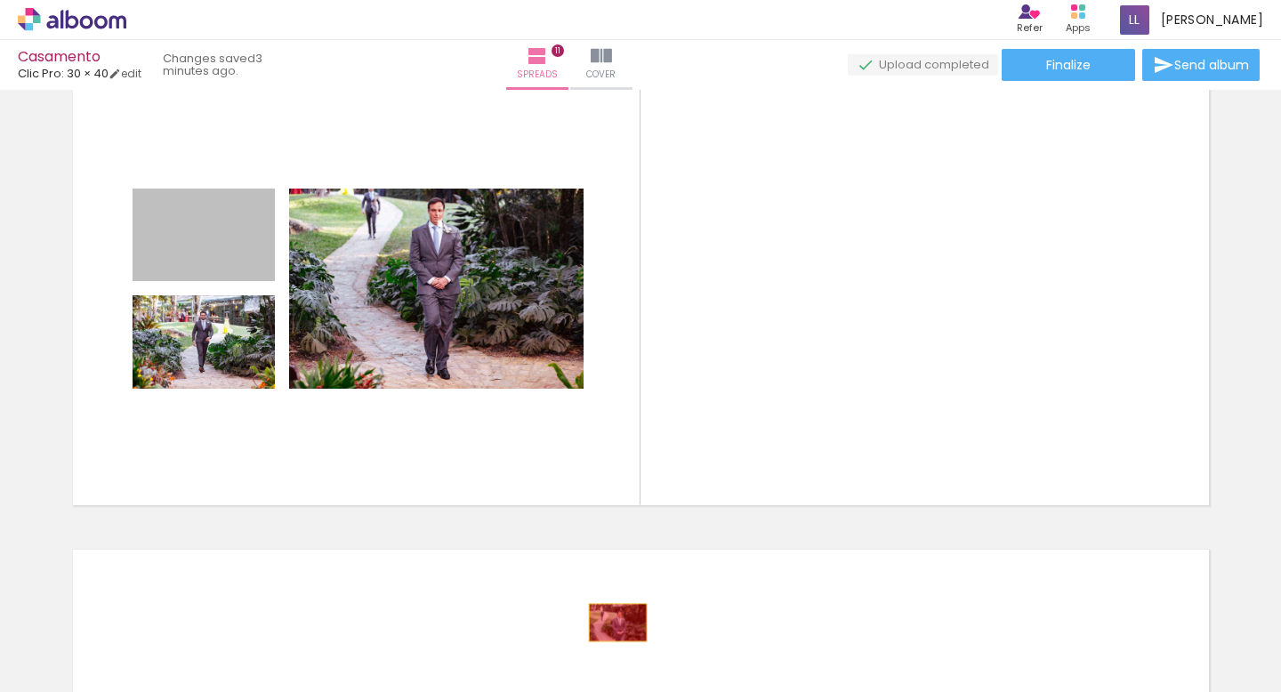
drag, startPoint x: 240, startPoint y: 262, endPoint x: 641, endPoint y: 639, distance: 550.7
click at [641, 639] on quentale-workspace at bounding box center [640, 346] width 1281 height 692
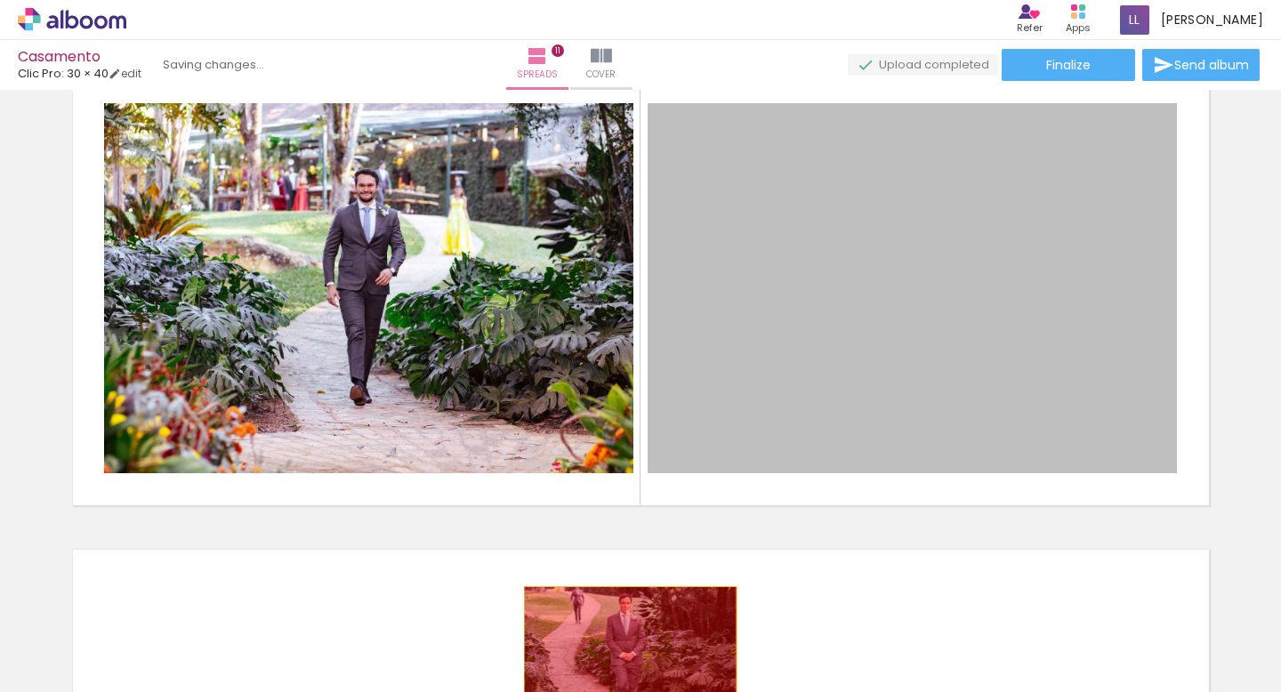
drag, startPoint x: 884, startPoint y: 324, endPoint x: 650, endPoint y: 651, distance: 402.4
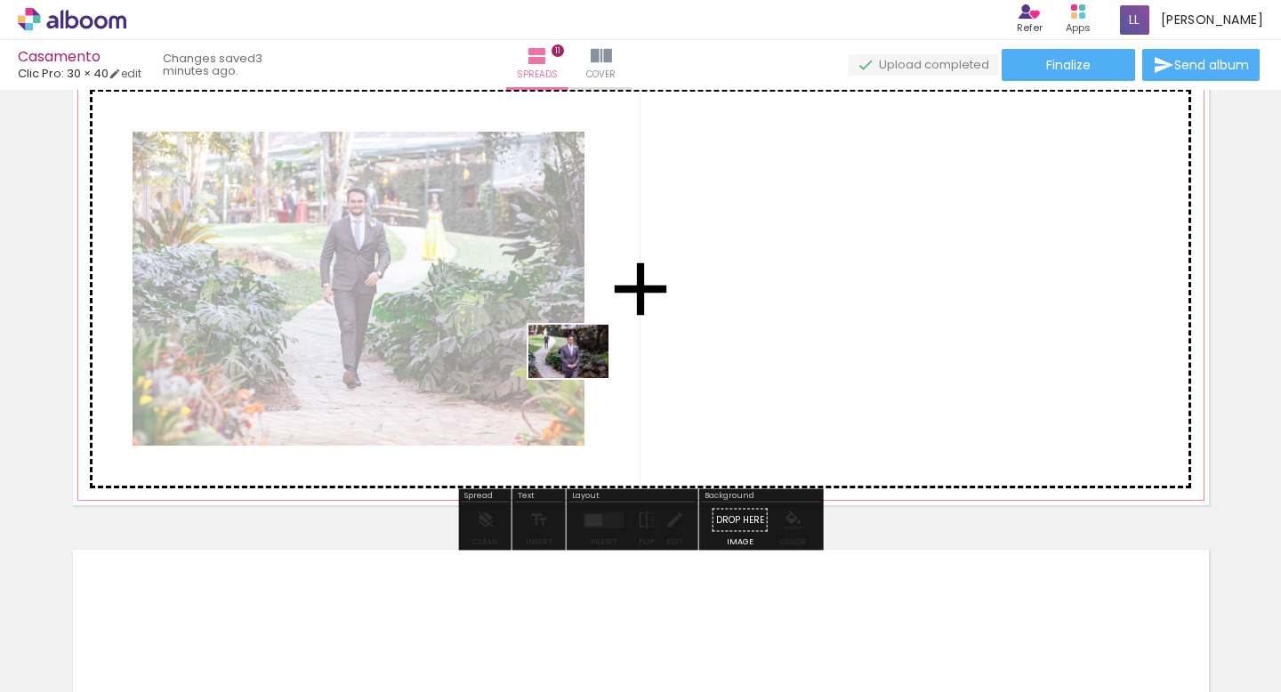
drag, startPoint x: 633, startPoint y: 631, endPoint x: 568, endPoint y: 384, distance: 255.1
click at [568, 384] on quentale-workspace at bounding box center [640, 346] width 1281 height 692
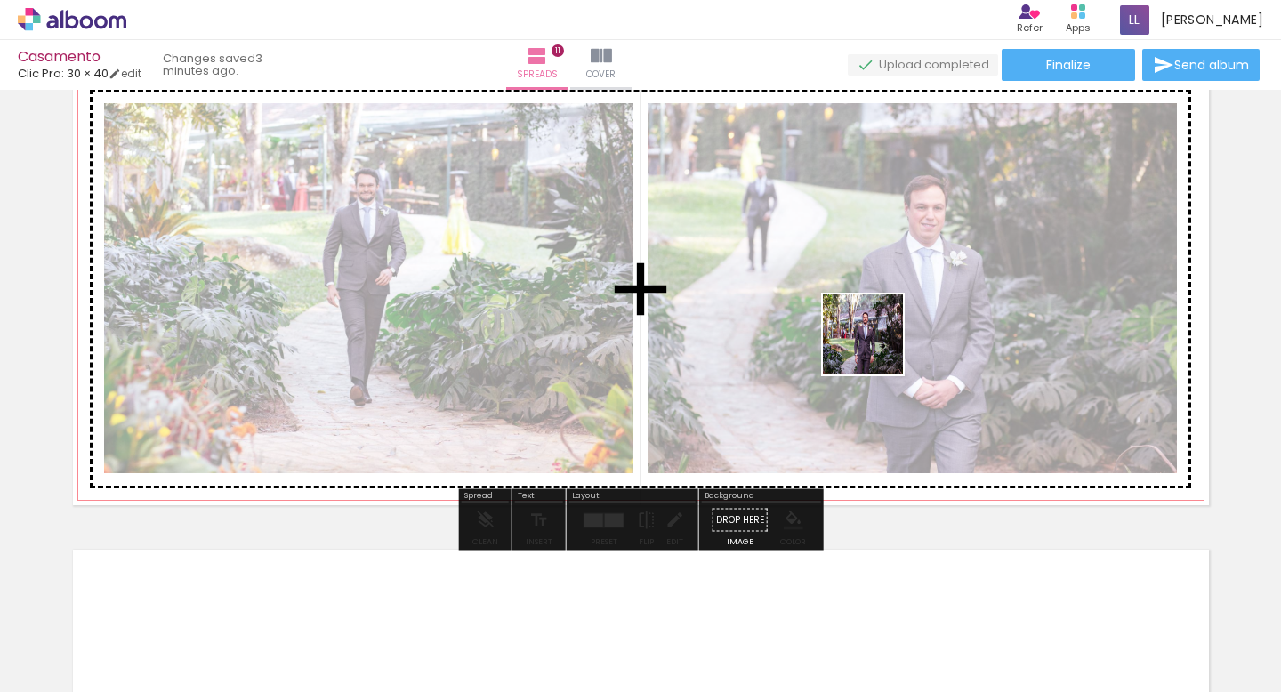
drag, startPoint x: 831, startPoint y: 644, endPoint x: 876, endPoint y: 348, distance: 299.7
click at [876, 348] on quentale-workspace at bounding box center [640, 346] width 1281 height 692
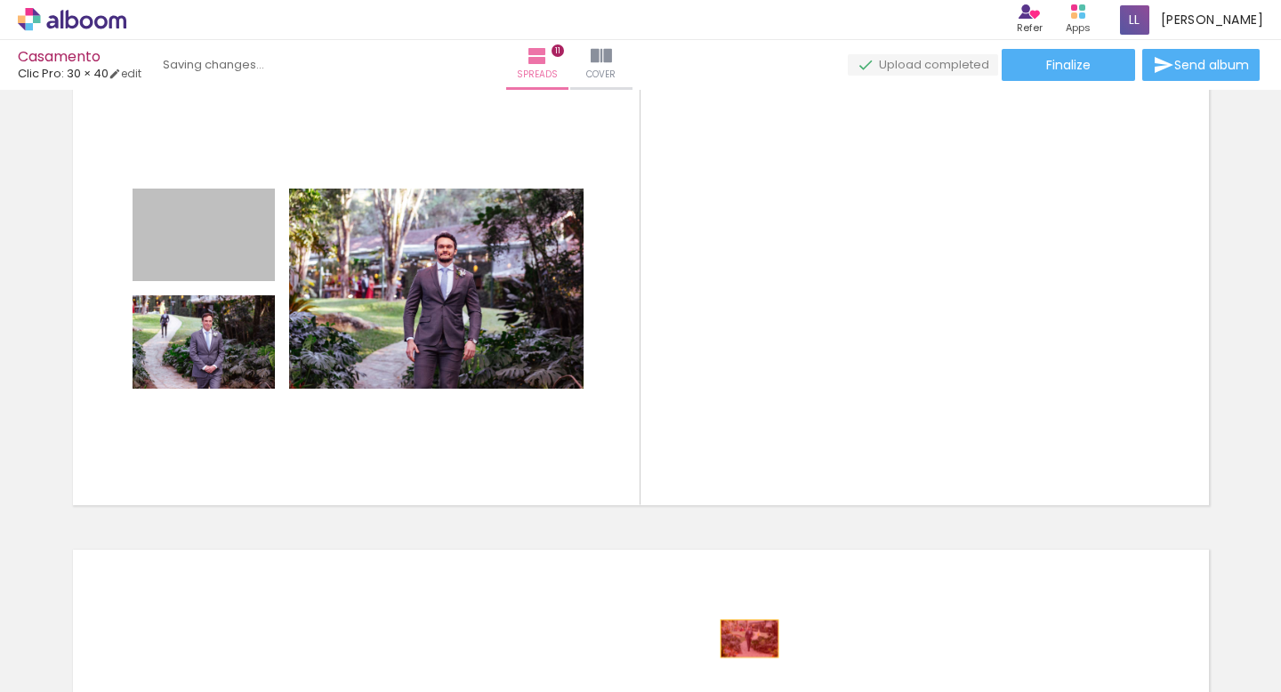
drag, startPoint x: 263, startPoint y: 302, endPoint x: 750, endPoint y: 639, distance: 591.5
click at [750, 639] on quentale-workspace at bounding box center [640, 346] width 1281 height 692
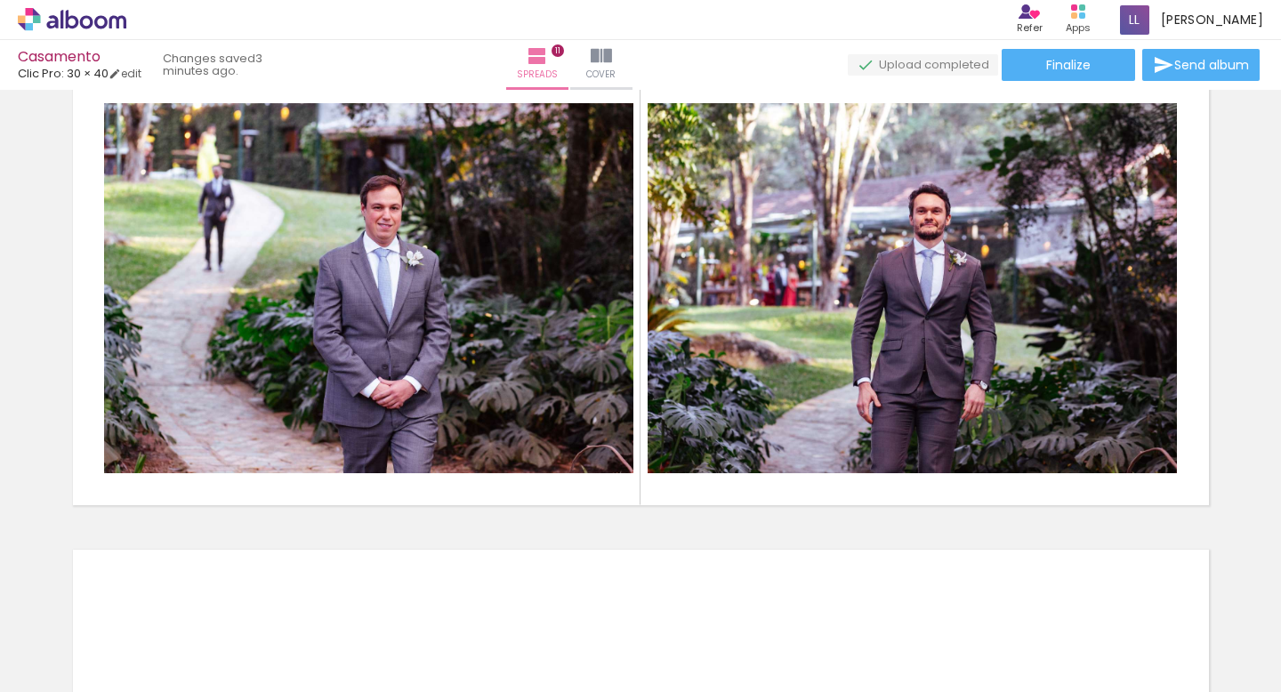
scroll to position [0, 5548]
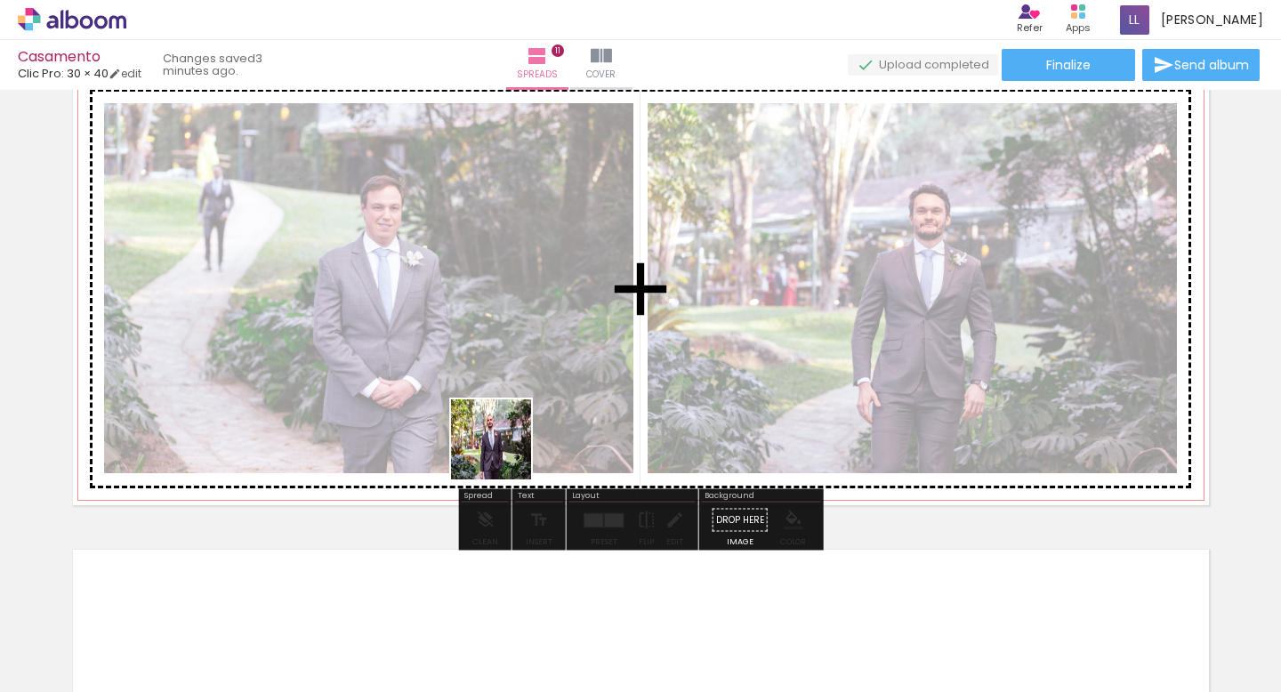
drag, startPoint x: 515, startPoint y: 633, endPoint x: 504, endPoint y: 453, distance: 180.9
click at [504, 453] on quentale-workspace at bounding box center [640, 346] width 1281 height 692
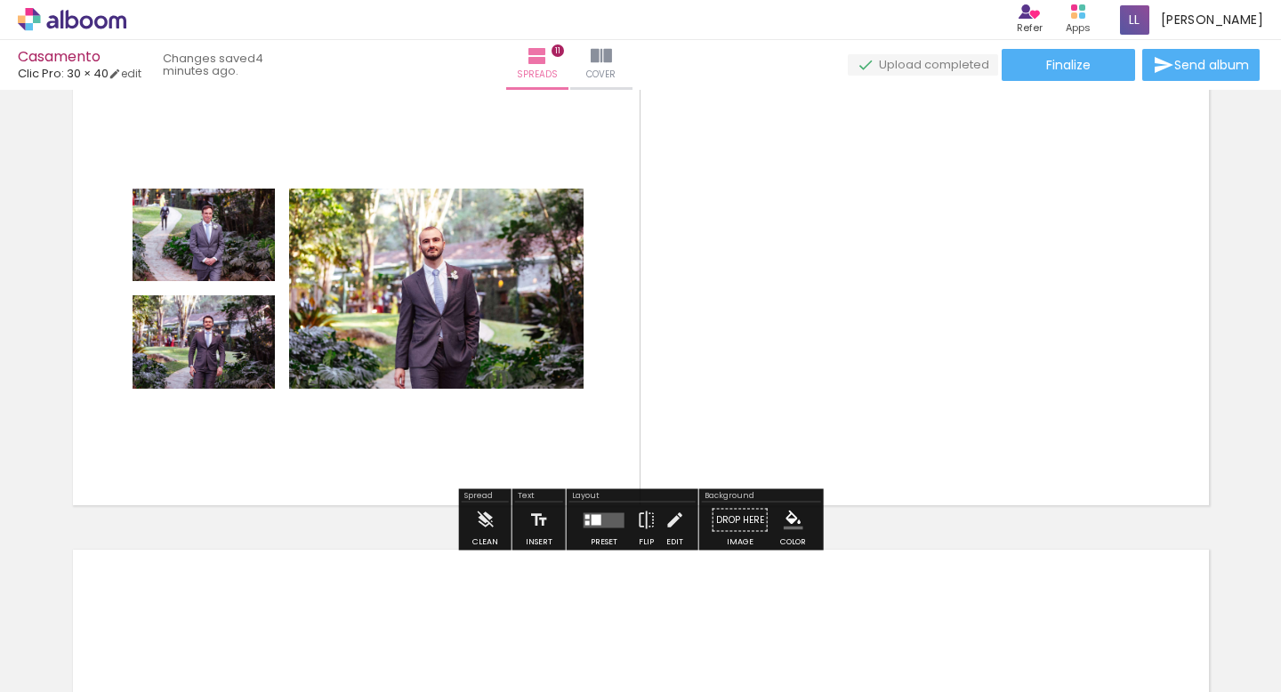
scroll to position [0, 5413]
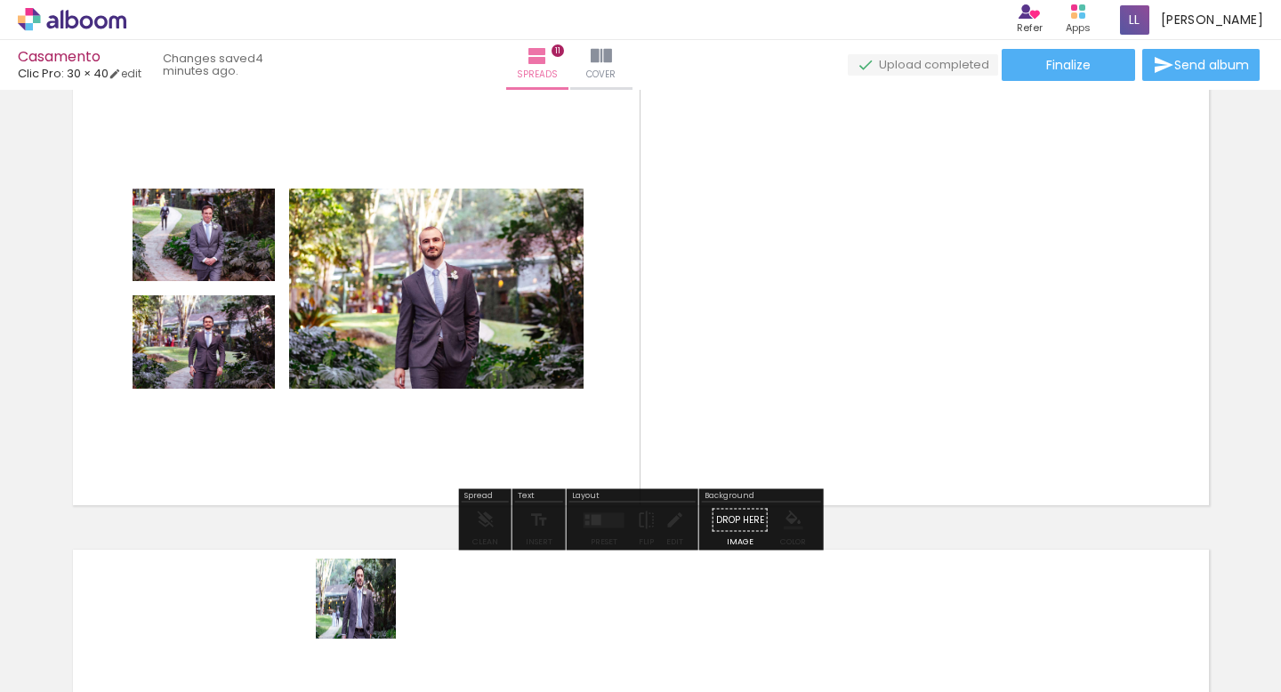
drag, startPoint x: 363, startPoint y: 649, endPoint x: 490, endPoint y: 357, distance: 318.3
click at [490, 357] on quentale-workspace at bounding box center [640, 346] width 1281 height 692
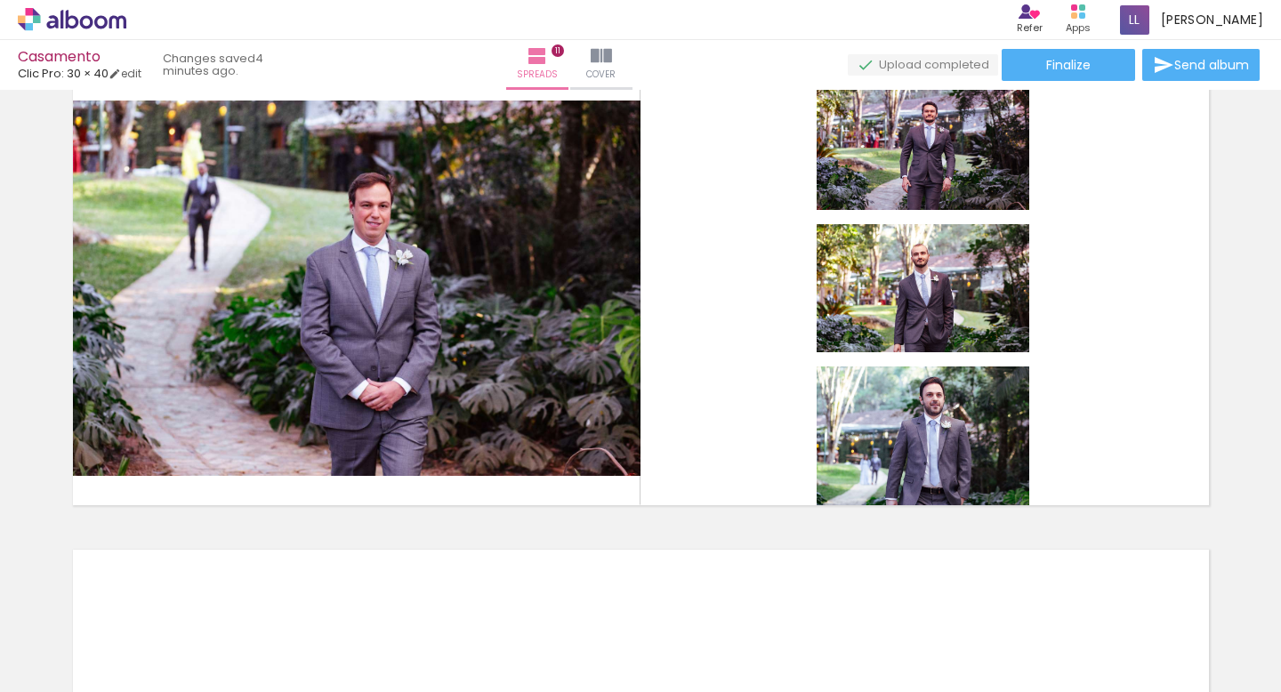
scroll to position [0, 4572]
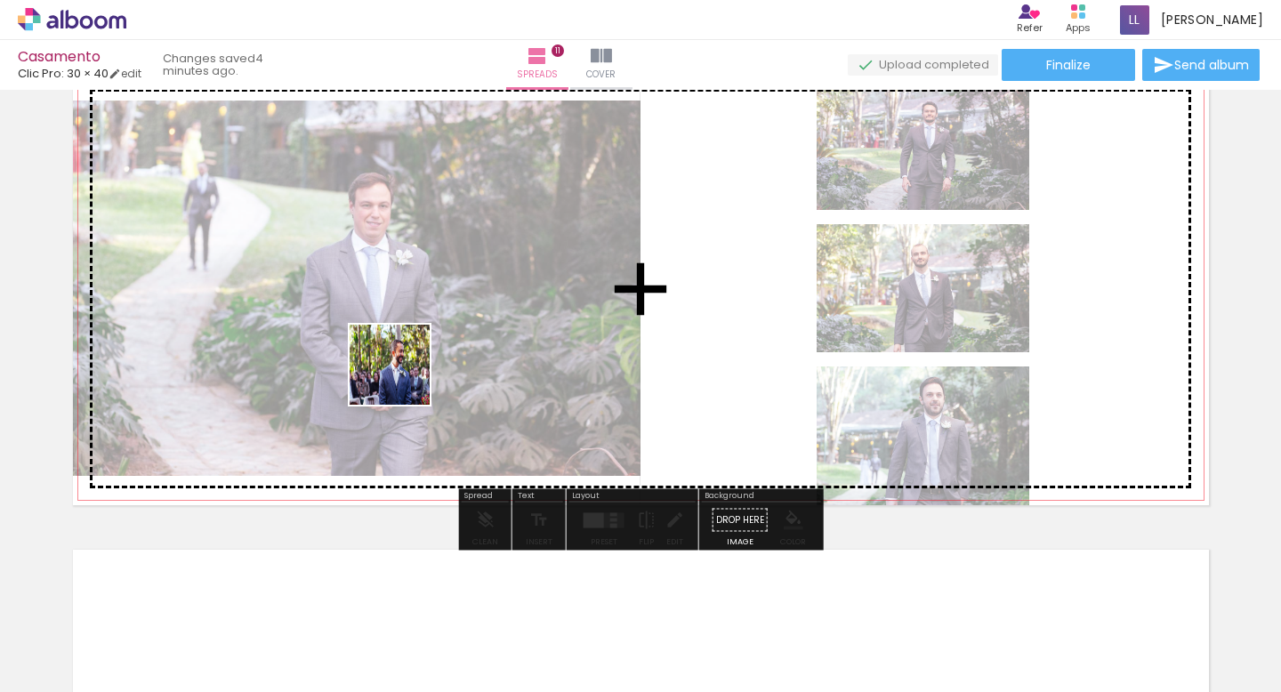
drag, startPoint x: 308, startPoint y: 643, endPoint x: 403, endPoint y: 378, distance: 281.7
click at [403, 378] on quentale-workspace at bounding box center [640, 346] width 1281 height 692
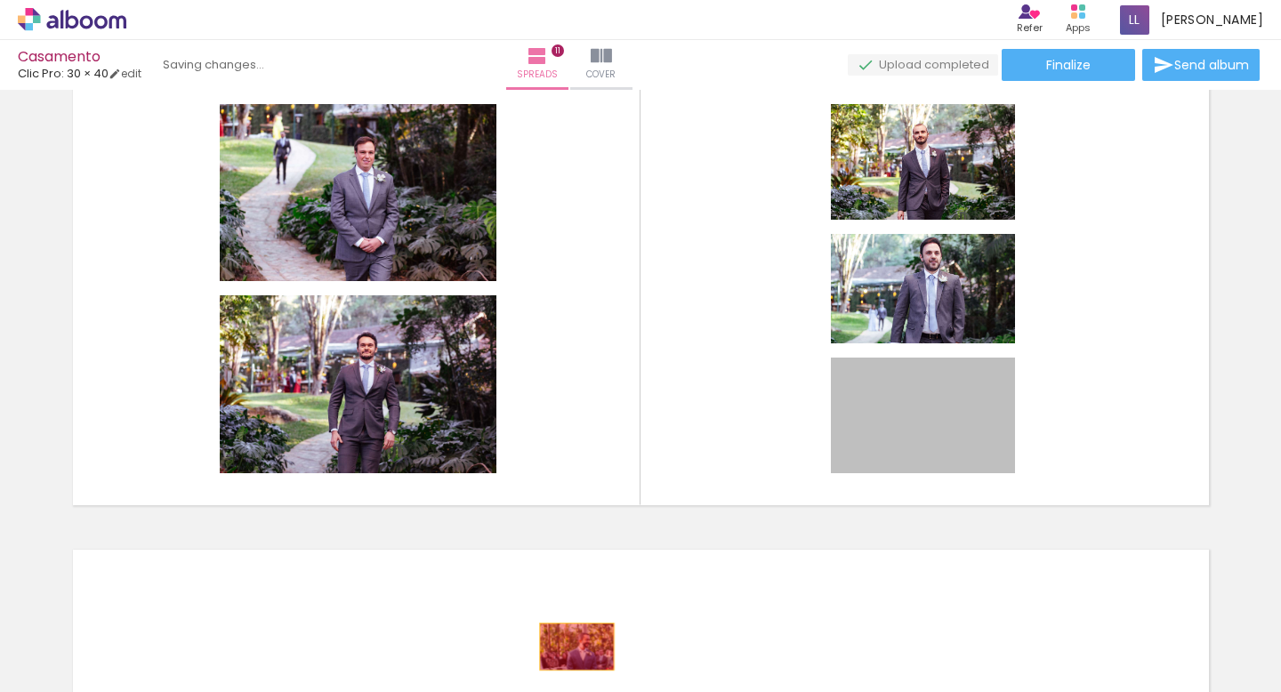
drag, startPoint x: 966, startPoint y: 412, endPoint x: 576, endPoint y: 647, distance: 454.9
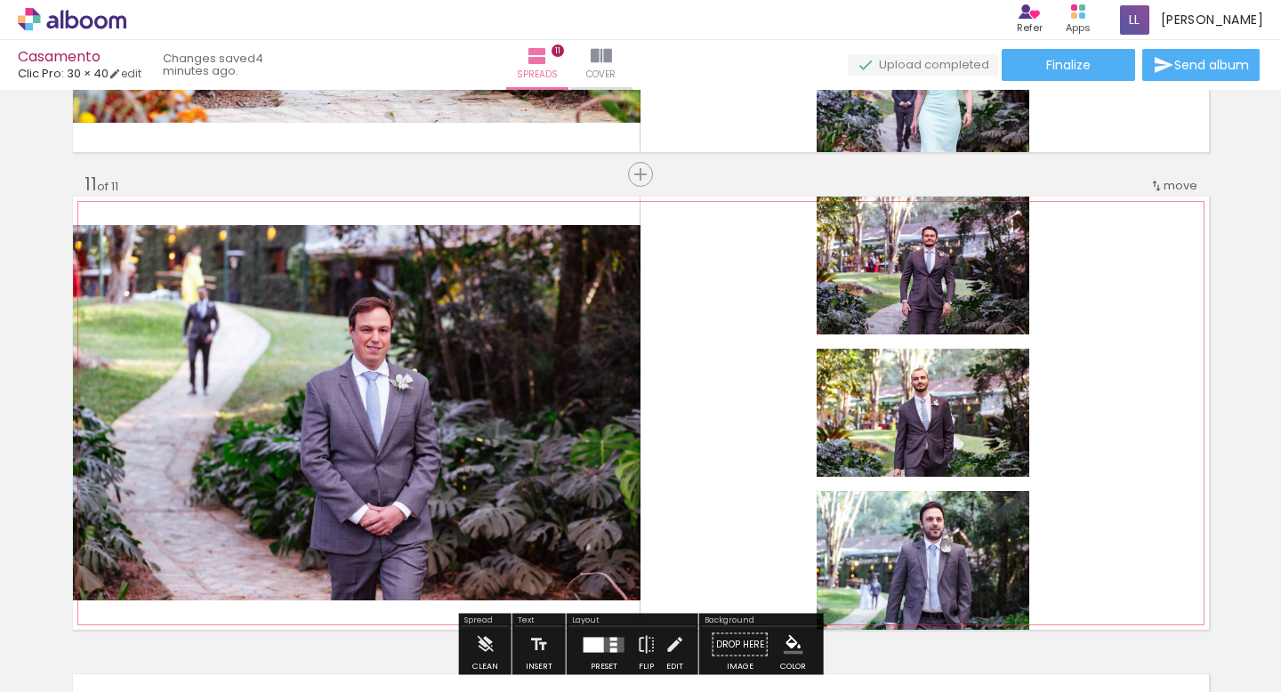
scroll to position [4735, 0]
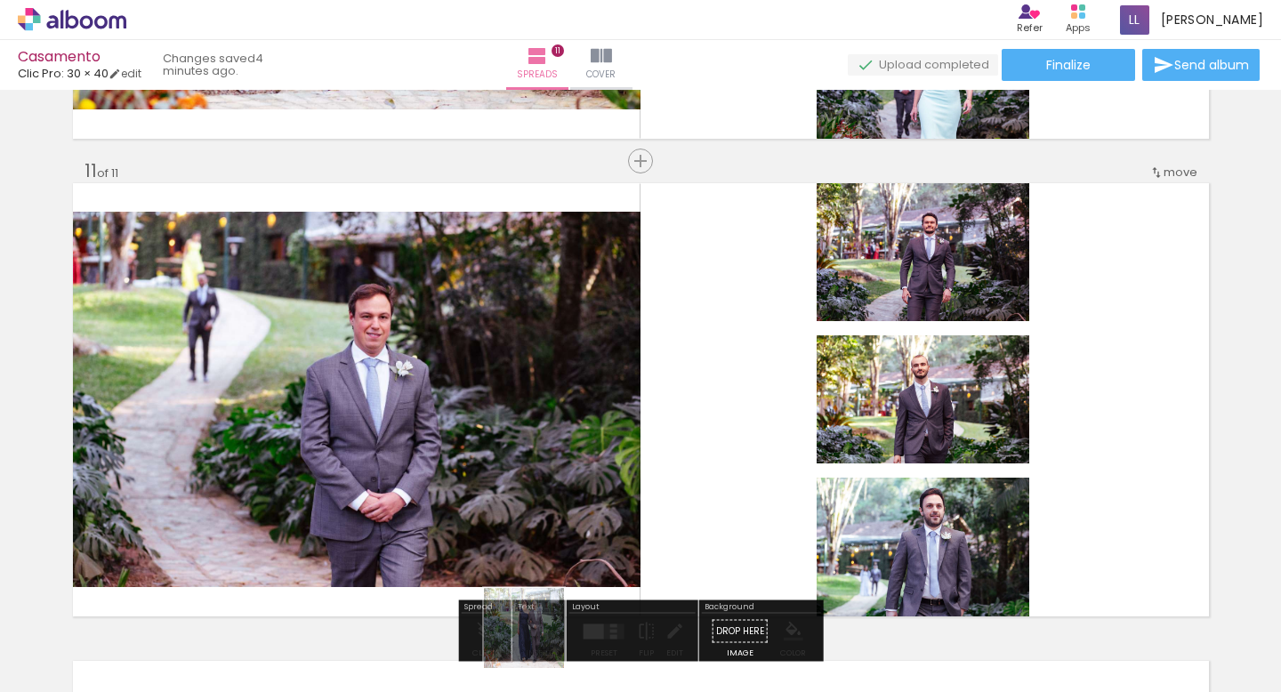
drag, startPoint x: 537, startPoint y: 654, endPoint x: 553, endPoint y: 487, distance: 167.1
click at [553, 487] on quentale-workspace at bounding box center [640, 346] width 1281 height 692
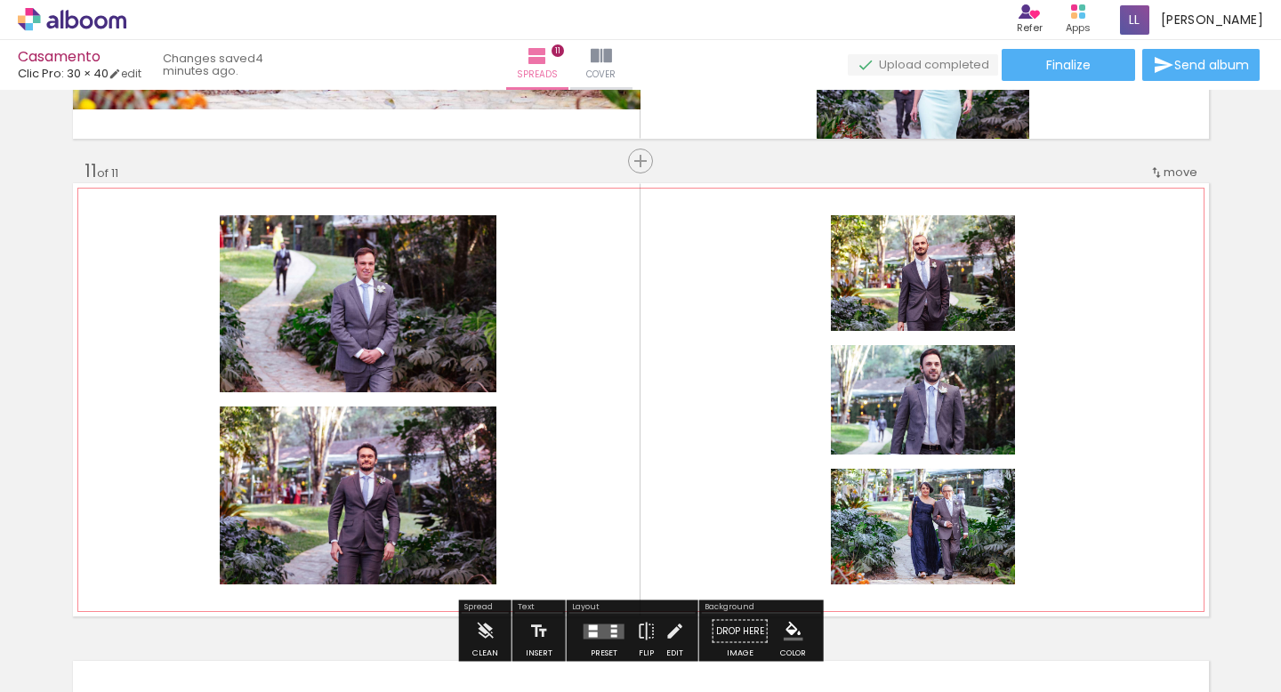
scroll to position [4763, 0]
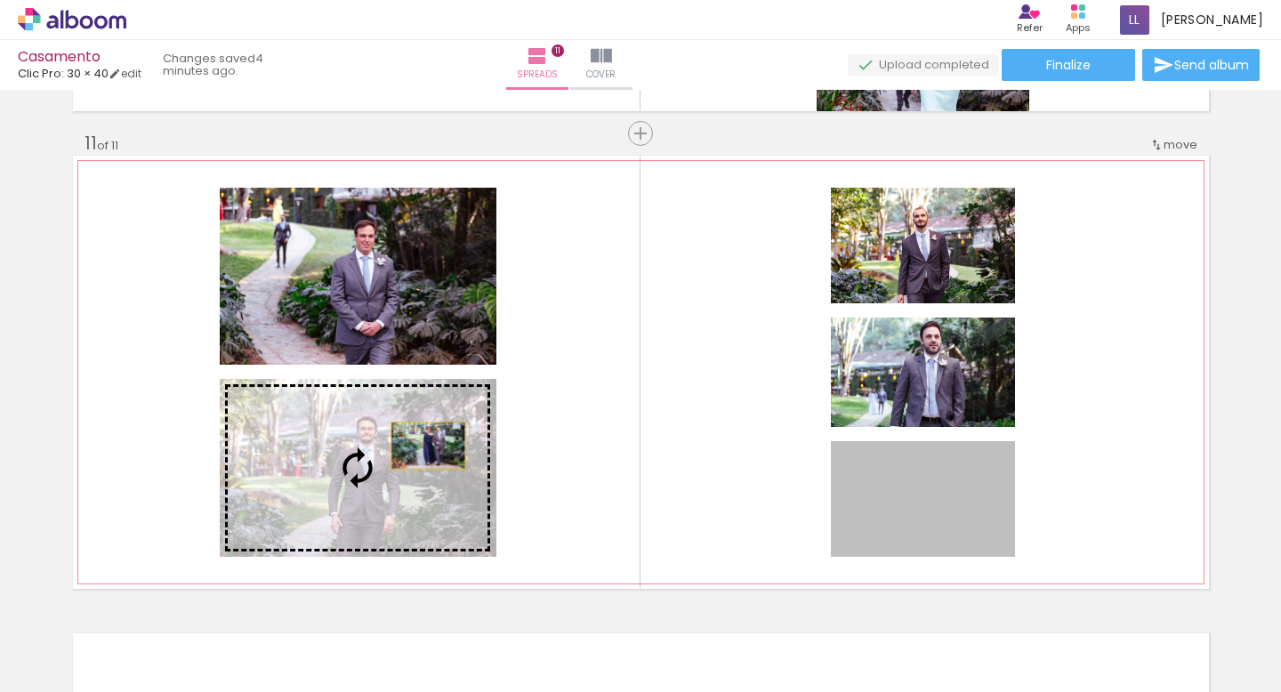
drag, startPoint x: 919, startPoint y: 528, endPoint x: 429, endPoint y: 447, distance: 496.8
click at [0, 0] on slot at bounding box center [0, 0] width 0 height 0
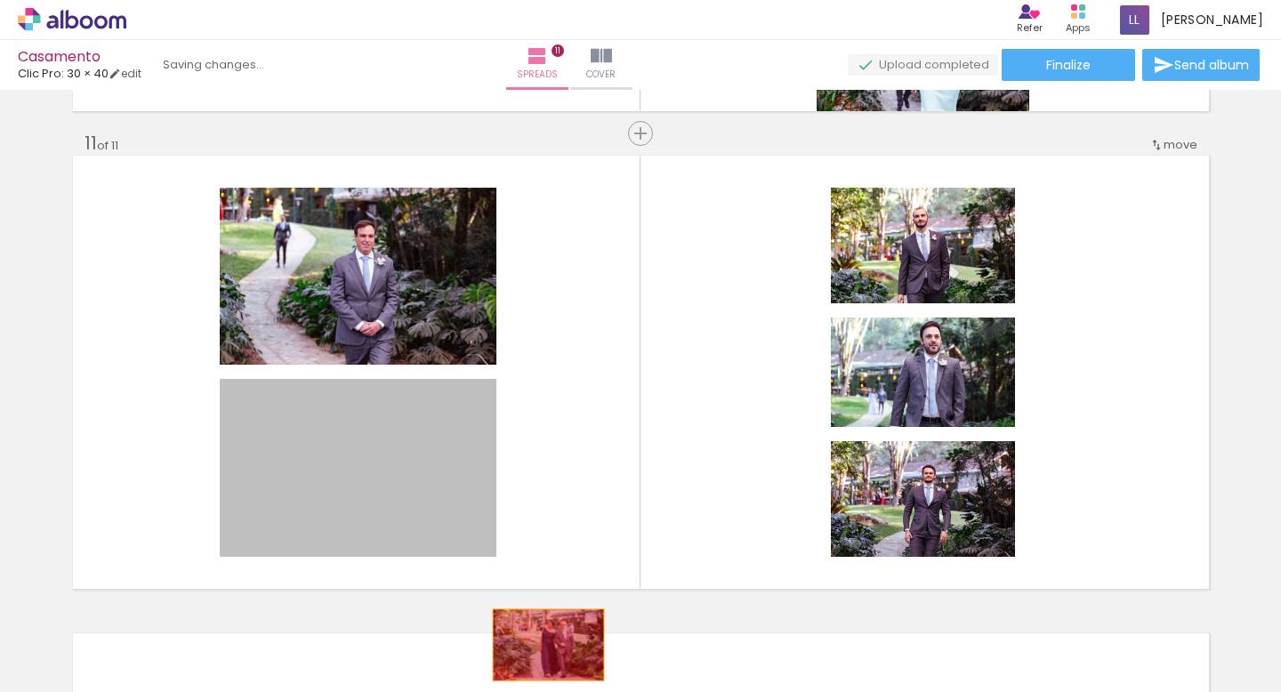
drag, startPoint x: 449, startPoint y: 487, endPoint x: 538, endPoint y: 640, distance: 176.2
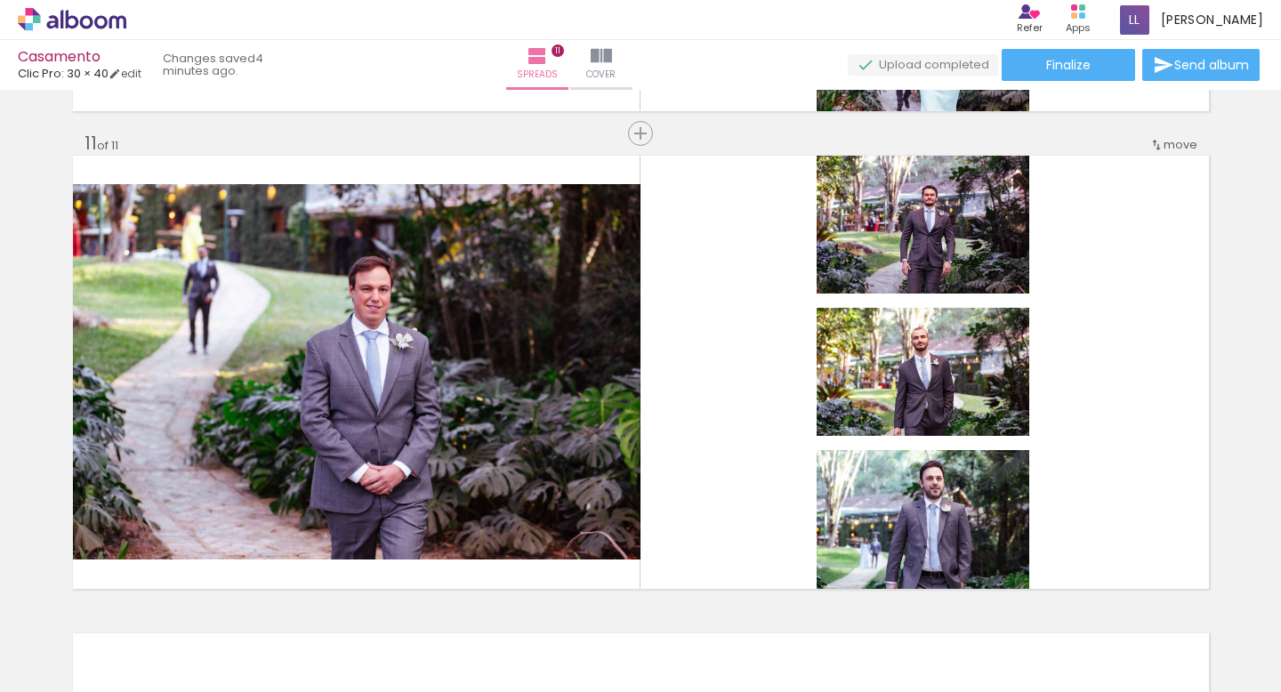
scroll to position [0, 4660]
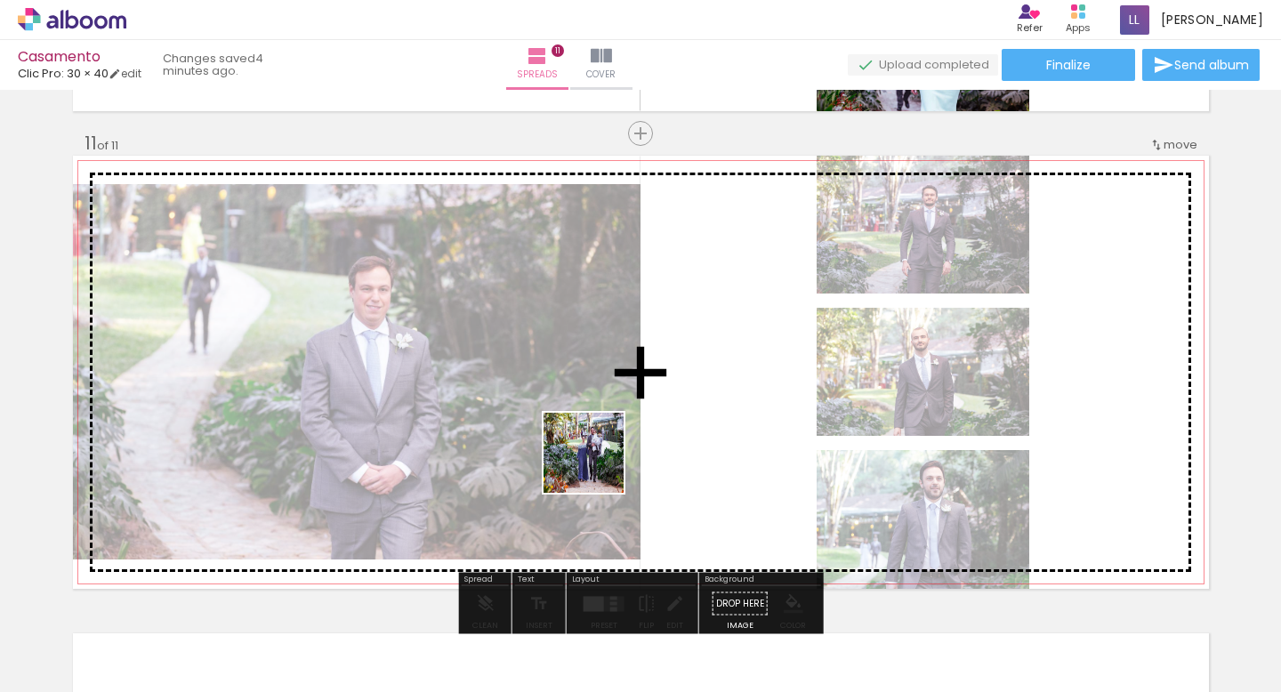
drag, startPoint x: 797, startPoint y: 652, endPoint x: 597, endPoint y: 466, distance: 273.2
click at [597, 466] on quentale-workspace at bounding box center [640, 346] width 1281 height 692
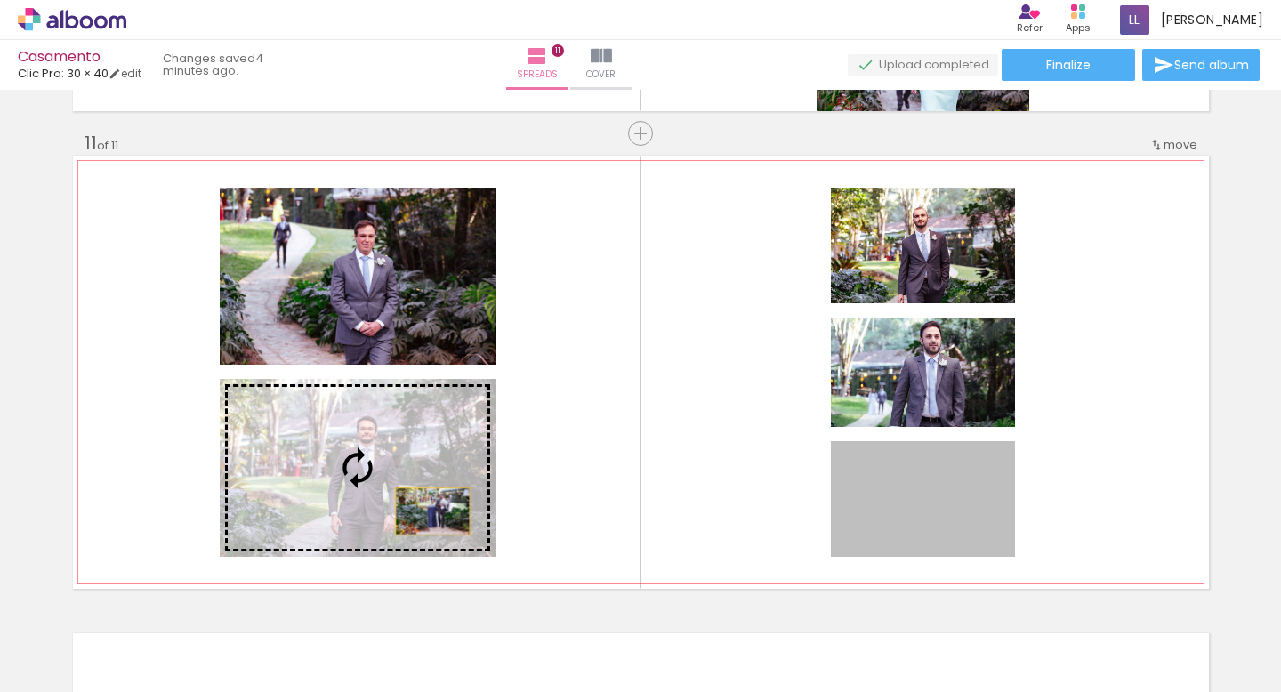
drag, startPoint x: 973, startPoint y: 532, endPoint x: 422, endPoint y: 509, distance: 552.0
click at [0, 0] on slot at bounding box center [0, 0] width 0 height 0
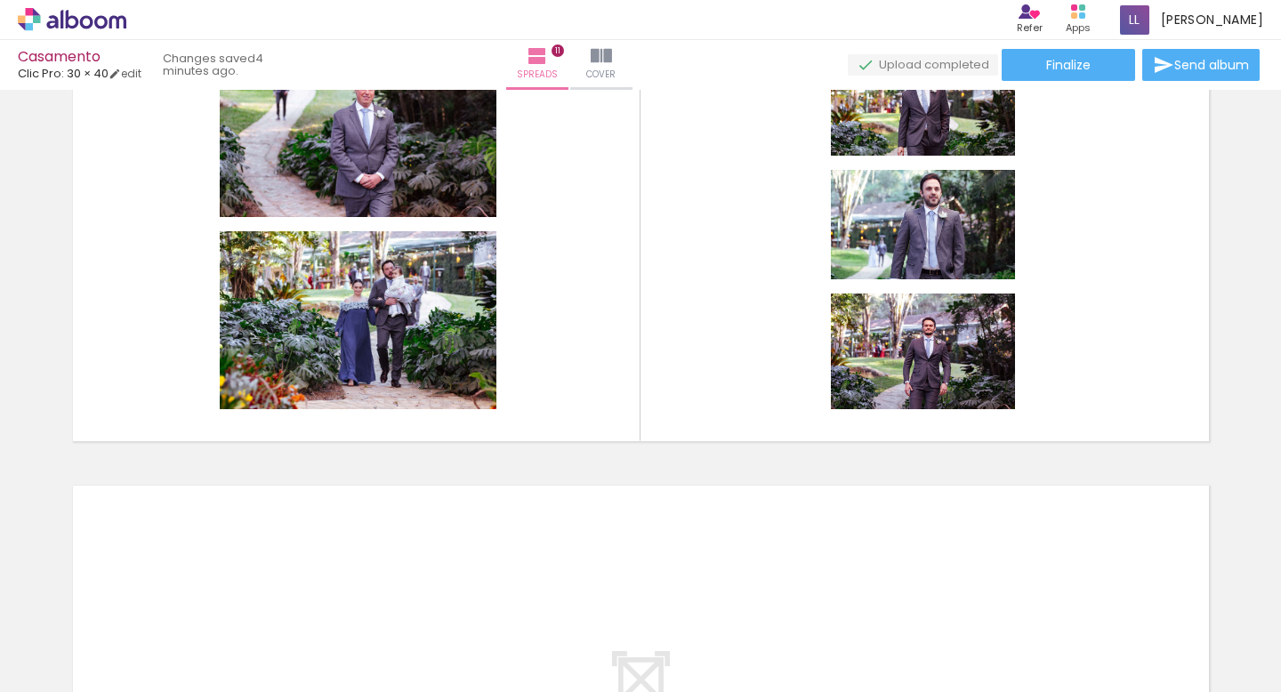
scroll to position [0, 5948]
drag, startPoint x: 1008, startPoint y: 655, endPoint x: 957, endPoint y: 424, distance: 235.9
click at [957, 424] on quentale-workspace at bounding box center [640, 346] width 1281 height 692
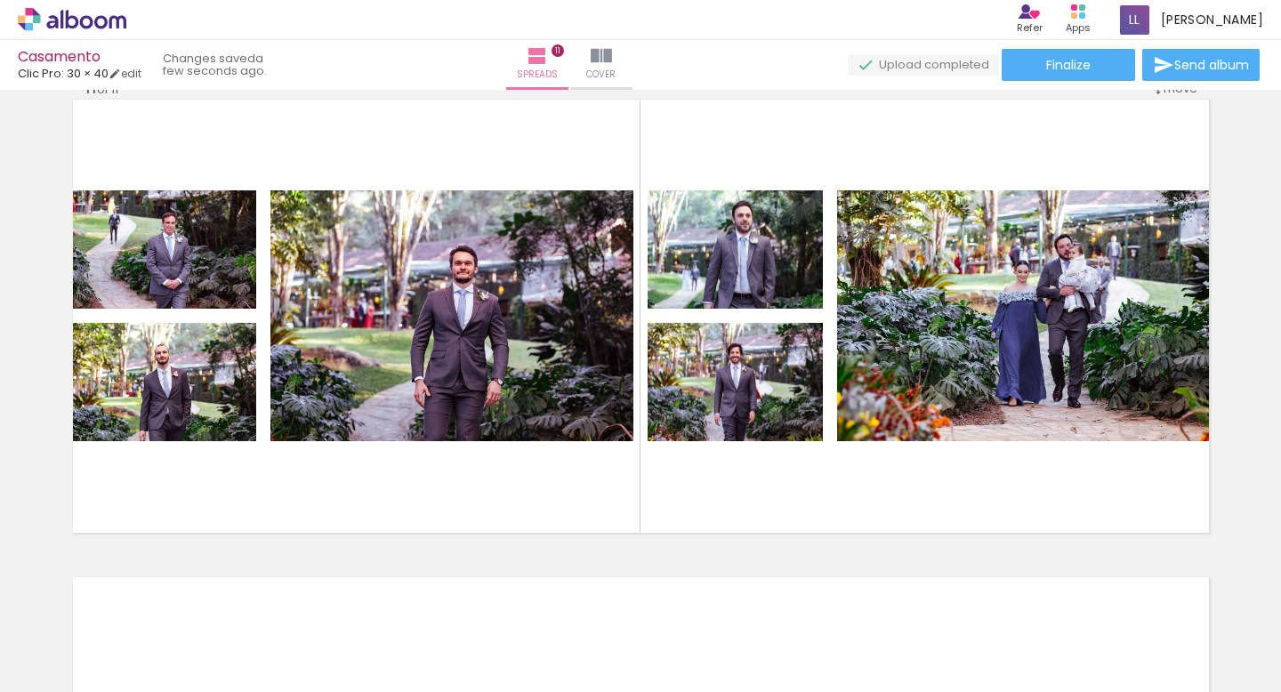
scroll to position [0, 6542]
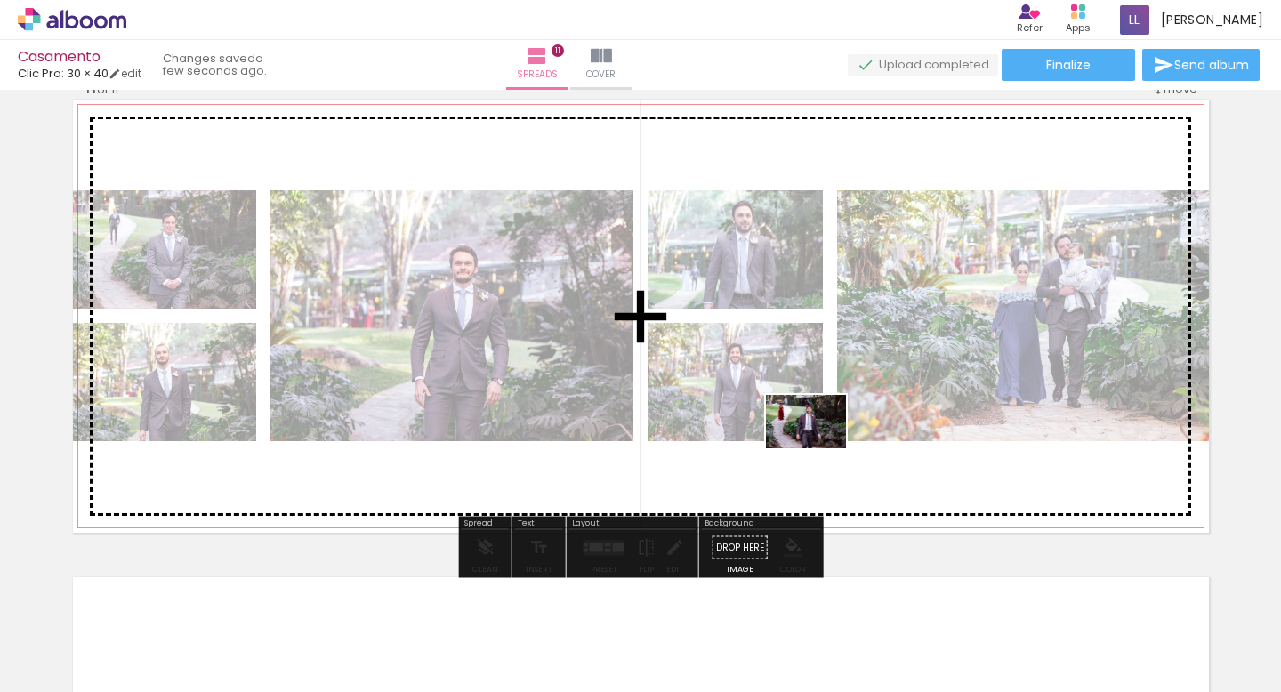
drag, startPoint x: 818, startPoint y: 643, endPoint x: 819, endPoint y: 448, distance: 194.8
click at [819, 448] on quentale-workspace at bounding box center [640, 346] width 1281 height 692
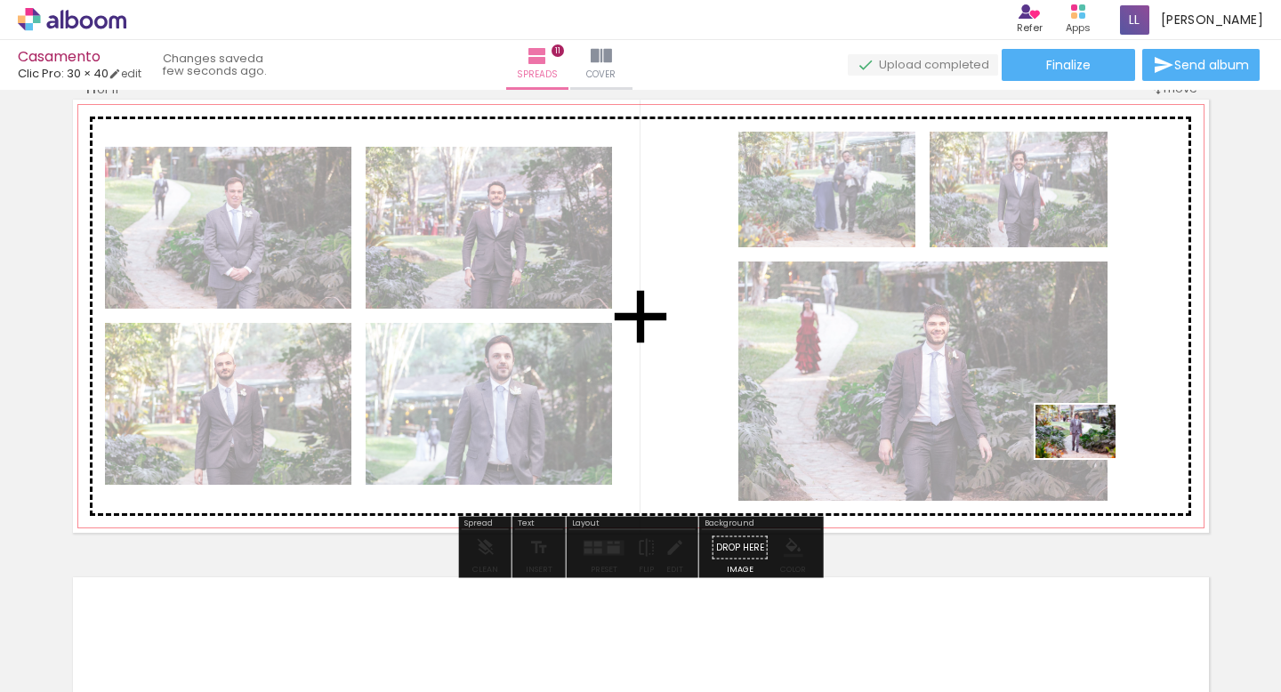
drag, startPoint x: 1151, startPoint y: 649, endPoint x: 1087, endPoint y: 454, distance: 205.9
click at [1087, 454] on quentale-workspace at bounding box center [640, 346] width 1281 height 692
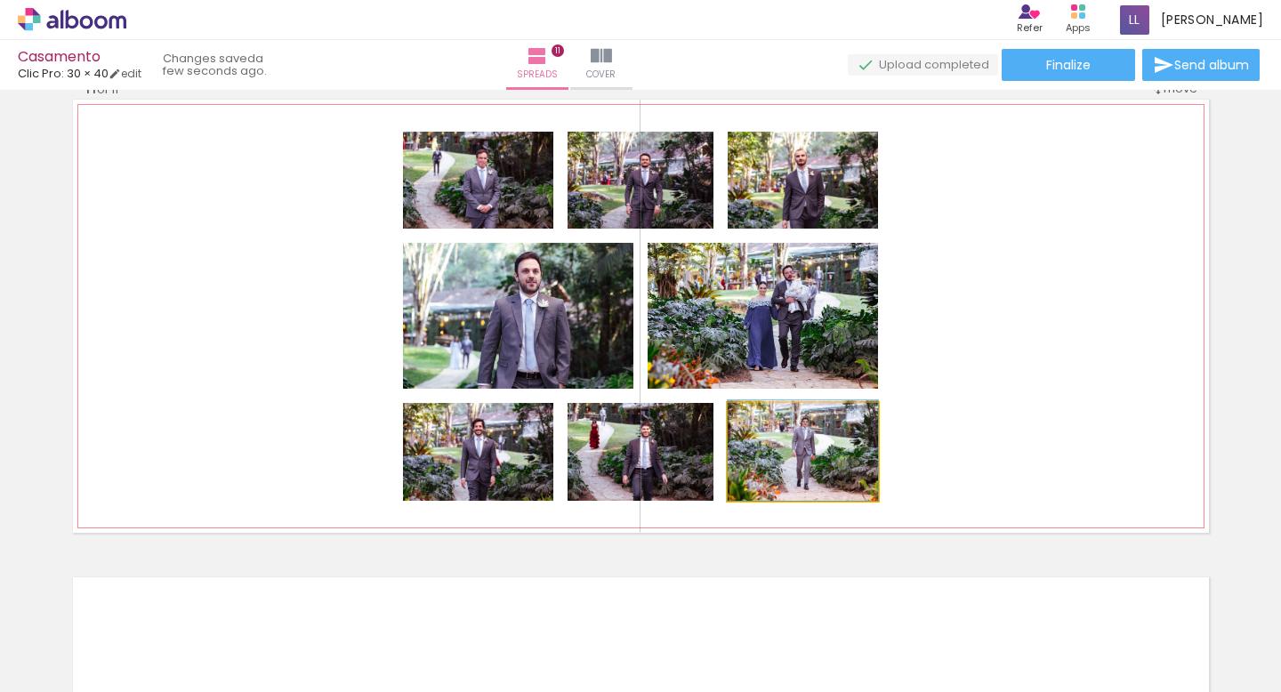
drag, startPoint x: 837, startPoint y: 472, endPoint x: 557, endPoint y: 329, distance: 314.7
click at [0, 0] on slot at bounding box center [0, 0] width 0 height 0
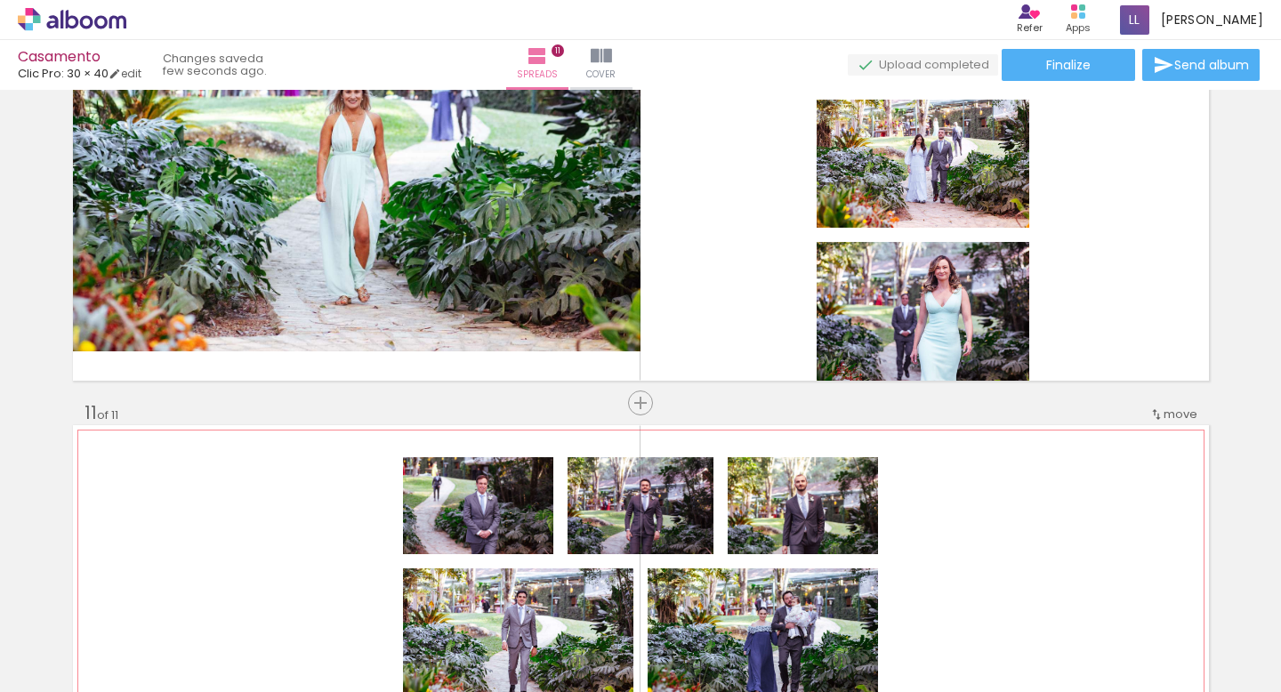
scroll to position [4310, 0]
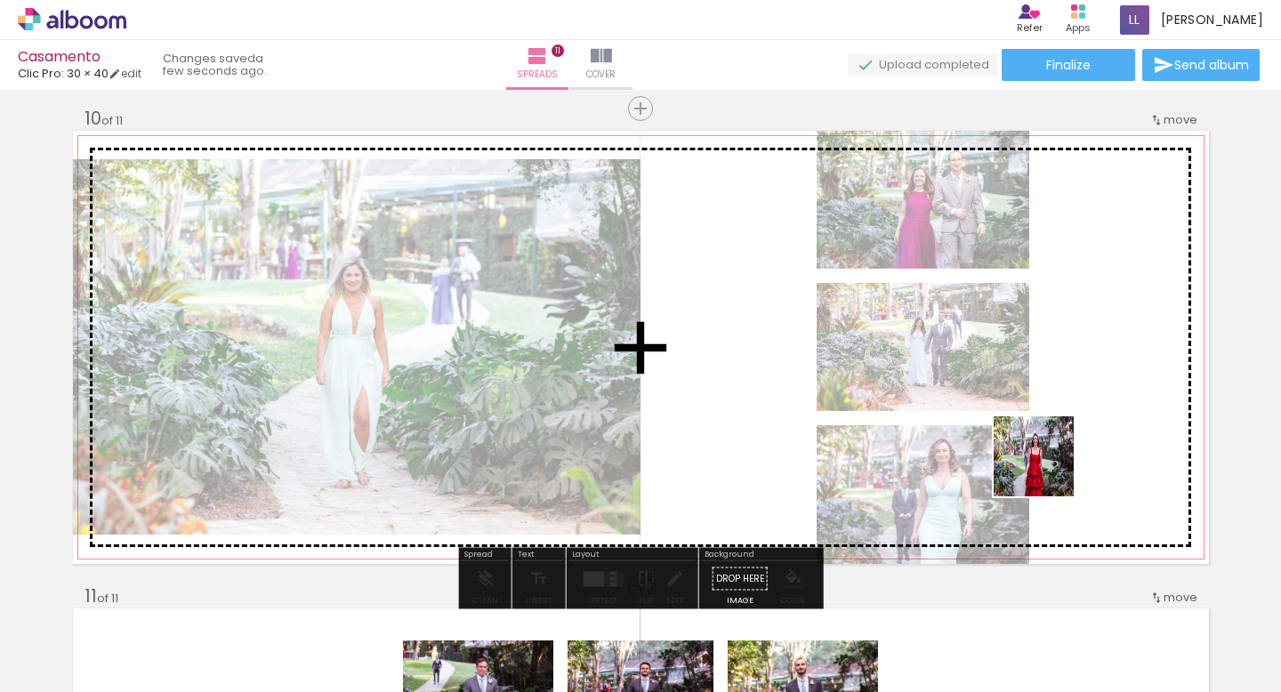
drag, startPoint x: 1022, startPoint y: 647, endPoint x: 1047, endPoint y: 470, distance: 178.8
click at [1047, 470] on quentale-workspace at bounding box center [640, 346] width 1281 height 692
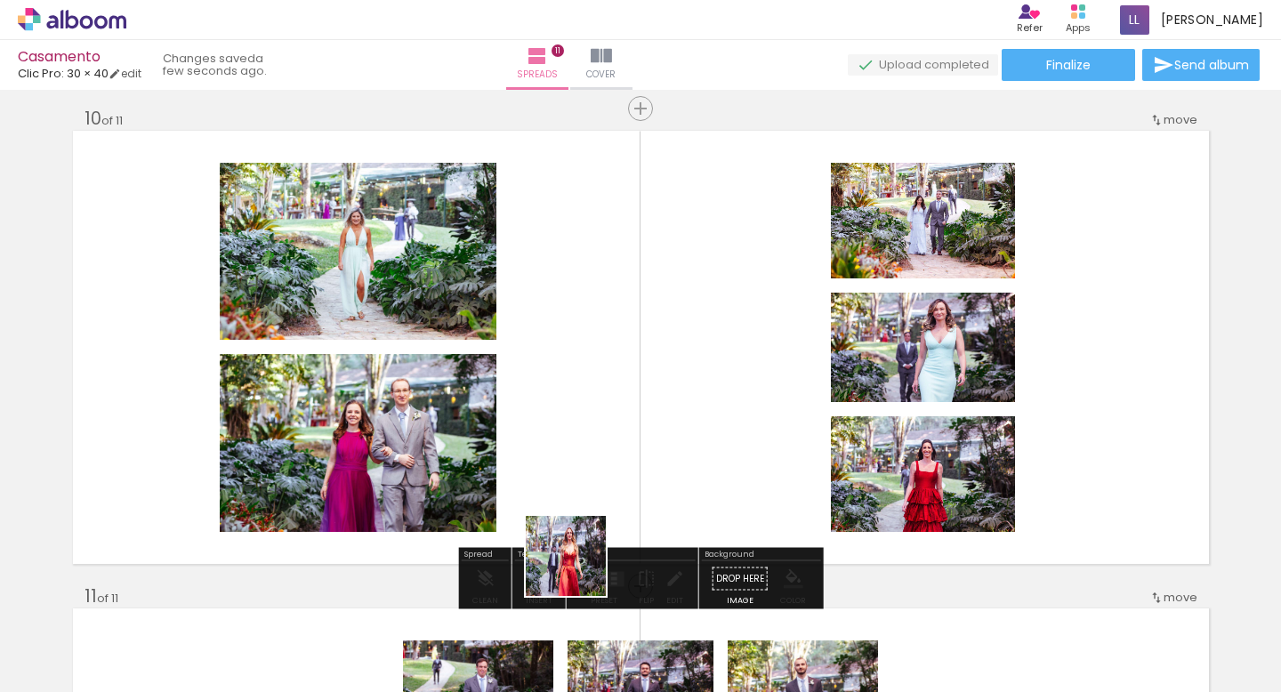
drag, startPoint x: 605, startPoint y: 641, endPoint x: 504, endPoint y: 522, distance: 155.9
click at [534, 476] on quentale-workspace at bounding box center [640, 346] width 1281 height 692
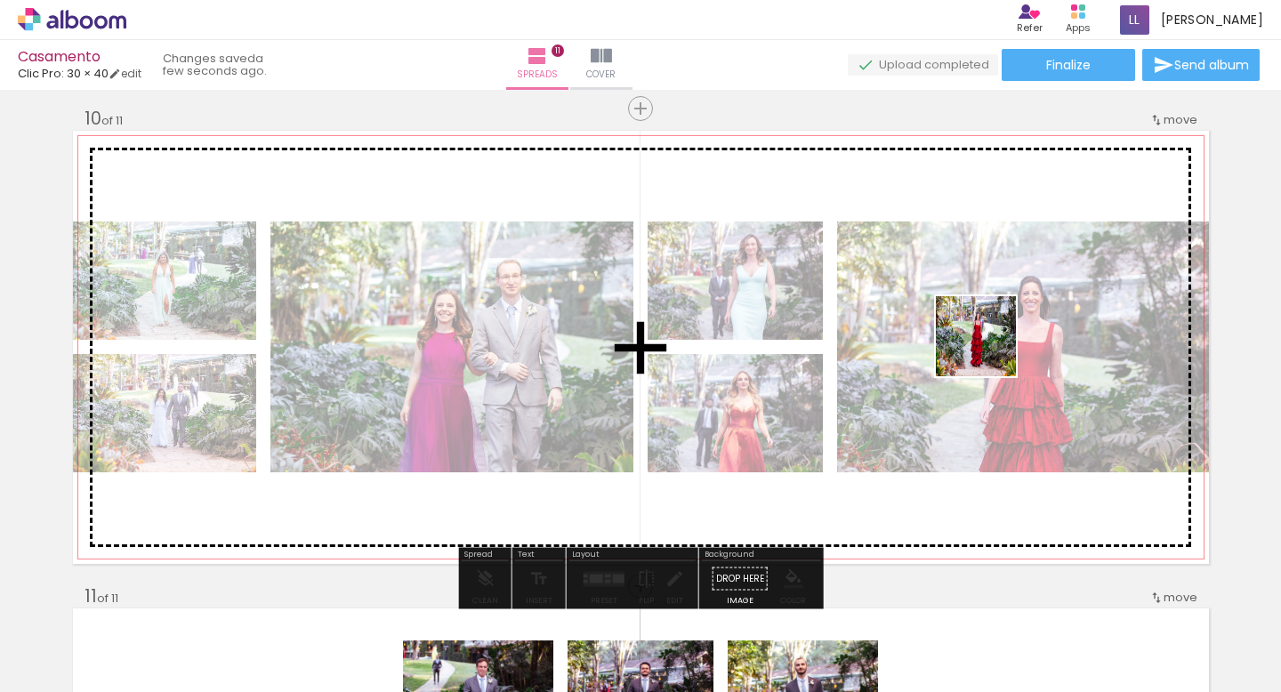
drag, startPoint x: 921, startPoint y: 633, endPoint x: 989, endPoint y: 350, distance: 291.9
click at [989, 350] on quentale-workspace at bounding box center [640, 346] width 1281 height 692
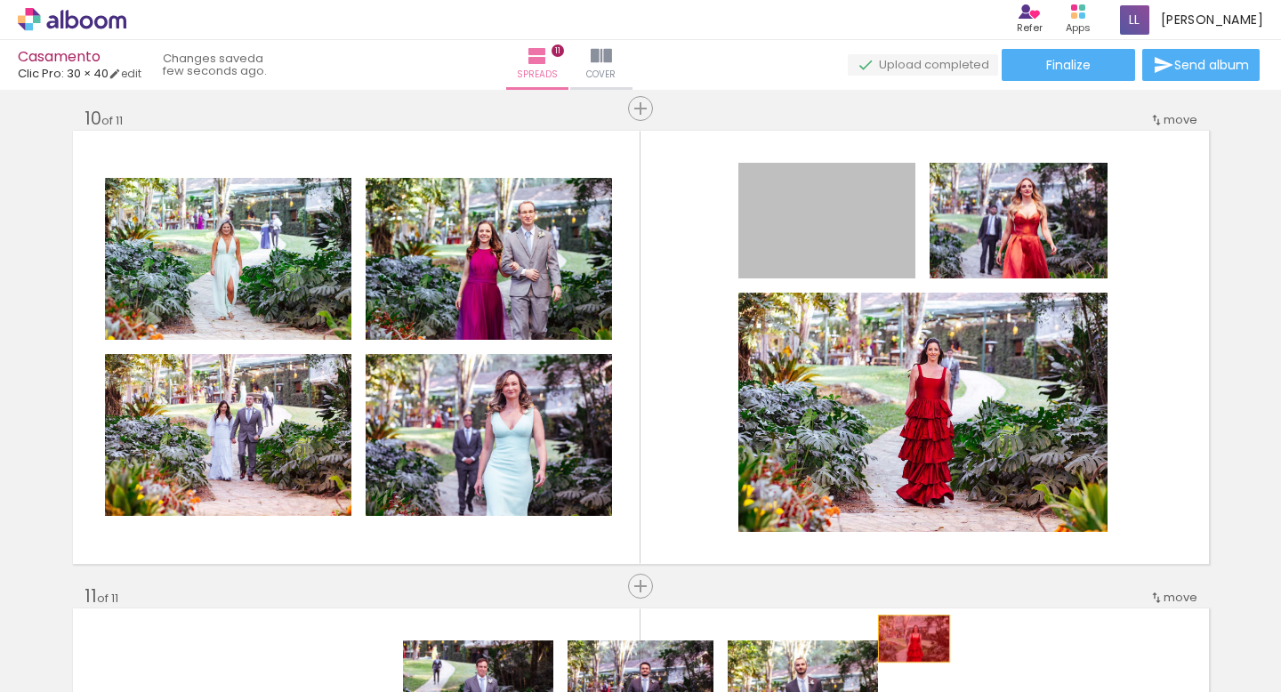
drag, startPoint x: 834, startPoint y: 237, endPoint x: 915, endPoint y: 634, distance: 405.8
click at [915, 634] on quentale-workspace at bounding box center [640, 346] width 1281 height 692
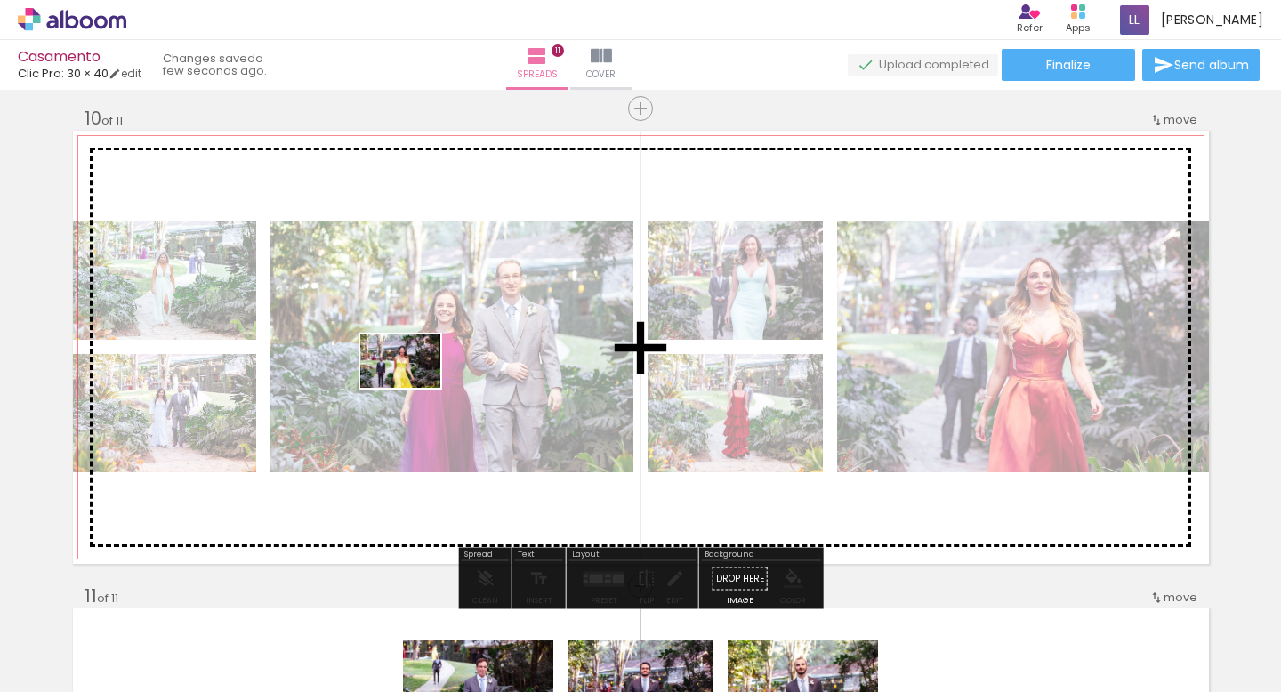
drag, startPoint x: 326, startPoint y: 645, endPoint x: 414, endPoint y: 387, distance: 272.6
click at [414, 387] on quentale-workspace at bounding box center [640, 346] width 1281 height 692
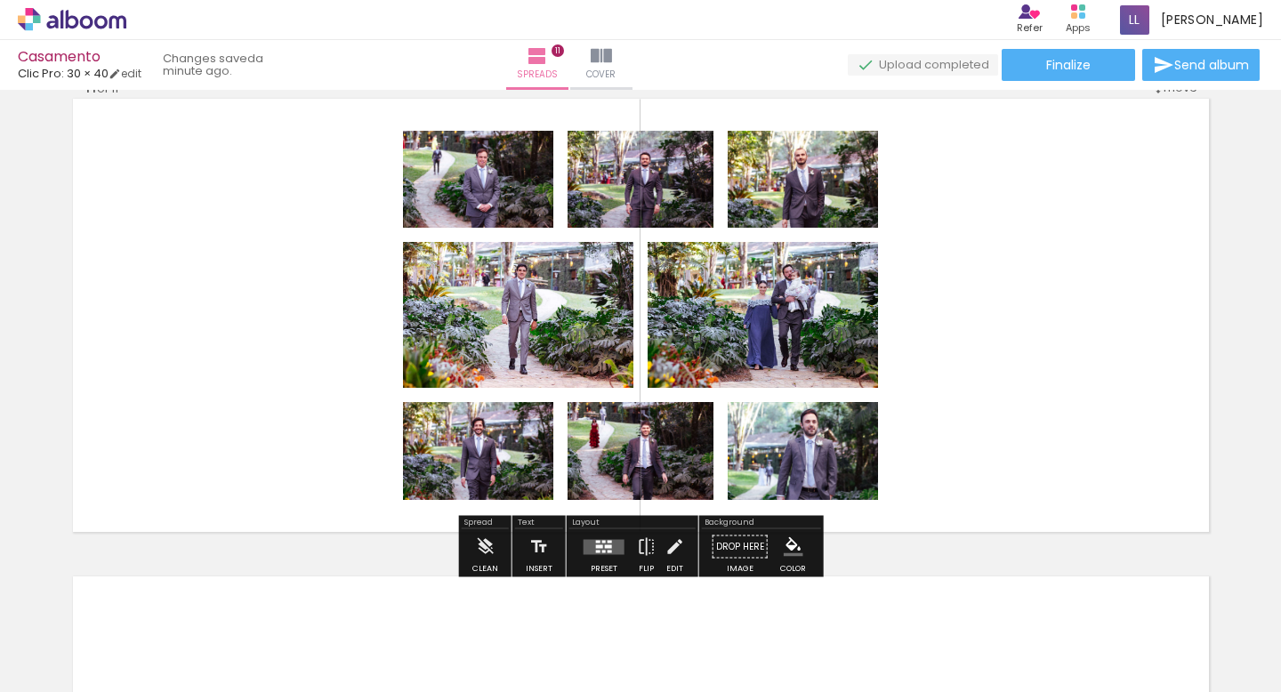
scroll to position [4778, 0]
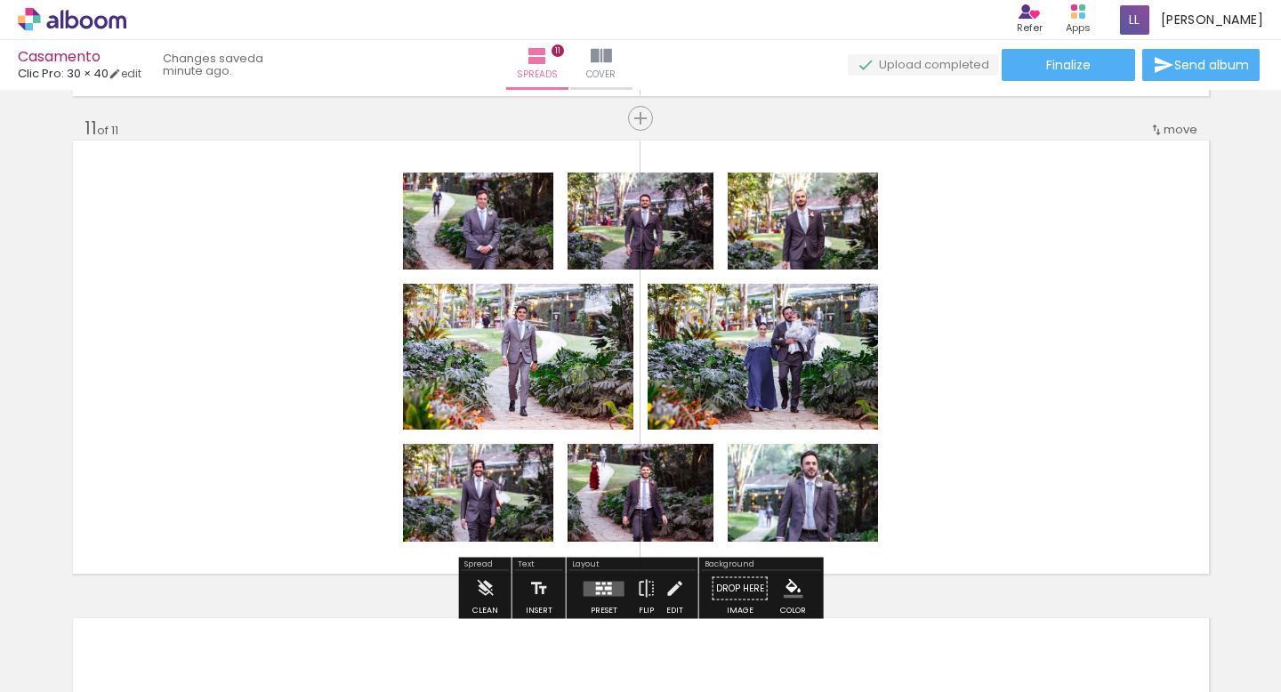
click at [71, 673] on span "Add Images" at bounding box center [54, 683] width 37 height 20
click at [0, 0] on input "file" at bounding box center [0, 0] width 0 height 0
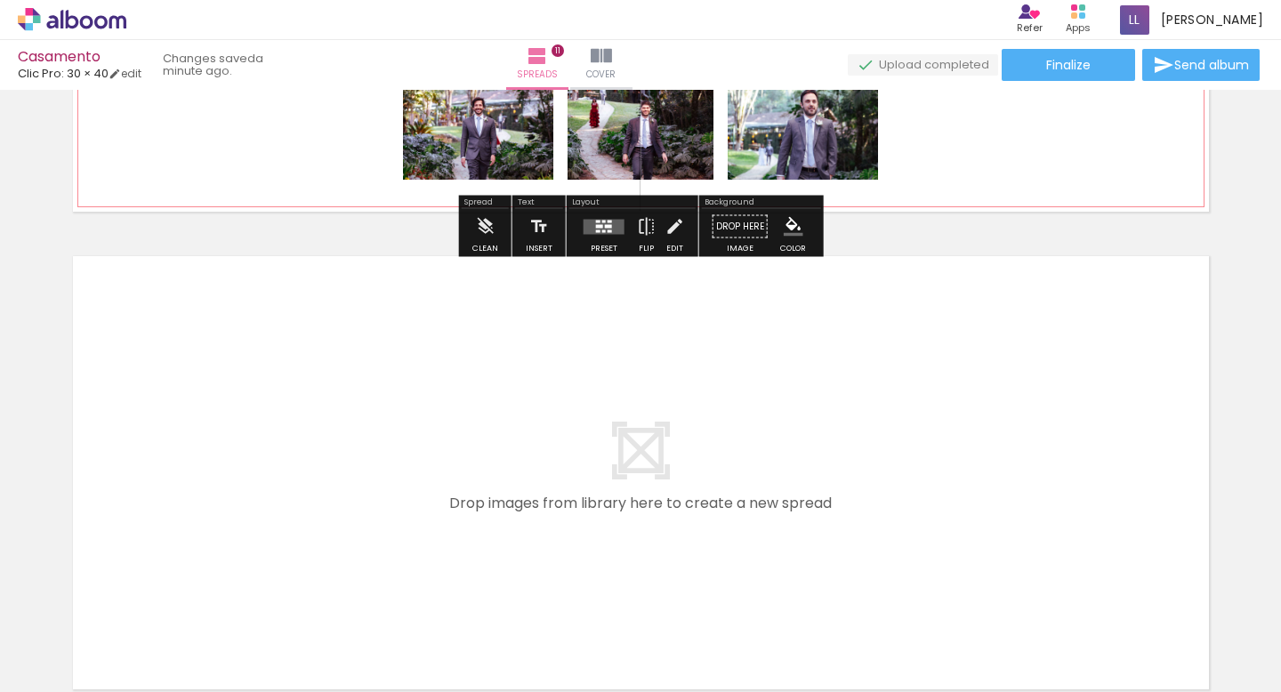
scroll to position [5311, 0]
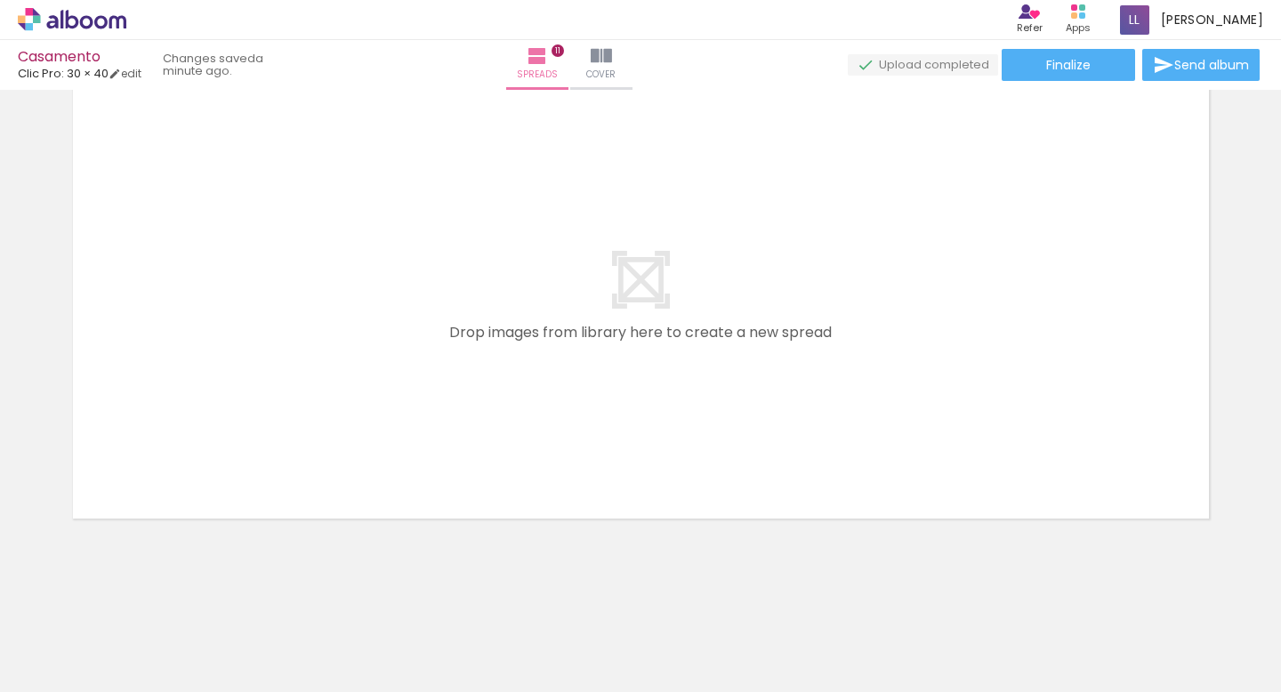
click at [74, 675] on span "Add Images" at bounding box center [54, 683] width 37 height 20
click at [0, 0] on input "file" at bounding box center [0, 0] width 0 height 0
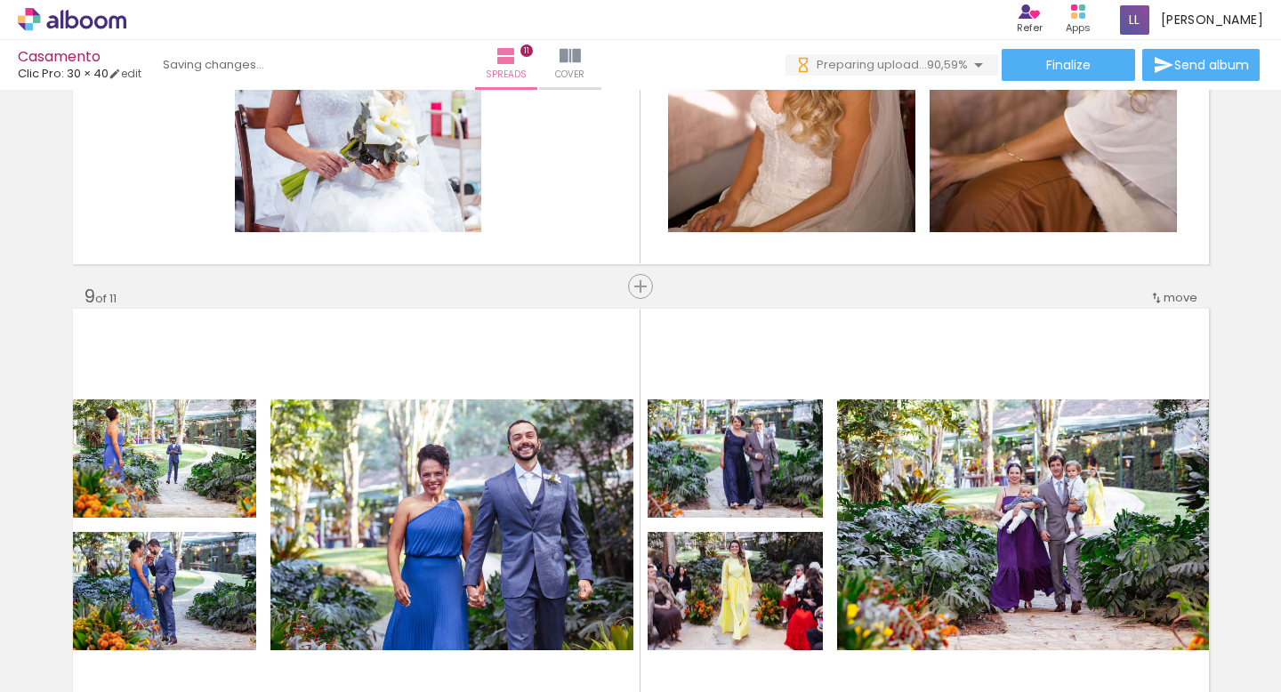
scroll to position [3720, 0]
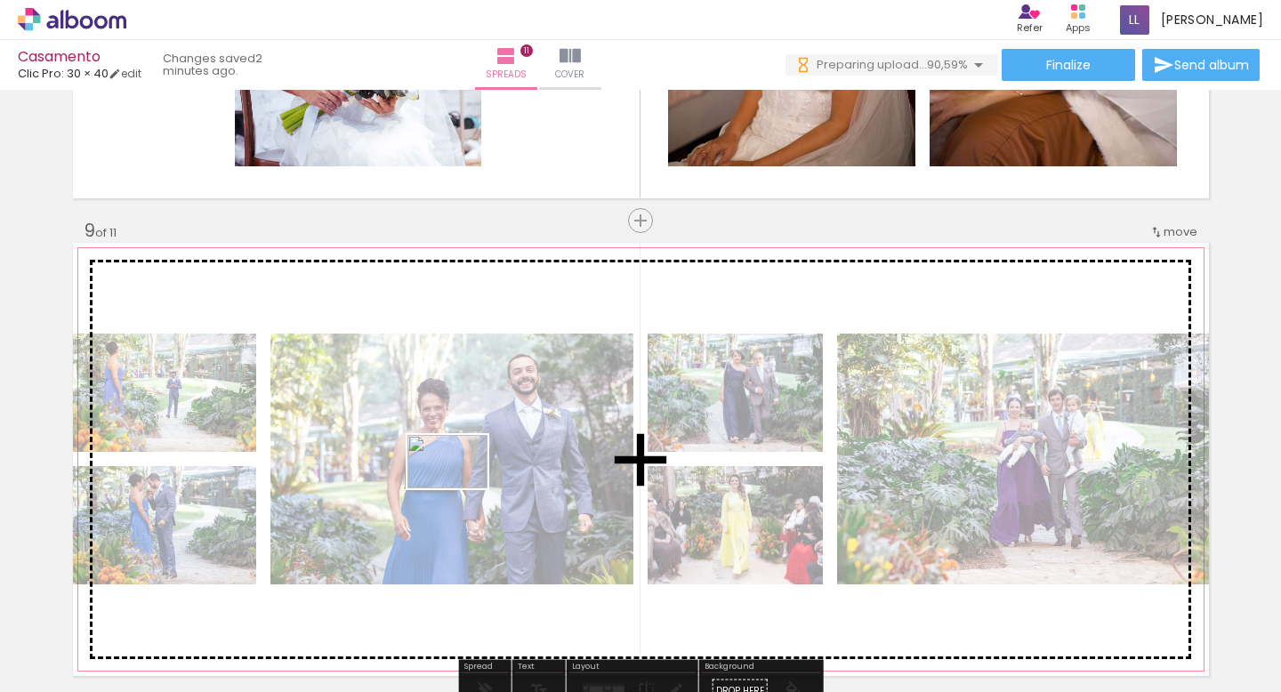
drag, startPoint x: 924, startPoint y: 641, endPoint x: 459, endPoint y: 488, distance: 489.5
click at [459, 488] on quentale-workspace at bounding box center [640, 346] width 1281 height 692
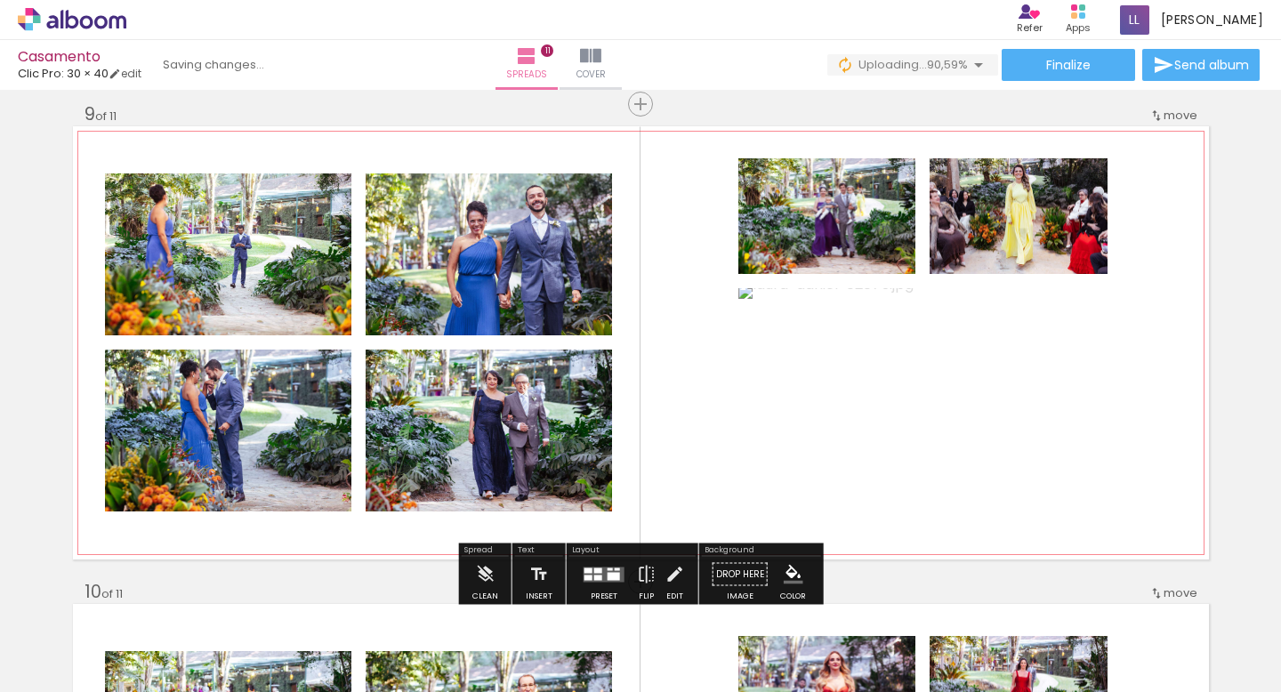
scroll to position [3883, 0]
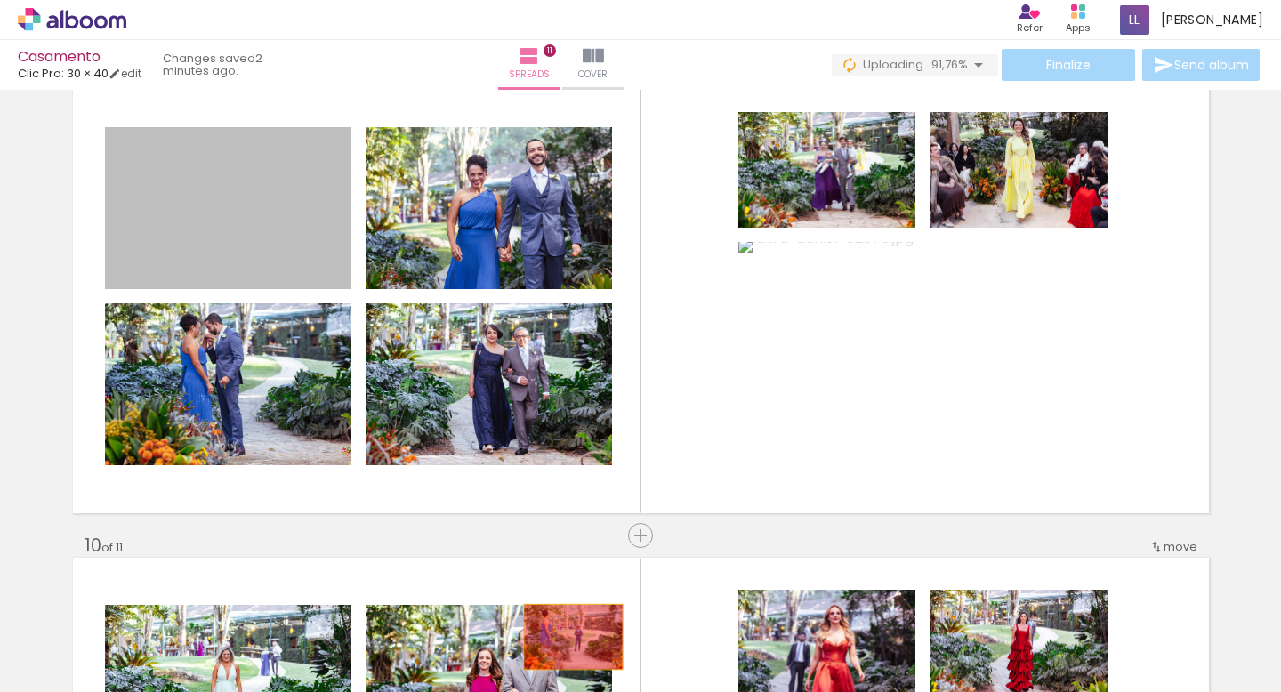
drag, startPoint x: 271, startPoint y: 230, endPoint x: 652, endPoint y: 565, distance: 506.8
click at [571, 637] on quentale-workspace at bounding box center [640, 346] width 1281 height 692
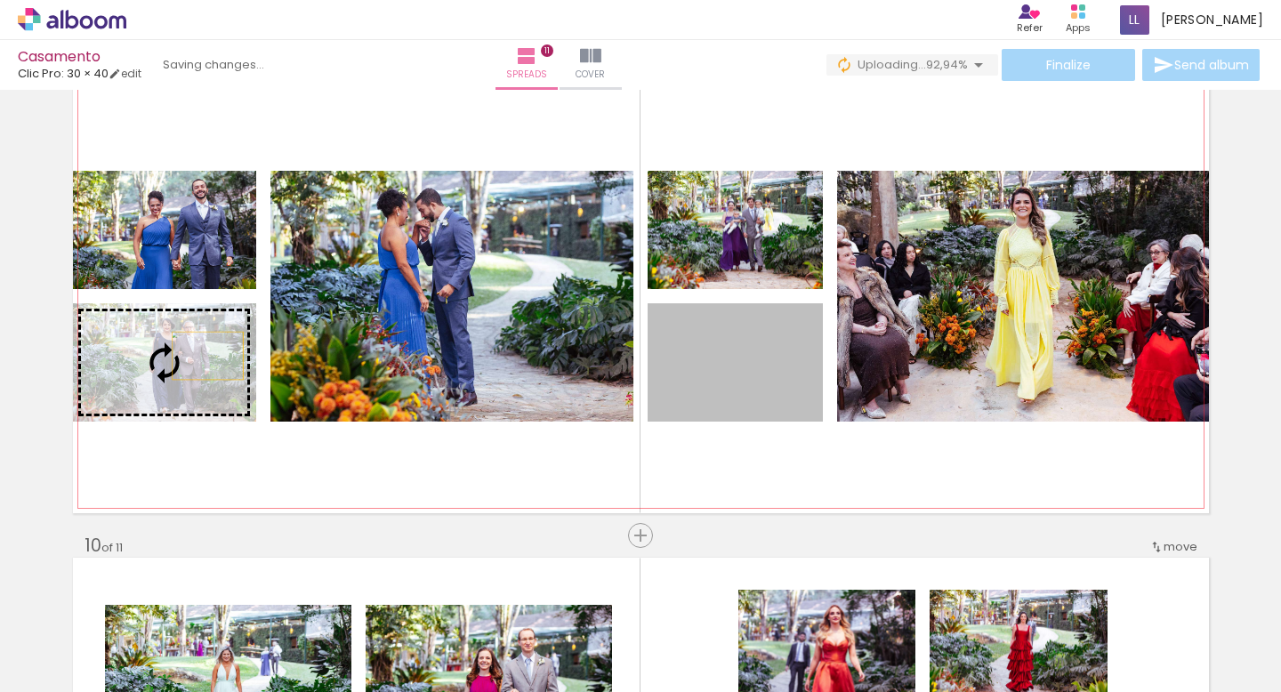
drag, startPoint x: 758, startPoint y: 374, endPoint x: 201, endPoint y: 355, distance: 557.2
click at [0, 0] on slot at bounding box center [0, 0] width 0 height 0
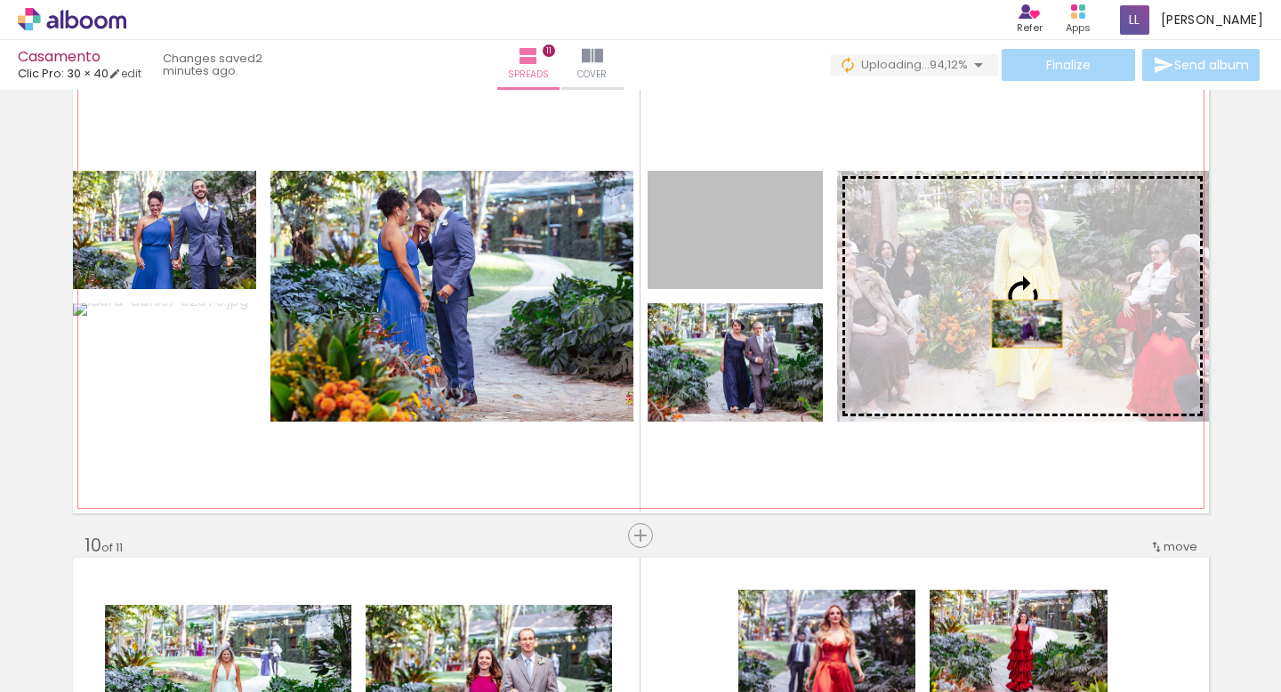
drag, startPoint x: 771, startPoint y: 266, endPoint x: 1027, endPoint y: 324, distance: 261.8
click at [0, 0] on slot at bounding box center [0, 0] width 0 height 0
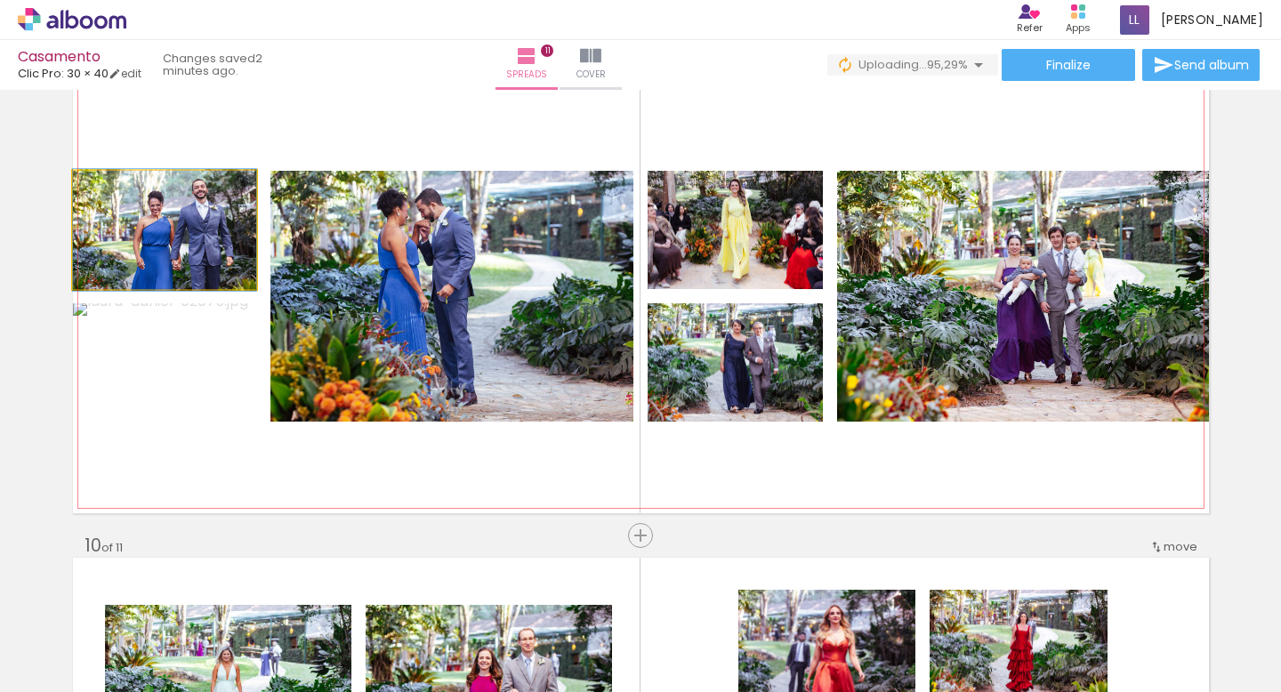
drag, startPoint x: 214, startPoint y: 270, endPoint x: 420, endPoint y: 302, distance: 207.8
click at [0, 0] on slot at bounding box center [0, 0] width 0 height 0
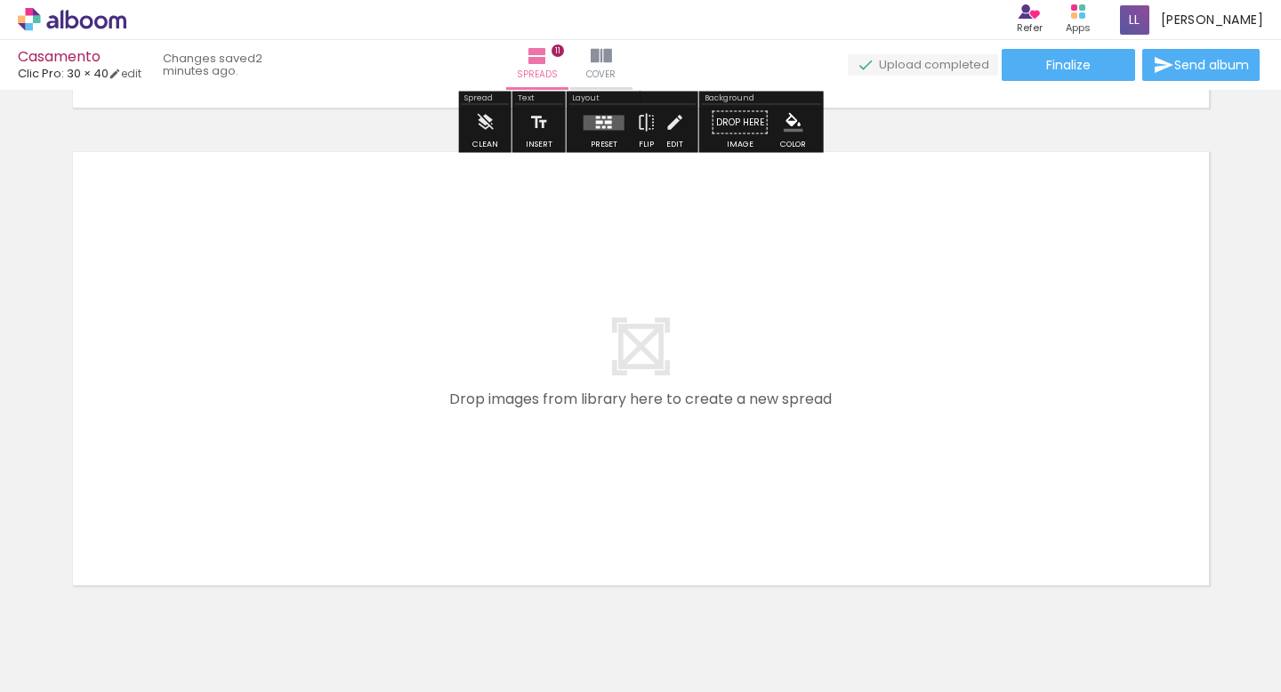
scroll to position [5257, 0]
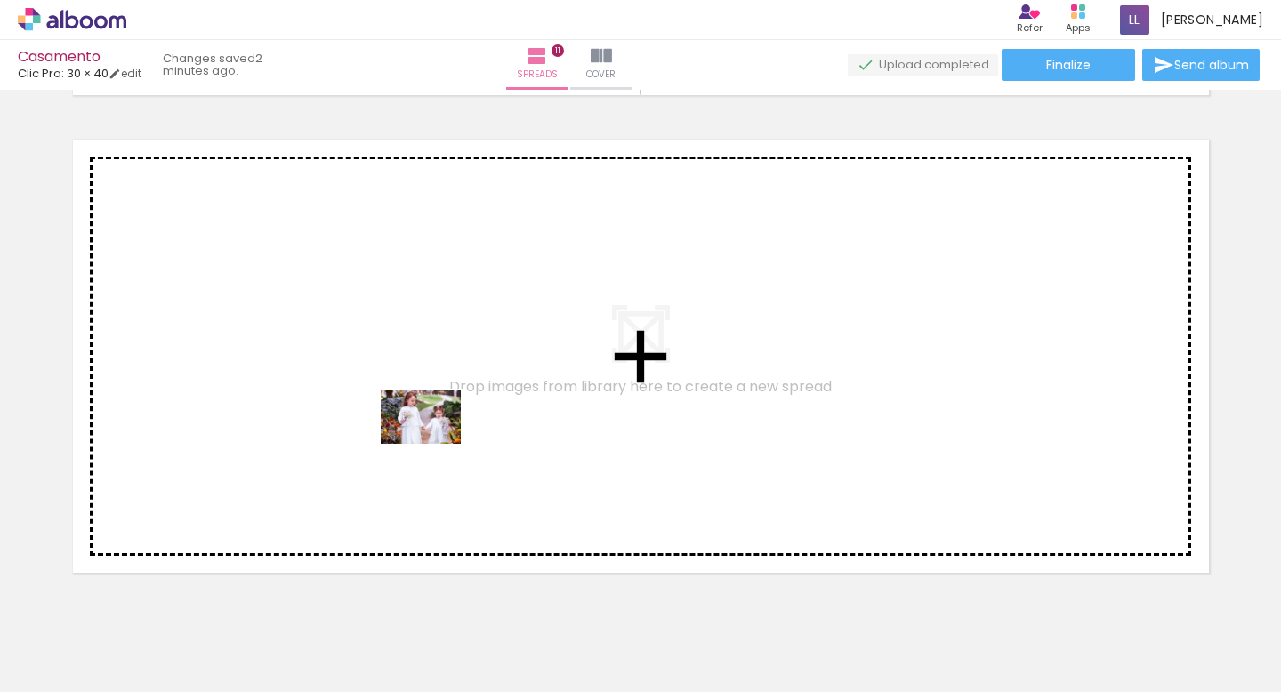
drag, startPoint x: 1221, startPoint y: 636, endPoint x: 426, endPoint y: 436, distance: 819.2
click at [426, 436] on quentale-workspace at bounding box center [640, 346] width 1281 height 692
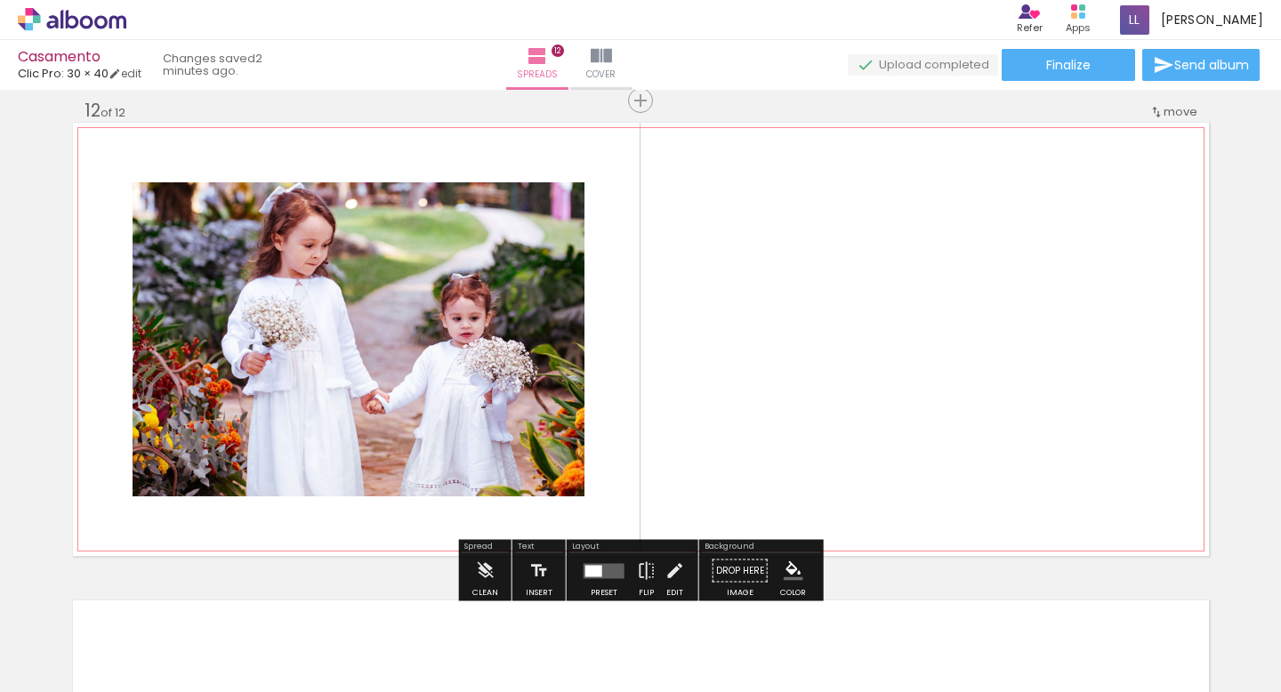
scroll to position [5277, 0]
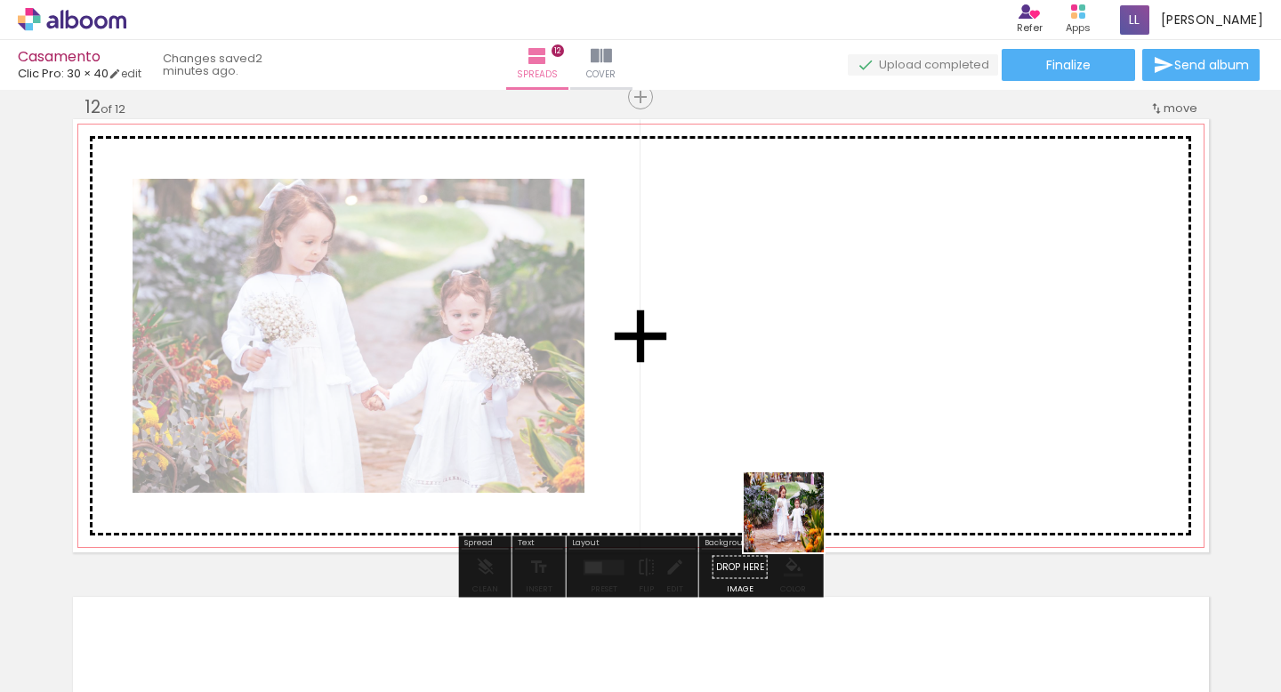
drag, startPoint x: 1116, startPoint y: 641, endPoint x: 509, endPoint y: 410, distance: 650.1
click at [509, 410] on quentale-workspace at bounding box center [640, 346] width 1281 height 692
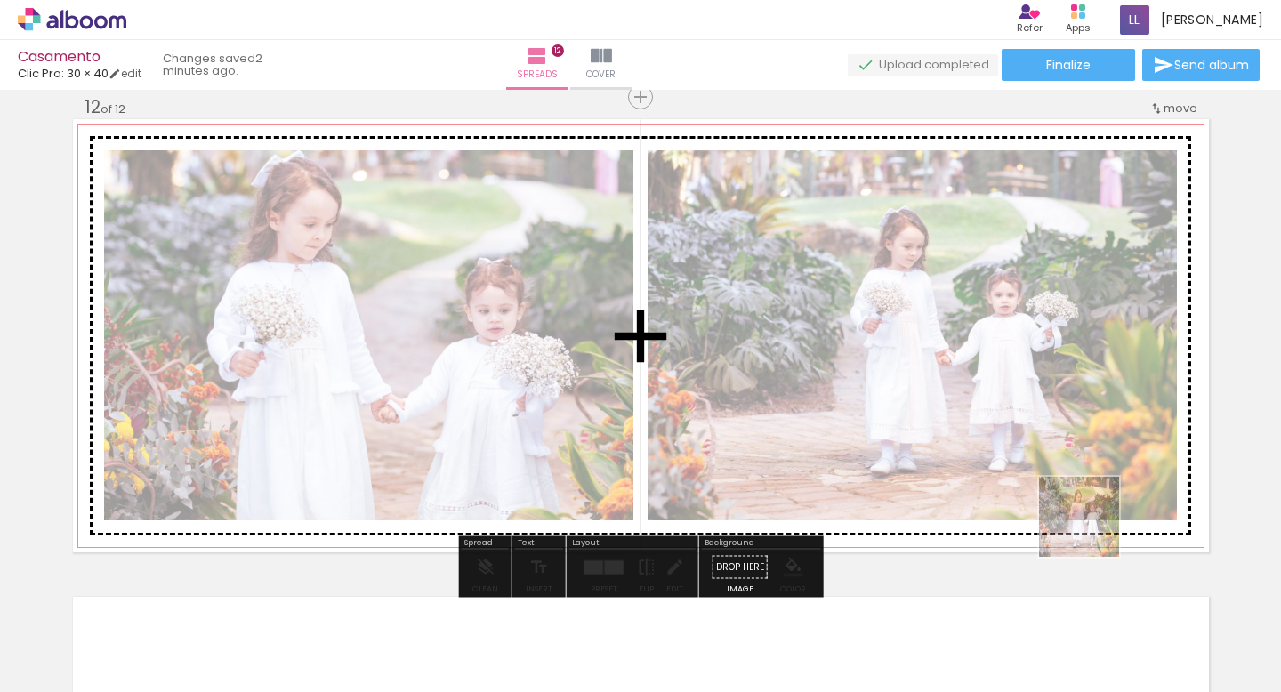
drag, startPoint x: 1136, startPoint y: 637, endPoint x: 1058, endPoint y: 444, distance: 208.3
click at [1058, 444] on quentale-workspace at bounding box center [640, 346] width 1281 height 692
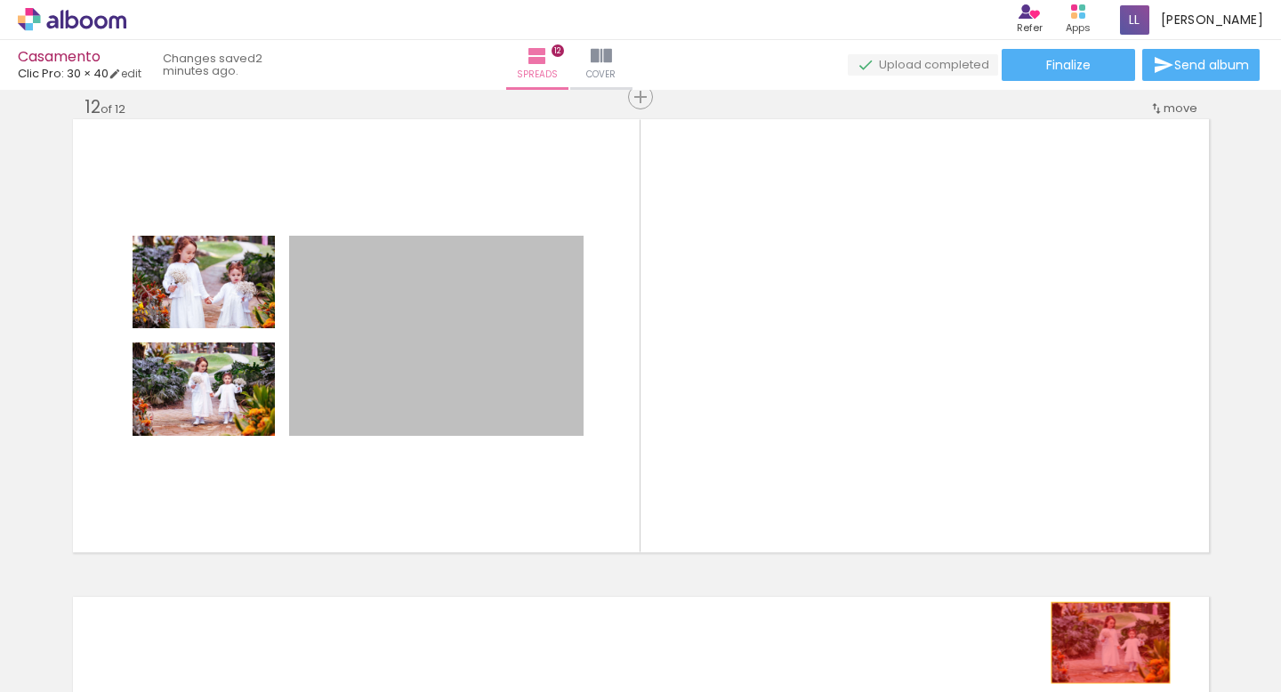
drag, startPoint x: 525, startPoint y: 405, endPoint x: 1110, endPoint y: 642, distance: 631.7
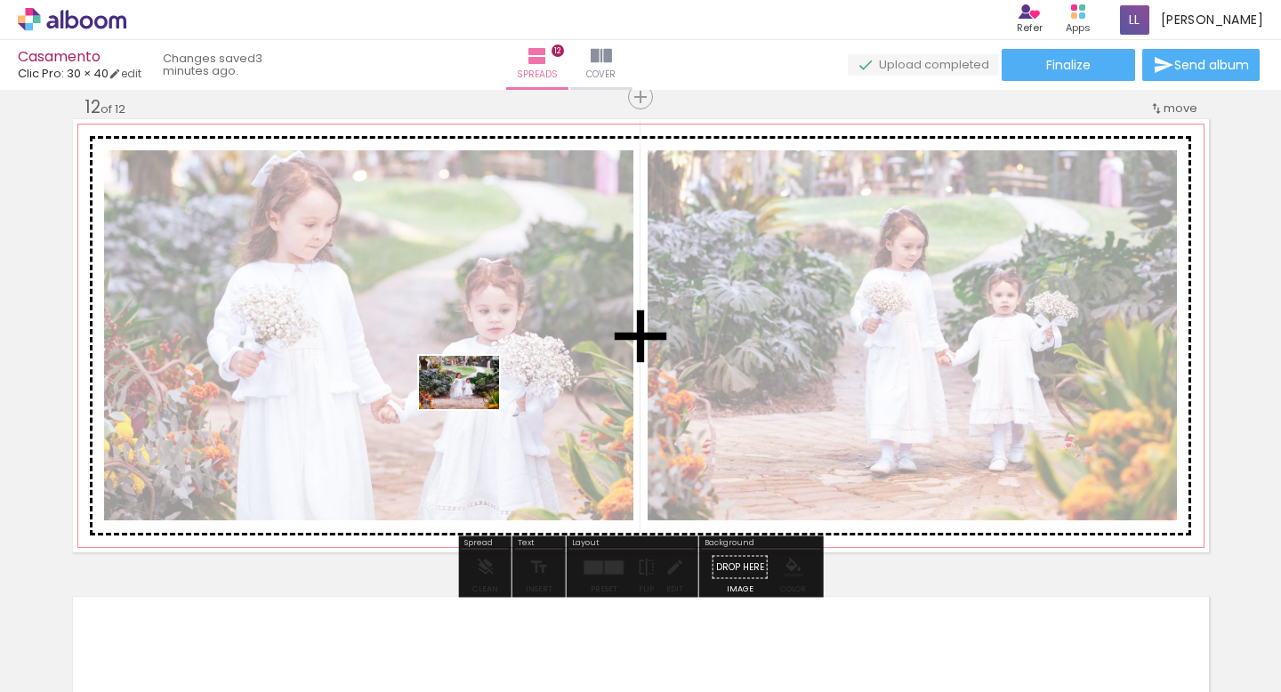
drag, startPoint x: 1015, startPoint y: 650, endPoint x: 472, endPoint y: 409, distance: 593.8
click at [472, 409] on quentale-workspace at bounding box center [640, 346] width 1281 height 692
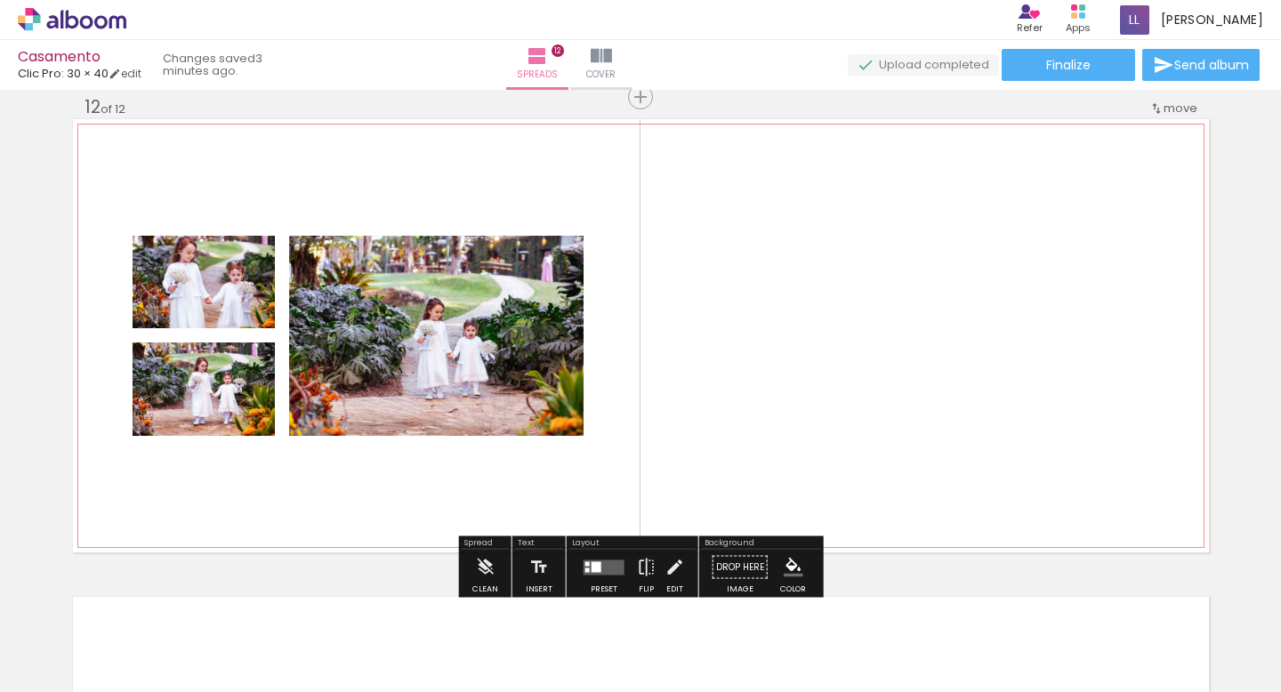
click at [946, 370] on quentale-layouter at bounding box center [641, 335] width 1136 height 433
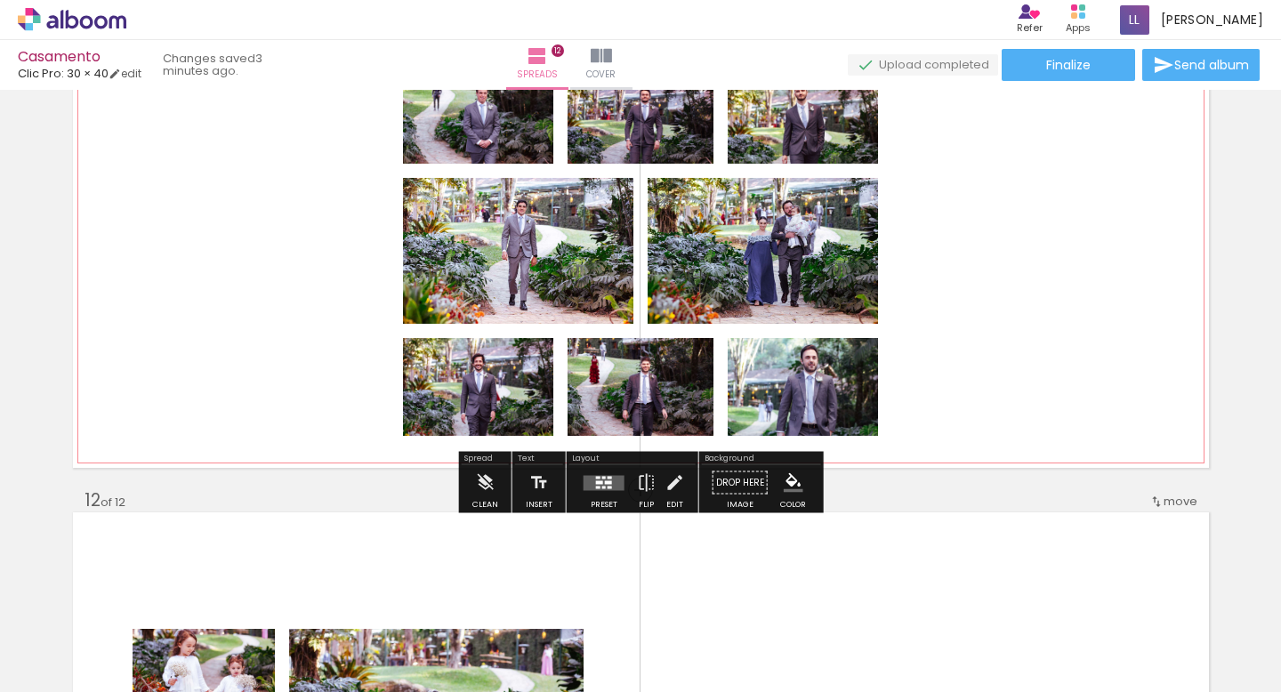
scroll to position [5023, 0]
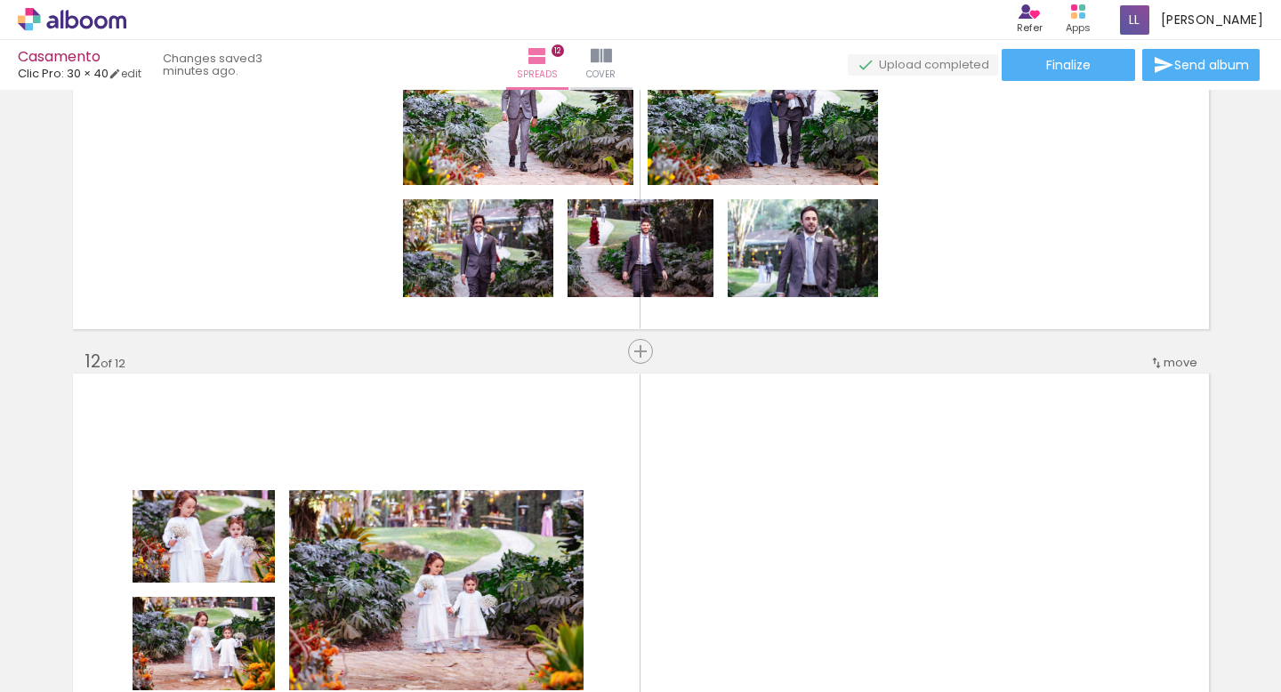
click at [74, 674] on span "Add Images" at bounding box center [54, 683] width 37 height 20
click at [0, 0] on input "file" at bounding box center [0, 0] width 0 height 0
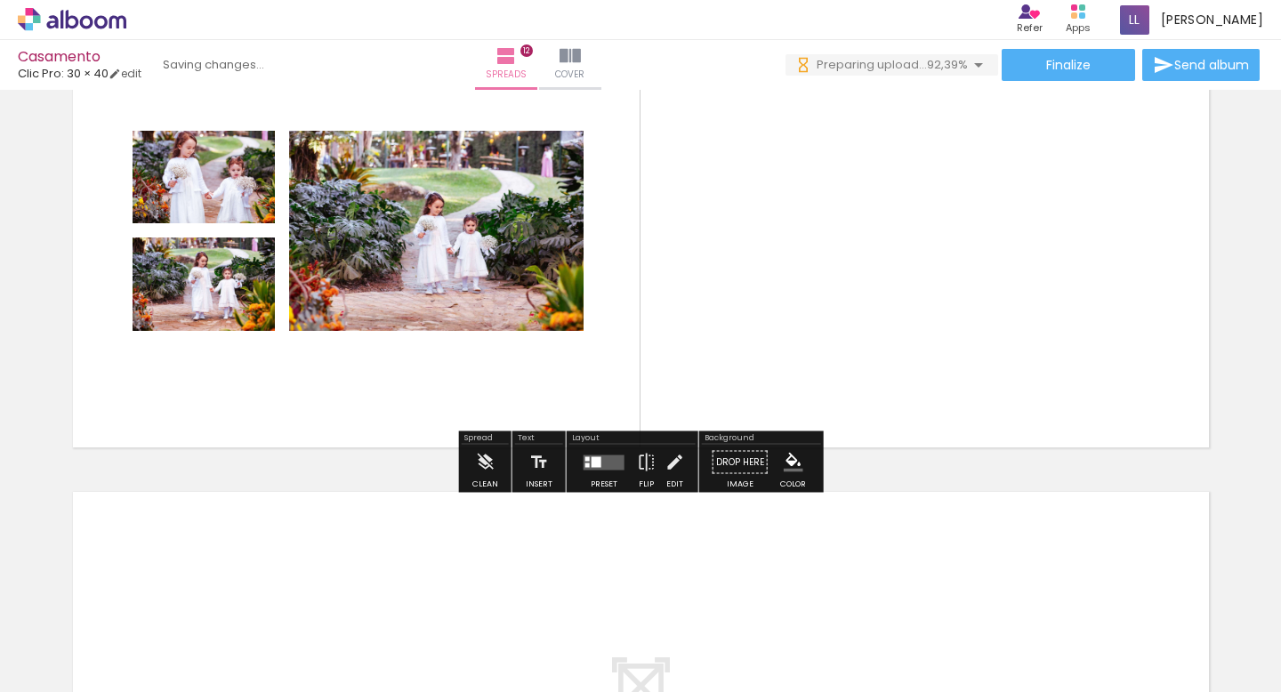
scroll to position [0, 8037]
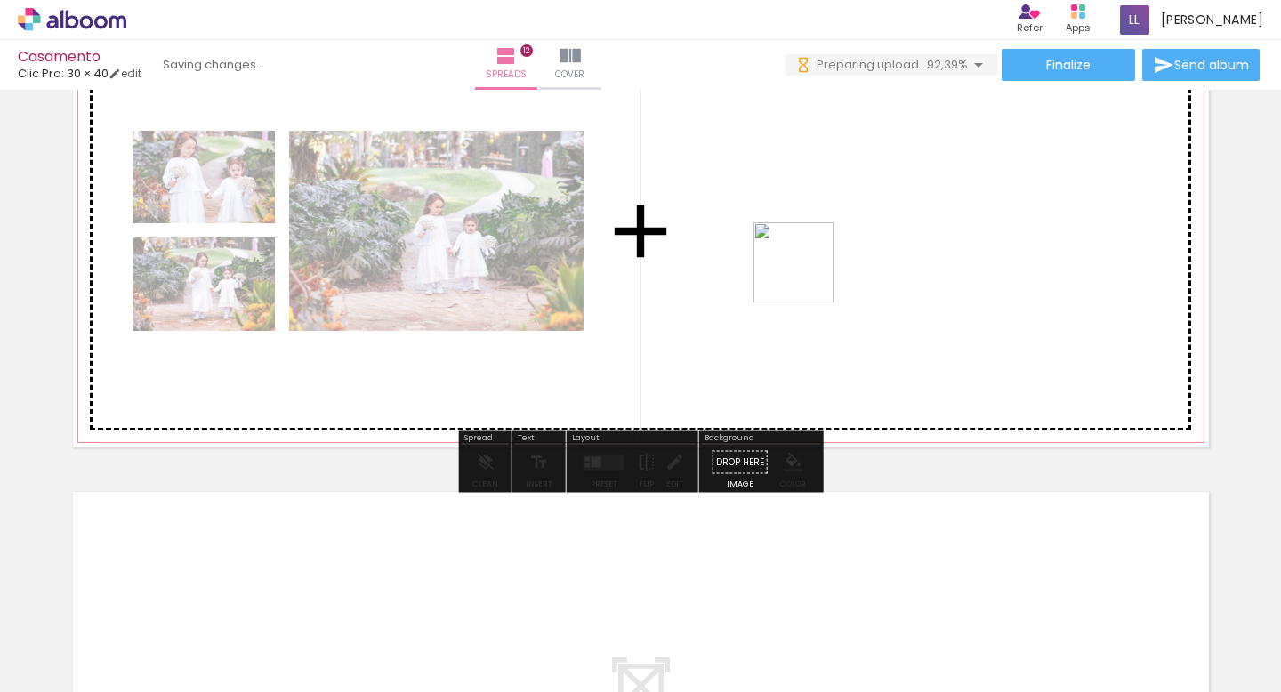
drag, startPoint x: 726, startPoint y: 633, endPoint x: 807, endPoint y: 275, distance: 367.5
click at [807, 275] on quentale-workspace at bounding box center [640, 346] width 1281 height 692
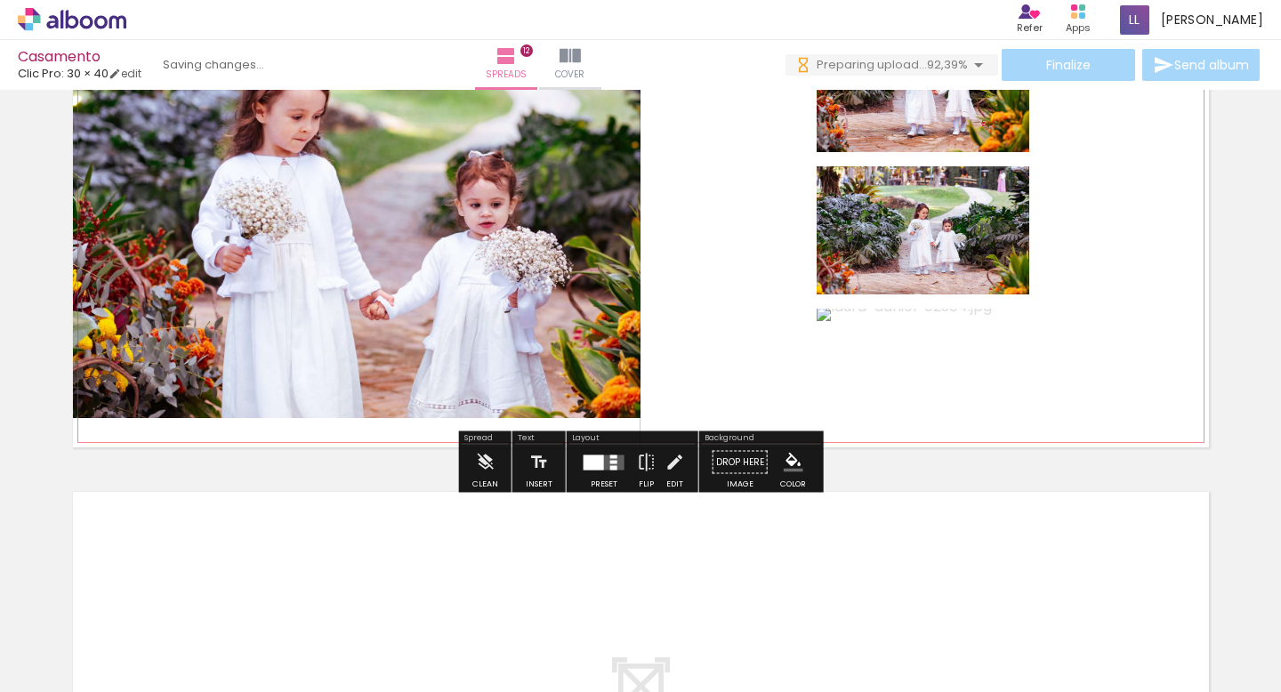
scroll to position [5295, 0]
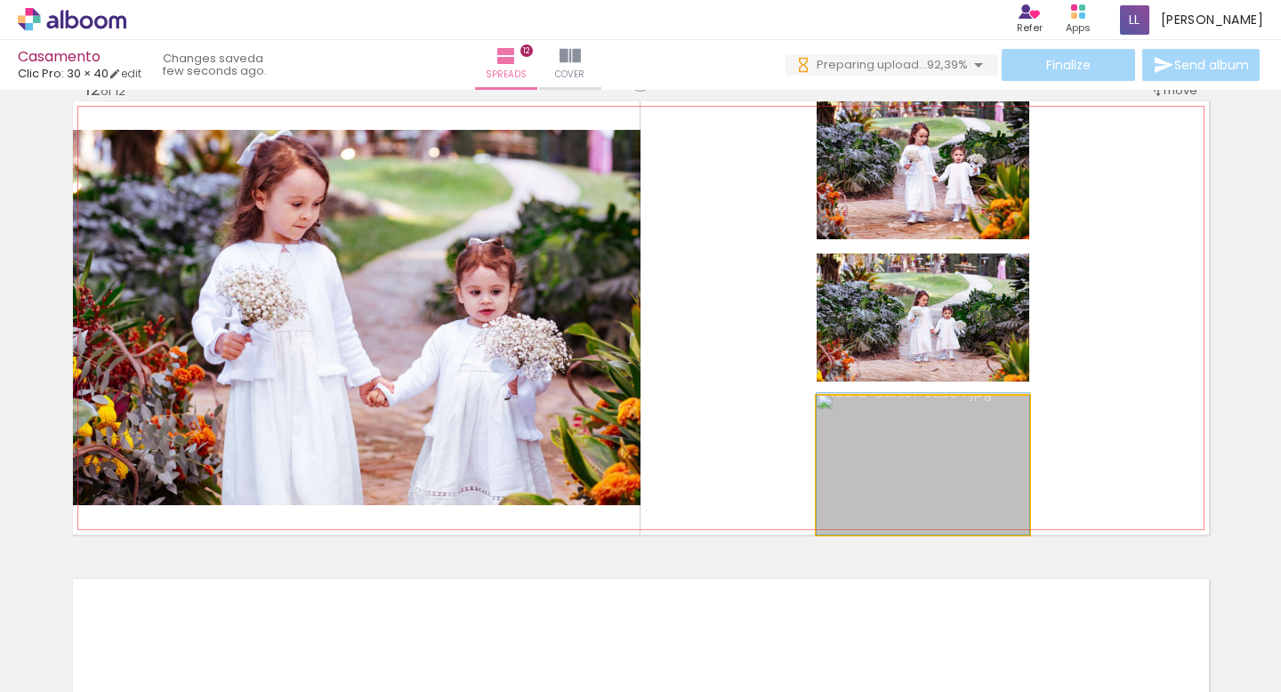
drag, startPoint x: 890, startPoint y: 450, endPoint x: 528, endPoint y: 359, distance: 374.3
click at [0, 0] on slot at bounding box center [0, 0] width 0 height 0
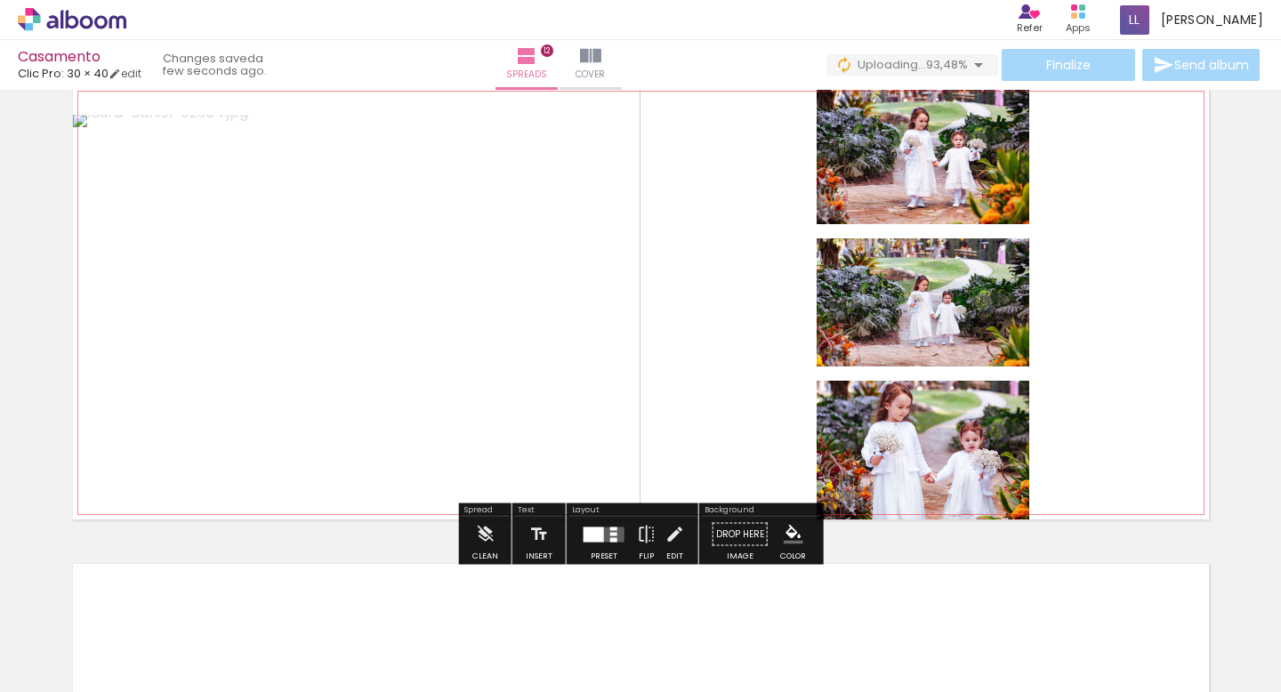
scroll to position [5312, 0]
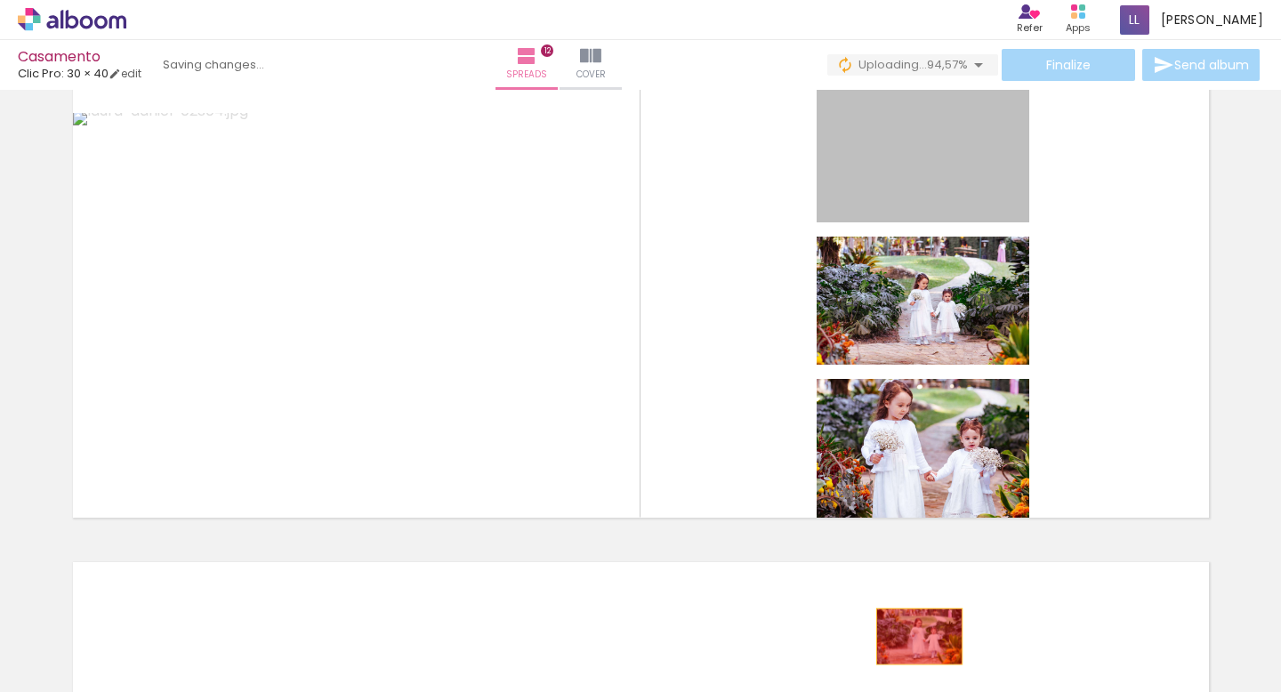
drag, startPoint x: 933, startPoint y: 173, endPoint x: 918, endPoint y: 638, distance: 465.5
click at [918, 638] on quentale-workspace at bounding box center [640, 346] width 1281 height 692
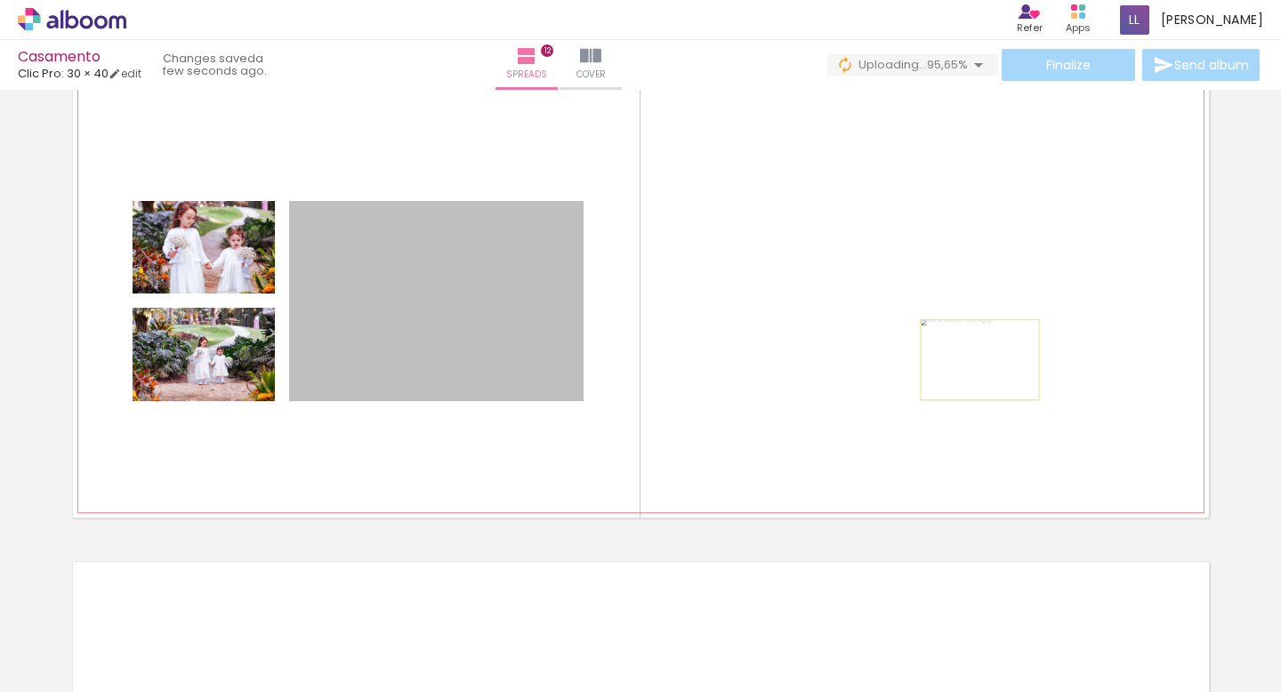
drag, startPoint x: 512, startPoint y: 377, endPoint x: 979, endPoint y: 359, distance: 466.5
click at [979, 359] on quentale-layouter at bounding box center [641, 301] width 1136 height 433
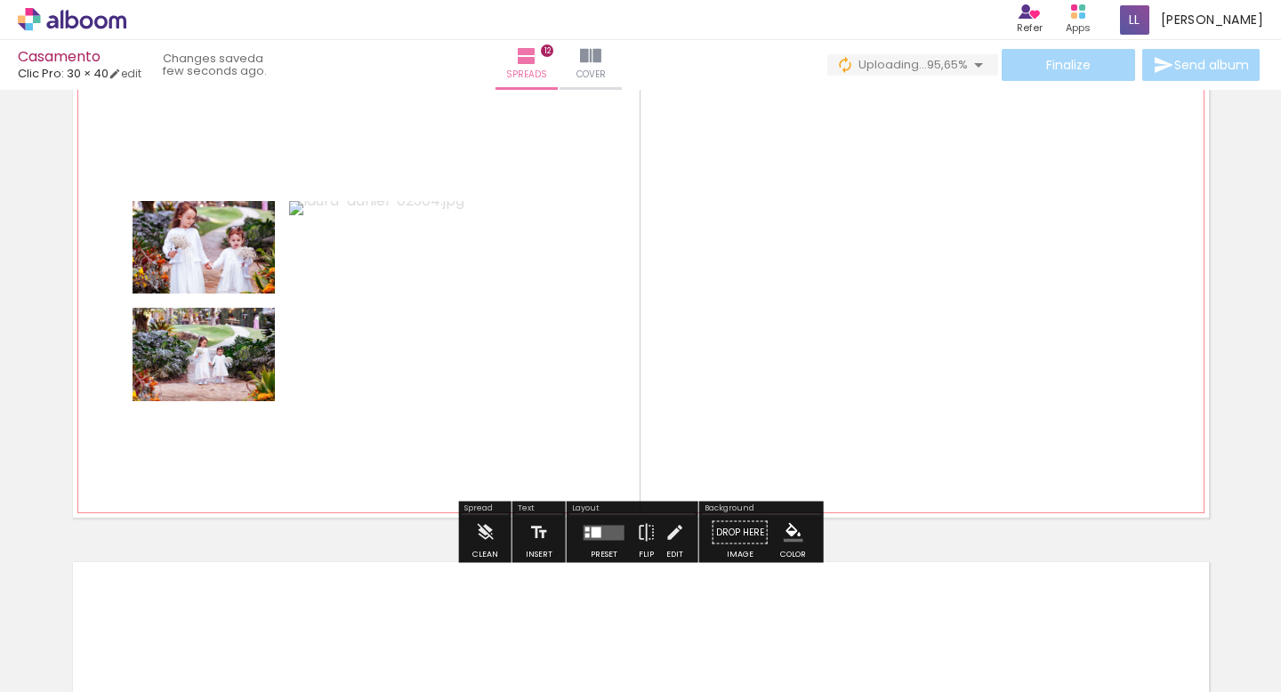
click at [720, 334] on quentale-layouter at bounding box center [641, 301] width 1136 height 433
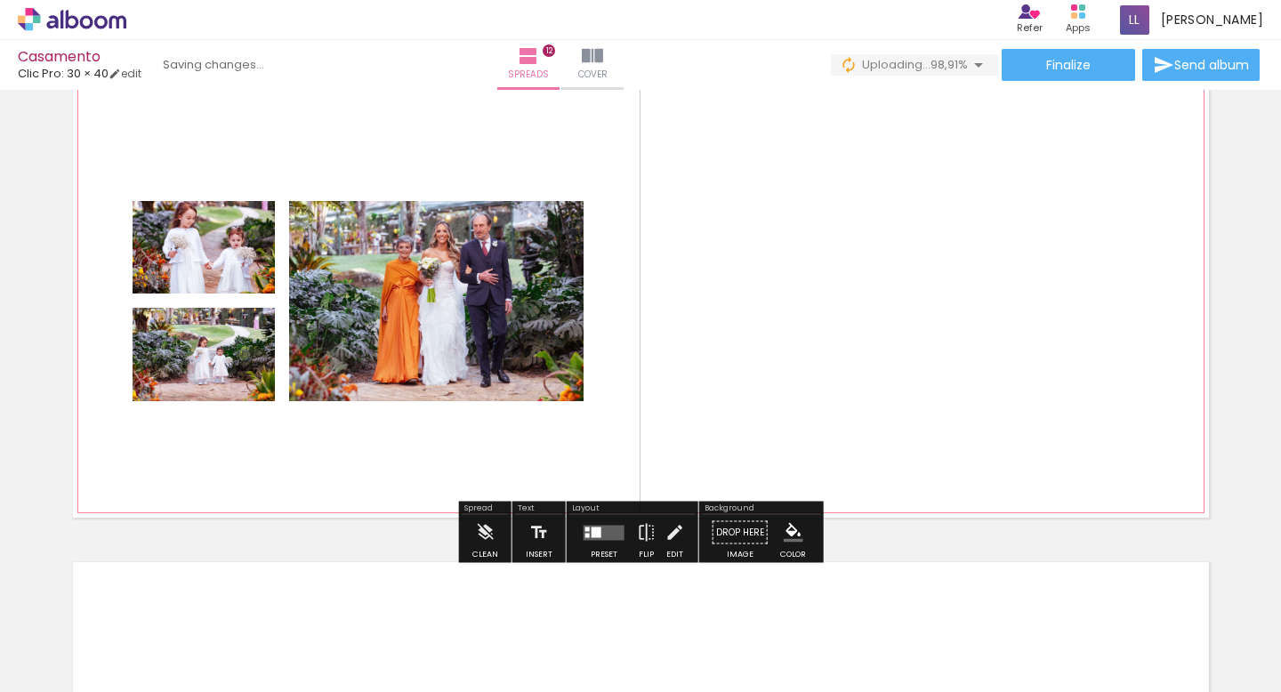
click at [520, 344] on quentale-photo at bounding box center [436, 301] width 294 height 200
click at [617, 531] on quentale-layouter at bounding box center [604, 532] width 41 height 15
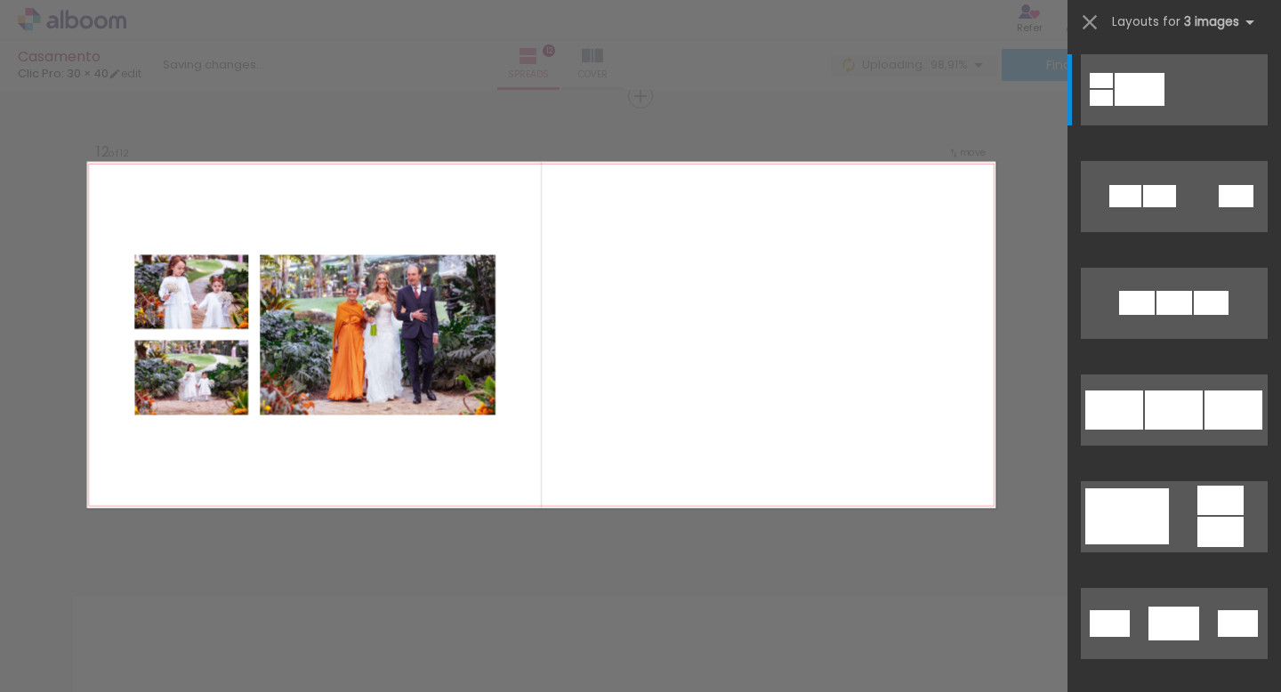
scroll to position [5277, 0]
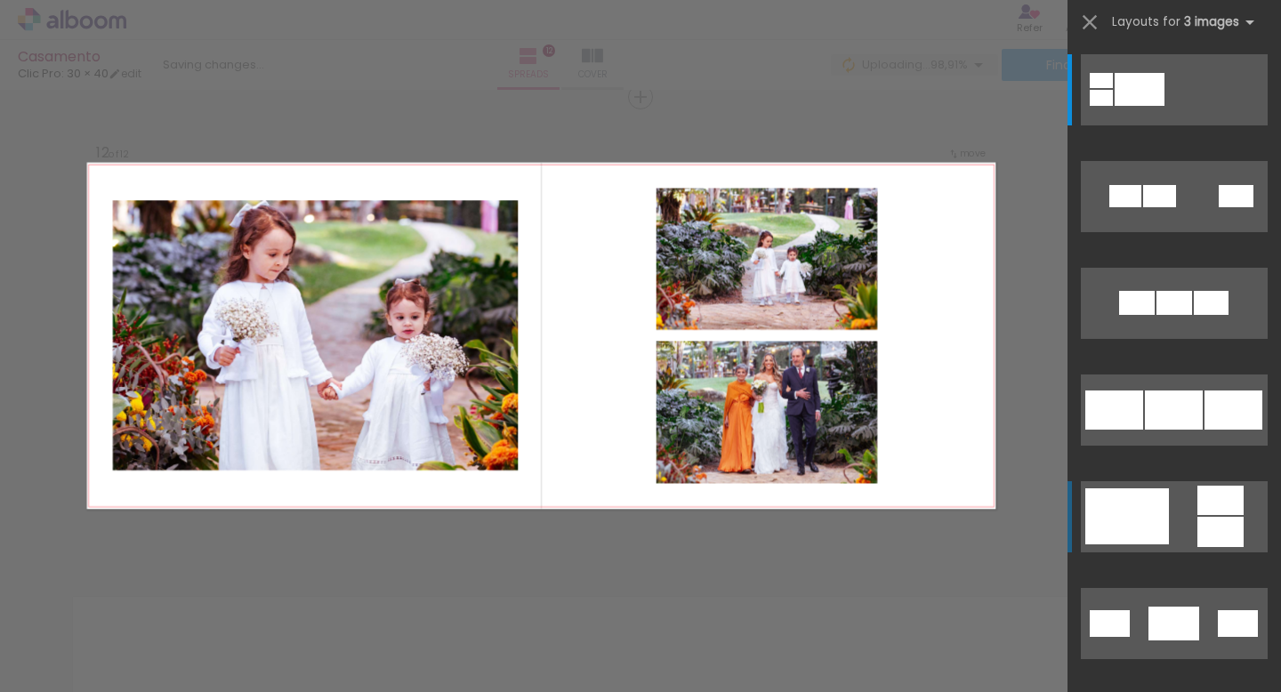
click at [1155, 495] on div at bounding box center [1127, 516] width 84 height 56
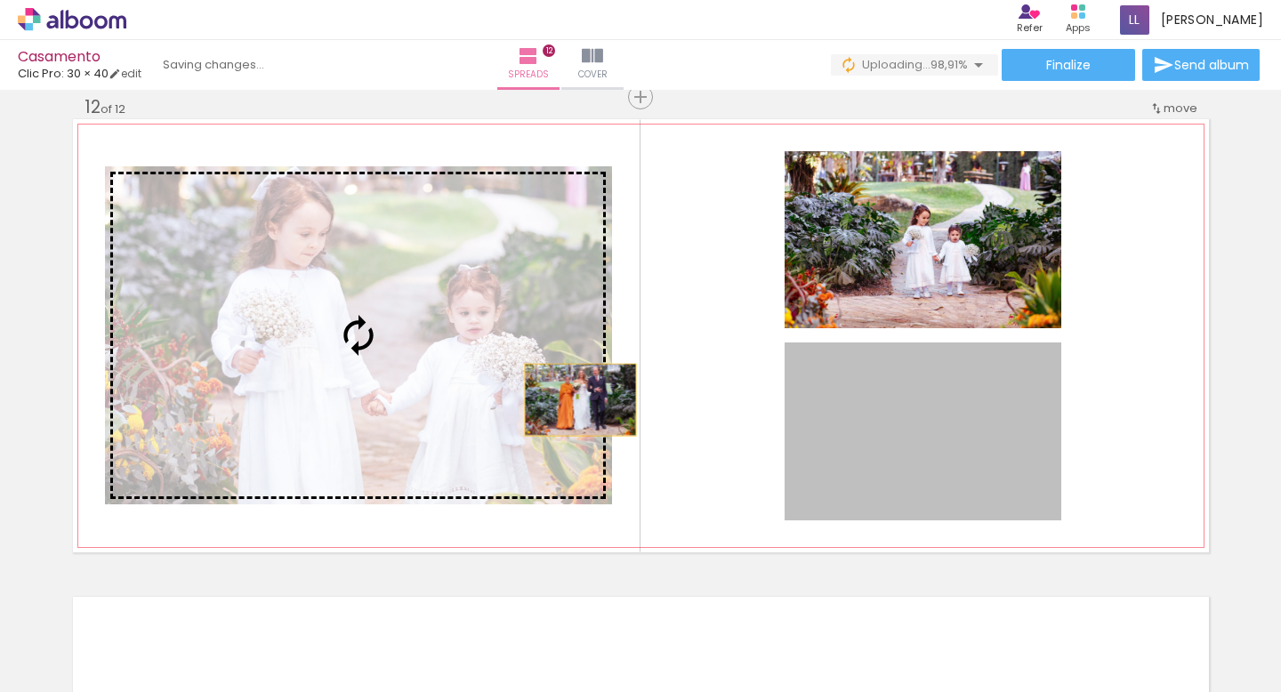
drag, startPoint x: 977, startPoint y: 491, endPoint x: 432, endPoint y: 385, distance: 554.6
click at [0, 0] on slot at bounding box center [0, 0] width 0 height 0
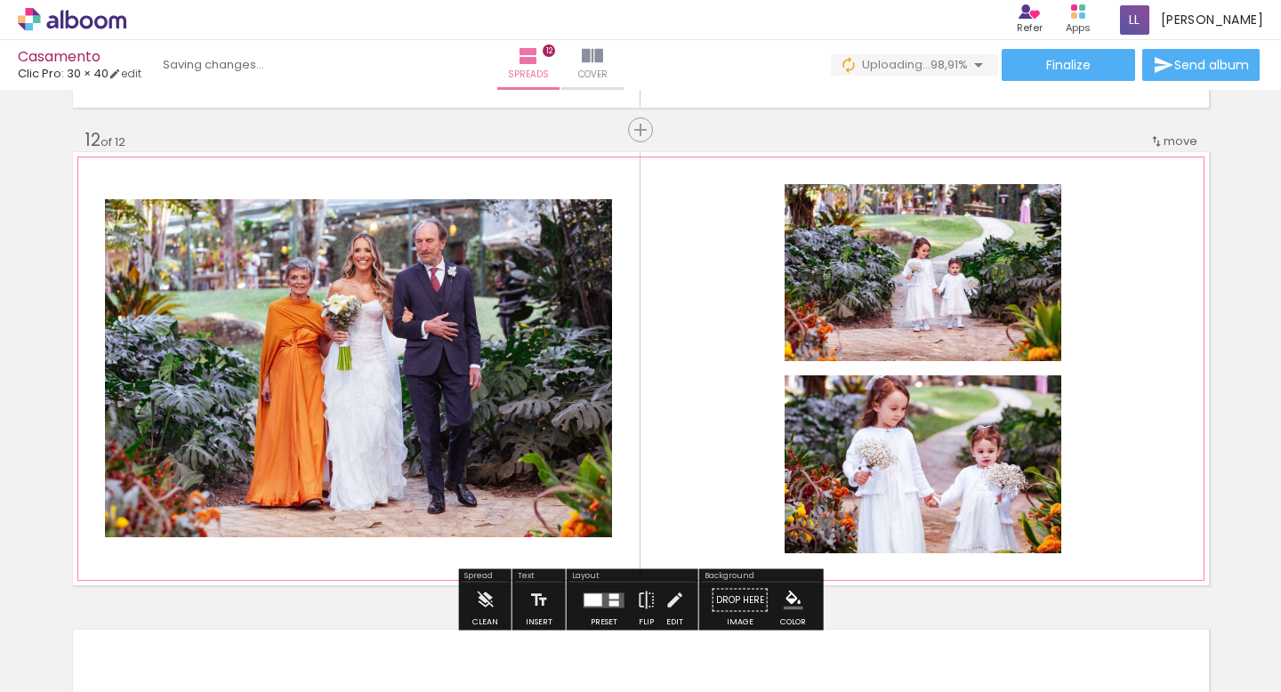
scroll to position [5220, 0]
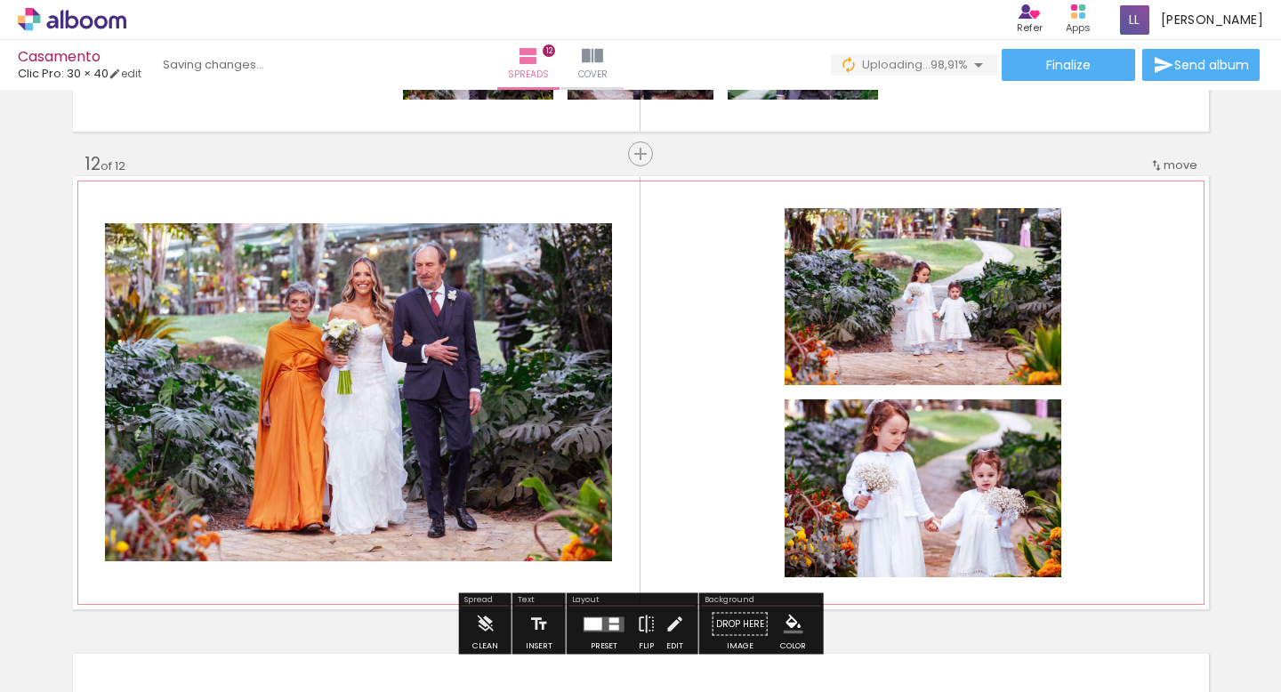
click at [1145, 394] on quentale-layouter at bounding box center [641, 392] width 1136 height 433
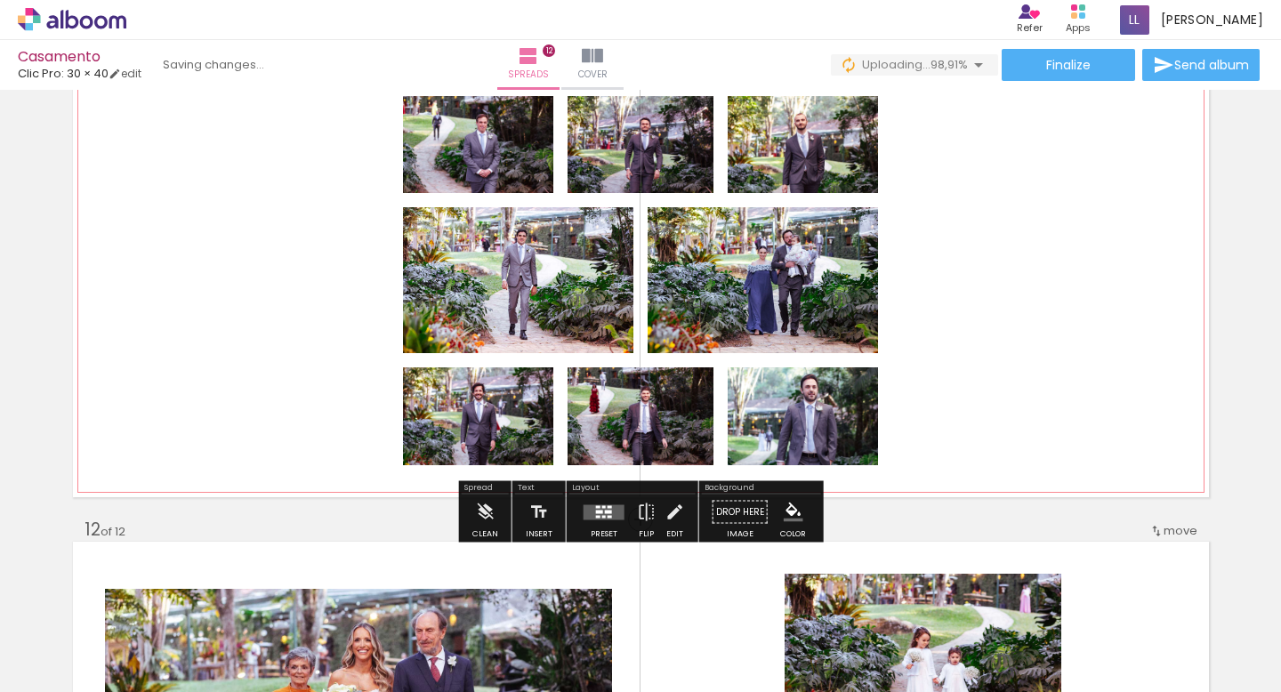
click at [1060, 394] on quentale-layouter at bounding box center [641, 280] width 1136 height 433
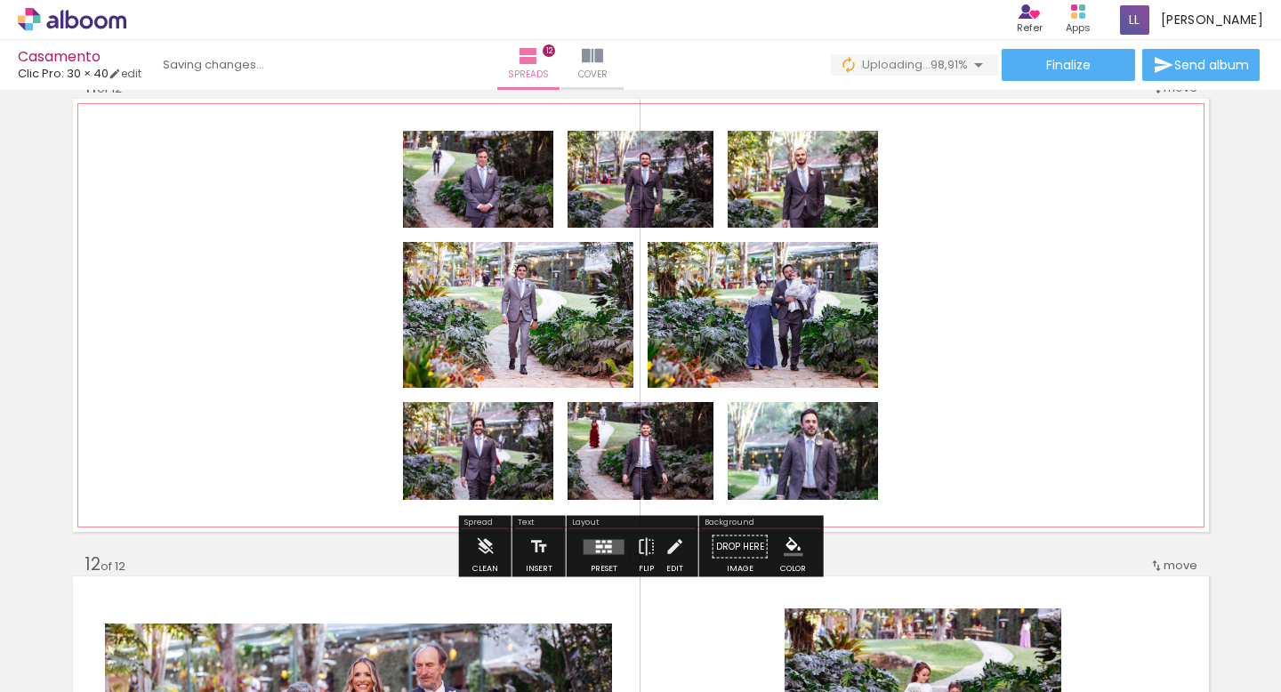
scroll to position [4816, 0]
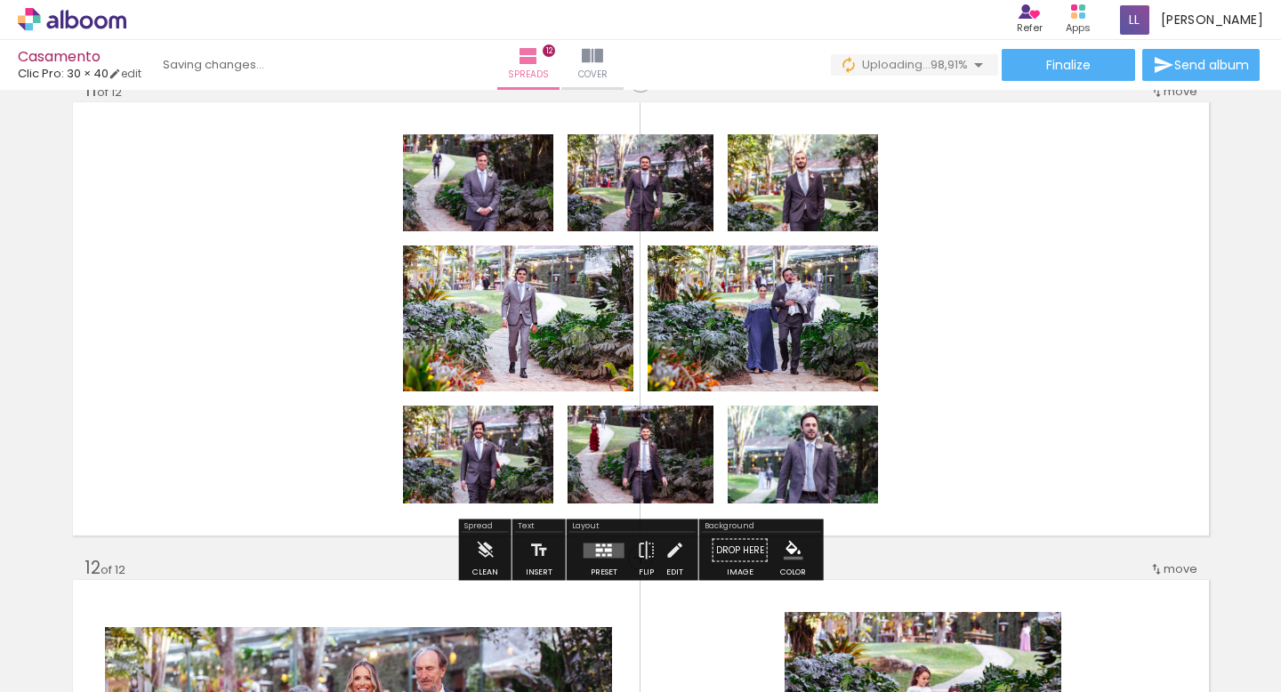
click at [596, 554] on div at bounding box center [598, 554] width 4 height 3
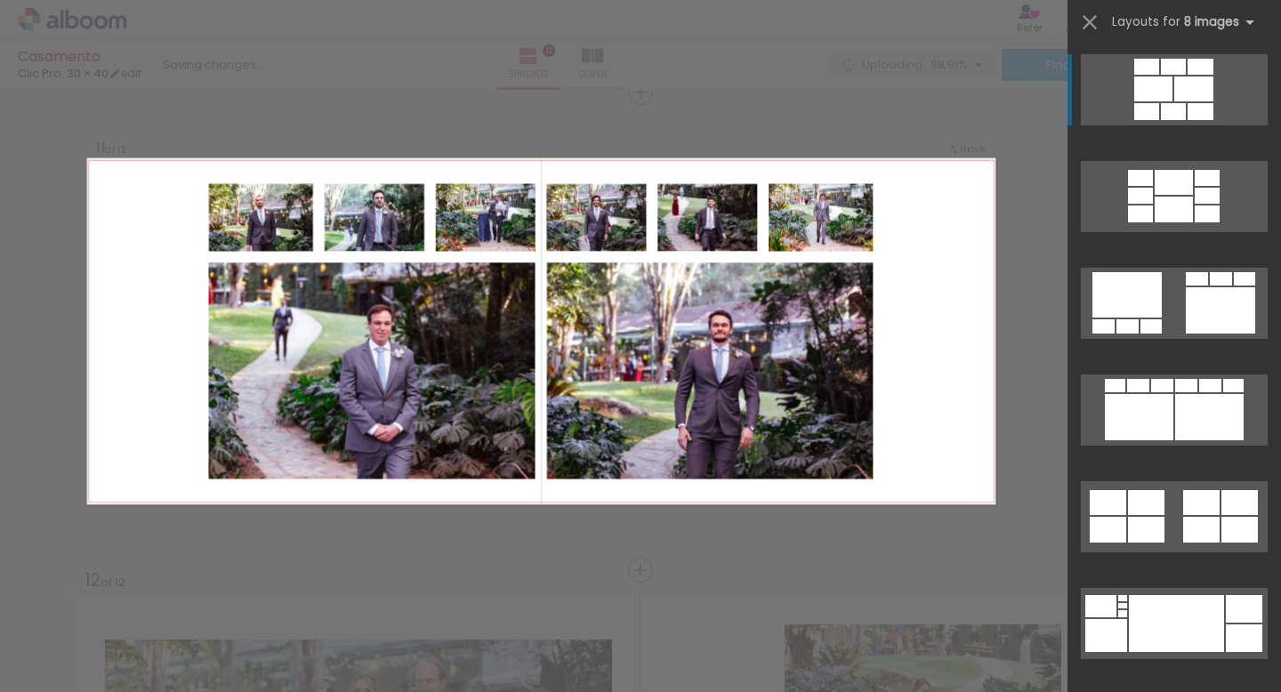
scroll to position [4799, 0]
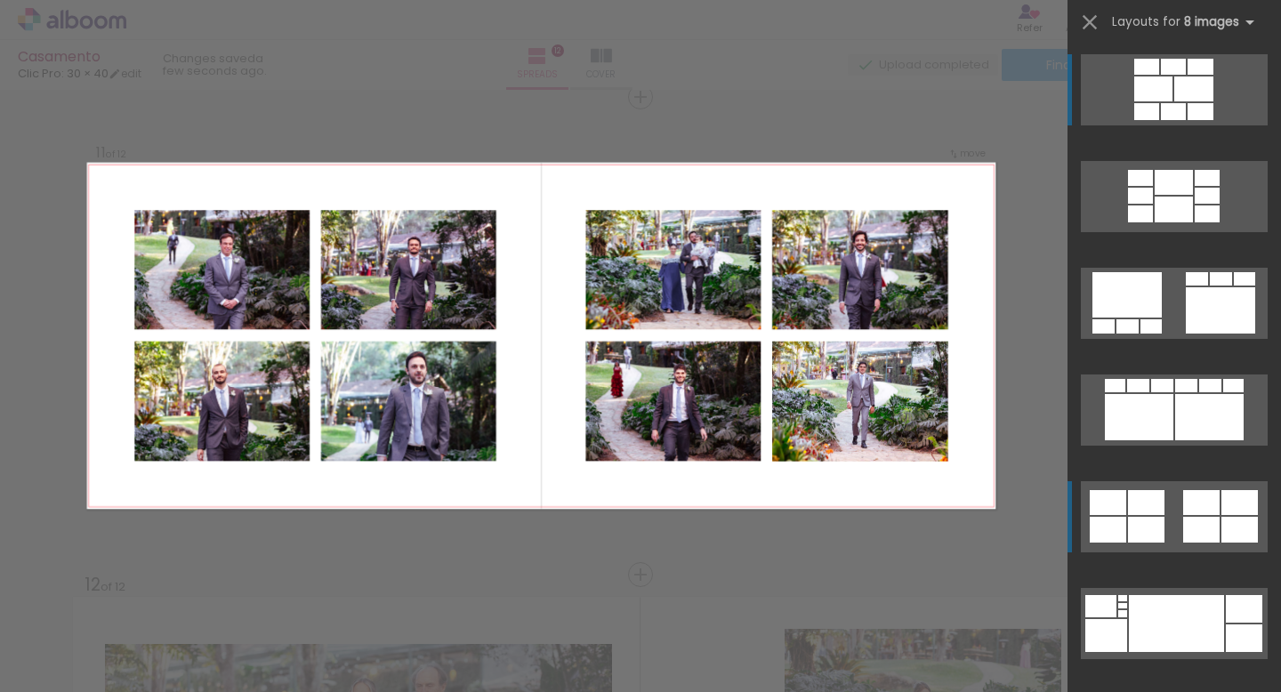
click at [1116, 506] on div at bounding box center [1108, 502] width 36 height 25
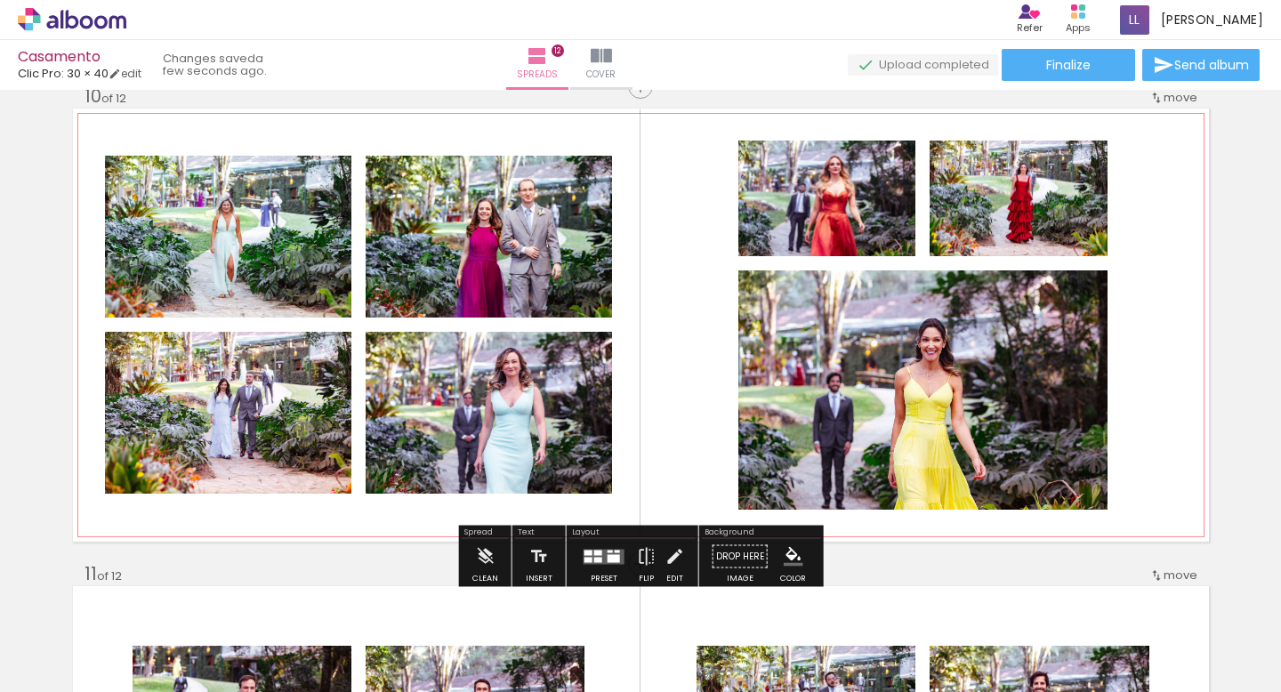
scroll to position [4327, 0]
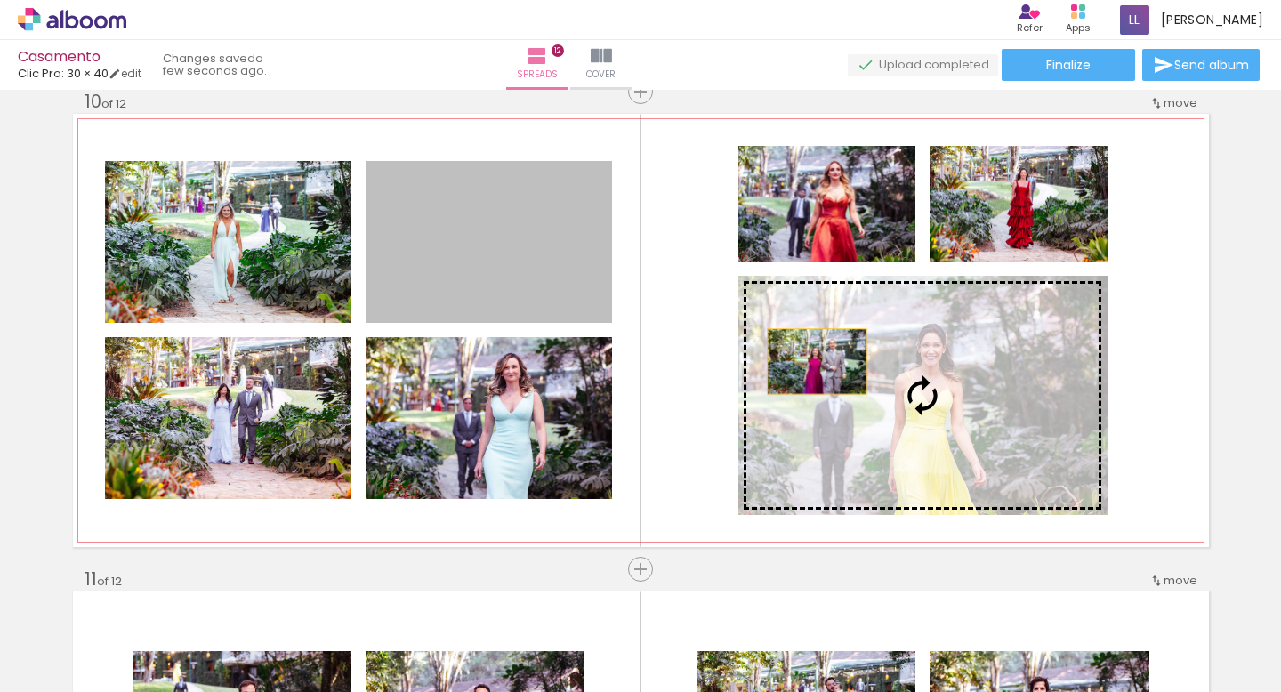
drag, startPoint x: 547, startPoint y: 280, endPoint x: 817, endPoint y: 361, distance: 281.4
click at [0, 0] on slot at bounding box center [0, 0] width 0 height 0
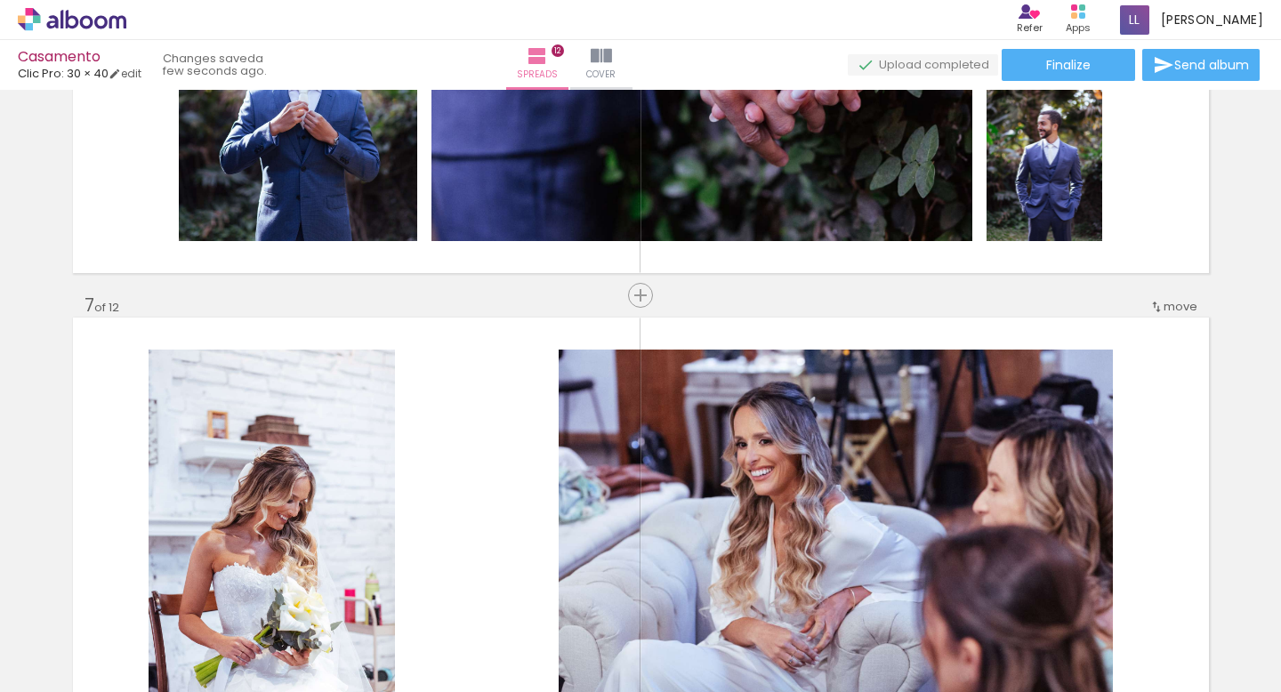
scroll to position [2889, 0]
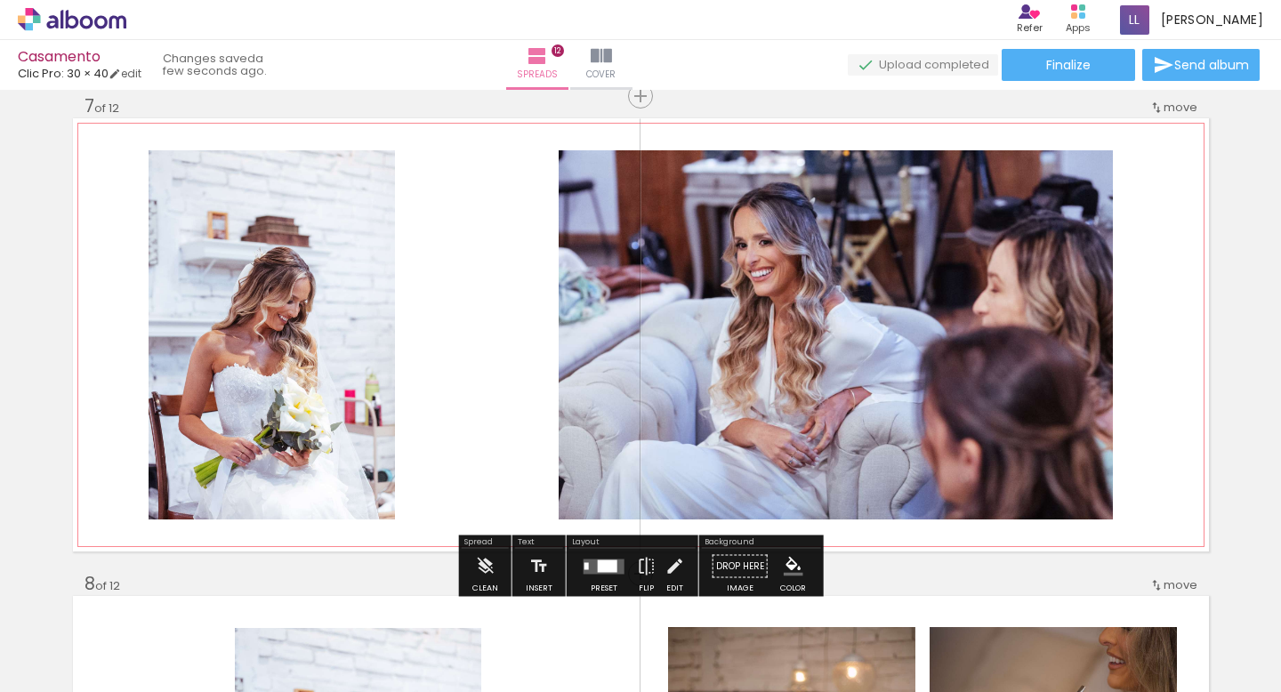
click at [1142, 422] on quentale-layouter at bounding box center [641, 334] width 1136 height 433
click at [599, 564] on div at bounding box center [608, 566] width 20 height 12
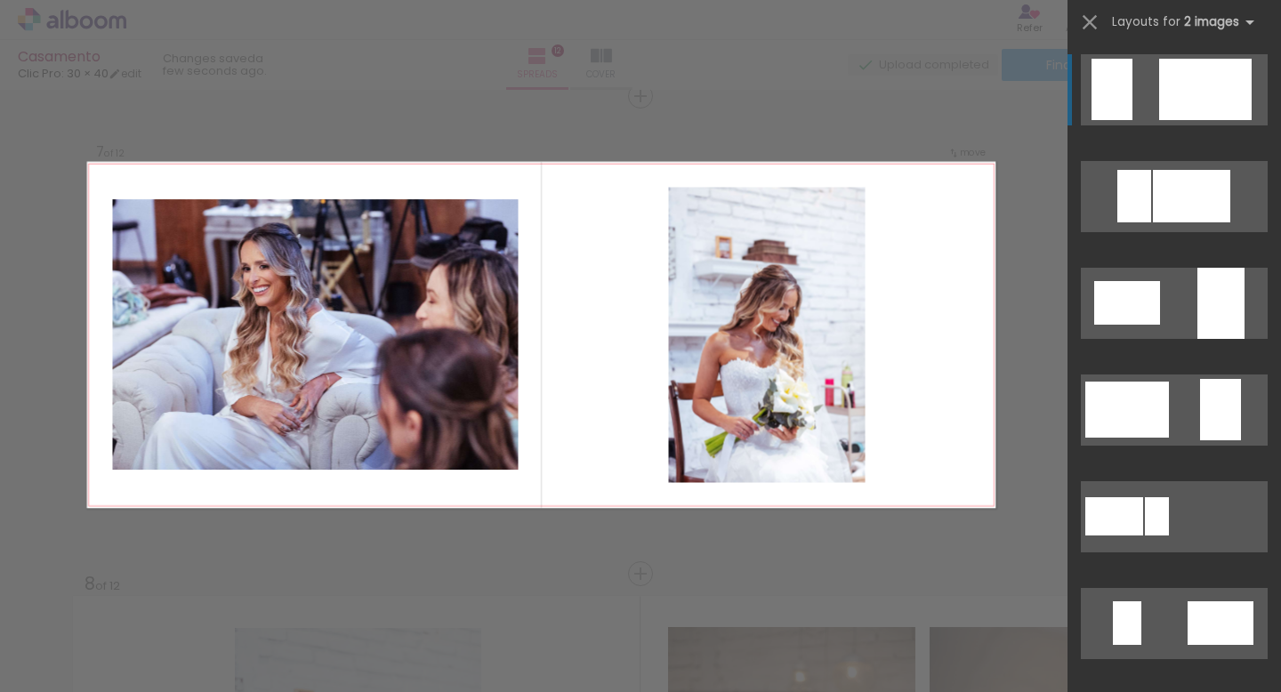
scroll to position [2889, 0]
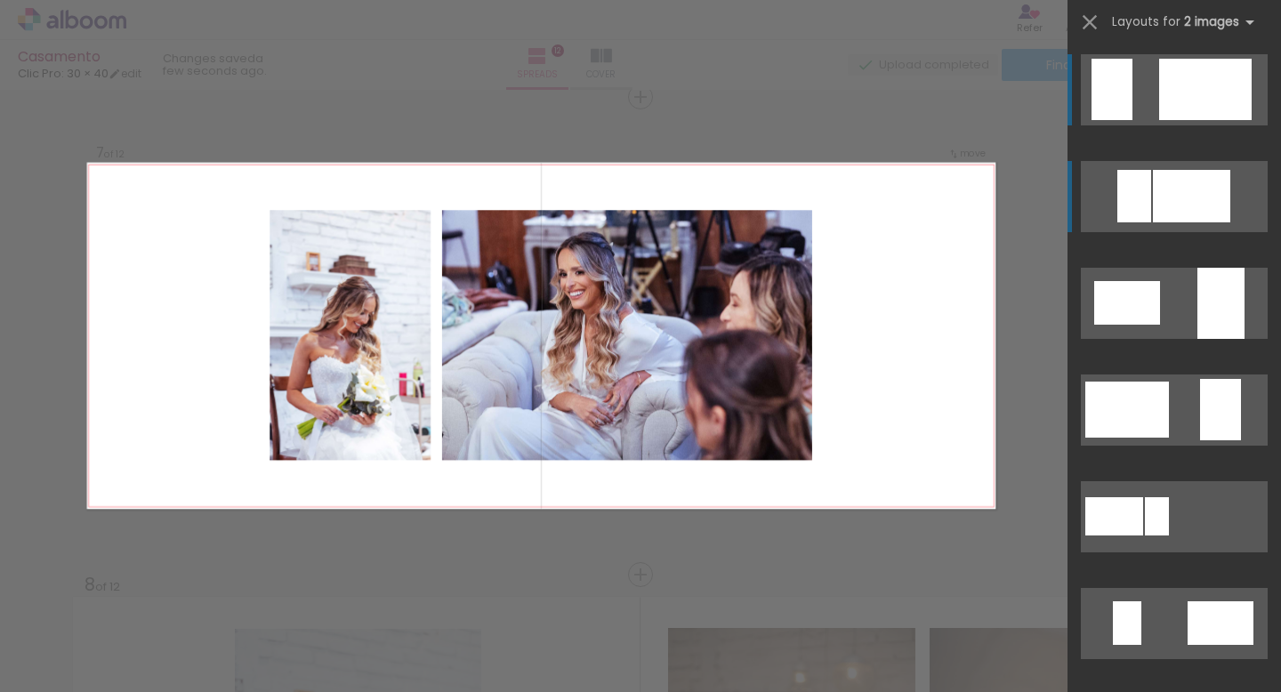
click at [1166, 199] on div at bounding box center [1191, 196] width 77 height 52
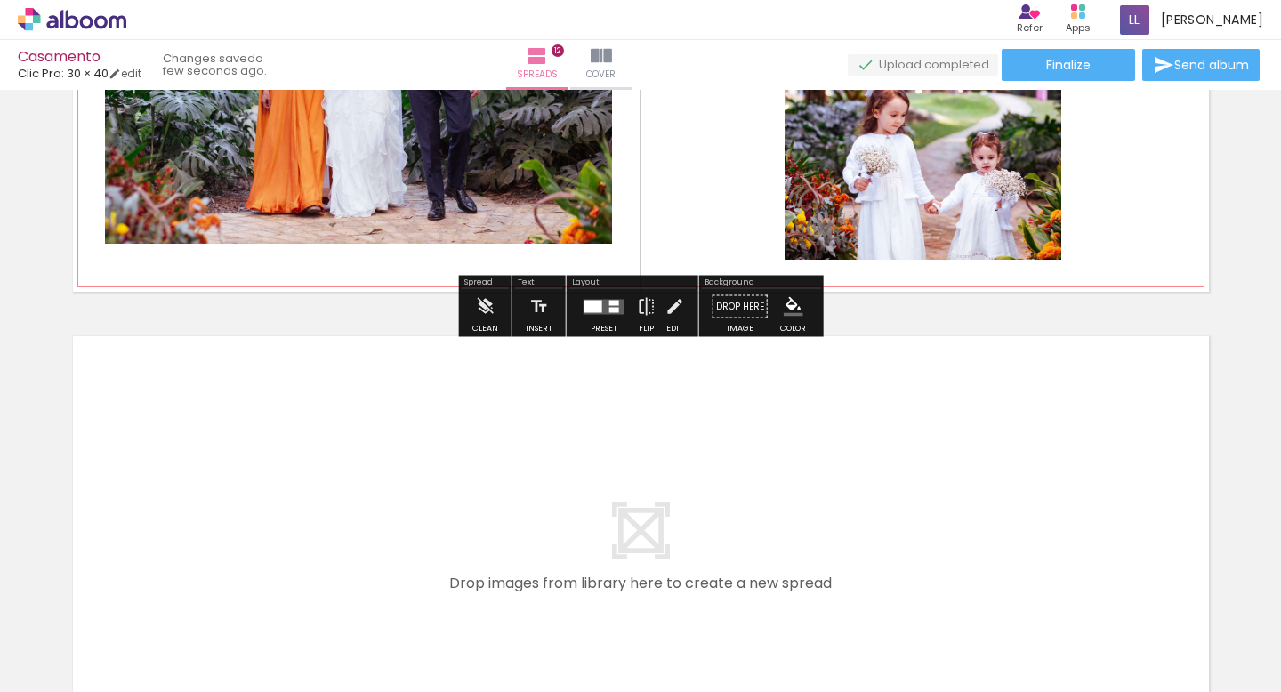
scroll to position [5789, 0]
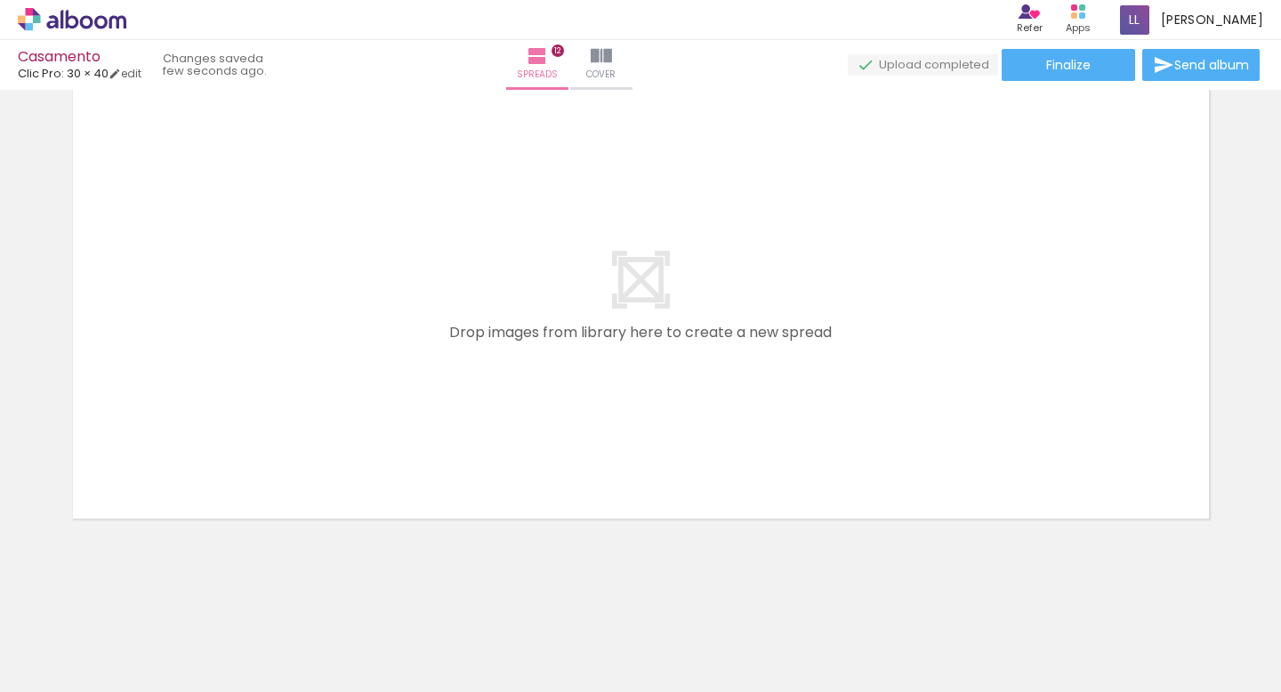
click at [1042, 430] on quentale-layouter at bounding box center [641, 301] width 1136 height 433
click at [59, 671] on span "Add Images" at bounding box center [54, 668] width 37 height 20
click at [0, 0] on input "file" at bounding box center [0, 0] width 0 height 0
